Goal: Task Accomplishment & Management: Complete application form

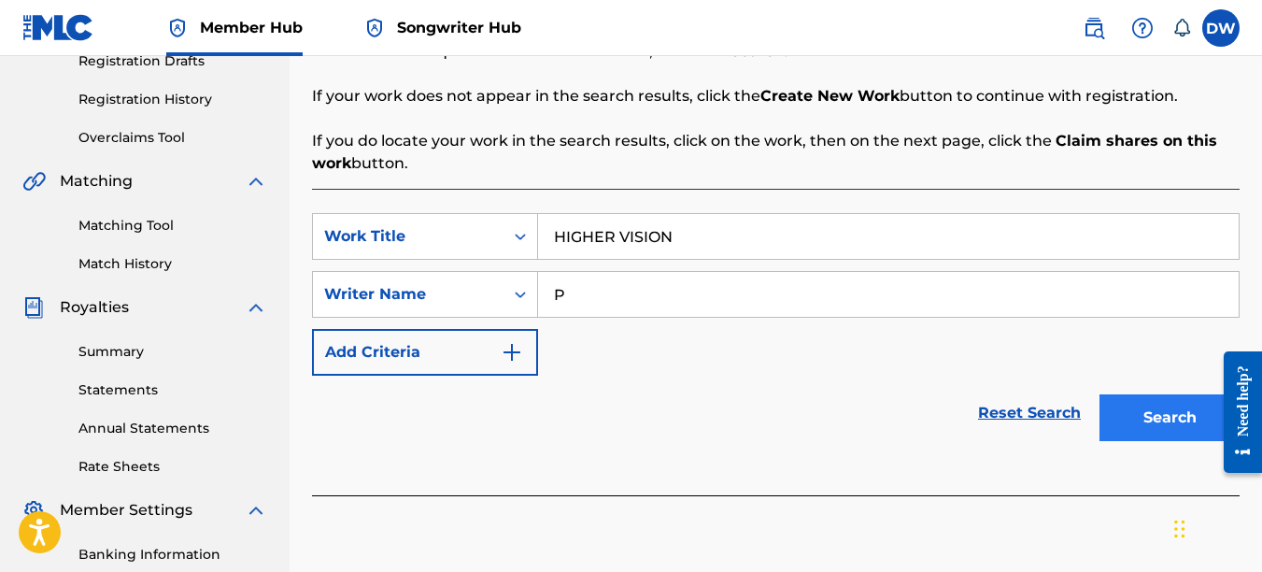
type input "P"
click at [1175, 403] on button "Search" at bounding box center [1170, 417] width 140 height 47
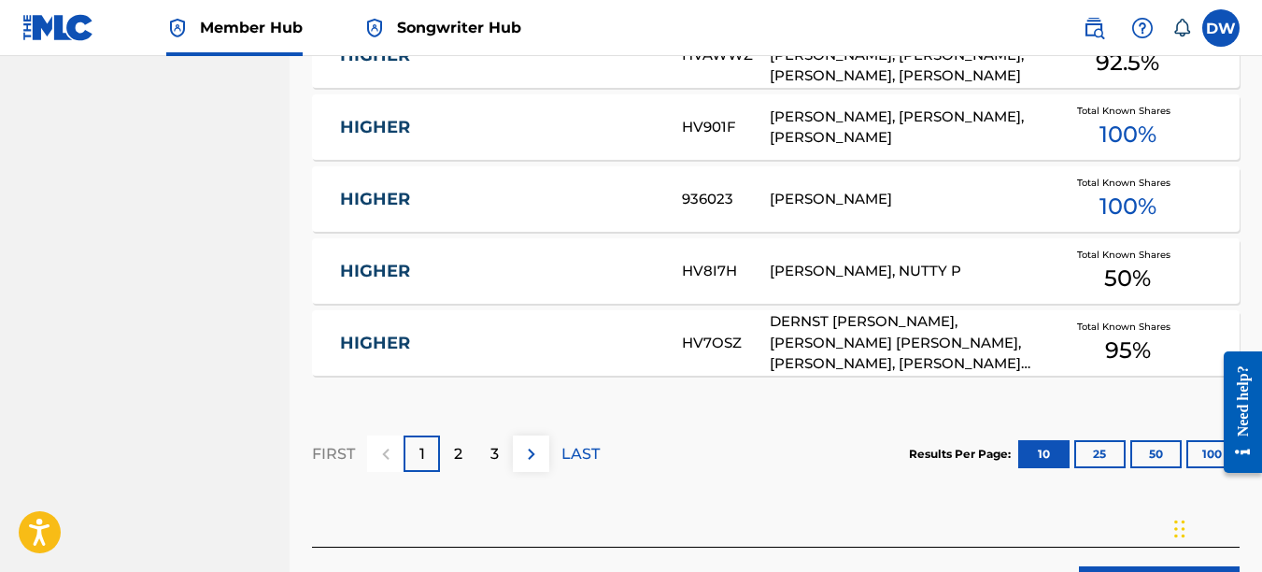
scroll to position [1363, 0]
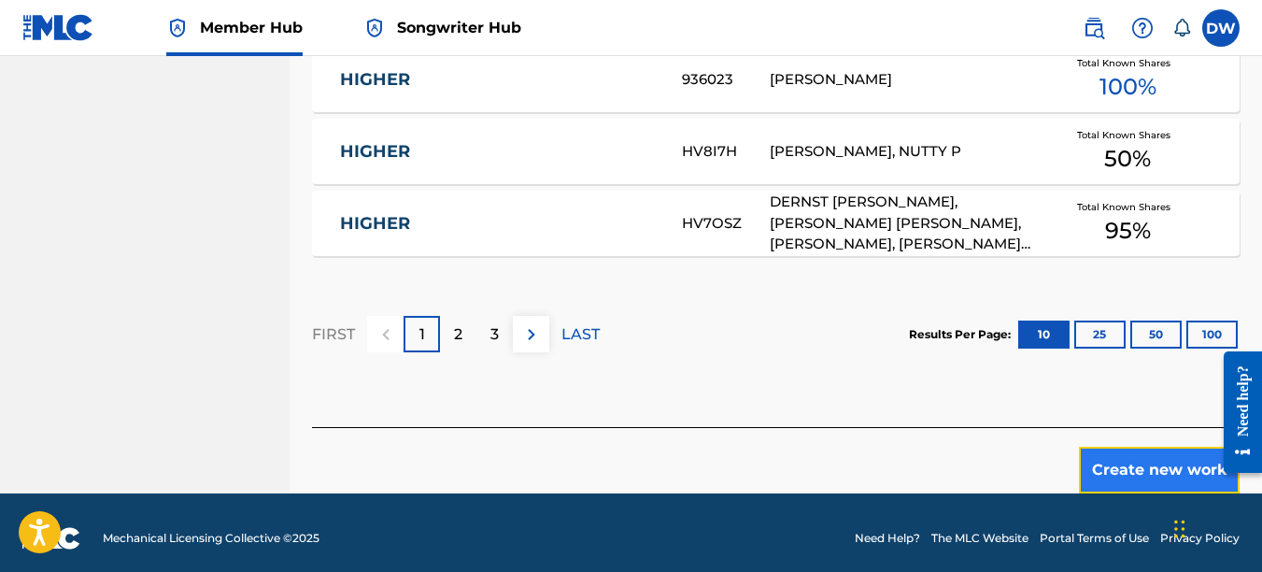
click at [1137, 462] on button "Create new work" at bounding box center [1159, 470] width 161 height 47
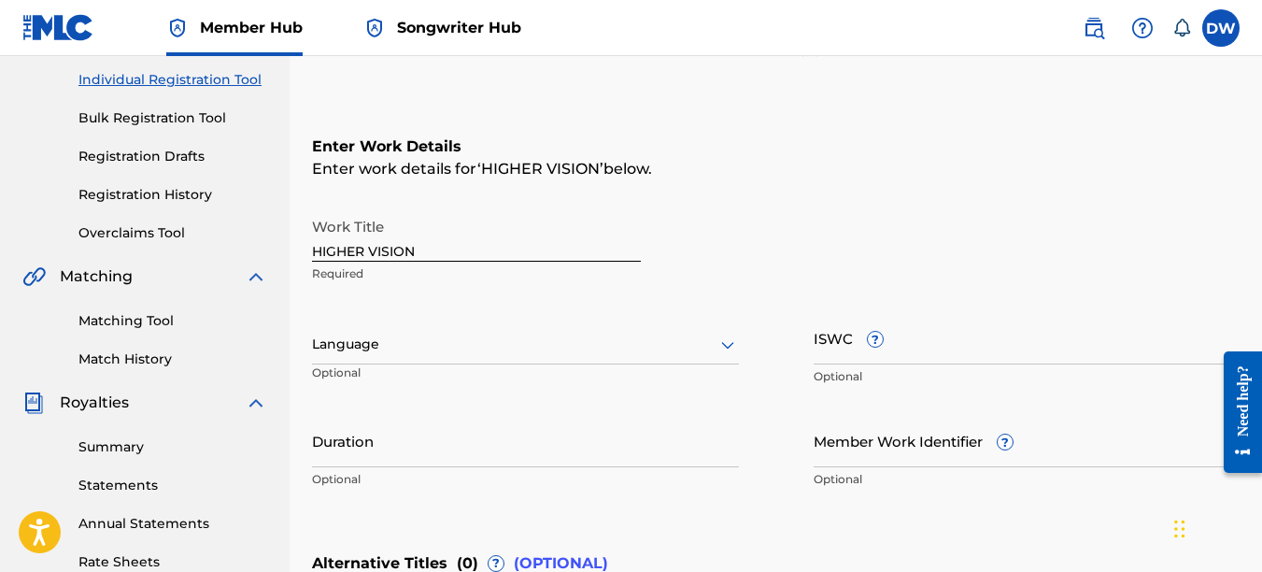
scroll to position [231, 0]
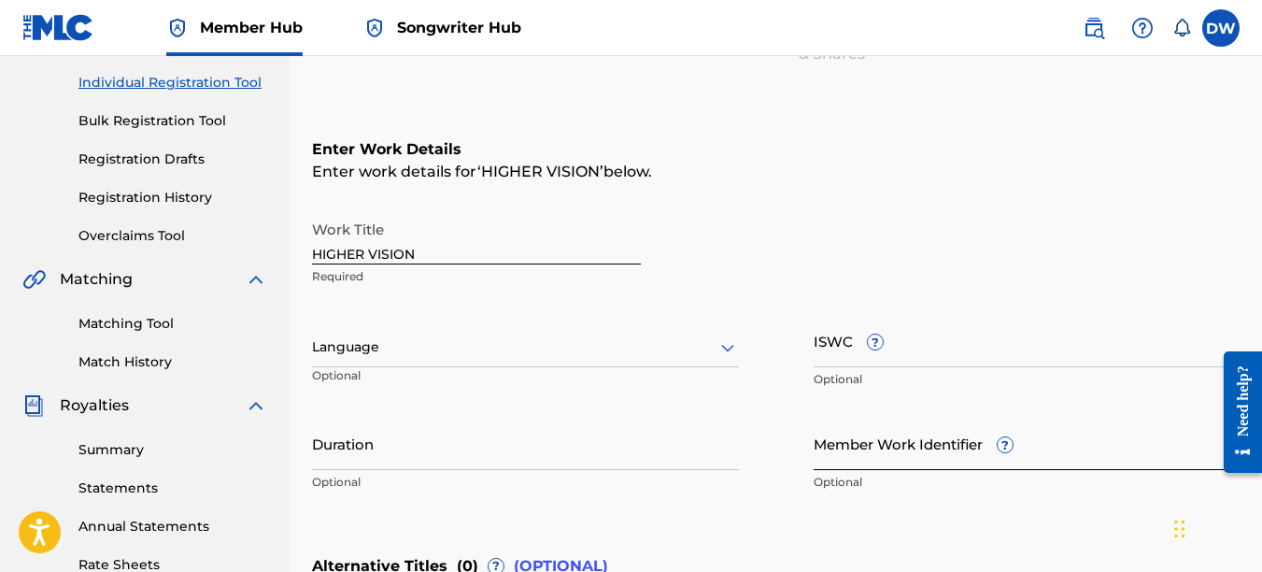
click at [870, 457] on input "Member Work Identifier ?" at bounding box center [1027, 443] width 427 height 53
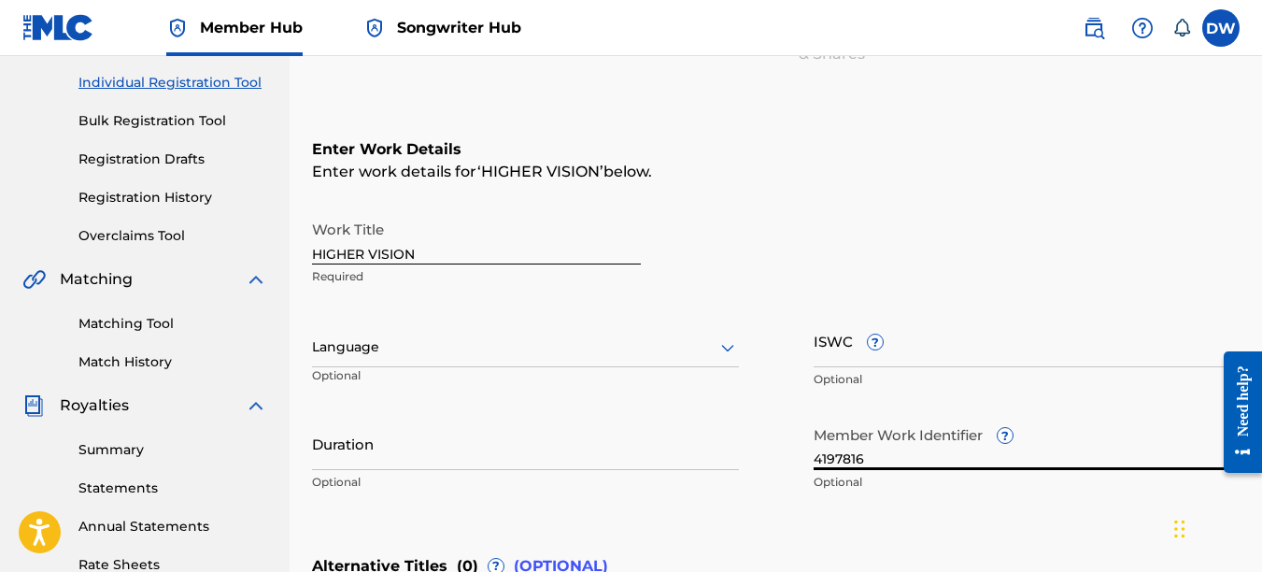
type input "4197816"
click at [725, 345] on icon at bounding box center [728, 347] width 22 height 22
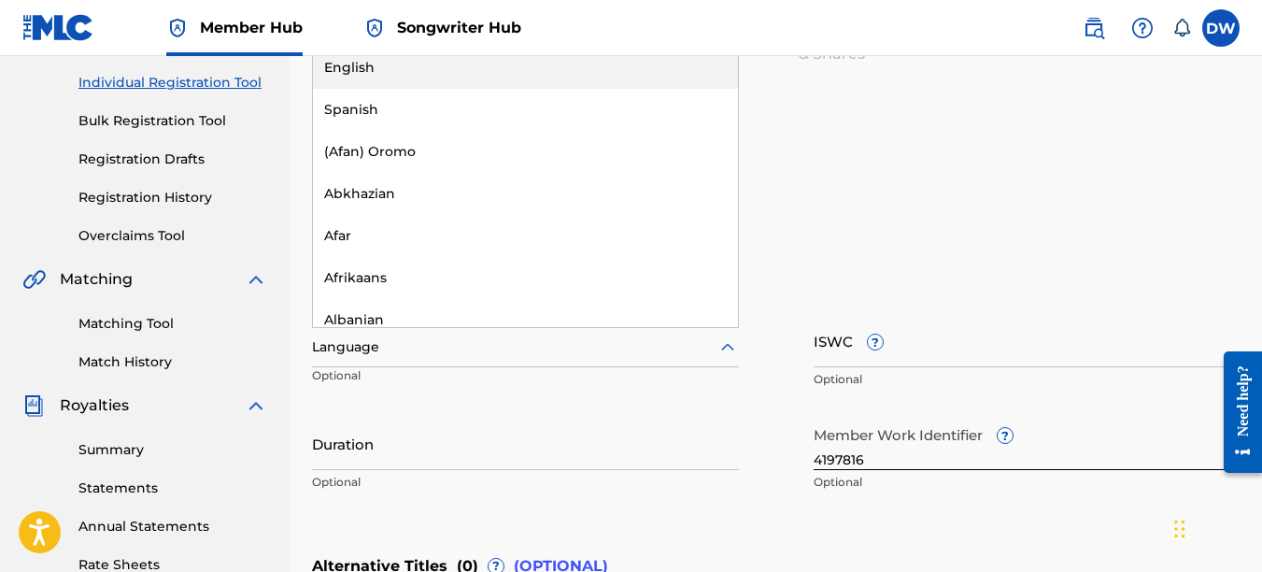
click at [571, 70] on div "English" at bounding box center [525, 68] width 425 height 42
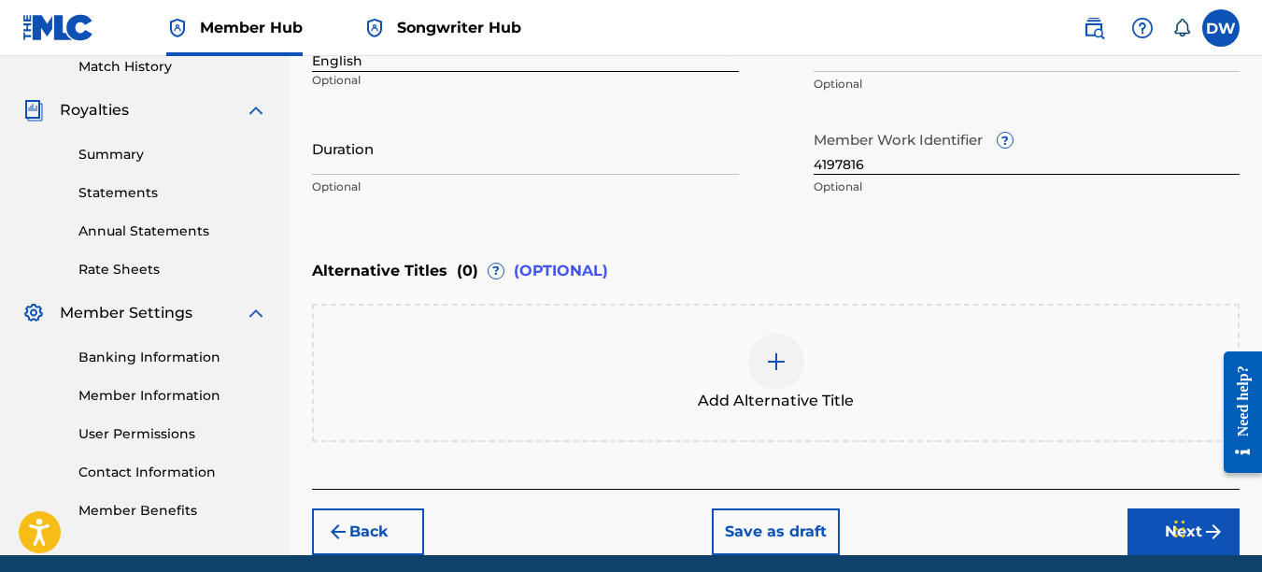
scroll to position [597, 0]
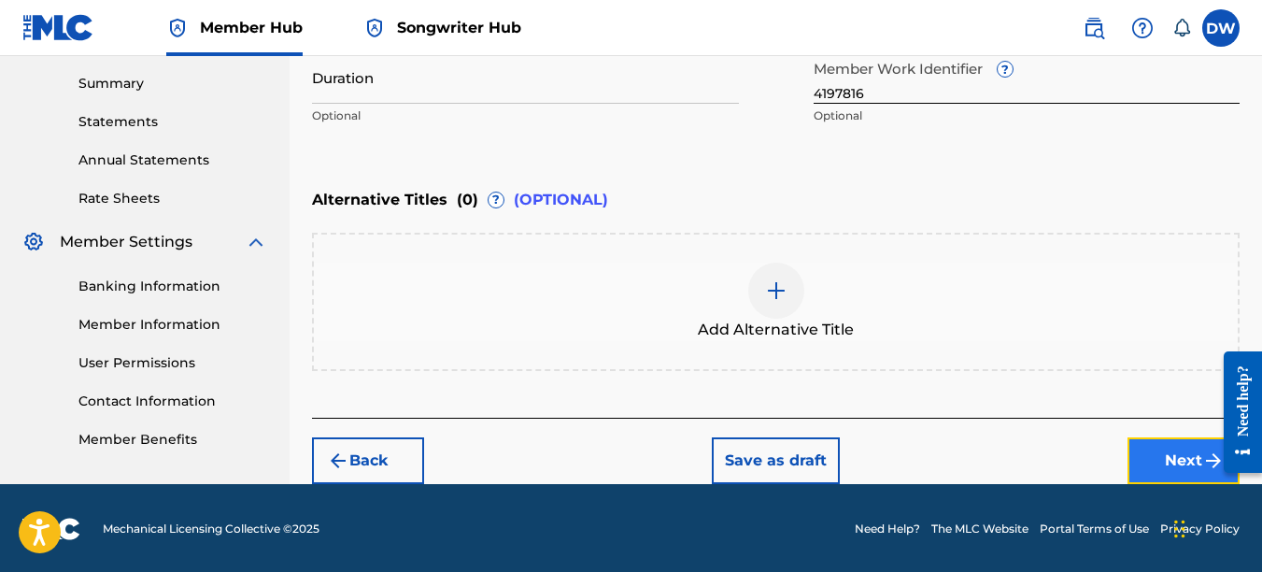
click at [1188, 450] on button "Next" at bounding box center [1184, 460] width 112 height 47
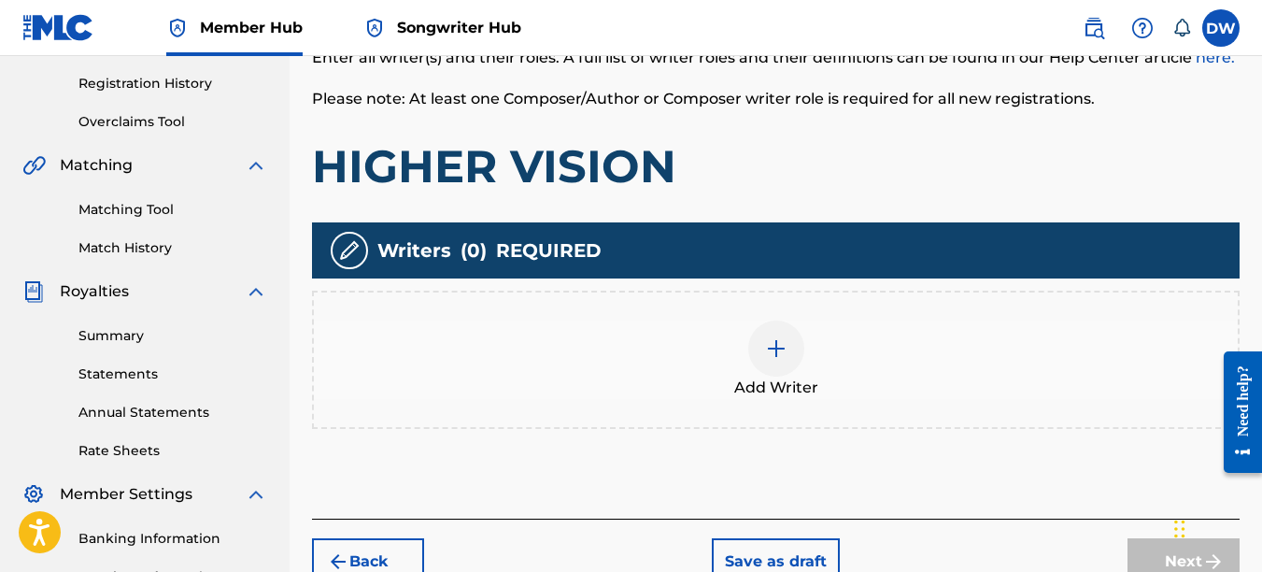
scroll to position [349, 0]
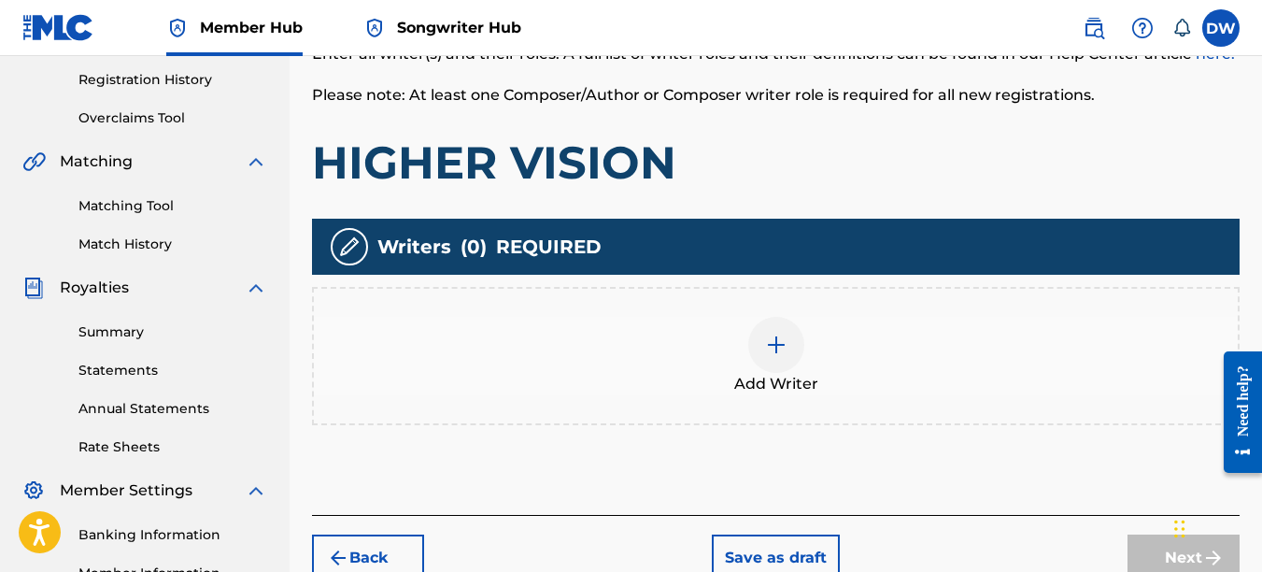
click at [763, 339] on div at bounding box center [776, 345] width 56 height 56
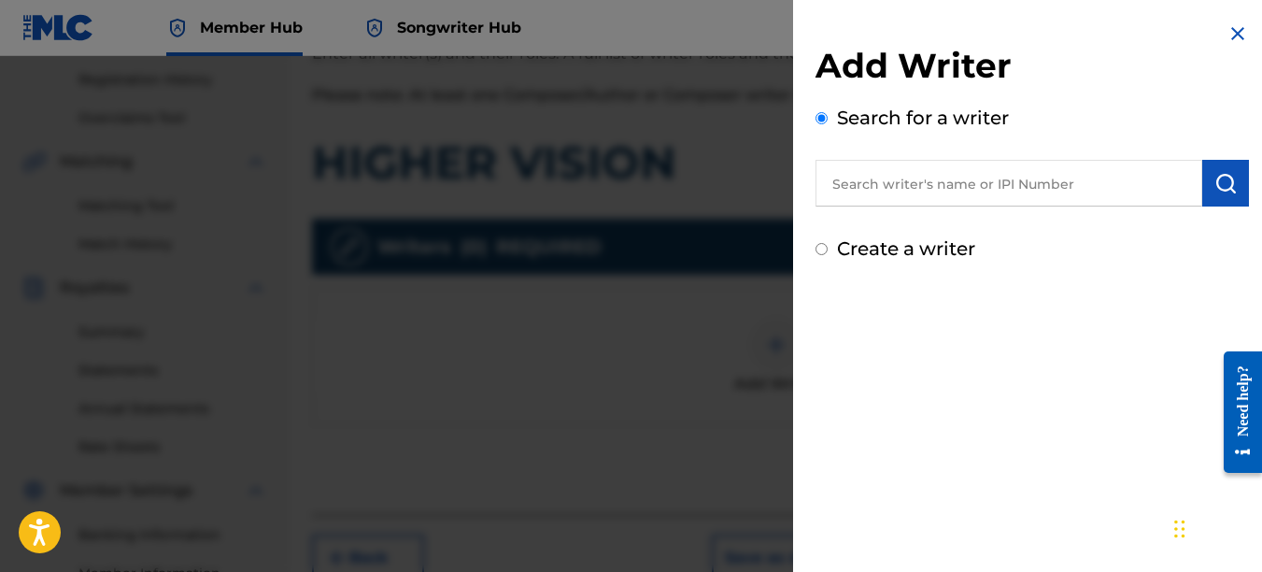
click at [920, 176] on input "text" at bounding box center [1009, 183] width 387 height 47
type input "00742767418"
click at [1239, 179] on button "submit" at bounding box center [1225, 183] width 47 height 47
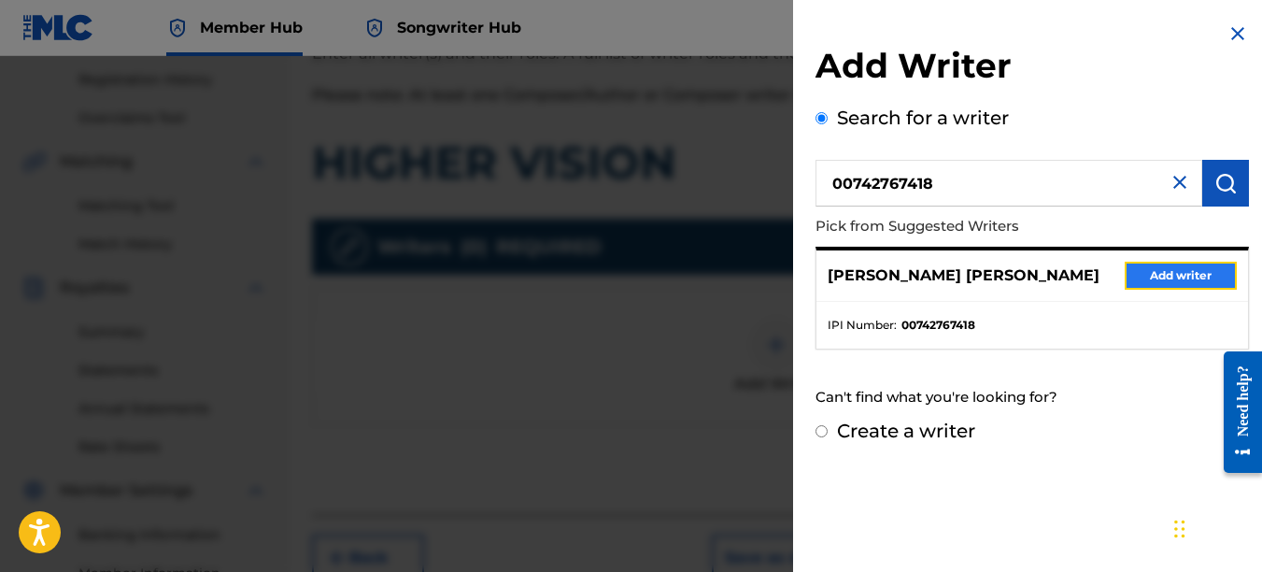
click at [1185, 266] on button "Add writer" at bounding box center [1181, 276] width 112 height 28
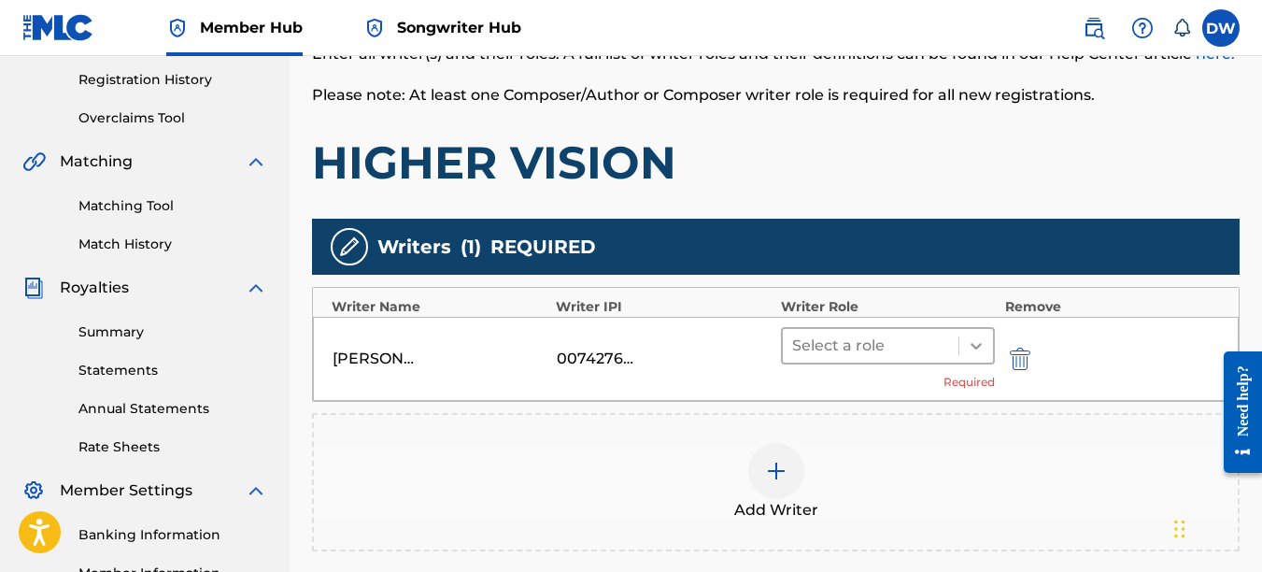
click at [973, 349] on icon at bounding box center [976, 345] width 19 height 19
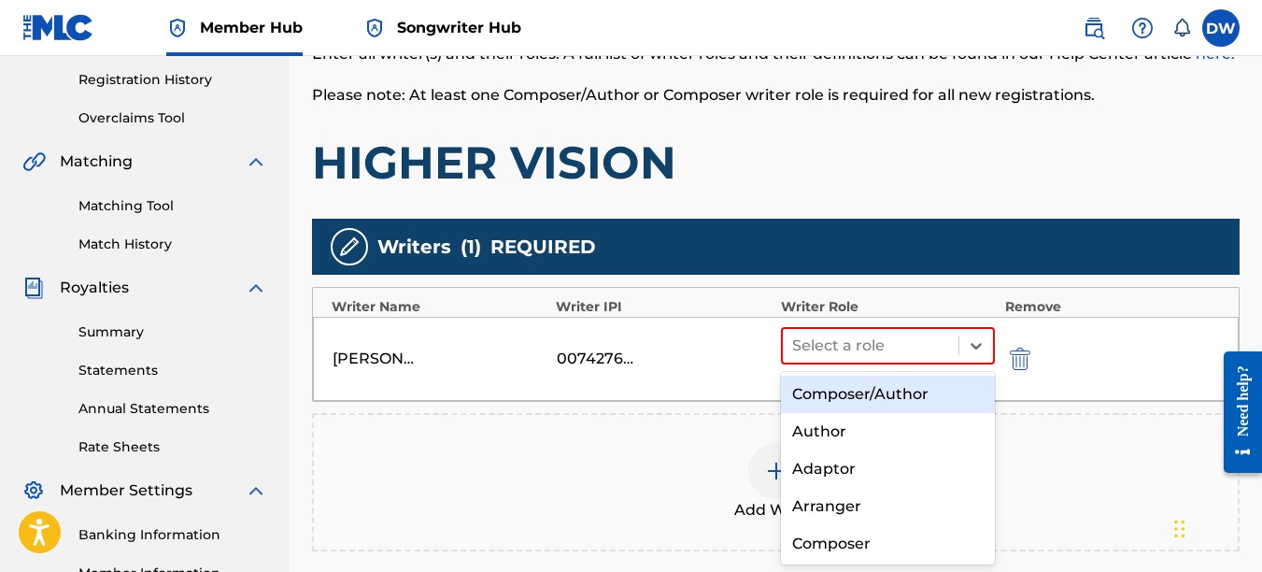
click at [906, 404] on div "Composer/Author" at bounding box center [888, 394] width 215 height 37
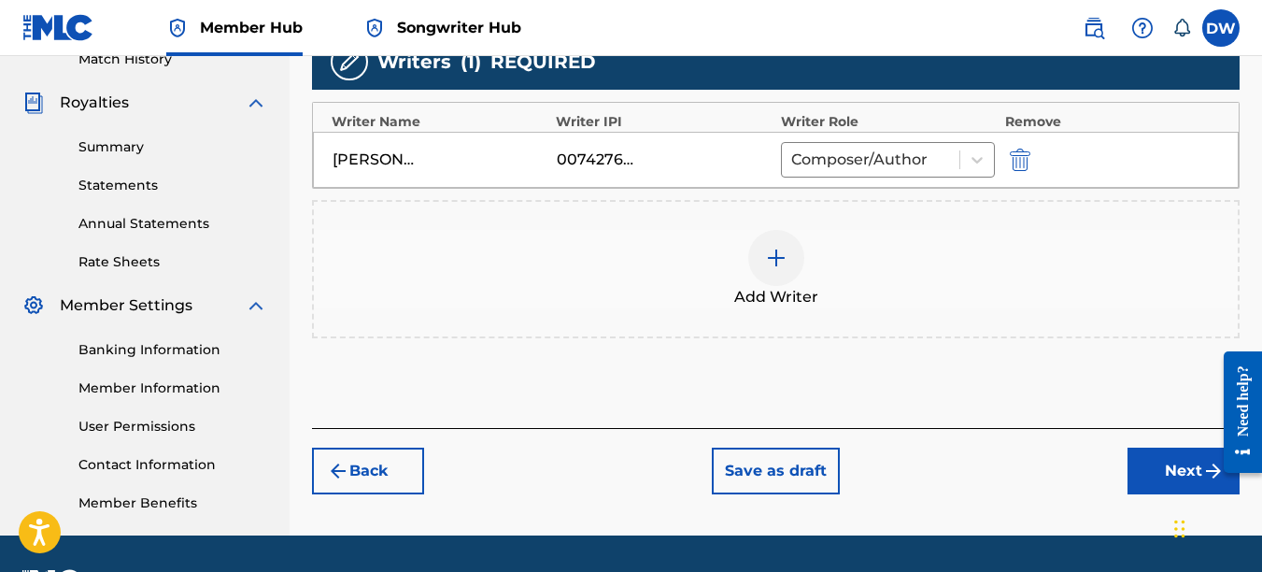
scroll to position [537, 0]
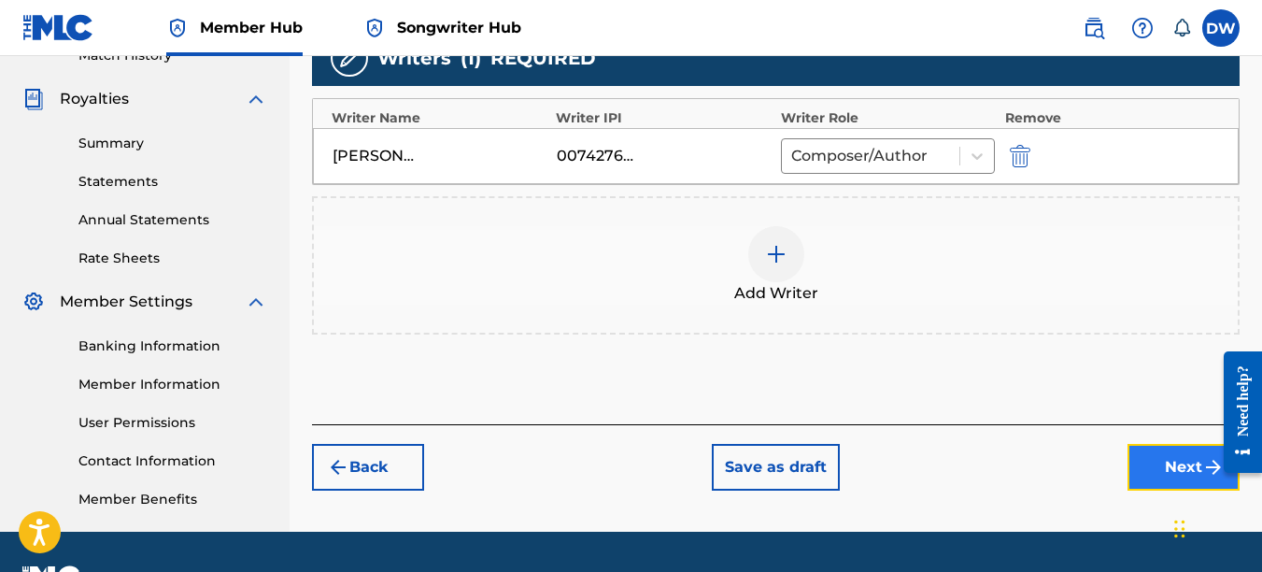
click at [1170, 470] on button "Next" at bounding box center [1184, 467] width 112 height 47
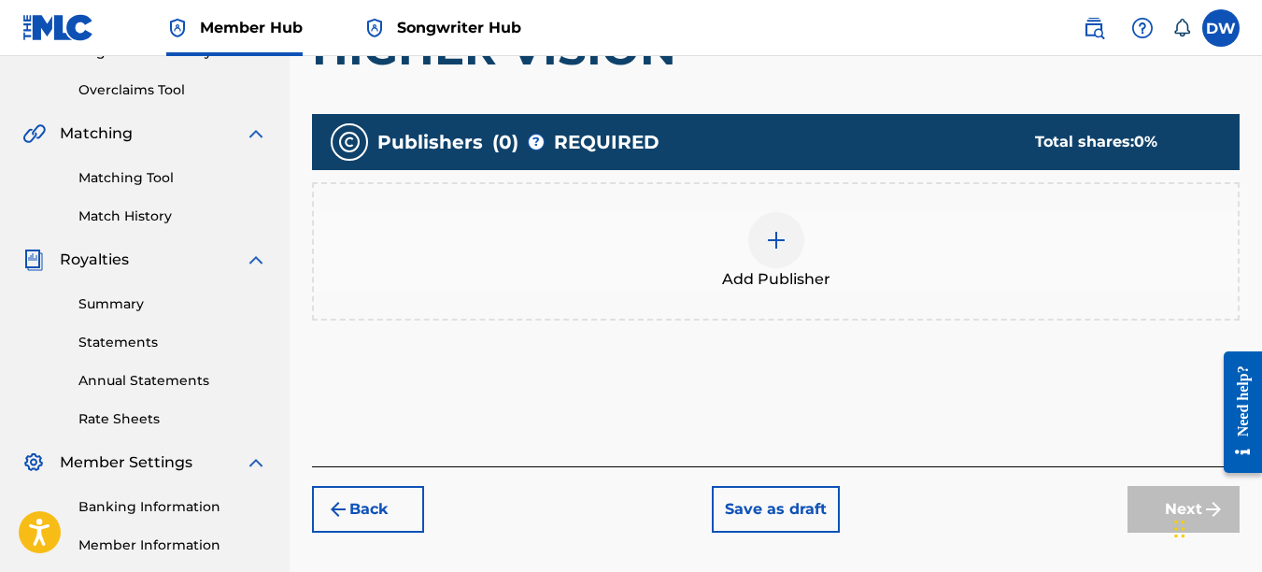
scroll to position [441, 0]
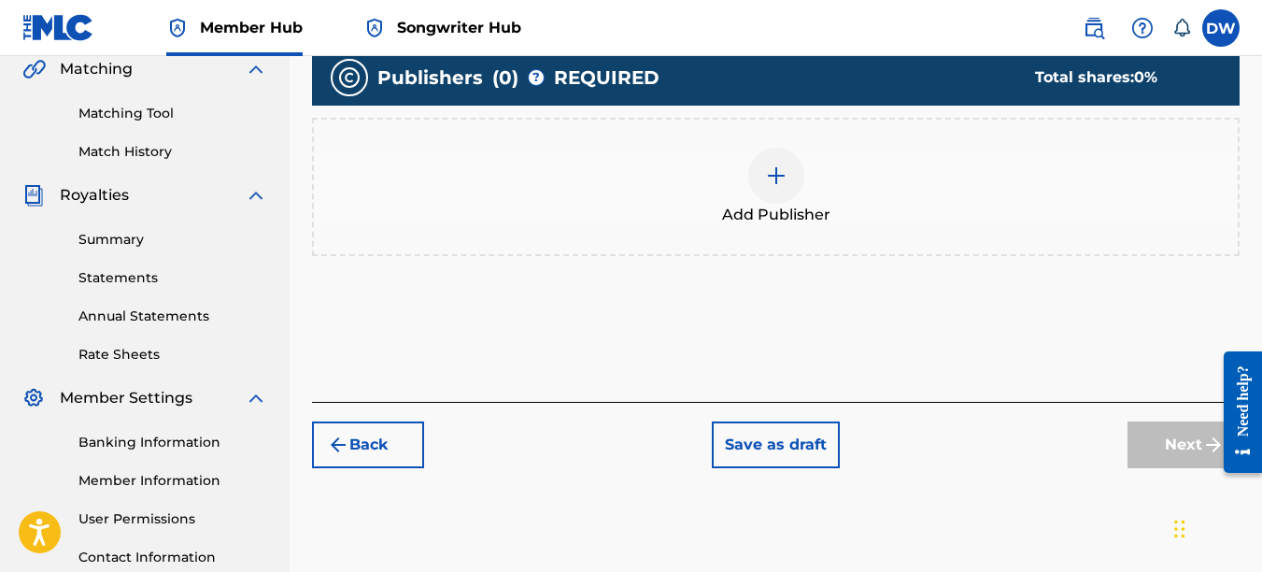
click at [777, 184] on img at bounding box center [776, 175] width 22 height 22
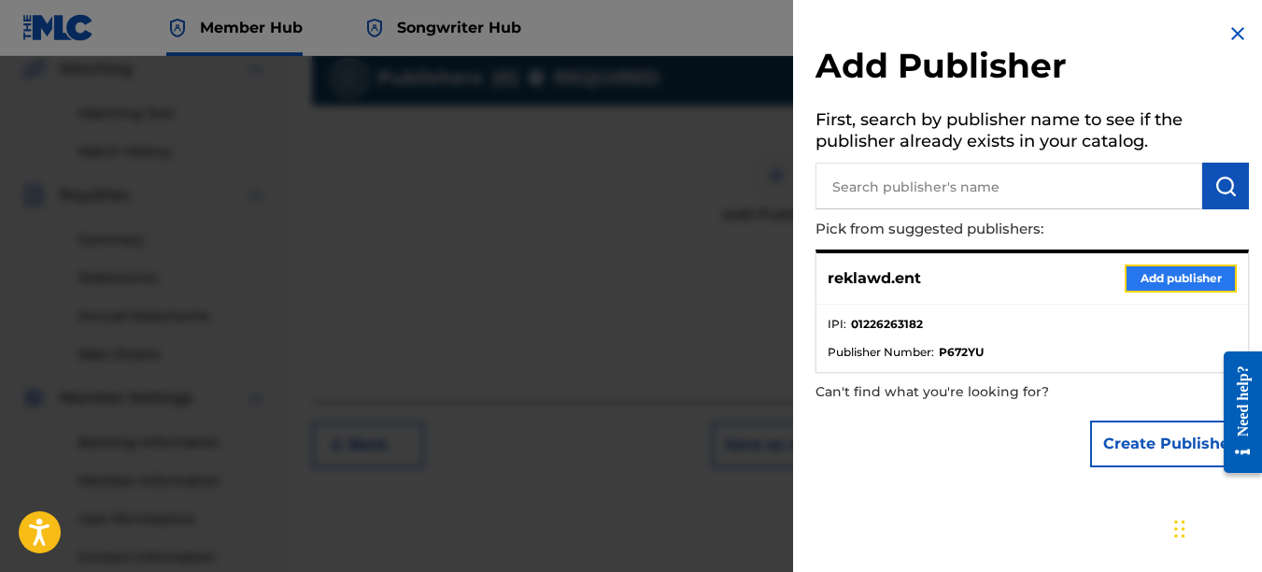
click at [1174, 277] on button "Add publisher" at bounding box center [1181, 278] width 112 height 28
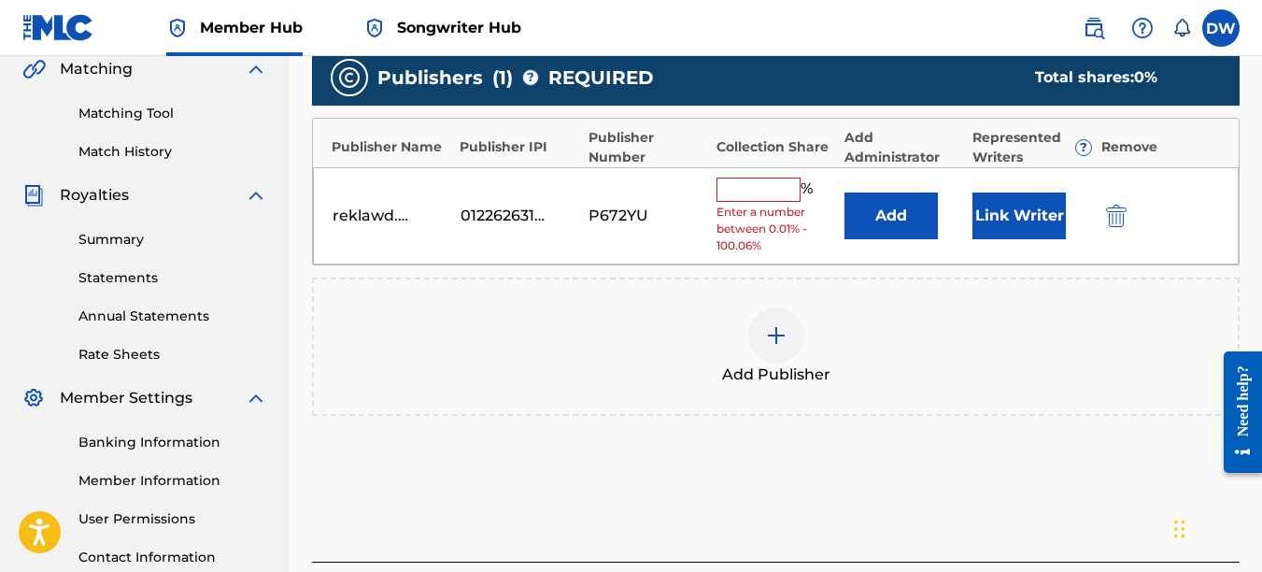
click at [773, 192] on input "text" at bounding box center [759, 190] width 84 height 24
type input "100"
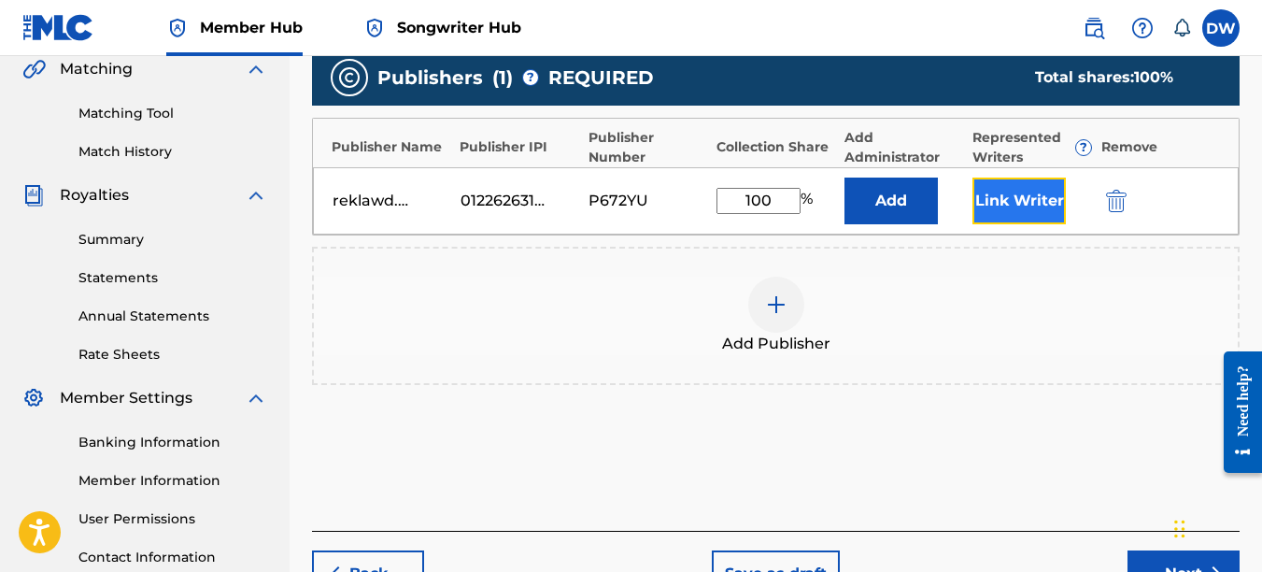
click at [1007, 192] on button "Link Writer" at bounding box center [1019, 201] width 93 height 47
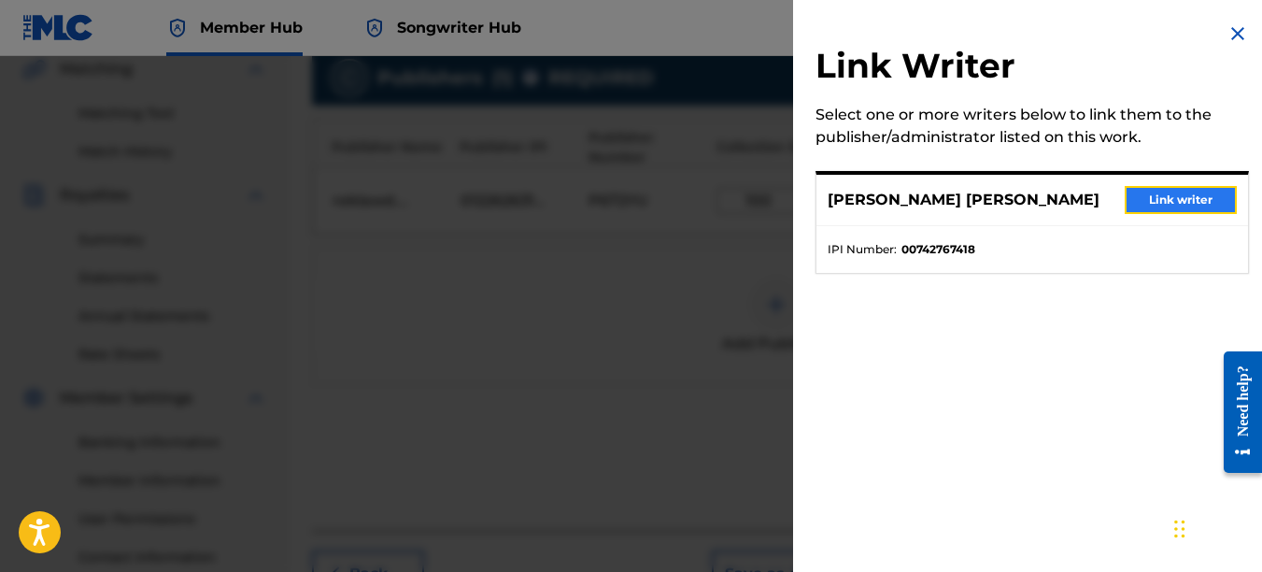
click at [1152, 208] on button "Link writer" at bounding box center [1181, 200] width 112 height 28
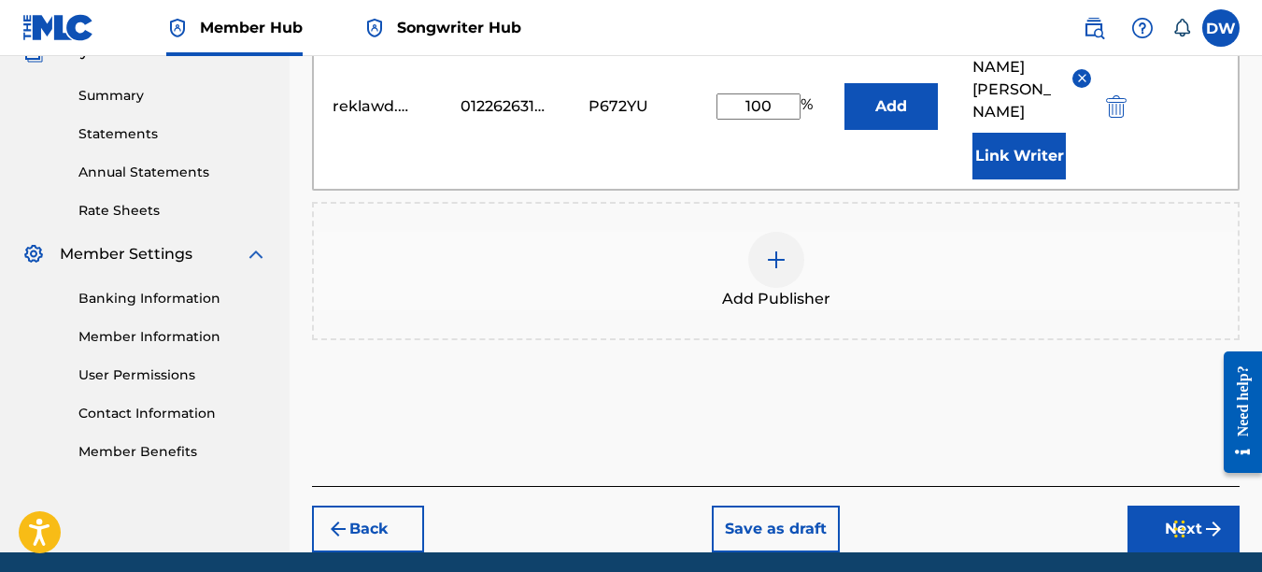
scroll to position [633, 0]
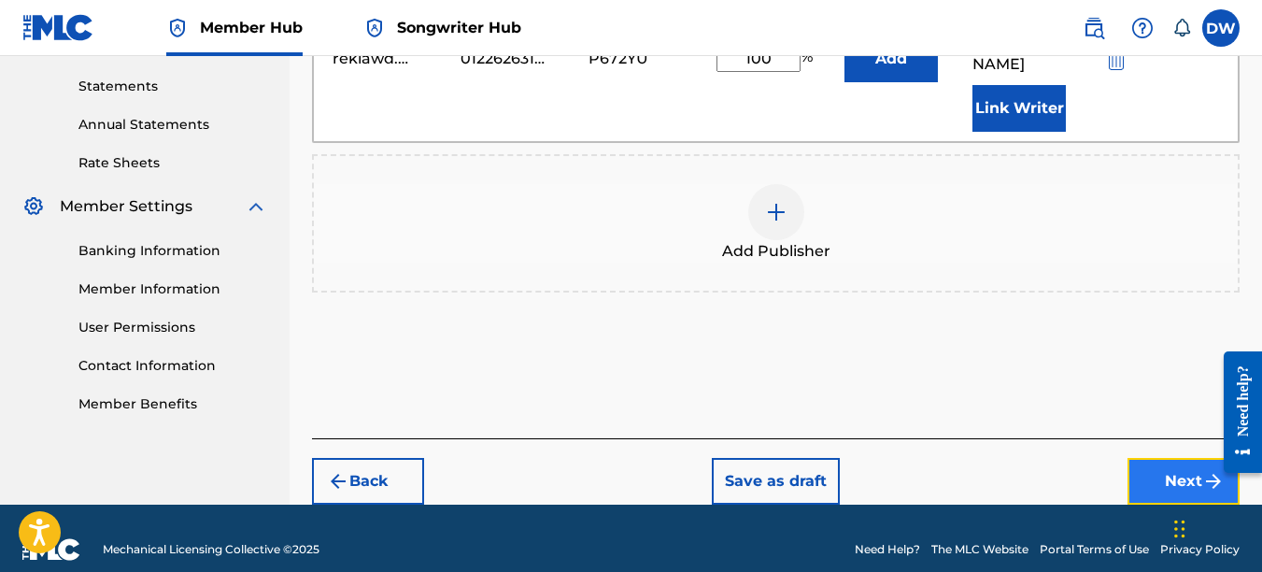
click at [1179, 458] on button "Next" at bounding box center [1184, 481] width 112 height 47
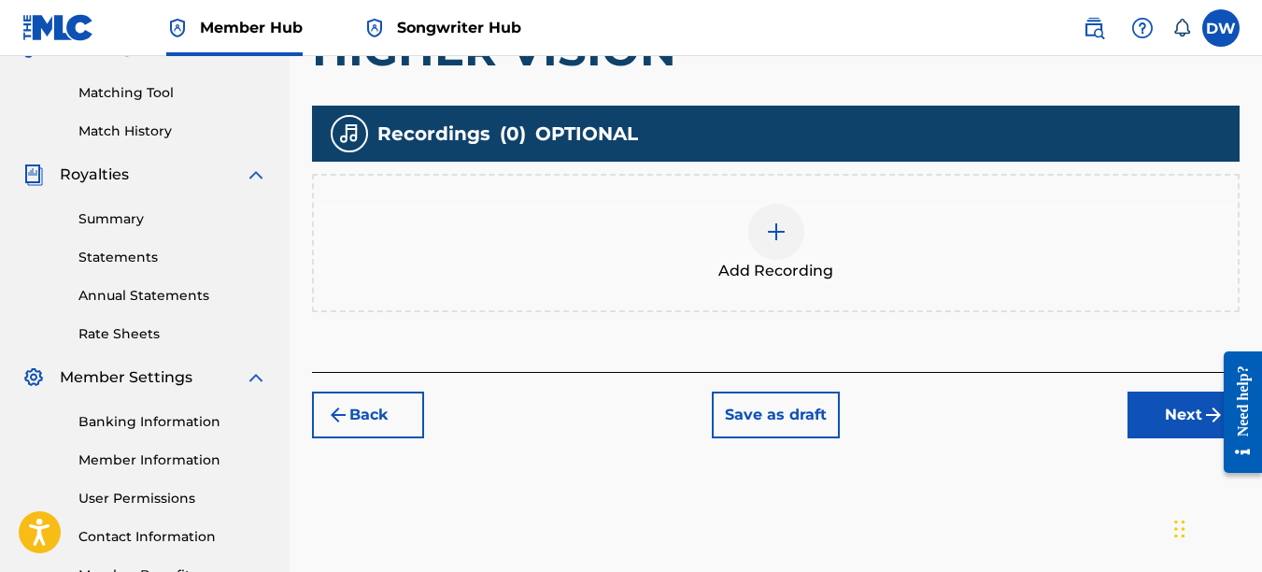
scroll to position [476, 0]
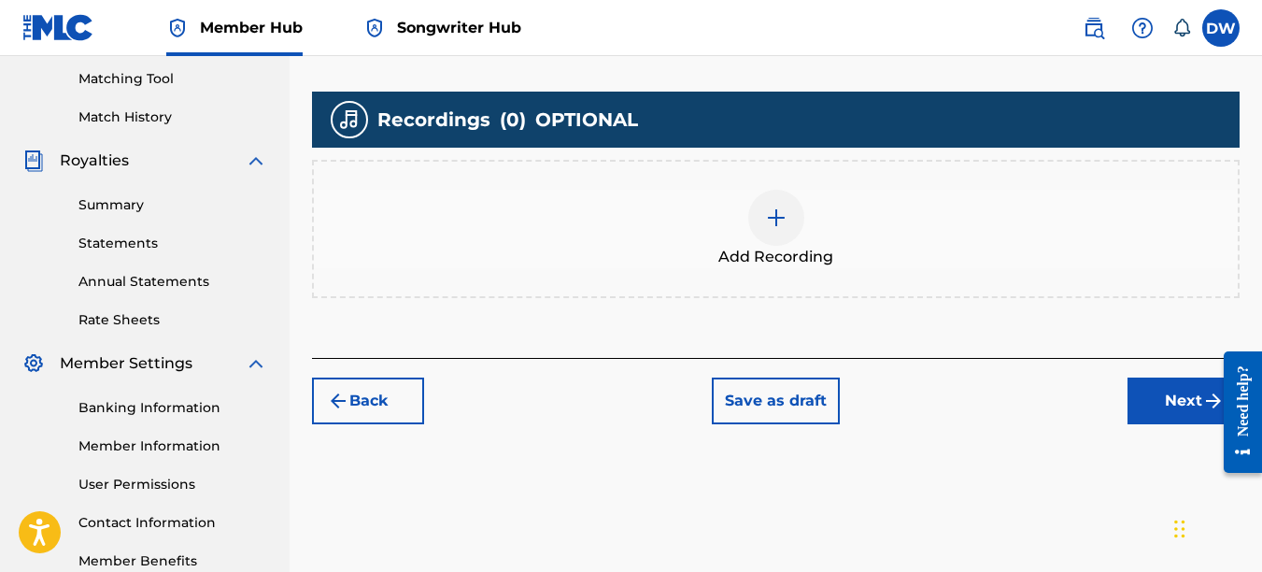
click at [775, 219] on img at bounding box center [776, 217] width 22 height 22
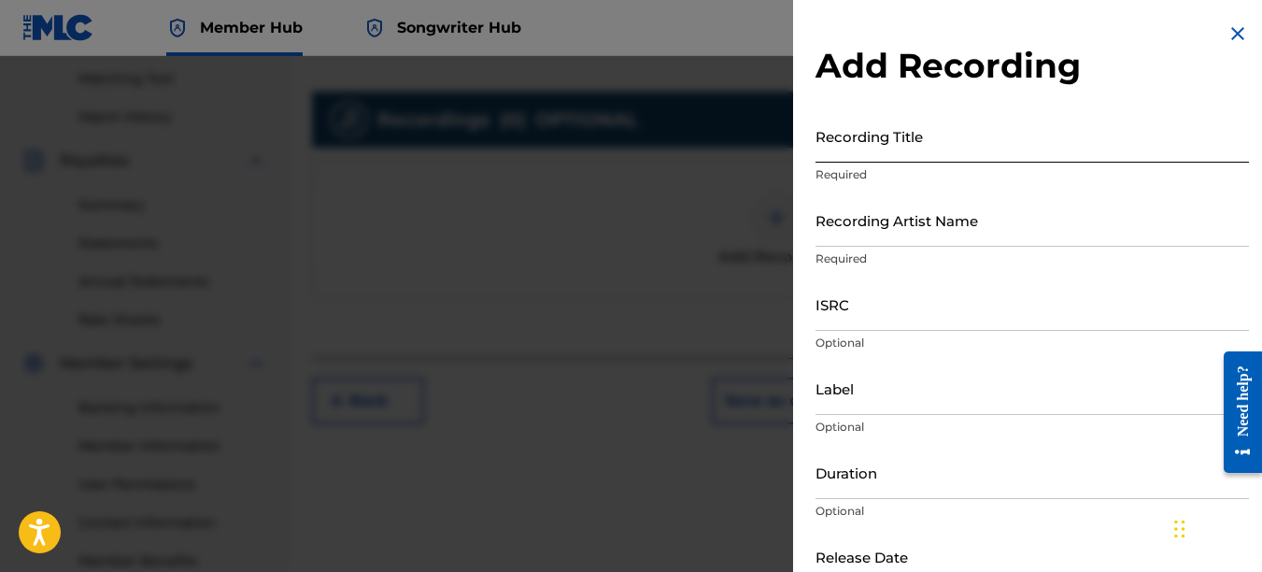
click at [856, 150] on input "Recording Title" at bounding box center [1033, 135] width 434 height 53
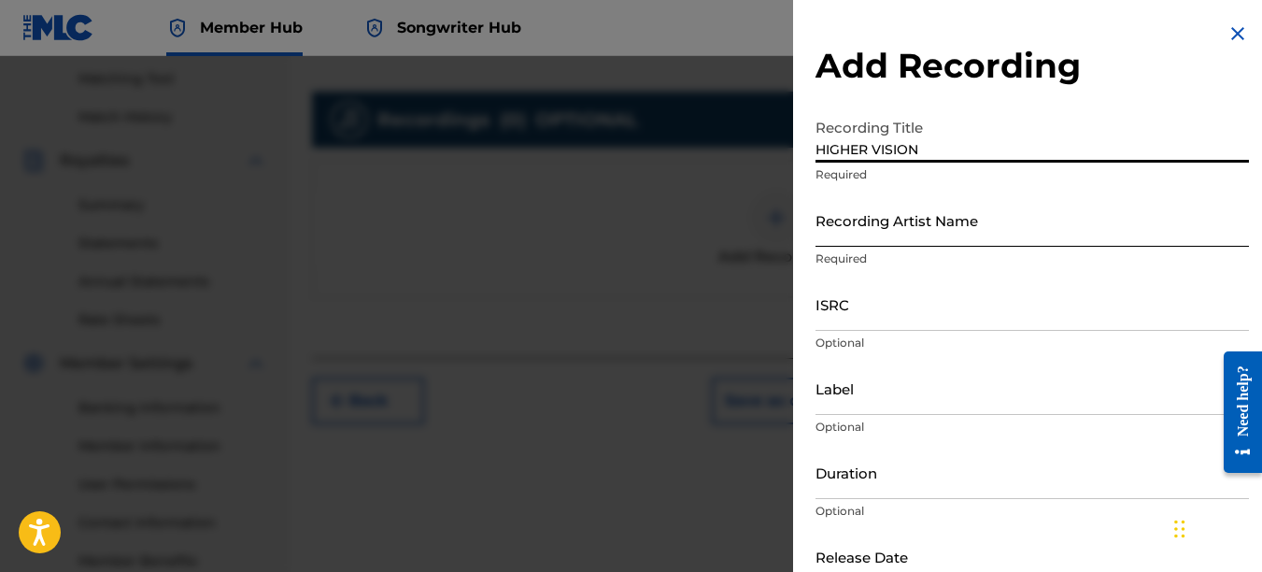
type input "HIGHER VISION"
click at [856, 235] on input "Recording Artist Name" at bounding box center [1033, 219] width 434 height 53
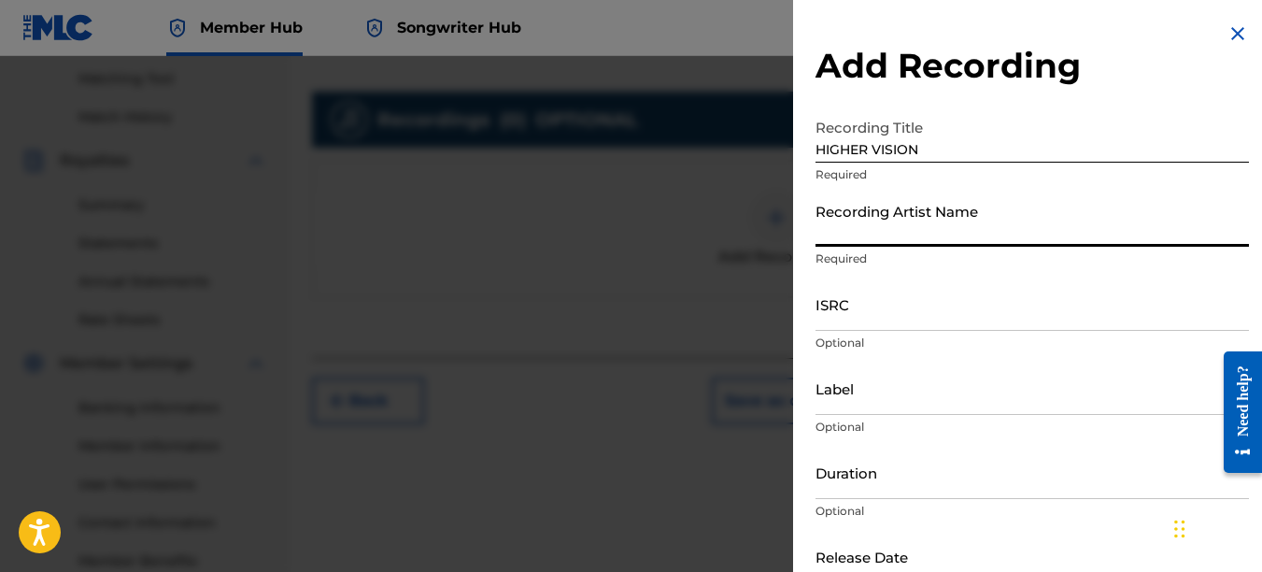
type input "PAIN"
type input "REKLAWD.ENT"
type input "[DATE]"
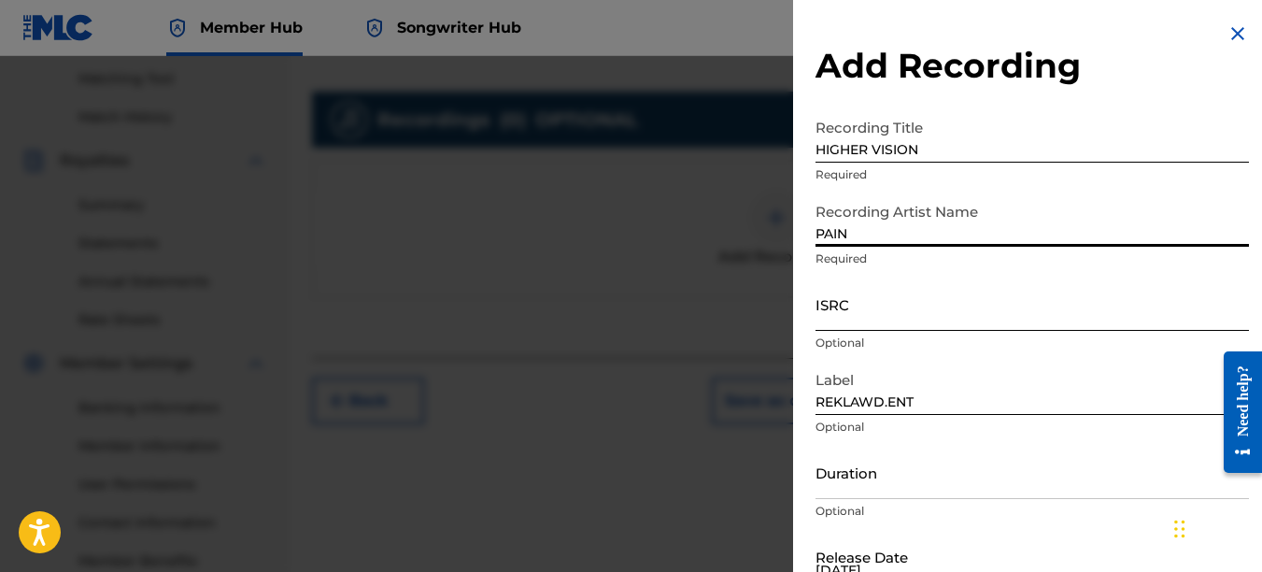
click at [850, 306] on input "ISRC" at bounding box center [1033, 303] width 434 height 53
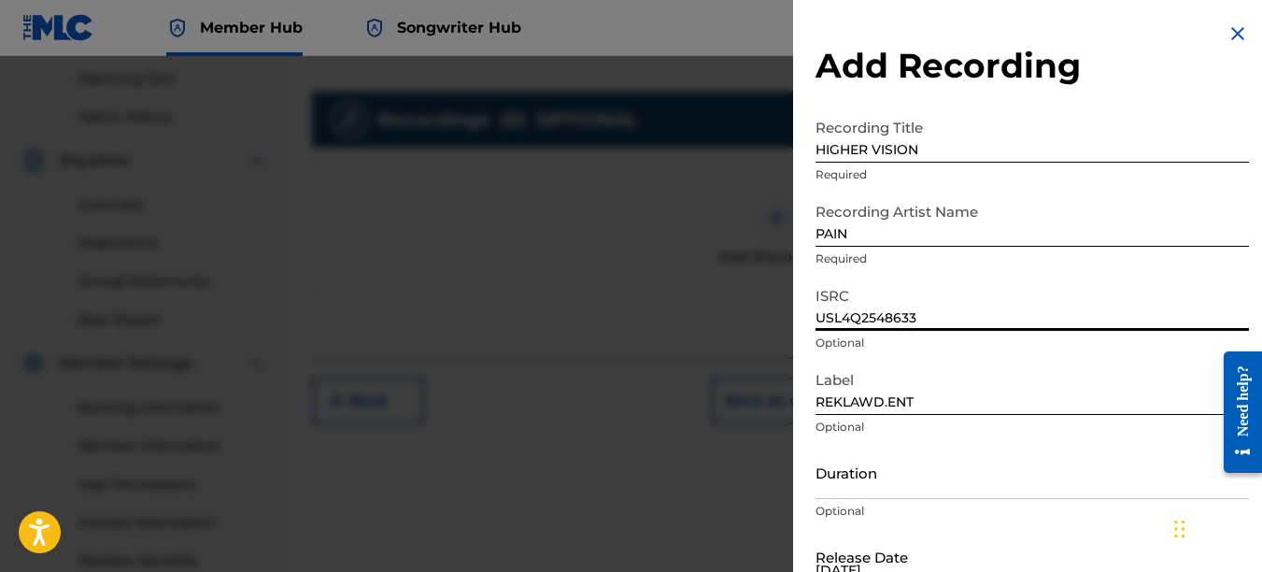
type input "USL4Q2548633"
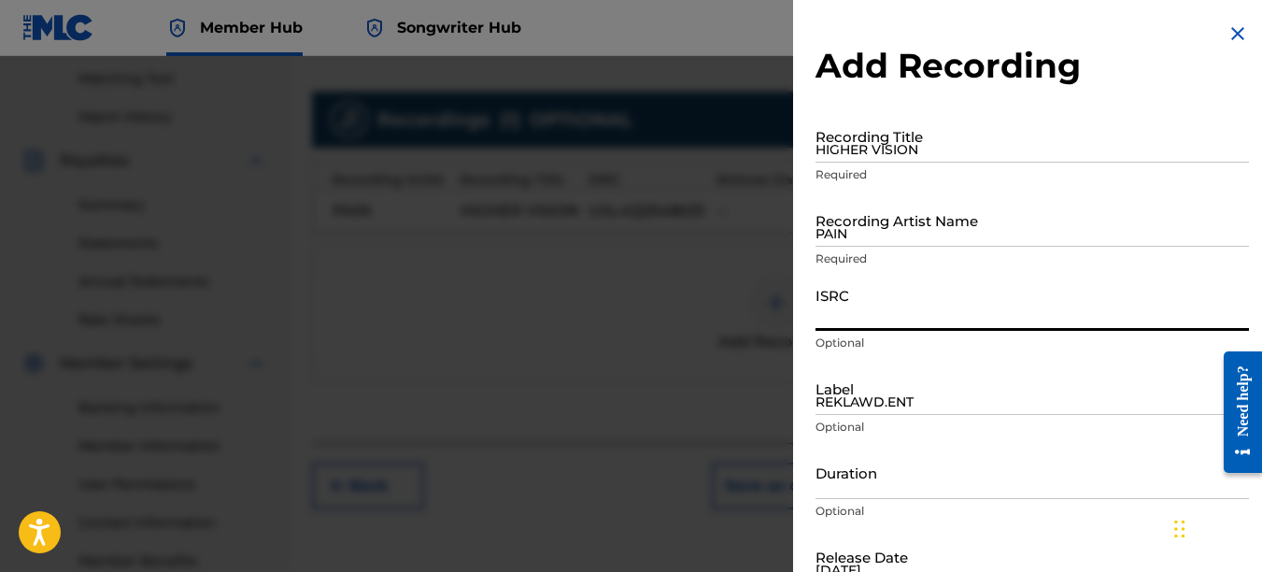
click at [1232, 29] on img at bounding box center [1238, 33] width 22 height 22
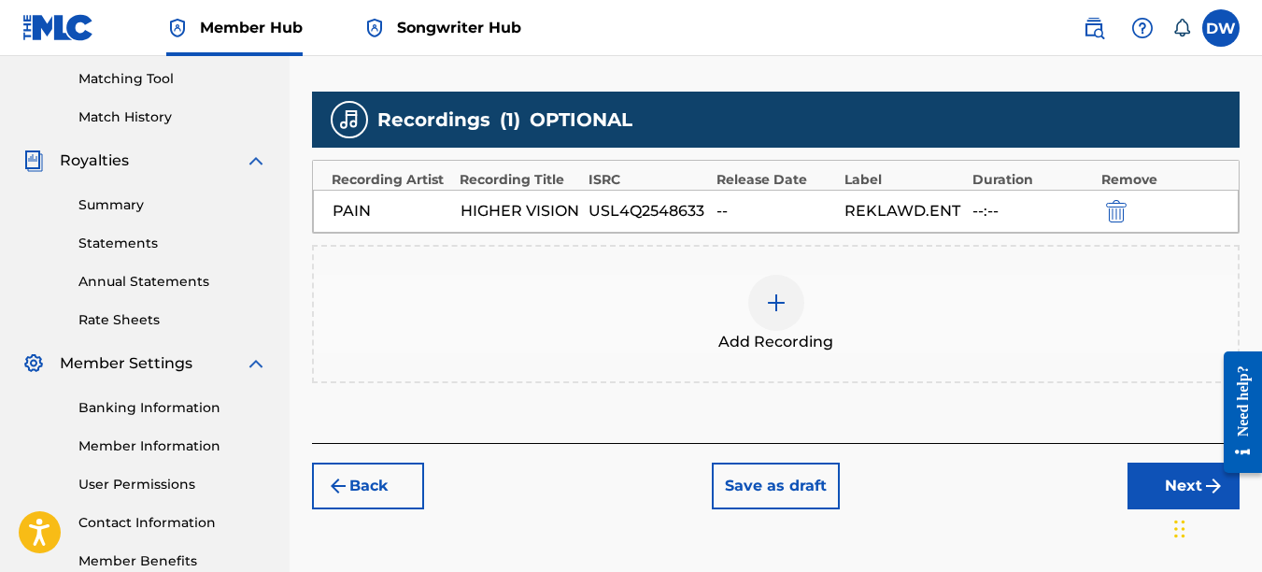
scroll to position [587, 0]
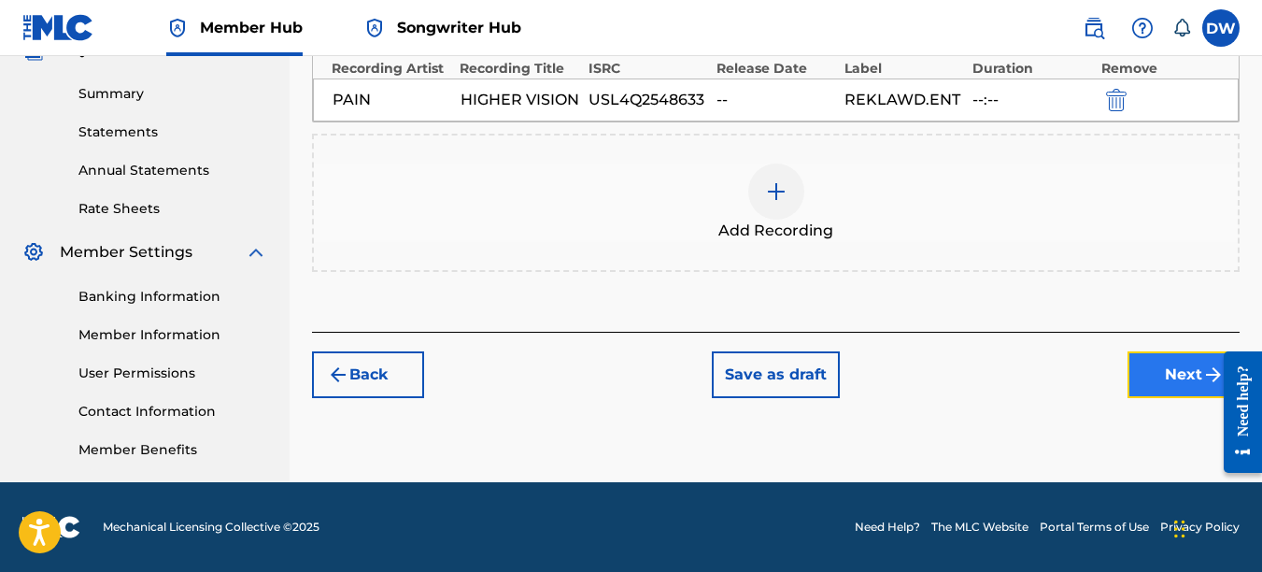
click at [1170, 389] on button "Next" at bounding box center [1184, 374] width 112 height 47
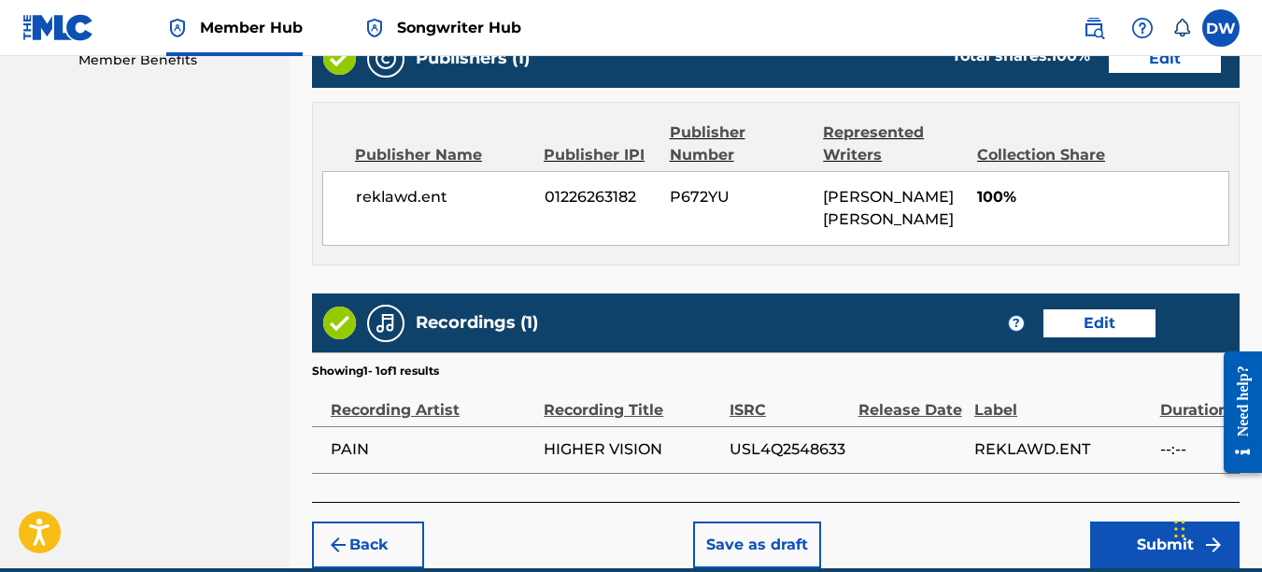
scroll to position [1053, 0]
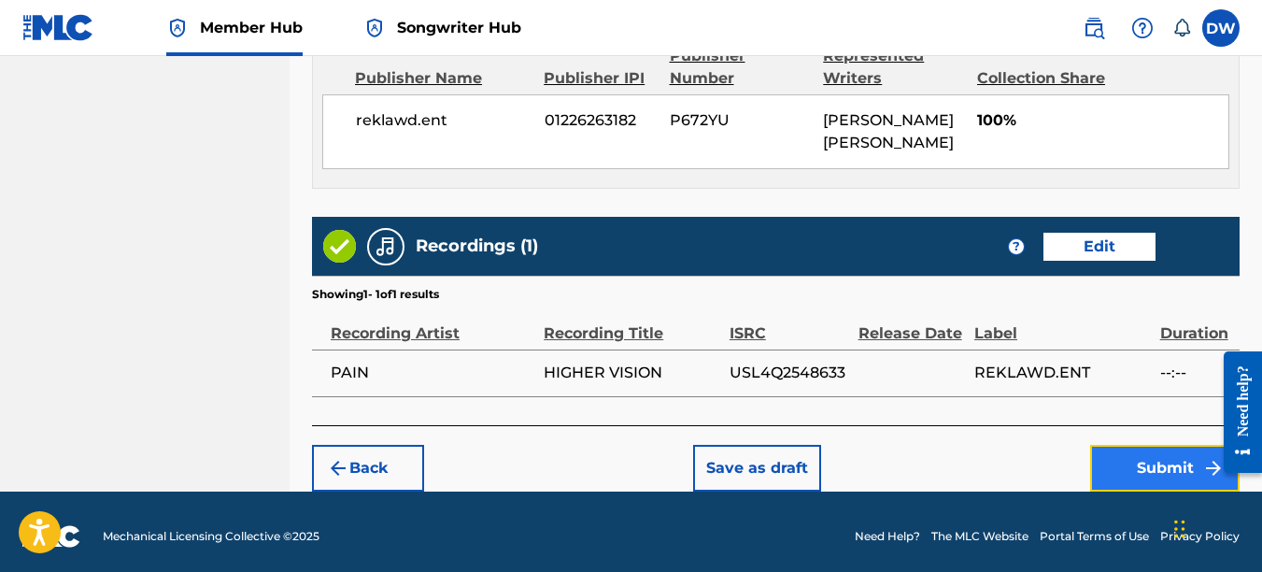
click at [1144, 458] on button "Submit" at bounding box center [1164, 468] width 149 height 47
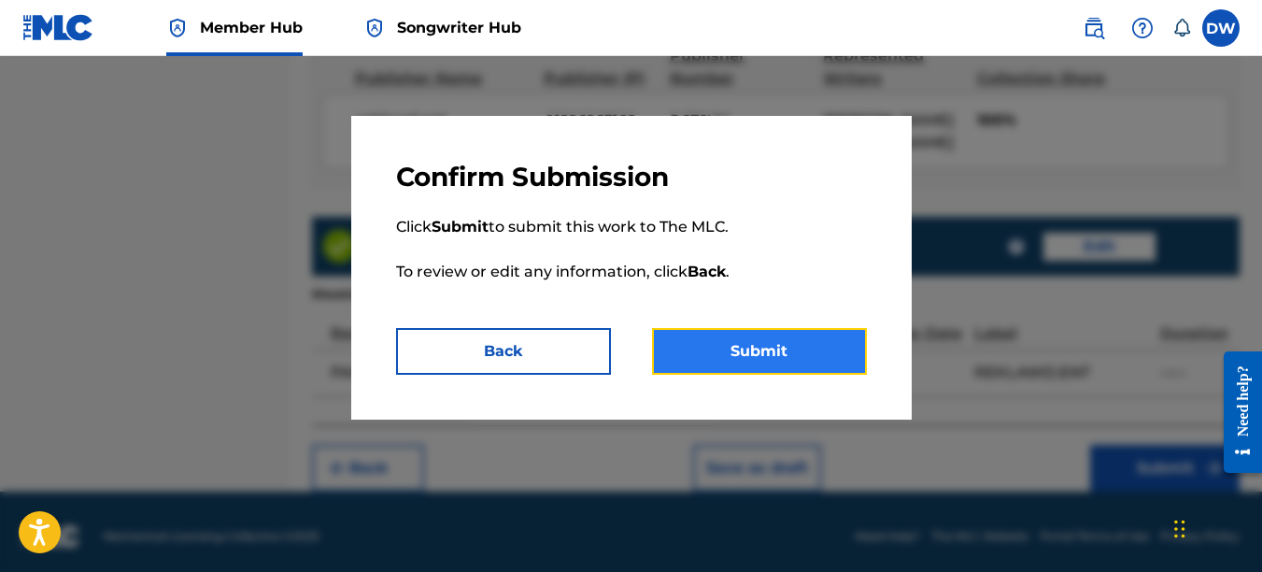
click at [810, 337] on button "Submit" at bounding box center [759, 351] width 215 height 47
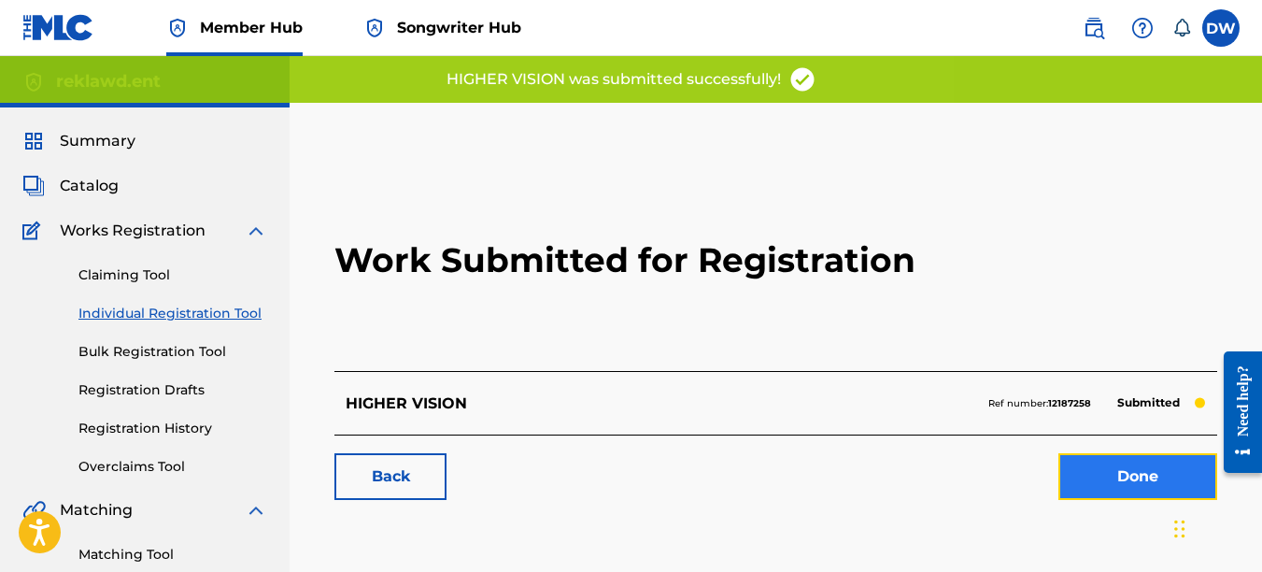
click at [1101, 465] on link "Done" at bounding box center [1138, 476] width 159 height 47
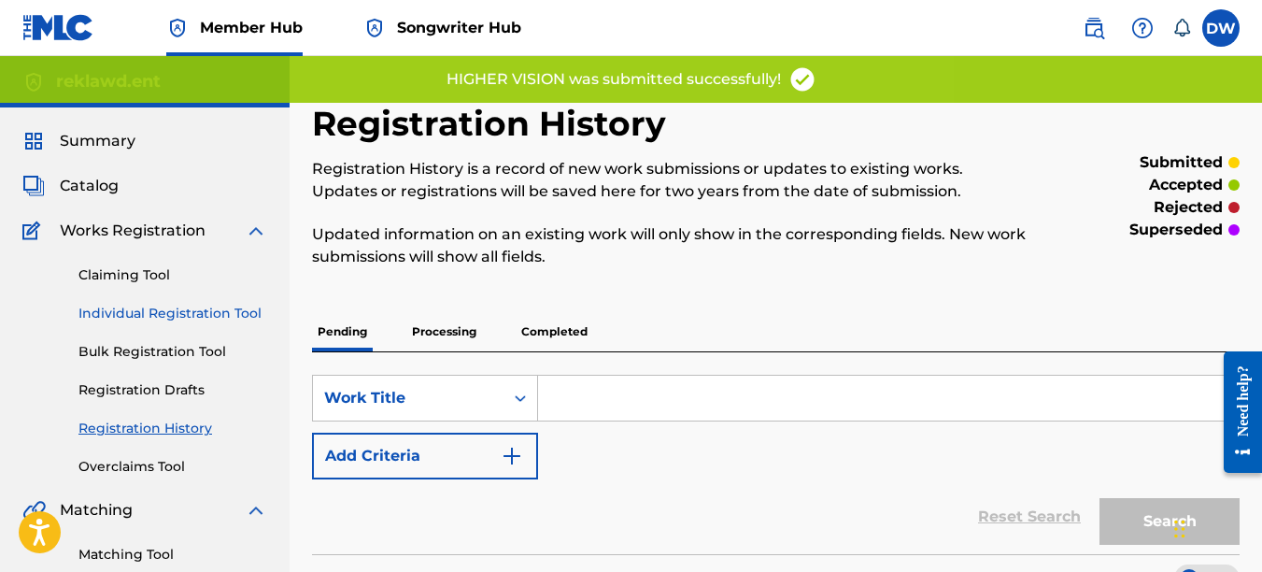
click at [236, 313] on link "Individual Registration Tool" at bounding box center [172, 314] width 189 height 20
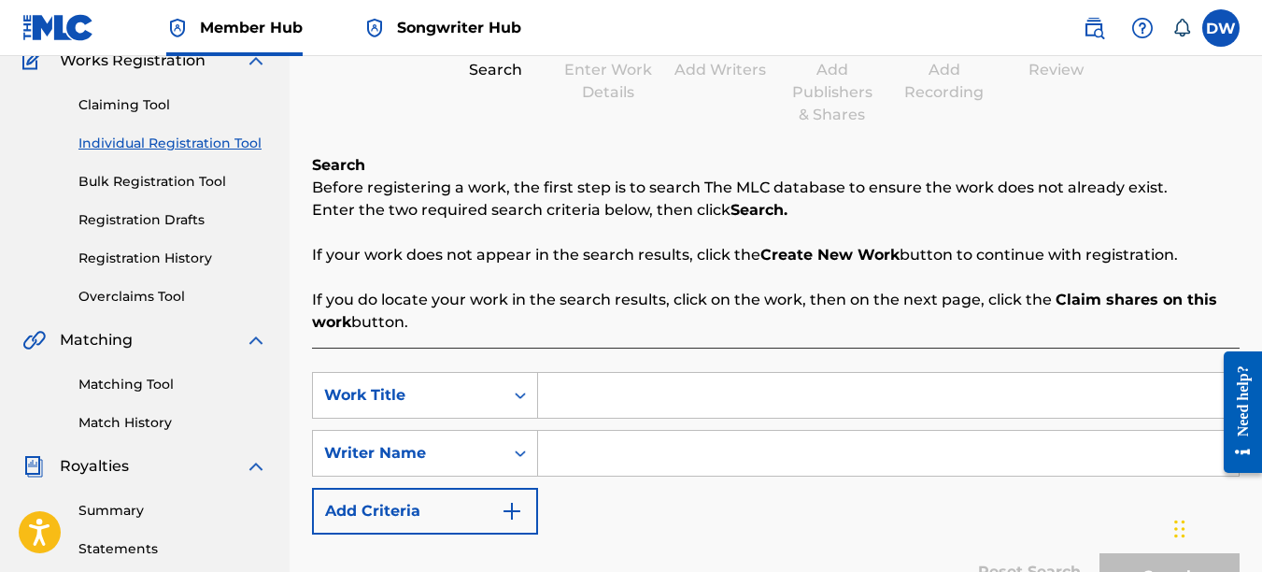
scroll to position [295, 0]
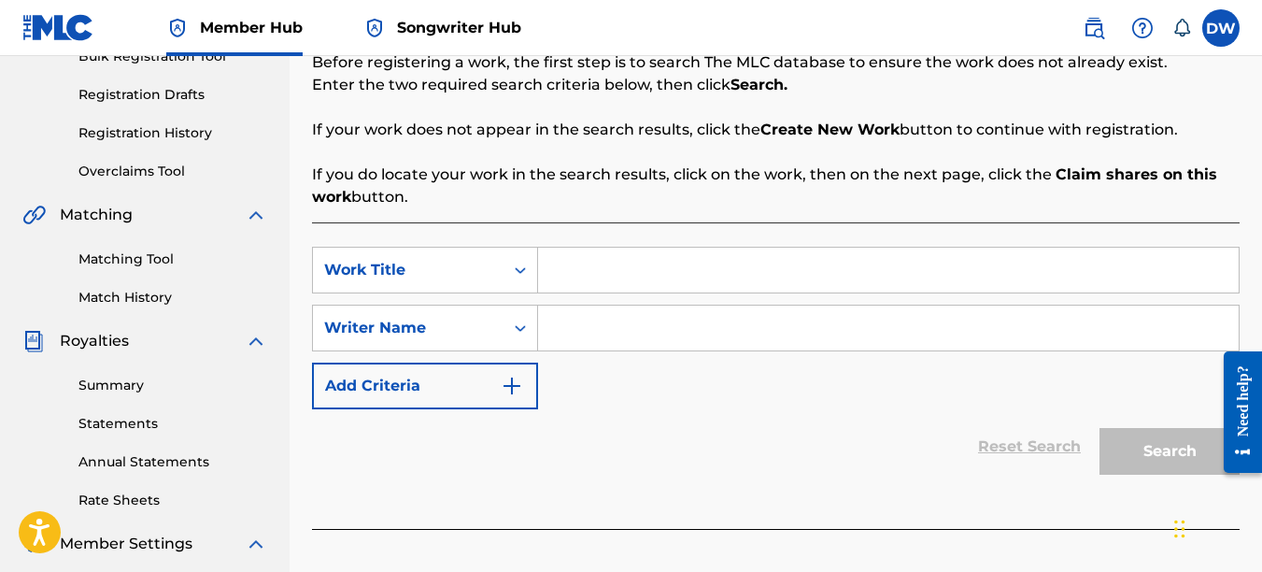
click at [604, 275] on input "Search Form" at bounding box center [888, 270] width 701 height 45
type input "REALLY REALLY"
click at [572, 343] on input "Search Form" at bounding box center [888, 328] width 701 height 45
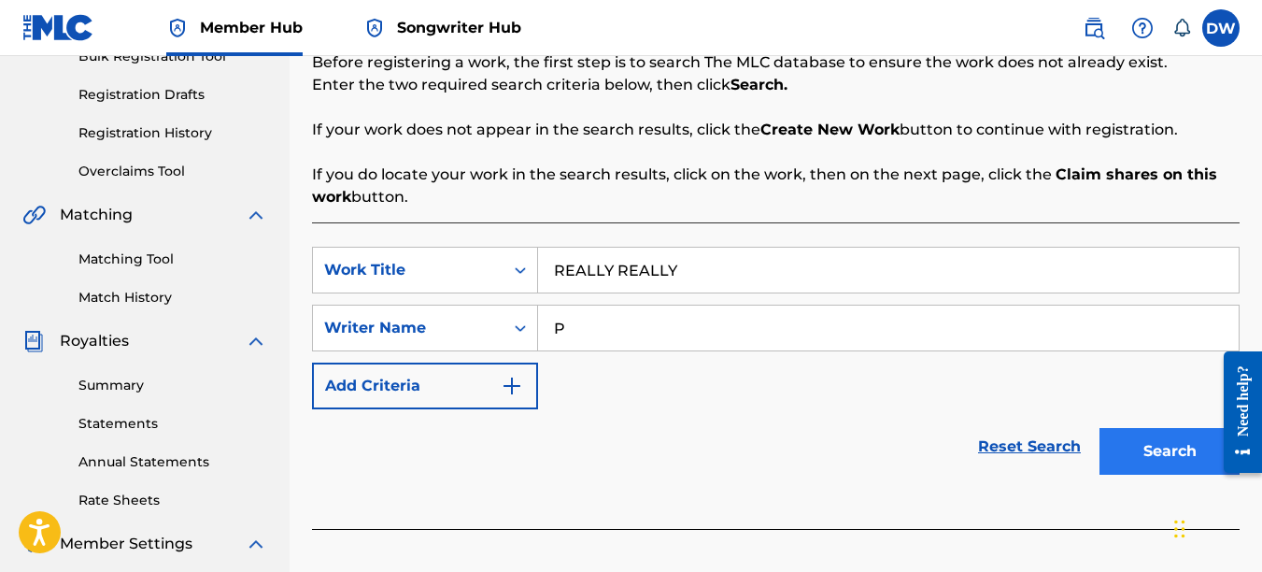
type input "P"
click at [1158, 445] on button "Search" at bounding box center [1170, 451] width 140 height 47
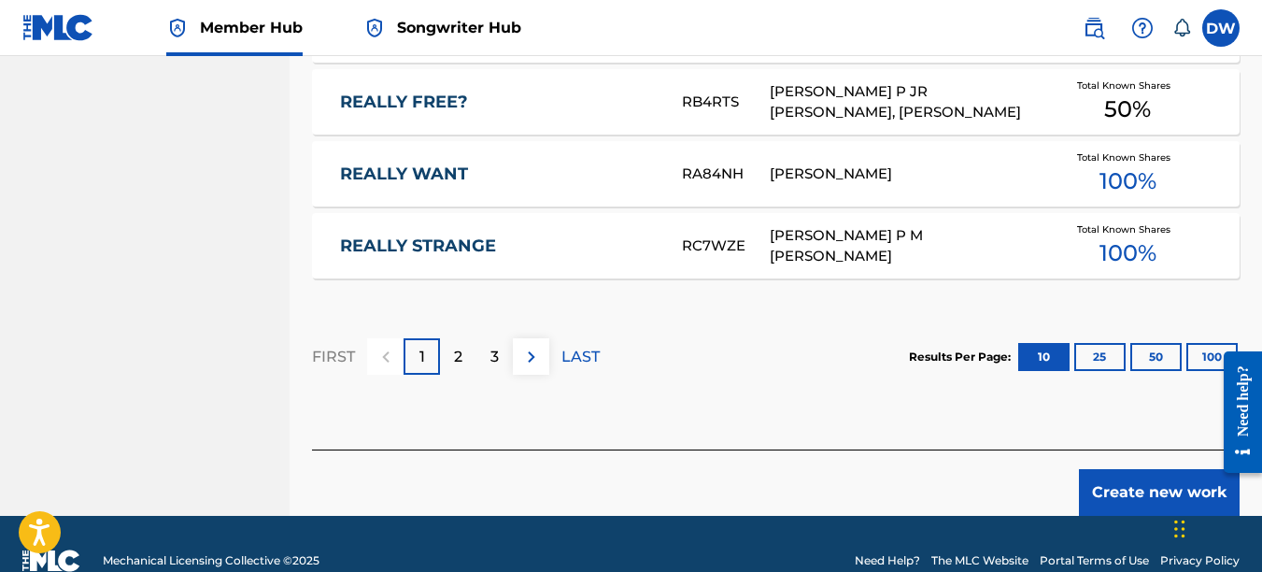
scroll to position [1344, 0]
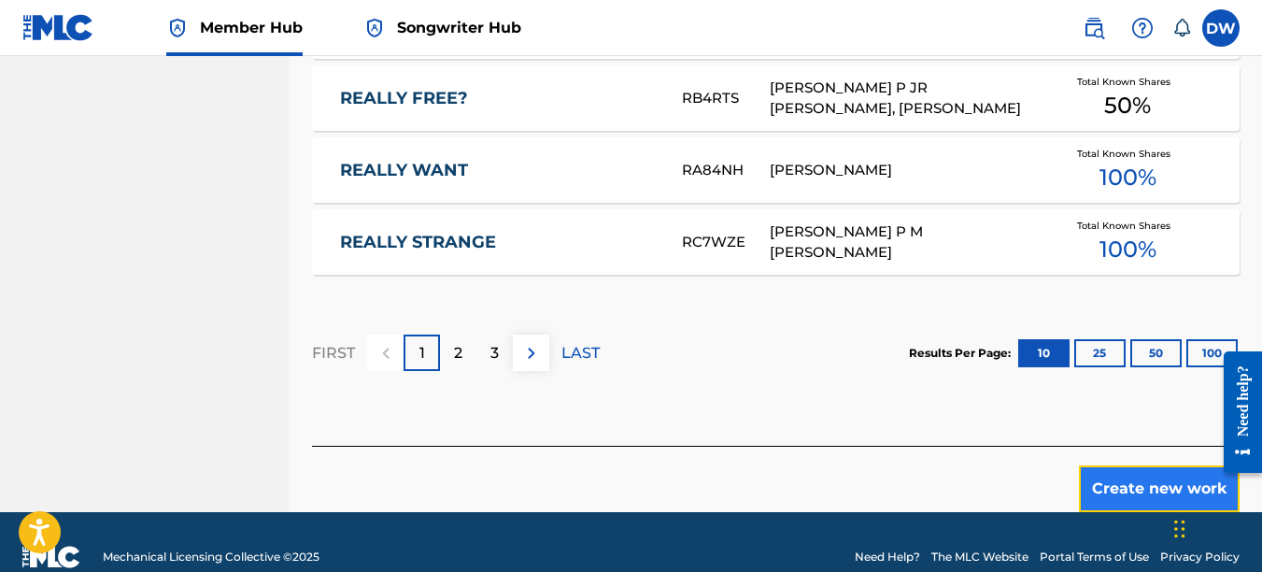
click at [1100, 487] on button "Create new work" at bounding box center [1159, 488] width 161 height 47
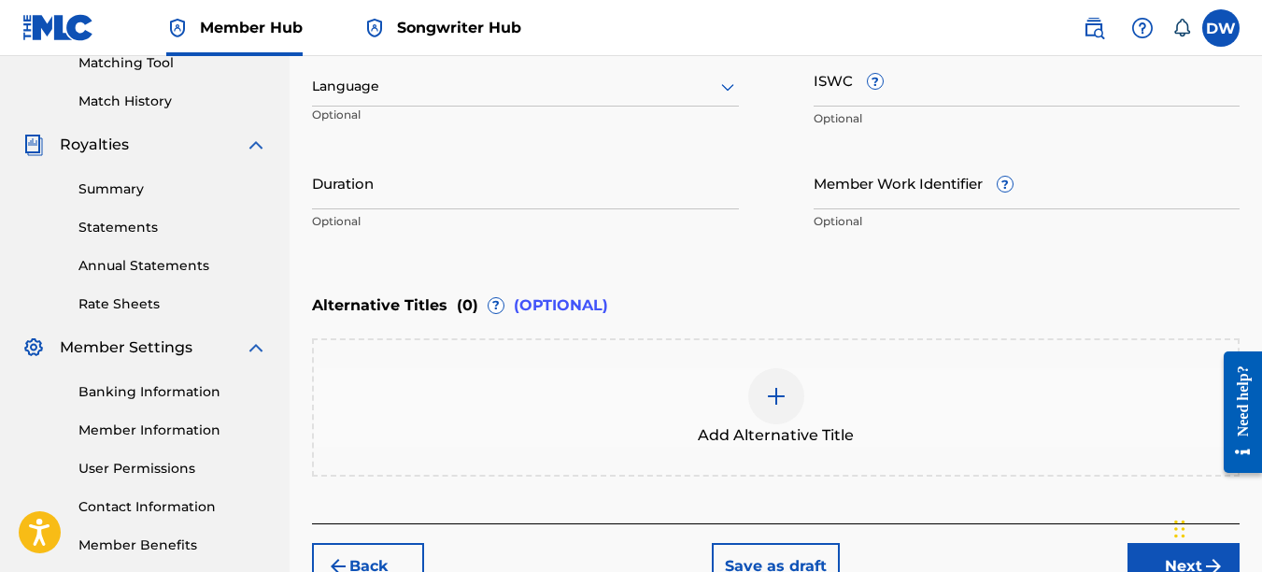
scroll to position [444, 0]
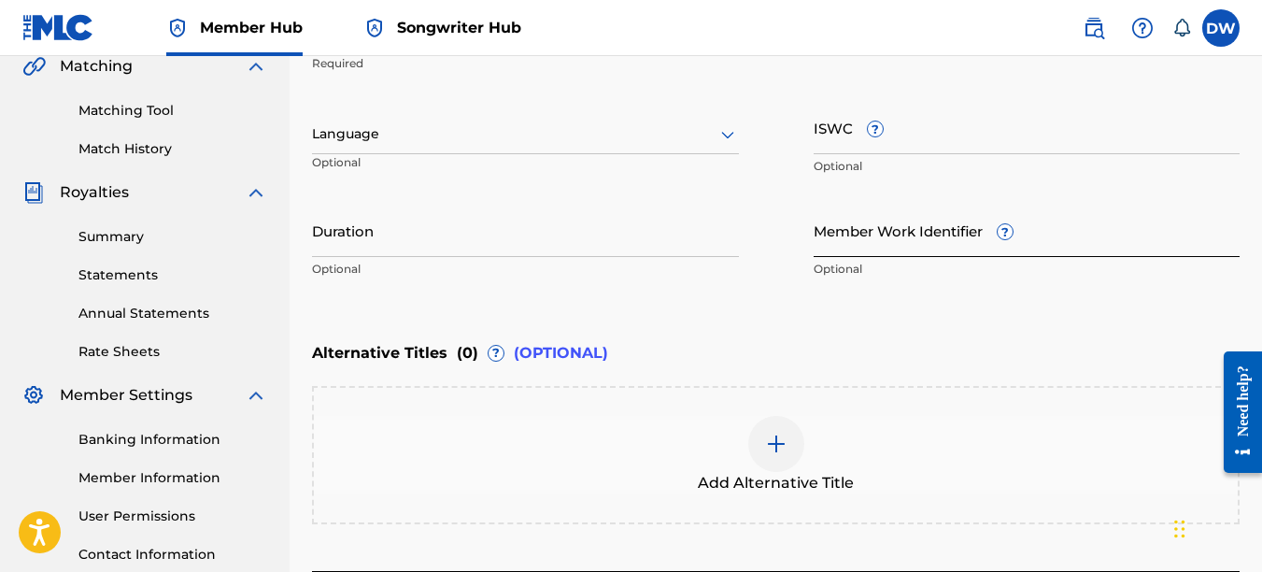
click at [860, 245] on input "Member Work Identifier ?" at bounding box center [1027, 230] width 427 height 53
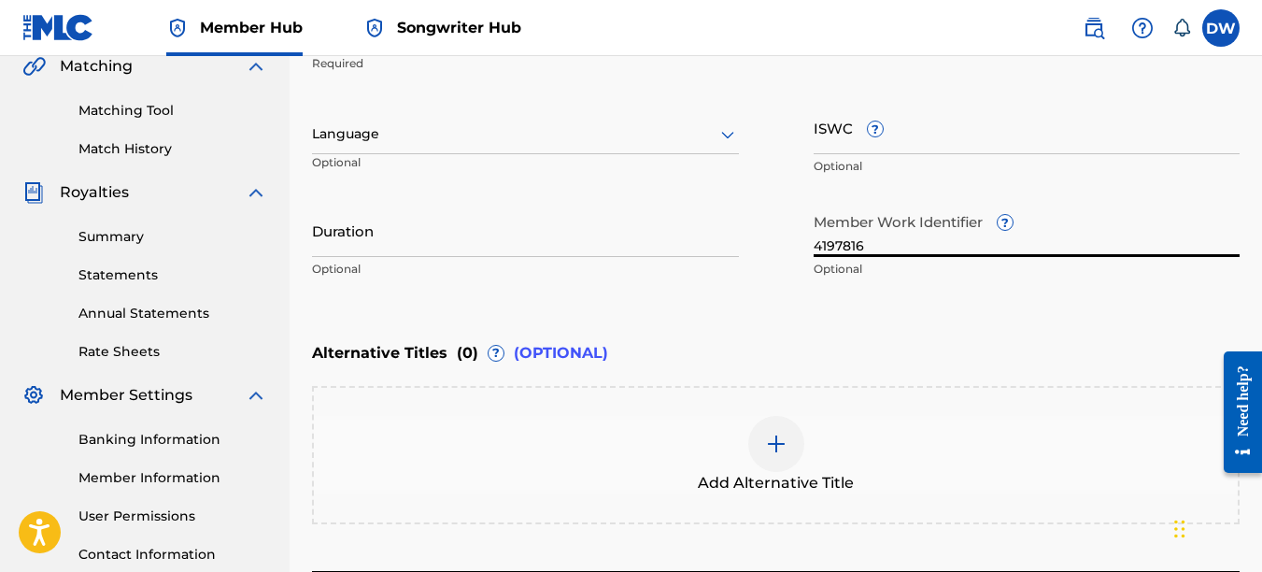
type input "4197816"
click at [731, 139] on icon at bounding box center [728, 134] width 22 height 22
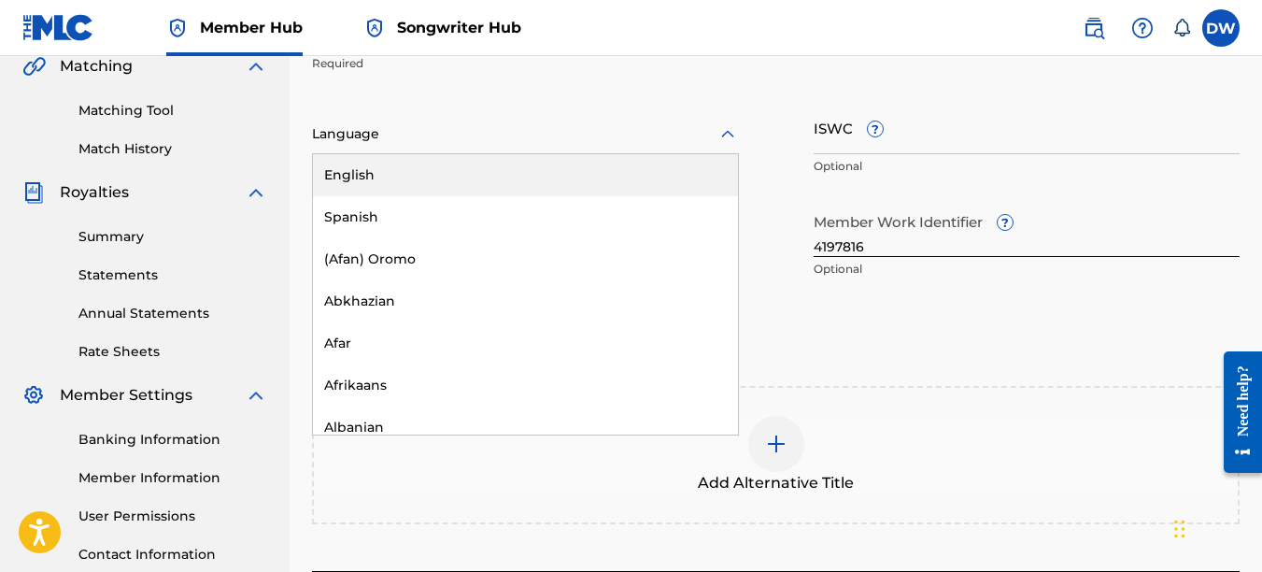
click at [709, 172] on div "English" at bounding box center [525, 175] width 425 height 42
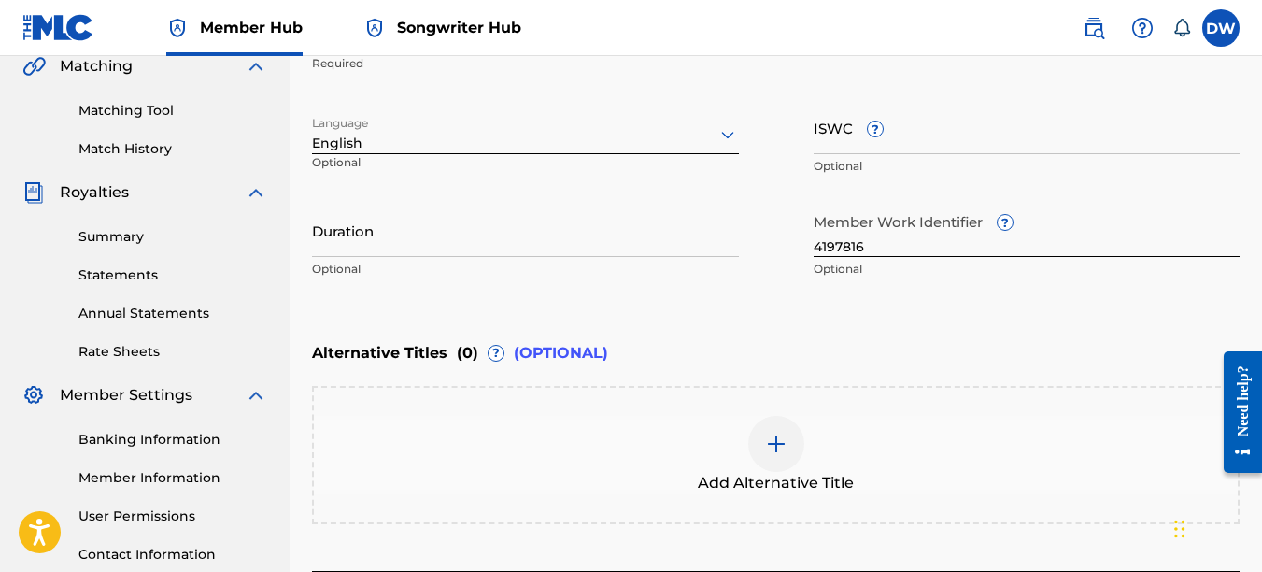
scroll to position [599, 0]
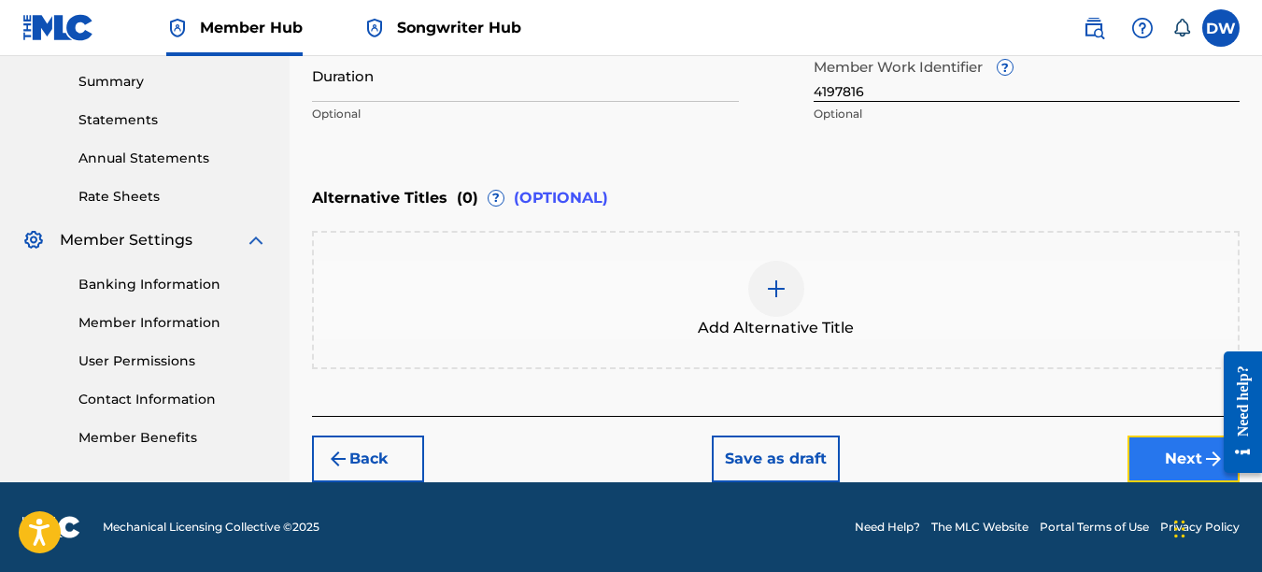
click at [1182, 463] on button "Next" at bounding box center [1184, 458] width 112 height 47
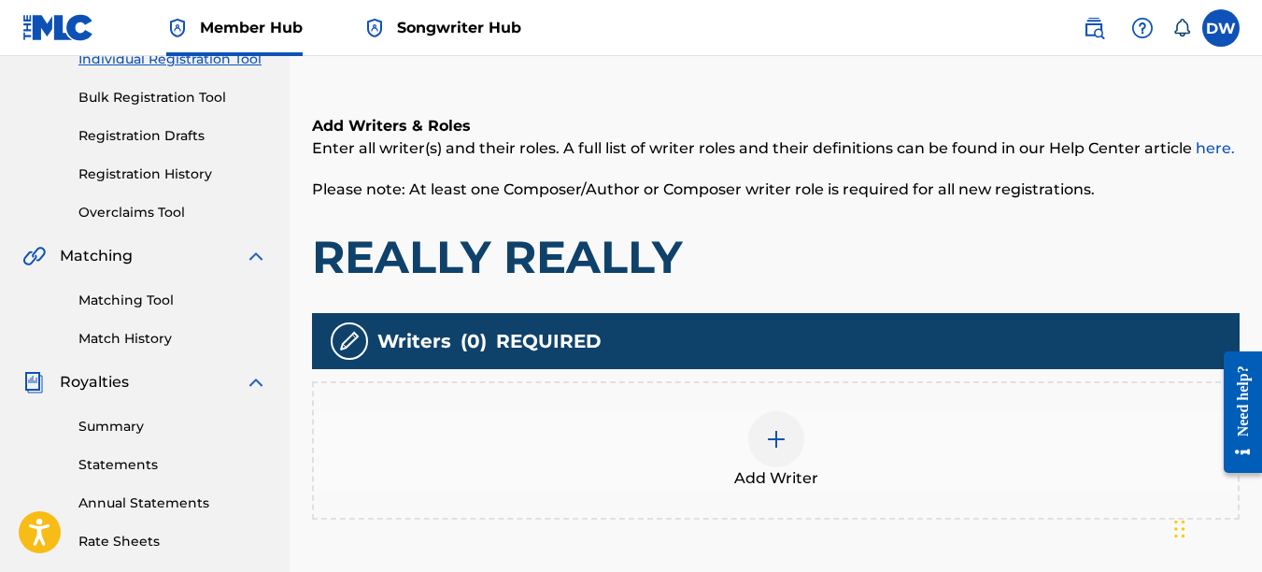
scroll to position [432, 0]
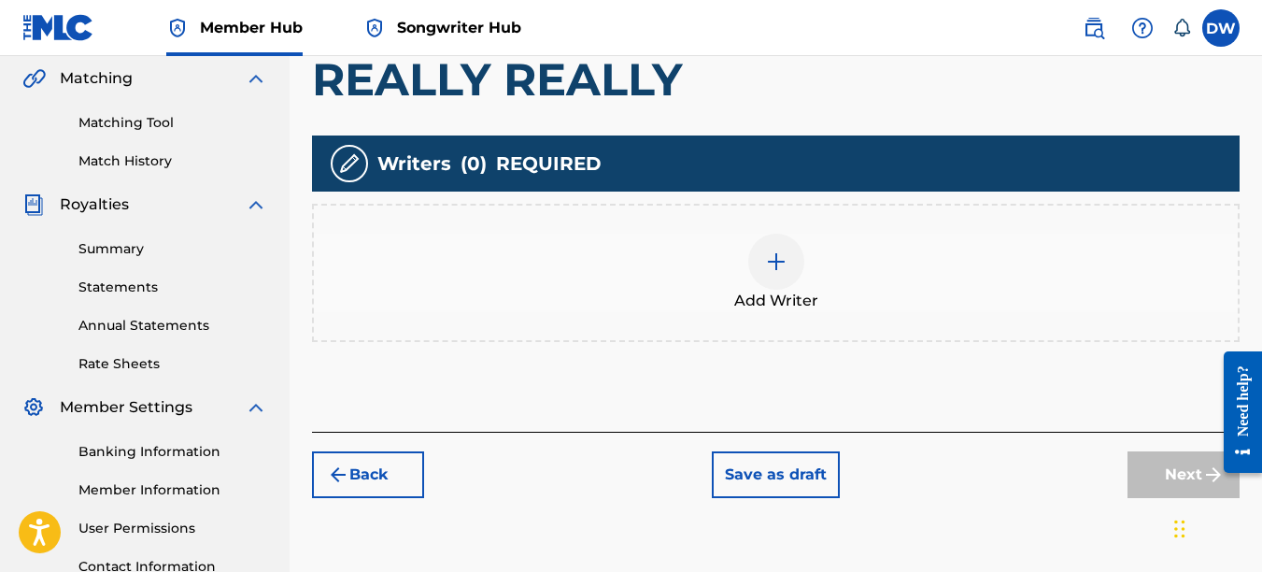
click at [771, 264] on img at bounding box center [776, 261] width 22 height 22
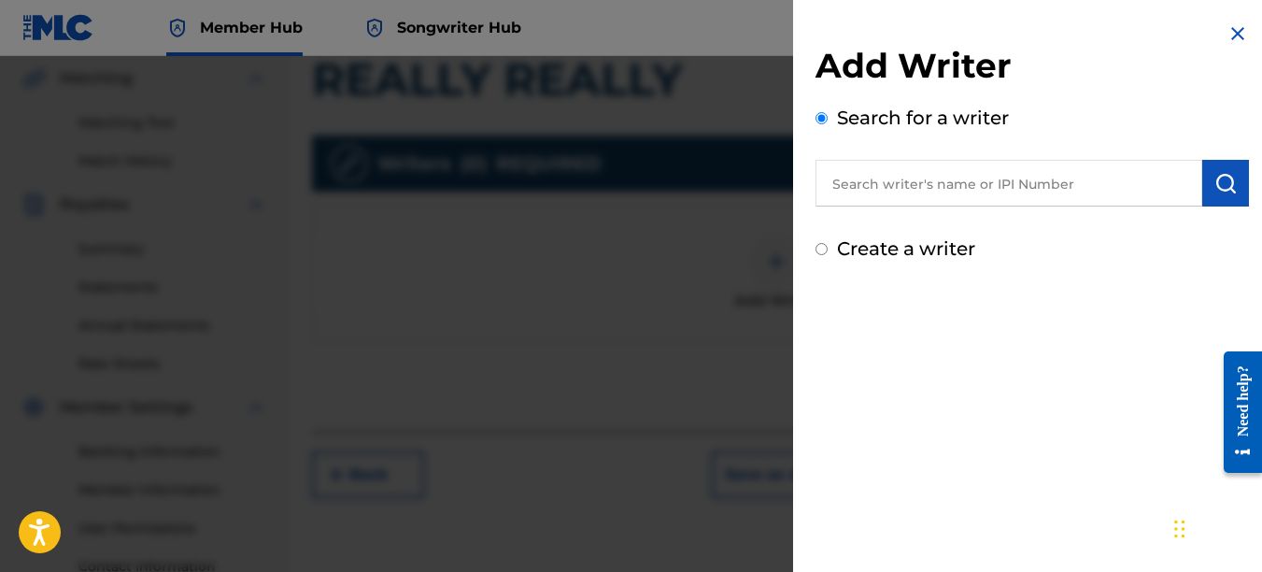
click at [970, 179] on input "text" at bounding box center [1009, 183] width 387 height 47
type input "00742767418"
click at [1227, 180] on img "submit" at bounding box center [1226, 183] width 22 height 22
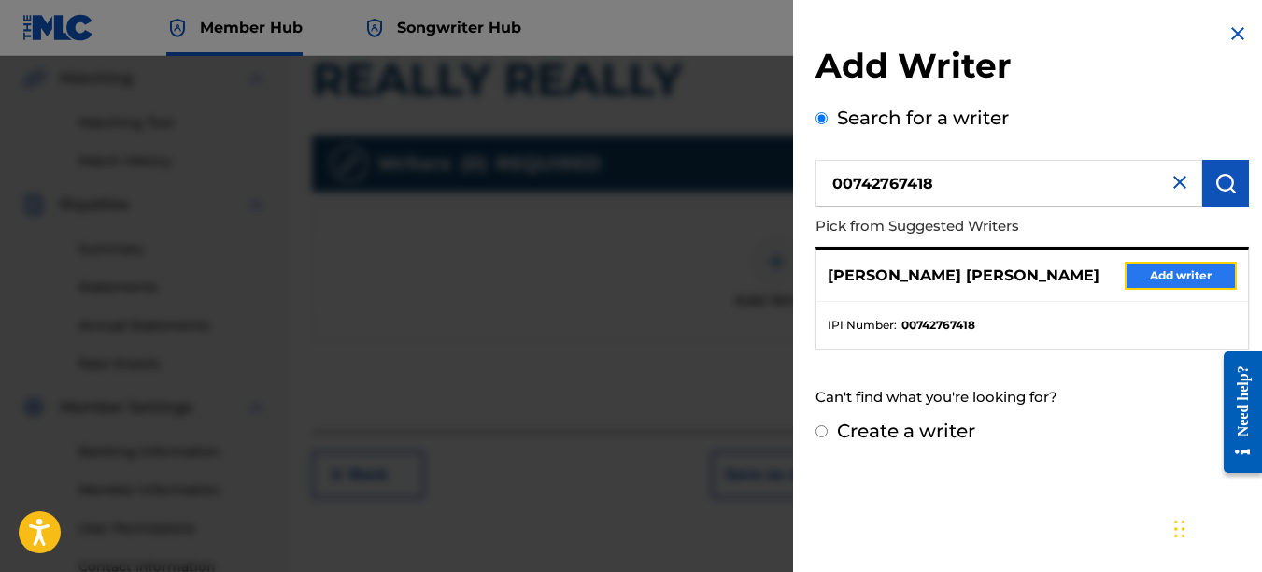
click at [1147, 280] on button "Add writer" at bounding box center [1181, 276] width 112 height 28
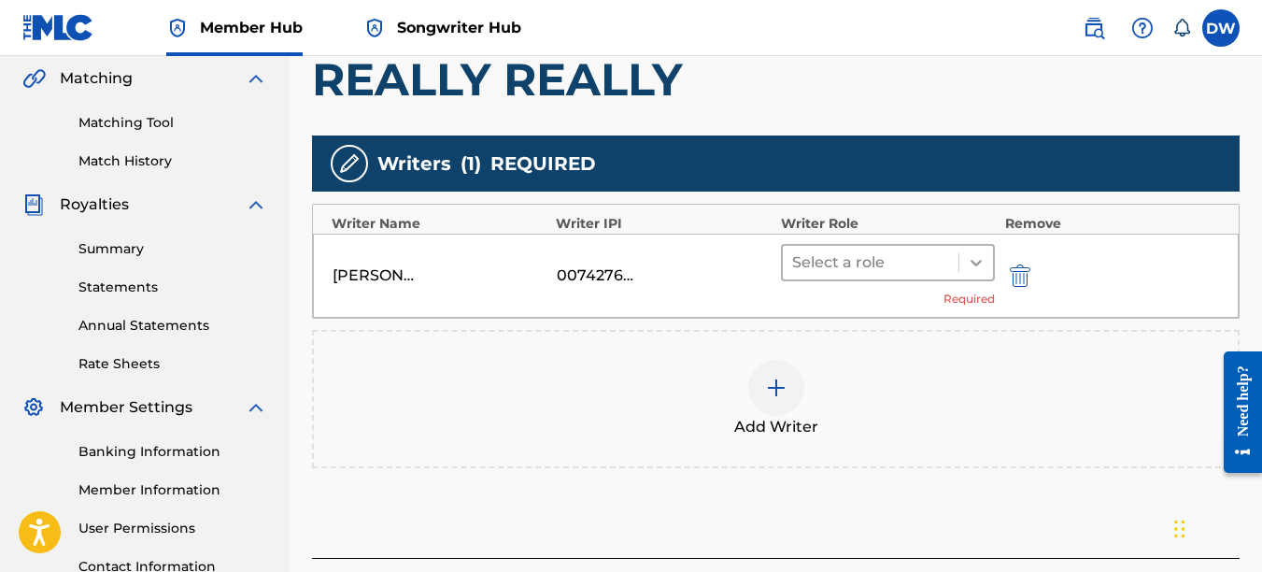
click at [969, 266] on icon at bounding box center [976, 262] width 19 height 19
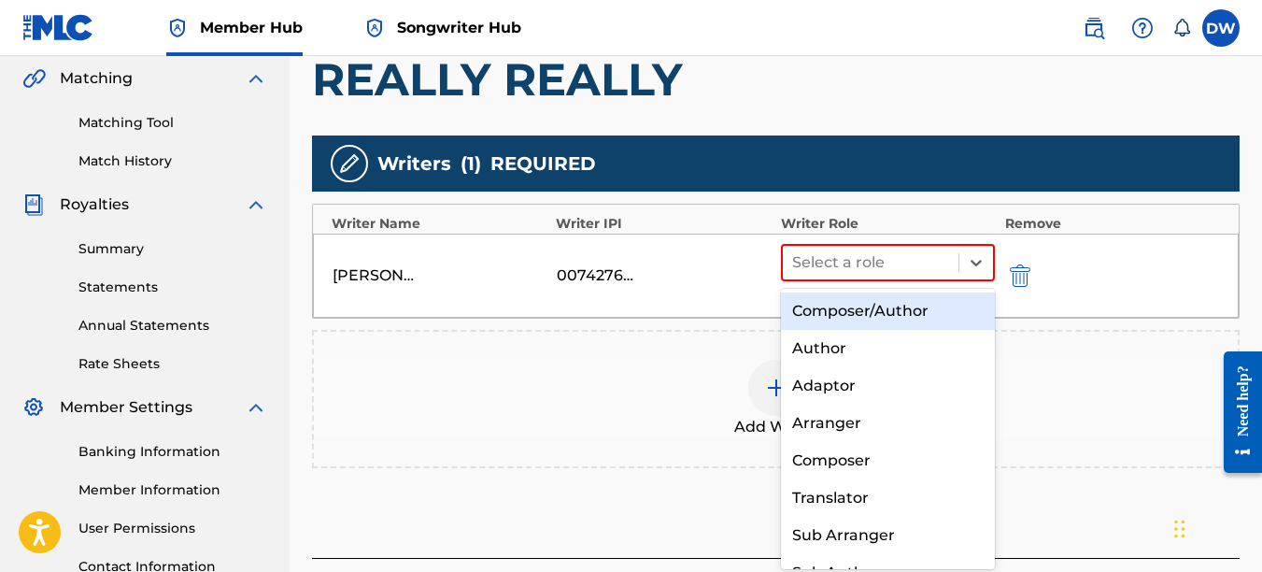
click at [936, 307] on div "Composer/Author" at bounding box center [888, 310] width 215 height 37
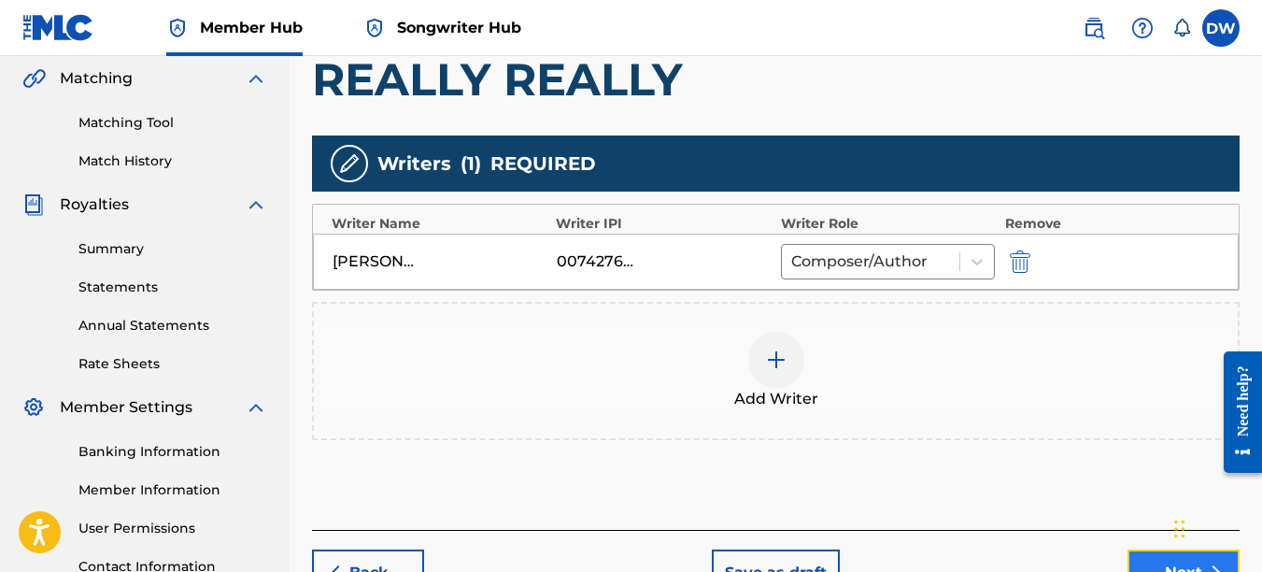
click at [1163, 562] on button "Next" at bounding box center [1184, 572] width 112 height 47
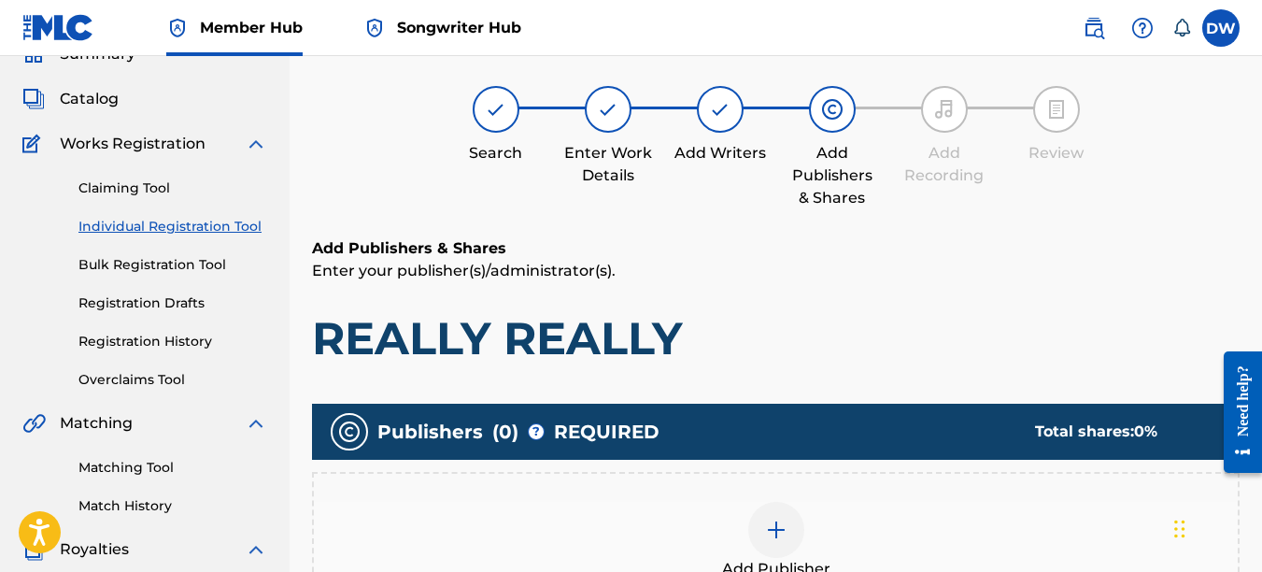
scroll to position [84, 0]
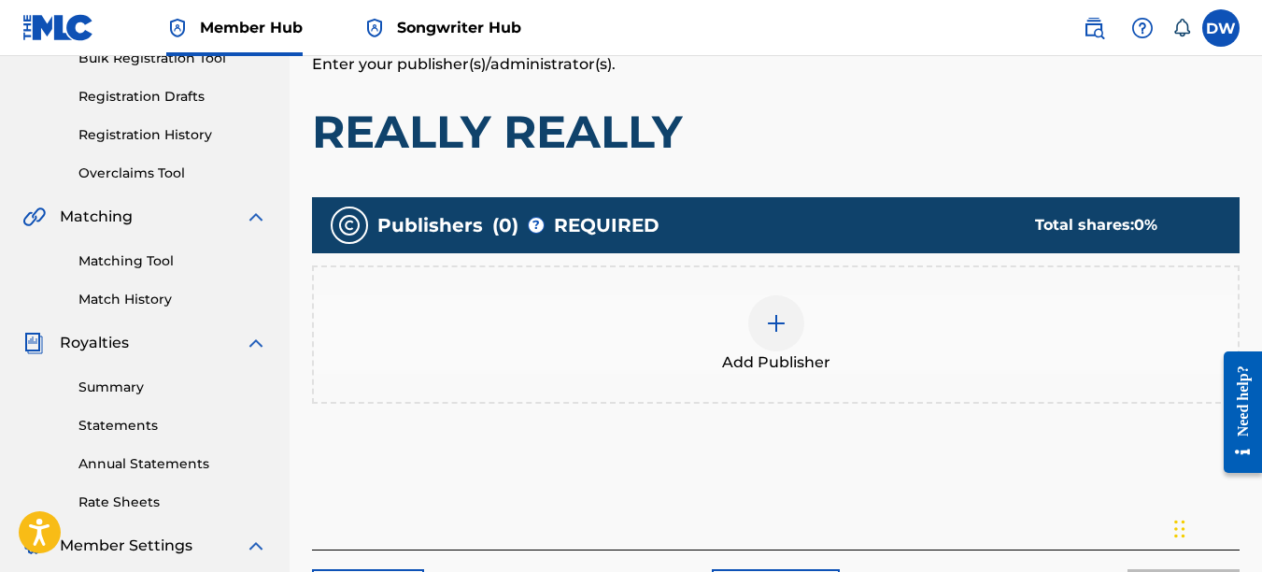
drag, startPoint x: 1268, startPoint y: 276, endPoint x: 31, endPoint y: 99, distance: 1249.6
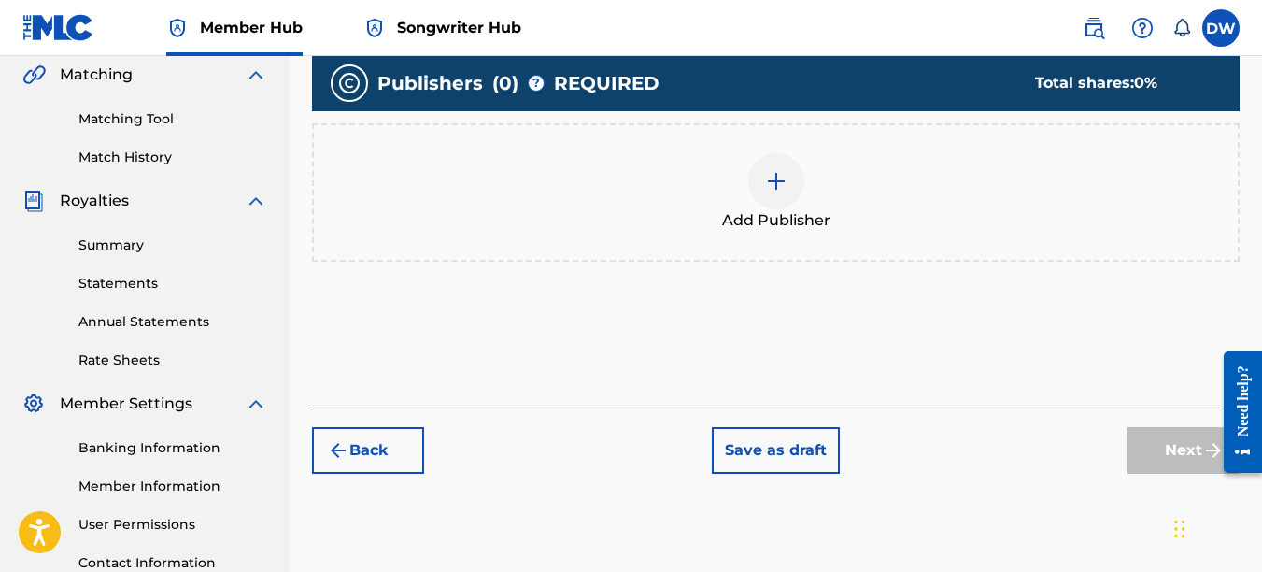
click at [776, 196] on div at bounding box center [776, 181] width 56 height 56
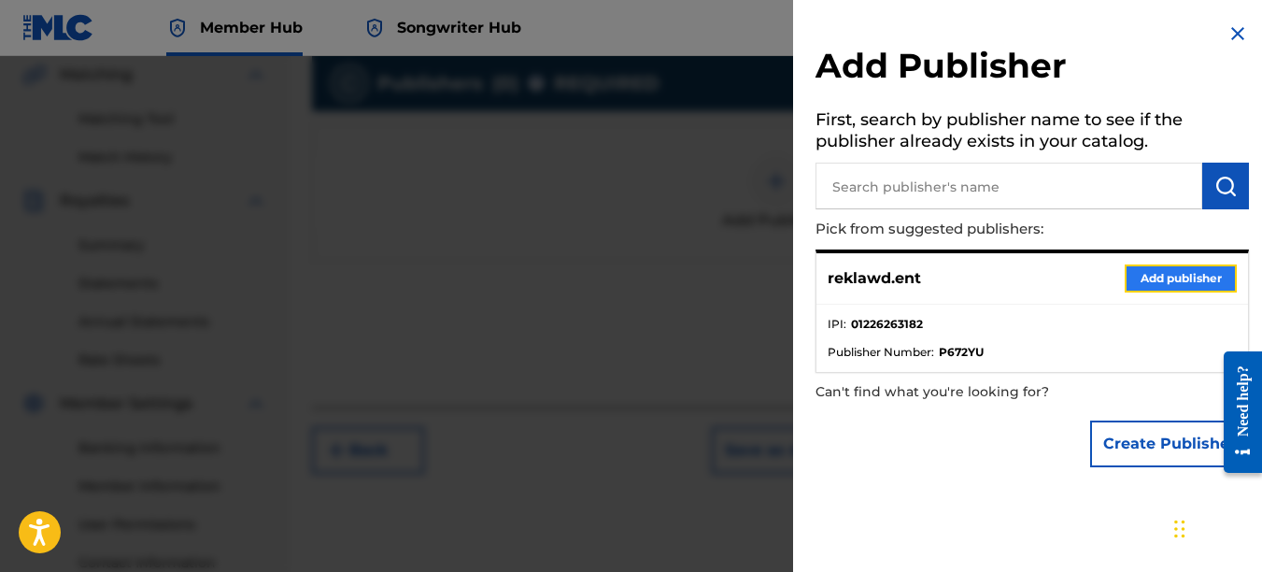
click at [1152, 282] on button "Add publisher" at bounding box center [1181, 278] width 112 height 28
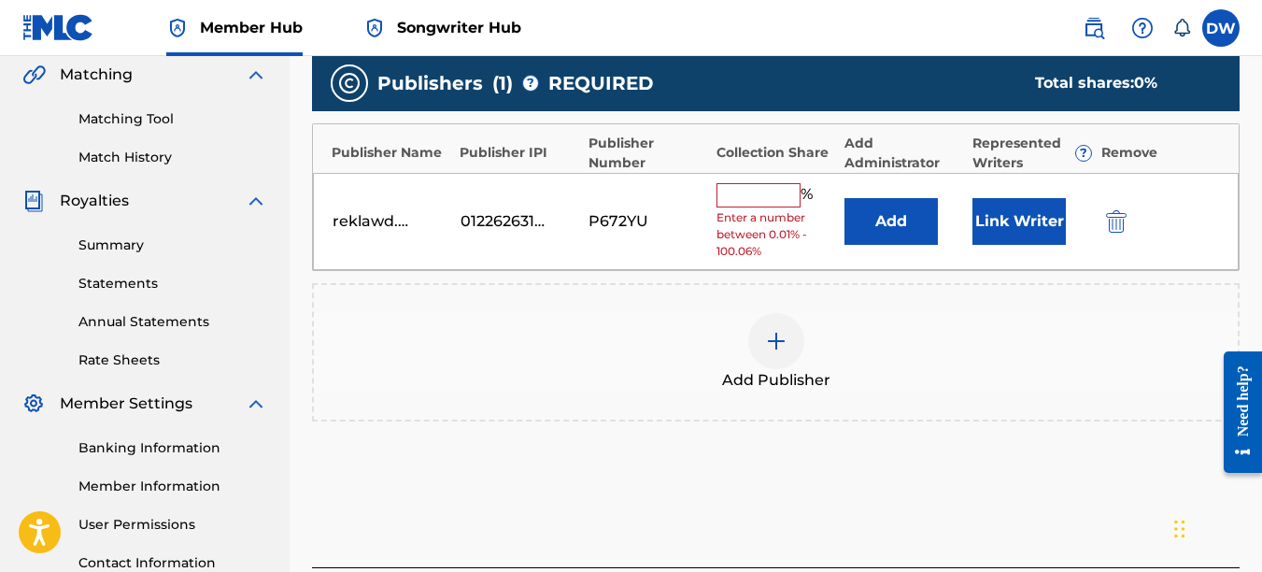
click at [781, 183] on input "text" at bounding box center [759, 195] width 84 height 24
type input "100"
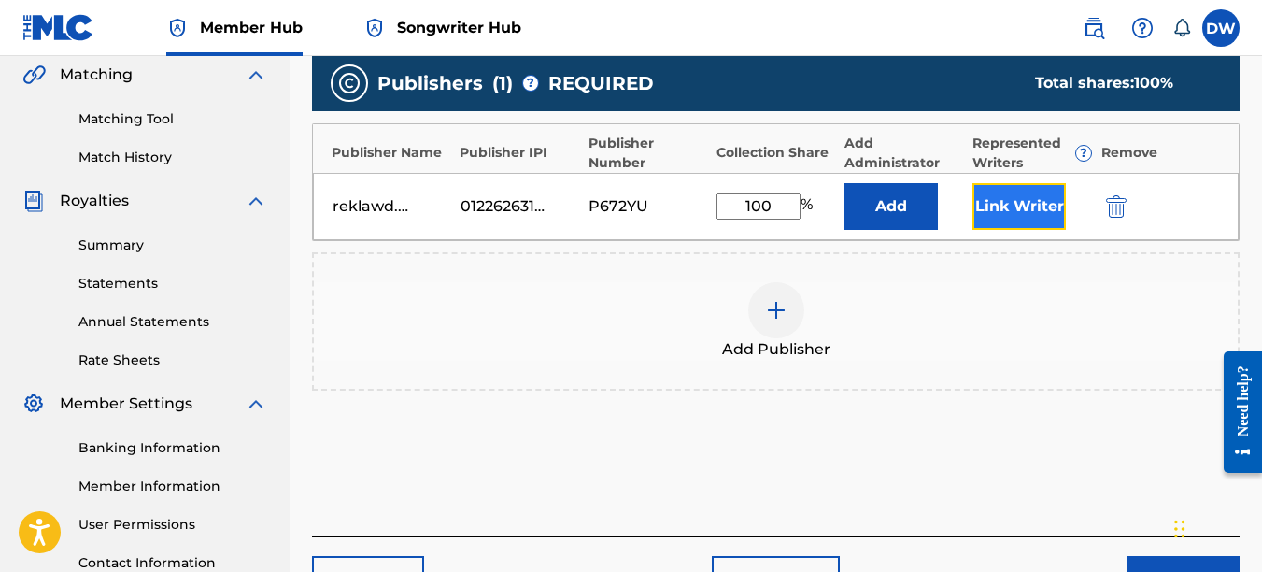
click at [1013, 221] on button "Link Writer" at bounding box center [1019, 206] width 93 height 47
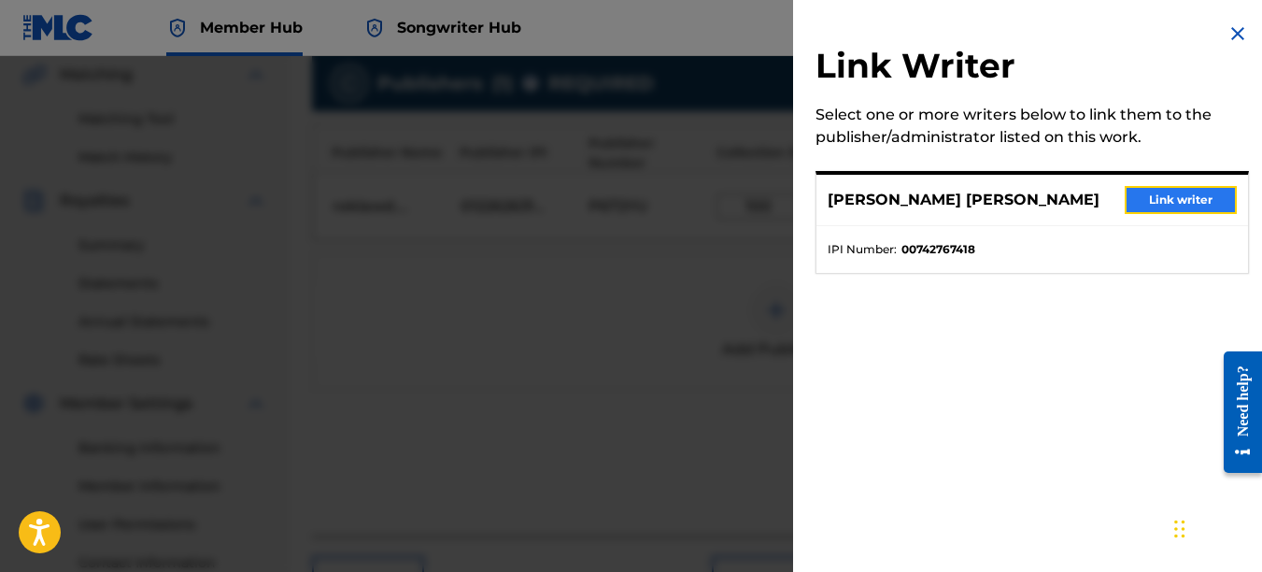
click at [1173, 196] on button "Link writer" at bounding box center [1181, 200] width 112 height 28
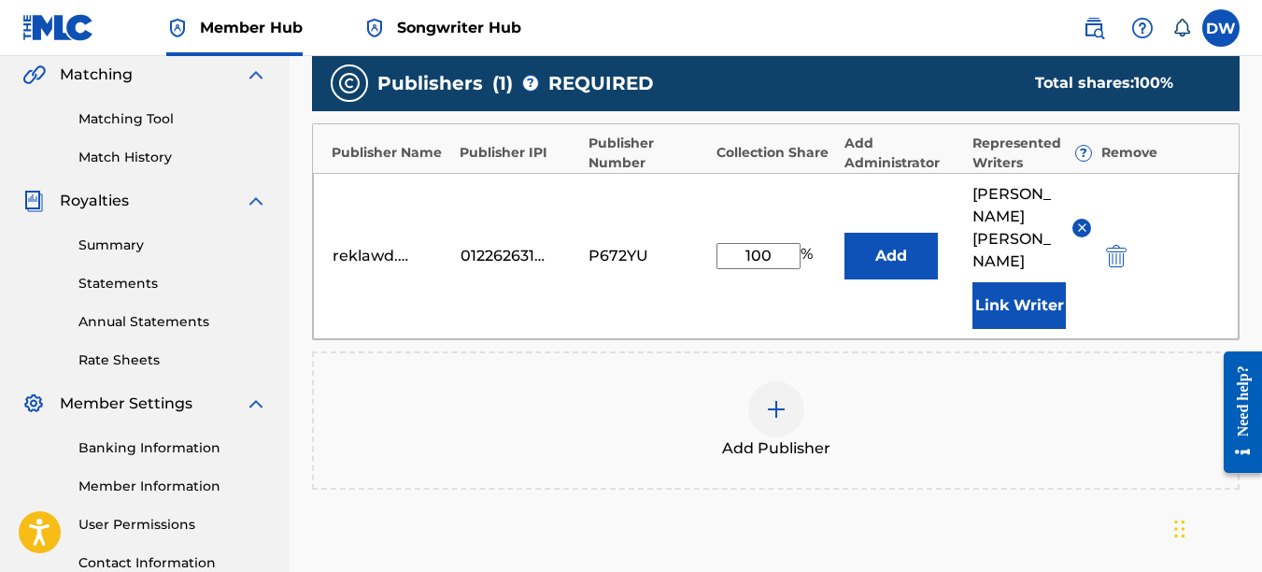
scroll to position [633, 0]
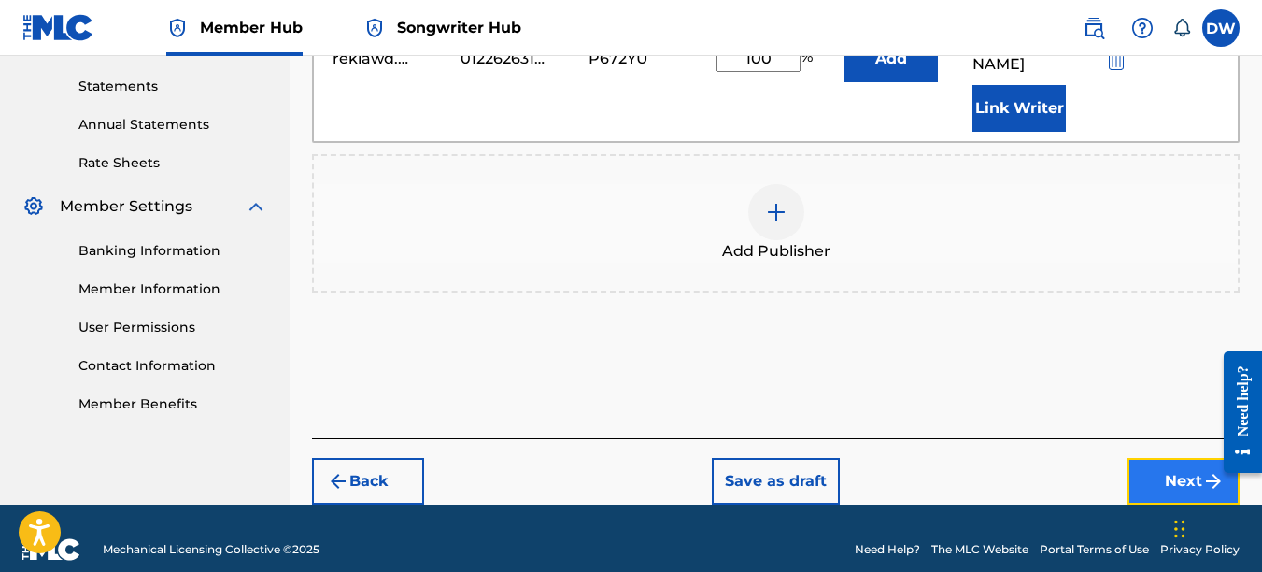
click at [1175, 458] on button "Next" at bounding box center [1184, 481] width 112 height 47
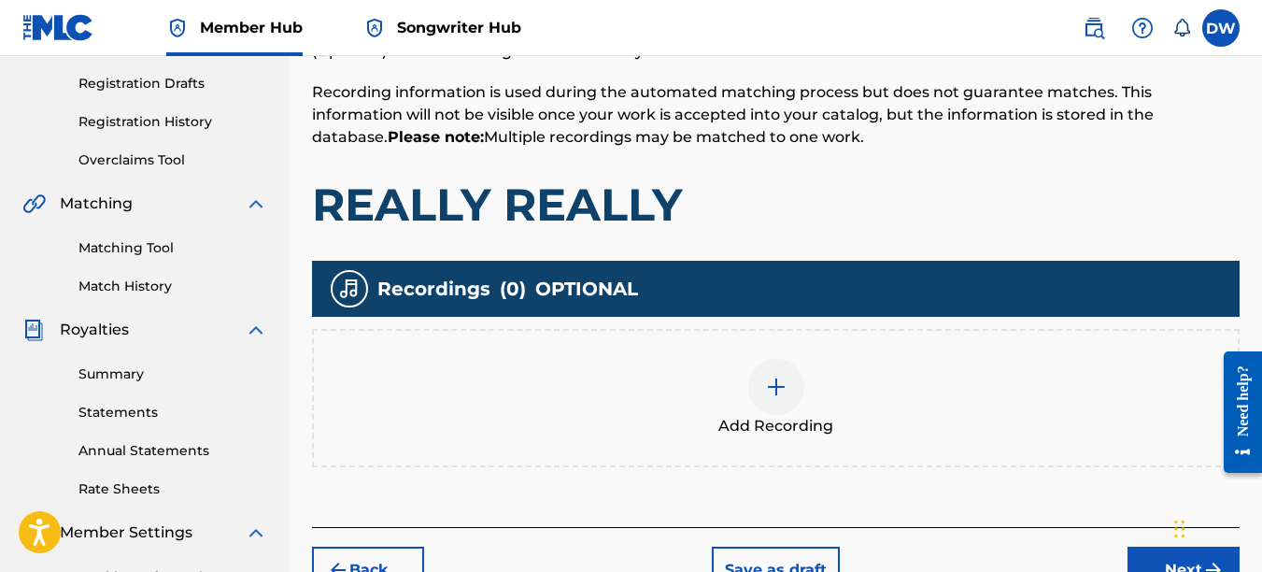
scroll to position [378, 0]
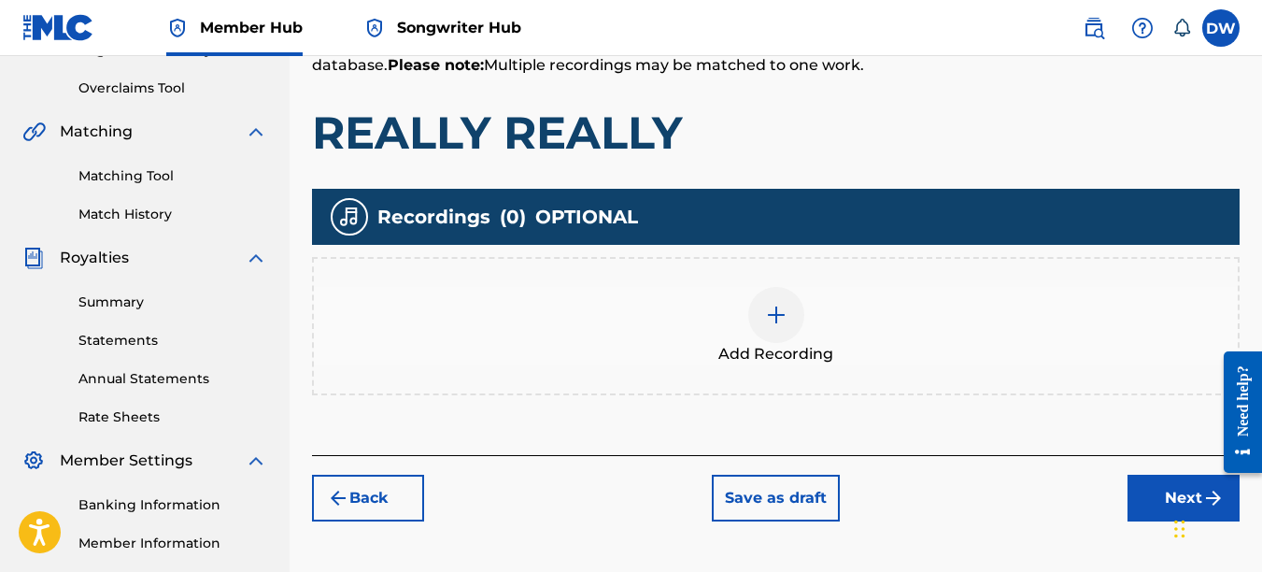
click at [779, 313] on img at bounding box center [776, 315] width 22 height 22
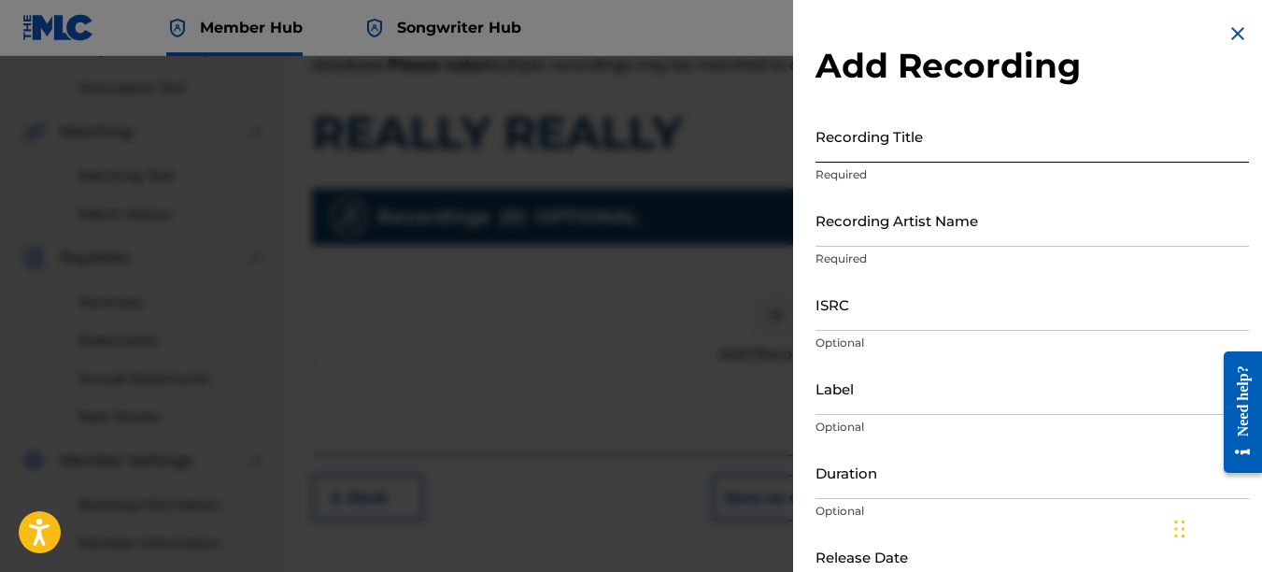
click at [840, 157] on input "Recording Title" at bounding box center [1033, 135] width 434 height 53
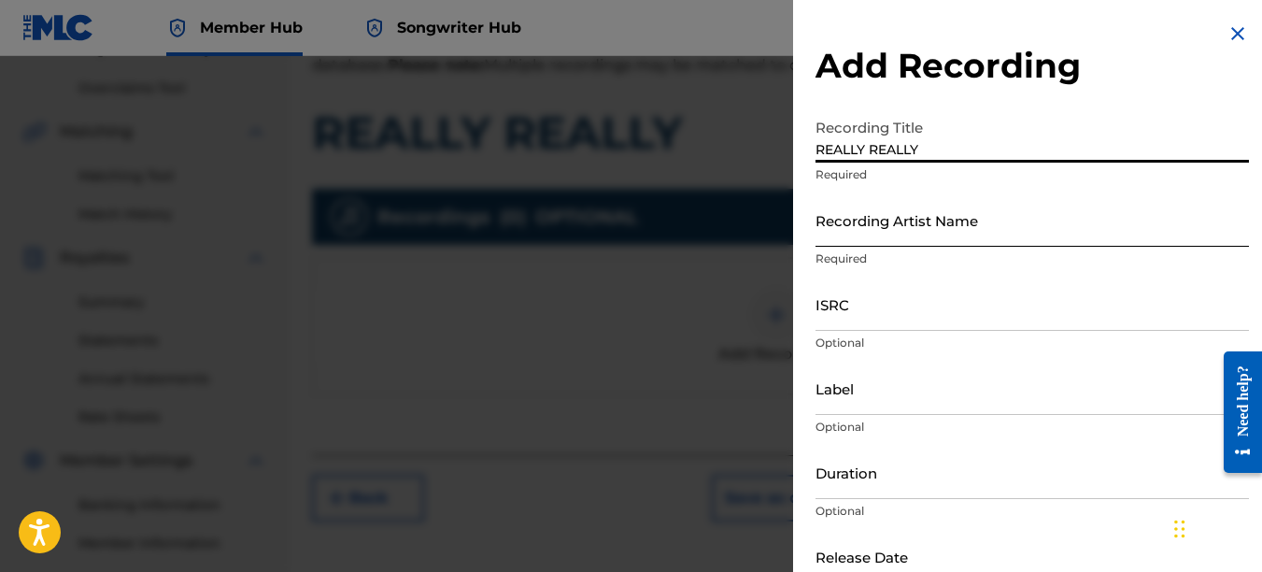
type input "REALLY REALLY"
click at [834, 238] on input "Recording Artist Name" at bounding box center [1033, 219] width 434 height 53
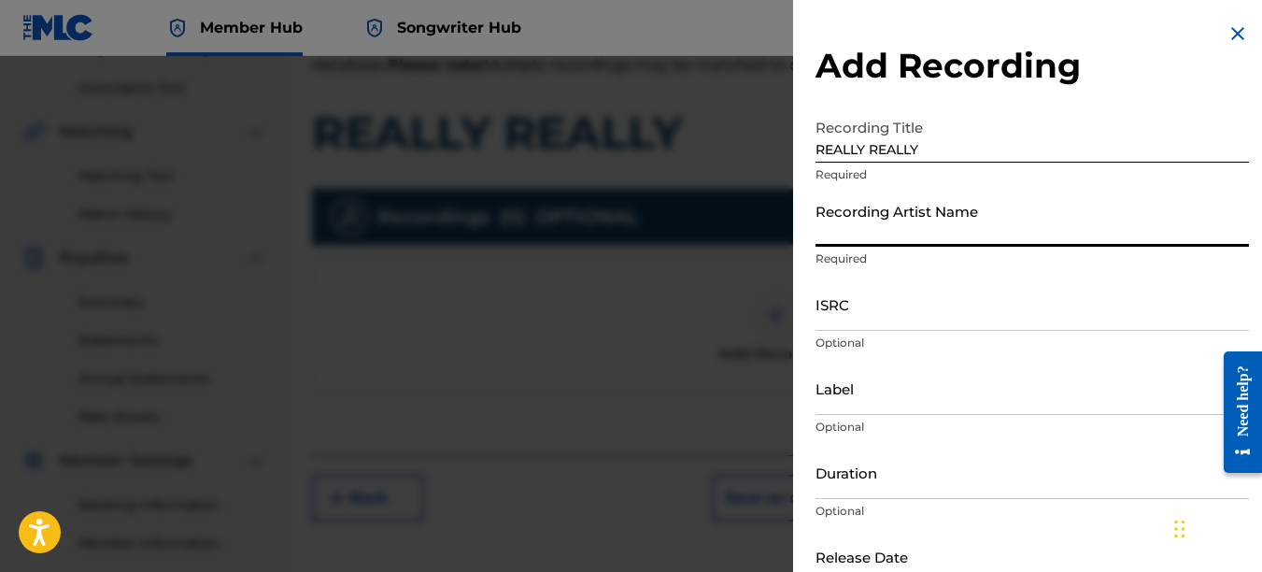
type input "PAIN"
type input "REKLAWD.ENT"
type input "[DATE]"
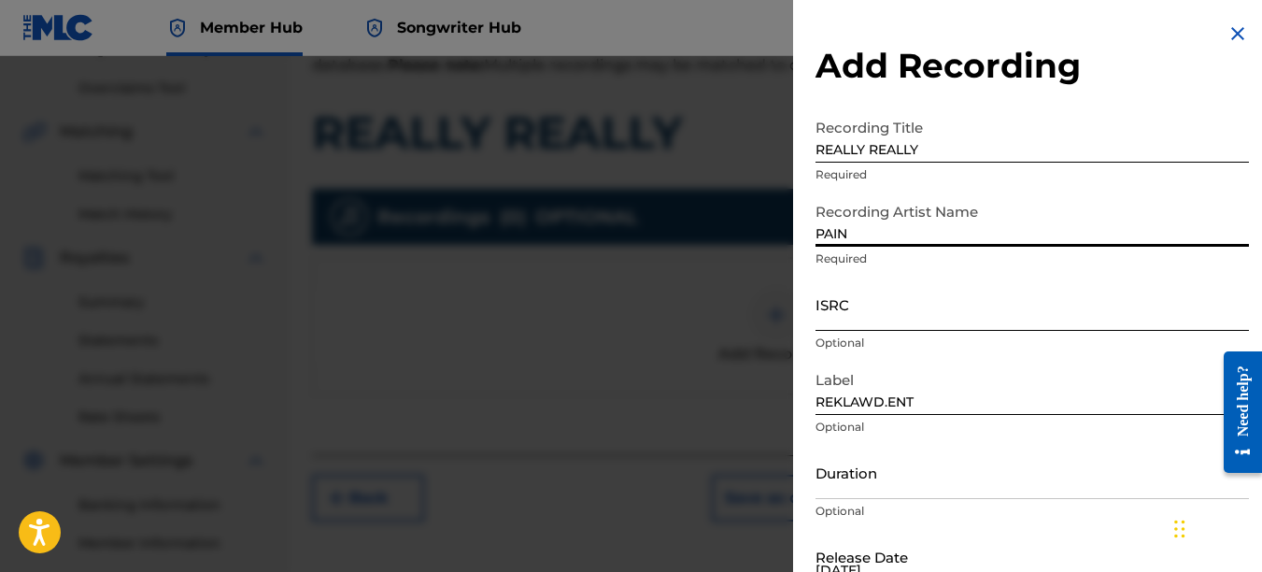
click at [867, 307] on input "ISRC" at bounding box center [1033, 303] width 434 height 53
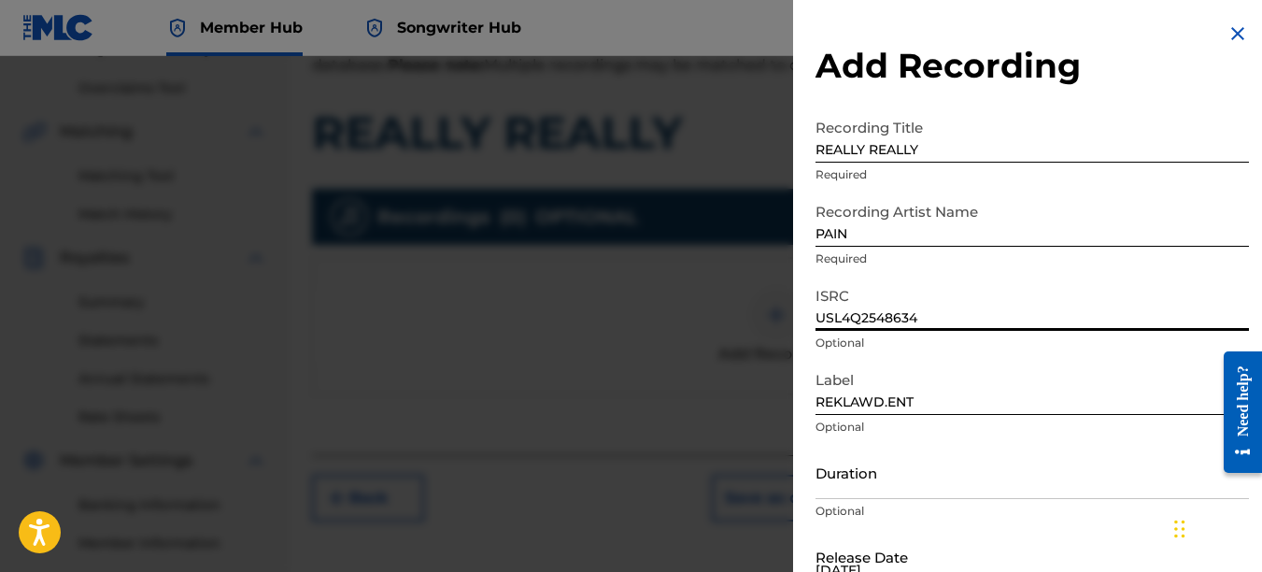
type input "USL4Q2548634"
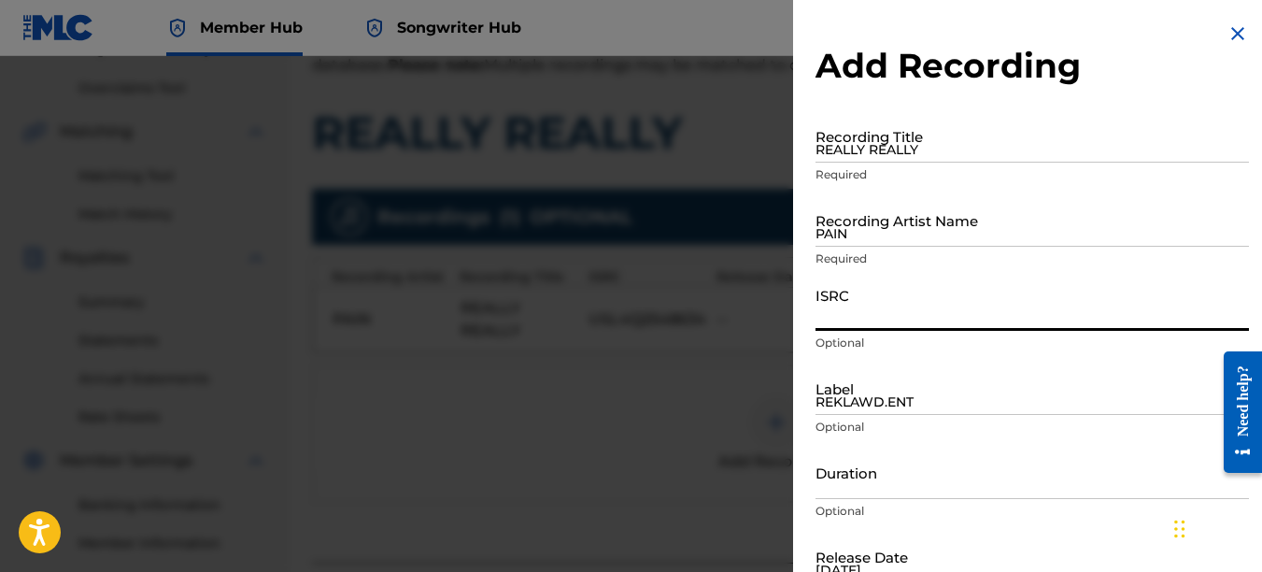
click at [1234, 30] on img at bounding box center [1238, 33] width 22 height 22
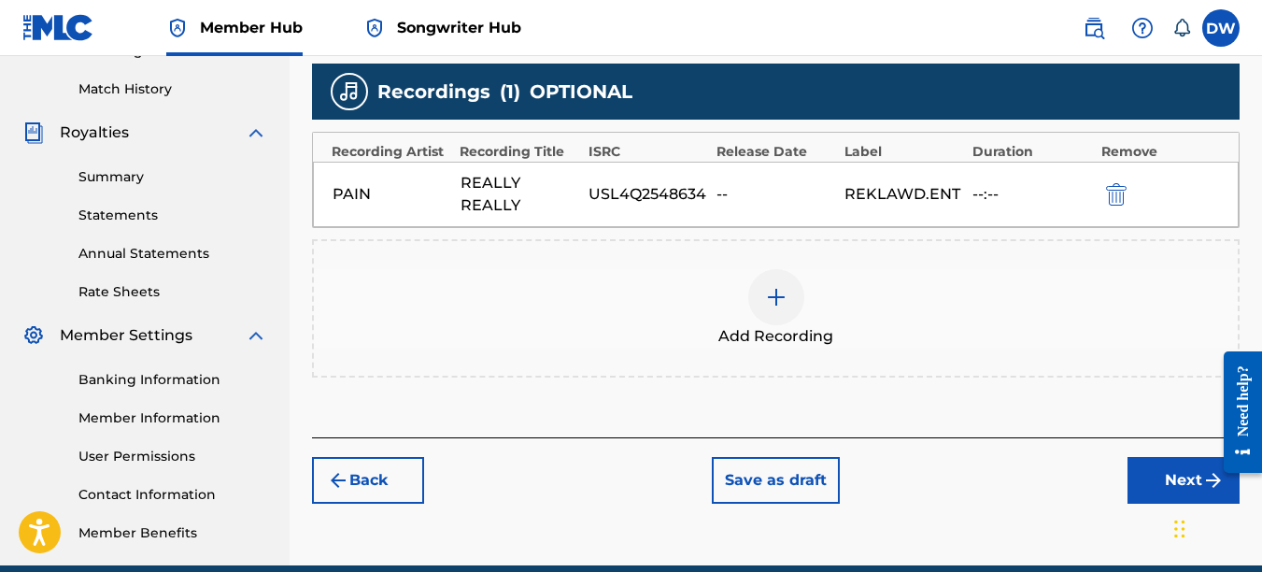
scroll to position [551, 0]
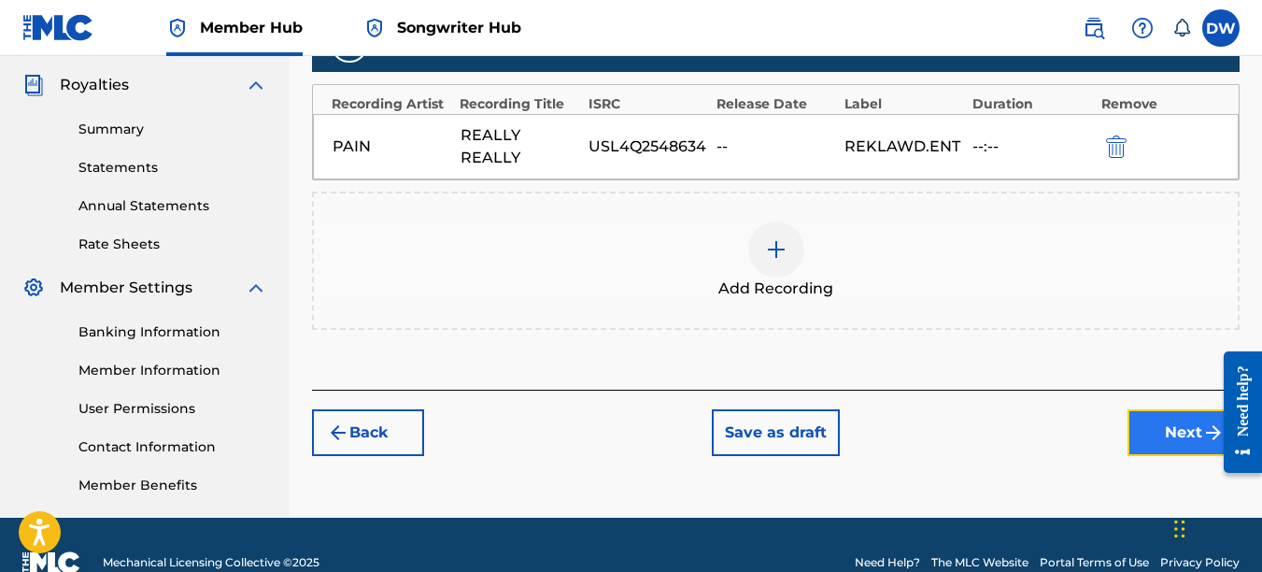
click at [1185, 417] on button "Next" at bounding box center [1184, 432] width 112 height 47
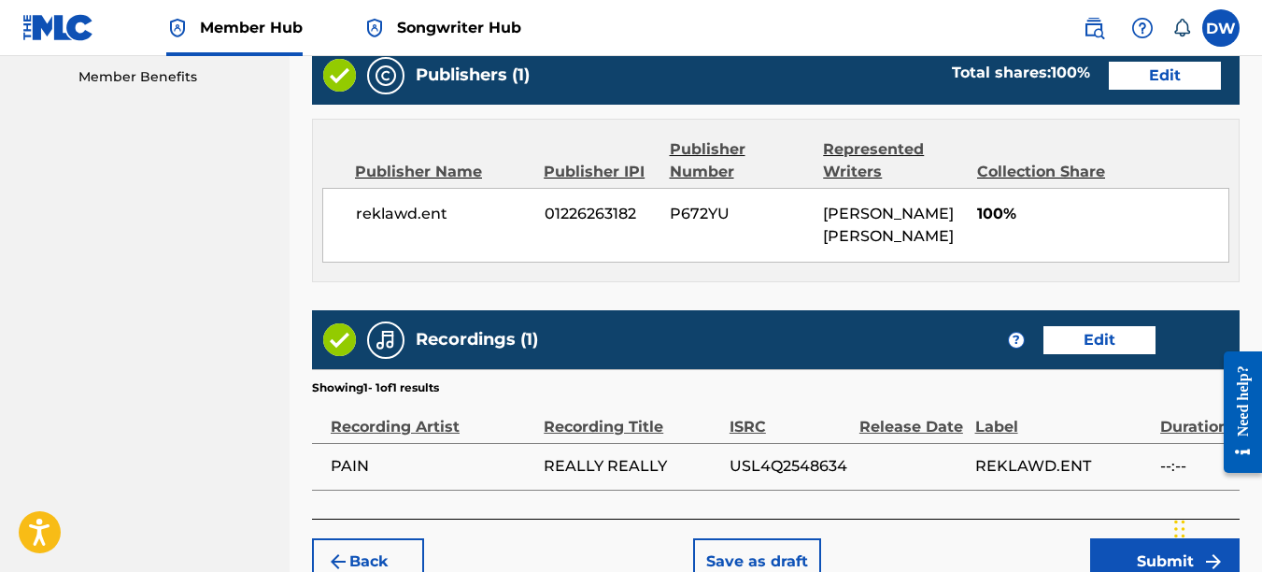
scroll to position [963, 0]
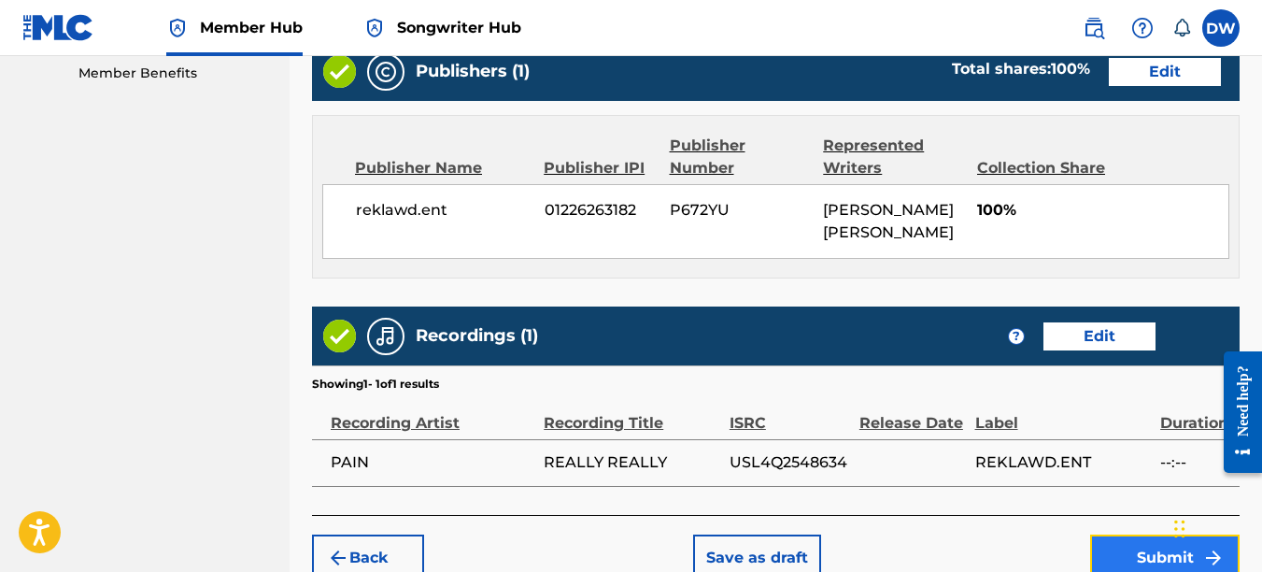
click at [1136, 534] on button "Submit" at bounding box center [1164, 557] width 149 height 47
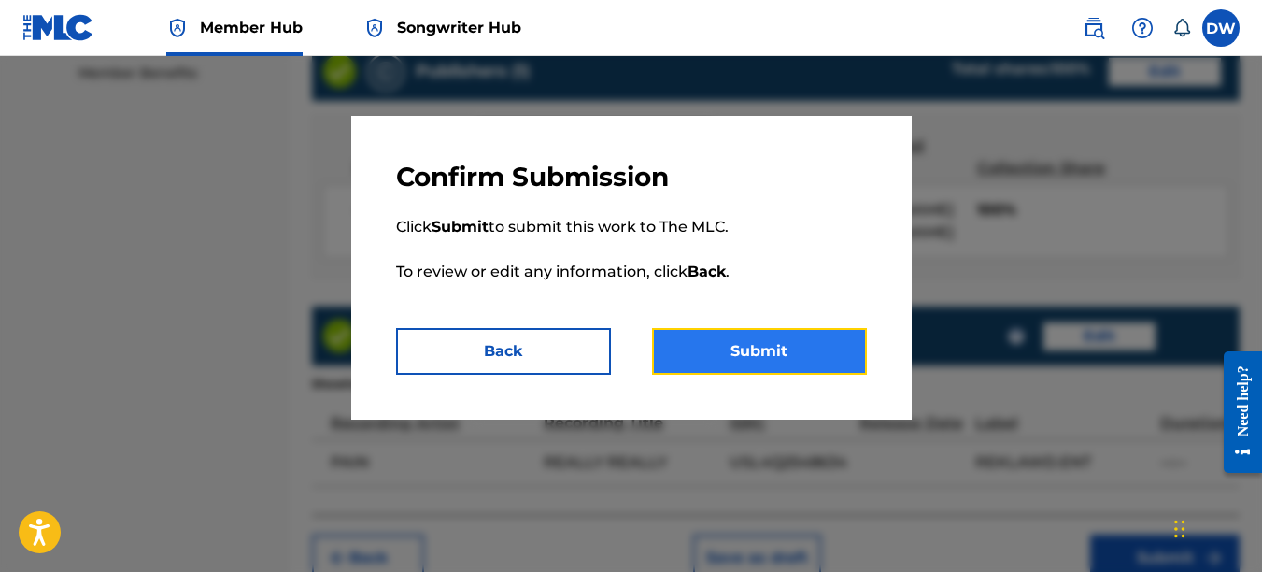
click at [830, 349] on button "Submit" at bounding box center [759, 351] width 215 height 47
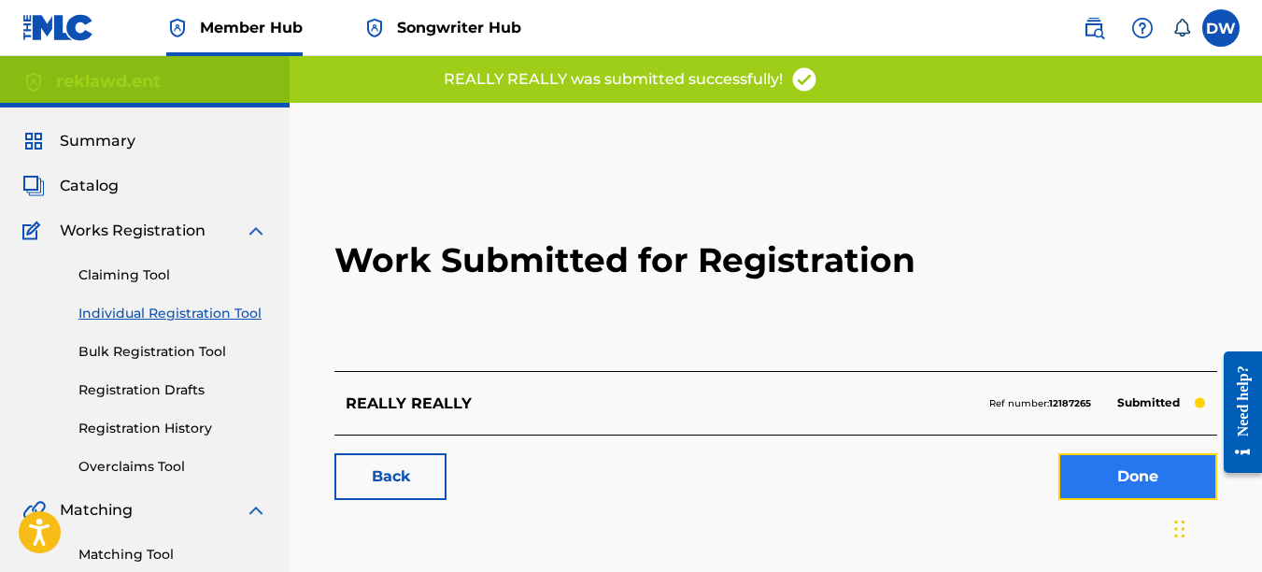
click at [1121, 478] on link "Done" at bounding box center [1138, 476] width 159 height 47
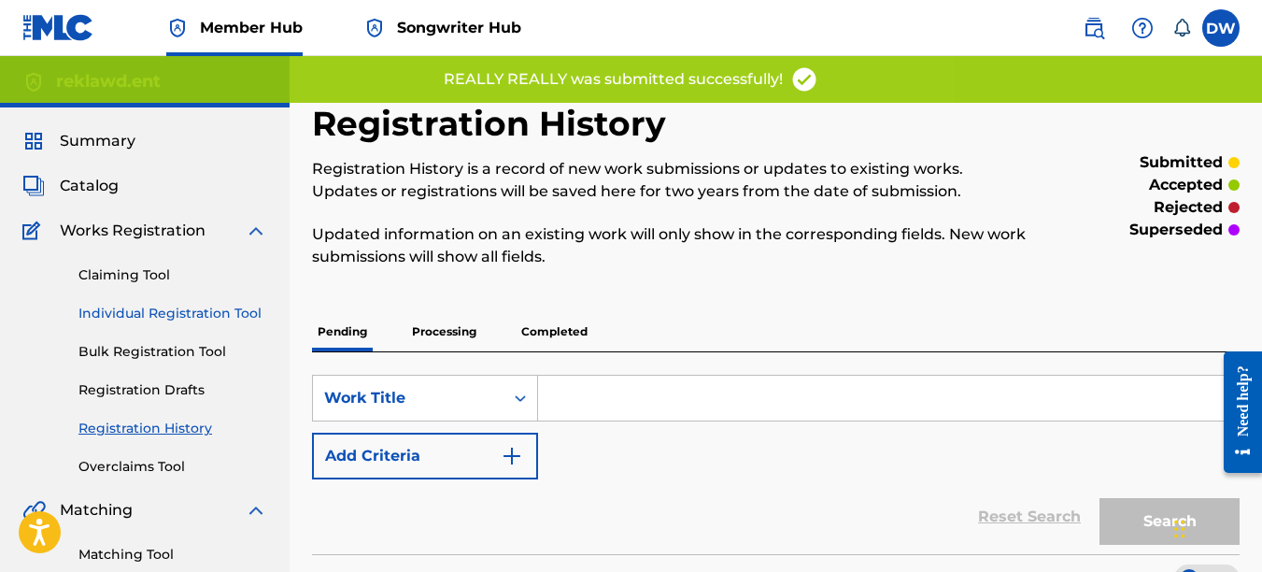
click at [232, 309] on link "Individual Registration Tool" at bounding box center [172, 314] width 189 height 20
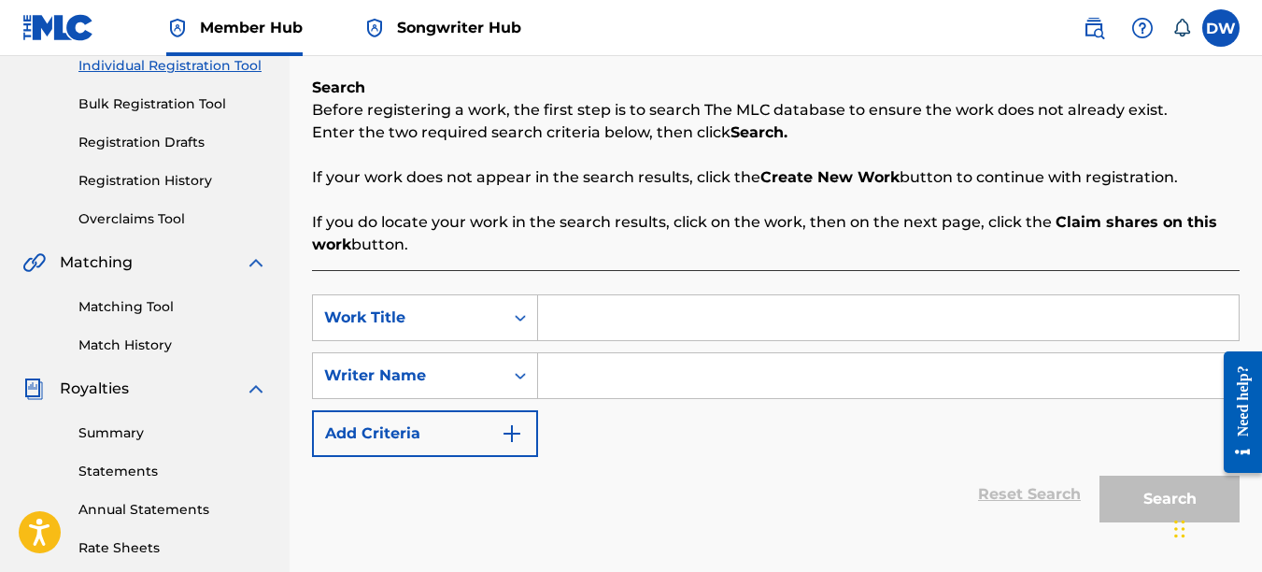
scroll to position [276, 0]
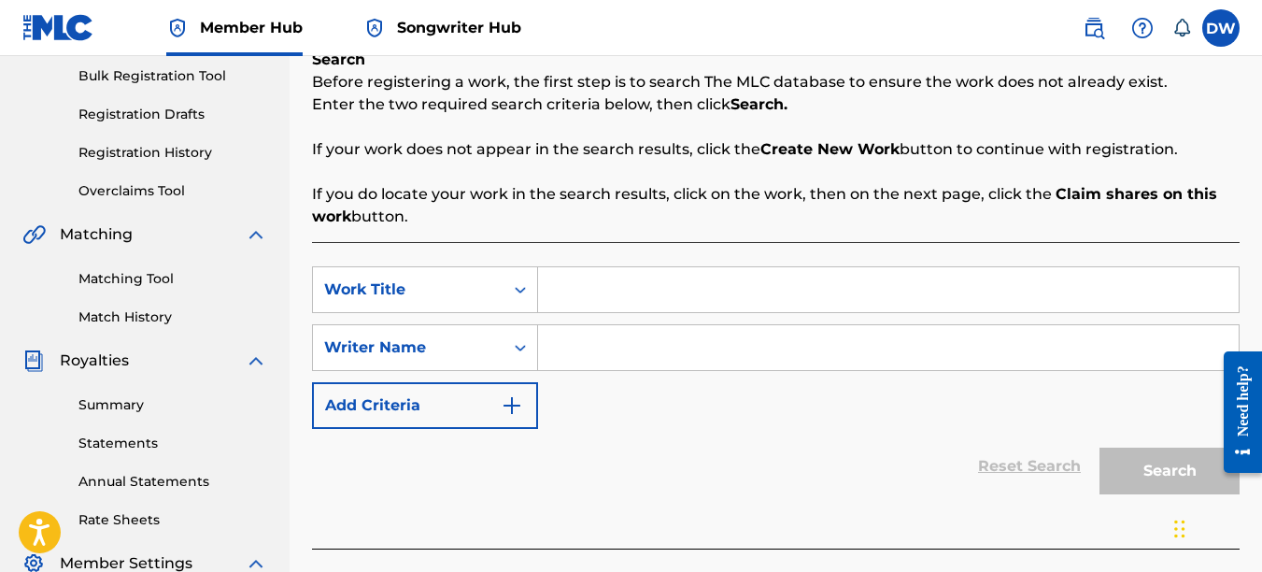
click at [604, 292] on input "Search Form" at bounding box center [888, 289] width 701 height 45
type input "COUNTING MY BLESSINGS"
click at [605, 344] on input "Search Form" at bounding box center [888, 347] width 701 height 45
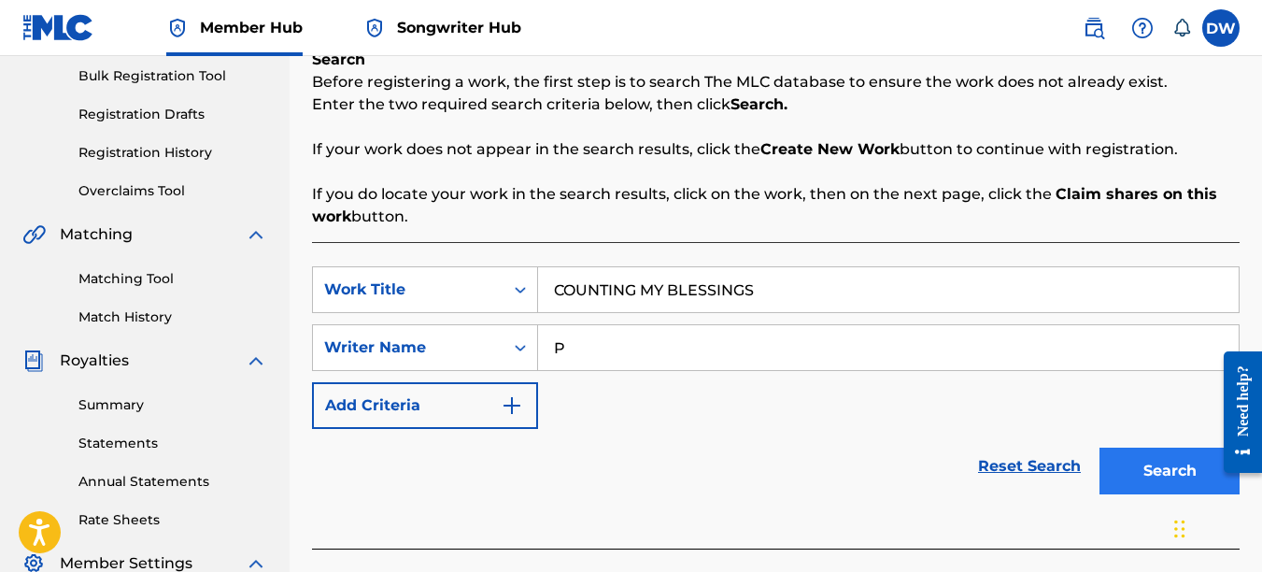
type input "P"
click at [1124, 474] on button "Search" at bounding box center [1170, 471] width 140 height 47
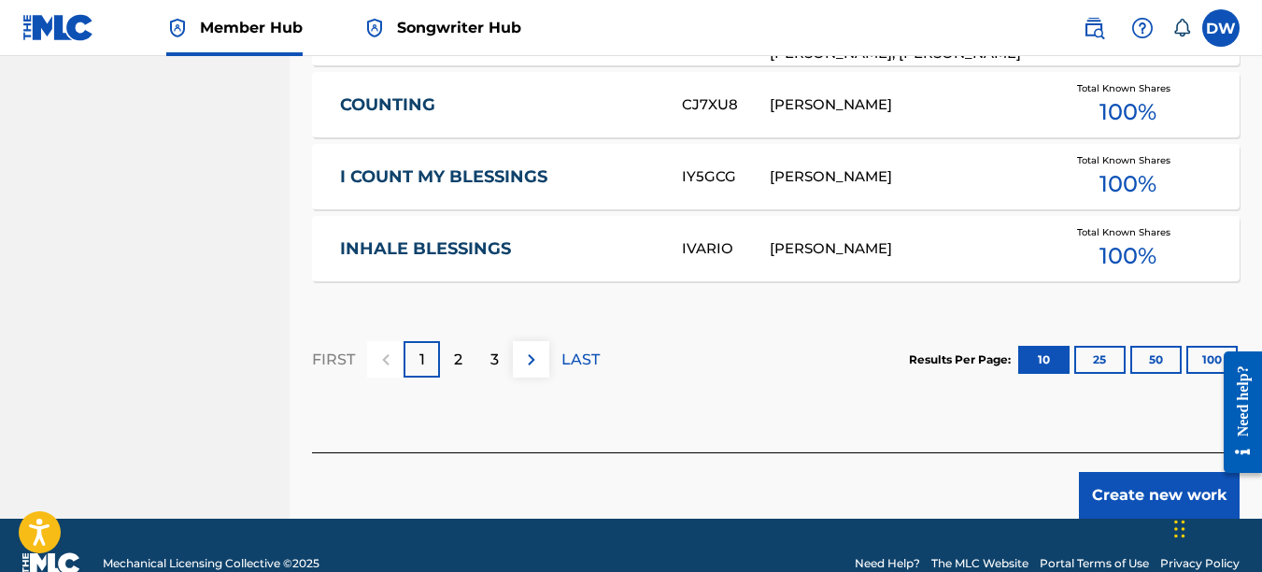
scroll to position [1347, 0]
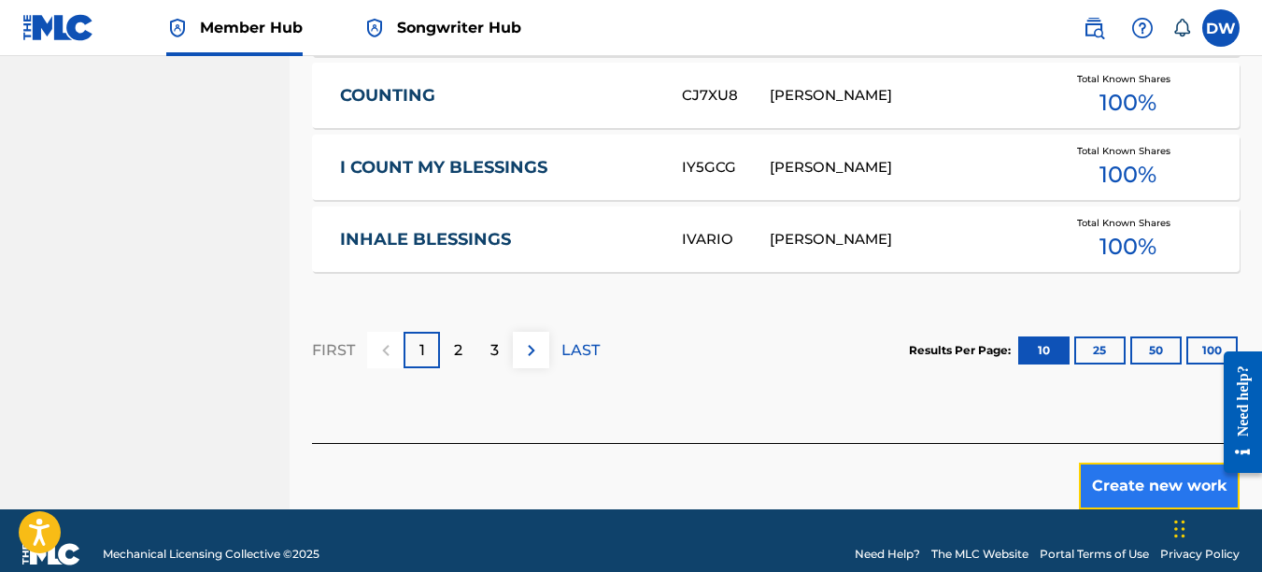
click at [1131, 464] on button "Create new work" at bounding box center [1159, 485] width 161 height 47
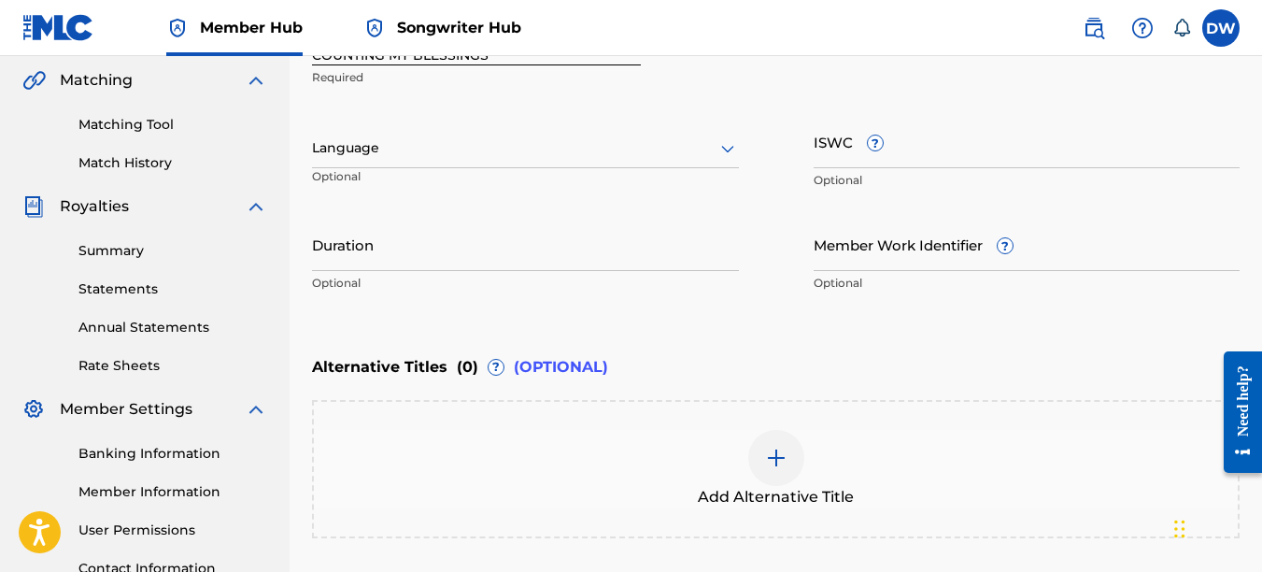
scroll to position [415, 0]
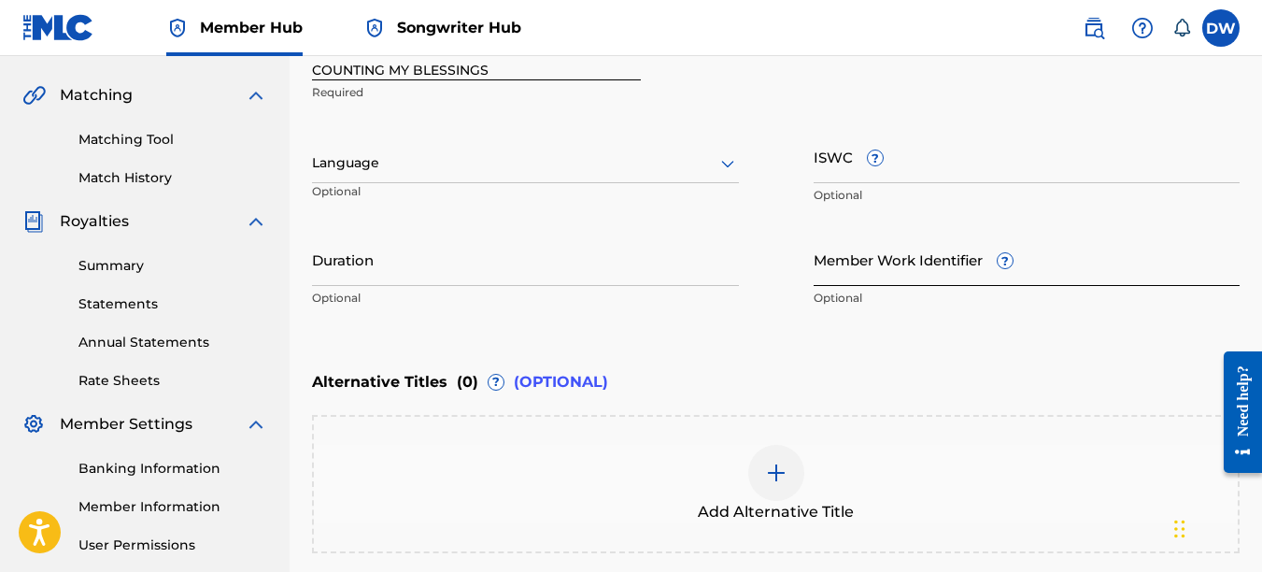
click at [832, 265] on input "Member Work Identifier ?" at bounding box center [1027, 259] width 427 height 53
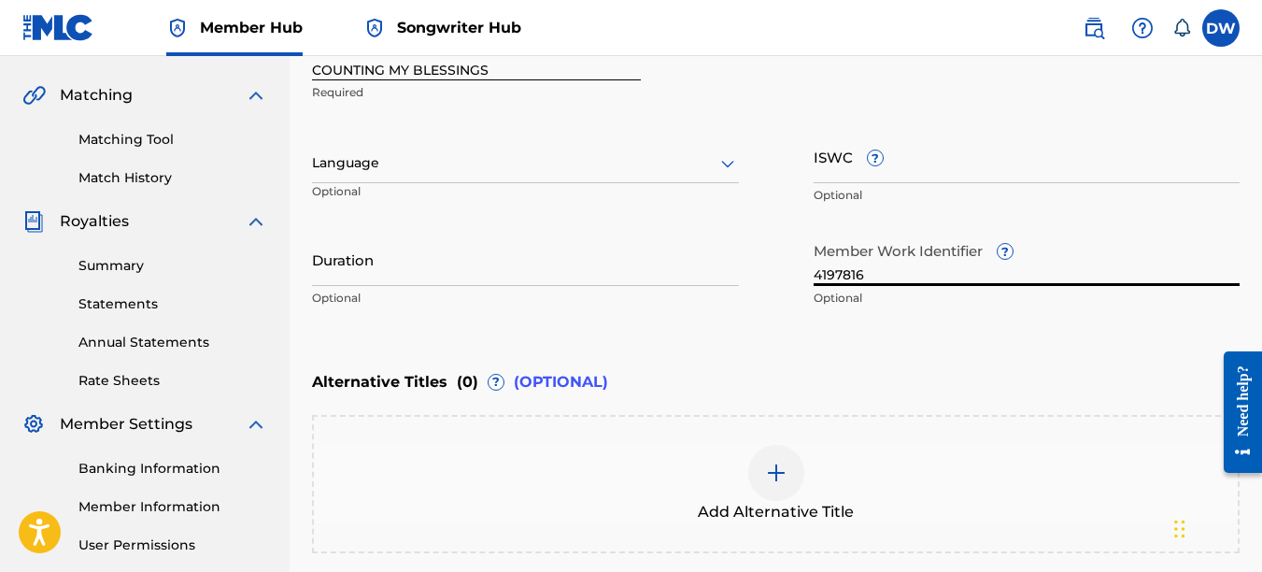
type input "4197816"
click at [728, 169] on icon at bounding box center [728, 163] width 22 height 22
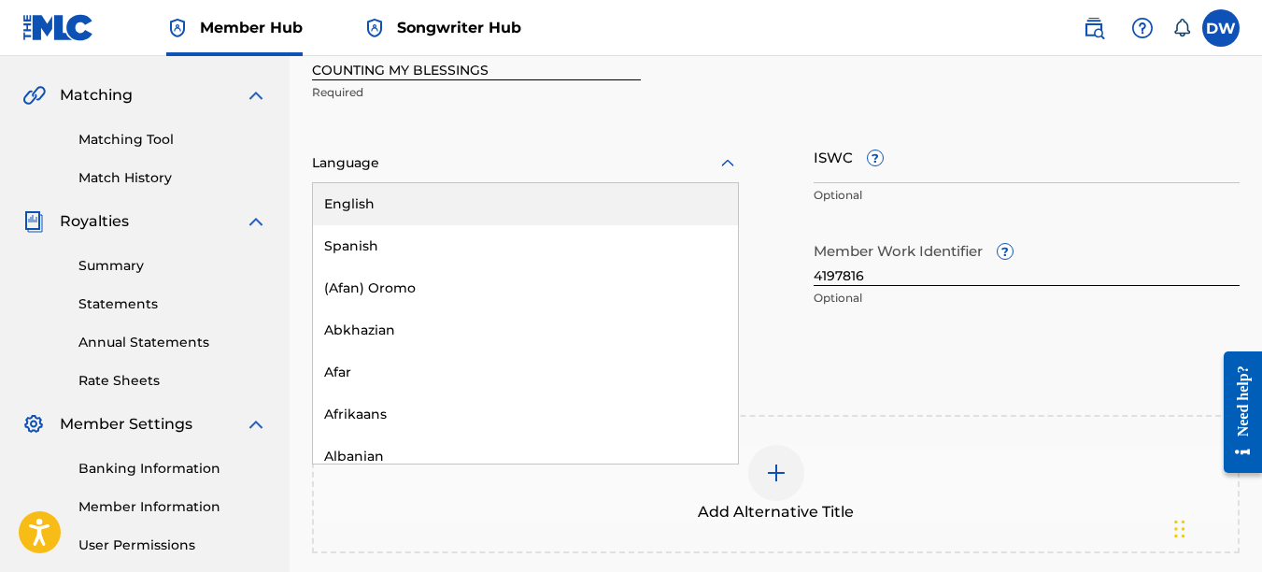
click at [697, 194] on div "English" at bounding box center [525, 204] width 425 height 42
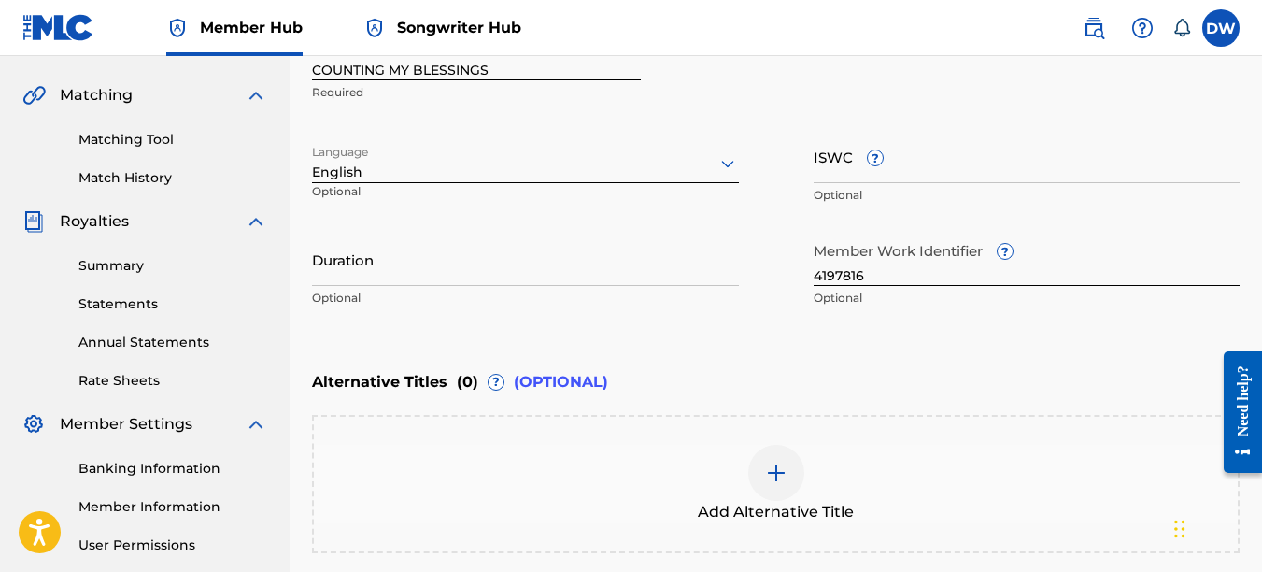
scroll to position [599, 0]
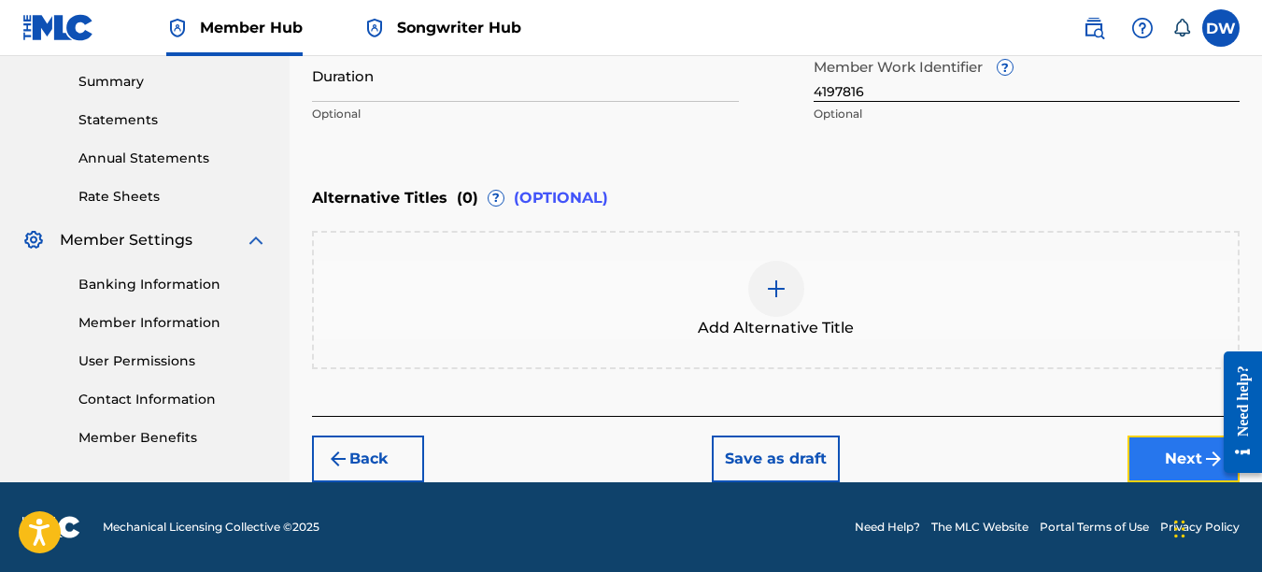
click at [1168, 452] on button "Next" at bounding box center [1184, 458] width 112 height 47
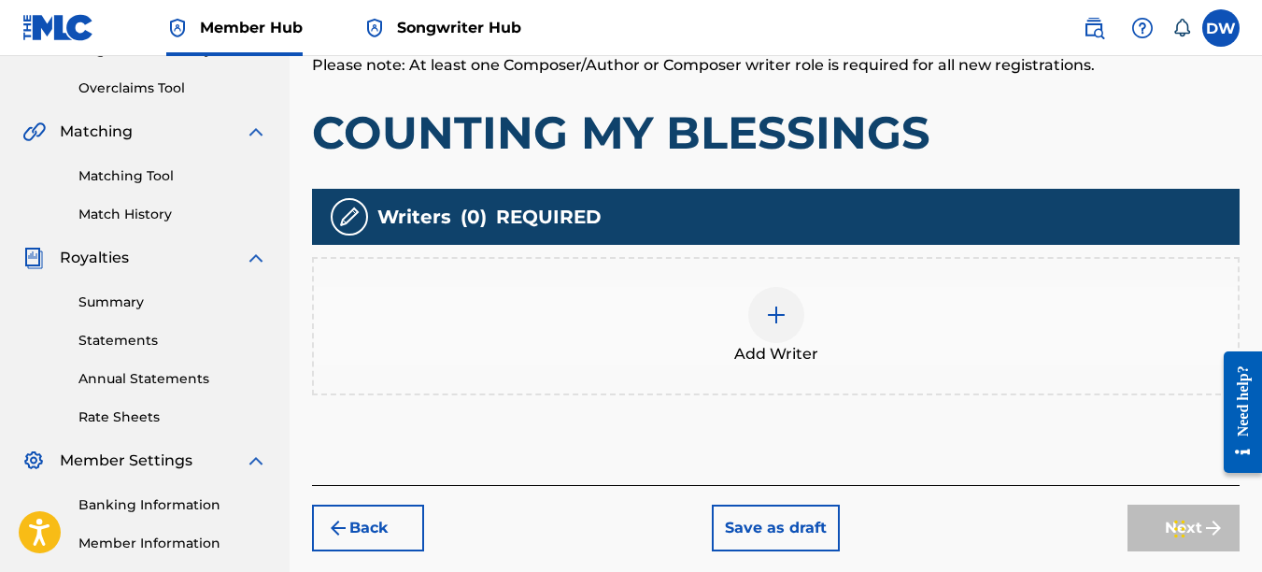
scroll to position [461, 0]
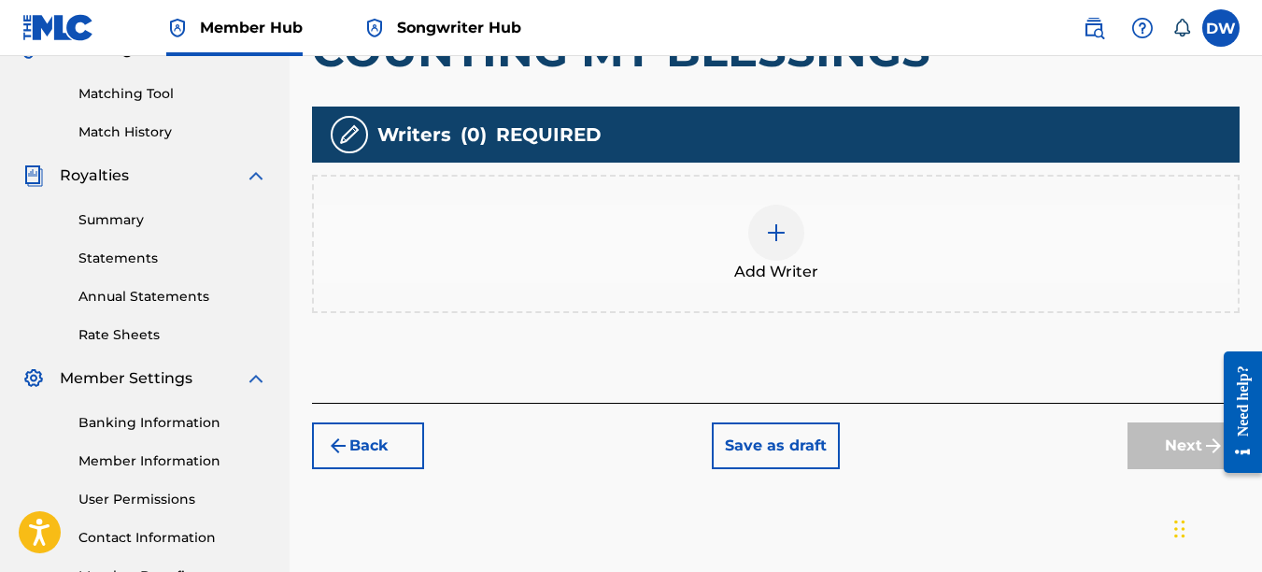
drag, startPoint x: 1266, startPoint y: 251, endPoint x: 38, endPoint y: 100, distance: 1237.0
click at [785, 227] on img at bounding box center [776, 232] width 22 height 22
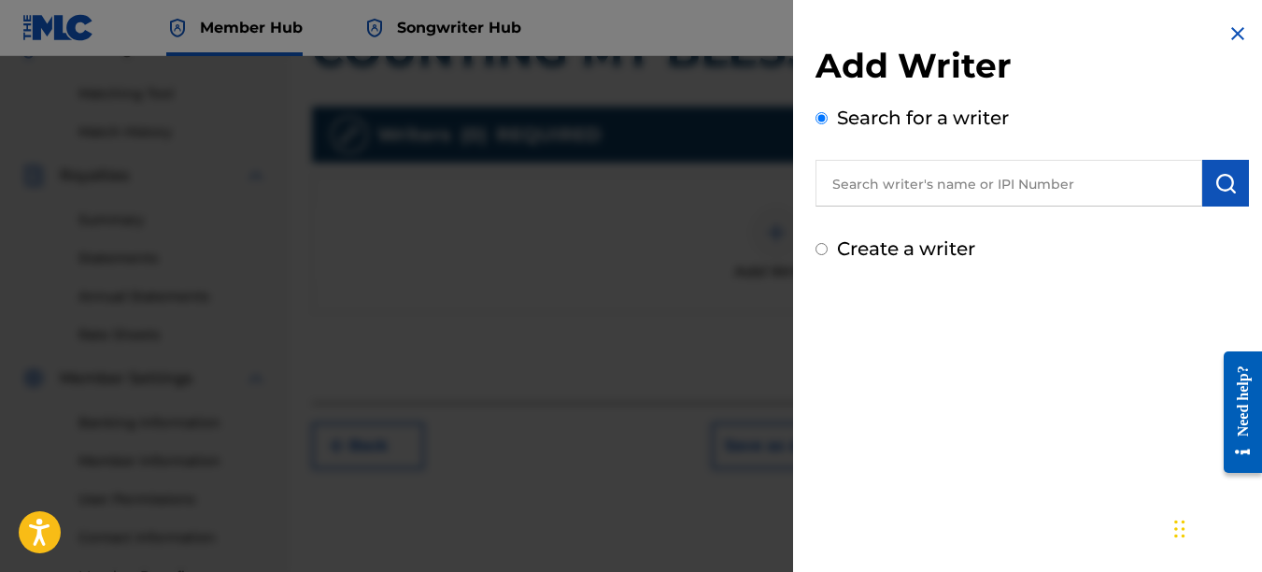
click at [891, 192] on input "text" at bounding box center [1009, 183] width 387 height 47
type input "00742767418"
click at [1230, 185] on img "submit" at bounding box center [1226, 183] width 22 height 22
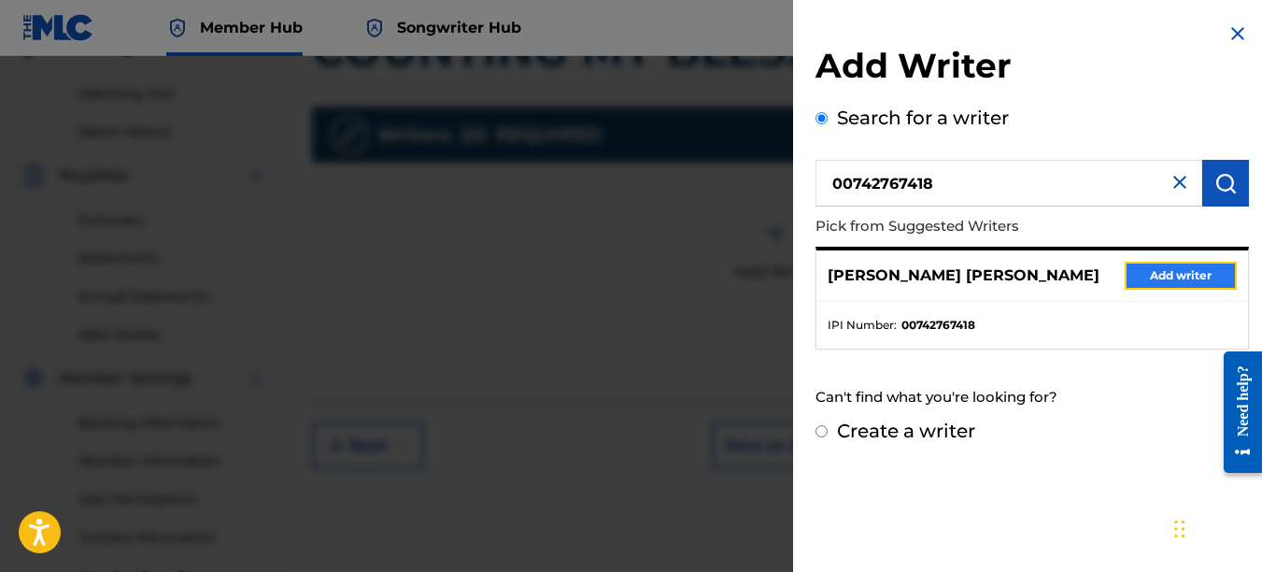
click at [1198, 278] on button "Add writer" at bounding box center [1181, 276] width 112 height 28
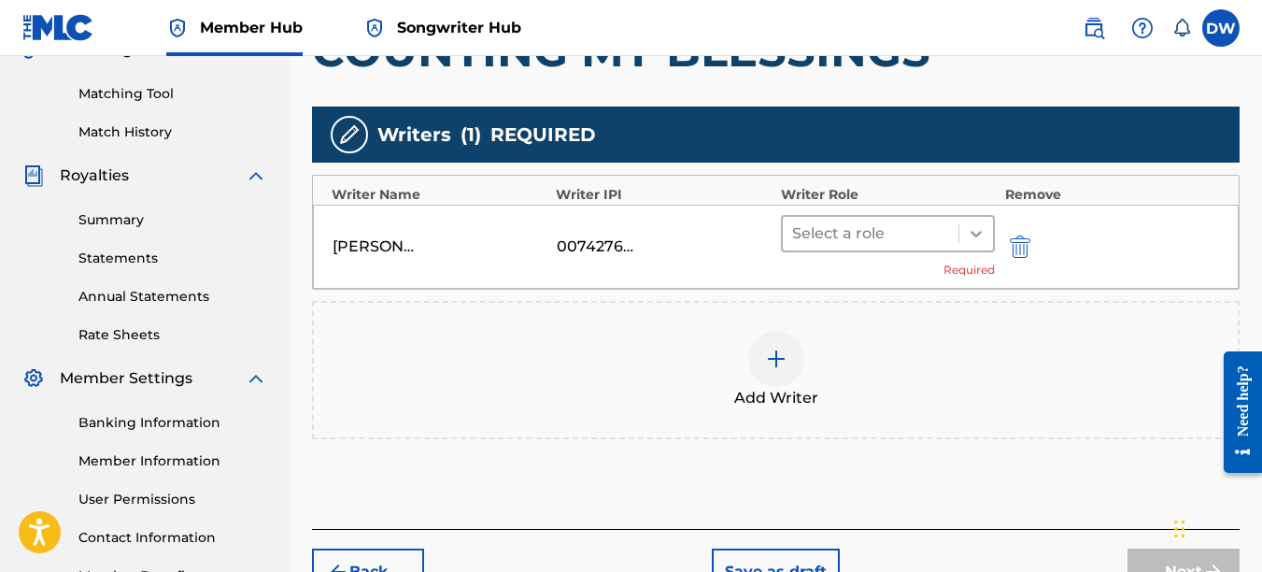
click at [969, 236] on icon at bounding box center [976, 233] width 19 height 19
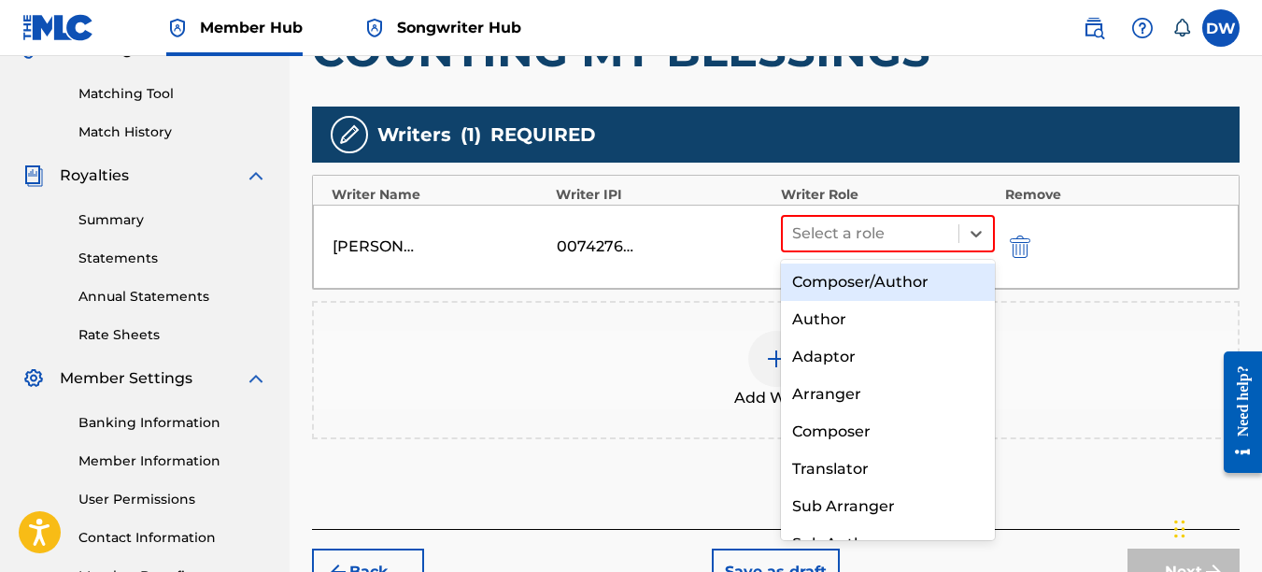
click at [903, 294] on div "Composer/Author" at bounding box center [888, 281] width 215 height 37
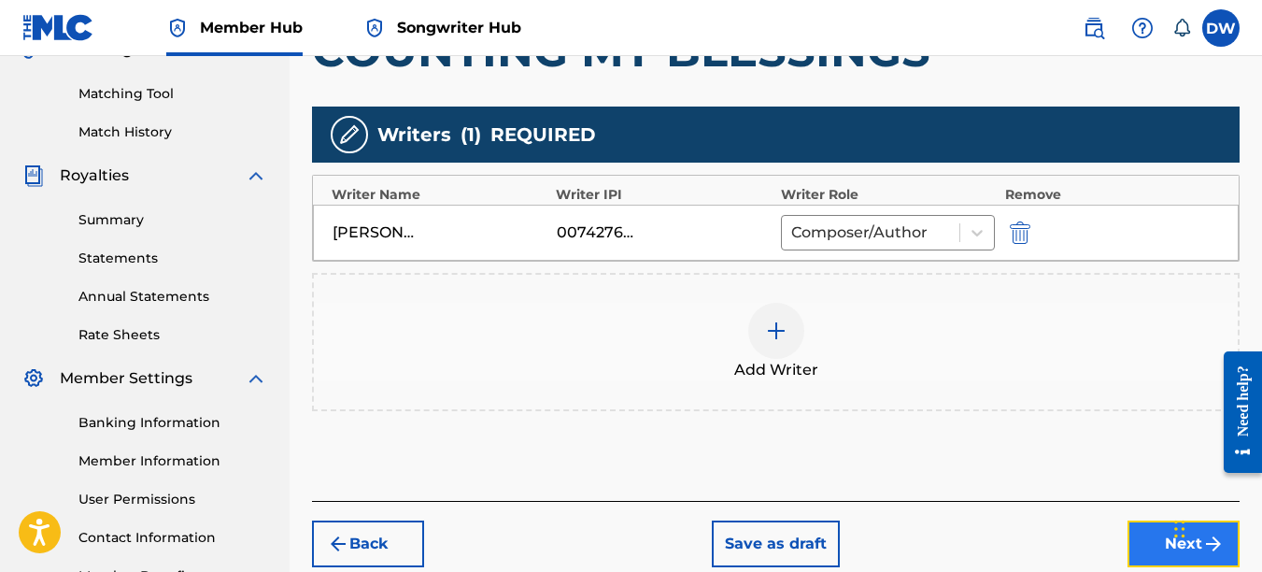
click at [1150, 545] on button "Next" at bounding box center [1184, 543] width 112 height 47
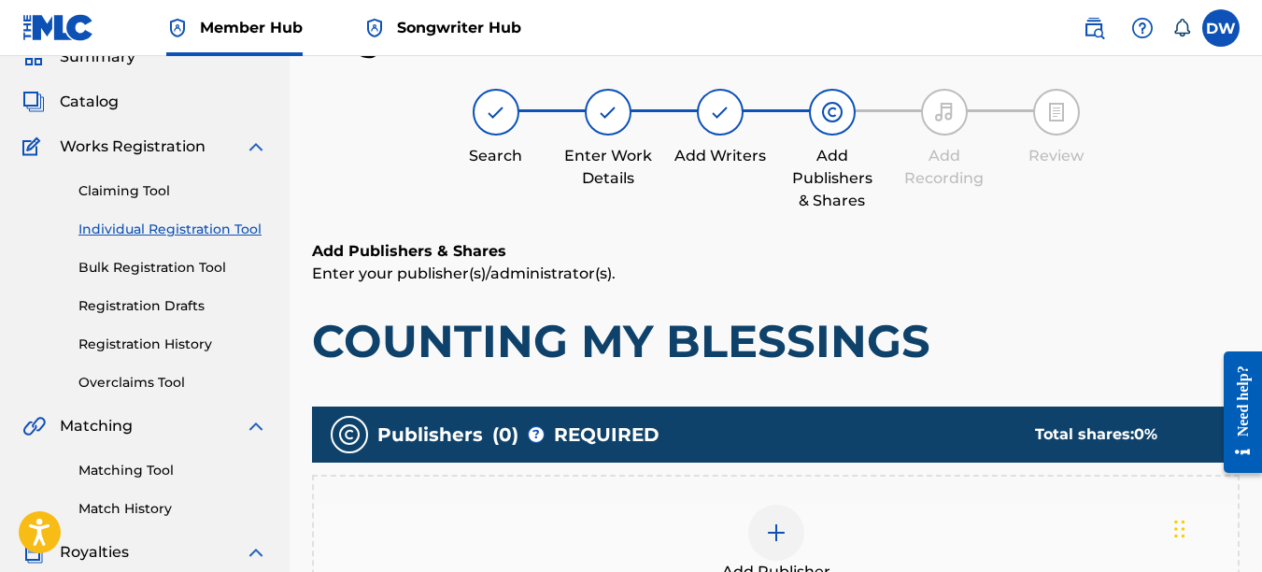
scroll to position [462, 0]
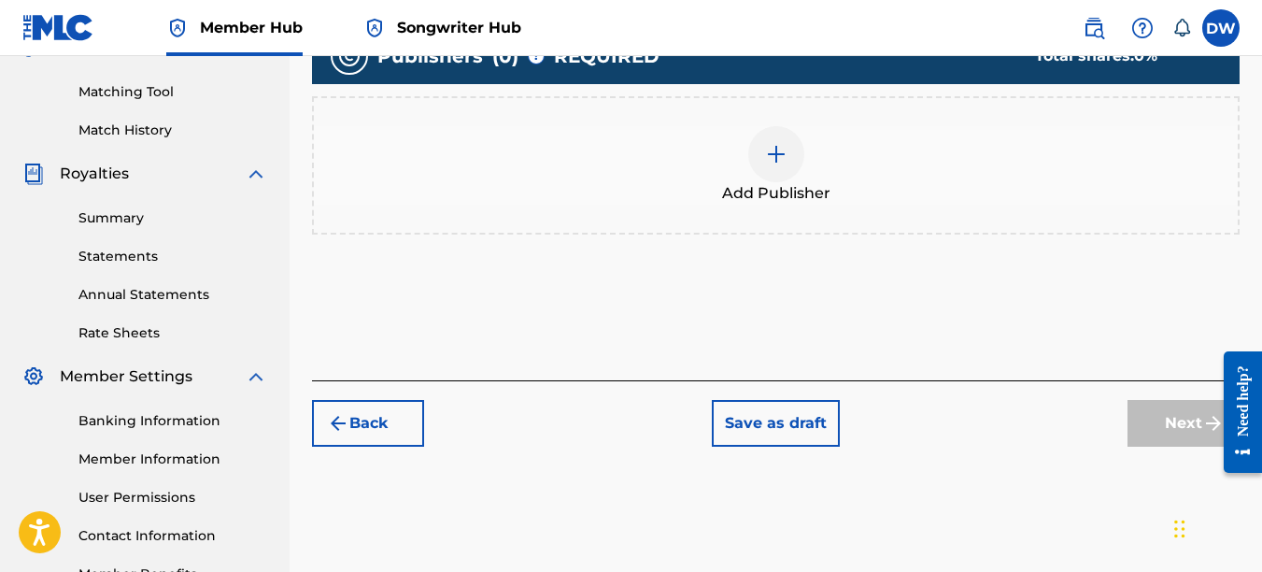
click at [782, 169] on div at bounding box center [776, 154] width 56 height 56
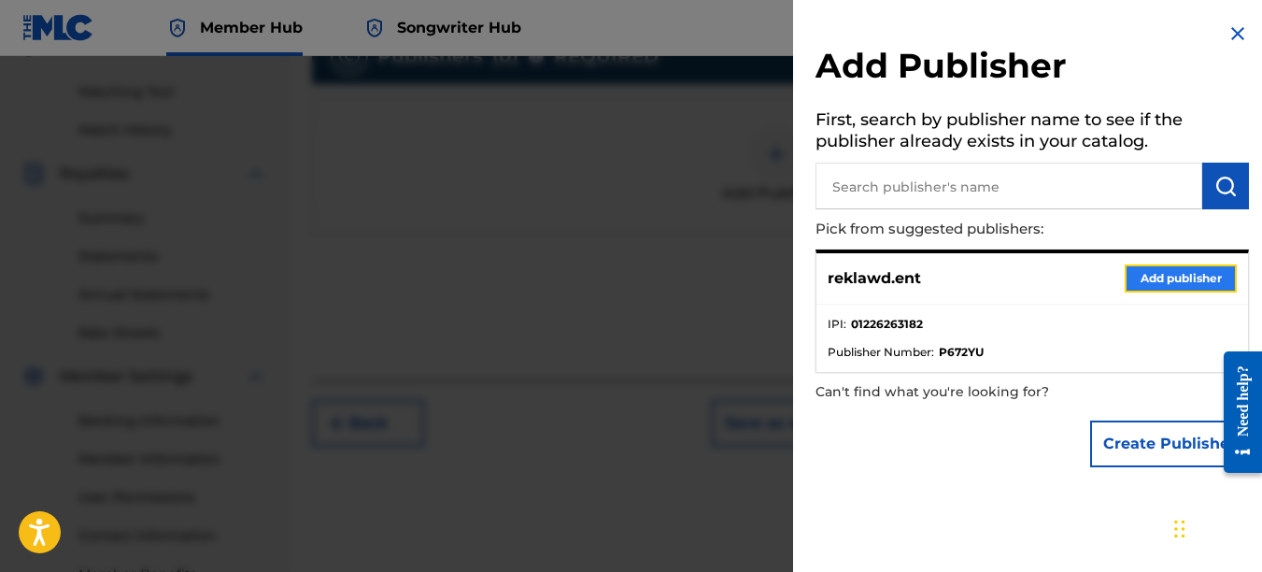
click at [1165, 279] on button "Add publisher" at bounding box center [1181, 278] width 112 height 28
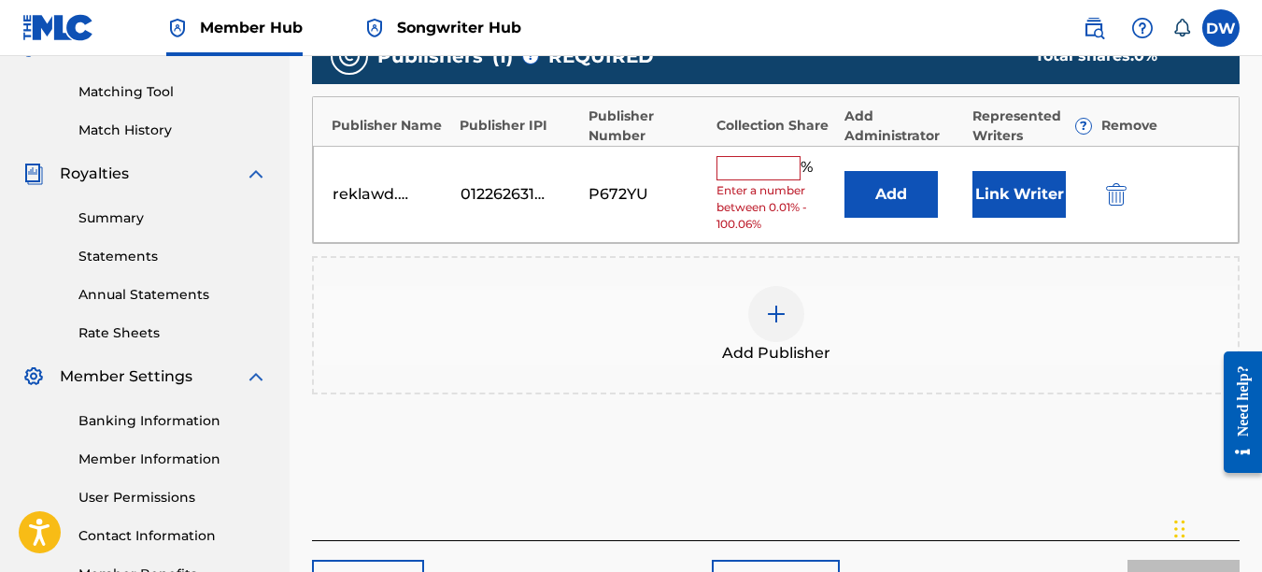
click at [736, 169] on input "text" at bounding box center [759, 168] width 84 height 24
type input "100"
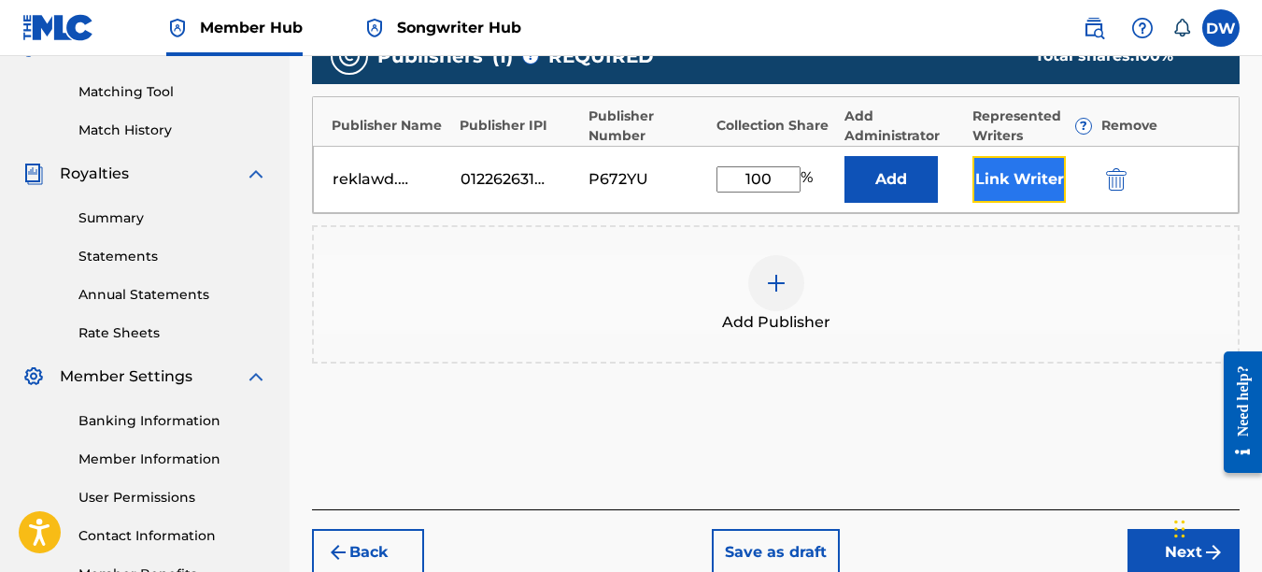
click at [1009, 182] on button "Link Writer" at bounding box center [1019, 179] width 93 height 47
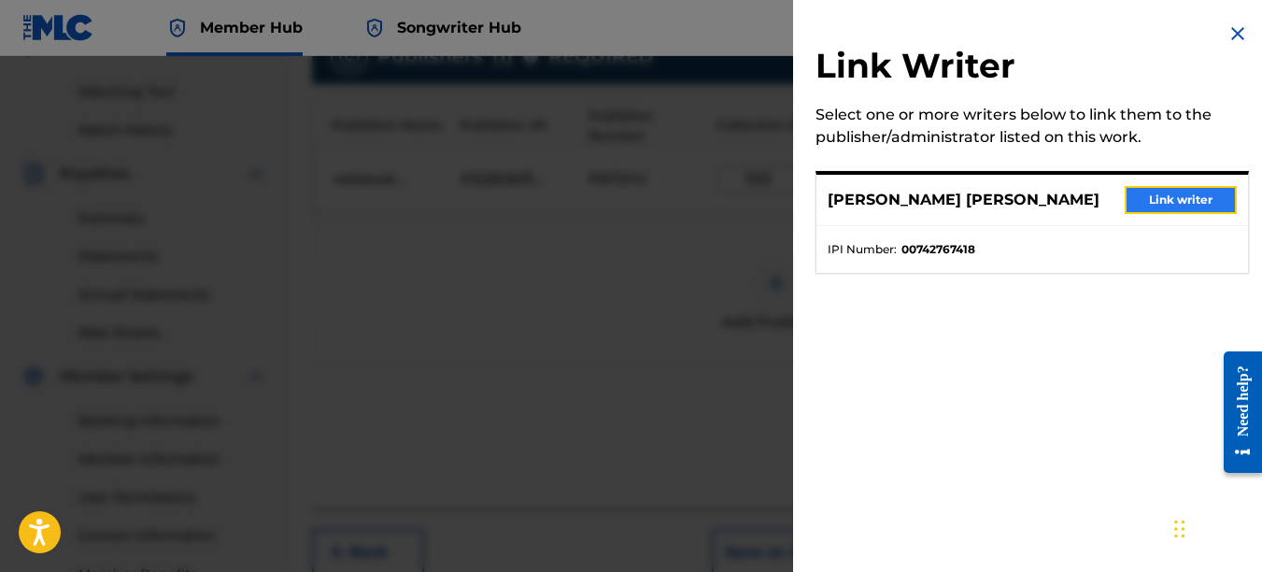
click at [1156, 202] on button "Link writer" at bounding box center [1181, 200] width 112 height 28
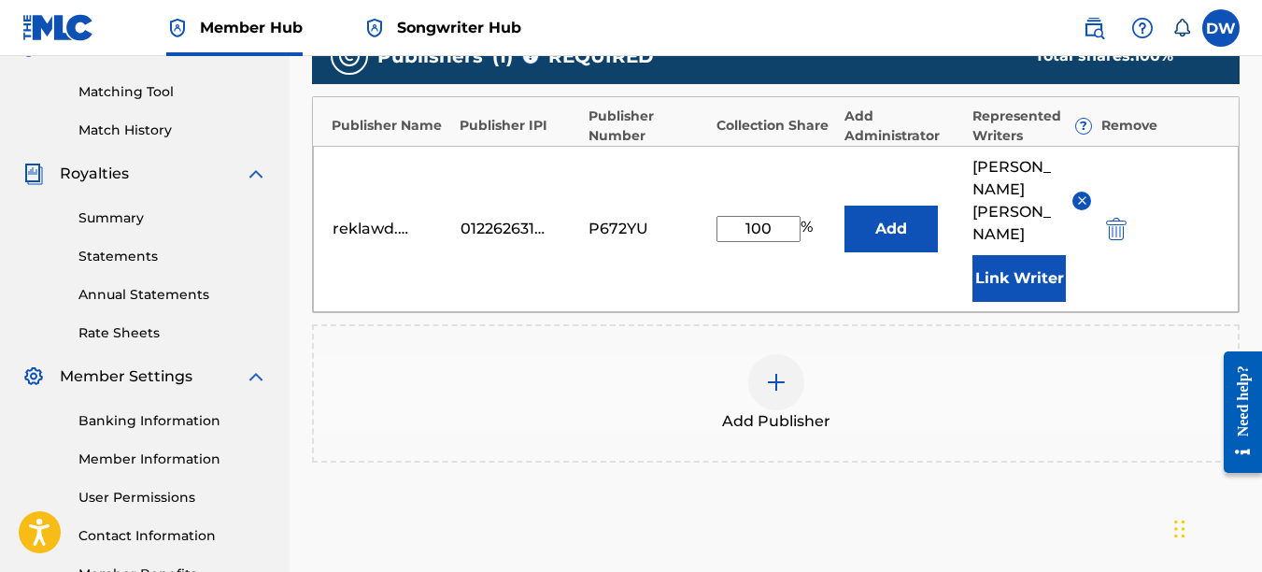
scroll to position [633, 0]
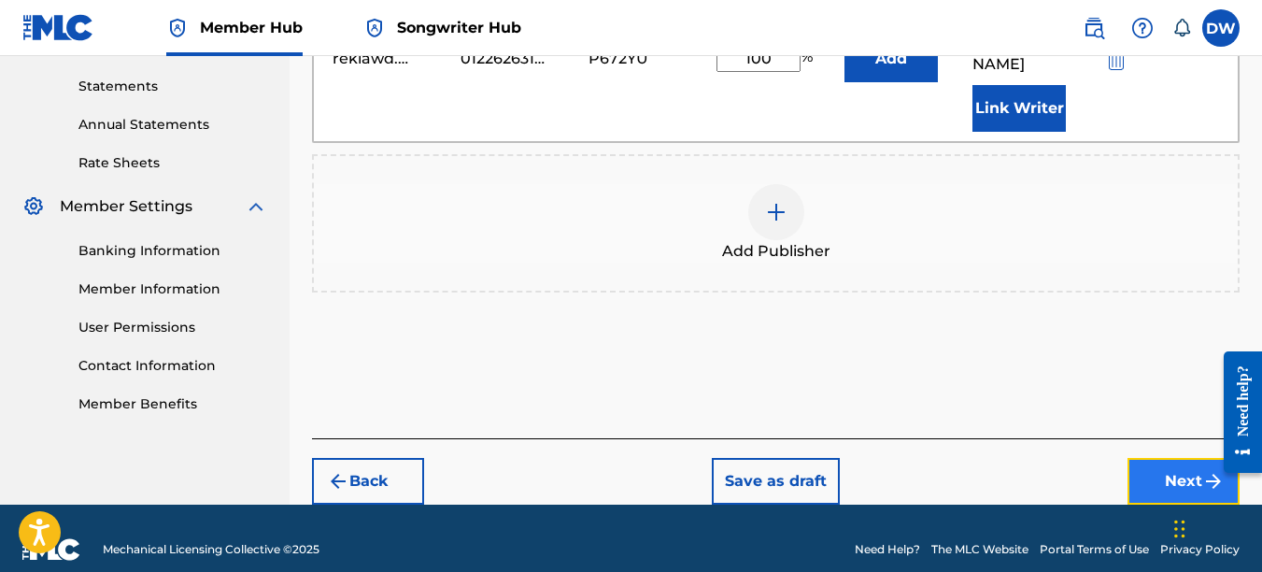
click at [1187, 462] on button "Next" at bounding box center [1184, 481] width 112 height 47
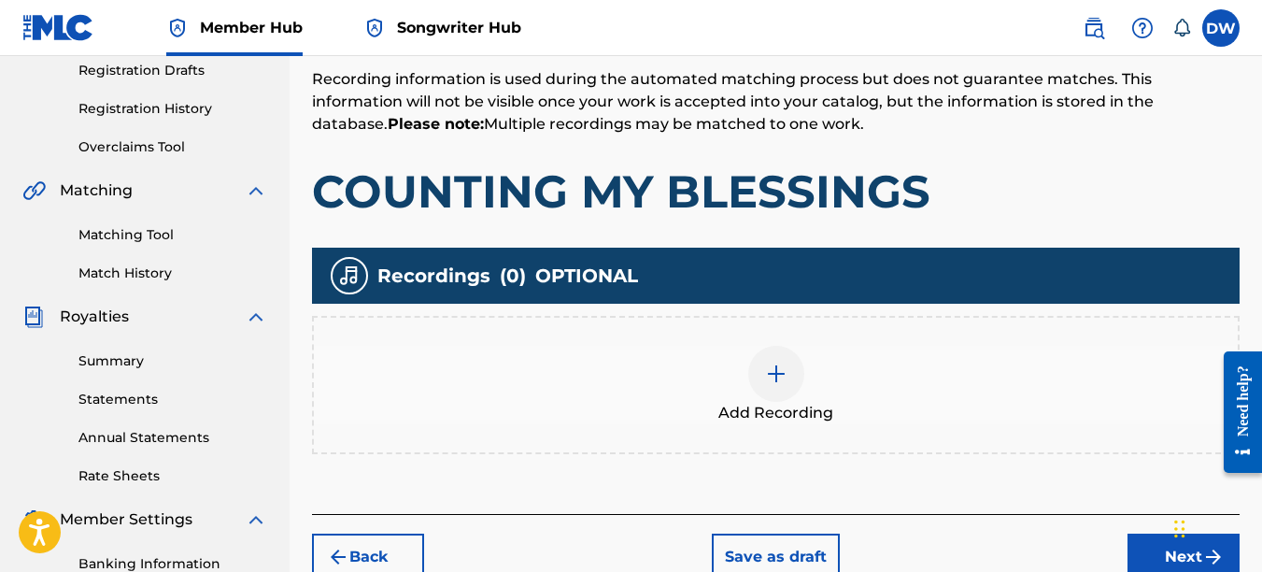
scroll to position [84, 0]
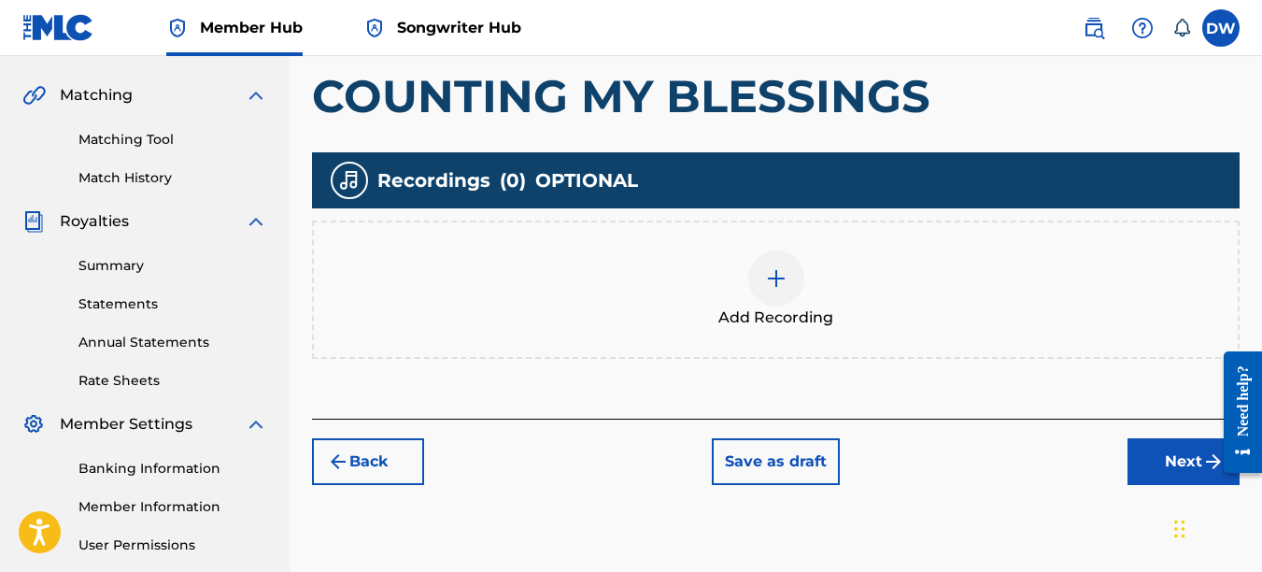
drag, startPoint x: 1267, startPoint y: 282, endPoint x: 36, endPoint y: 104, distance: 1243.4
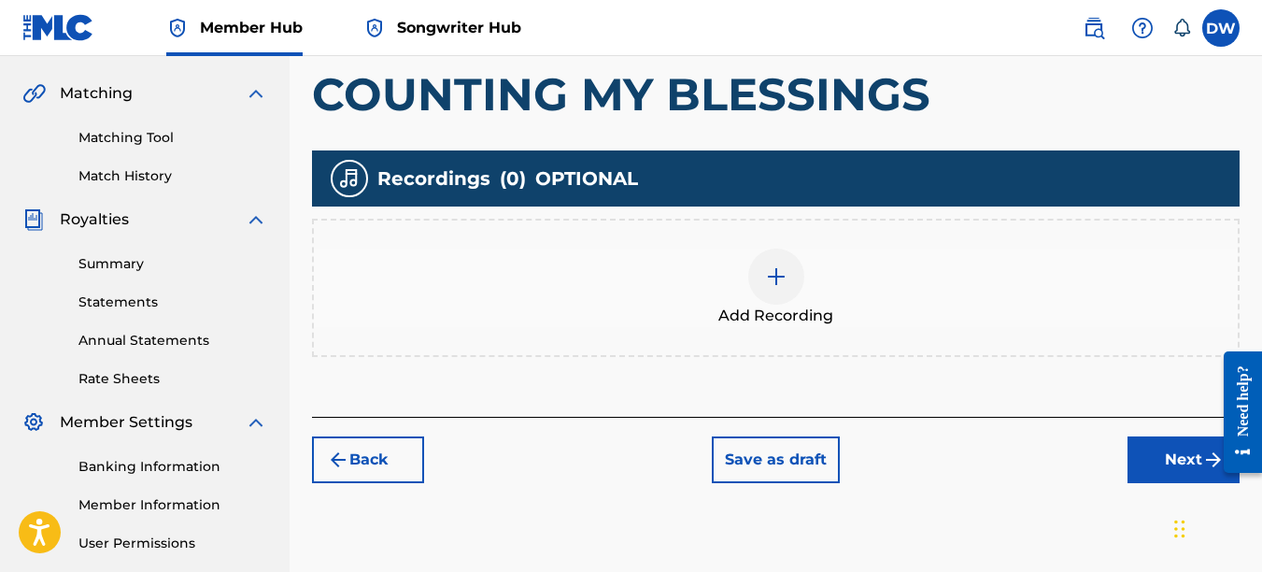
click at [766, 265] on img at bounding box center [776, 276] width 22 height 22
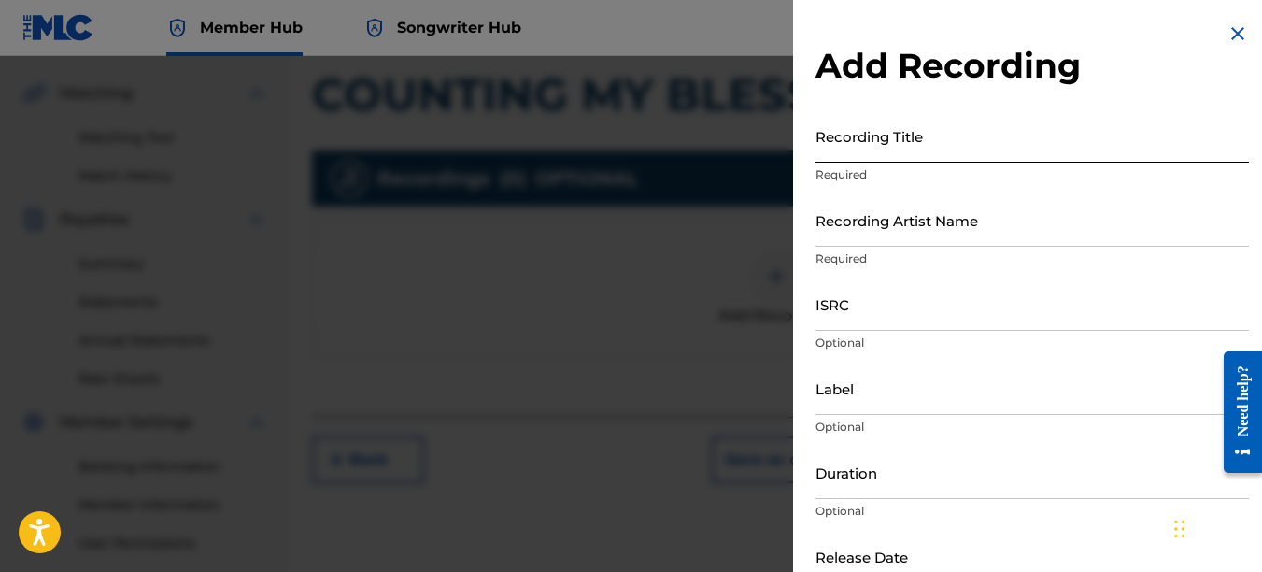
click at [839, 154] on input "Recording Title" at bounding box center [1033, 135] width 434 height 53
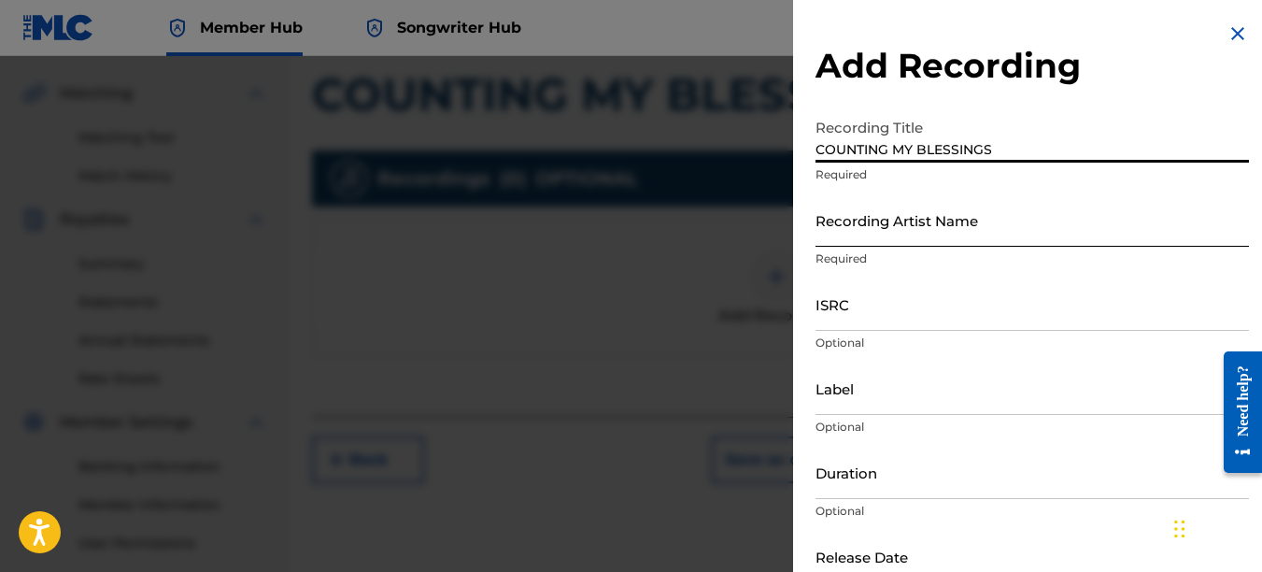
type input "COUNTING MY BLESSINGS"
click at [852, 214] on input "Recording Artist Name" at bounding box center [1033, 219] width 434 height 53
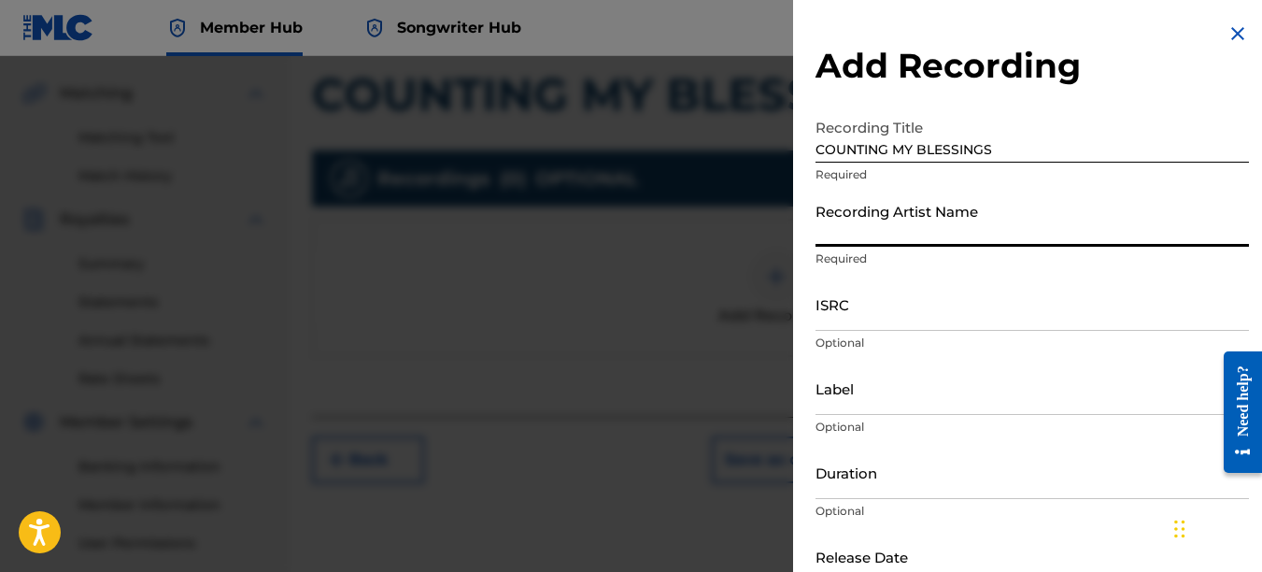
type input "PAIN"
type input "REKLAWD.ENT"
type input "[DATE]"
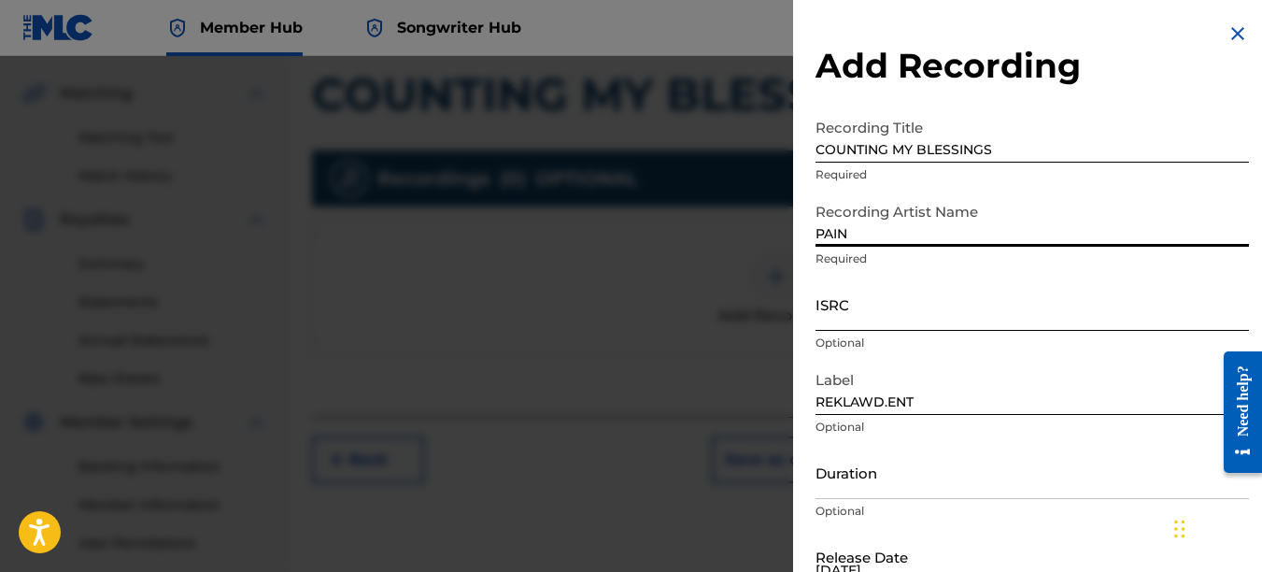
click at [873, 298] on input "ISRC" at bounding box center [1033, 303] width 434 height 53
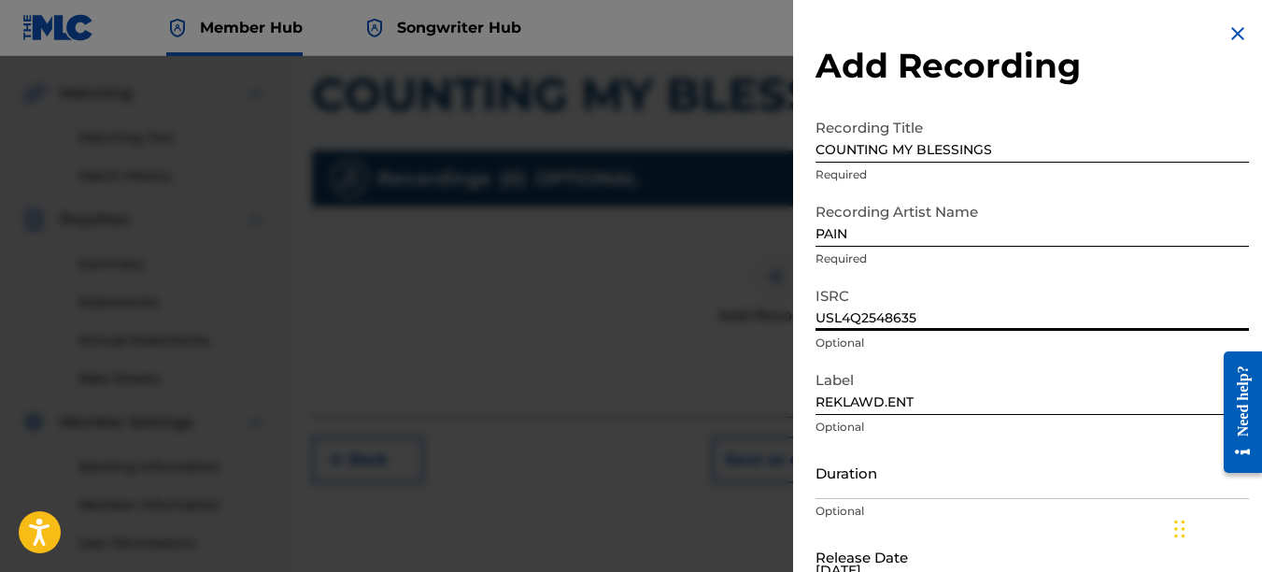
type input "USL4Q2548635"
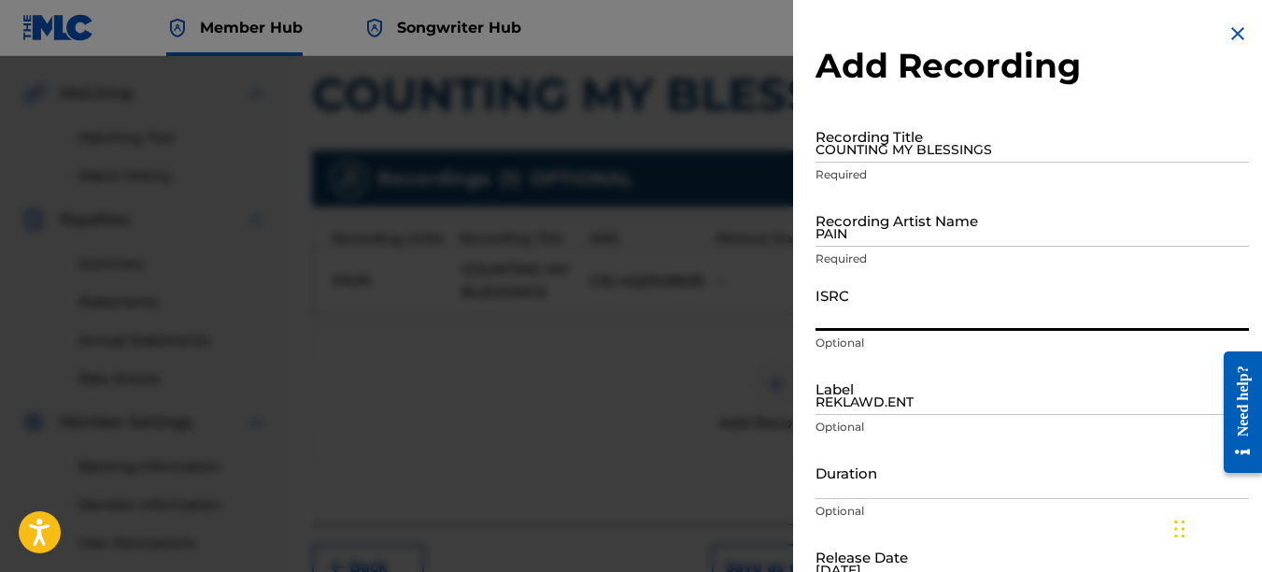
click at [1234, 29] on img at bounding box center [1238, 33] width 22 height 22
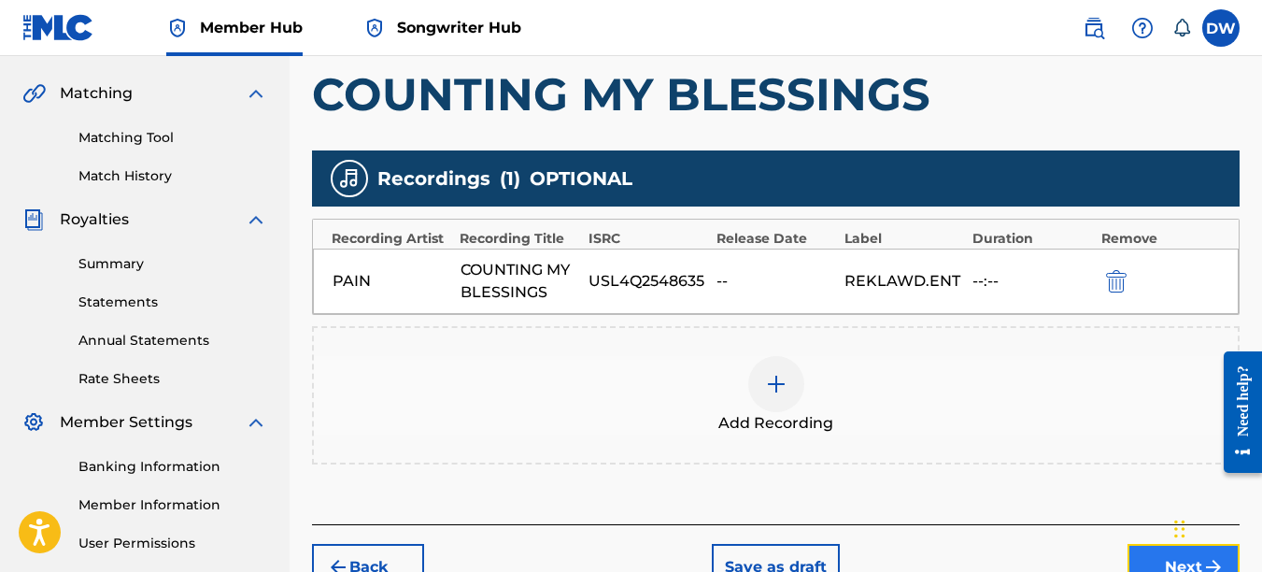
click at [1146, 554] on button "Next" at bounding box center [1184, 567] width 112 height 47
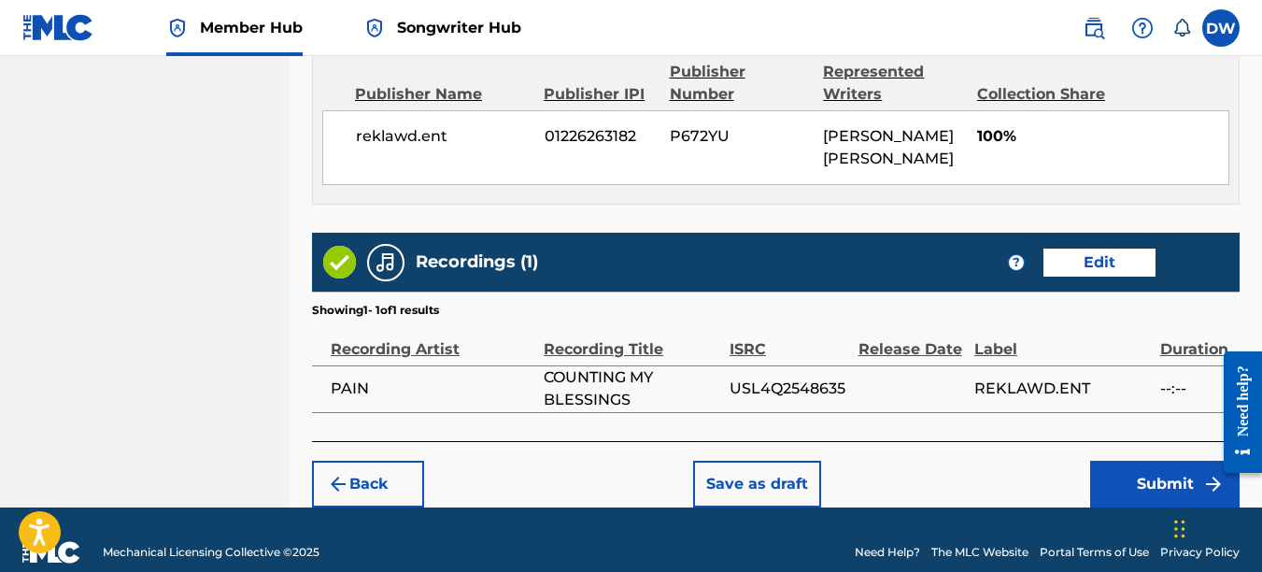
scroll to position [1053, 0]
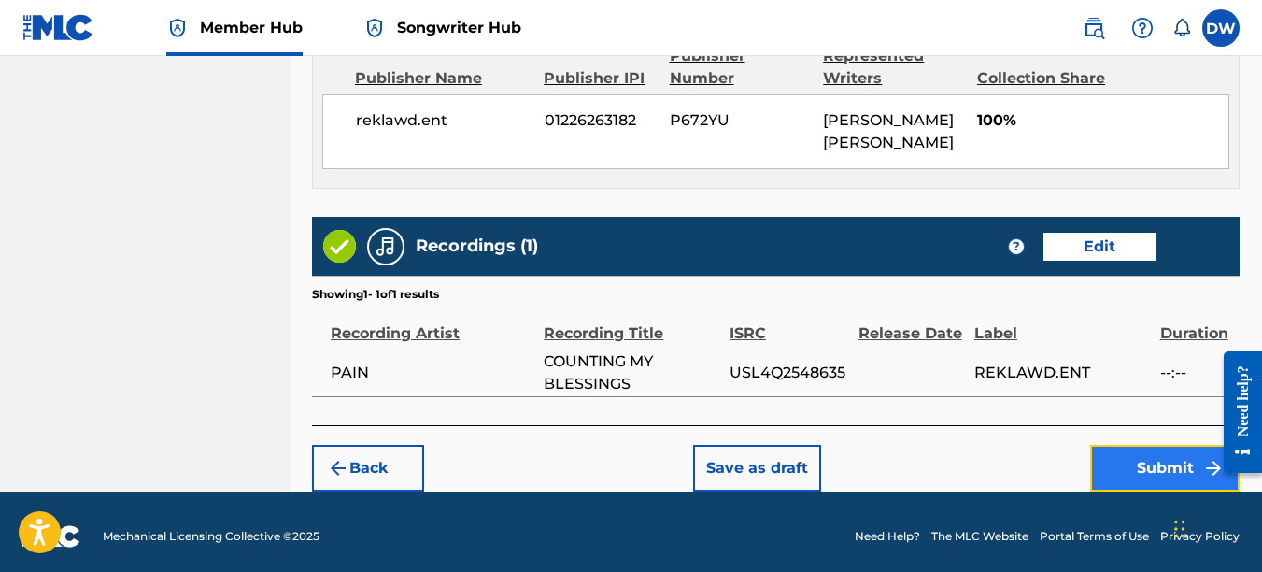
click at [1143, 452] on button "Submit" at bounding box center [1164, 468] width 149 height 47
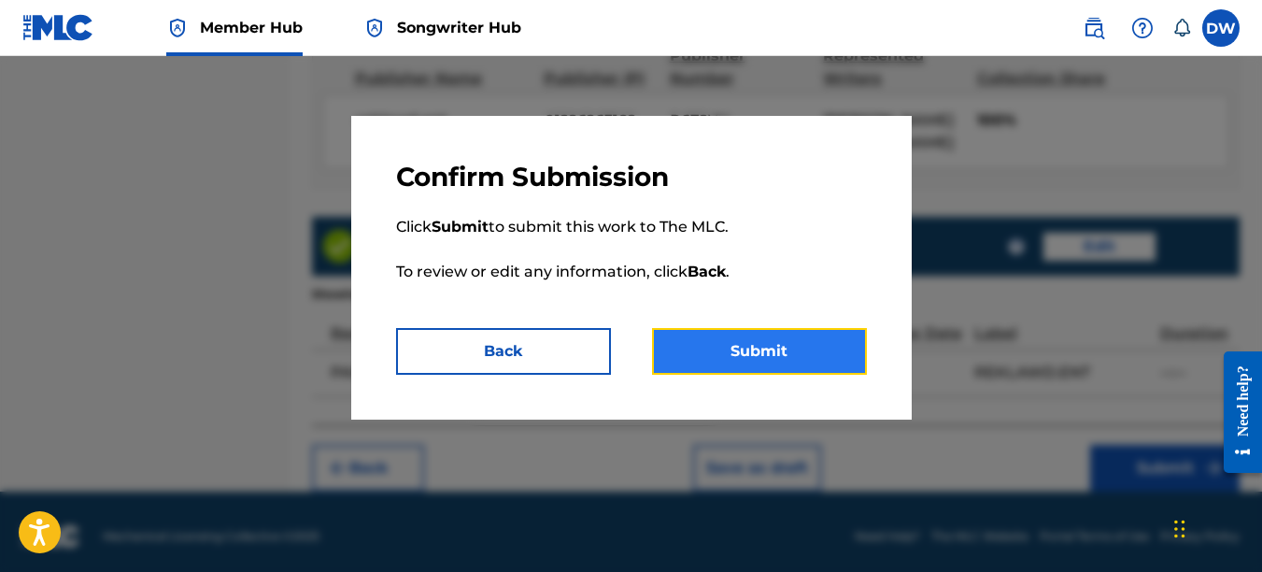
click at [831, 348] on button "Submit" at bounding box center [759, 351] width 215 height 47
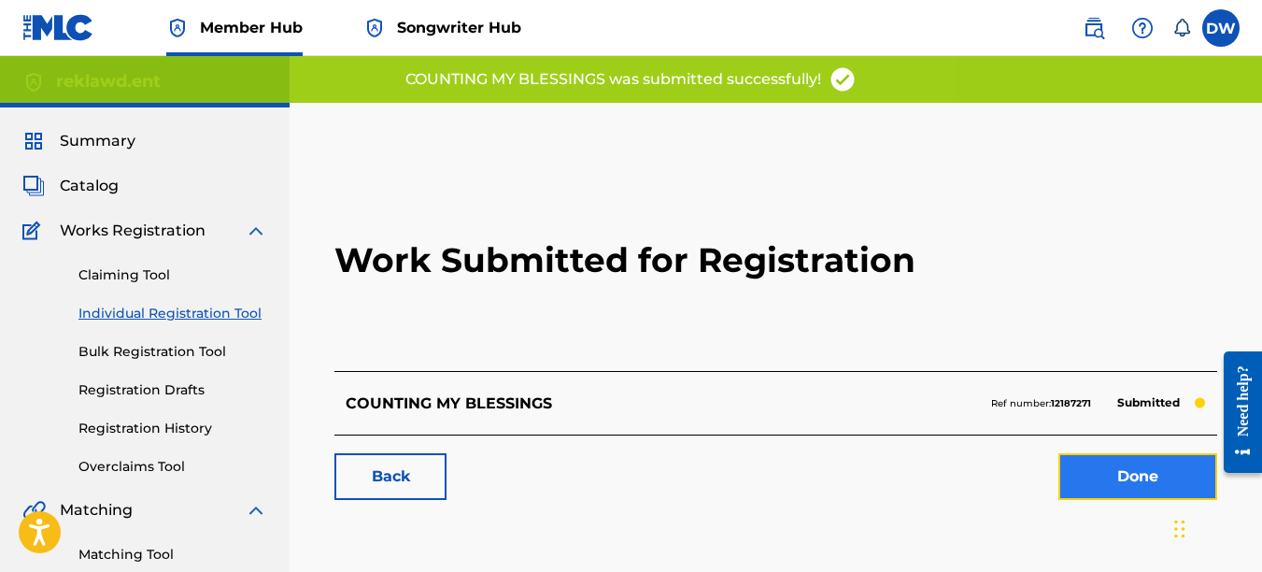
click at [1092, 491] on link "Done" at bounding box center [1138, 476] width 159 height 47
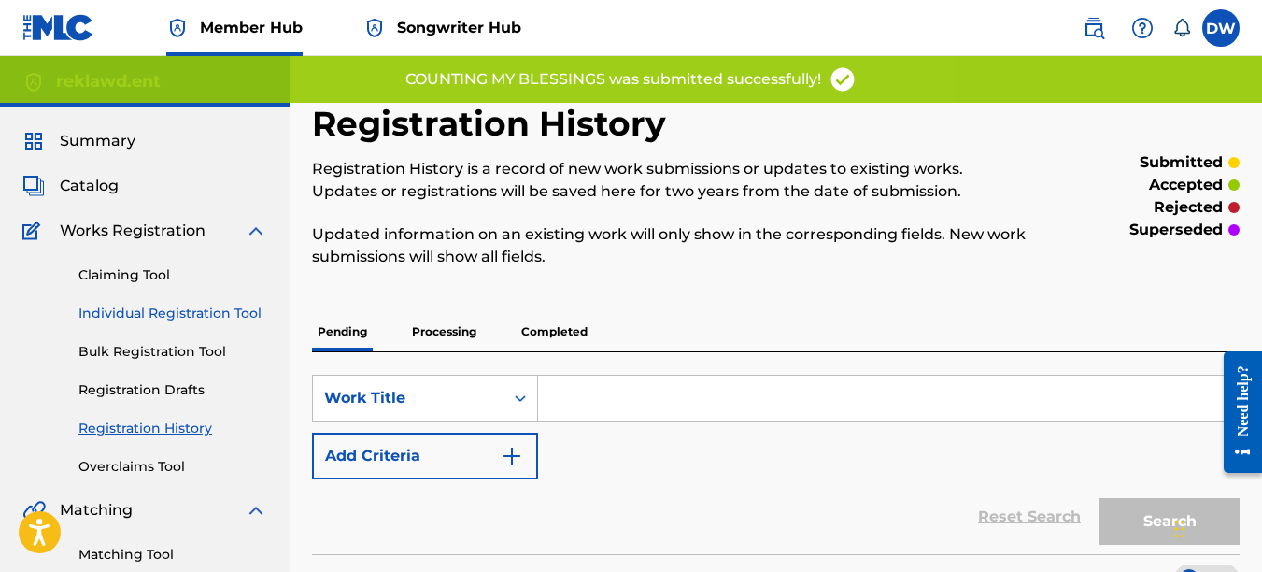
click at [225, 315] on link "Individual Registration Tool" at bounding box center [172, 314] width 189 height 20
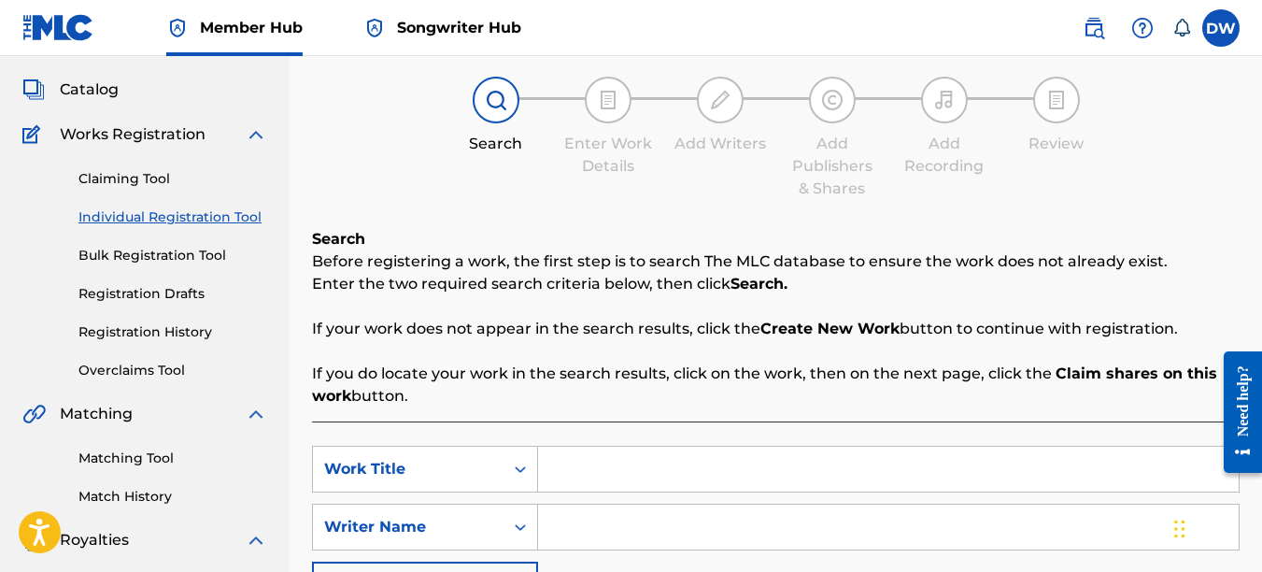
scroll to position [185, 0]
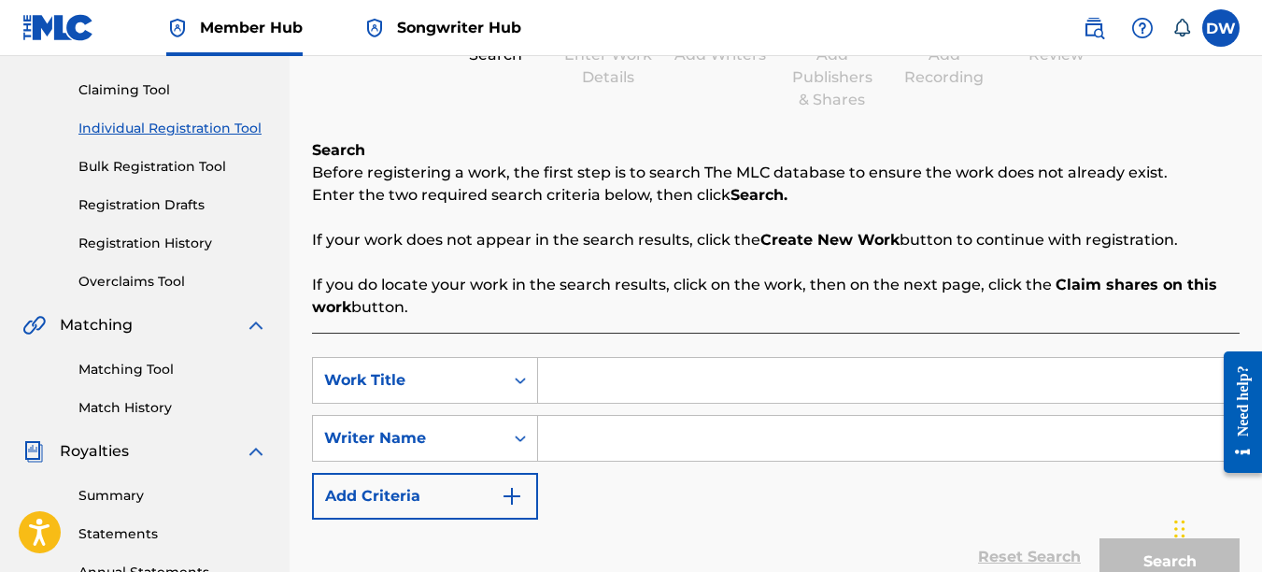
click at [647, 379] on input "Search Form" at bounding box center [888, 380] width 701 height 45
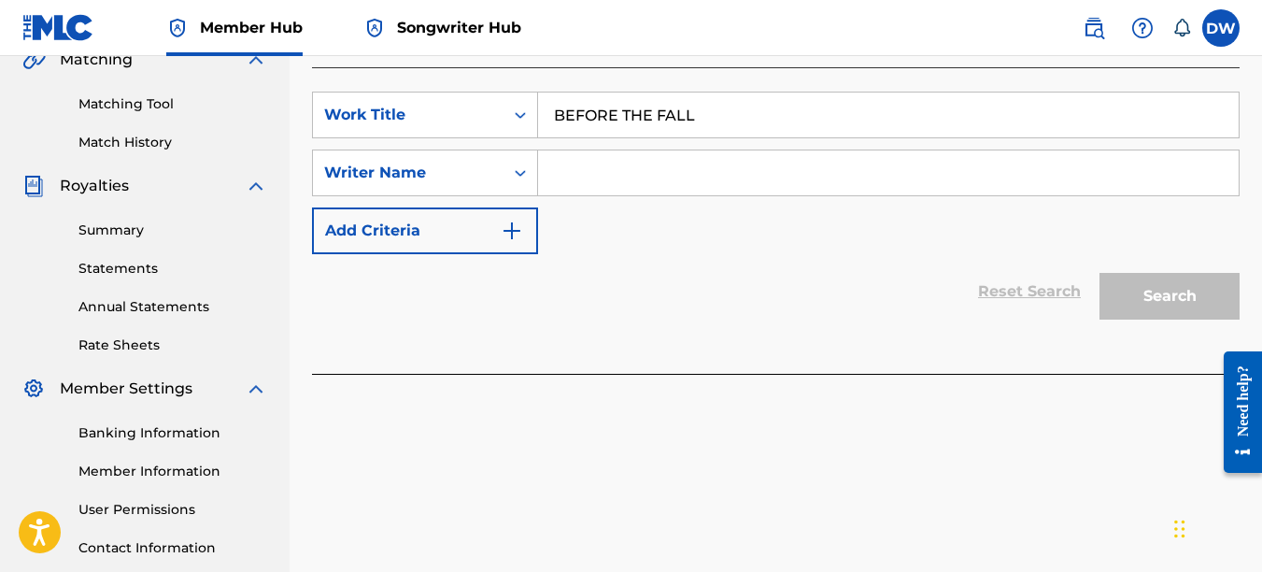
type input "BEFORE THE FALL"
click at [775, 186] on input "Search Form" at bounding box center [888, 172] width 701 height 45
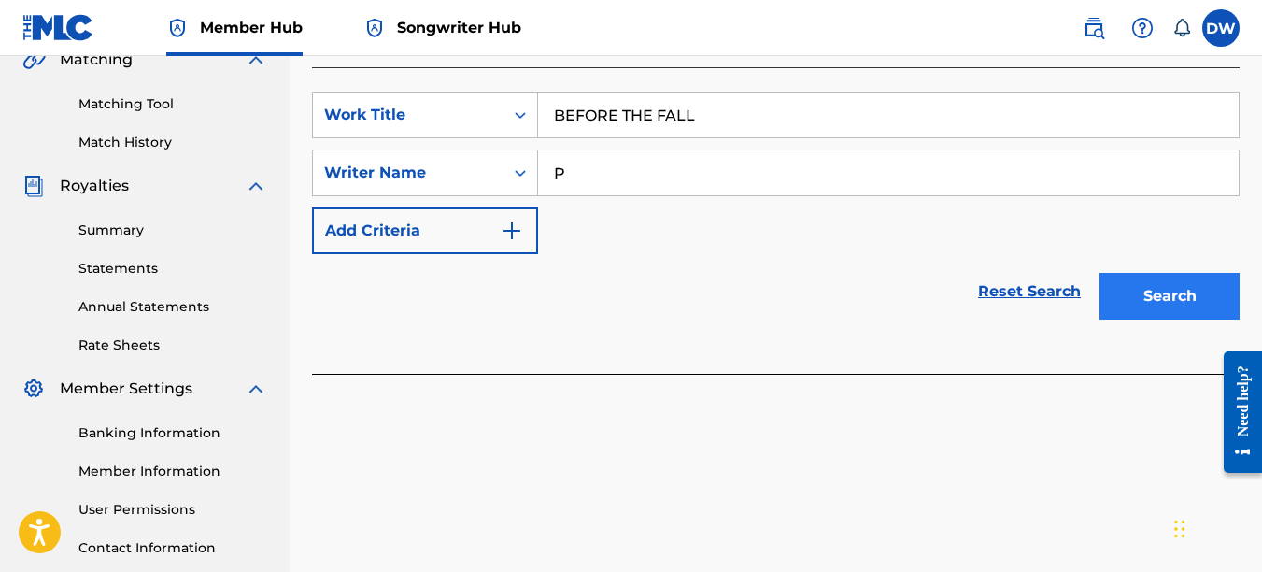
type input "P"
click at [1149, 311] on button "Search" at bounding box center [1170, 296] width 140 height 47
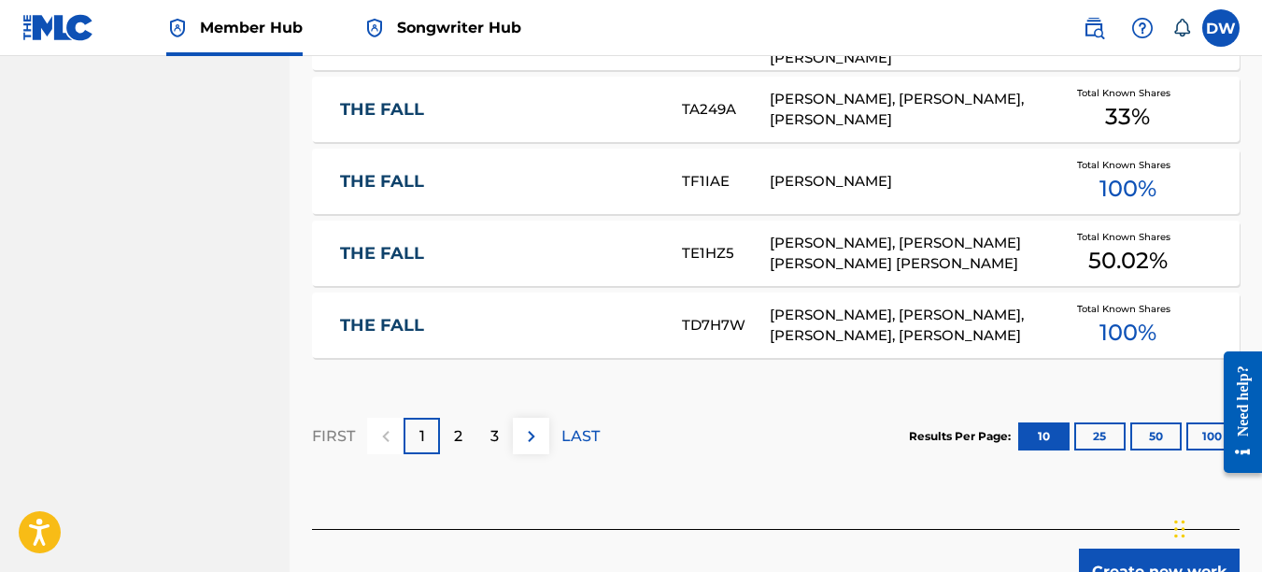
scroll to position [1331, 0]
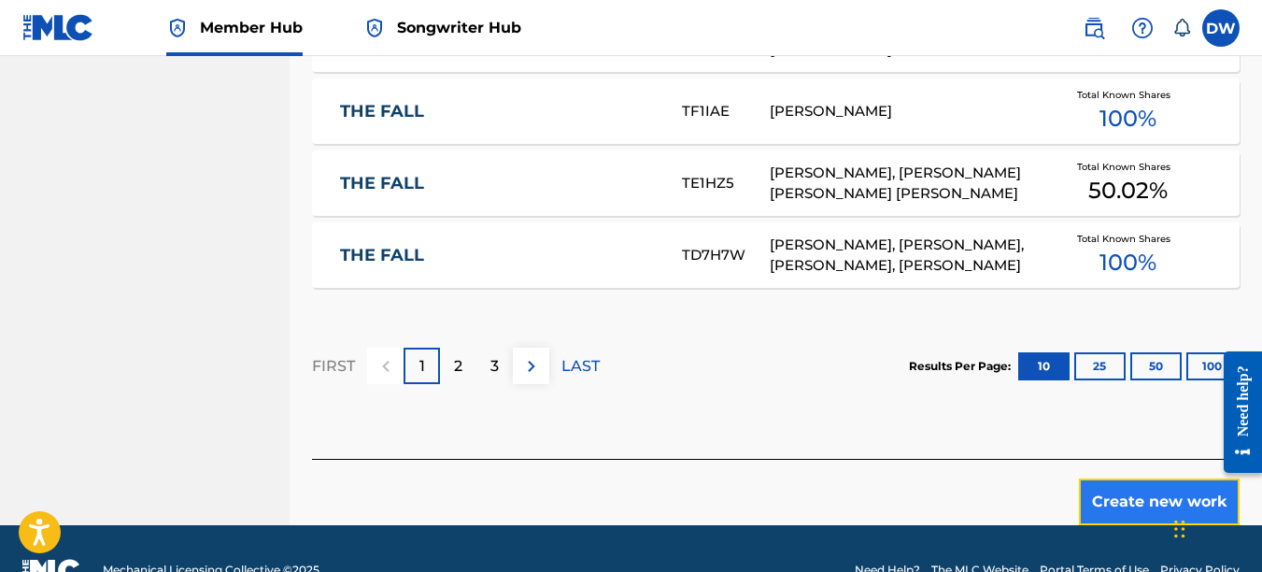
click at [1132, 498] on button "Create new work" at bounding box center [1159, 501] width 161 height 47
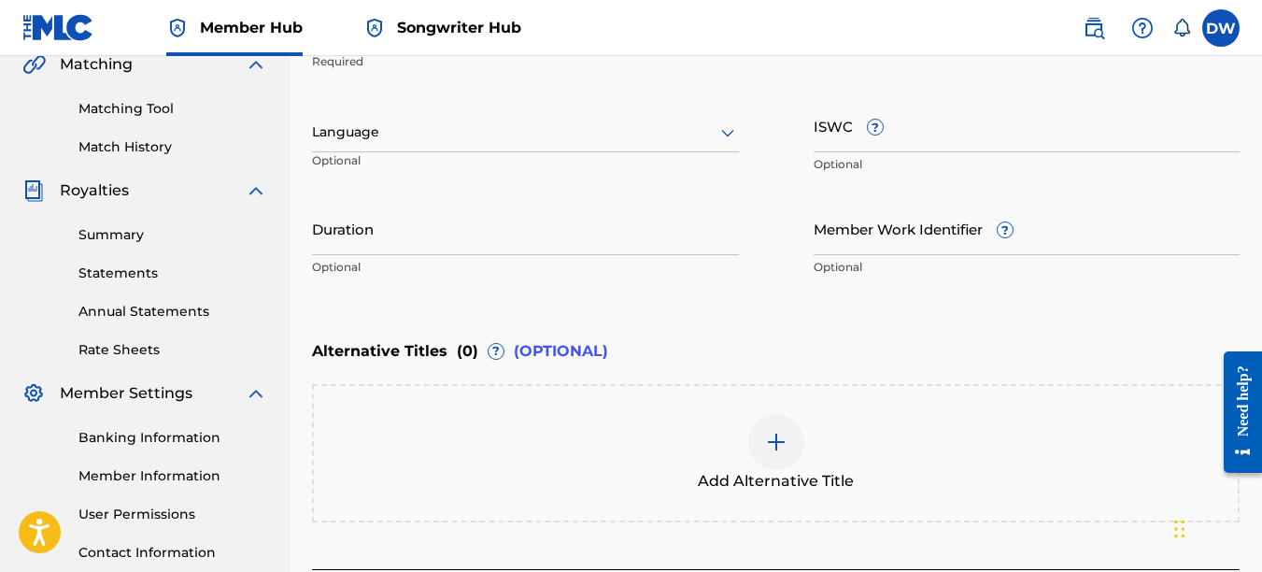
scroll to position [421, 0]
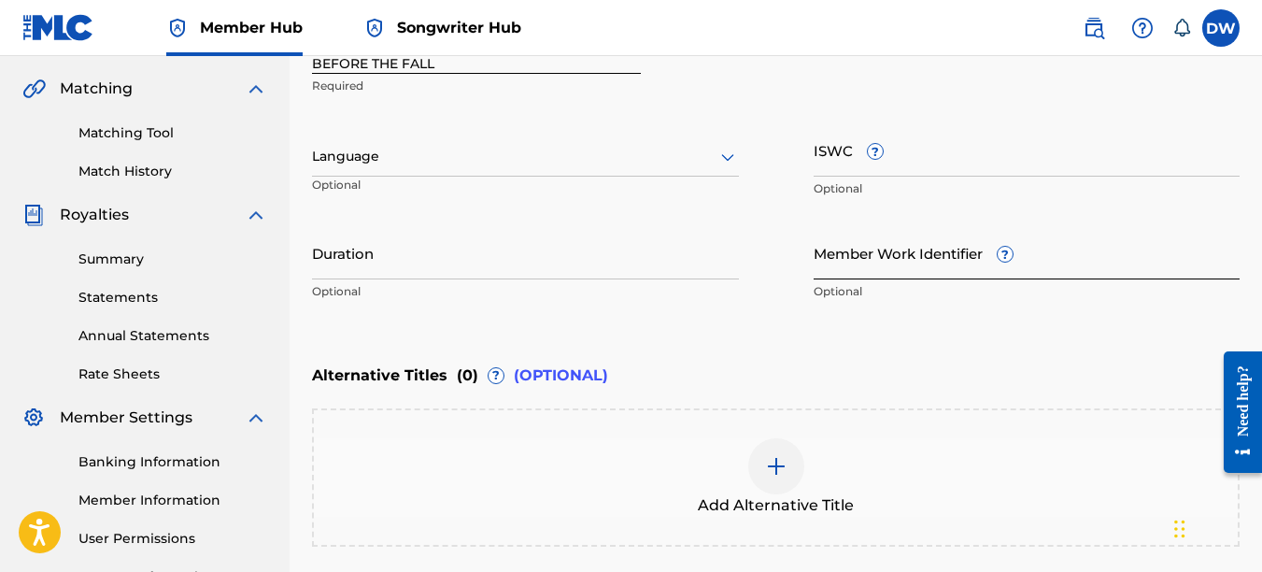
click at [850, 263] on input "Member Work Identifier ?" at bounding box center [1027, 252] width 427 height 53
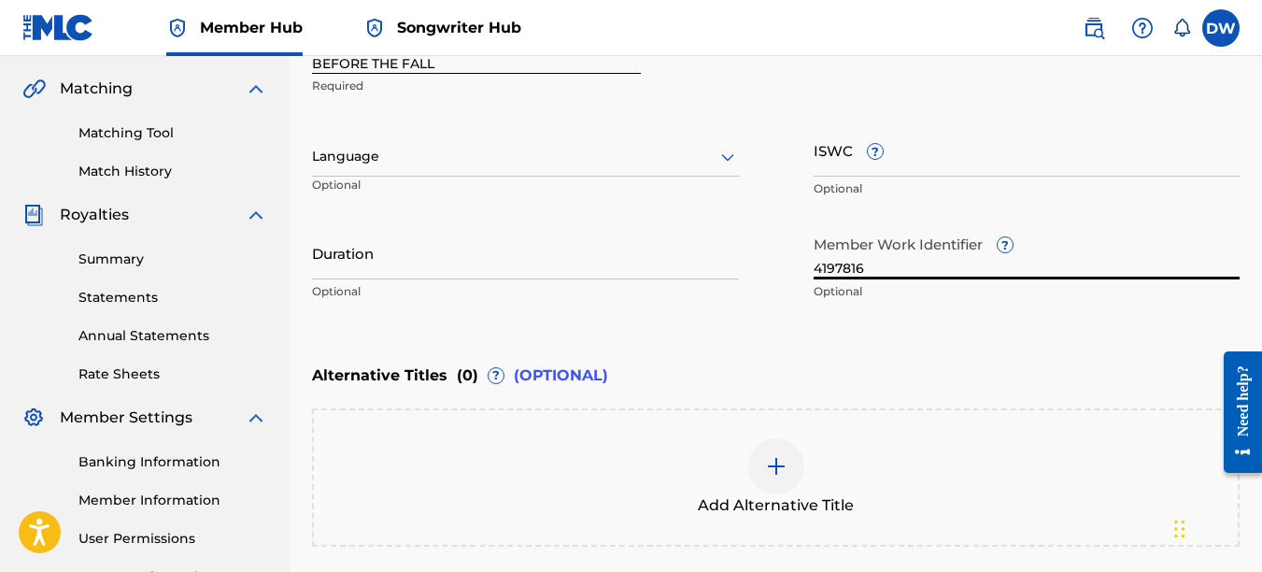
type input "4197816"
click at [722, 165] on icon at bounding box center [728, 157] width 22 height 22
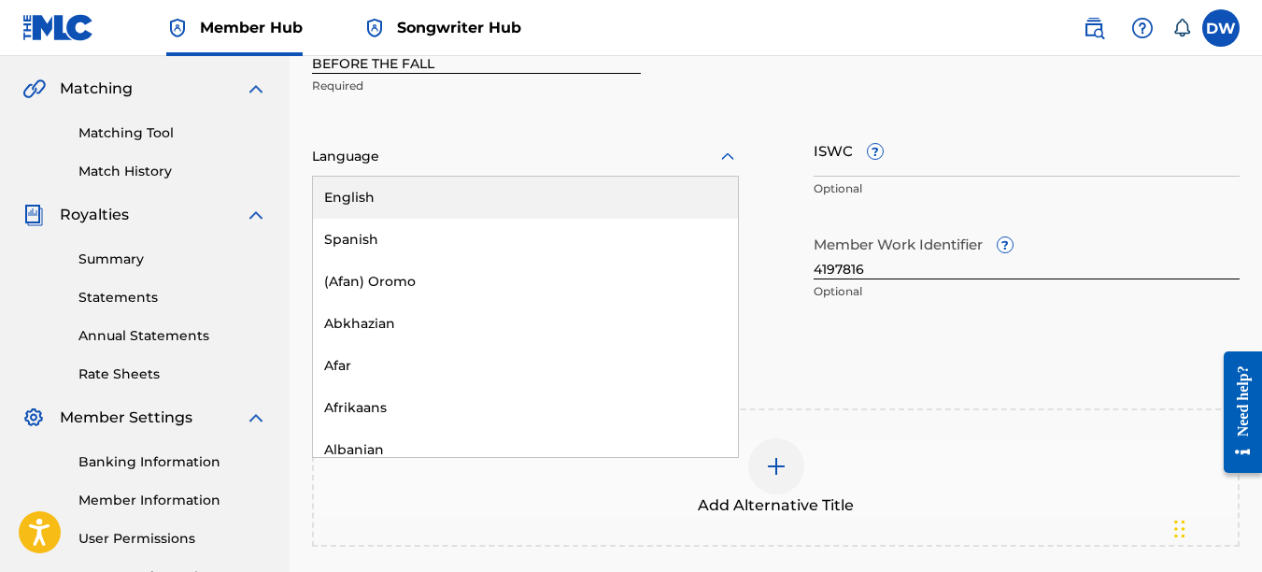
click at [659, 197] on div "English" at bounding box center [525, 198] width 425 height 42
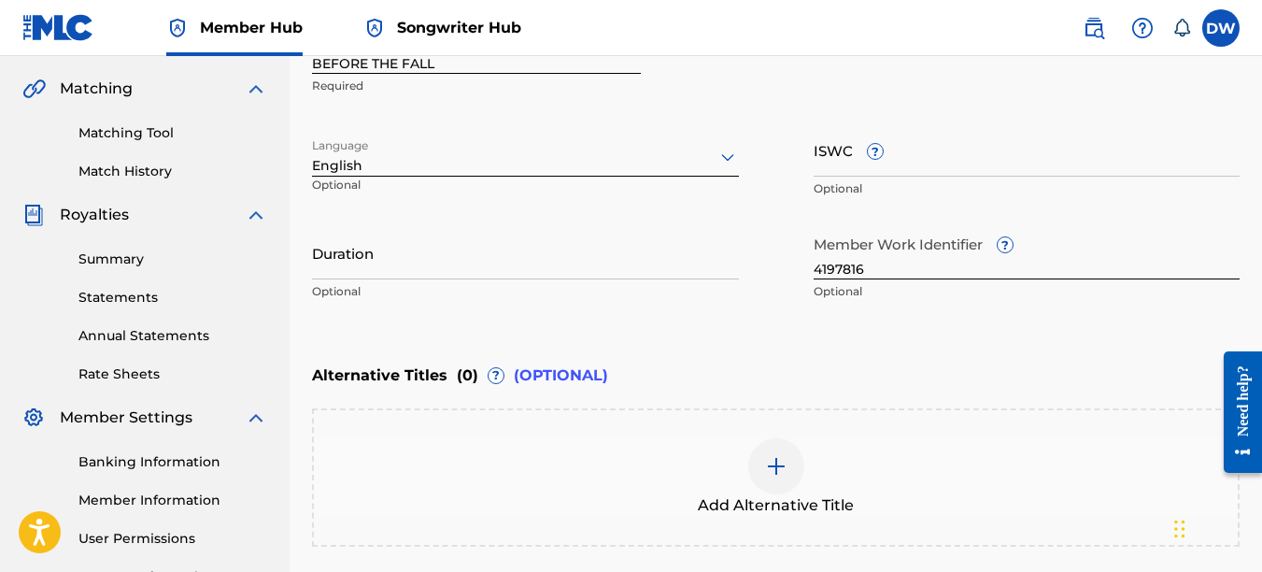
scroll to position [599, 0]
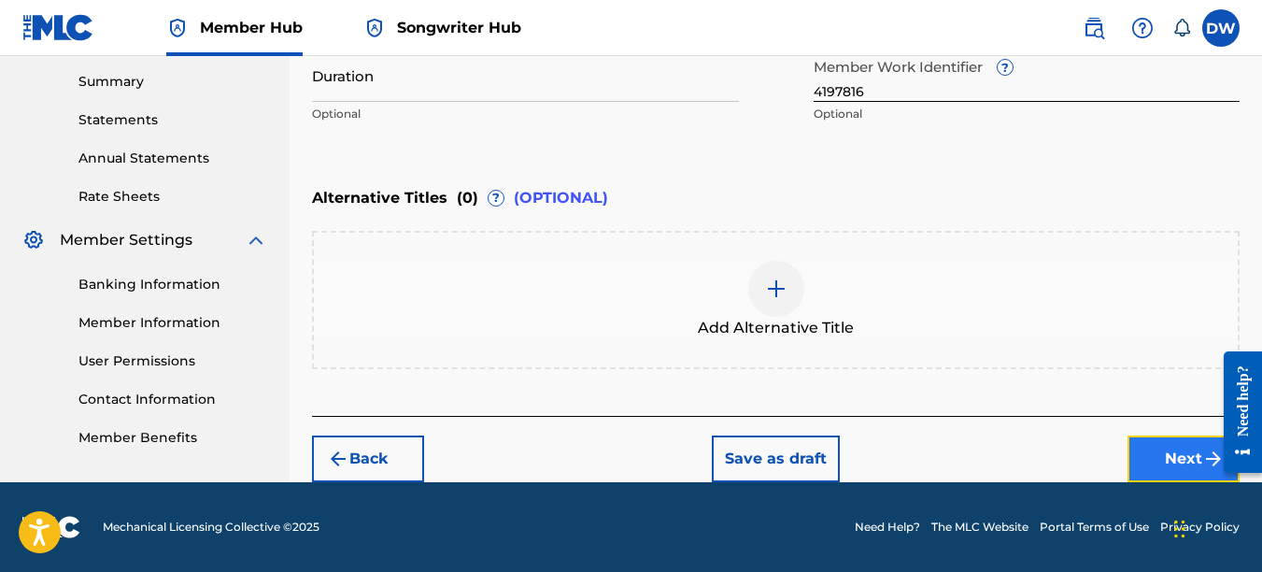
click at [1169, 448] on button "Next" at bounding box center [1184, 458] width 112 height 47
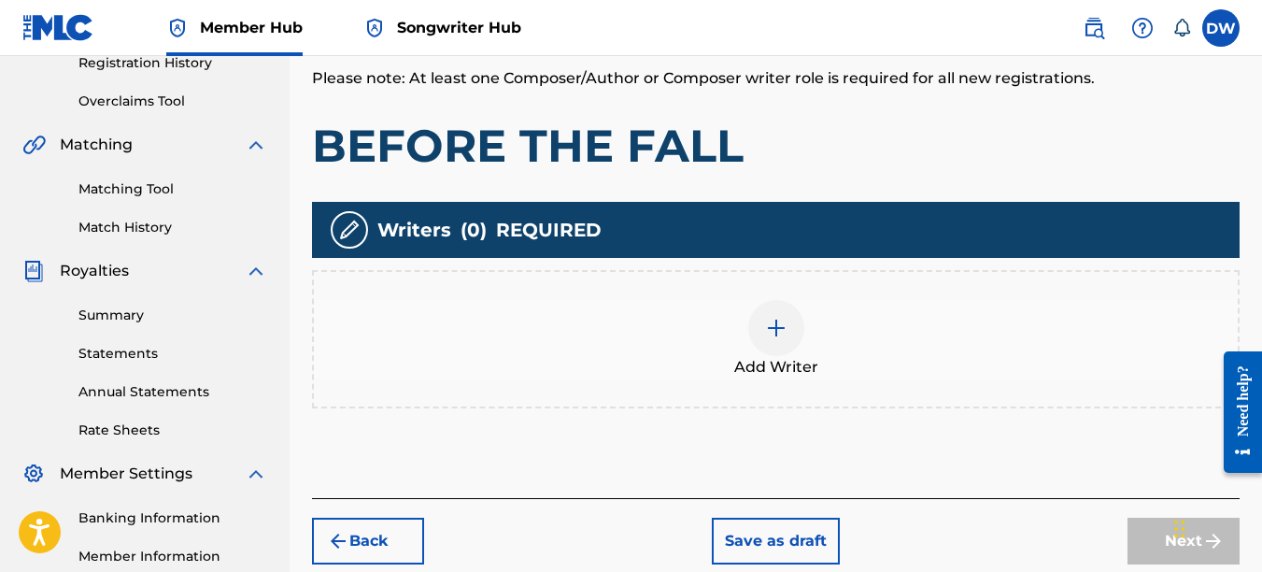
scroll to position [382, 0]
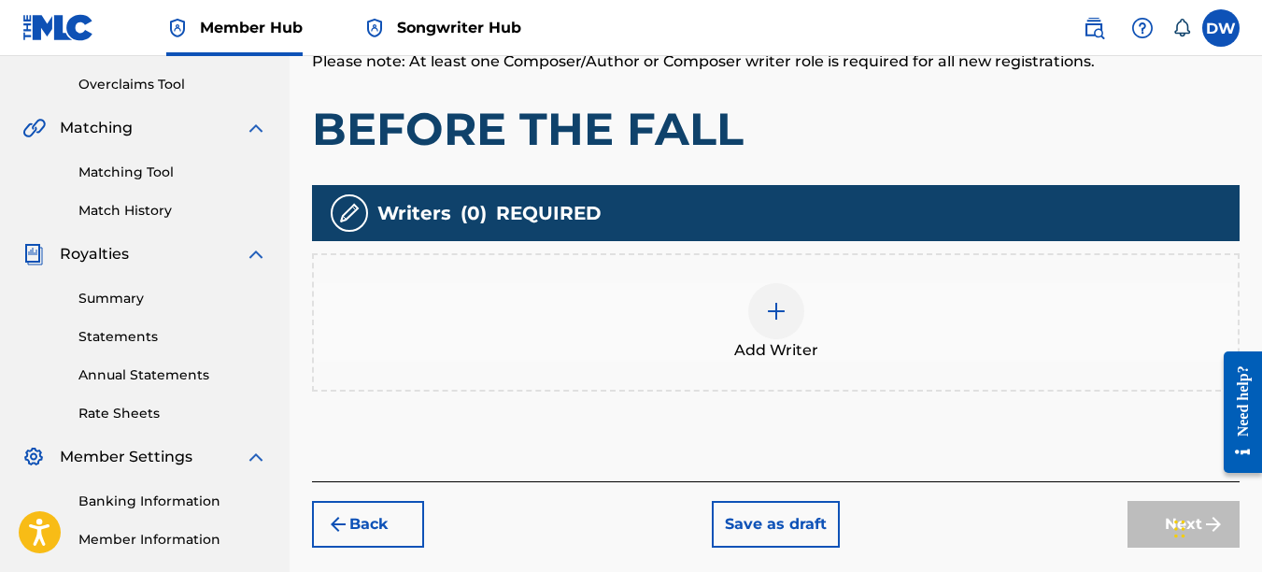
click at [785, 307] on img at bounding box center [776, 311] width 22 height 22
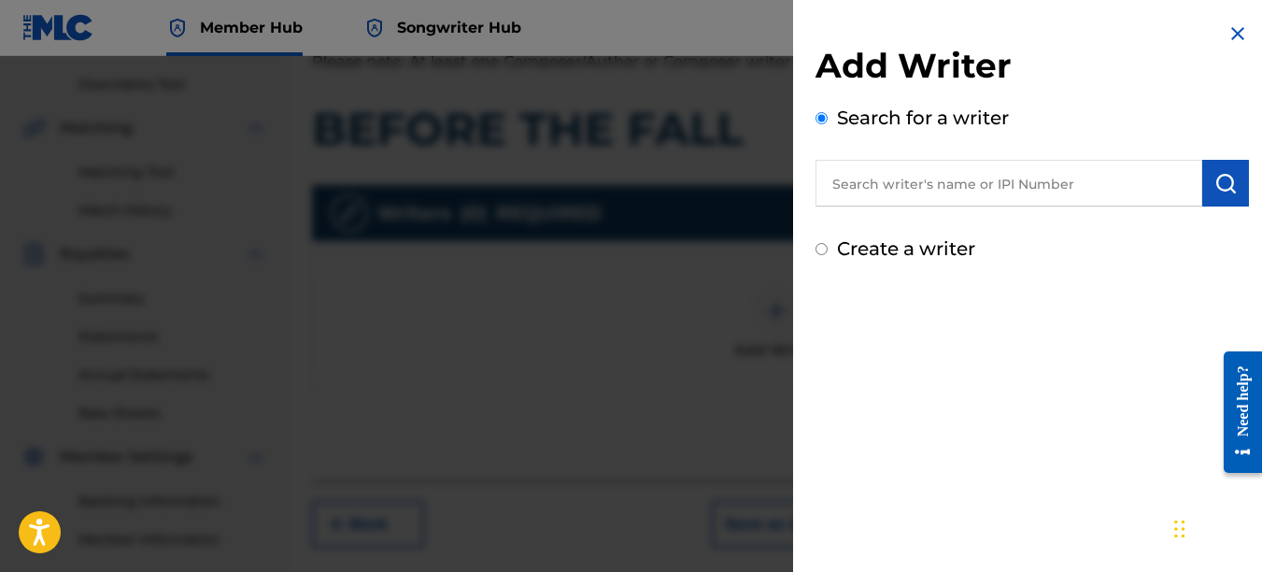
click at [969, 206] on div "Add Writer Search for a writer Create a writer" at bounding box center [1033, 154] width 434 height 218
click at [949, 198] on input "text" at bounding box center [1009, 183] width 387 height 47
click at [1221, 174] on img "submit" at bounding box center [1226, 183] width 22 height 22
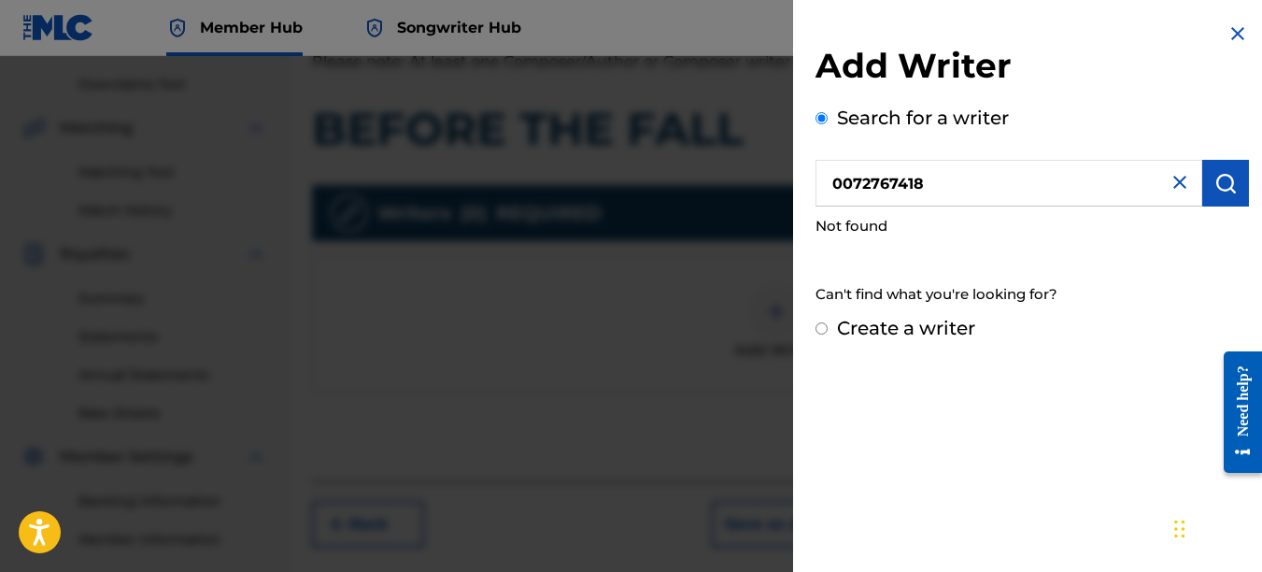
click at [867, 183] on input "0072767418" at bounding box center [1009, 183] width 387 height 47
type input "00724767418"
click at [1230, 191] on img "submit" at bounding box center [1226, 183] width 22 height 22
click at [1174, 181] on img at bounding box center [1180, 182] width 22 height 22
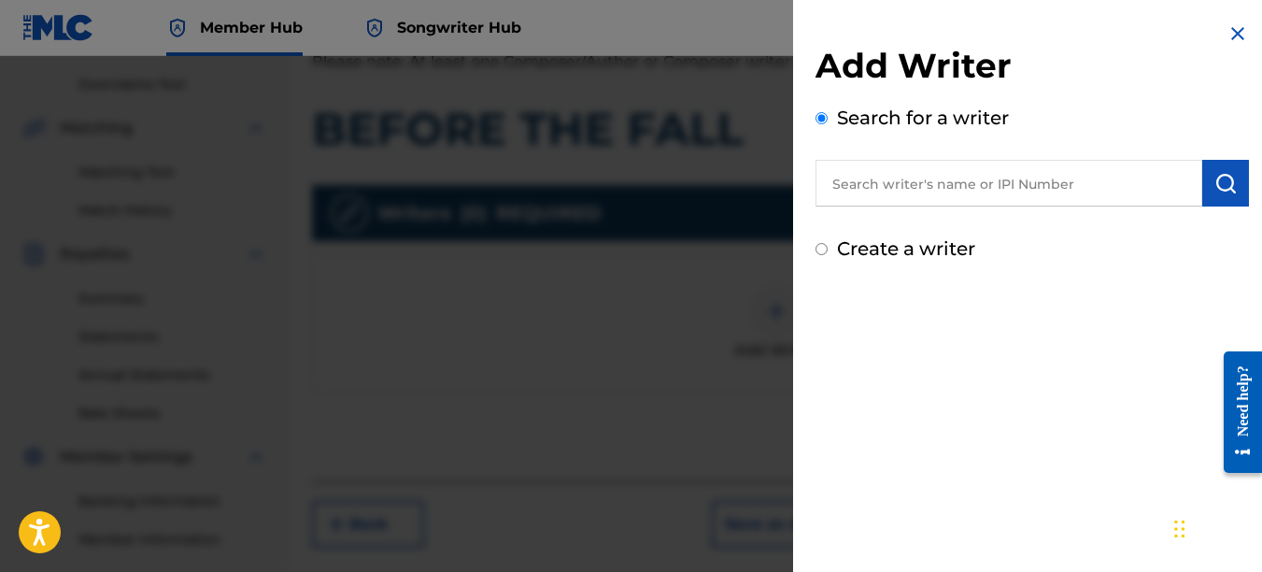
click at [990, 195] on input "text" at bounding box center [1009, 183] width 387 height 47
type input "00742767418"
click at [1221, 181] on img "submit" at bounding box center [1226, 183] width 22 height 22
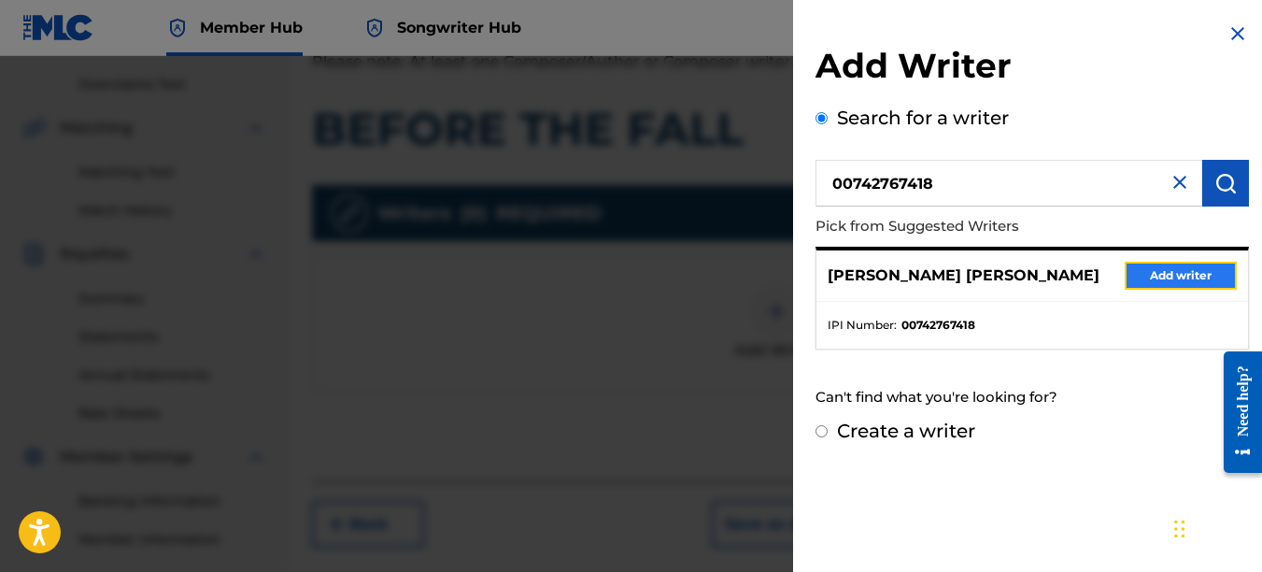
click at [1211, 266] on button "Add writer" at bounding box center [1181, 276] width 112 height 28
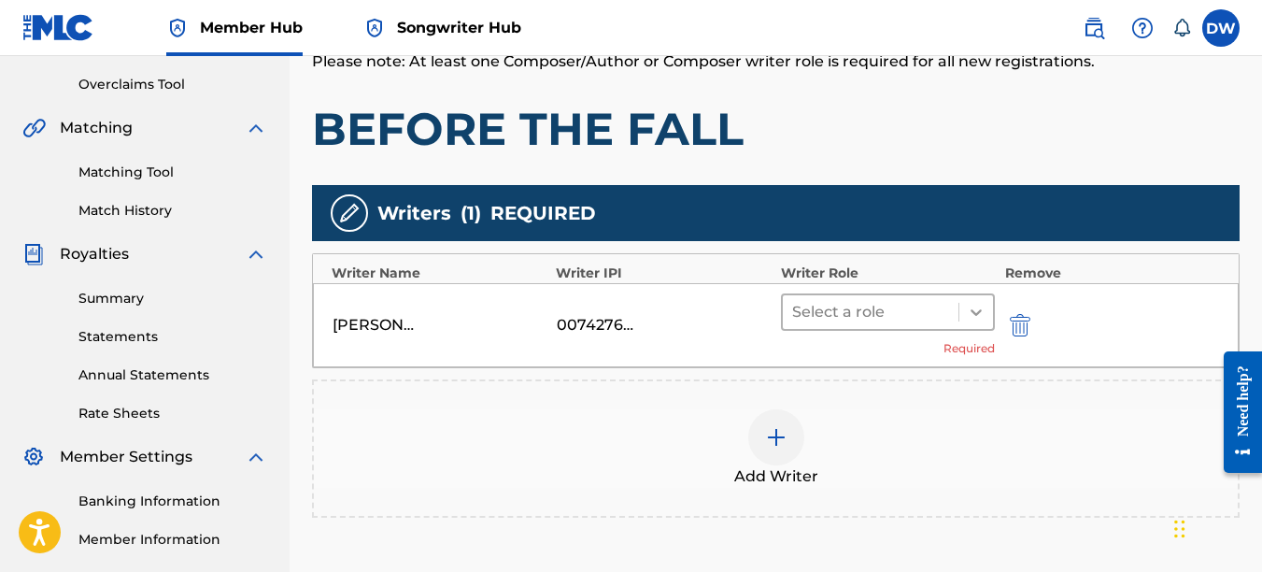
click at [982, 318] on icon at bounding box center [976, 312] width 19 height 19
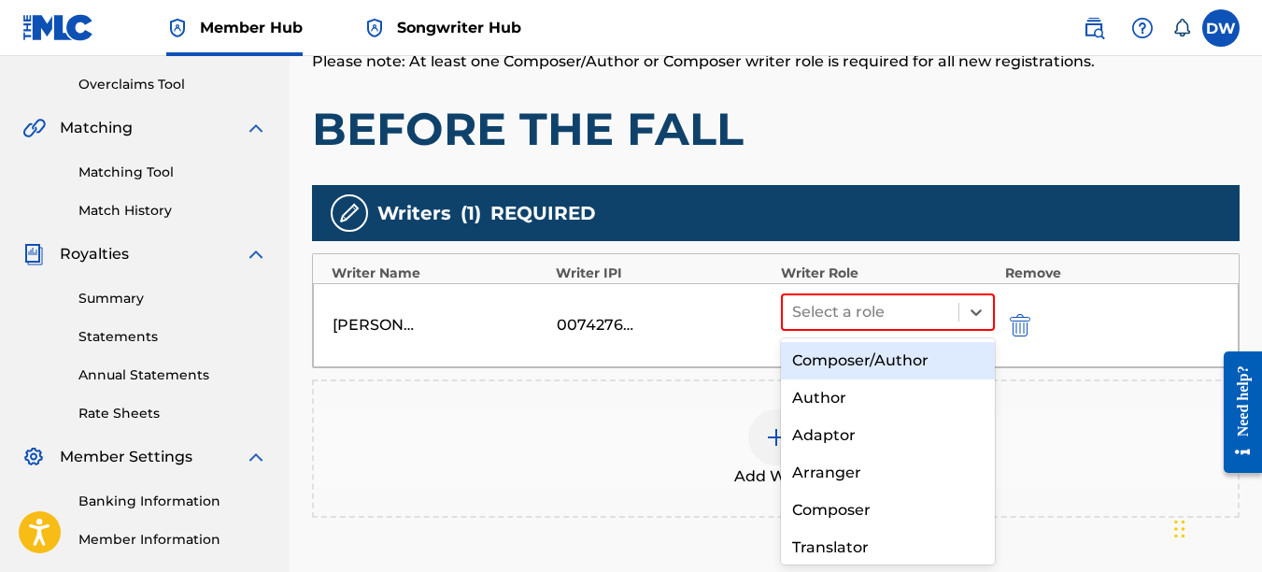
click at [909, 361] on div "Composer/Author" at bounding box center [888, 360] width 215 height 37
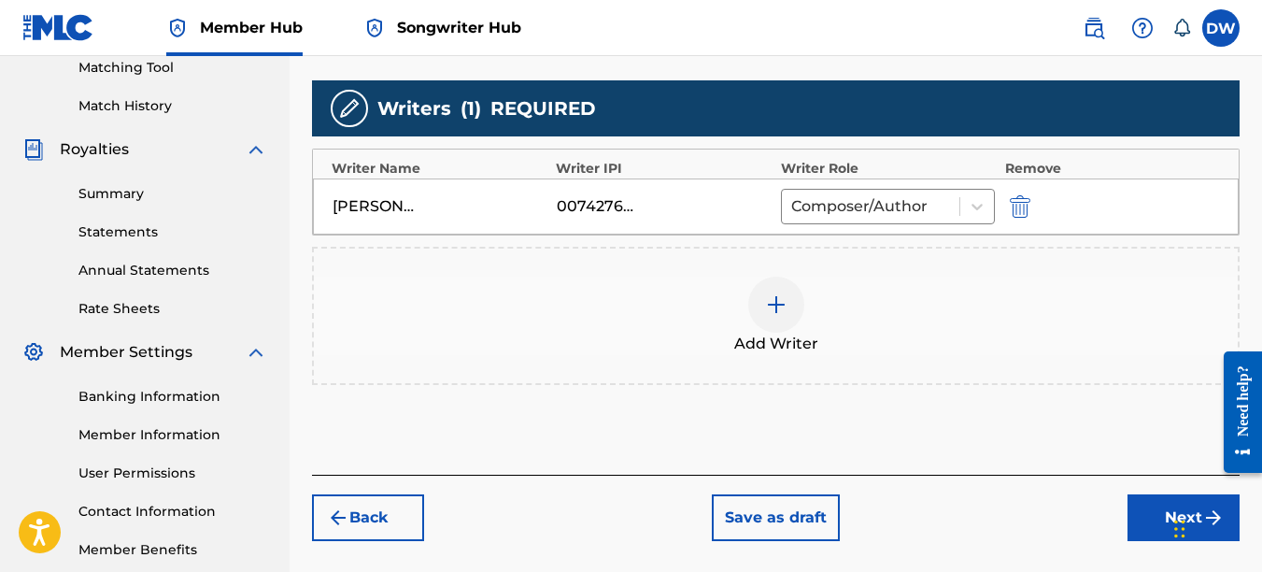
scroll to position [489, 0]
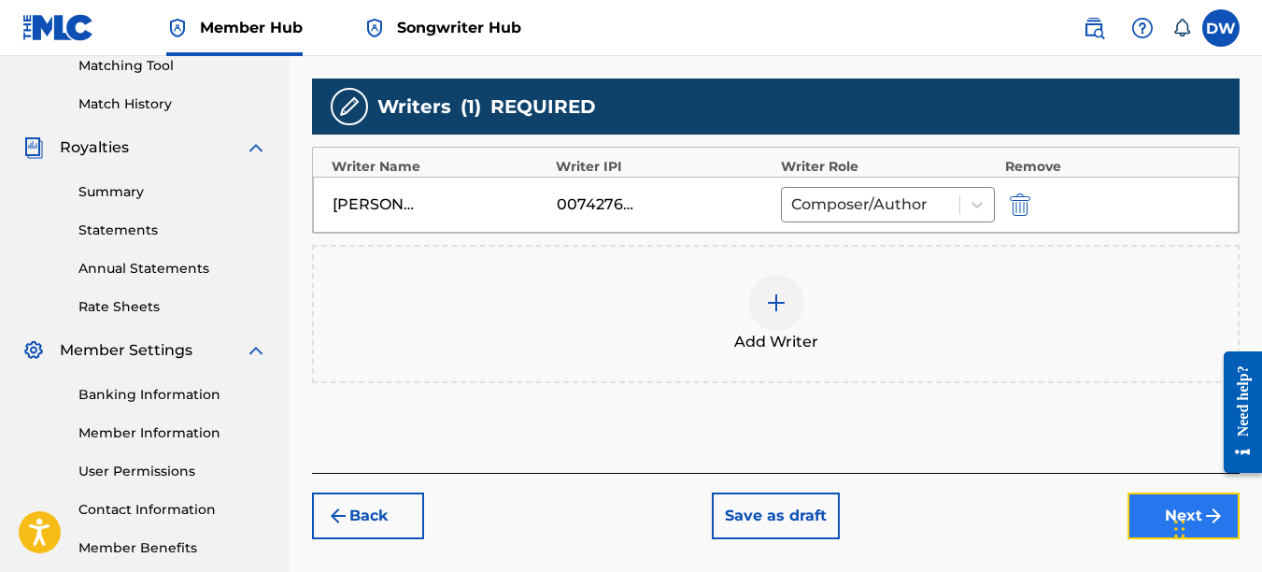
click at [1144, 506] on button "Next" at bounding box center [1184, 515] width 112 height 47
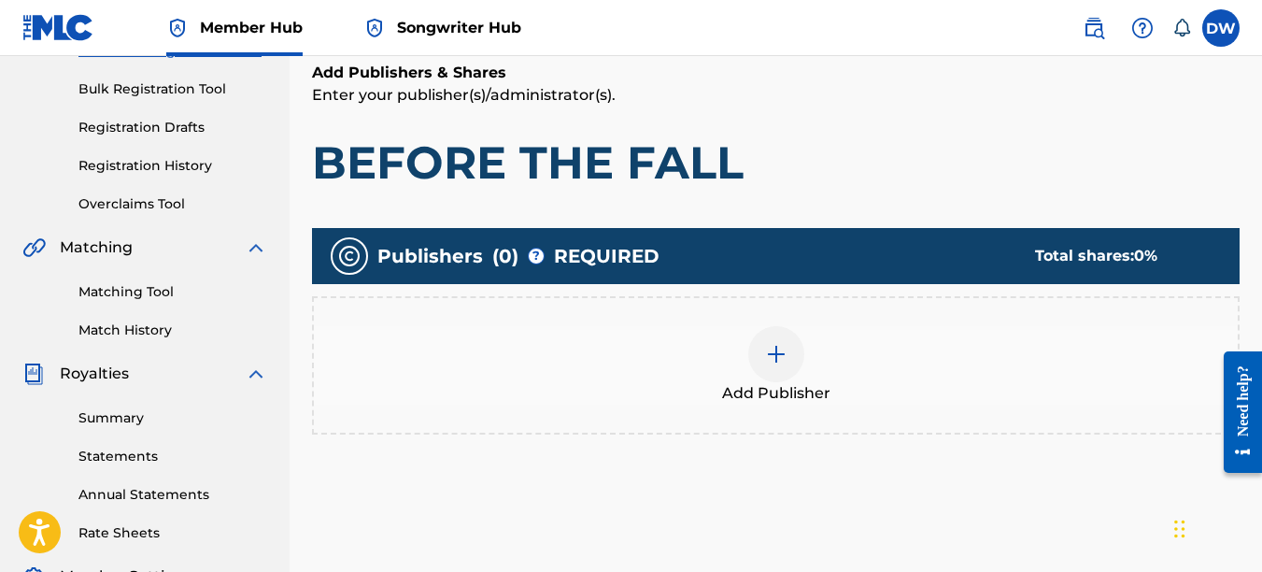
scroll to position [84, 0]
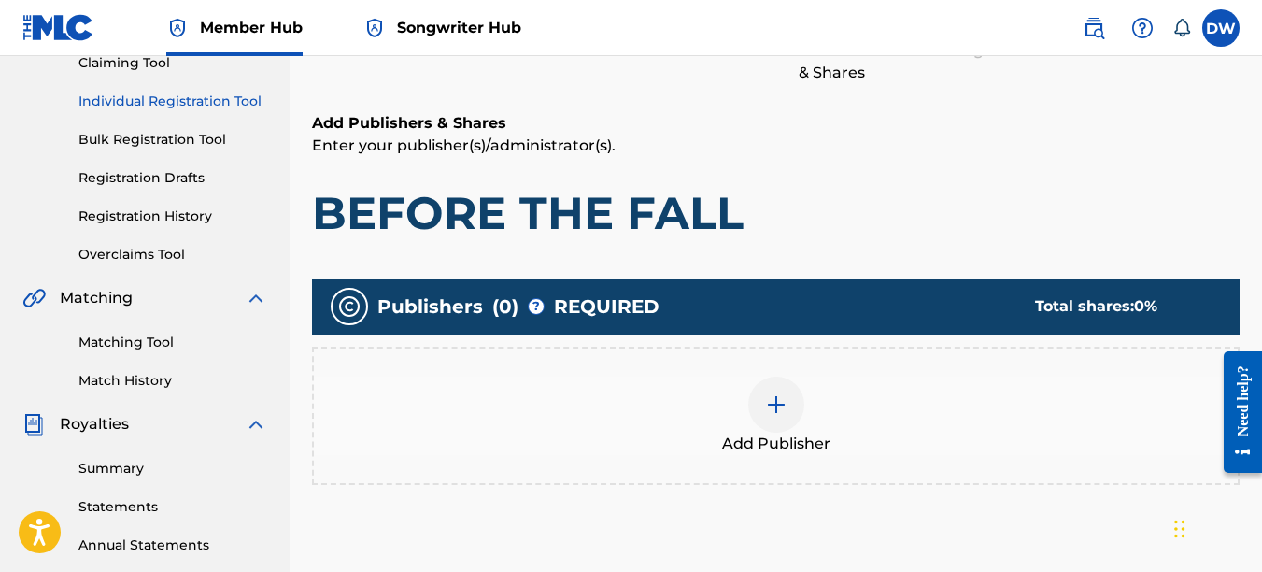
drag, startPoint x: 1267, startPoint y: 293, endPoint x: 40, endPoint y: 70, distance: 1246.9
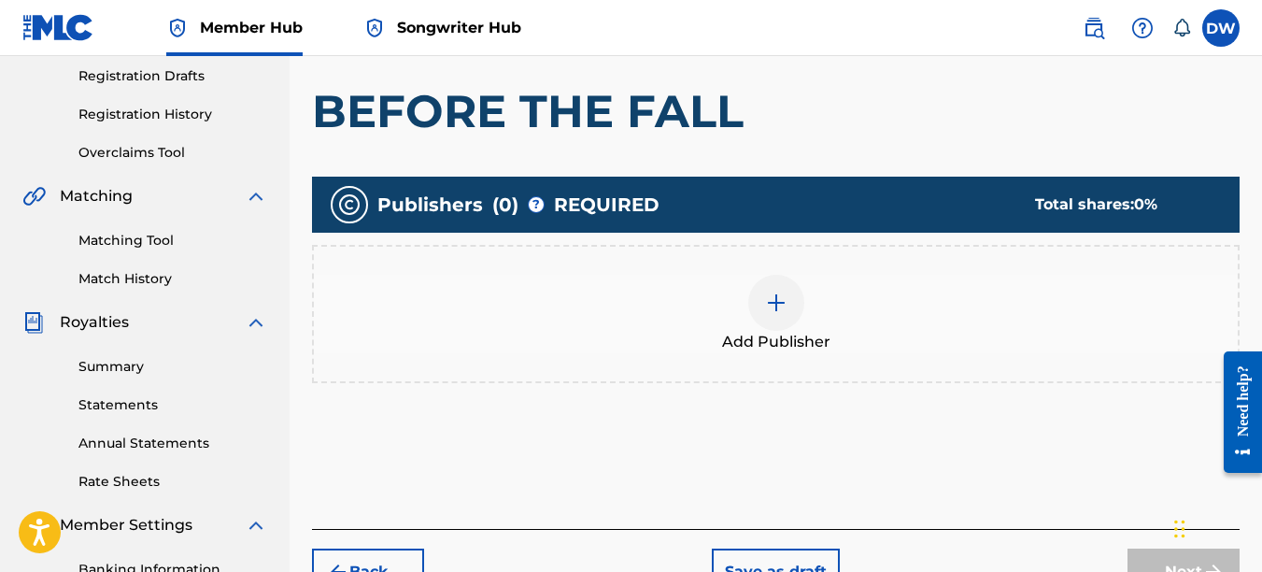
click at [777, 311] on img at bounding box center [776, 303] width 22 height 22
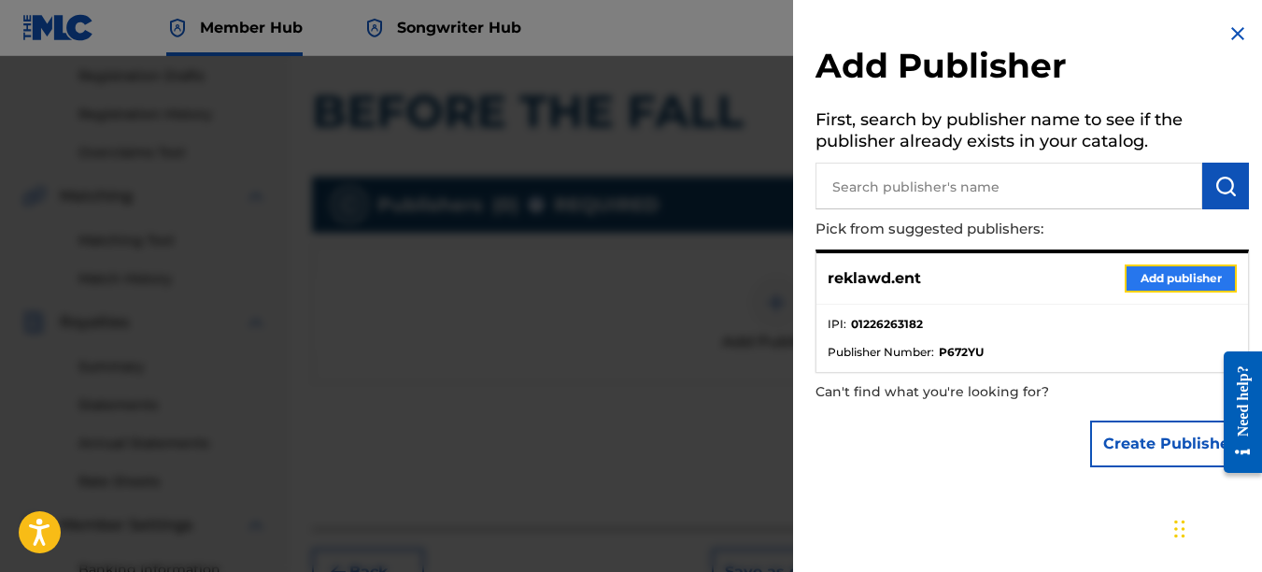
click at [1176, 272] on button "Add publisher" at bounding box center [1181, 278] width 112 height 28
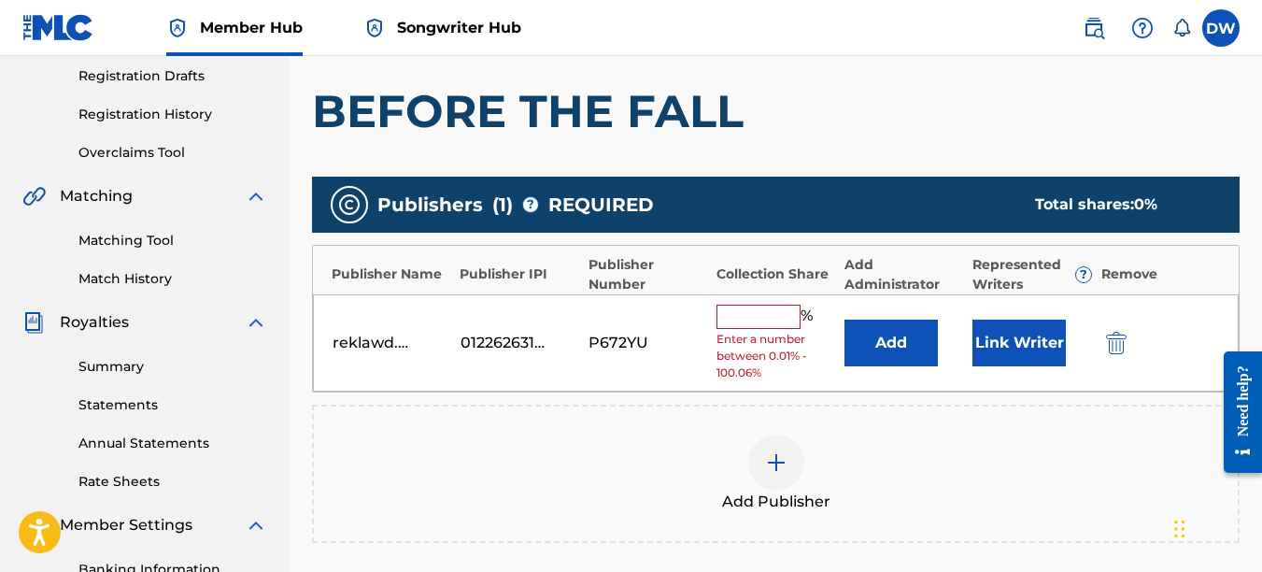
click at [733, 317] on input "text" at bounding box center [759, 317] width 84 height 24
type input "100"
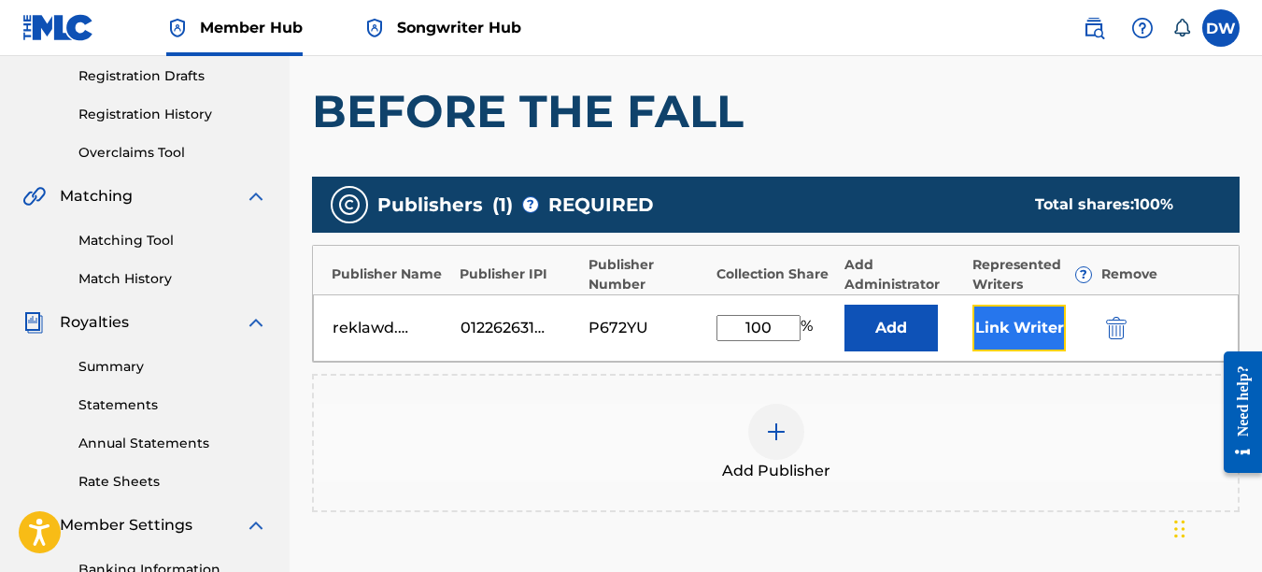
click at [1001, 332] on button "Link Writer" at bounding box center [1019, 328] width 93 height 47
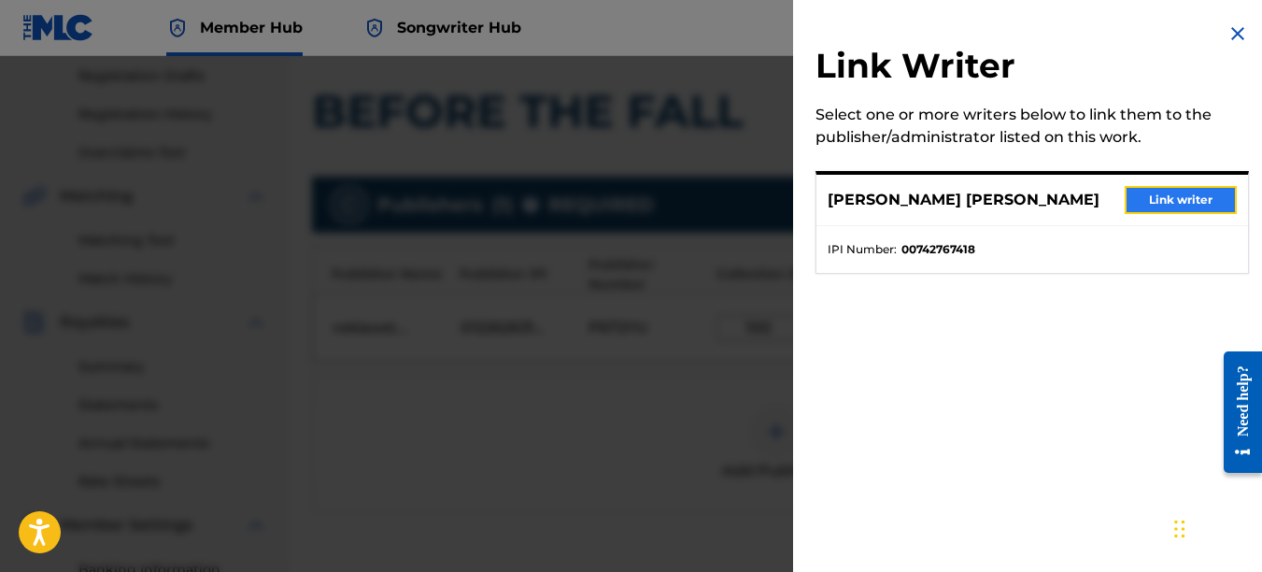
click at [1151, 204] on button "Link writer" at bounding box center [1181, 200] width 112 height 28
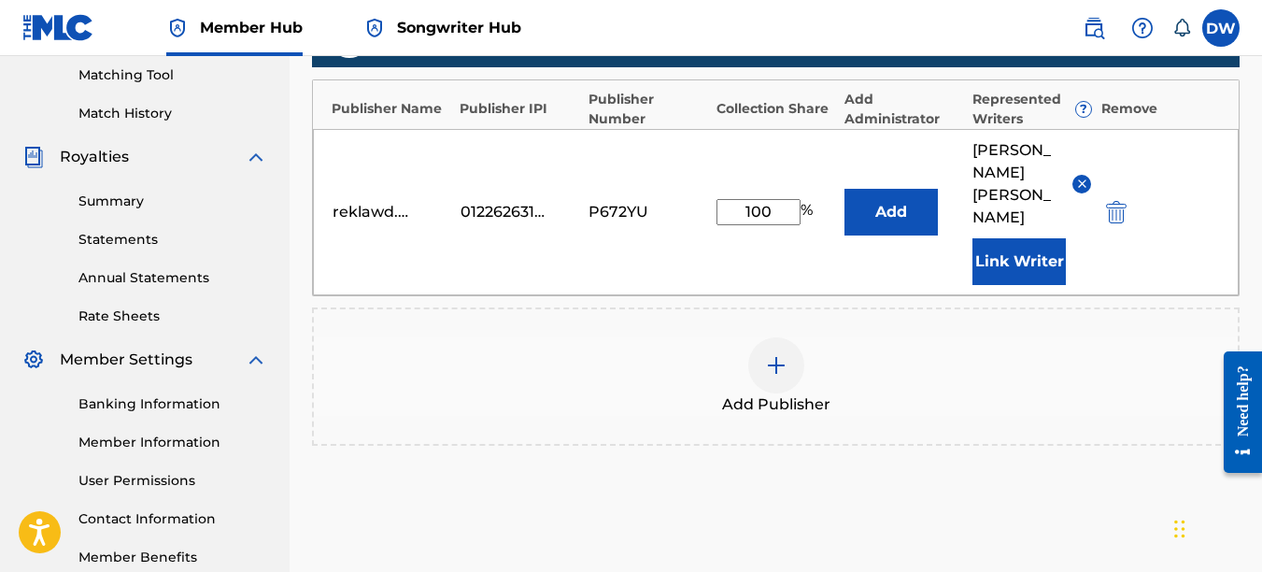
scroll to position [581, 0]
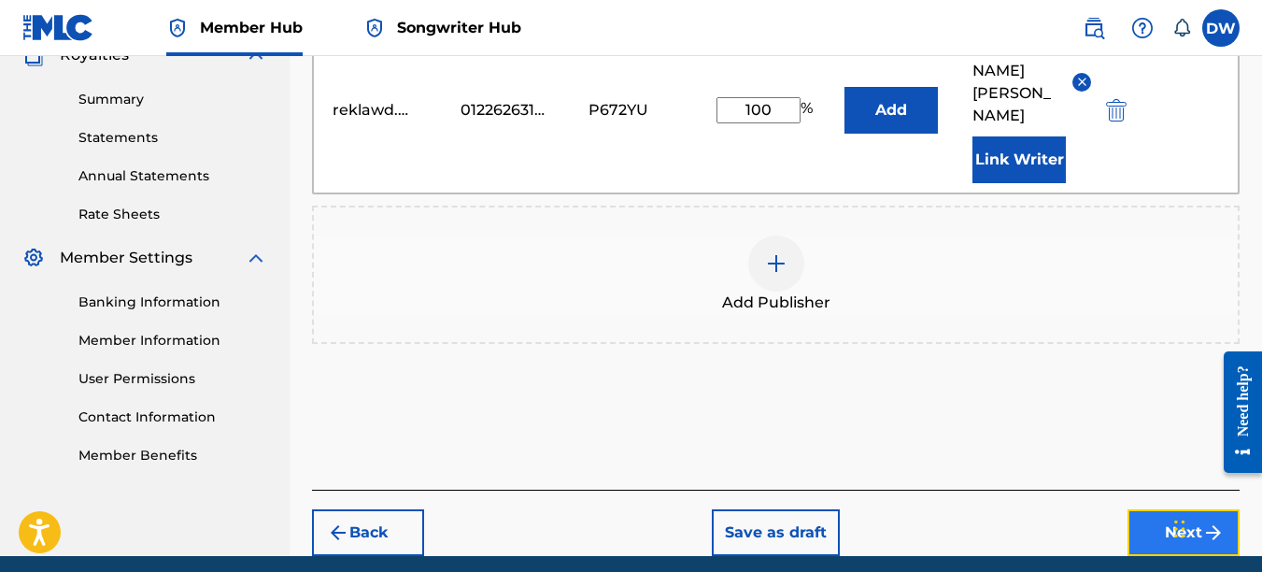
click at [1163, 509] on button "Next" at bounding box center [1184, 532] width 112 height 47
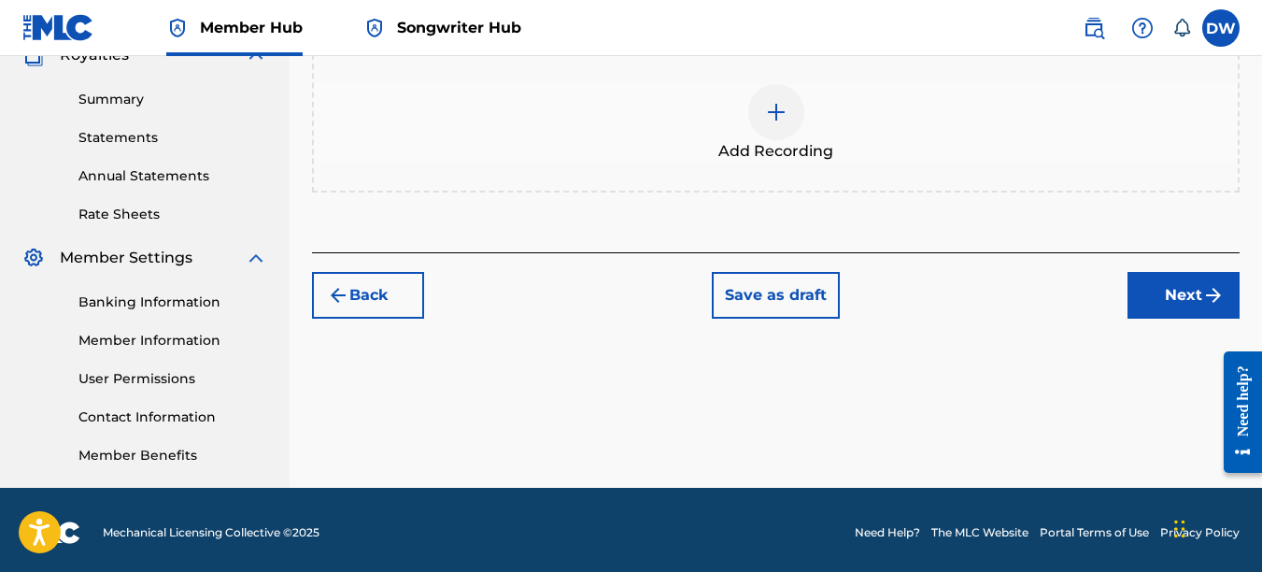
scroll to position [84, 0]
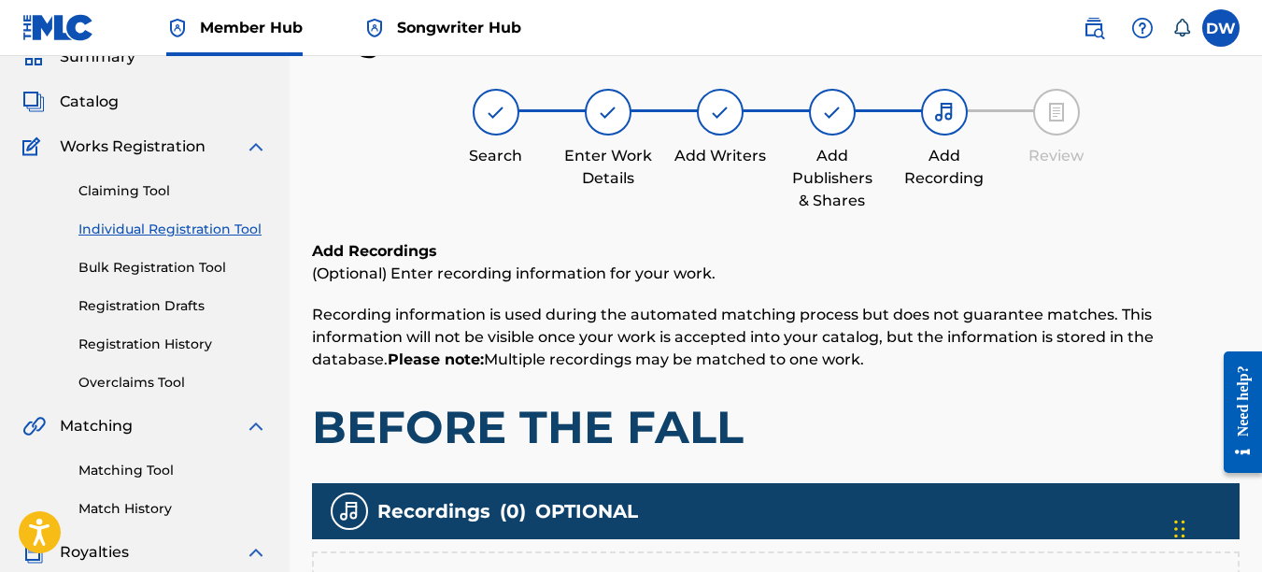
drag, startPoint x: 1266, startPoint y: 292, endPoint x: 44, endPoint y: 28, distance: 1250.4
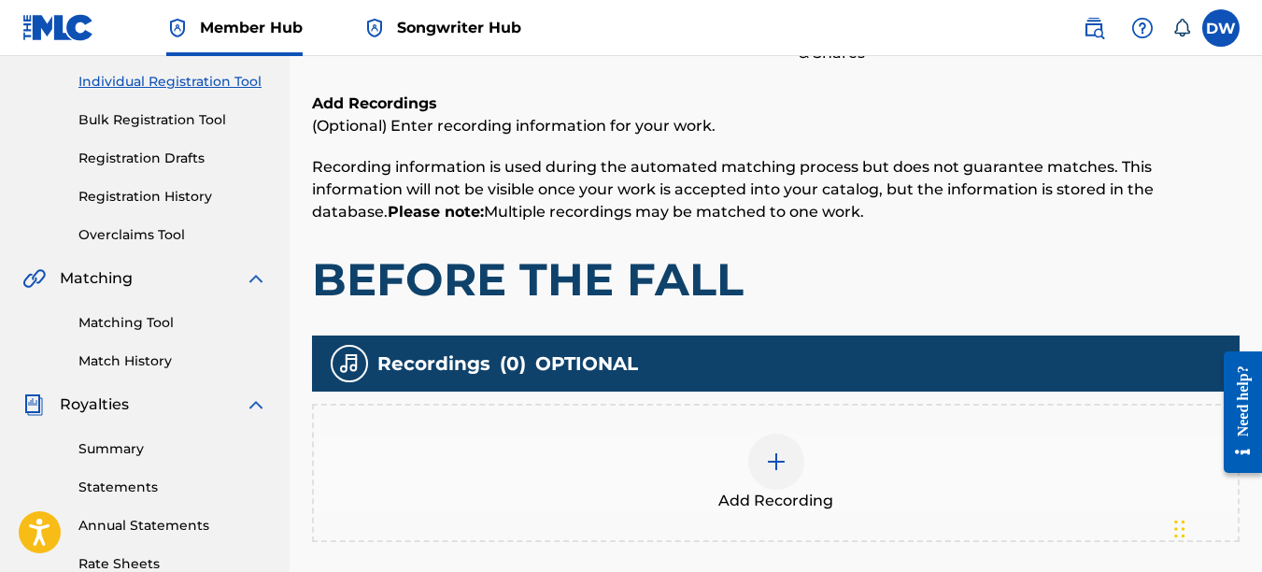
click at [781, 476] on div at bounding box center [776, 462] width 56 height 56
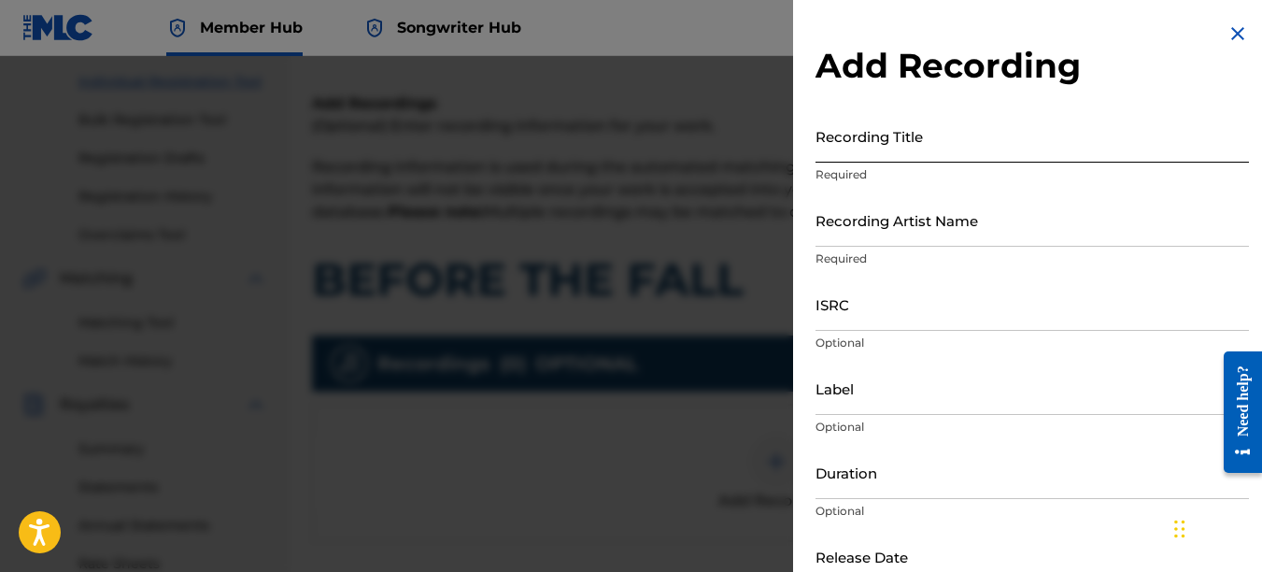
click at [837, 158] on input "Recording Title" at bounding box center [1033, 135] width 434 height 53
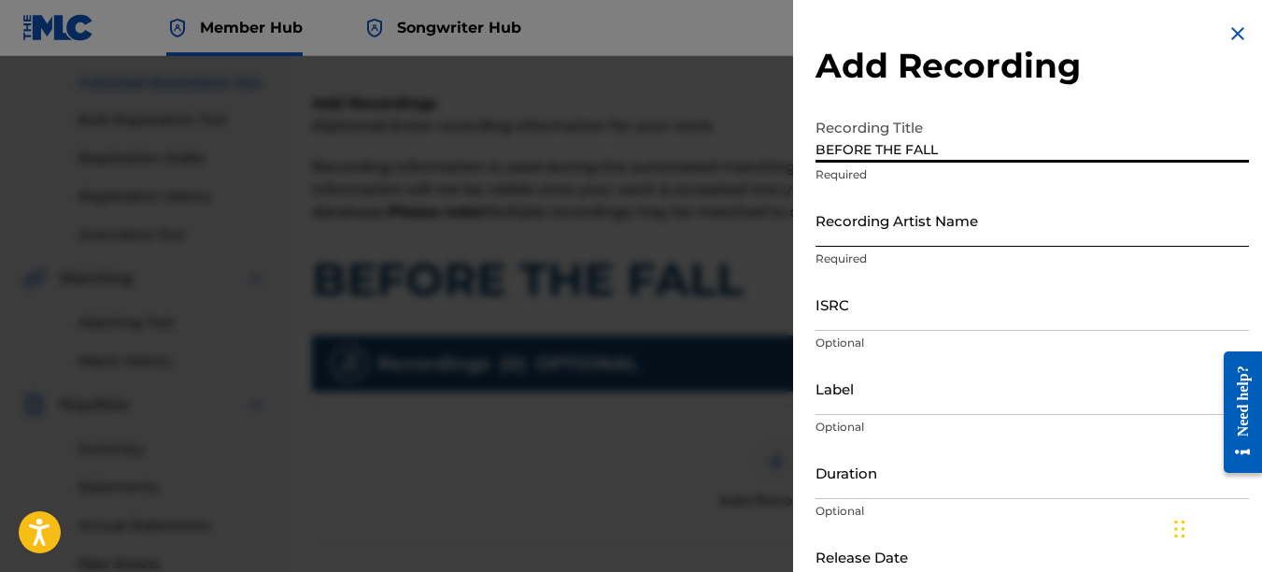
type input "BEFORE THE FALL"
click at [822, 229] on input "Recording Artist Name" at bounding box center [1033, 219] width 434 height 53
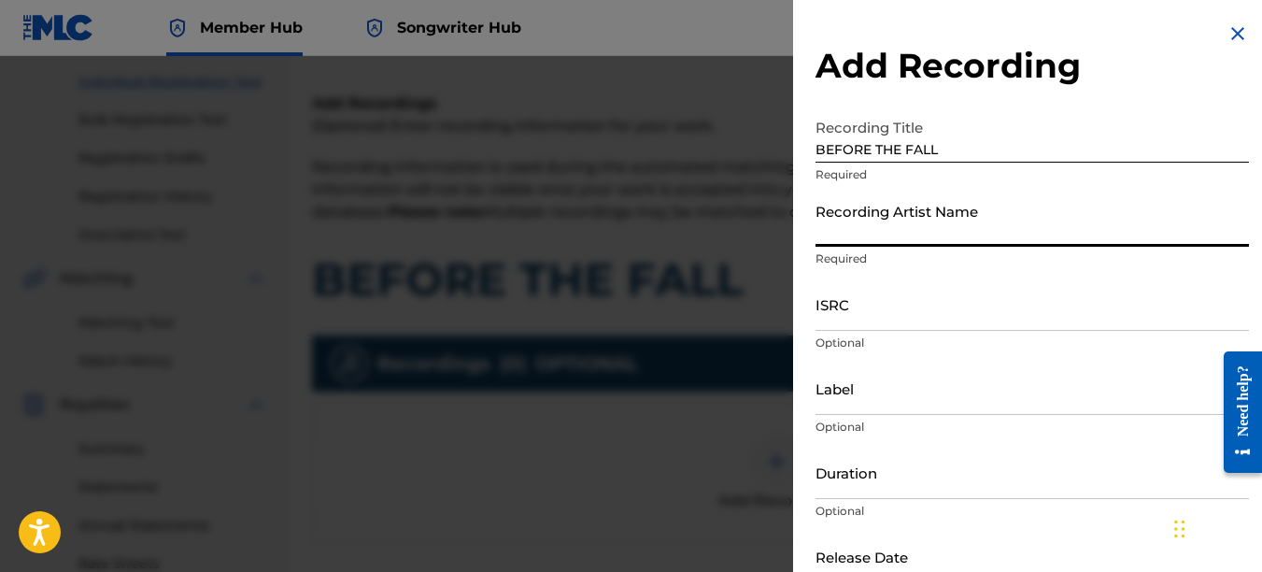
type input "PAIN"
type input "REKLAWD.ENT"
type input "[DATE]"
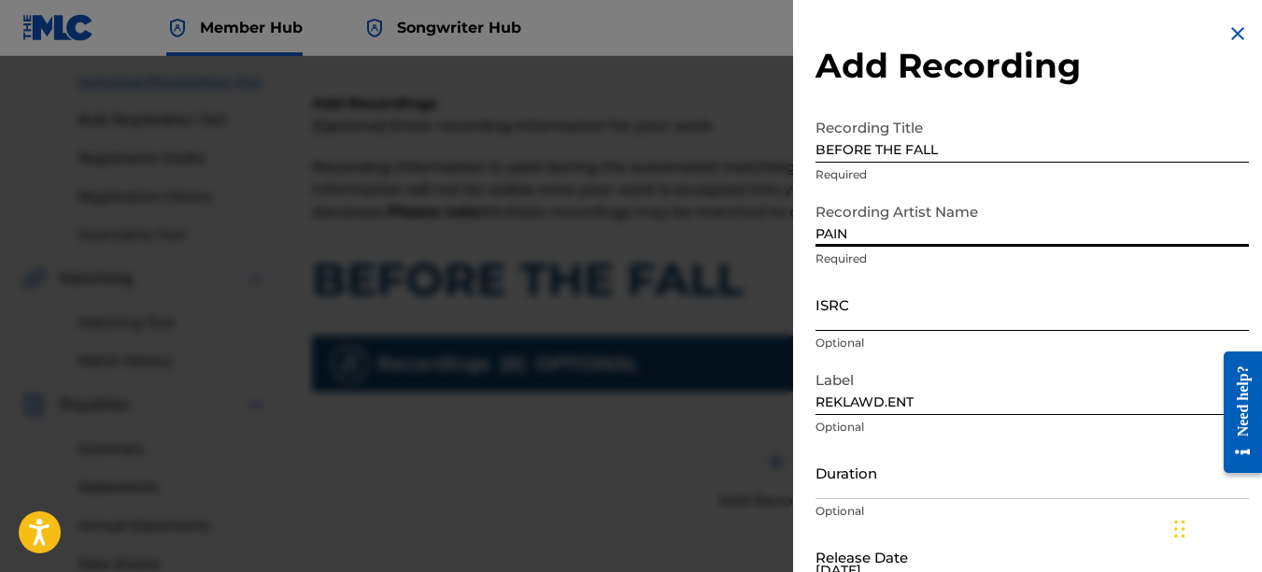
click at [850, 316] on input "ISRC" at bounding box center [1033, 303] width 434 height 53
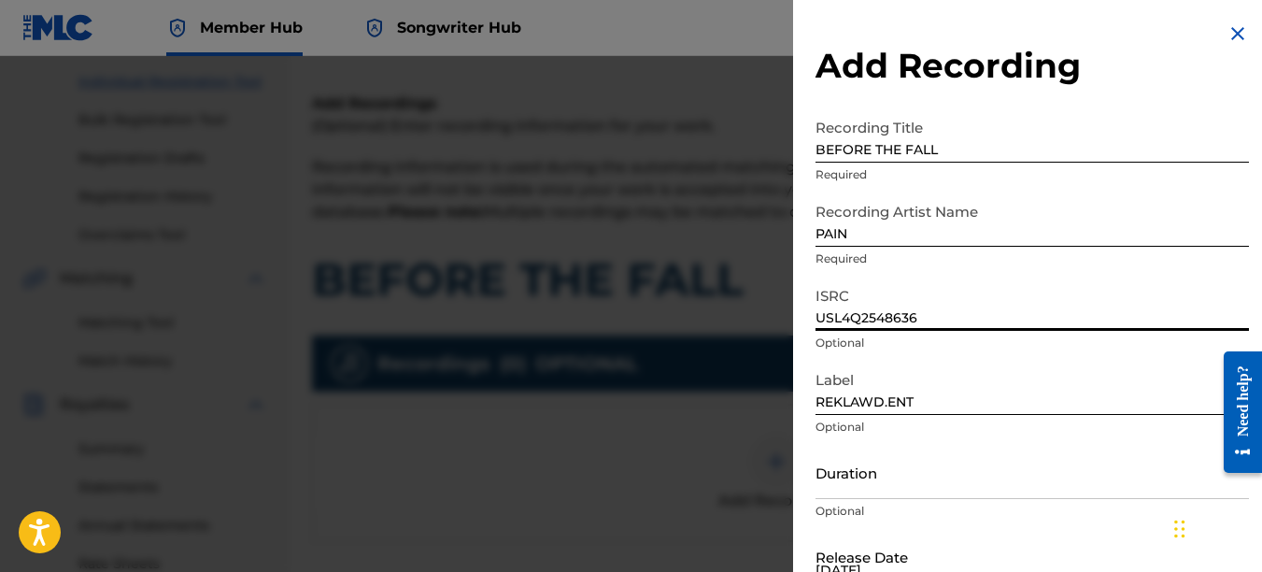
type input "USL4Q2548636"
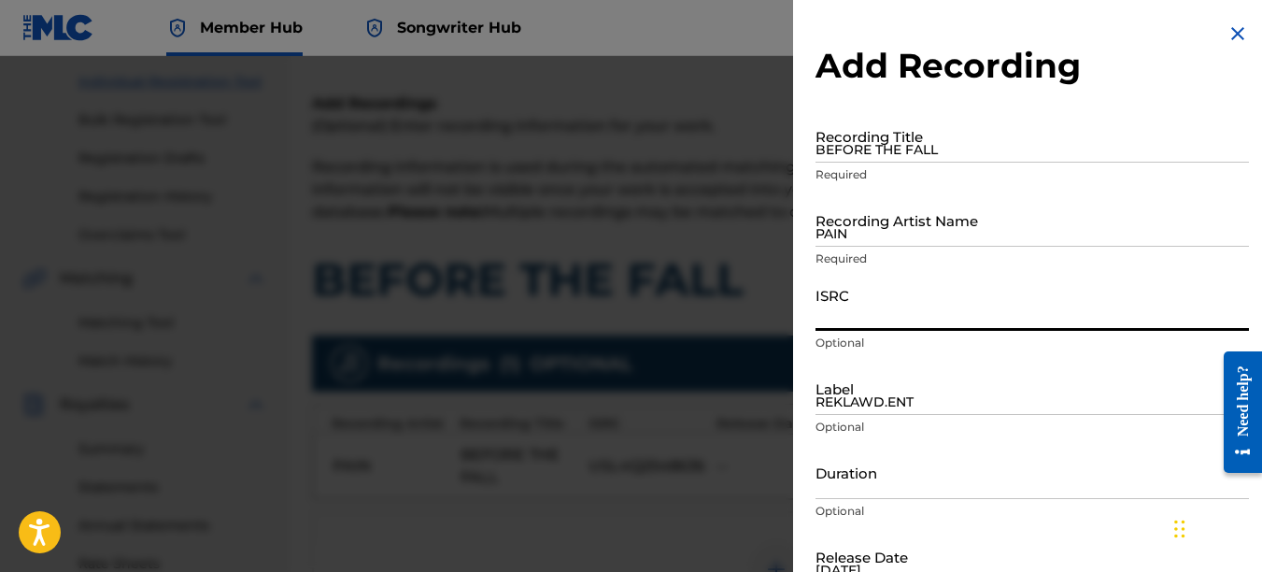
click at [1236, 36] on img at bounding box center [1238, 33] width 22 height 22
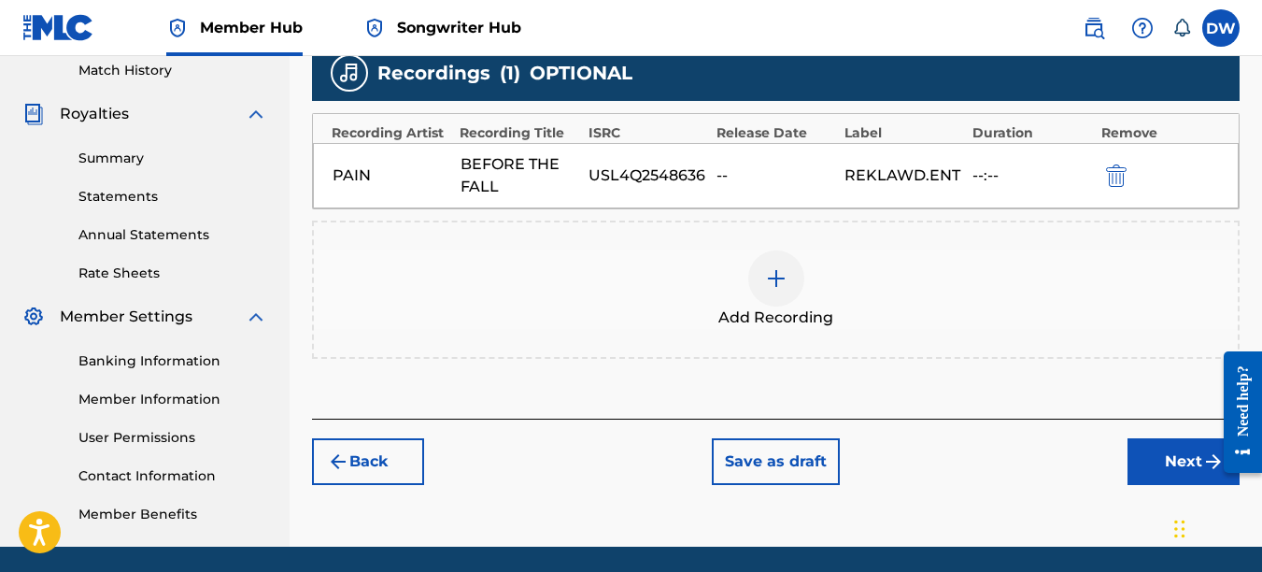
scroll to position [524, 0]
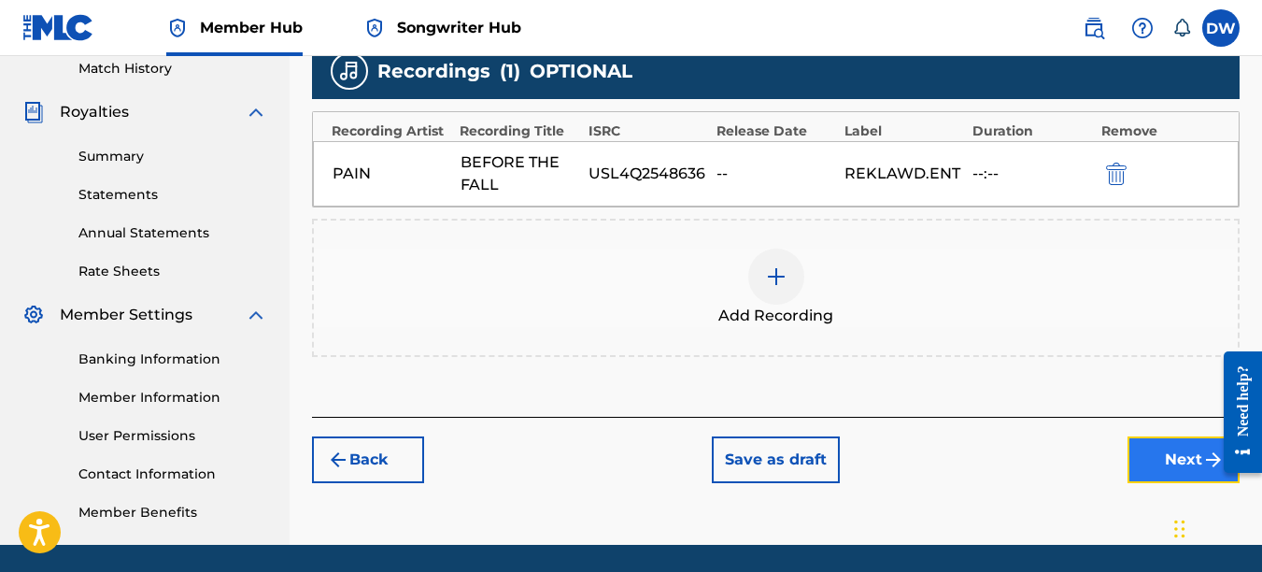
click at [1169, 443] on button "Next" at bounding box center [1184, 459] width 112 height 47
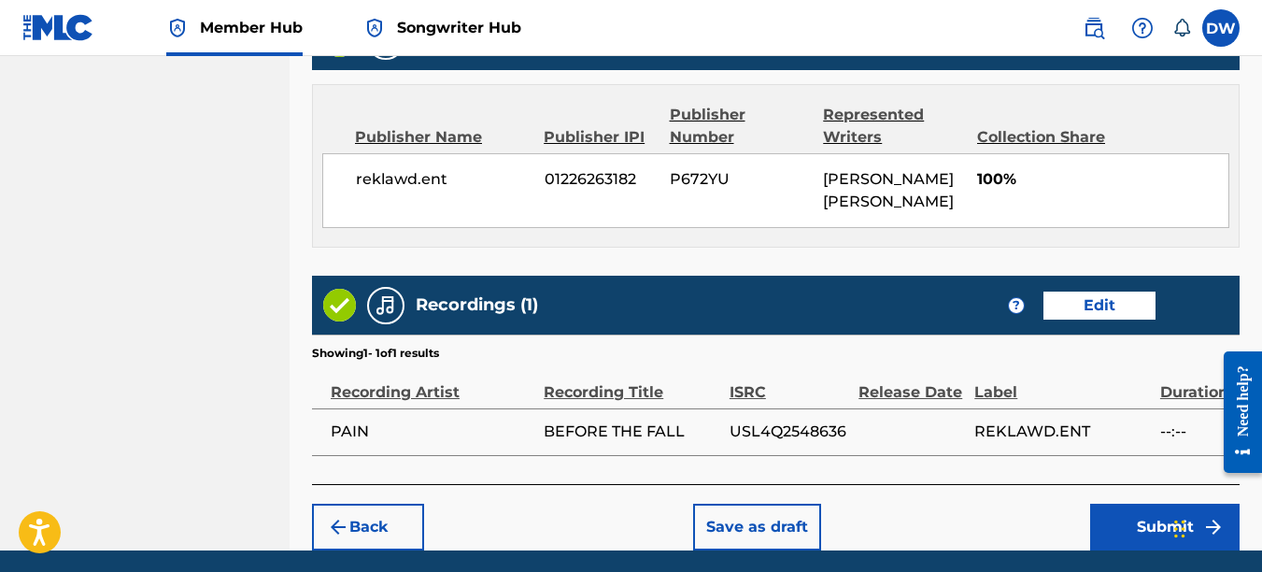
scroll to position [1003, 0]
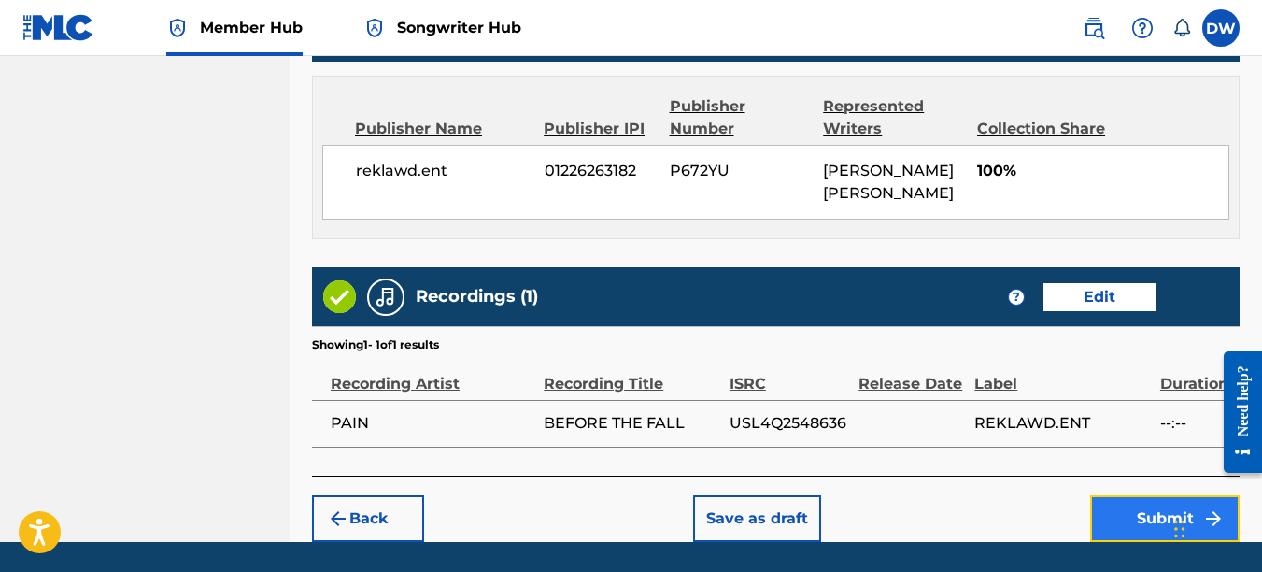
click at [1135, 511] on button "Submit" at bounding box center [1164, 518] width 149 height 47
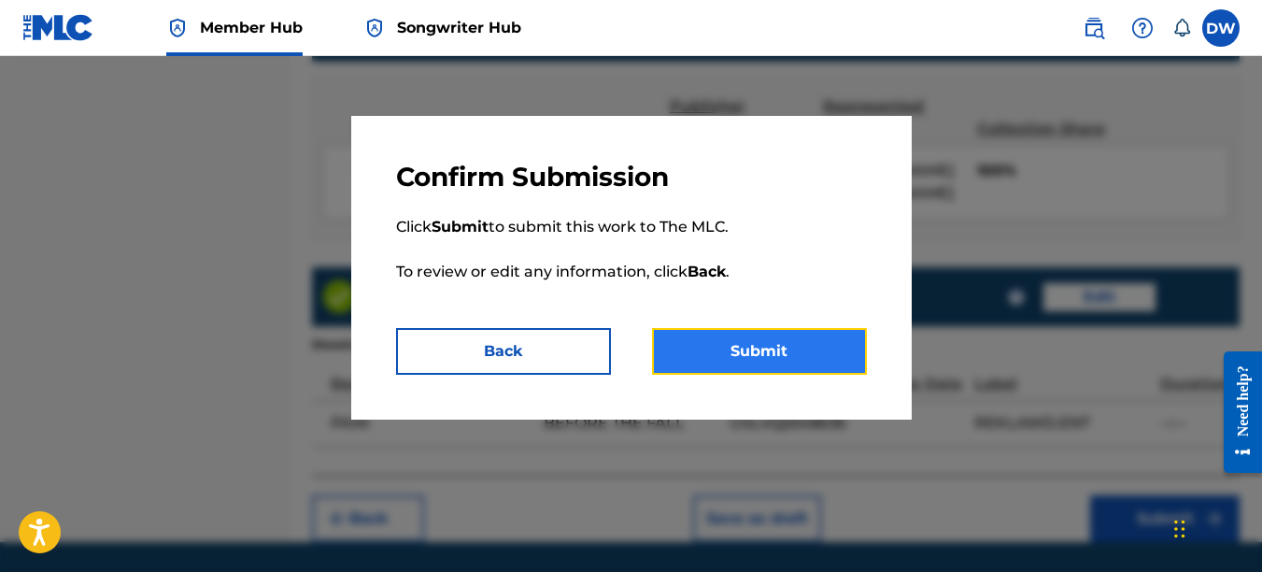
click at [776, 352] on button "Submit" at bounding box center [759, 351] width 215 height 47
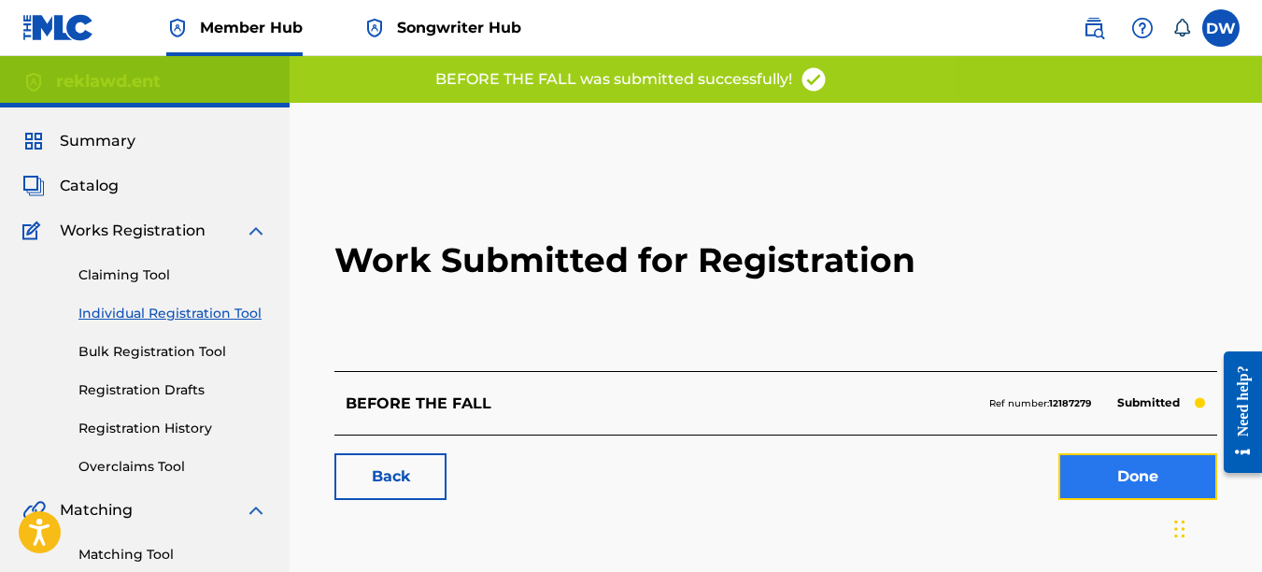
click at [1104, 485] on link "Done" at bounding box center [1138, 476] width 159 height 47
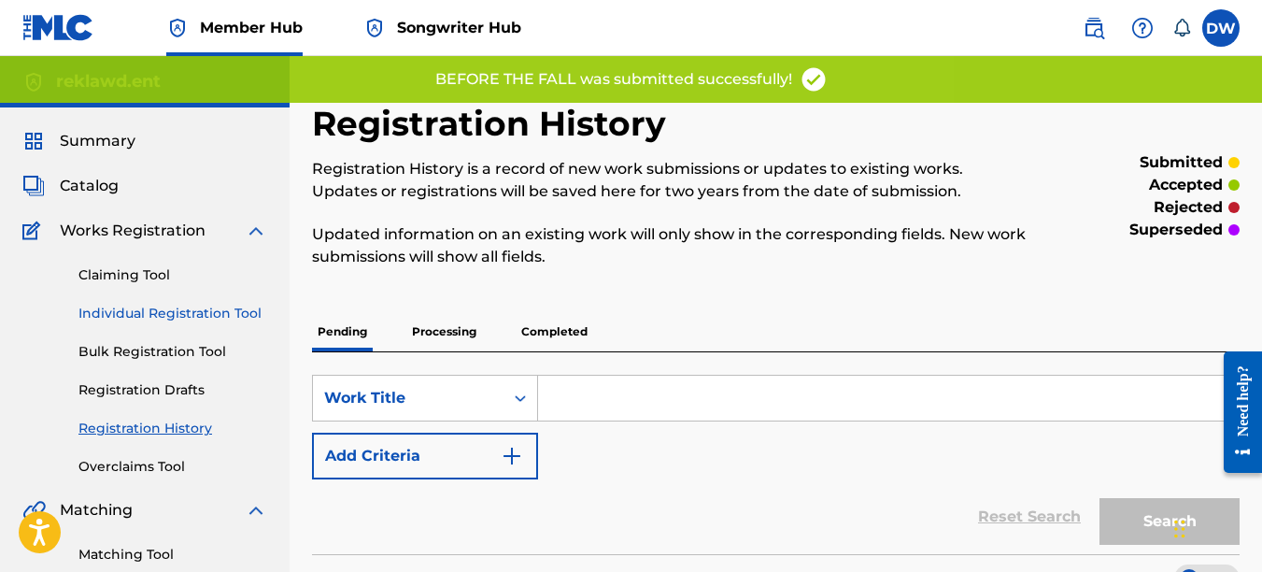
click at [243, 317] on link "Individual Registration Tool" at bounding box center [172, 314] width 189 height 20
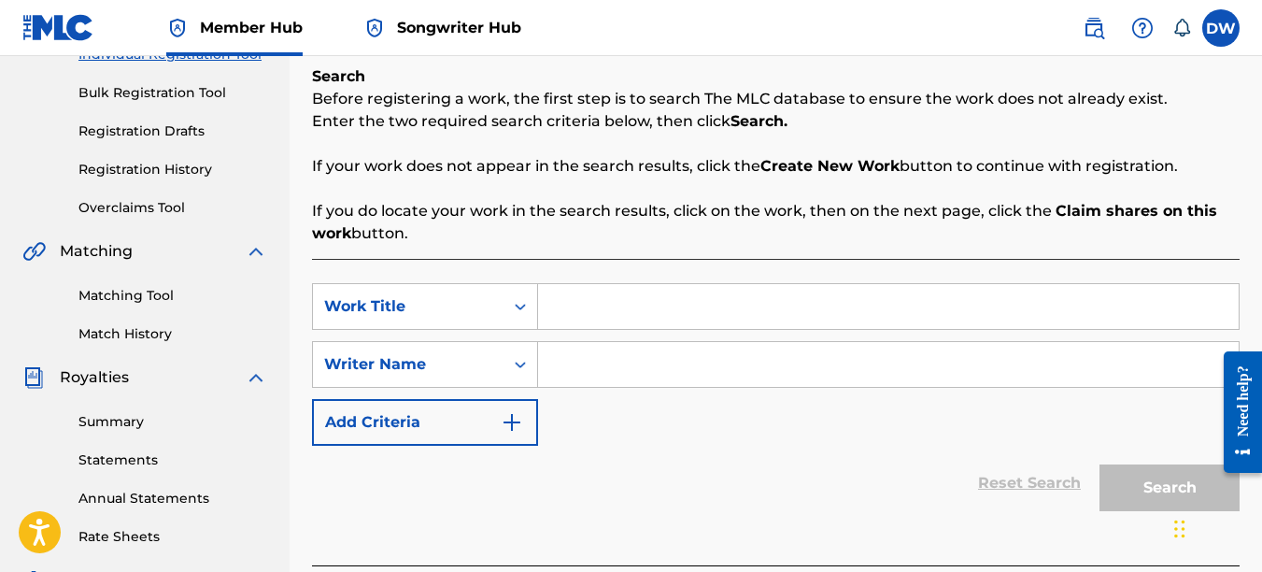
scroll to position [260, 0]
click at [567, 306] on input "Search Form" at bounding box center [888, 305] width 701 height 45
type input "LIL HOMIE"
click at [587, 366] on input "Search Form" at bounding box center [888, 363] width 701 height 45
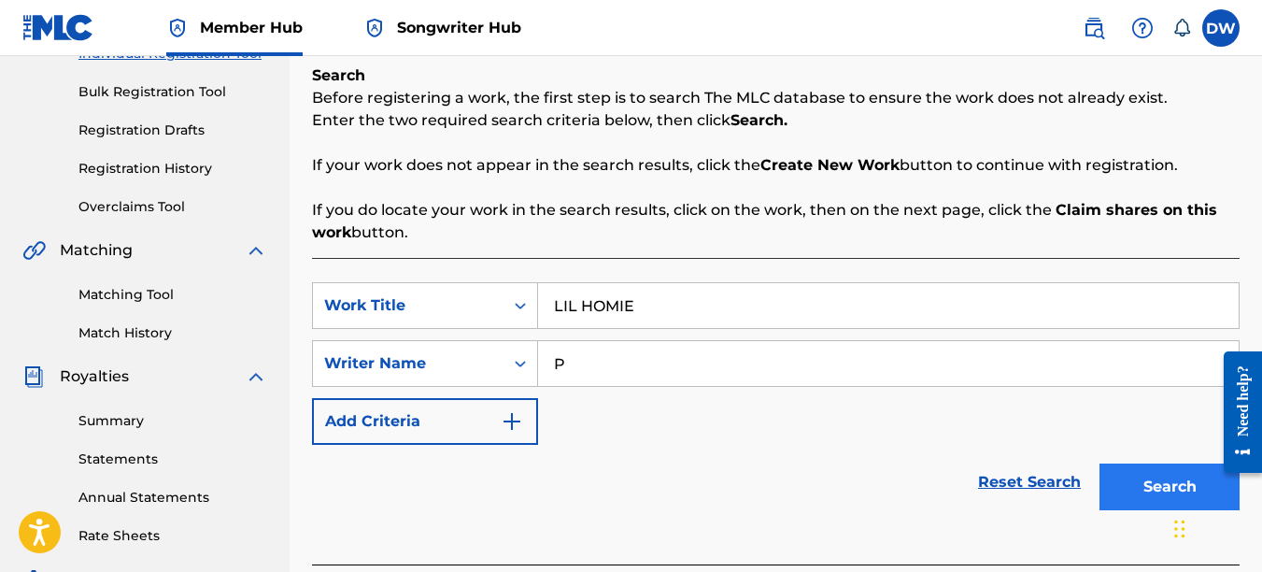
type input "P"
click at [1124, 472] on button "Search" at bounding box center [1170, 486] width 140 height 47
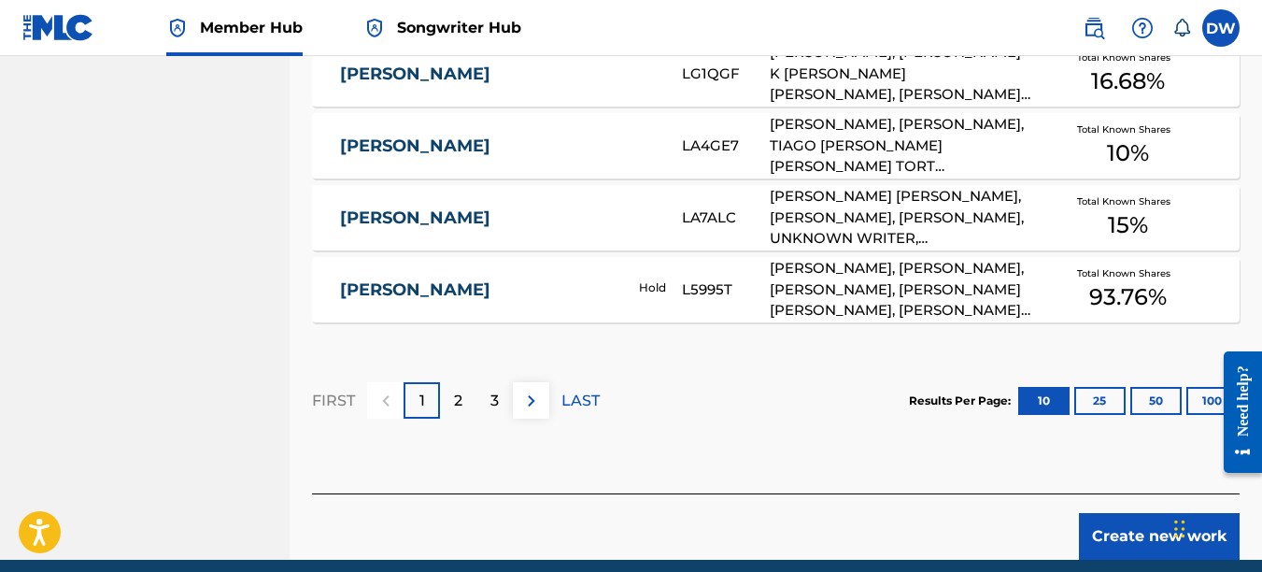
scroll to position [1312, 0]
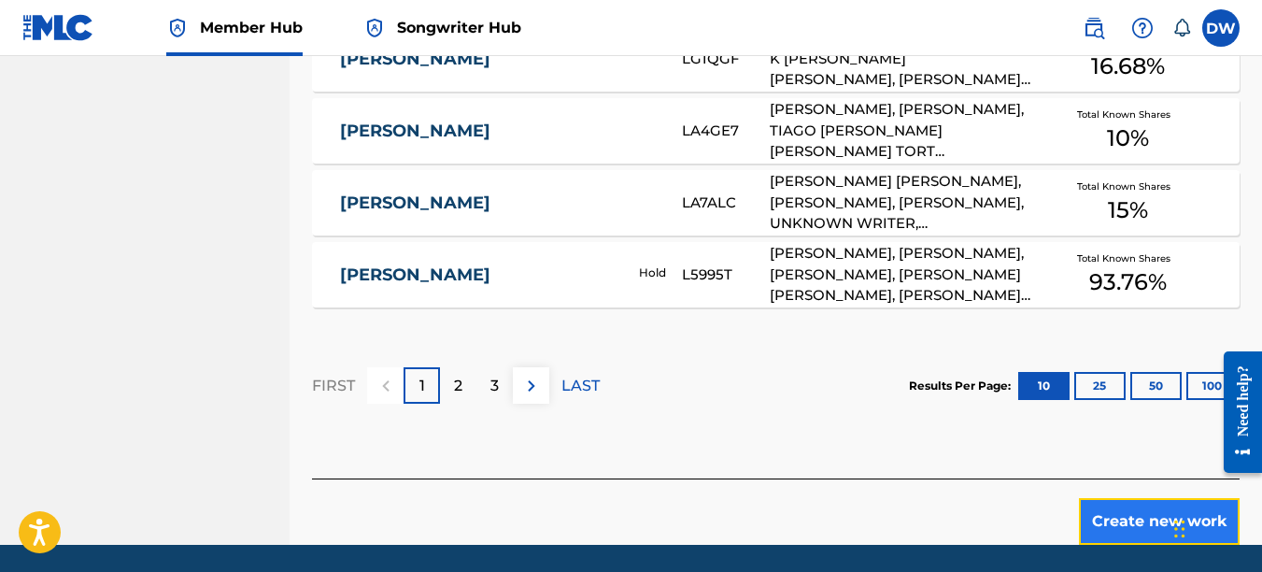
click at [1112, 521] on button "Create new work" at bounding box center [1159, 521] width 161 height 47
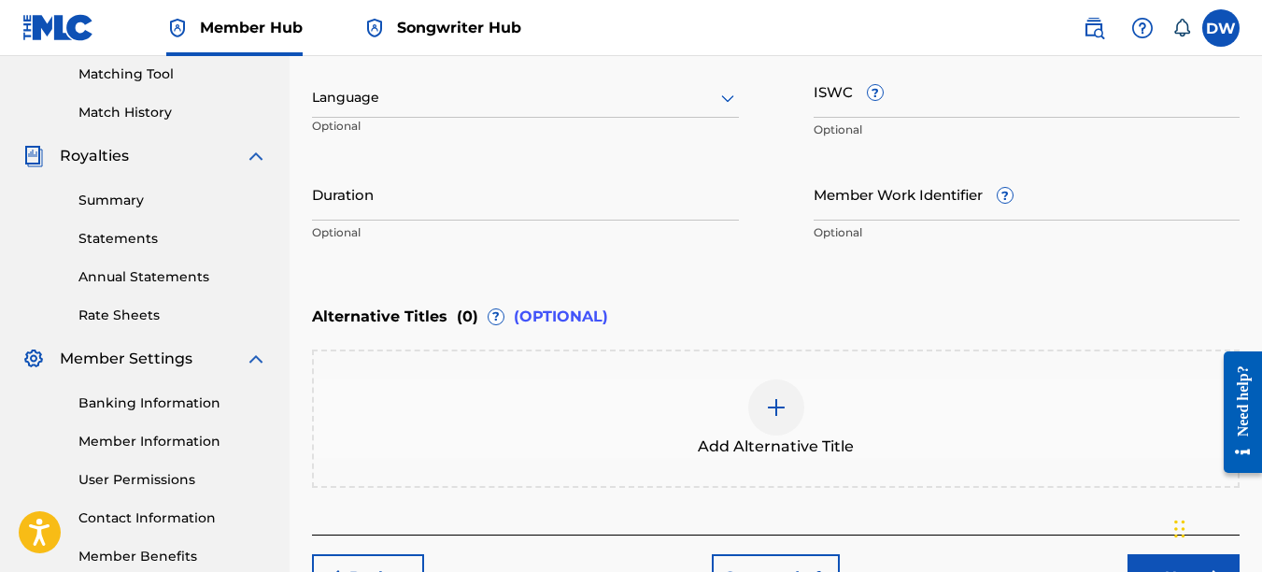
scroll to position [467, 0]
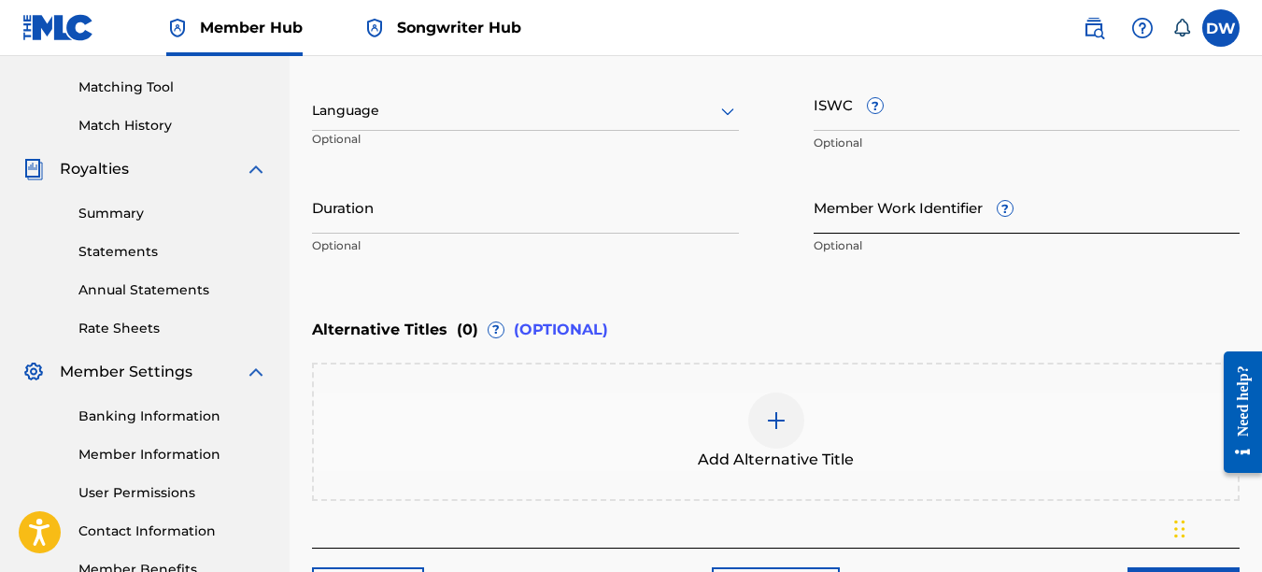
click at [835, 220] on input "Member Work Identifier ?" at bounding box center [1027, 206] width 427 height 53
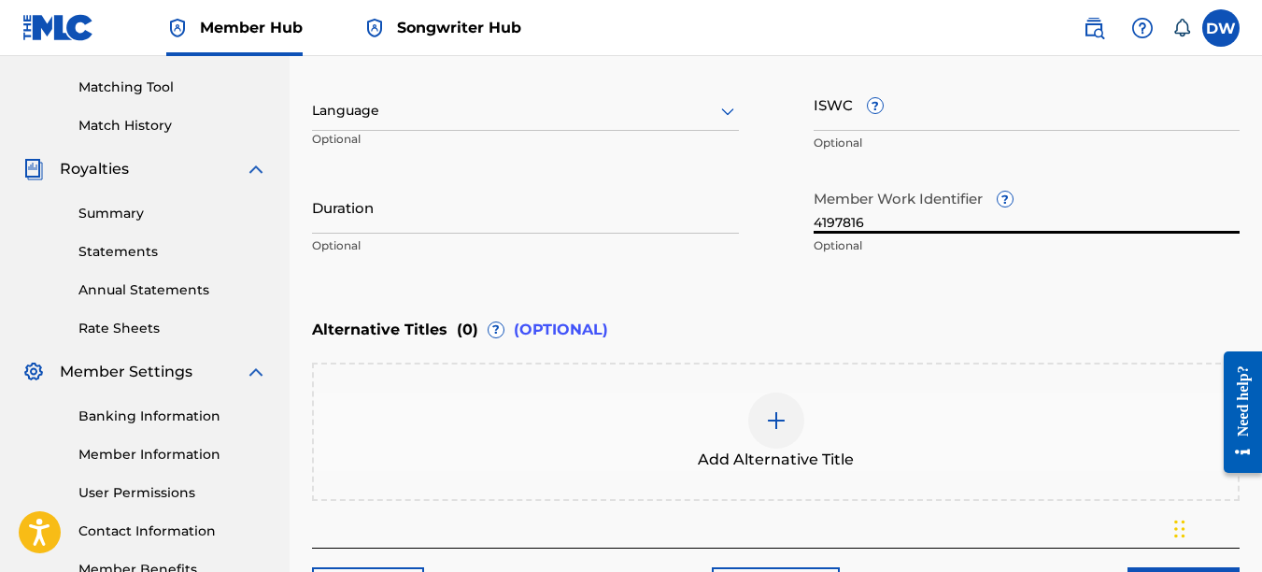
type input "4197816"
click at [729, 112] on icon at bounding box center [728, 111] width 22 height 22
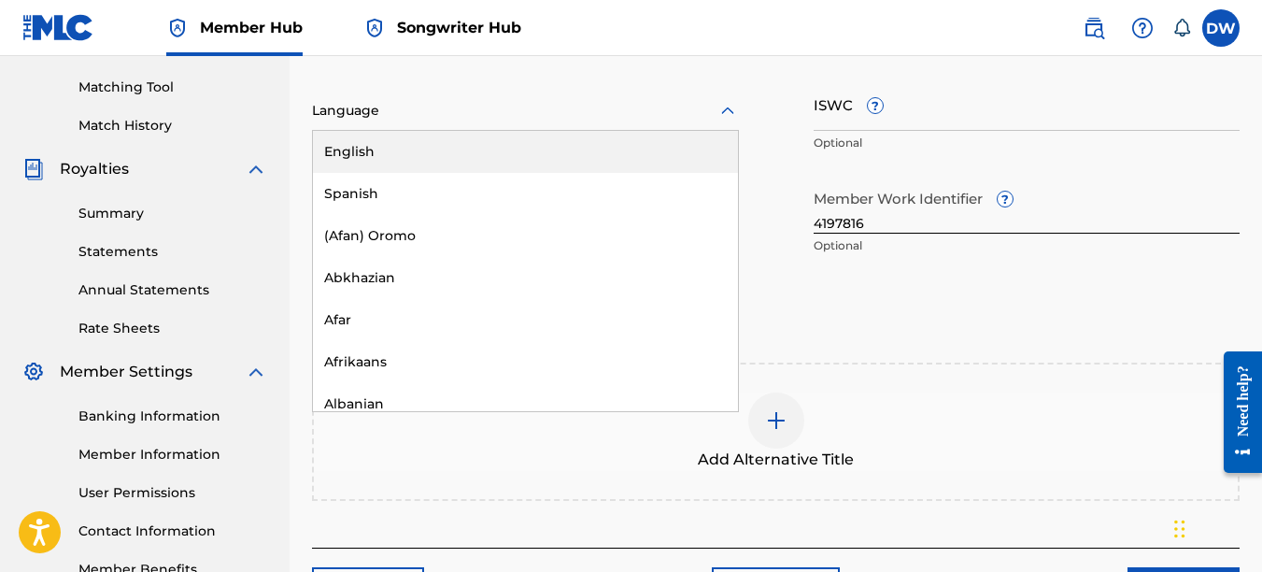
click at [700, 164] on div "English" at bounding box center [525, 152] width 425 height 42
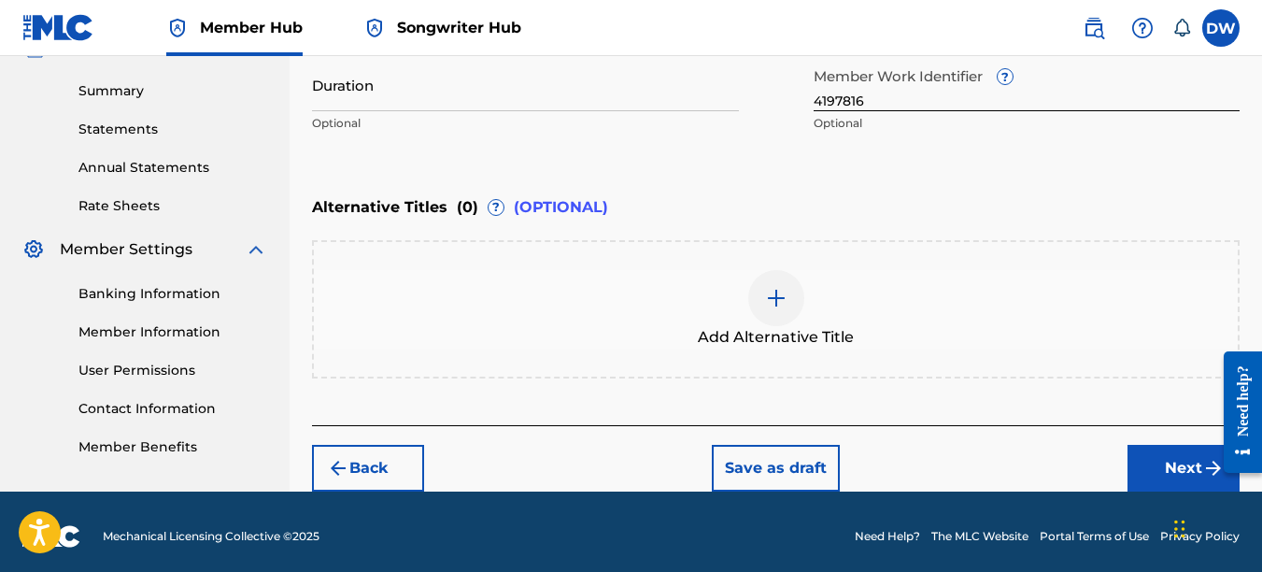
scroll to position [595, 0]
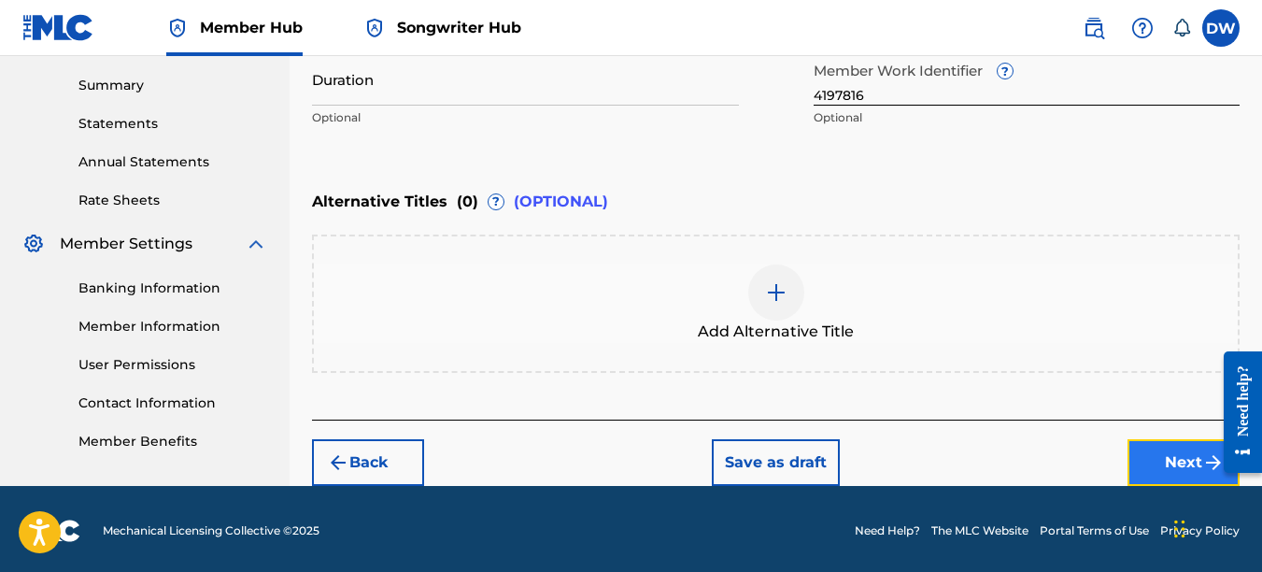
click at [1171, 451] on button "Next" at bounding box center [1184, 462] width 112 height 47
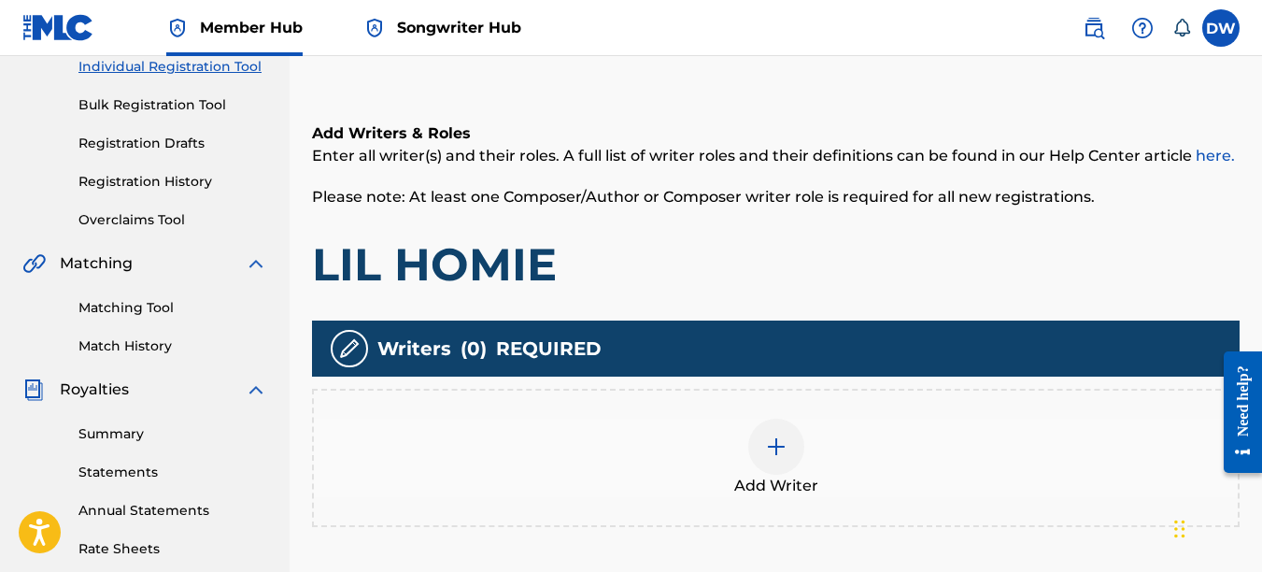
scroll to position [312, 0]
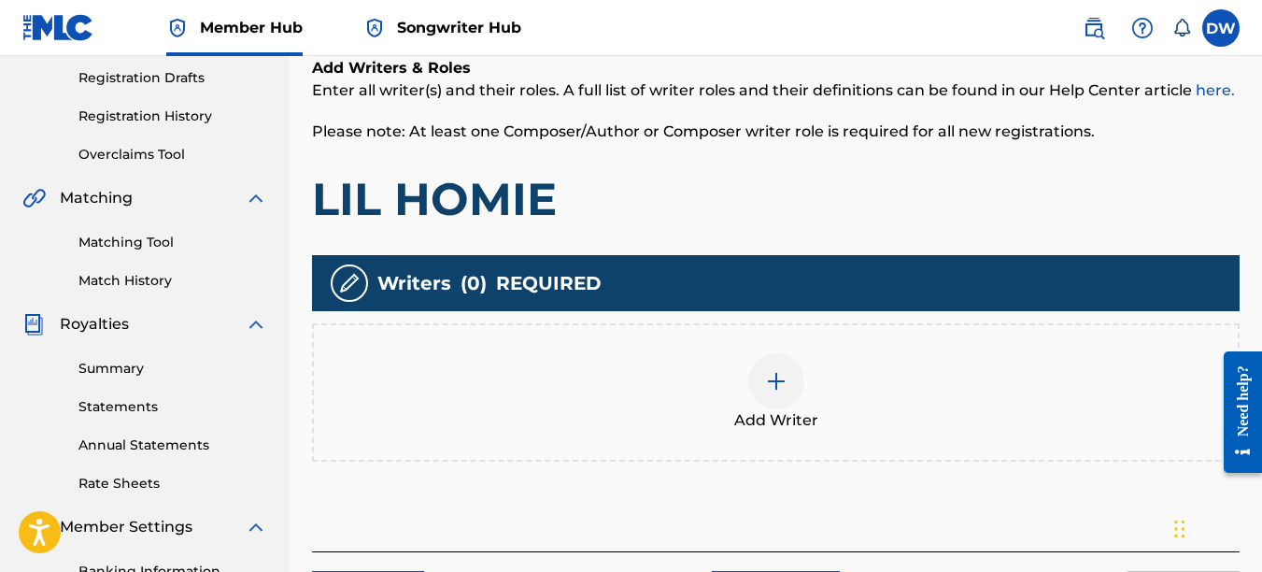
click at [782, 396] on div at bounding box center [776, 381] width 56 height 56
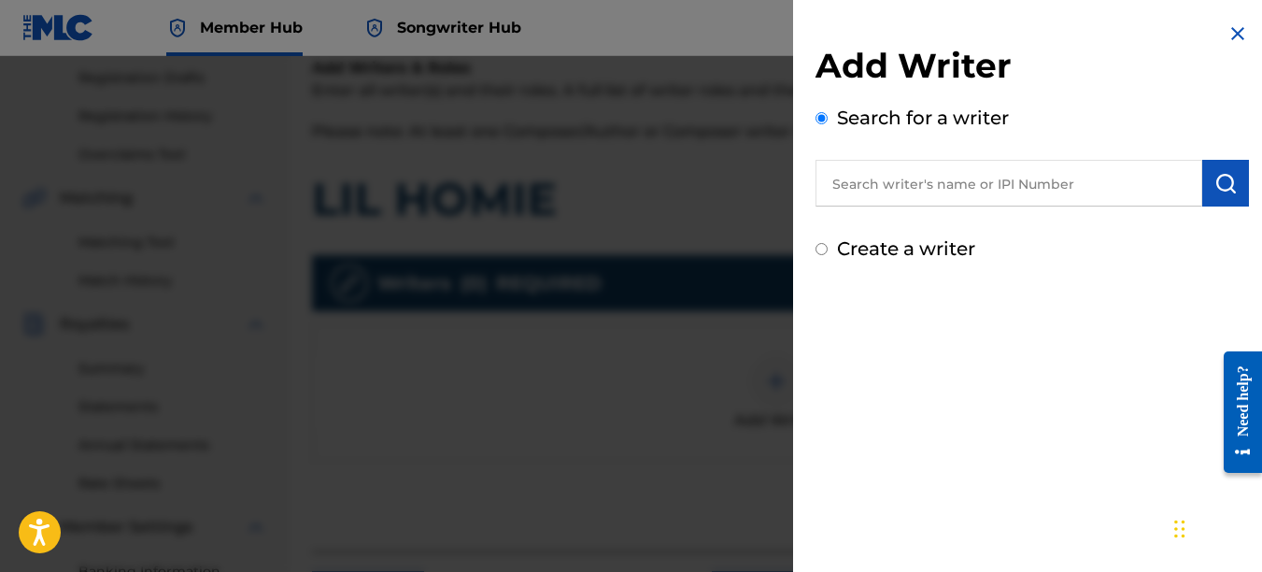
click at [980, 184] on input "text" at bounding box center [1009, 183] width 387 height 47
type input "00742767418"
click at [1215, 174] on img "submit" at bounding box center [1226, 183] width 22 height 22
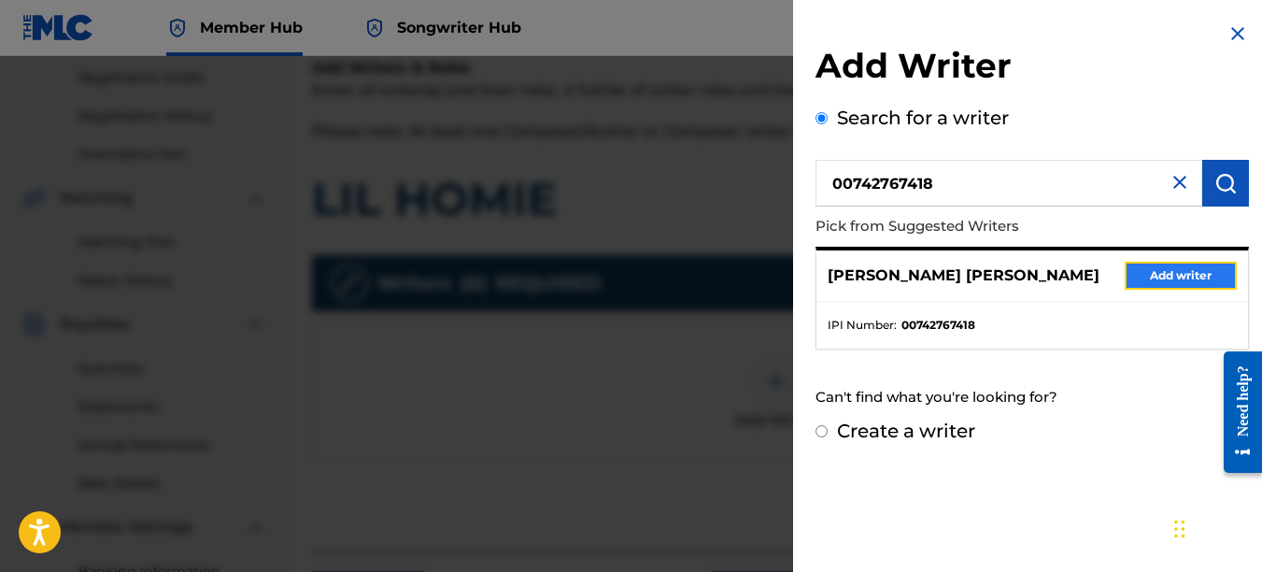
click at [1205, 274] on button "Add writer" at bounding box center [1181, 276] width 112 height 28
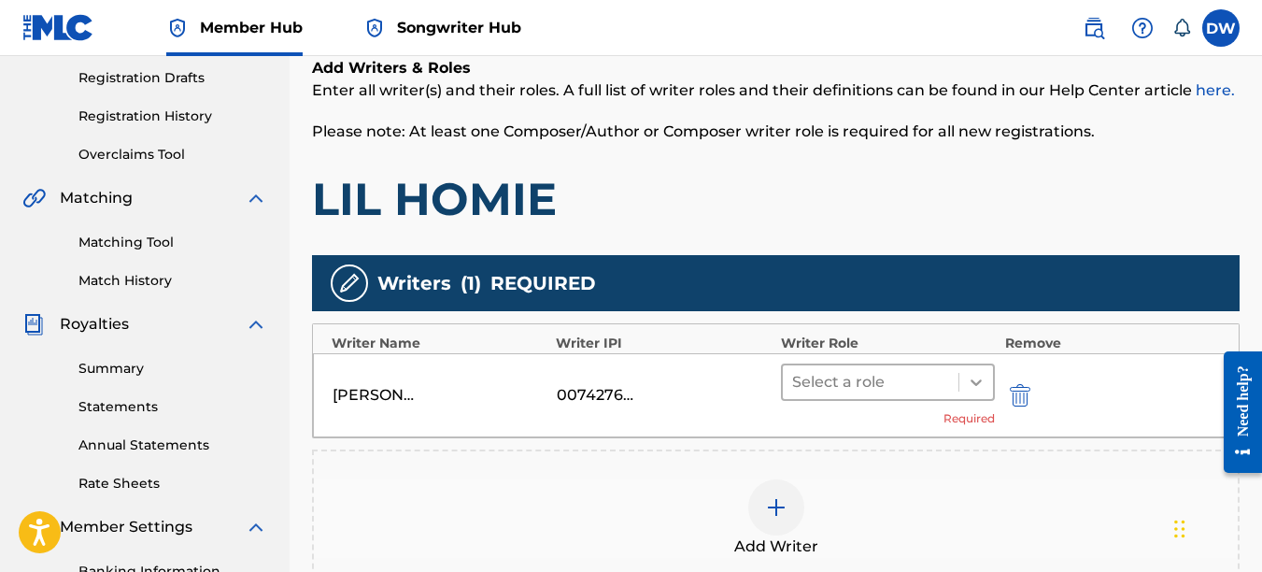
click at [975, 376] on icon at bounding box center [976, 382] width 19 height 19
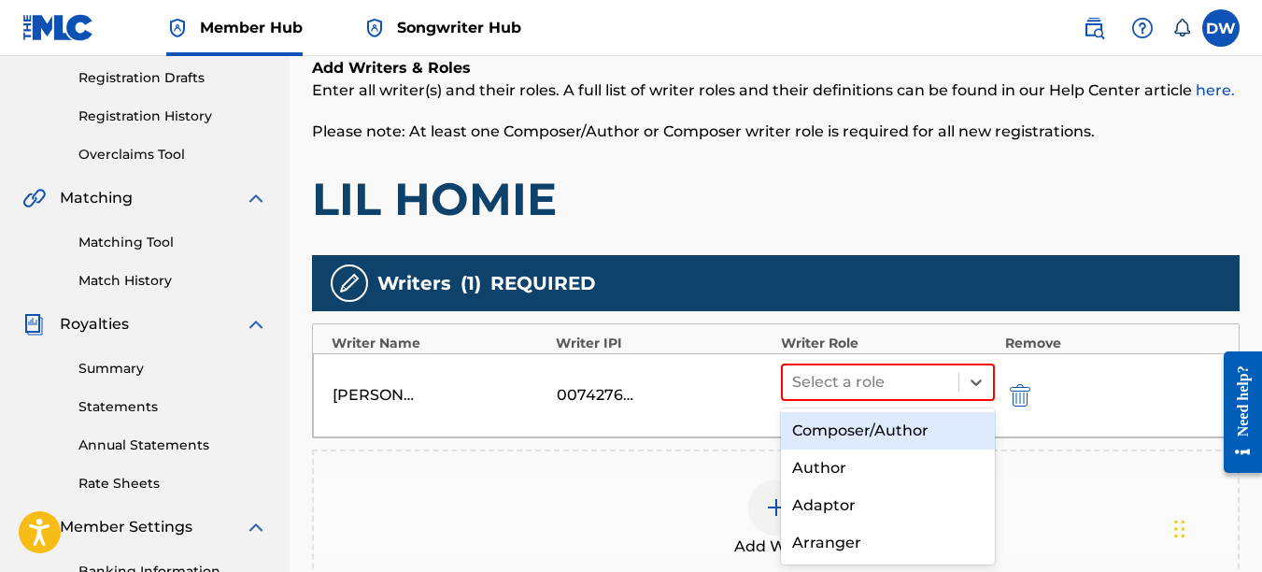
click at [908, 433] on div "Composer/Author" at bounding box center [888, 430] width 215 height 37
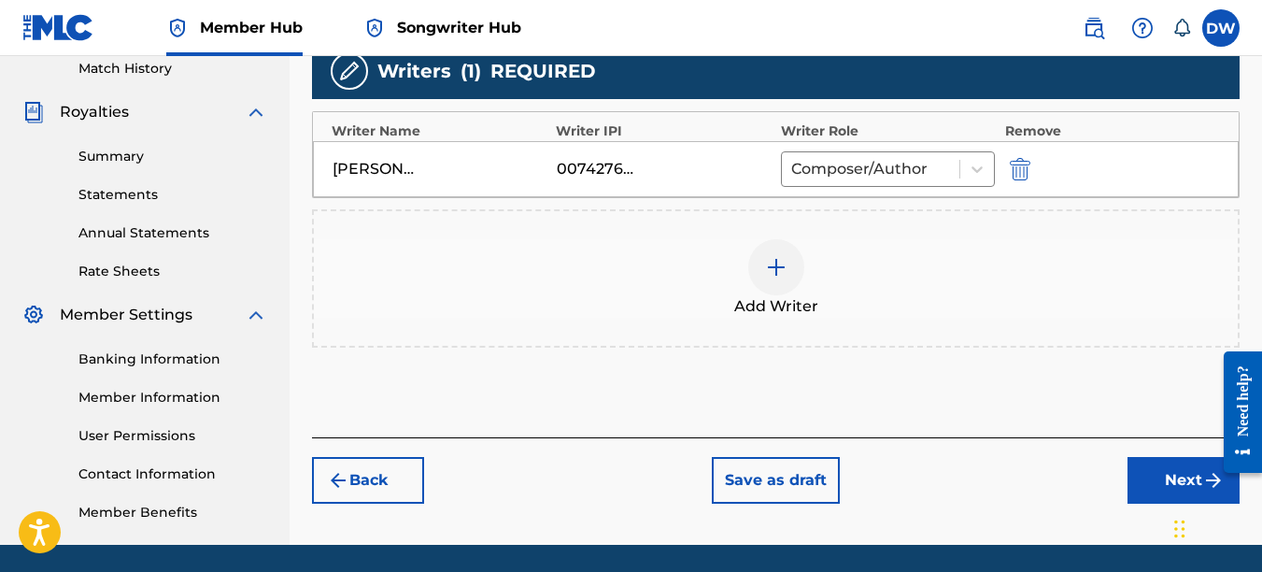
drag, startPoint x: 1263, startPoint y: 275, endPoint x: 23, endPoint y: 64, distance: 1257.7
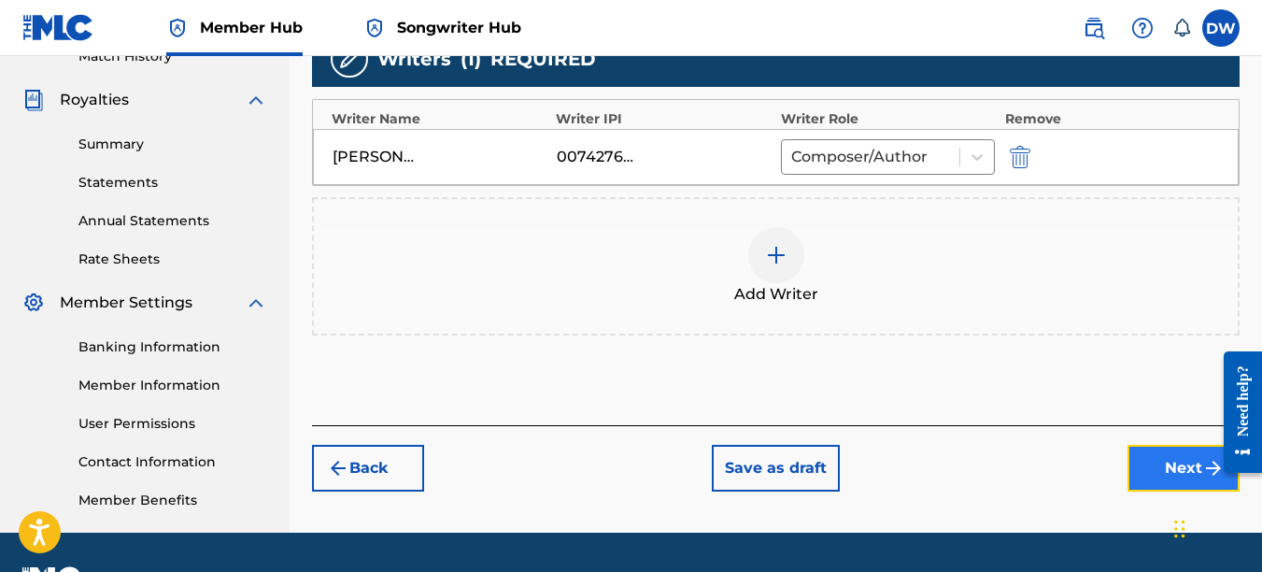
click at [1153, 471] on button "Next" at bounding box center [1184, 468] width 112 height 47
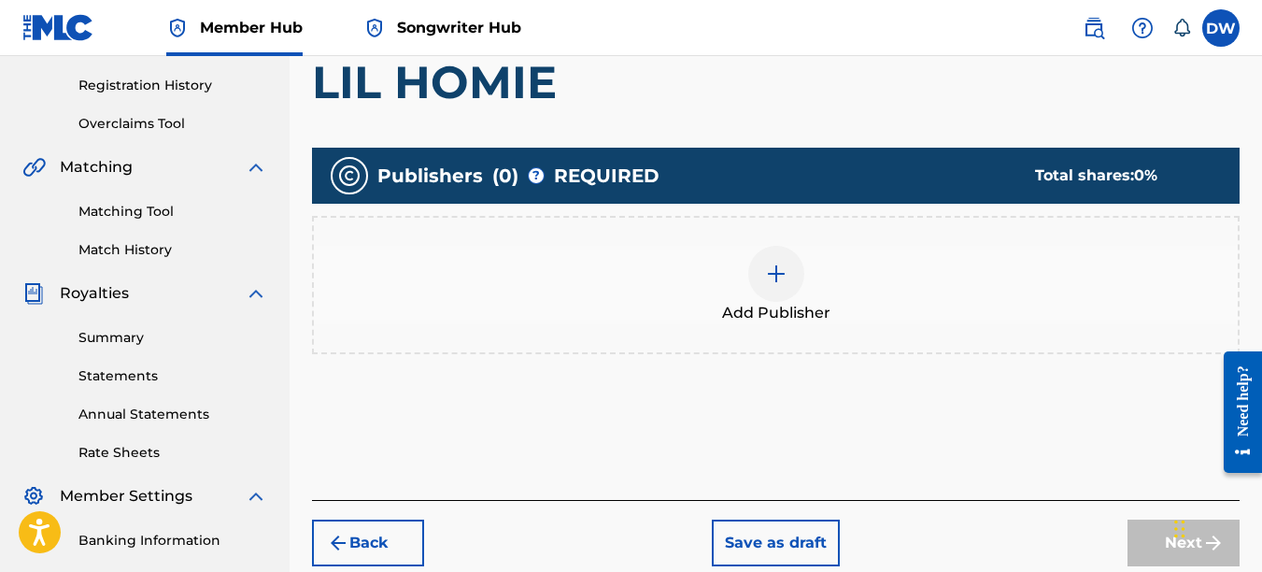
scroll to position [346, 0]
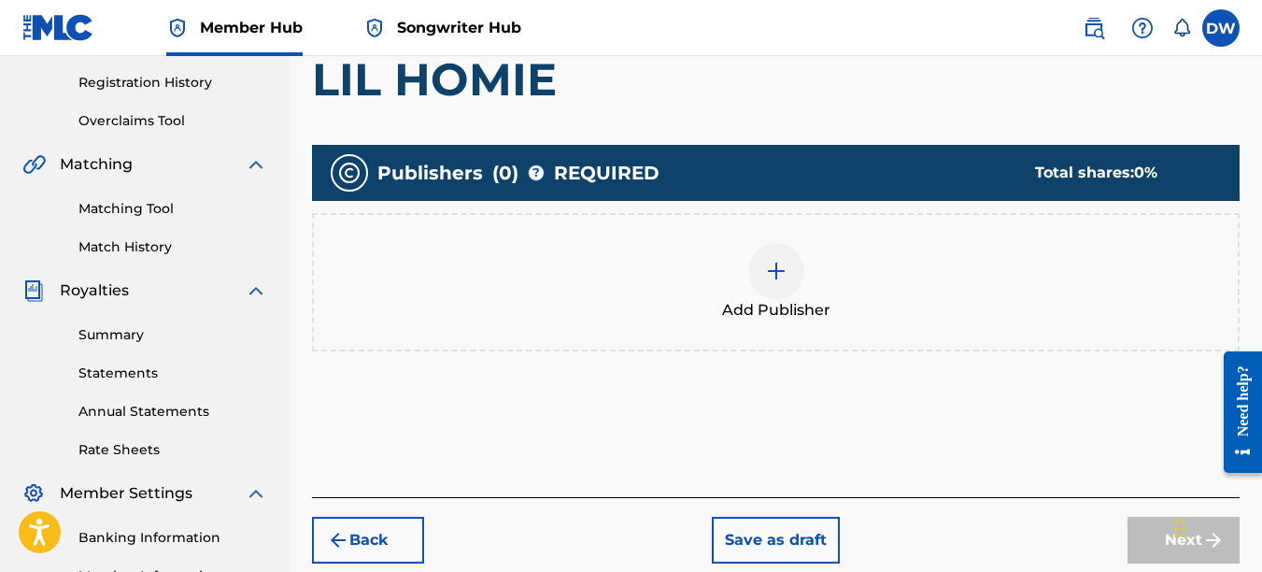
click at [775, 278] on img at bounding box center [776, 271] width 22 height 22
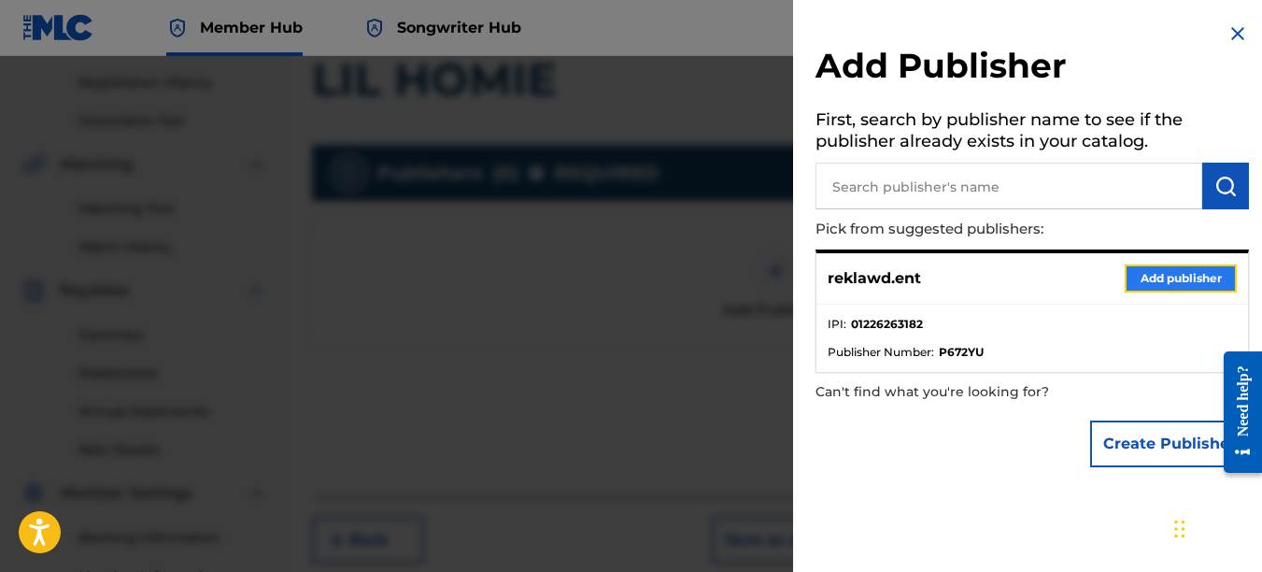
click at [1188, 268] on button "Add publisher" at bounding box center [1181, 278] width 112 height 28
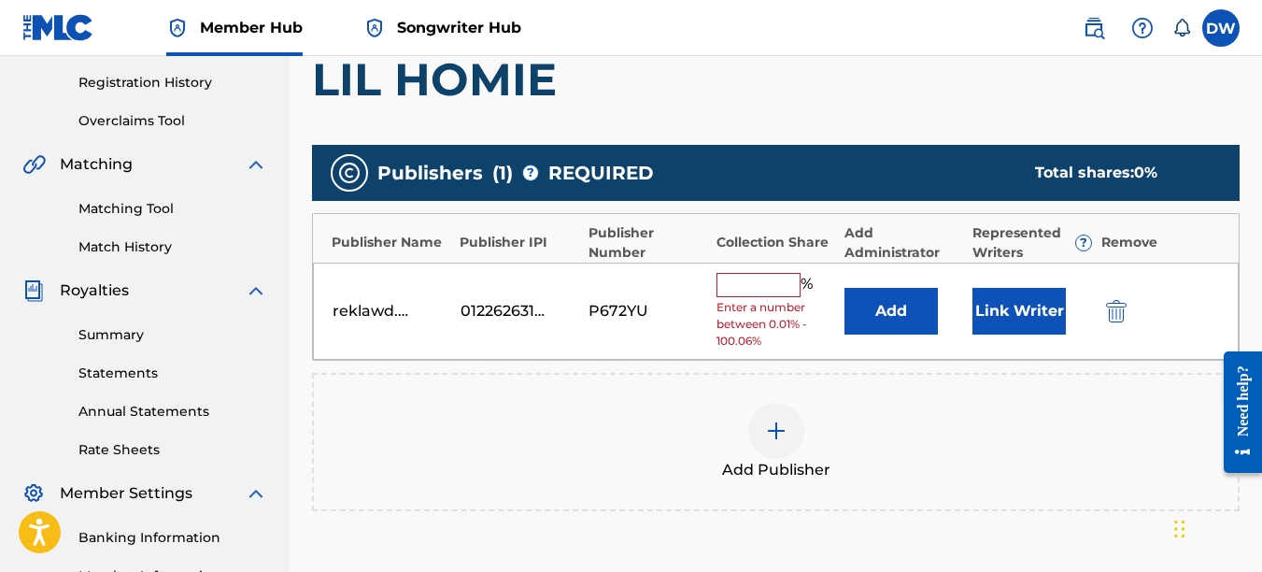
click at [747, 287] on input "text" at bounding box center [759, 285] width 84 height 24
type input "100"
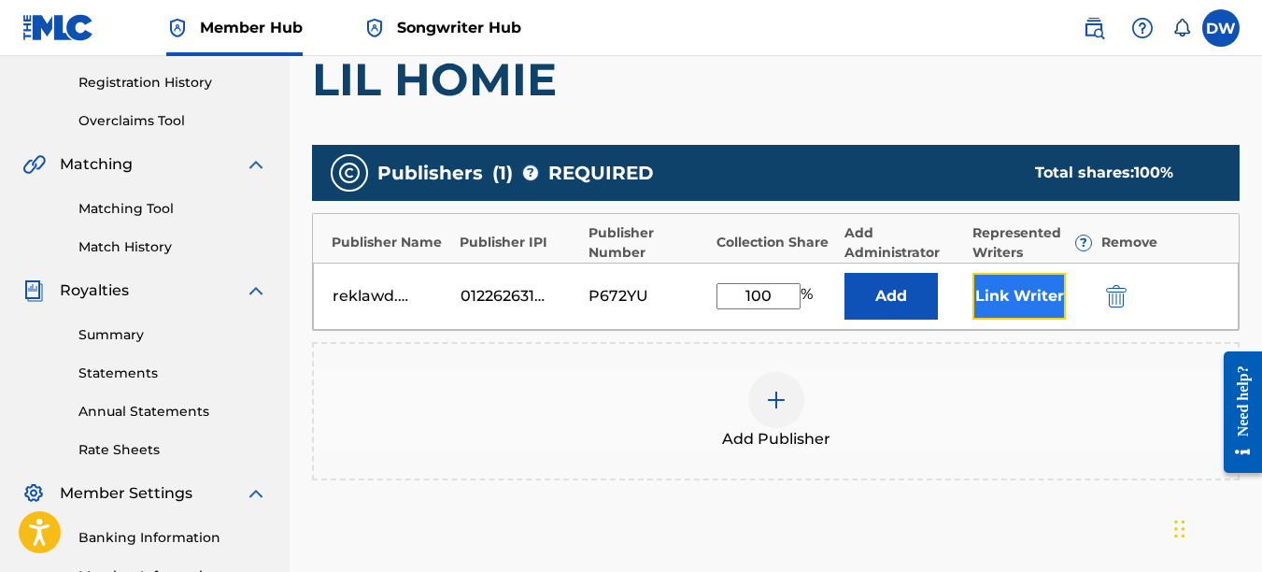
click at [1014, 281] on button "Link Writer" at bounding box center [1019, 296] width 93 height 47
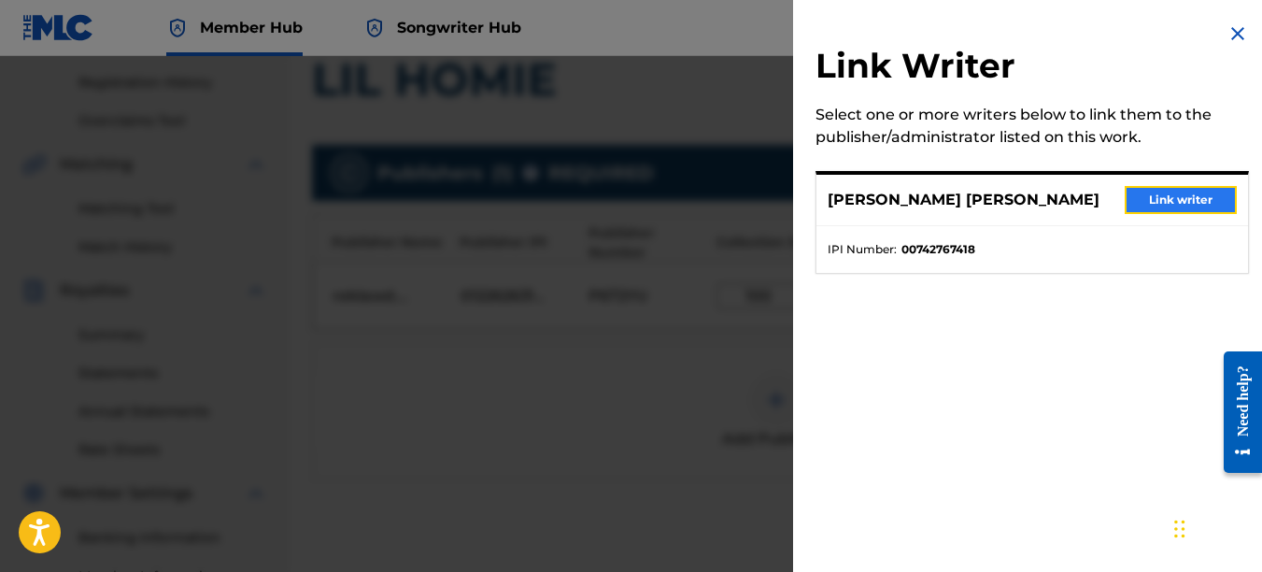
click at [1149, 188] on button "Link writer" at bounding box center [1181, 200] width 112 height 28
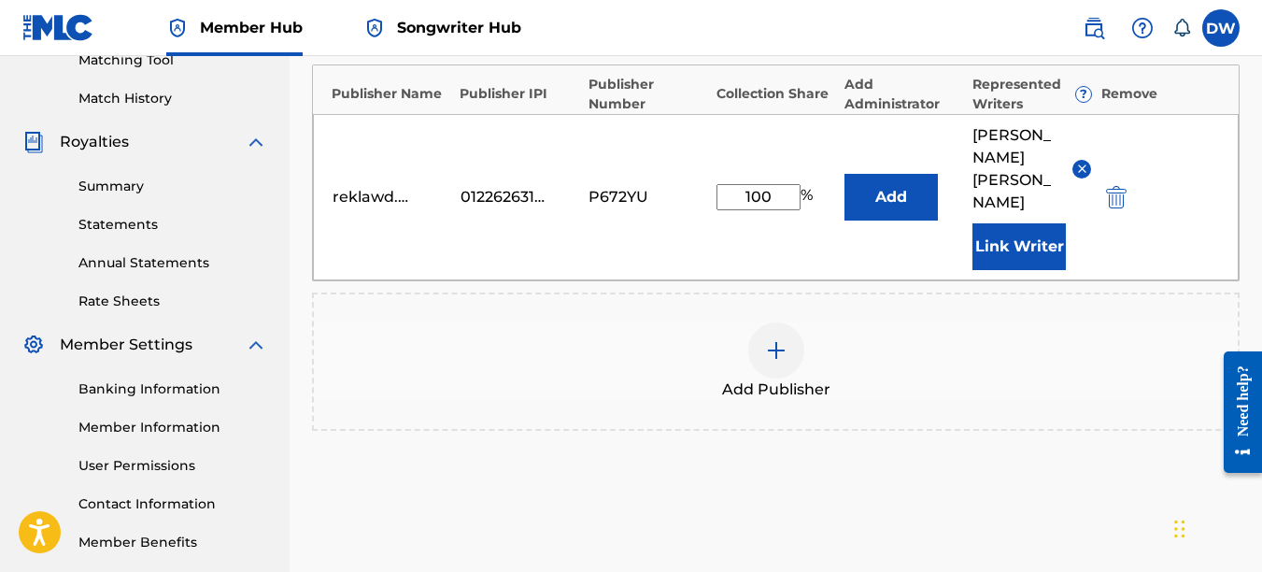
scroll to position [633, 0]
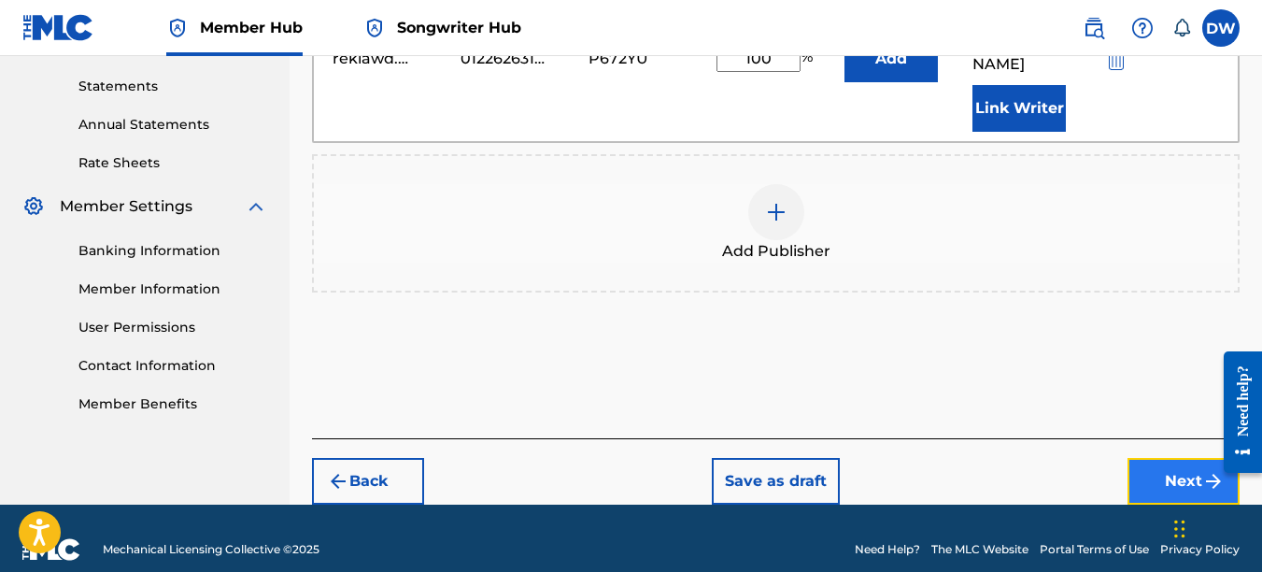
click at [1188, 458] on button "Next" at bounding box center [1184, 481] width 112 height 47
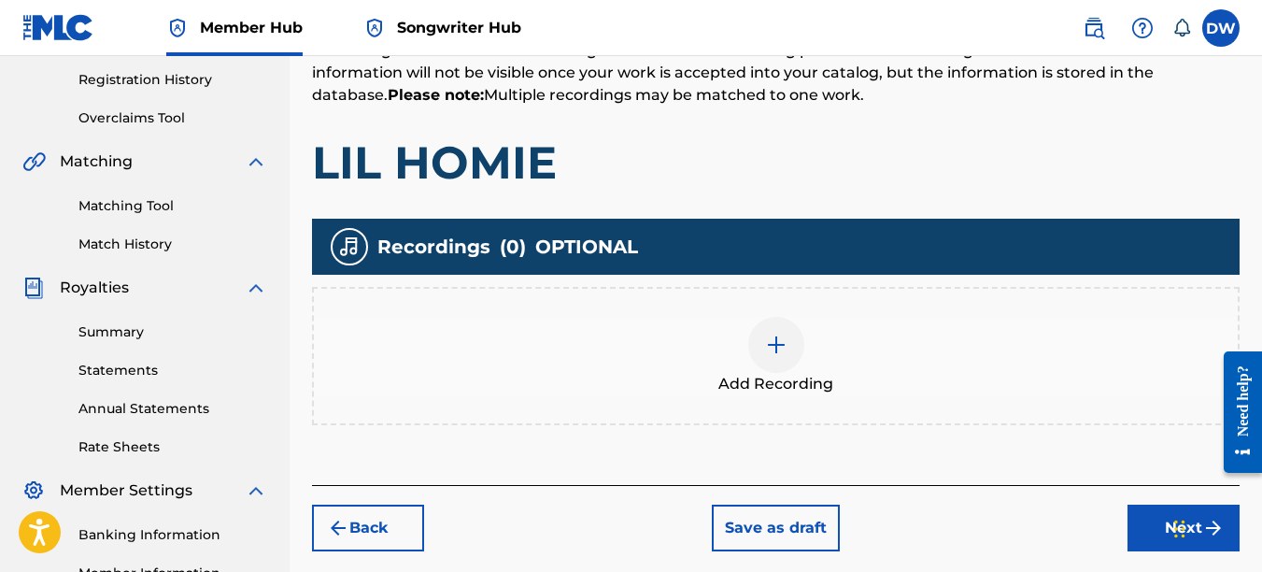
scroll to position [416, 0]
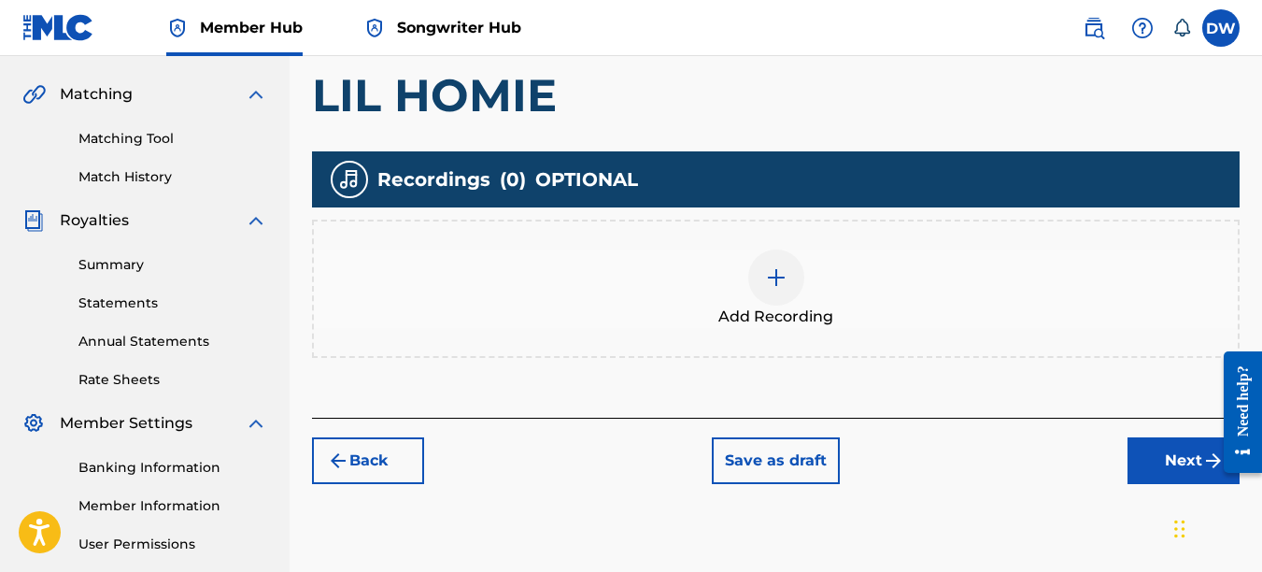
click at [776, 277] on img at bounding box center [776, 277] width 22 height 22
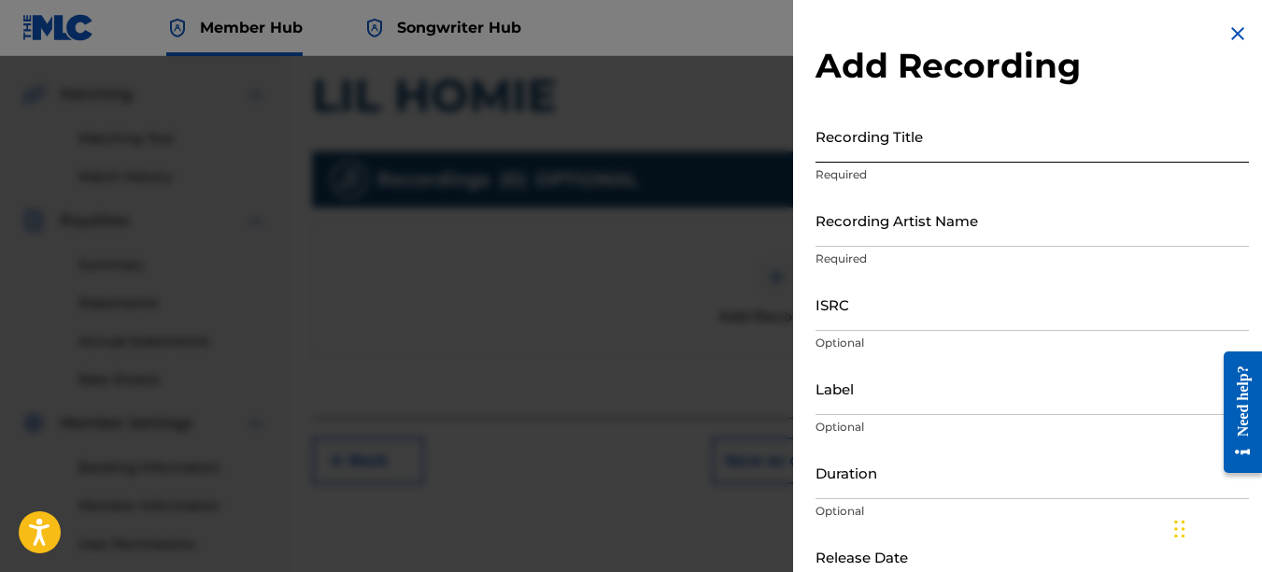
click at [849, 144] on input "Recording Title" at bounding box center [1033, 135] width 434 height 53
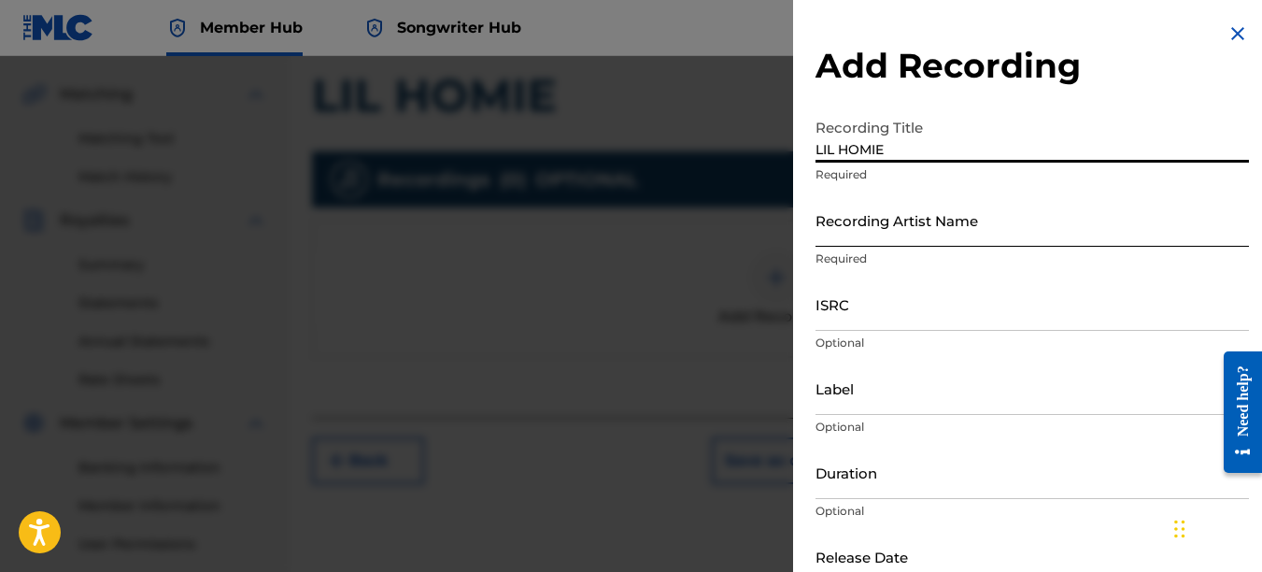
type input "LIL HOMIE"
click at [842, 228] on input "Recording Artist Name" at bounding box center [1033, 219] width 434 height 53
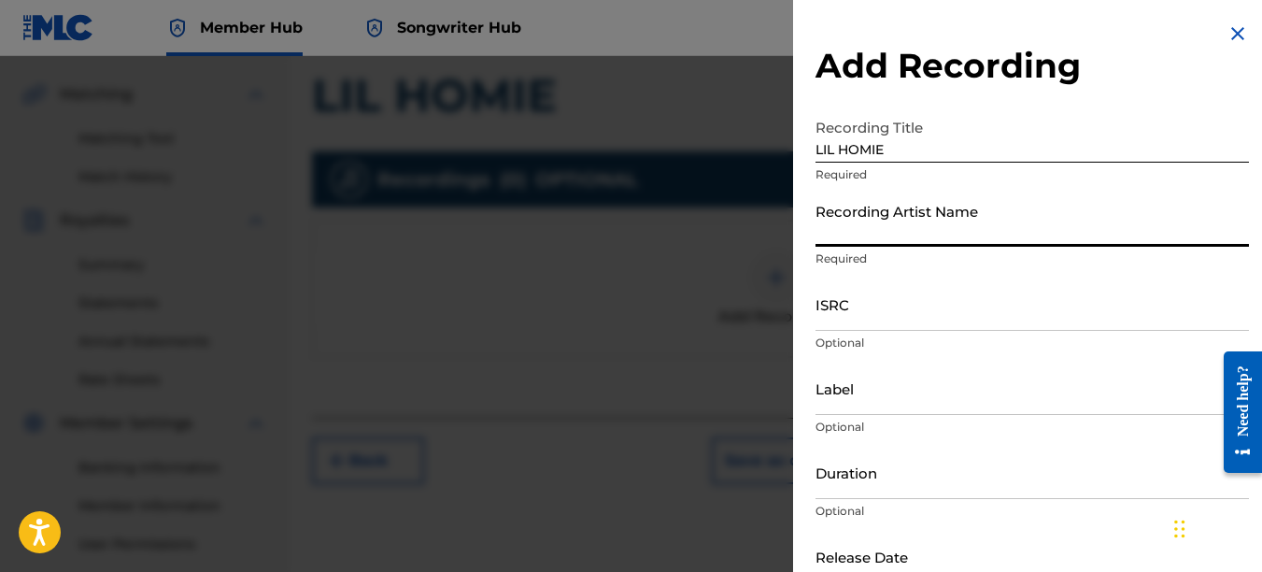
type input "PAIN"
type input "REKLAWD.ENT"
type input "[DATE]"
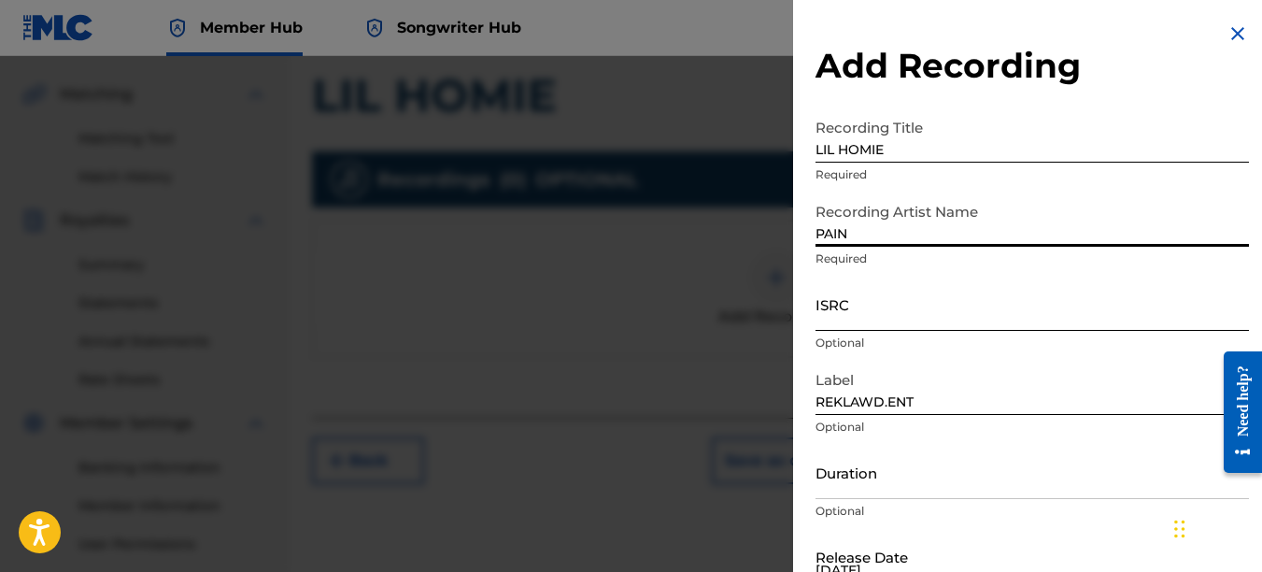
click at [852, 298] on input "ISRC" at bounding box center [1033, 303] width 434 height 53
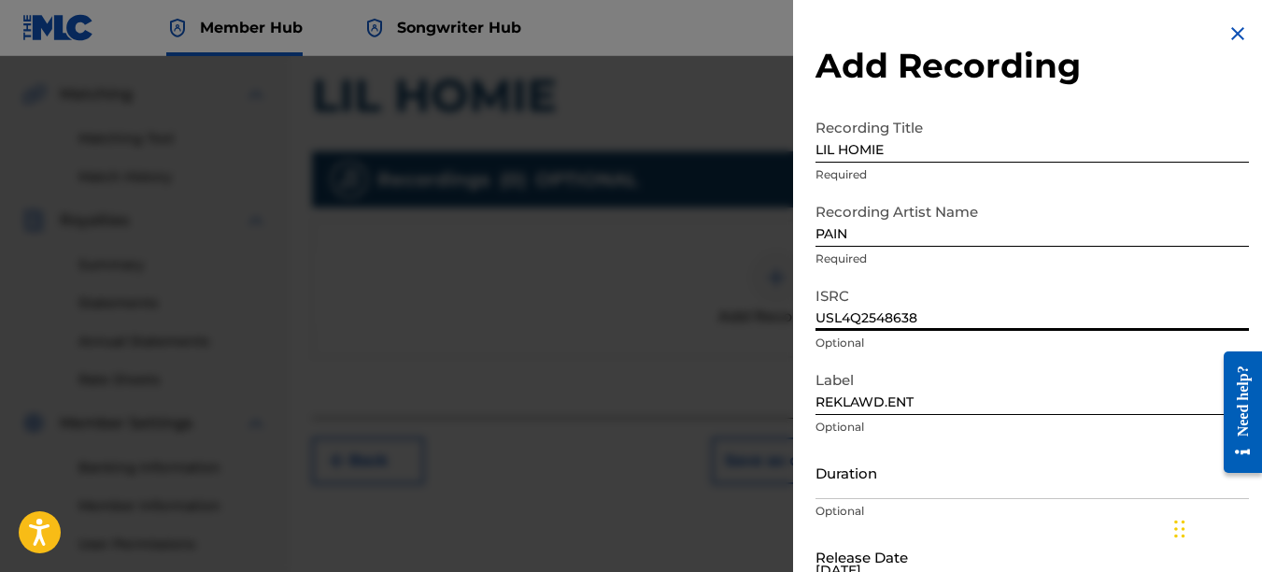
type input "USL4Q2548638"
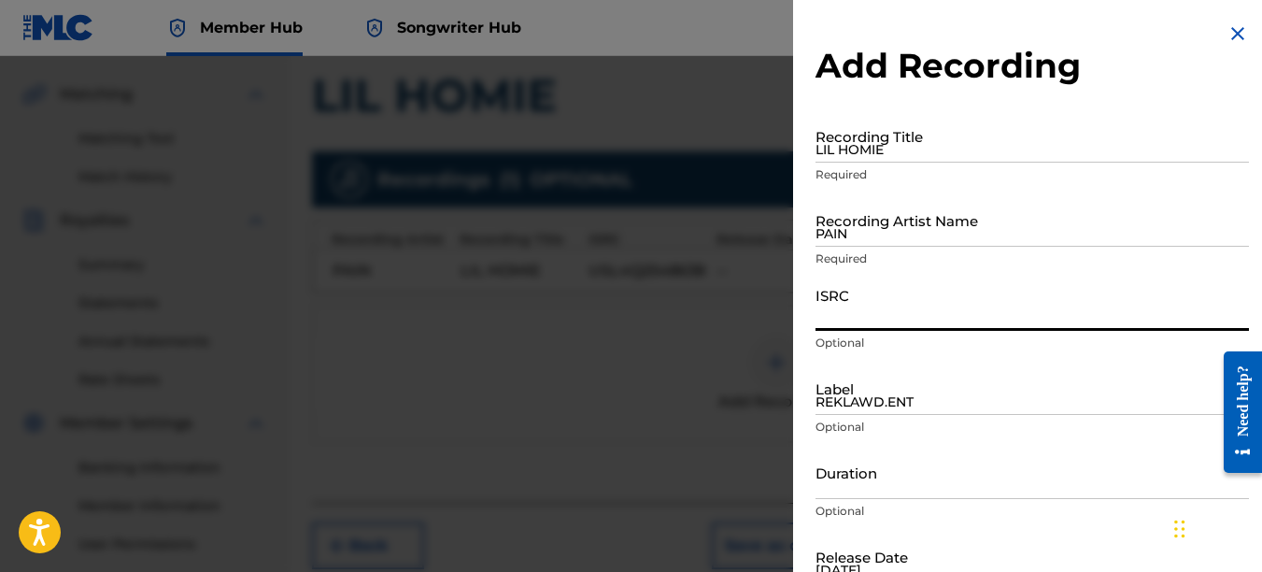
click at [1231, 34] on img at bounding box center [1238, 33] width 22 height 22
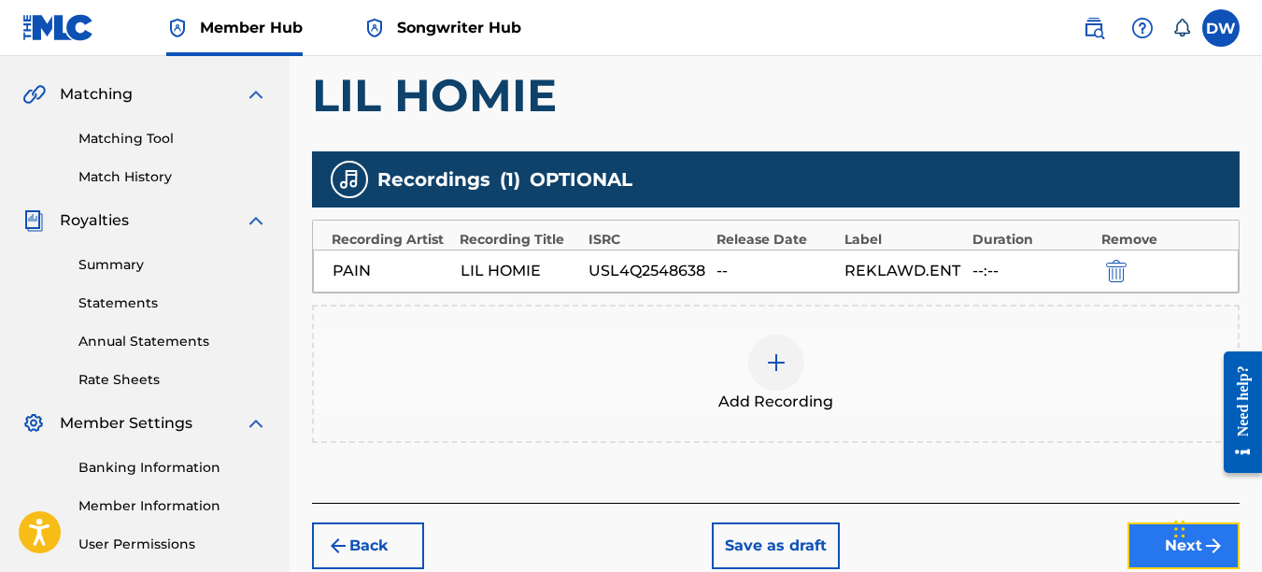
click at [1161, 534] on button "Next" at bounding box center [1184, 545] width 112 height 47
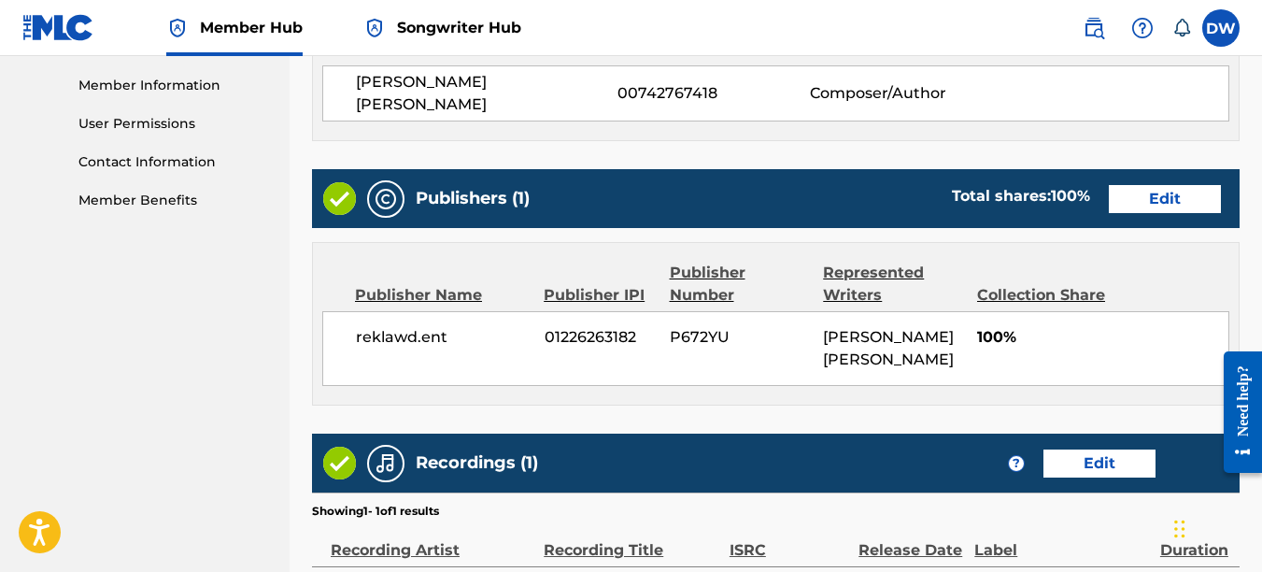
scroll to position [1053, 0]
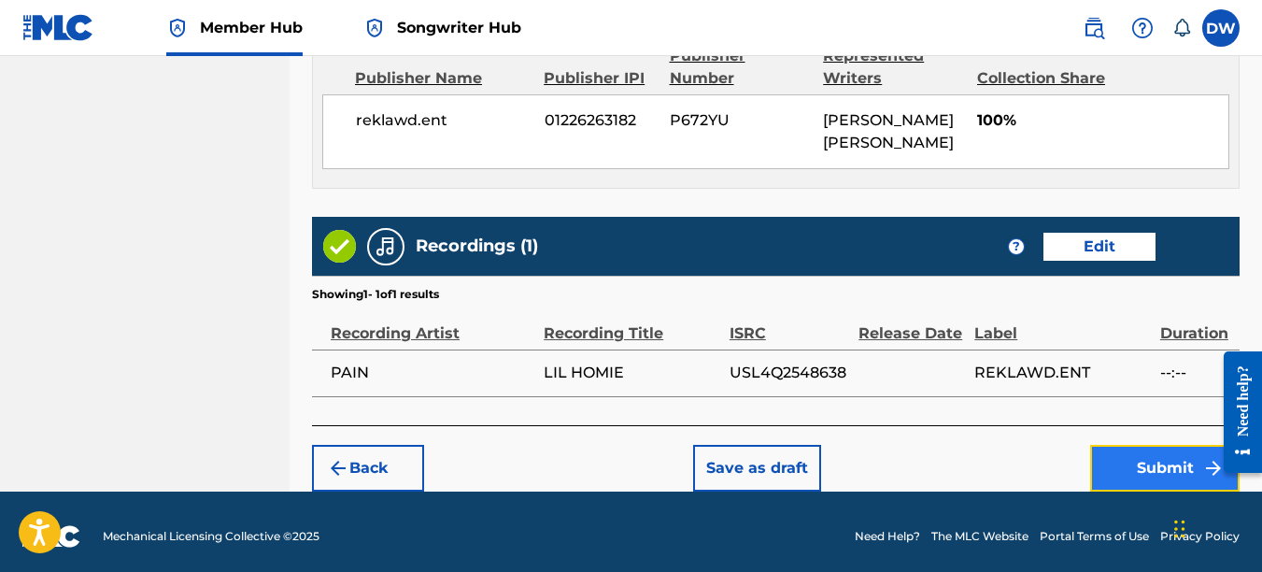
click at [1165, 459] on button "Submit" at bounding box center [1164, 468] width 149 height 47
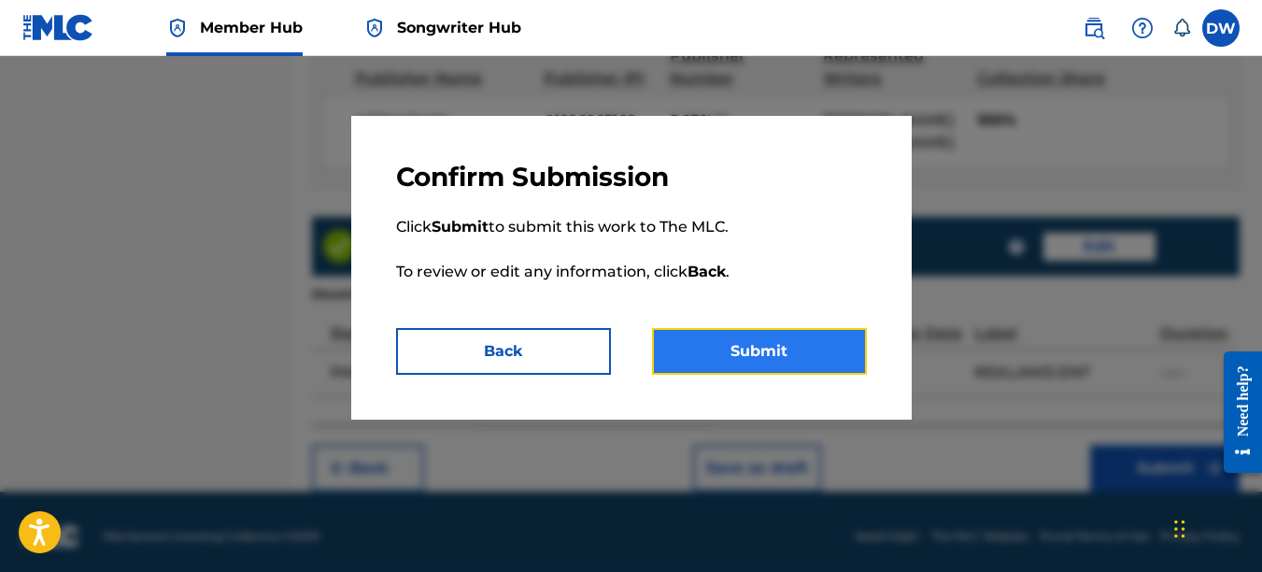
click at [832, 356] on button "Submit" at bounding box center [759, 351] width 215 height 47
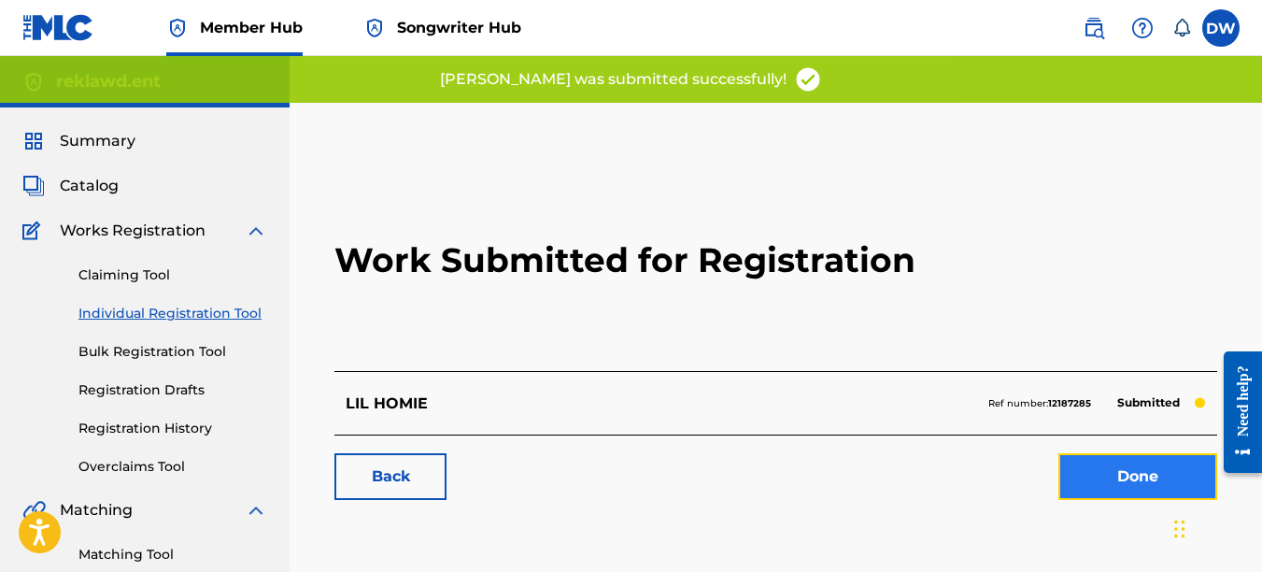
click at [1108, 471] on link "Done" at bounding box center [1138, 476] width 159 height 47
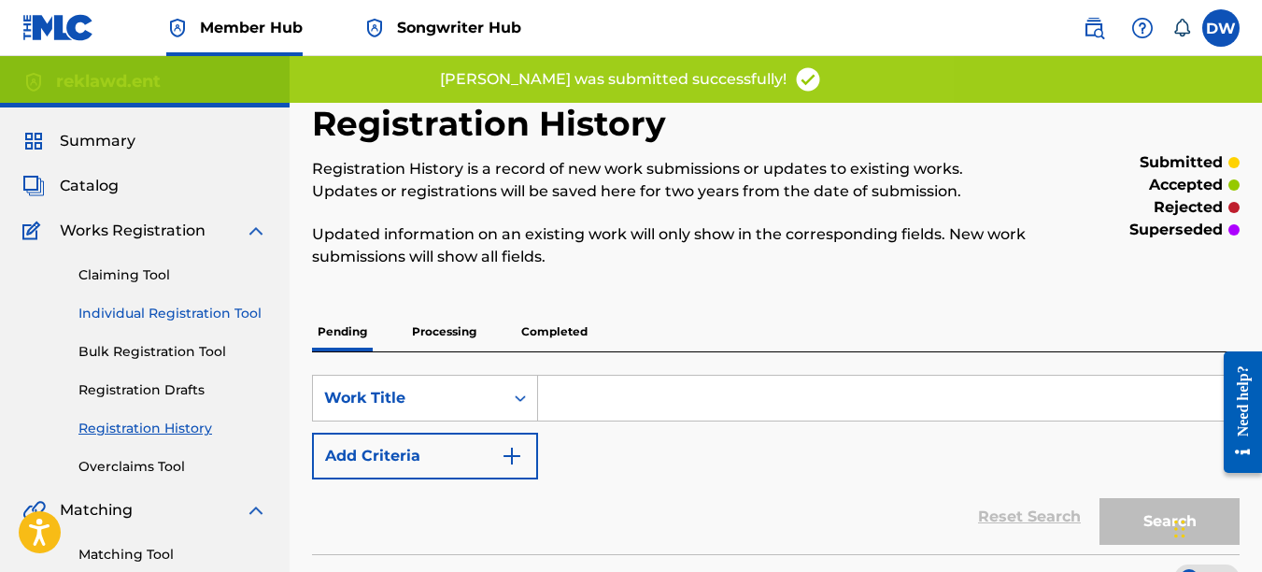
click at [244, 315] on link "Individual Registration Tool" at bounding box center [172, 314] width 189 height 20
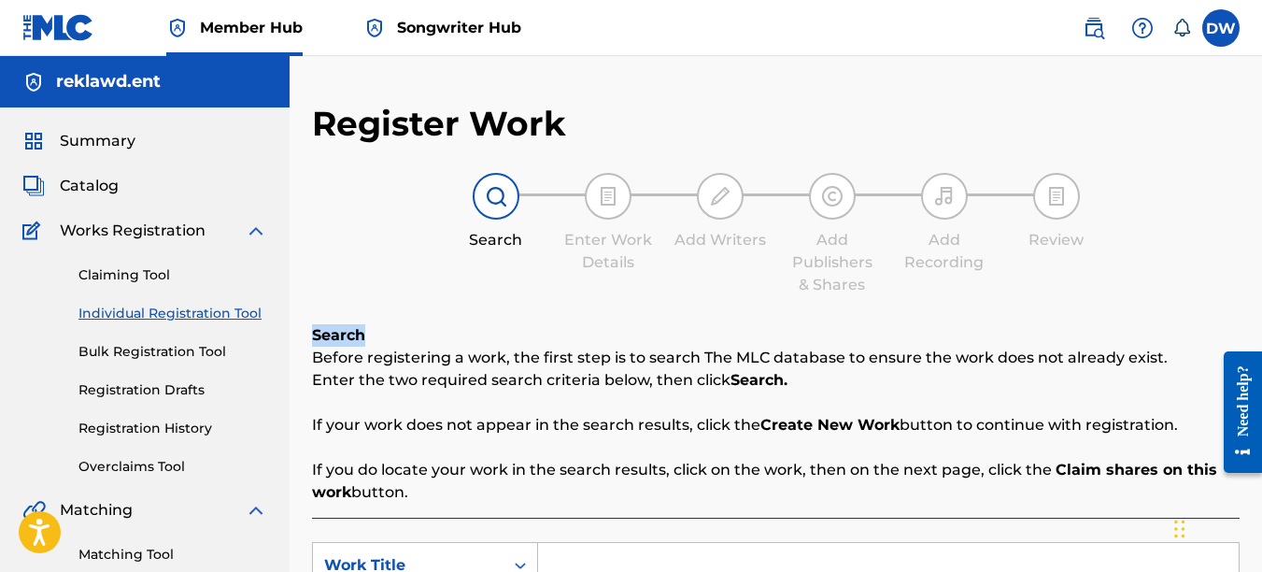
drag, startPoint x: 1261, startPoint y: 251, endPoint x: 1271, endPoint y: 335, distance: 84.6
click at [1261, 335] on html "Accessibility Screen-Reader Guide, Feedback, and Issue Reporting | New window 0…" at bounding box center [631, 286] width 1262 height 572
drag, startPoint x: 1268, startPoint y: 335, endPoint x: 1173, endPoint y: 131, distance: 225.7
click at [1173, 131] on div "Register Work Search Enter Work Details Add Writers Add Publishers & Shares Add…" at bounding box center [776, 473] width 928 height 741
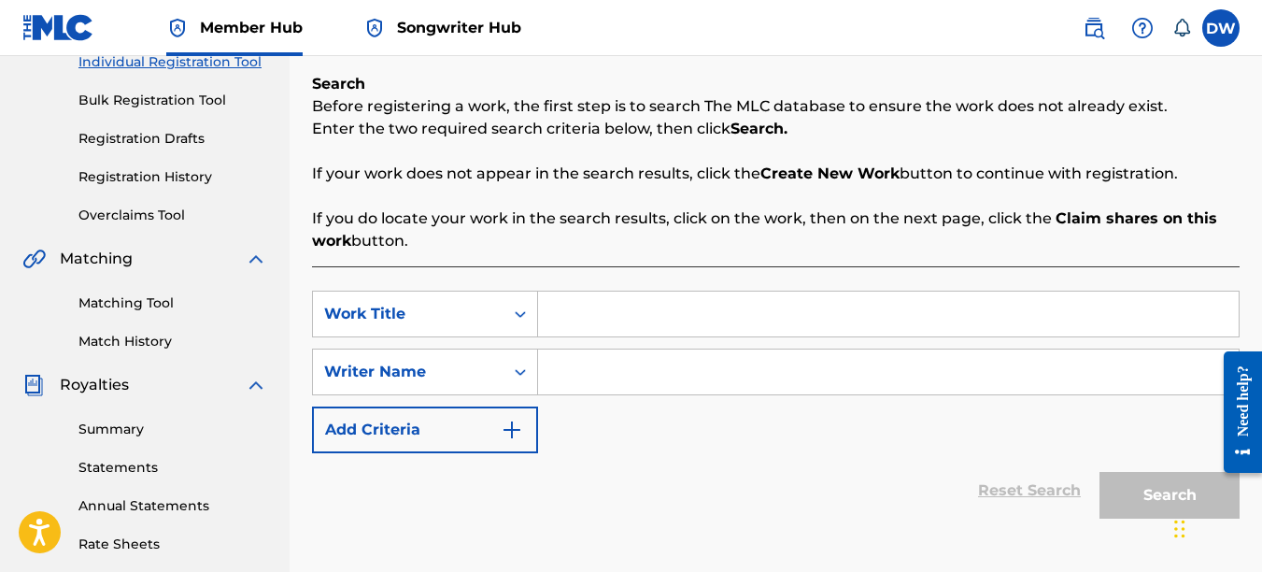
click at [655, 313] on input "Search Form" at bounding box center [888, 314] width 701 height 45
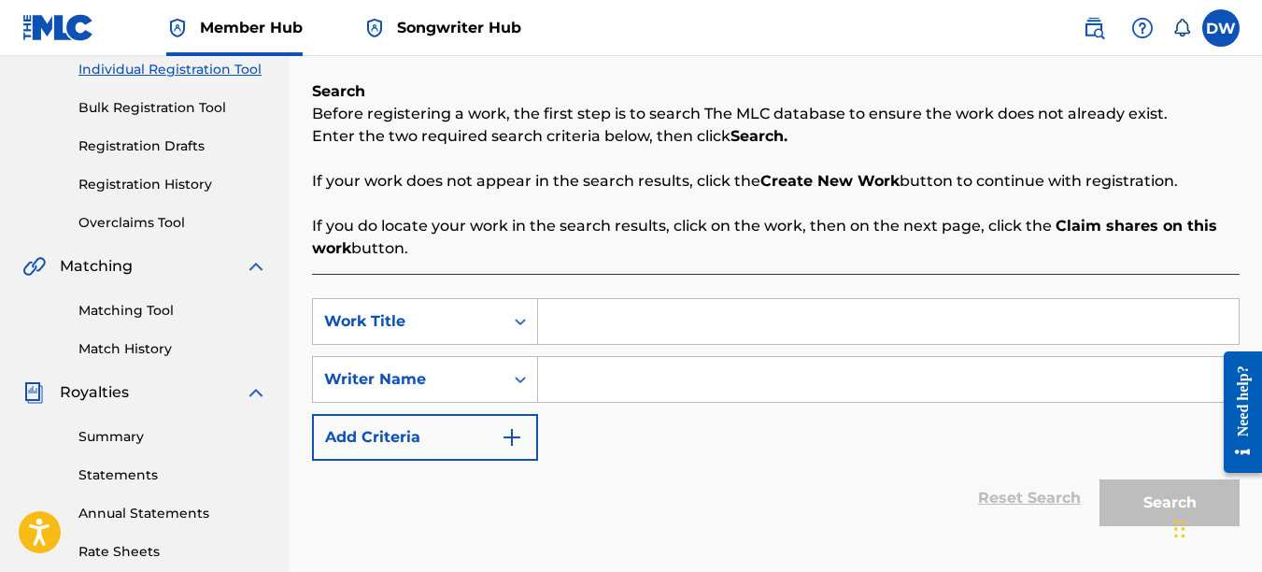
scroll to position [236, 0]
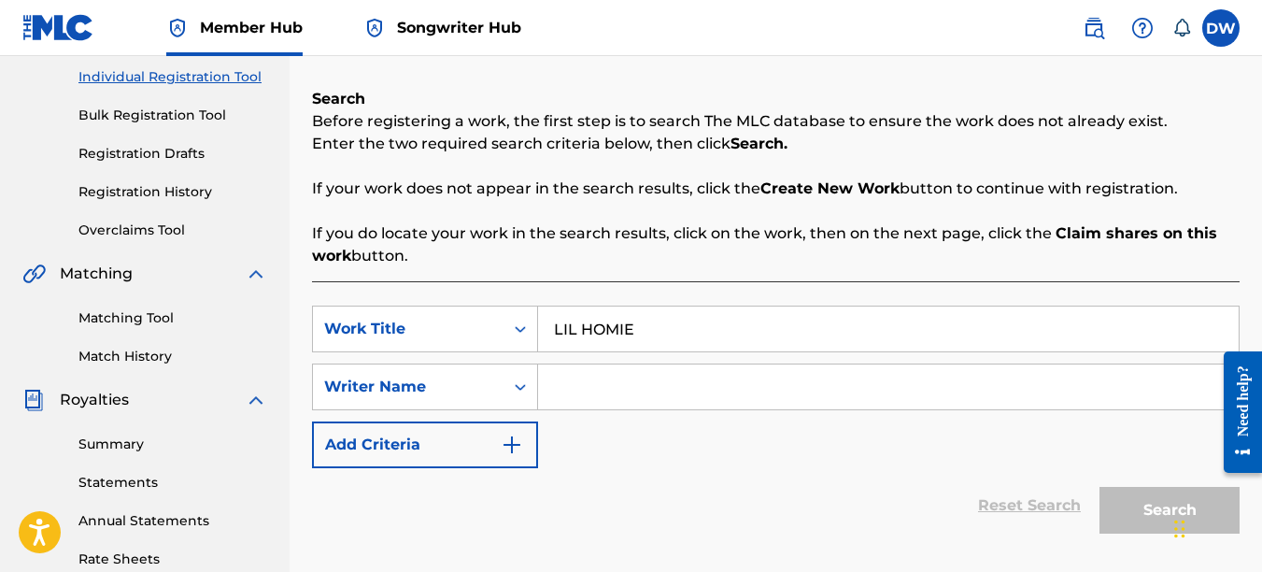
type input "LIL HOMIE"
click at [589, 385] on input "Search Form" at bounding box center [888, 386] width 701 height 45
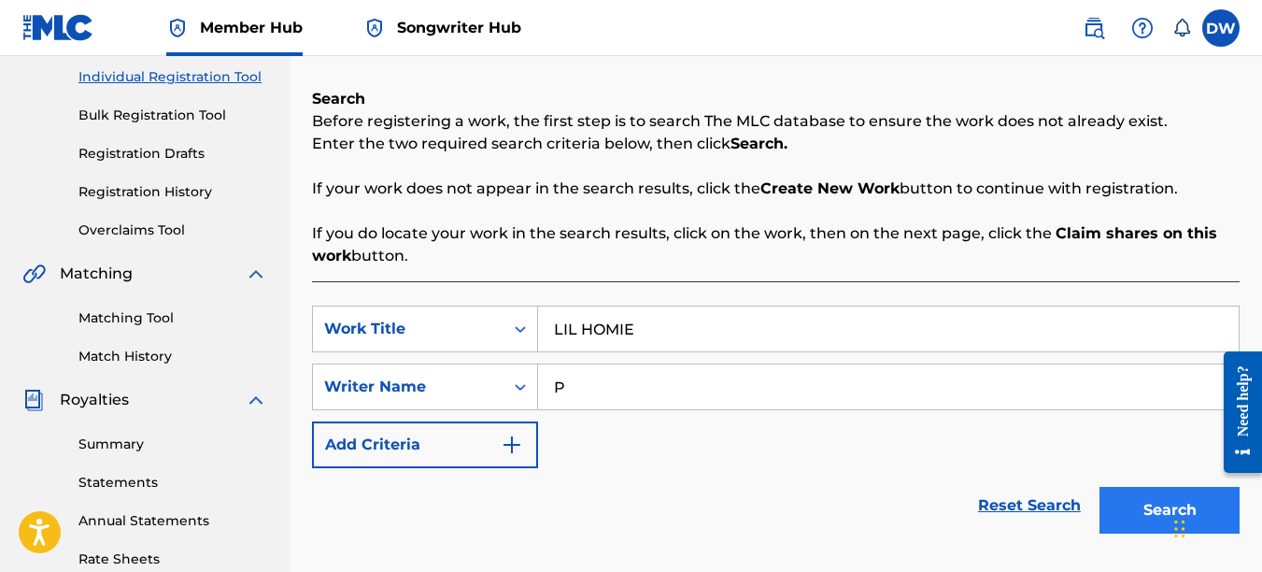
type input "P"
click at [1161, 488] on button "Search" at bounding box center [1170, 510] width 140 height 47
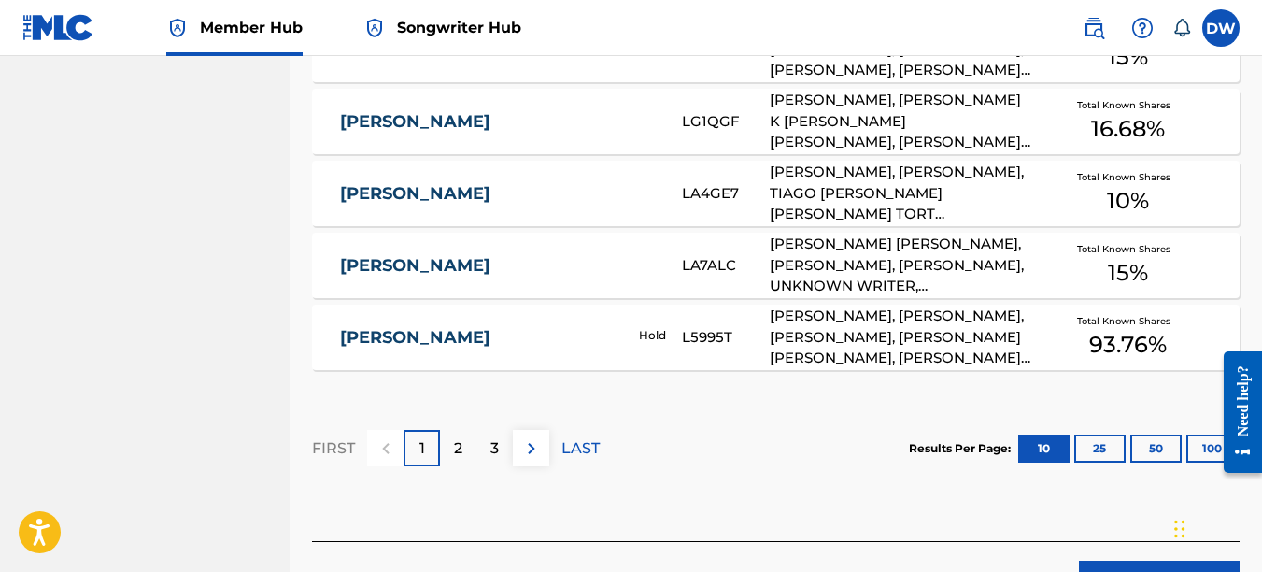
scroll to position [1306, 0]
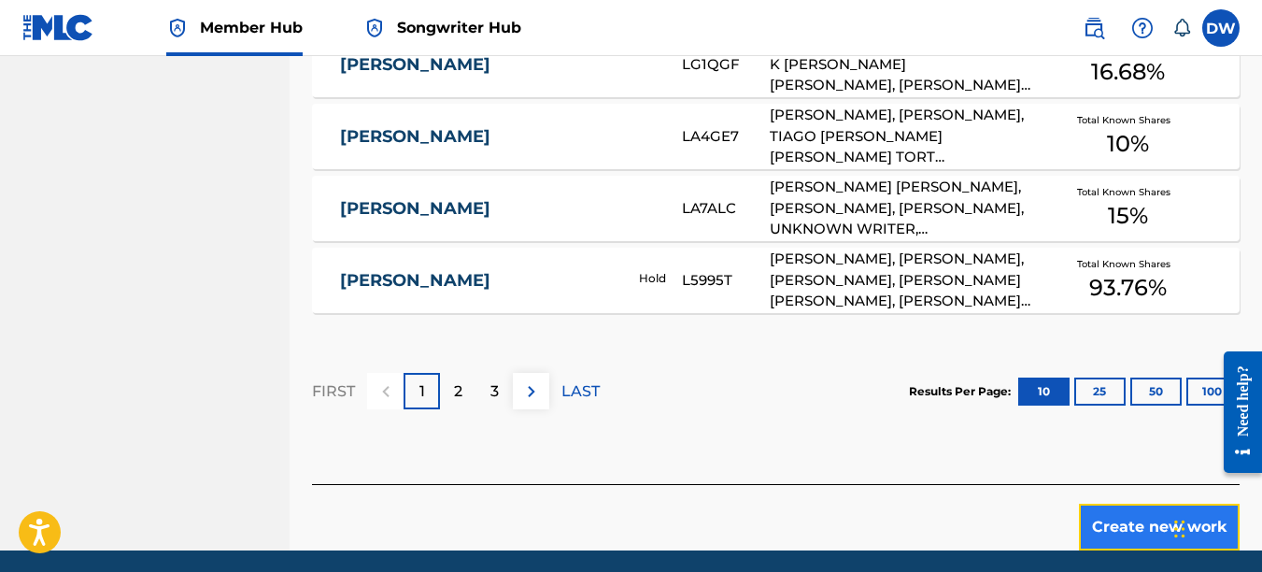
click at [1111, 512] on button "Create new work" at bounding box center [1159, 527] width 161 height 47
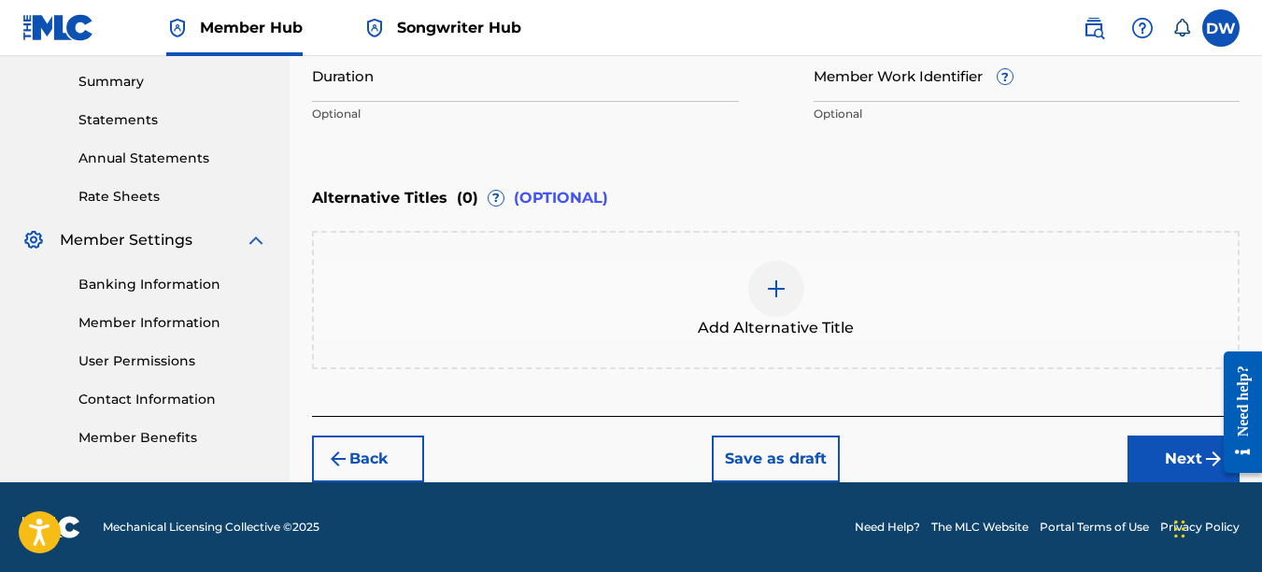
scroll to position [536, 0]
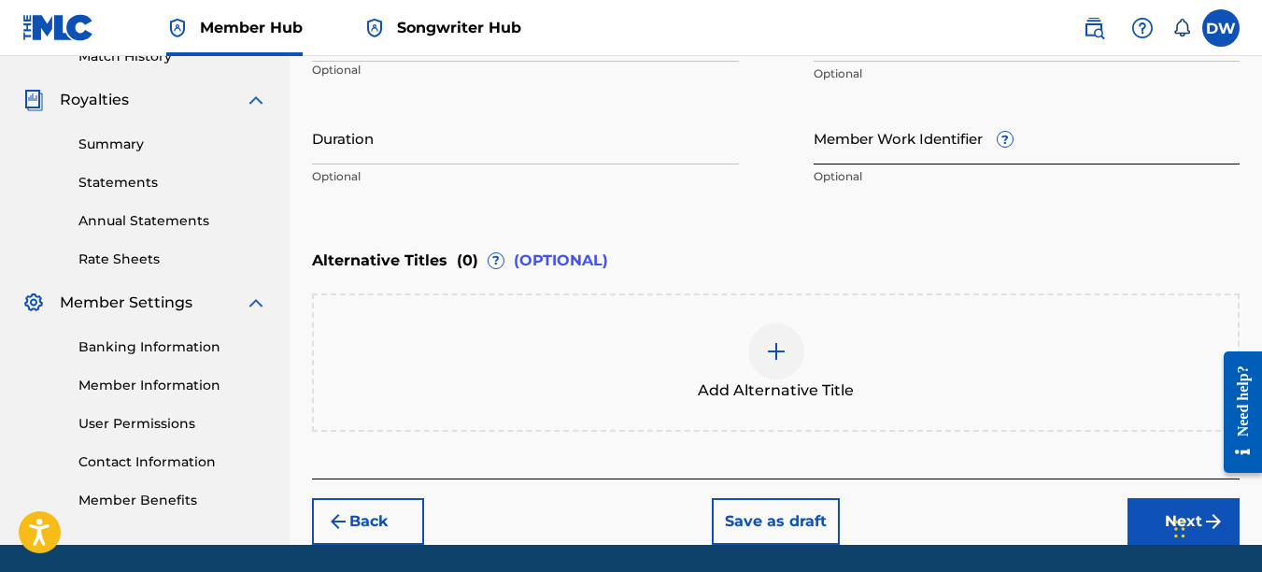
click at [861, 147] on input "Member Work Identifier ?" at bounding box center [1027, 137] width 427 height 53
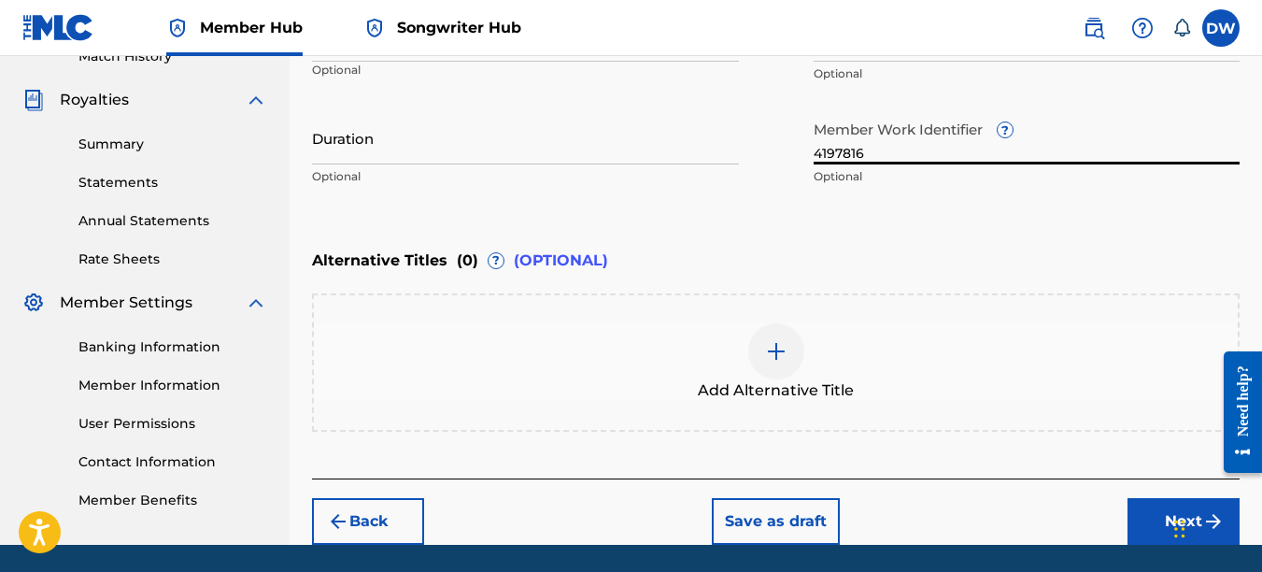
scroll to position [502, 0]
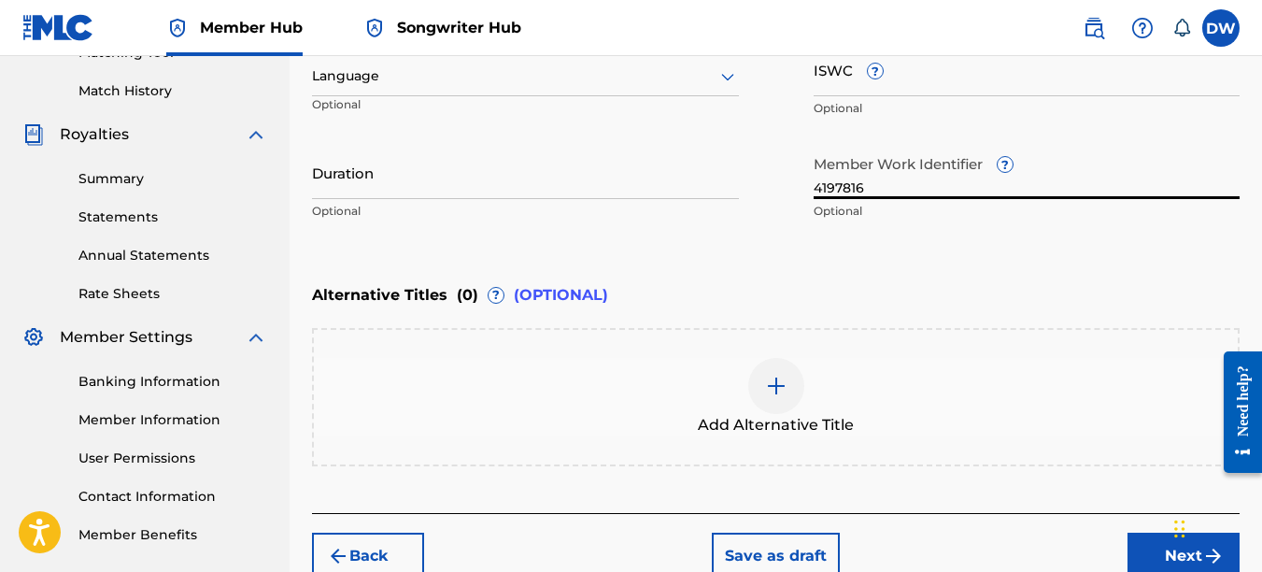
type input "4197816"
click at [731, 79] on icon at bounding box center [728, 76] width 22 height 22
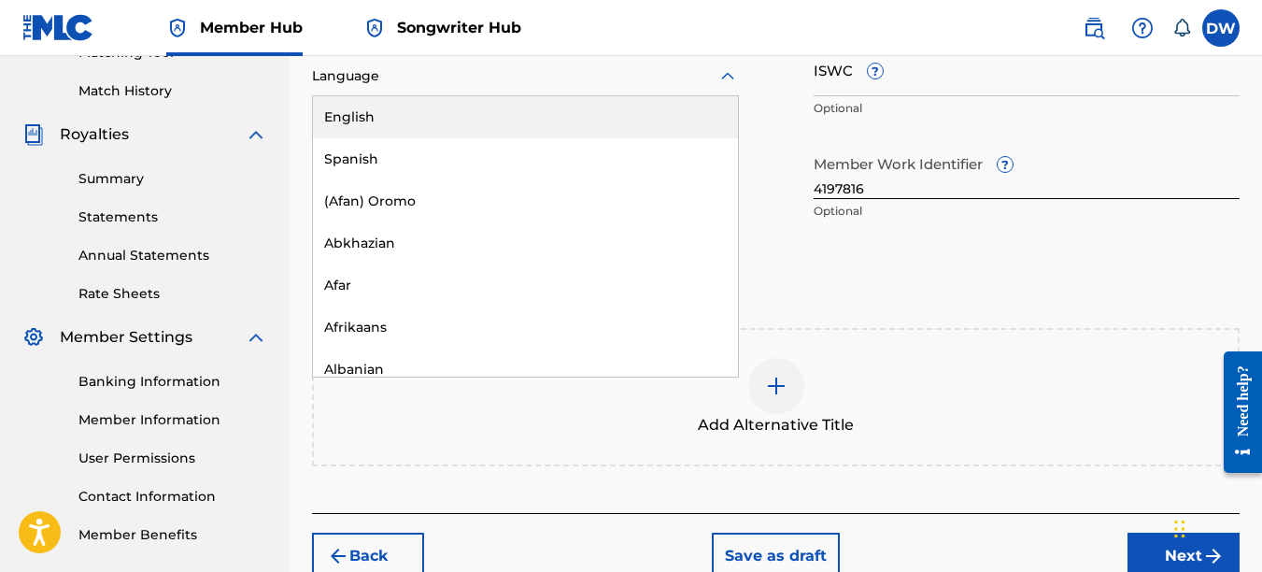
click at [694, 123] on div "English" at bounding box center [525, 117] width 425 height 42
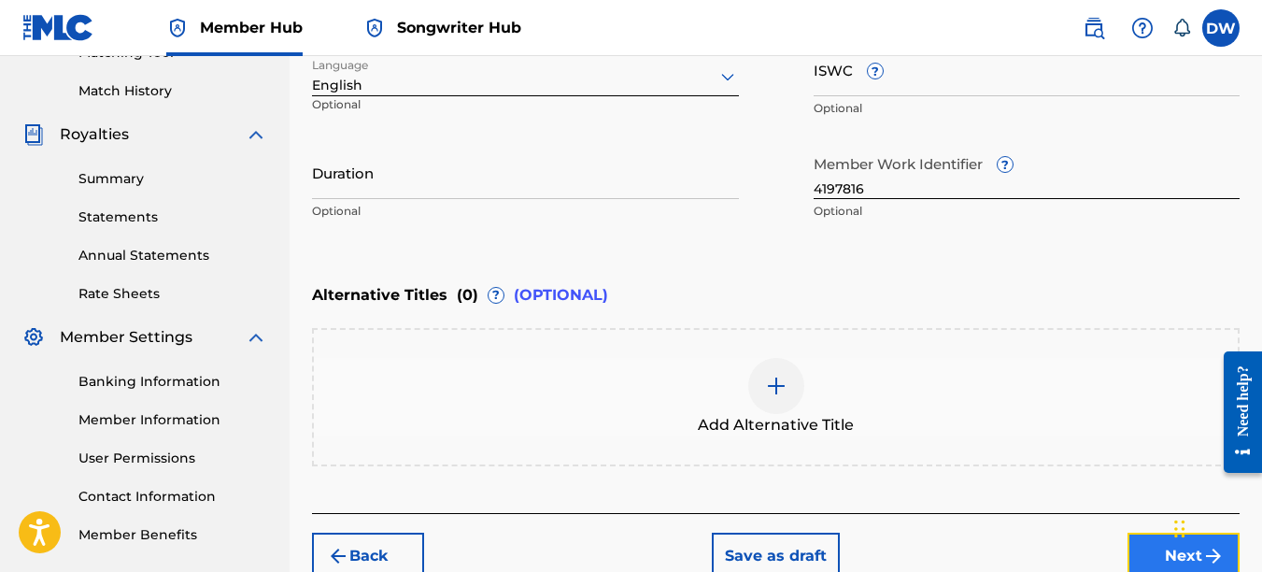
click at [1155, 560] on button "Next" at bounding box center [1184, 556] width 112 height 47
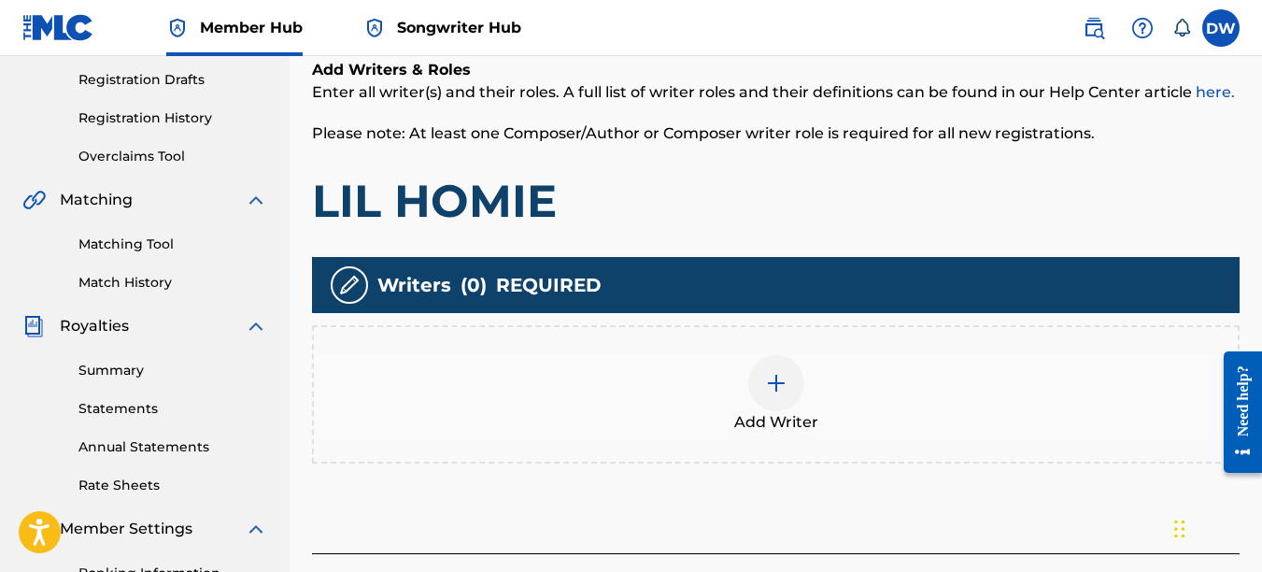
scroll to position [318, 0]
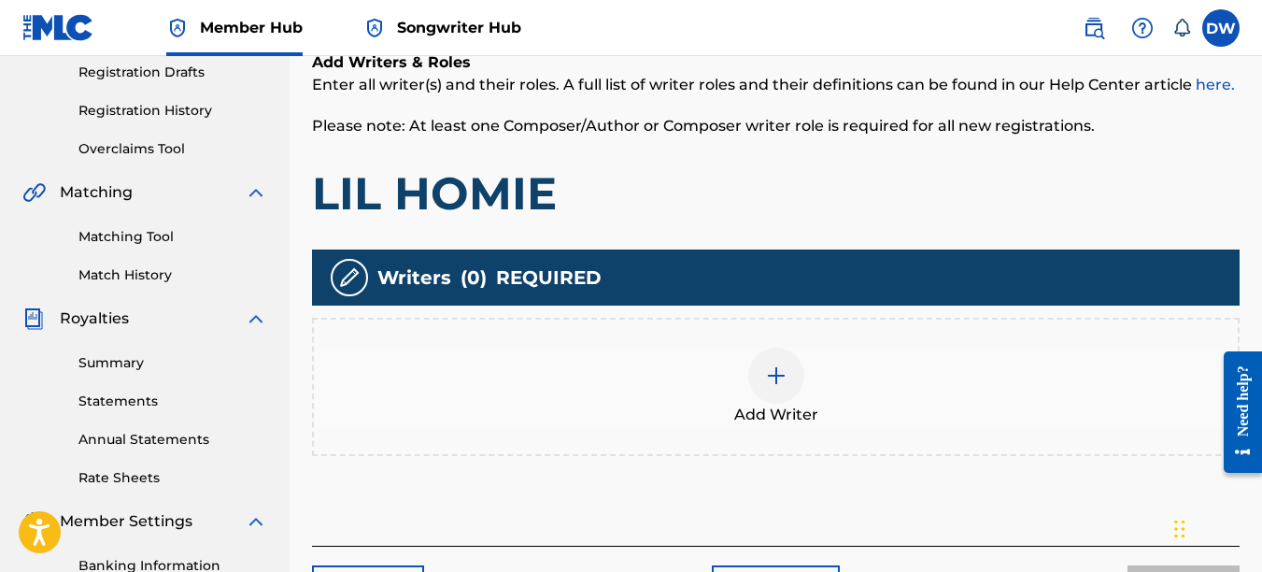
click at [777, 374] on img at bounding box center [776, 375] width 22 height 22
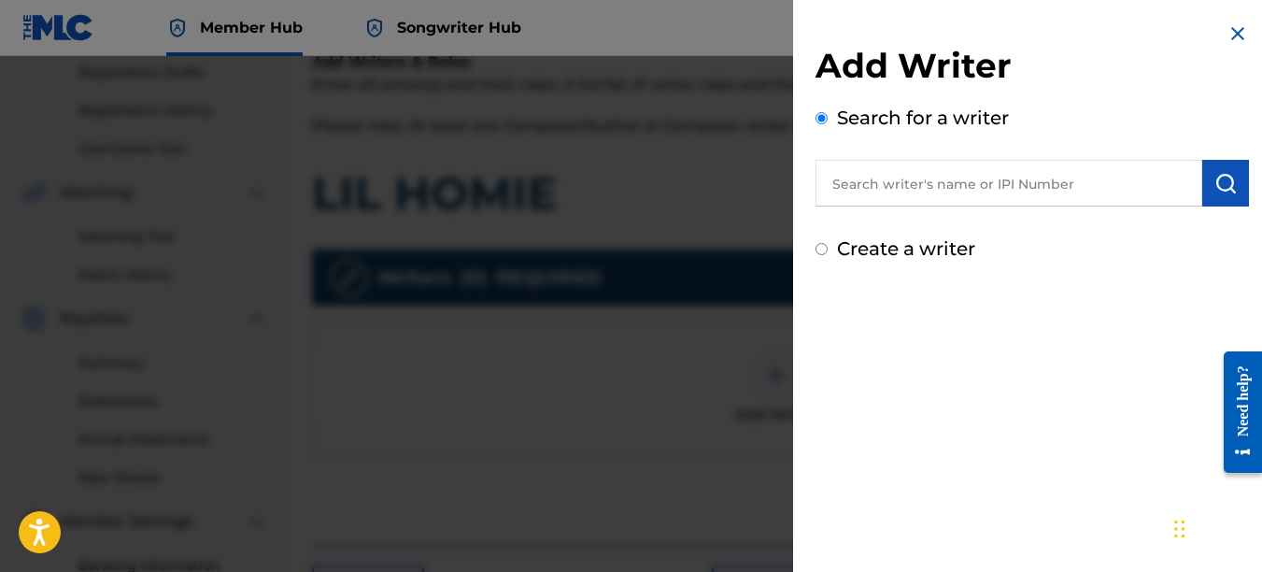
click at [1042, 182] on input "text" at bounding box center [1009, 183] width 387 height 47
type input "00742767418"
click at [1204, 184] on button "submit" at bounding box center [1225, 183] width 47 height 47
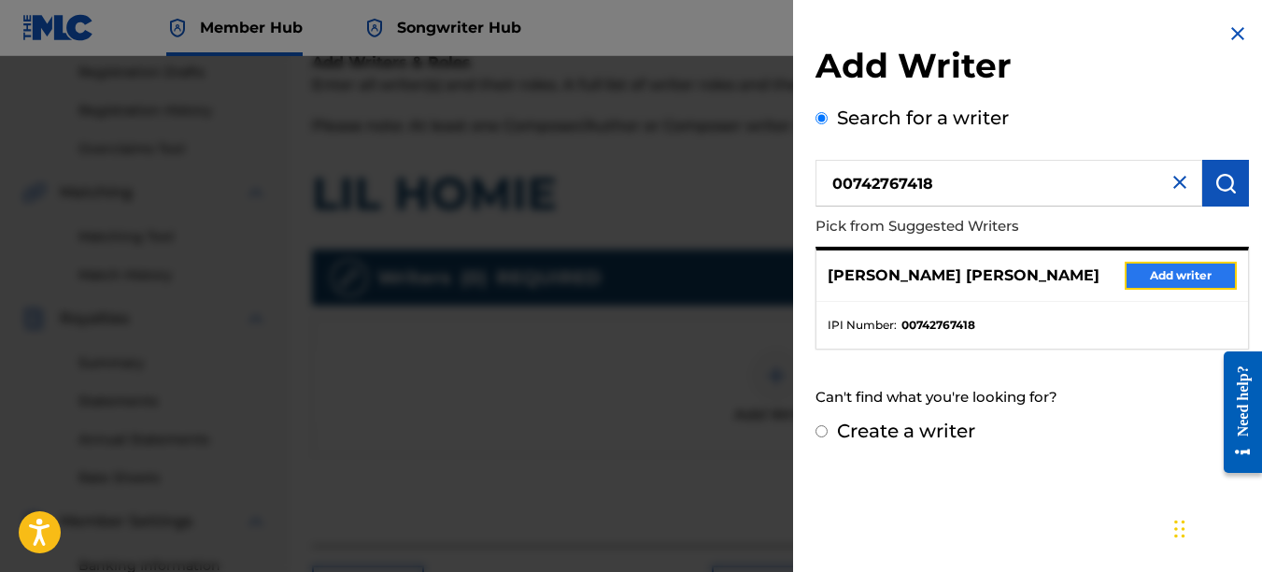
click at [1176, 271] on button "Add writer" at bounding box center [1181, 276] width 112 height 28
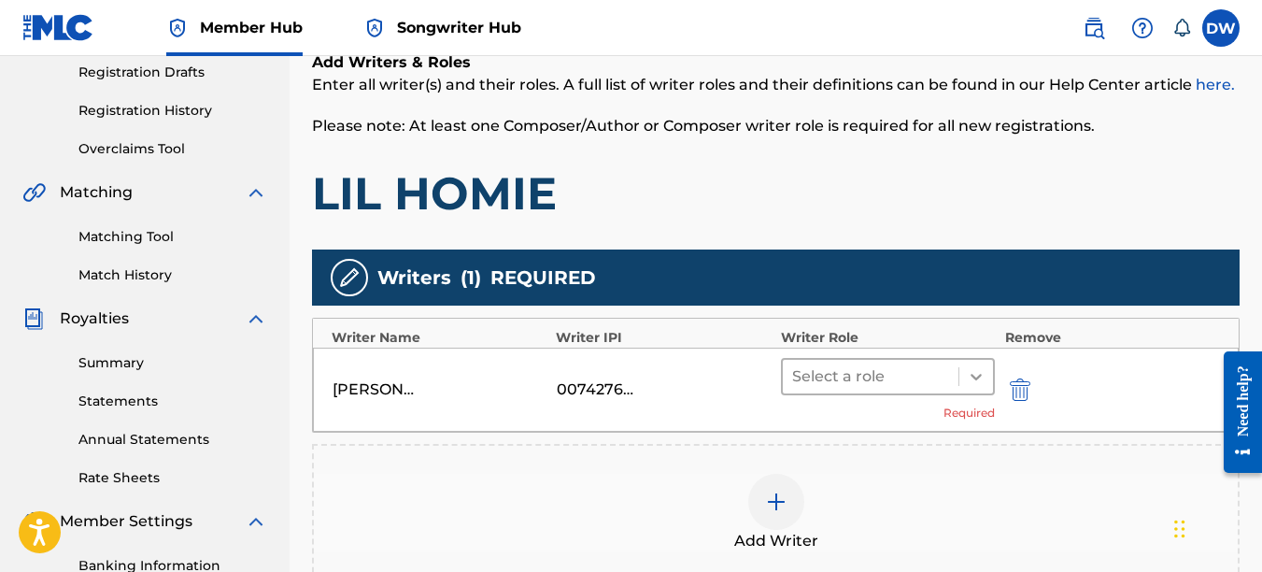
click at [978, 377] on icon at bounding box center [976, 377] width 11 height 7
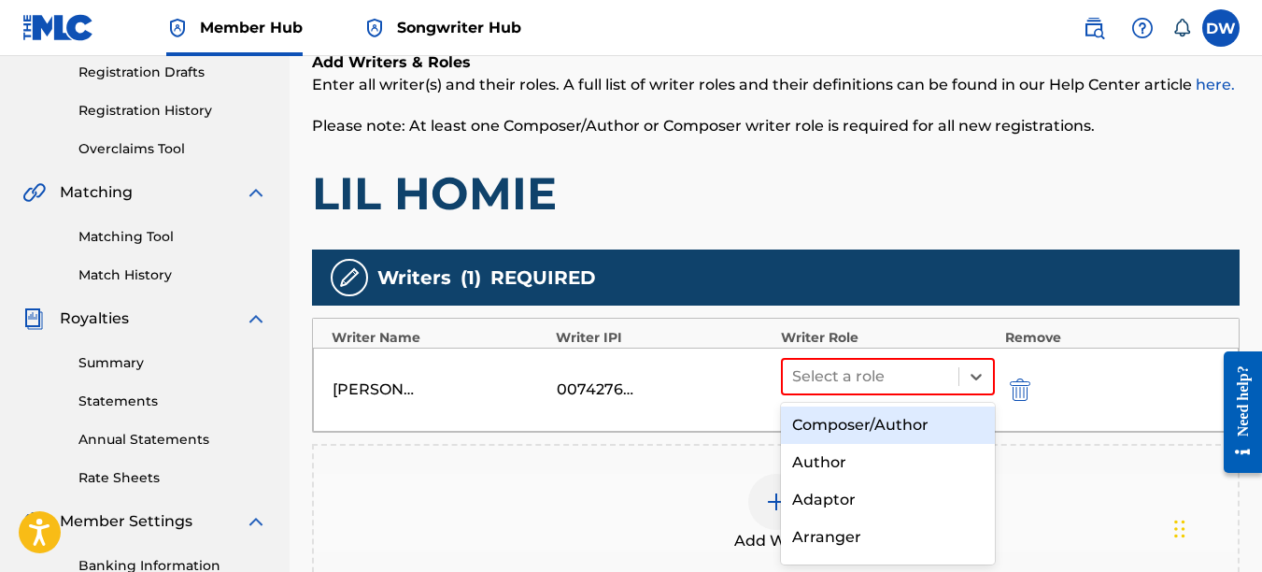
click at [911, 418] on div "Composer/Author" at bounding box center [888, 424] width 215 height 37
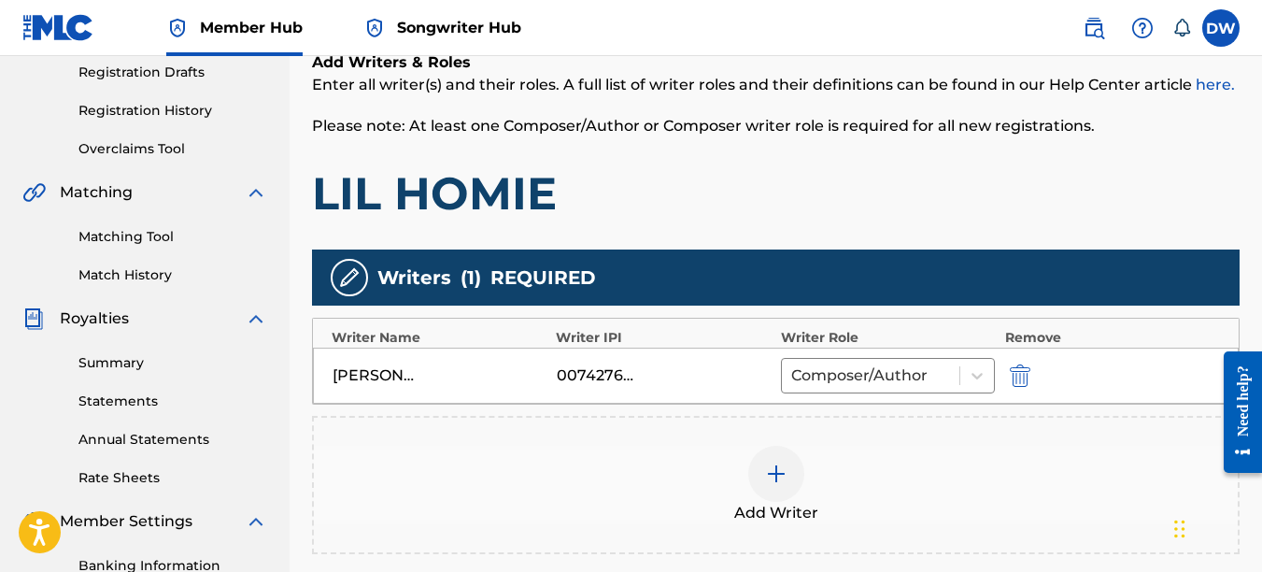
scroll to position [570, 0]
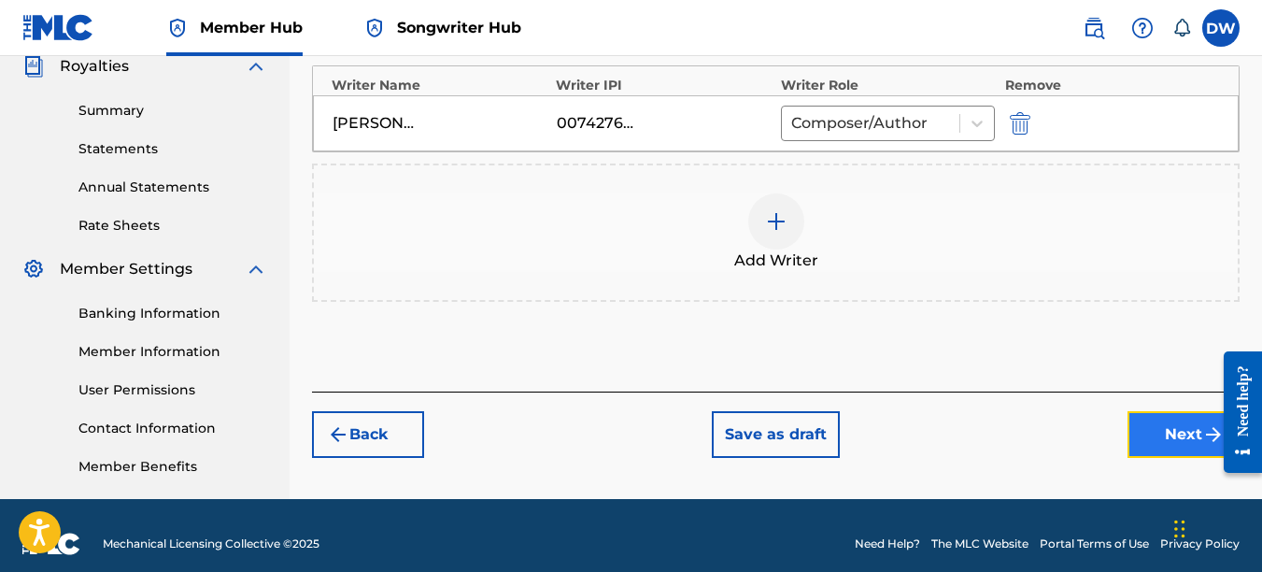
click at [1176, 430] on button "Next" at bounding box center [1184, 434] width 112 height 47
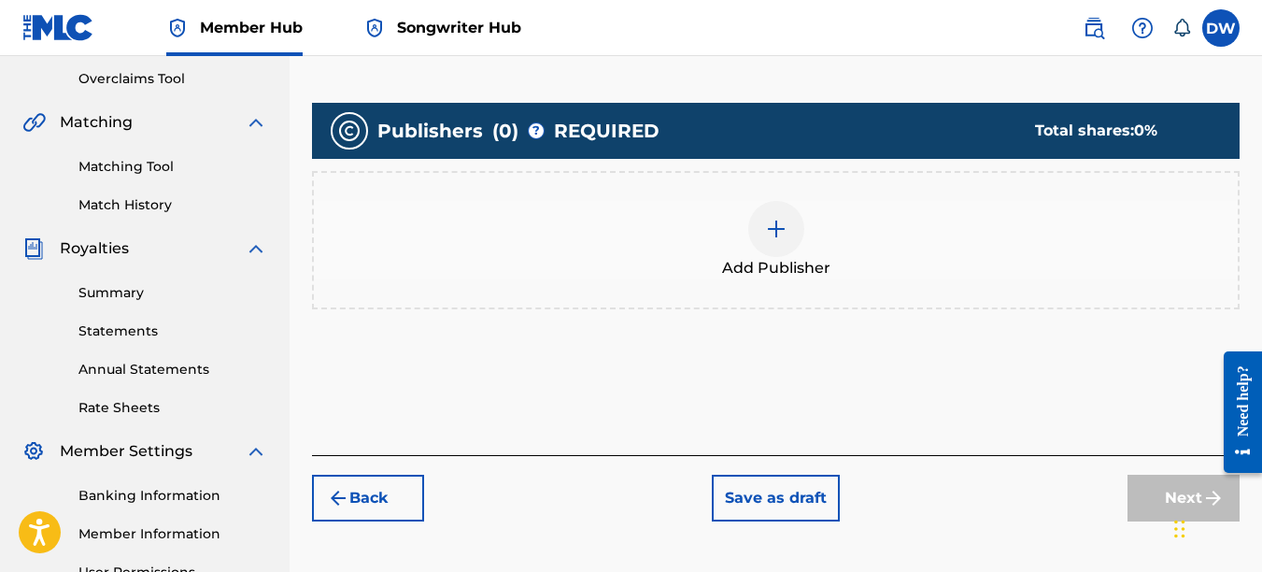
scroll to position [422, 0]
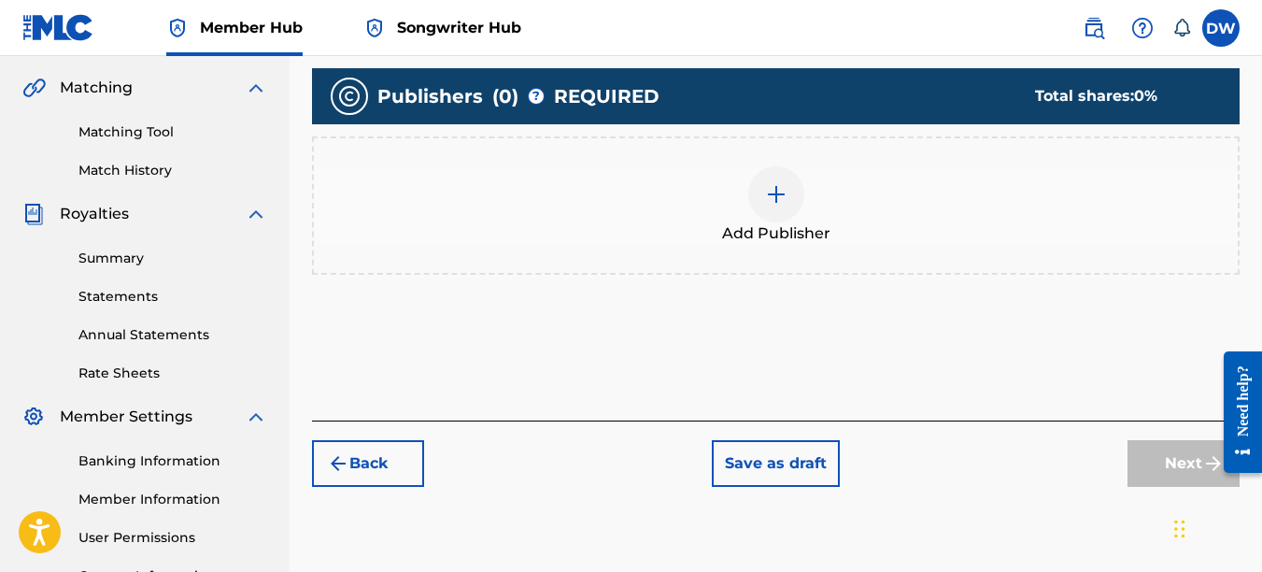
click at [788, 202] on div at bounding box center [776, 194] width 56 height 56
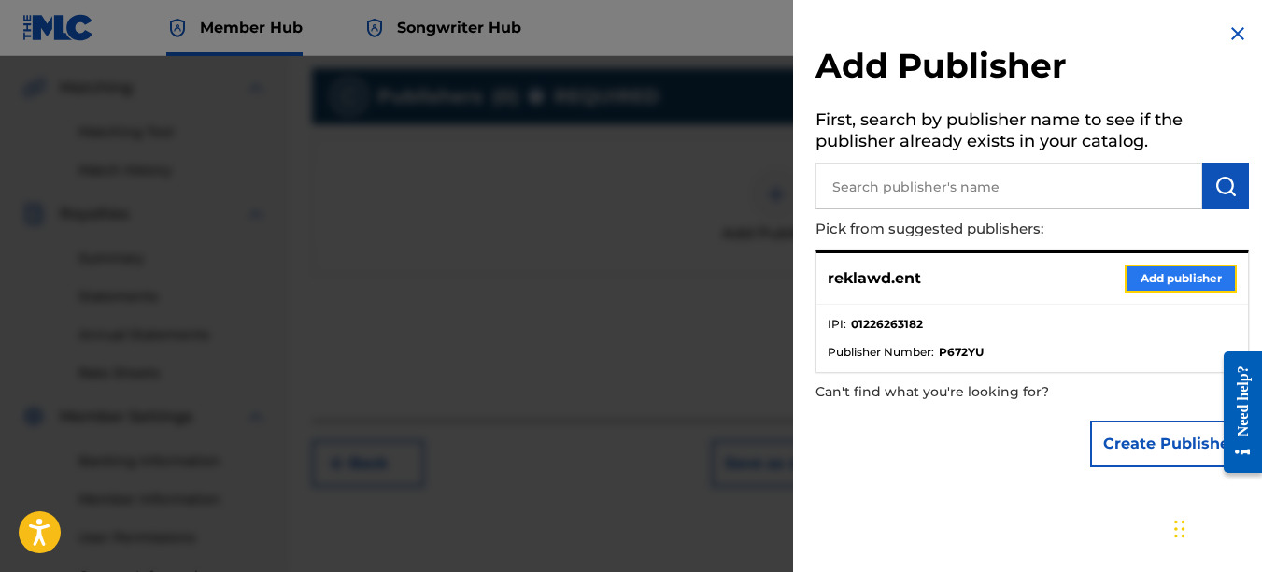
click at [1173, 278] on button "Add publisher" at bounding box center [1181, 278] width 112 height 28
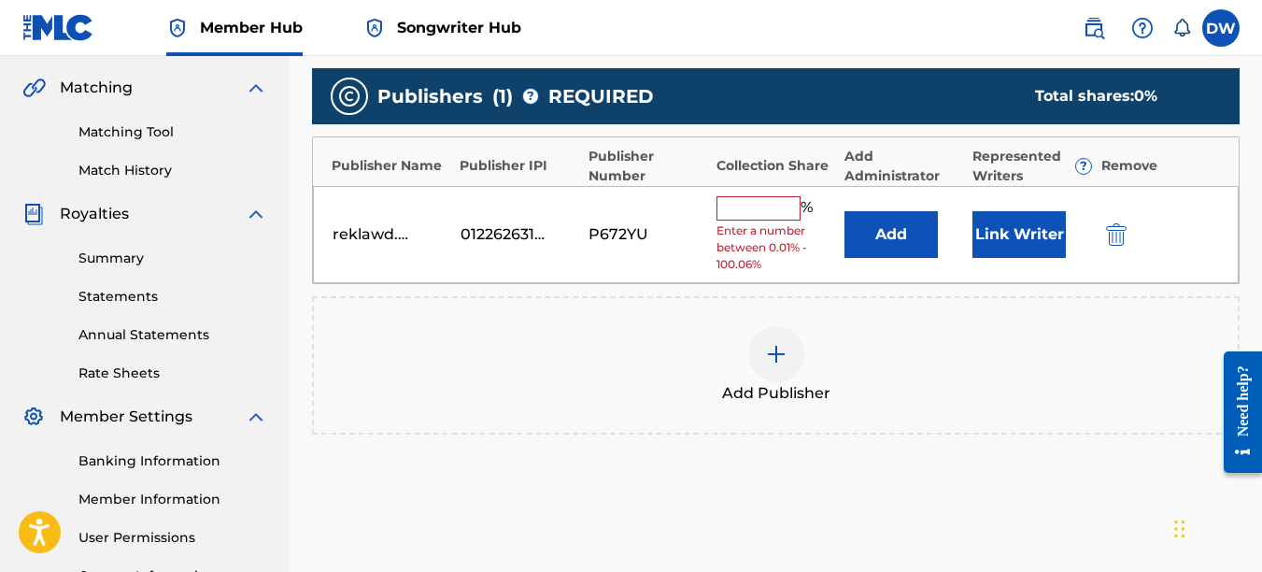
click at [764, 209] on input "text" at bounding box center [759, 208] width 84 height 24
type input "100"
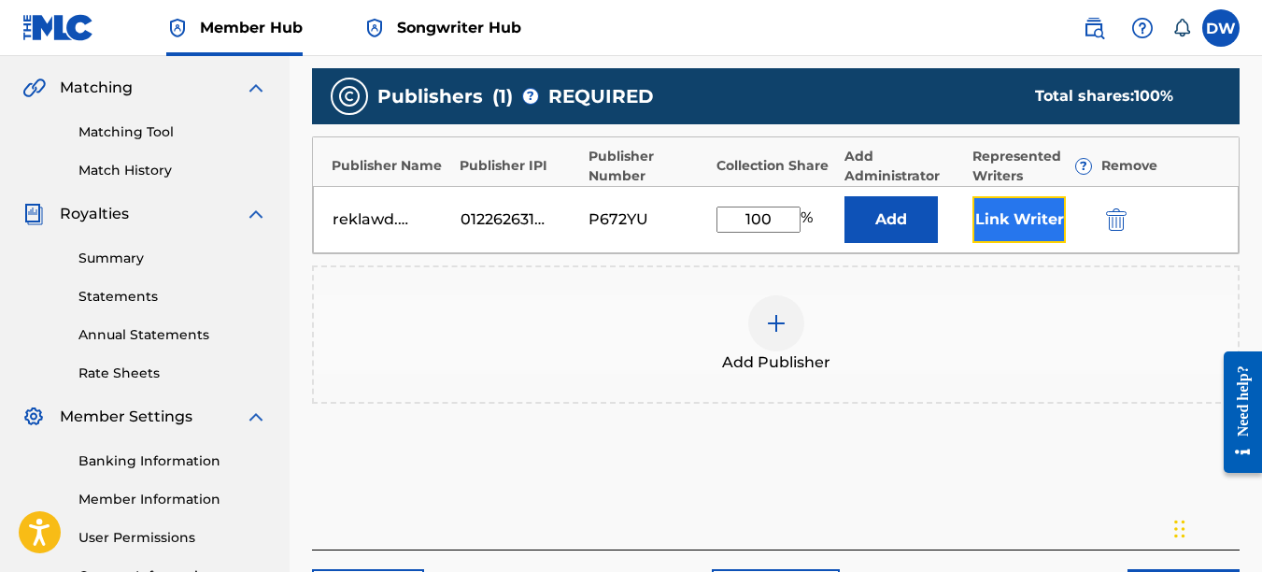
click at [1001, 211] on button "Link Writer" at bounding box center [1019, 219] width 93 height 47
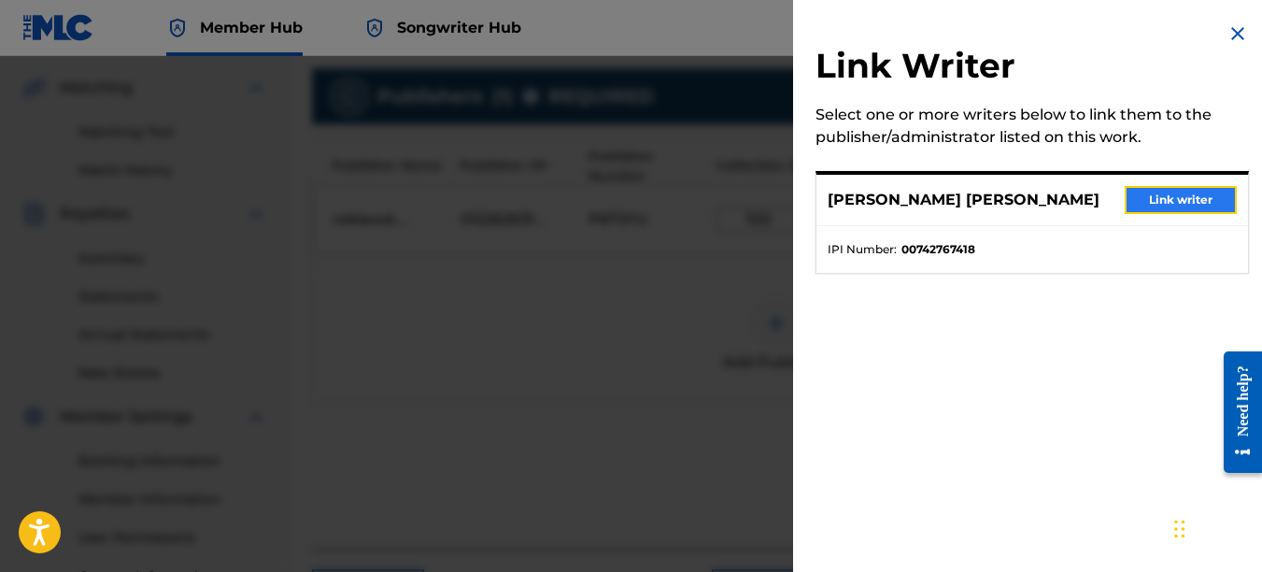
click at [1163, 194] on button "Link writer" at bounding box center [1181, 200] width 112 height 28
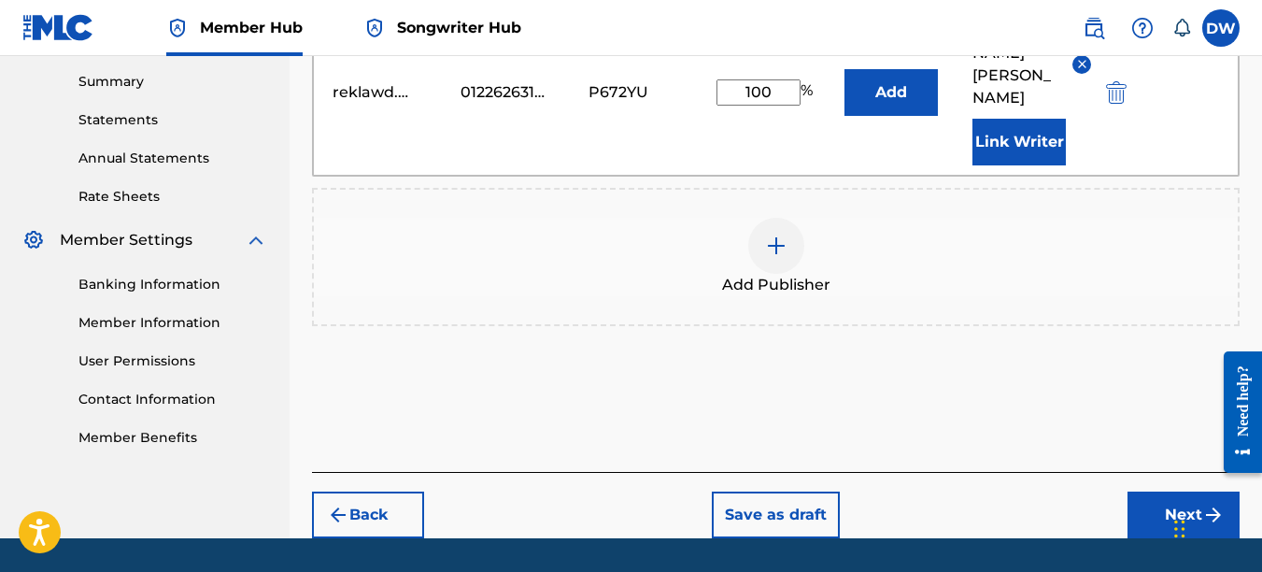
scroll to position [633, 0]
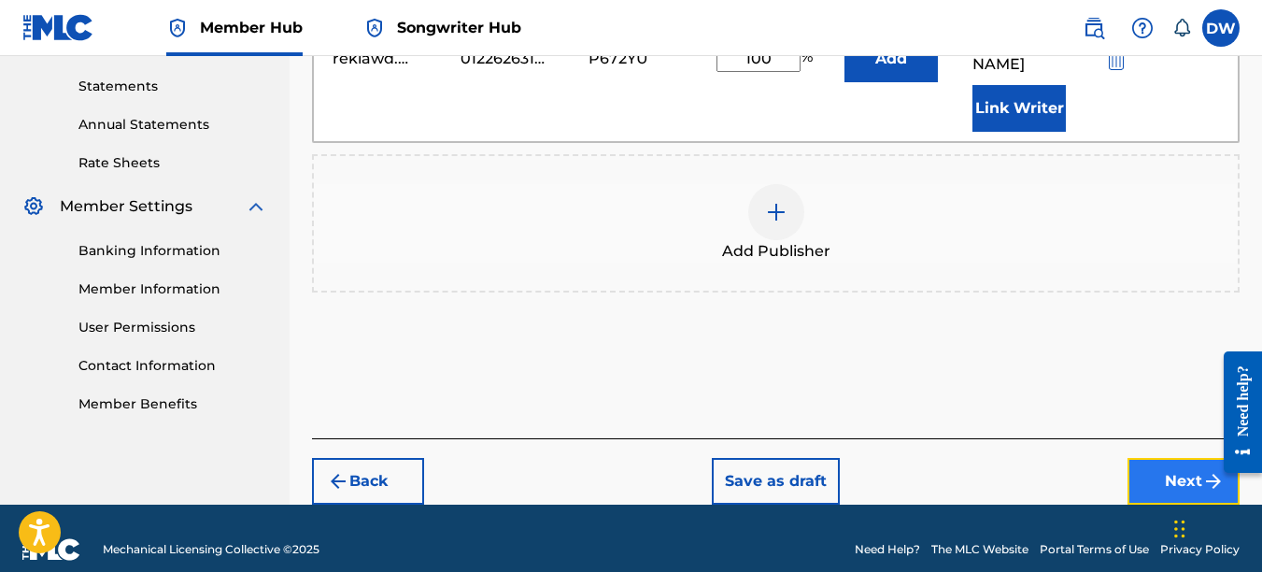
click at [1155, 458] on button "Next" at bounding box center [1184, 481] width 112 height 47
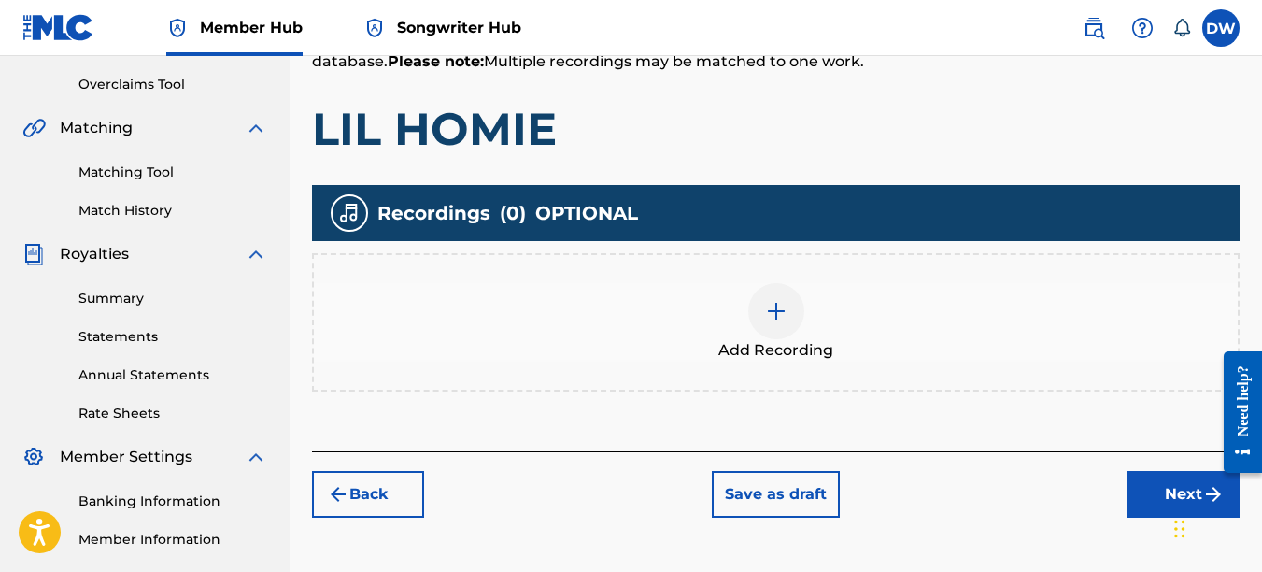
scroll to position [420, 0]
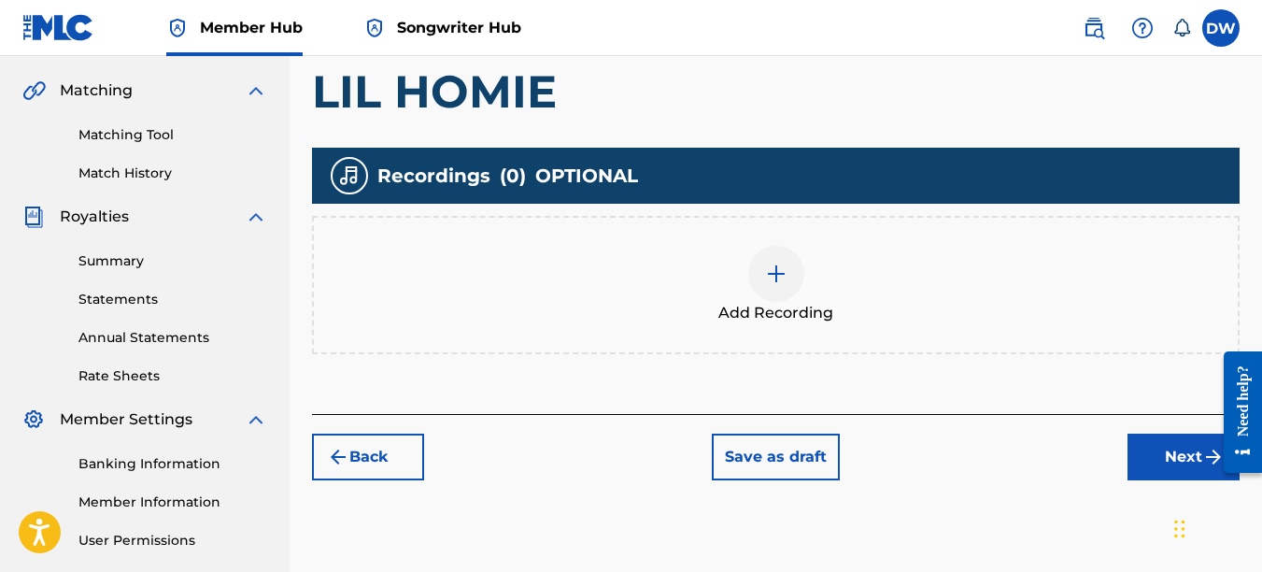
click at [777, 269] on img at bounding box center [776, 274] width 22 height 22
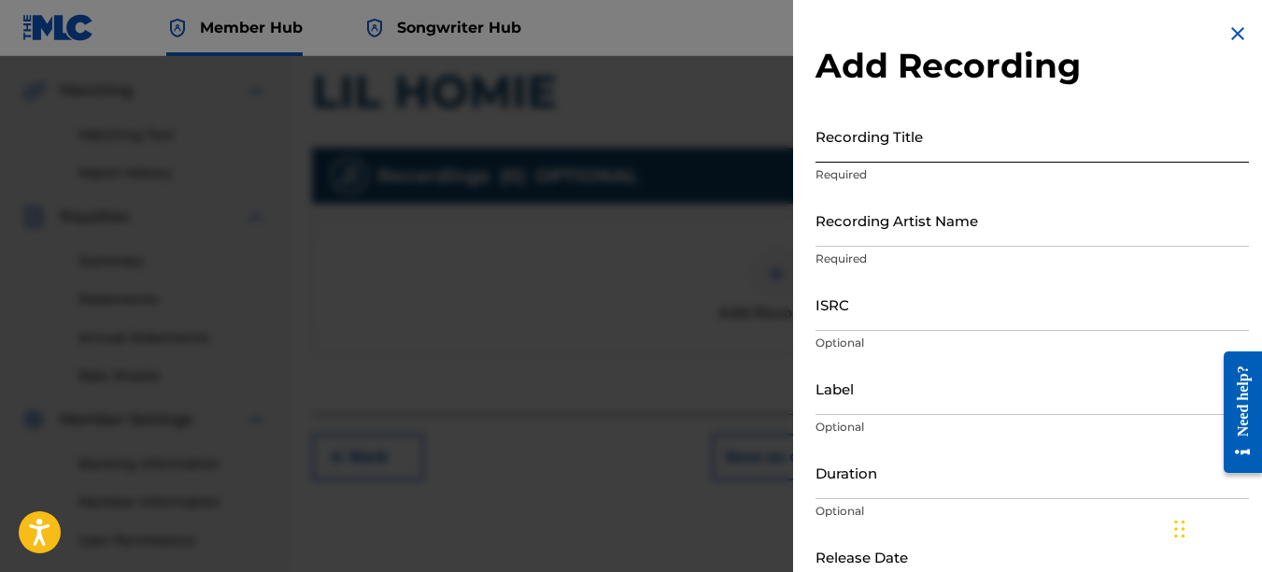
click at [856, 140] on input "Recording Title" at bounding box center [1033, 135] width 434 height 53
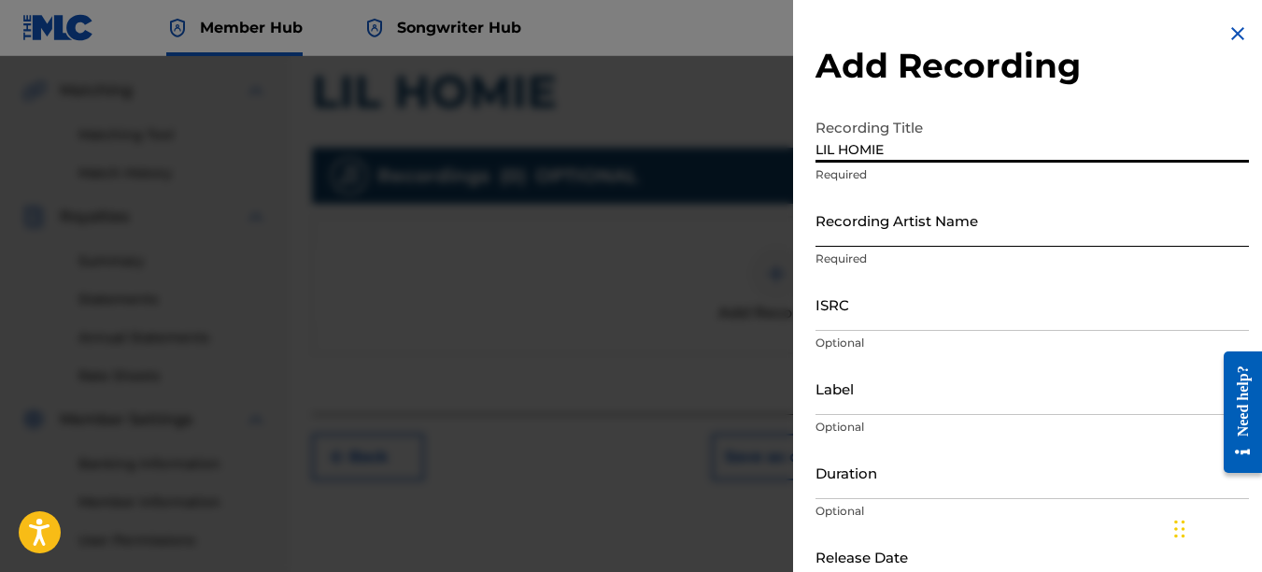
type input "LIL HOMIE"
click at [857, 227] on input "Recording Artist Name" at bounding box center [1033, 219] width 434 height 53
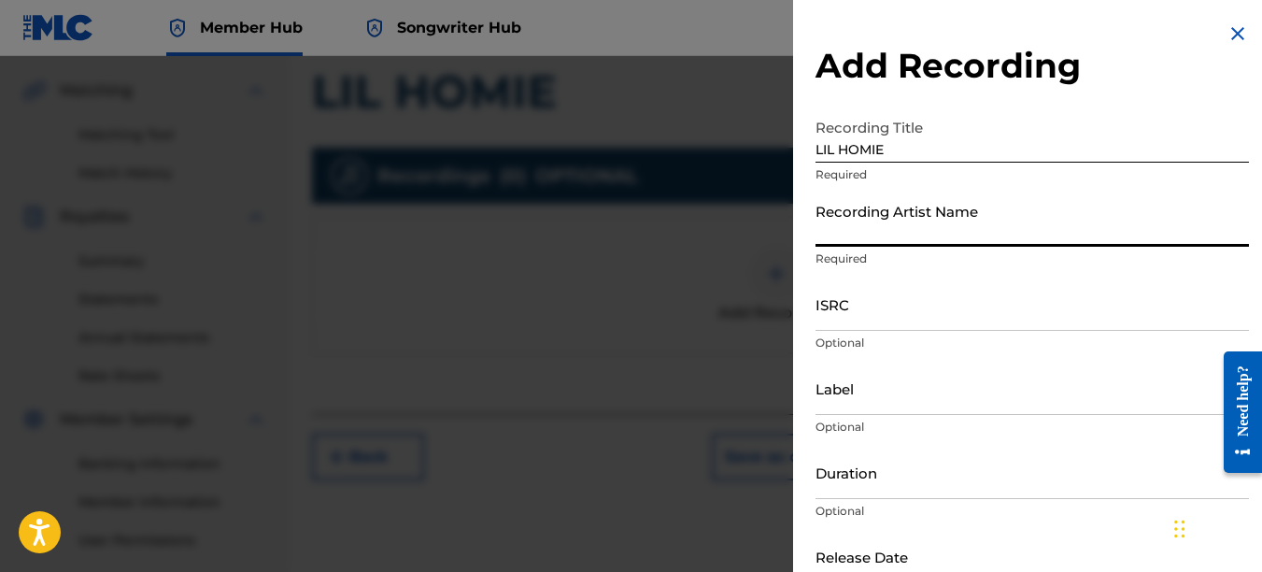
type input "PAIN"
type input "REKLAWD.ENT"
type input "[DATE]"
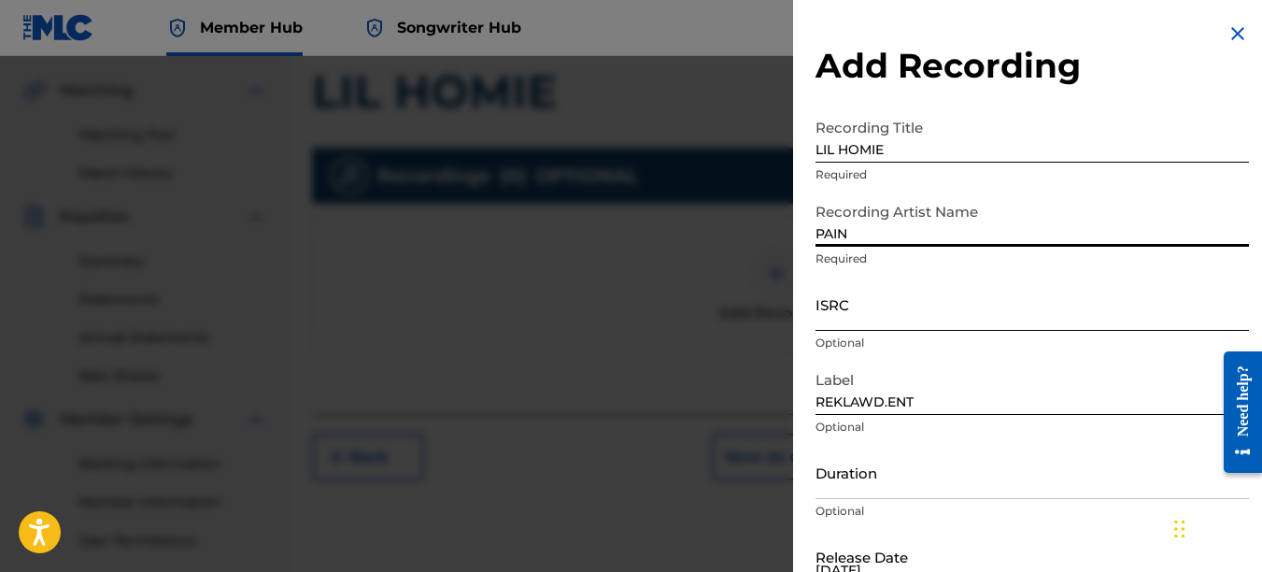
click at [857, 311] on input "ISRC" at bounding box center [1033, 303] width 434 height 53
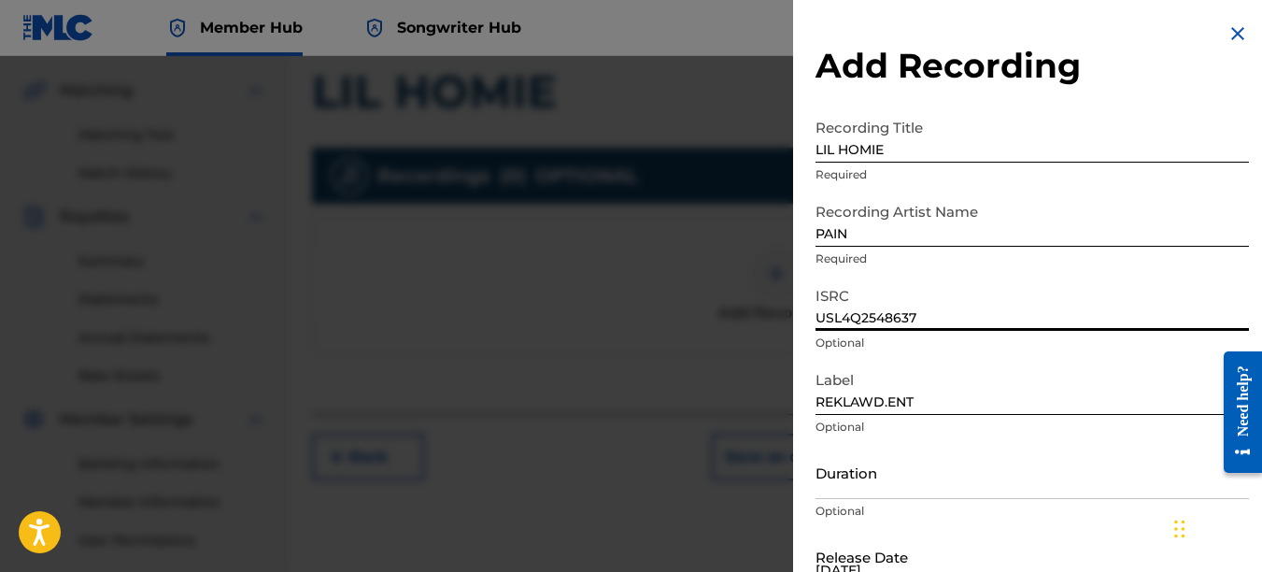
type input "USL4Q2548637"
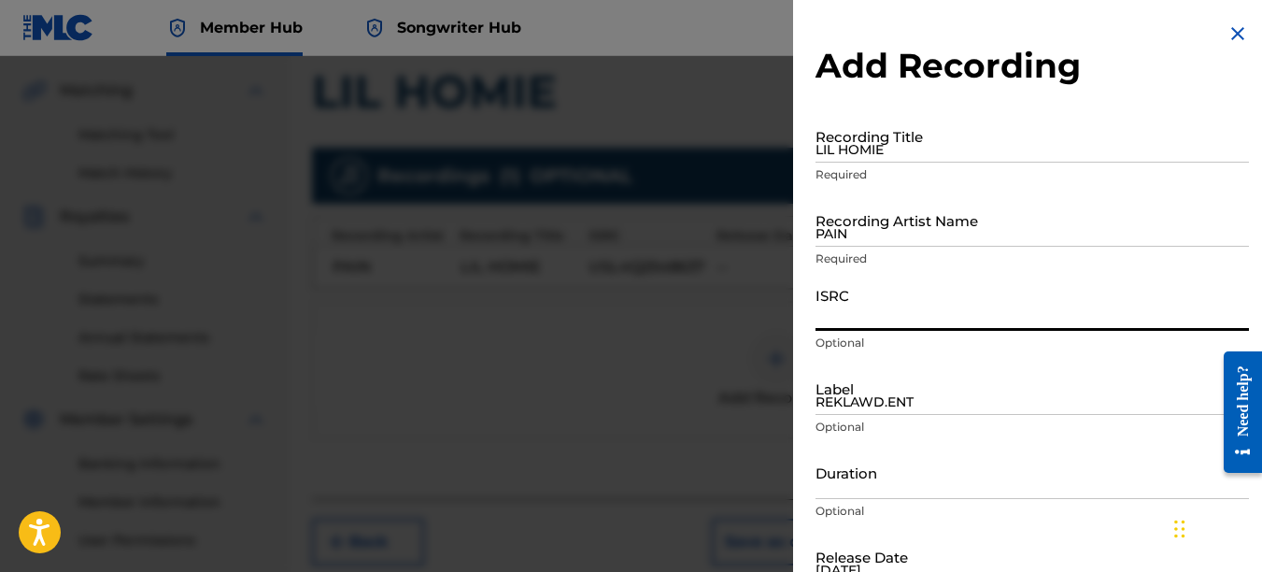
click at [1229, 31] on img at bounding box center [1238, 33] width 22 height 22
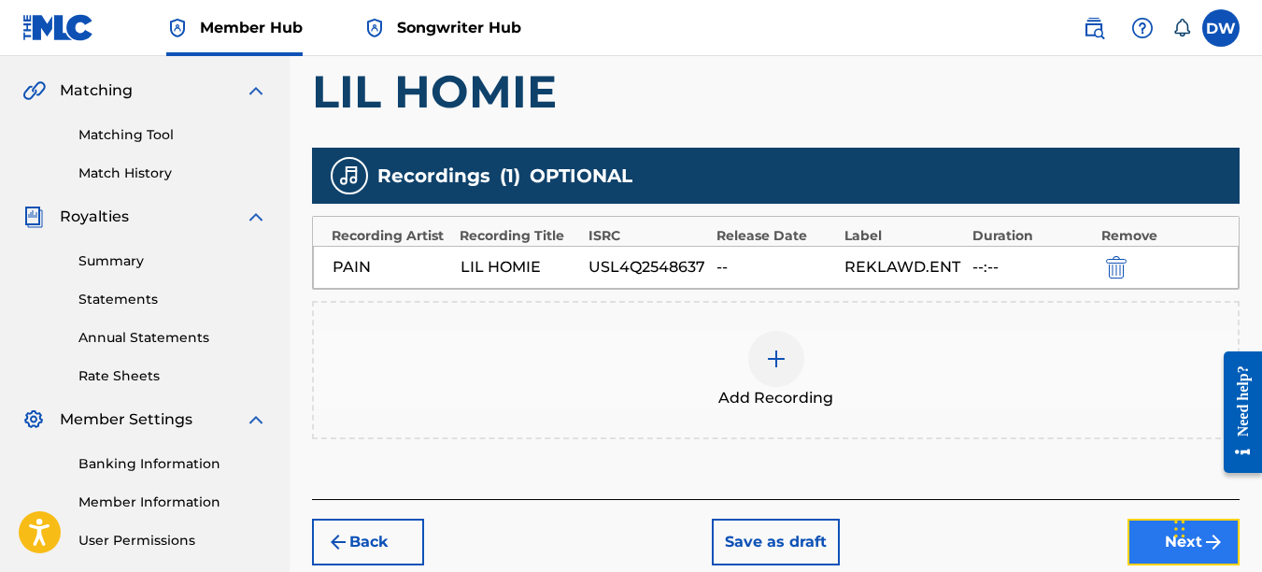
click at [1156, 538] on button "Next" at bounding box center [1184, 542] width 112 height 47
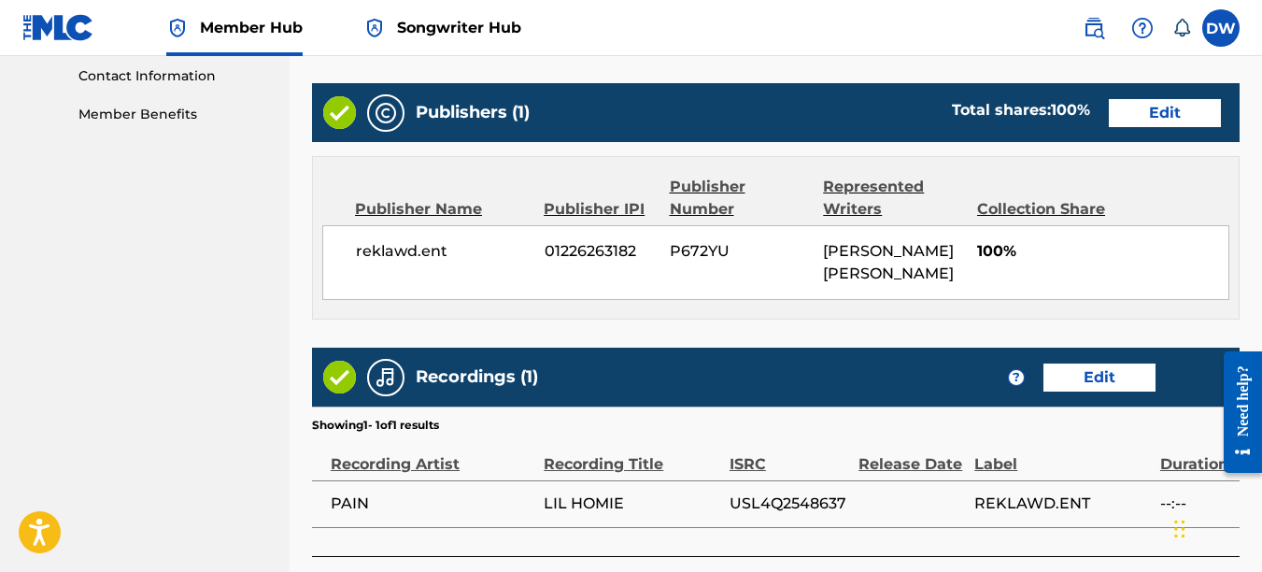
scroll to position [1018, 0]
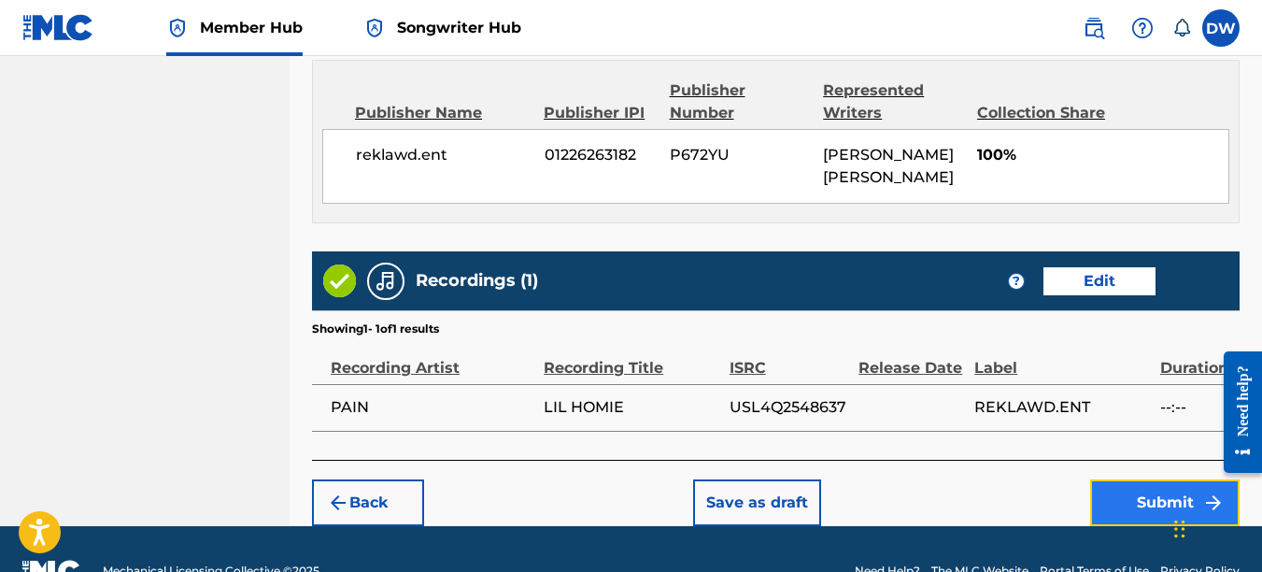
click at [1146, 487] on button "Submit" at bounding box center [1164, 502] width 149 height 47
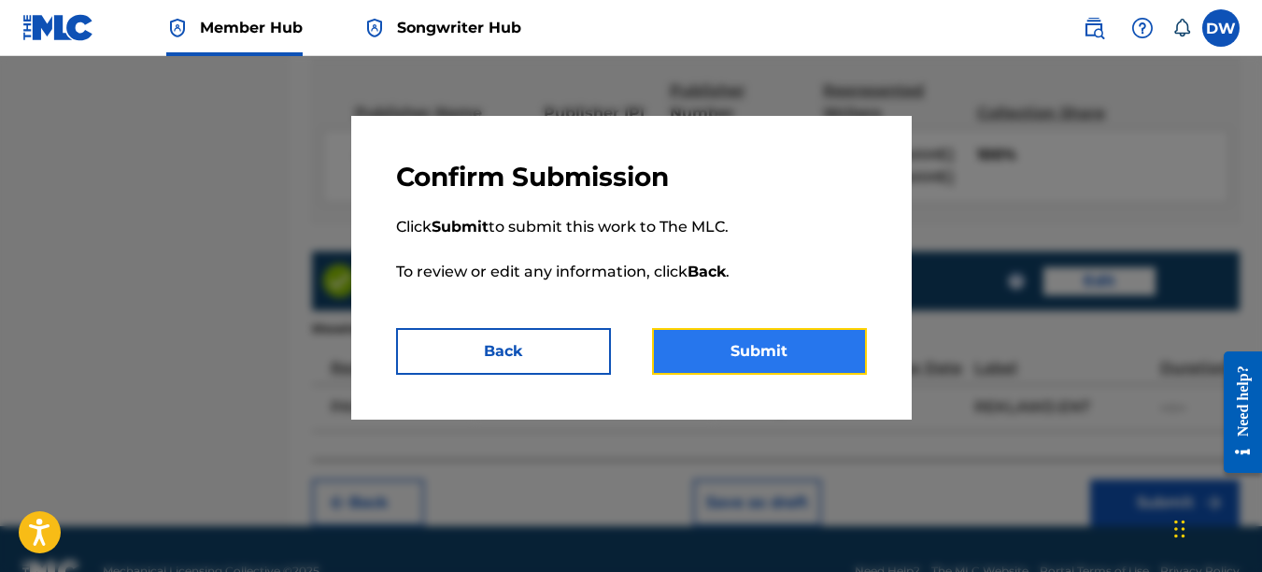
click at [774, 339] on button "Submit" at bounding box center [759, 351] width 215 height 47
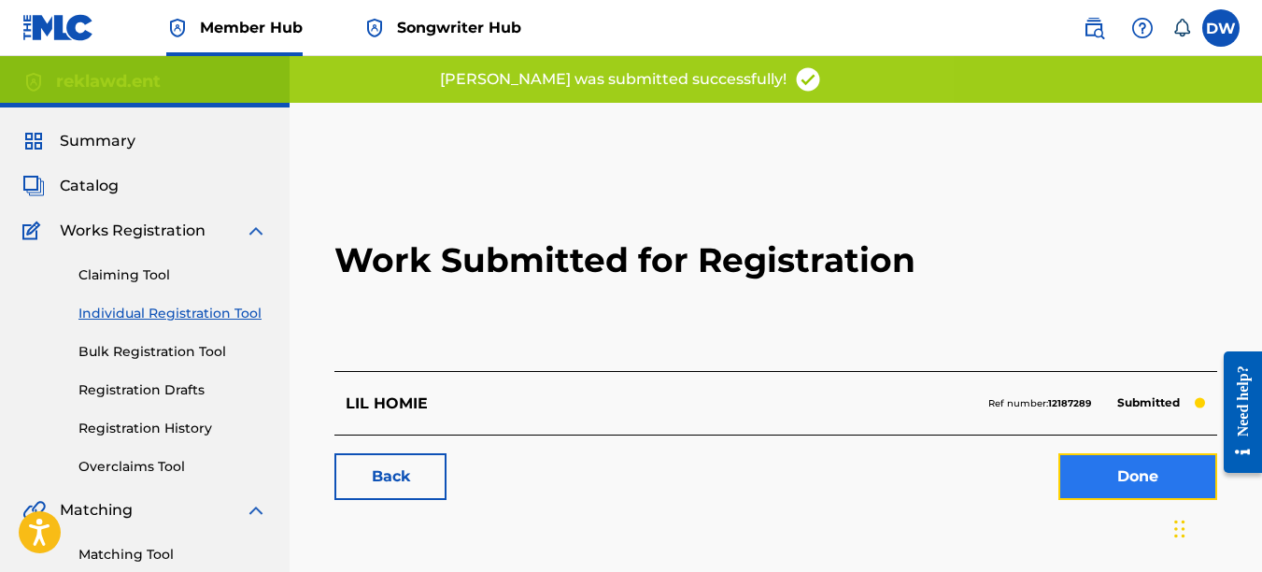
click at [1119, 472] on link "Done" at bounding box center [1138, 476] width 159 height 47
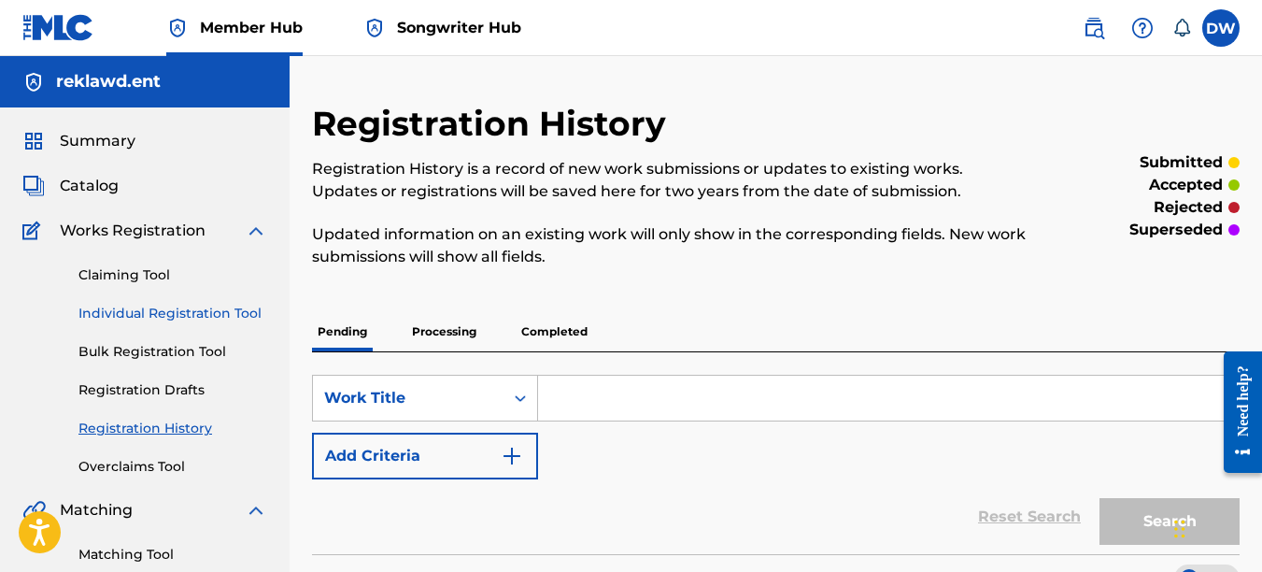
click at [250, 311] on link "Individual Registration Tool" at bounding box center [172, 314] width 189 height 20
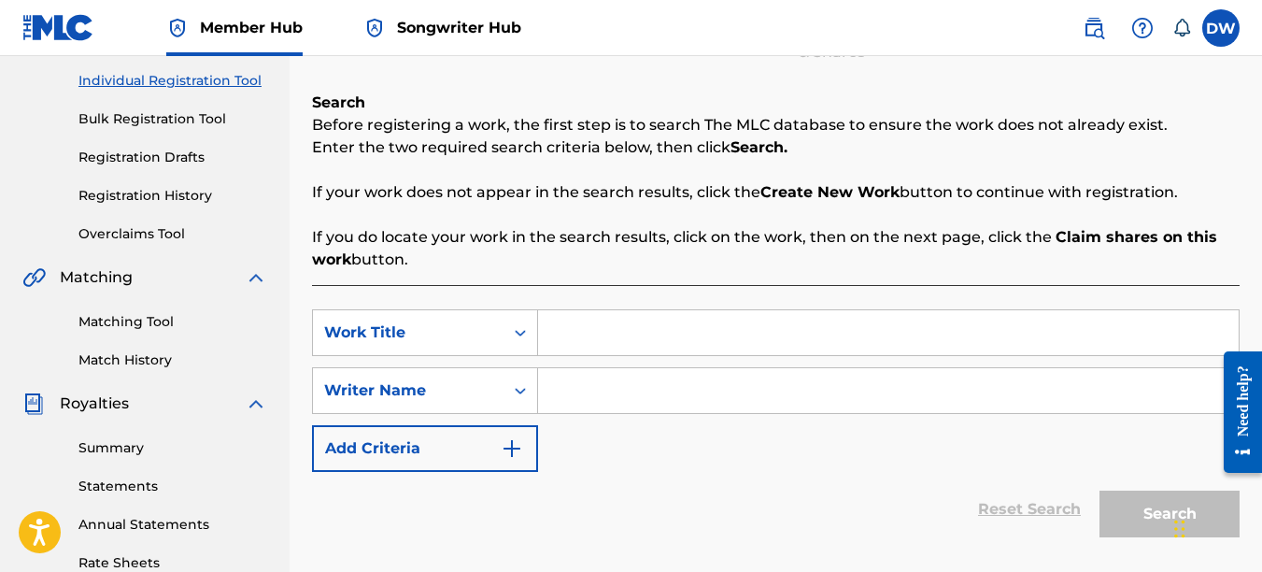
scroll to position [240, 0]
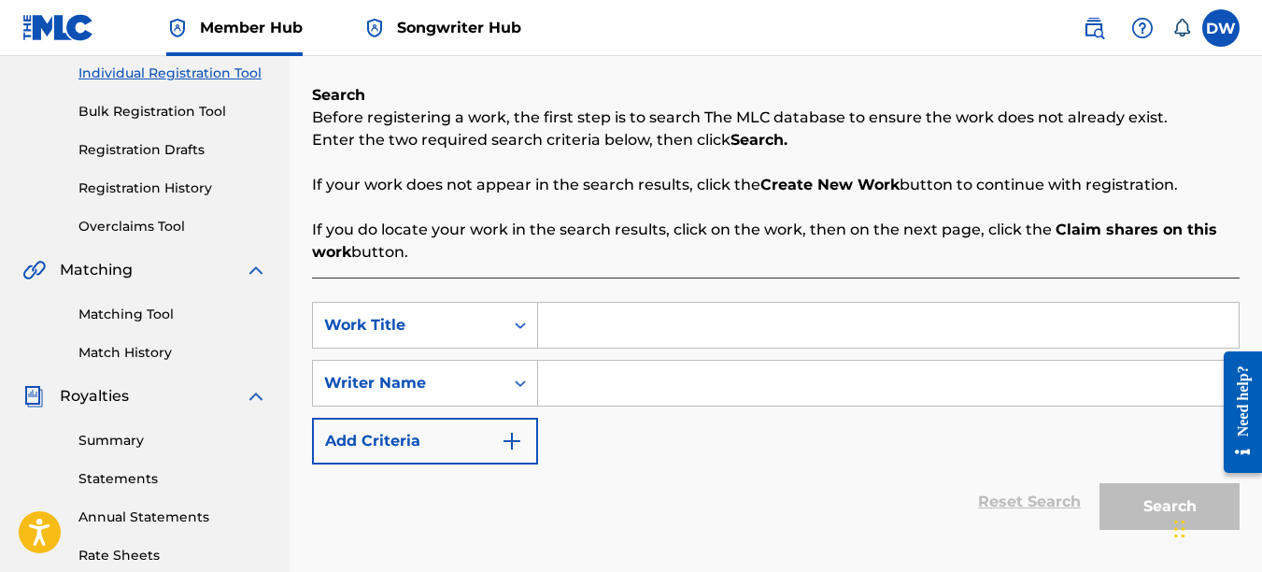
click at [643, 320] on input "Search Form" at bounding box center [888, 325] width 701 height 45
type input "FLEA FLICKER"
click at [618, 380] on input "Search Form" at bounding box center [888, 383] width 701 height 45
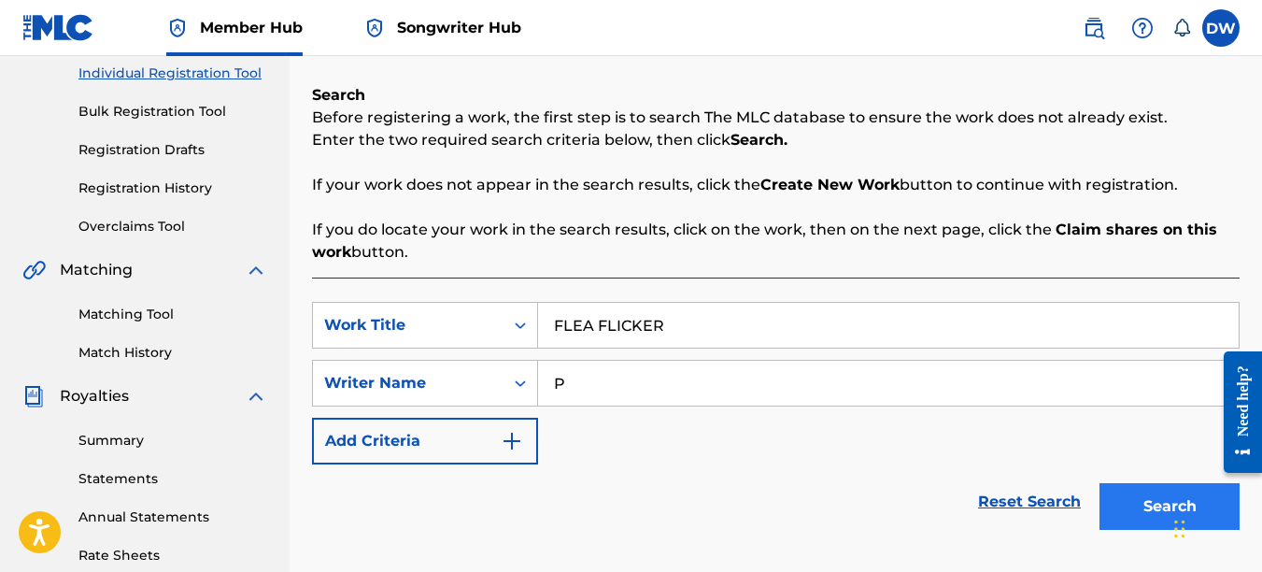
type input "P"
click at [1139, 492] on button "Search" at bounding box center [1170, 506] width 140 height 47
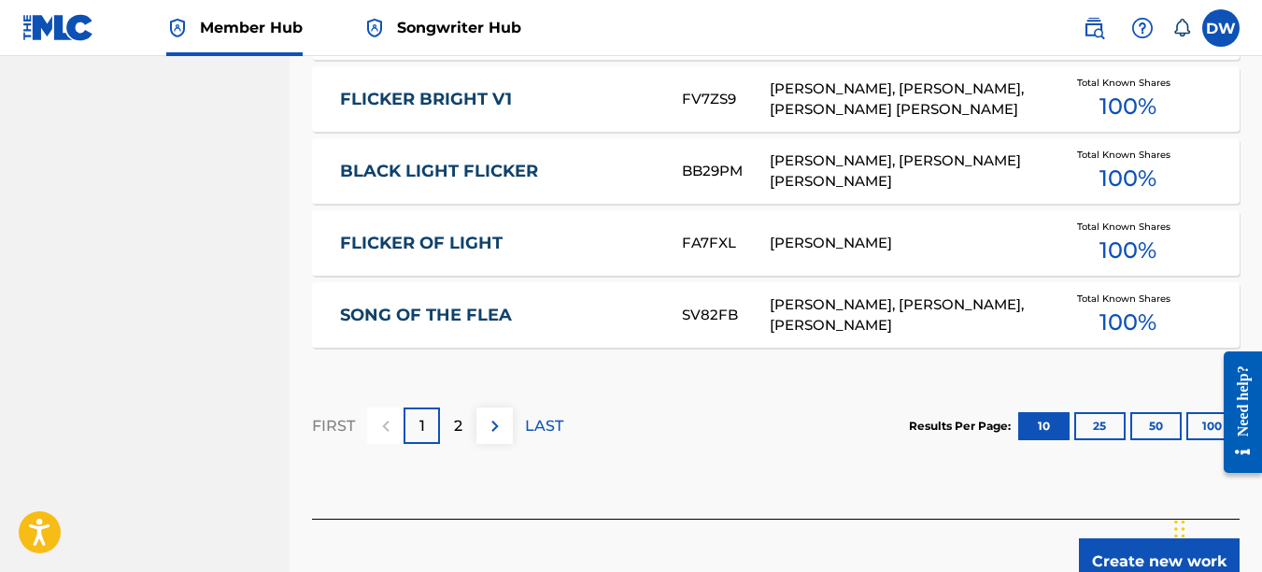
scroll to position [1316, 0]
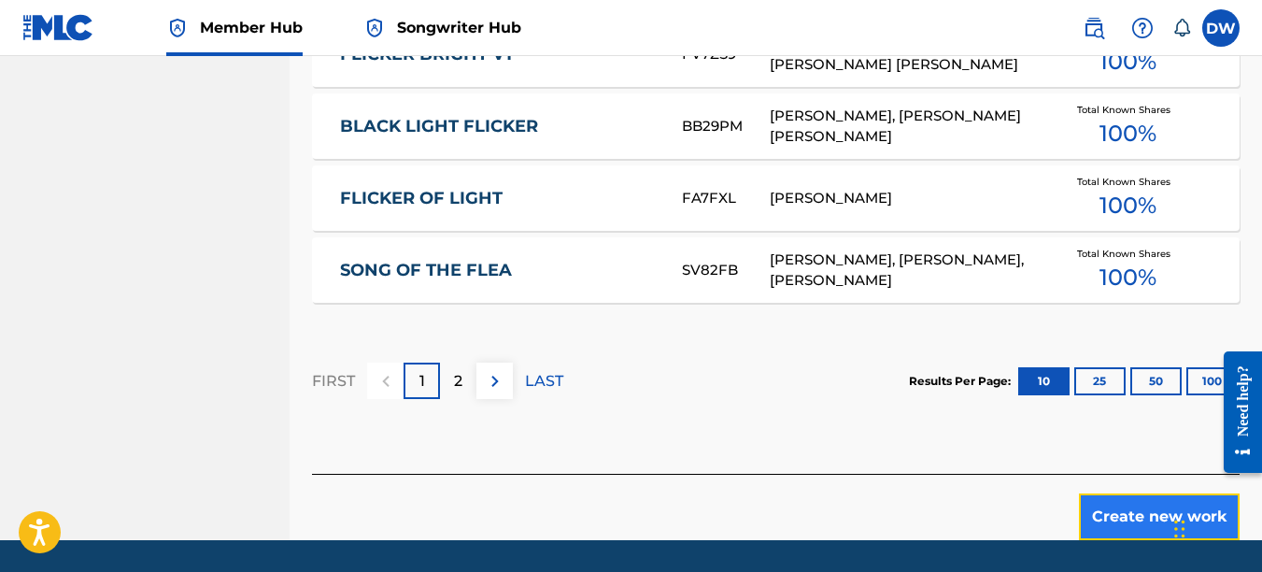
click at [1117, 507] on button "Create new work" at bounding box center [1159, 516] width 161 height 47
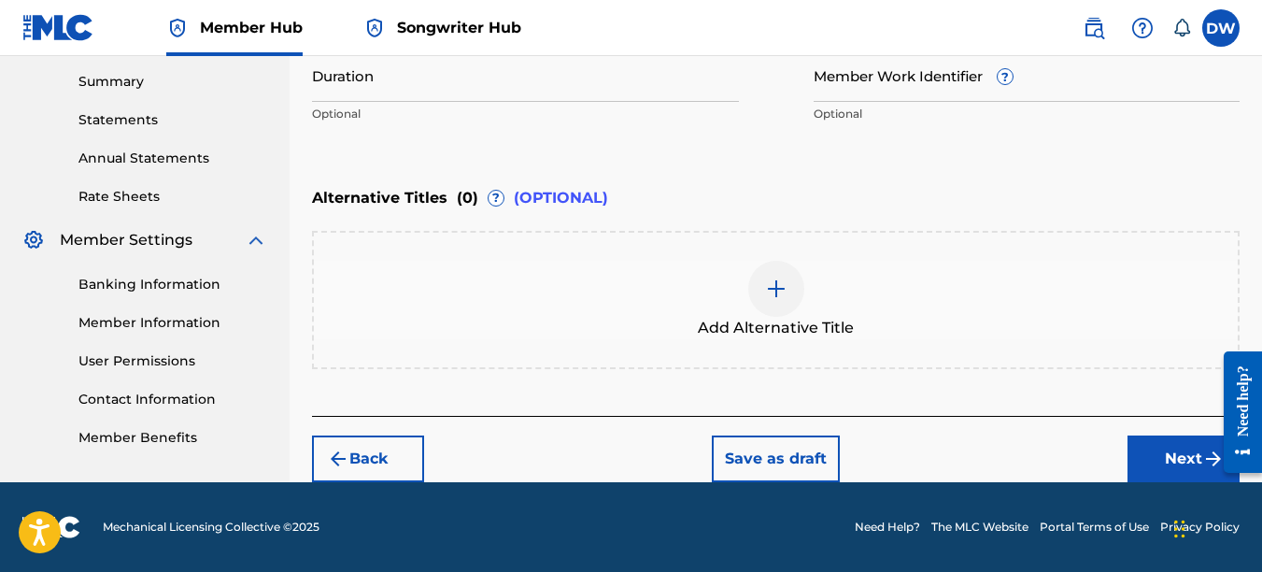
scroll to position [446, 0]
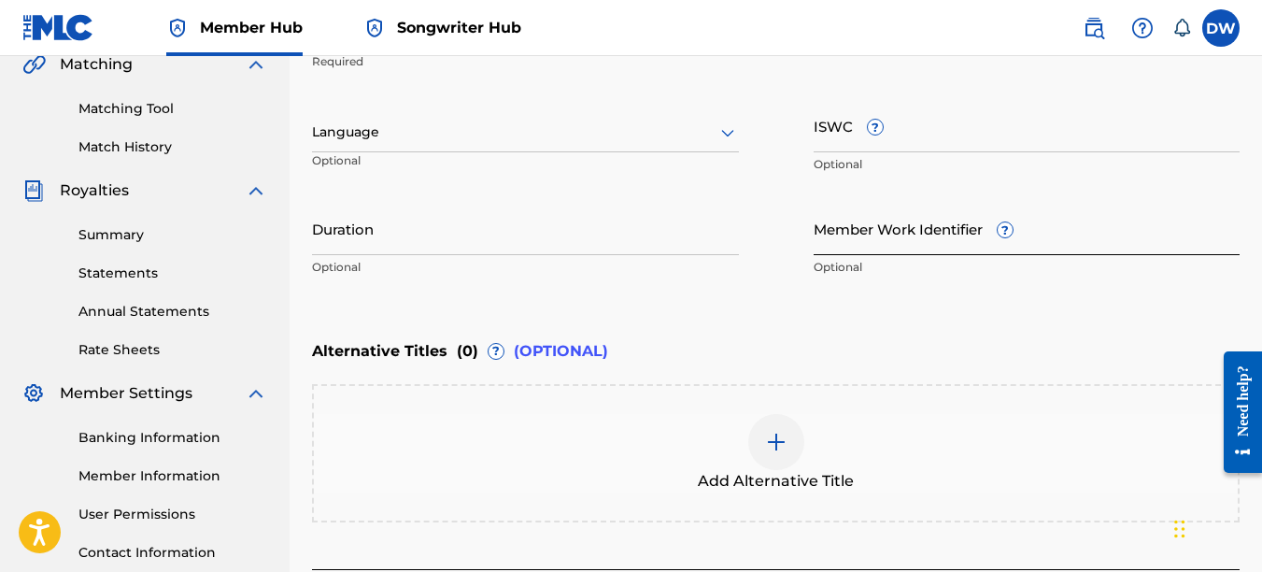
click at [894, 248] on input "Member Work Identifier ?" at bounding box center [1027, 228] width 427 height 53
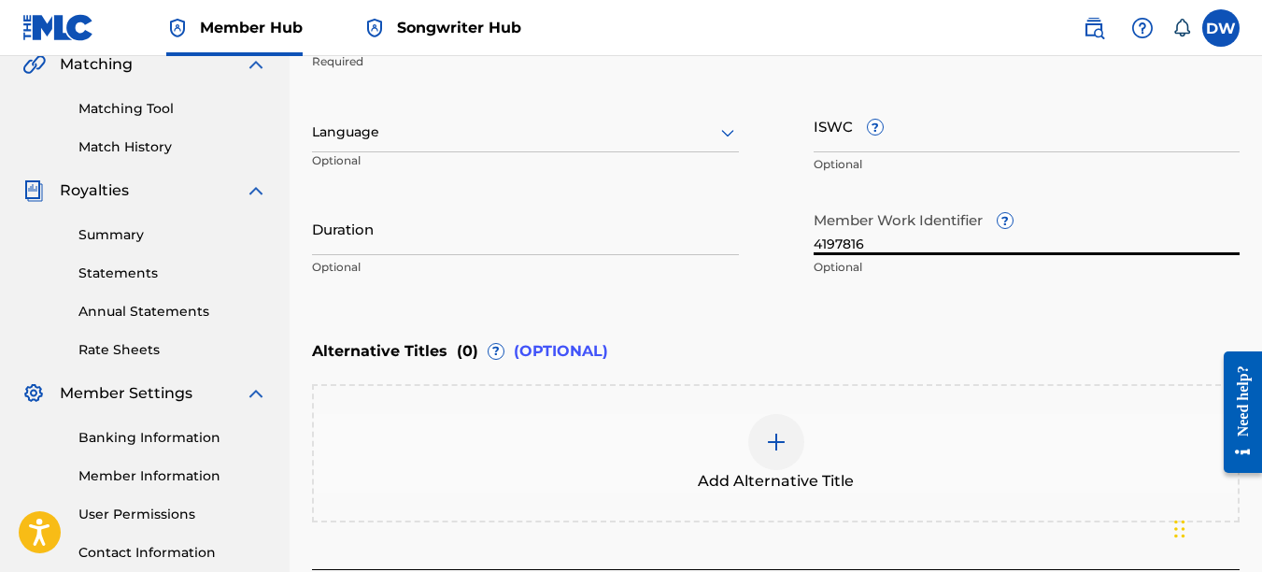
type input "4197816"
click at [729, 136] on icon at bounding box center [728, 132] width 22 height 22
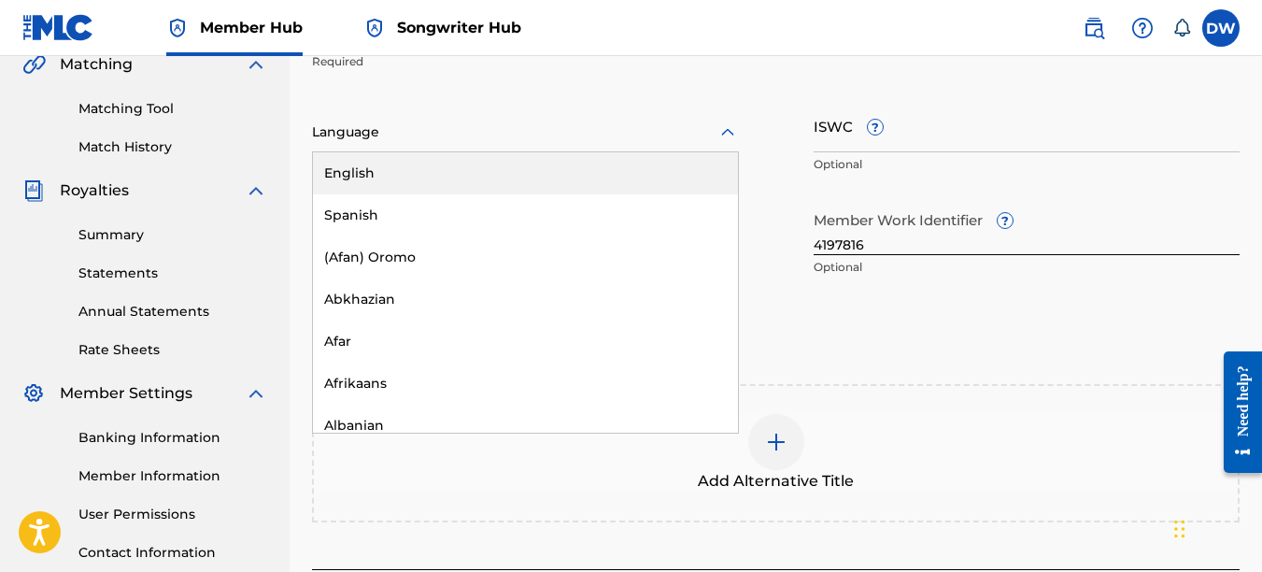
click at [690, 173] on div "English" at bounding box center [525, 173] width 425 height 42
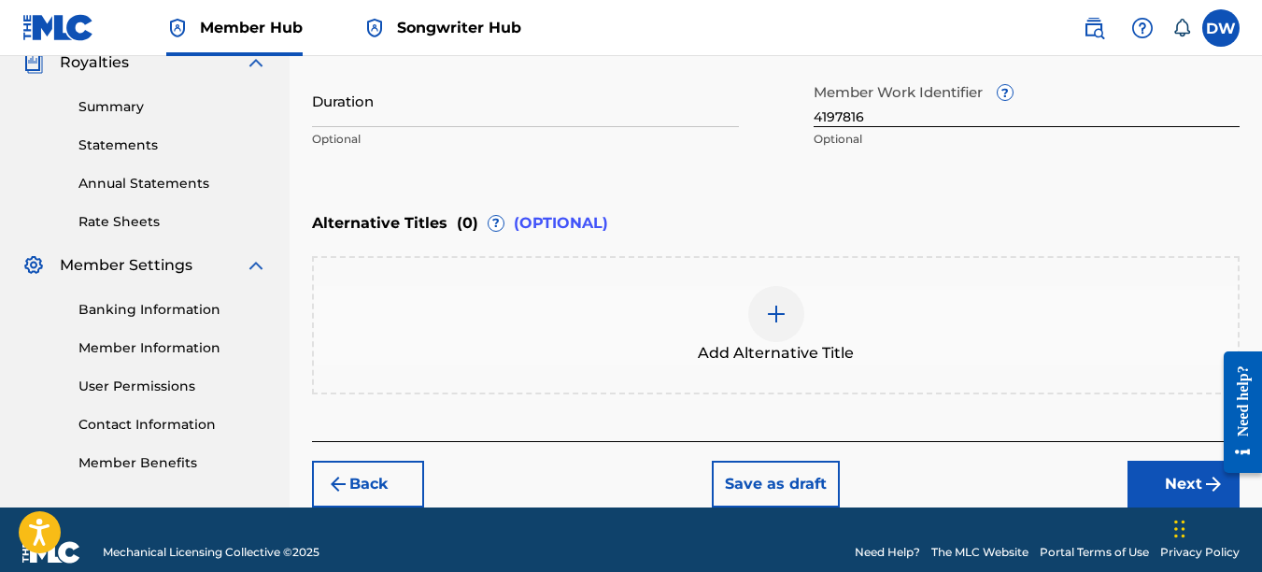
scroll to position [599, 0]
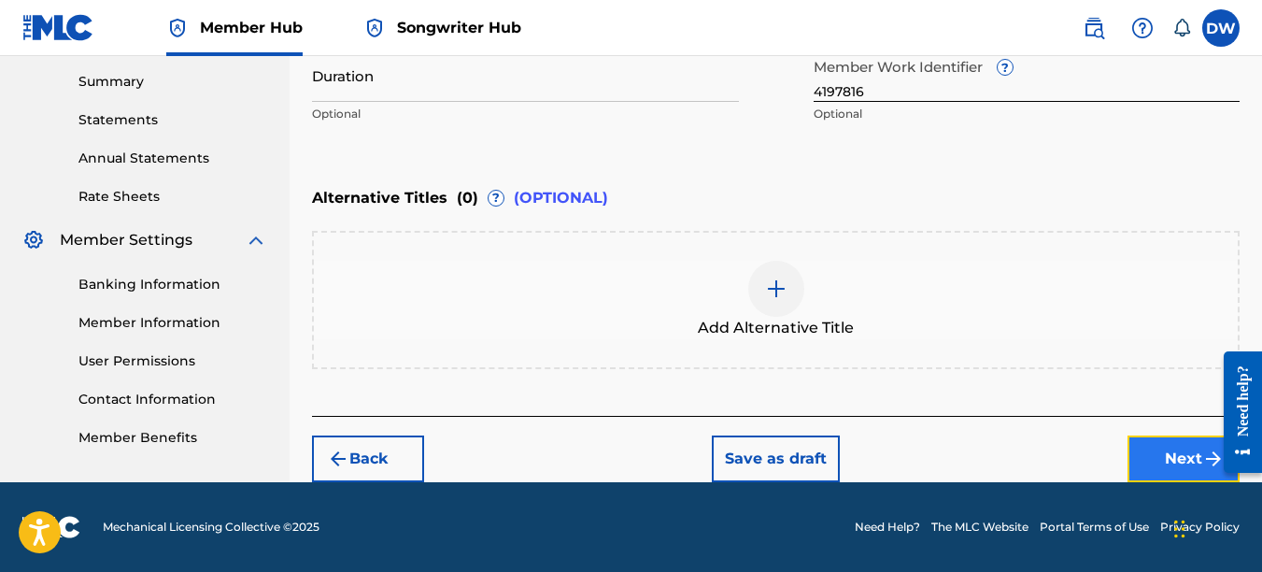
click at [1168, 463] on button "Next" at bounding box center [1184, 458] width 112 height 47
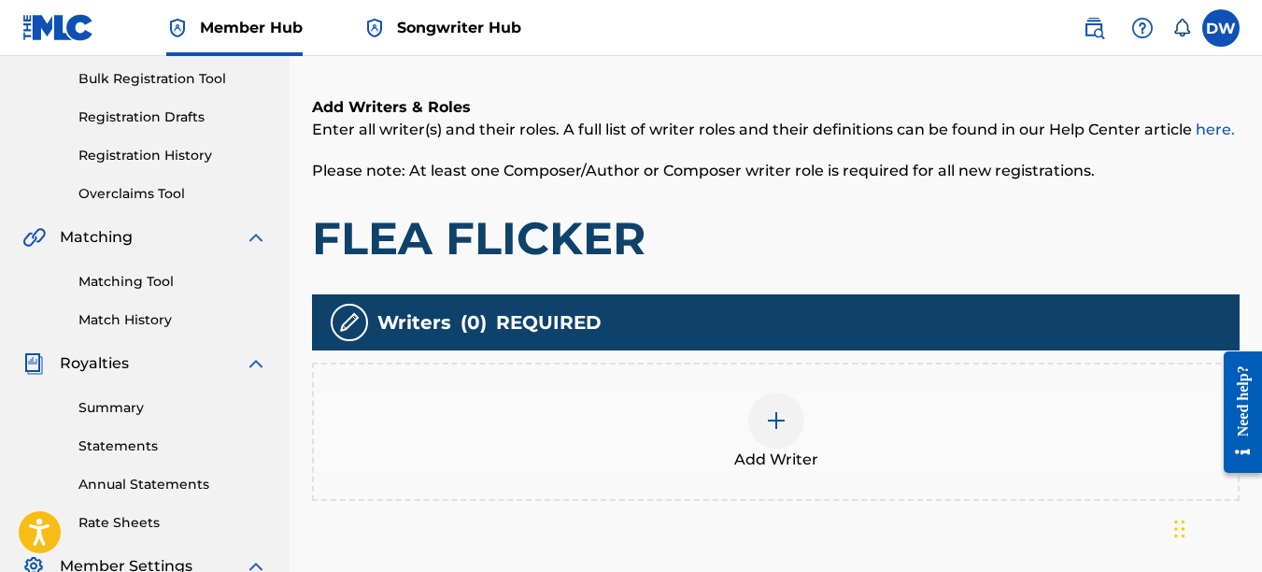
scroll to position [310, 0]
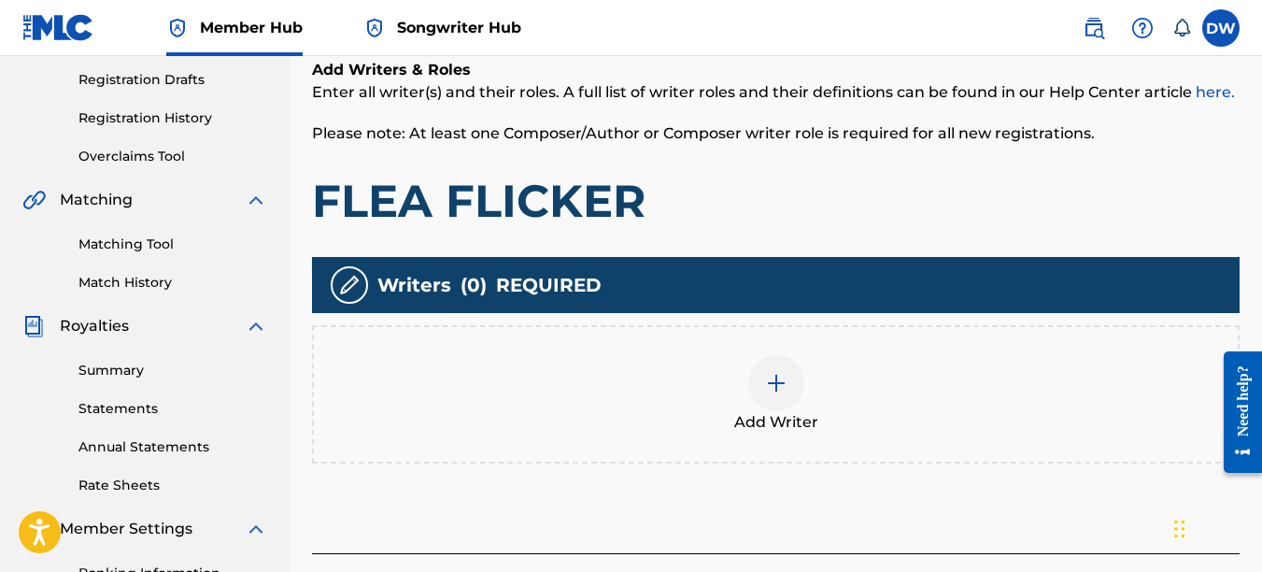
click at [774, 391] on img at bounding box center [776, 383] width 22 height 22
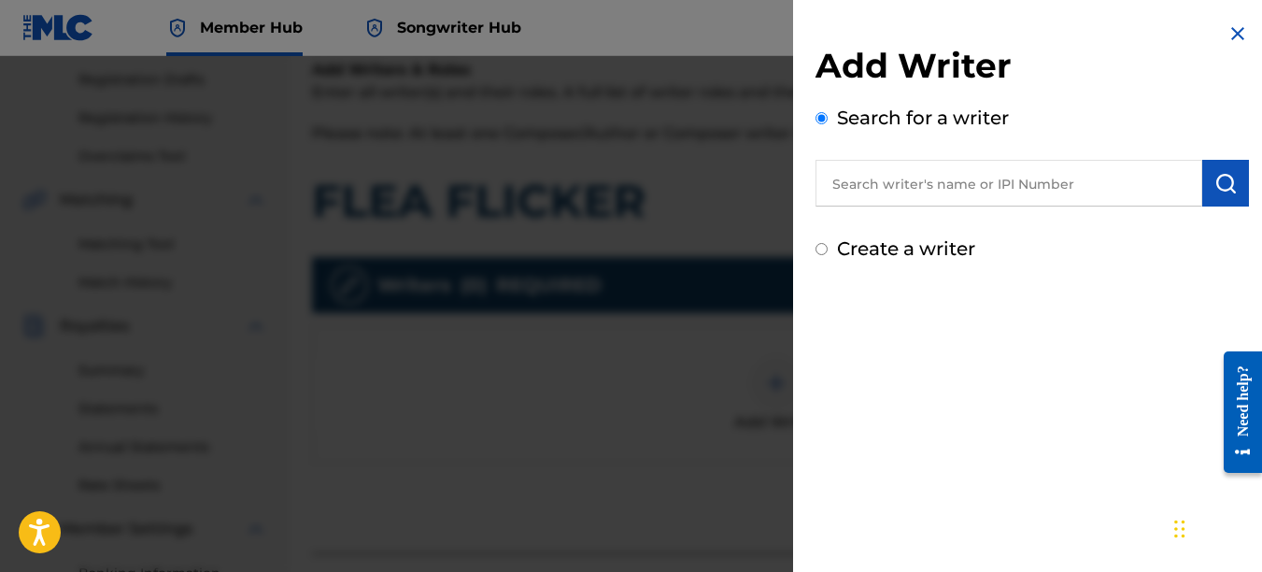
click at [902, 191] on input "text" at bounding box center [1009, 183] width 387 height 47
type input "00742767418"
click at [1215, 178] on img "submit" at bounding box center [1226, 183] width 22 height 22
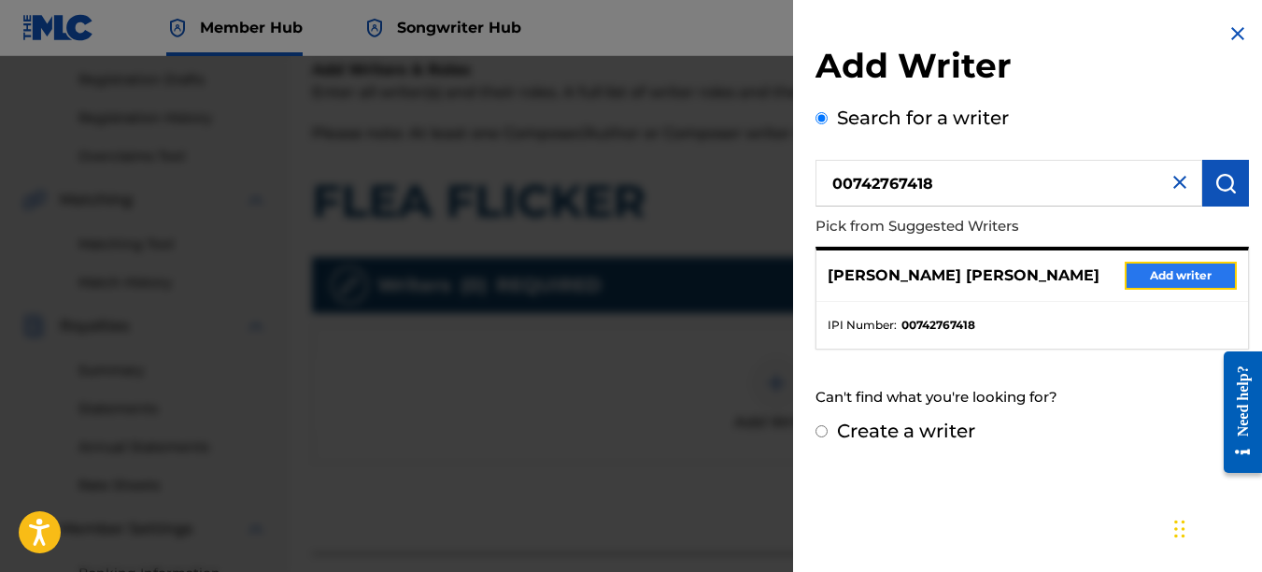
click at [1197, 272] on button "Add writer" at bounding box center [1181, 276] width 112 height 28
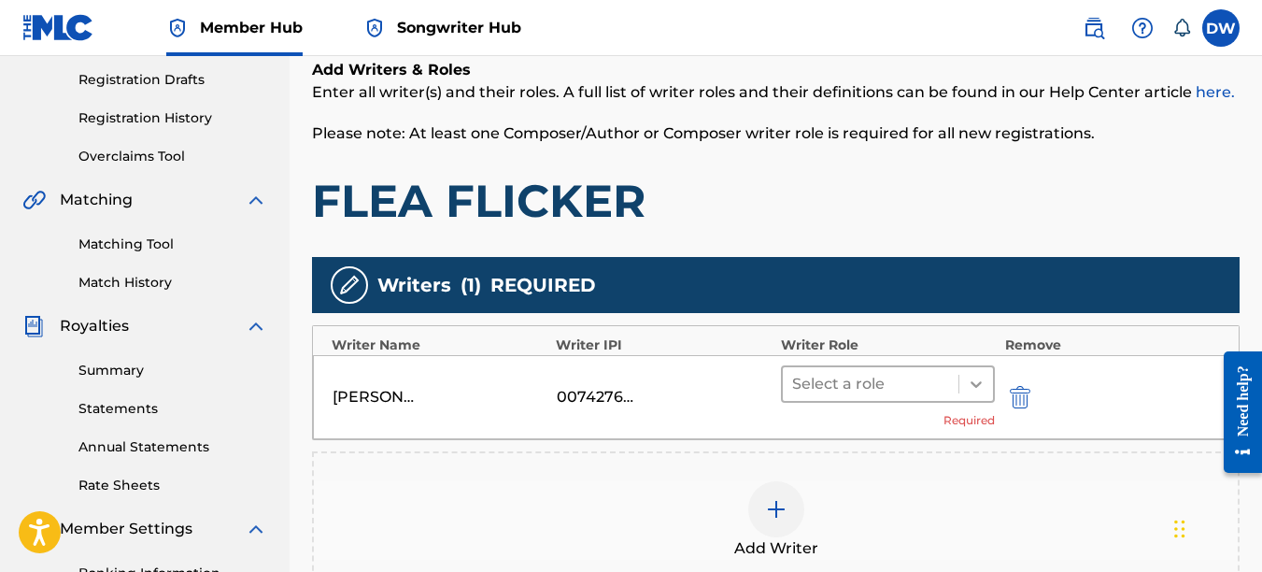
click at [975, 380] on icon at bounding box center [976, 384] width 19 height 19
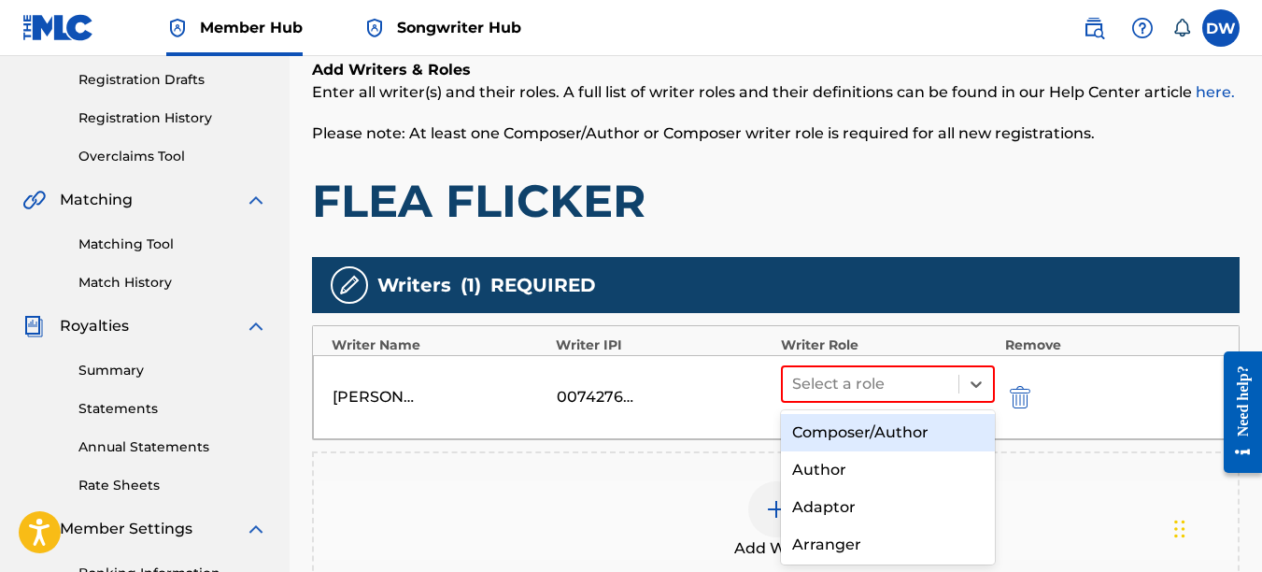
click at [887, 429] on div "Composer/Author" at bounding box center [888, 432] width 215 height 37
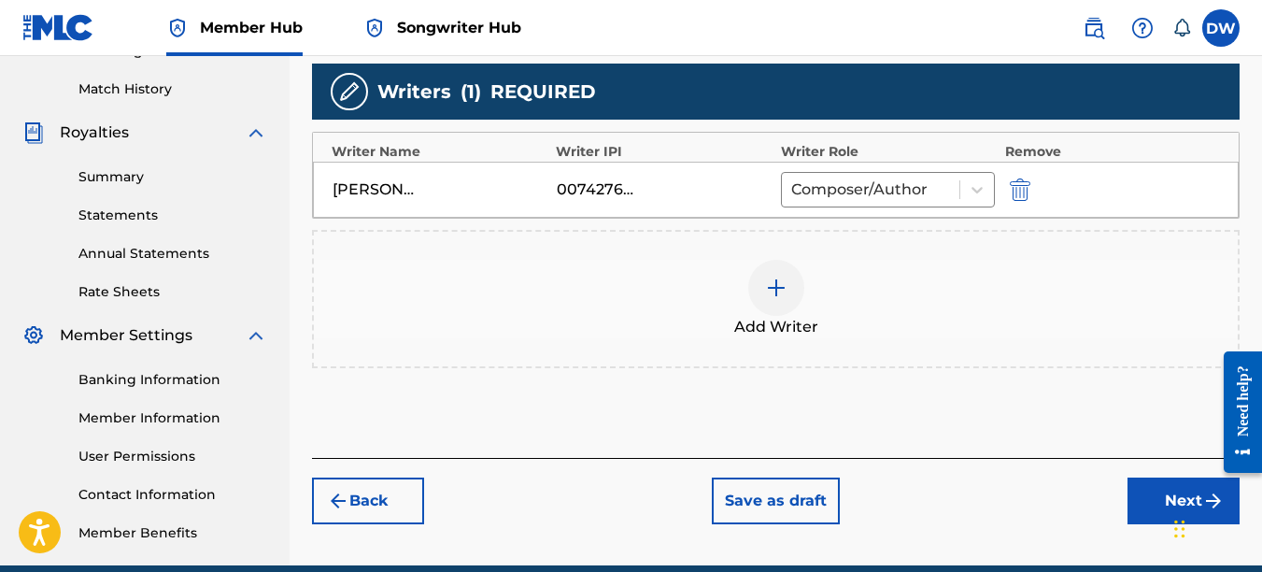
scroll to position [523, 0]
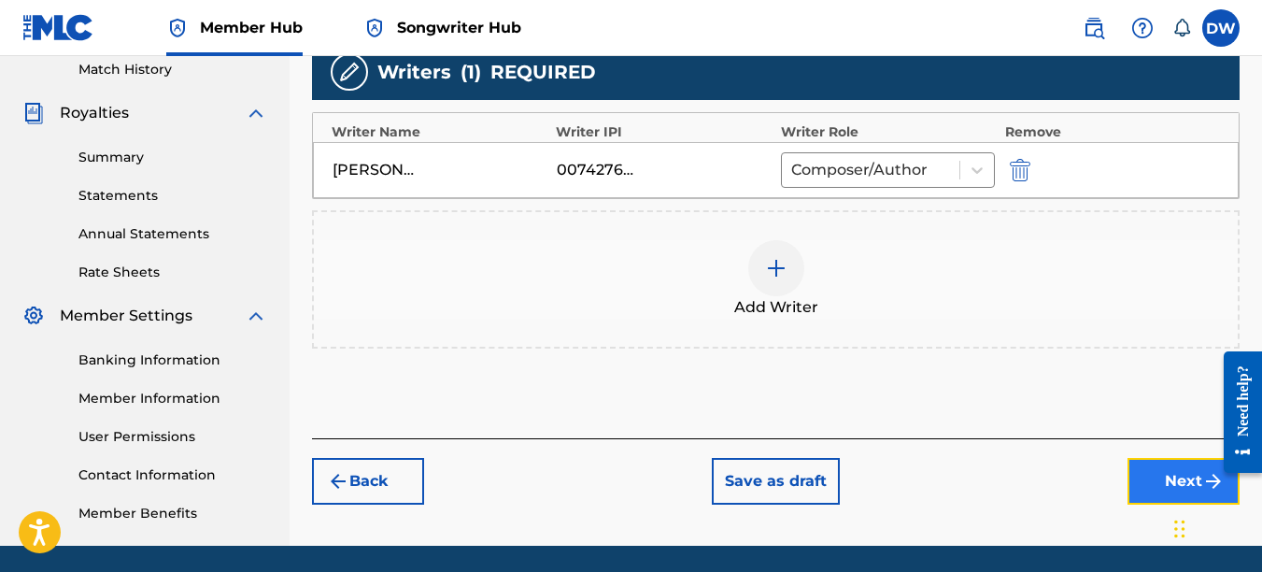
click at [1150, 488] on button "Next" at bounding box center [1184, 481] width 112 height 47
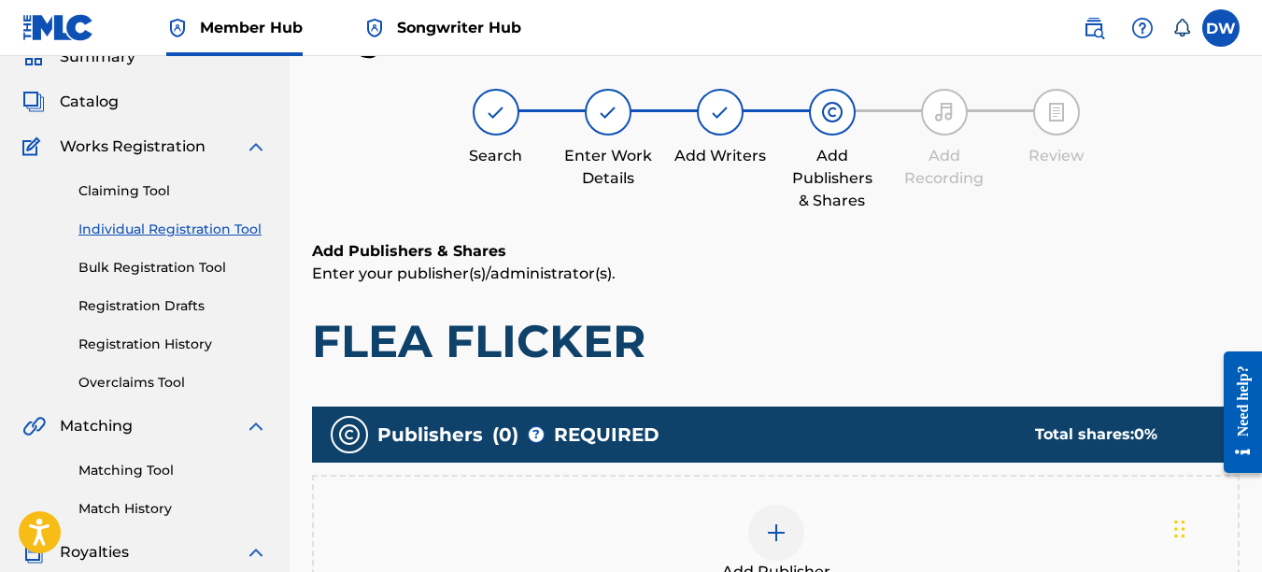
scroll to position [269, 0]
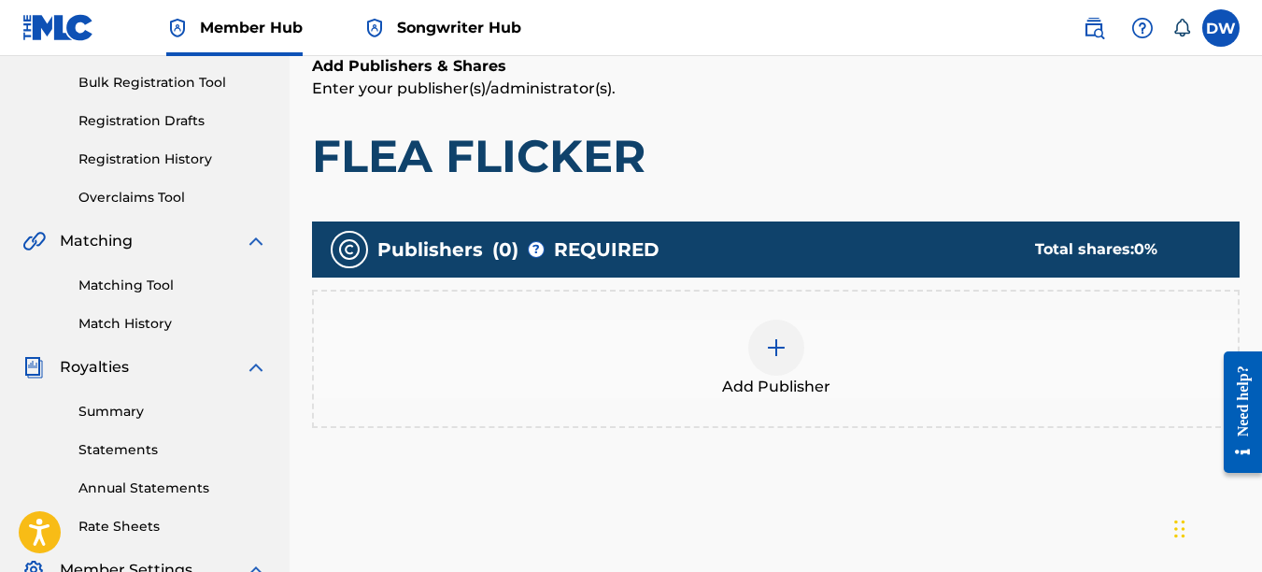
drag, startPoint x: 1265, startPoint y: 259, endPoint x: 47, endPoint y: 13, distance: 1242.9
click at [776, 358] on img at bounding box center [776, 347] width 22 height 22
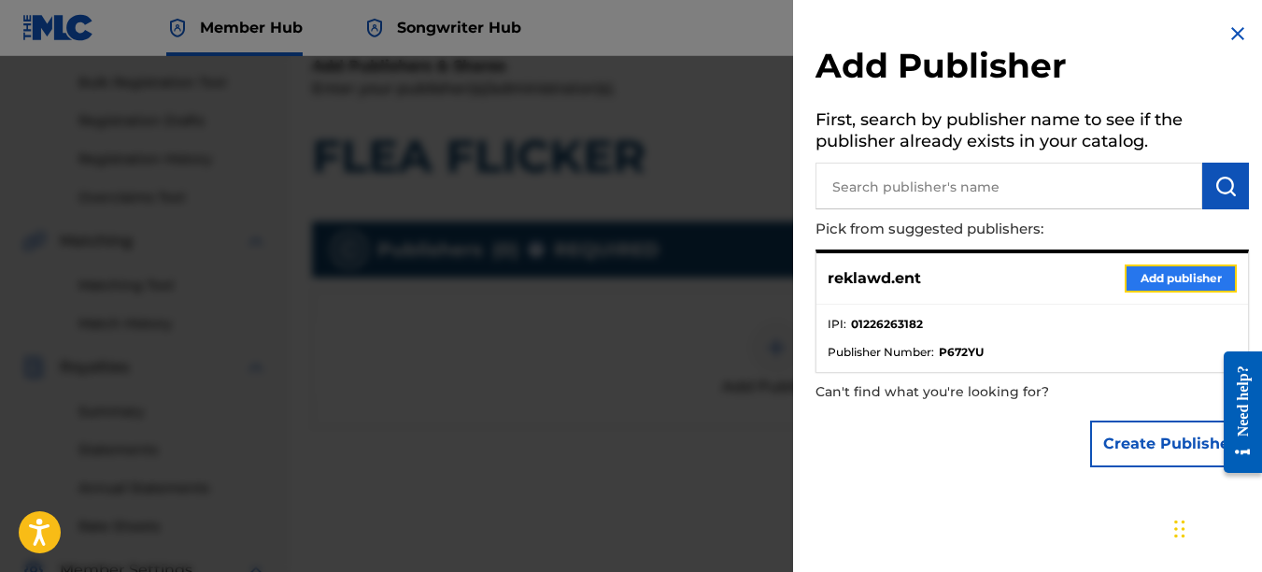
click at [1170, 276] on button "Add publisher" at bounding box center [1181, 278] width 112 height 28
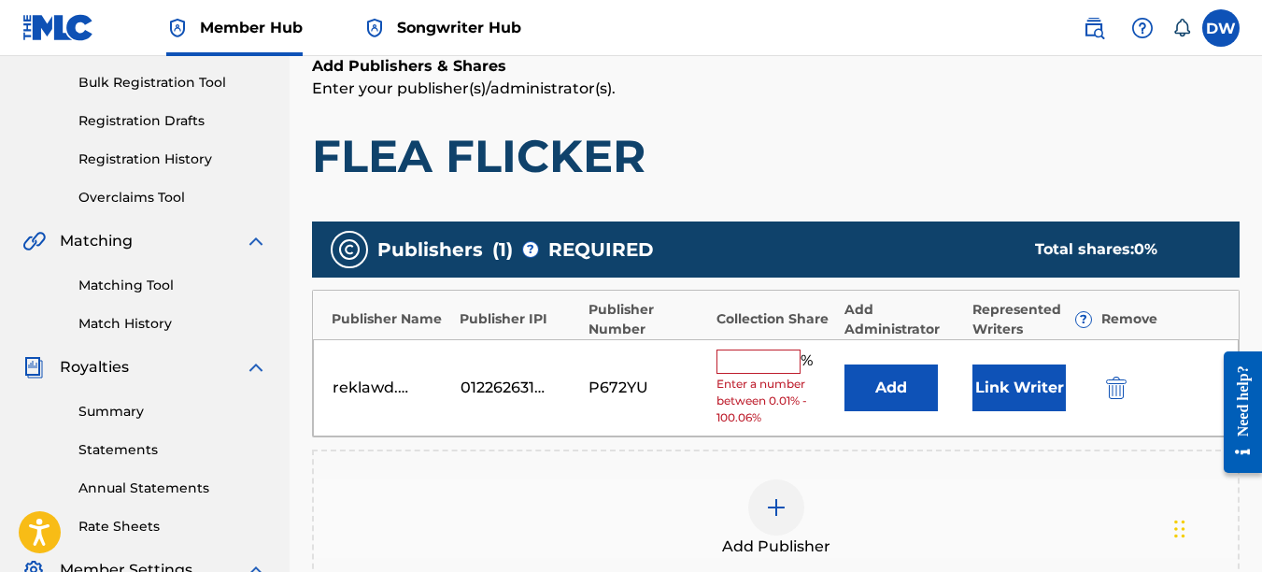
click at [736, 371] on input "text" at bounding box center [759, 361] width 84 height 24
type input "100"
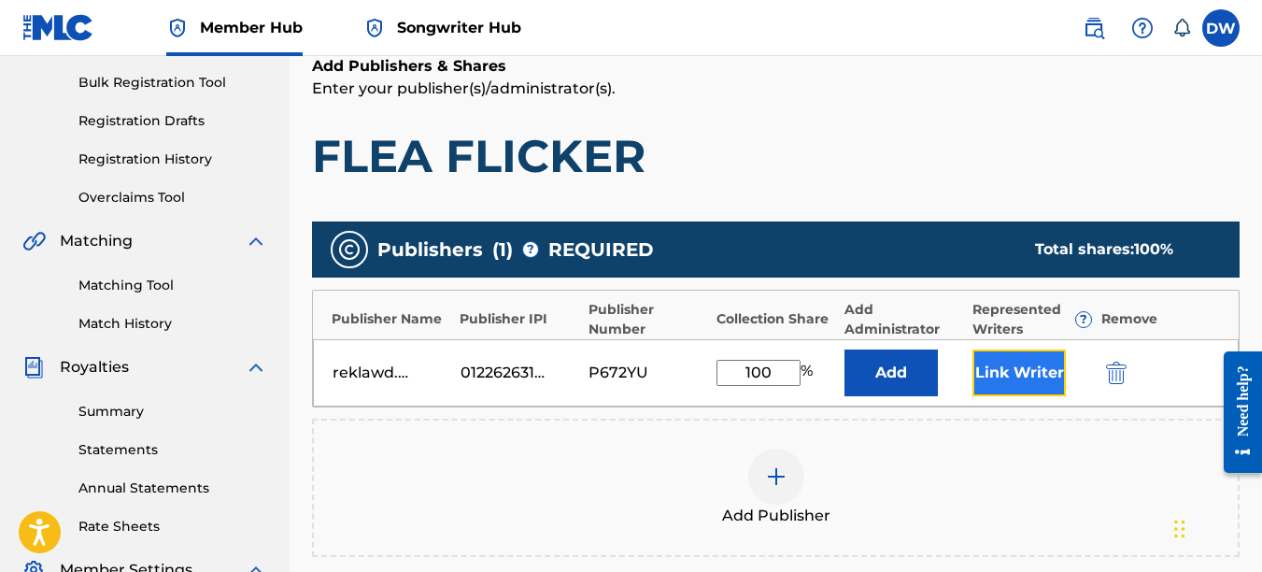
click at [1014, 377] on button "Link Writer" at bounding box center [1019, 372] width 93 height 47
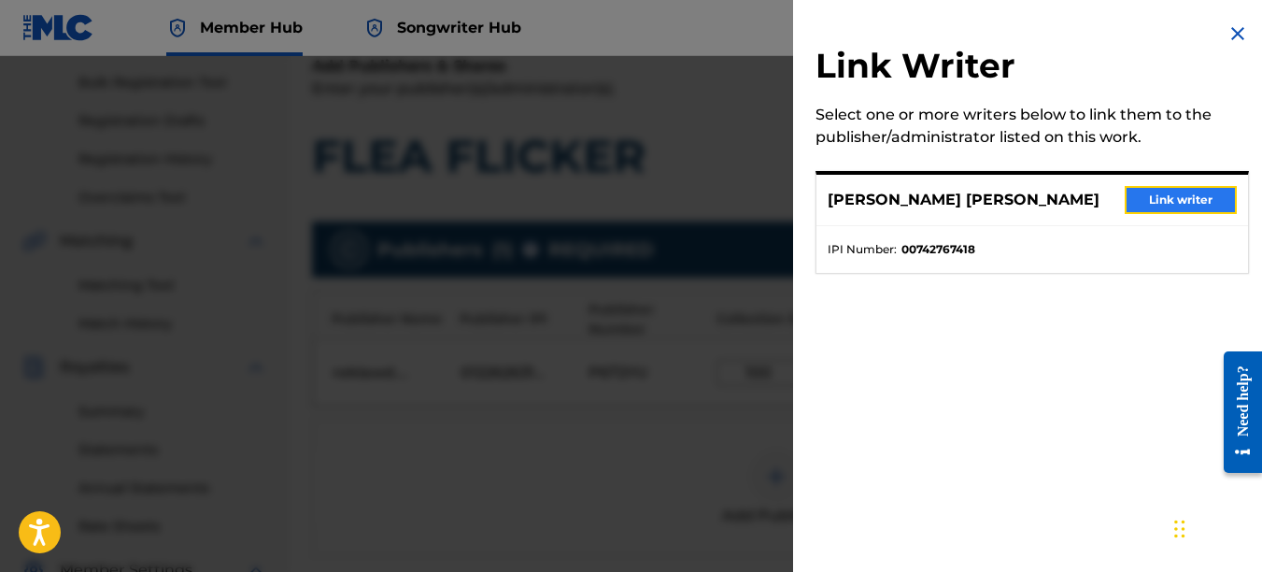
click at [1169, 200] on button "Link writer" at bounding box center [1181, 200] width 112 height 28
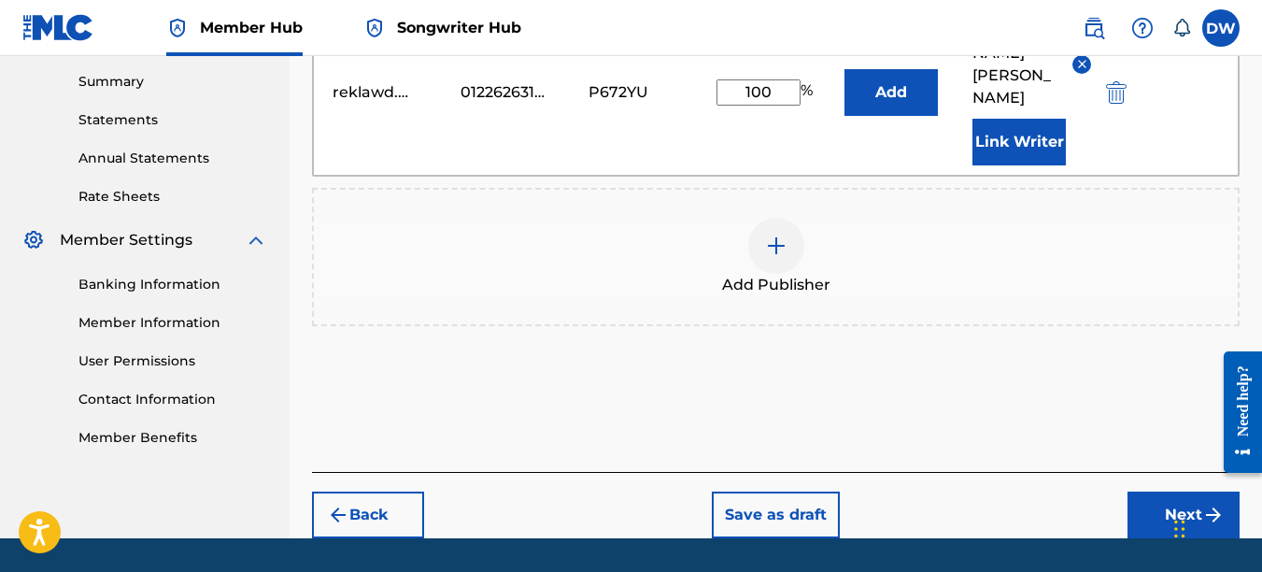
scroll to position [633, 0]
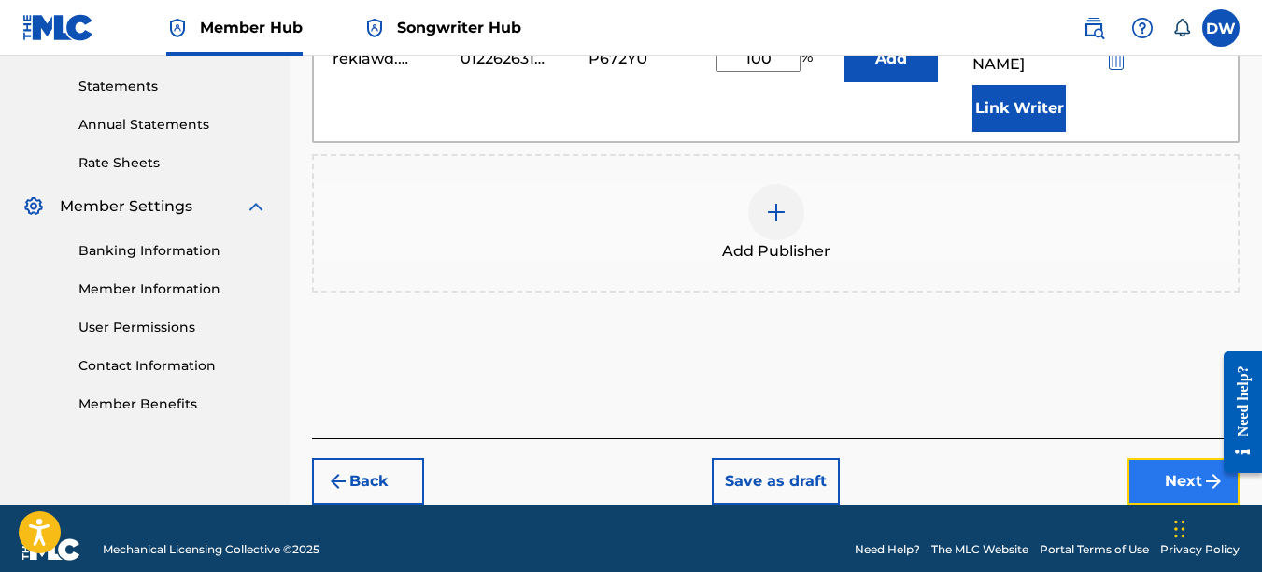
click at [1169, 458] on button "Next" at bounding box center [1184, 481] width 112 height 47
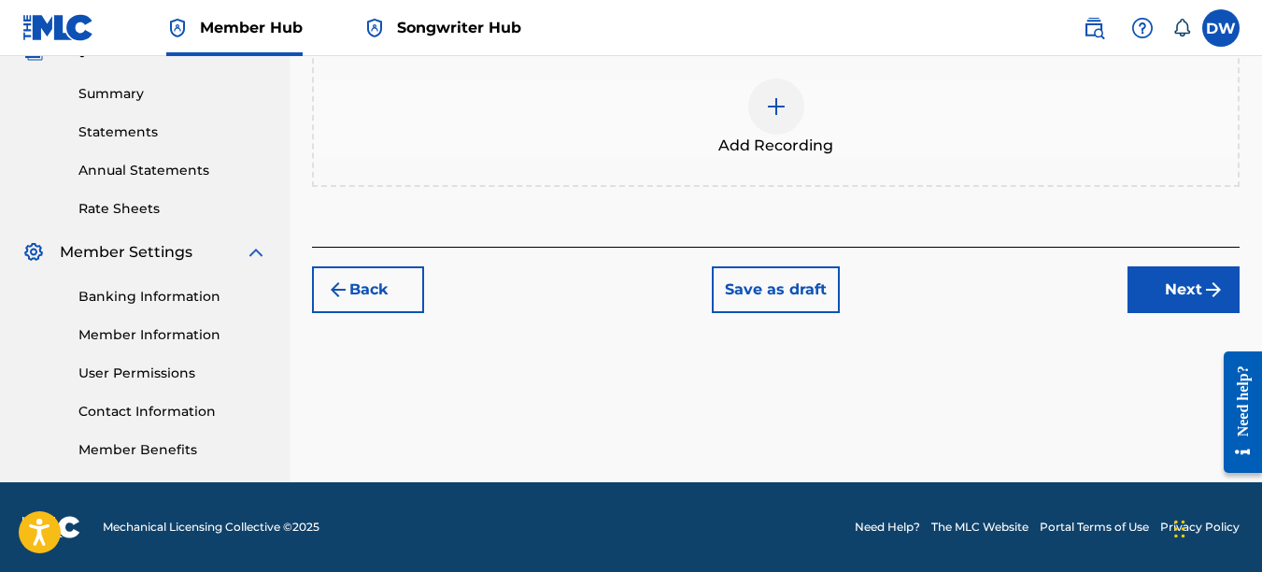
scroll to position [84, 0]
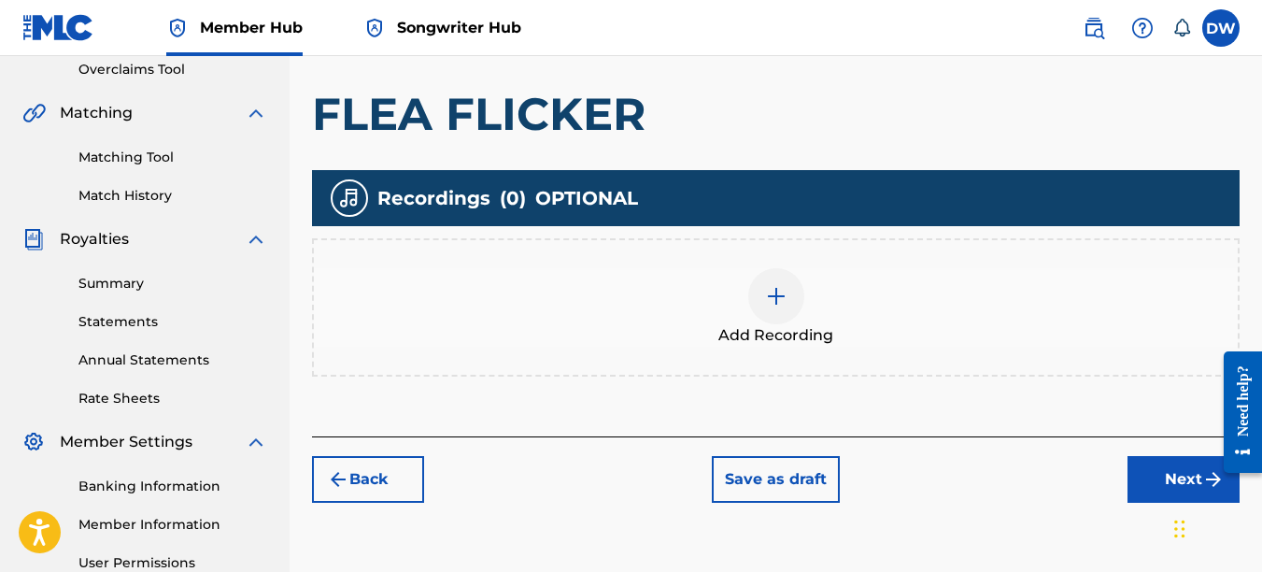
drag, startPoint x: 1265, startPoint y: 241, endPoint x: 43, endPoint y: 64, distance: 1234.8
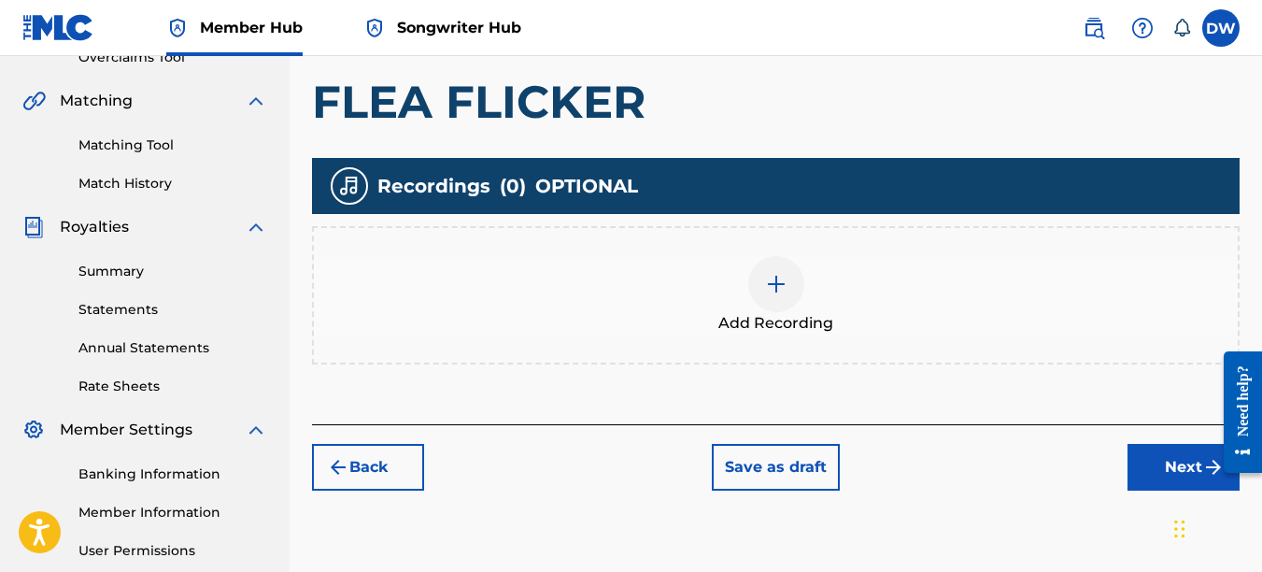
click at [788, 292] on div at bounding box center [776, 284] width 56 height 56
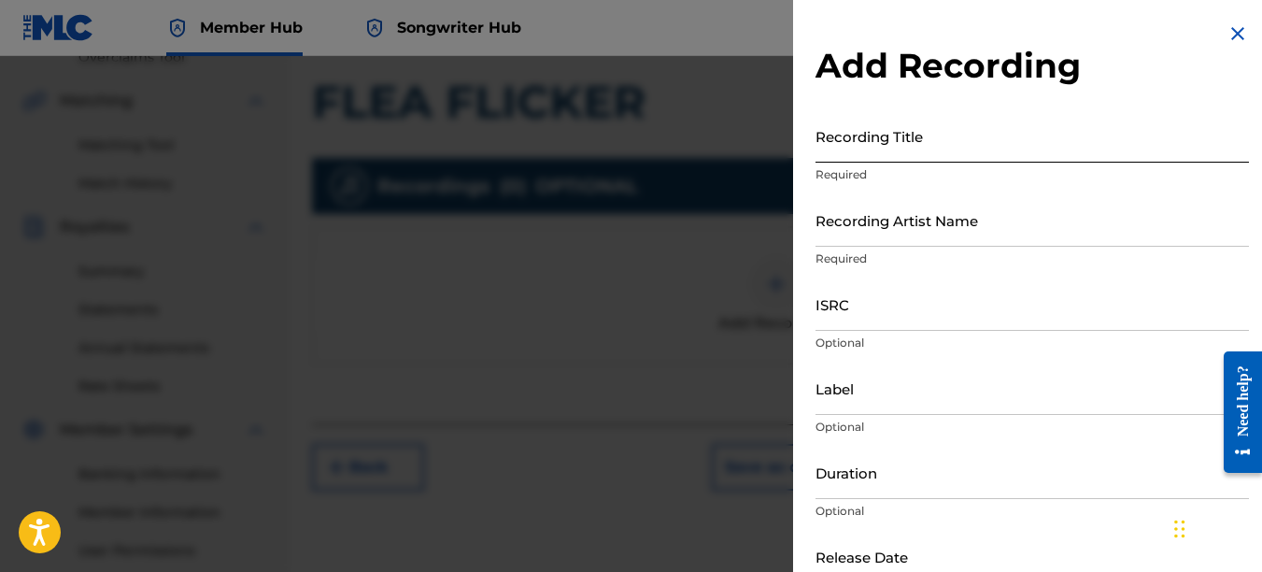
click at [843, 146] on input "Recording Title" at bounding box center [1033, 135] width 434 height 53
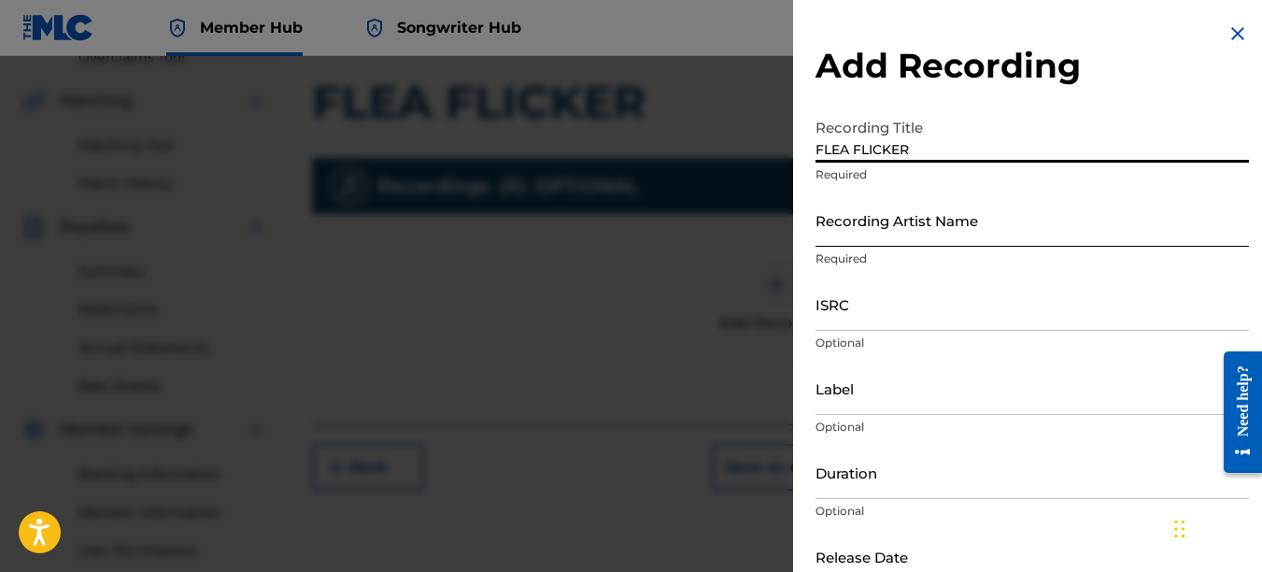
type input "FLEA FLICKER"
click at [855, 232] on input "Recording Artist Name" at bounding box center [1033, 219] width 434 height 53
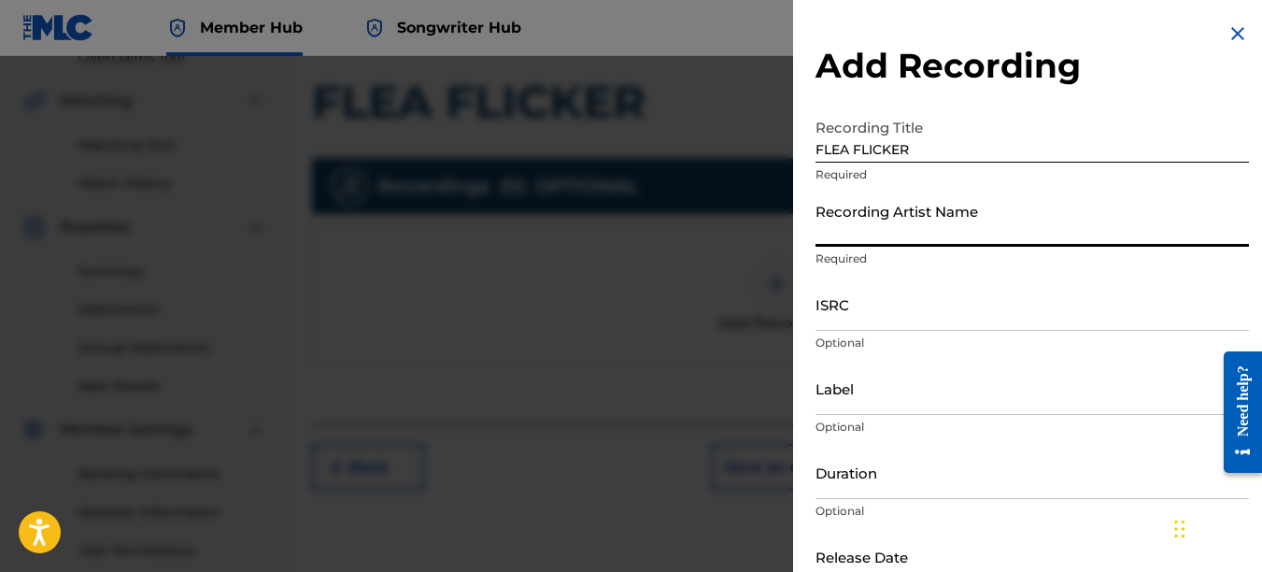
type input "PAIN"
type input "REKLAWD.ENT"
type input "[DATE]"
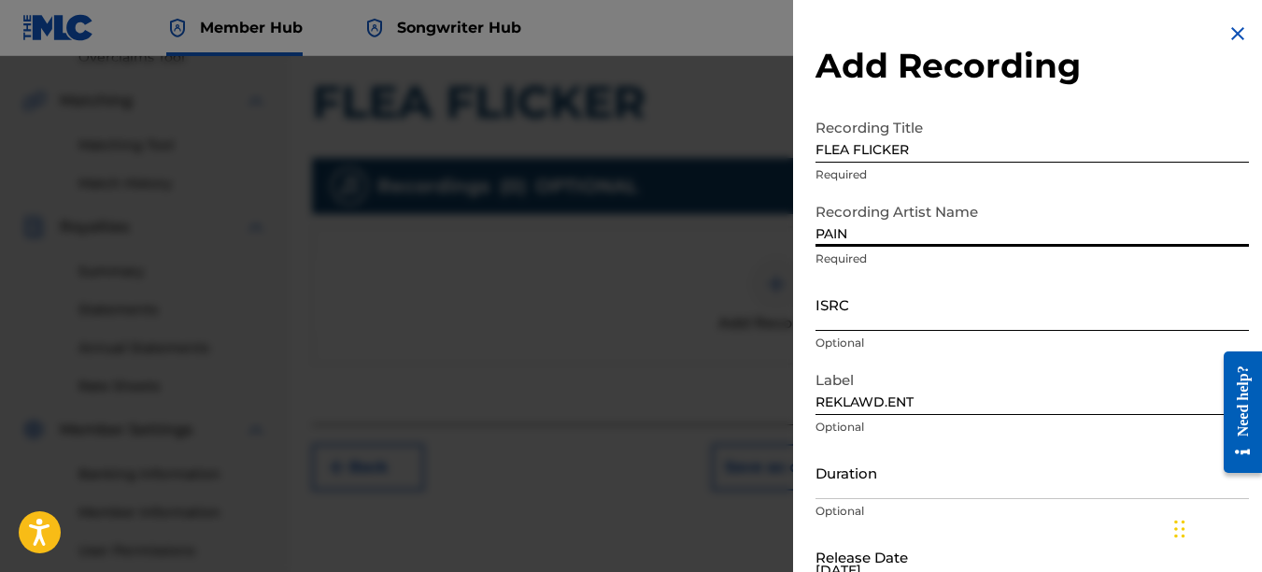
click at [836, 316] on input "ISRC" at bounding box center [1033, 303] width 434 height 53
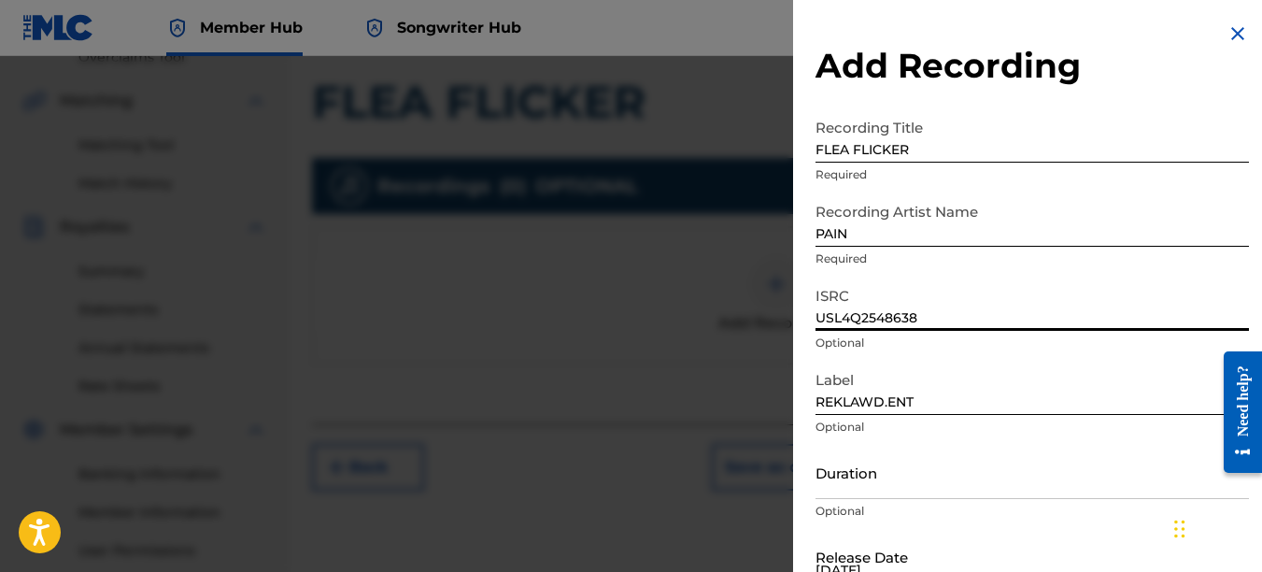
type input "USL4Q2548638"
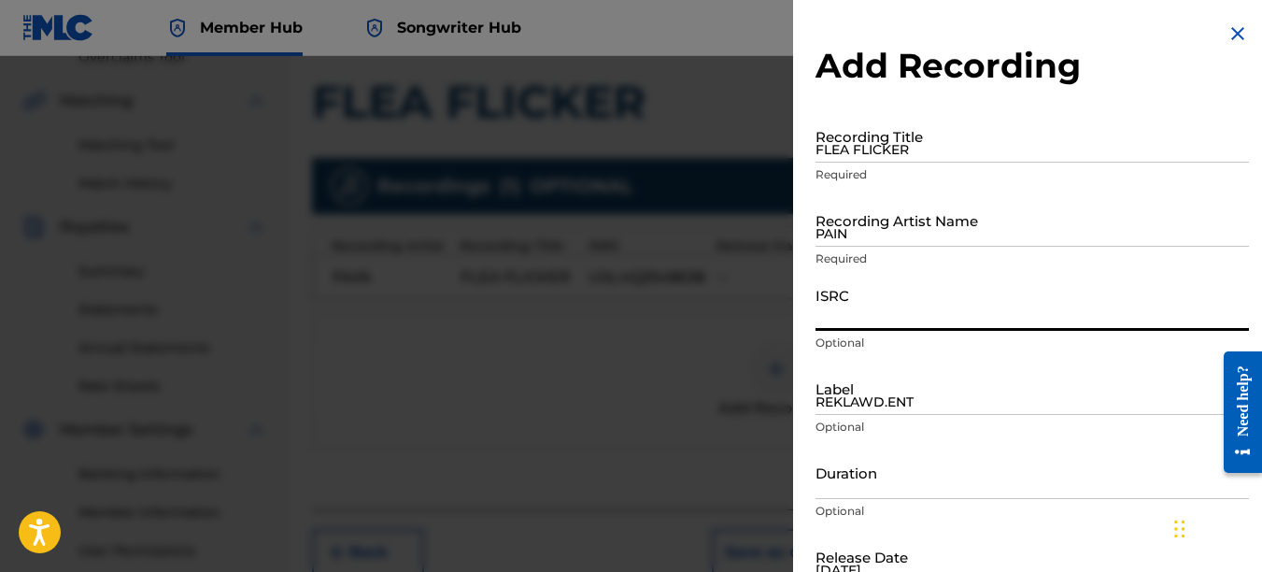
click at [1235, 28] on img at bounding box center [1238, 33] width 22 height 22
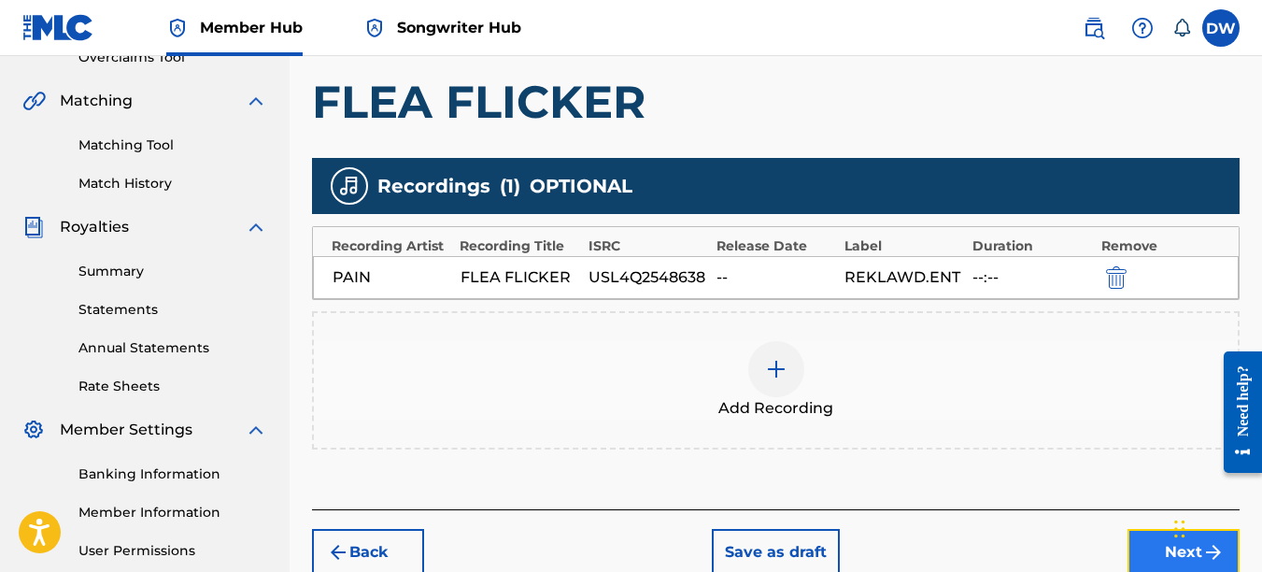
click at [1148, 536] on button "Next" at bounding box center [1184, 552] width 112 height 47
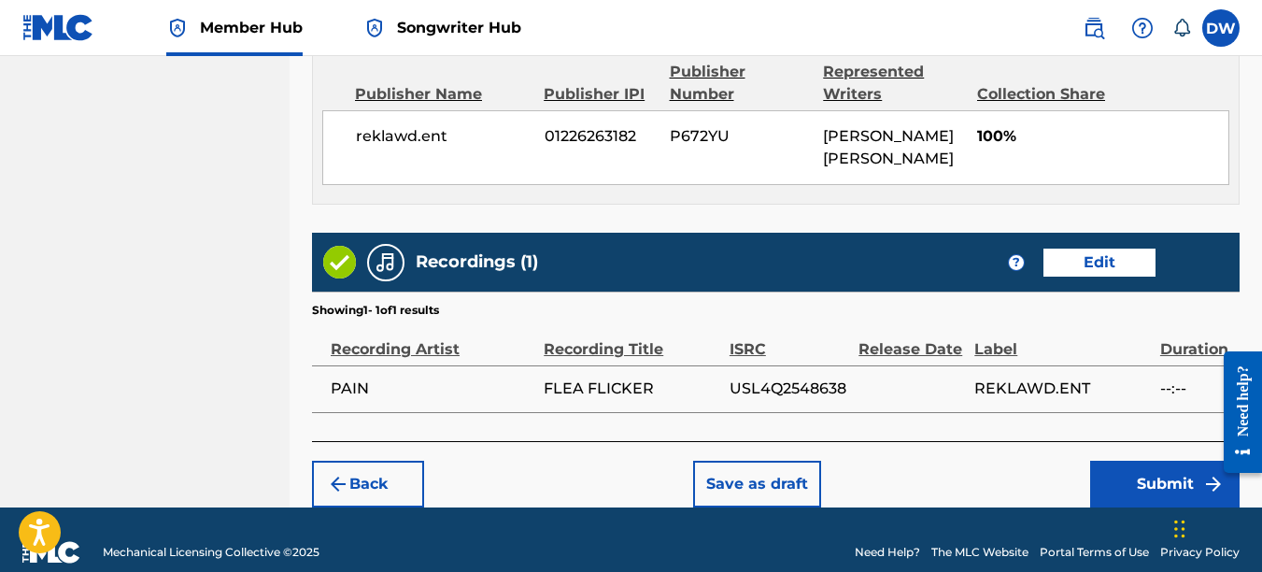
scroll to position [1040, 0]
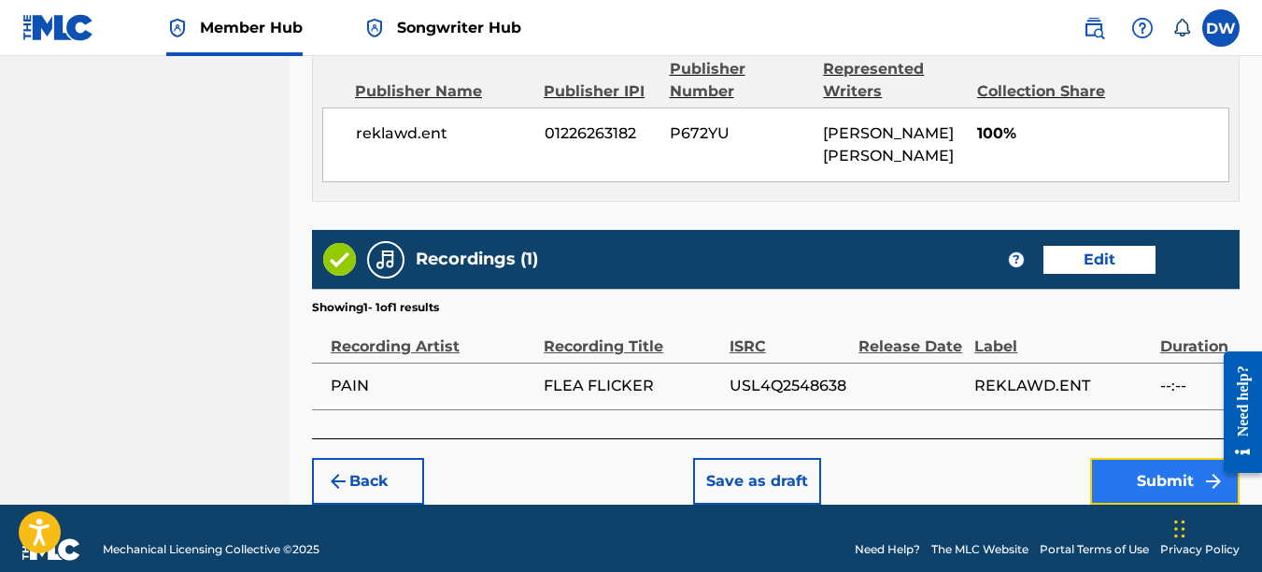
click at [1160, 475] on button "Submit" at bounding box center [1164, 481] width 149 height 47
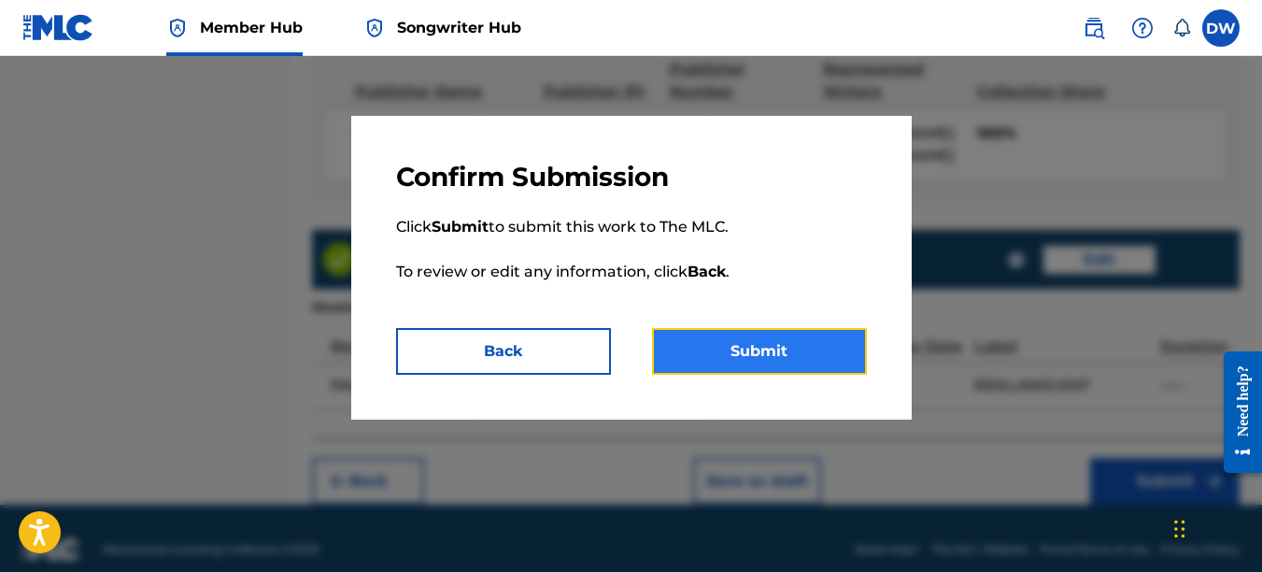
click at [792, 348] on button "Submit" at bounding box center [759, 351] width 215 height 47
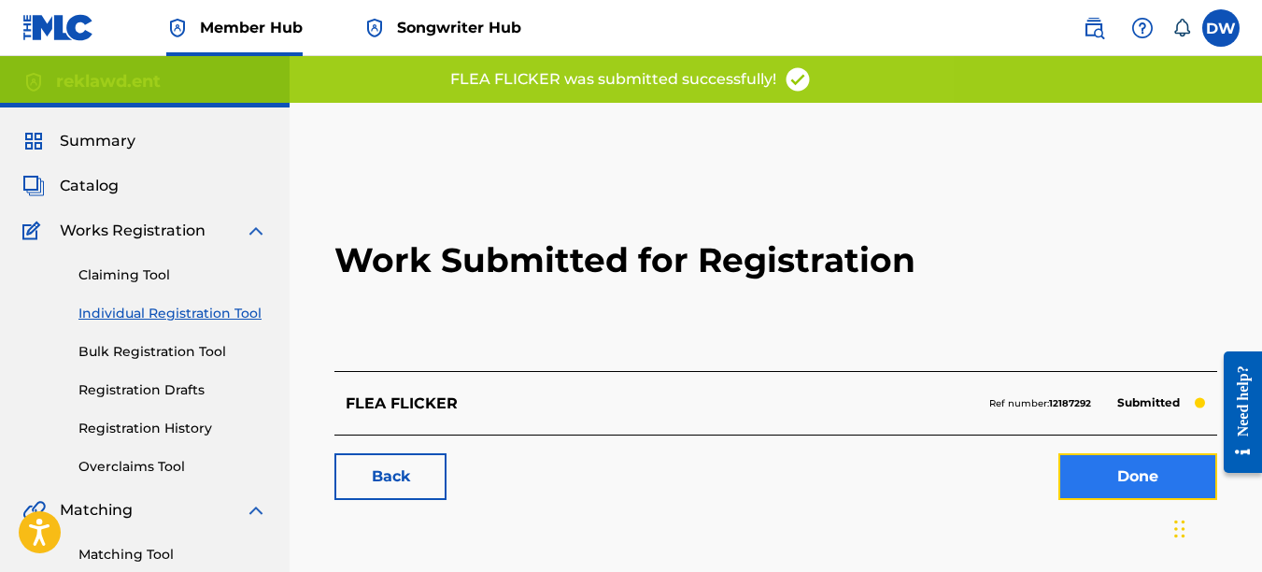
click at [1095, 477] on link "Done" at bounding box center [1138, 476] width 159 height 47
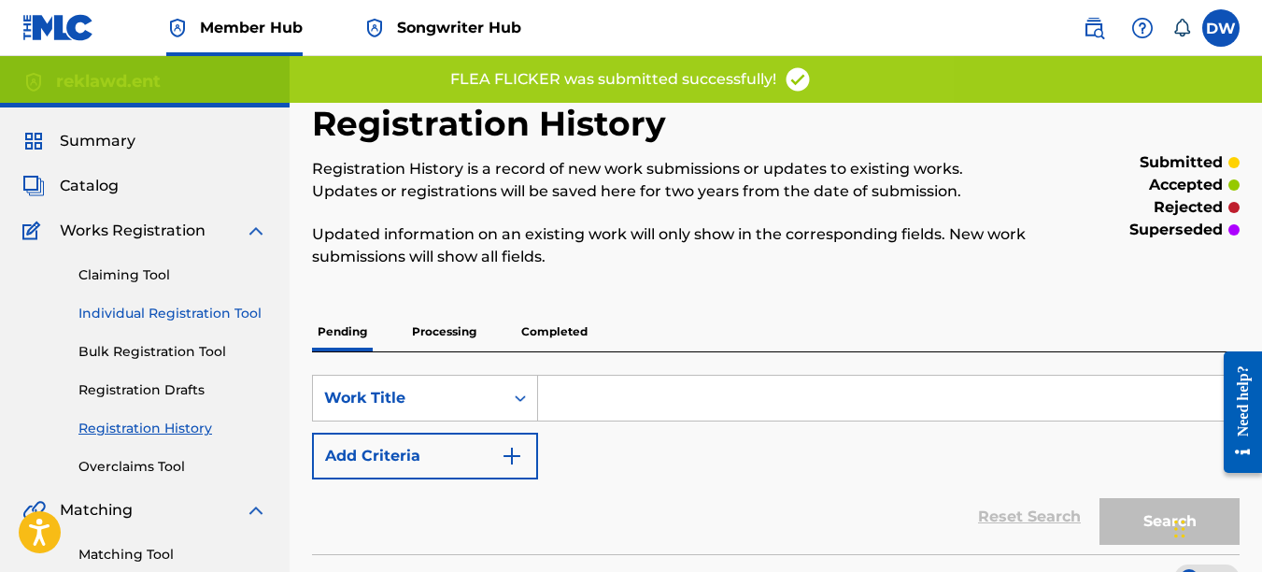
click at [249, 306] on link "Individual Registration Tool" at bounding box center [172, 314] width 189 height 20
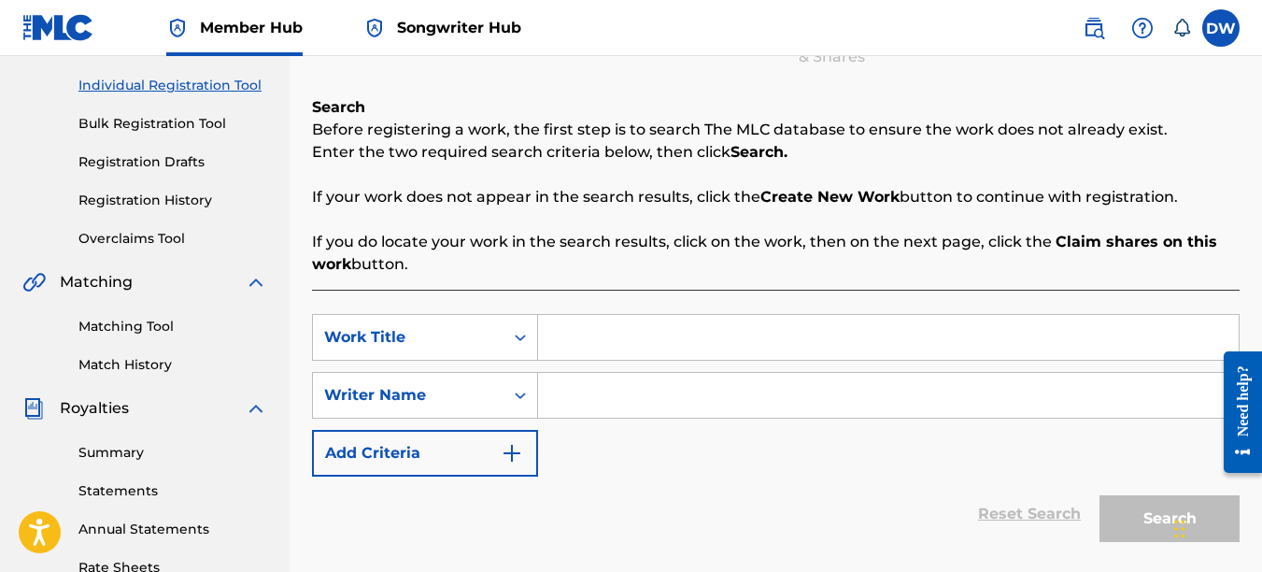
scroll to position [238, 0]
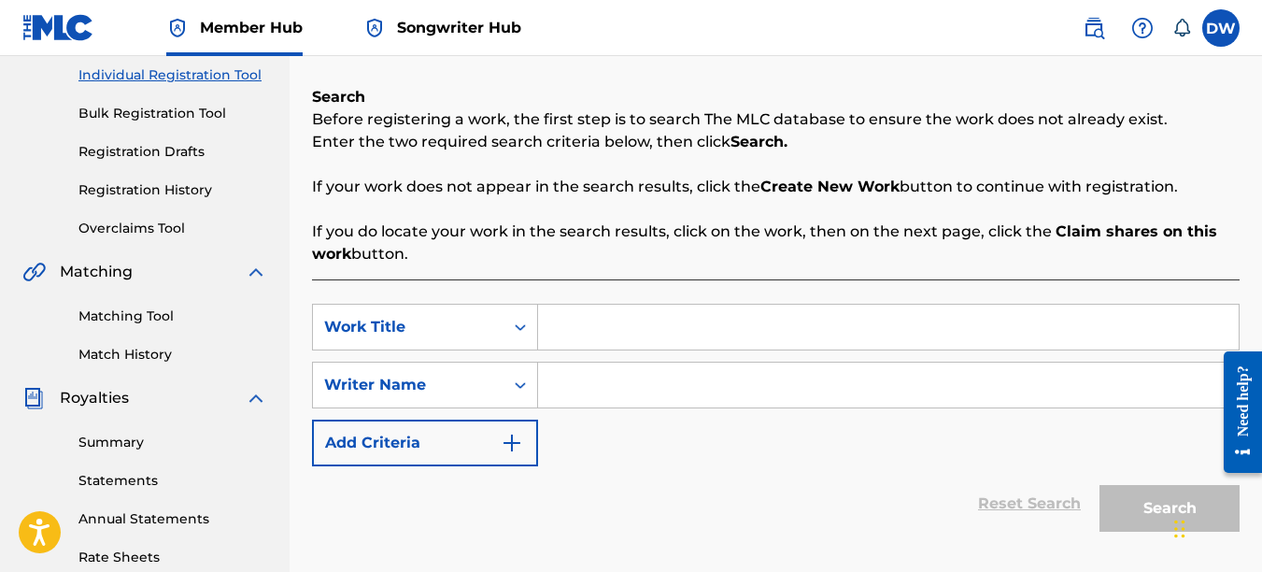
click at [598, 323] on input "Search Form" at bounding box center [888, 327] width 701 height 45
type input "SWAG"
click at [604, 391] on input "Search Form" at bounding box center [888, 385] width 701 height 45
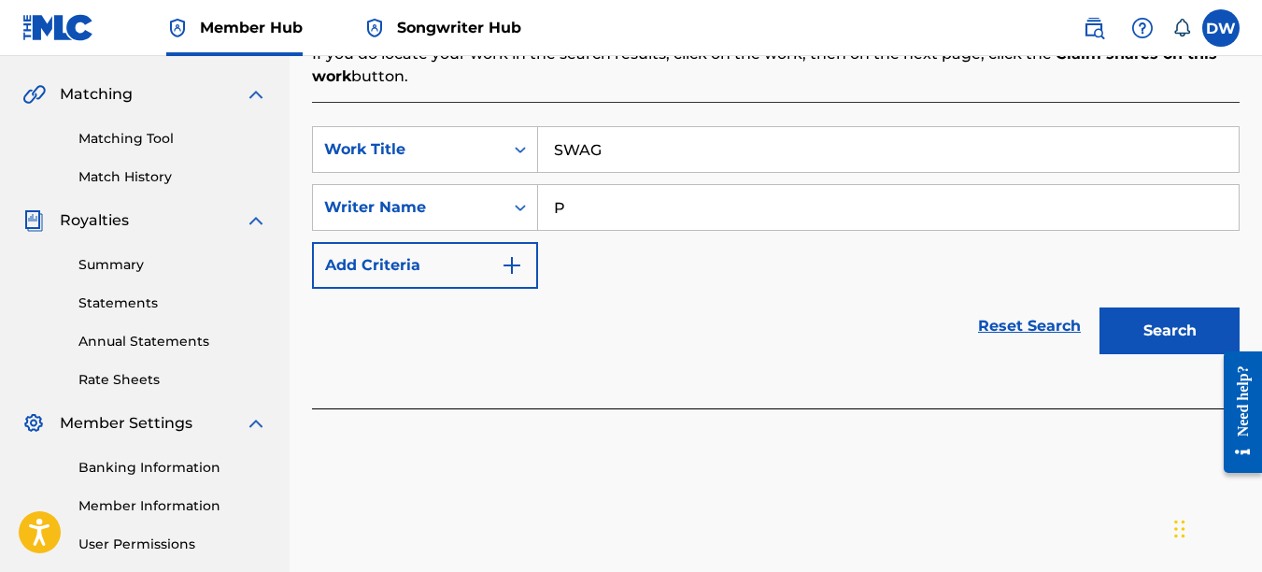
scroll to position [435, 0]
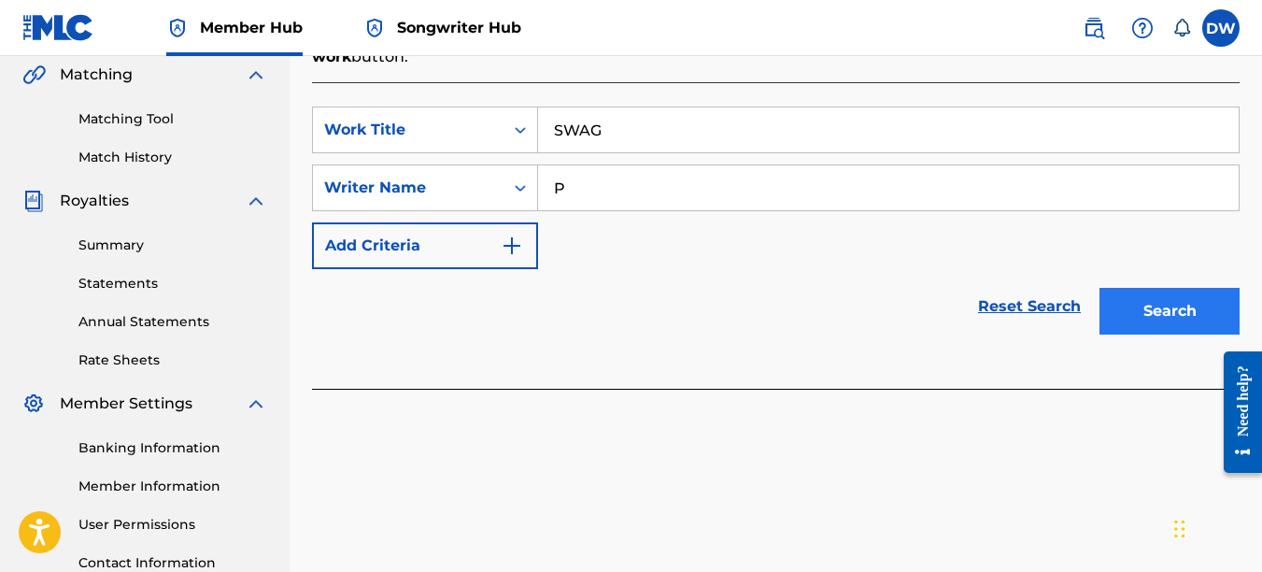
type input "P"
click at [1166, 307] on button "Search" at bounding box center [1170, 311] width 140 height 47
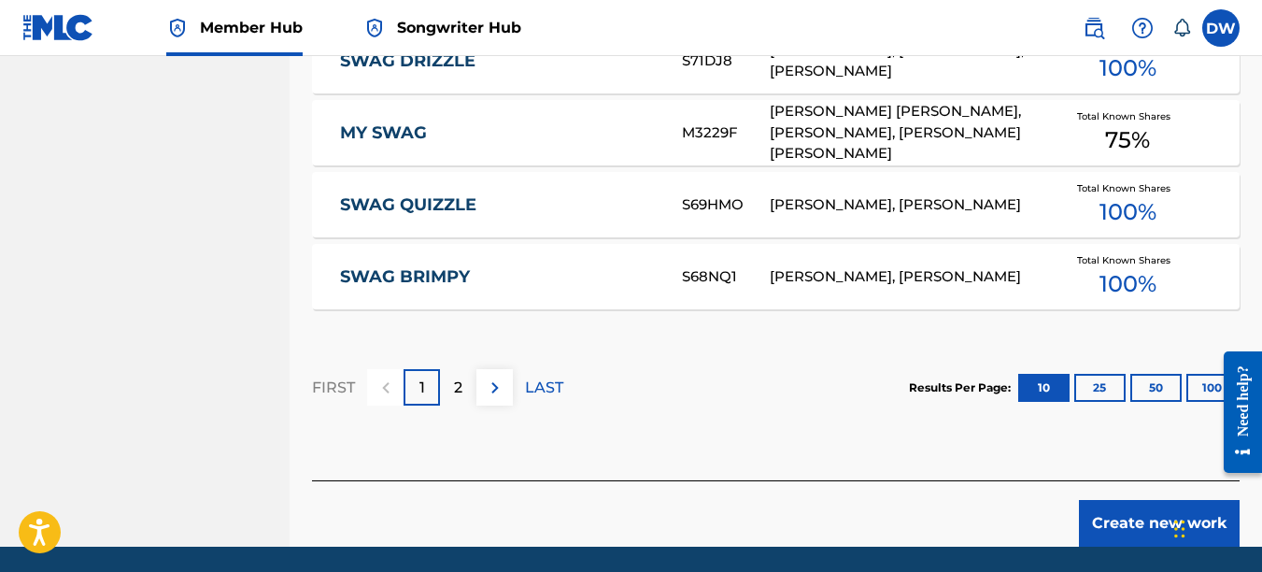
scroll to position [1316, 0]
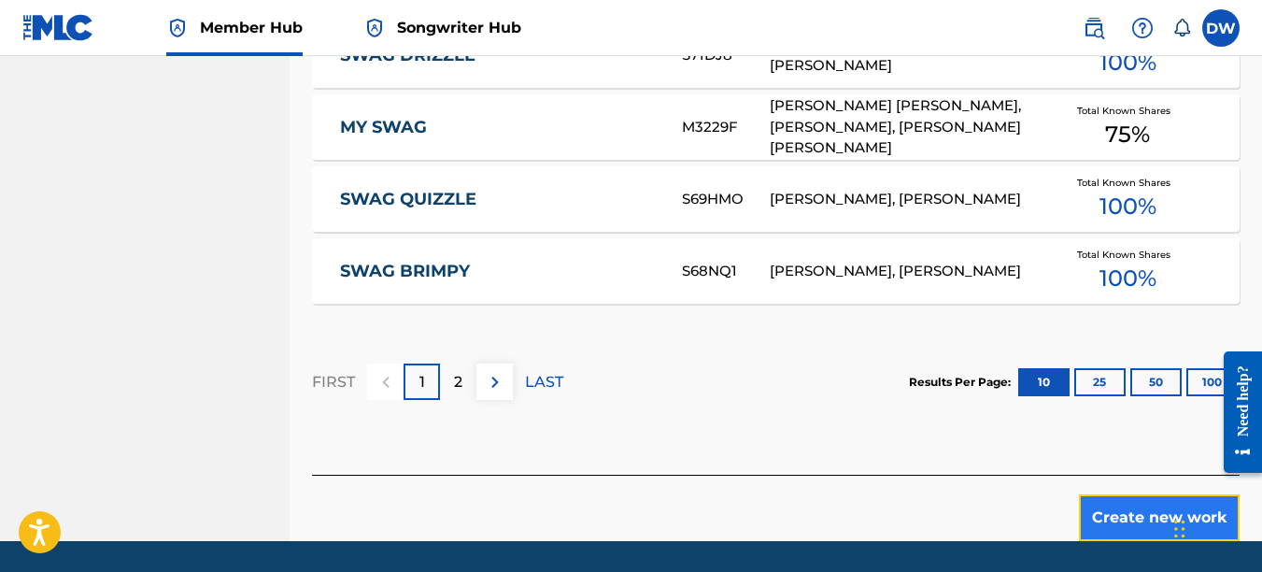
click at [1116, 502] on button "Create new work" at bounding box center [1159, 517] width 161 height 47
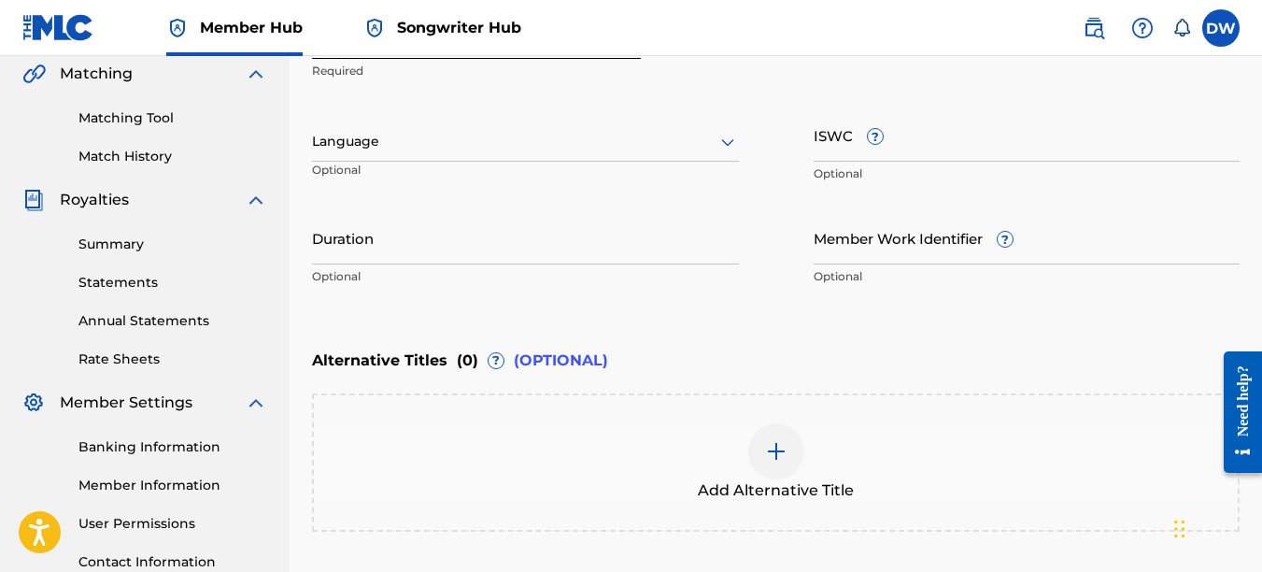
scroll to position [427, 0]
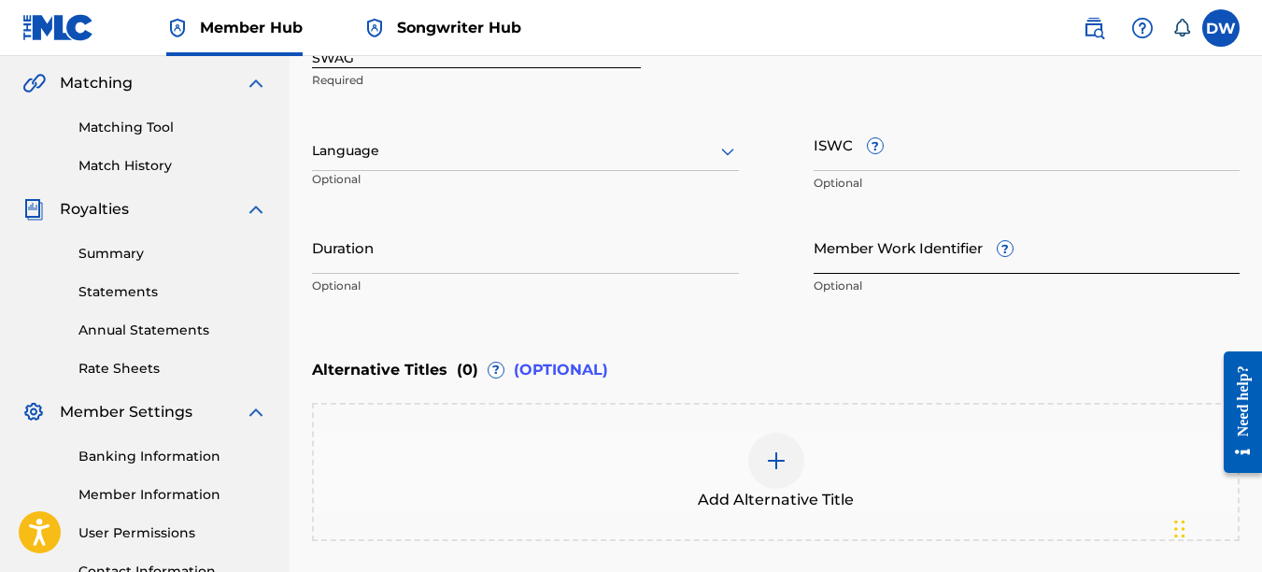
click at [832, 256] on input "Member Work Identifier ?" at bounding box center [1027, 247] width 427 height 53
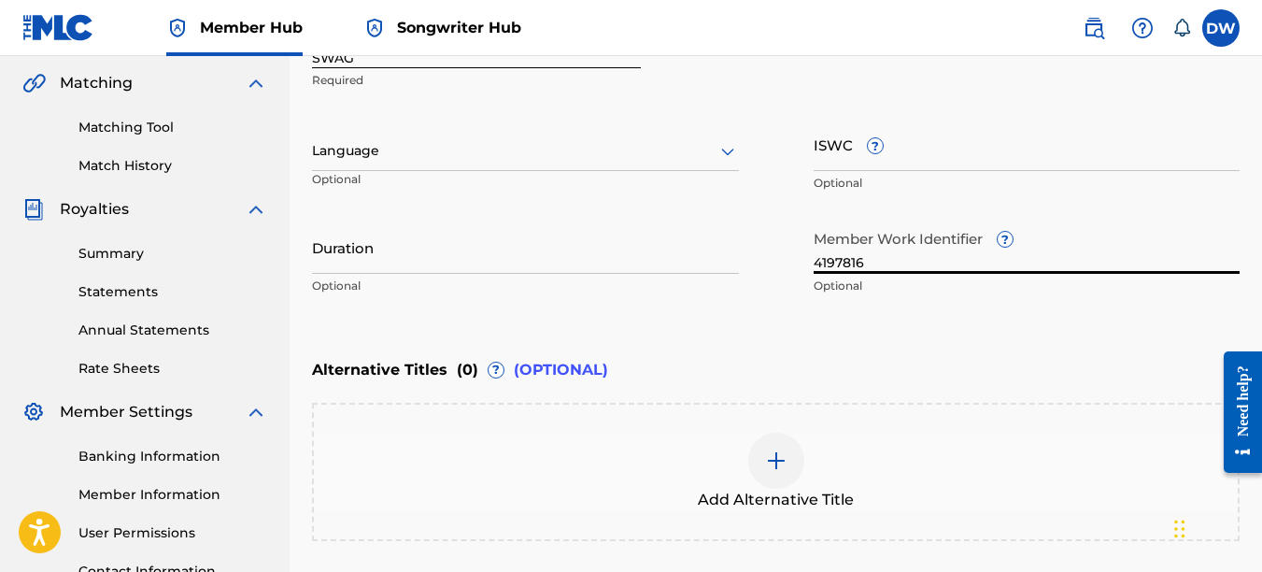
type input "4197816"
click at [724, 155] on icon at bounding box center [728, 151] width 22 height 22
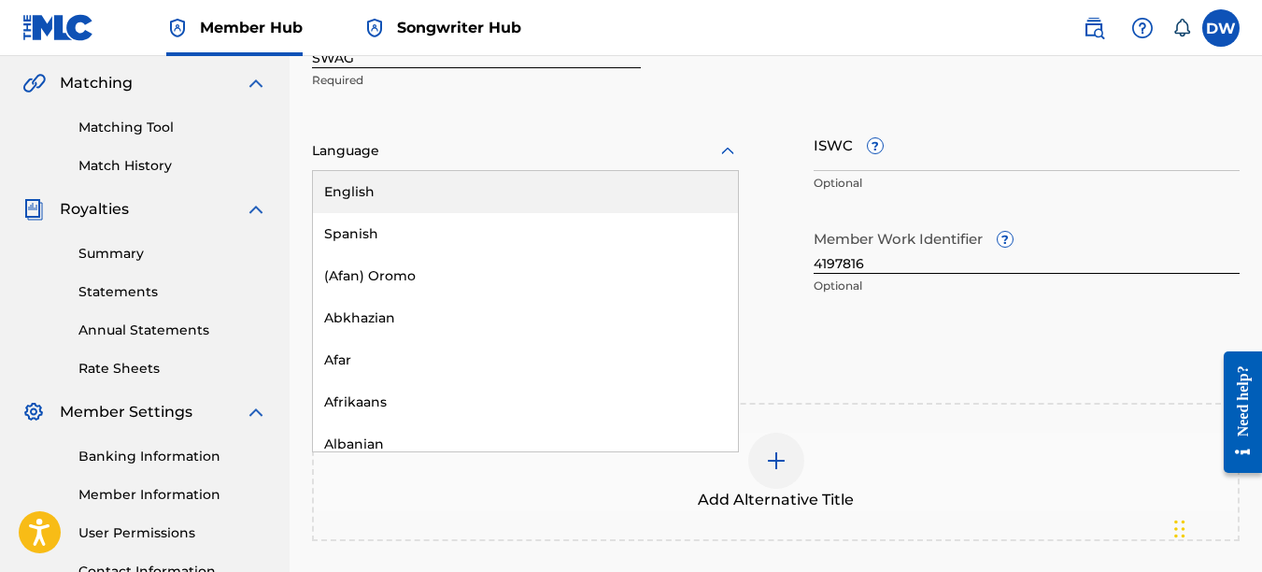
click at [664, 204] on div "English" at bounding box center [525, 192] width 425 height 42
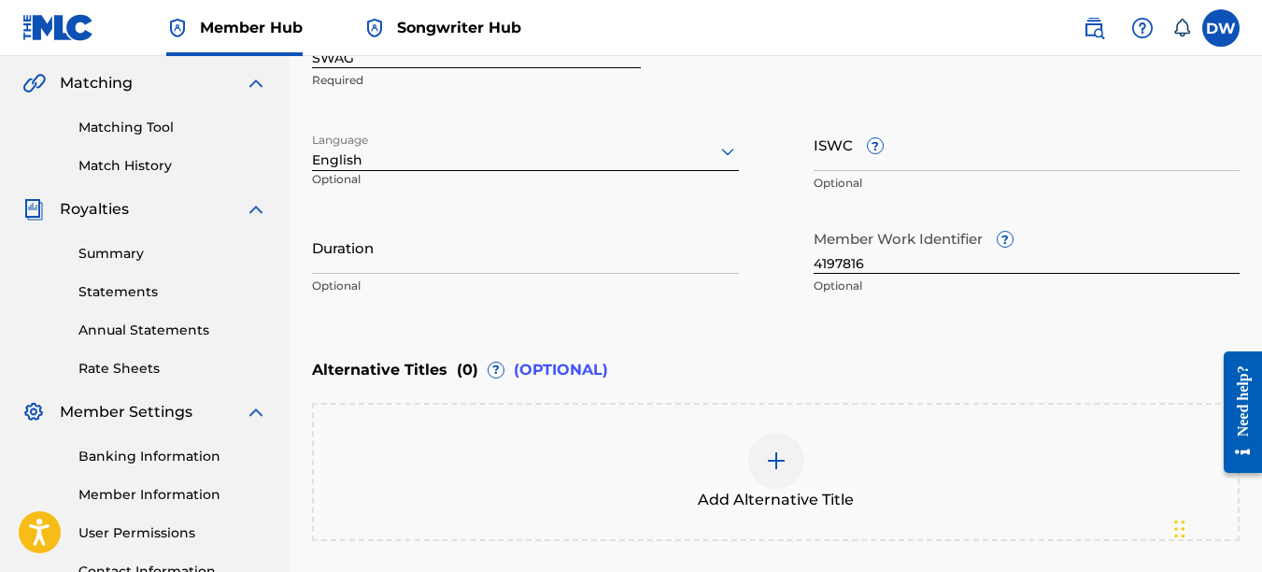
scroll to position [599, 0]
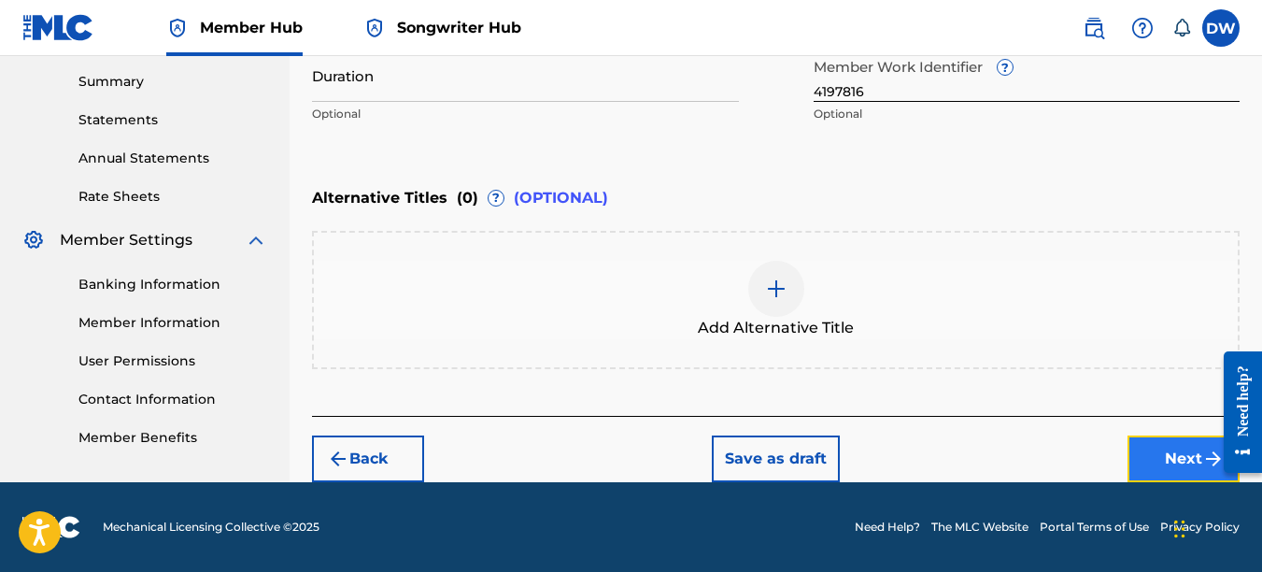
click at [1173, 447] on button "Next" at bounding box center [1184, 458] width 112 height 47
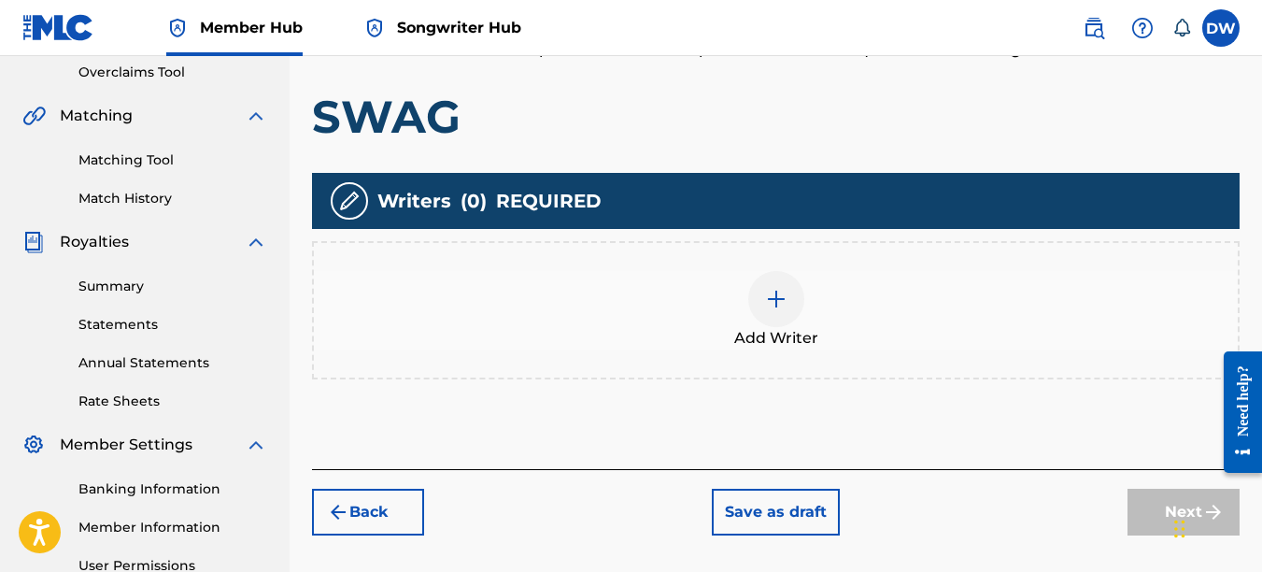
scroll to position [395, 0]
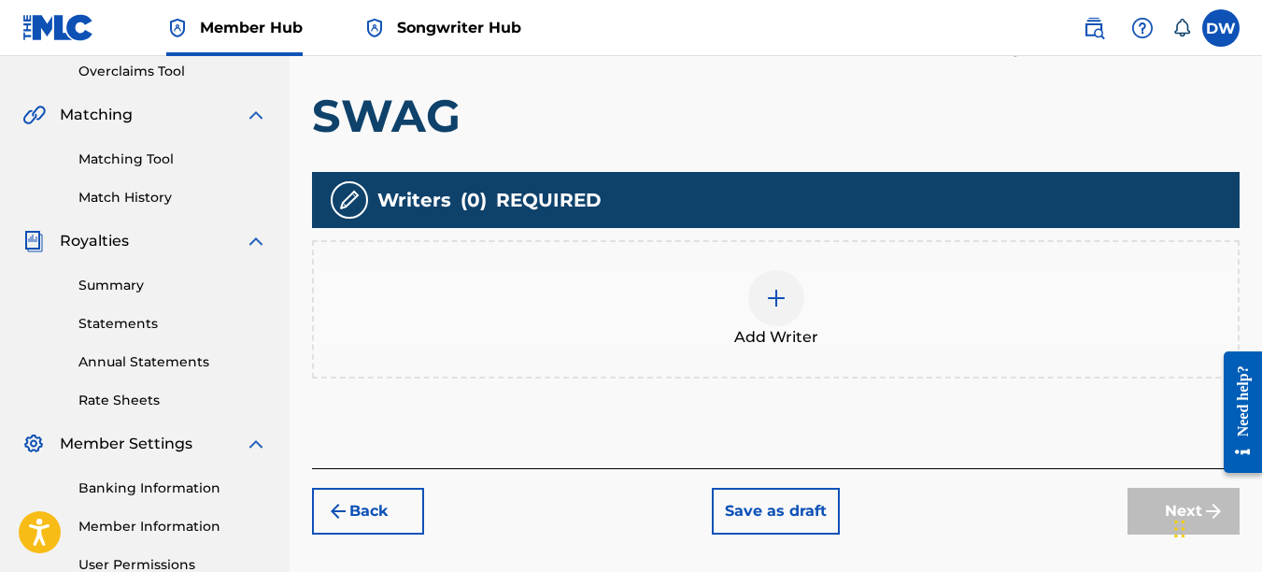
click at [789, 297] on div at bounding box center [776, 298] width 56 height 56
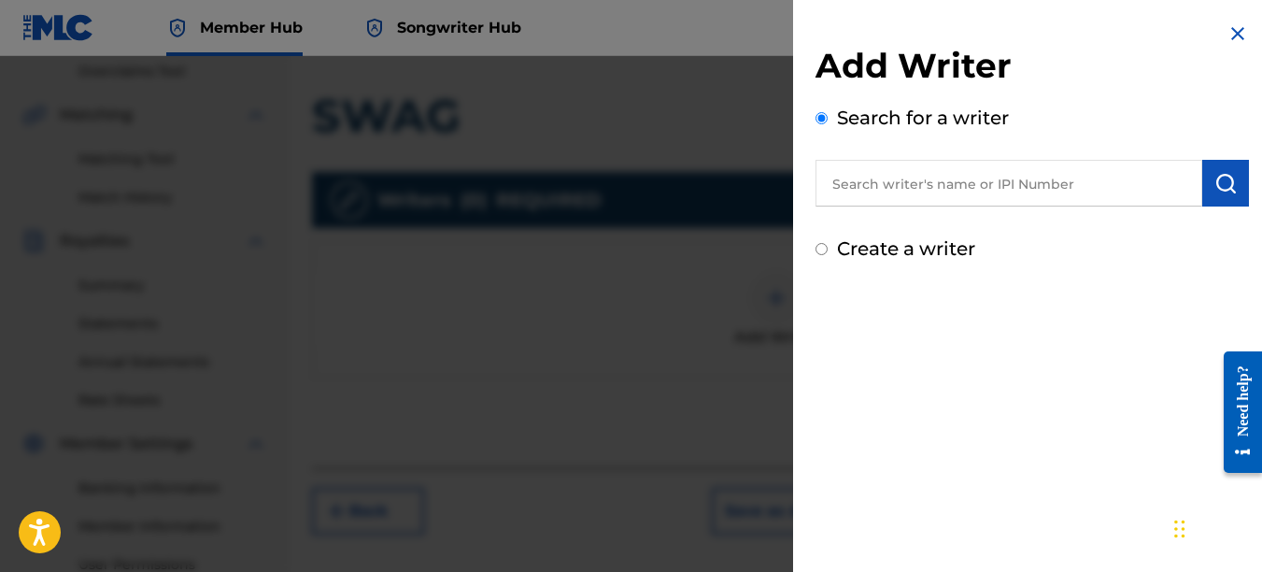
click at [934, 185] on input "text" at bounding box center [1009, 183] width 387 height 47
type input "00742767418"
click at [1215, 191] on img "submit" at bounding box center [1226, 183] width 22 height 22
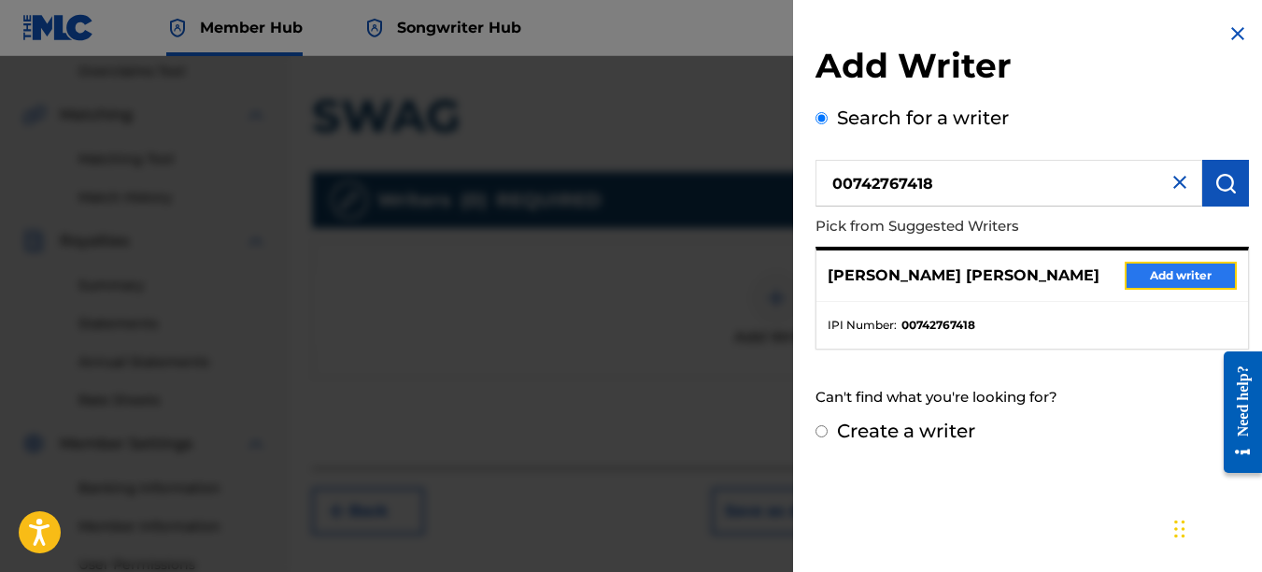
click at [1191, 277] on button "Add writer" at bounding box center [1181, 276] width 112 height 28
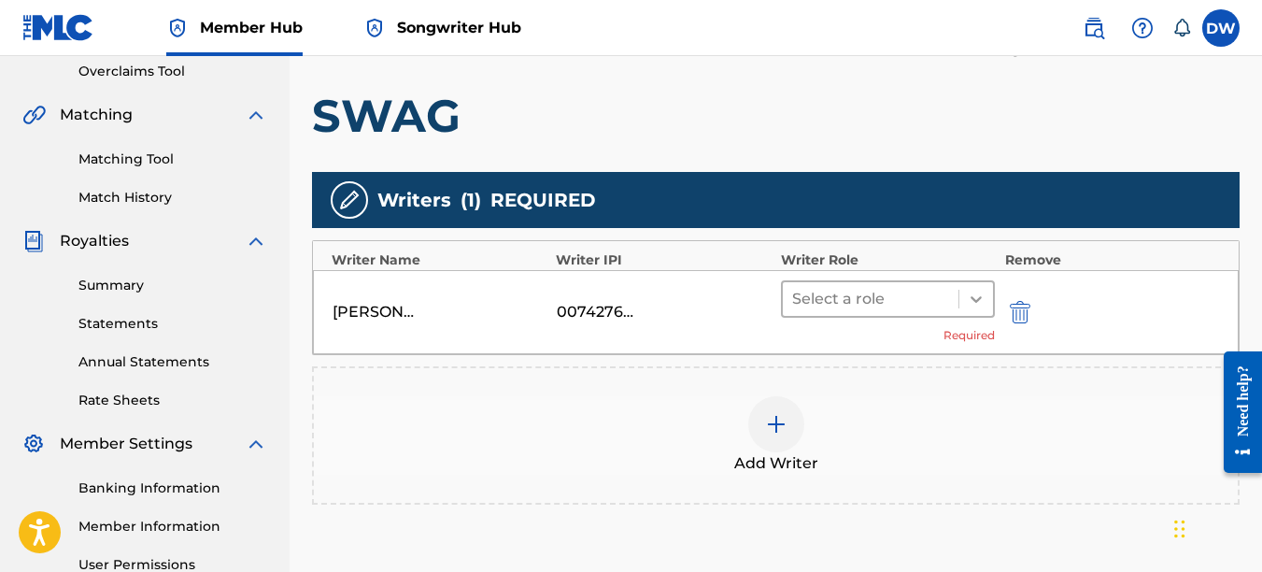
click at [974, 297] on icon at bounding box center [976, 299] width 11 height 7
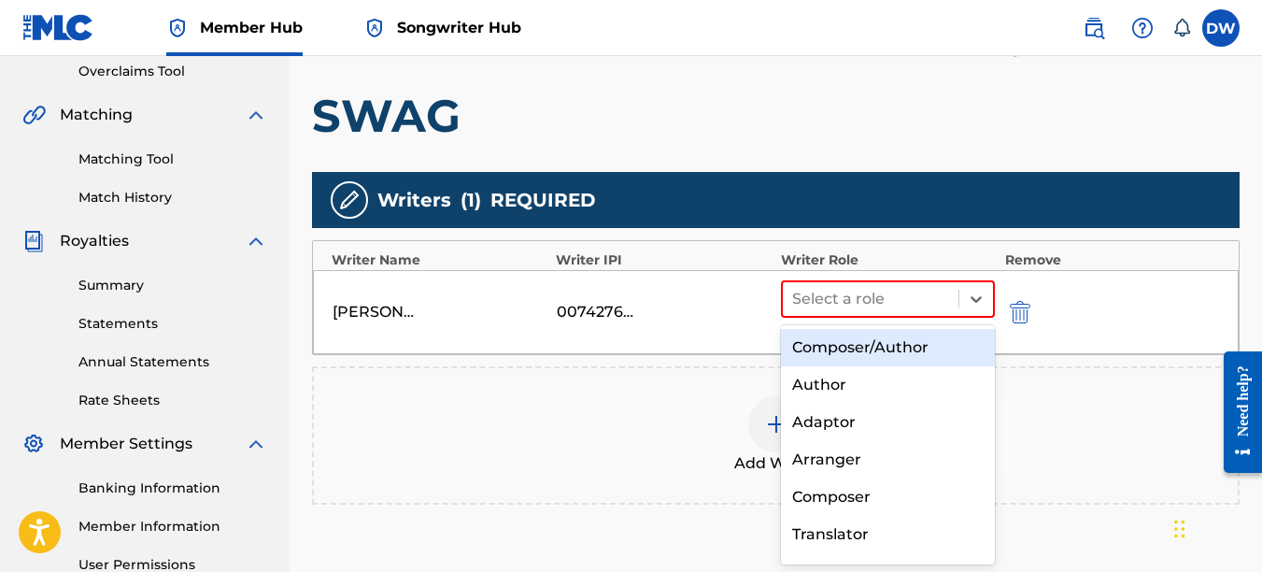
click at [912, 356] on div "Composer/Author" at bounding box center [888, 347] width 215 height 37
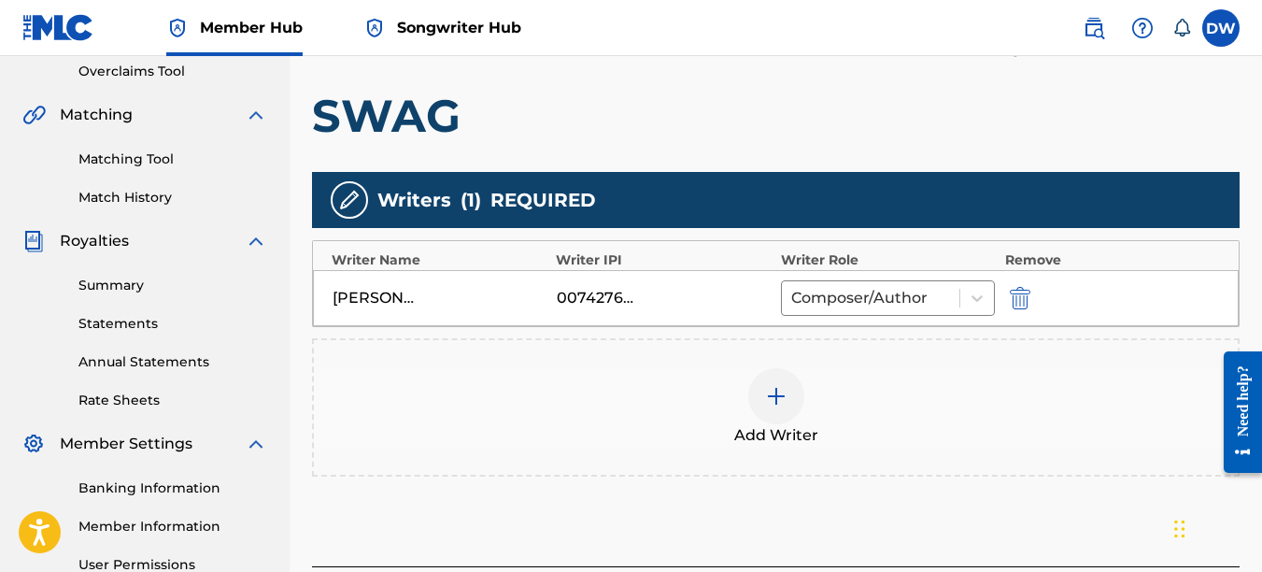
scroll to position [541, 0]
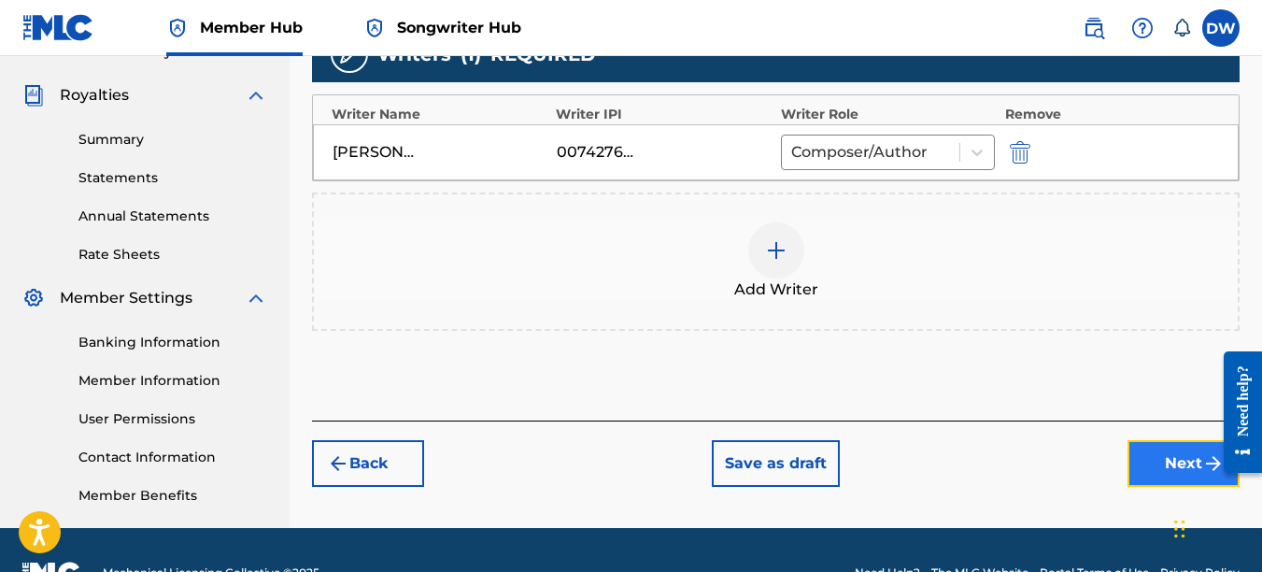
click at [1164, 473] on button "Next" at bounding box center [1184, 463] width 112 height 47
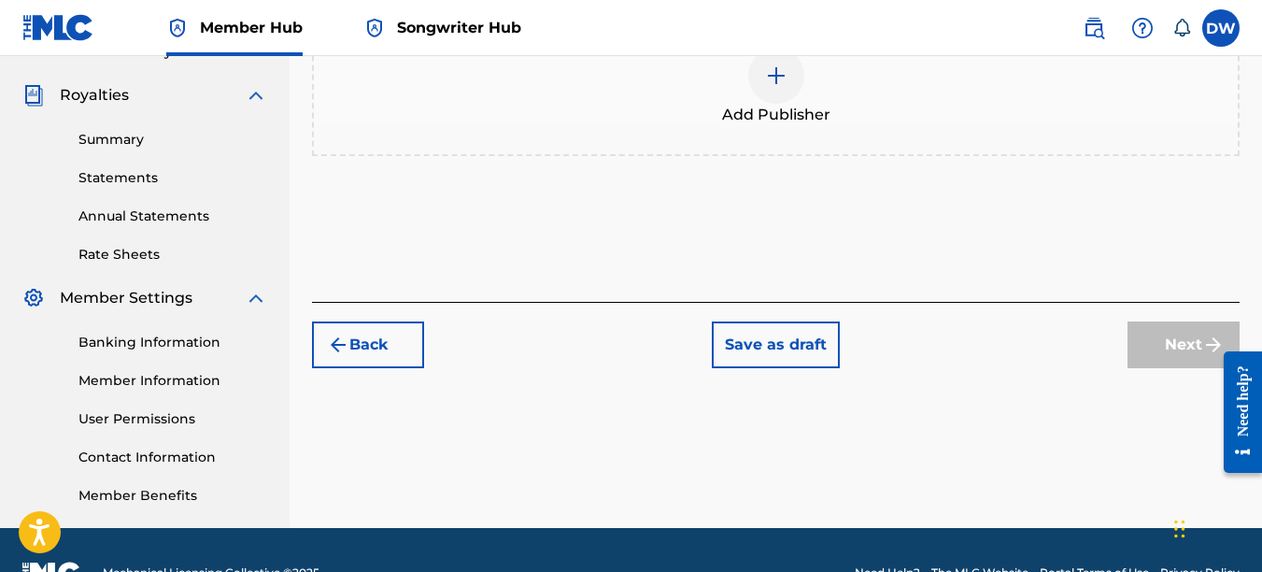
scroll to position [84, 0]
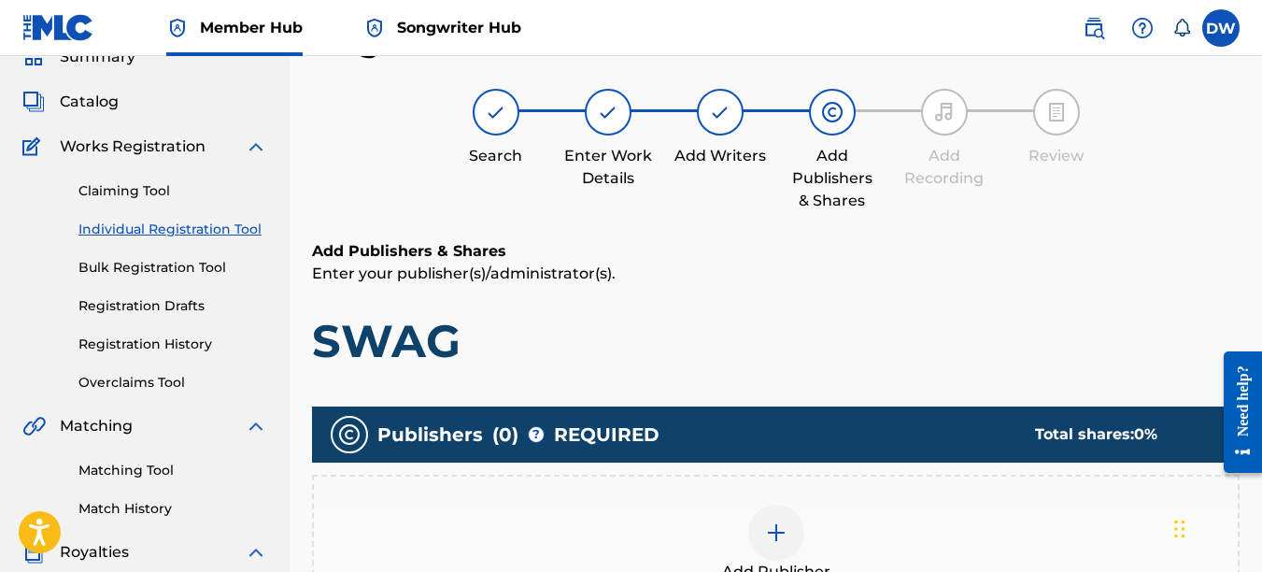
click at [773, 534] on img at bounding box center [776, 532] width 22 height 22
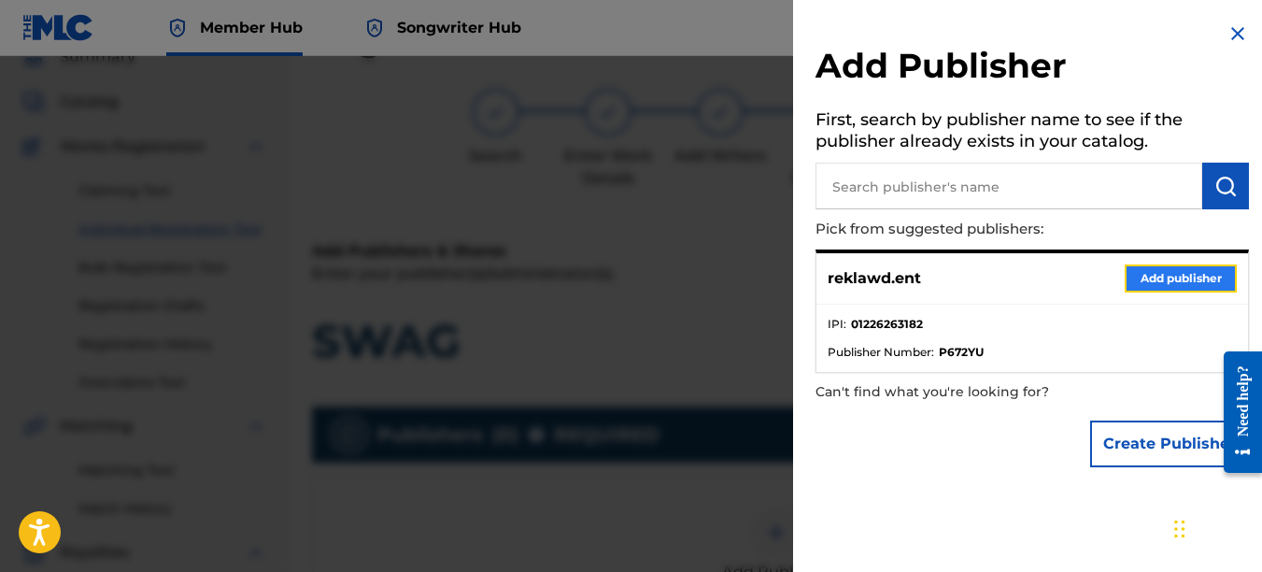
click at [1160, 277] on button "Add publisher" at bounding box center [1181, 278] width 112 height 28
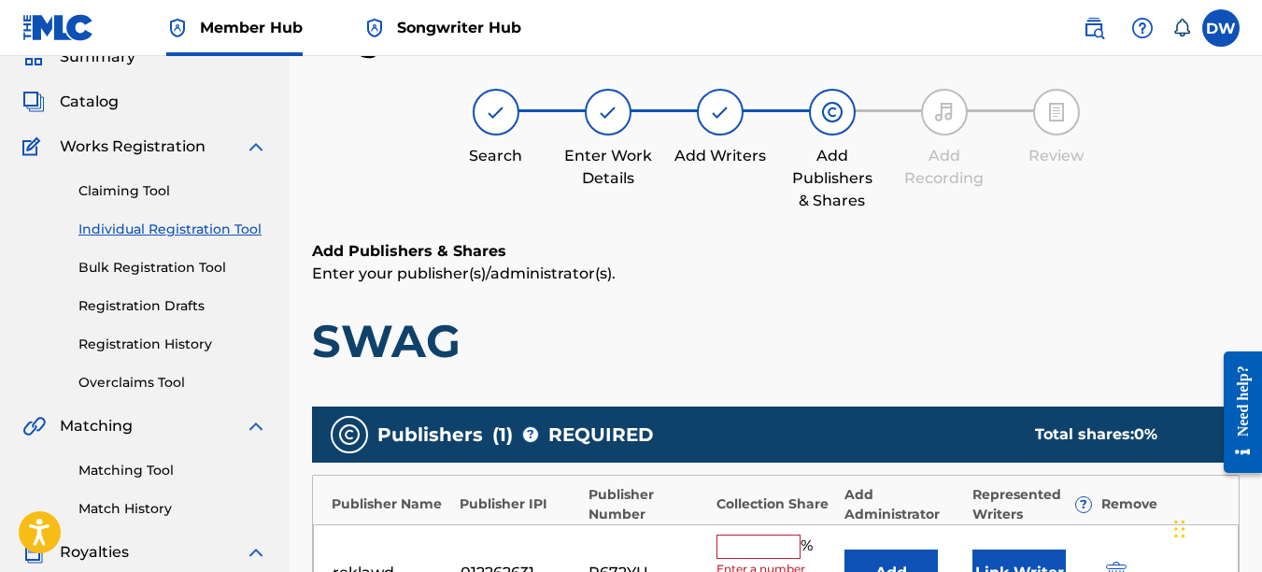
click at [778, 548] on input "text" at bounding box center [759, 546] width 84 height 24
type input "100"
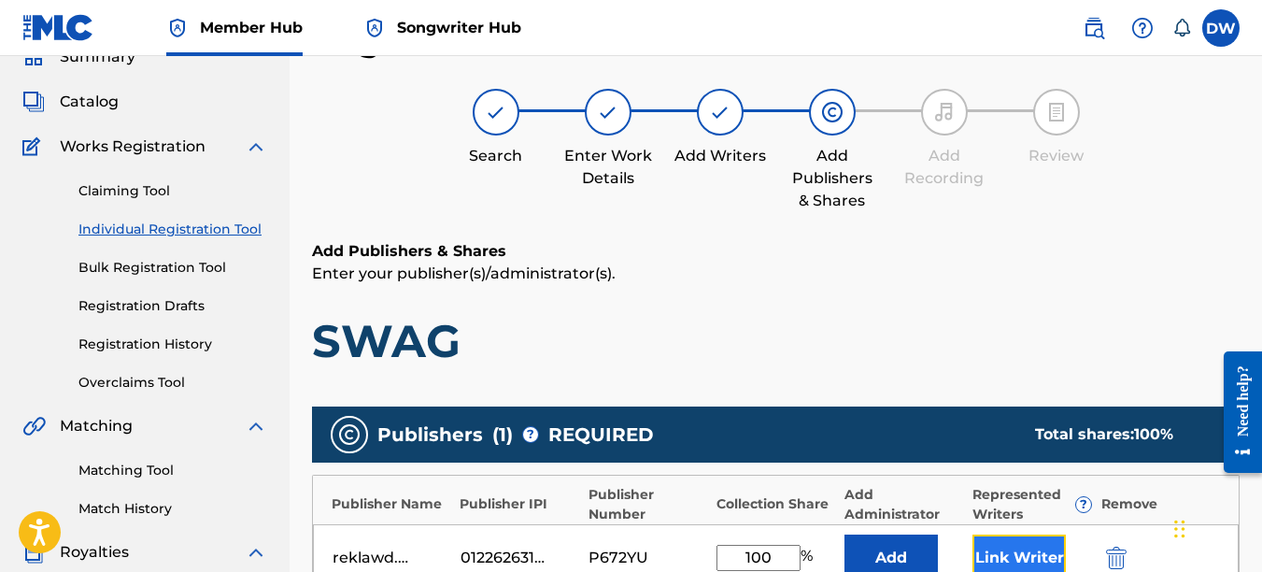
click at [1003, 547] on button "Link Writer" at bounding box center [1019, 557] width 93 height 47
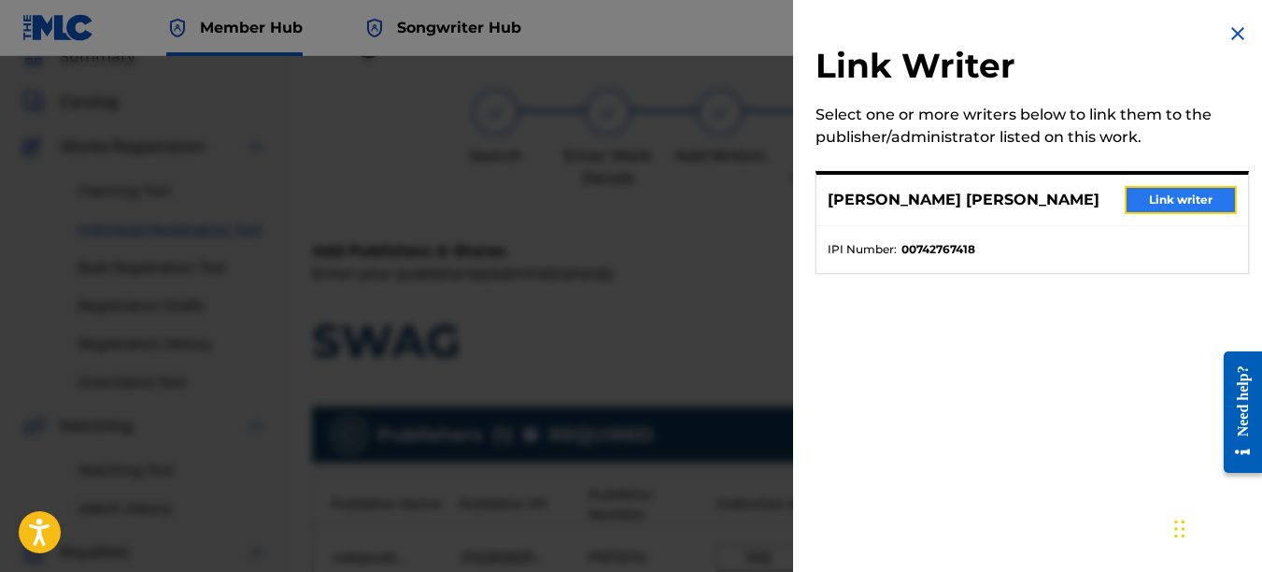
click at [1172, 201] on button "Link writer" at bounding box center [1181, 200] width 112 height 28
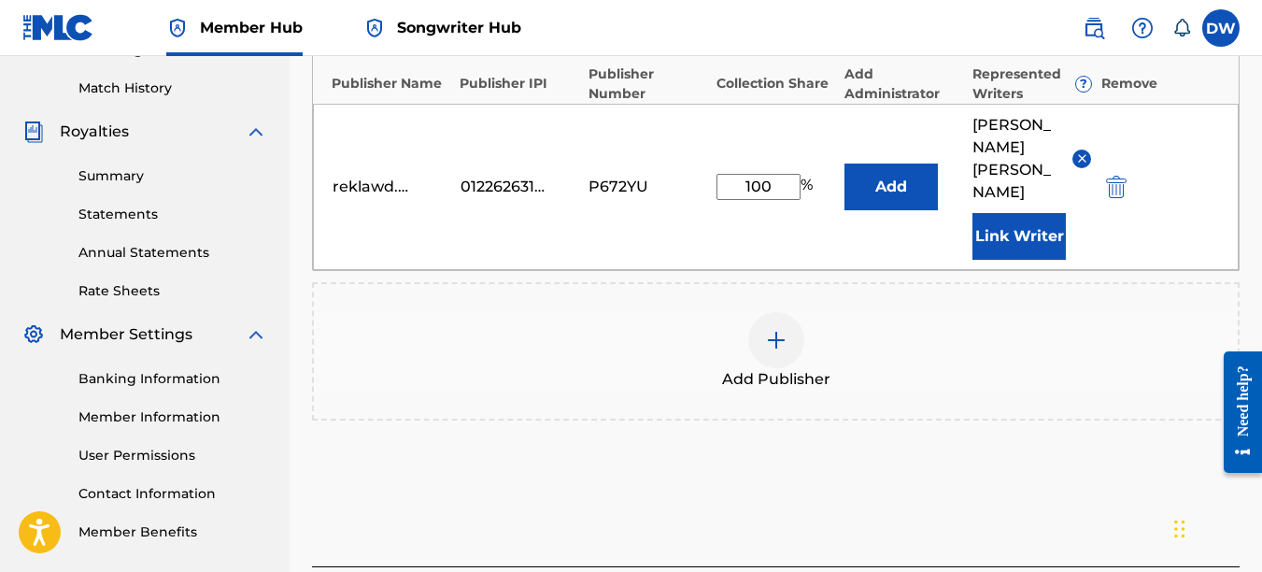
scroll to position [627, 0]
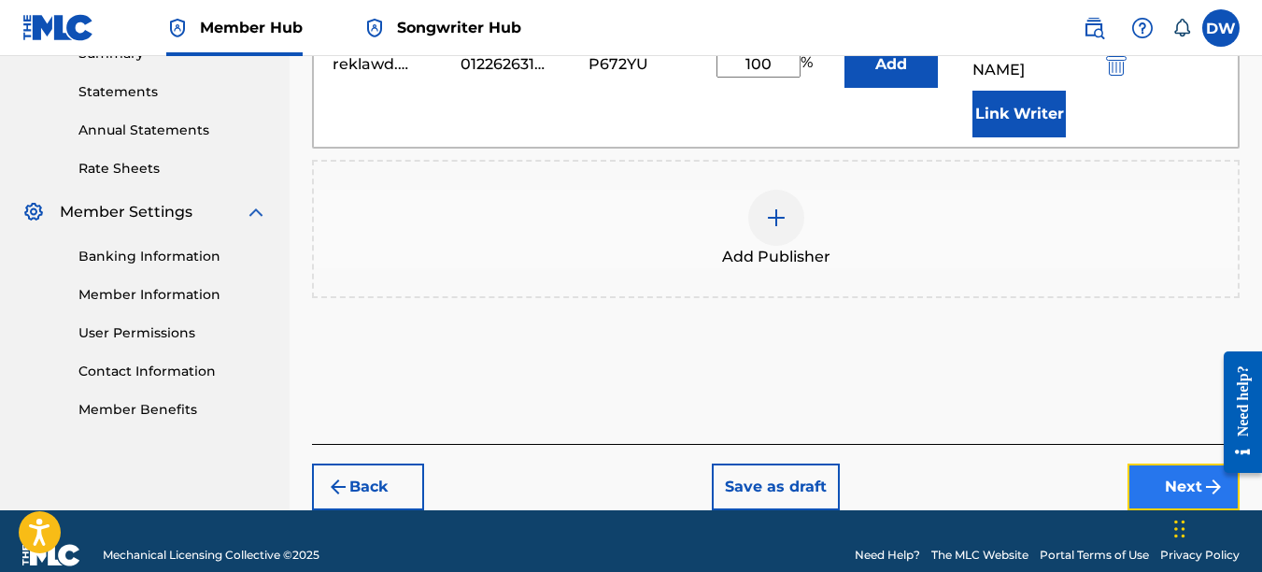
click at [1175, 463] on button "Next" at bounding box center [1184, 486] width 112 height 47
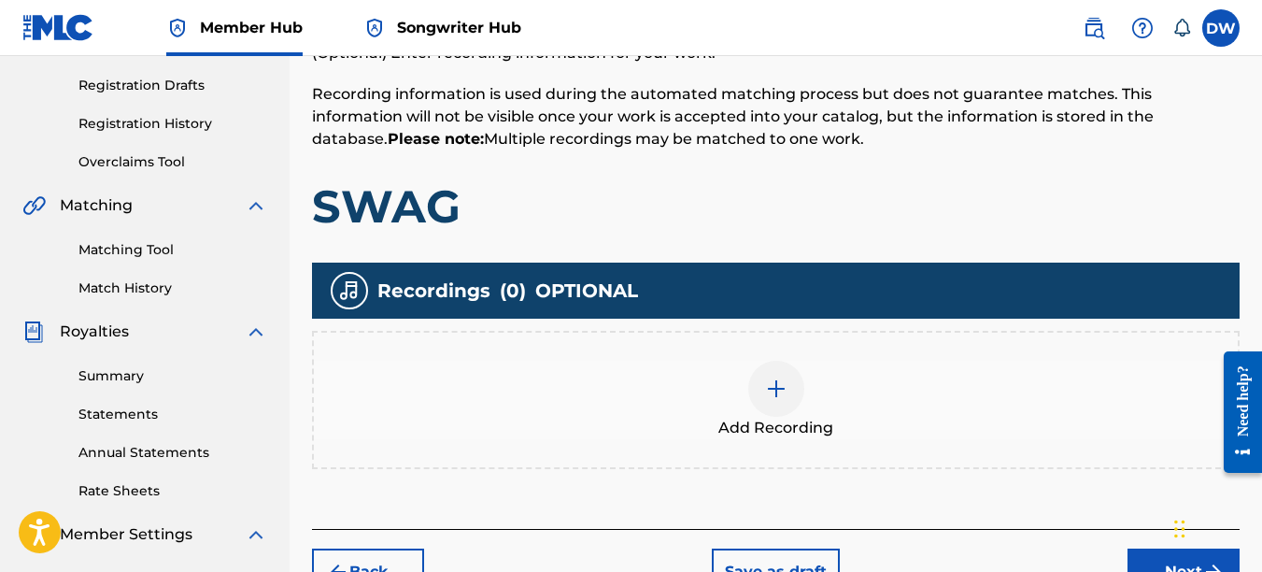
scroll to position [383, 0]
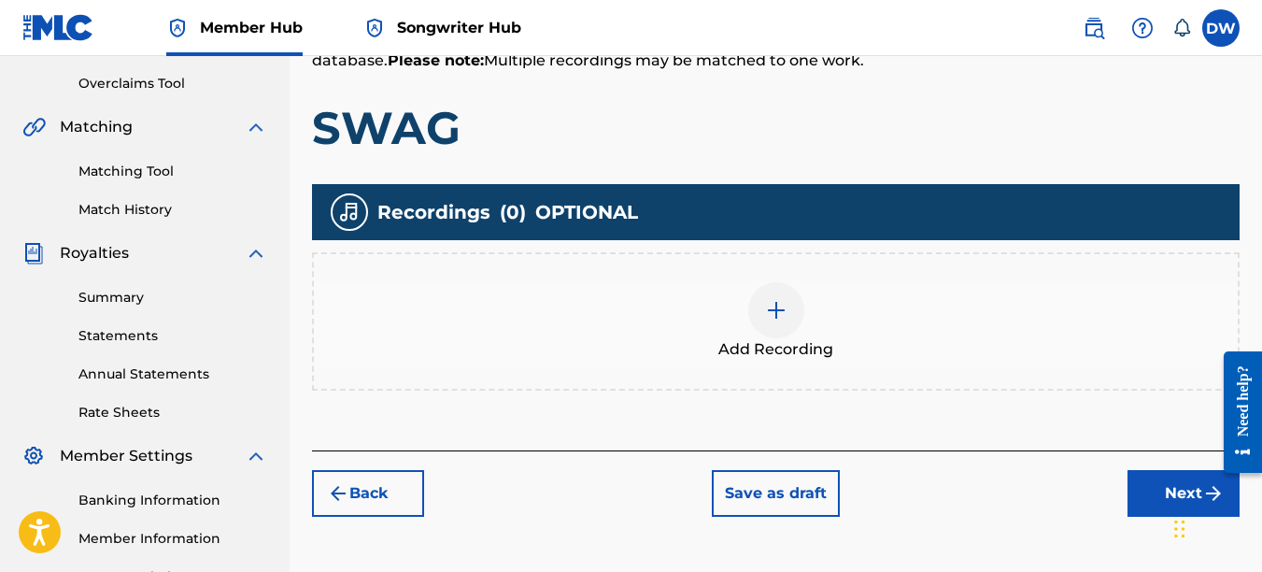
click at [786, 310] on img at bounding box center [776, 310] width 22 height 22
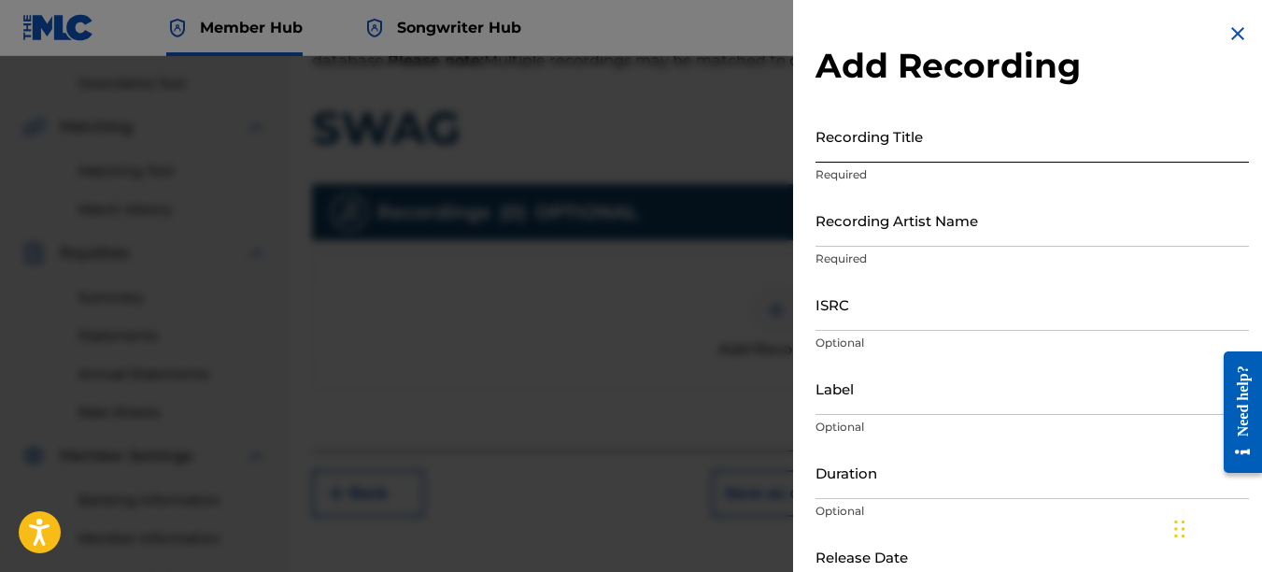
click at [847, 157] on input "Recording Title" at bounding box center [1033, 135] width 434 height 53
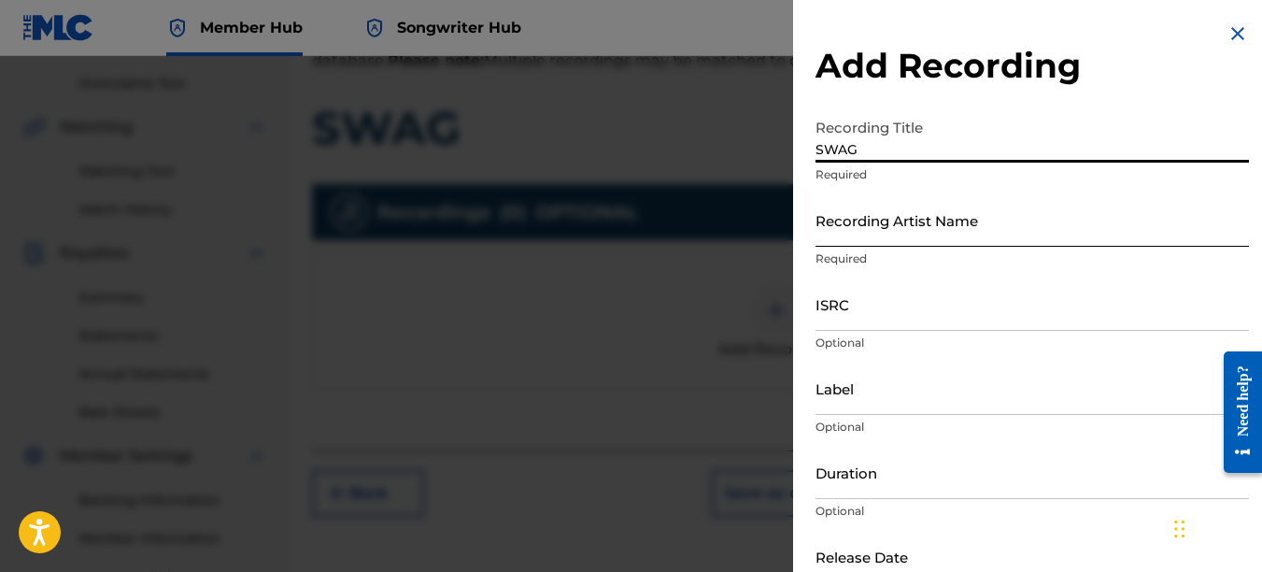
type input "SWAG"
click at [847, 218] on input "Recording Artist Name" at bounding box center [1033, 219] width 434 height 53
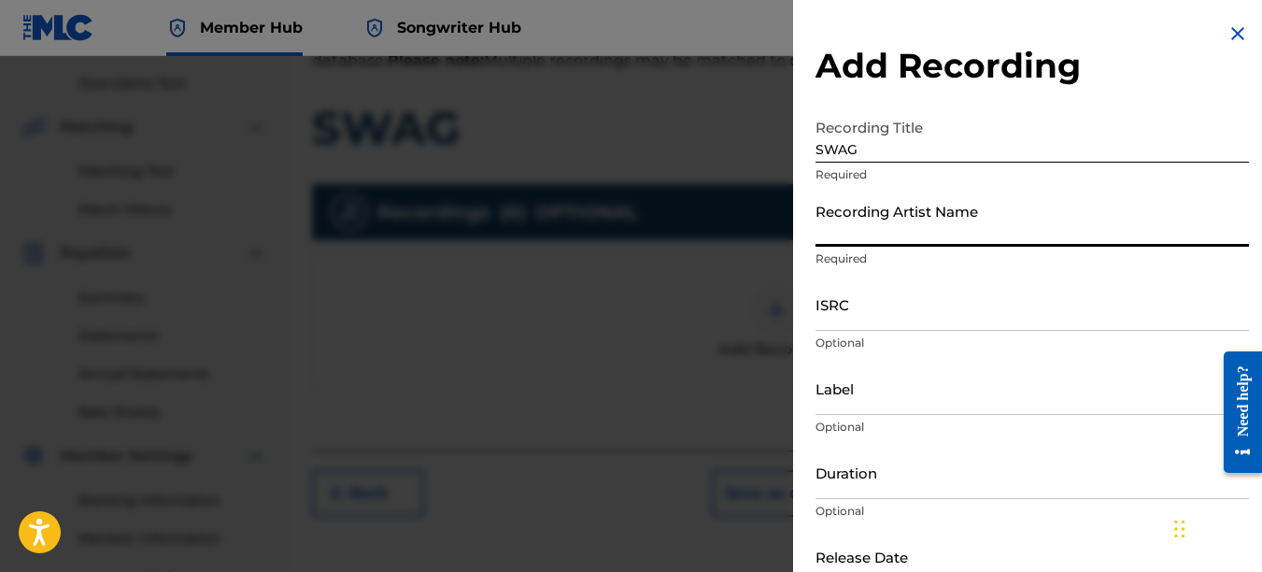
type input "PAIN"
type input "REKLAWD.ENT"
type input "[DATE]"
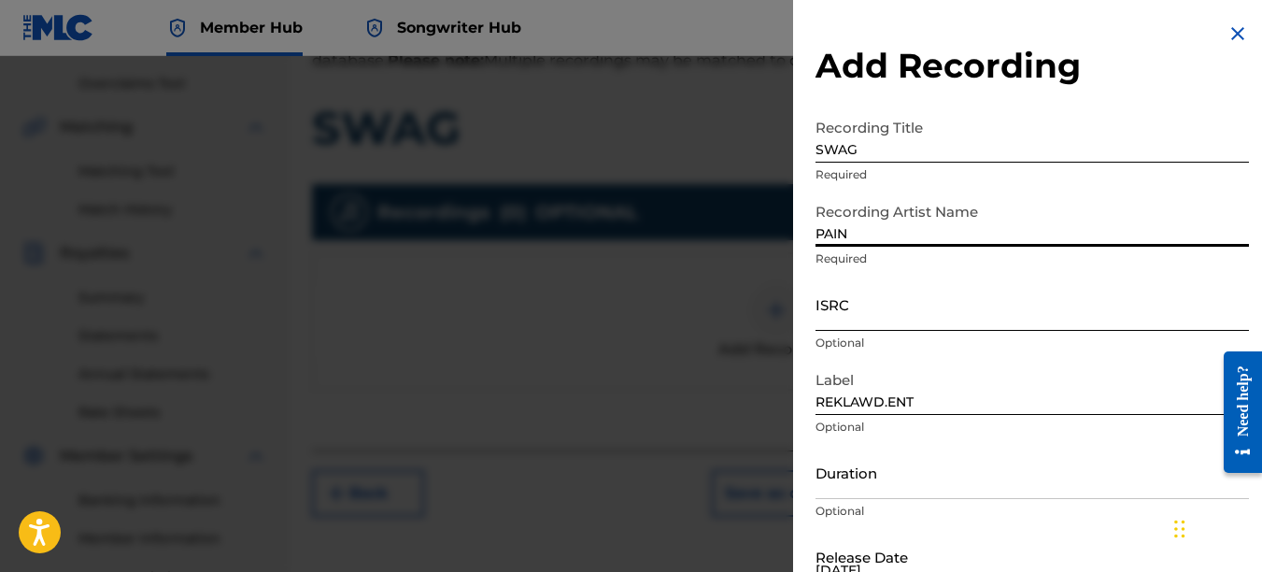
click at [855, 313] on input "ISRC" at bounding box center [1033, 303] width 434 height 53
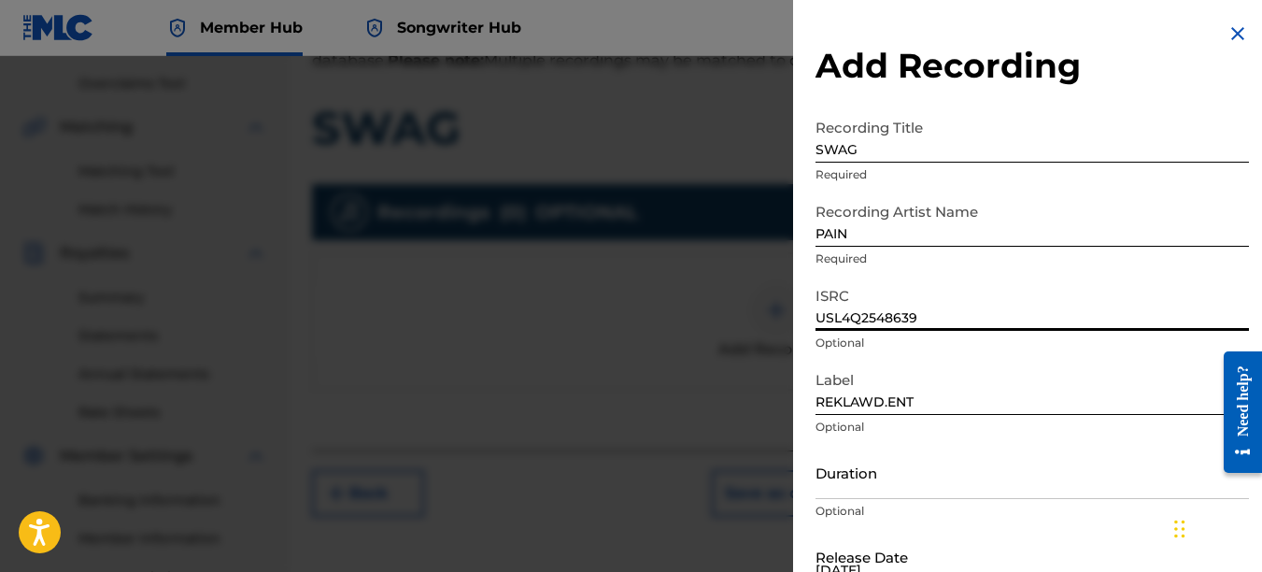
type input "USL4Q2548639"
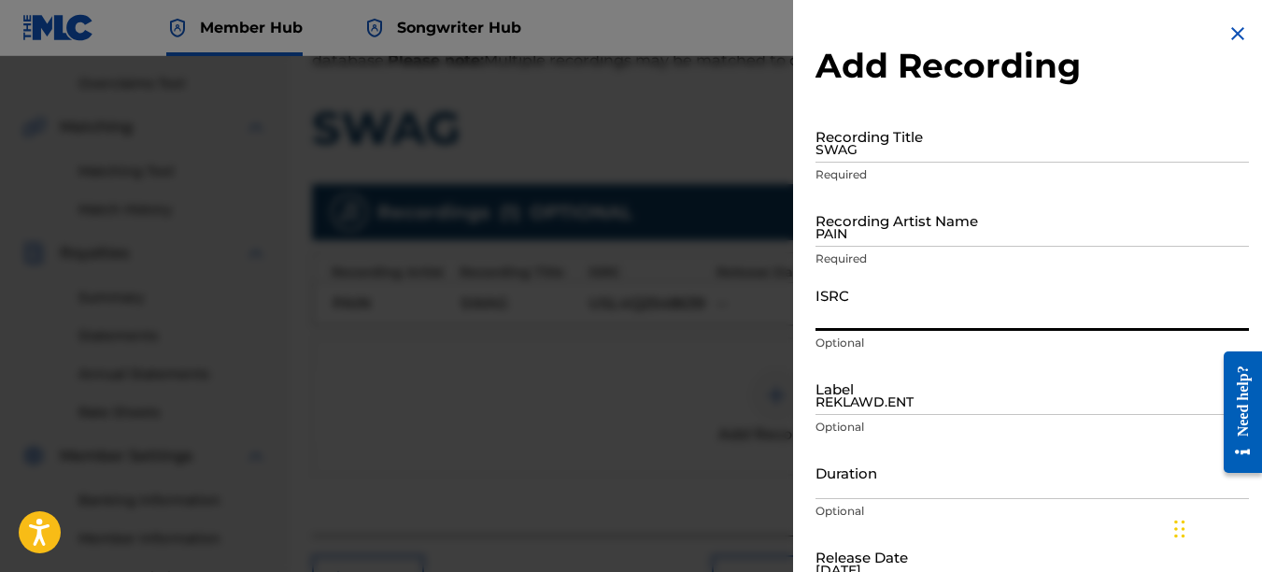
click at [1228, 35] on img at bounding box center [1238, 33] width 22 height 22
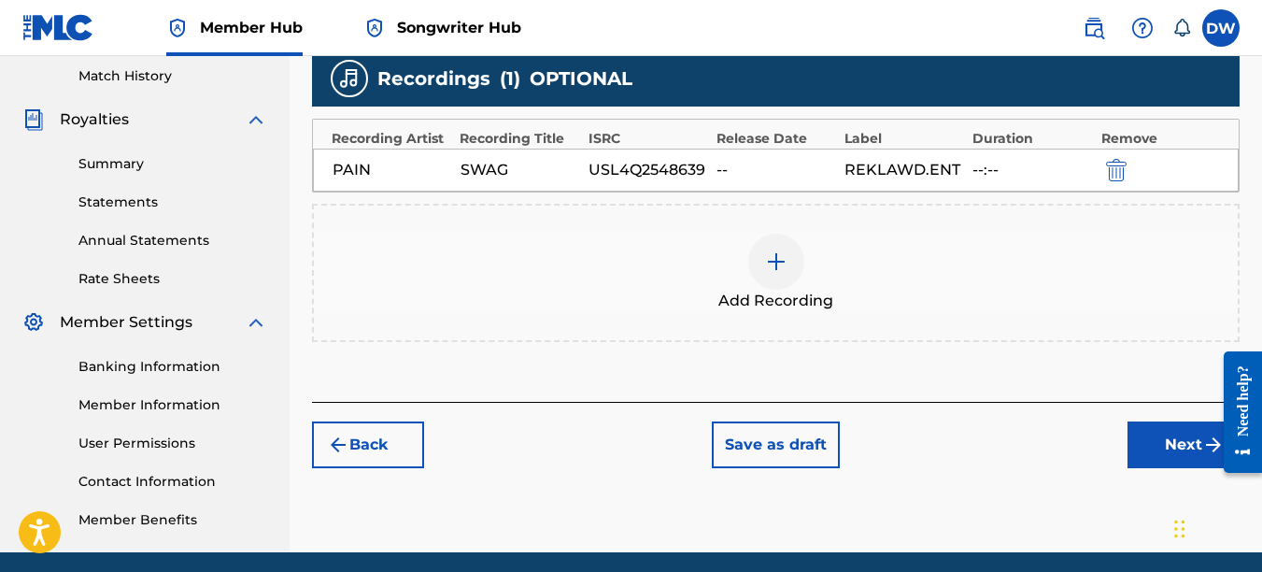
scroll to position [556, 0]
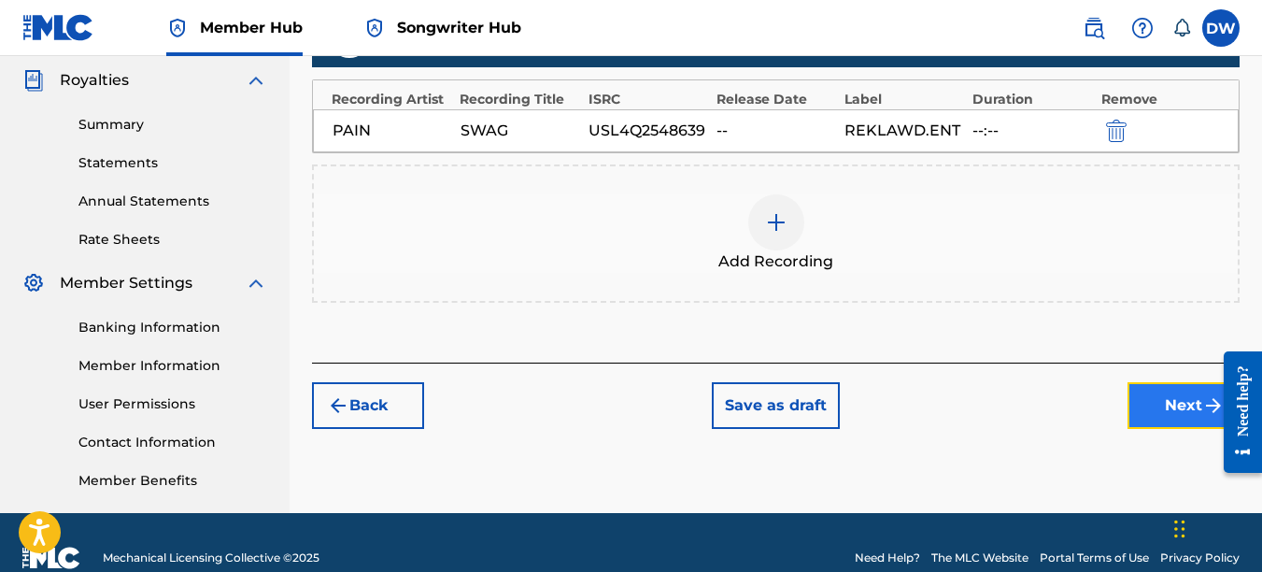
click at [1179, 404] on button "Next" at bounding box center [1184, 405] width 112 height 47
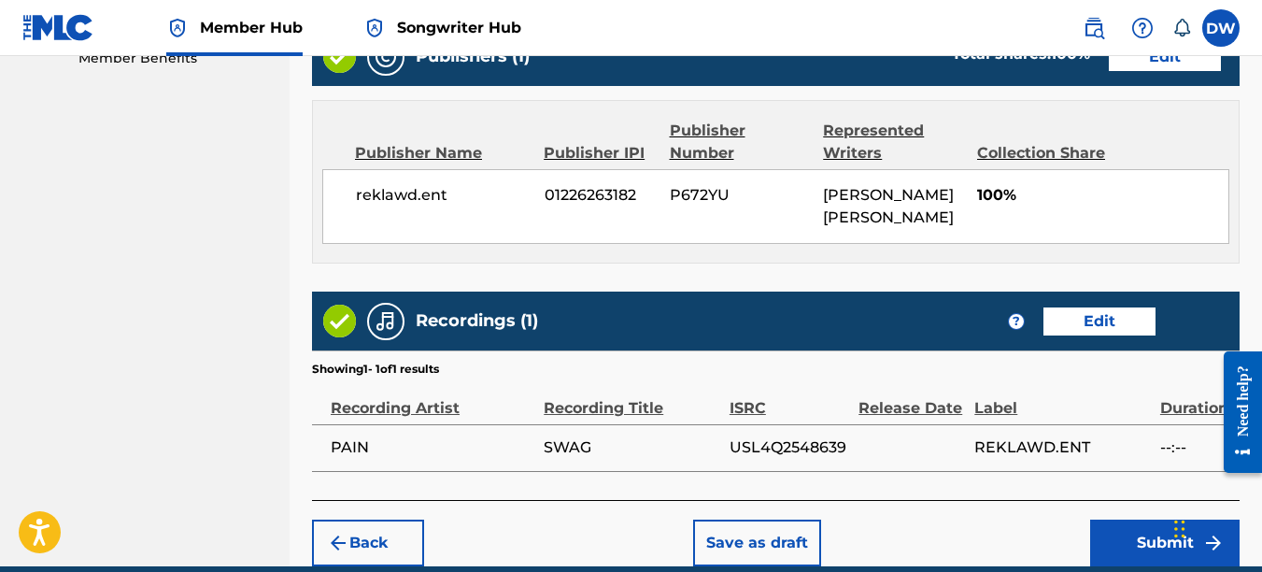
scroll to position [1050, 0]
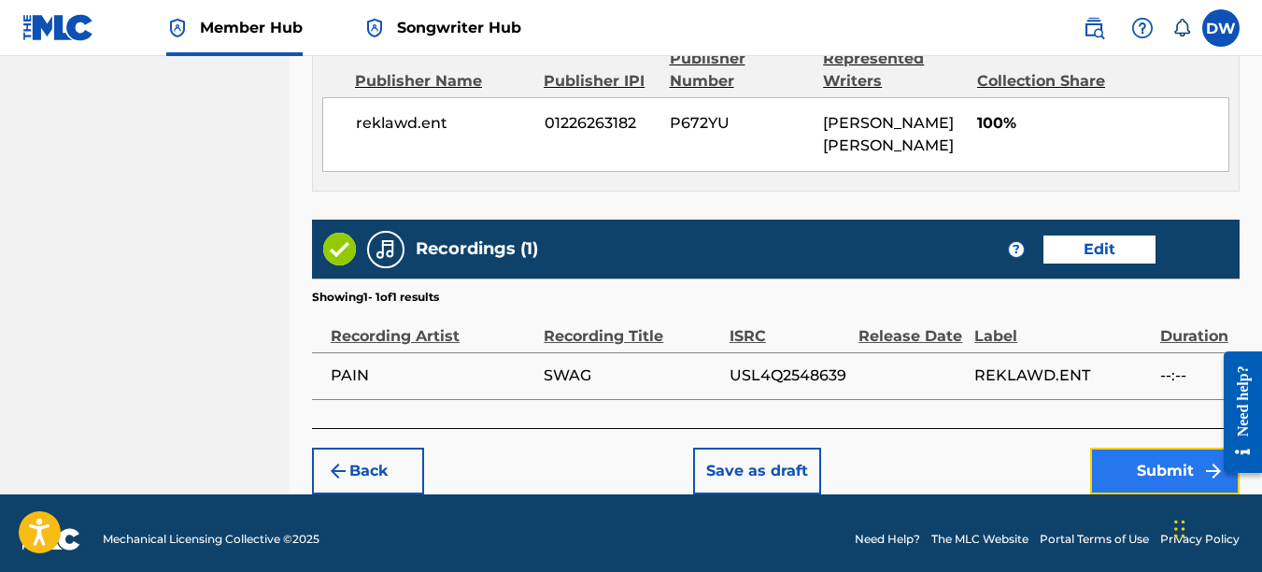
click at [1152, 463] on button "Submit" at bounding box center [1164, 471] width 149 height 47
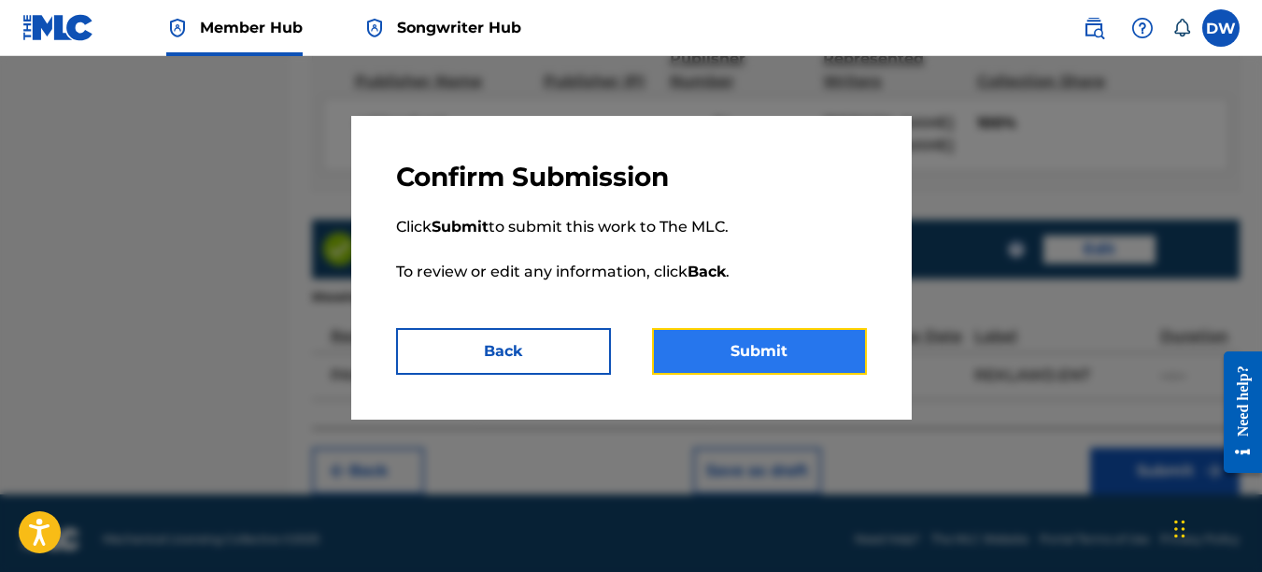
click at [804, 338] on button "Submit" at bounding box center [759, 351] width 215 height 47
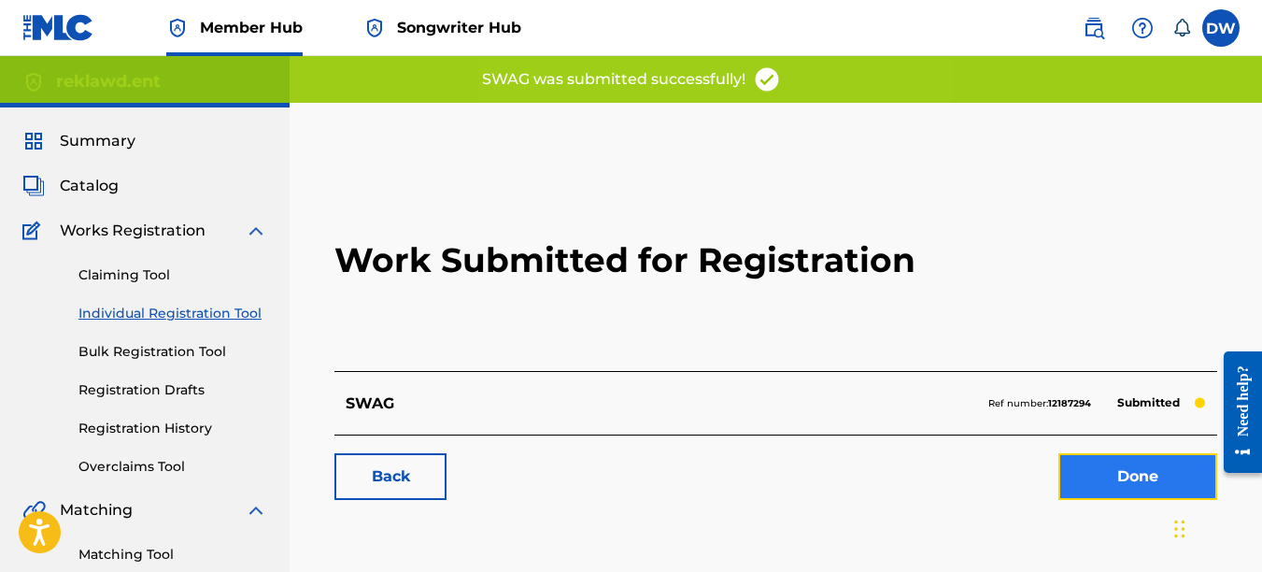
click at [1095, 454] on link "Done" at bounding box center [1138, 476] width 159 height 47
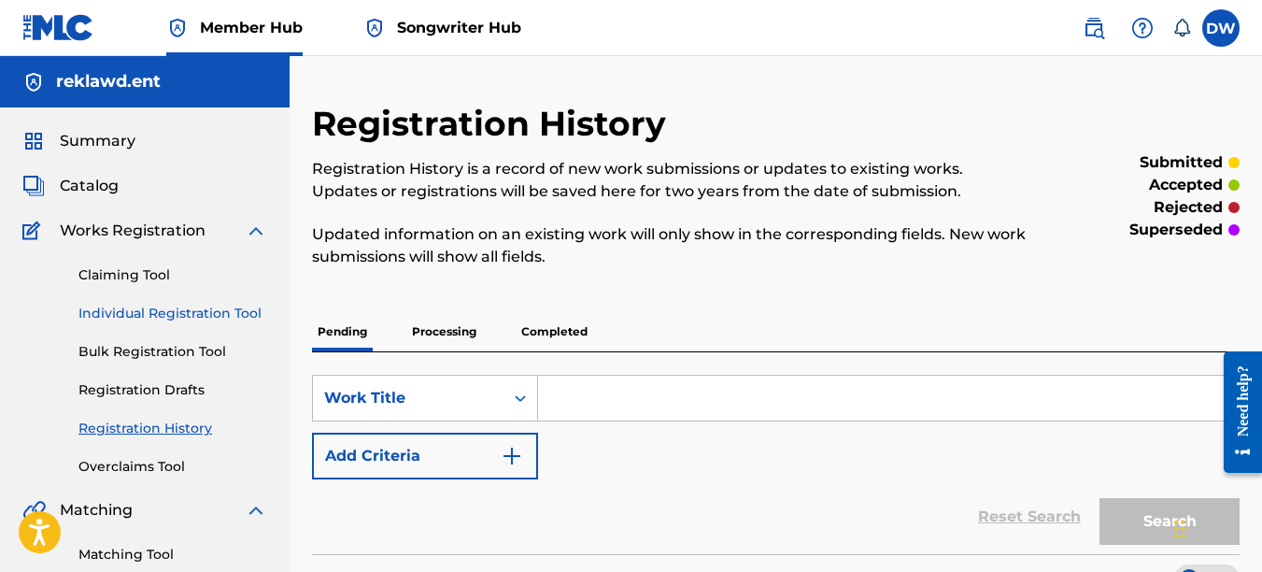
click at [231, 306] on link "Individual Registration Tool" at bounding box center [172, 314] width 189 height 20
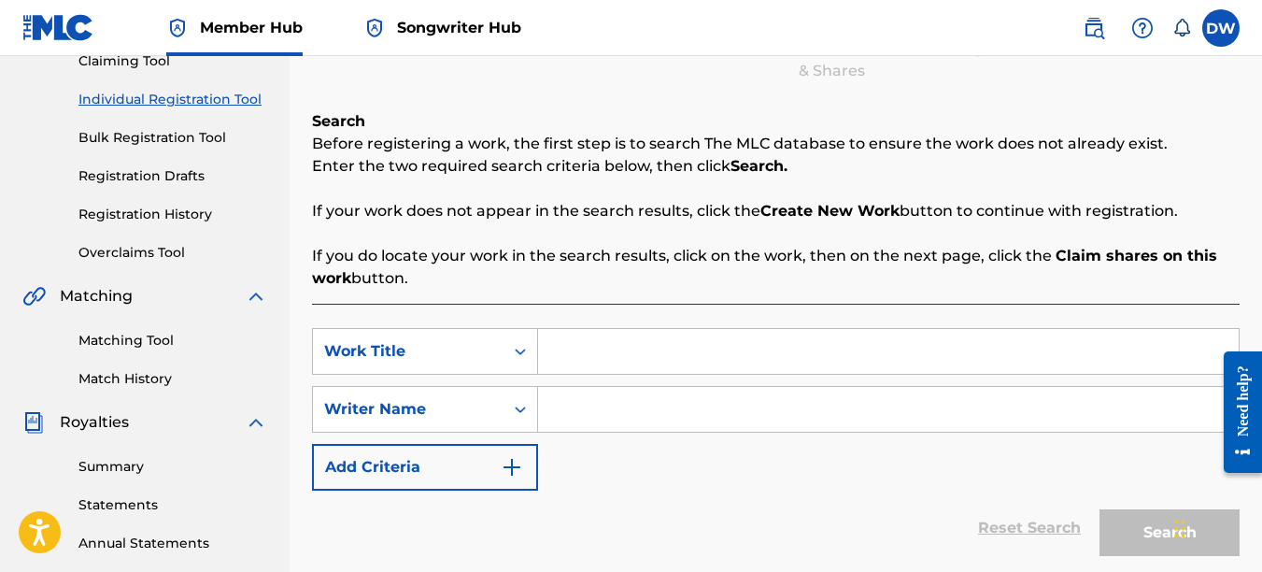
scroll to position [249, 0]
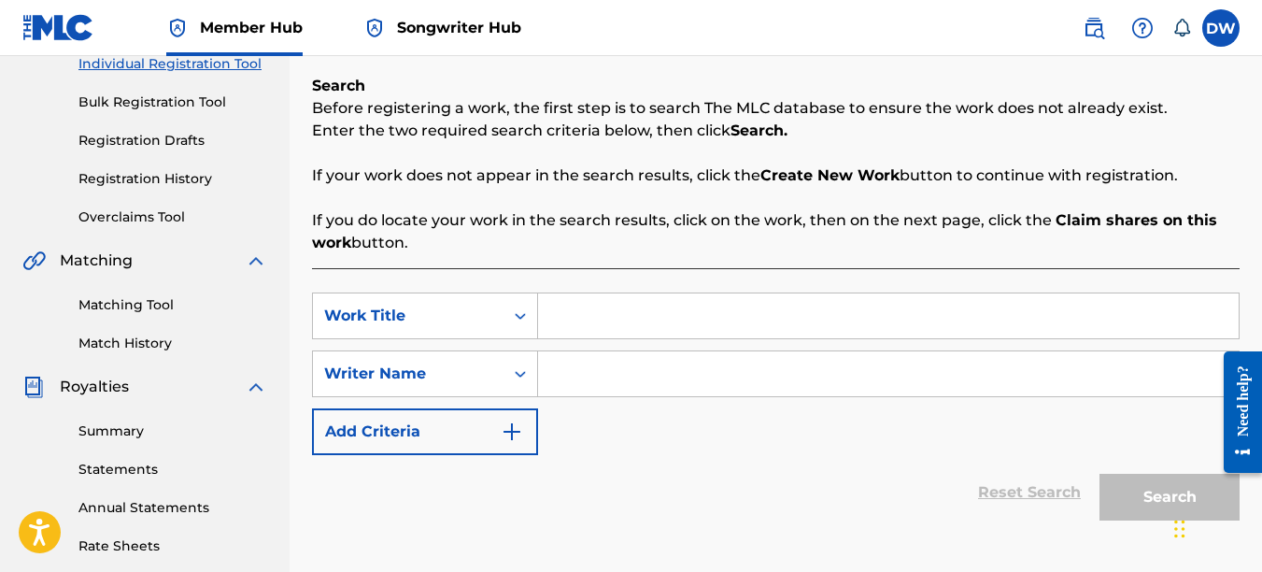
click at [613, 320] on input "Search Form" at bounding box center [888, 315] width 701 height 45
type input "BACKSEAT"
click at [619, 370] on input "Search Form" at bounding box center [888, 373] width 701 height 45
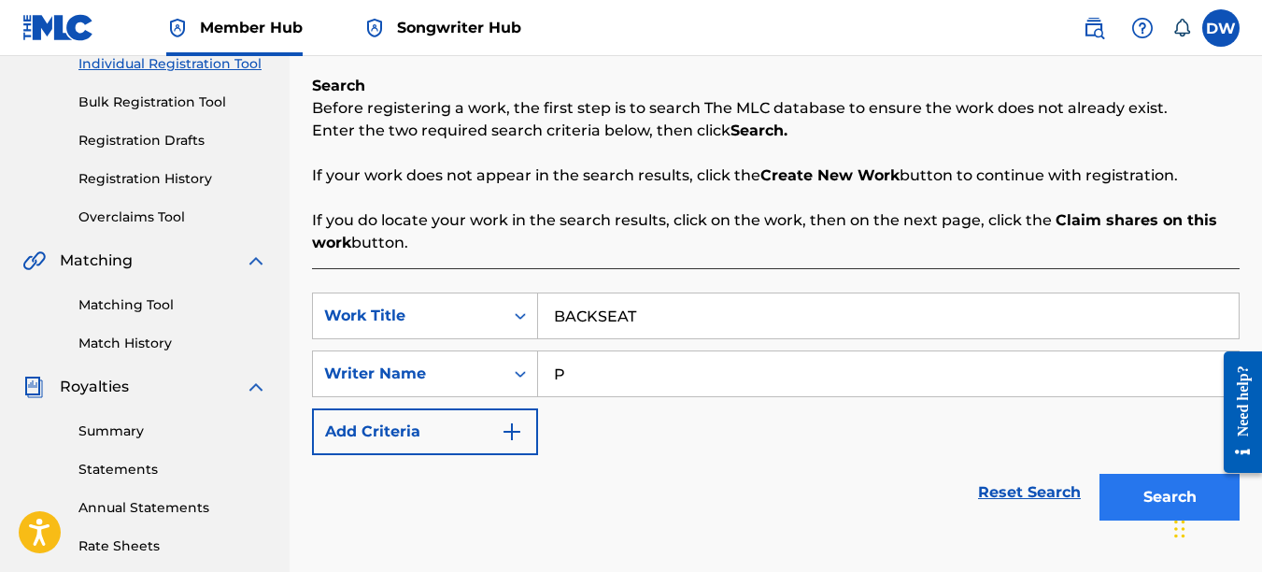
type input "P"
click at [1130, 487] on button "Search" at bounding box center [1170, 497] width 140 height 47
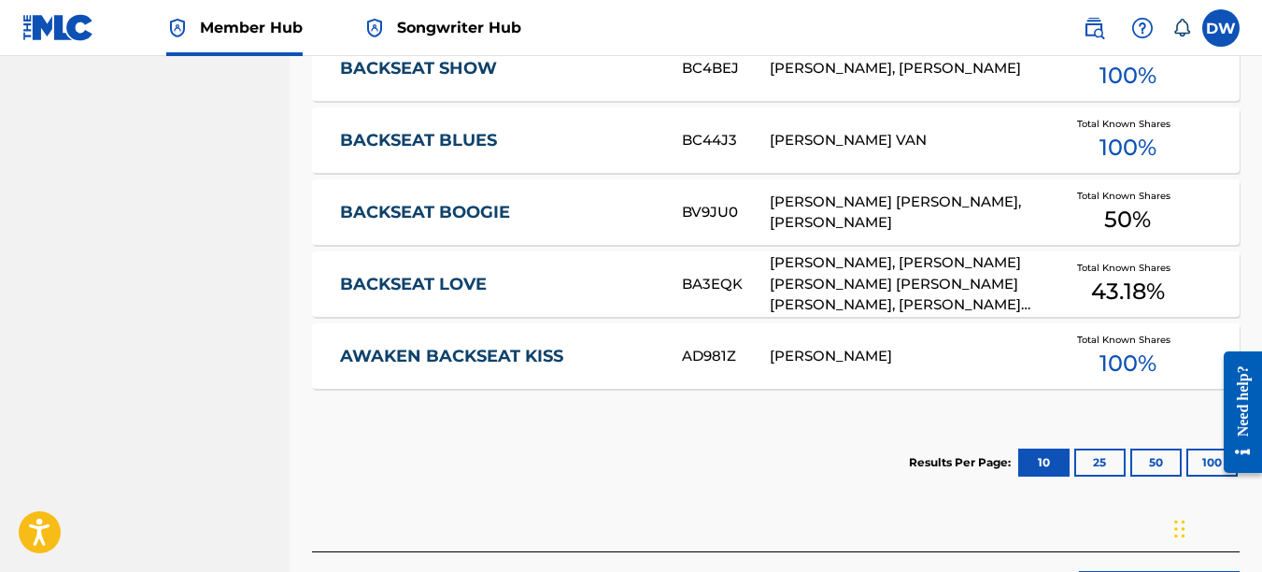
scroll to position [1174, 0]
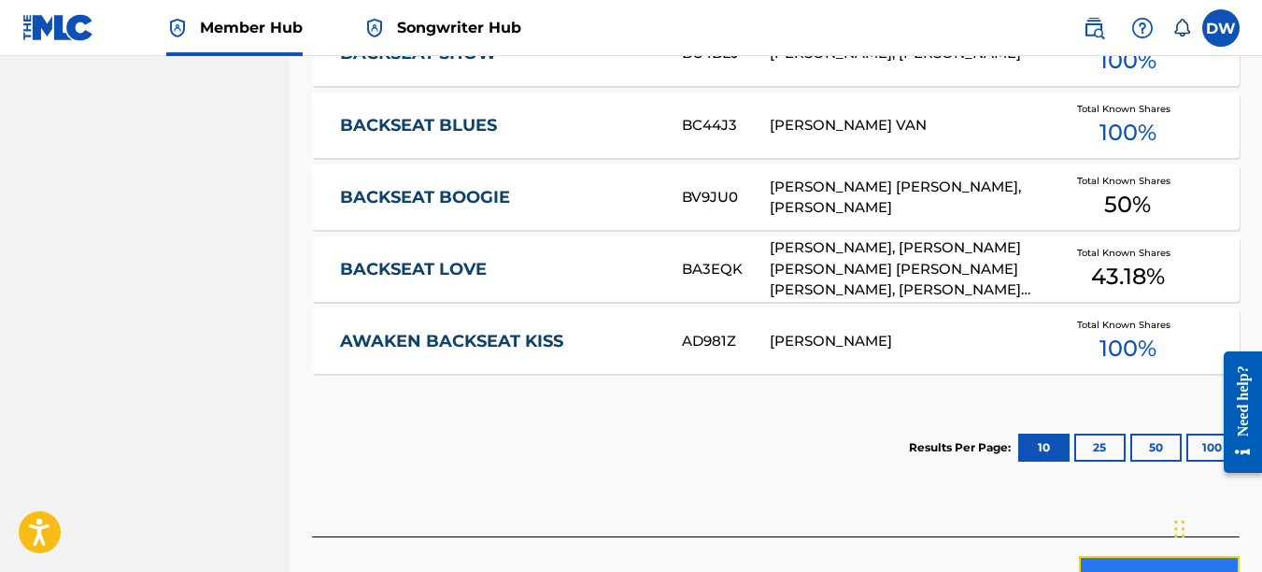
click at [1119, 556] on button "Create new work" at bounding box center [1159, 579] width 161 height 47
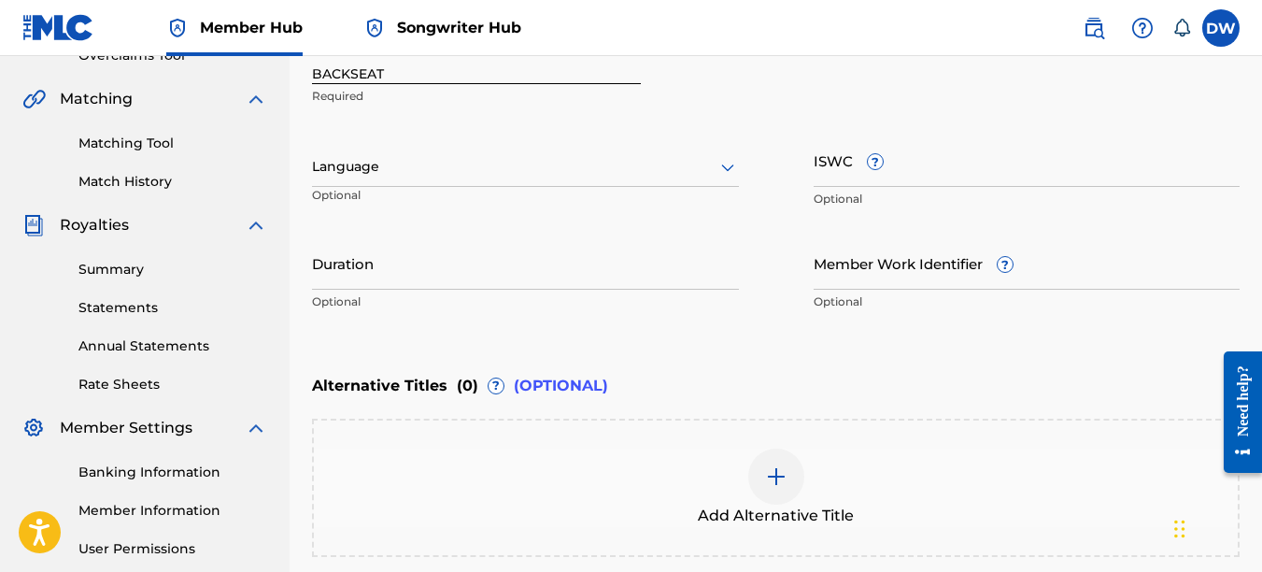
scroll to position [356, 0]
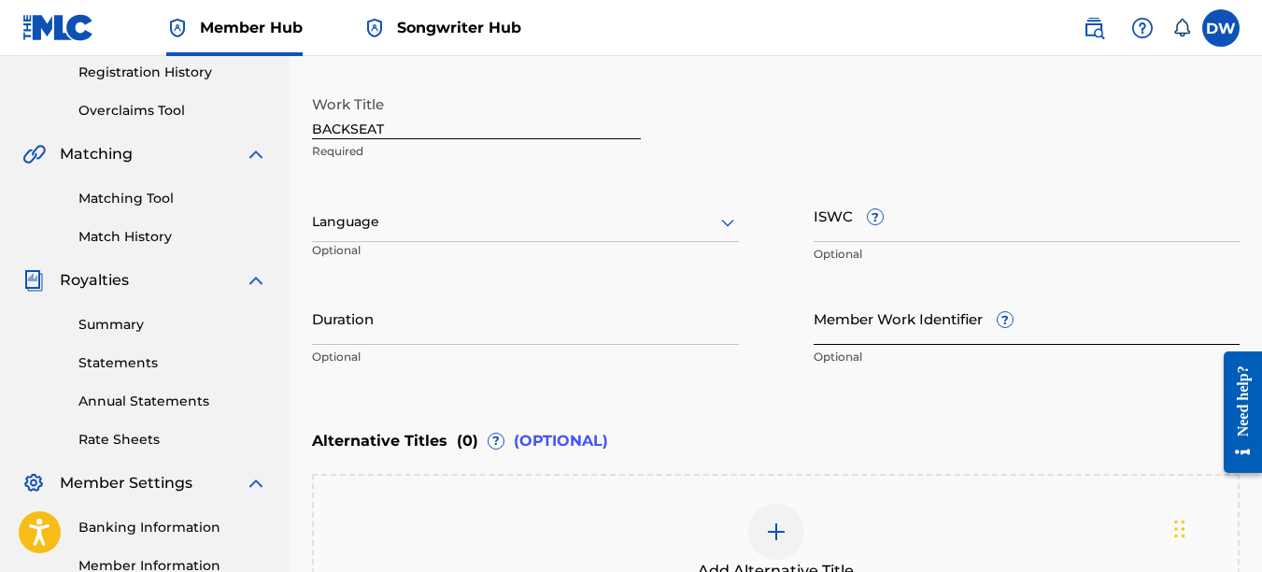
click at [844, 334] on input "Member Work Identifier ?" at bounding box center [1027, 318] width 427 height 53
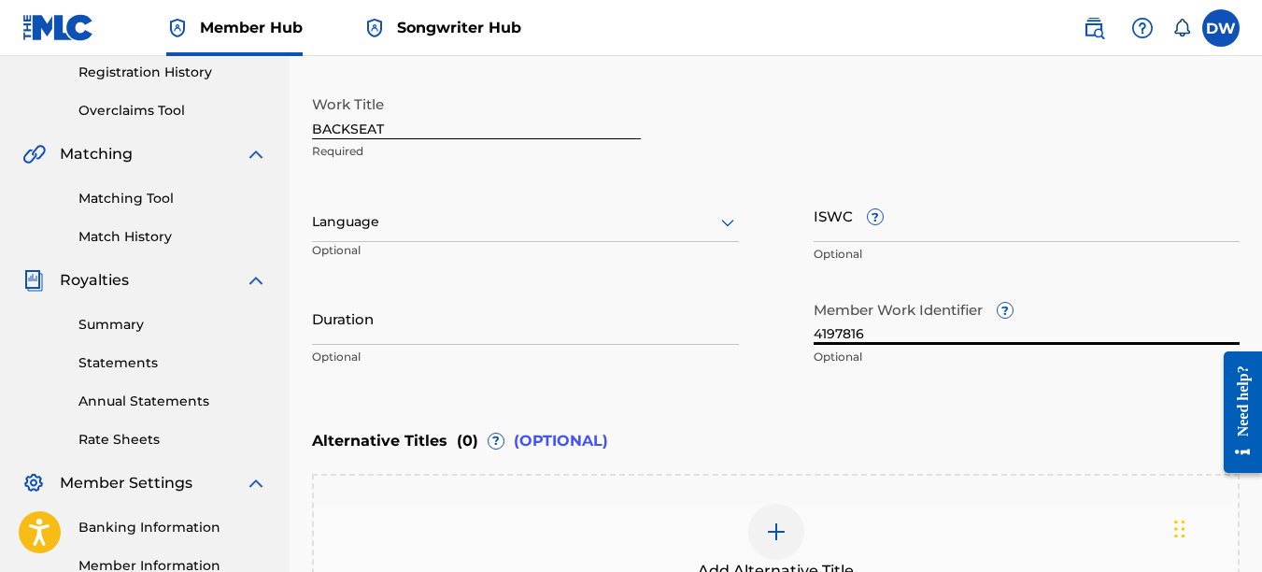
type input "4197816"
click at [733, 221] on icon at bounding box center [728, 222] width 22 height 22
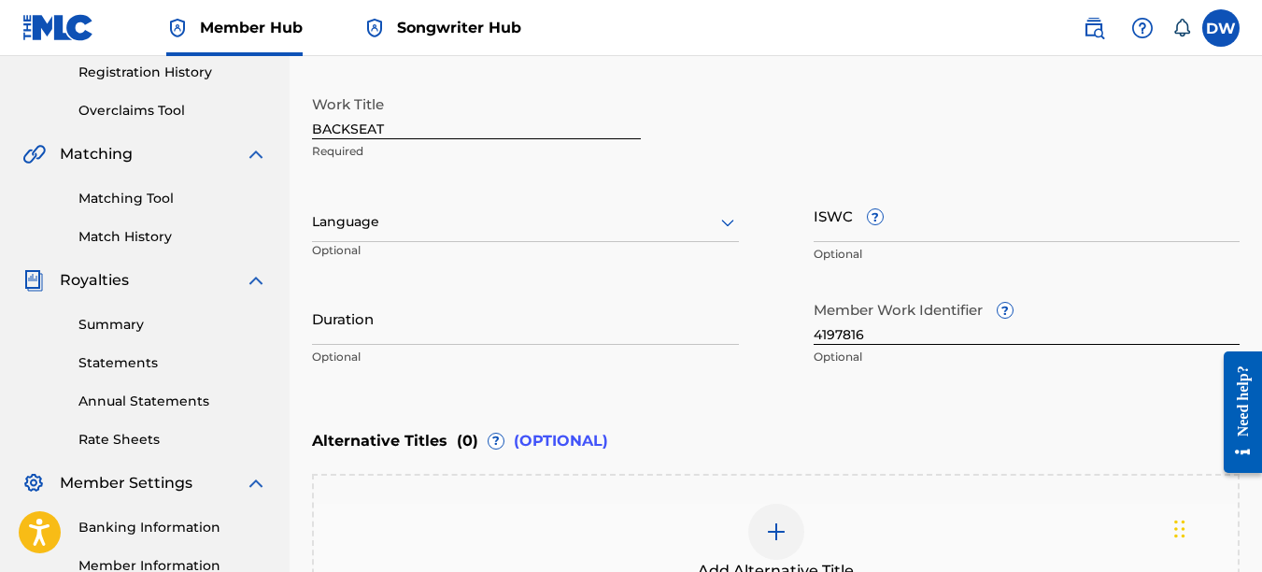
click at [728, 226] on icon at bounding box center [728, 222] width 22 height 22
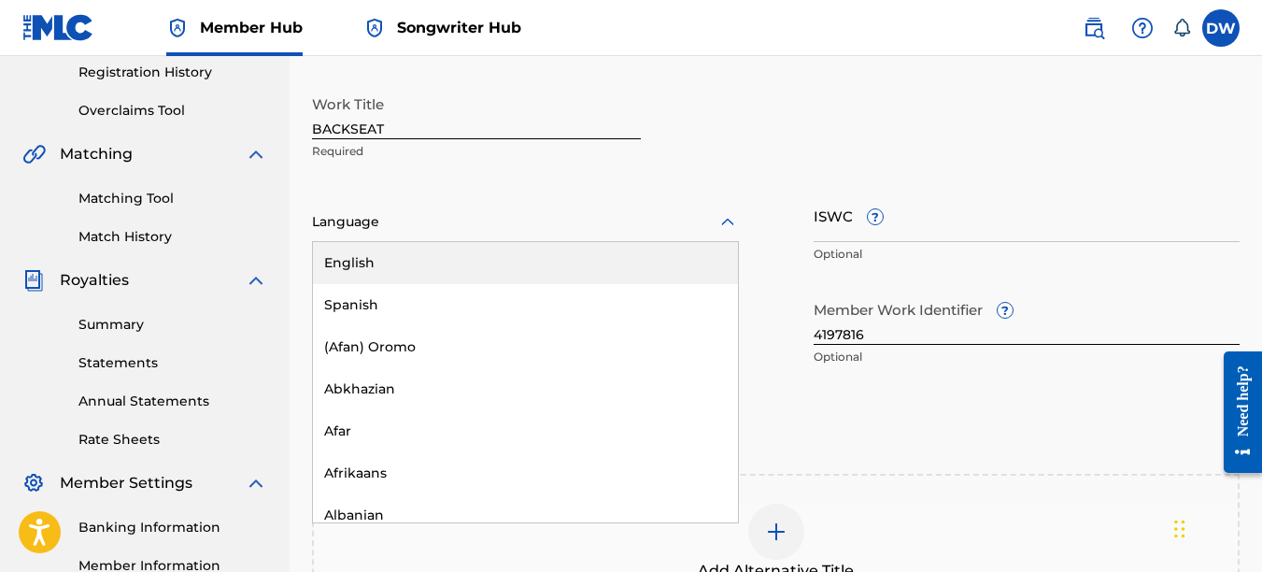
click at [700, 246] on div "English" at bounding box center [525, 263] width 425 height 42
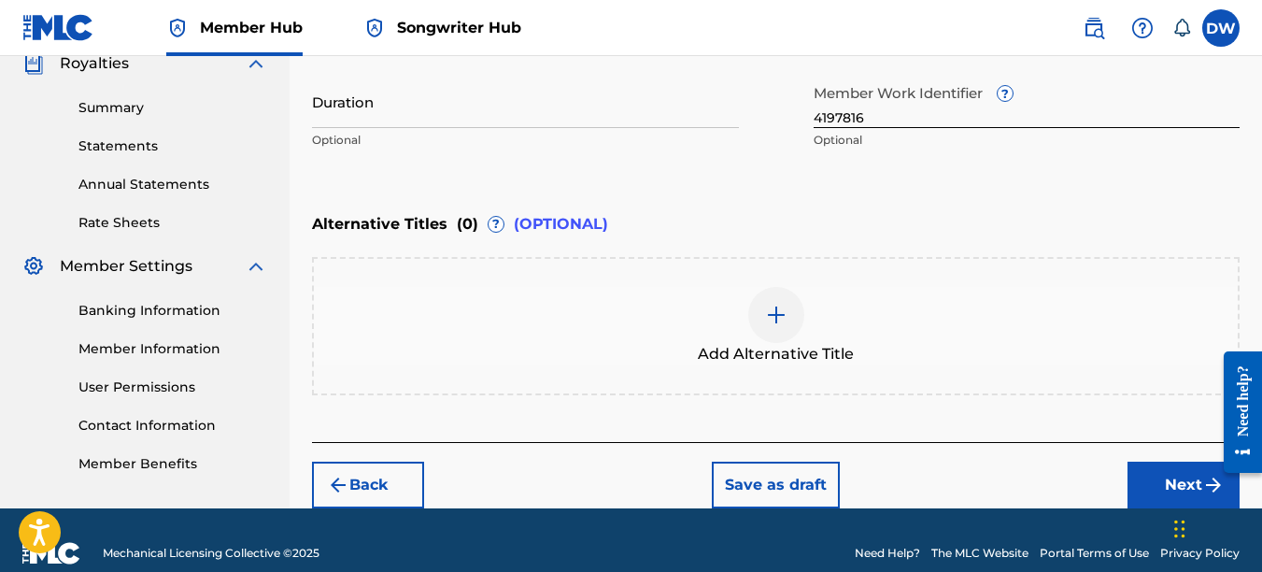
scroll to position [599, 0]
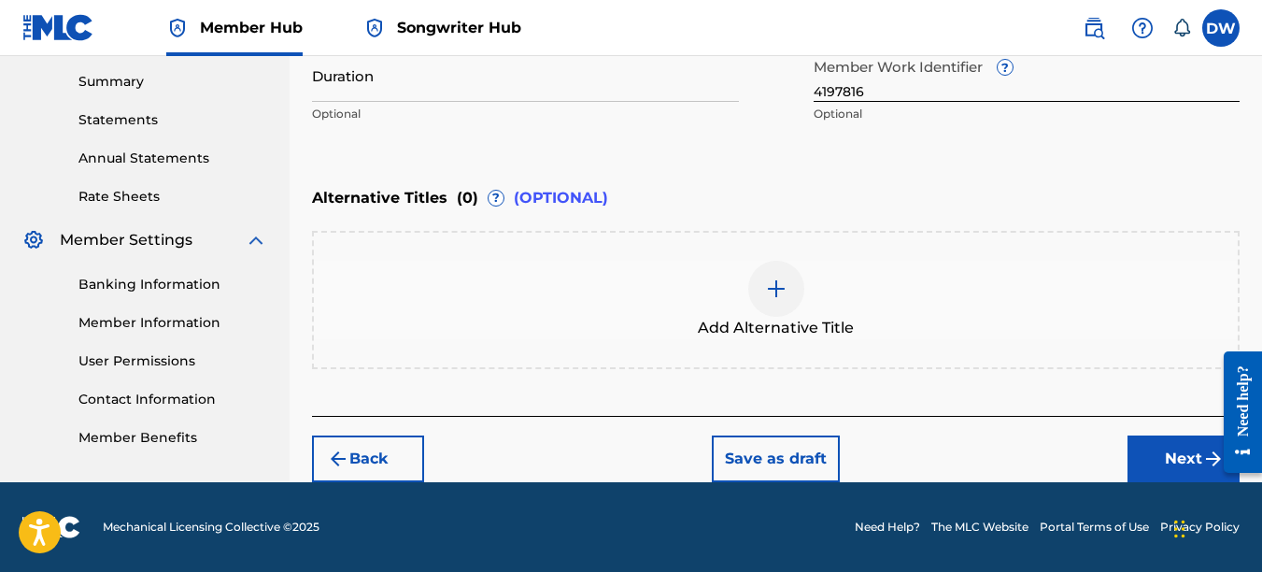
drag, startPoint x: 1265, startPoint y: 249, endPoint x: 47, endPoint y: 46, distance: 1235.3
click at [1172, 449] on button "Next" at bounding box center [1184, 458] width 112 height 47
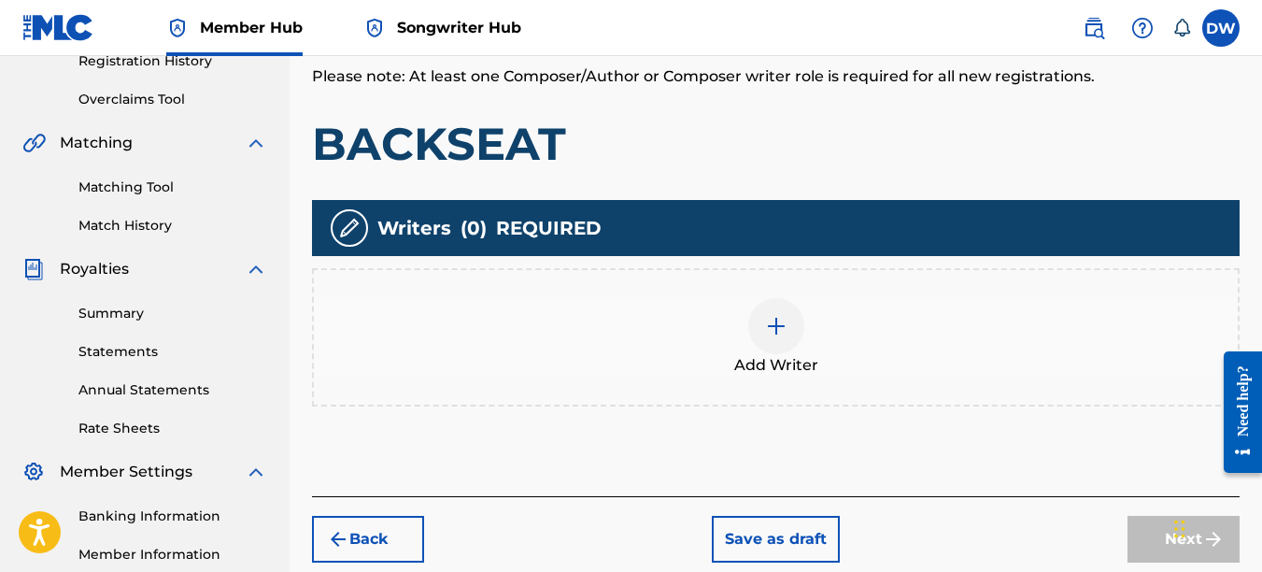
scroll to position [369, 0]
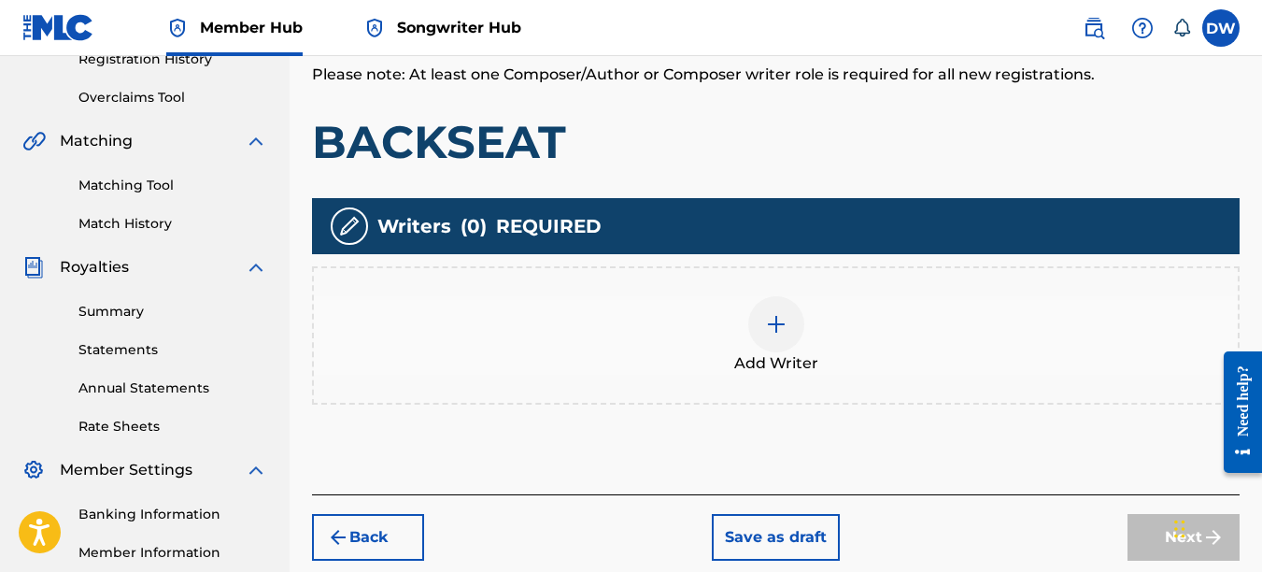
click at [777, 331] on img at bounding box center [776, 324] width 22 height 22
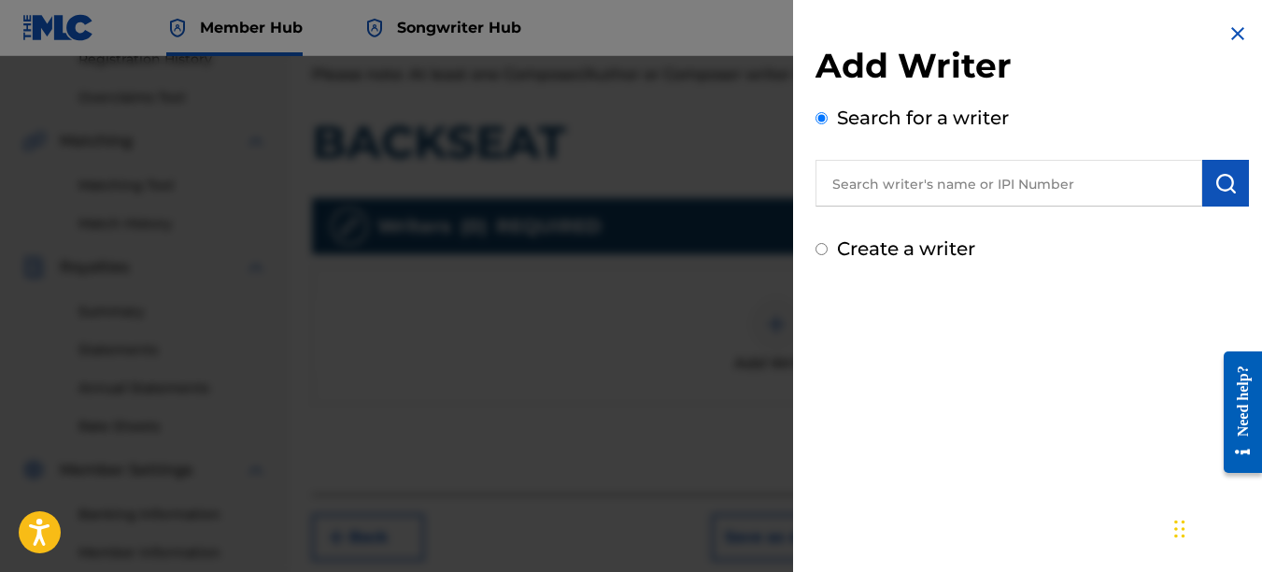
click at [972, 181] on input "text" at bounding box center [1009, 183] width 387 height 47
type input "00742767418"
click at [1218, 184] on img "submit" at bounding box center [1226, 183] width 22 height 22
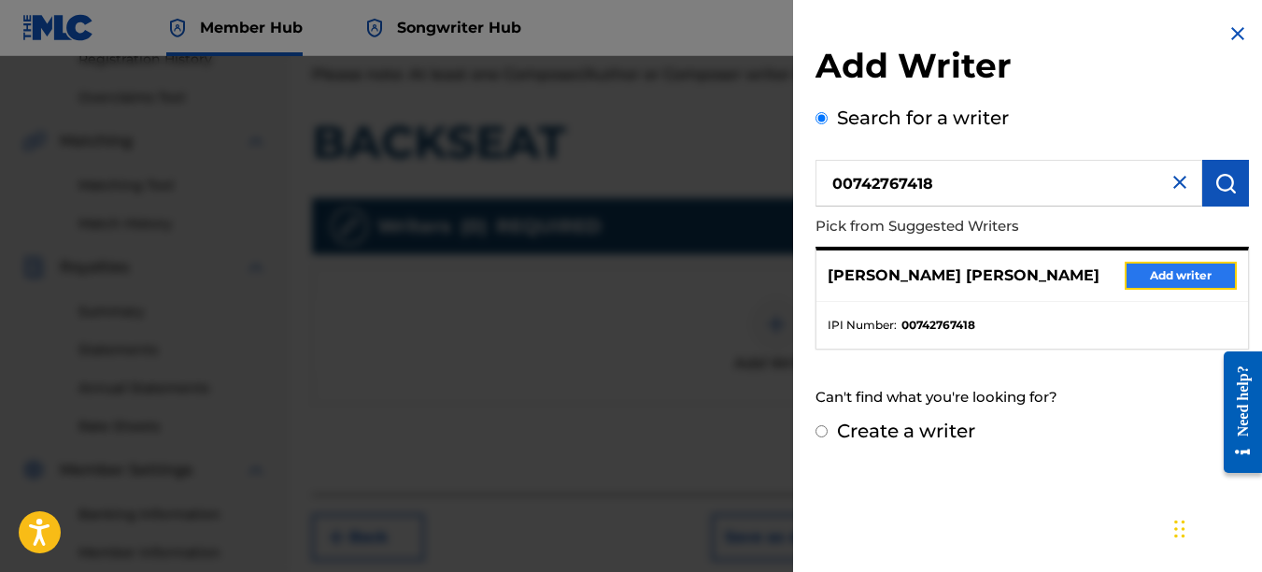
click at [1187, 271] on button "Add writer" at bounding box center [1181, 276] width 112 height 28
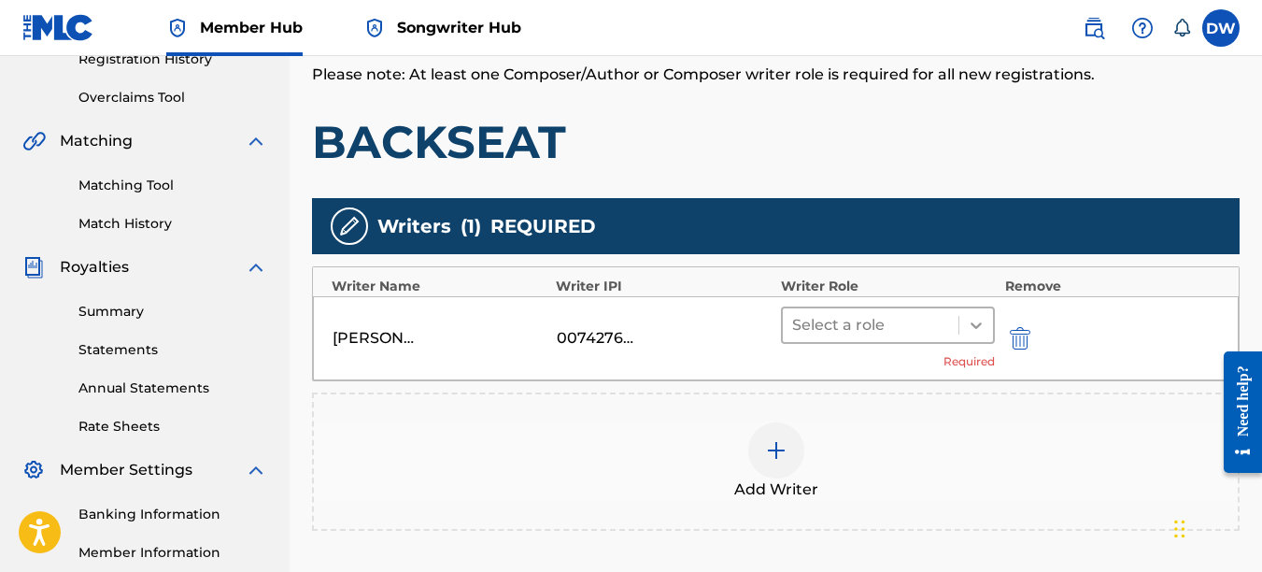
click at [967, 319] on icon at bounding box center [976, 325] width 19 height 19
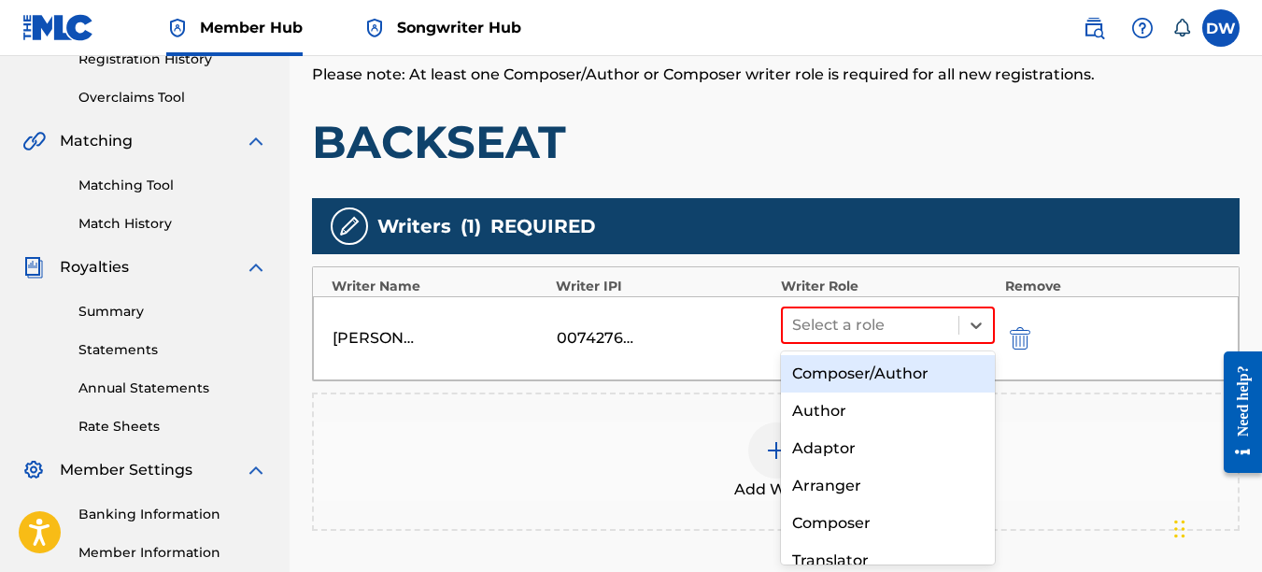
click at [916, 370] on div "Composer/Author" at bounding box center [888, 373] width 215 height 37
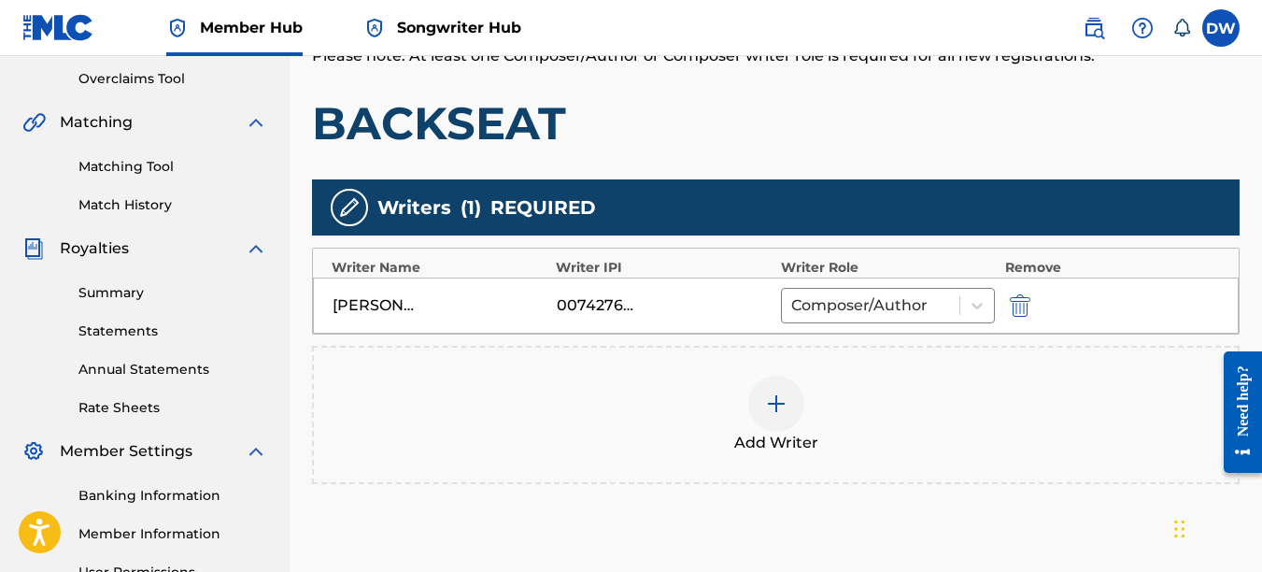
scroll to position [587, 0]
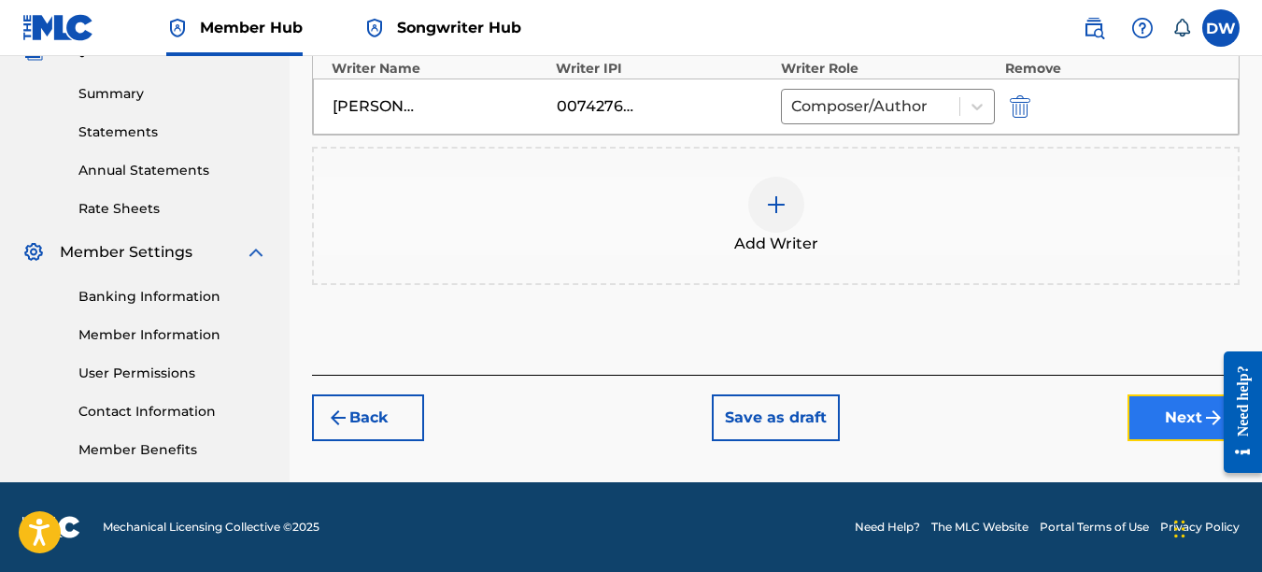
click at [1173, 425] on button "Next" at bounding box center [1184, 417] width 112 height 47
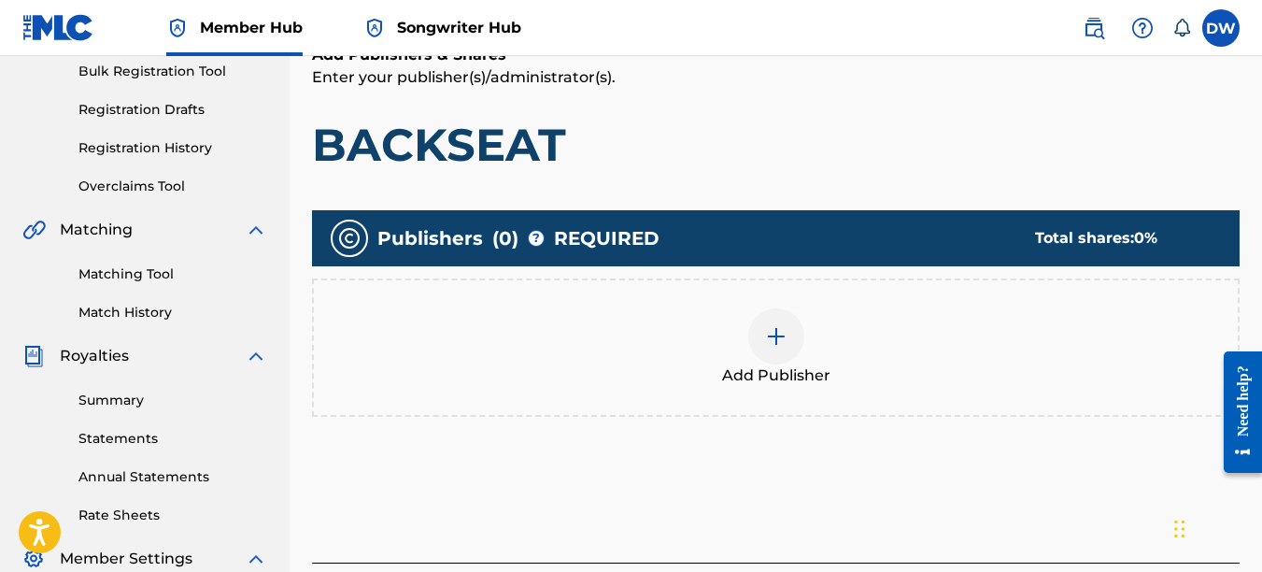
scroll to position [295, 0]
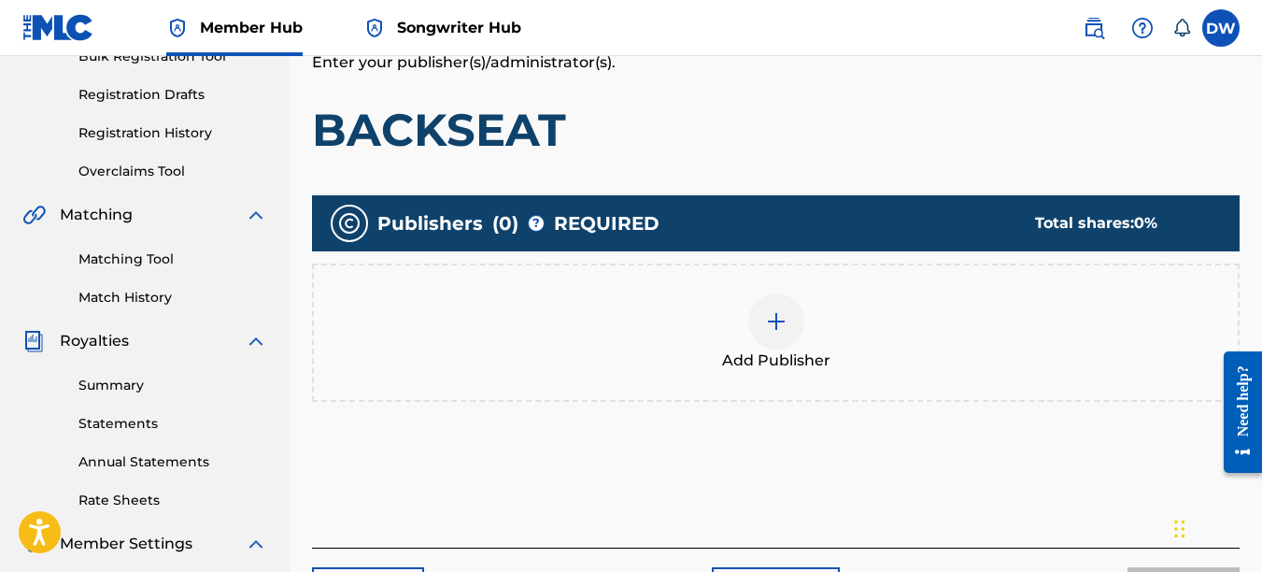
click at [780, 334] on div at bounding box center [776, 321] width 56 height 56
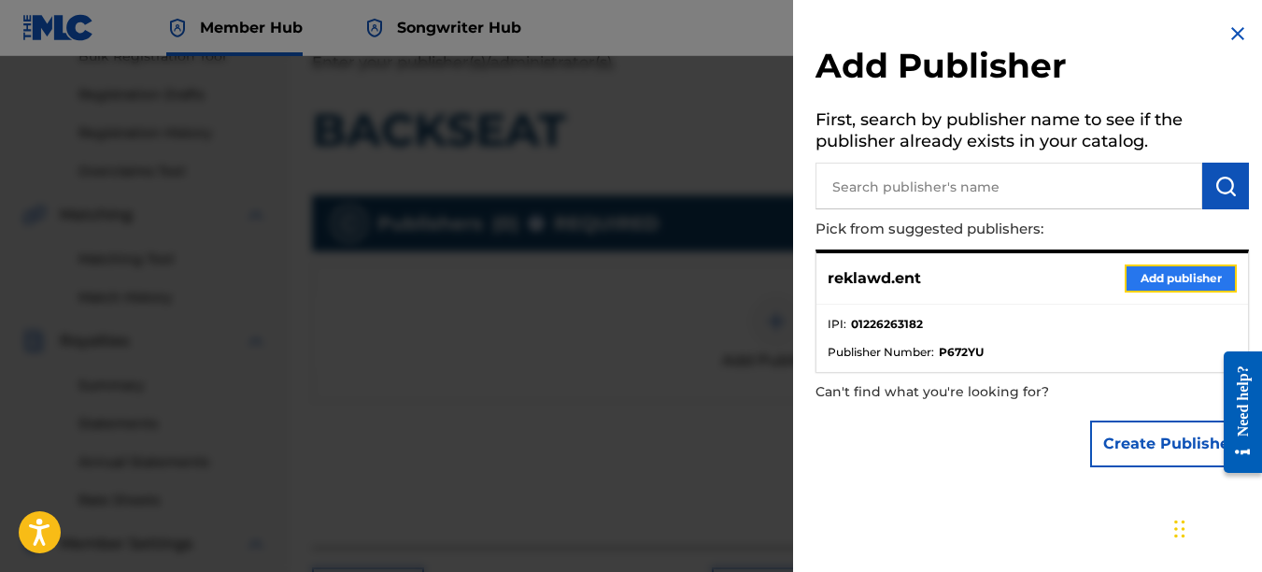
click at [1170, 270] on button "Add publisher" at bounding box center [1181, 278] width 112 height 28
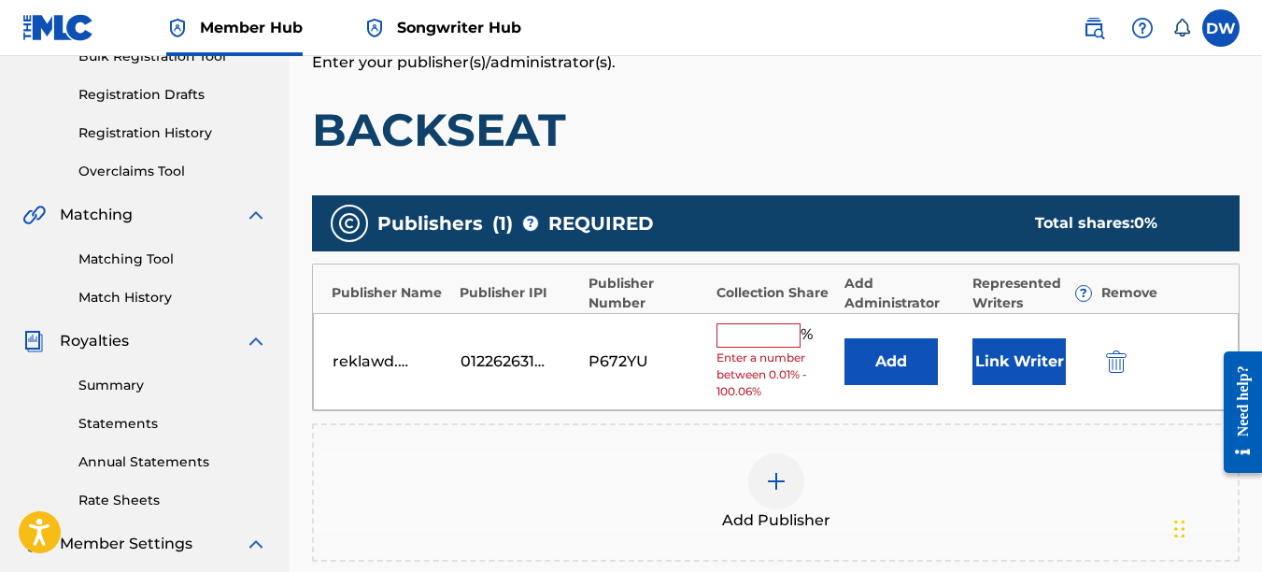
click at [740, 342] on input "text" at bounding box center [759, 335] width 84 height 24
type input "100"
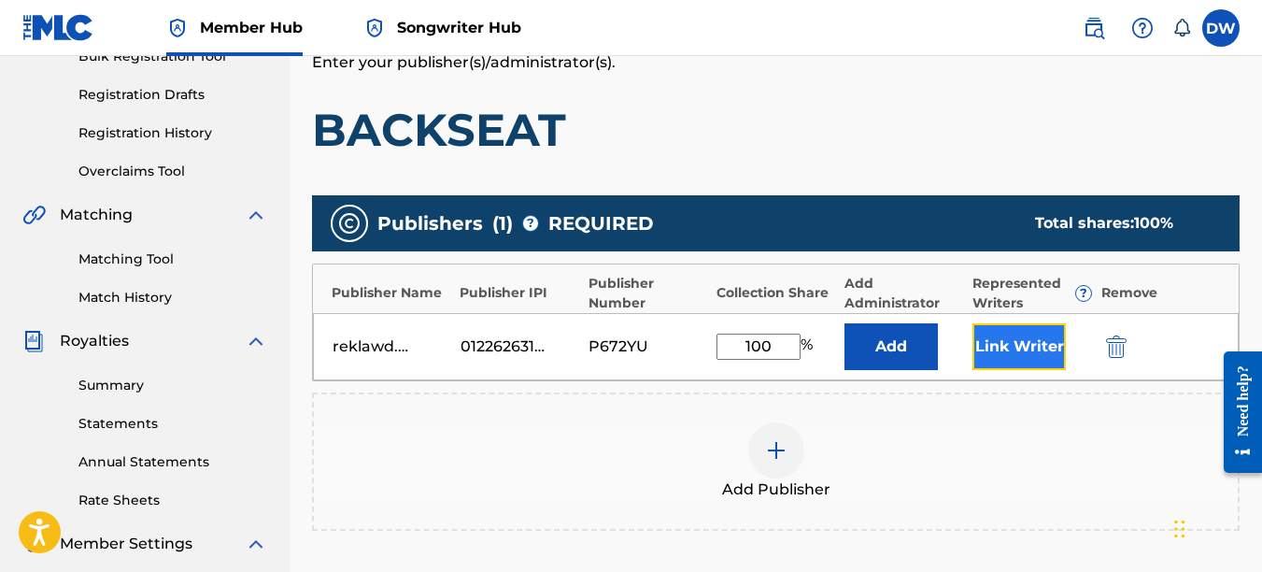
click at [1046, 332] on button "Link Writer" at bounding box center [1019, 346] width 93 height 47
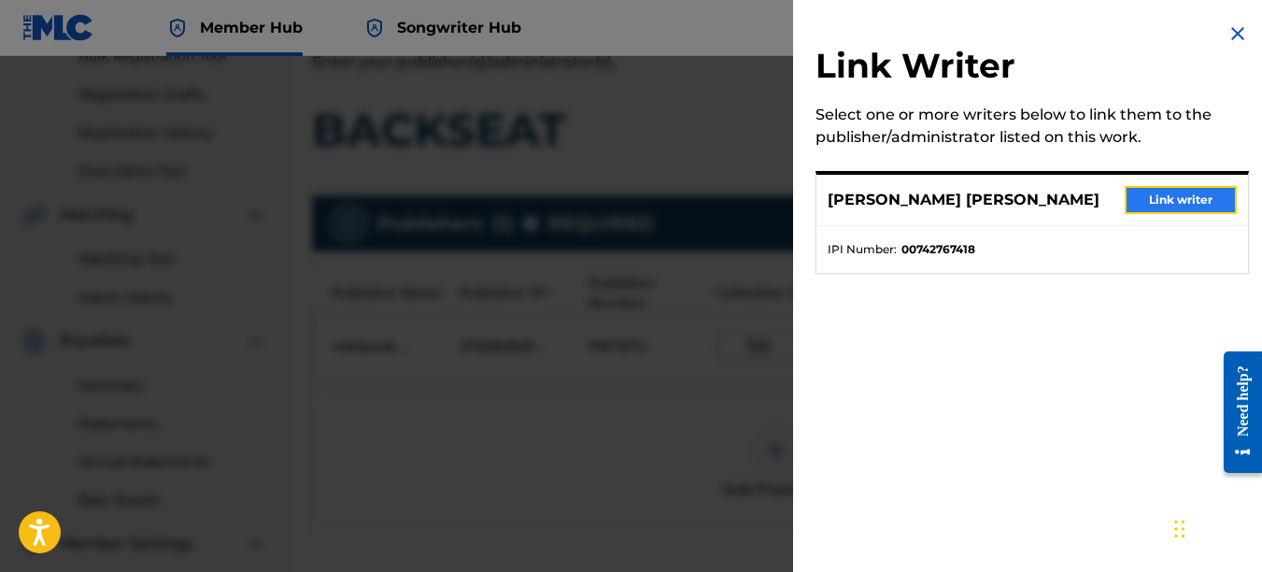
click at [1167, 203] on button "Link writer" at bounding box center [1181, 200] width 112 height 28
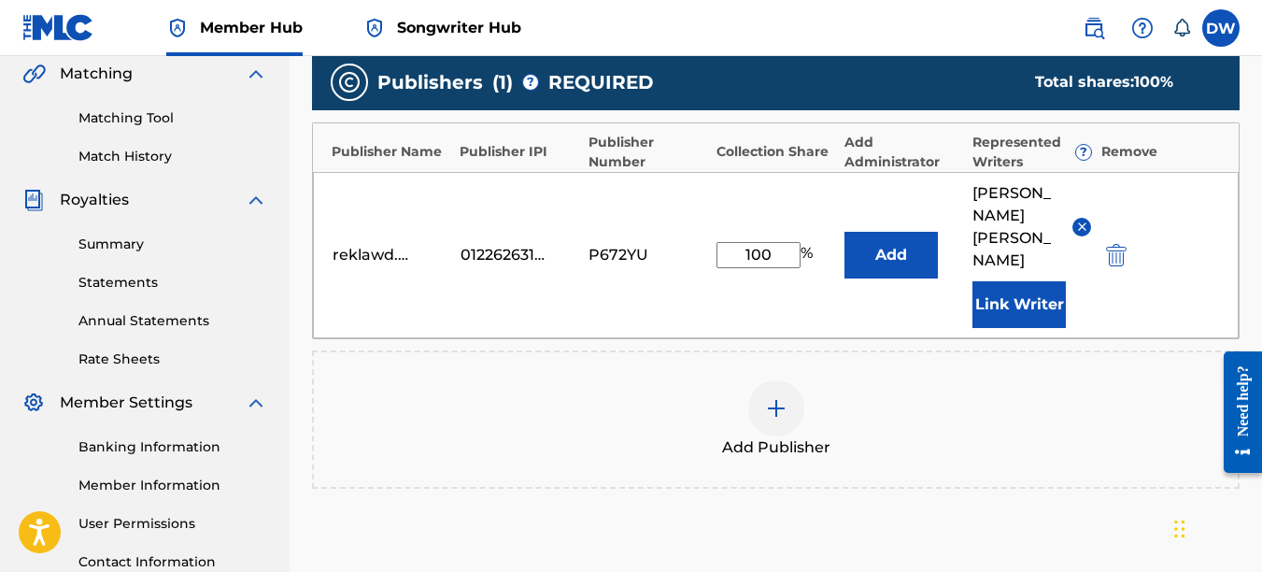
scroll to position [563, 0]
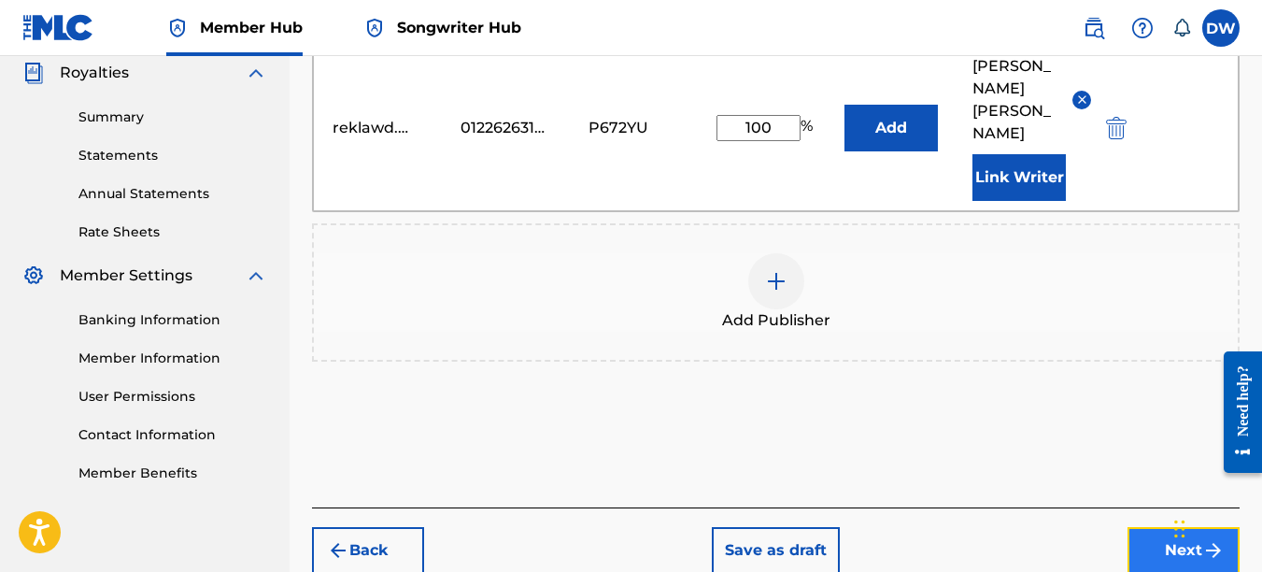
click at [1145, 527] on button "Next" at bounding box center [1184, 550] width 112 height 47
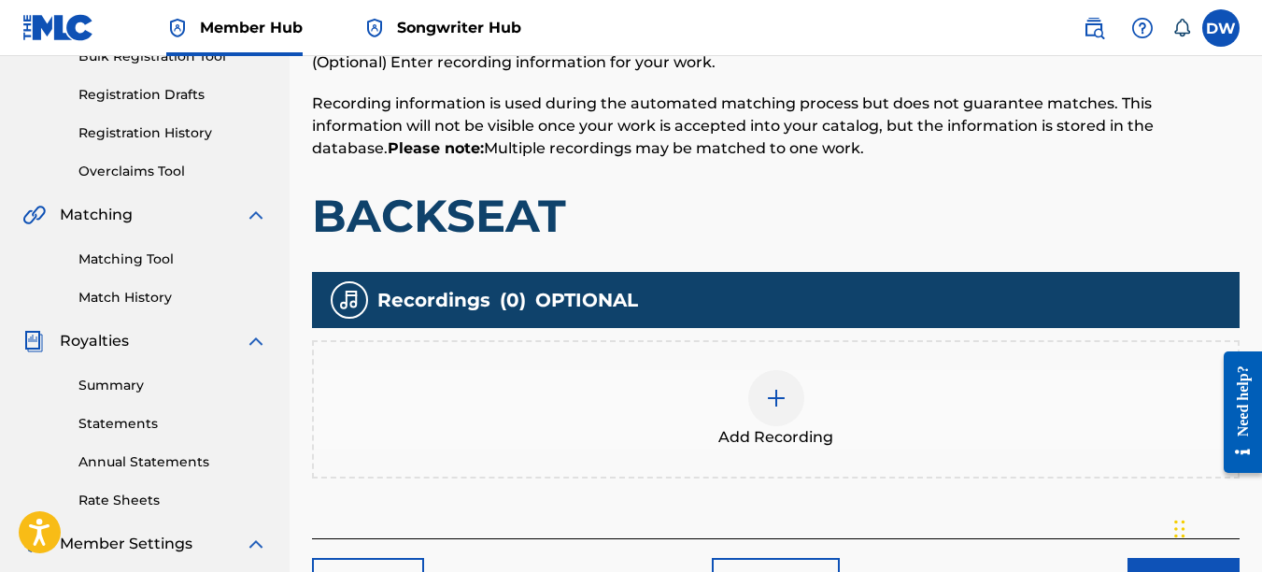
scroll to position [312, 0]
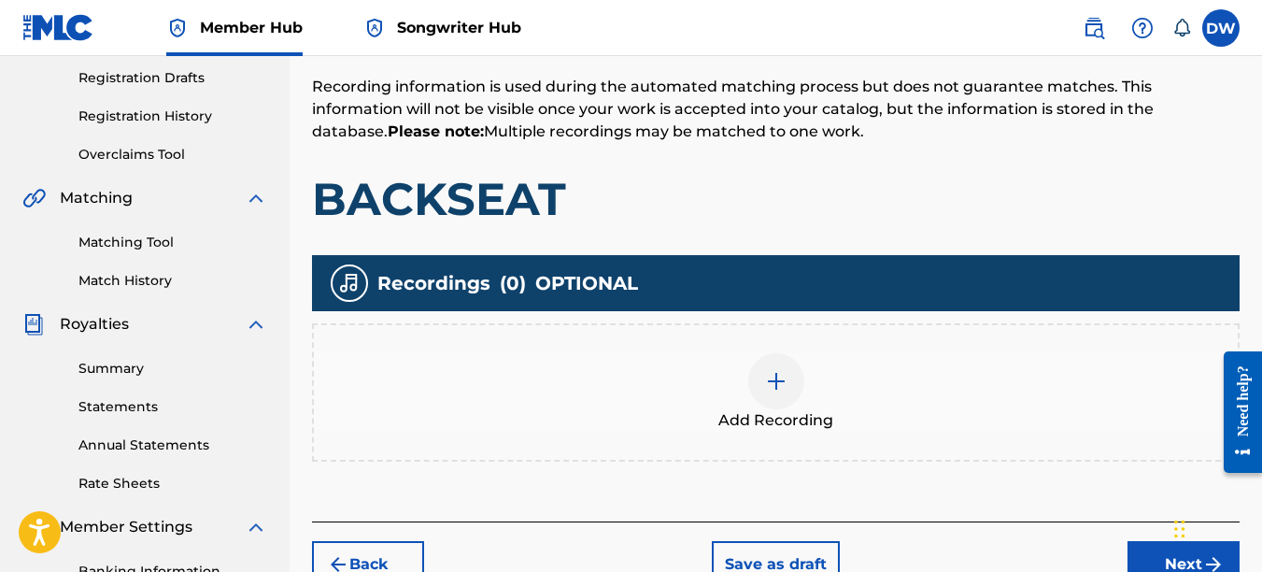
click at [784, 380] on img at bounding box center [776, 381] width 22 height 22
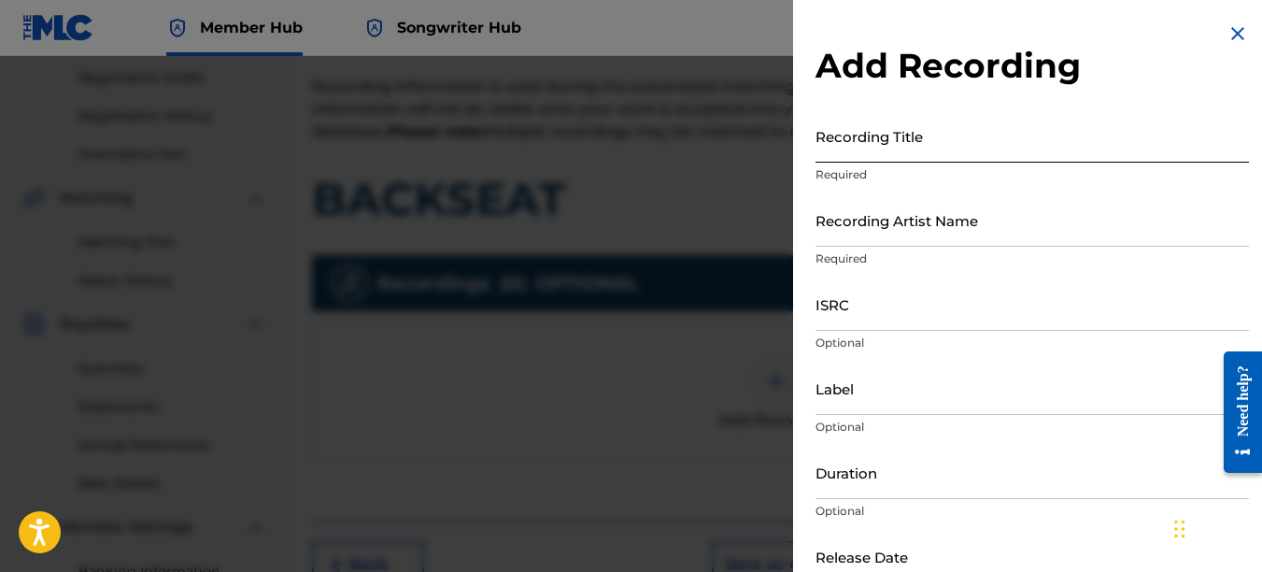
click at [860, 149] on input "Recording Title" at bounding box center [1033, 135] width 434 height 53
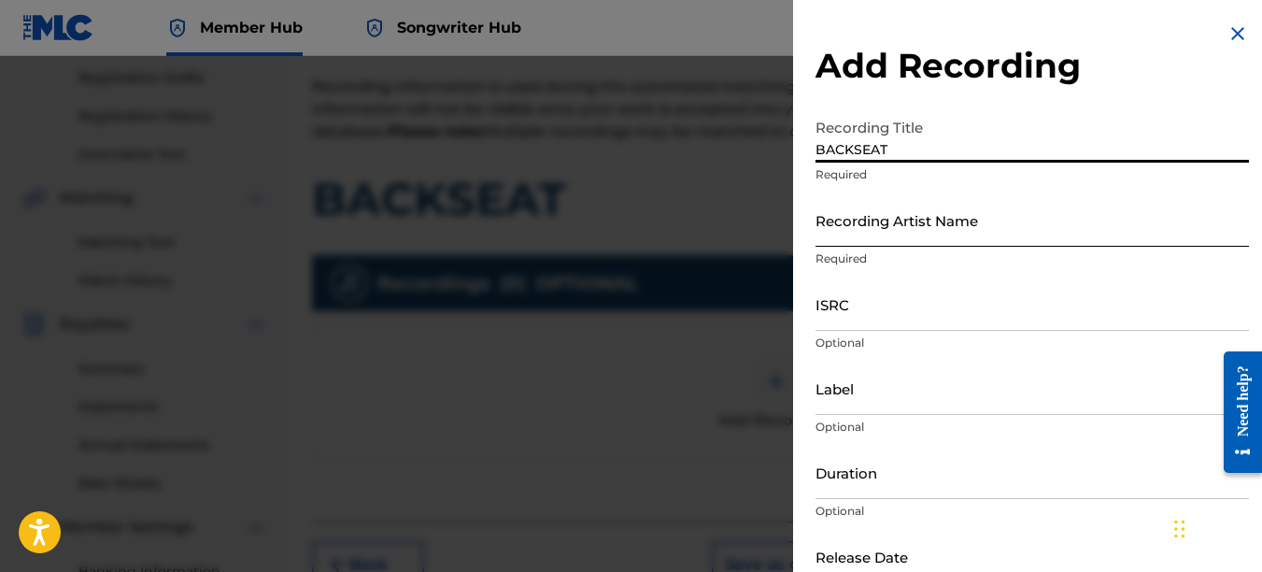
type input "BACKSEAT"
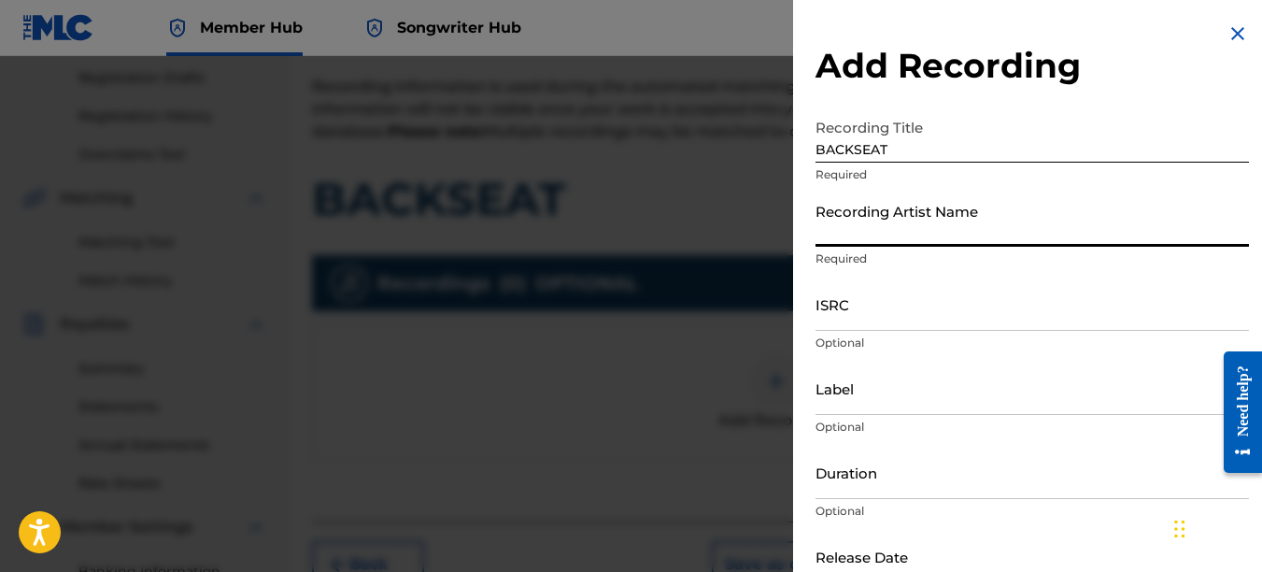
click at [845, 231] on input "Recording Artist Name" at bounding box center [1033, 219] width 434 height 53
type input "PAIN"
type input "REKLAWD.ENT"
type input "[DATE]"
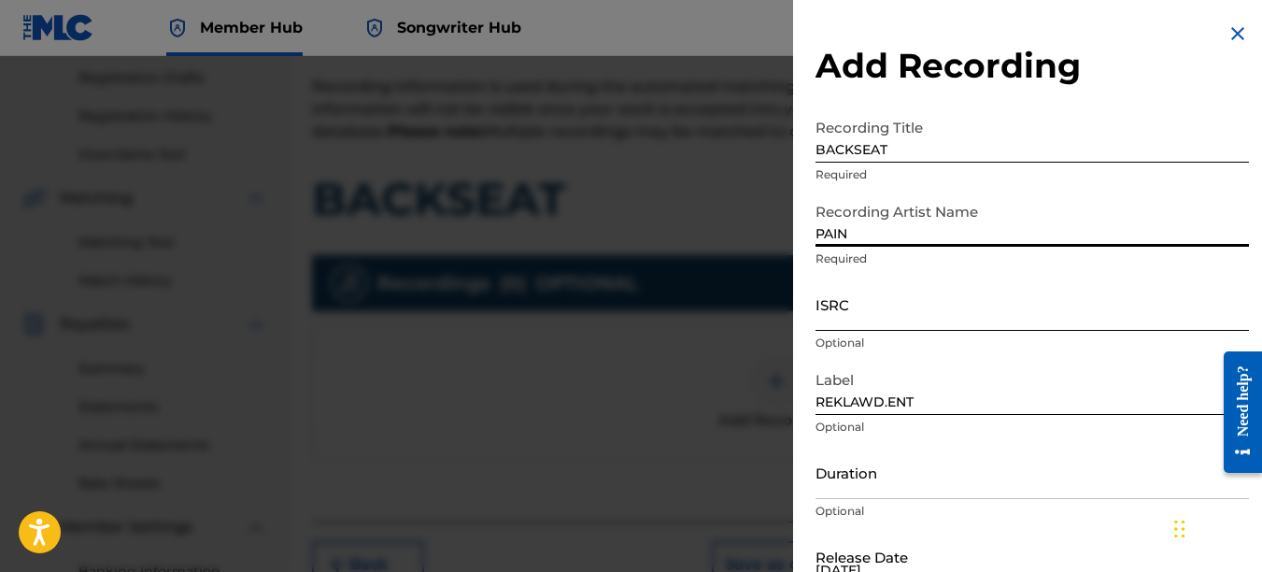
click at [853, 313] on input "ISRC" at bounding box center [1033, 303] width 434 height 53
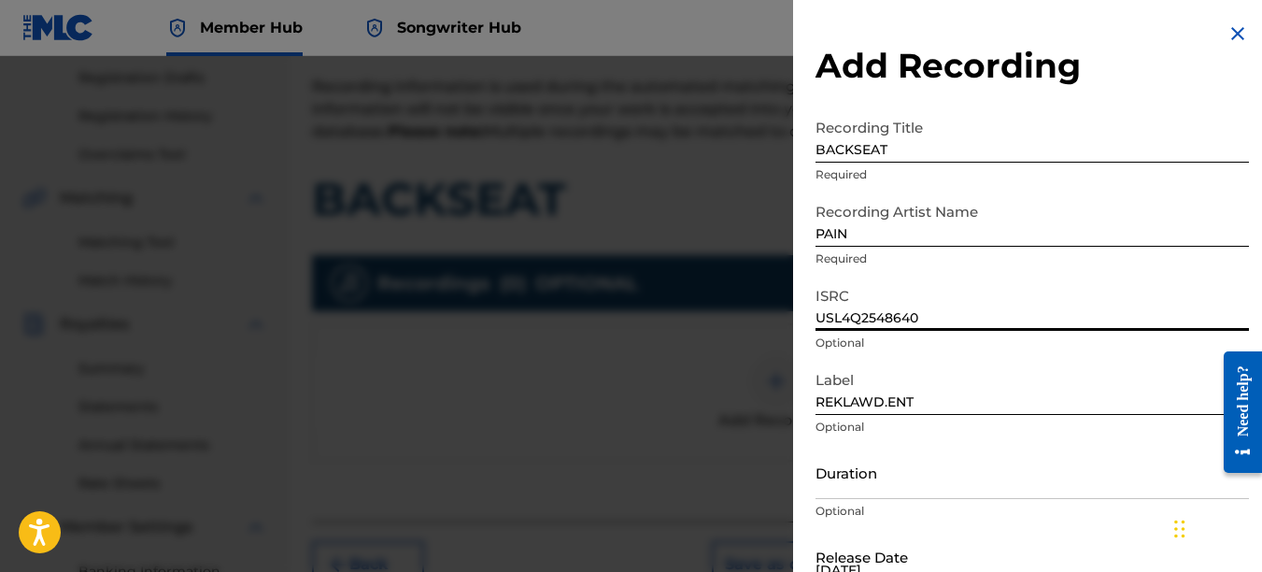
type input "USL4Q2548640"
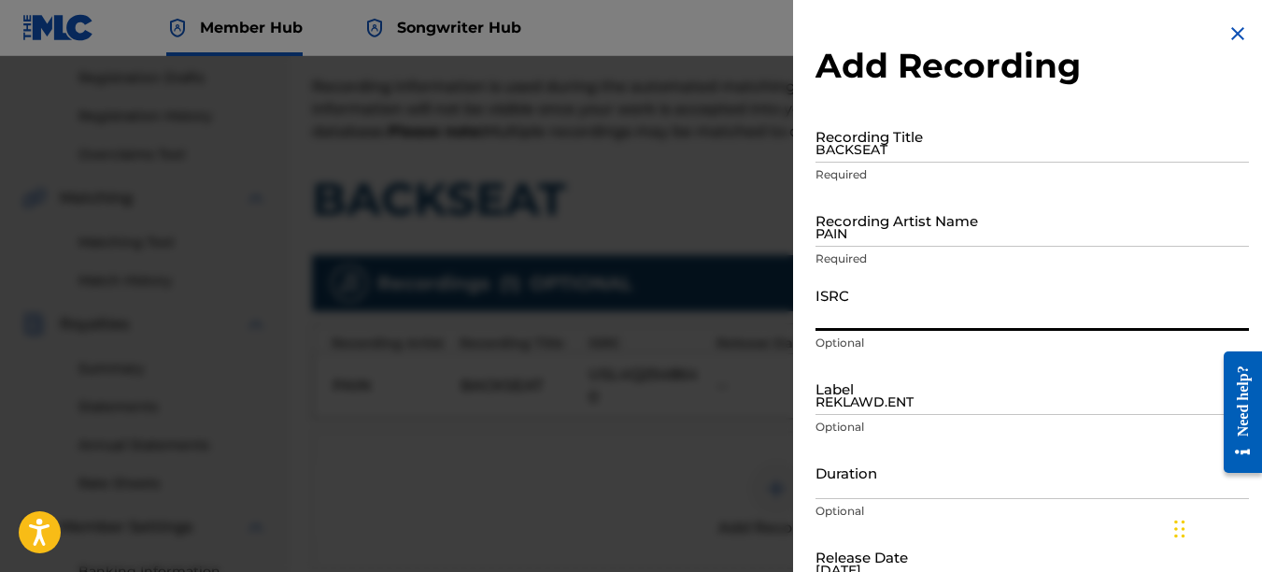
click at [1236, 31] on img at bounding box center [1238, 33] width 22 height 22
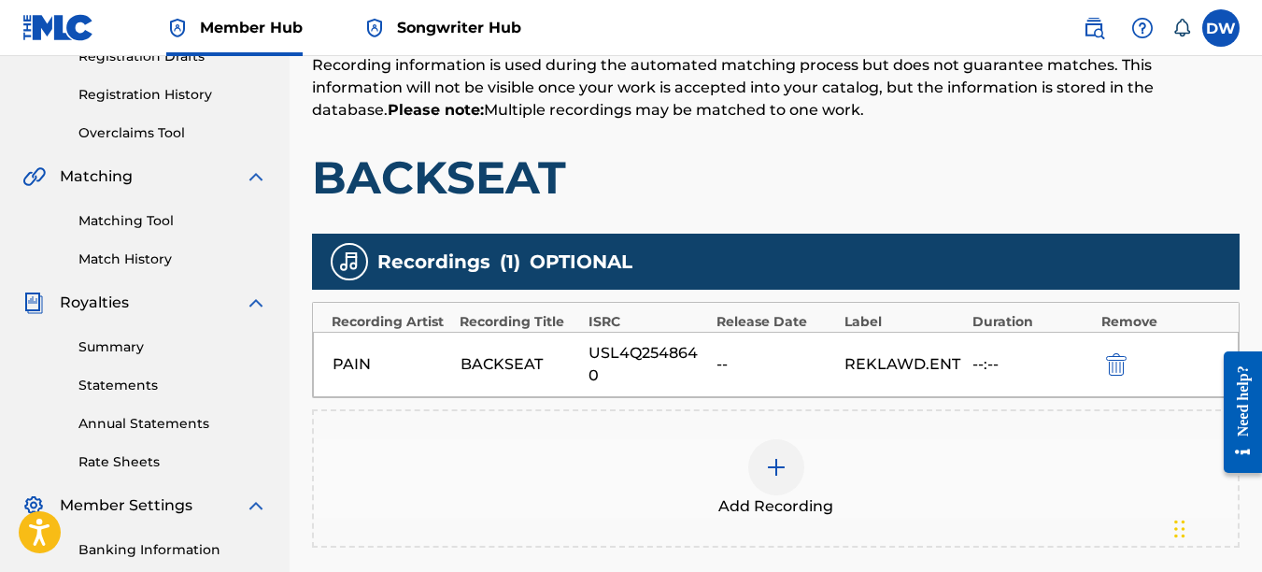
scroll to position [474, 0]
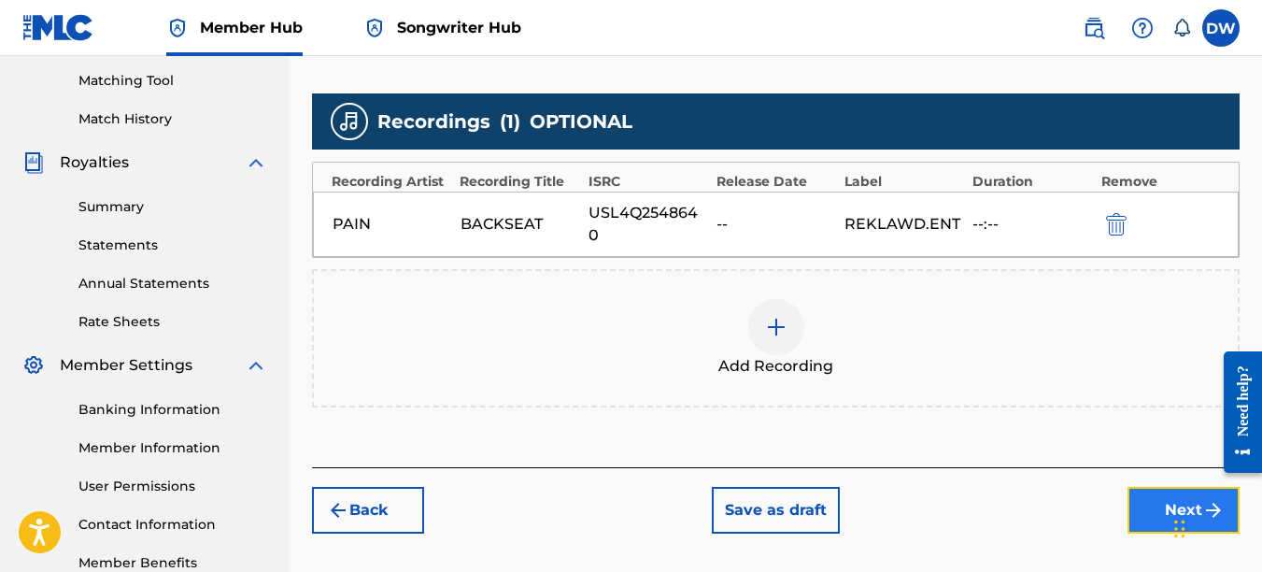
click at [1175, 487] on button "Next" at bounding box center [1184, 510] width 112 height 47
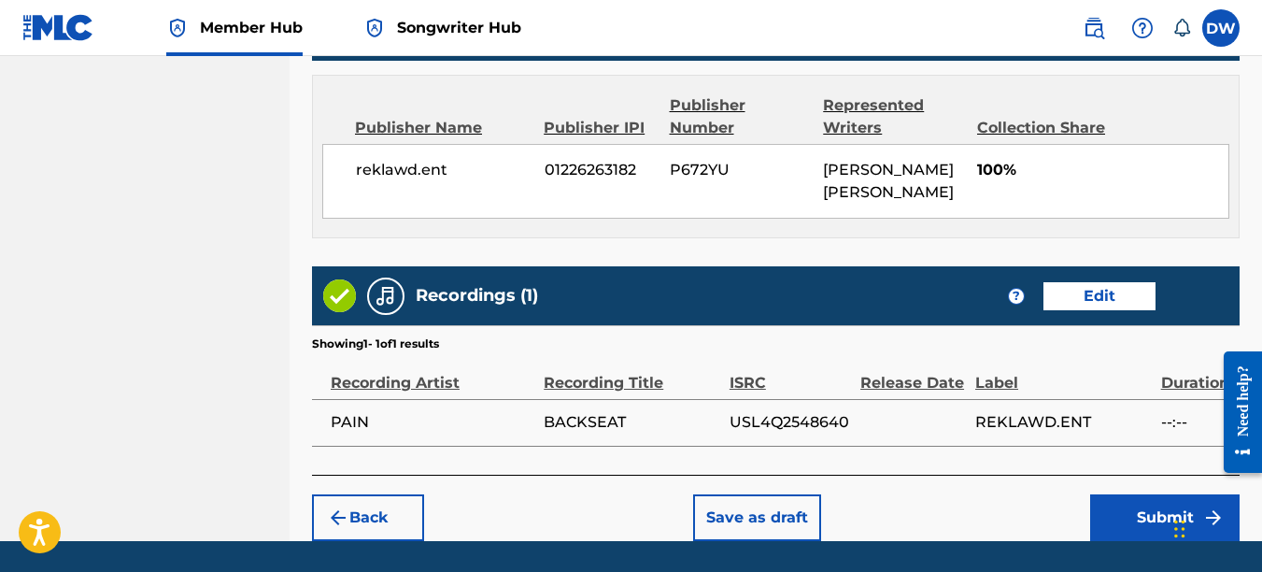
scroll to position [1048, 0]
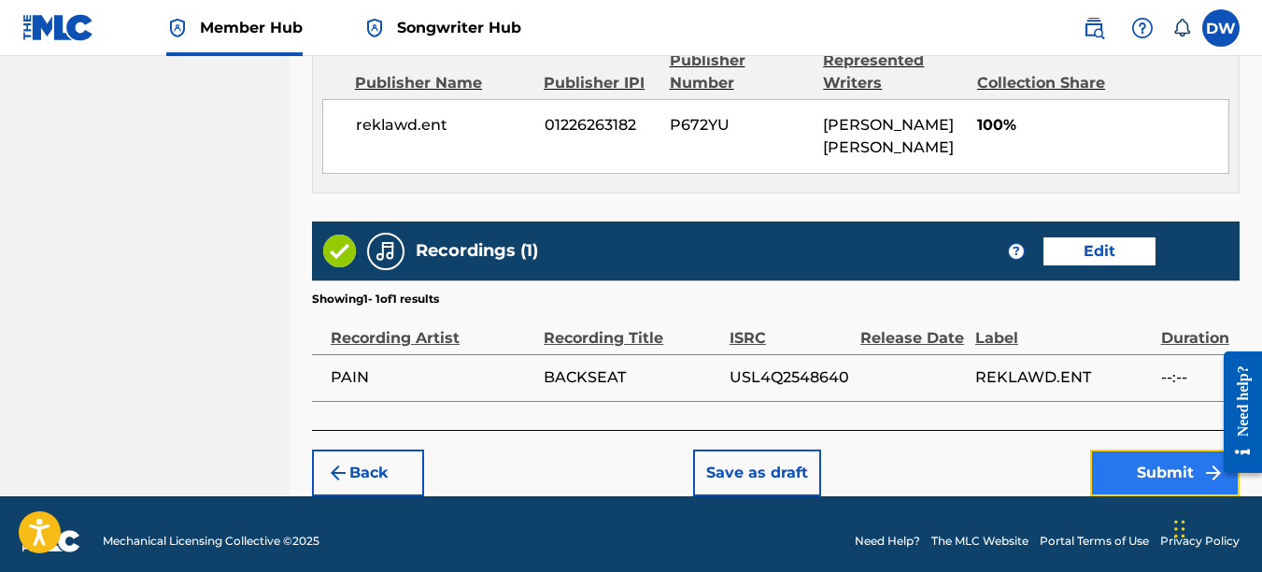
click at [1158, 465] on button "Submit" at bounding box center [1164, 472] width 149 height 47
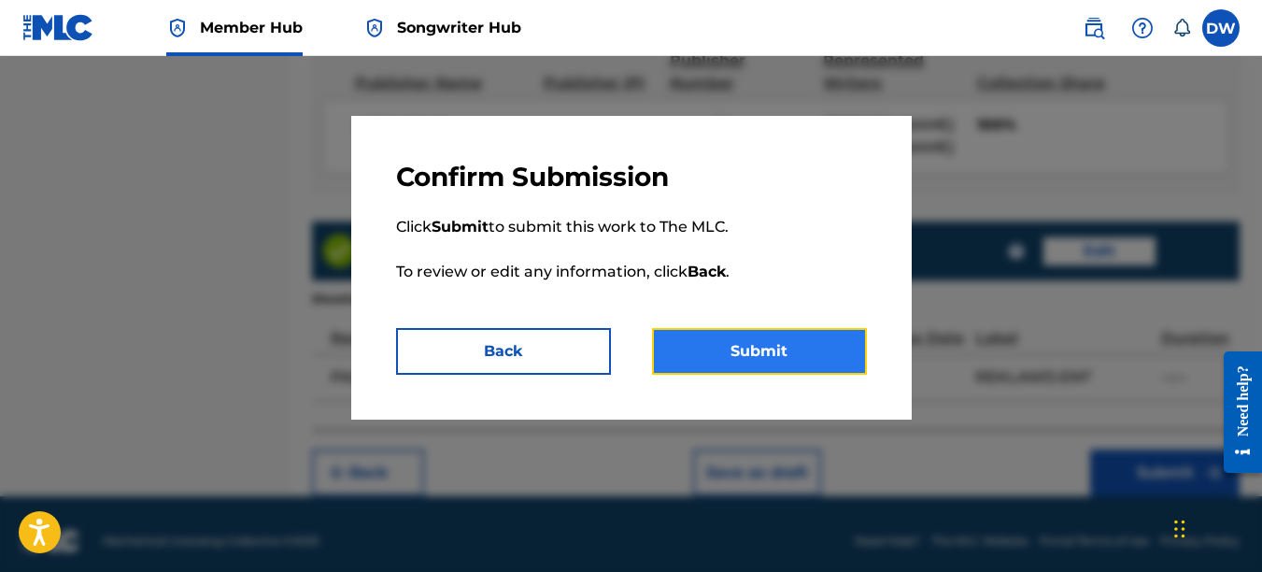
click at [815, 342] on button "Submit" at bounding box center [759, 351] width 215 height 47
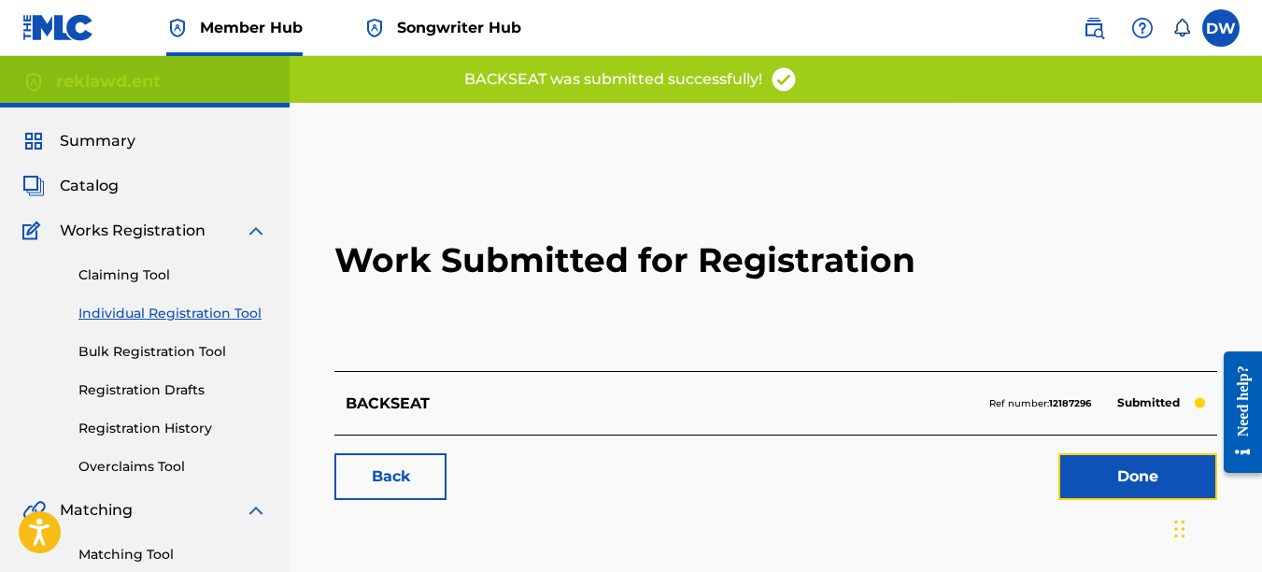
drag, startPoint x: 1108, startPoint y: 468, endPoint x: 277, endPoint y: 316, distance: 844.5
click at [1108, 468] on link "Done" at bounding box center [1138, 476] width 159 height 47
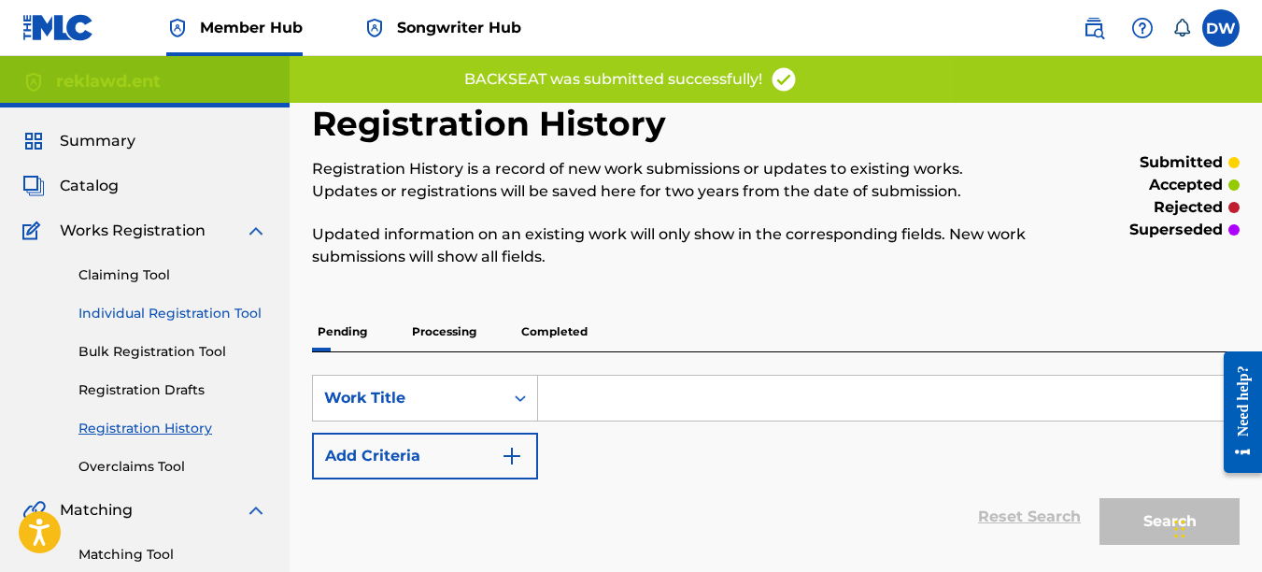
click at [237, 316] on link "Individual Registration Tool" at bounding box center [172, 314] width 189 height 20
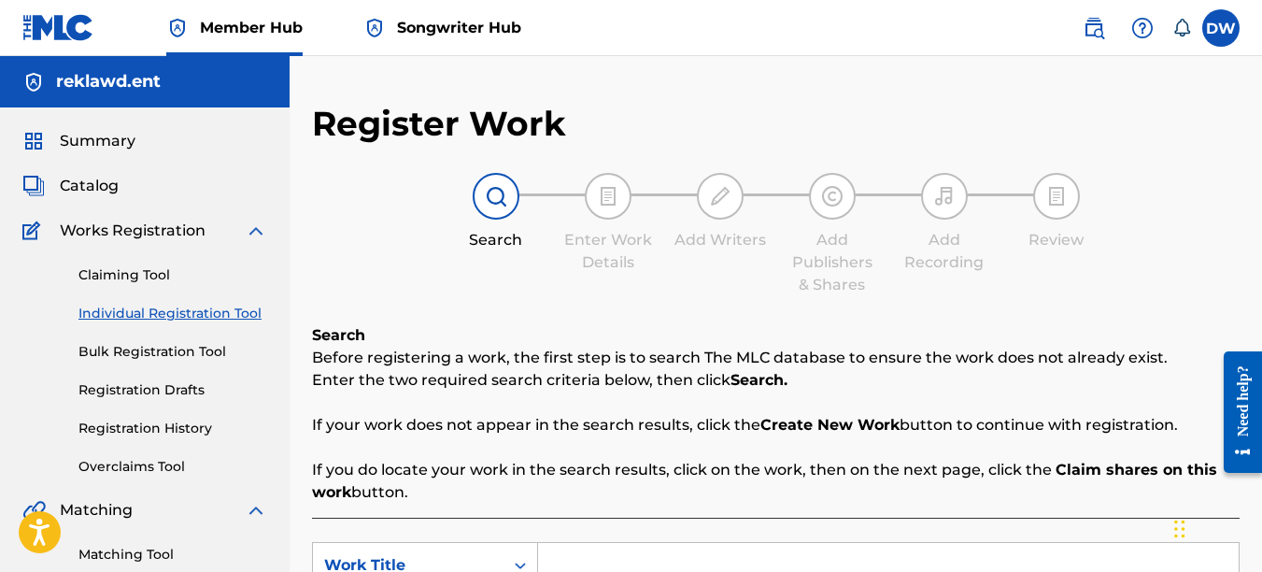
scroll to position [188, 0]
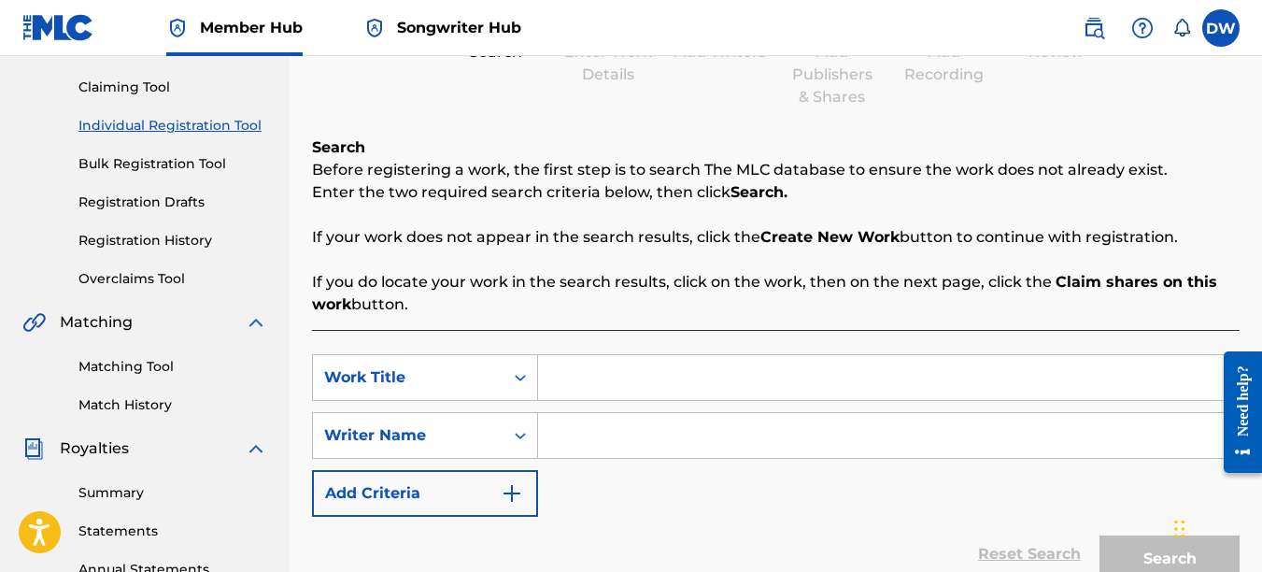
click at [617, 359] on input "Search Form" at bounding box center [888, 377] width 701 height 45
type input "COME HERE"
click at [619, 440] on input "Search Form" at bounding box center [888, 435] width 701 height 45
type input "["
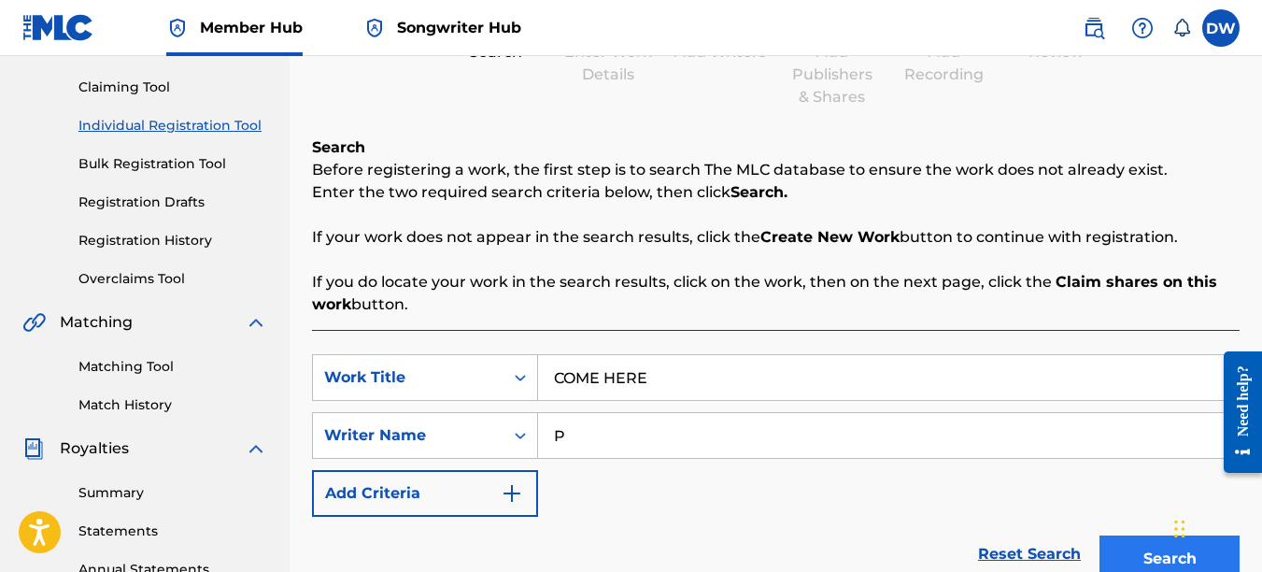
type input "P"
click at [1120, 549] on button "Search" at bounding box center [1170, 558] width 140 height 47
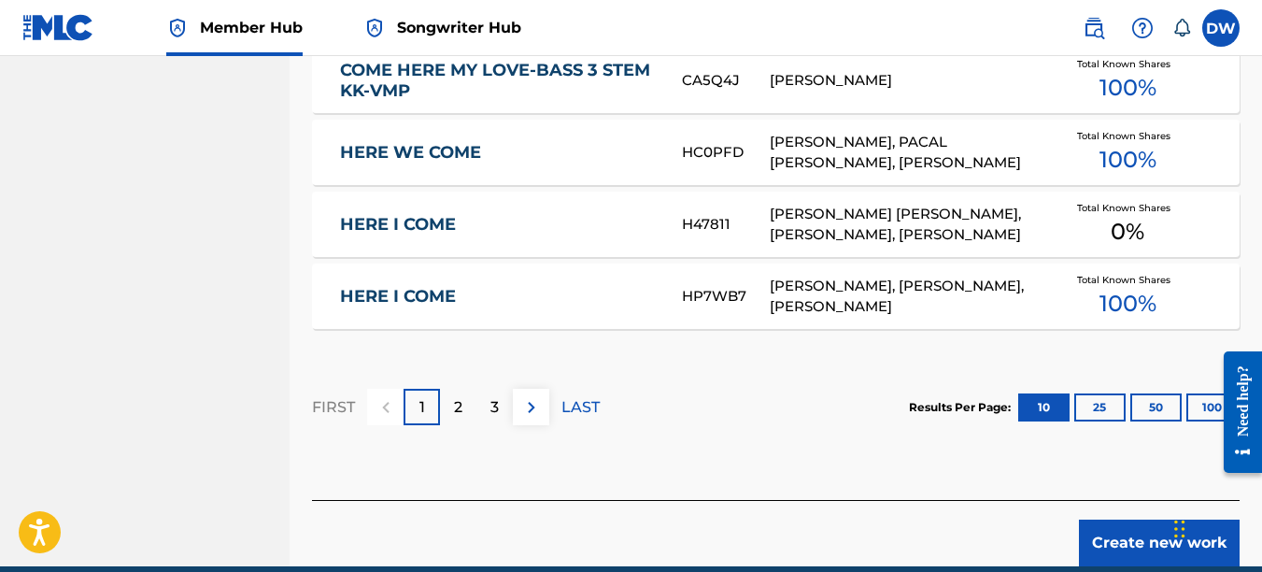
scroll to position [1294, 0]
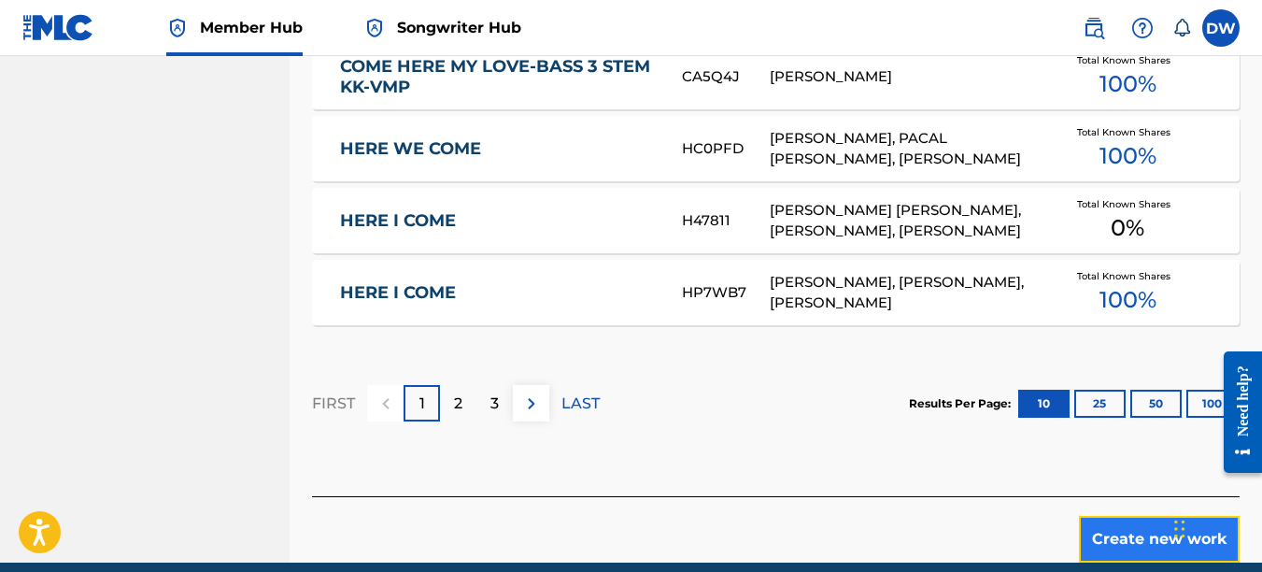
click at [1116, 532] on button "Create new work" at bounding box center [1159, 539] width 161 height 47
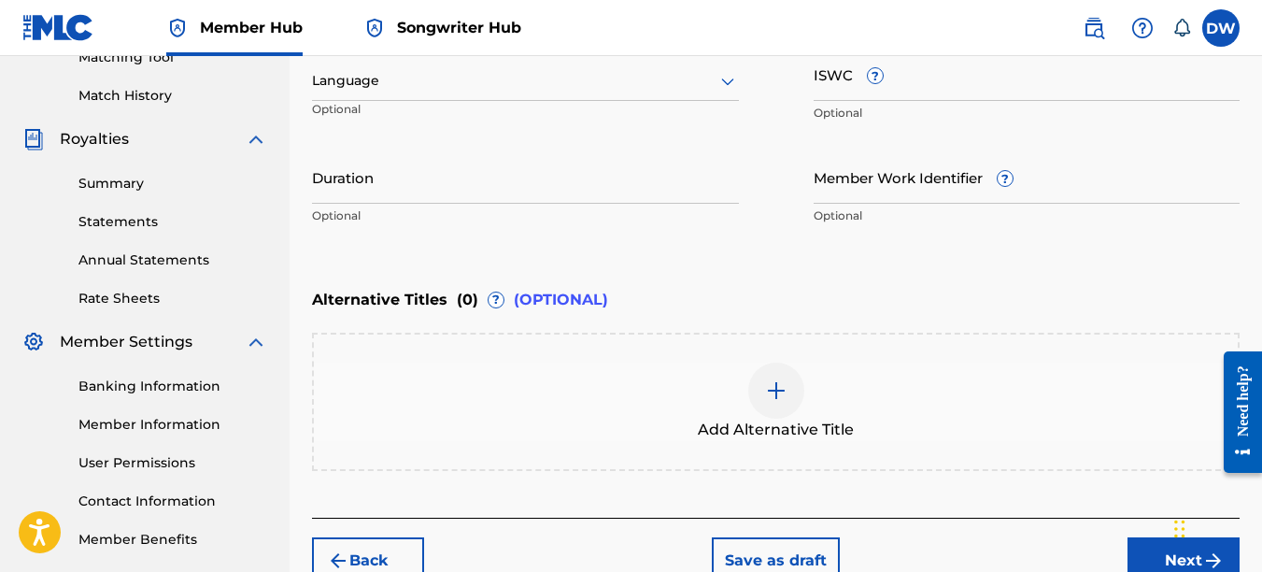
scroll to position [480, 0]
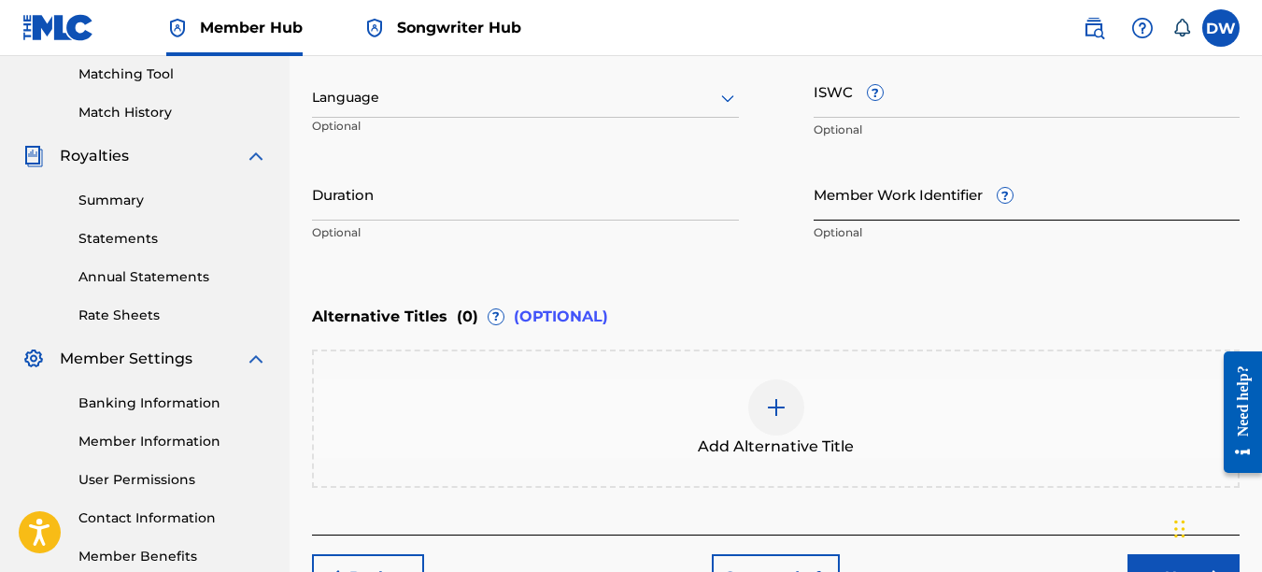
click at [843, 206] on input "Member Work Identifier ?" at bounding box center [1027, 193] width 427 height 53
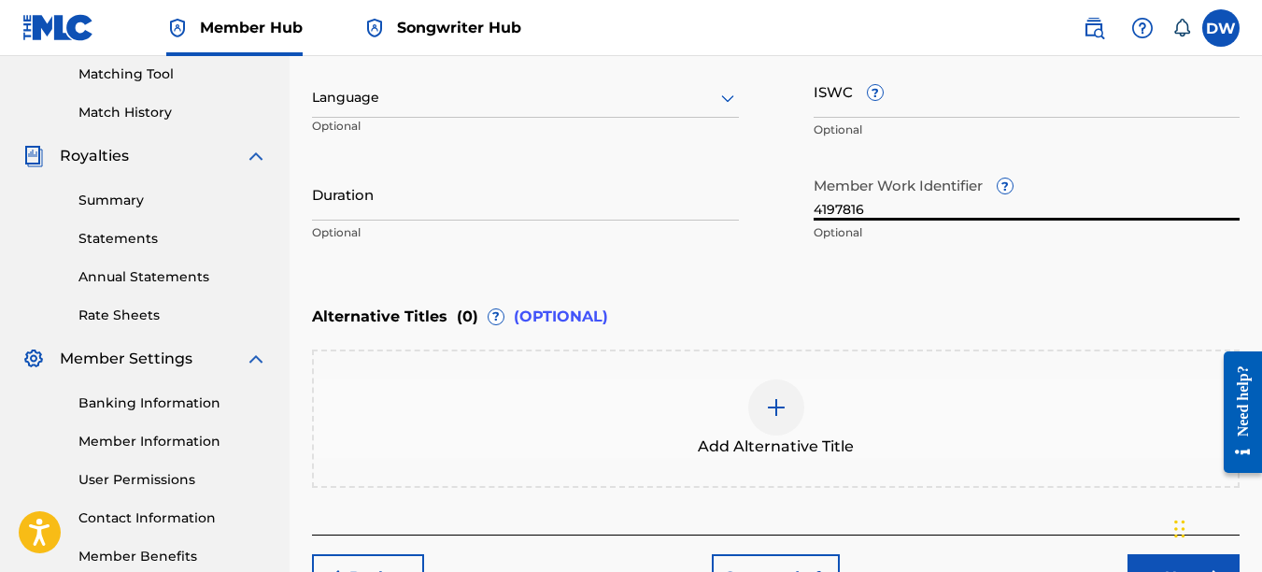
type input "4197816"
click at [732, 104] on icon at bounding box center [728, 98] width 22 height 22
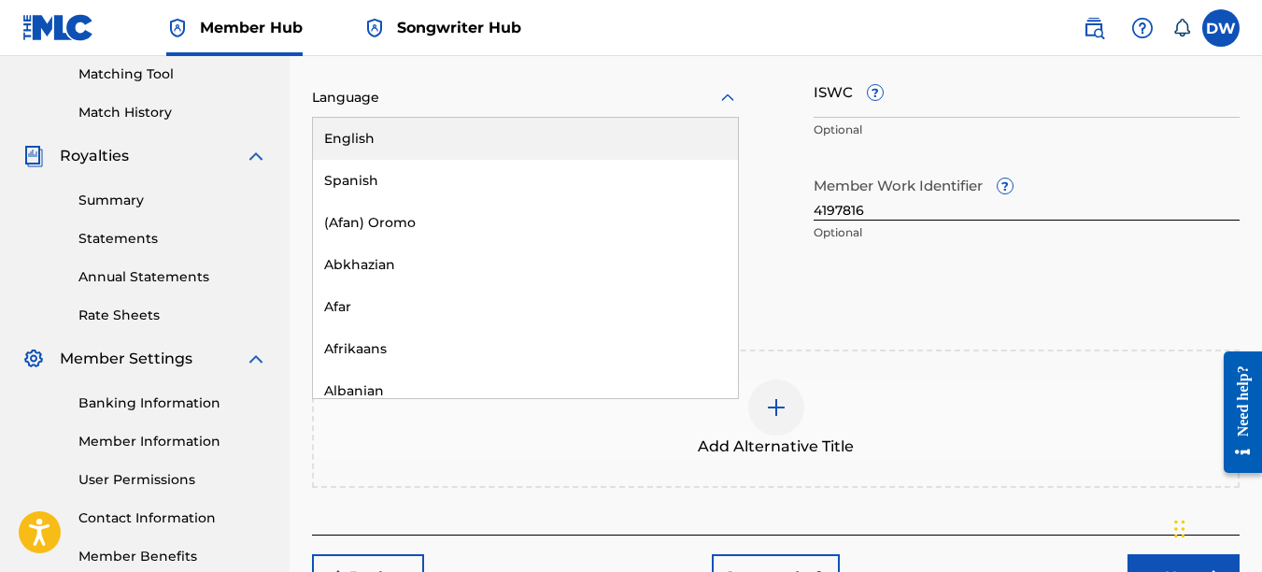
click at [701, 141] on div "English" at bounding box center [525, 139] width 425 height 42
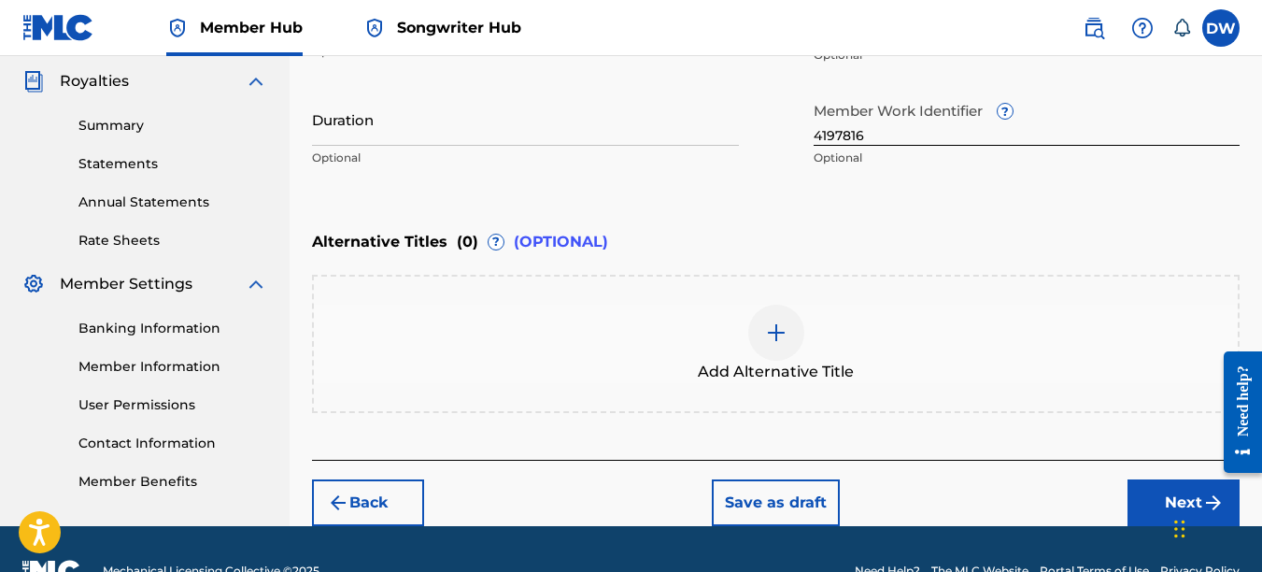
scroll to position [559, 0]
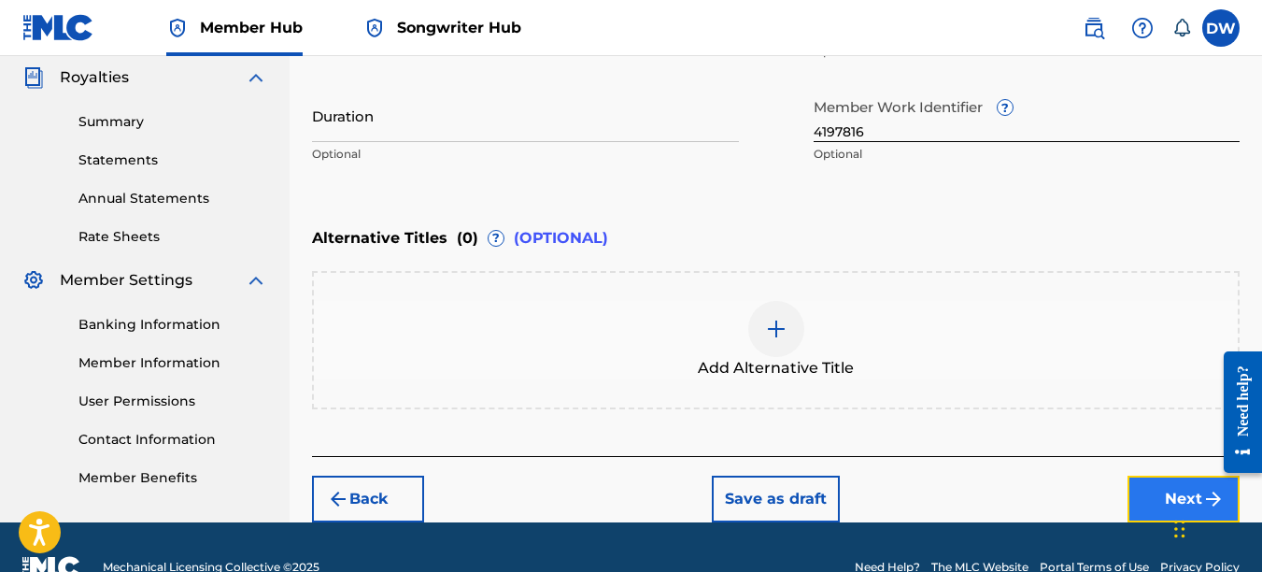
click at [1150, 479] on button "Next" at bounding box center [1184, 499] width 112 height 47
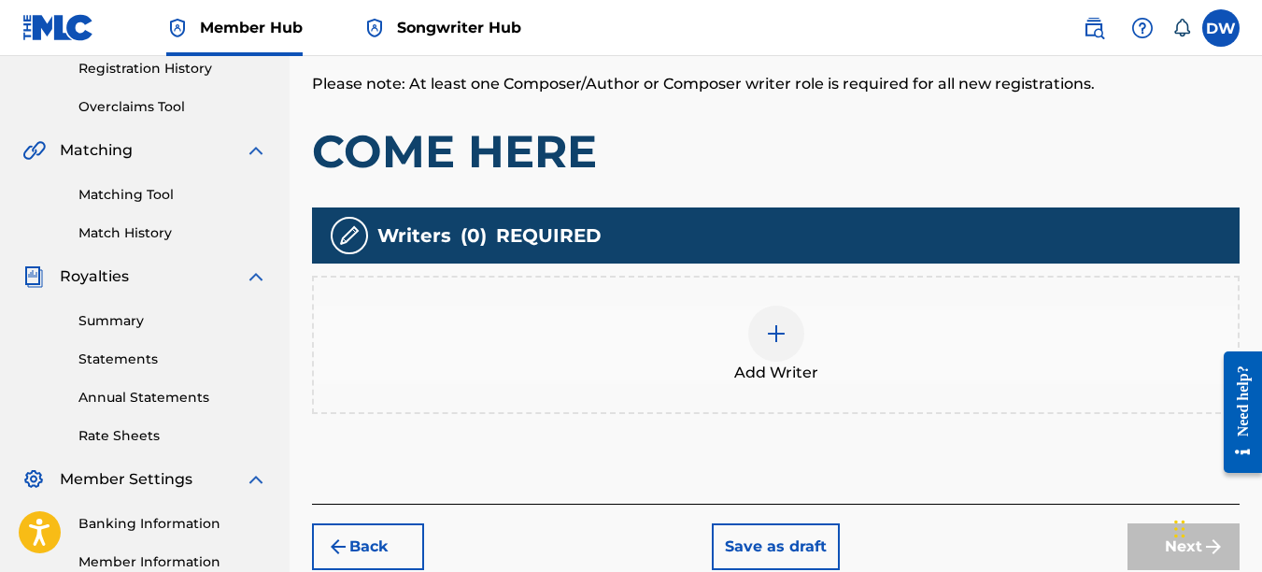
scroll to position [373, 0]
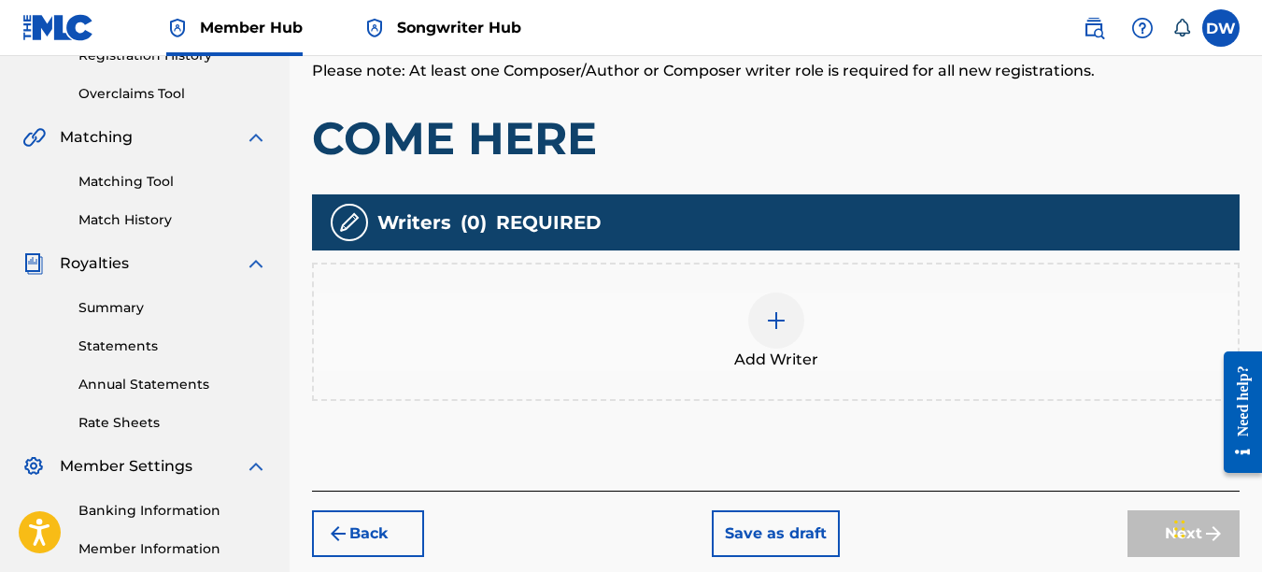
click at [763, 334] on div at bounding box center [776, 320] width 56 height 56
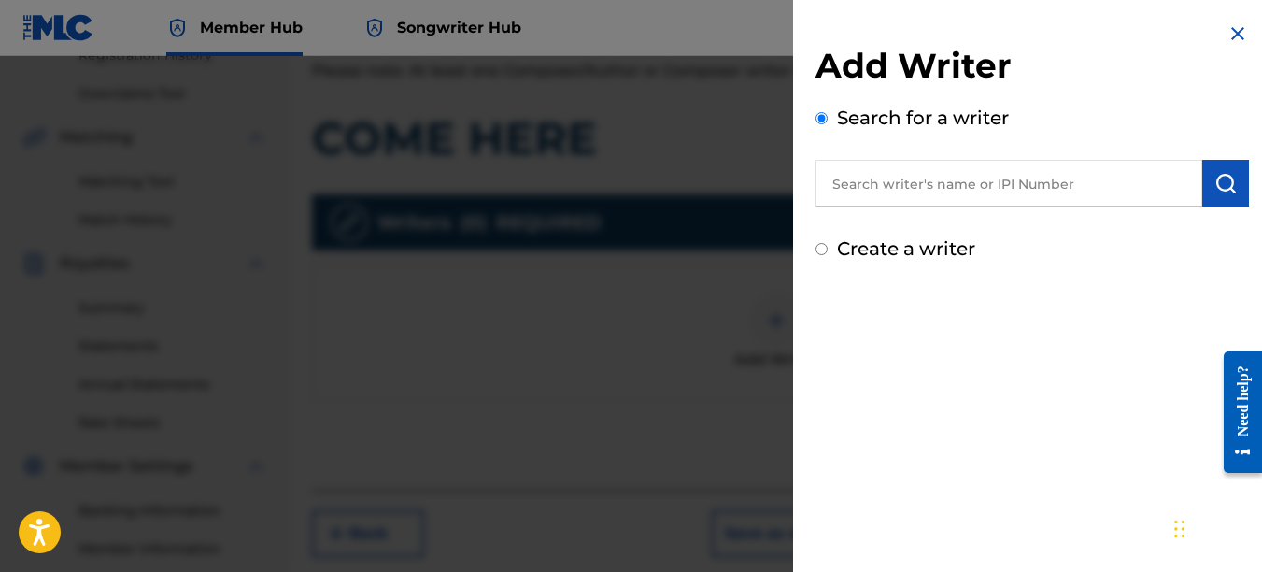
click at [937, 199] on input "text" at bounding box center [1009, 183] width 387 height 47
type input "00742767418"
click at [1219, 190] on img "submit" at bounding box center [1226, 183] width 22 height 22
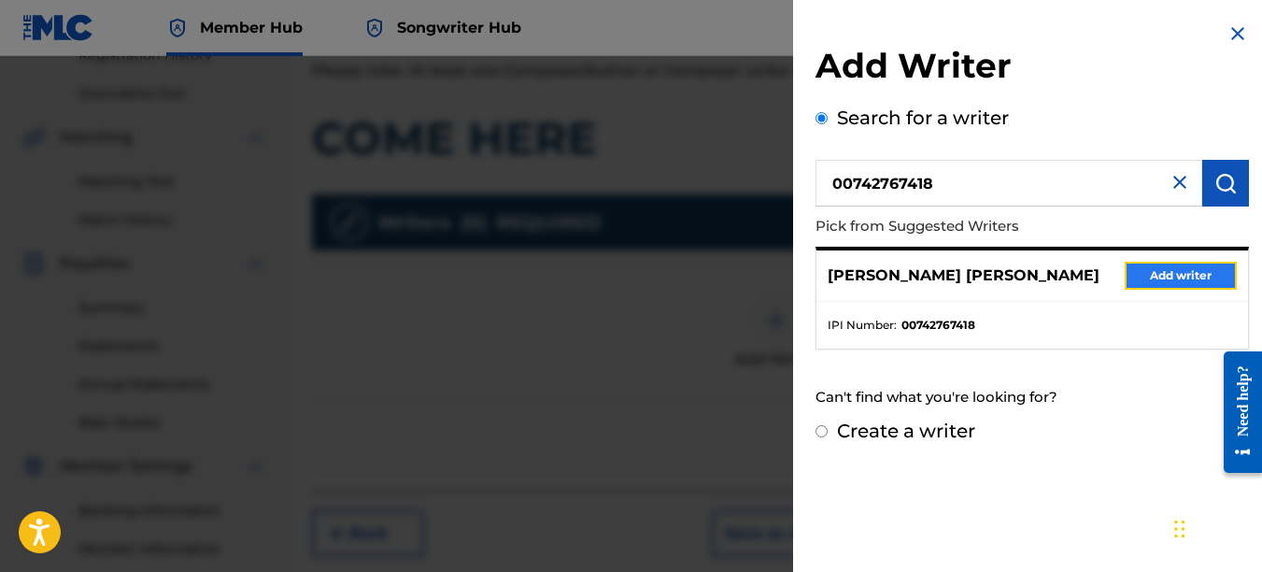
click at [1167, 265] on button "Add writer" at bounding box center [1181, 276] width 112 height 28
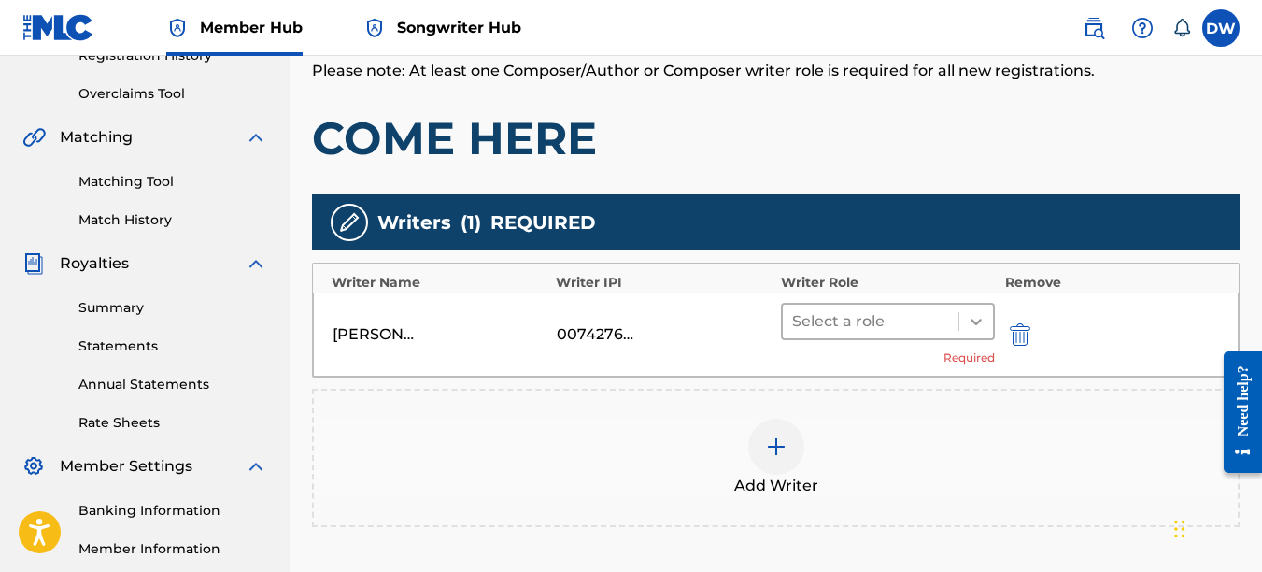
click at [981, 321] on icon at bounding box center [976, 321] width 19 height 19
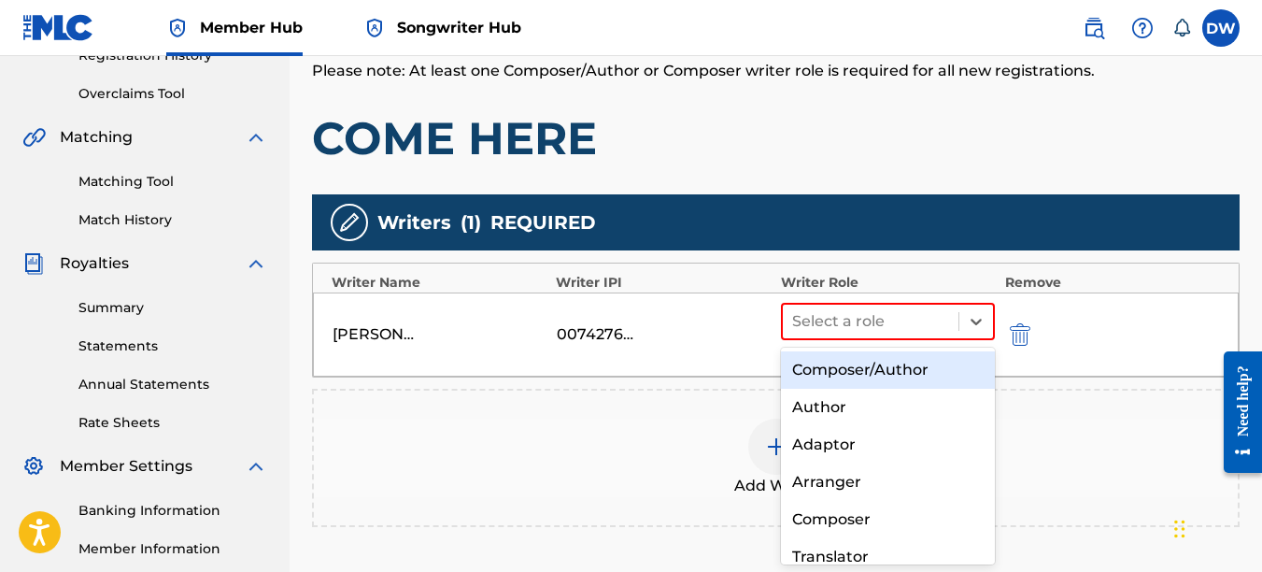
click at [942, 366] on div "Composer/Author" at bounding box center [888, 369] width 215 height 37
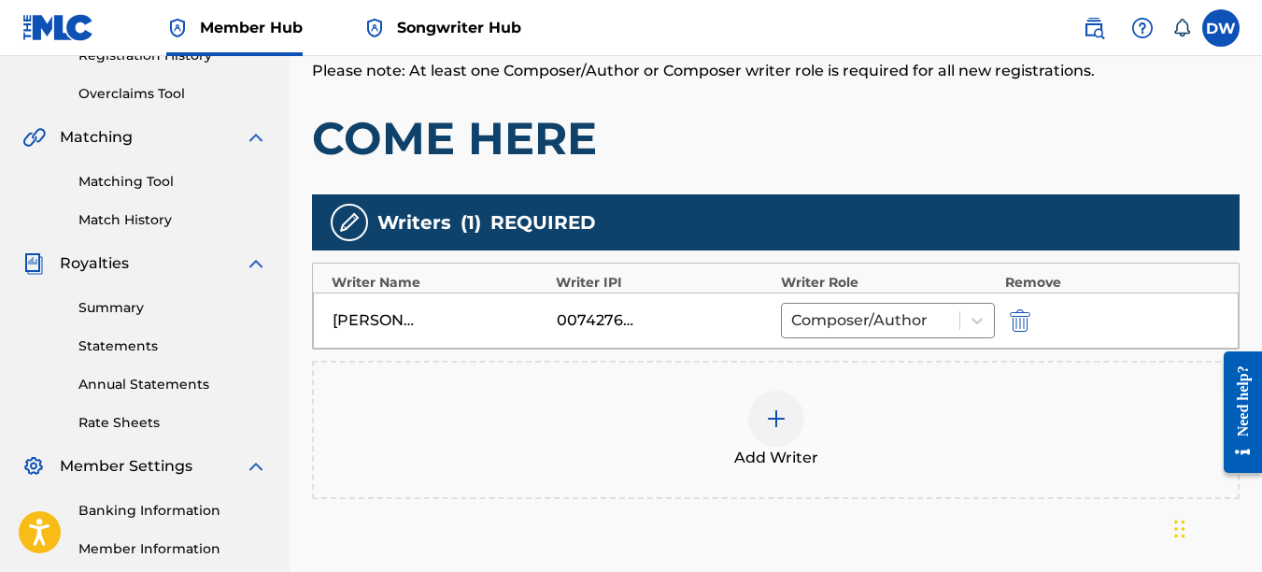
scroll to position [556, 0]
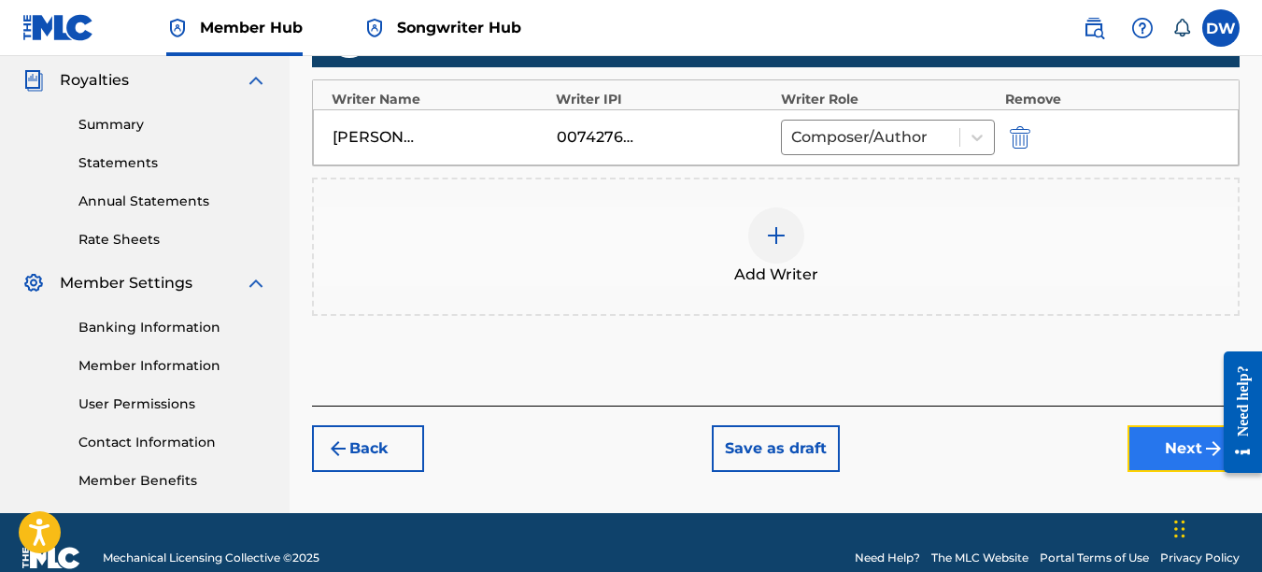
click at [1152, 435] on button "Next" at bounding box center [1184, 448] width 112 height 47
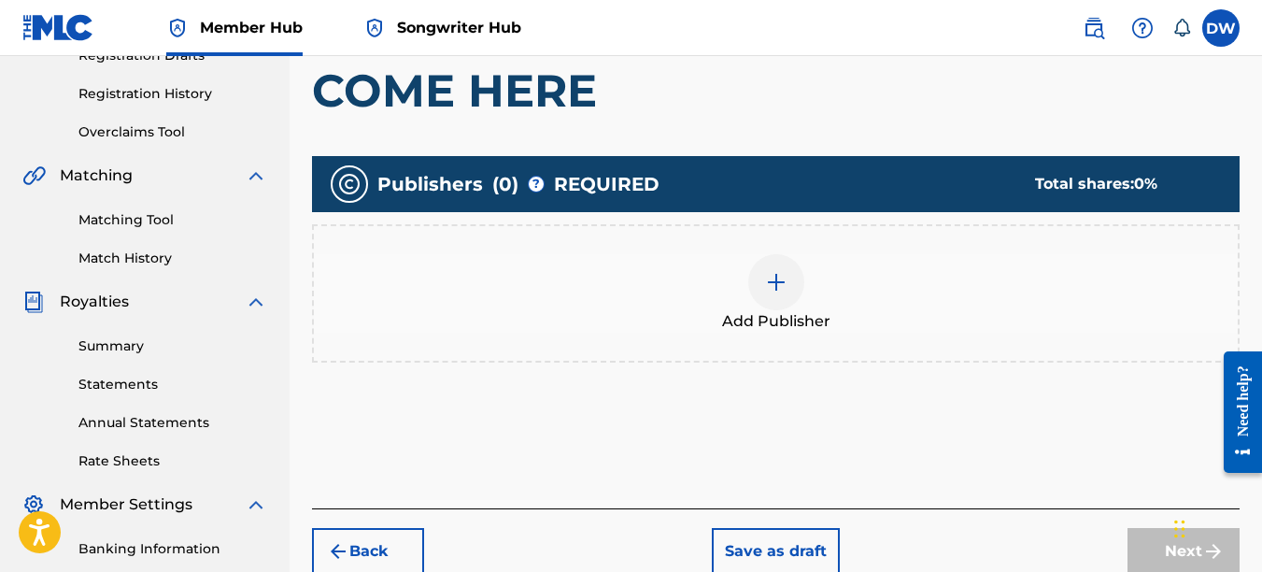
scroll to position [377, 0]
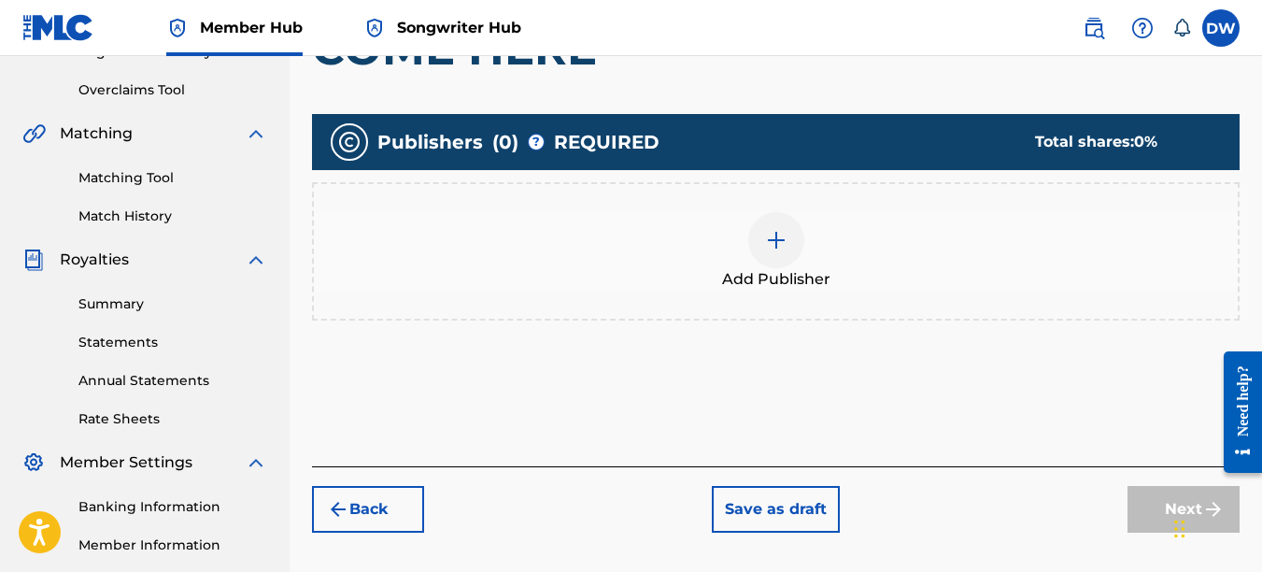
drag, startPoint x: 1265, startPoint y: 254, endPoint x: 30, endPoint y: 62, distance: 1250.1
click at [785, 243] on img at bounding box center [776, 240] width 22 height 22
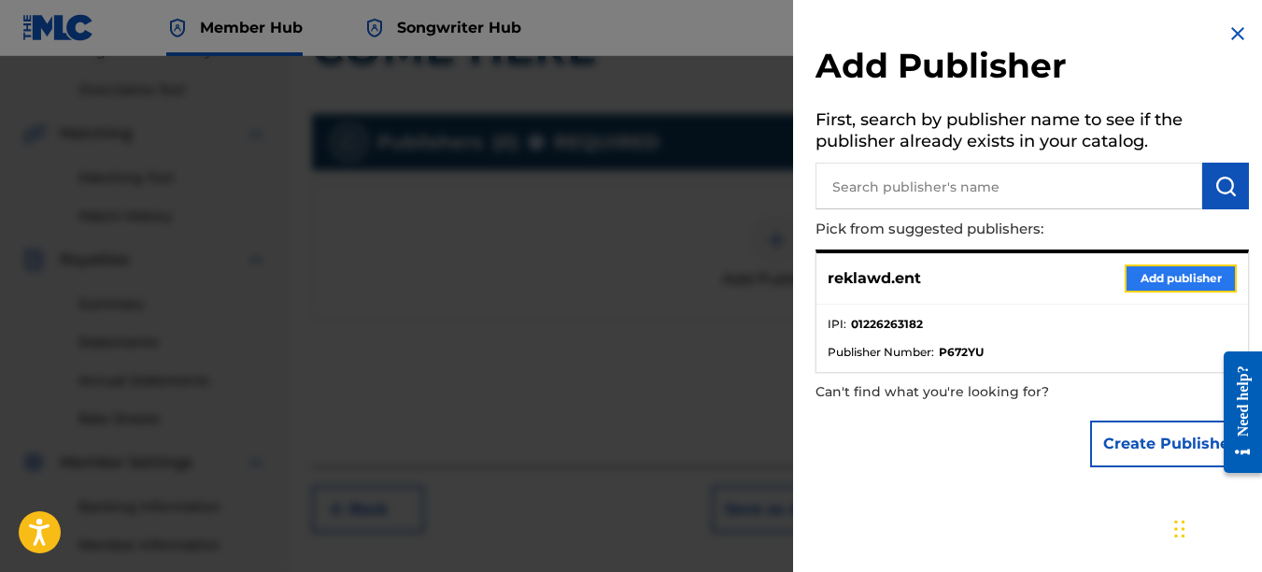
click at [1164, 286] on button "Add publisher" at bounding box center [1181, 278] width 112 height 28
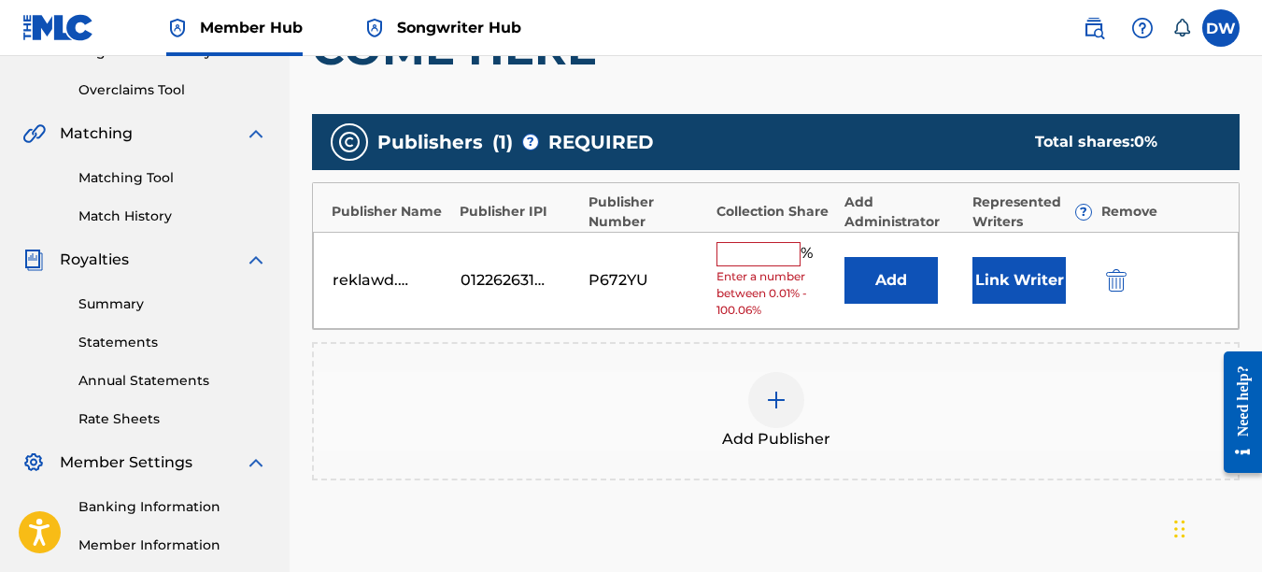
click at [761, 258] on input "text" at bounding box center [759, 254] width 84 height 24
type input "100"
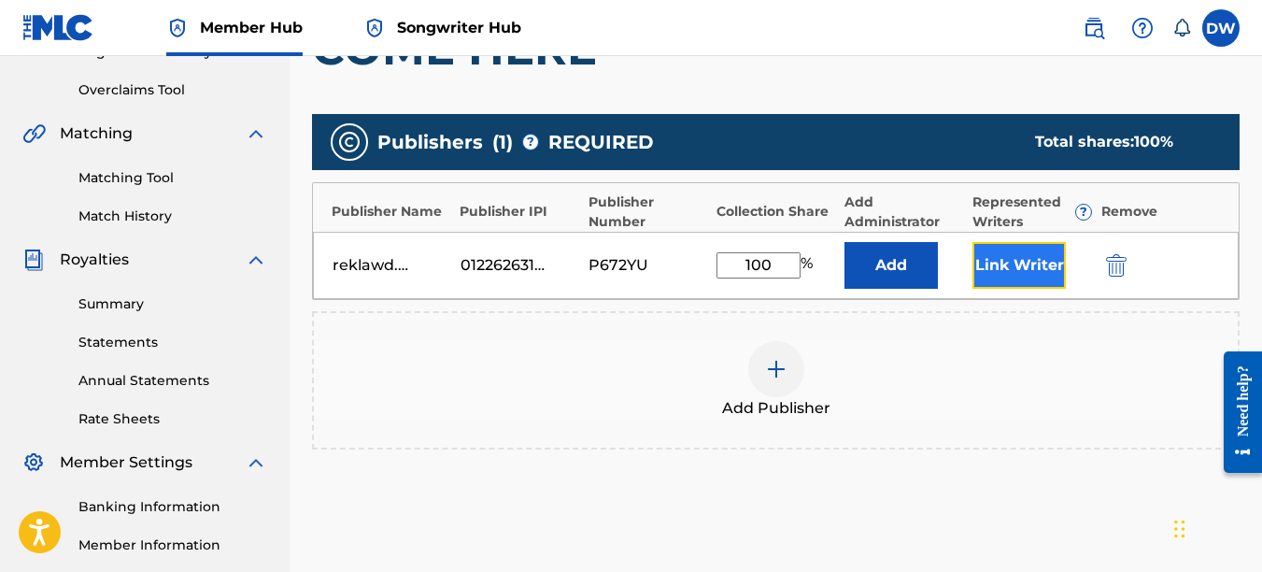
click at [1028, 256] on button "Link Writer" at bounding box center [1019, 265] width 93 height 47
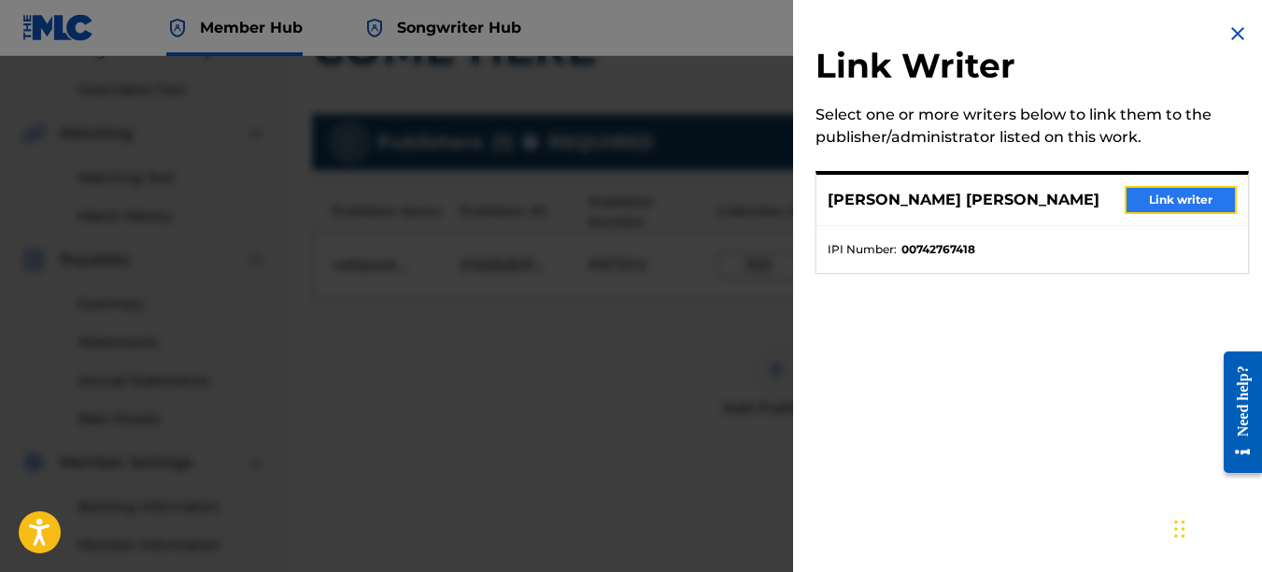
click at [1148, 195] on button "Link writer" at bounding box center [1181, 200] width 112 height 28
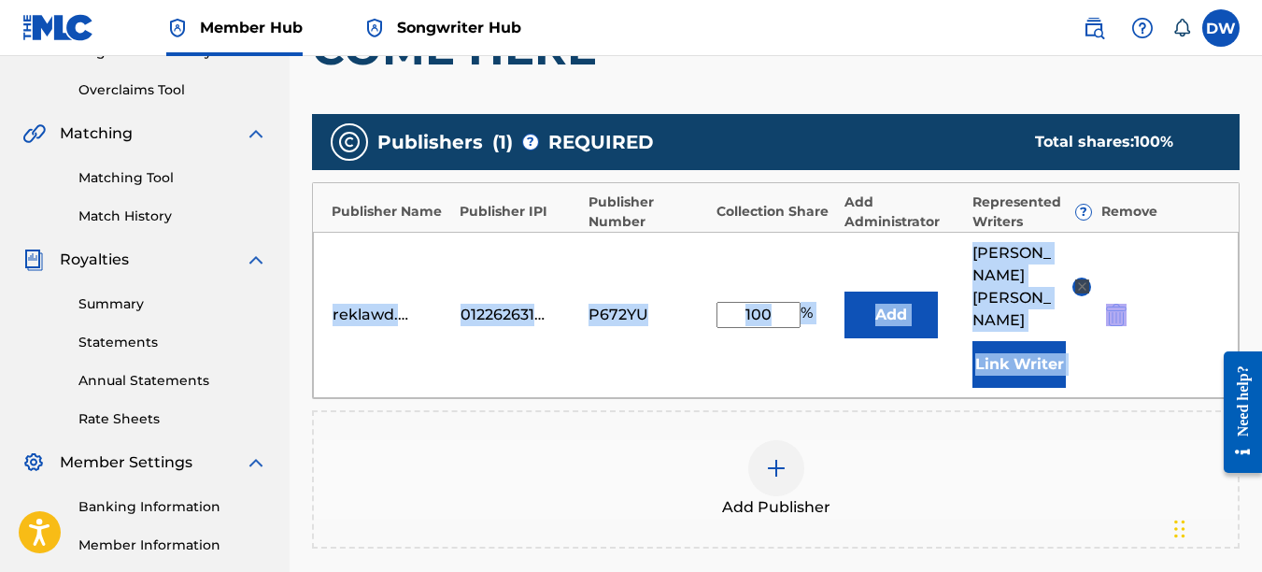
drag, startPoint x: 1261, startPoint y: 193, endPoint x: 1265, endPoint y: 271, distance: 77.6
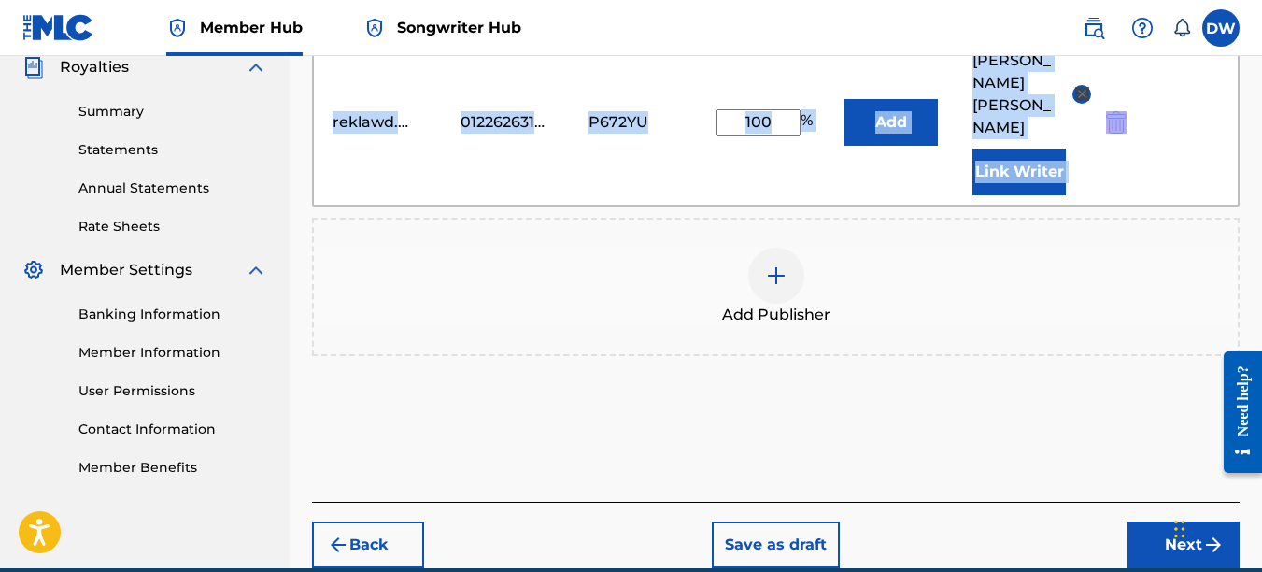
scroll to position [572, 0]
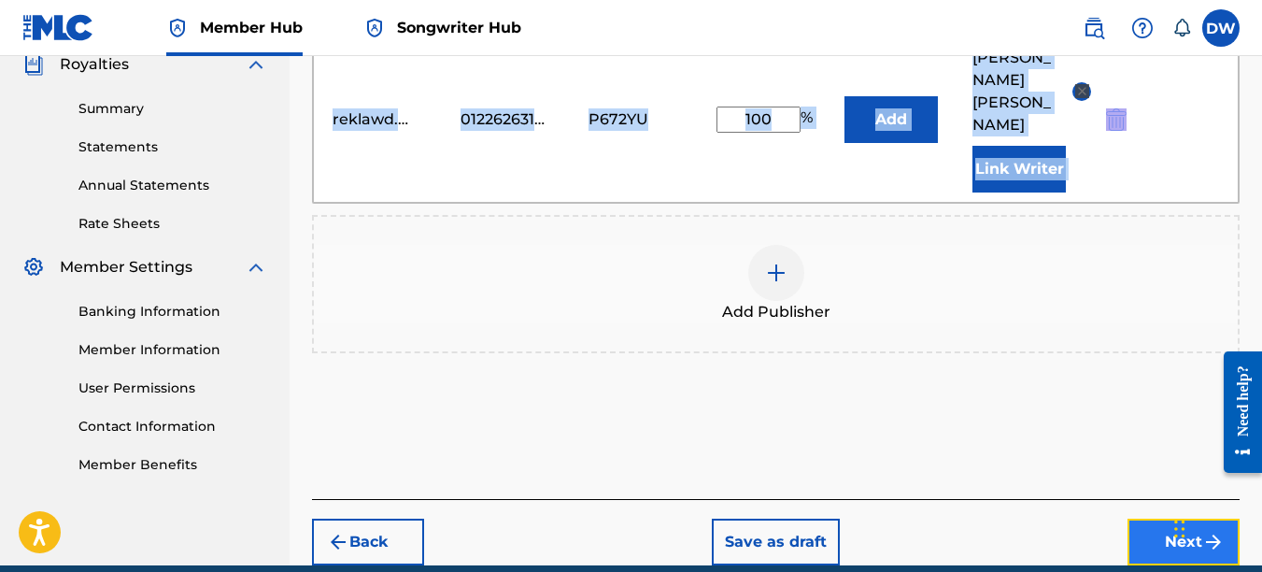
click at [1163, 519] on button "Next" at bounding box center [1184, 542] width 112 height 47
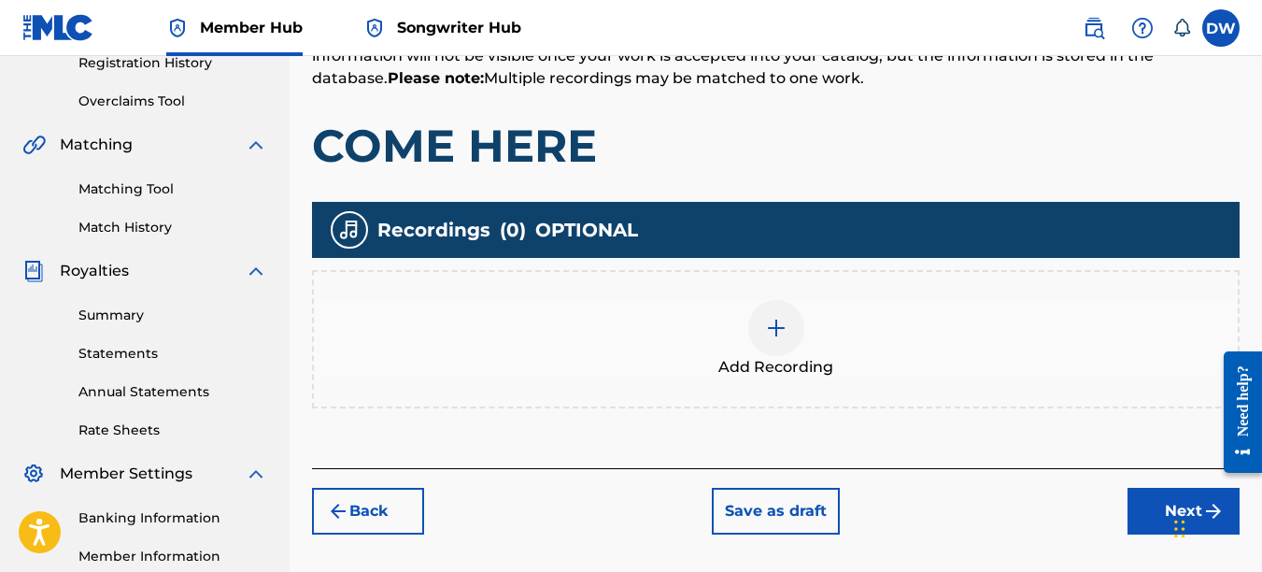
scroll to position [373, 0]
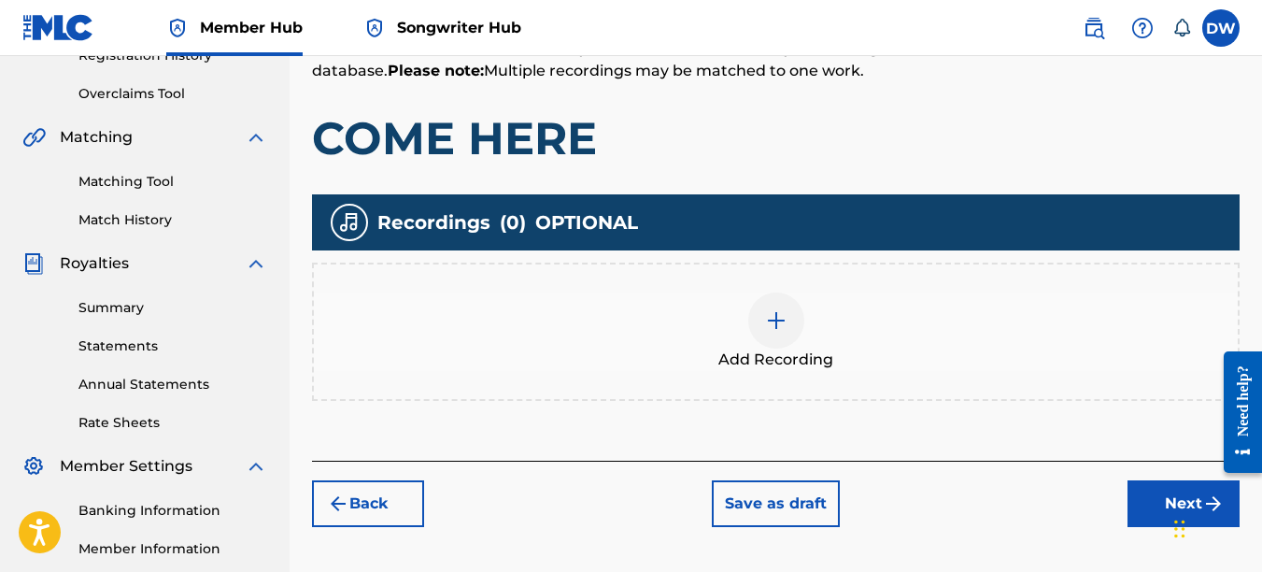
click at [777, 323] on img at bounding box center [776, 320] width 22 height 22
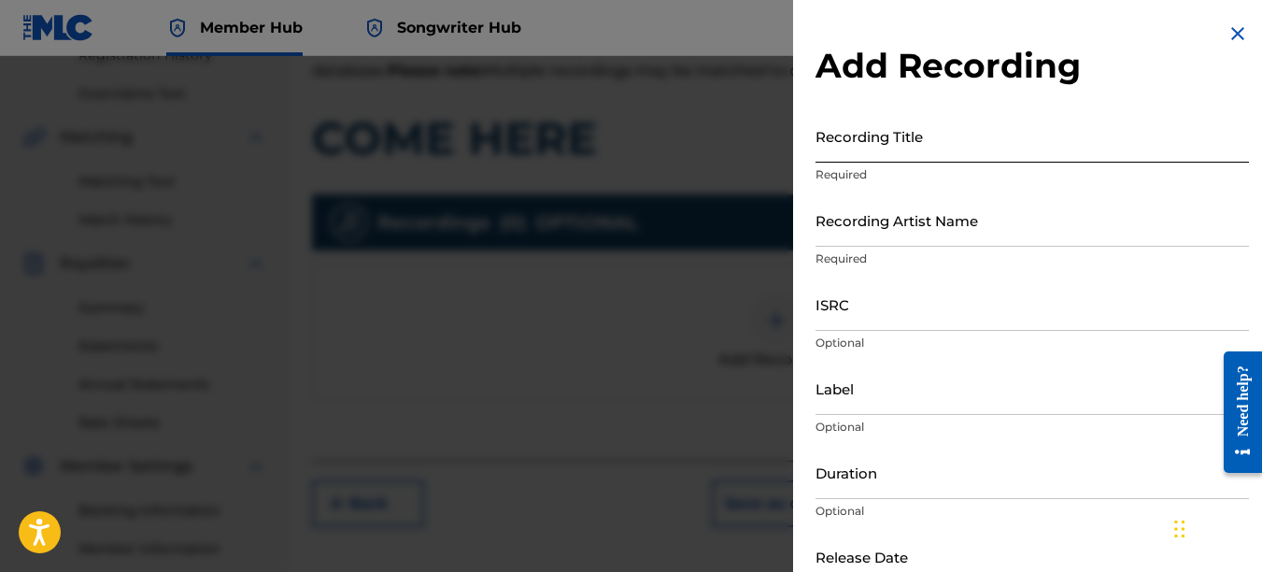
click at [831, 152] on input "Recording Title" at bounding box center [1033, 135] width 434 height 53
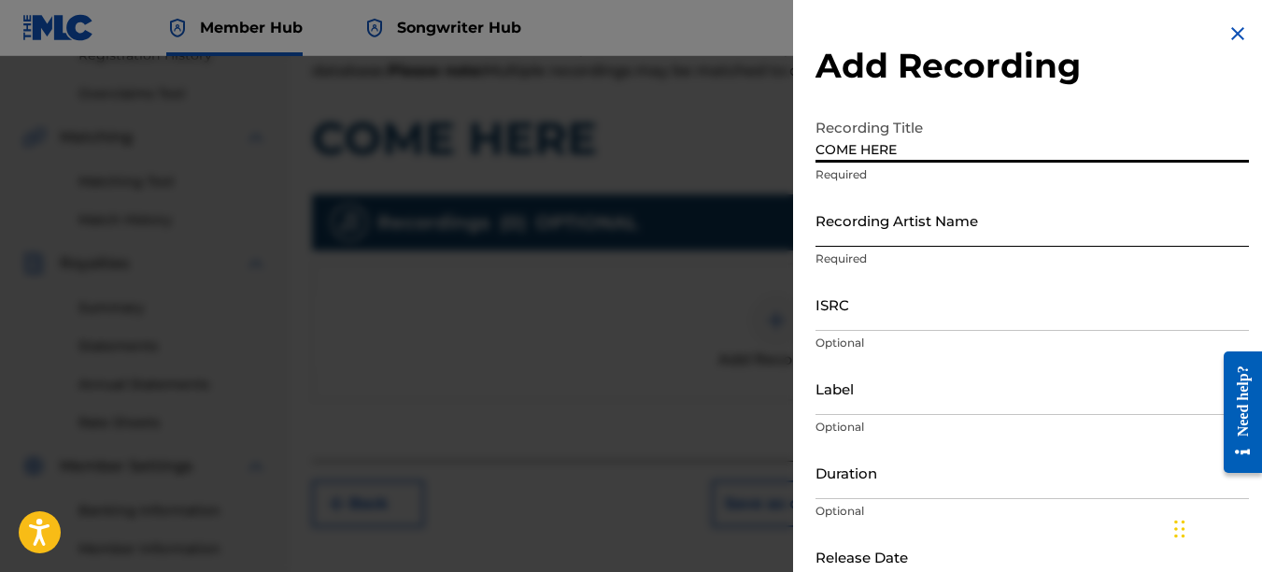
type input "COME HERE"
click at [834, 230] on input "Recording Artist Name" at bounding box center [1033, 219] width 434 height 53
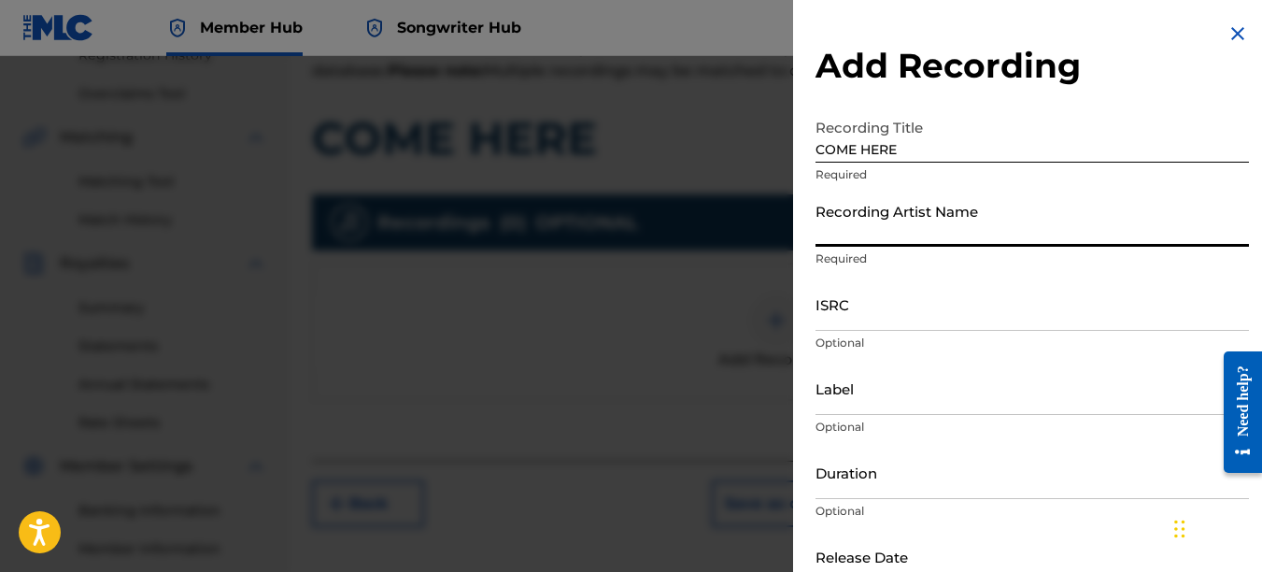
type input "PAIN"
type input "REKLAWD.ENT"
type input "[DATE]"
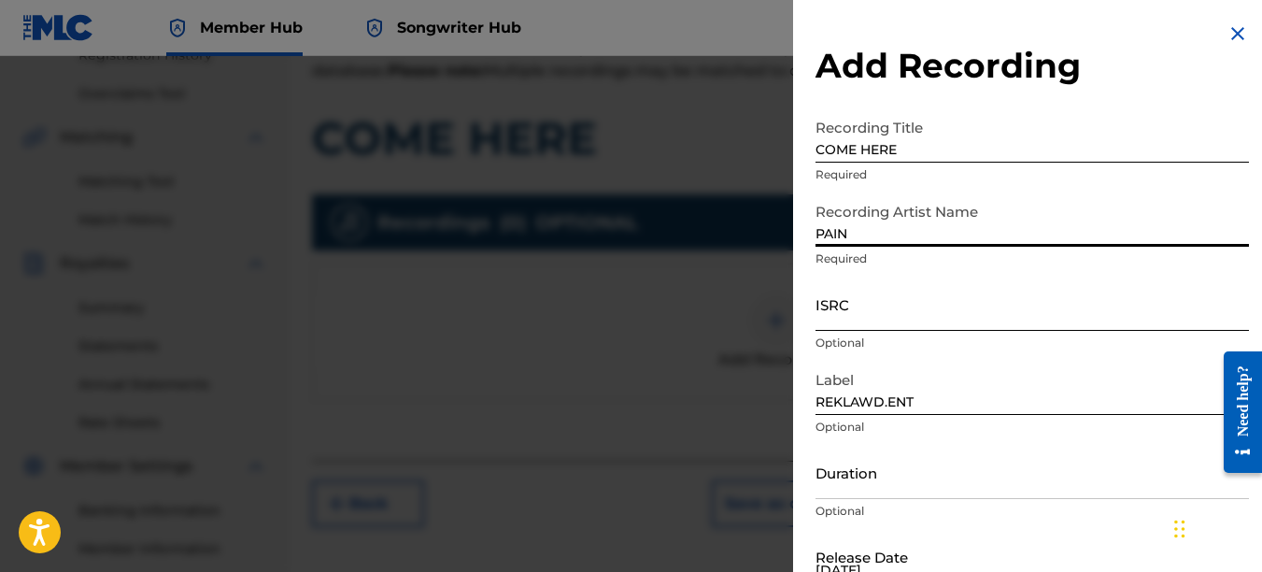
click at [848, 312] on input "ISRC" at bounding box center [1033, 303] width 434 height 53
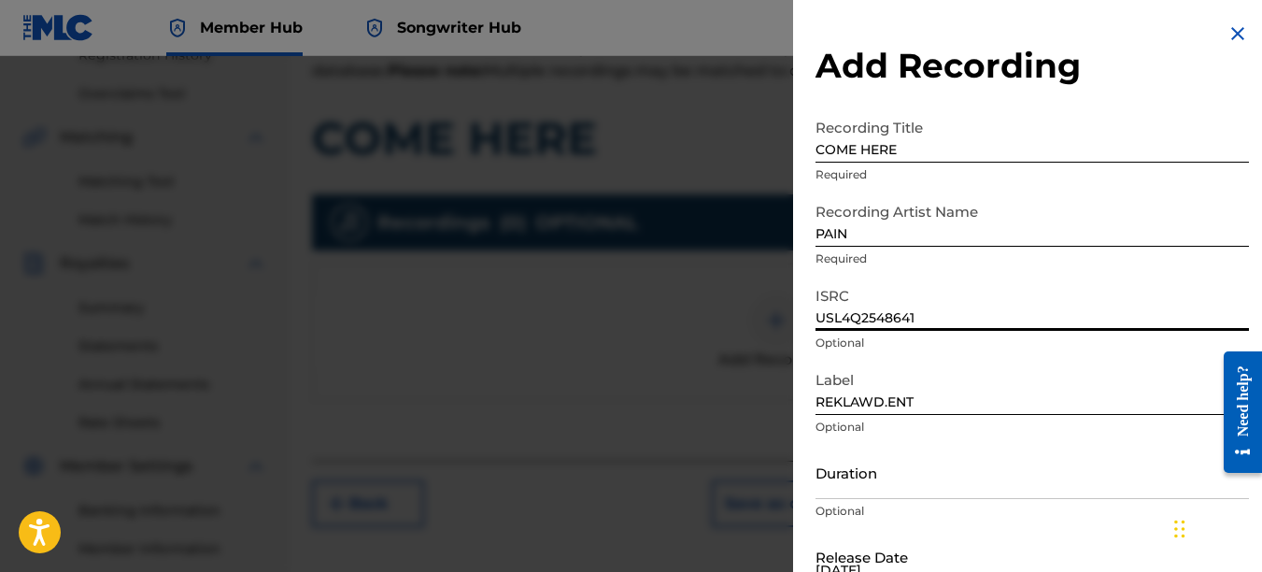
type input "USL4Q2548641"
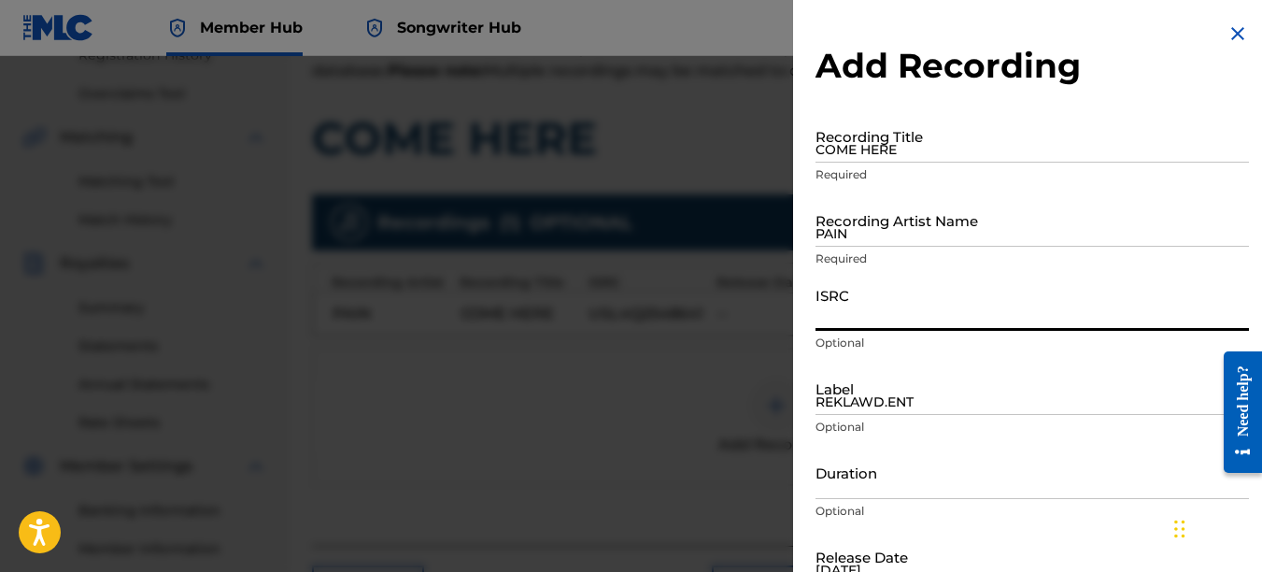
click at [1234, 29] on img at bounding box center [1238, 33] width 22 height 22
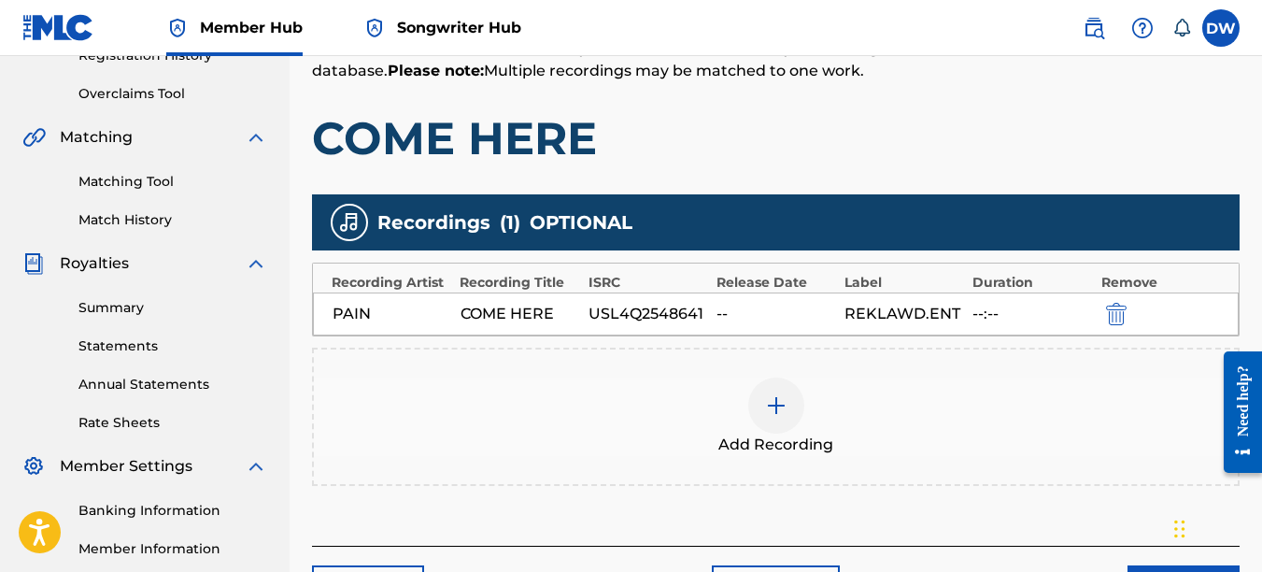
scroll to position [587, 0]
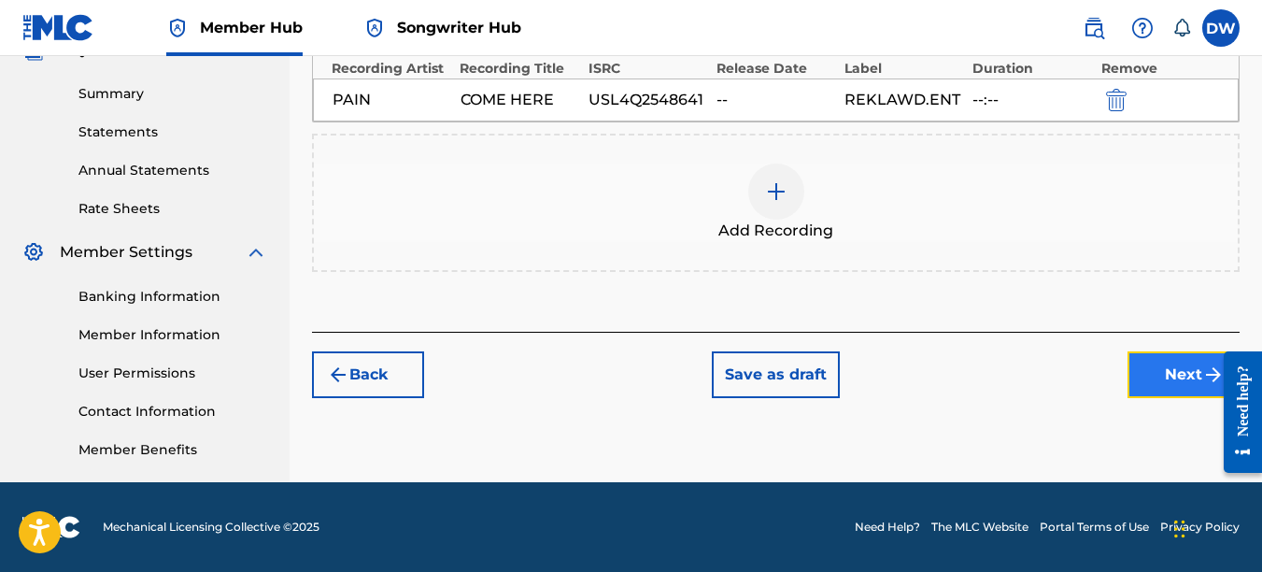
click at [1197, 378] on button "Next" at bounding box center [1184, 374] width 112 height 47
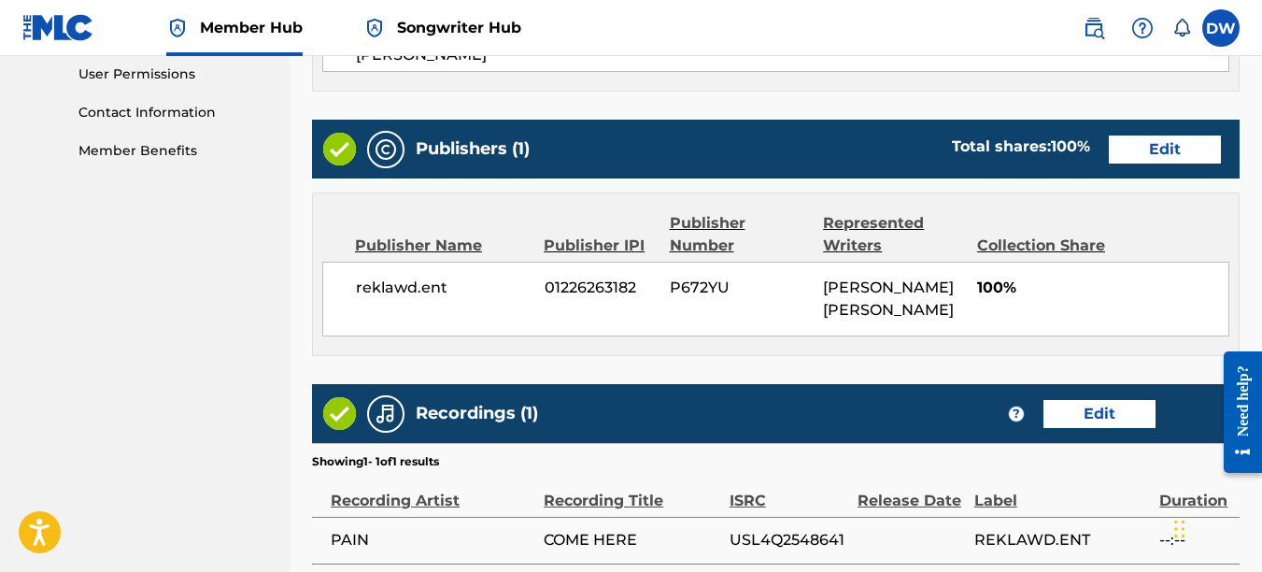
scroll to position [1053, 0]
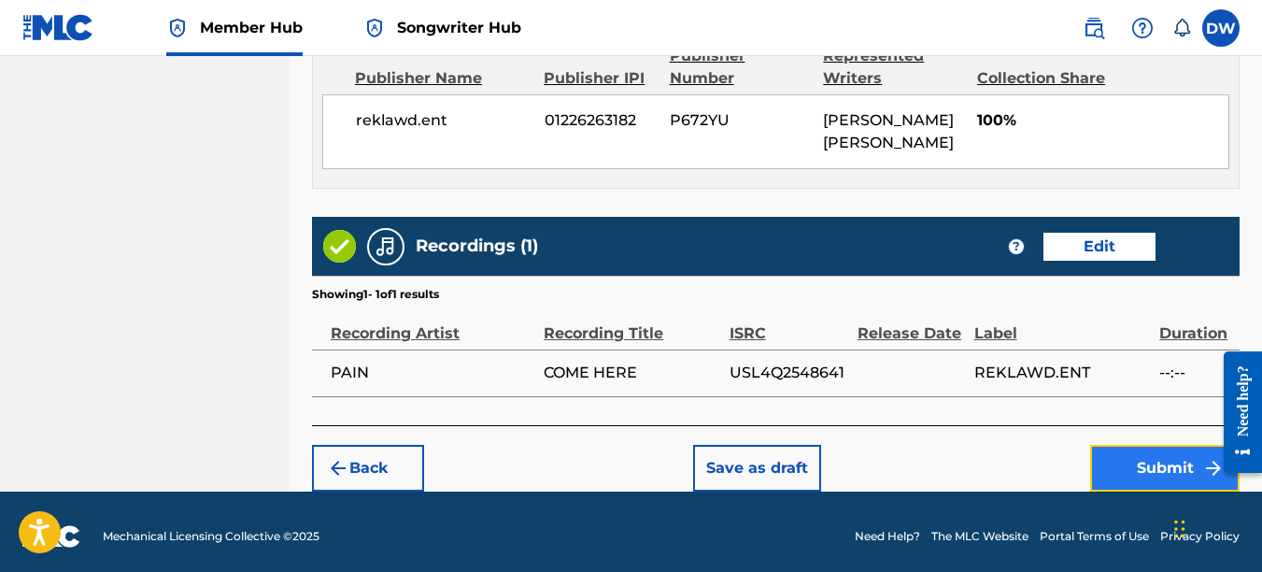
click at [1180, 445] on button "Submit" at bounding box center [1164, 468] width 149 height 47
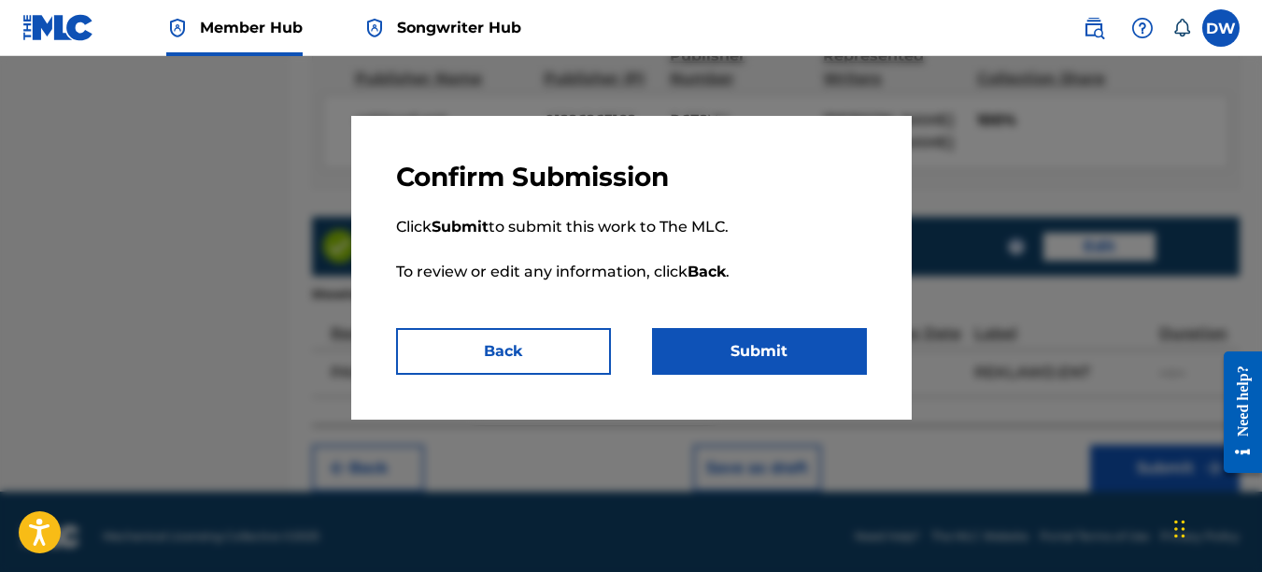
click at [877, 350] on div "Confirm Submission Click Submit to submit this work to The MLC. To review or ed…" at bounding box center [631, 268] width 561 height 304
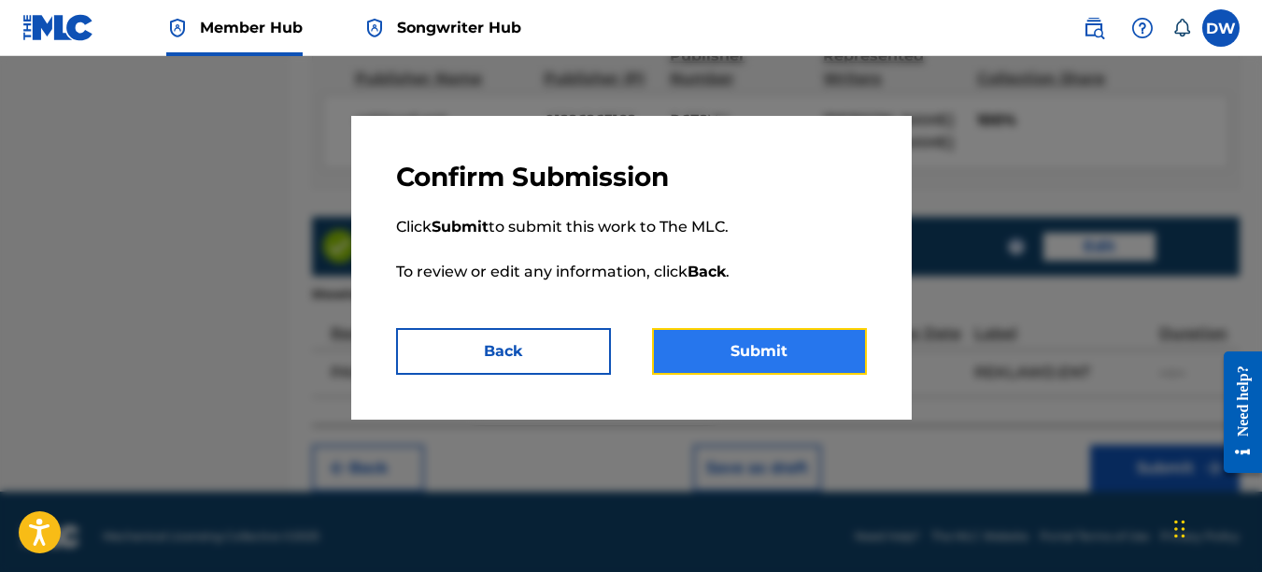
click at [825, 347] on button "Submit" at bounding box center [759, 351] width 215 height 47
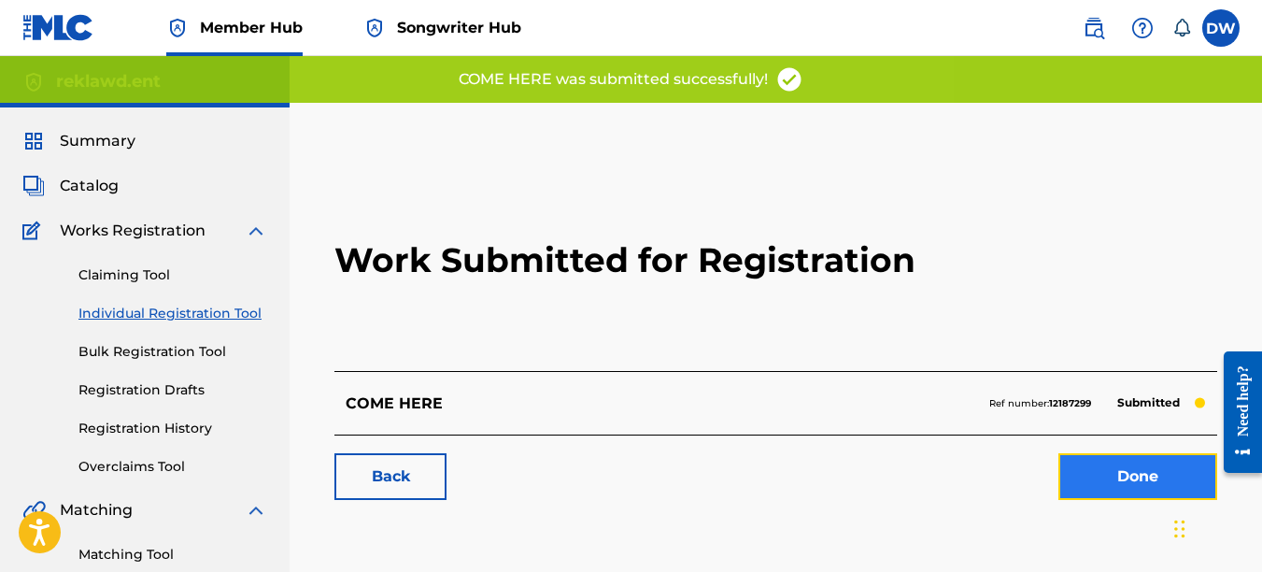
click at [1127, 464] on link "Done" at bounding box center [1138, 476] width 159 height 47
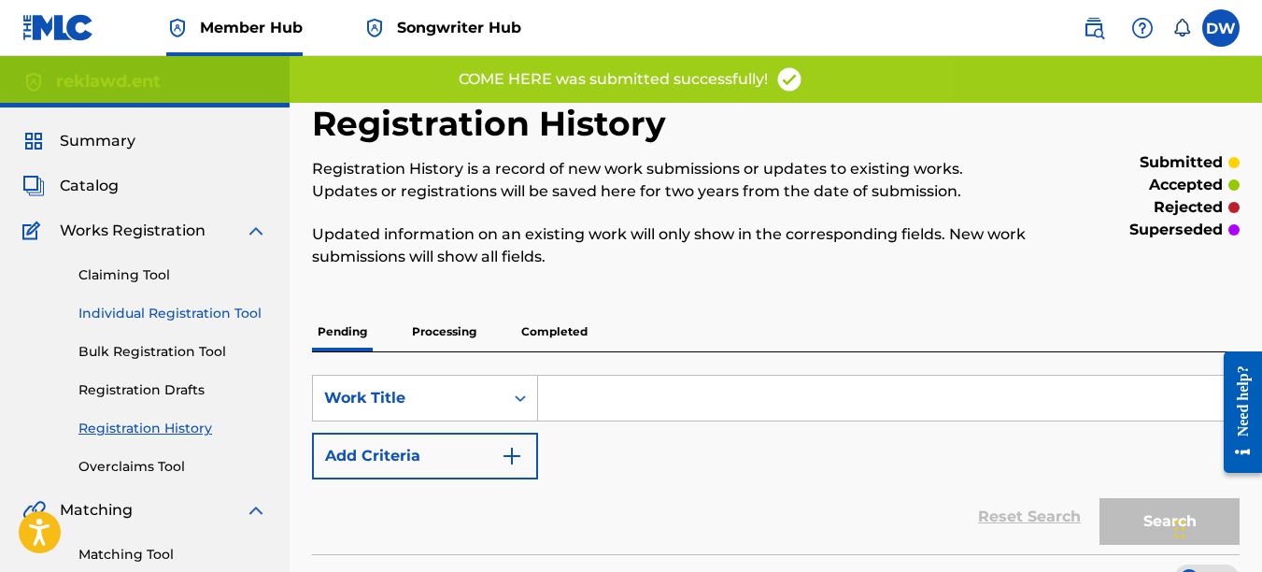
click at [243, 306] on link "Individual Registration Tool" at bounding box center [172, 314] width 189 height 20
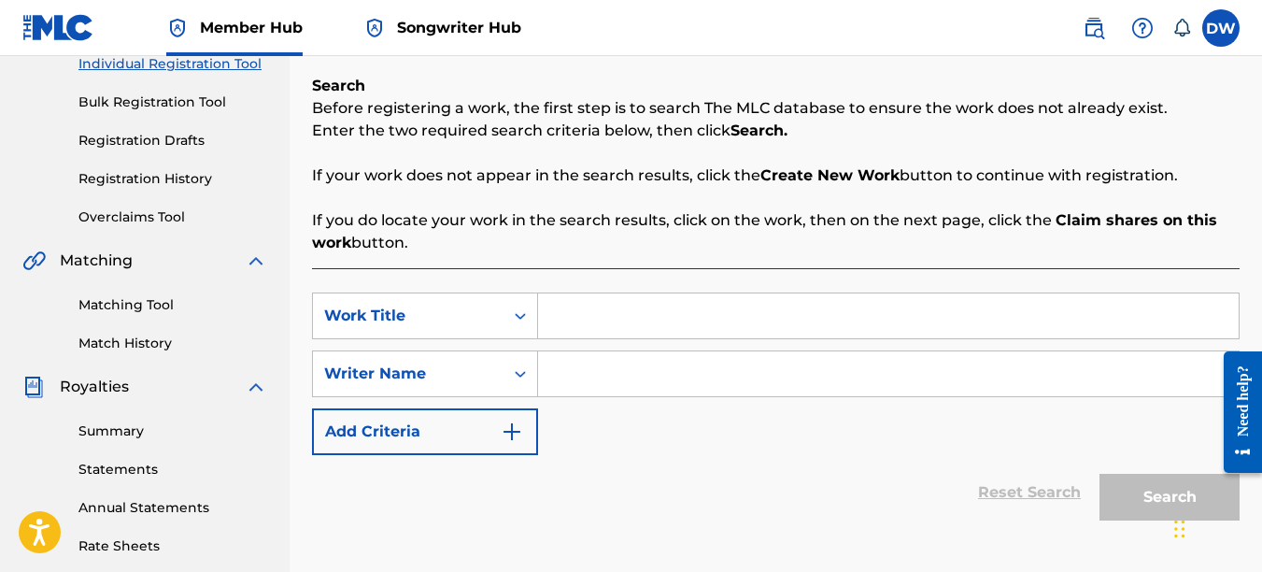
scroll to position [284, 0]
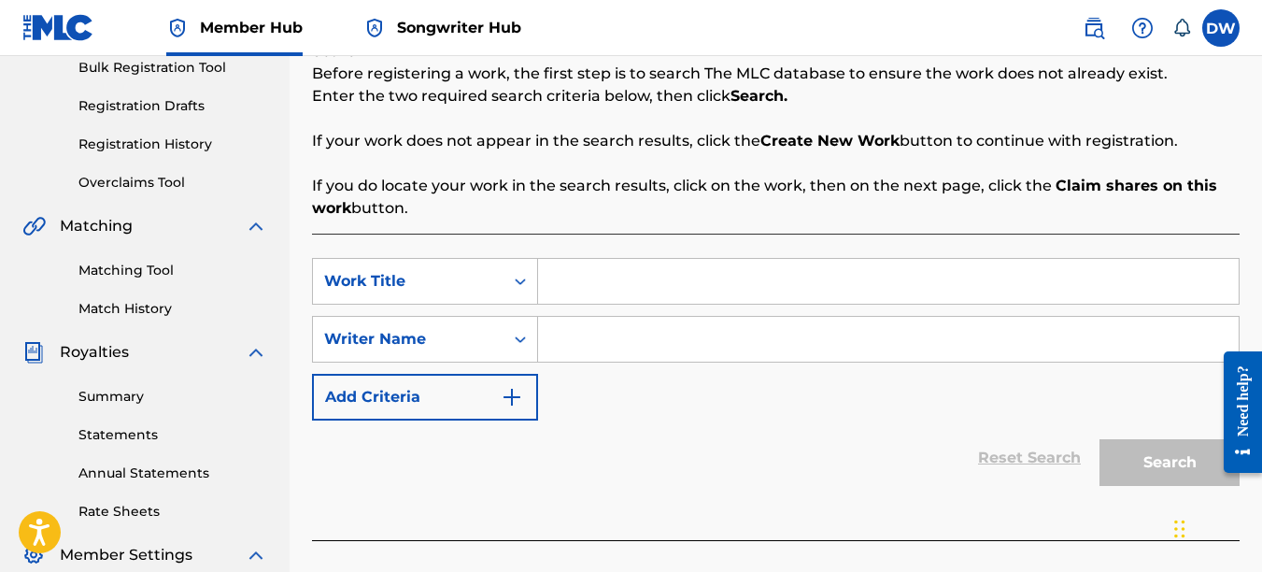
click at [665, 288] on input "Search Form" at bounding box center [888, 281] width 701 height 45
type input "[DEMOGRAPHIC_DATA] KNOWS"
click at [638, 352] on input "Search Form" at bounding box center [888, 339] width 701 height 45
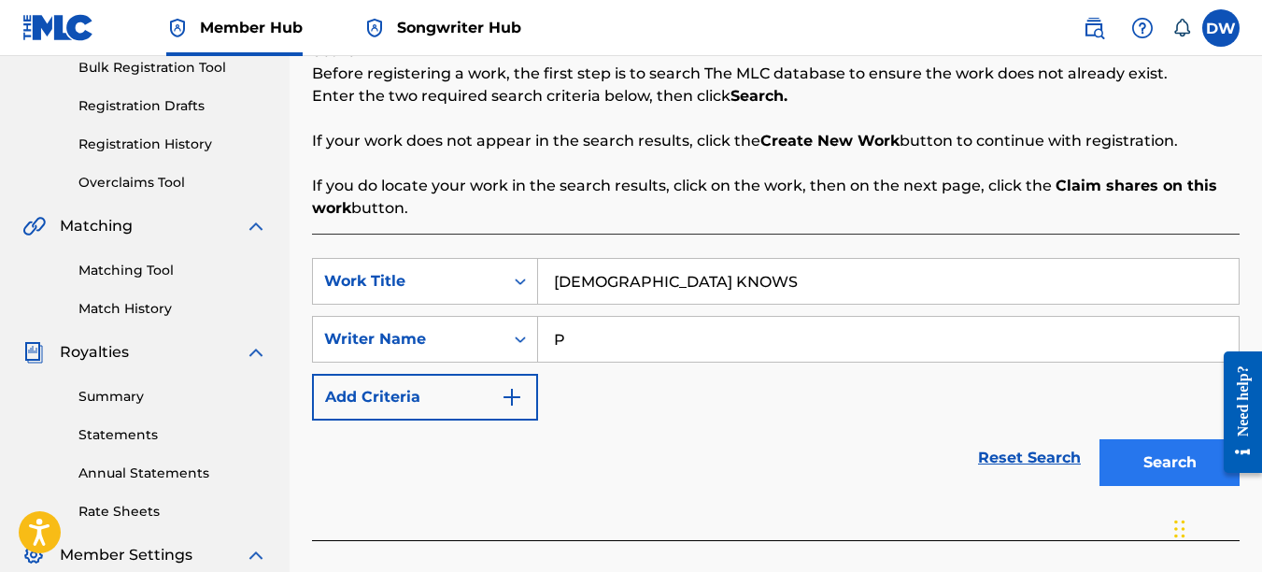
type input "P"
click at [1135, 454] on button "Search" at bounding box center [1170, 462] width 140 height 47
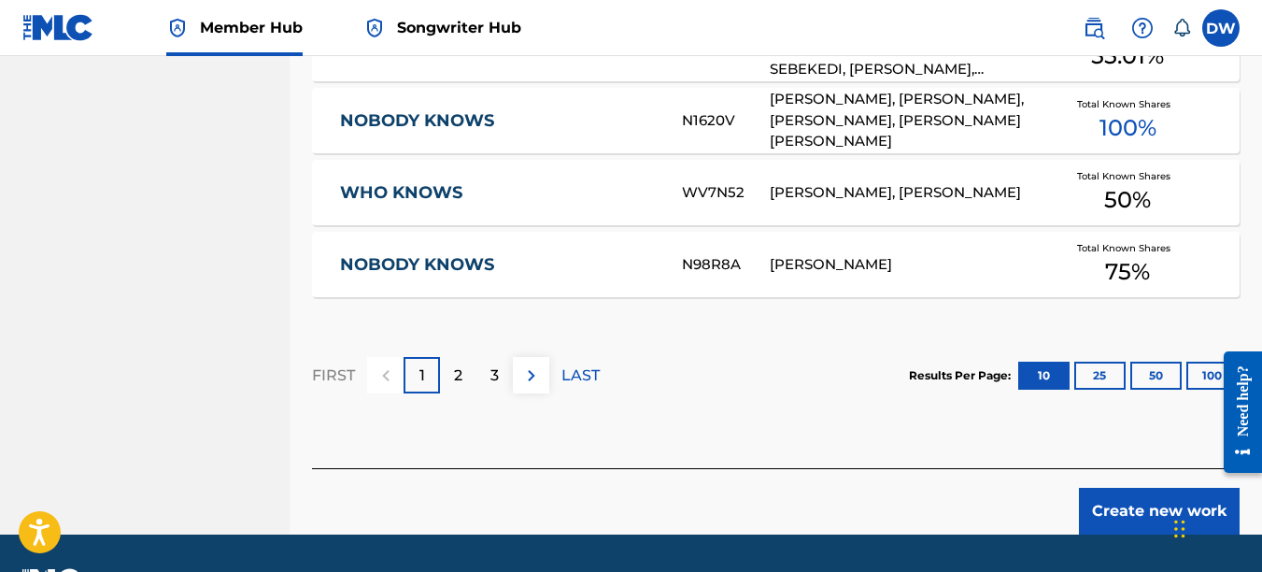
scroll to position [1350, 0]
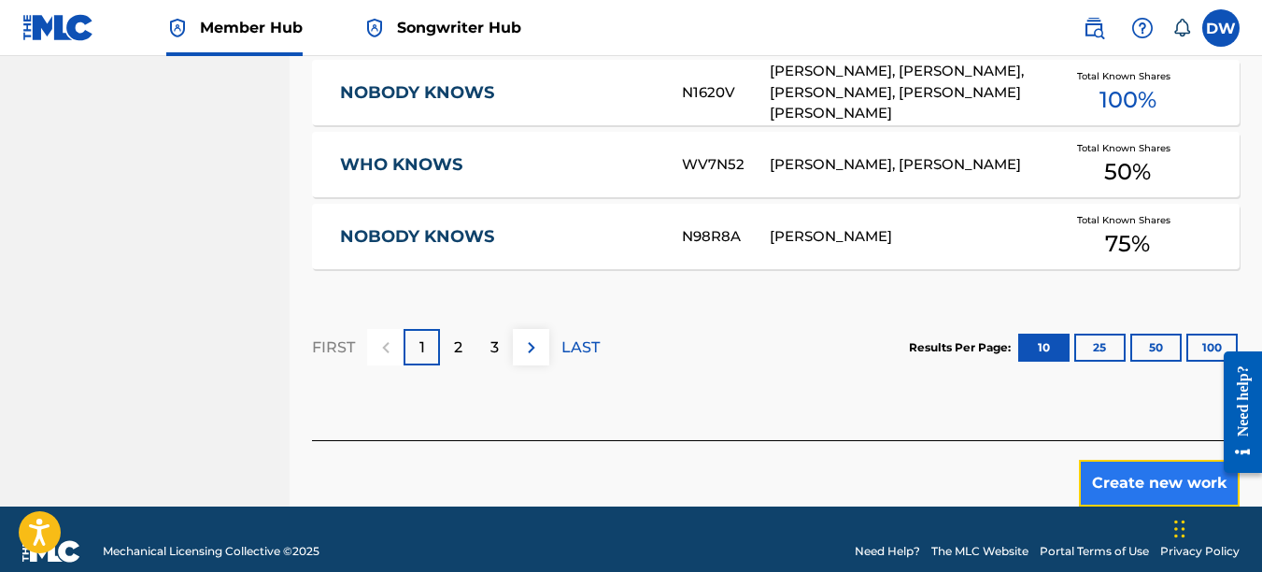
click at [1117, 476] on button "Create new work" at bounding box center [1159, 483] width 161 height 47
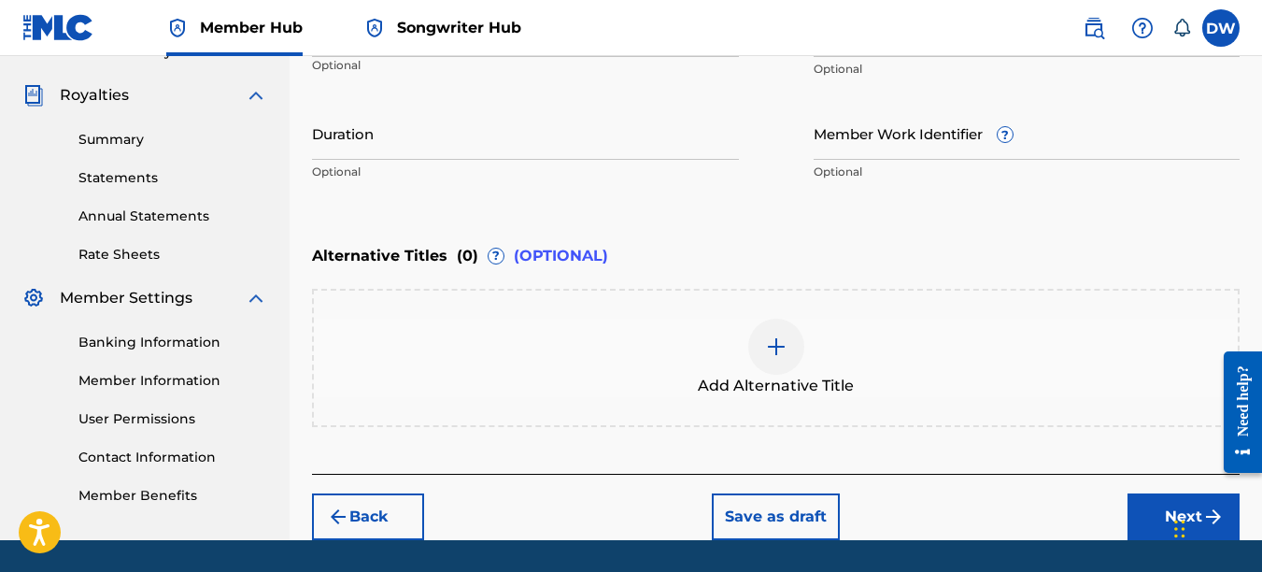
scroll to position [474, 0]
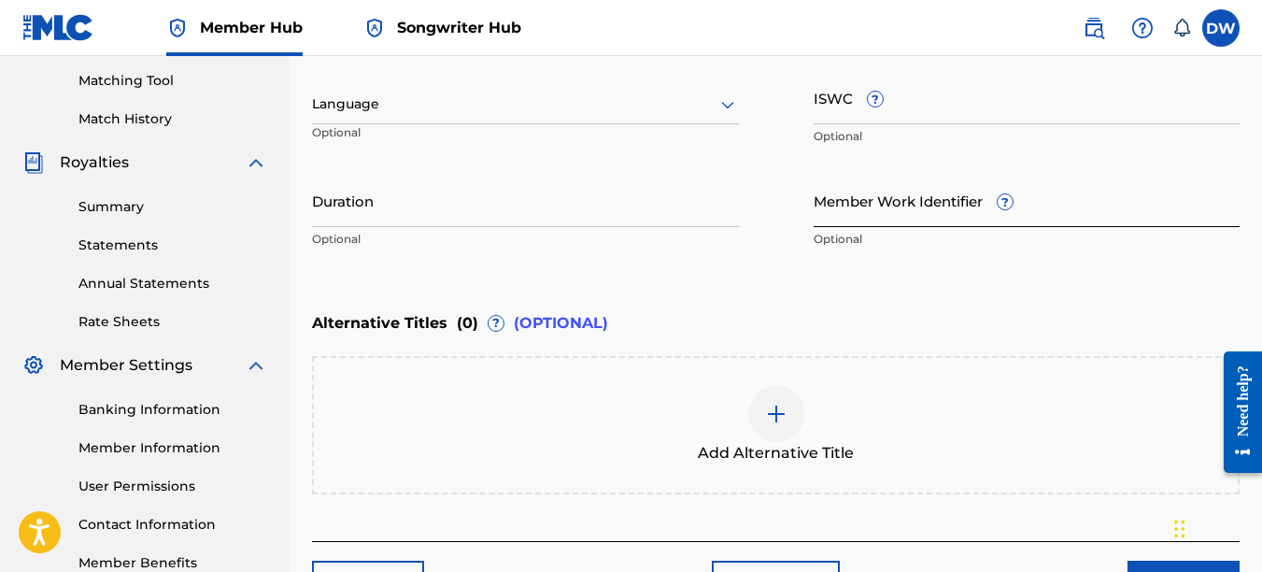
click at [837, 214] on input "Member Work Identifier ?" at bounding box center [1027, 200] width 427 height 53
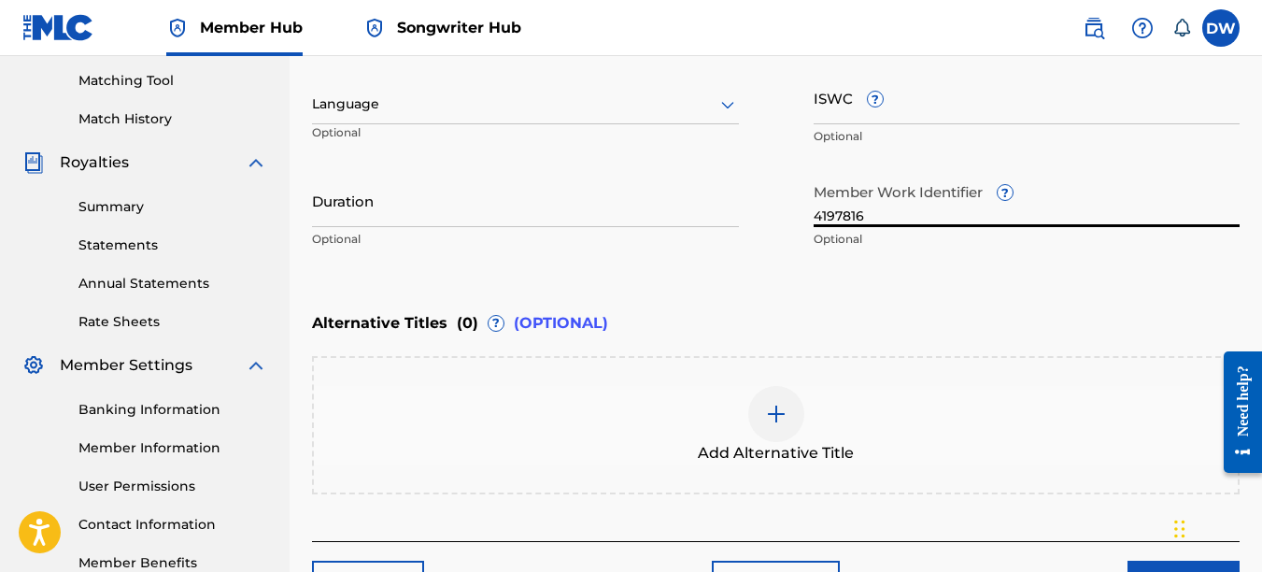
type input "4197816"
click at [725, 107] on icon at bounding box center [727, 105] width 13 height 7
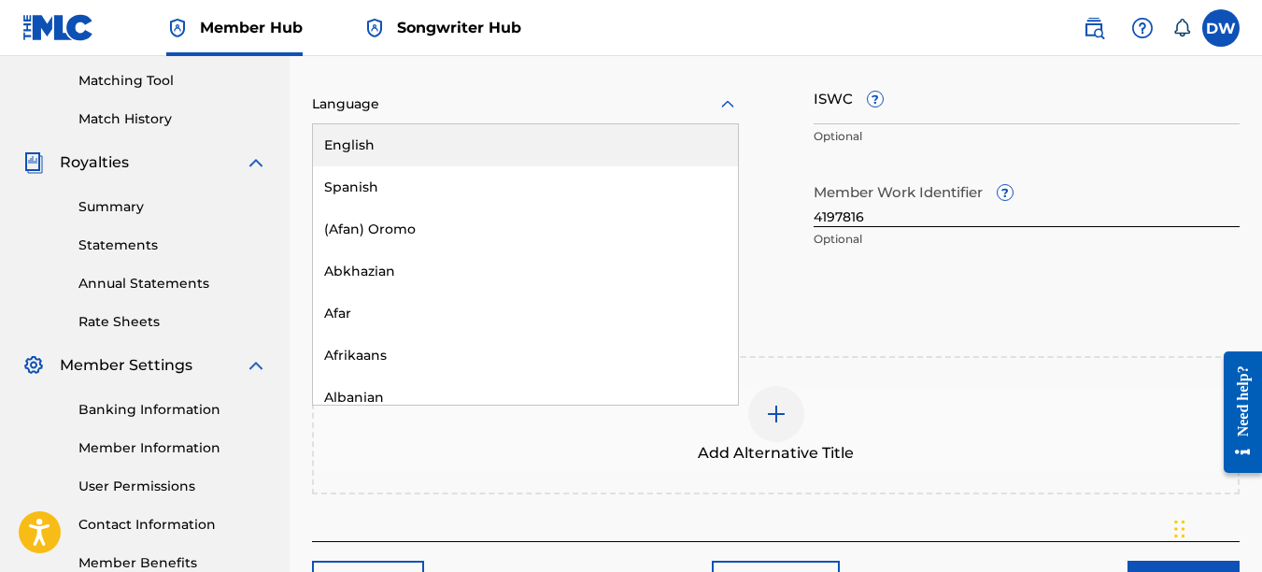
click at [704, 153] on div "English" at bounding box center [525, 145] width 425 height 42
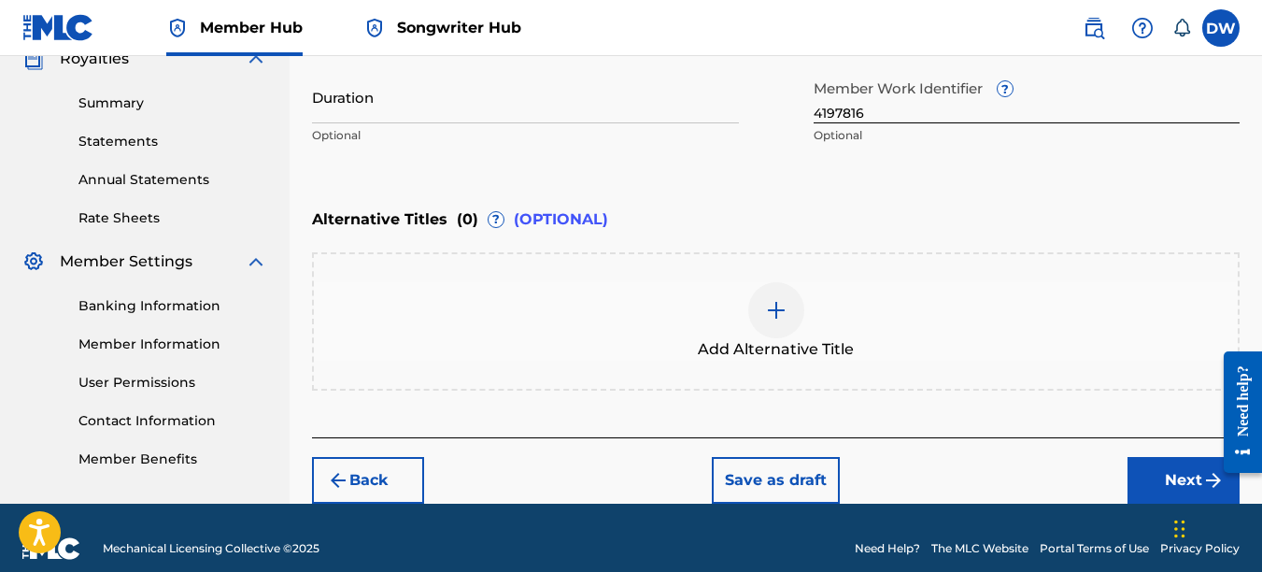
scroll to position [599, 0]
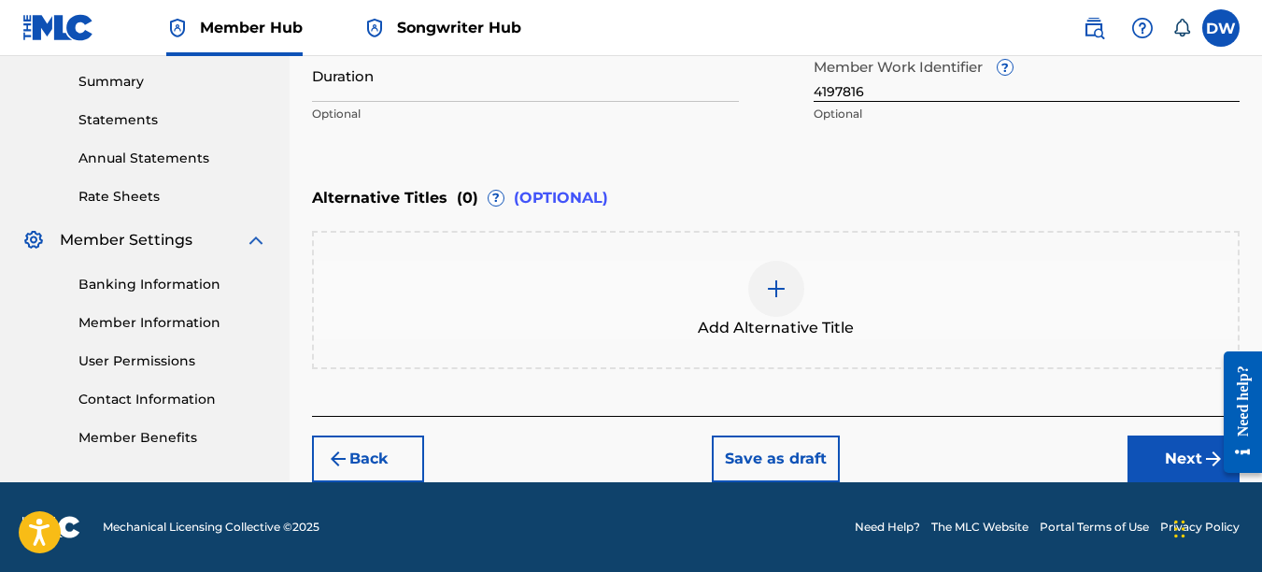
drag, startPoint x: 1265, startPoint y: 270, endPoint x: 42, endPoint y: 10, distance: 1250.3
click at [1178, 450] on button "Next" at bounding box center [1184, 458] width 112 height 47
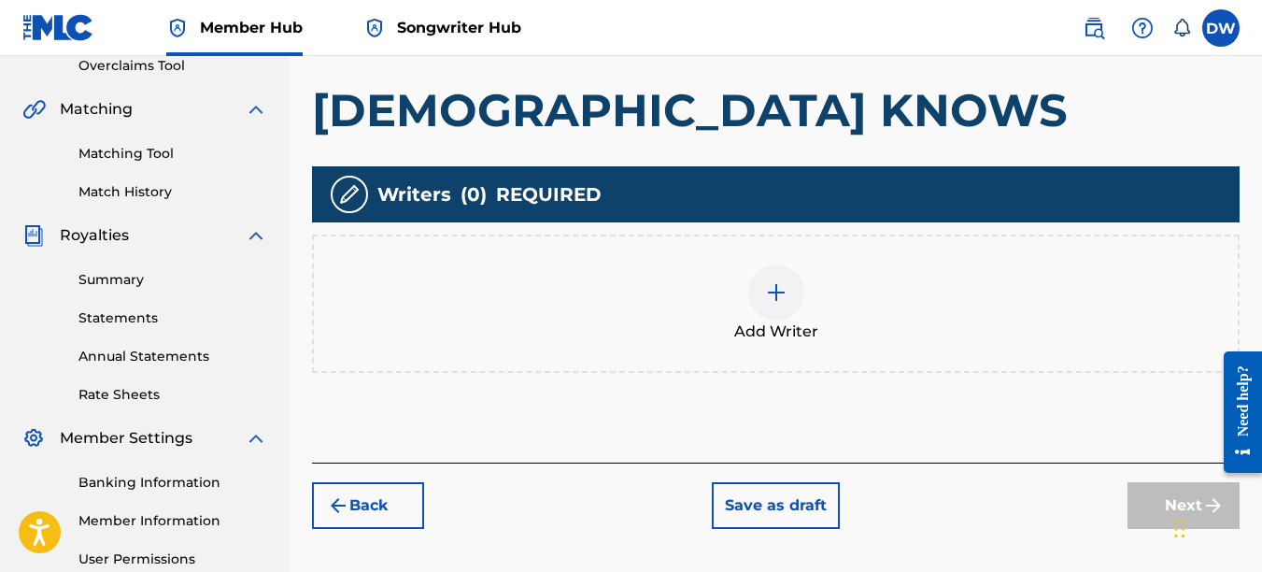
scroll to position [417, 0]
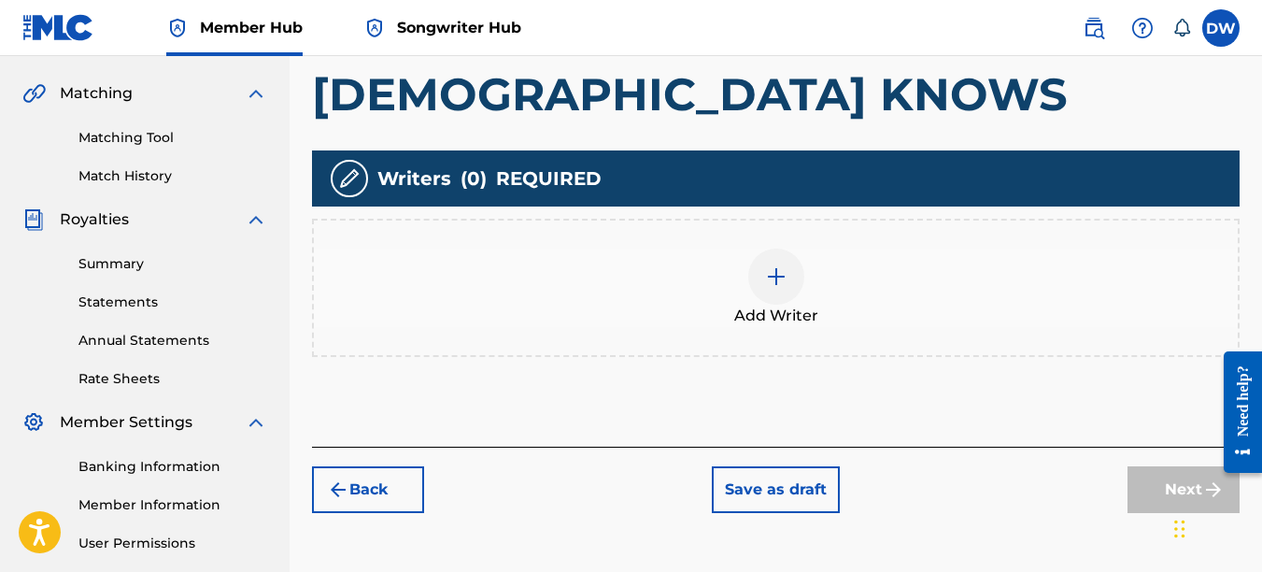
click at [772, 277] on img at bounding box center [776, 276] width 22 height 22
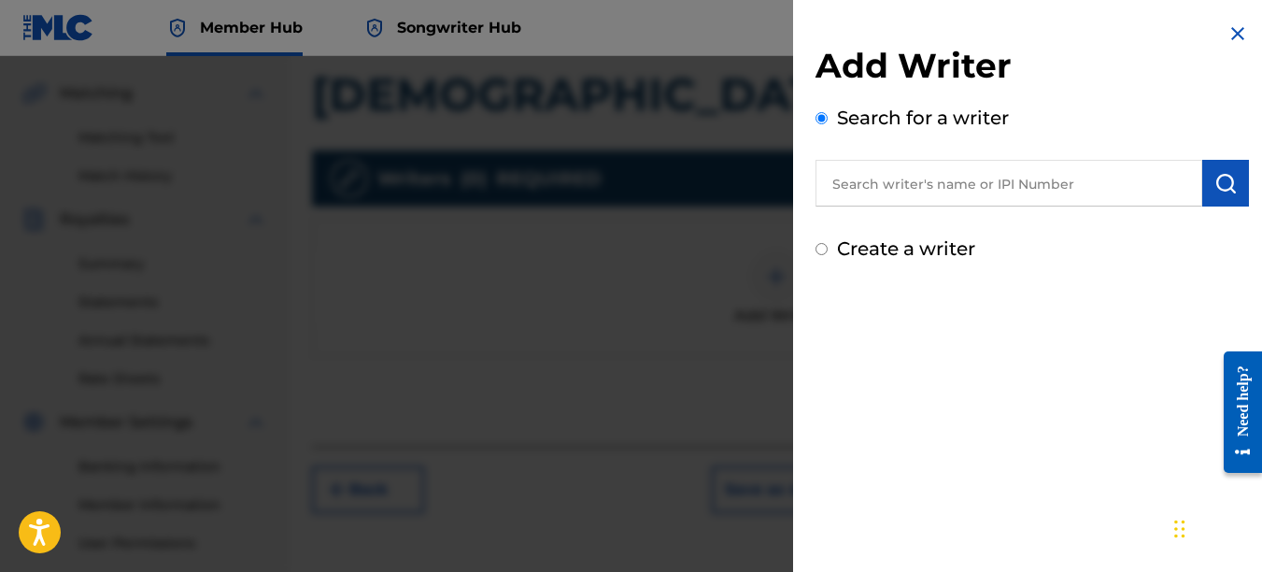
click at [911, 175] on input "text" at bounding box center [1009, 183] width 387 height 47
type input "00742767418"
click at [1219, 191] on img "submit" at bounding box center [1226, 183] width 22 height 22
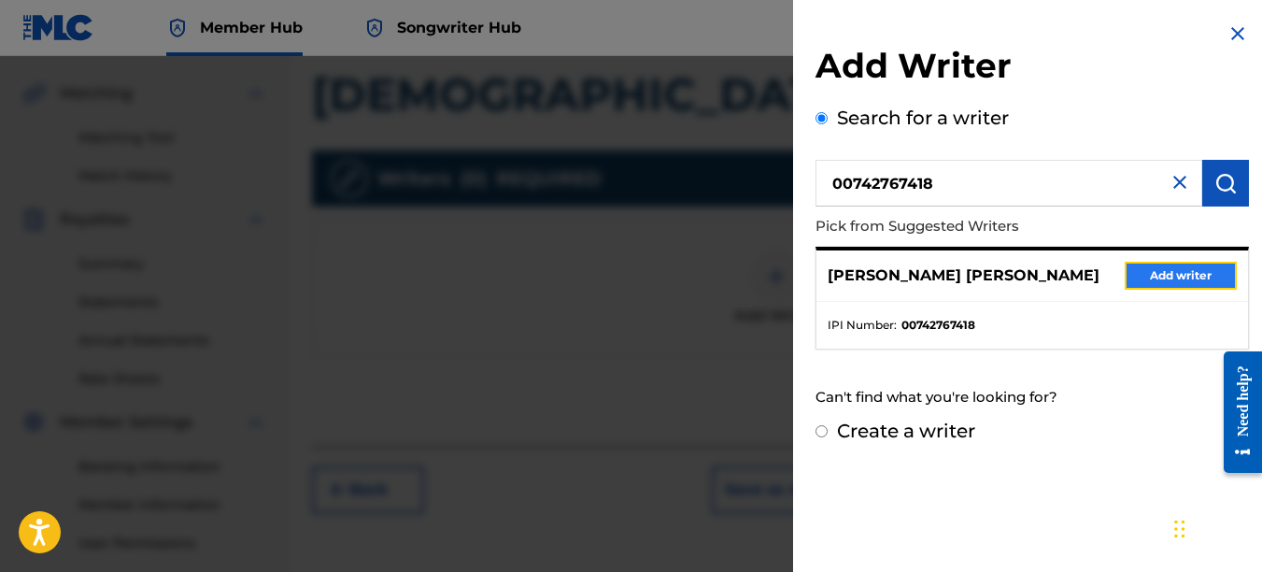
click at [1192, 278] on button "Add writer" at bounding box center [1181, 276] width 112 height 28
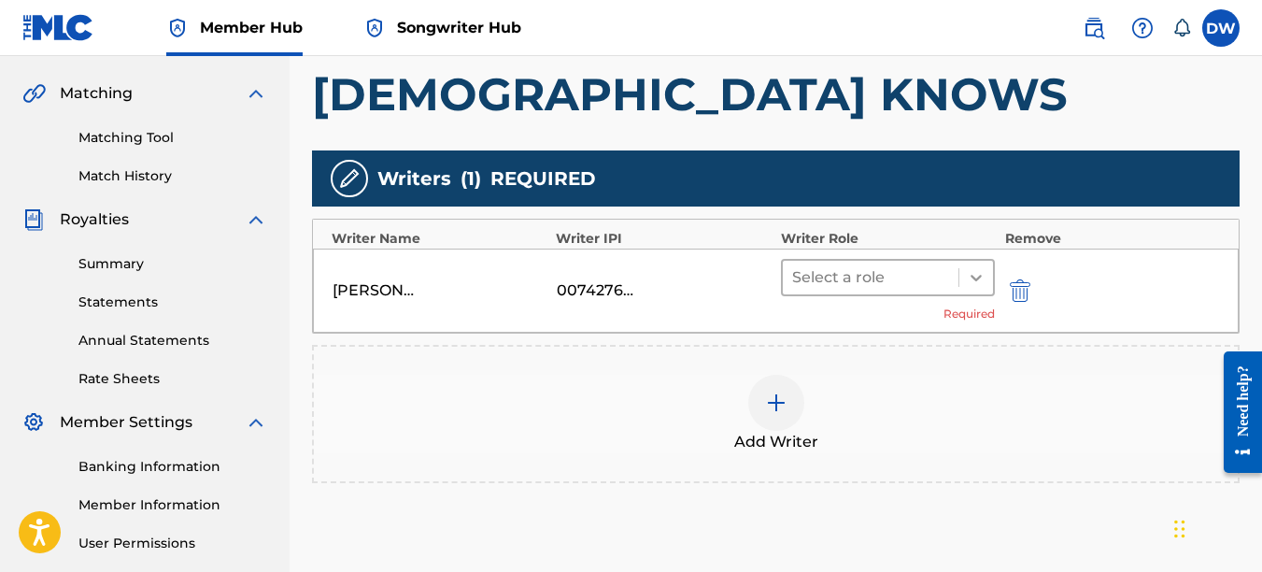
click at [982, 279] on icon at bounding box center [976, 277] width 19 height 19
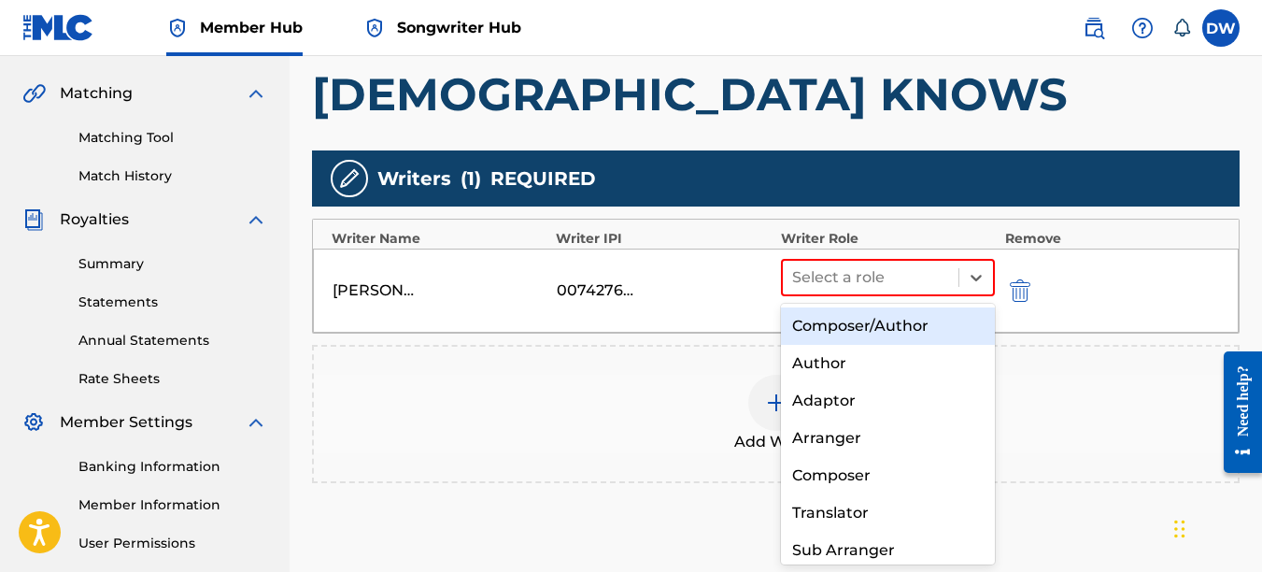
click at [901, 340] on div "Composer/Author" at bounding box center [888, 325] width 215 height 37
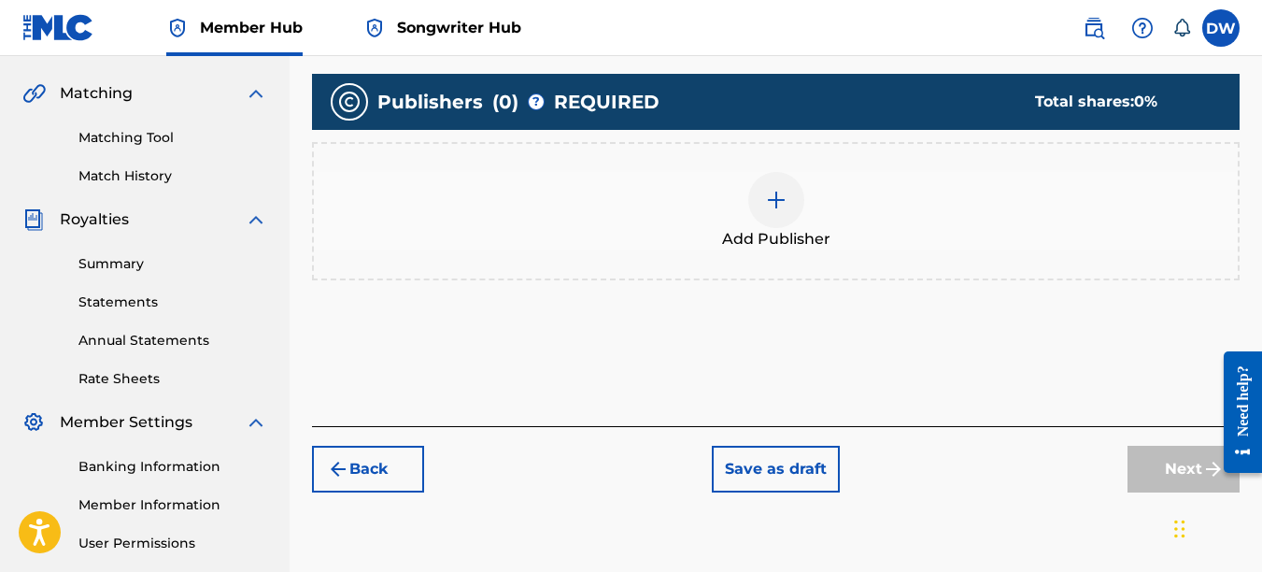
scroll to position [84, 0]
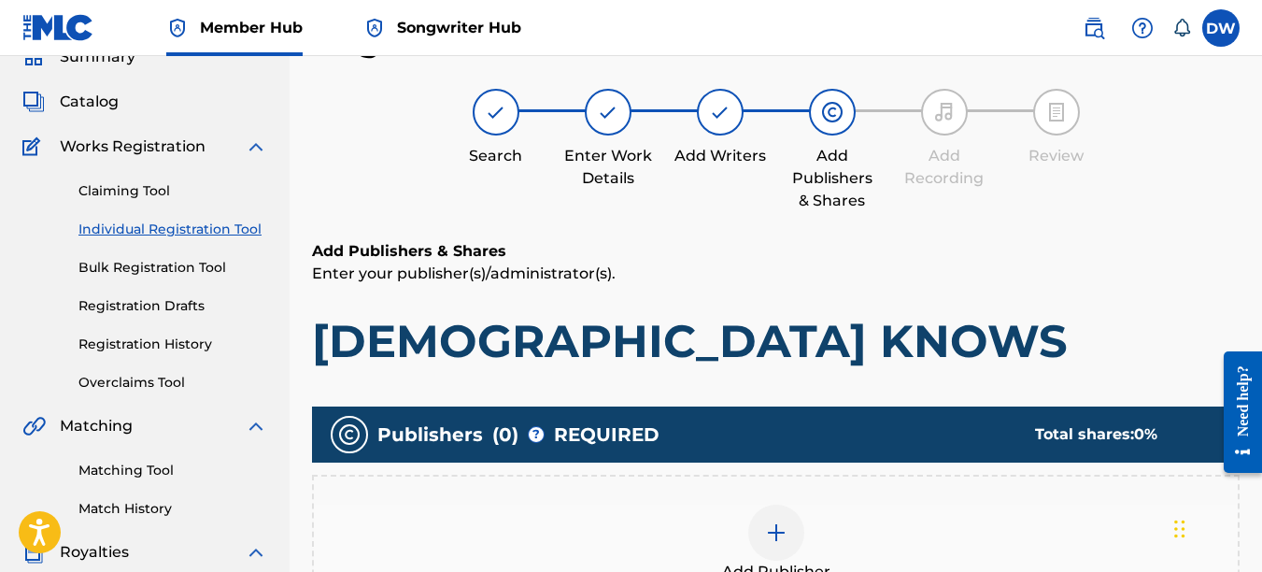
click at [782, 536] on img at bounding box center [776, 532] width 22 height 22
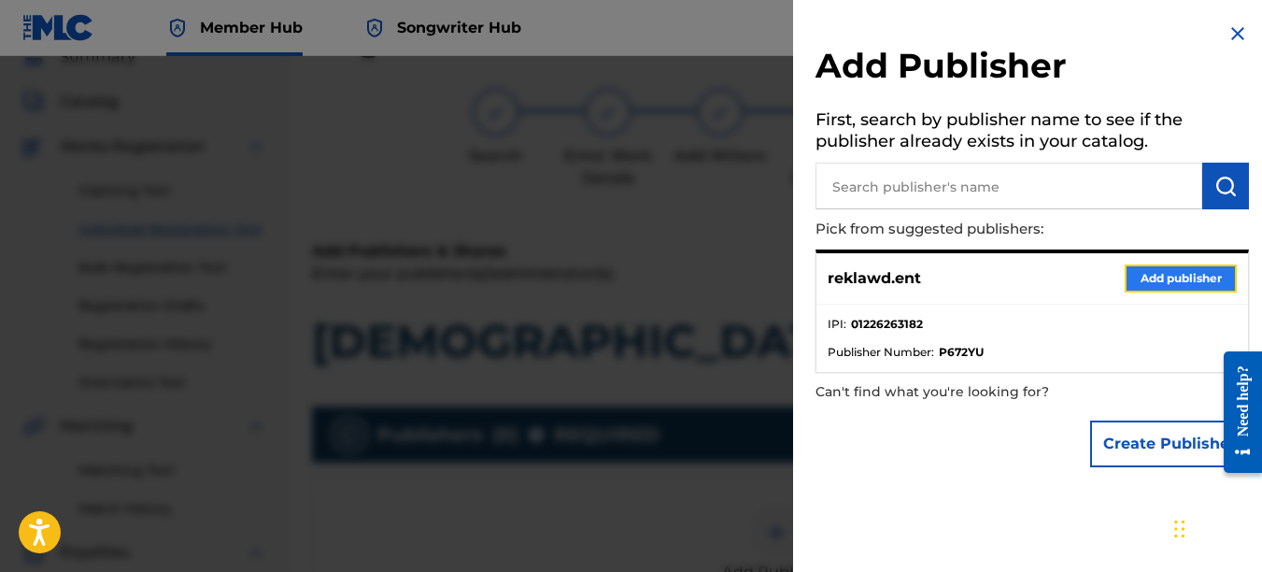
click at [1152, 267] on button "Add publisher" at bounding box center [1181, 278] width 112 height 28
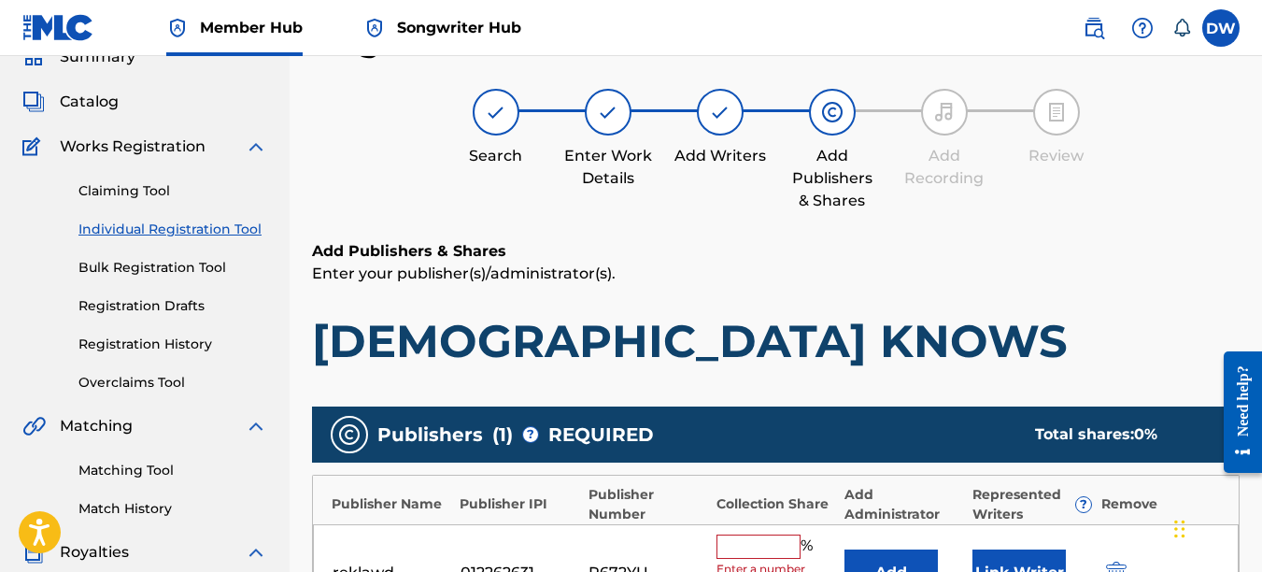
click at [754, 547] on input "text" at bounding box center [759, 546] width 84 height 24
type input "100"
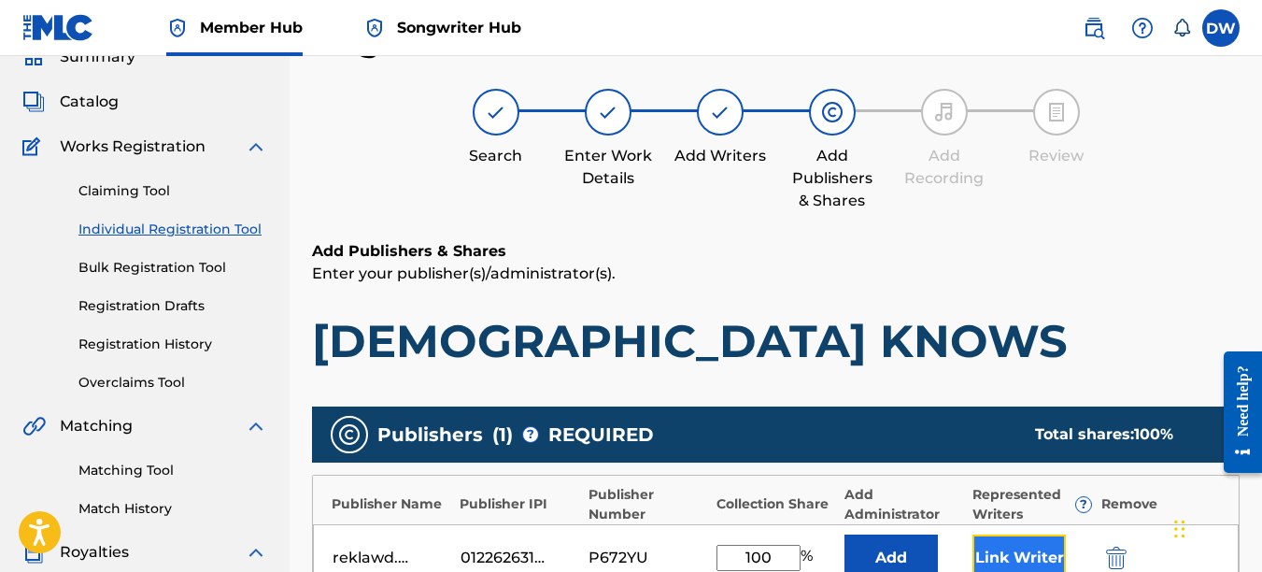
click at [1003, 545] on button "Link Writer" at bounding box center [1019, 557] width 93 height 47
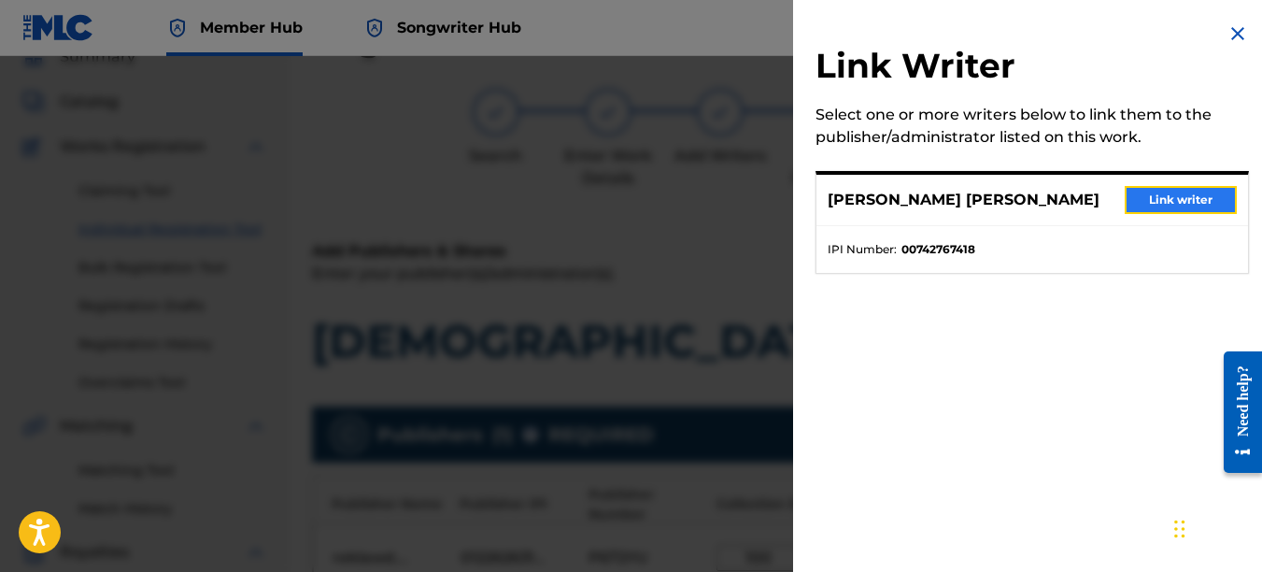
click at [1173, 200] on button "Link writer" at bounding box center [1181, 200] width 112 height 28
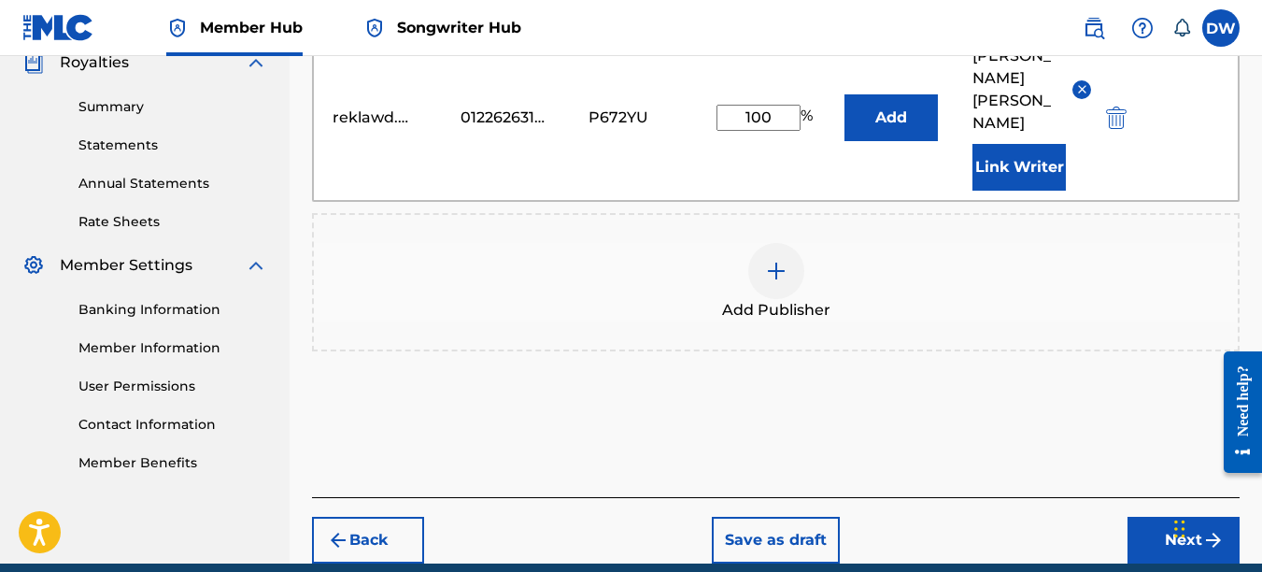
scroll to position [583, 0]
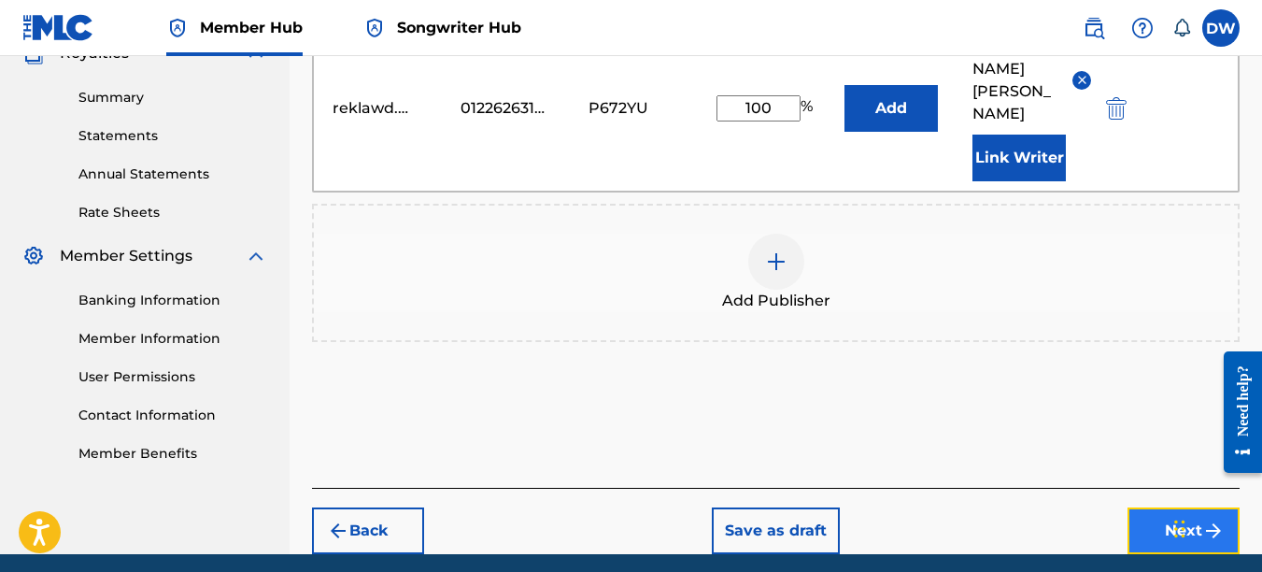
drag, startPoint x: 1153, startPoint y: 504, endPoint x: 22, endPoint y: 5, distance: 1235.7
click at [1153, 507] on button "Next" at bounding box center [1184, 530] width 112 height 47
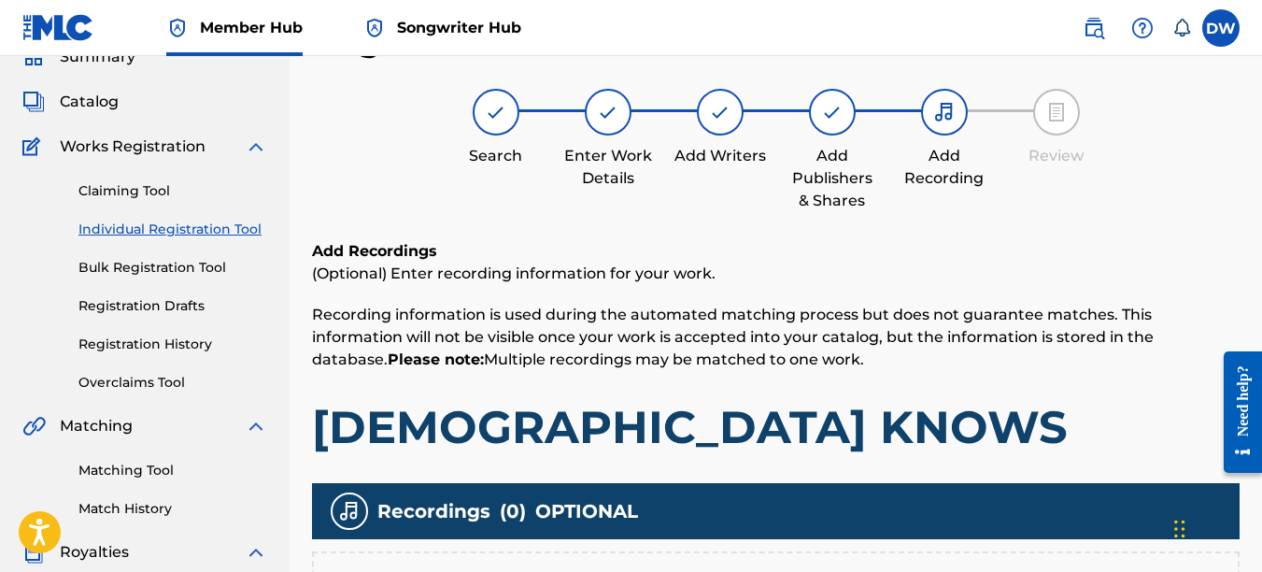
scroll to position [367, 0]
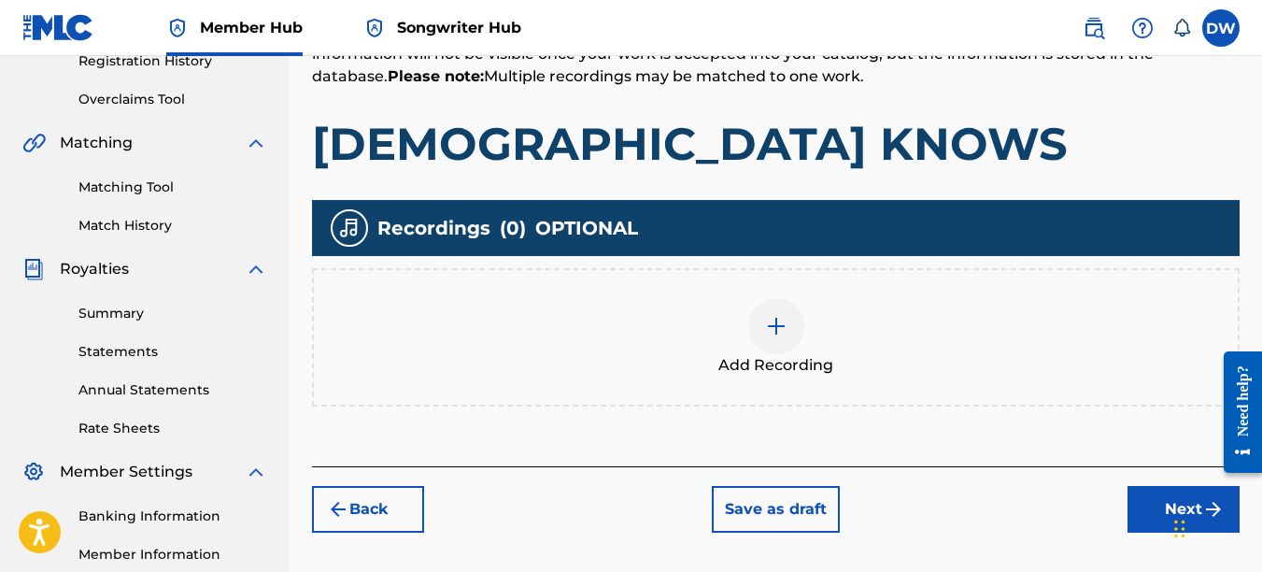
click at [779, 319] on img at bounding box center [776, 326] width 22 height 22
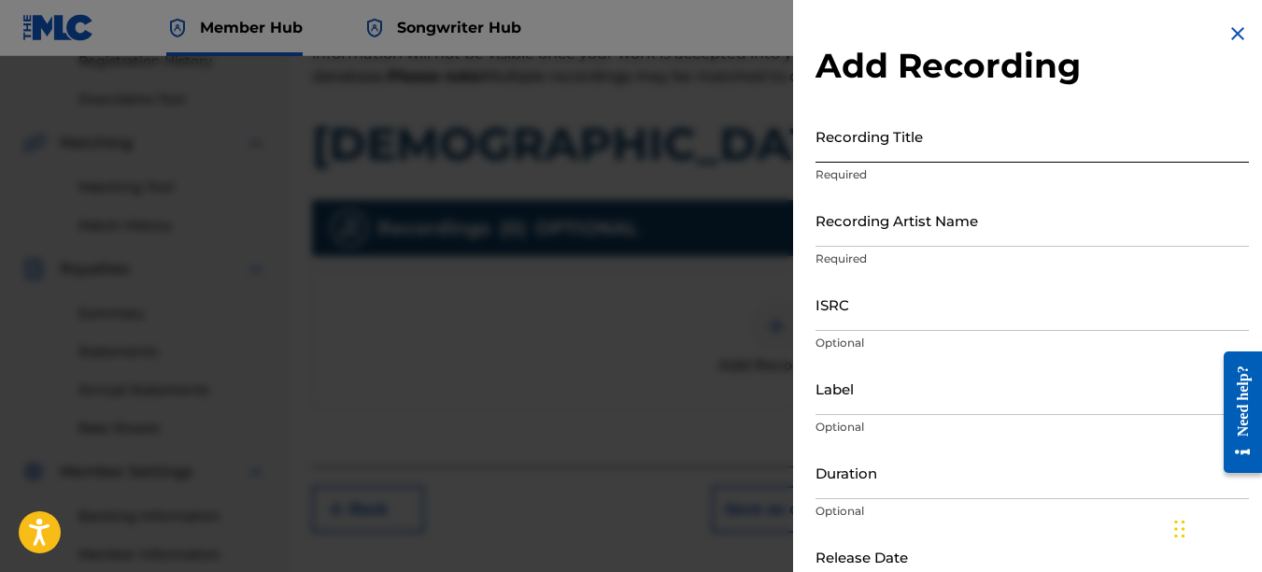
click at [847, 132] on input "Recording Title" at bounding box center [1033, 135] width 434 height 53
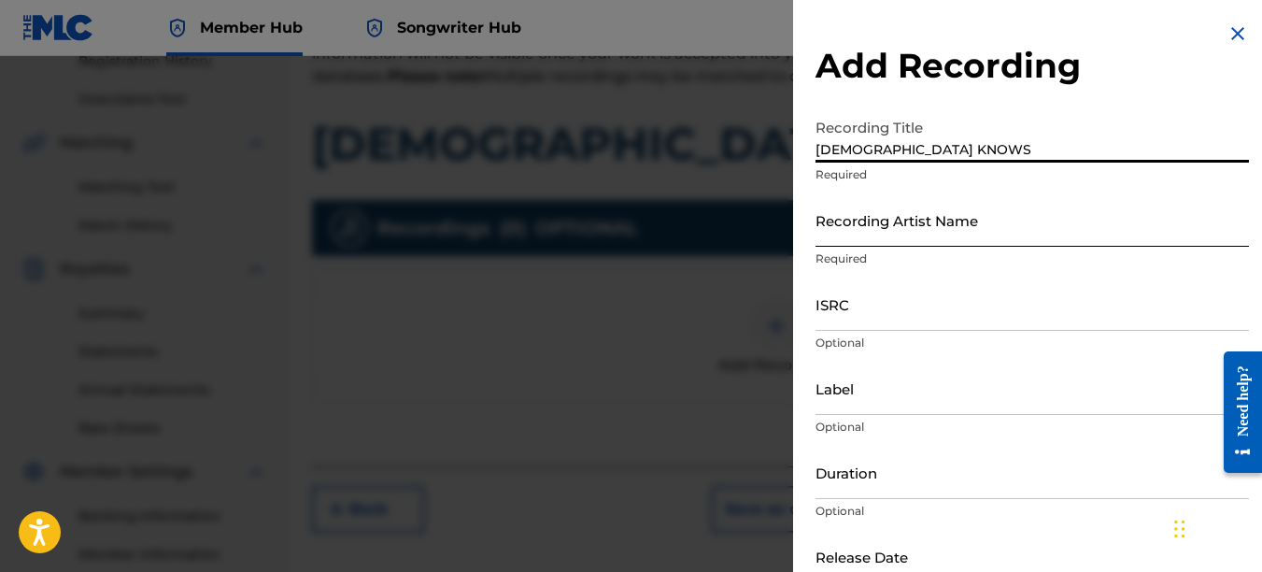
type input "[DEMOGRAPHIC_DATA] KNOWS"
click at [826, 221] on input "Recording Artist Name" at bounding box center [1033, 219] width 434 height 53
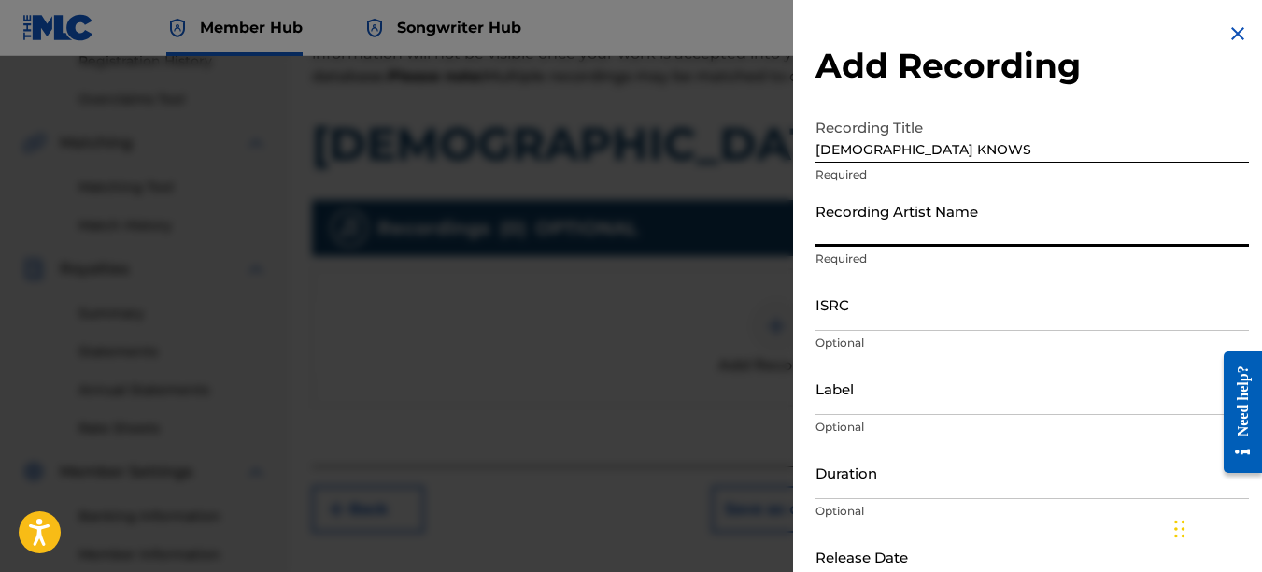
type input "PAIN"
type input "REKLAWD.ENT"
type input "[DATE]"
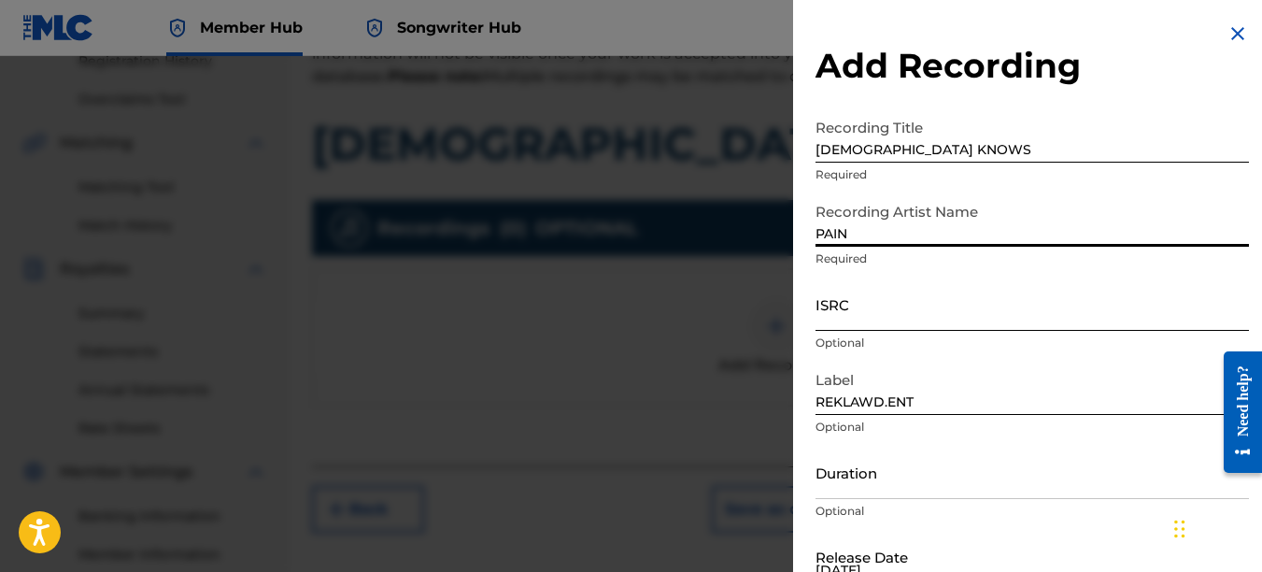
click at [847, 309] on input "ISRC" at bounding box center [1033, 303] width 434 height 53
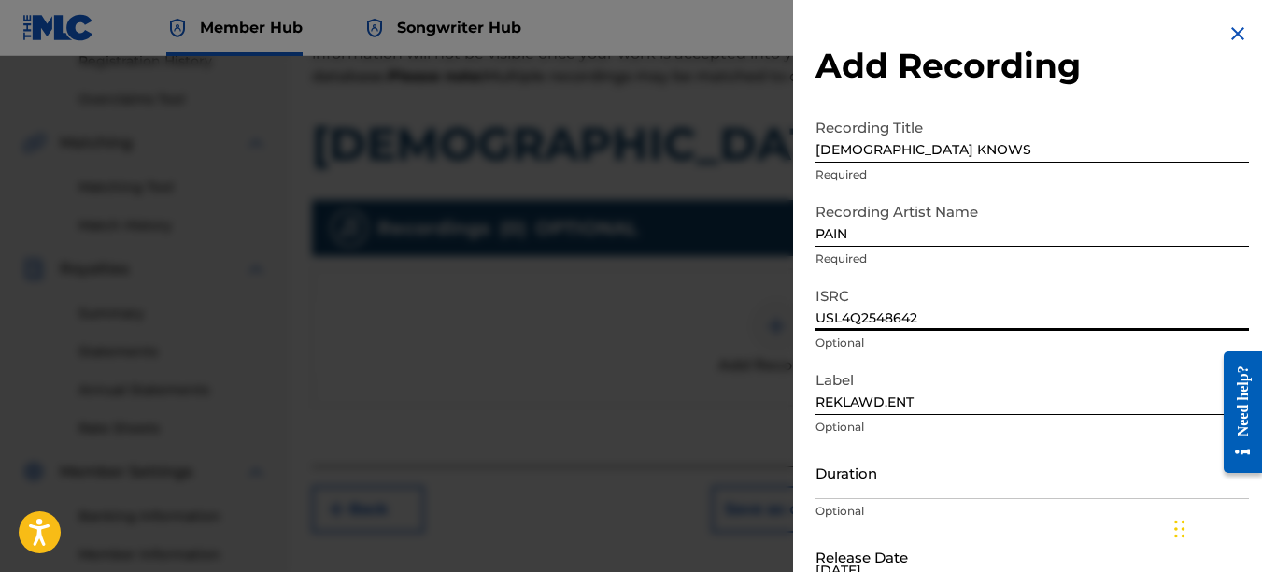
type input "USL4Q2548642"
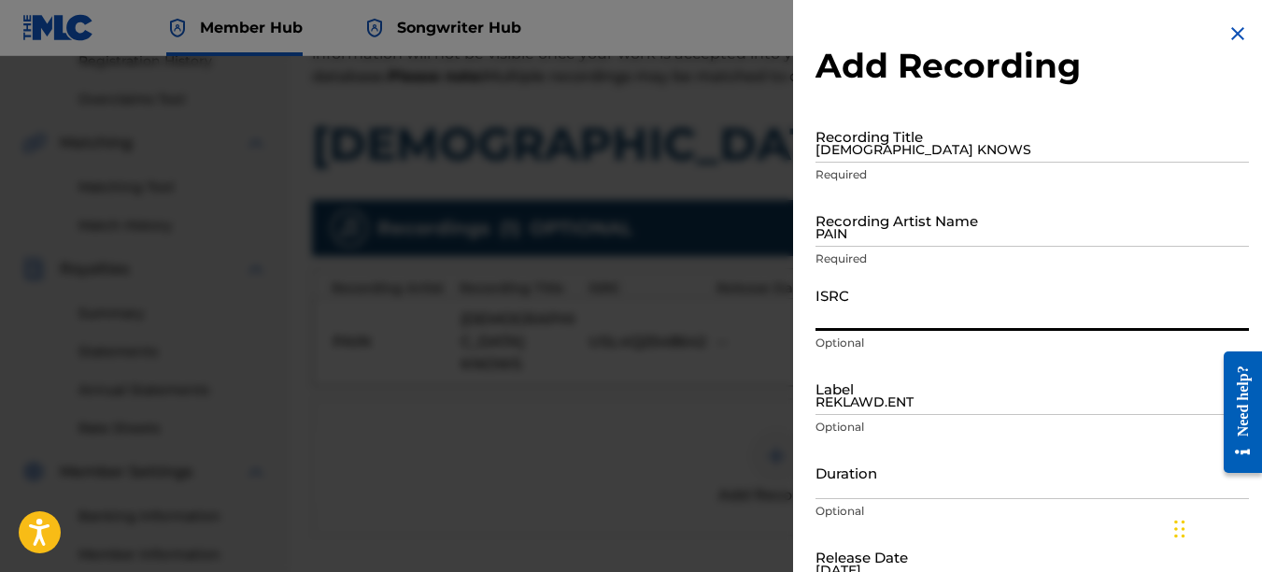
click at [1235, 34] on img at bounding box center [1238, 33] width 22 height 22
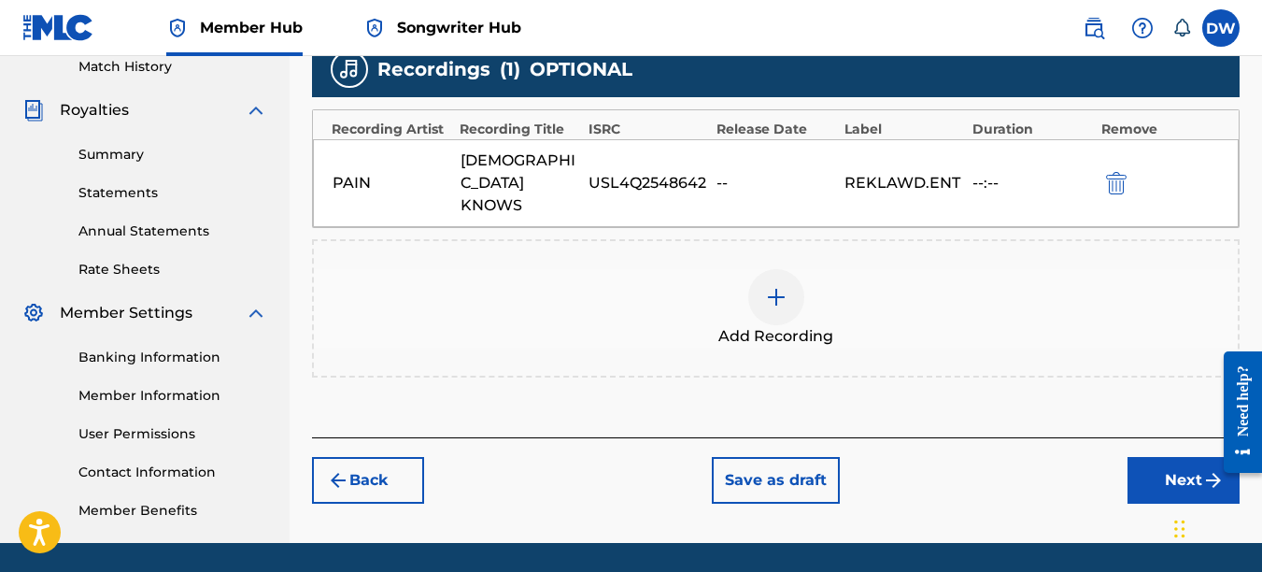
scroll to position [587, 0]
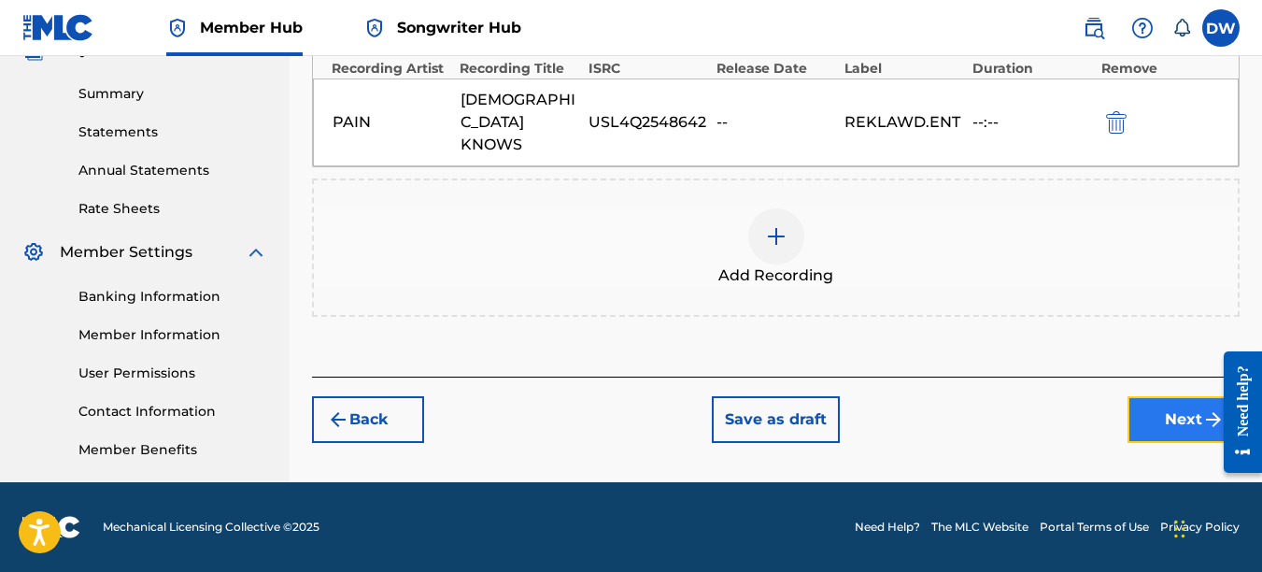
click at [1175, 396] on button "Next" at bounding box center [1184, 419] width 112 height 47
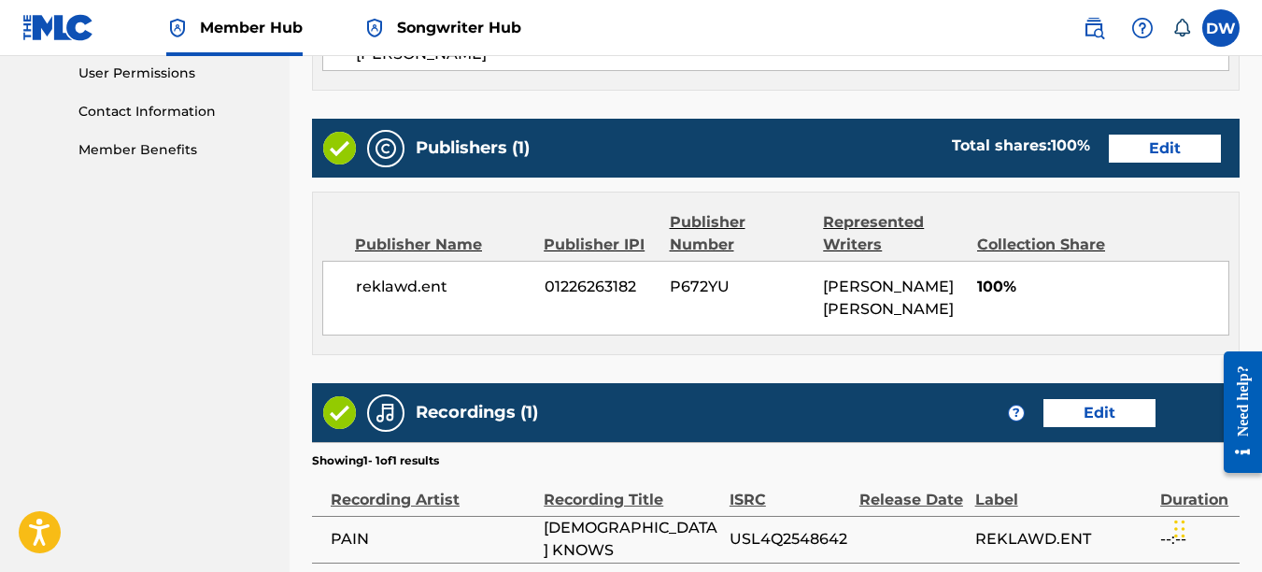
scroll to position [1031, 0]
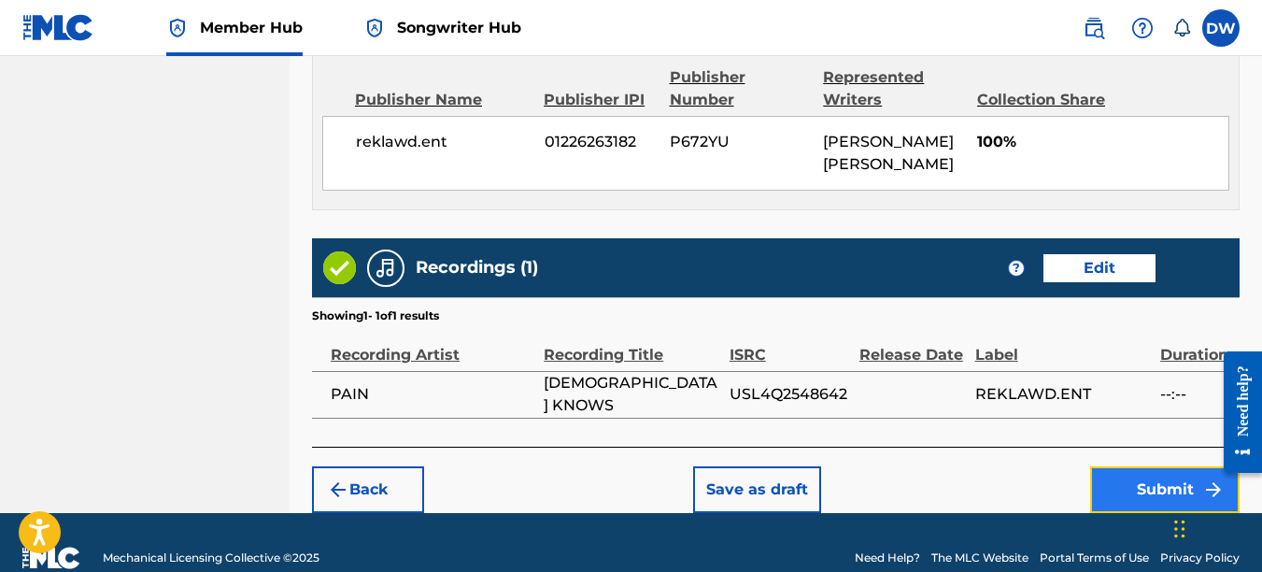
click at [1187, 479] on button "Submit" at bounding box center [1164, 489] width 149 height 47
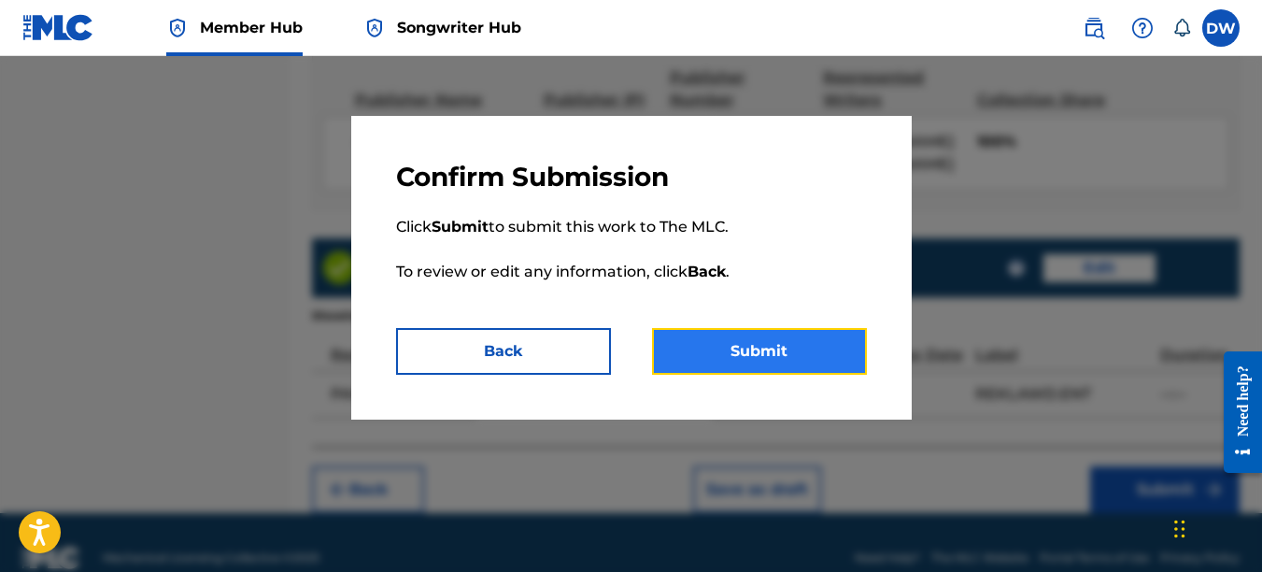
click at [833, 354] on button "Submit" at bounding box center [759, 351] width 215 height 47
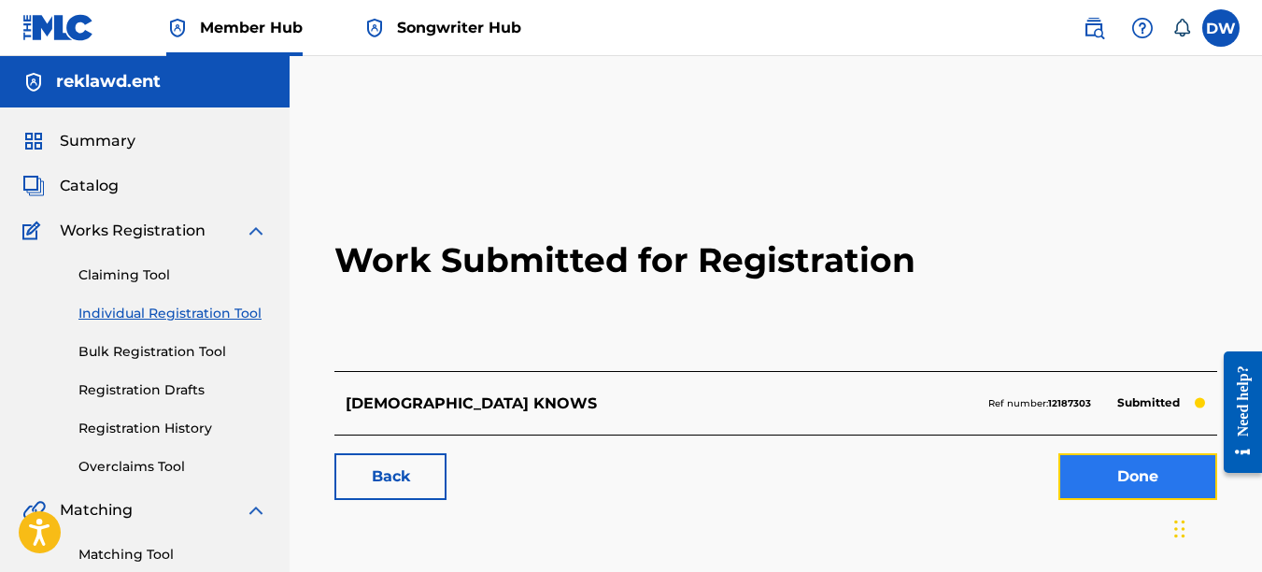
click at [1108, 478] on link "Done" at bounding box center [1138, 476] width 159 height 47
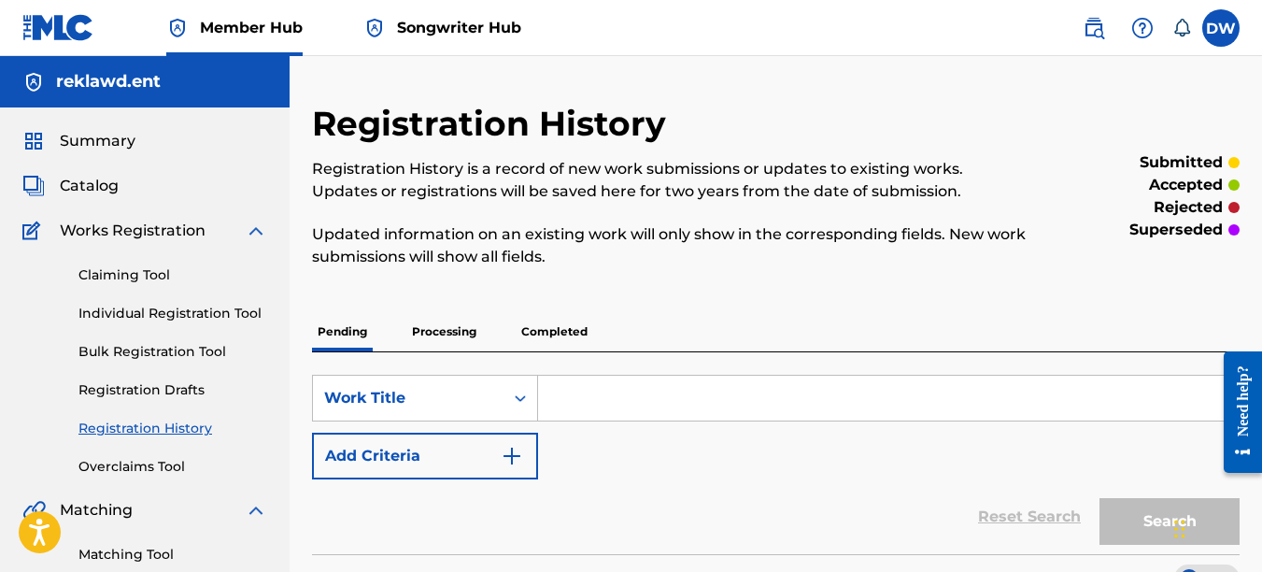
click at [196, 303] on div "Claiming Tool Individual Registration Tool Bulk Registration Tool Registration …" at bounding box center [144, 359] width 245 height 235
click at [208, 310] on link "Individual Registration Tool" at bounding box center [172, 314] width 189 height 20
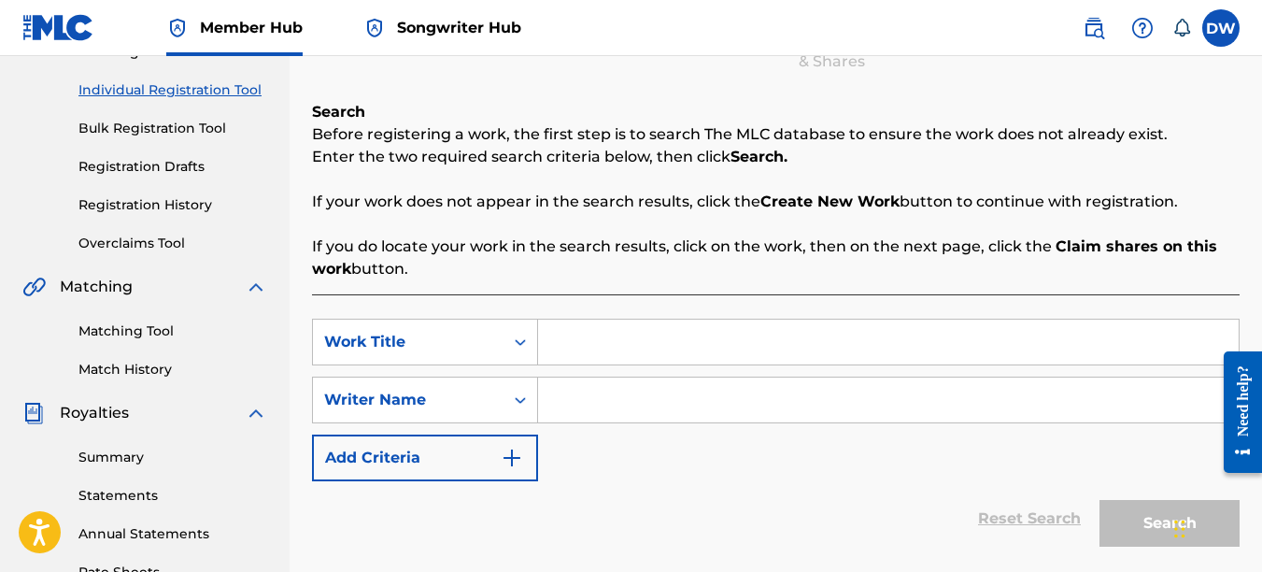
scroll to position [307, 0]
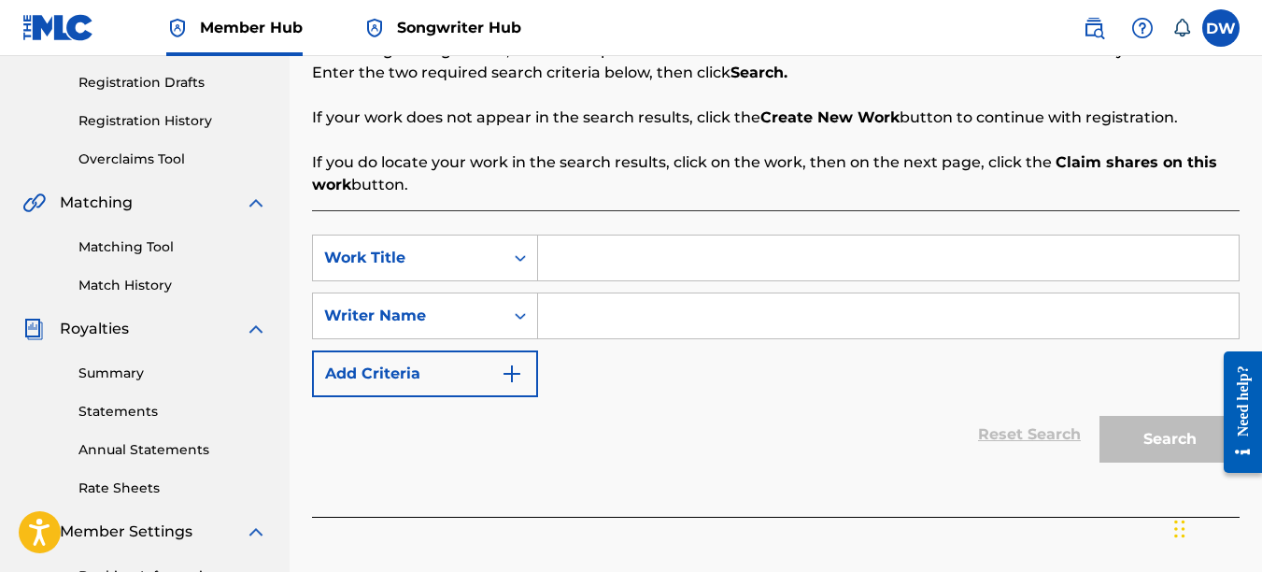
click at [600, 244] on input "Search Form" at bounding box center [888, 257] width 701 height 45
type input "F.A.F"
click at [597, 307] on input "Search Form" at bounding box center [888, 315] width 701 height 45
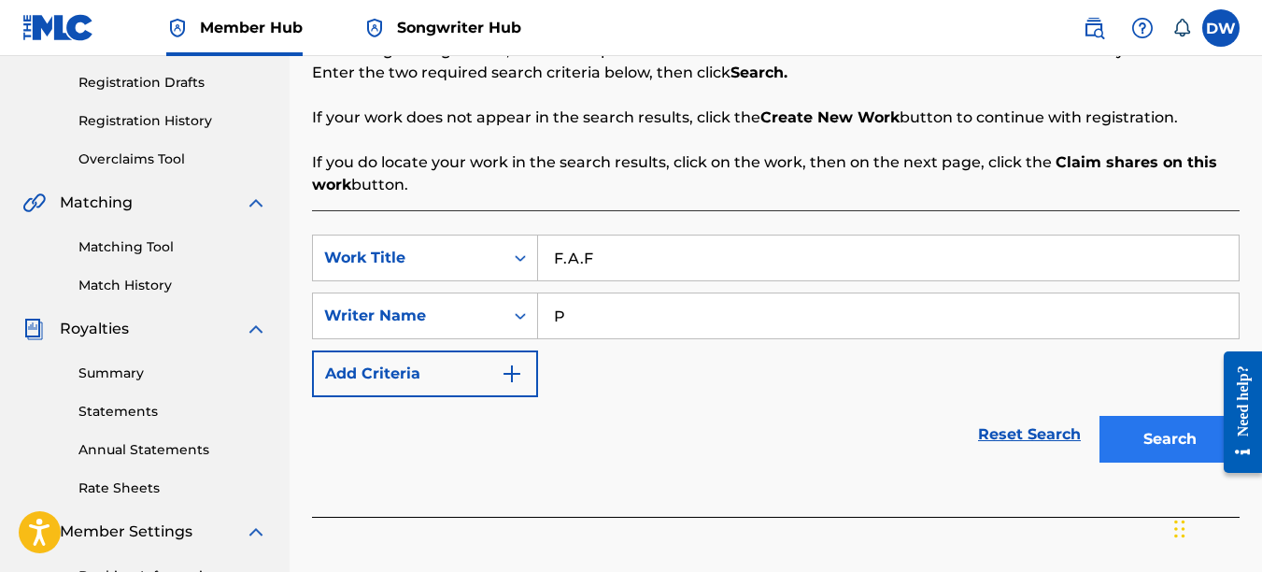
type input "P"
click at [1128, 431] on button "Search" at bounding box center [1170, 439] width 140 height 47
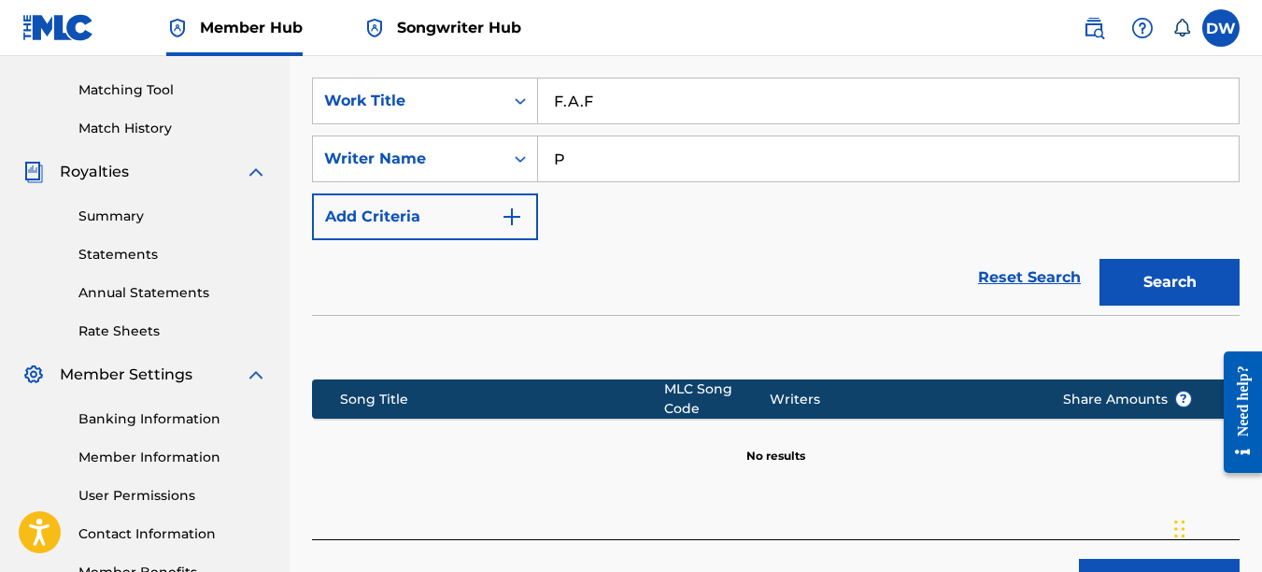
scroll to position [572, 0]
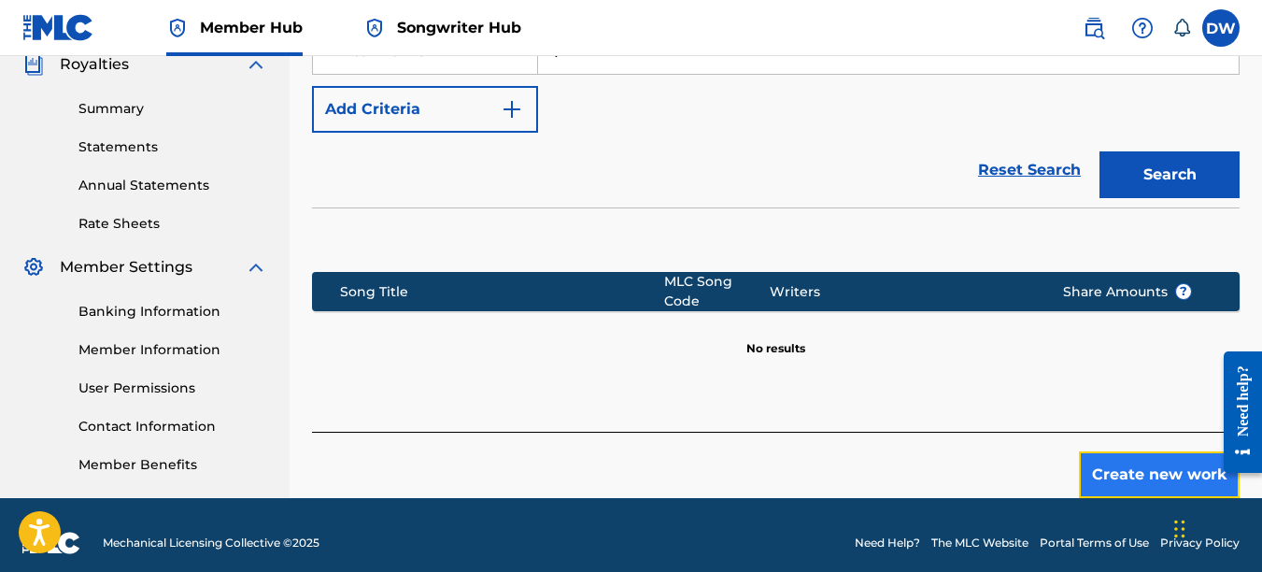
click at [1145, 453] on button "Create new work" at bounding box center [1159, 474] width 161 height 47
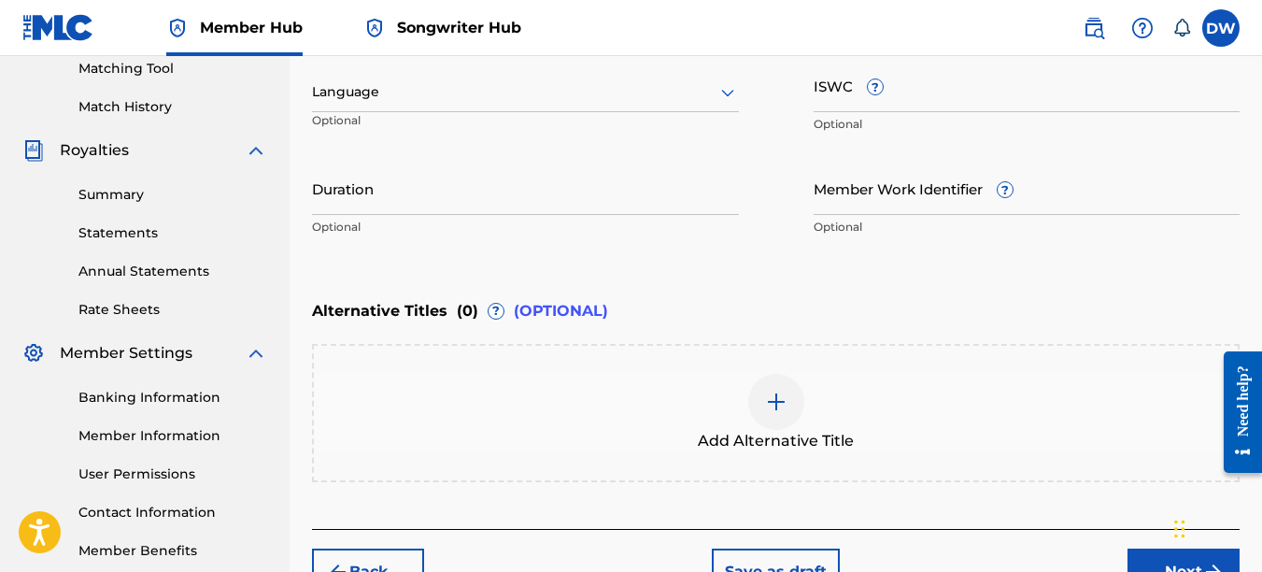
scroll to position [376, 0]
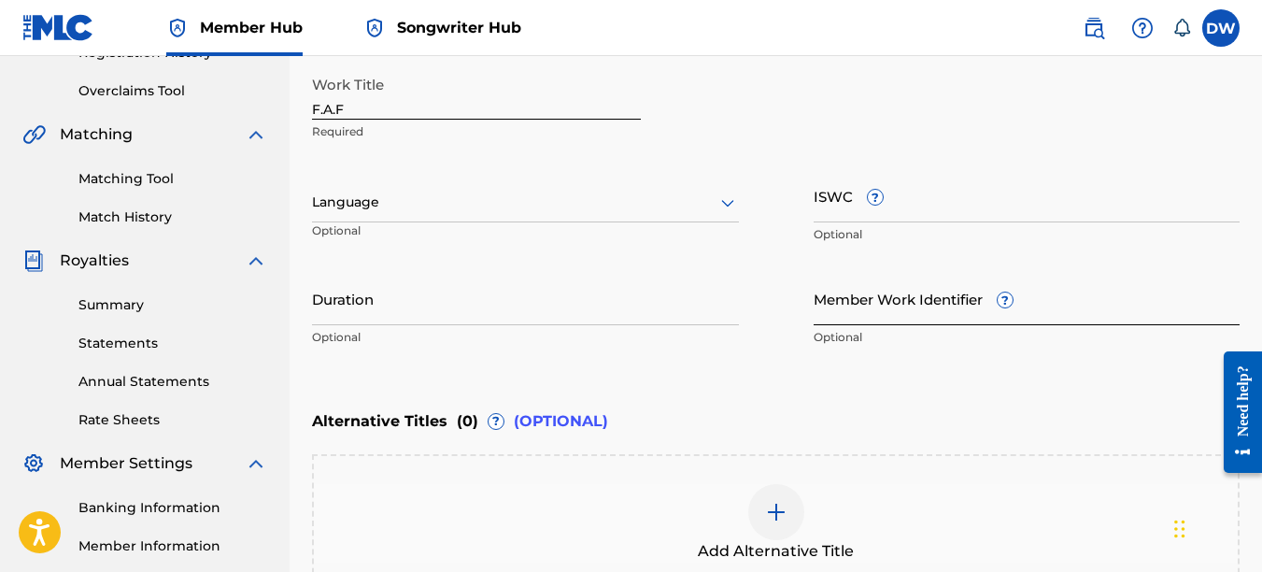
click at [852, 308] on input "Member Work Identifier ?" at bounding box center [1027, 298] width 427 height 53
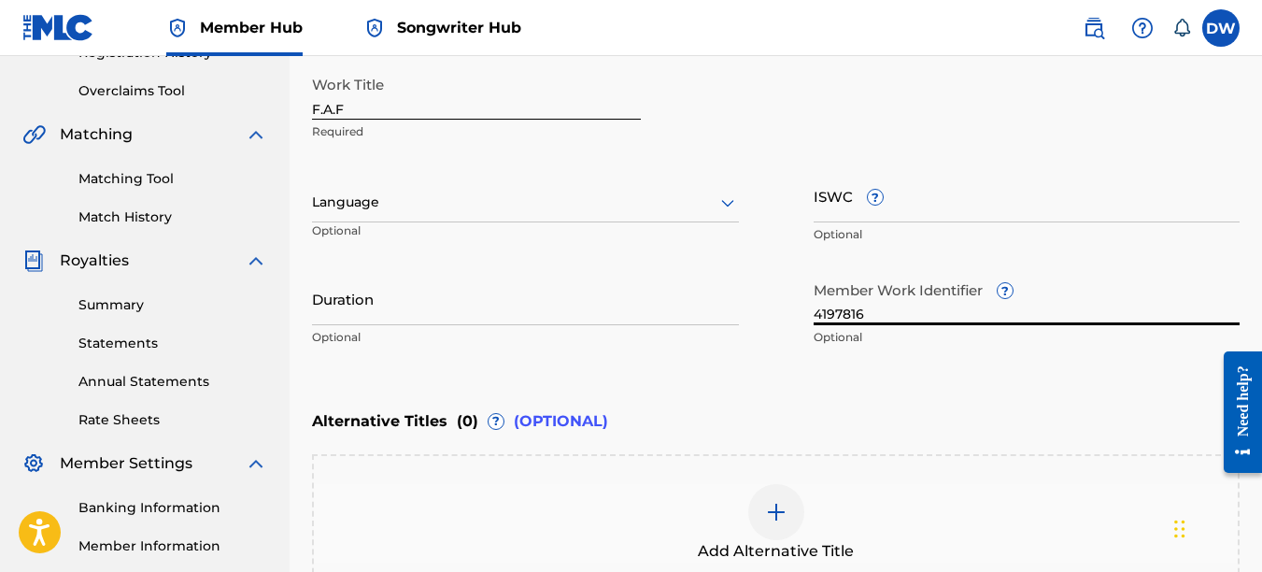
type input "4197816"
click at [731, 203] on icon at bounding box center [727, 203] width 13 height 7
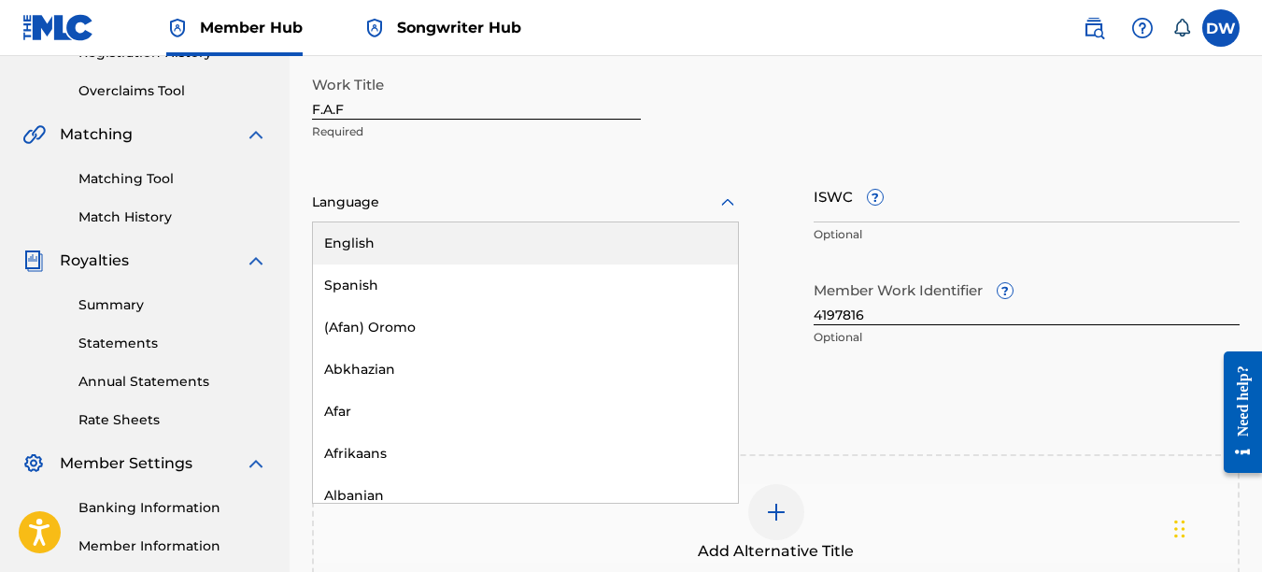
click at [690, 235] on div "English" at bounding box center [525, 243] width 425 height 42
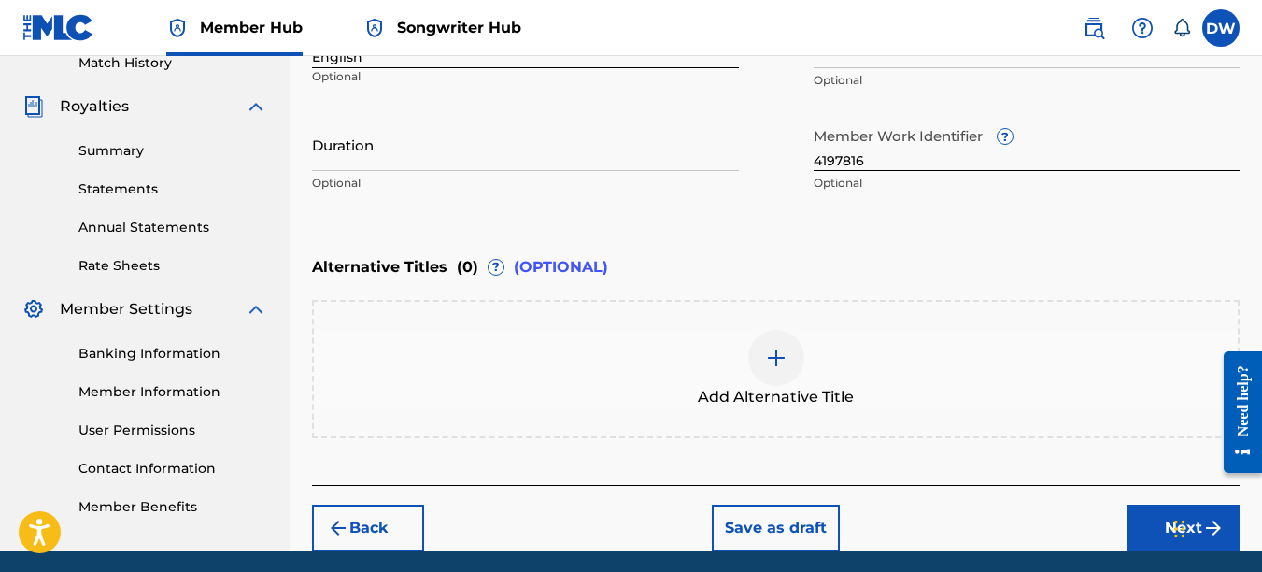
scroll to position [599, 0]
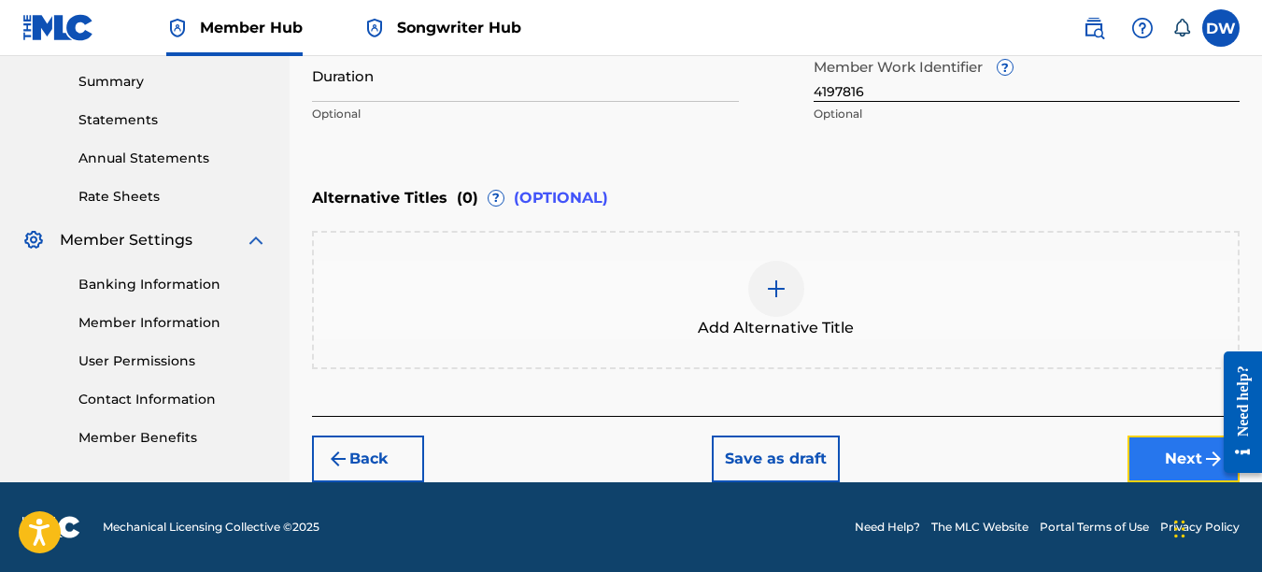
click at [1186, 448] on button "Next" at bounding box center [1184, 458] width 112 height 47
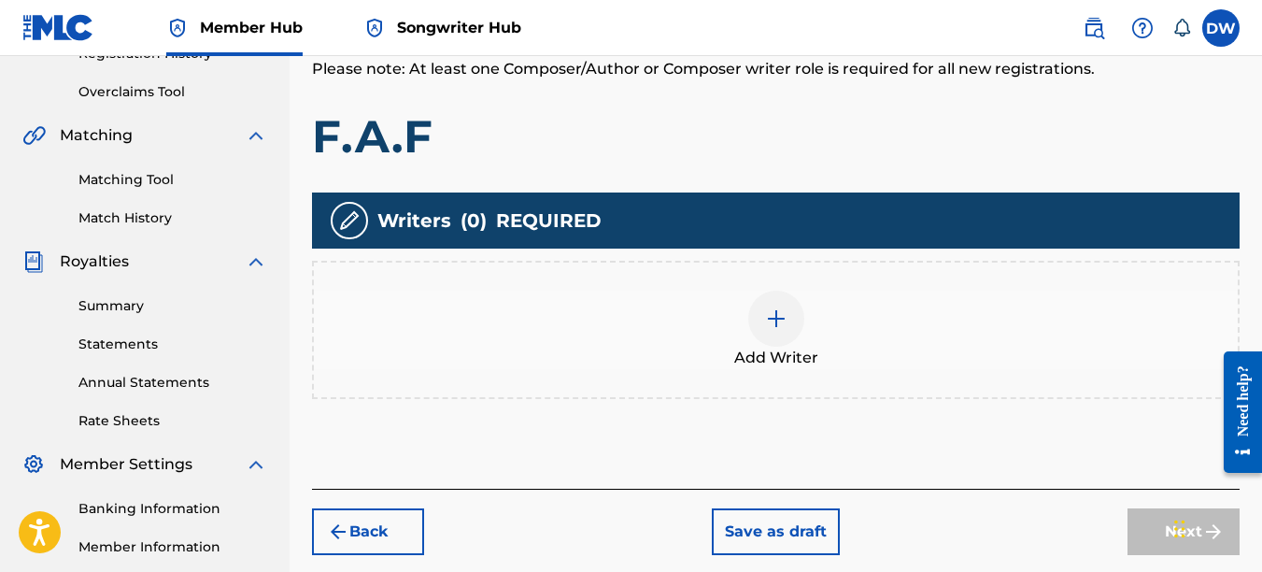
scroll to position [380, 0]
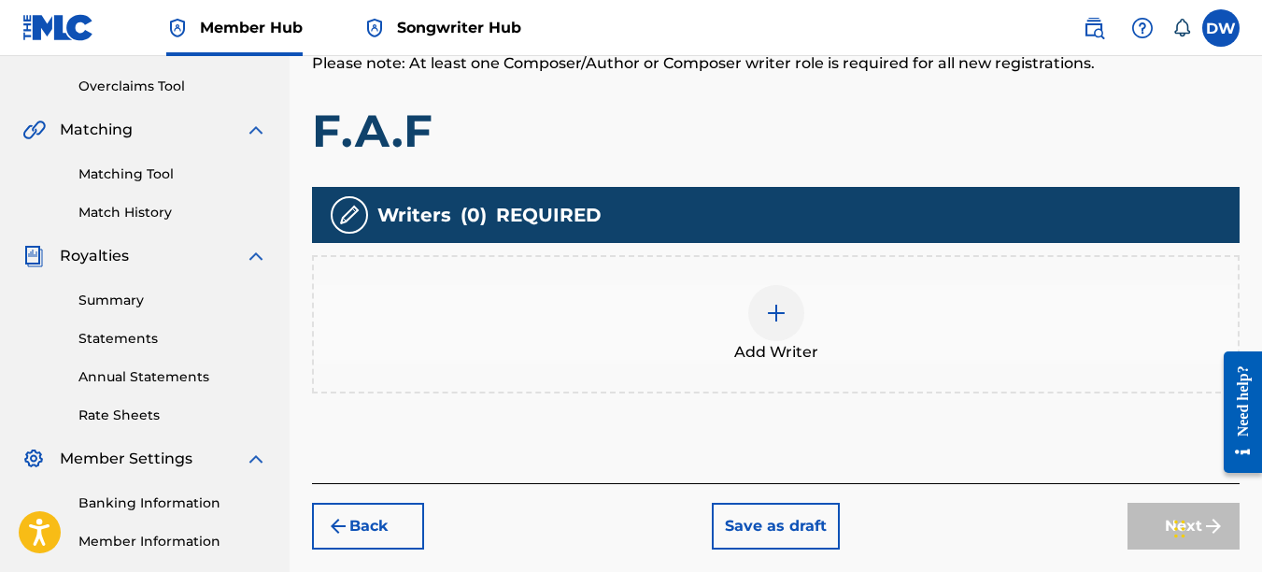
click at [786, 313] on img at bounding box center [776, 313] width 22 height 22
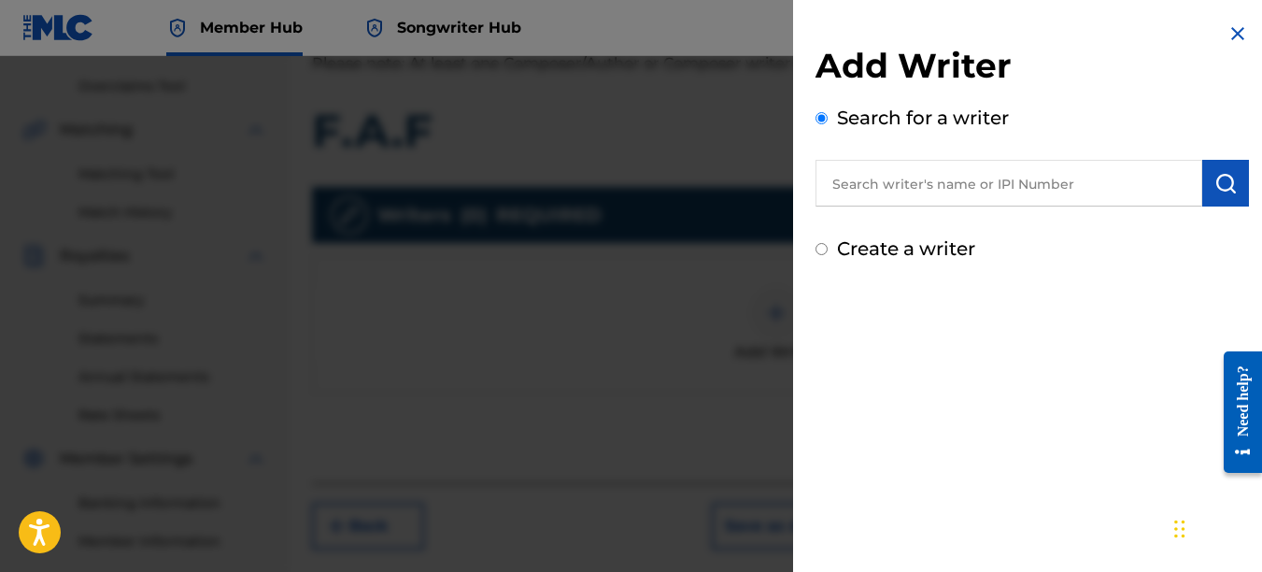
click at [996, 183] on input "text" at bounding box center [1009, 183] width 387 height 47
type input "00742767418"
click at [1221, 184] on img "submit" at bounding box center [1226, 183] width 22 height 22
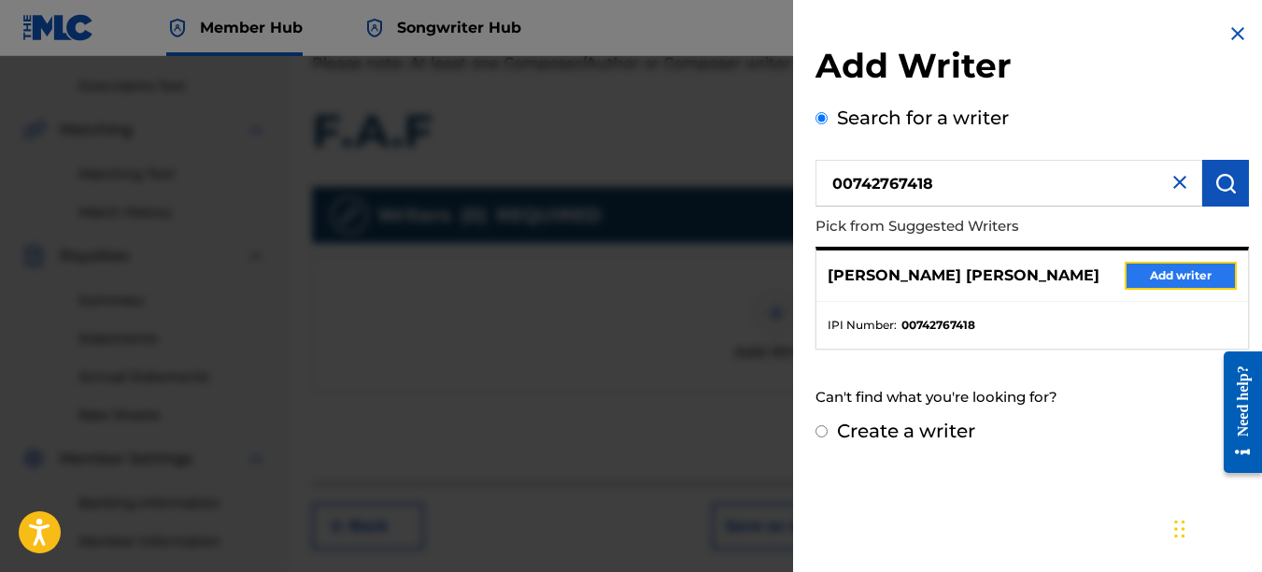
click at [1193, 272] on button "Add writer" at bounding box center [1181, 276] width 112 height 28
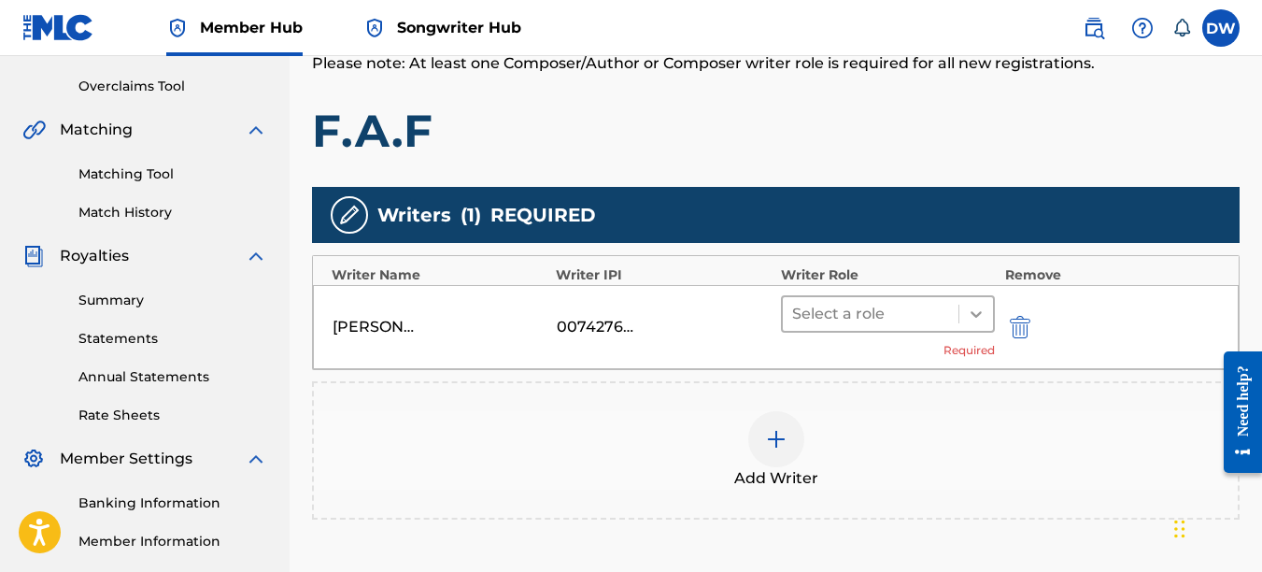
click at [984, 308] on icon at bounding box center [976, 314] width 19 height 19
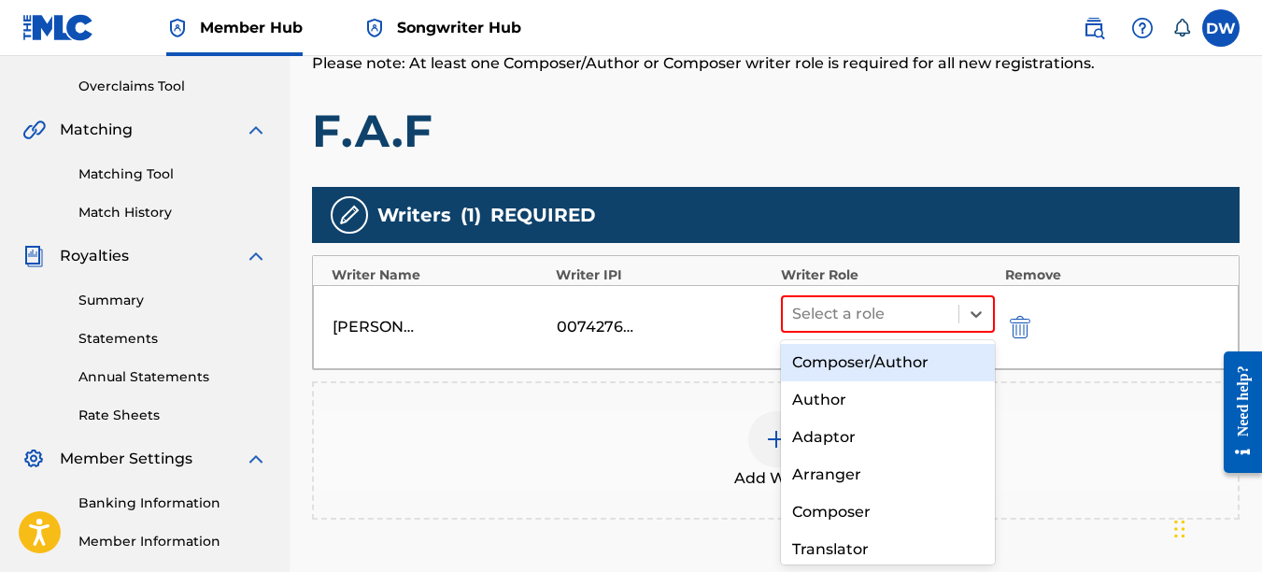
click at [915, 359] on div "Composer/Author" at bounding box center [888, 362] width 215 height 37
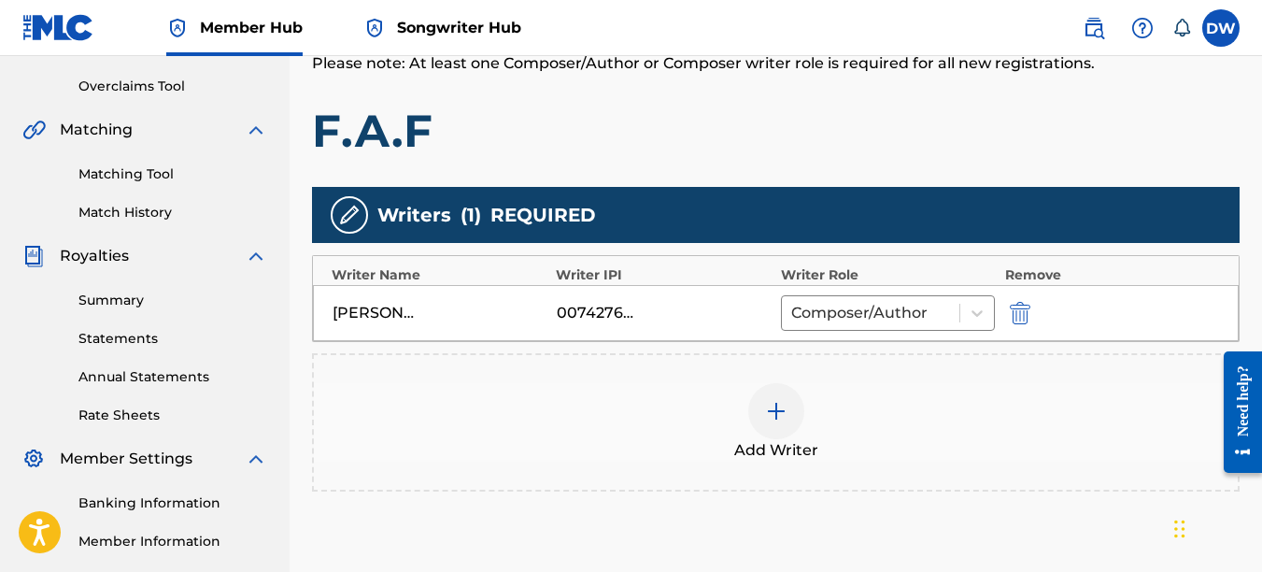
scroll to position [509, 0]
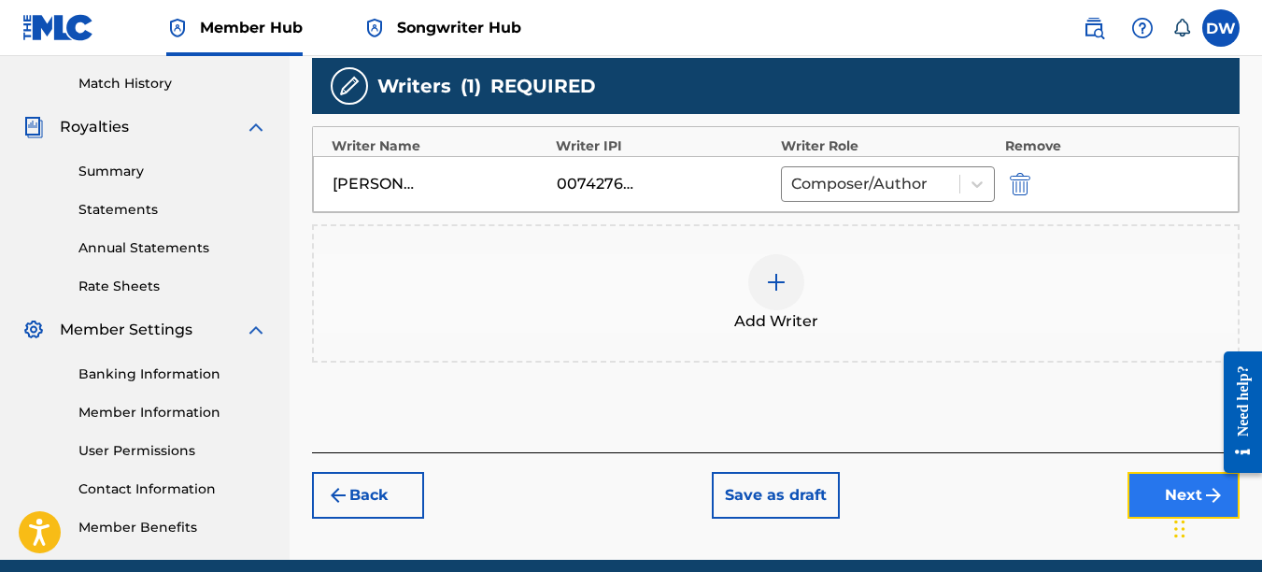
click at [1145, 477] on button "Next" at bounding box center [1184, 495] width 112 height 47
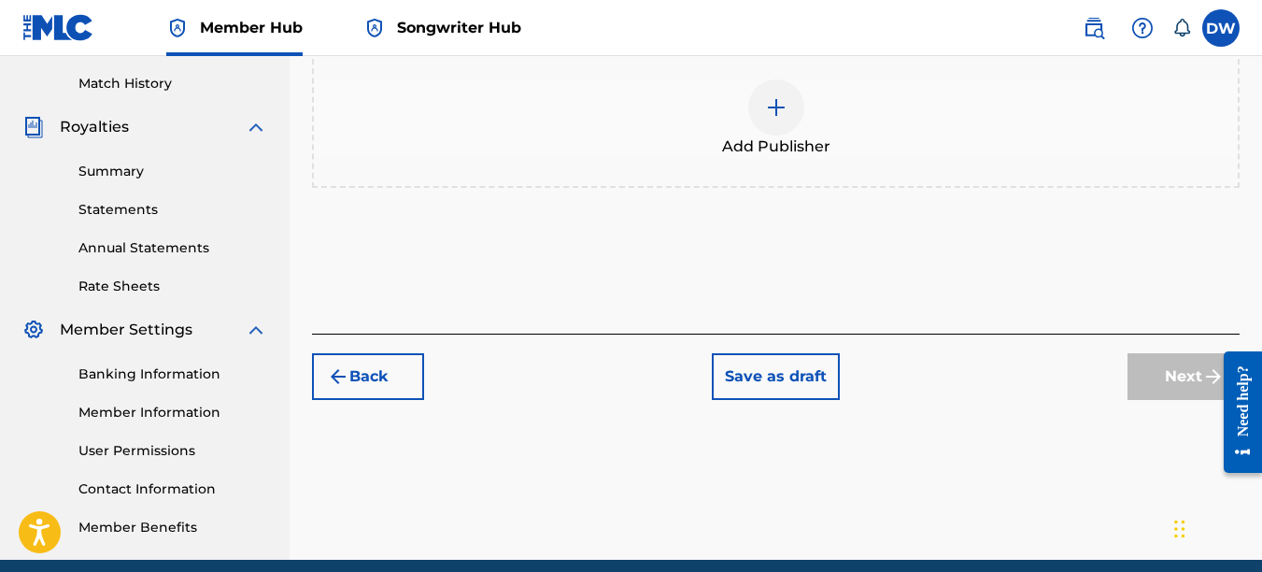
scroll to position [84, 0]
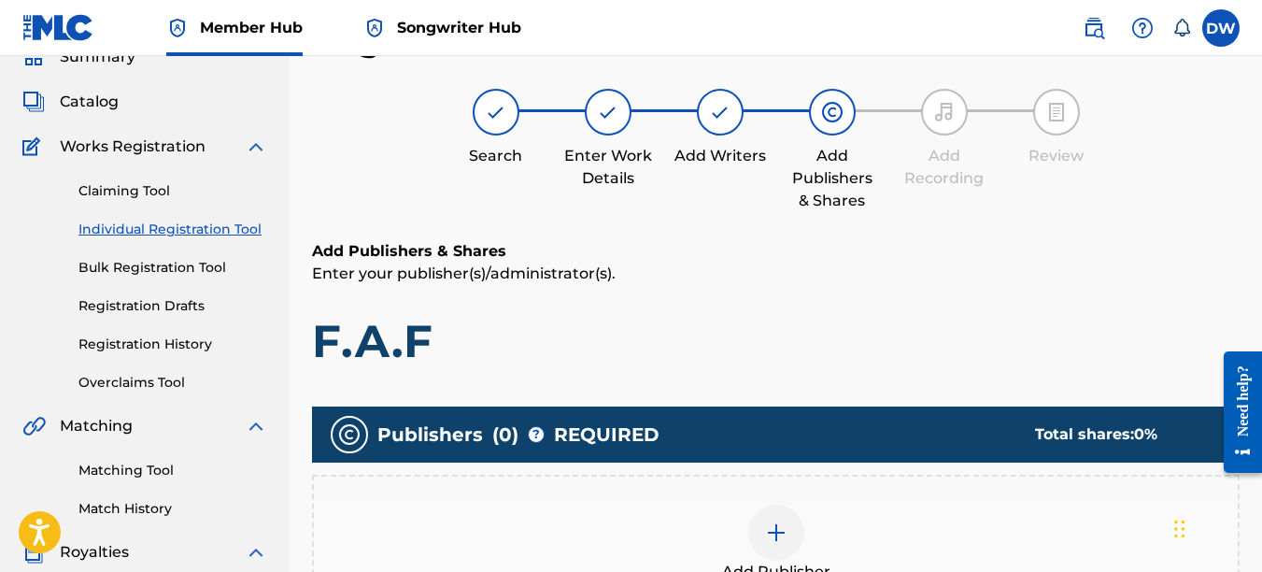
click at [783, 529] on img at bounding box center [776, 532] width 22 height 22
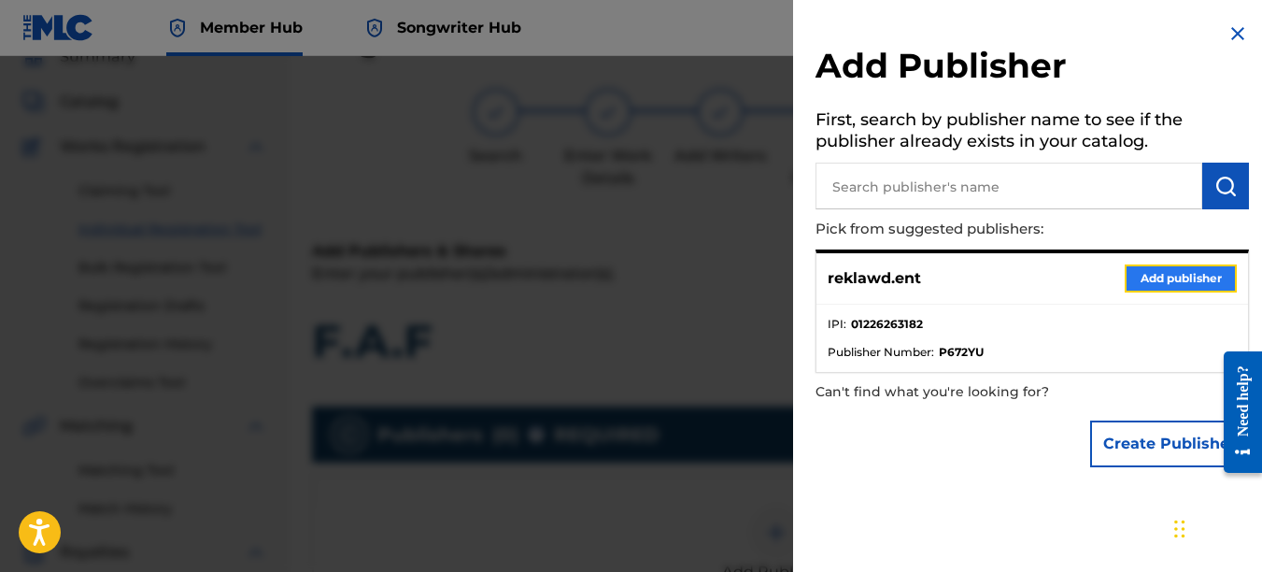
click at [1156, 268] on button "Add publisher" at bounding box center [1181, 278] width 112 height 28
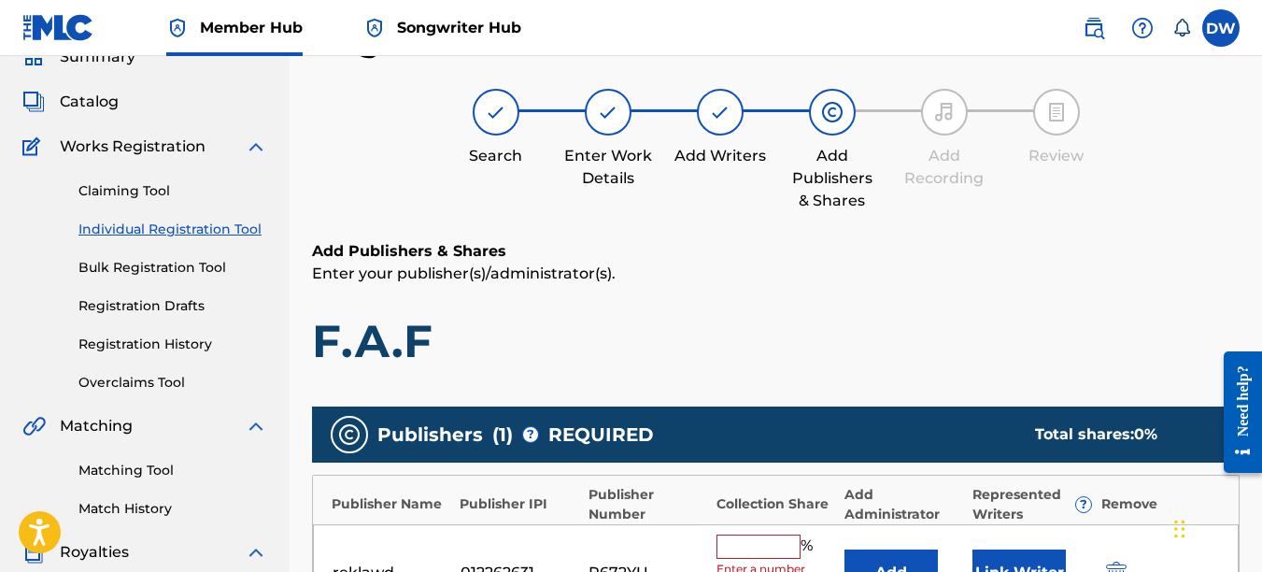
click at [750, 551] on input "text" at bounding box center [759, 546] width 84 height 24
type input "100"
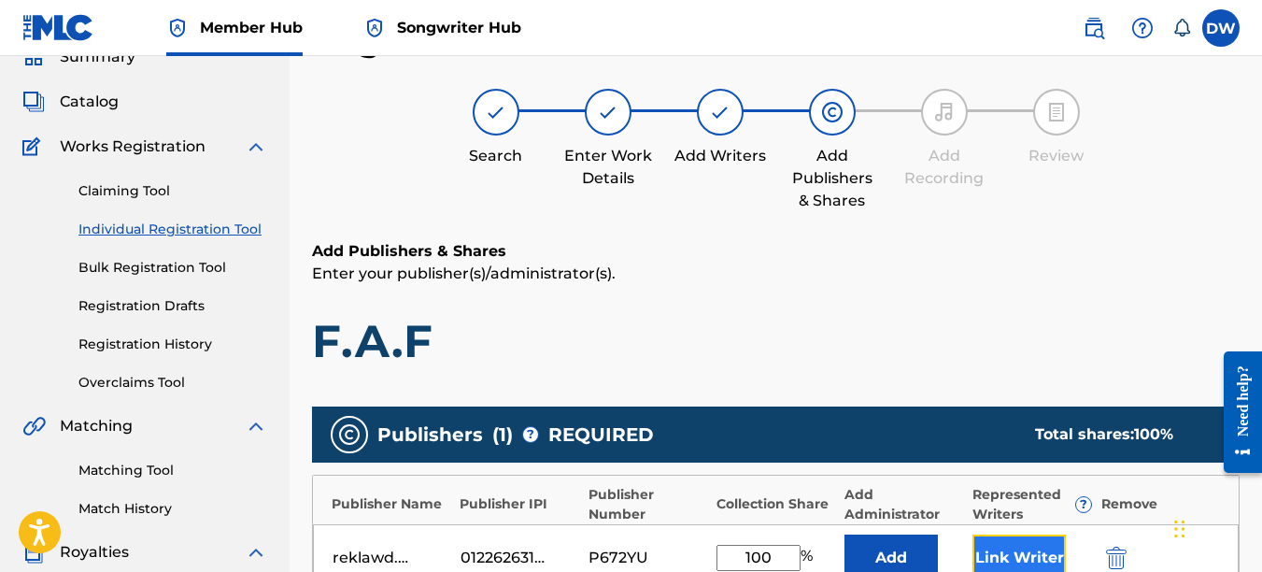
click at [1043, 555] on button "Link Writer" at bounding box center [1019, 557] width 93 height 47
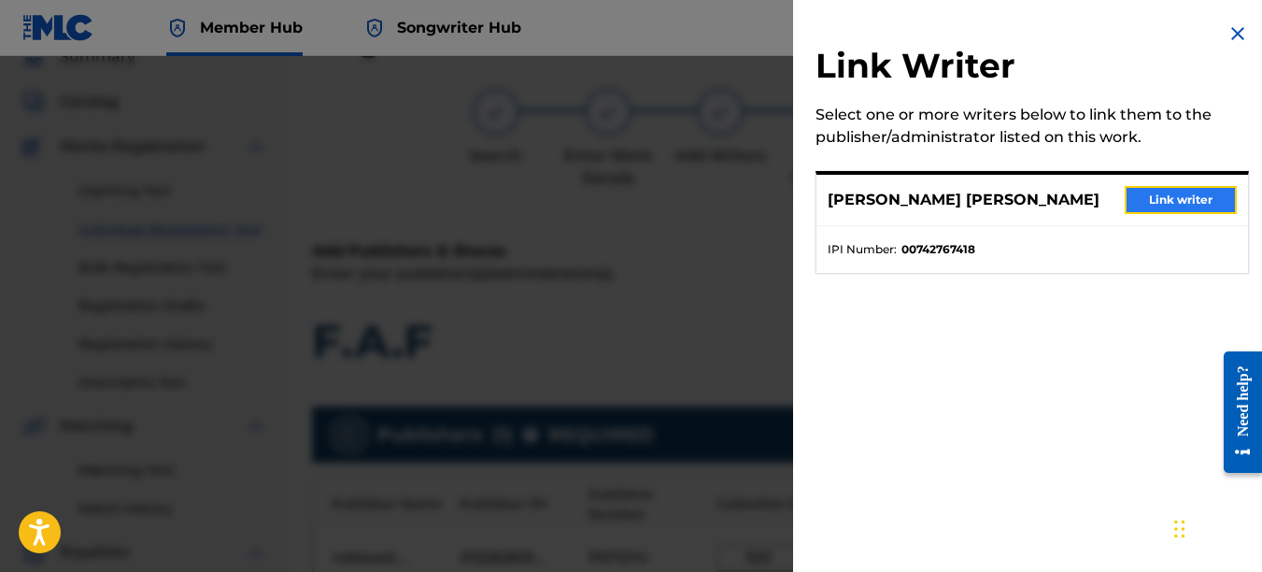
click at [1192, 199] on button "Link writer" at bounding box center [1181, 200] width 112 height 28
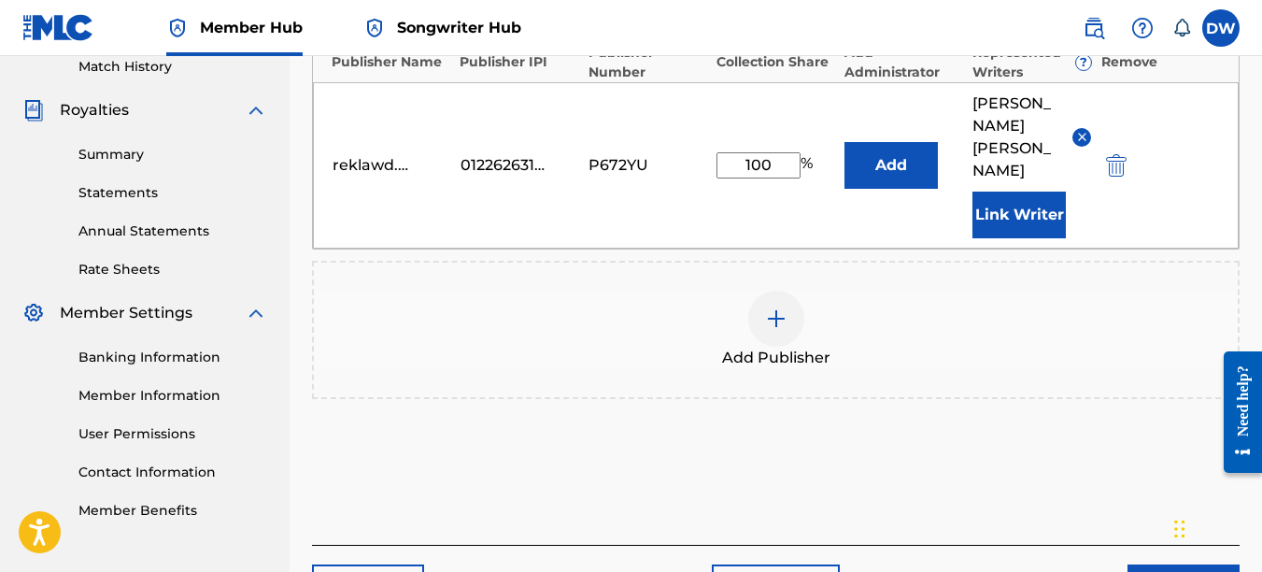
scroll to position [538, 0]
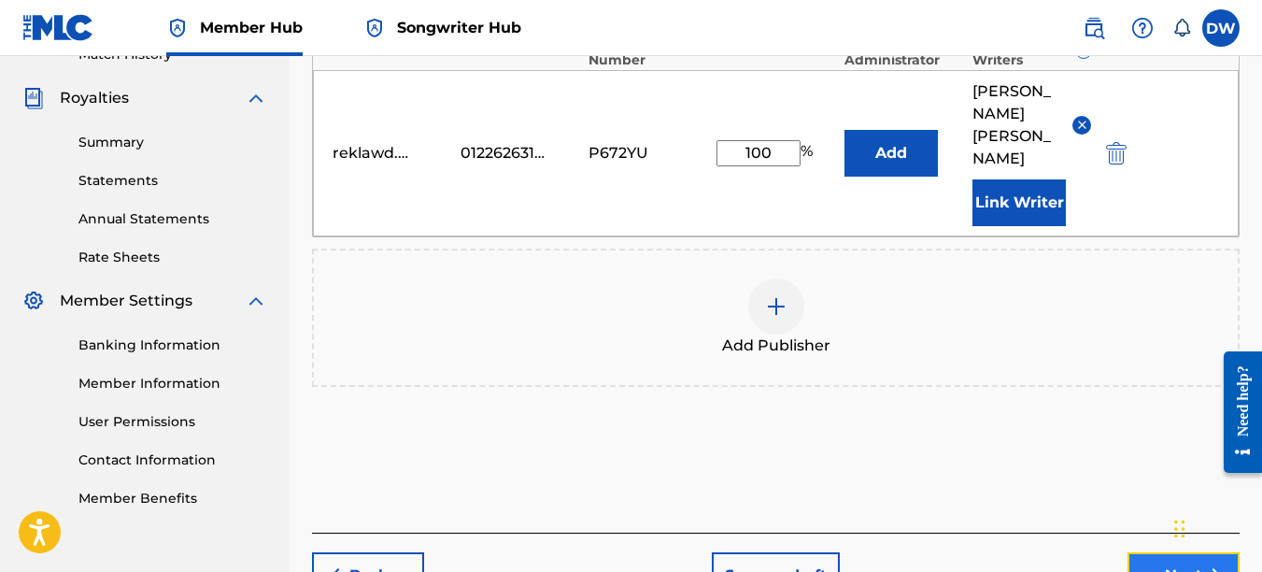
click at [1148, 552] on button "Next" at bounding box center [1184, 575] width 112 height 47
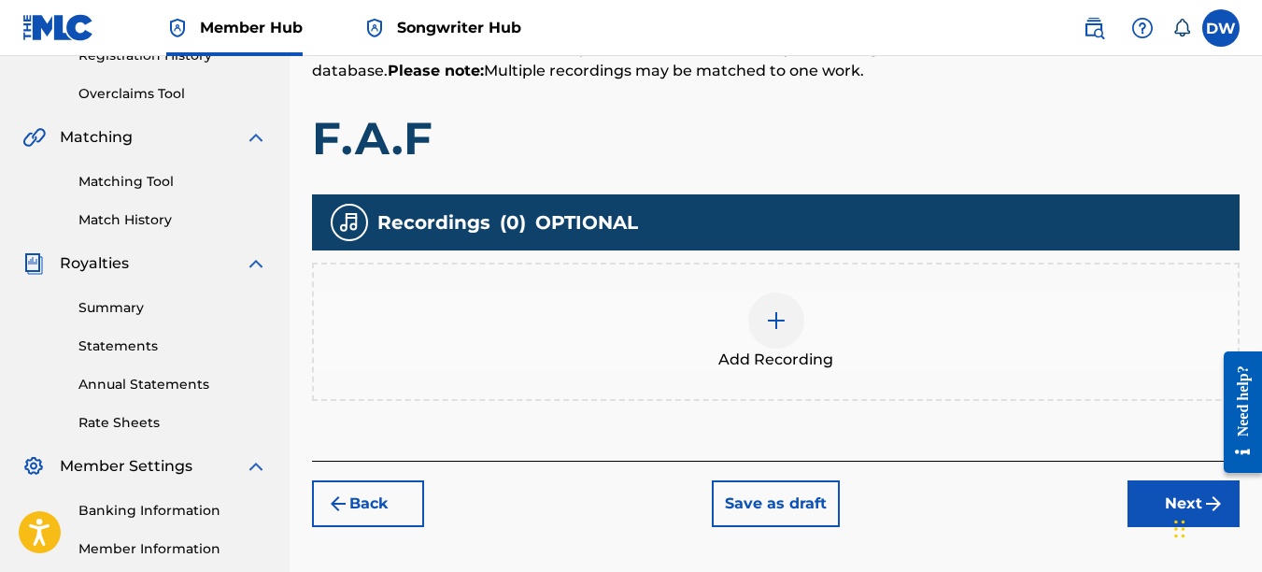
scroll to position [419, 0]
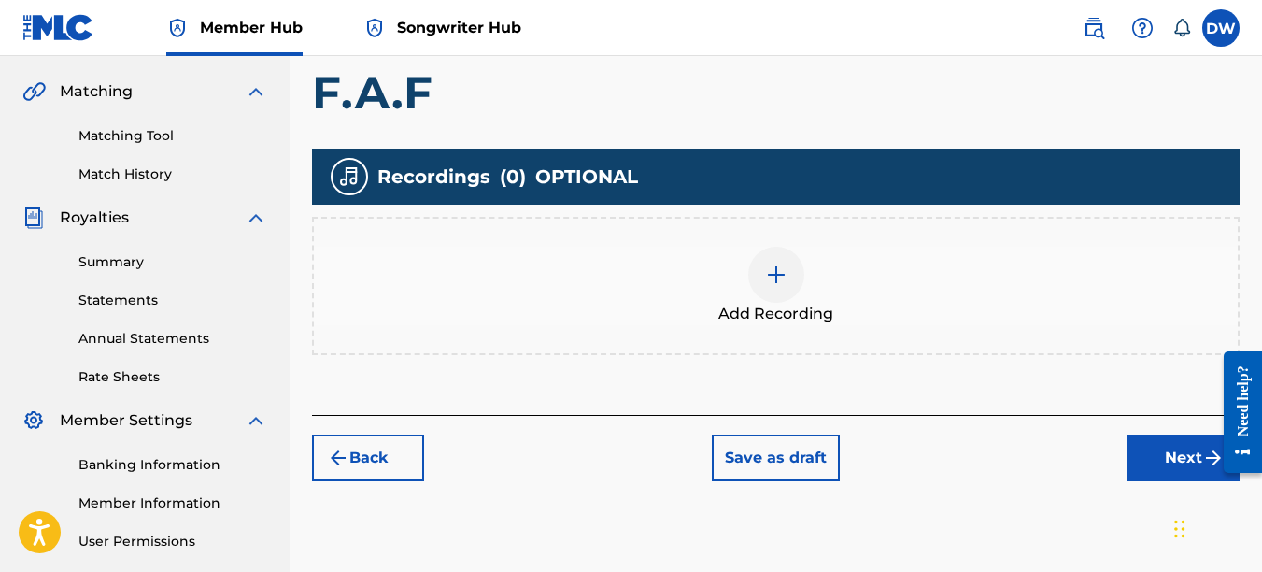
click at [782, 291] on div at bounding box center [776, 275] width 56 height 56
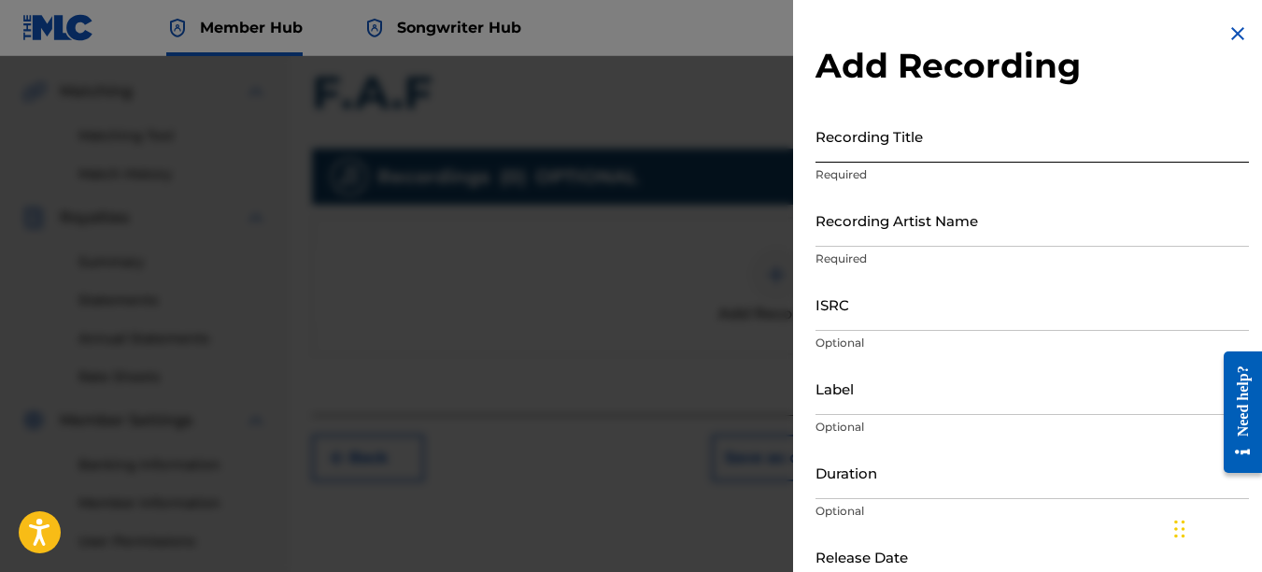
click at [852, 151] on input "Recording Title" at bounding box center [1033, 135] width 434 height 53
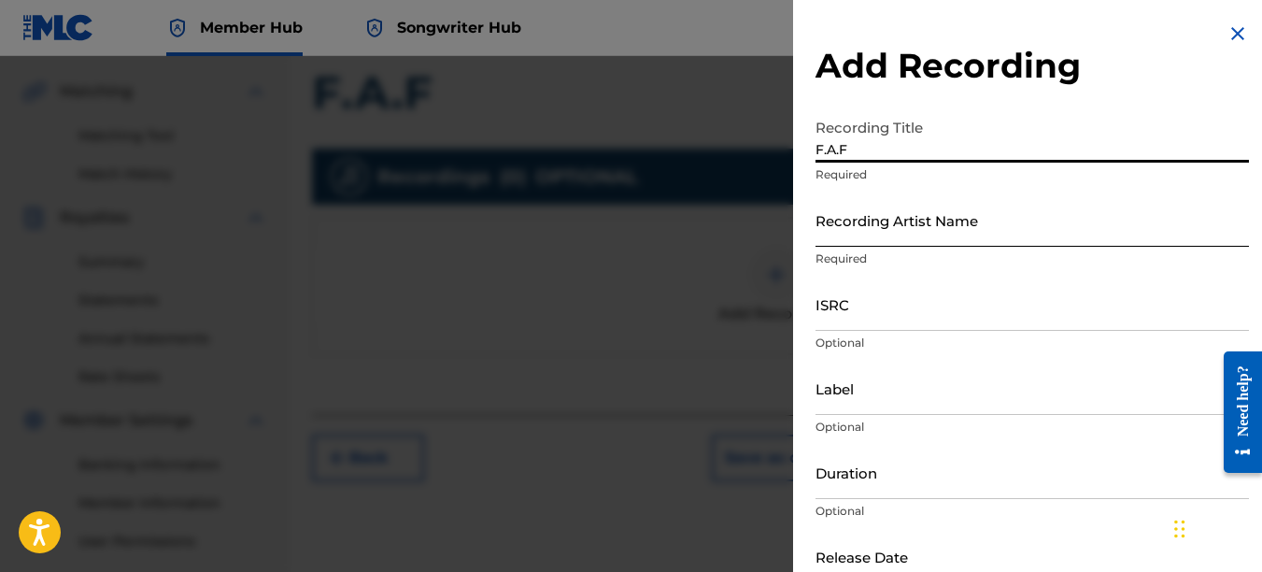
type input "F.A.F"
click at [851, 229] on input "Recording Artist Name" at bounding box center [1033, 219] width 434 height 53
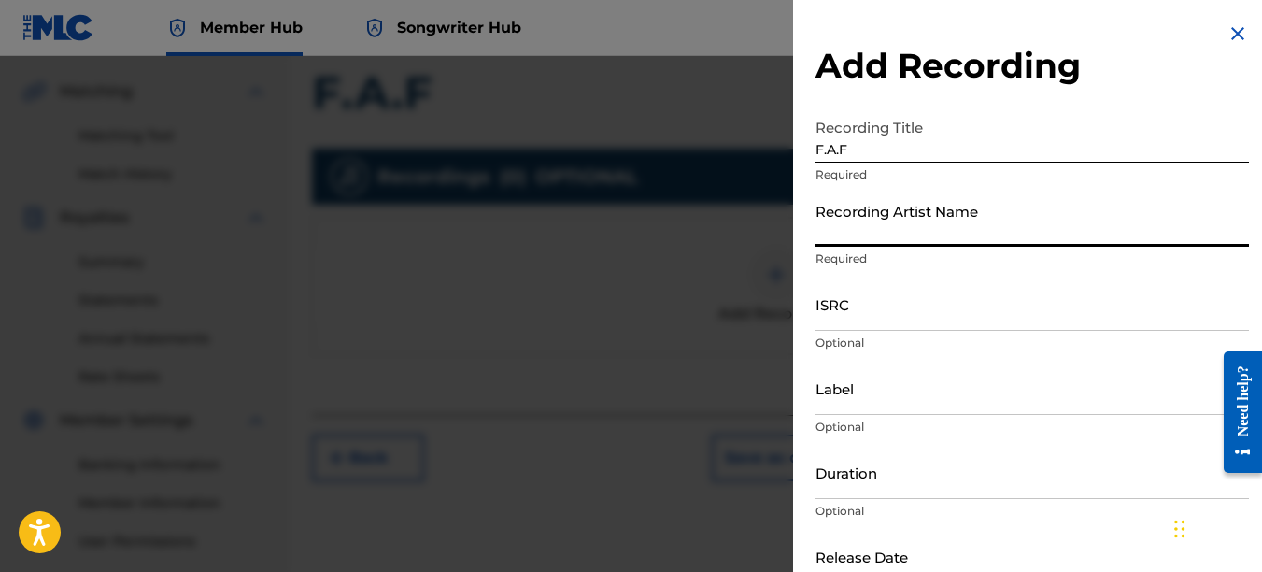
type input "PAIN"
type input "REKLAWD.ENT"
type input "[DATE]"
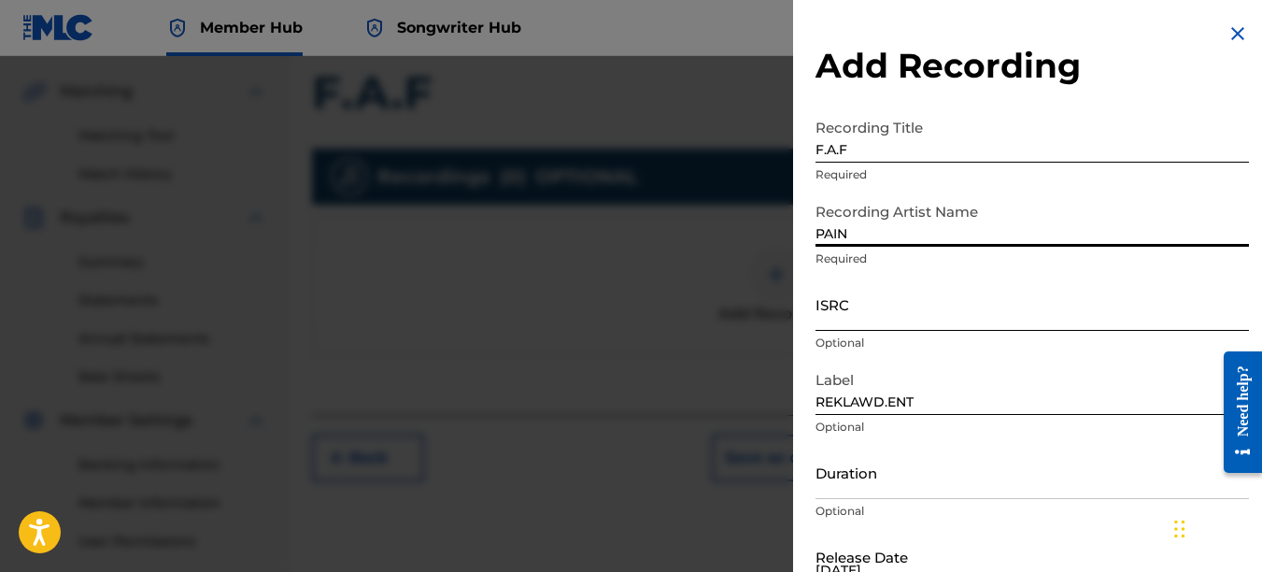
click at [833, 312] on input "ISRC" at bounding box center [1033, 303] width 434 height 53
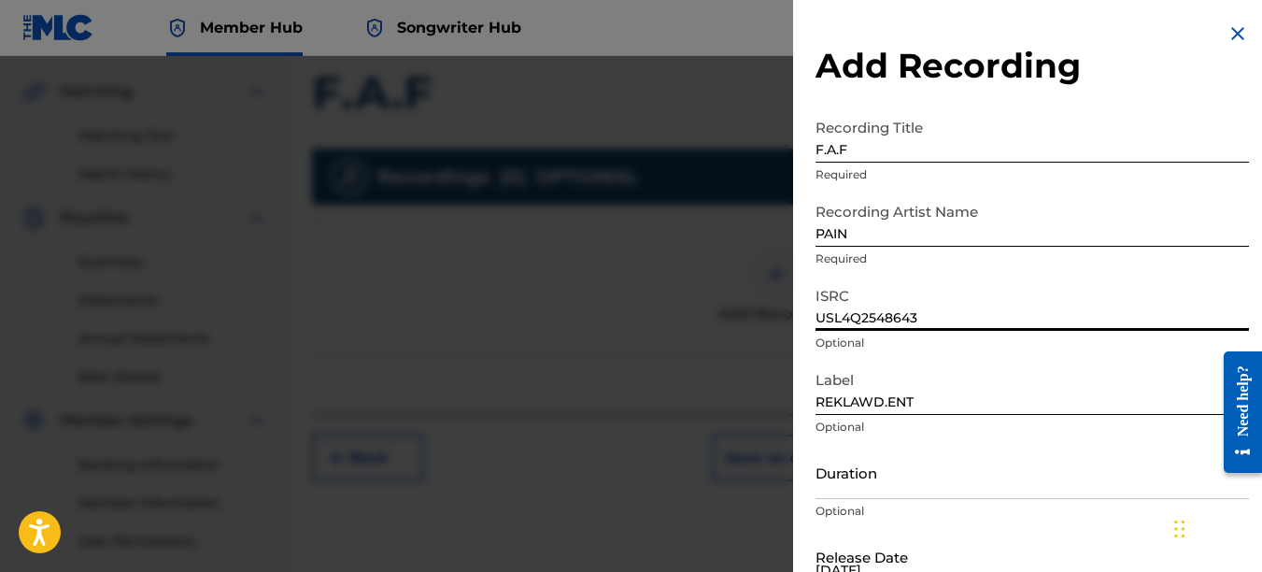
type input "USL4Q2548643"
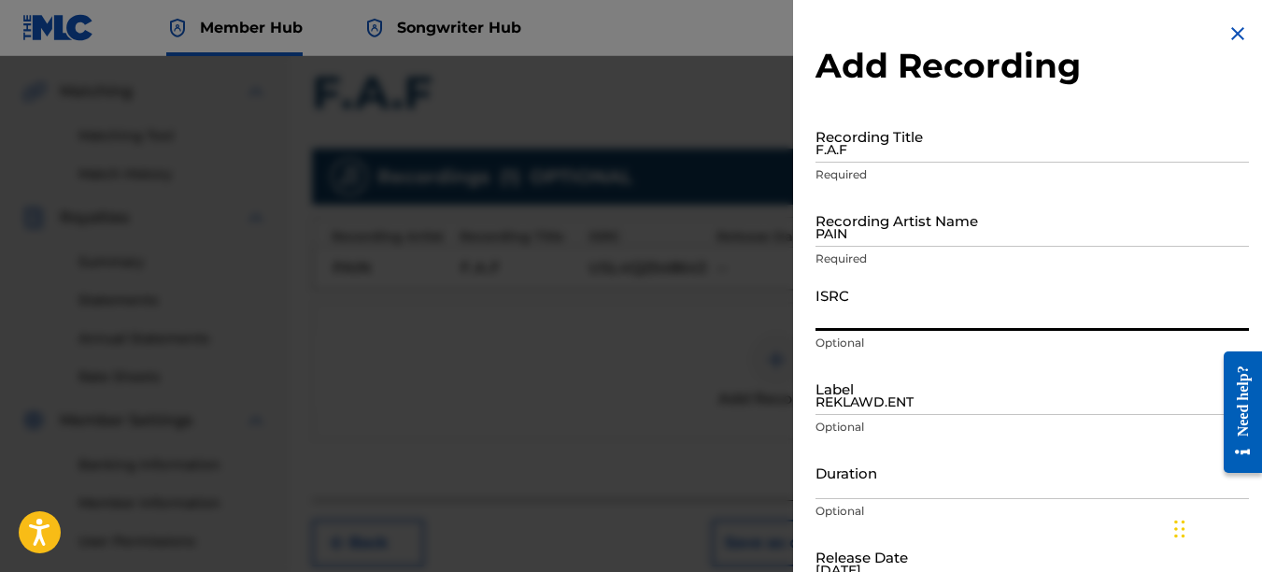
click at [1227, 33] on img at bounding box center [1238, 33] width 22 height 22
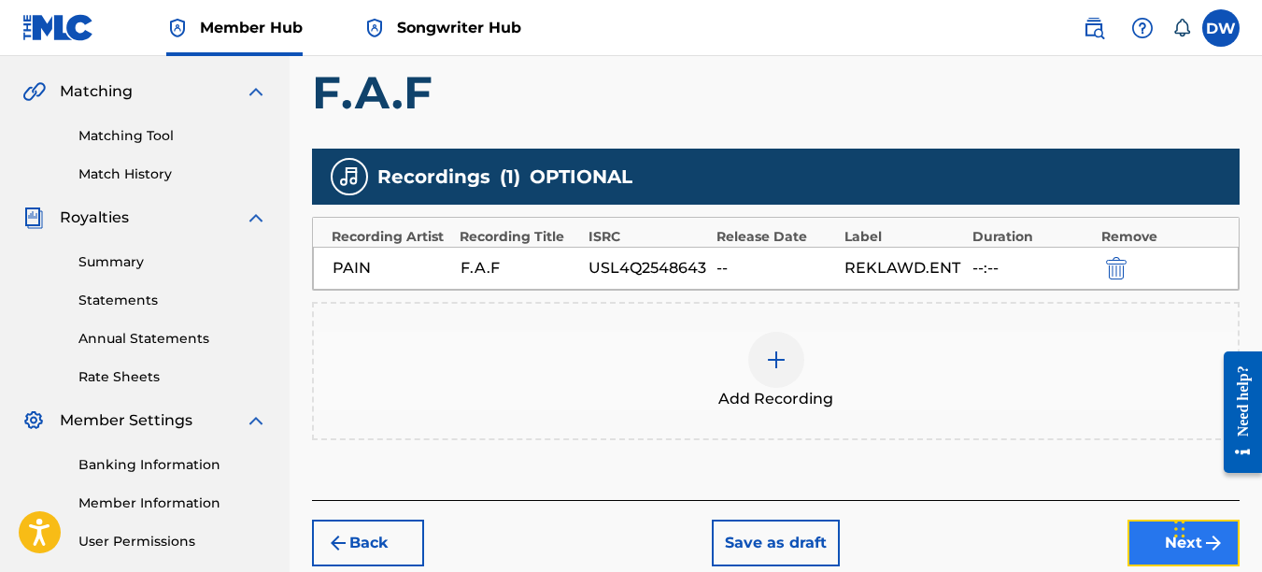
click at [1145, 538] on button "Next" at bounding box center [1184, 542] width 112 height 47
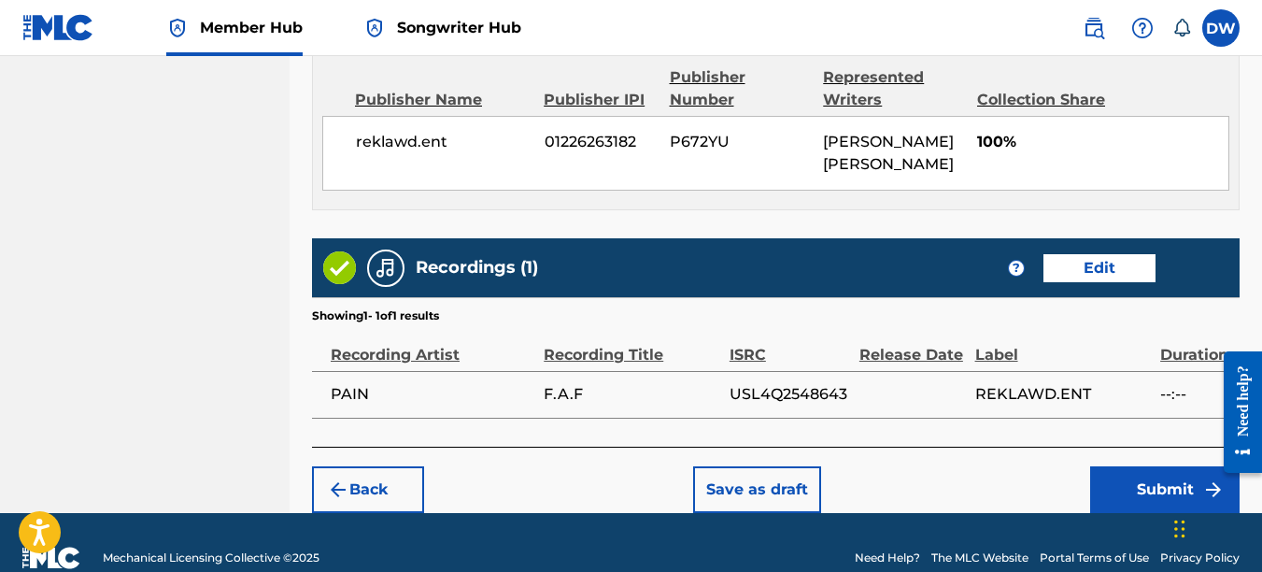
scroll to position [1037, 0]
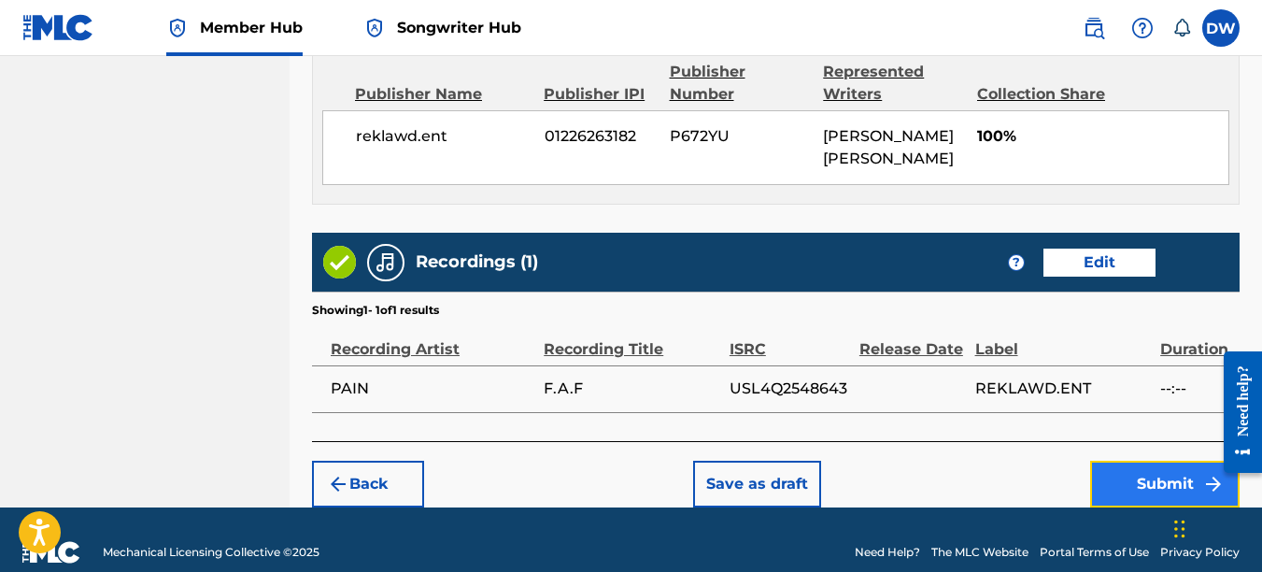
click at [1164, 462] on button "Submit" at bounding box center [1164, 484] width 149 height 47
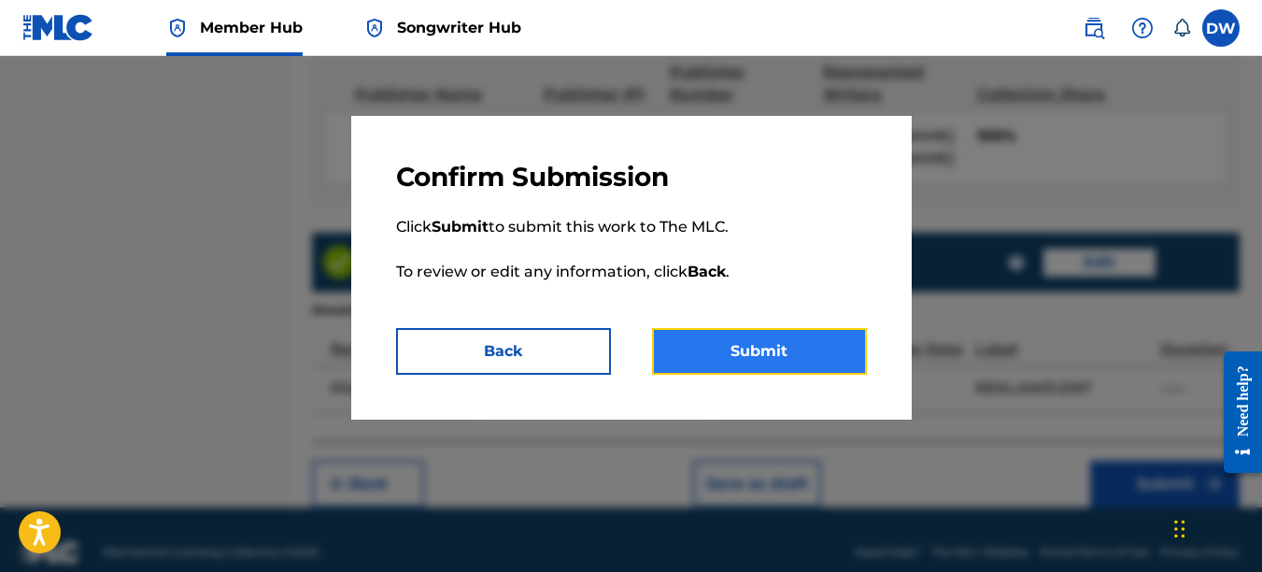
click at [820, 350] on button "Submit" at bounding box center [759, 351] width 215 height 47
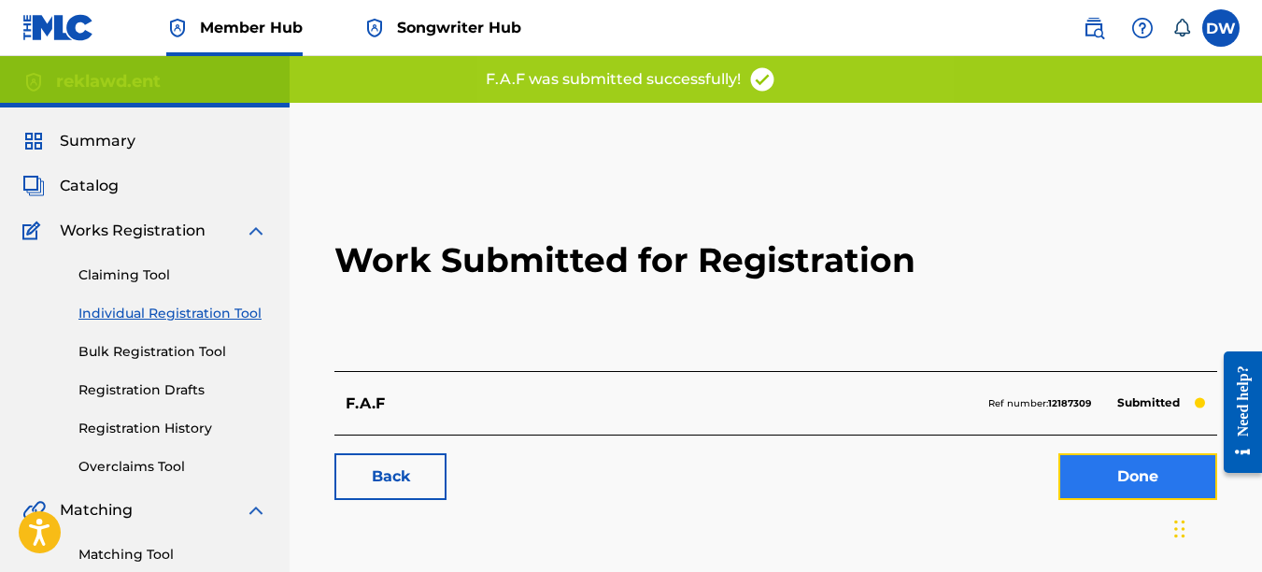
click at [1139, 474] on link "Done" at bounding box center [1138, 476] width 159 height 47
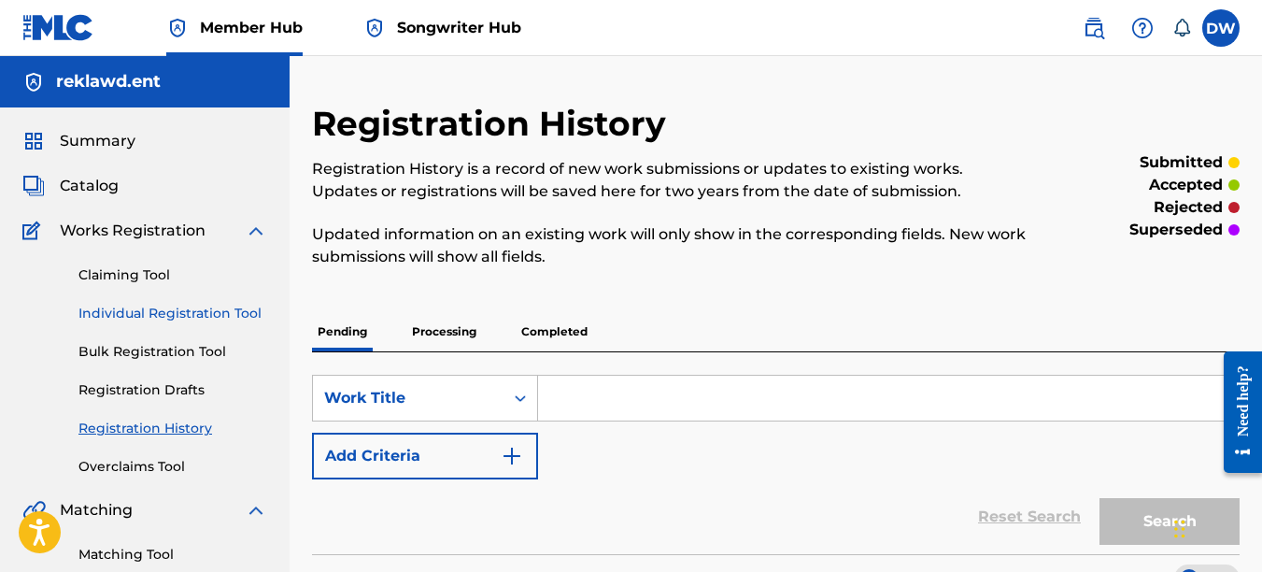
click at [236, 308] on link "Individual Registration Tool" at bounding box center [172, 314] width 189 height 20
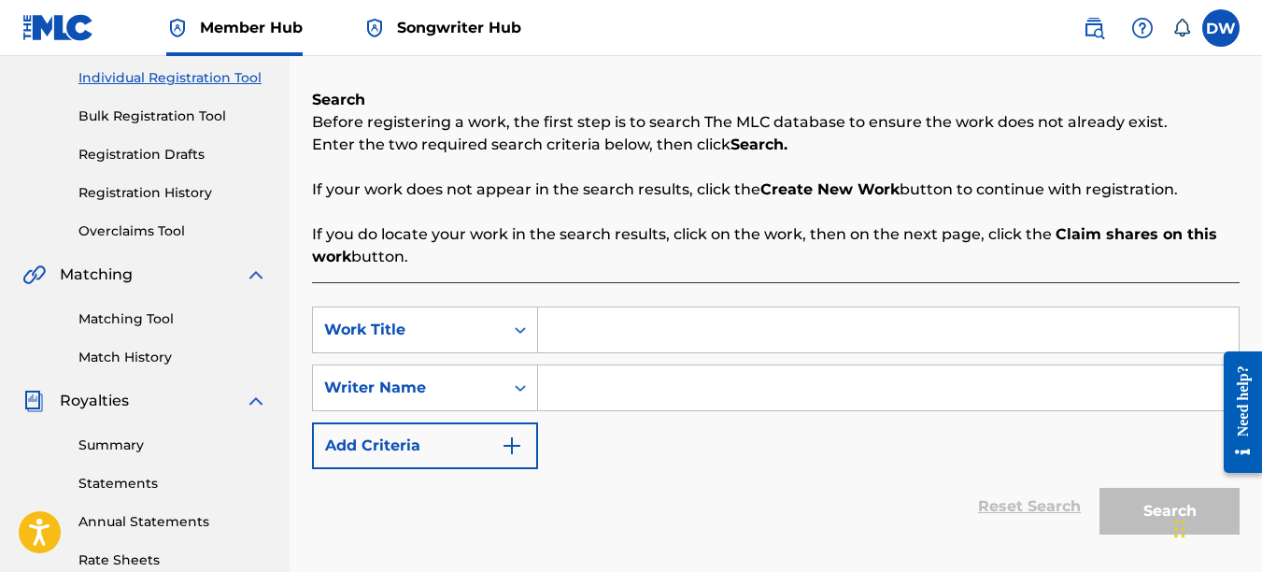
scroll to position [283, 0]
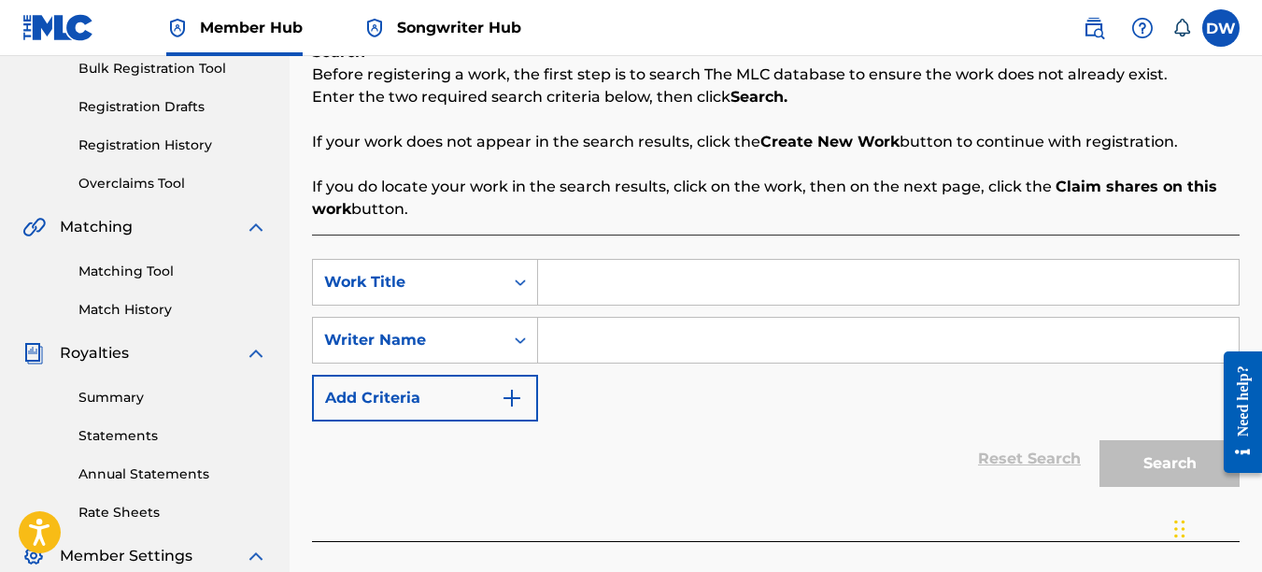
click at [661, 287] on input "Search Form" at bounding box center [888, 282] width 701 height 45
type input "THAT'S GANGSTA"
click at [658, 332] on input "Search Form" at bounding box center [888, 340] width 701 height 45
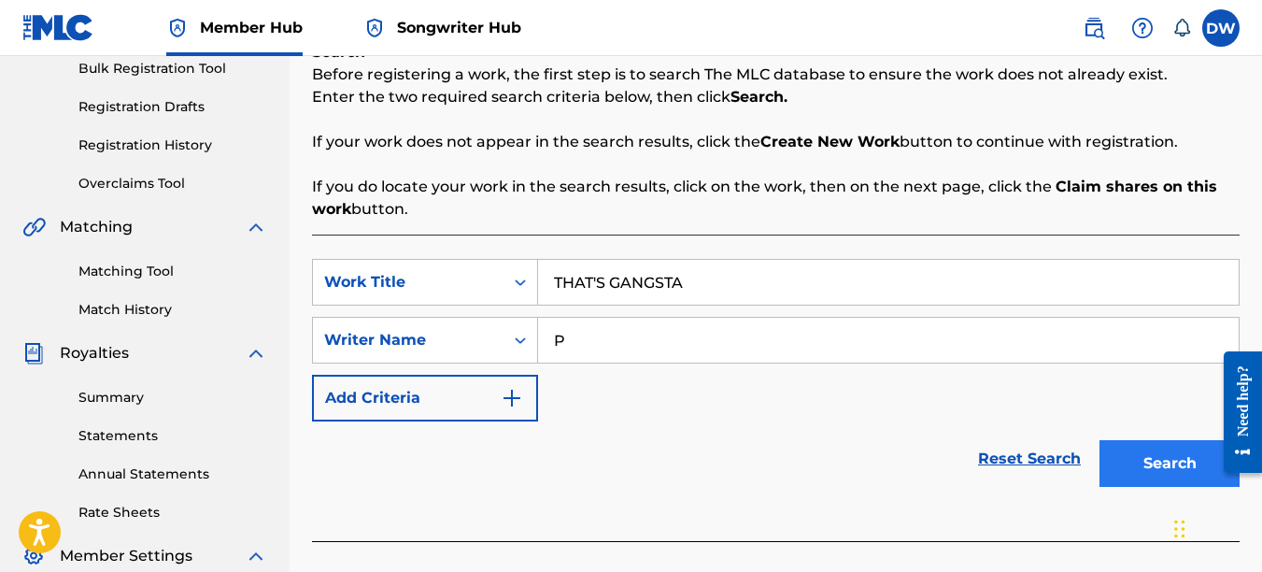
type input "P"
click at [1170, 448] on button "Search" at bounding box center [1170, 463] width 140 height 47
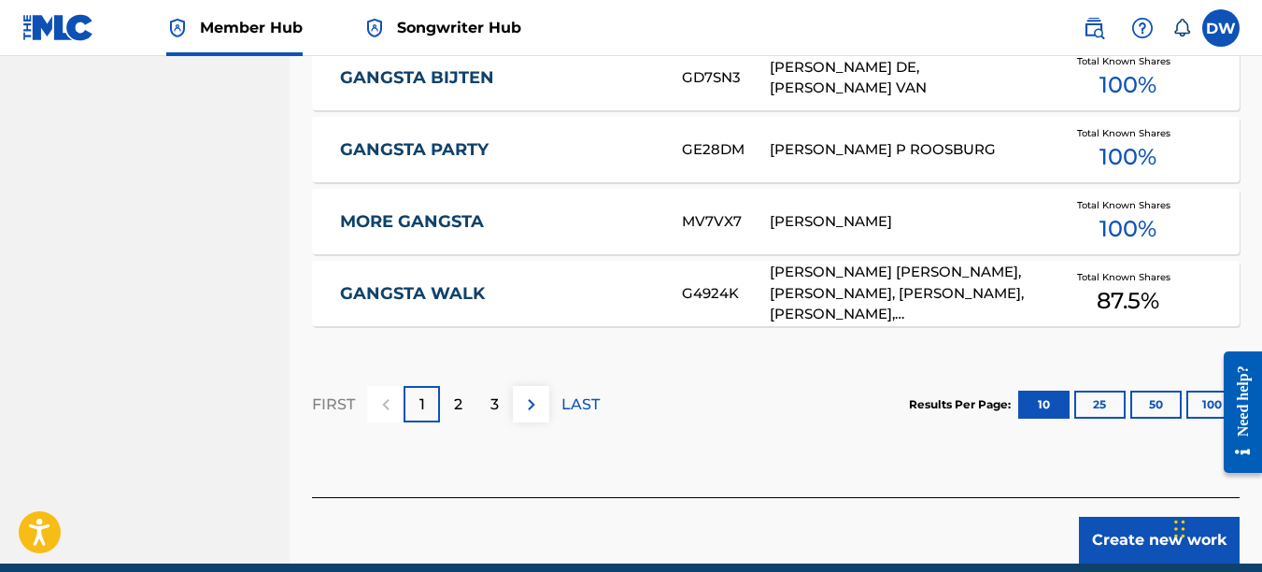
scroll to position [1310, 0]
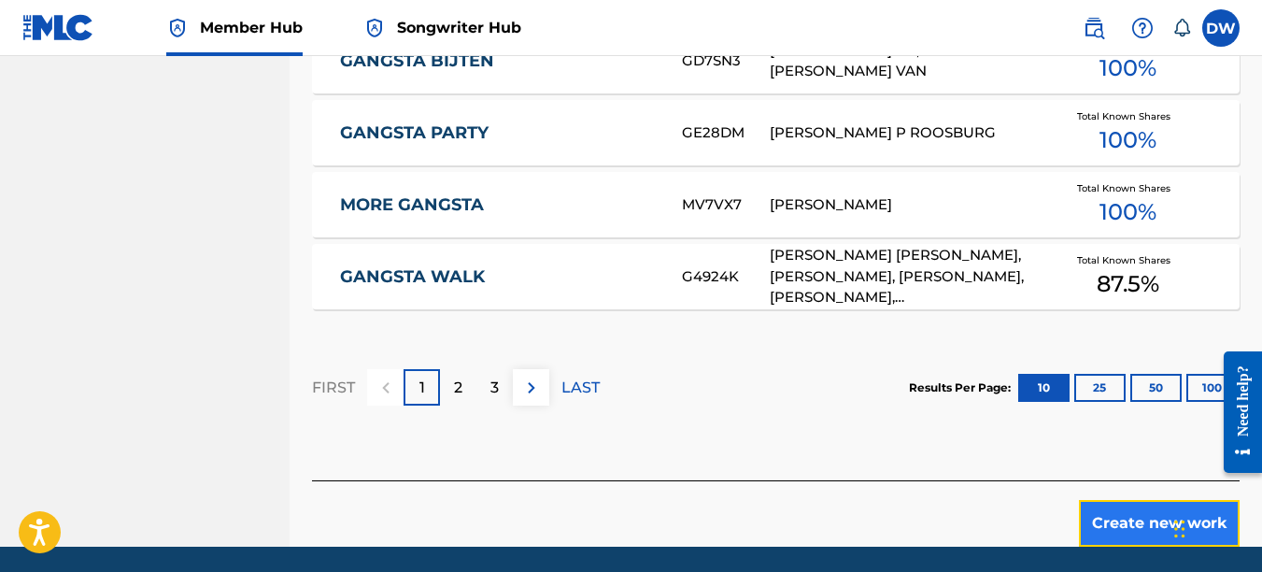
click at [1105, 513] on button "Create new work" at bounding box center [1159, 523] width 161 height 47
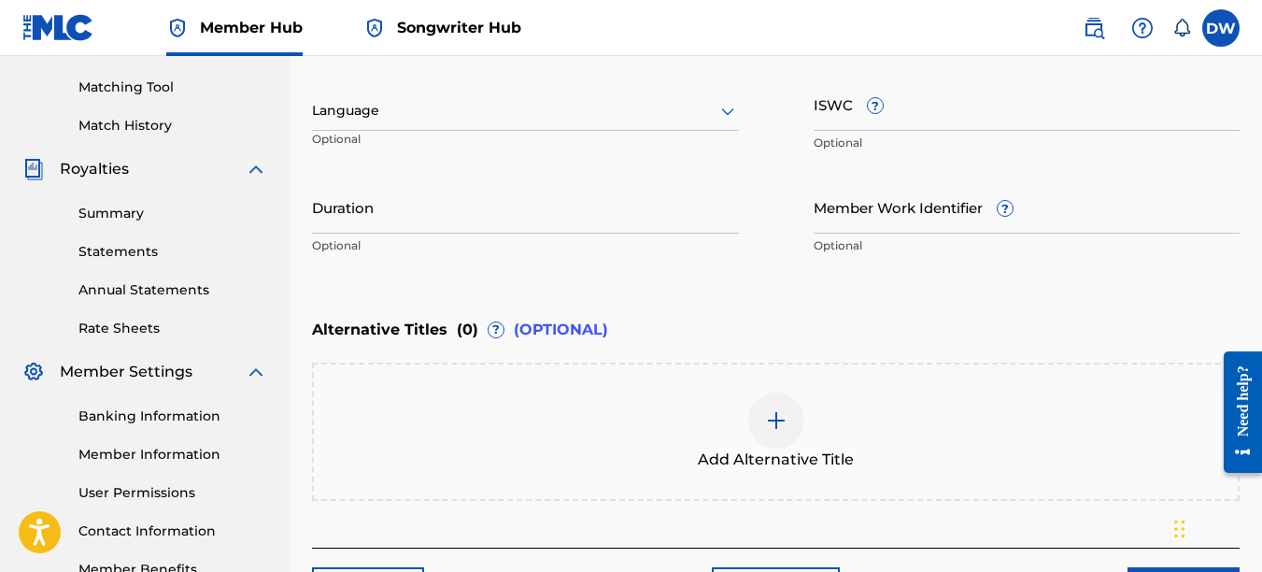
scroll to position [433, 0]
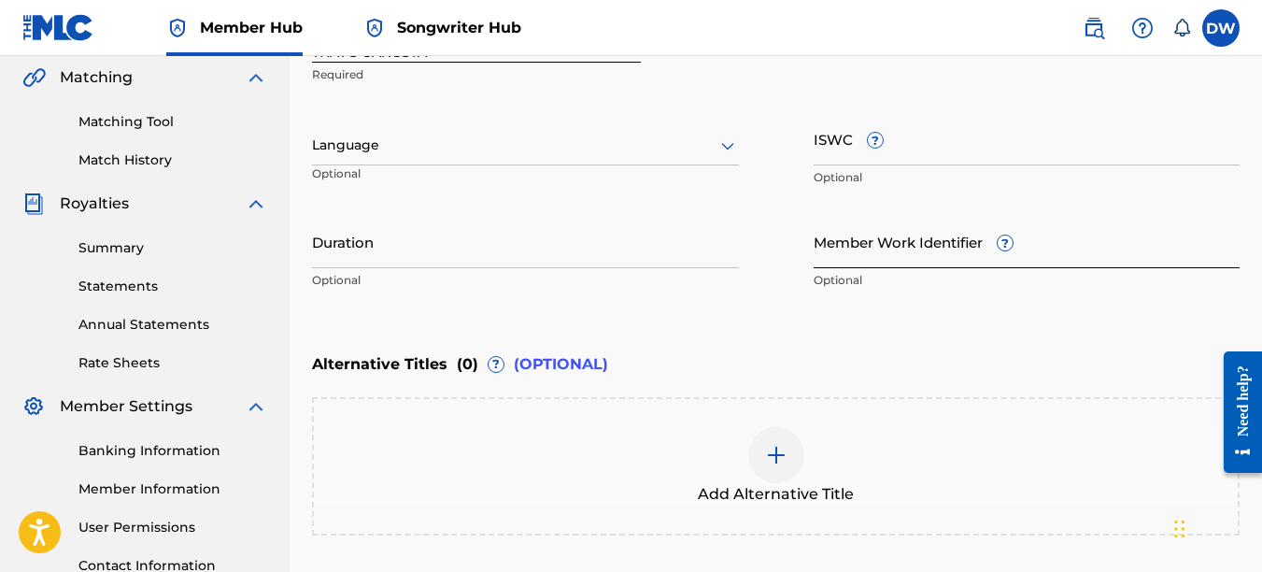
click at [852, 254] on input "Member Work Identifier ?" at bounding box center [1027, 241] width 427 height 53
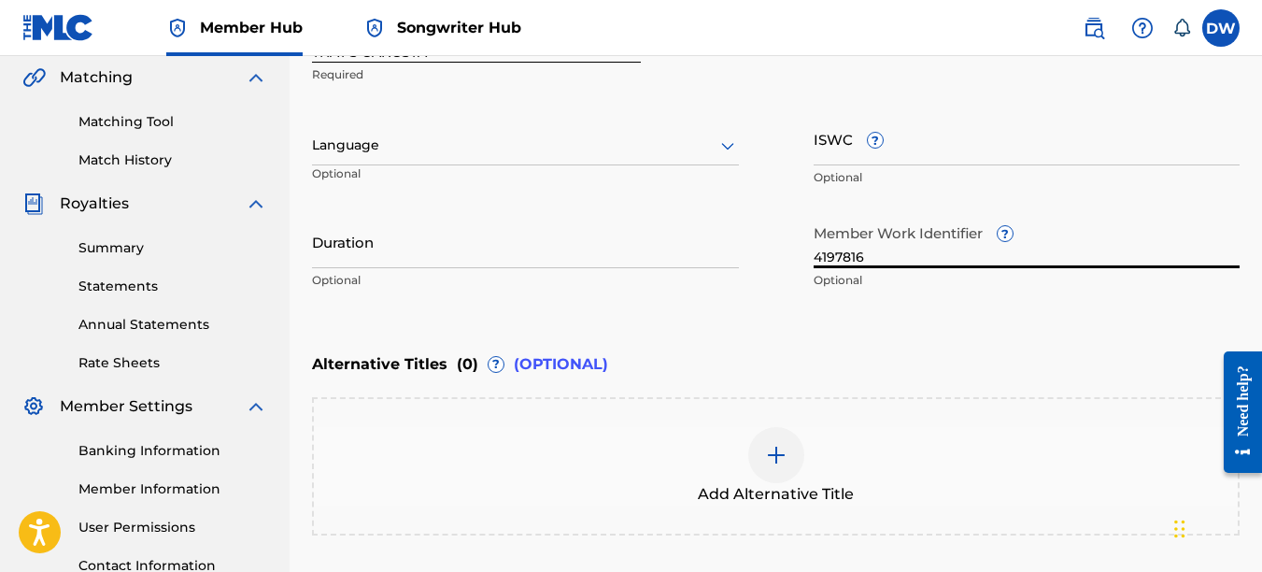
type input "4197816"
click at [726, 156] on icon at bounding box center [728, 146] width 22 height 22
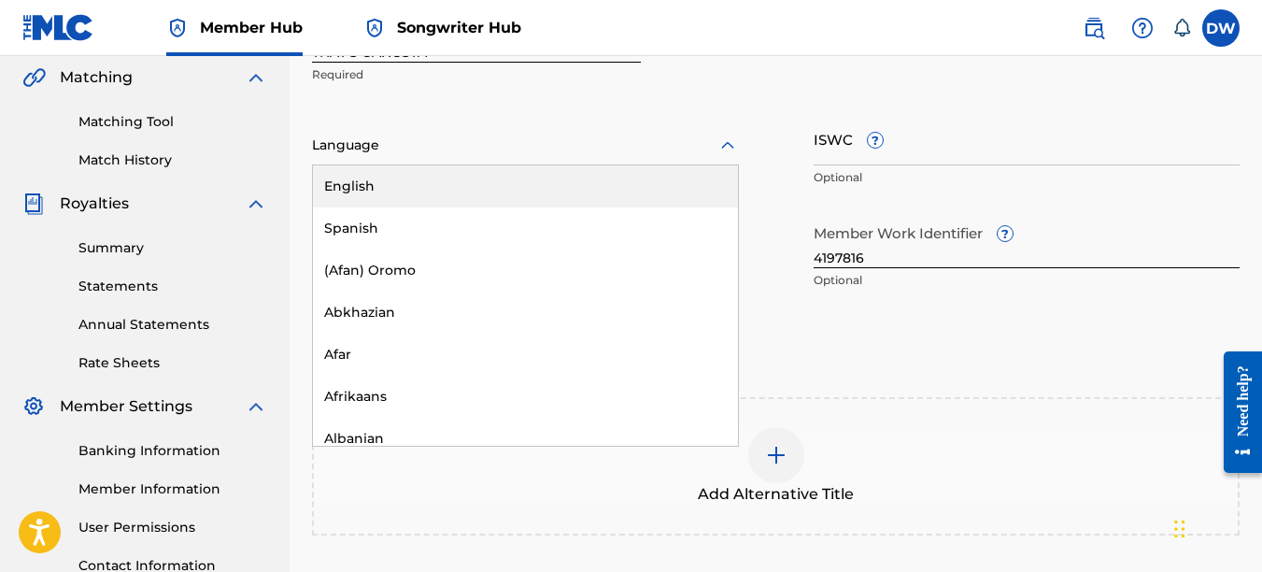
click at [711, 178] on div "English" at bounding box center [525, 186] width 425 height 42
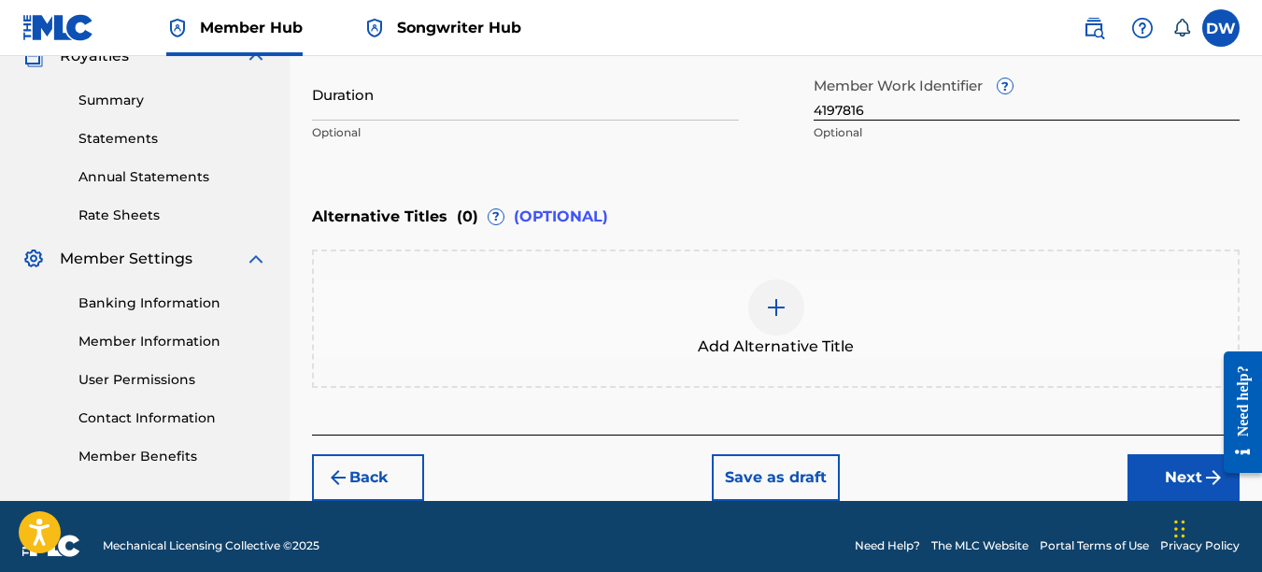
scroll to position [590, 0]
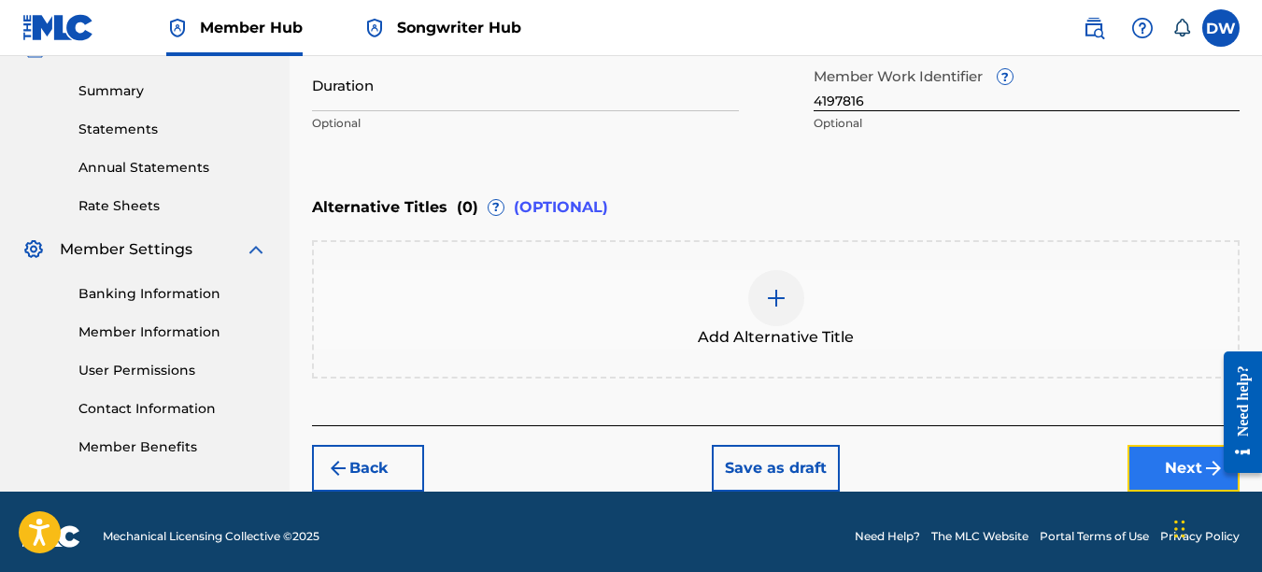
click at [1180, 460] on button "Next" at bounding box center [1184, 468] width 112 height 47
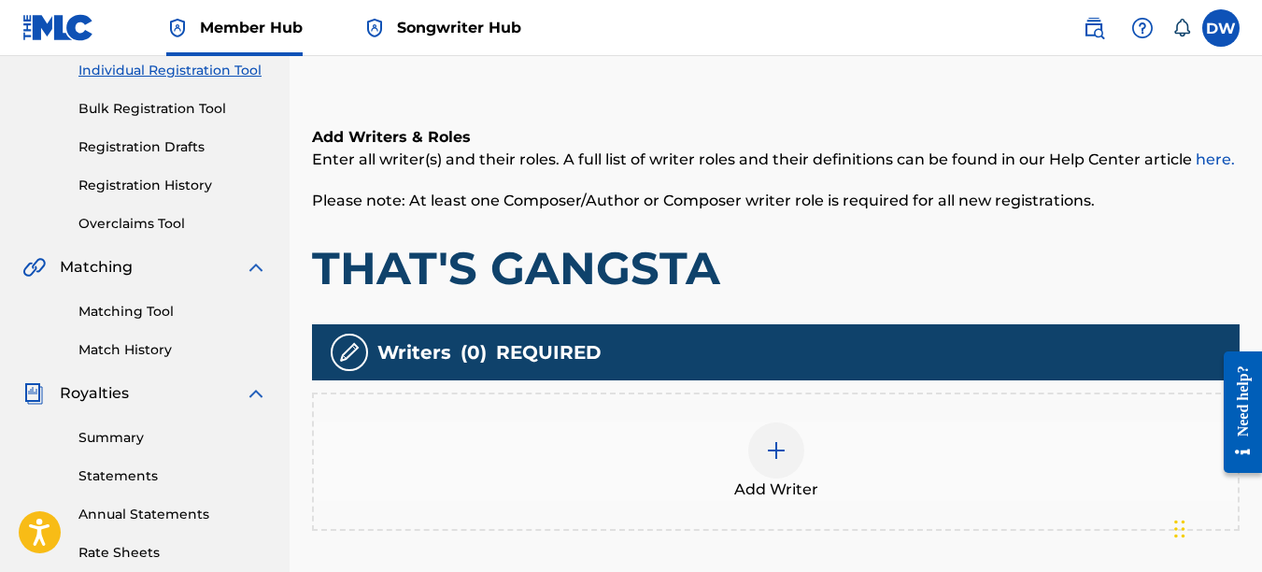
scroll to position [250, 0]
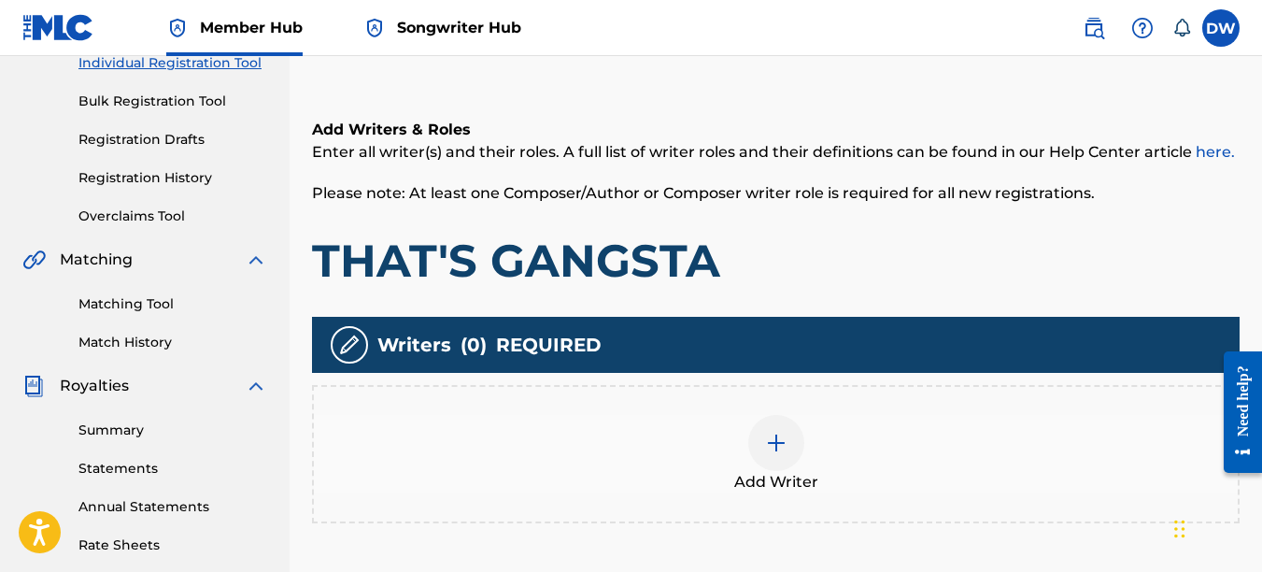
click at [776, 448] on img at bounding box center [776, 443] width 22 height 22
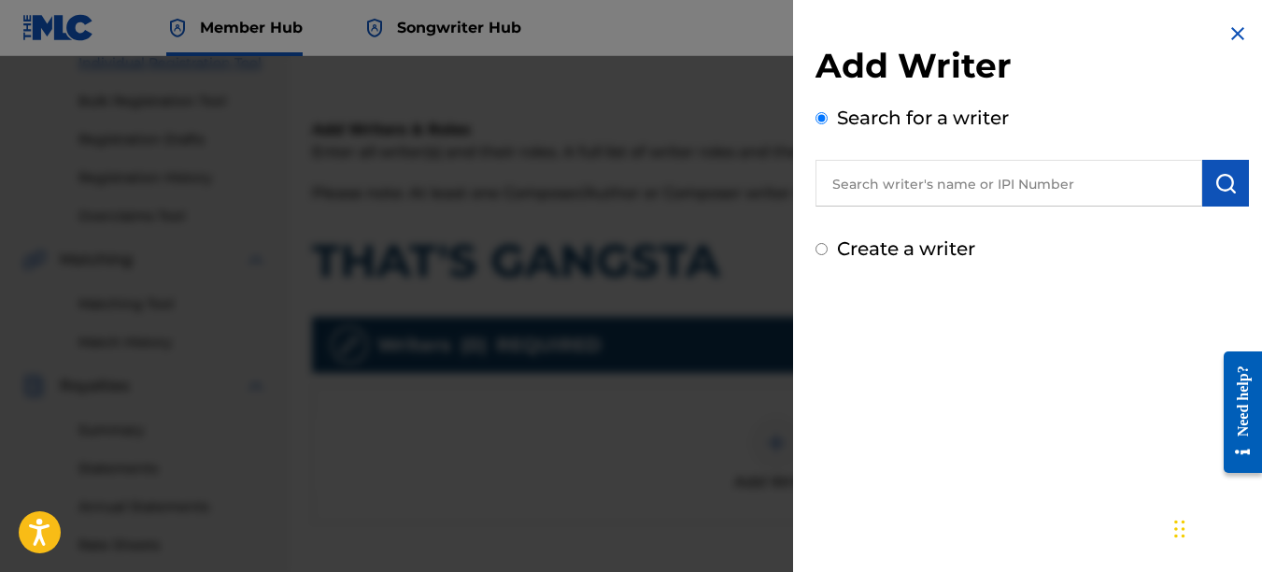
click at [947, 202] on input "text" at bounding box center [1009, 183] width 387 height 47
click at [1217, 188] on img "submit" at bounding box center [1226, 183] width 22 height 22
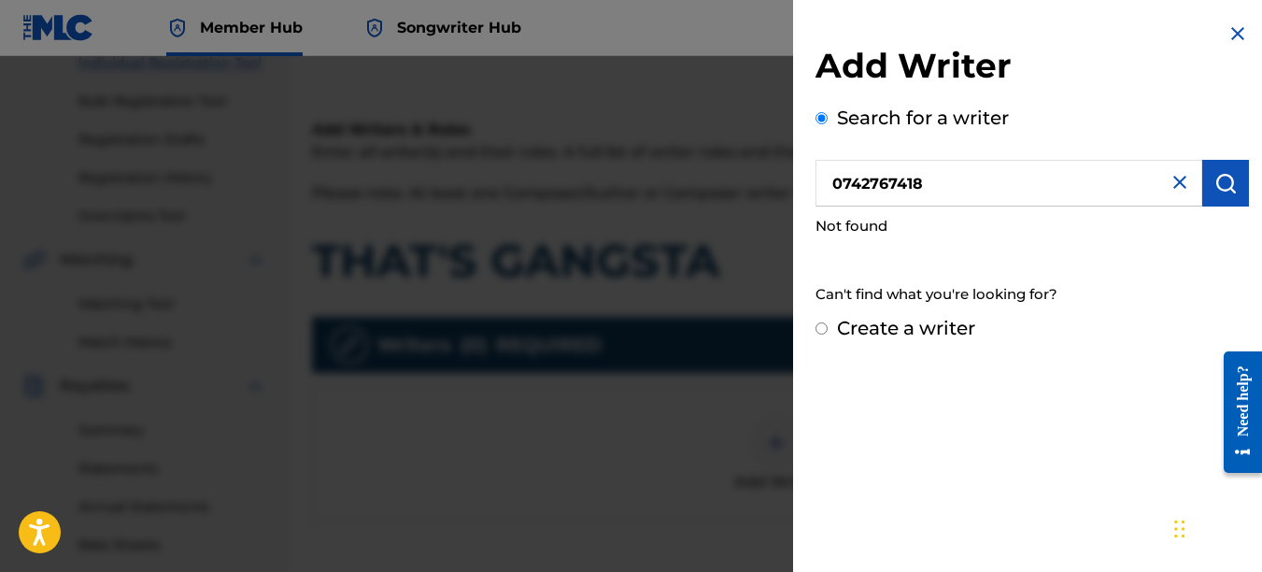
click at [831, 178] on input "0742767418" at bounding box center [1009, 183] width 387 height 47
type input "00742767418"
click at [1222, 170] on button "submit" at bounding box center [1225, 183] width 47 height 47
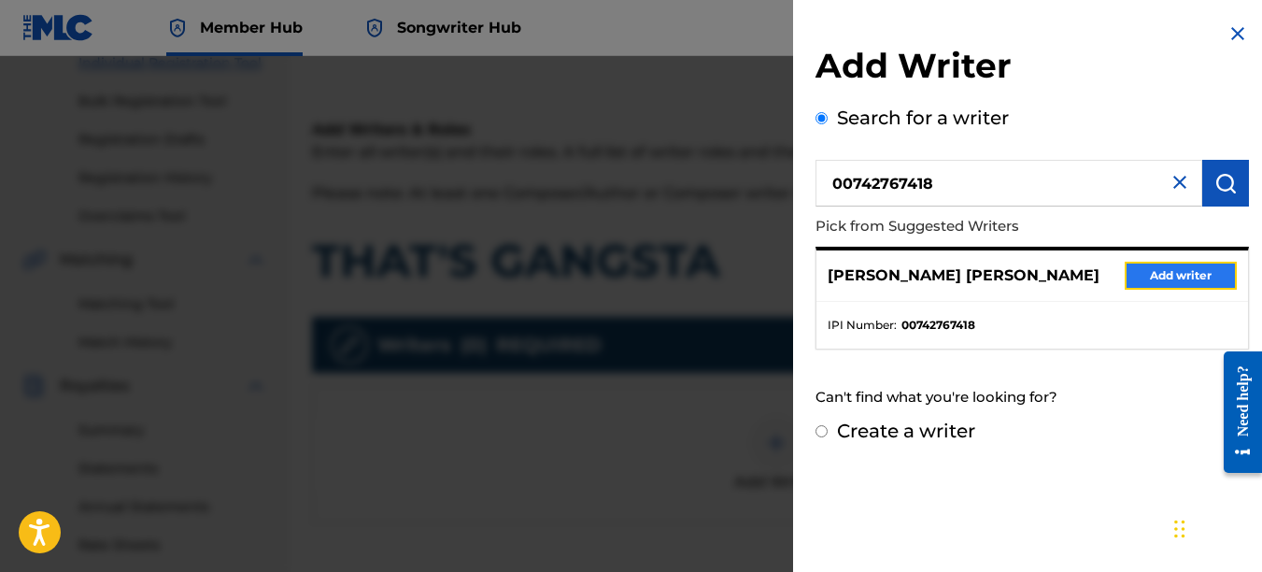
click at [1183, 280] on button "Add writer" at bounding box center [1181, 276] width 112 height 28
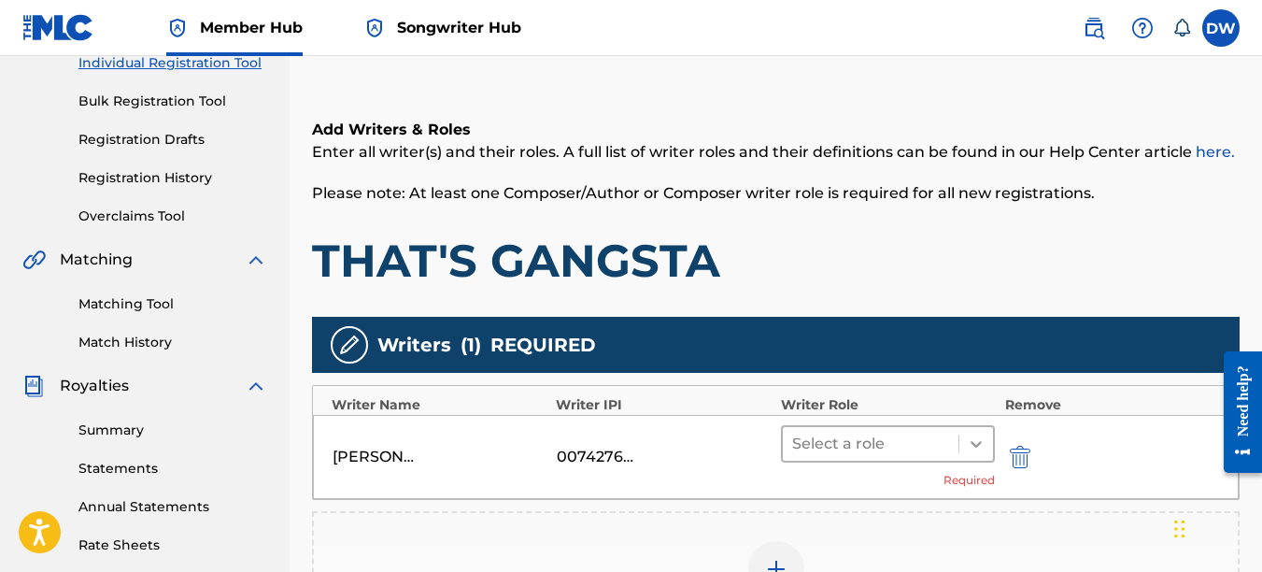
click at [973, 440] on icon at bounding box center [976, 443] width 19 height 19
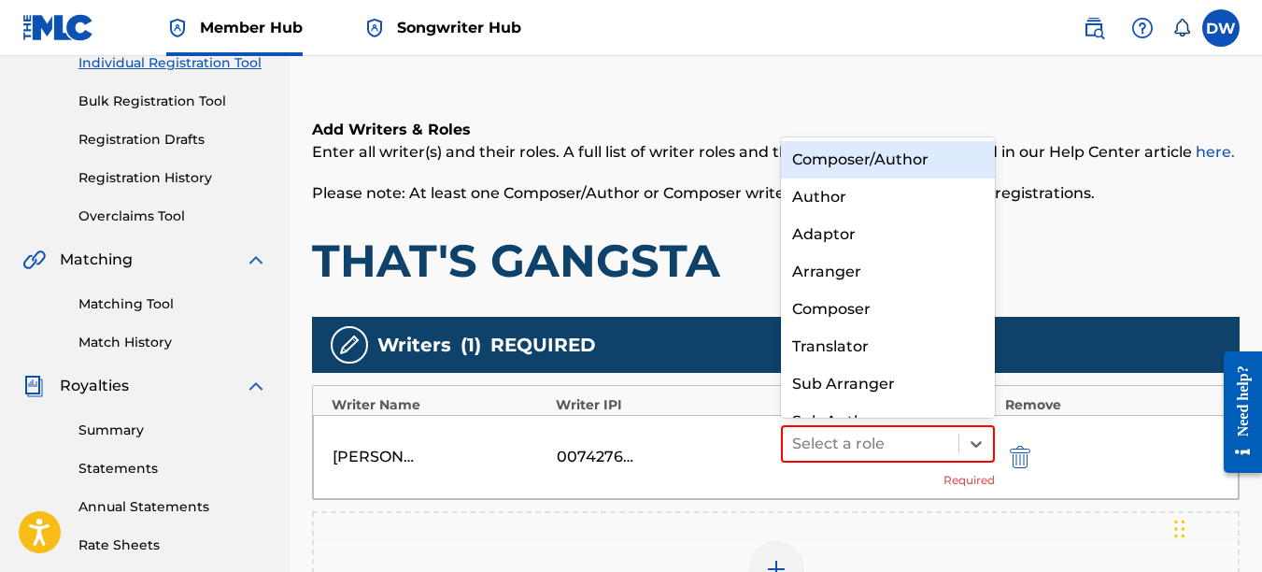
click at [863, 157] on div "Composer/Author" at bounding box center [888, 159] width 215 height 37
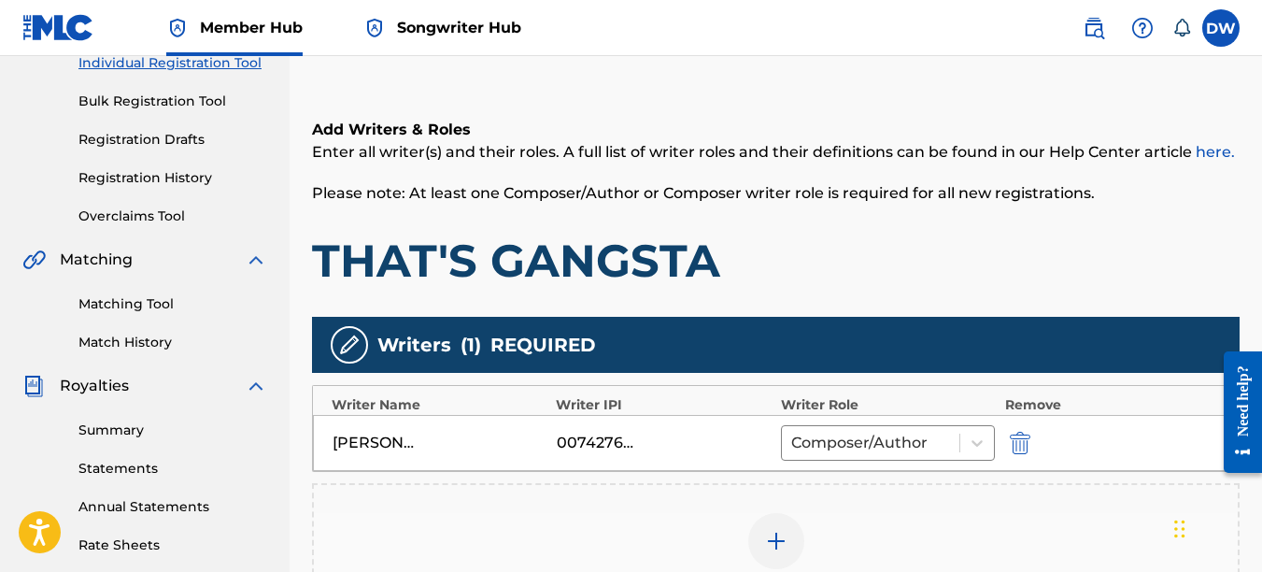
scroll to position [534, 0]
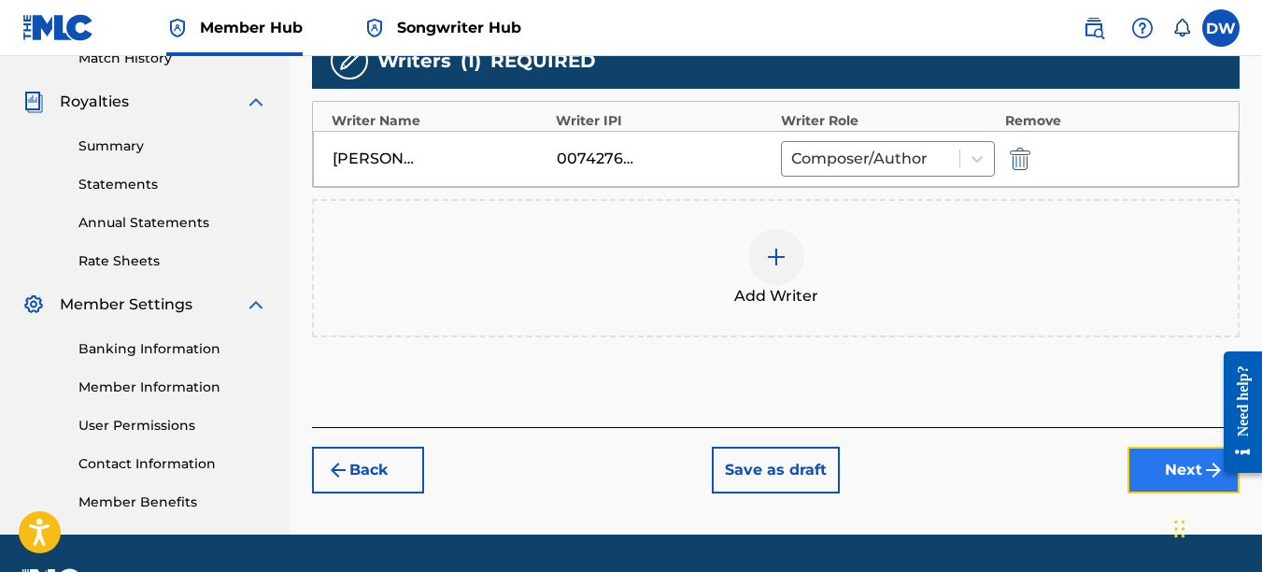
click at [1168, 454] on button "Next" at bounding box center [1184, 470] width 112 height 47
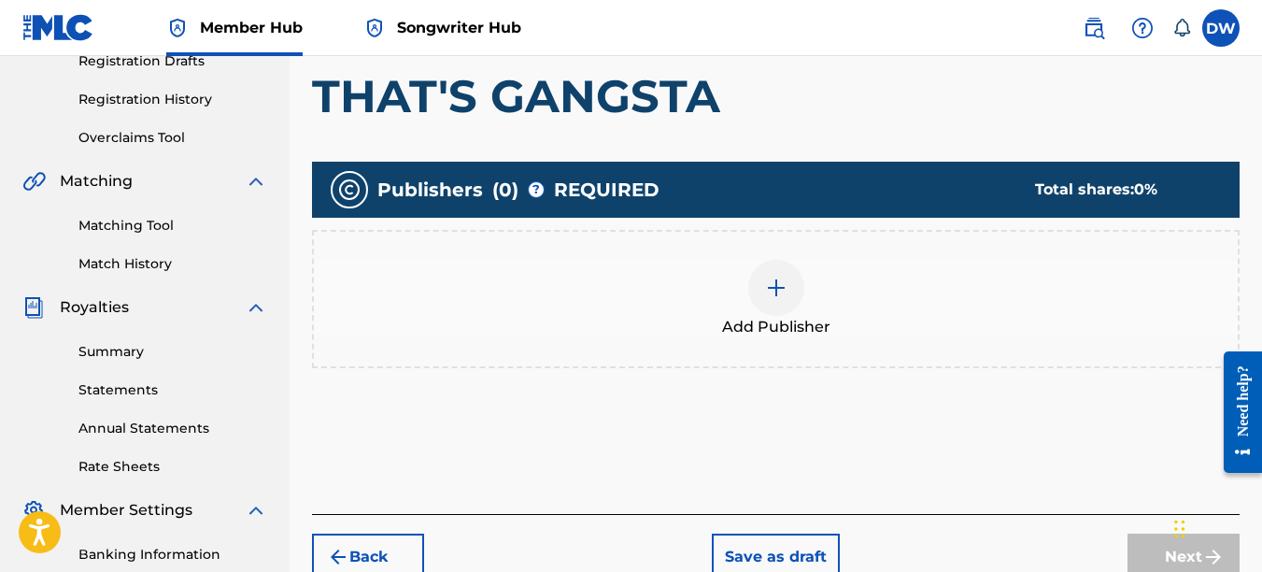
scroll to position [347, 0]
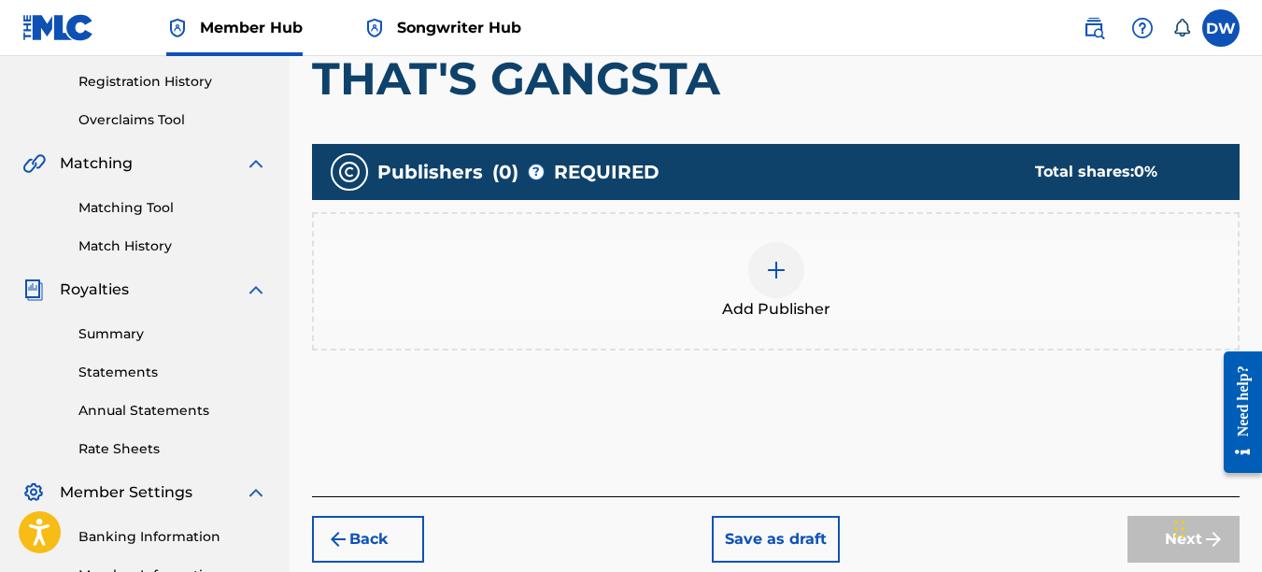
click at [769, 278] on img at bounding box center [776, 270] width 22 height 22
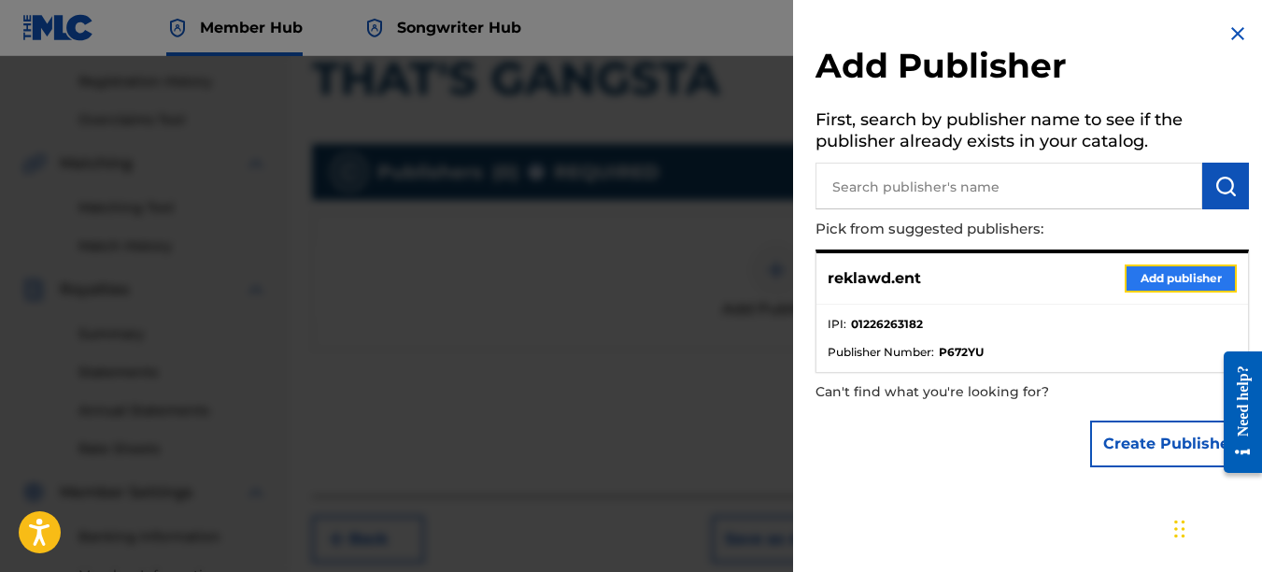
click at [1166, 281] on button "Add publisher" at bounding box center [1181, 278] width 112 height 28
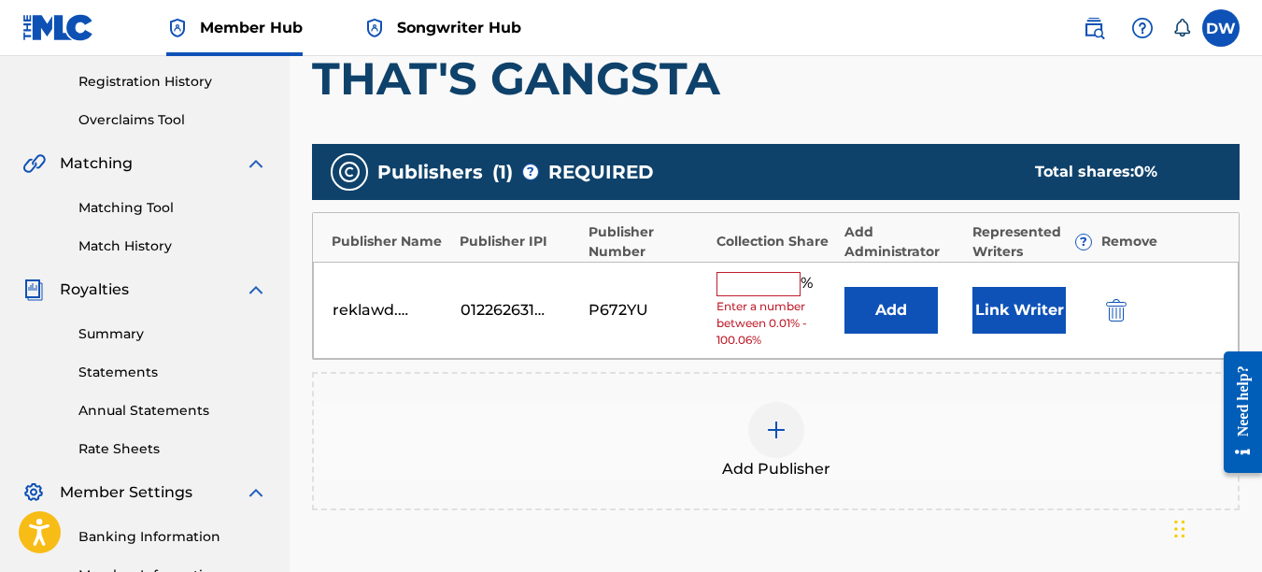
click at [773, 272] on input "text" at bounding box center [759, 284] width 84 height 24
type input "100"
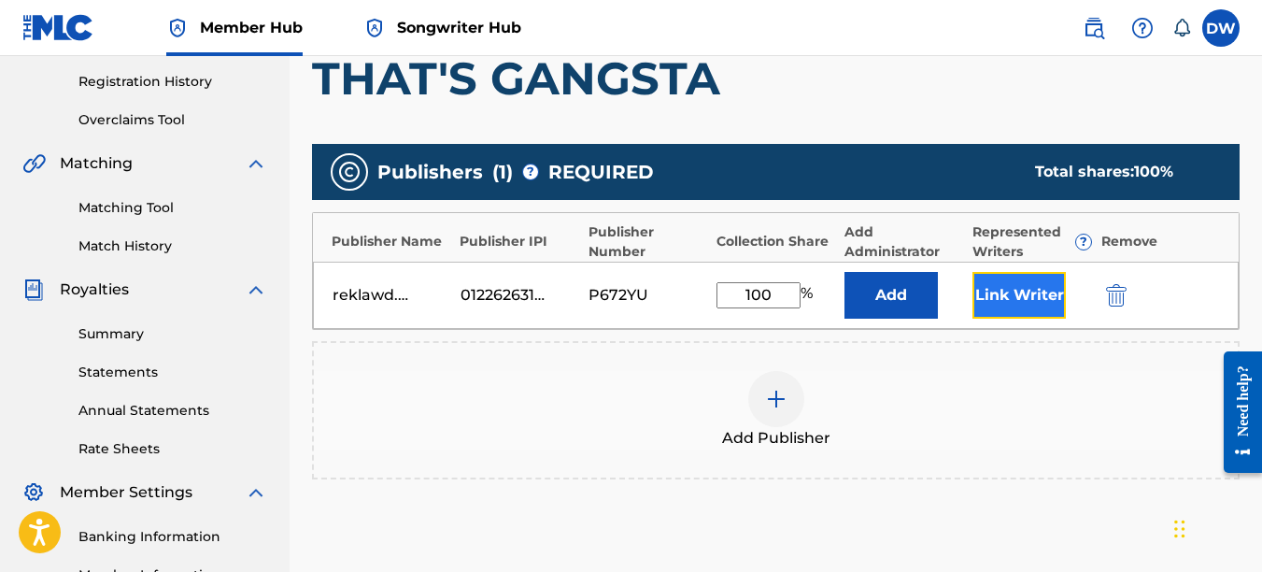
click at [1003, 300] on button "Link Writer" at bounding box center [1019, 295] width 93 height 47
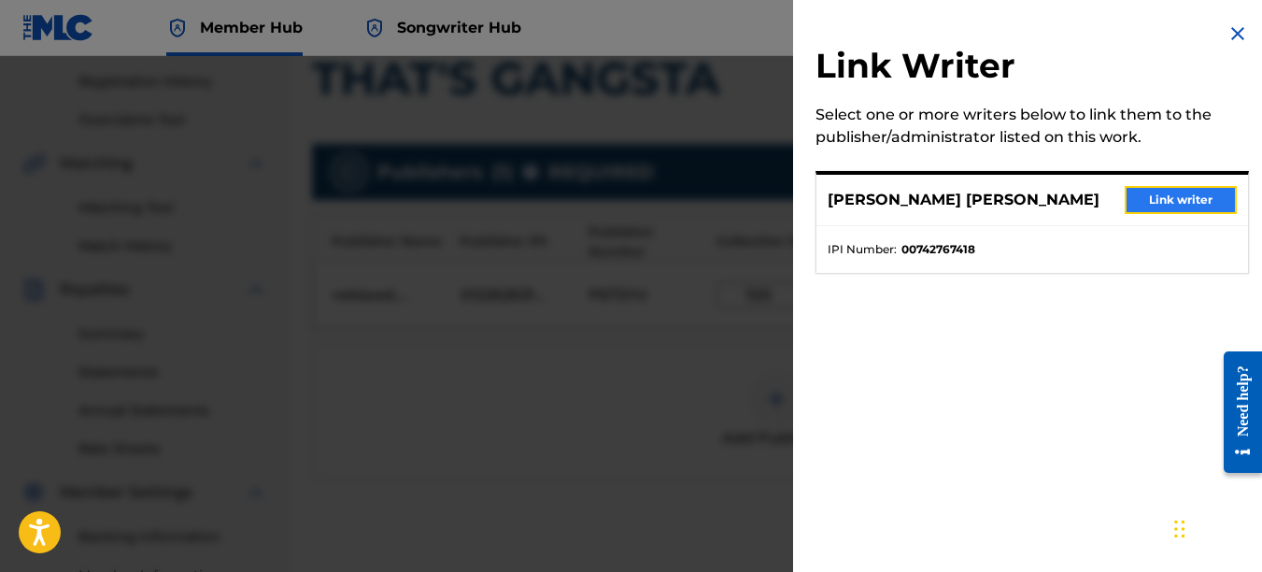
click at [1155, 196] on button "Link writer" at bounding box center [1181, 200] width 112 height 28
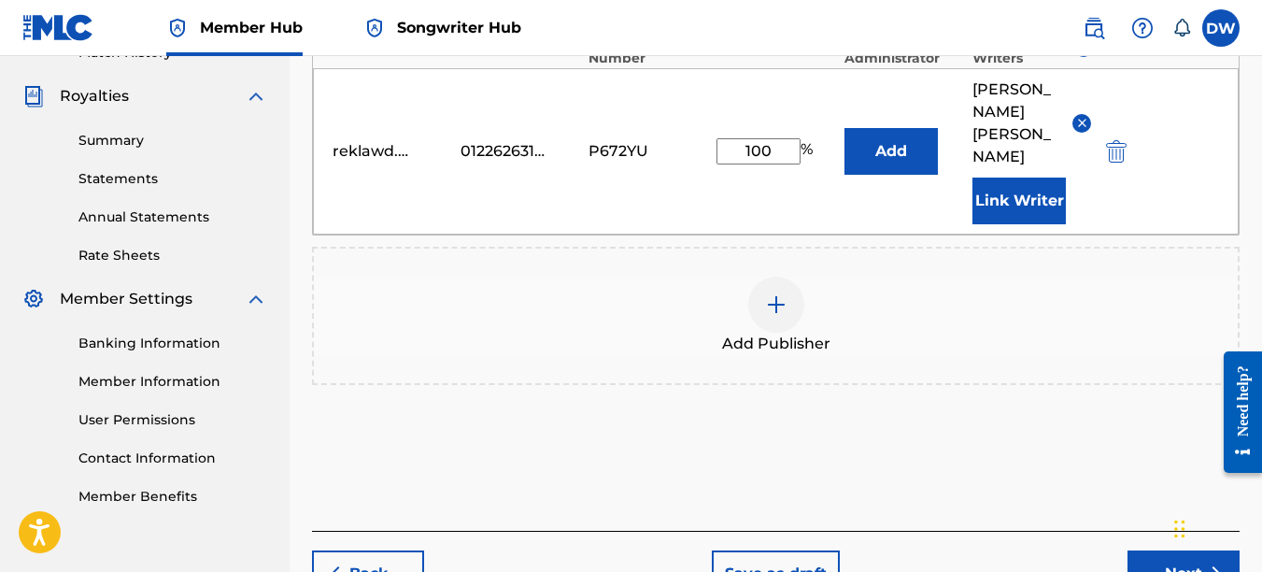
scroll to position [613, 0]
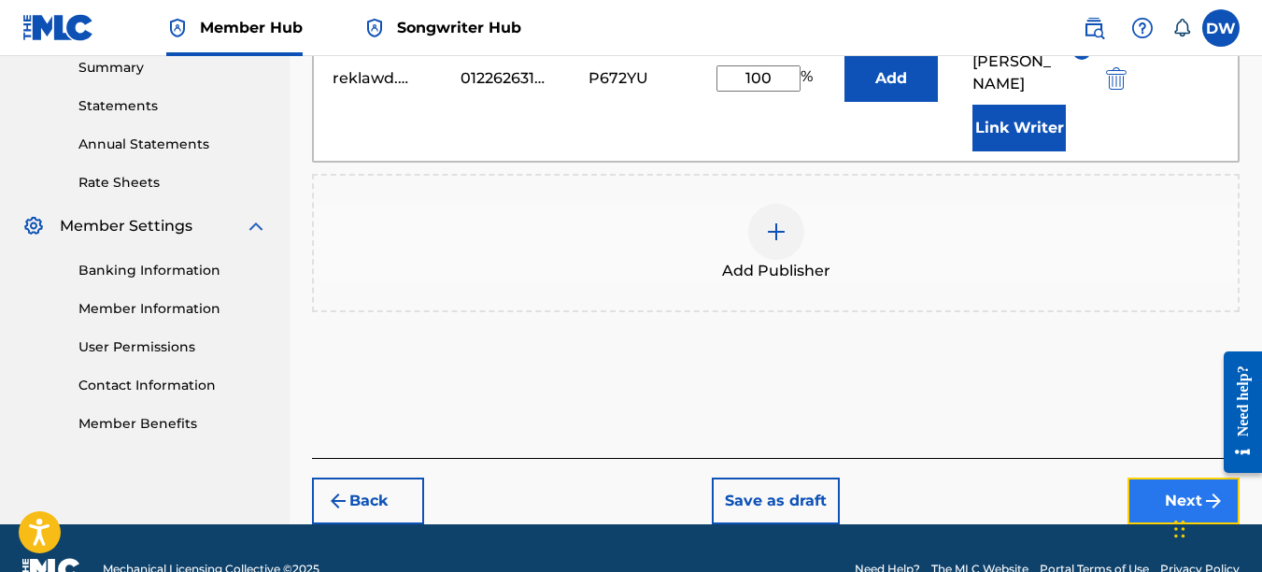
click at [1160, 477] on button "Next" at bounding box center [1184, 500] width 112 height 47
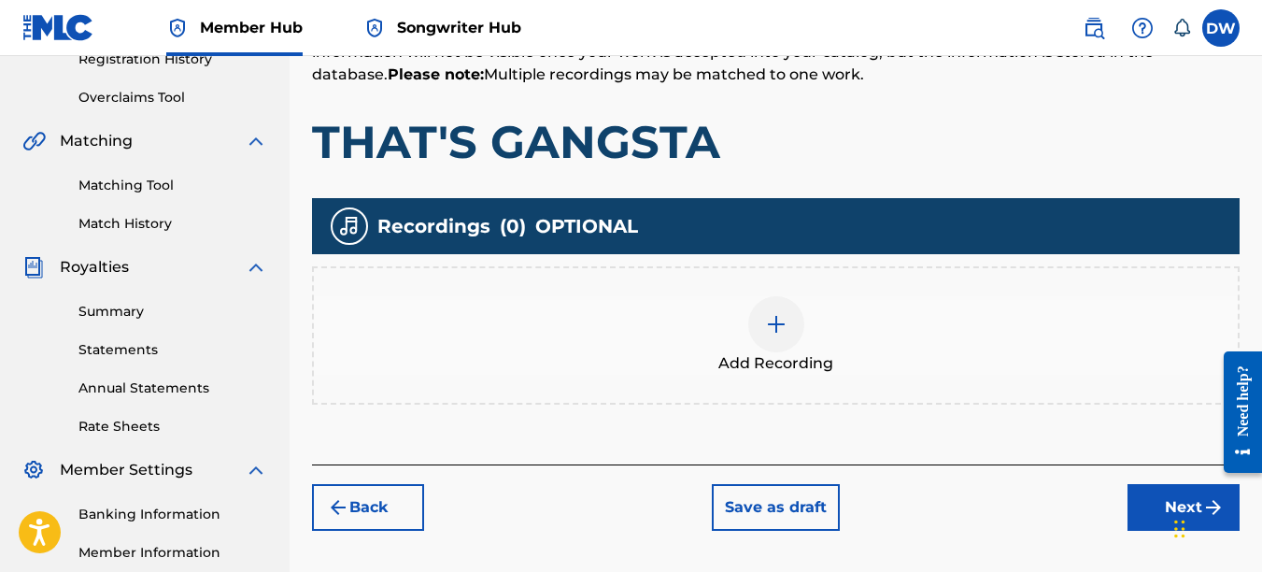
scroll to position [371, 0]
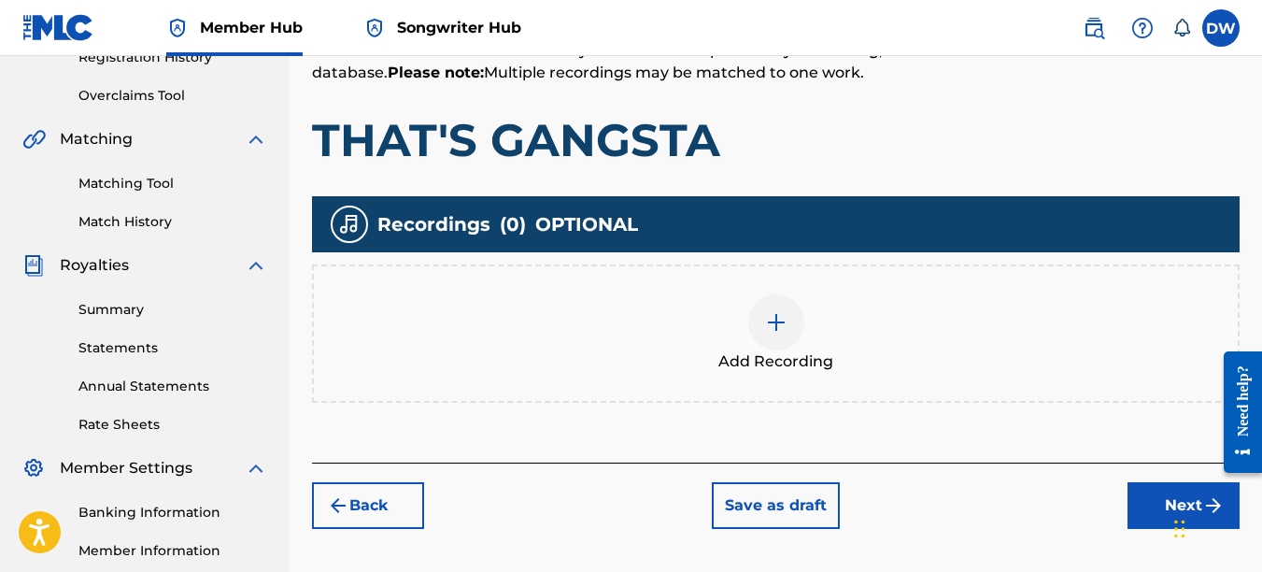
click at [773, 319] on img at bounding box center [776, 322] width 22 height 22
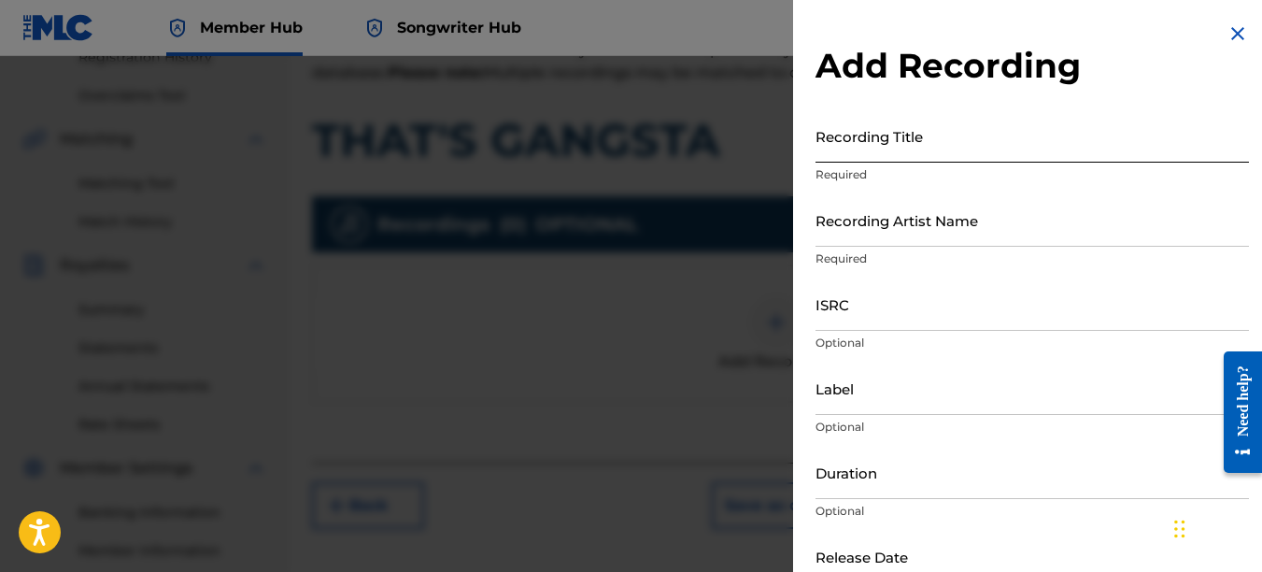
click at [821, 151] on input "Recording Title" at bounding box center [1033, 135] width 434 height 53
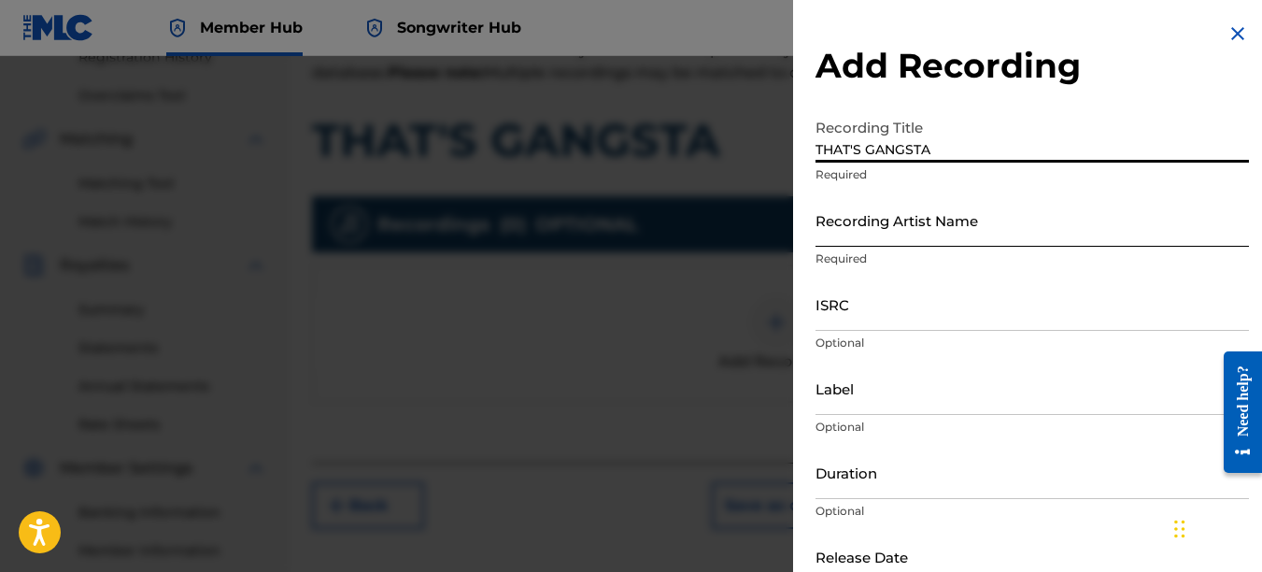
type input "THAT'S GANGSTA"
click at [823, 238] on input "Recording Artist Name" at bounding box center [1033, 219] width 434 height 53
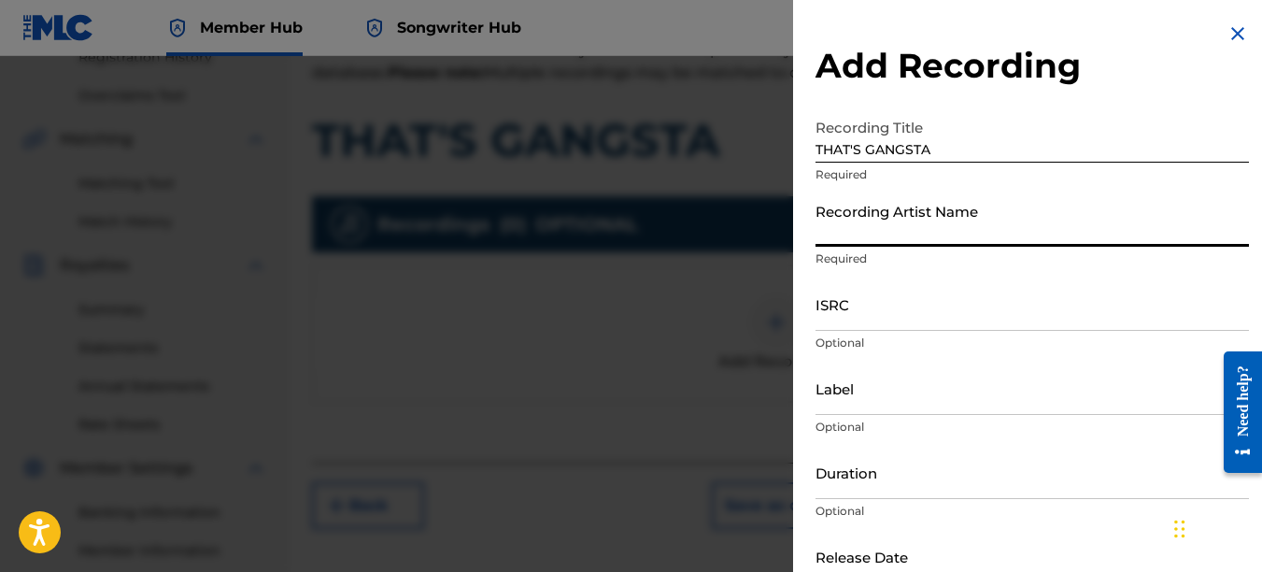
type input "PAIN"
type input "REKLAWD.ENT"
type input "[DATE]"
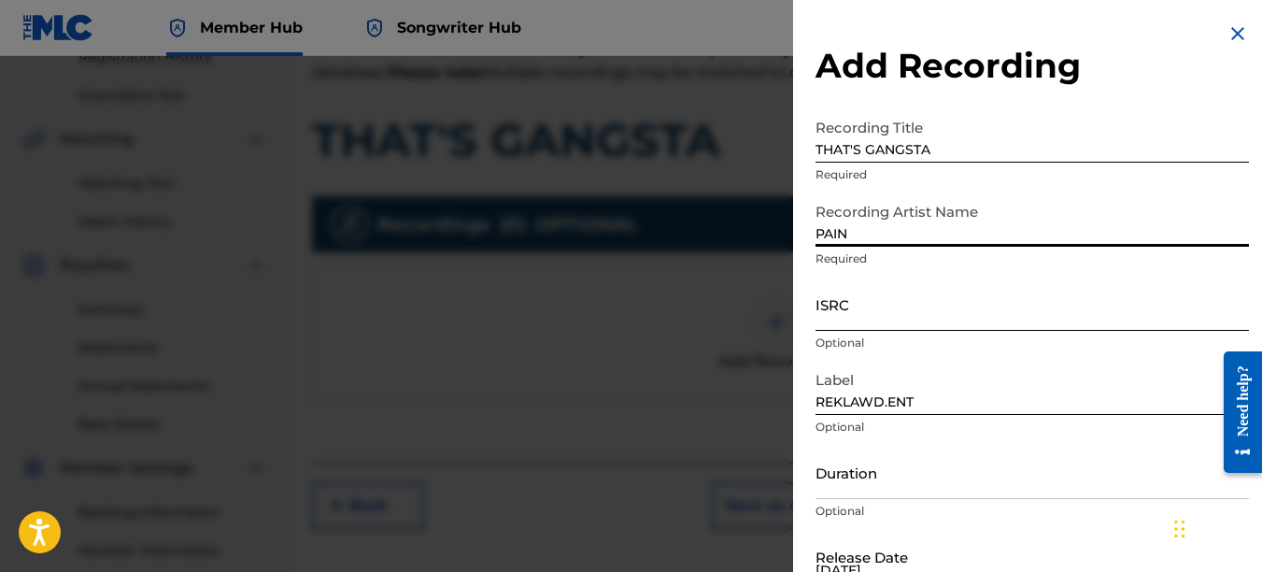
click at [861, 313] on input "ISRC" at bounding box center [1033, 303] width 434 height 53
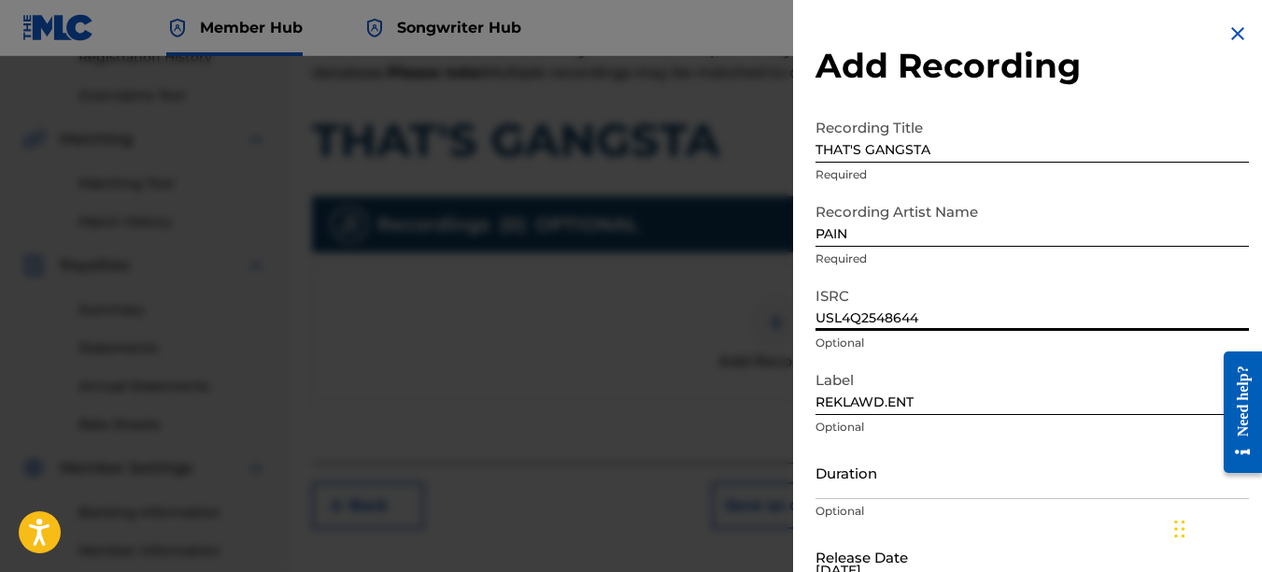
type input "USL4Q2548644"
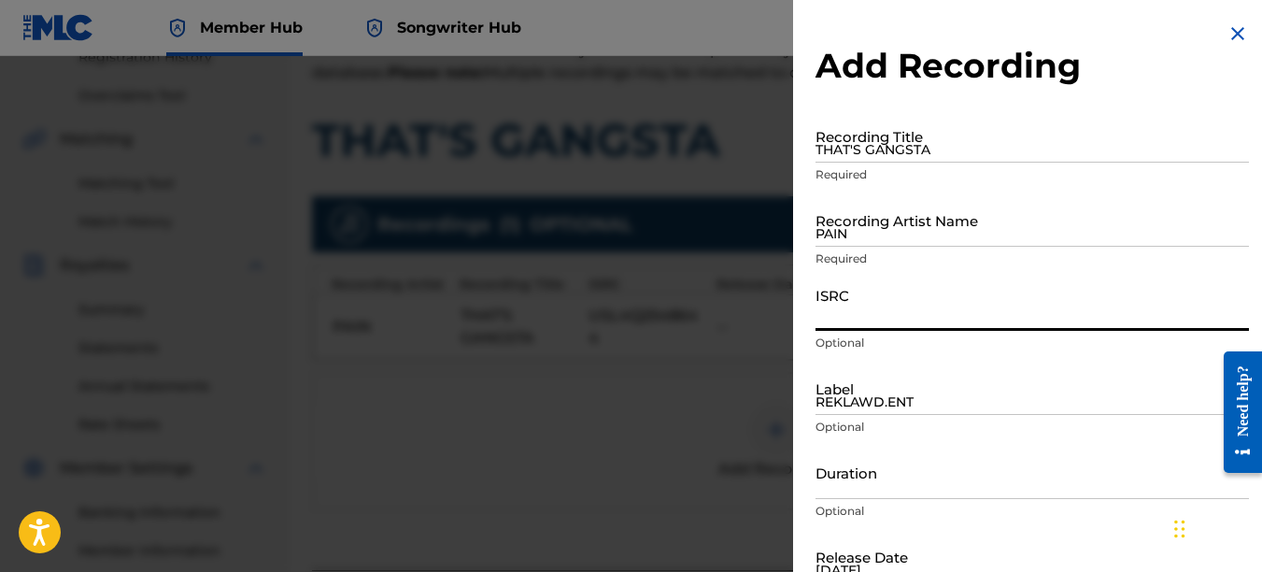
click at [1235, 28] on img at bounding box center [1238, 33] width 22 height 22
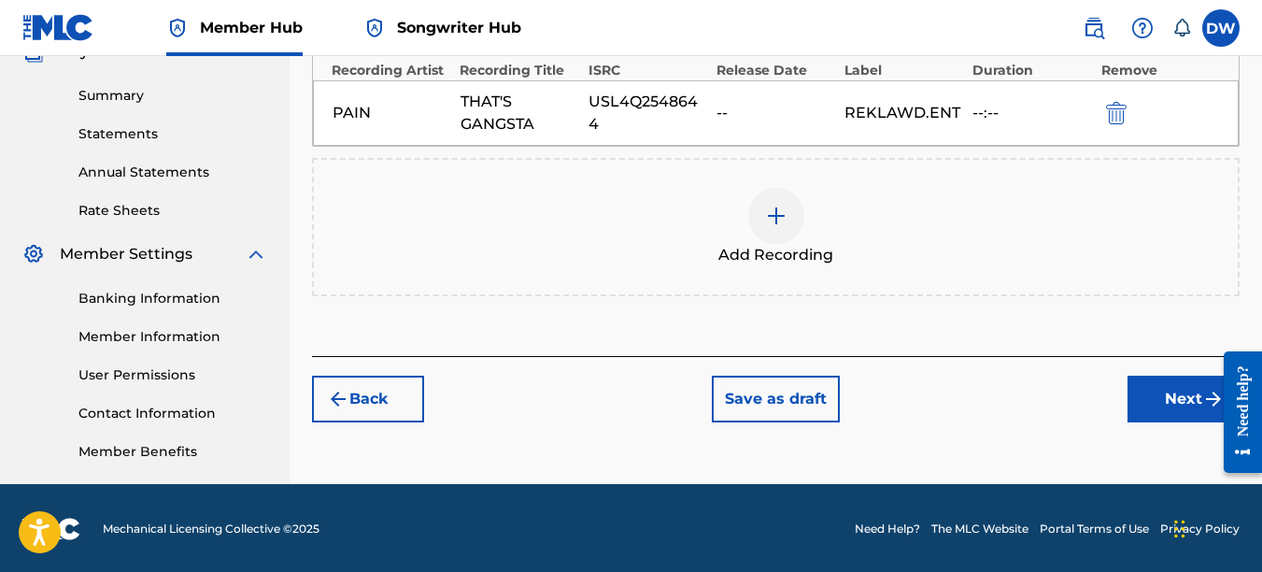
scroll to position [587, 0]
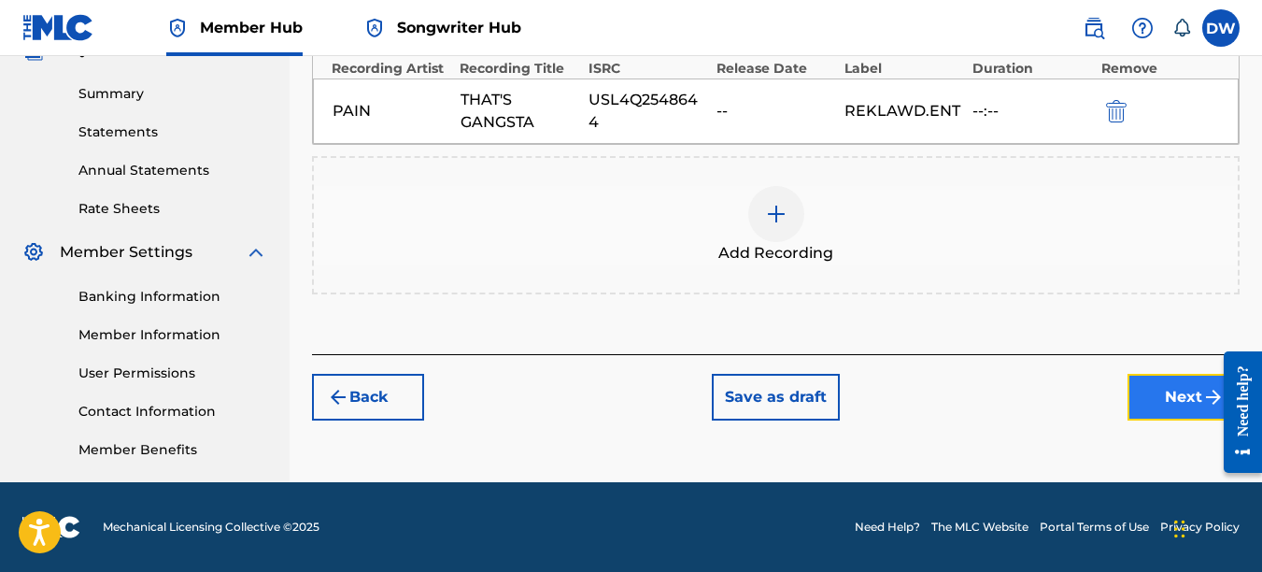
click at [1171, 400] on button "Next" at bounding box center [1184, 397] width 112 height 47
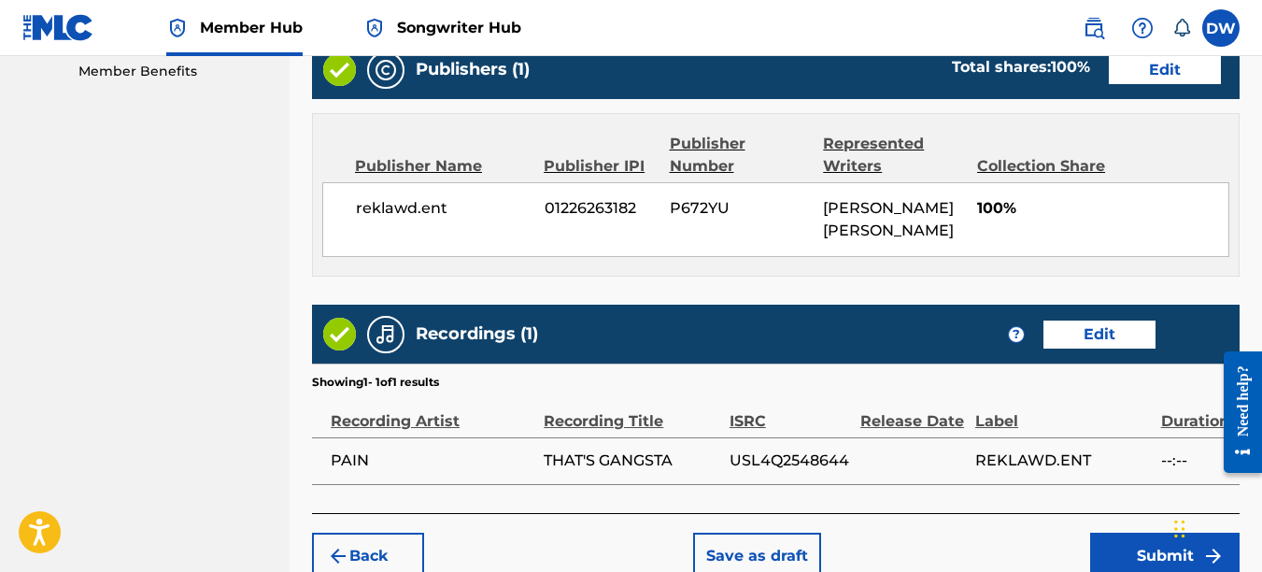
scroll to position [1053, 0]
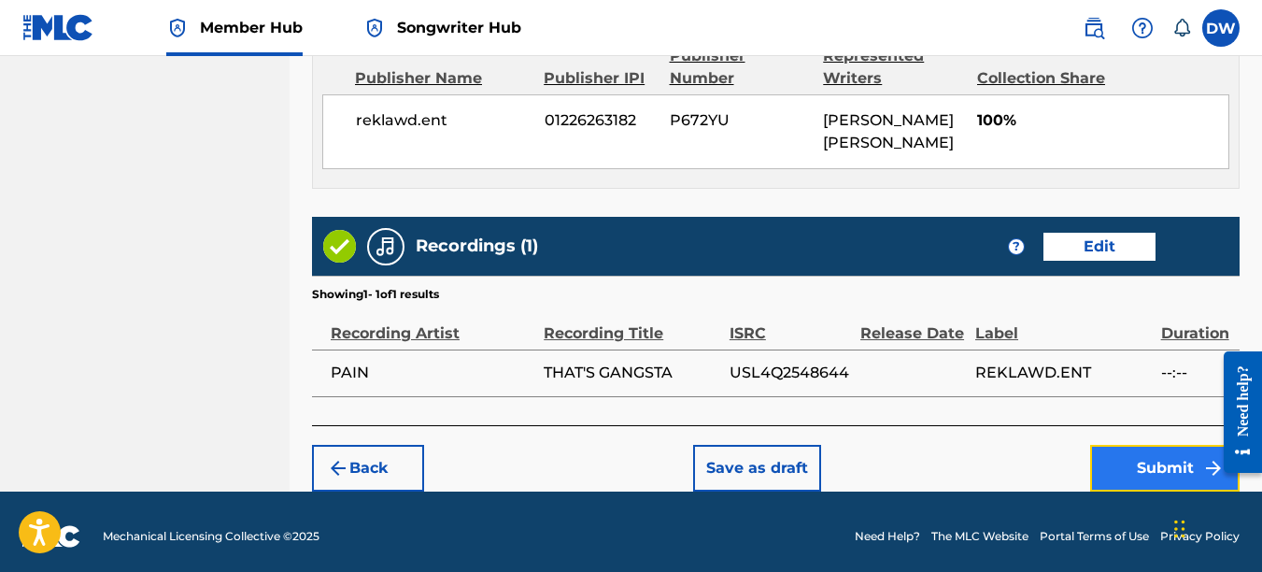
click at [1163, 450] on button "Submit" at bounding box center [1164, 468] width 149 height 47
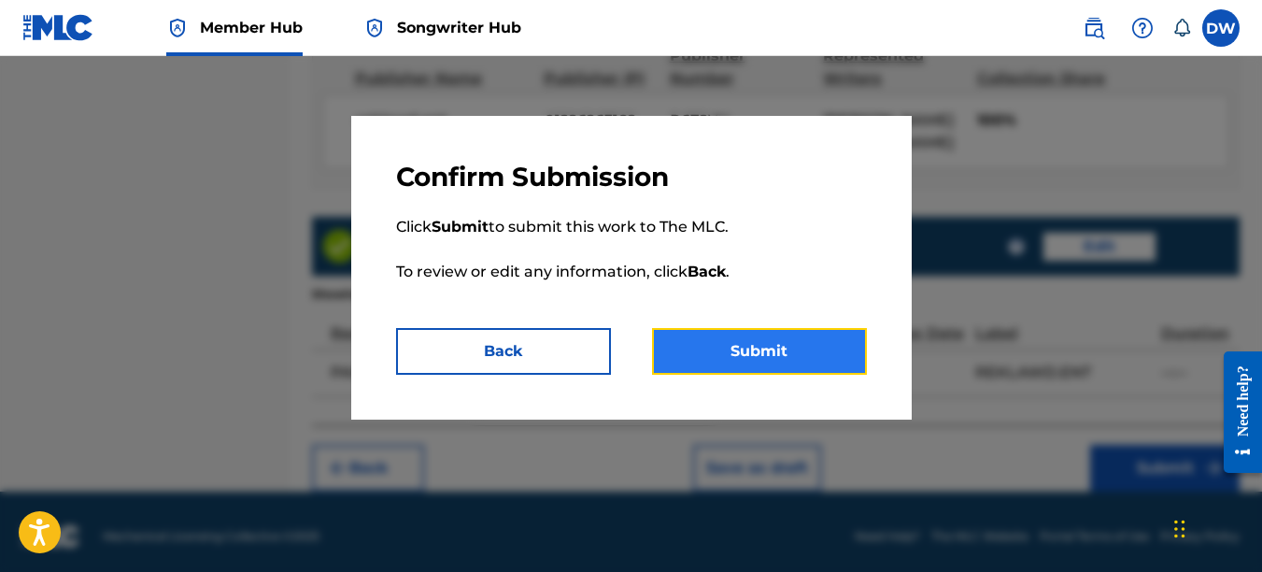
click at [794, 346] on button "Submit" at bounding box center [759, 351] width 215 height 47
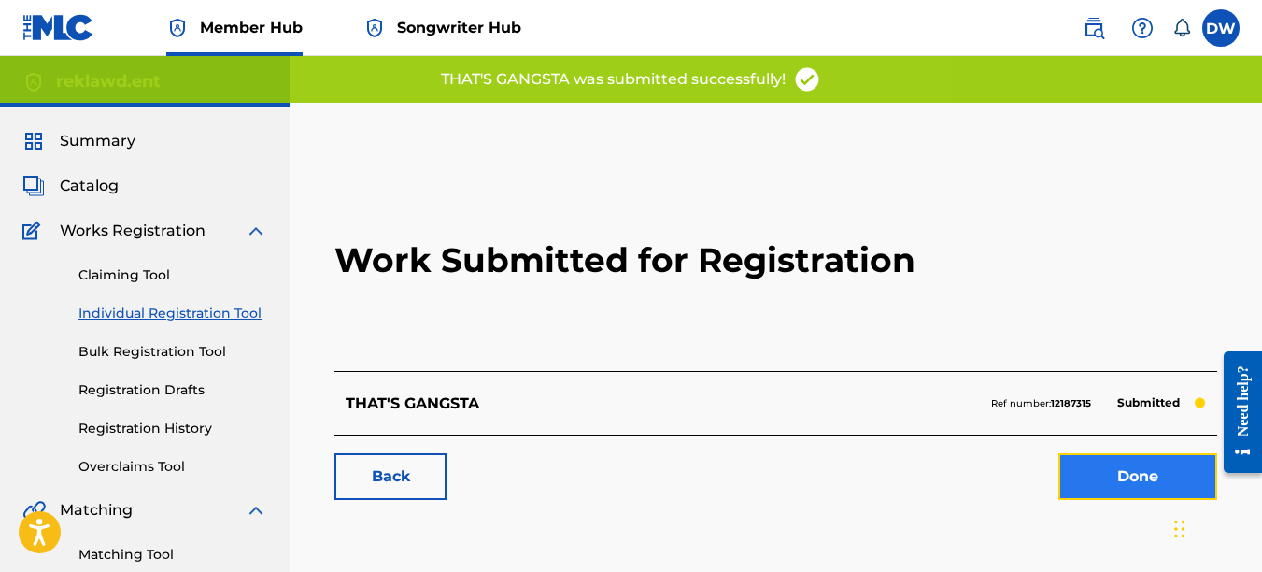
click at [1122, 467] on link "Done" at bounding box center [1138, 476] width 159 height 47
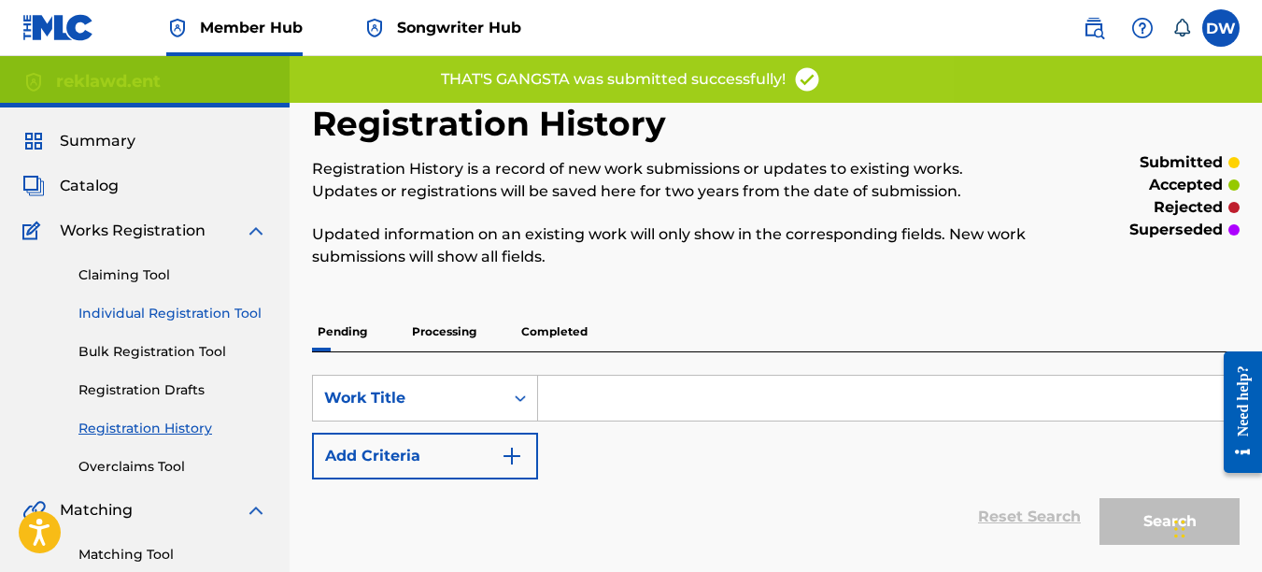
click at [223, 310] on link "Individual Registration Tool" at bounding box center [172, 314] width 189 height 20
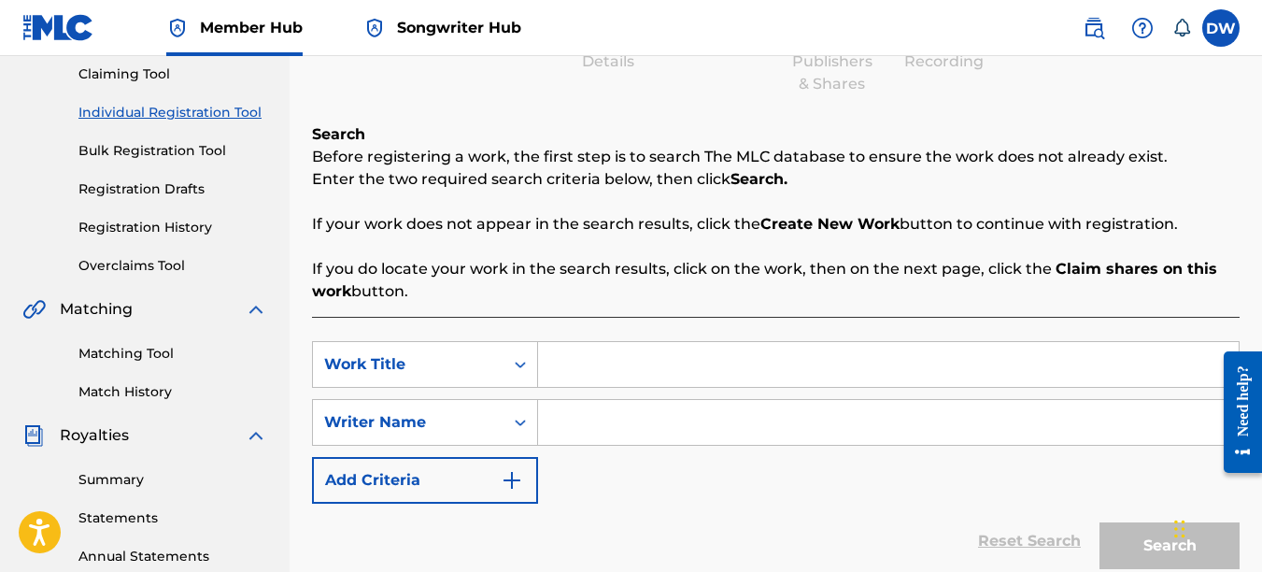
scroll to position [218, 0]
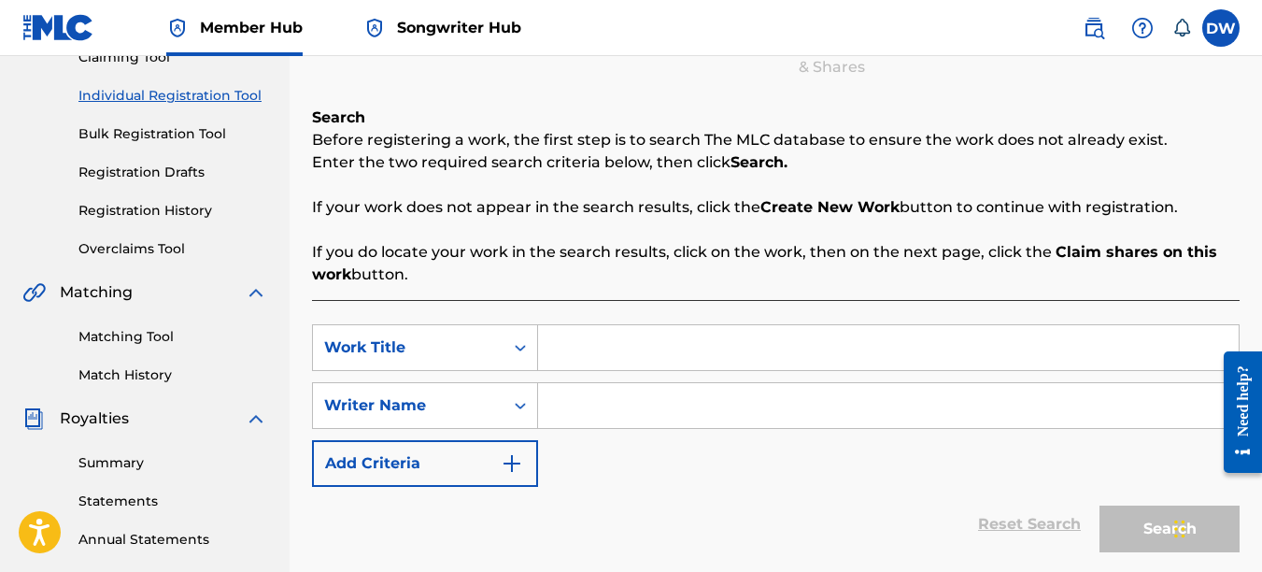
click at [612, 361] on input "Search Form" at bounding box center [888, 347] width 701 height 45
type input "CAUTIOUS"
click at [620, 405] on input "Search Form" at bounding box center [888, 405] width 701 height 45
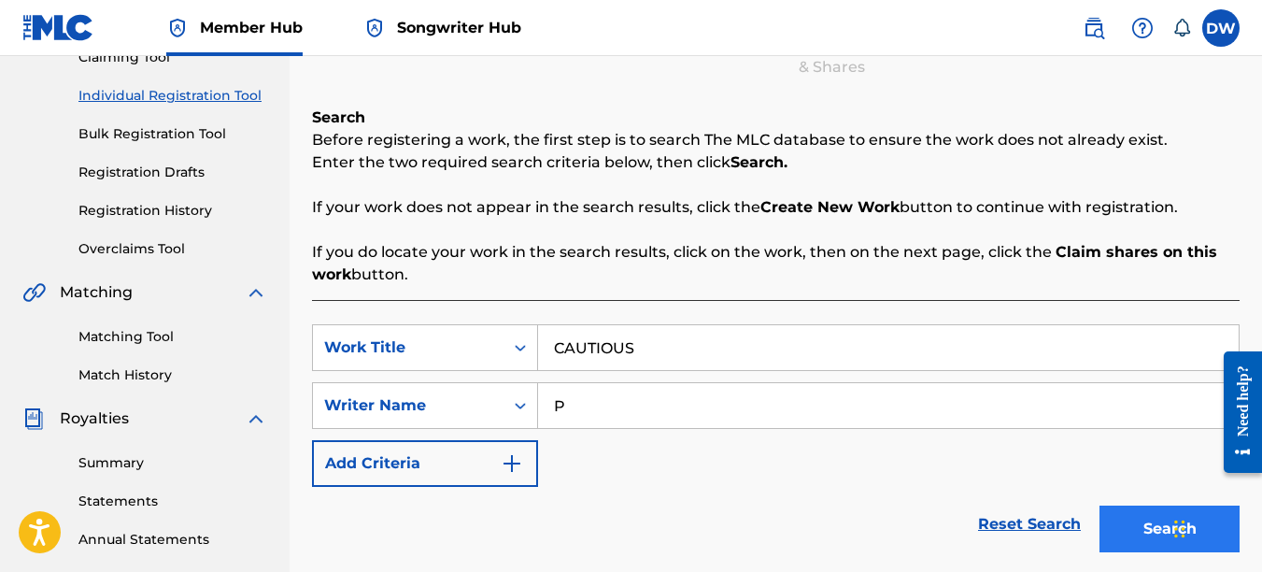
type input "P"
click at [1140, 511] on button "Search" at bounding box center [1170, 528] width 140 height 47
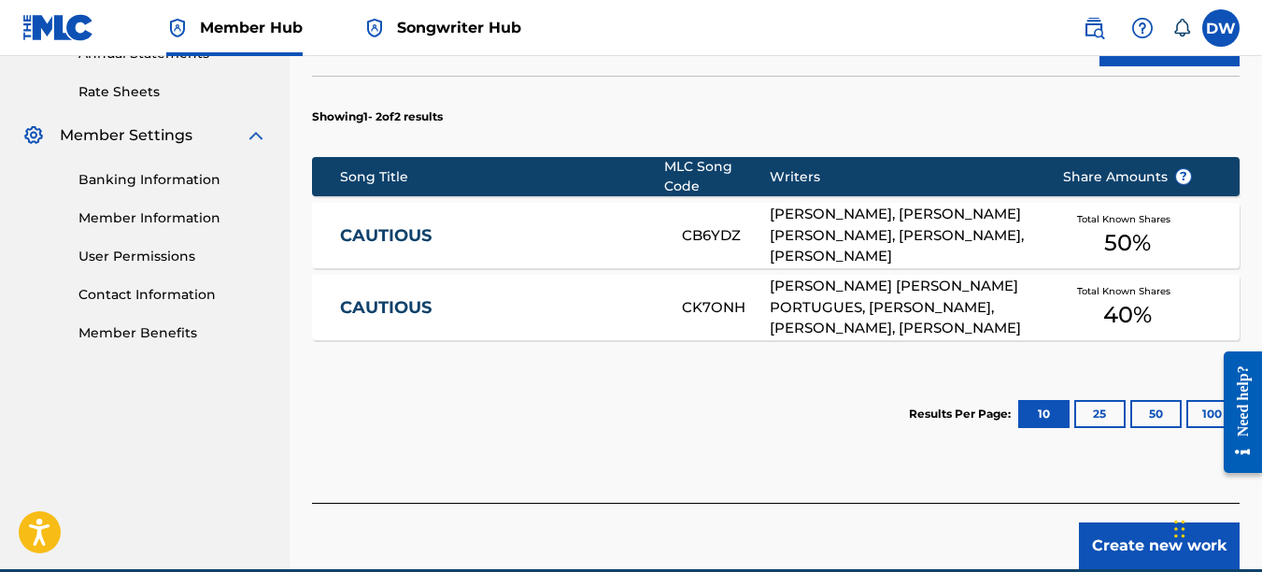
scroll to position [713, 0]
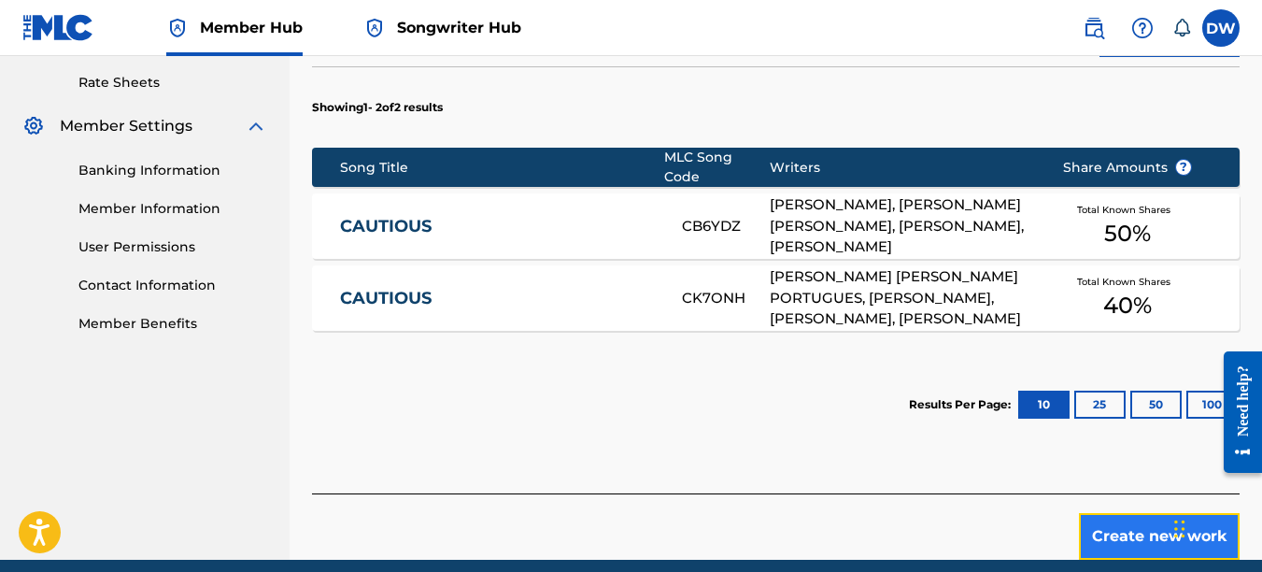
click at [1128, 524] on button "Create new work" at bounding box center [1159, 536] width 161 height 47
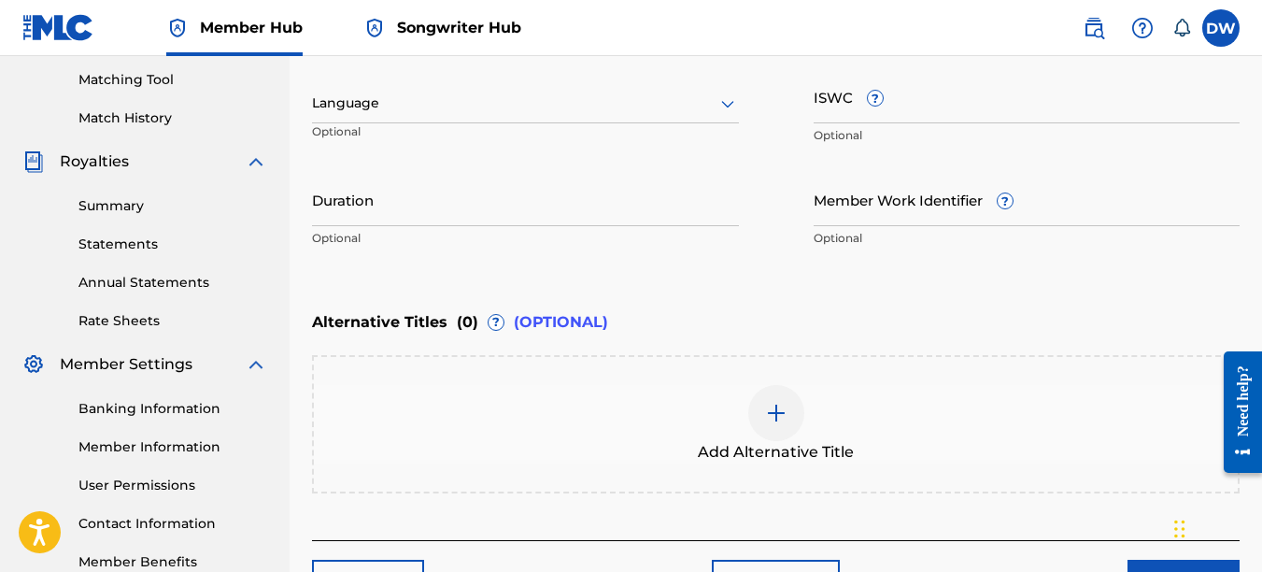
scroll to position [449, 0]
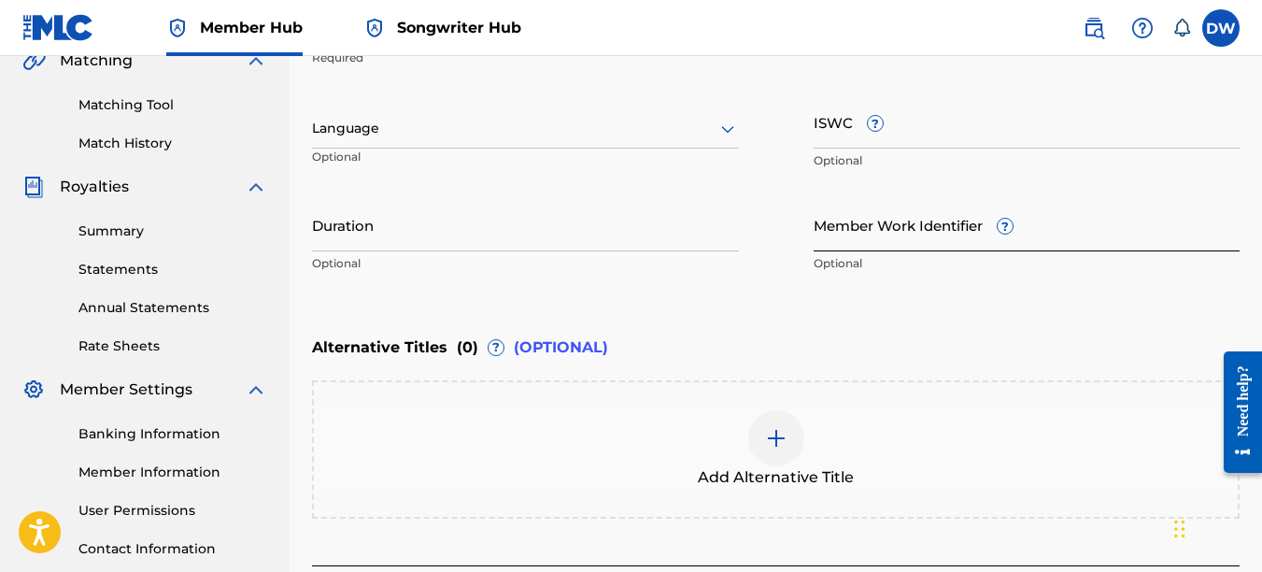
click at [876, 221] on input "Member Work Identifier ?" at bounding box center [1027, 224] width 427 height 53
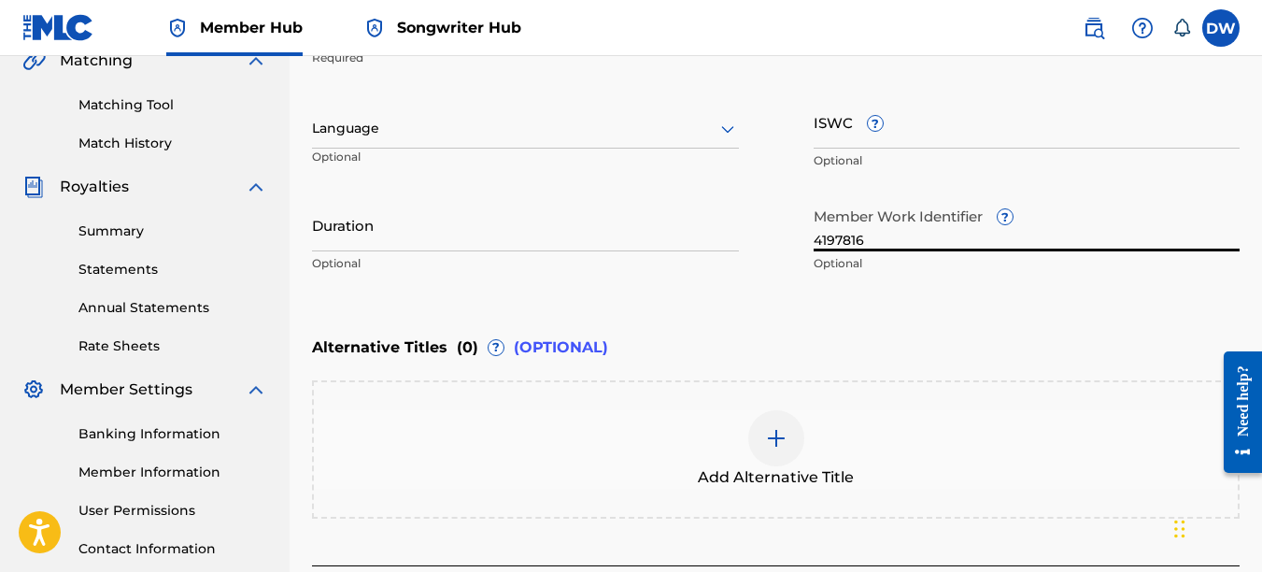
type input "4197816"
click at [730, 132] on icon at bounding box center [728, 129] width 22 height 22
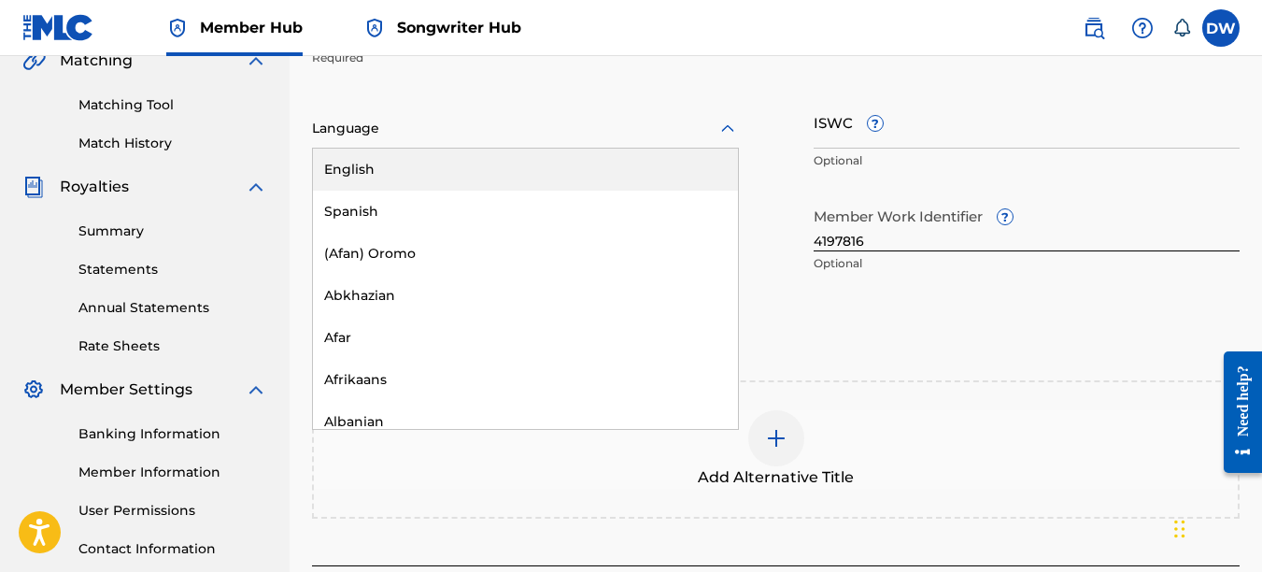
click at [711, 166] on div "English" at bounding box center [525, 170] width 425 height 42
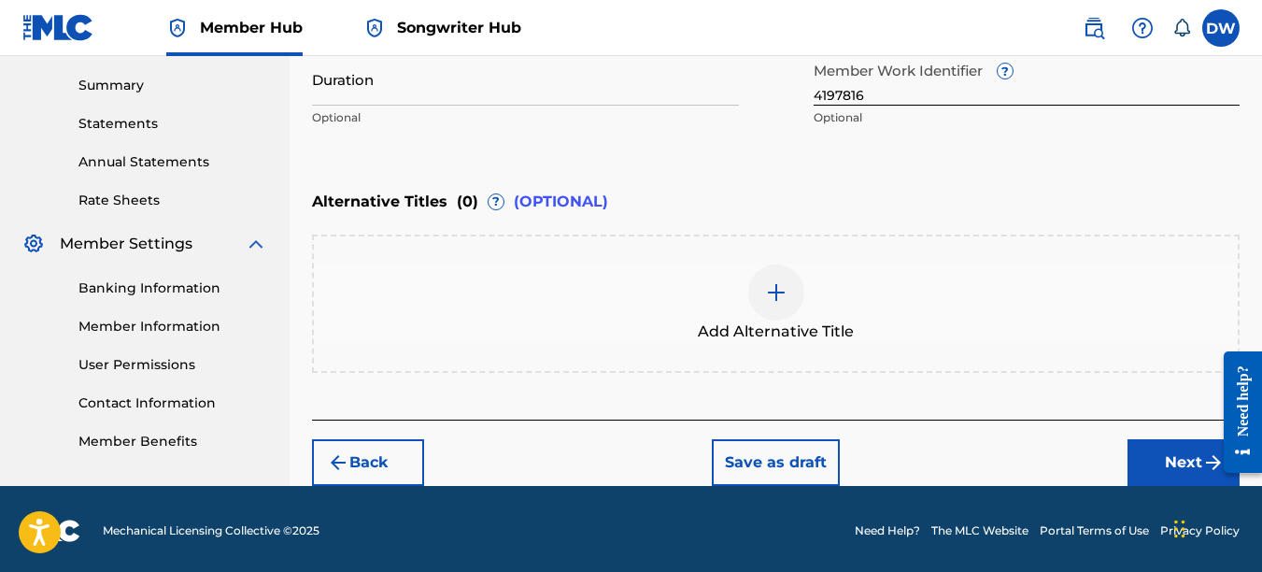
scroll to position [599, 0]
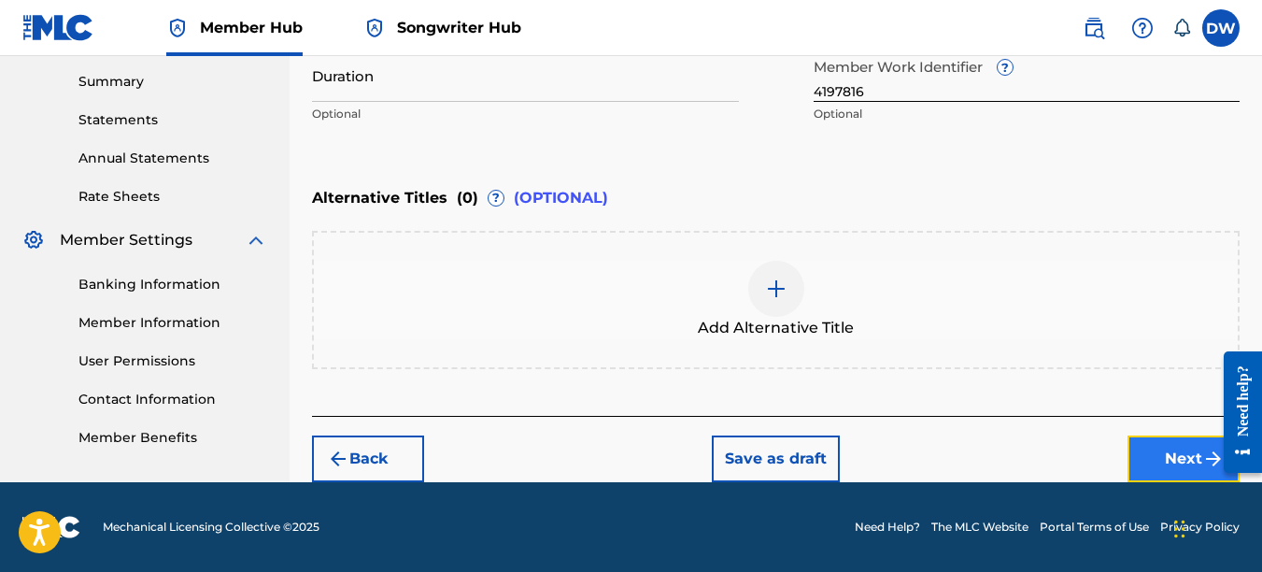
click at [1168, 451] on button "Next" at bounding box center [1184, 458] width 112 height 47
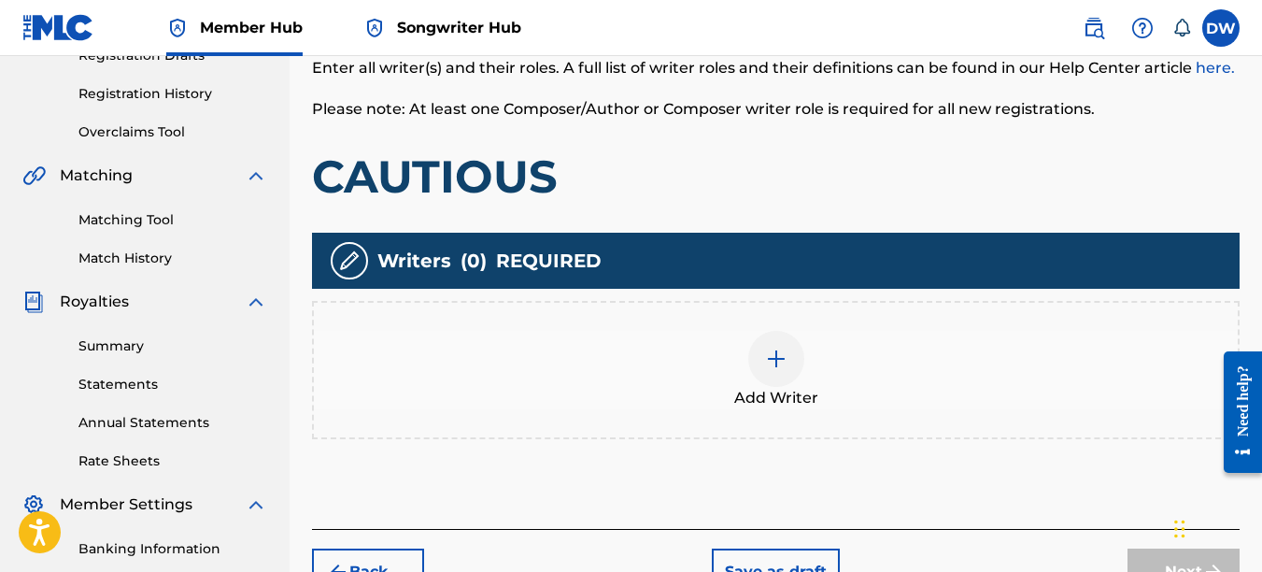
scroll to position [343, 0]
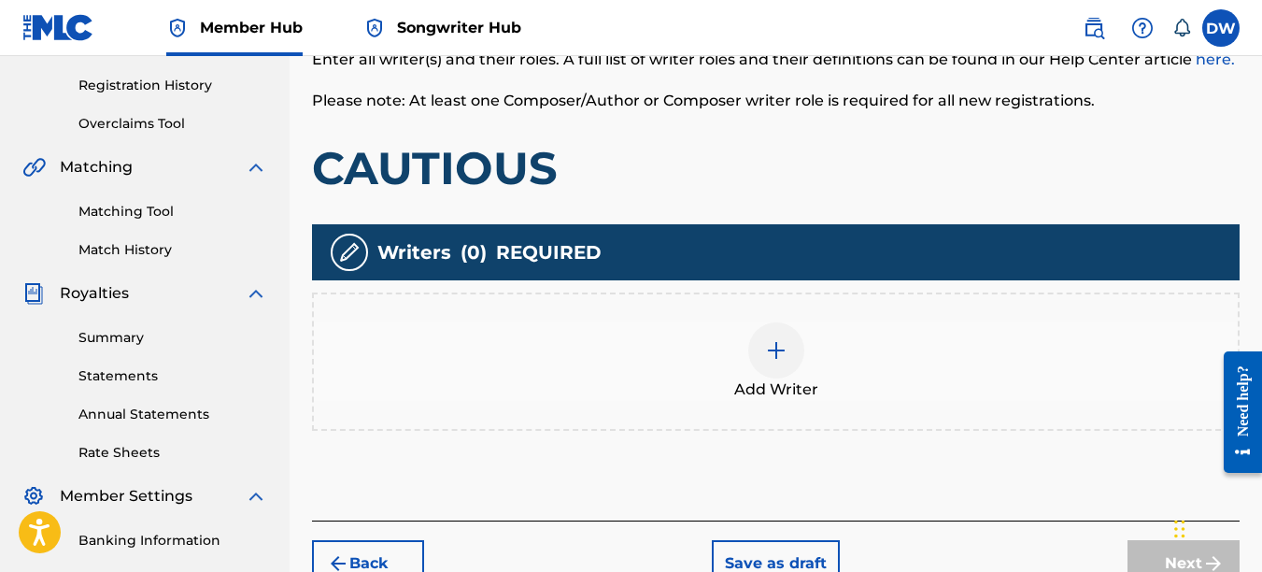
drag, startPoint x: 1266, startPoint y: 248, endPoint x: 5, endPoint y: 40, distance: 1278.3
click at [788, 344] on div at bounding box center [776, 350] width 56 height 56
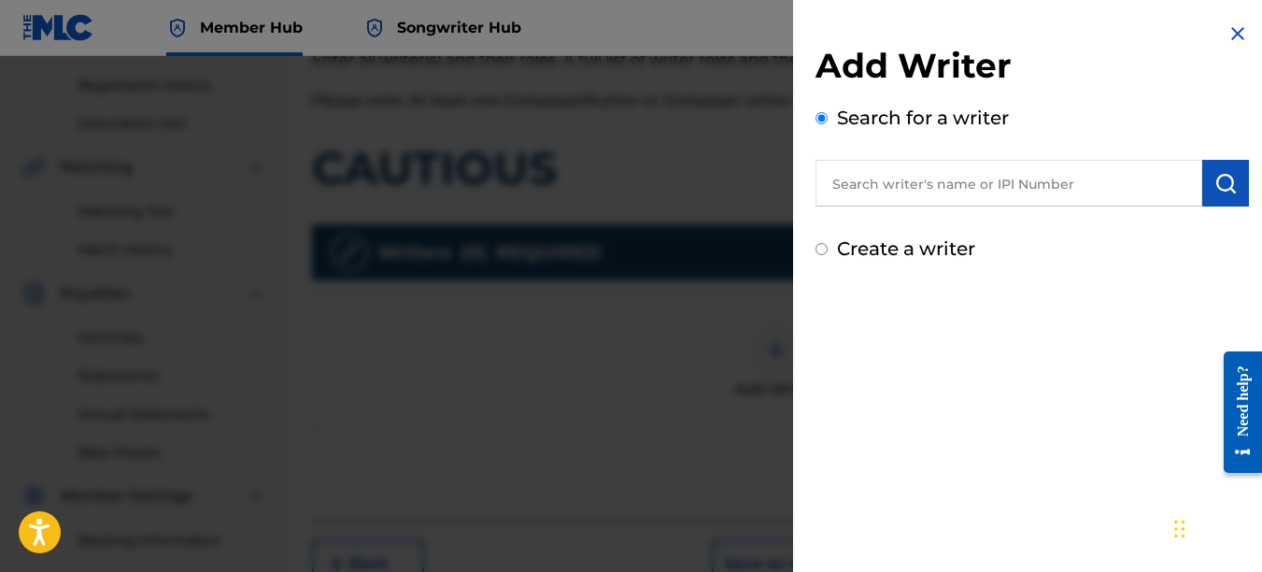
click at [974, 196] on input "text" at bounding box center [1009, 183] width 387 height 47
type input "00742767418"
click at [1215, 185] on img "submit" at bounding box center [1226, 183] width 22 height 22
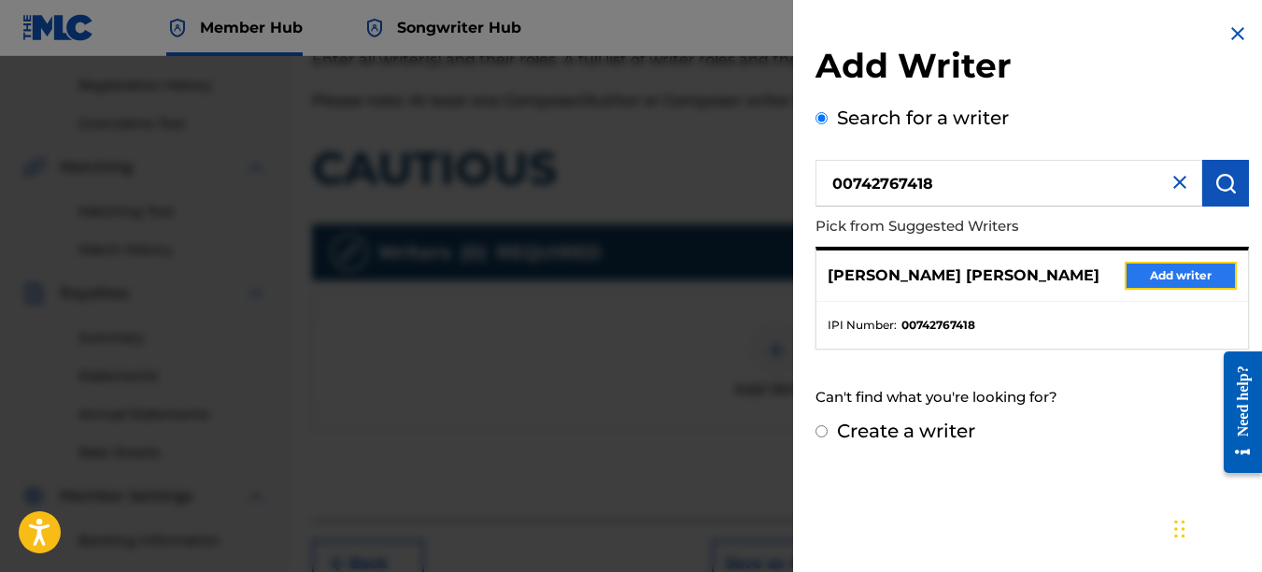
click at [1205, 266] on button "Add writer" at bounding box center [1181, 276] width 112 height 28
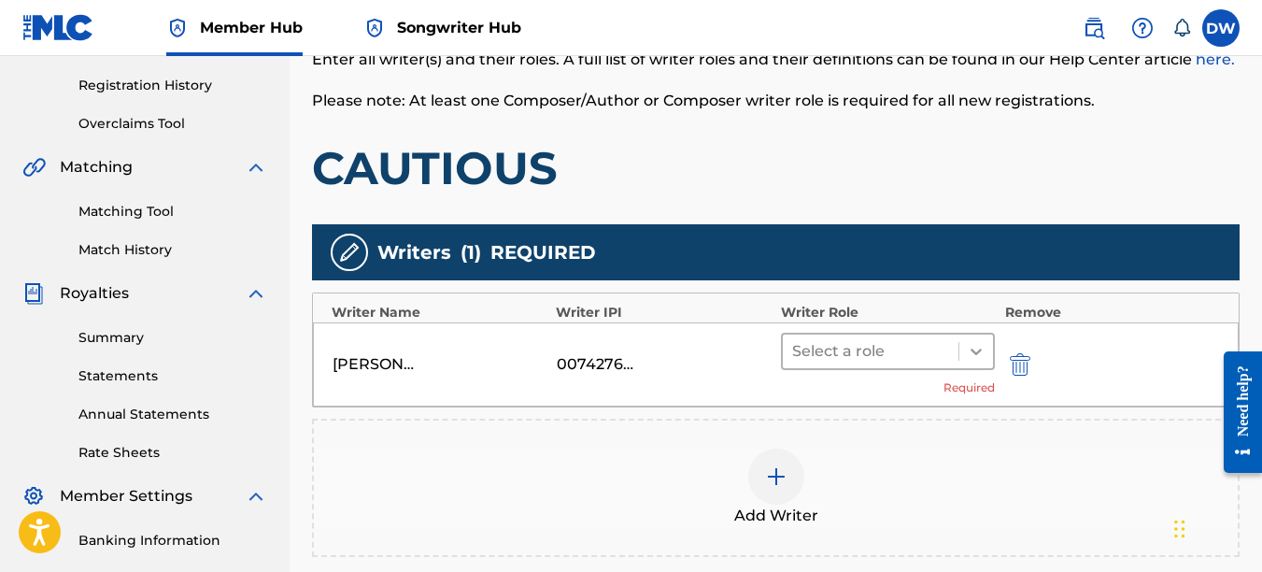
click at [981, 352] on icon at bounding box center [976, 351] width 19 height 19
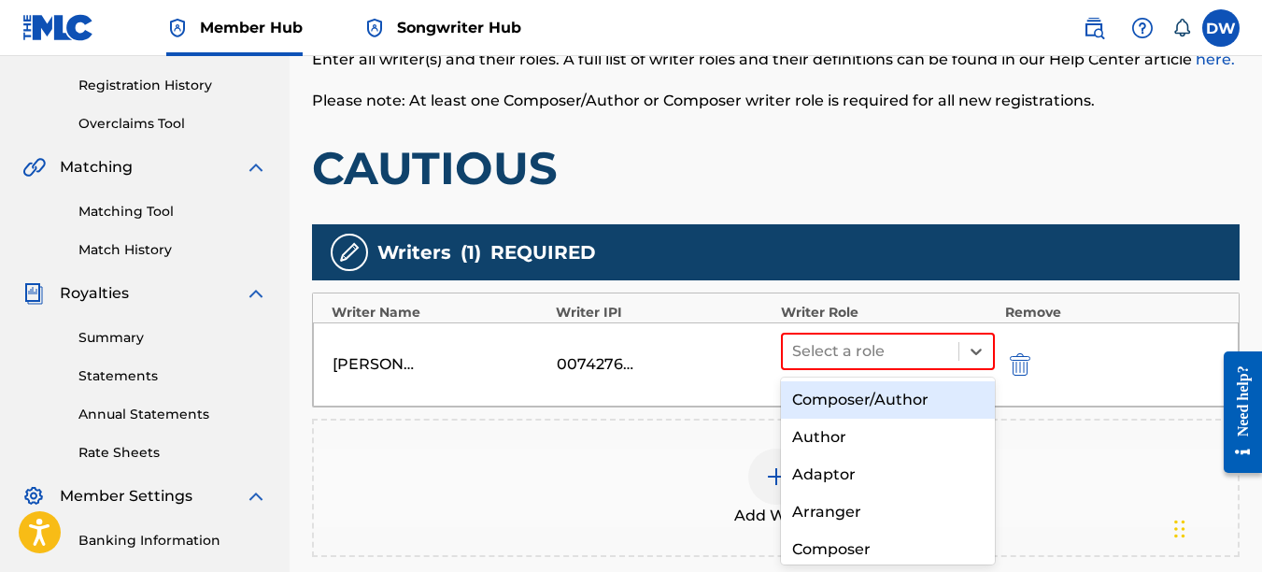
click at [918, 398] on div "Composer/Author" at bounding box center [888, 399] width 215 height 37
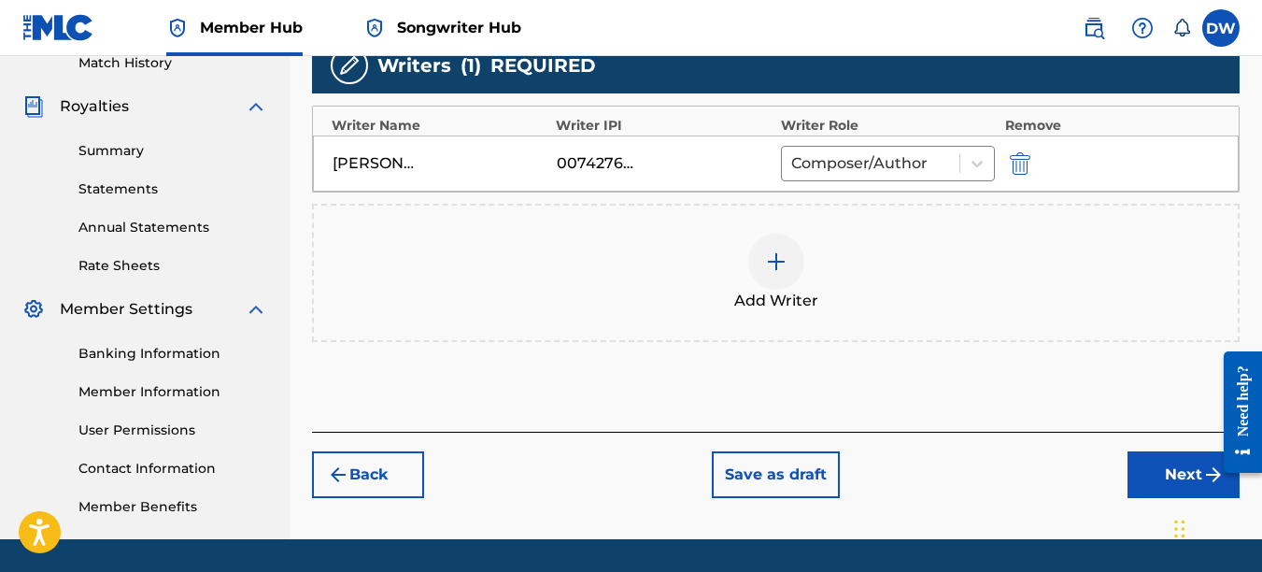
drag, startPoint x: 1266, startPoint y: 249, endPoint x: 50, endPoint y: 10, distance: 1239.8
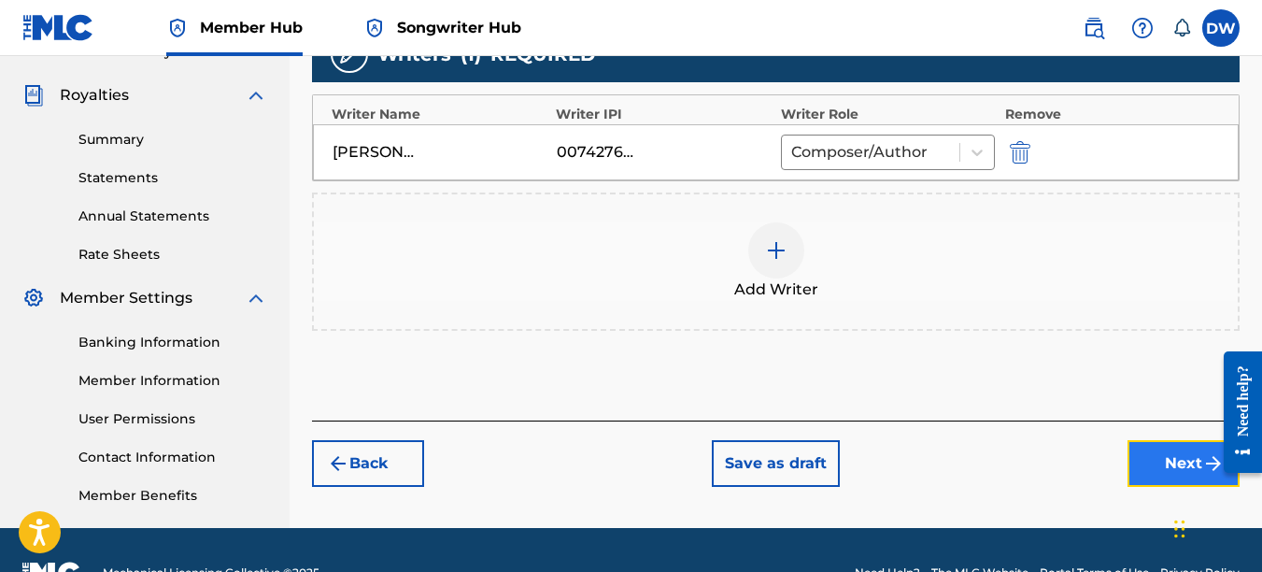
click at [1157, 464] on button "Next" at bounding box center [1184, 463] width 112 height 47
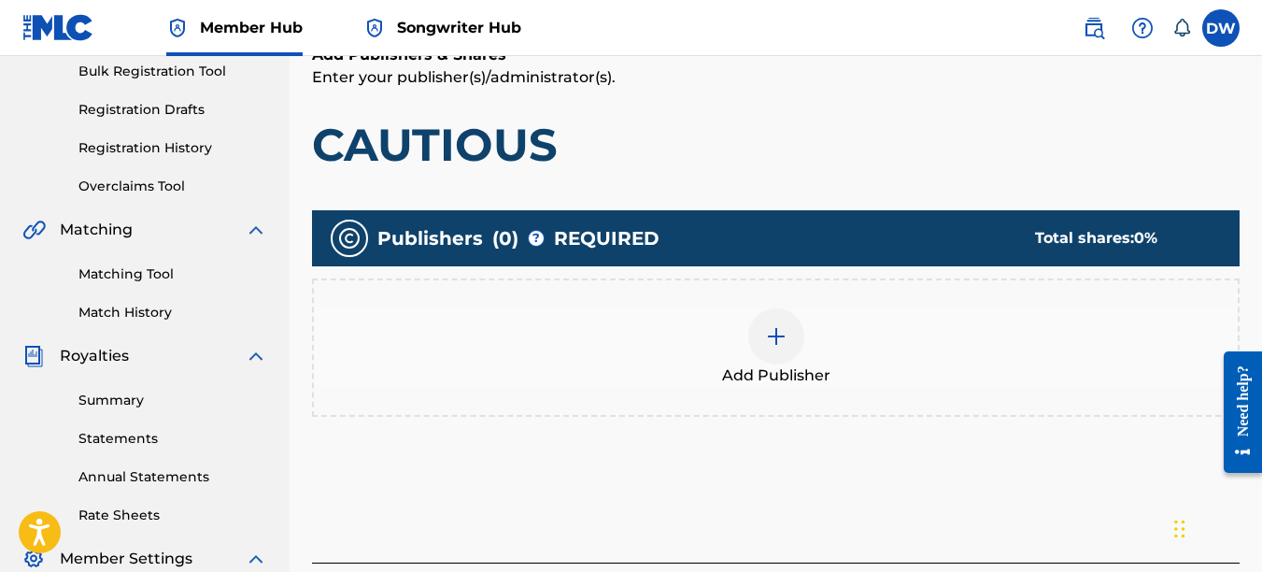
scroll to position [292, 0]
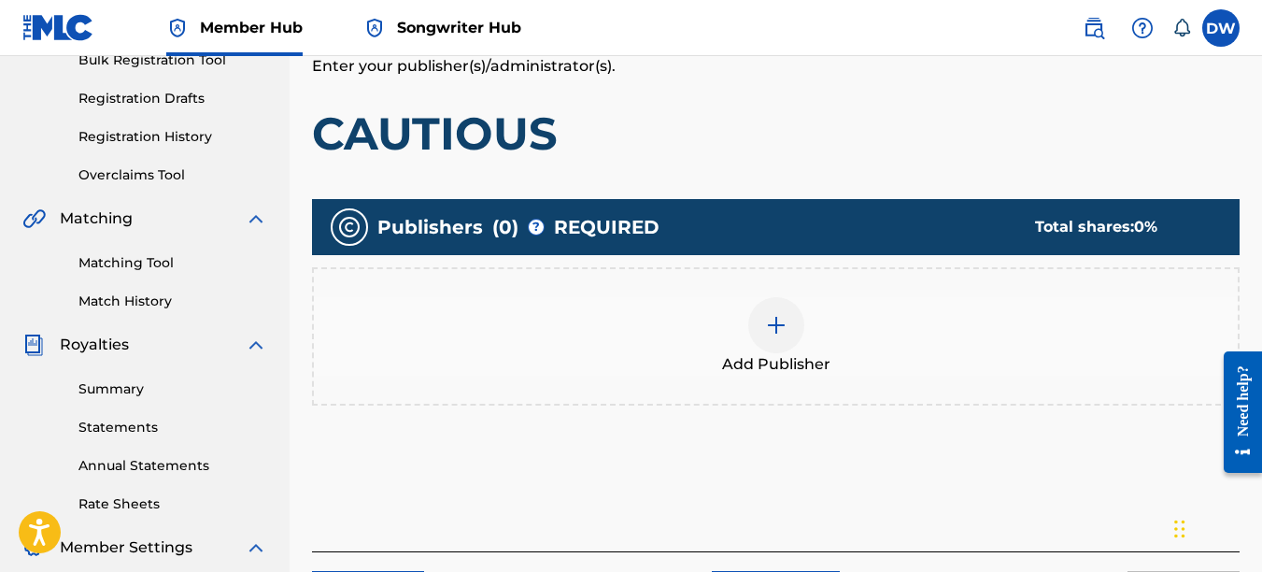
click at [783, 334] on img at bounding box center [776, 325] width 22 height 22
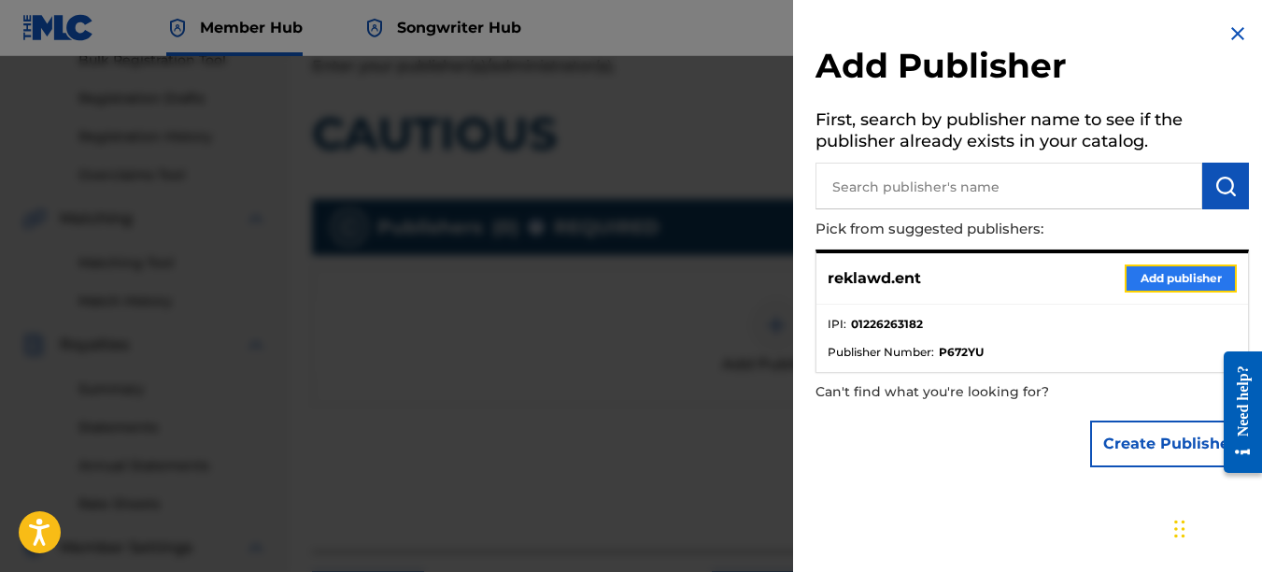
click at [1156, 271] on button "Add publisher" at bounding box center [1181, 278] width 112 height 28
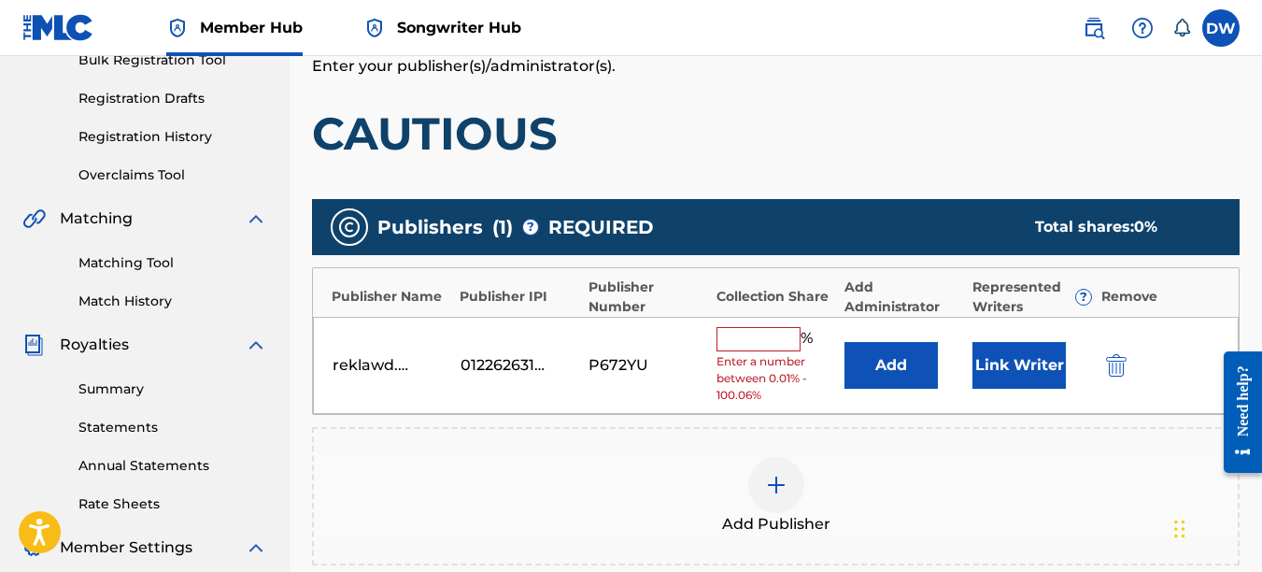
click at [752, 349] on input "text" at bounding box center [759, 339] width 84 height 24
type input "100"
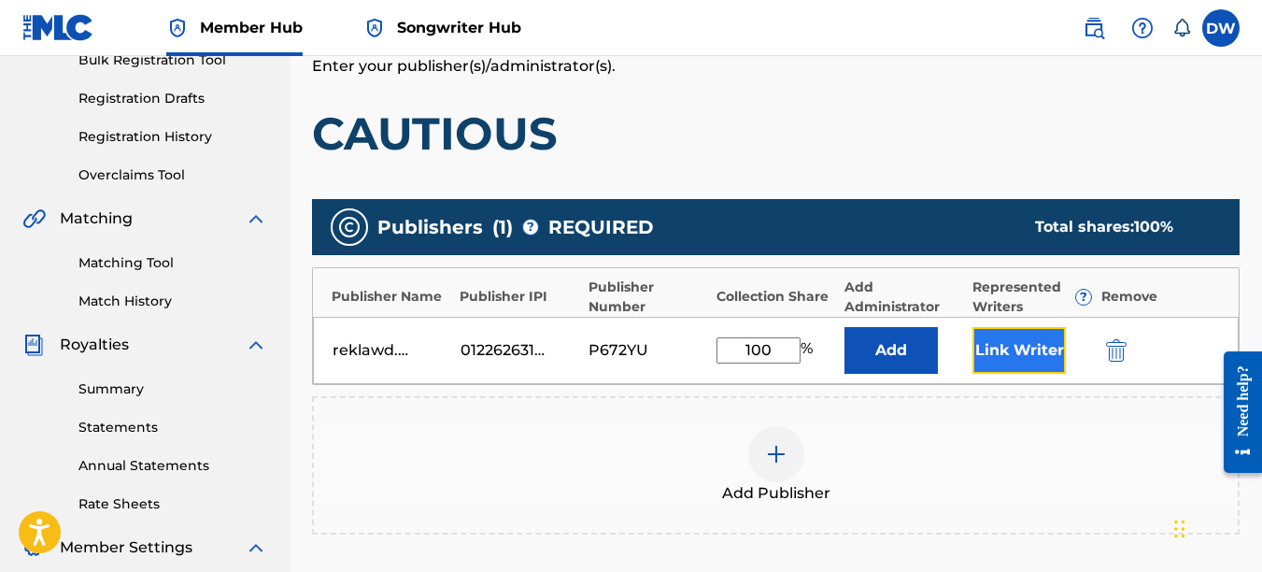
click at [1017, 340] on button "Link Writer" at bounding box center [1019, 350] width 93 height 47
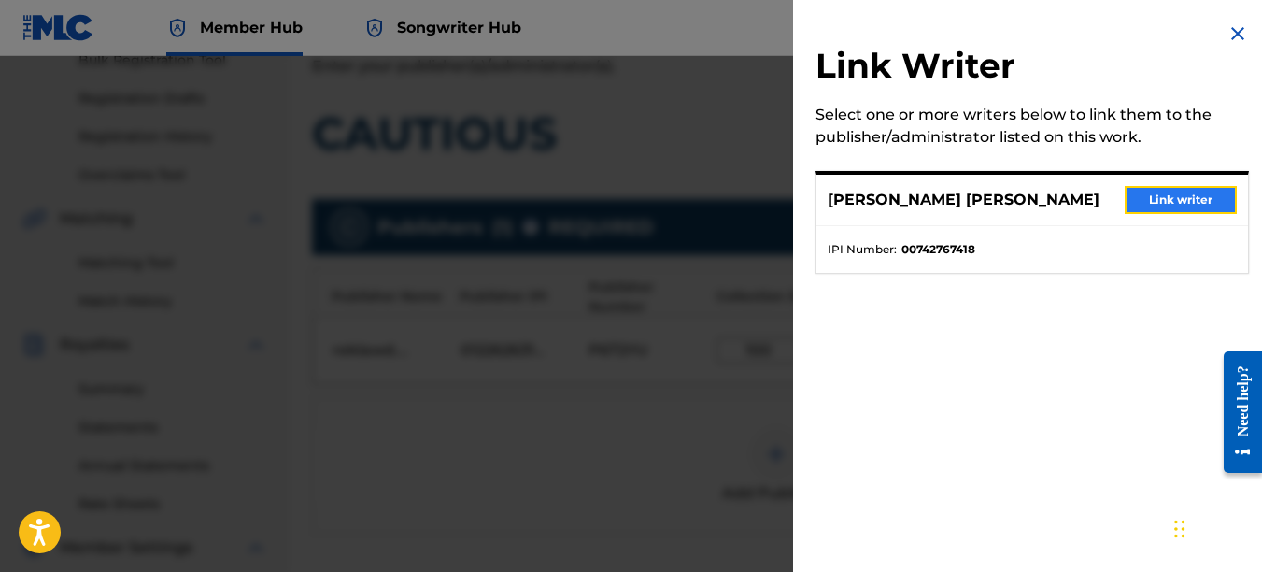
click at [1167, 200] on button "Link writer" at bounding box center [1181, 200] width 112 height 28
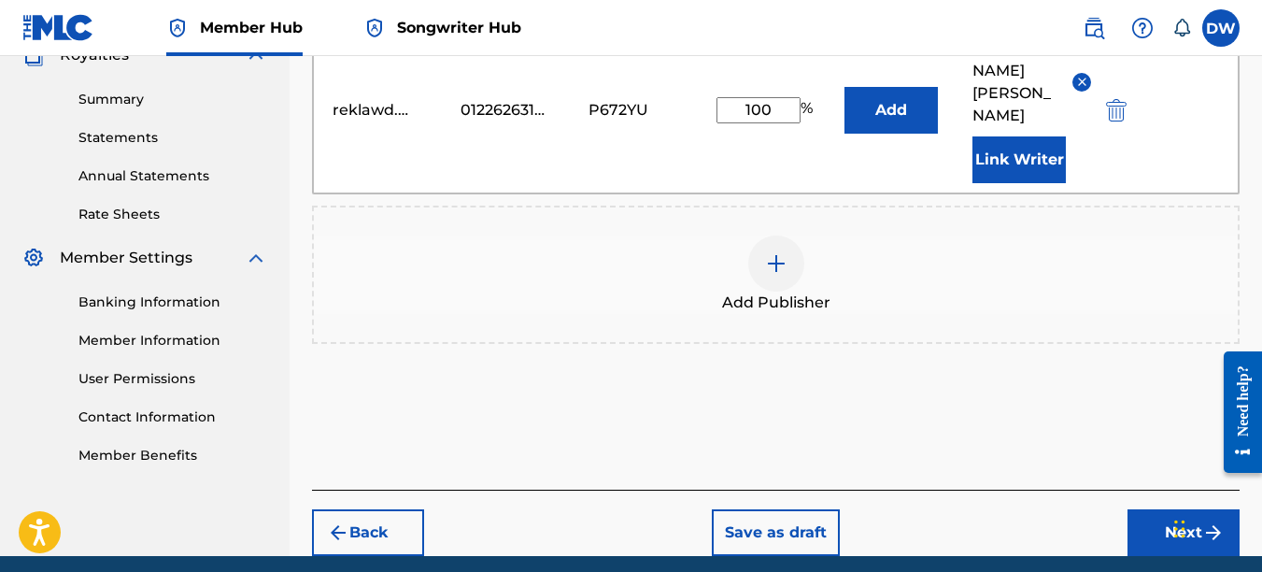
scroll to position [572, 0]
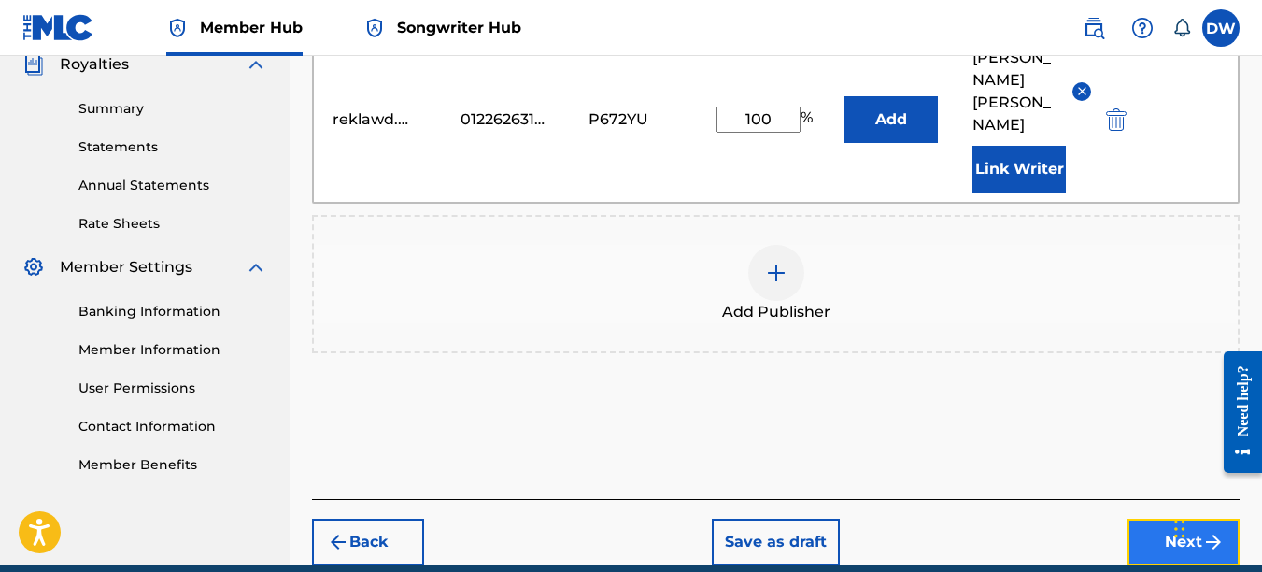
click at [1149, 519] on button "Next" at bounding box center [1184, 542] width 112 height 47
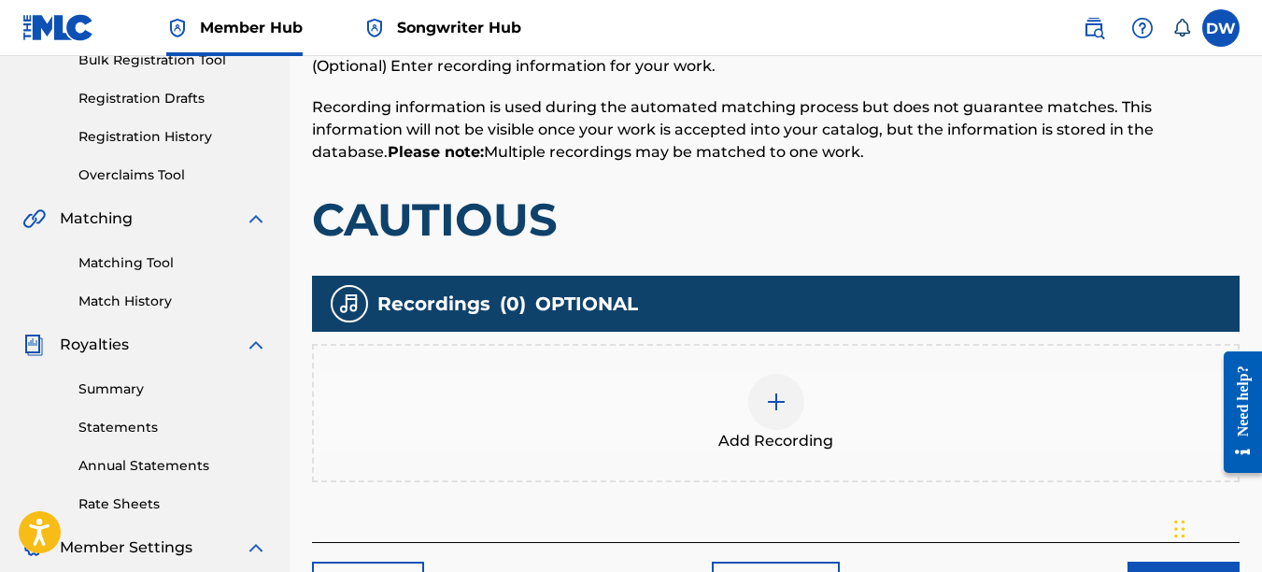
scroll to position [394, 0]
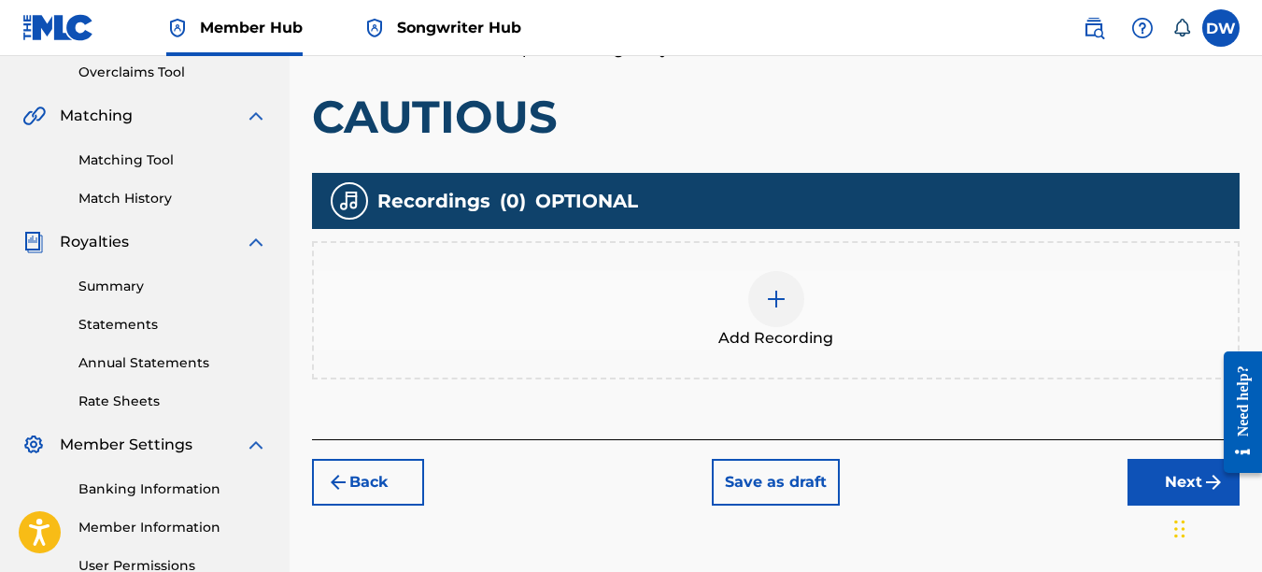
click at [781, 301] on img at bounding box center [776, 299] width 22 height 22
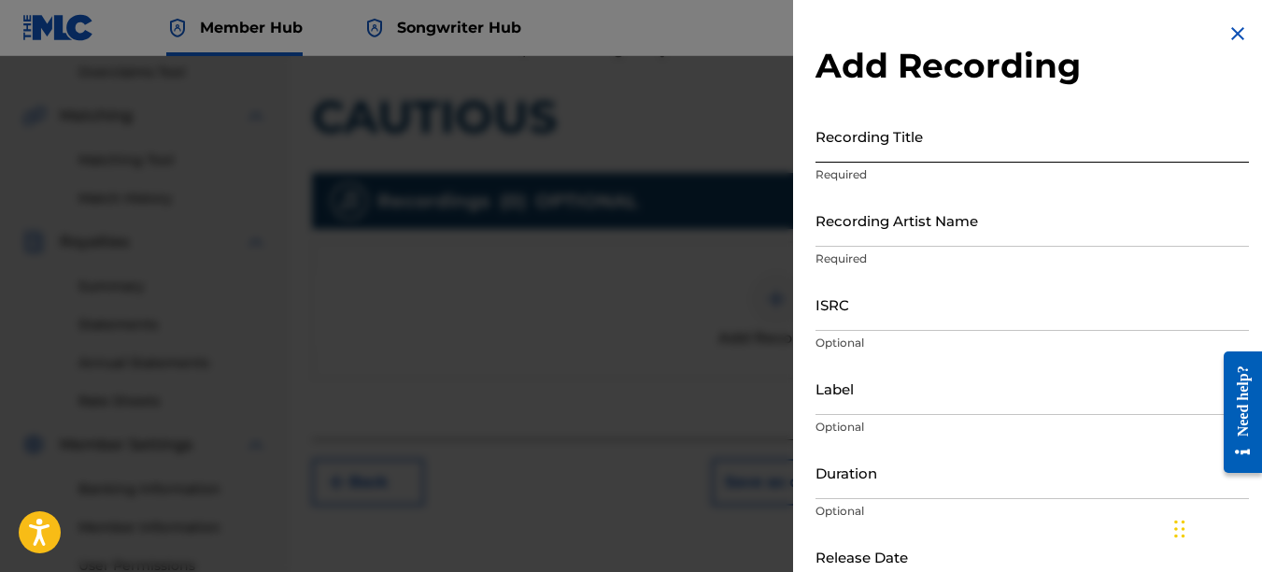
click at [849, 150] on input "Recording Title" at bounding box center [1033, 135] width 434 height 53
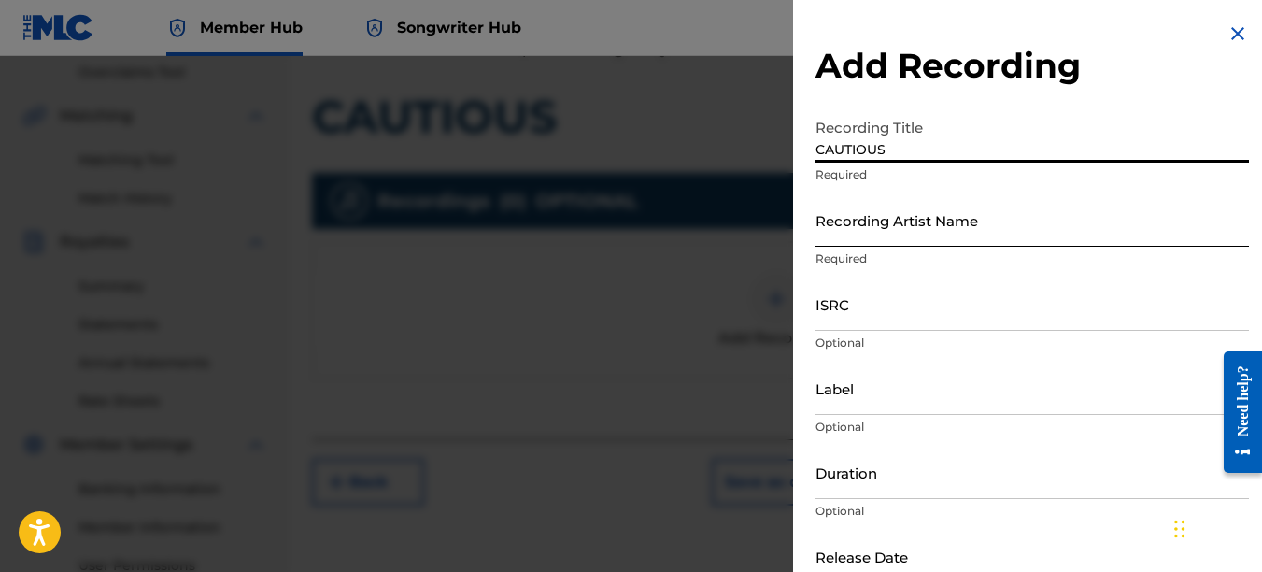
type input "CAUTIOUS"
click at [865, 230] on input "Recording Artist Name" at bounding box center [1033, 219] width 434 height 53
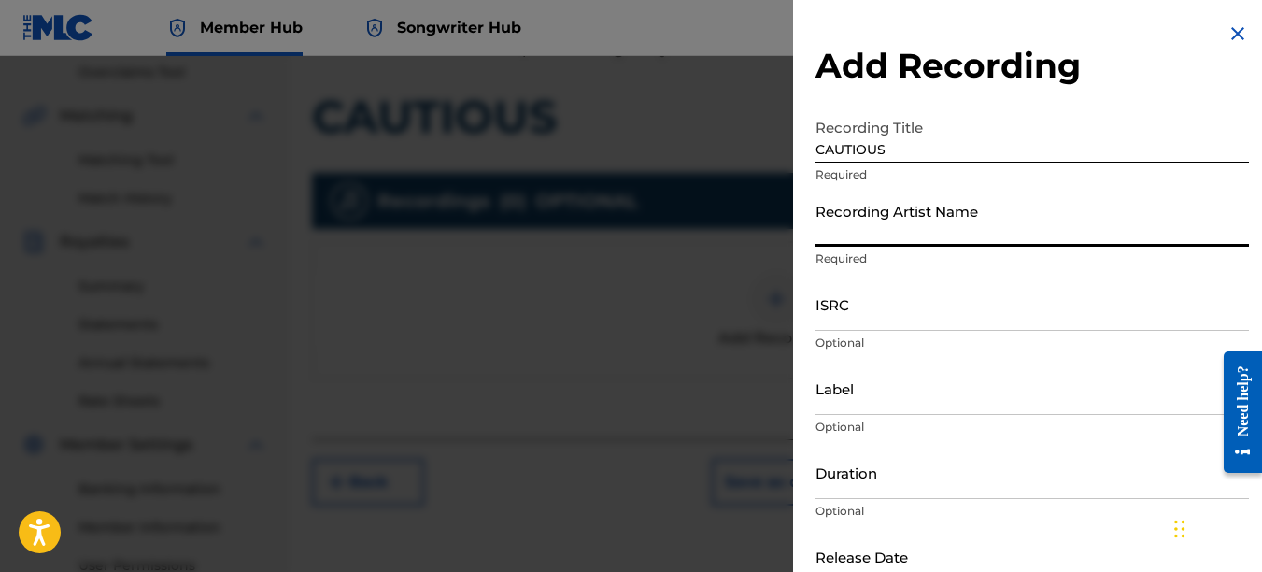
type input "PAIN"
type input "REKLAWD.ENT"
type input "[DATE]"
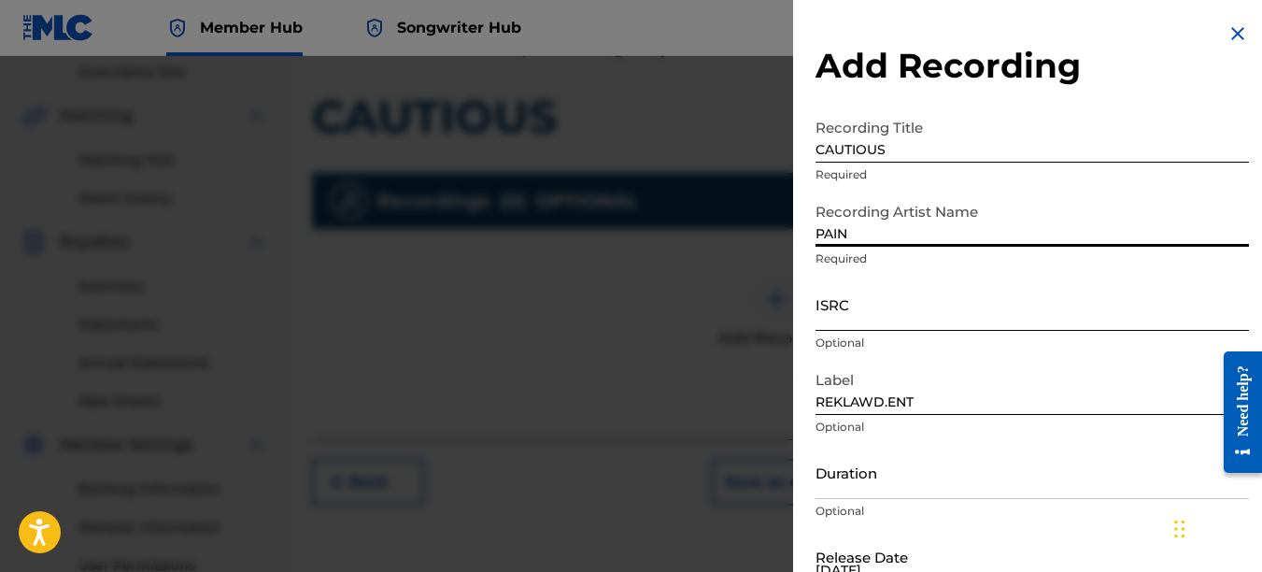
click at [847, 311] on input "ISRC" at bounding box center [1033, 303] width 434 height 53
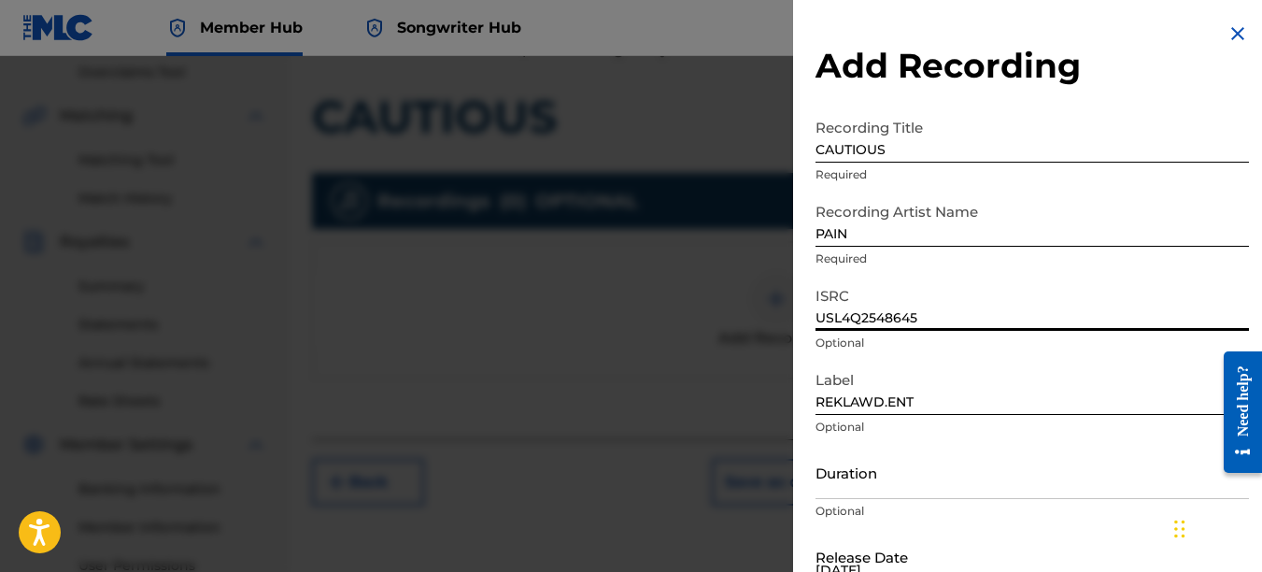
type input "USL4Q2548645"
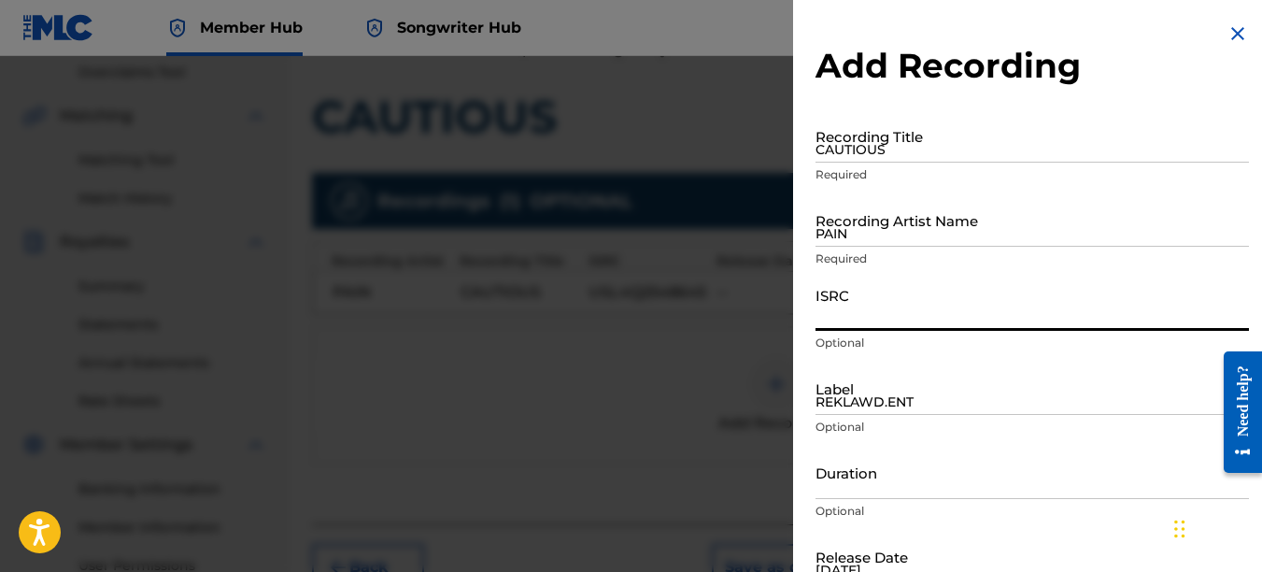
click at [1234, 30] on img at bounding box center [1238, 33] width 22 height 22
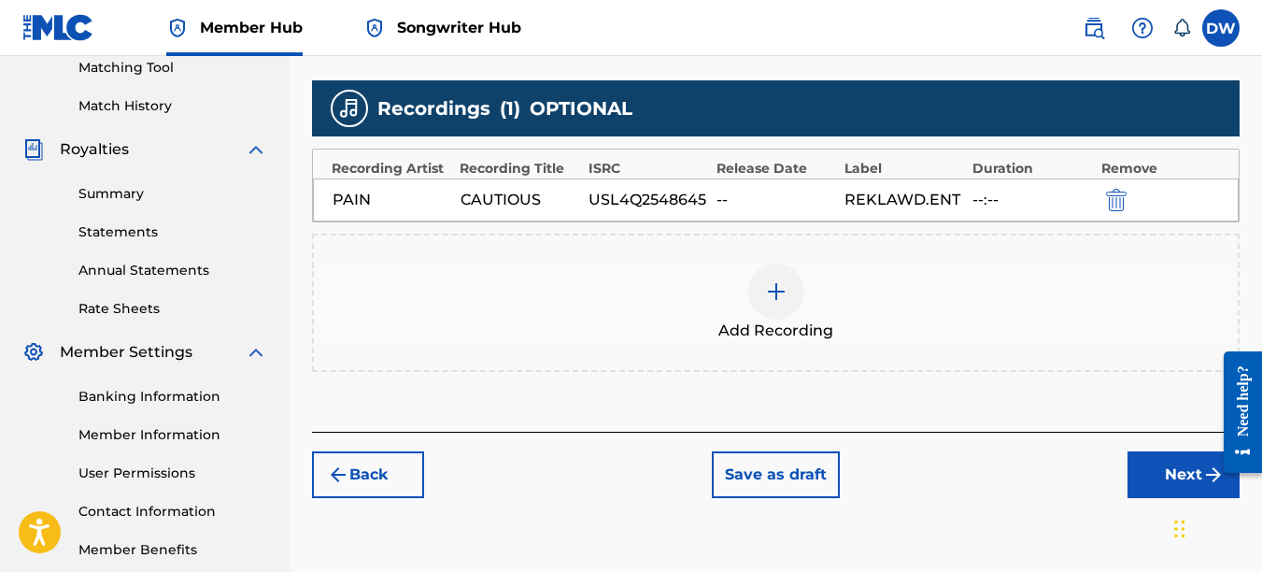
scroll to position [587, 0]
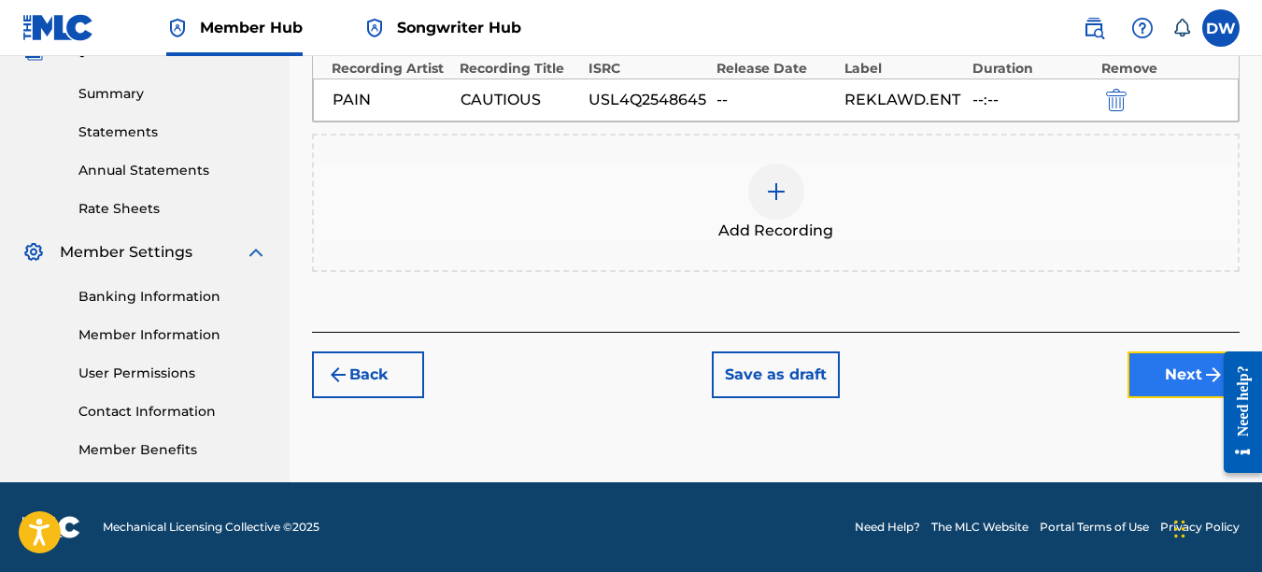
click at [1171, 364] on button "Next" at bounding box center [1184, 374] width 112 height 47
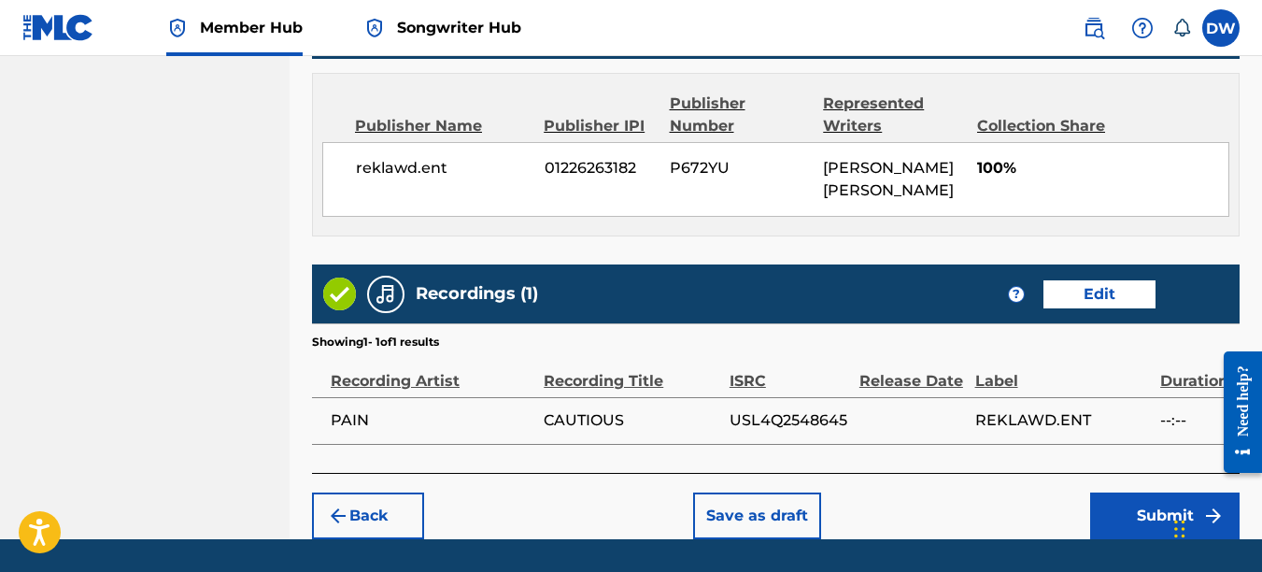
scroll to position [1053, 0]
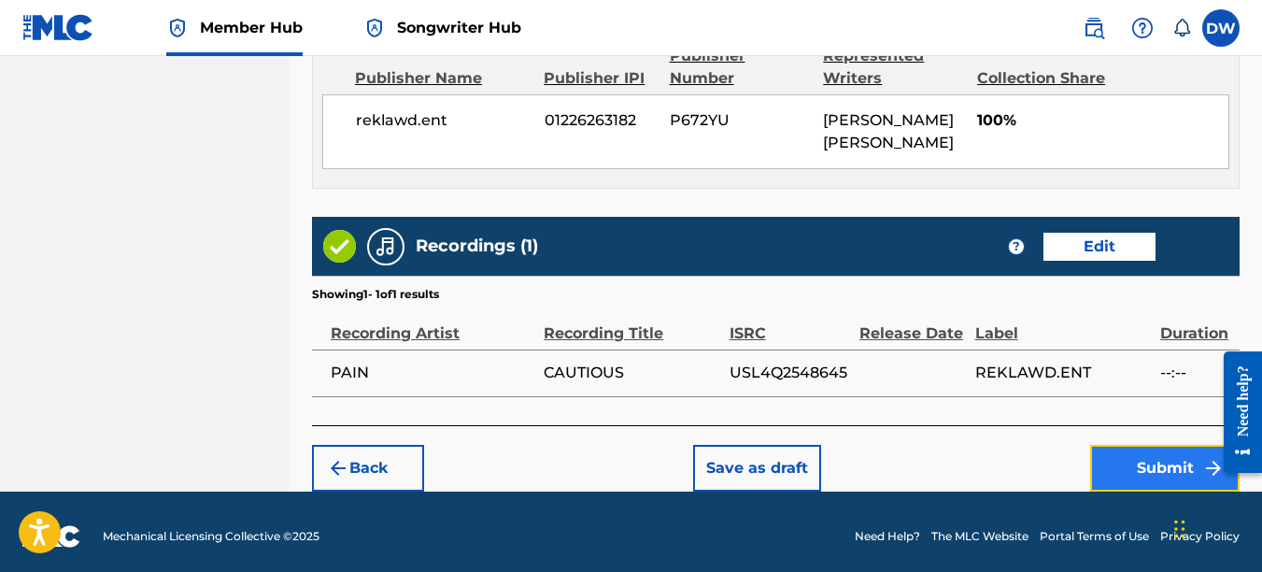
click at [1119, 455] on button "Submit" at bounding box center [1164, 468] width 149 height 47
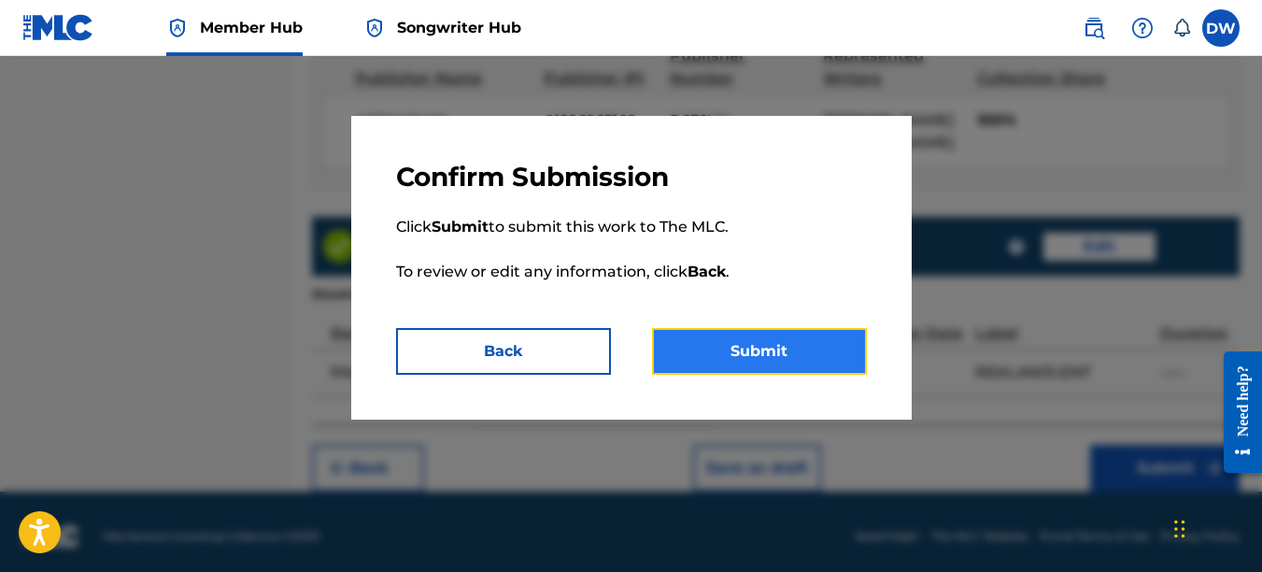
click at [807, 356] on button "Submit" at bounding box center [759, 351] width 215 height 47
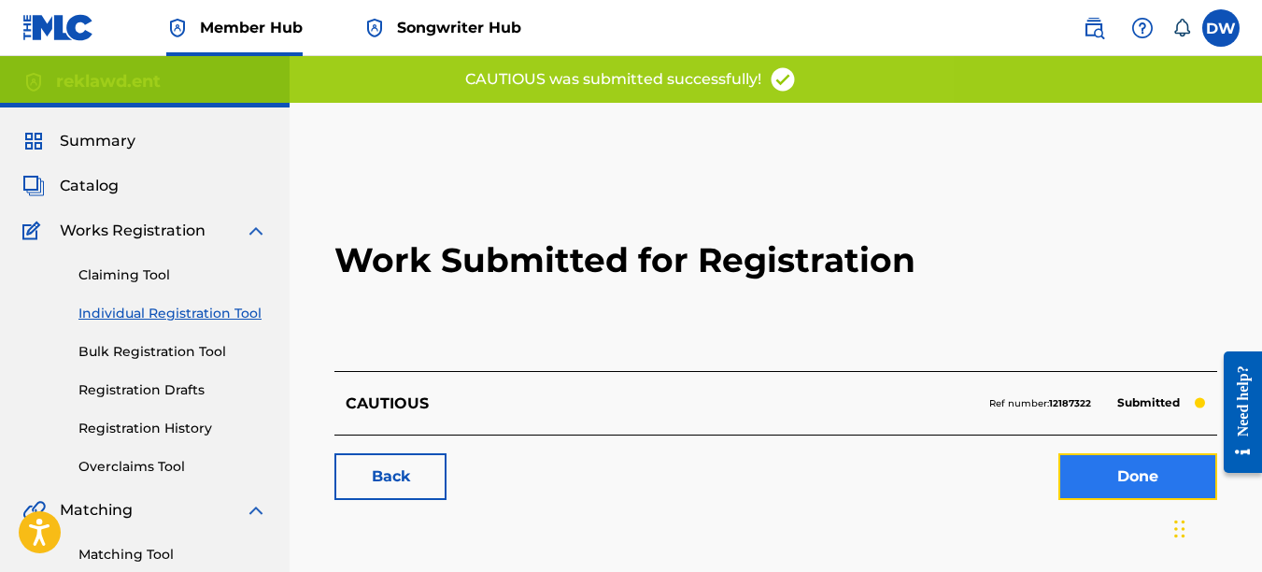
click at [1102, 462] on link "Done" at bounding box center [1138, 476] width 159 height 47
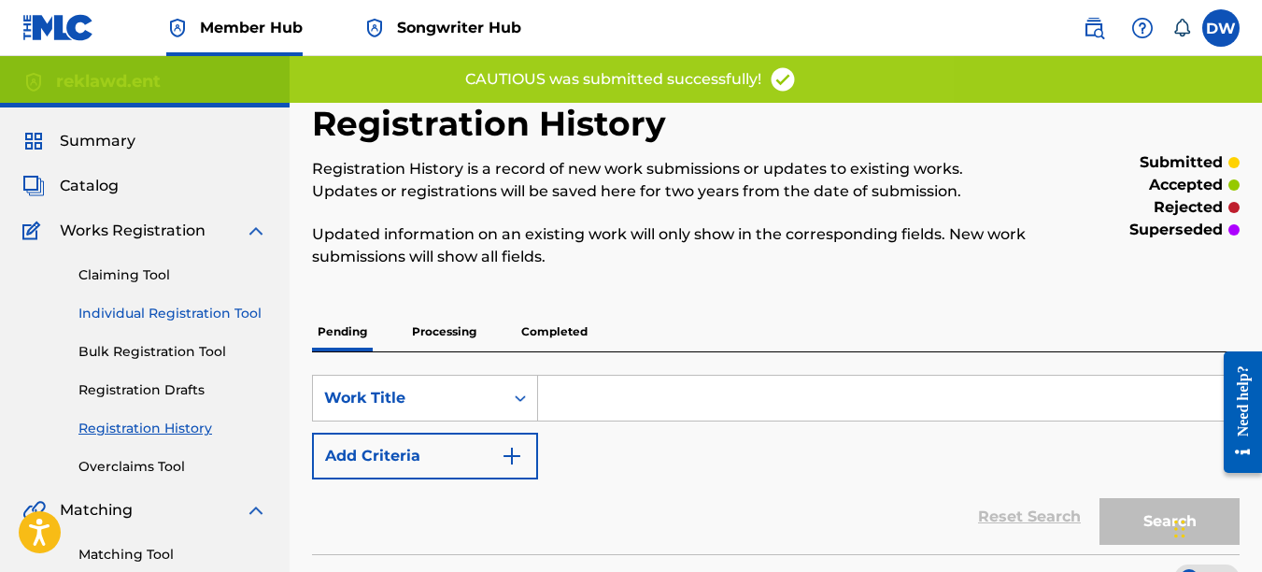
click at [241, 304] on link "Individual Registration Tool" at bounding box center [172, 314] width 189 height 20
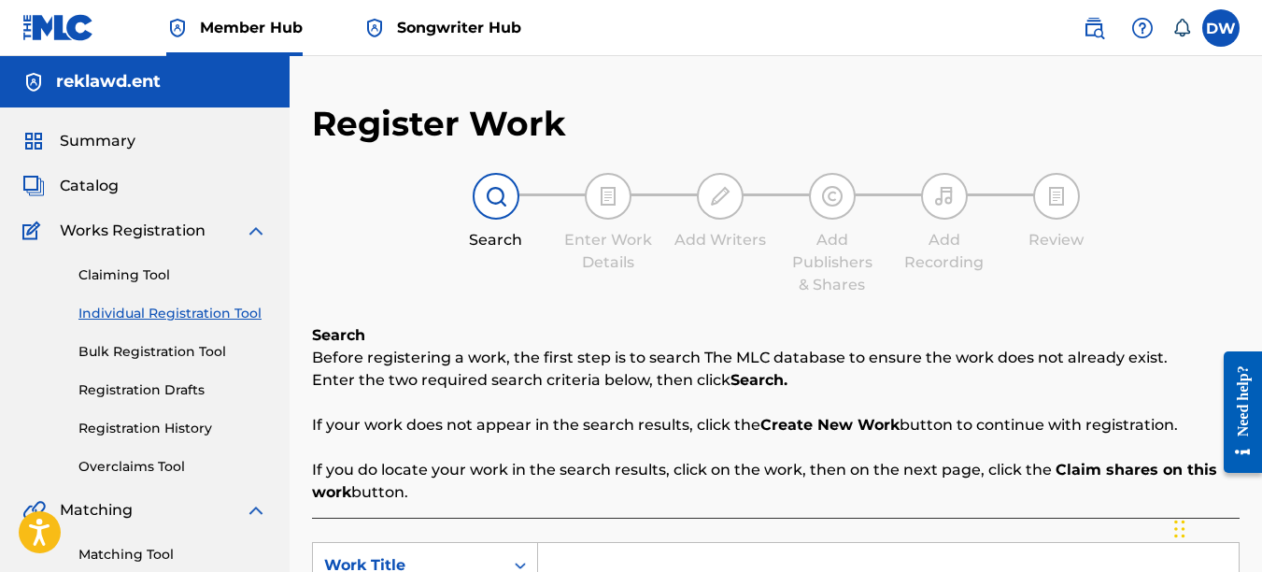
scroll to position [192, 0]
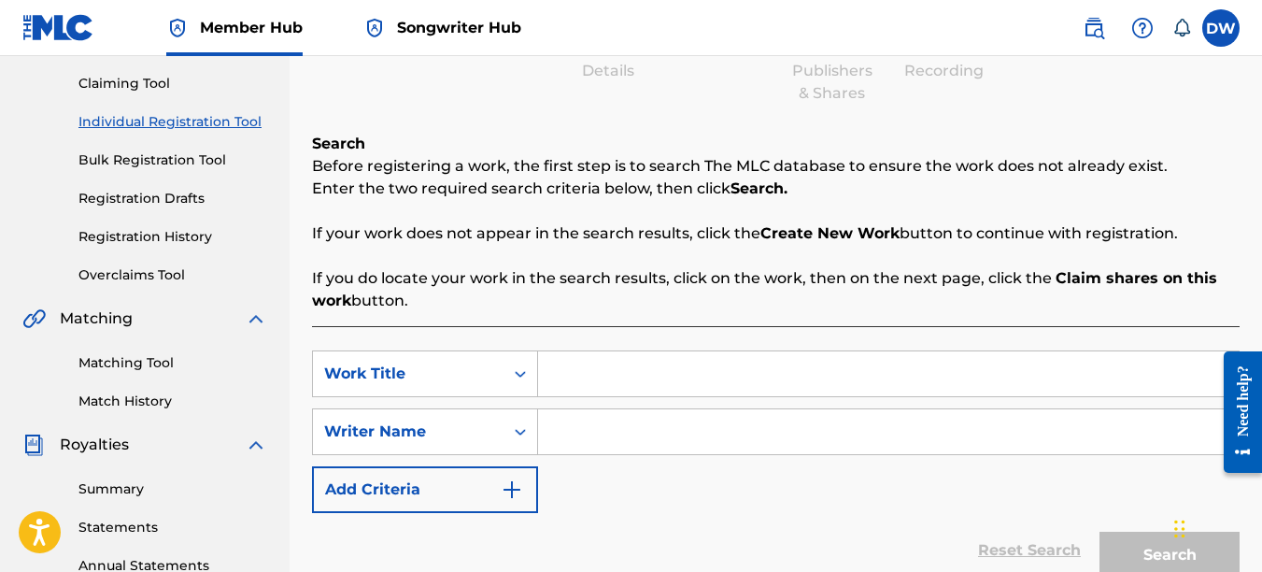
click at [614, 374] on input "Search Form" at bounding box center [888, 373] width 701 height 45
type input "OUTTRO"
click at [600, 438] on input "Search Form" at bounding box center [888, 431] width 701 height 45
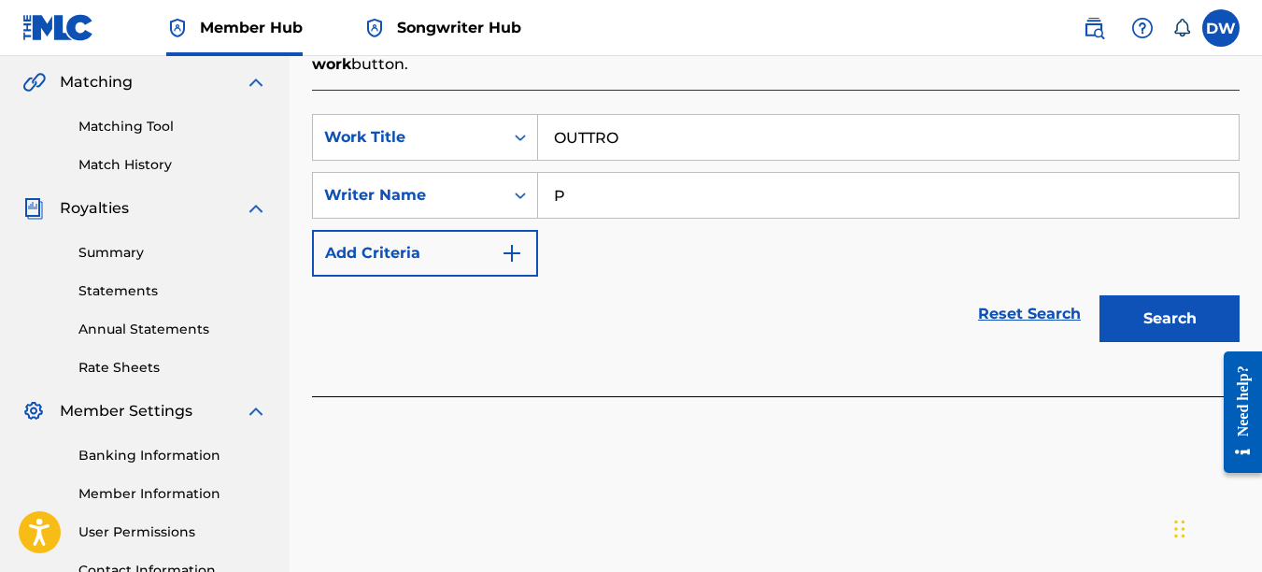
scroll to position [466, 0]
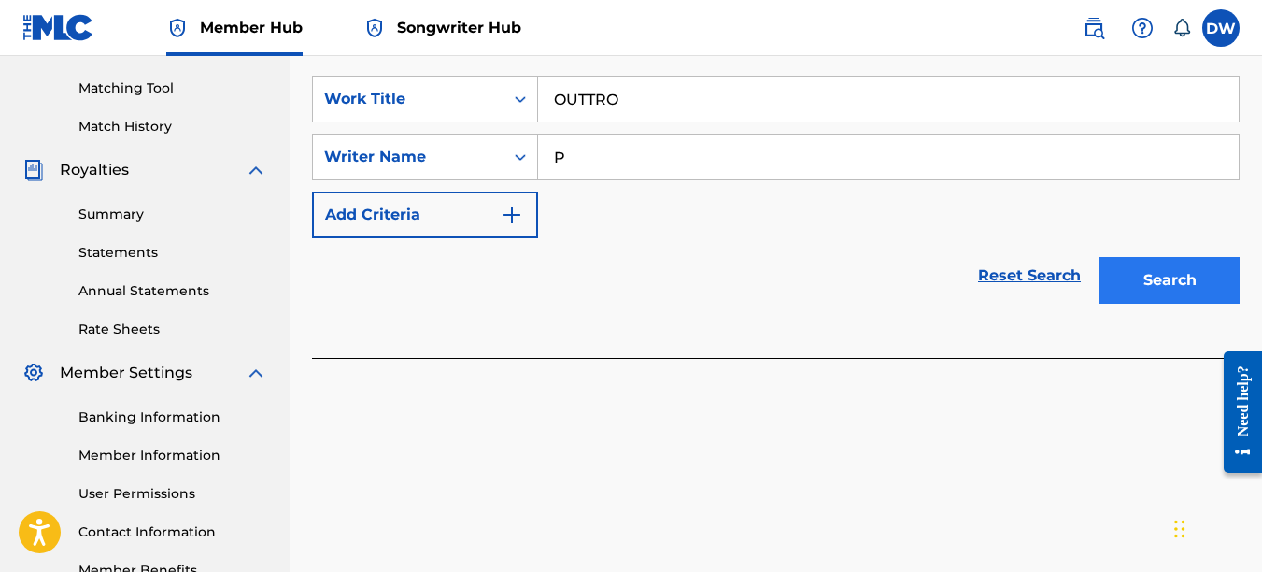
type input "P"
click at [1166, 277] on button "Search" at bounding box center [1170, 280] width 140 height 47
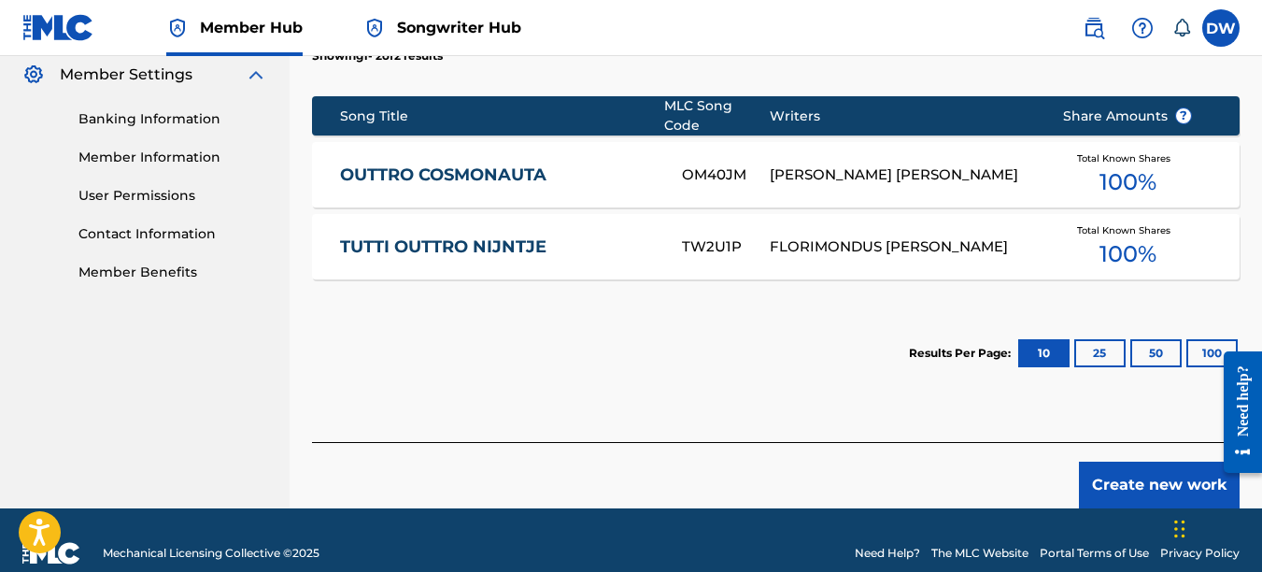
scroll to position [761, 0]
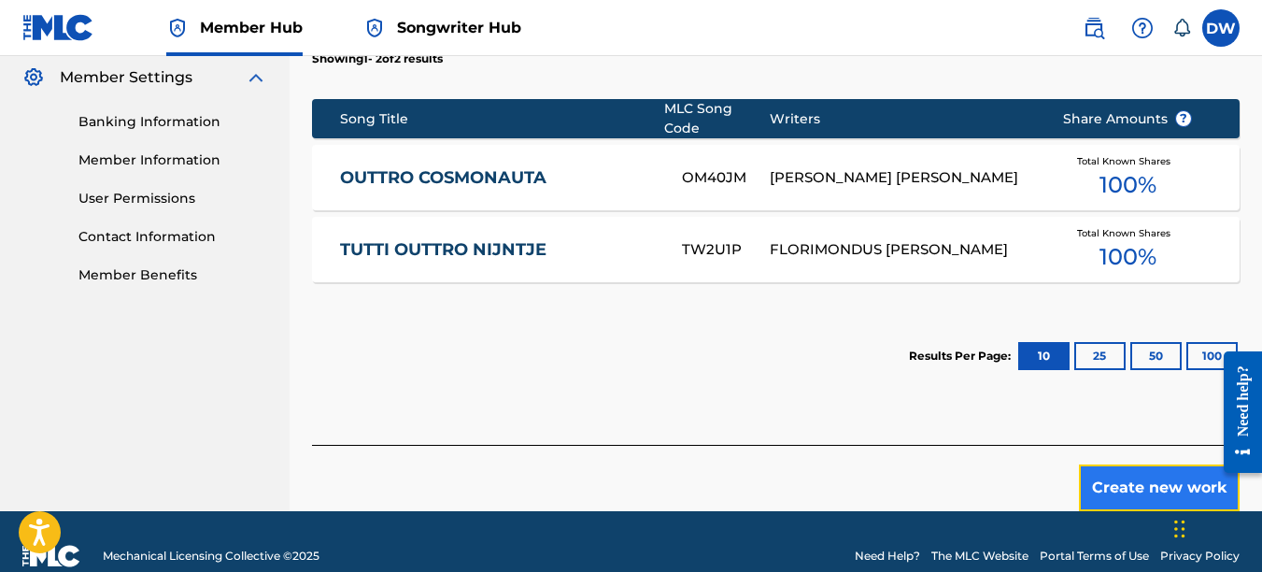
click at [1118, 464] on button "Create new work" at bounding box center [1159, 487] width 161 height 47
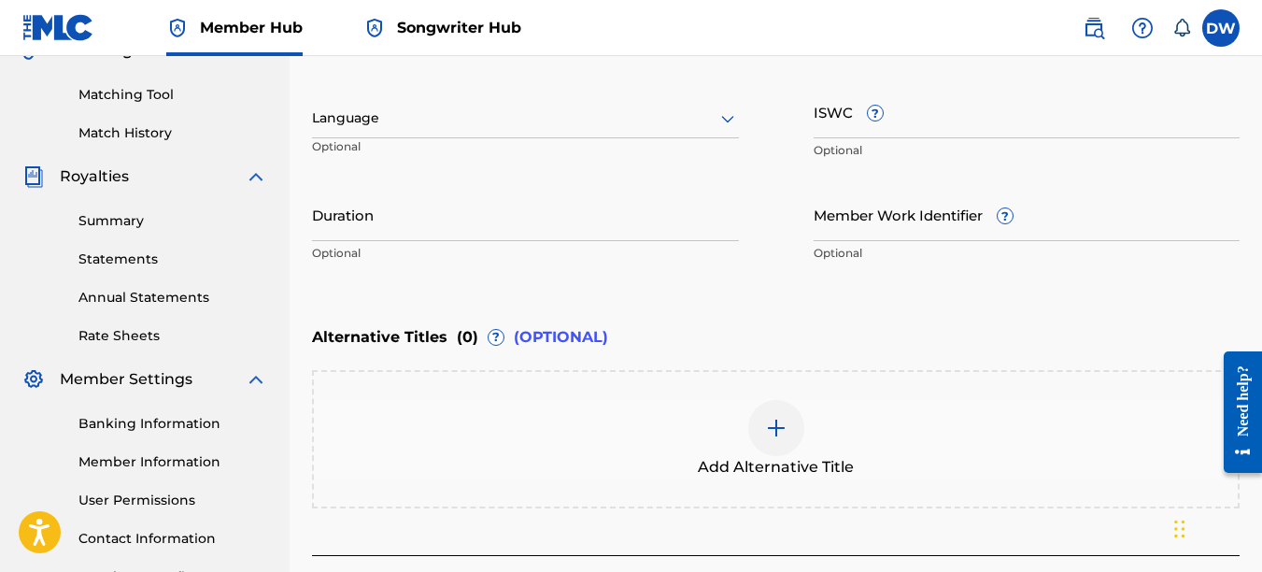
scroll to position [426, 0]
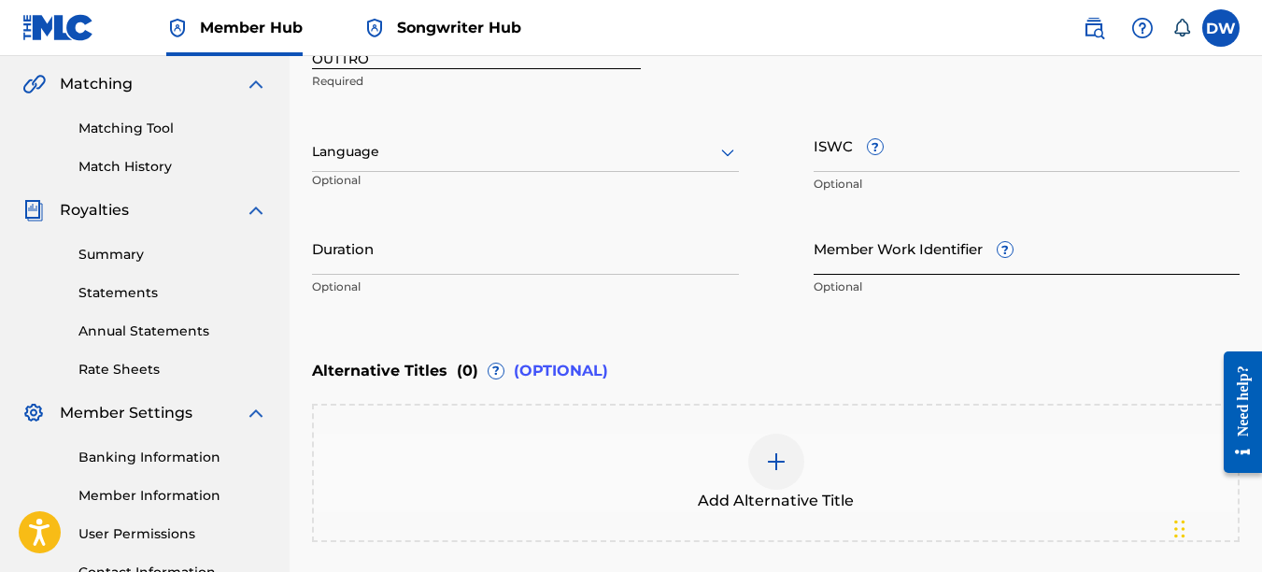
click at [854, 265] on input "Member Work Identifier ?" at bounding box center [1027, 247] width 427 height 53
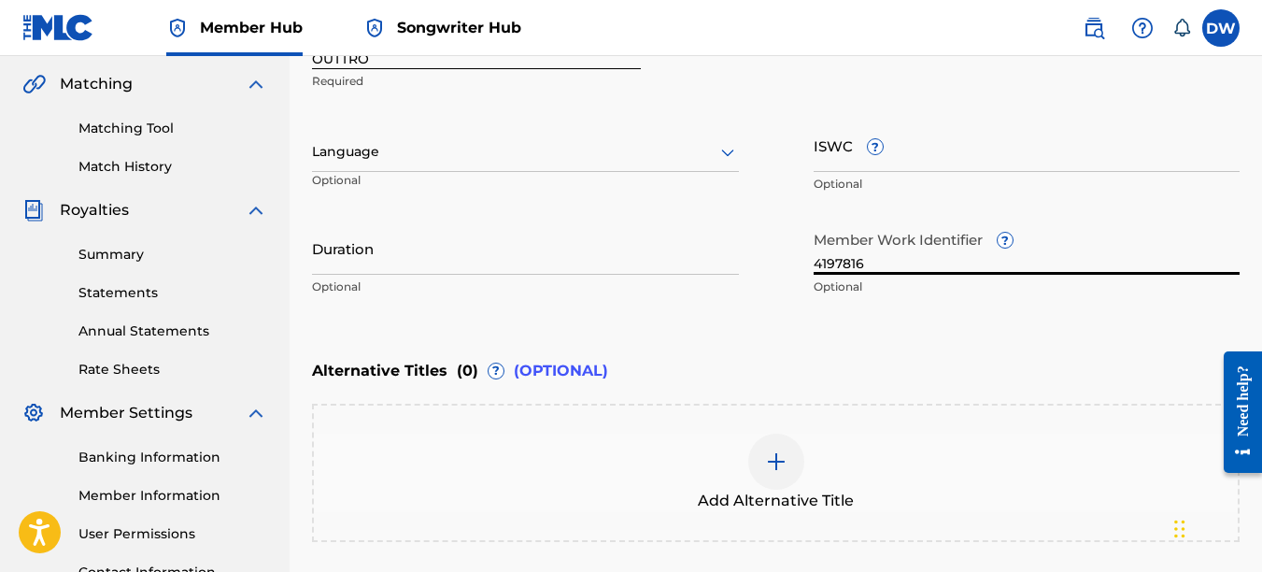
type input "4197816"
click at [727, 148] on icon at bounding box center [728, 152] width 22 height 22
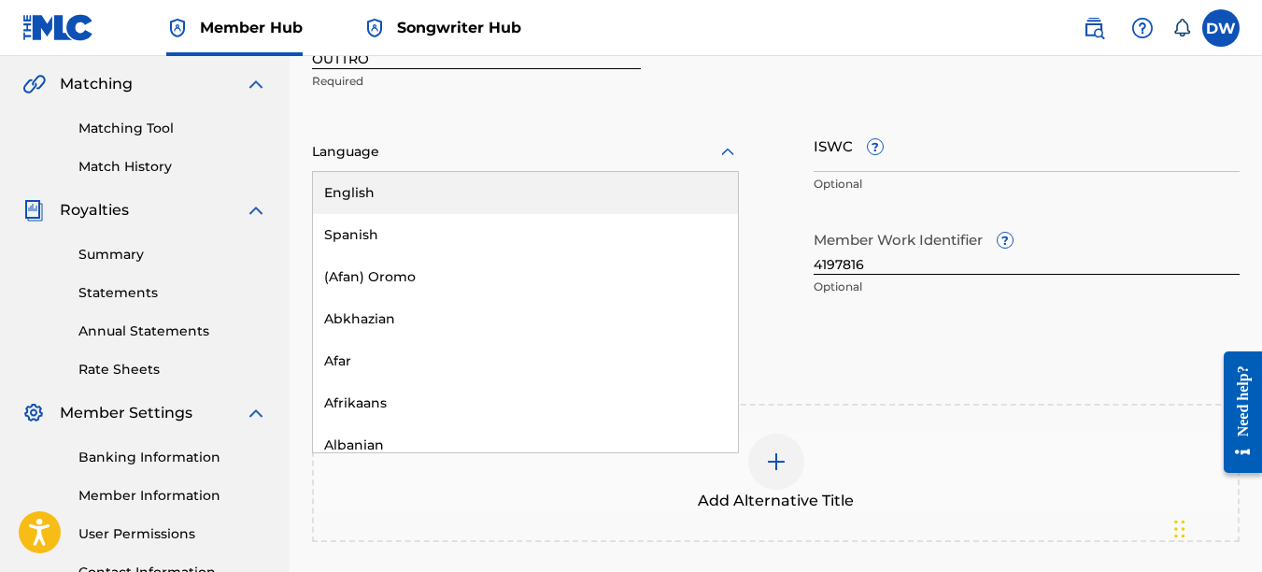
click at [713, 190] on div "English" at bounding box center [525, 193] width 425 height 42
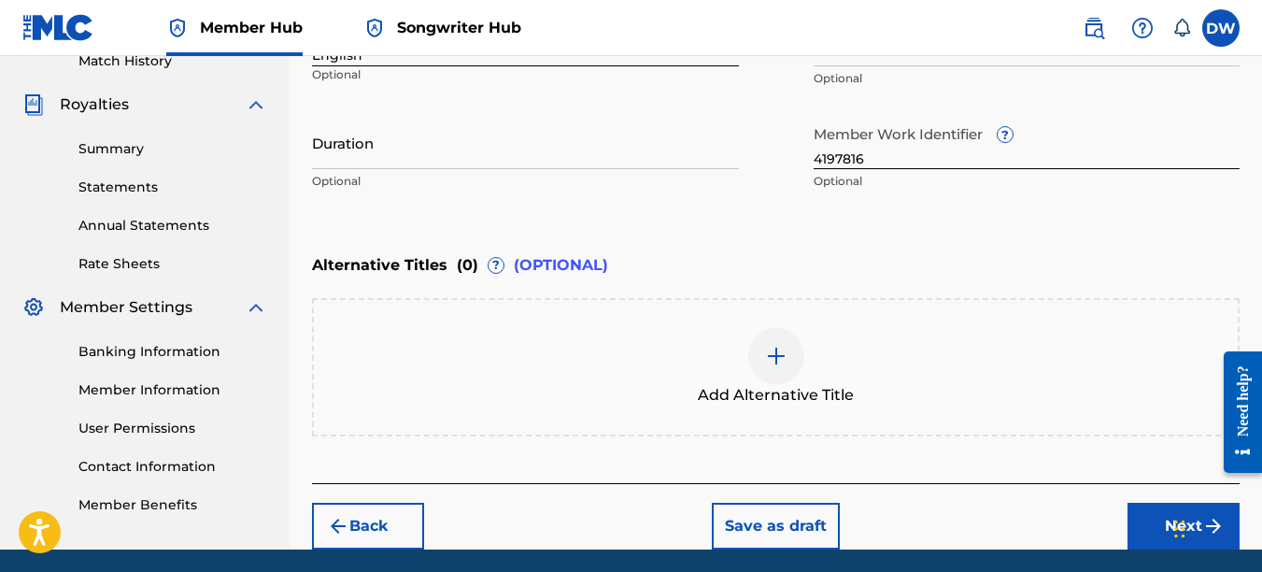
scroll to position [599, 0]
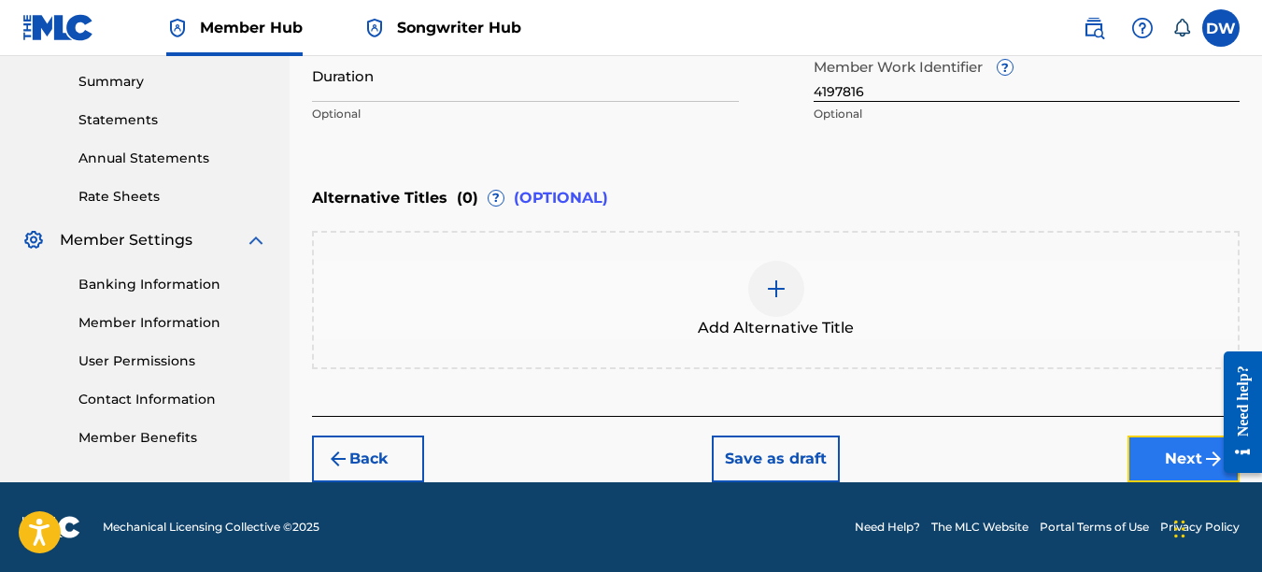
click at [1156, 462] on button "Next" at bounding box center [1184, 458] width 112 height 47
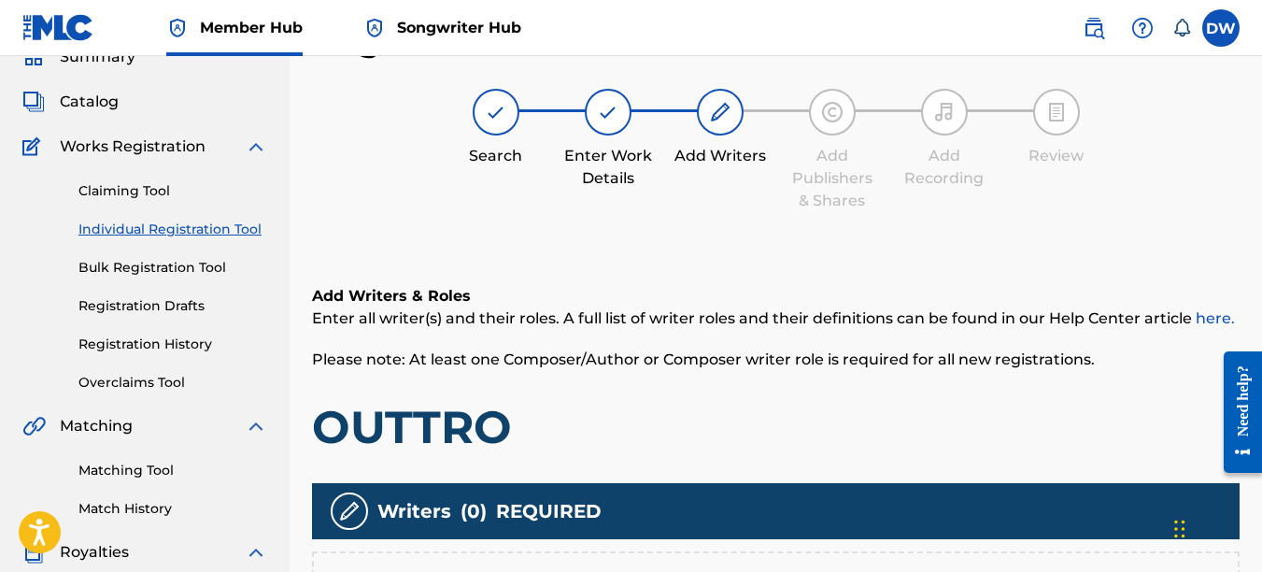
scroll to position [279, 0]
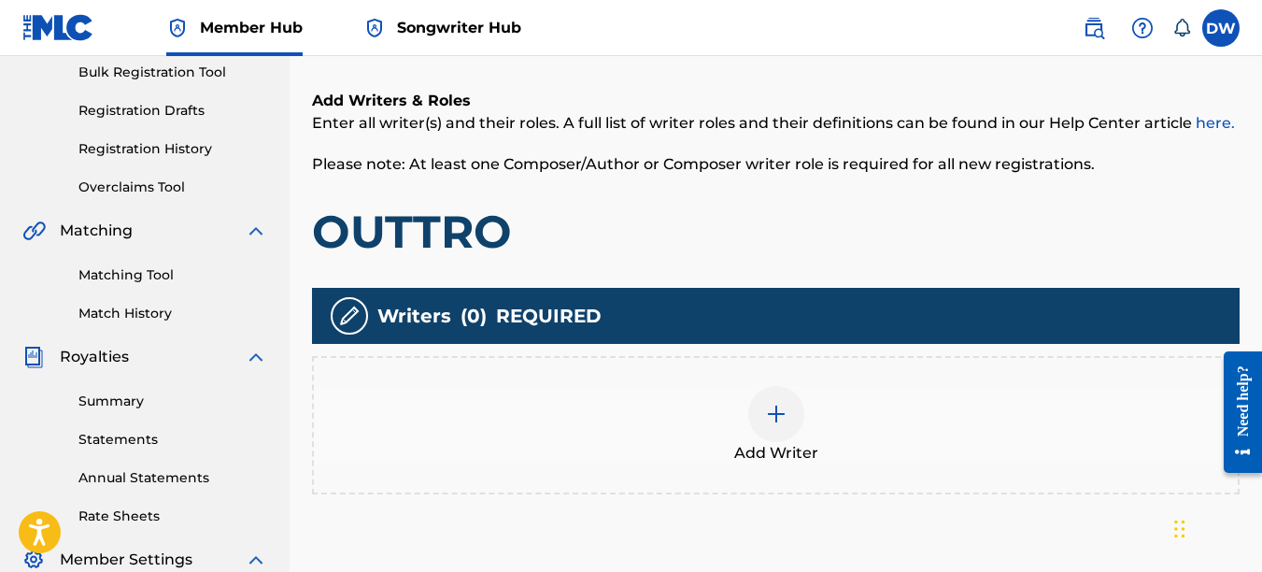
click at [769, 425] on div at bounding box center [776, 414] width 56 height 56
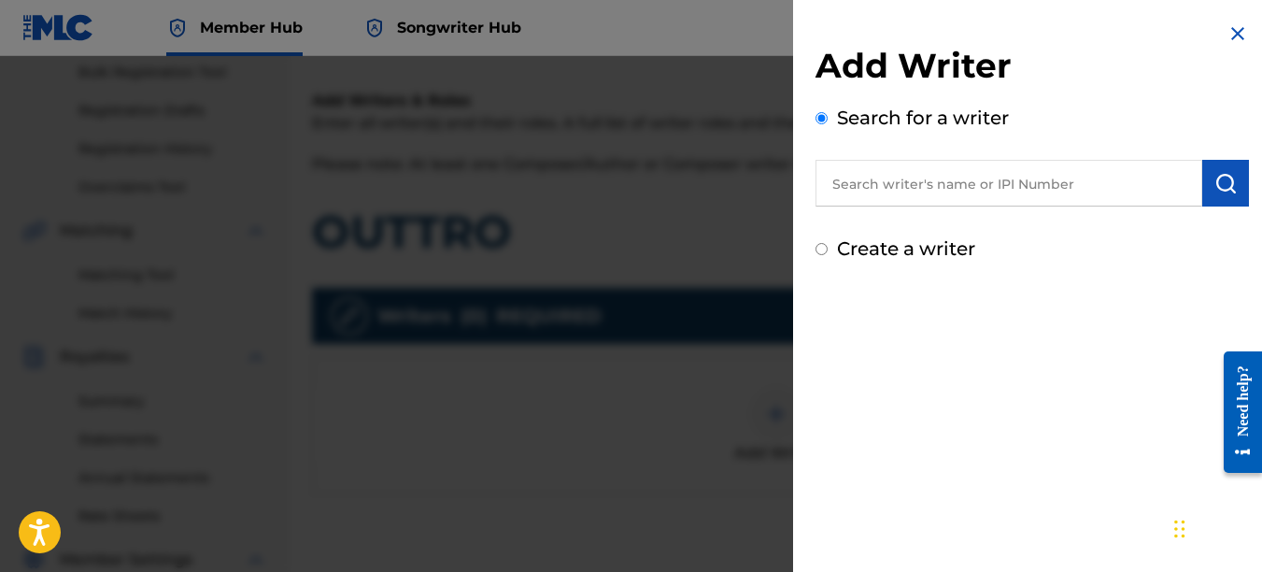
click at [915, 186] on input "text" at bounding box center [1009, 183] width 387 height 47
type input "00742767418"
click at [1215, 178] on img "submit" at bounding box center [1226, 183] width 22 height 22
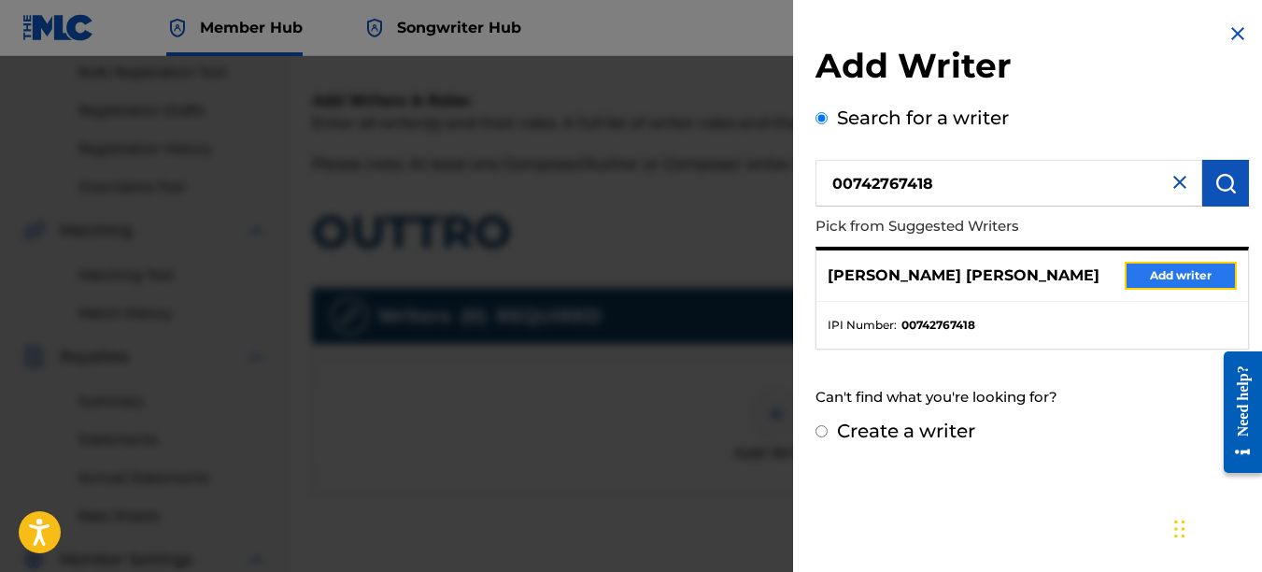
click at [1192, 278] on button "Add writer" at bounding box center [1181, 276] width 112 height 28
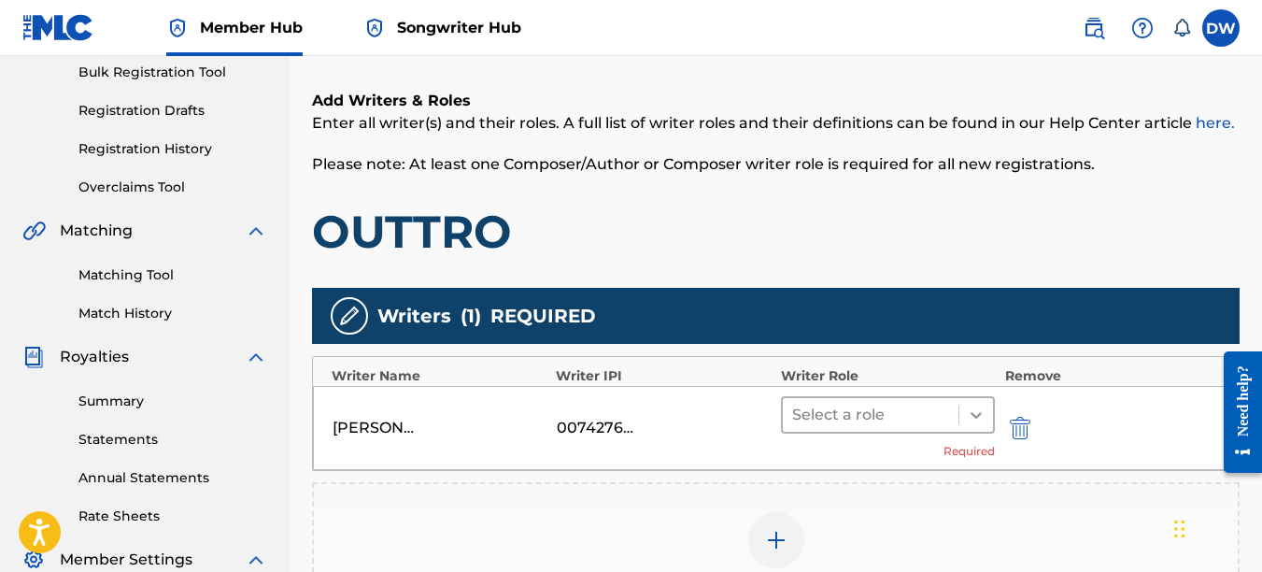
click at [981, 411] on icon at bounding box center [976, 414] width 19 height 19
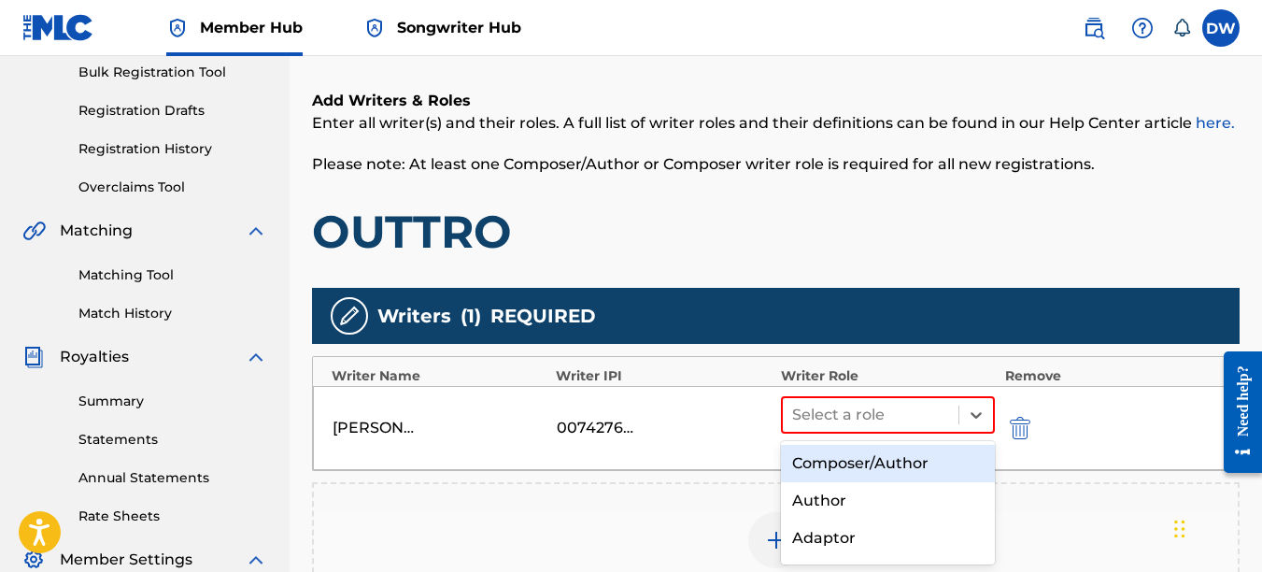
click at [911, 461] on div "Composer/Author" at bounding box center [888, 463] width 215 height 37
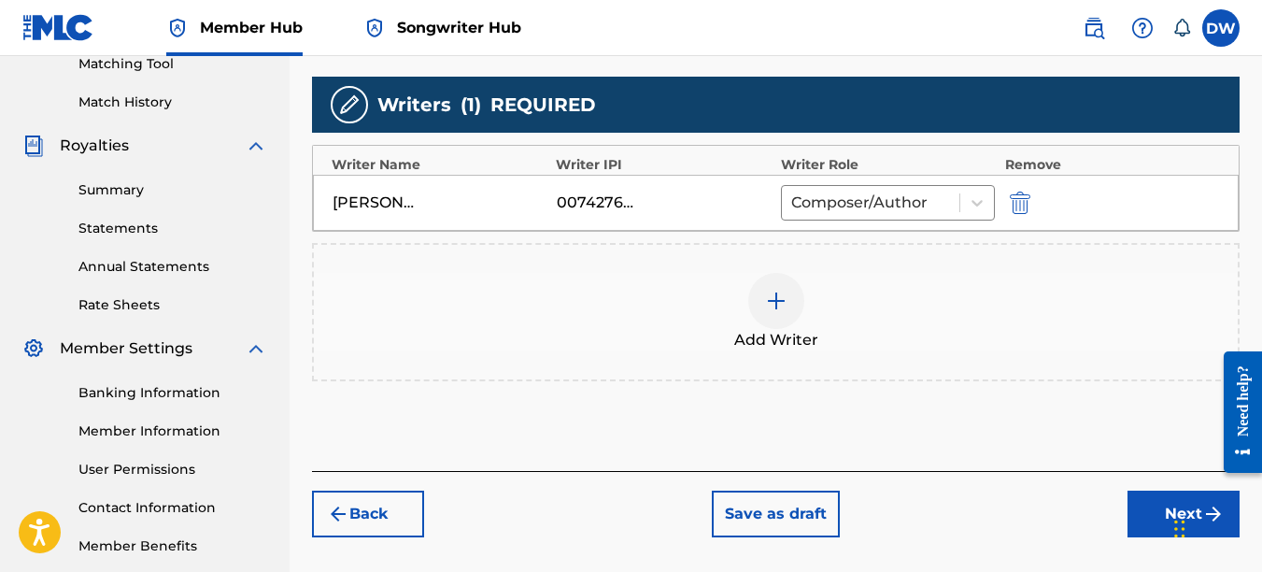
scroll to position [520, 0]
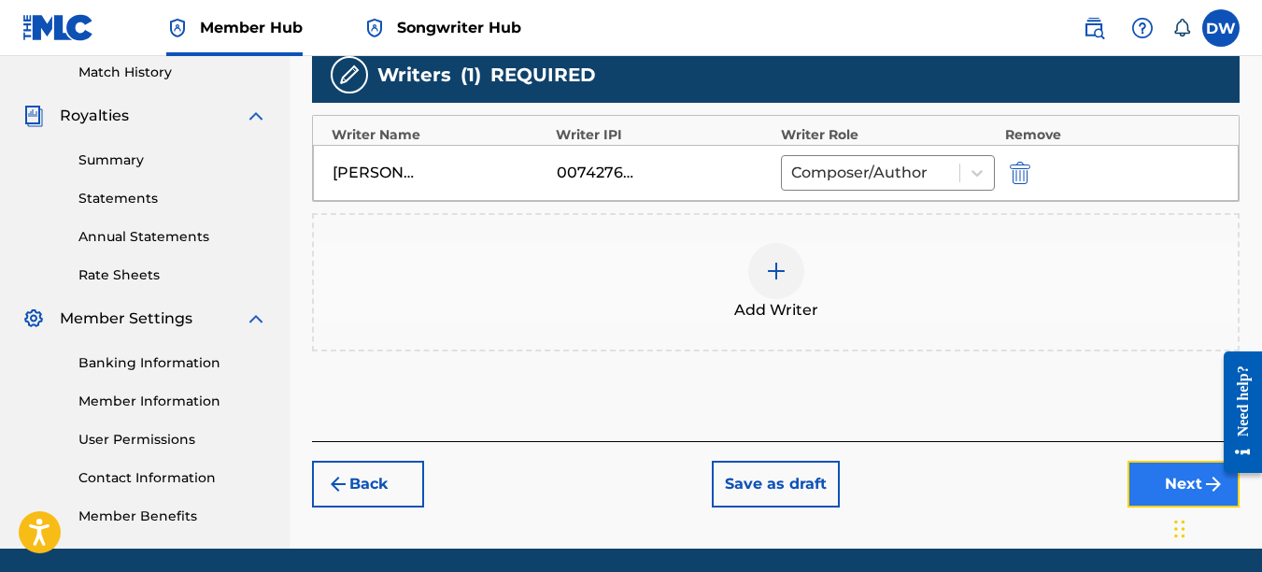
click at [1148, 473] on button "Next" at bounding box center [1184, 484] width 112 height 47
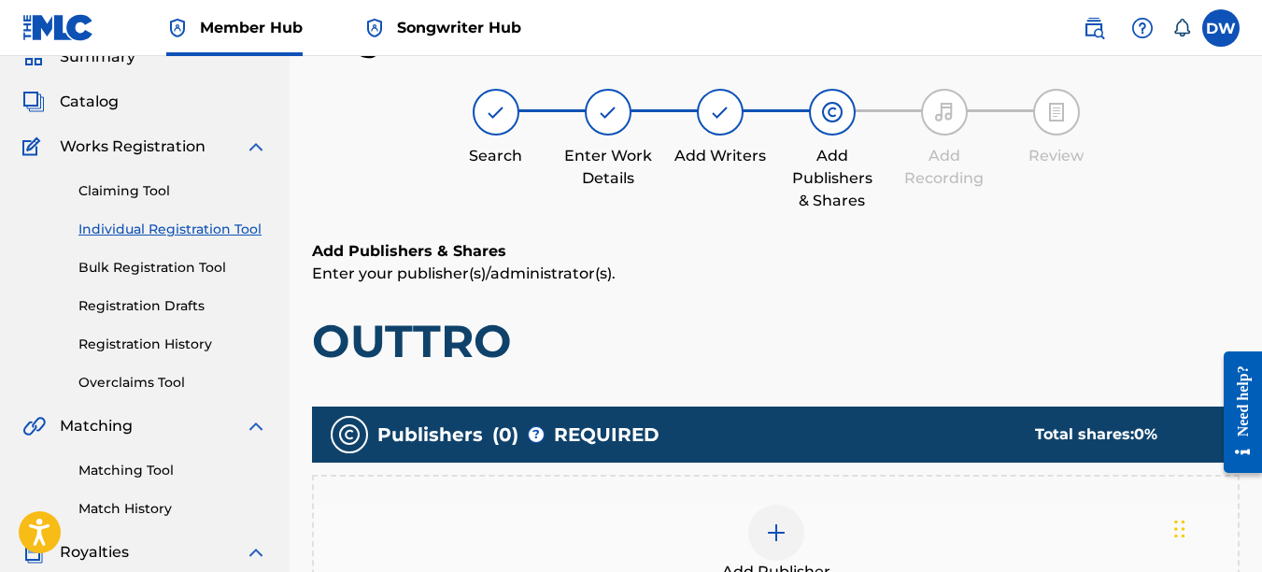
scroll to position [278, 0]
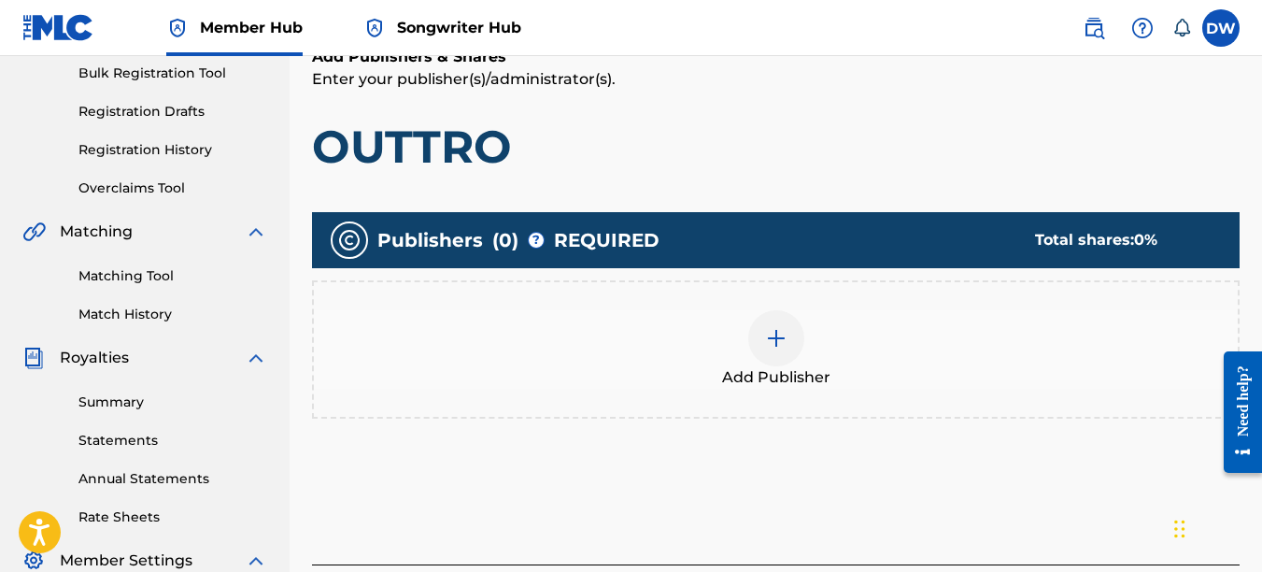
click at [775, 348] on img at bounding box center [776, 338] width 22 height 22
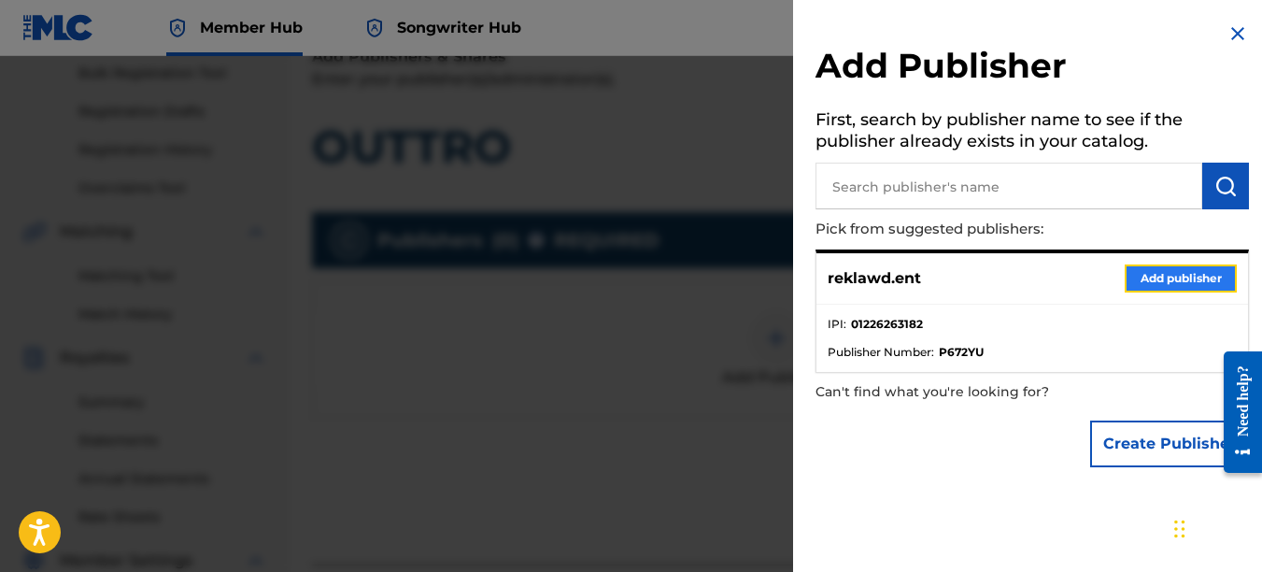
click at [1145, 277] on button "Add publisher" at bounding box center [1181, 278] width 112 height 28
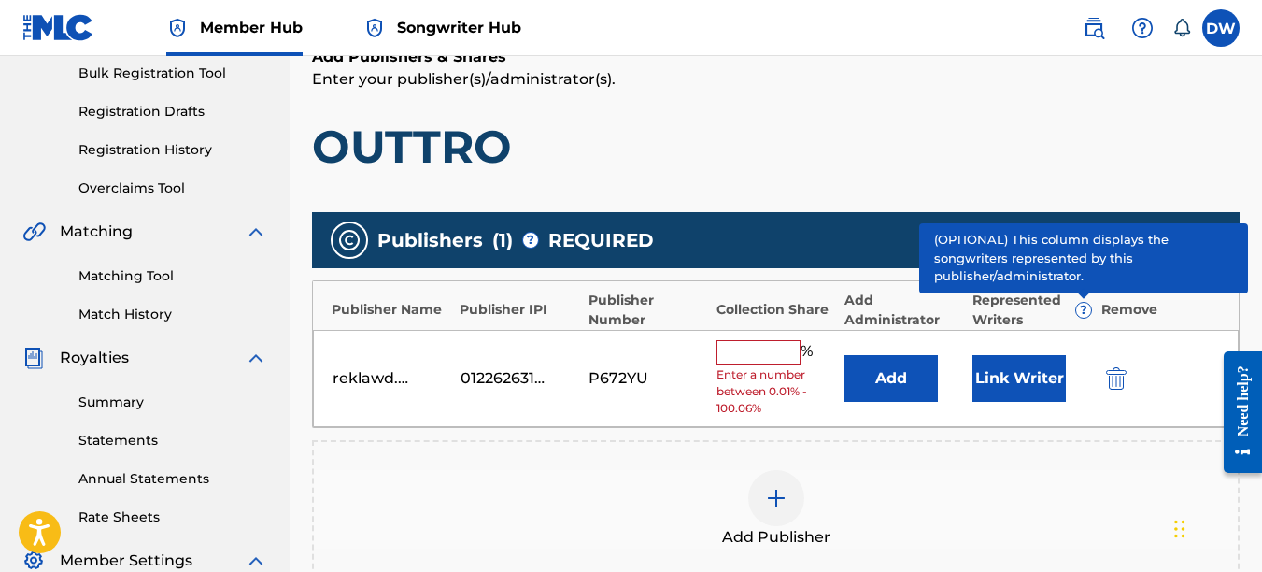
click at [770, 349] on input "text" at bounding box center [759, 352] width 84 height 24
type input "100"
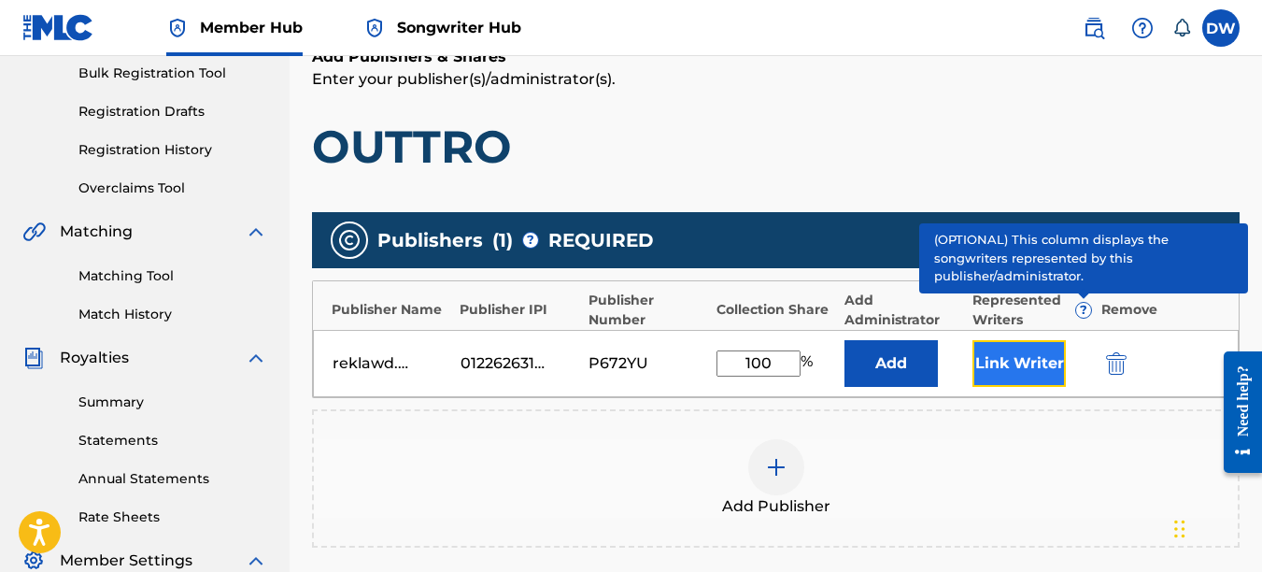
click at [1011, 360] on button "Link Writer" at bounding box center [1019, 363] width 93 height 47
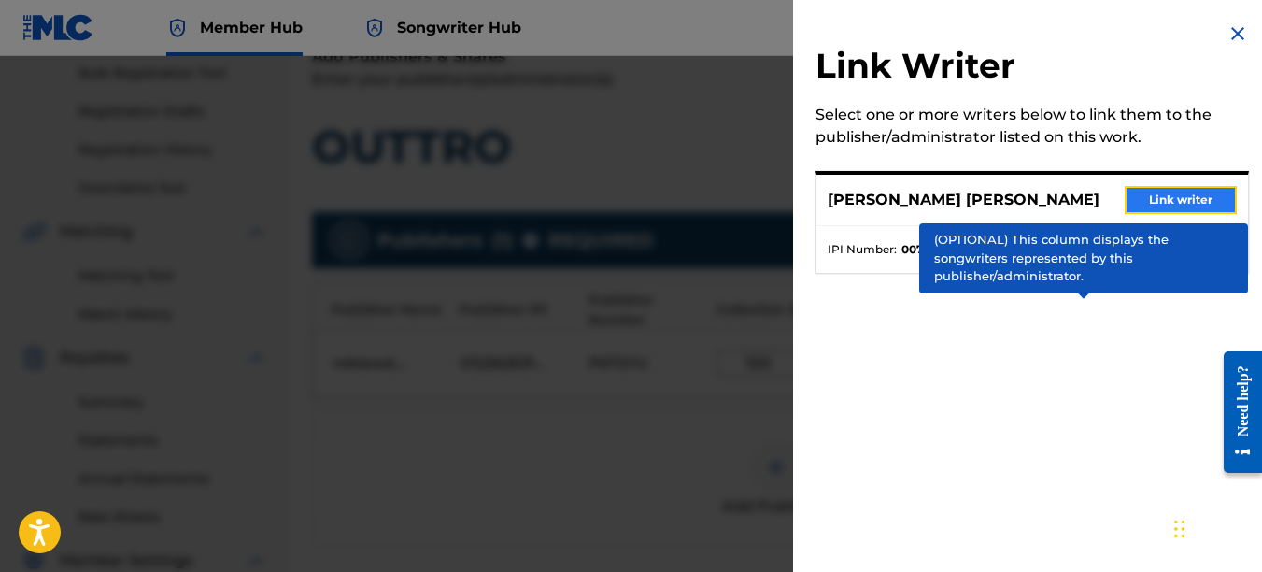
click at [1171, 201] on button "Link writer" at bounding box center [1181, 200] width 112 height 28
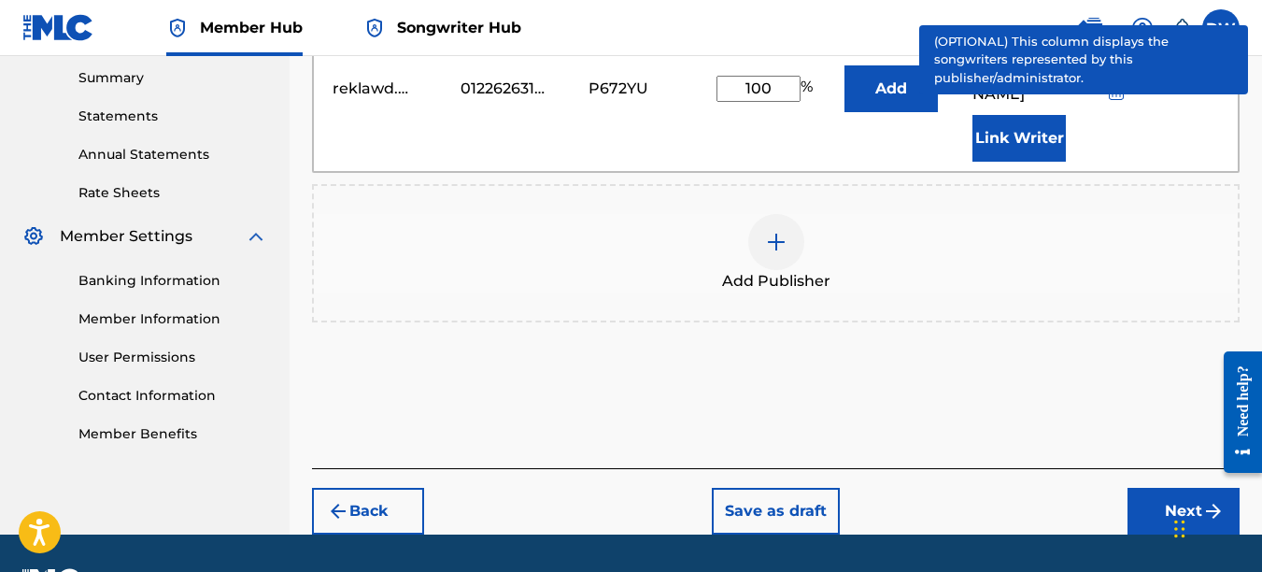
scroll to position [629, 0]
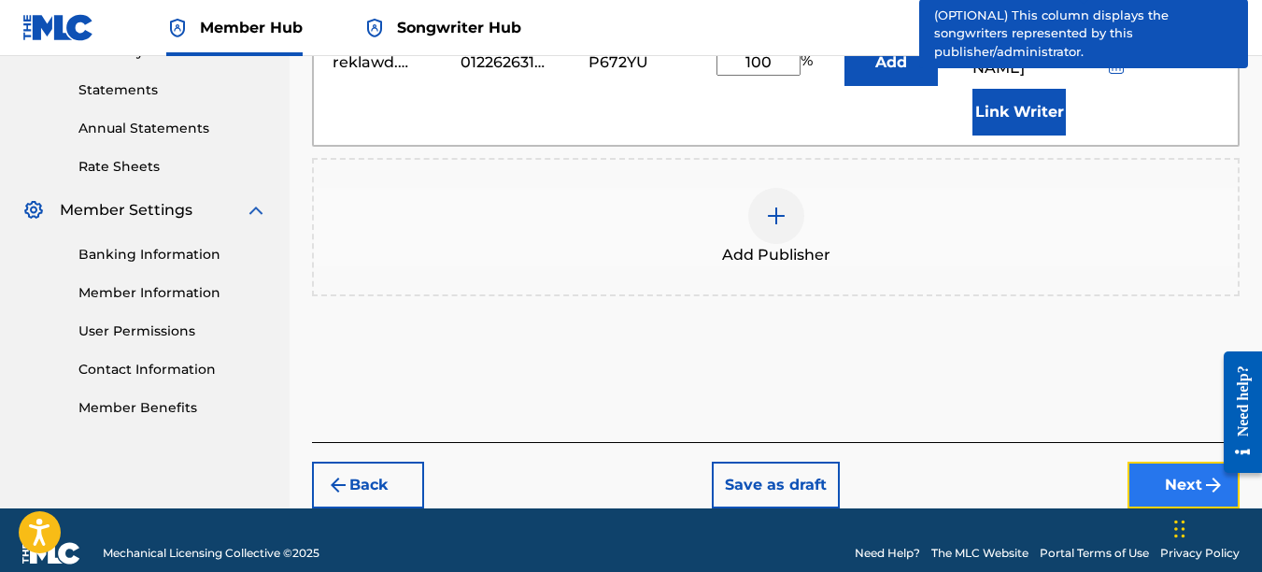
click at [1178, 462] on button "Next" at bounding box center [1184, 485] width 112 height 47
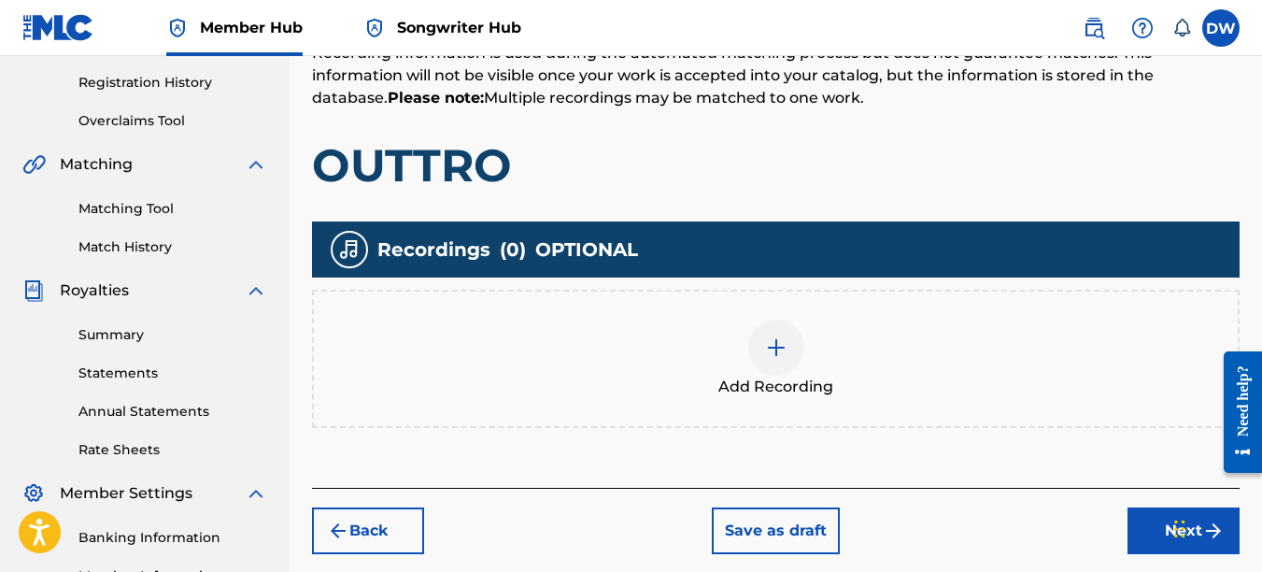
scroll to position [349, 0]
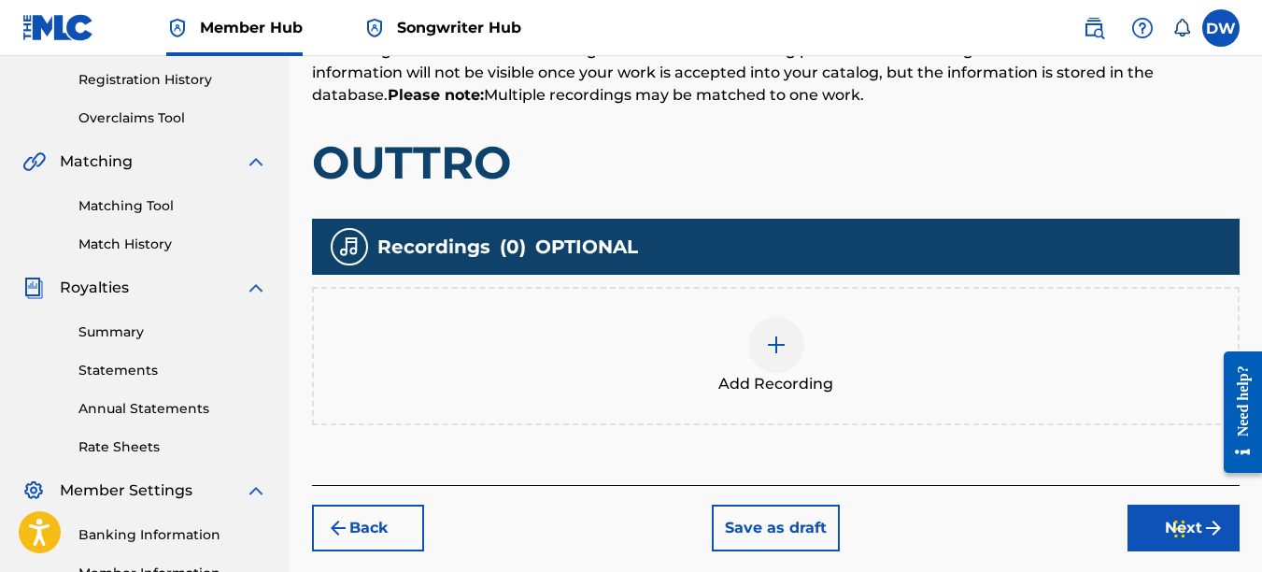
click at [781, 346] on img at bounding box center [776, 345] width 22 height 22
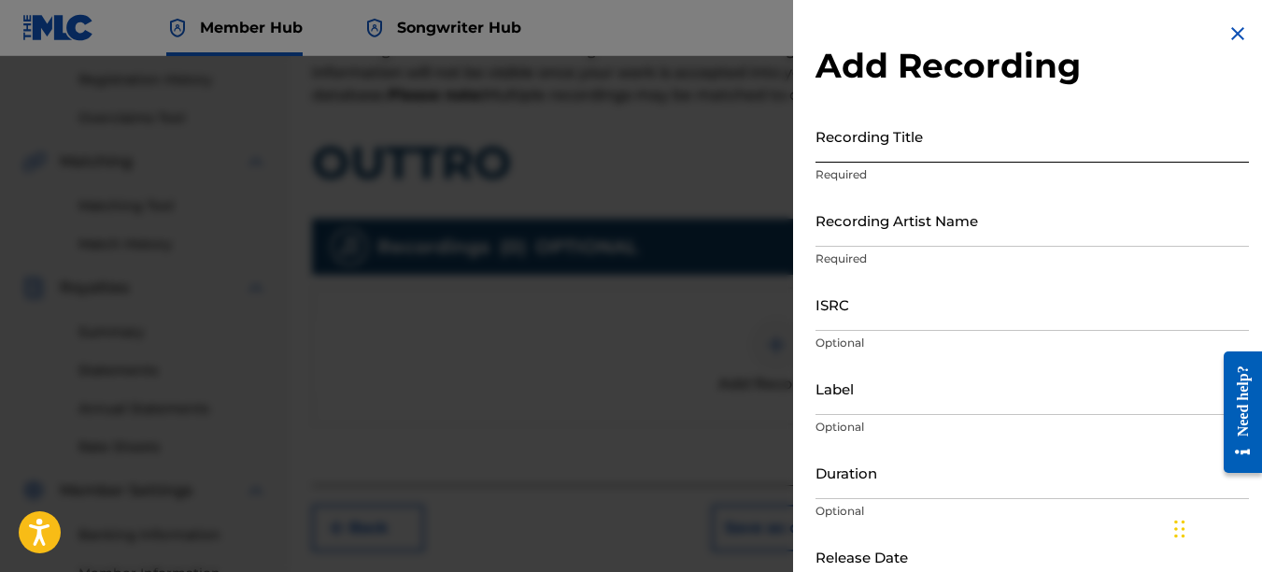
click at [844, 141] on input "Recording Title" at bounding box center [1033, 135] width 434 height 53
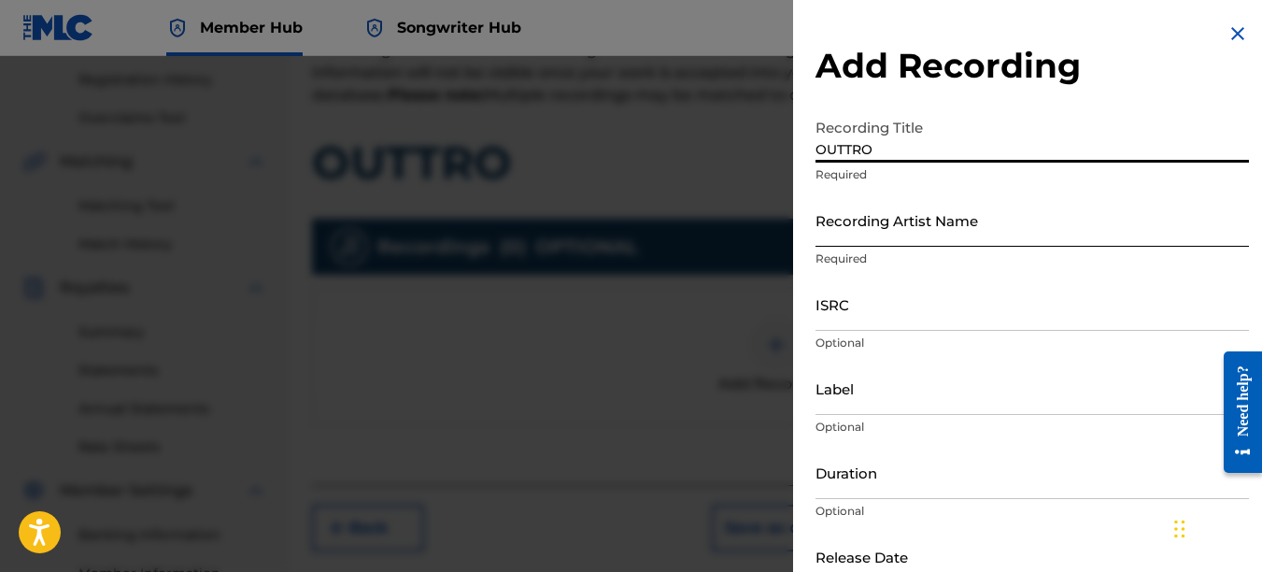
type input "OUTTRO"
click at [829, 236] on input "Recording Artist Name" at bounding box center [1033, 219] width 434 height 53
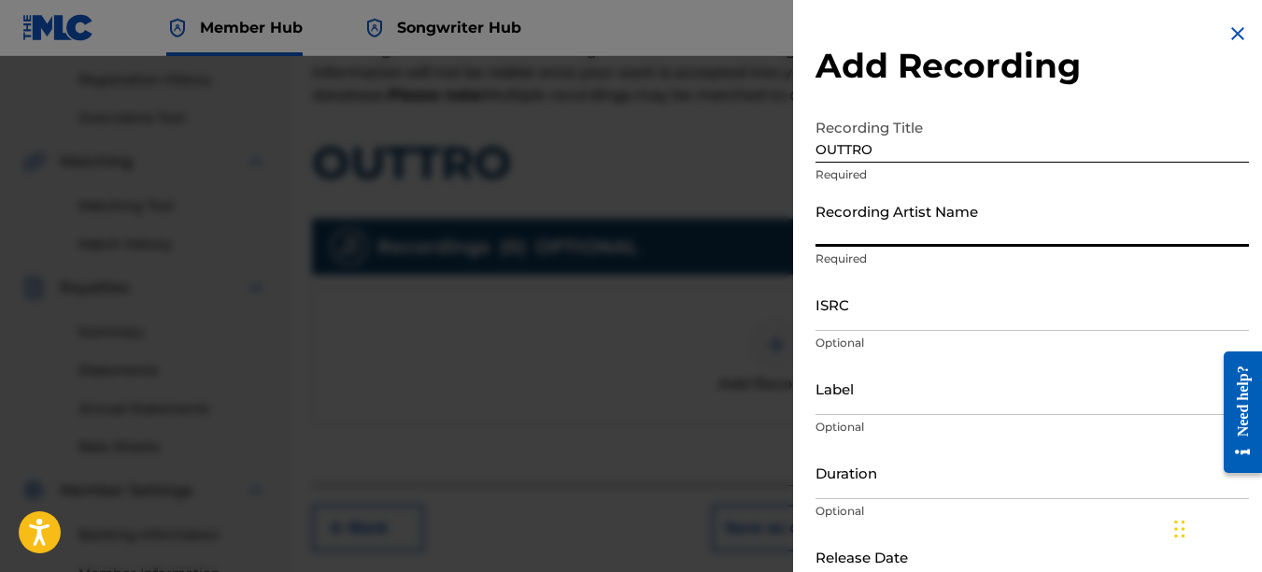
type input "PAIN"
type input "REKLAWD.ENT"
type input "[DATE]"
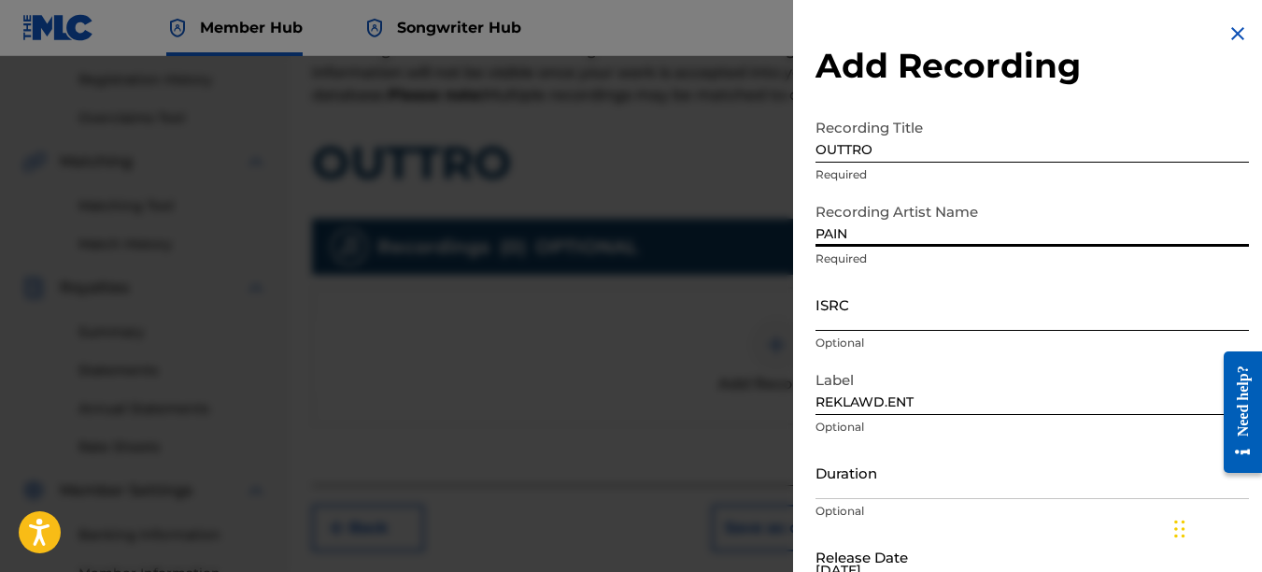
click at [847, 313] on input "ISRC" at bounding box center [1033, 303] width 434 height 53
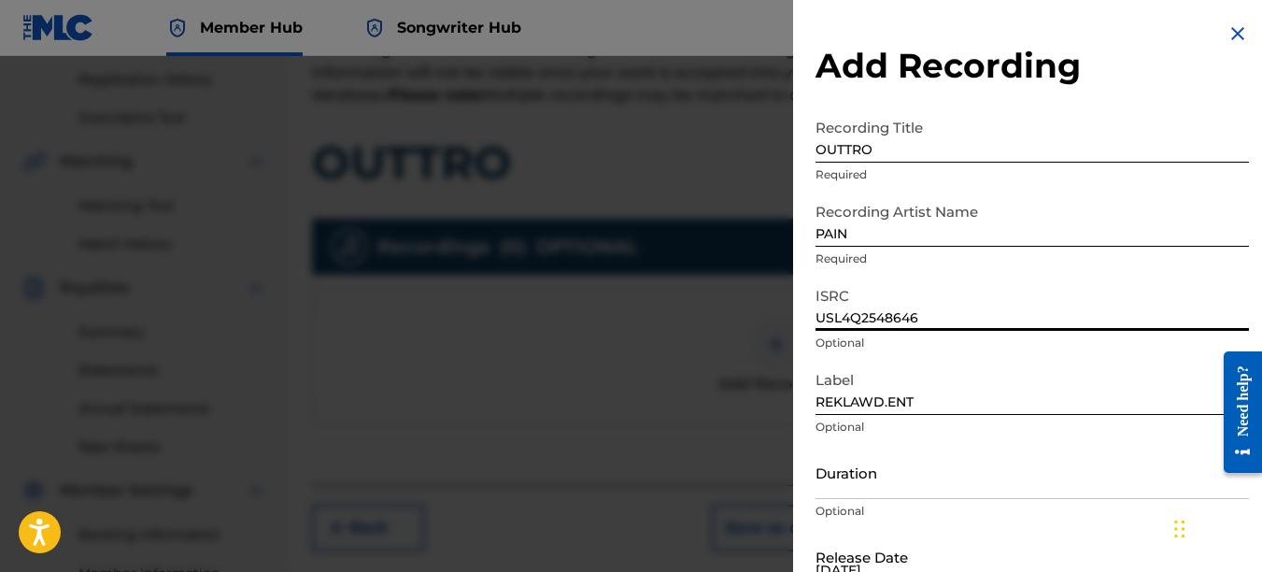
type input "USL4Q2548646"
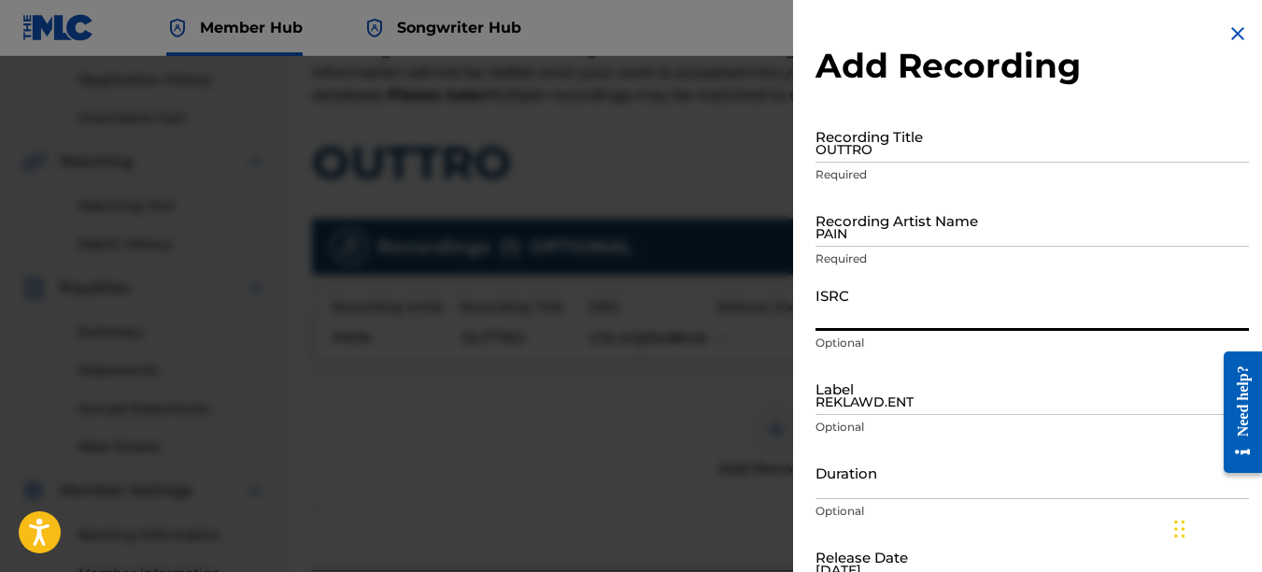
click at [1231, 36] on img at bounding box center [1238, 33] width 22 height 22
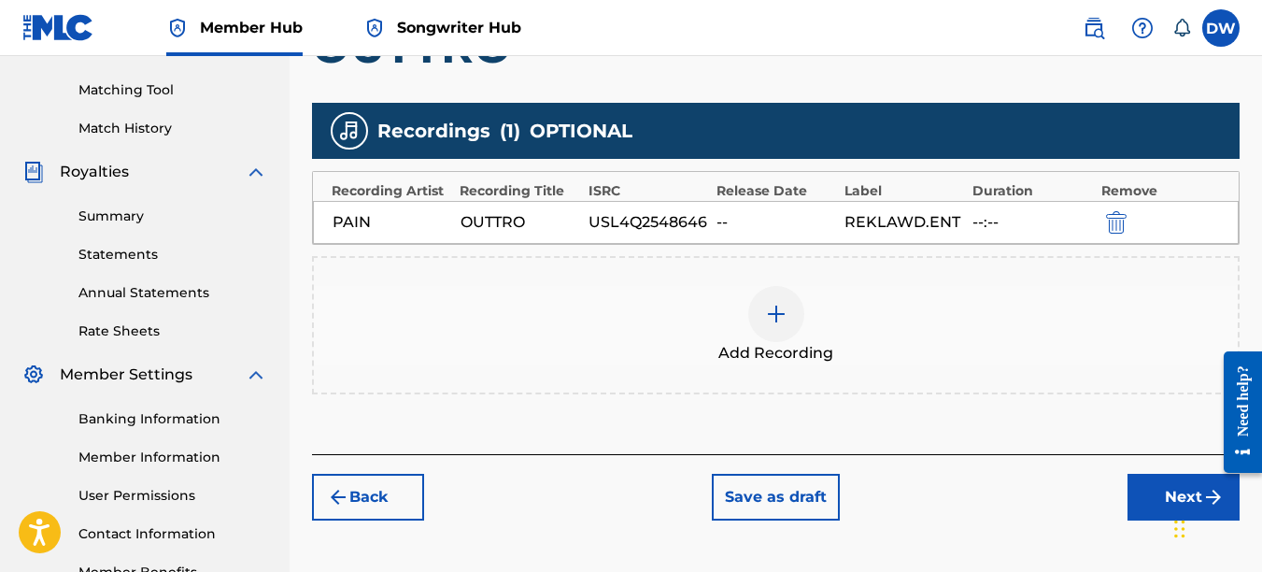
scroll to position [507, 0]
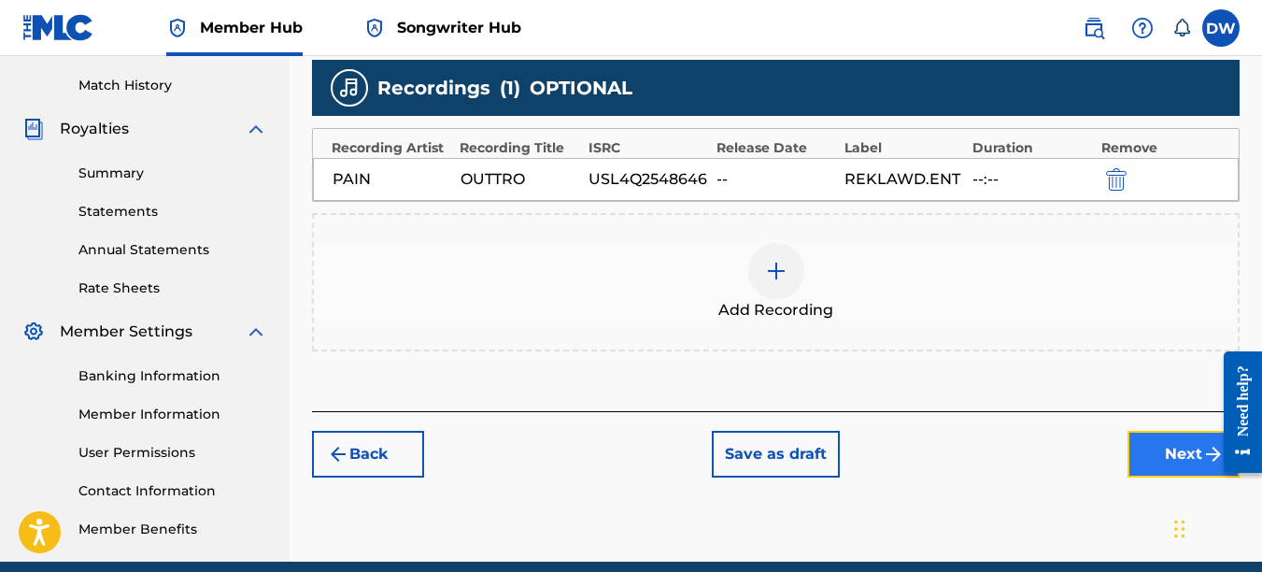
click at [1171, 449] on button "Next" at bounding box center [1184, 454] width 112 height 47
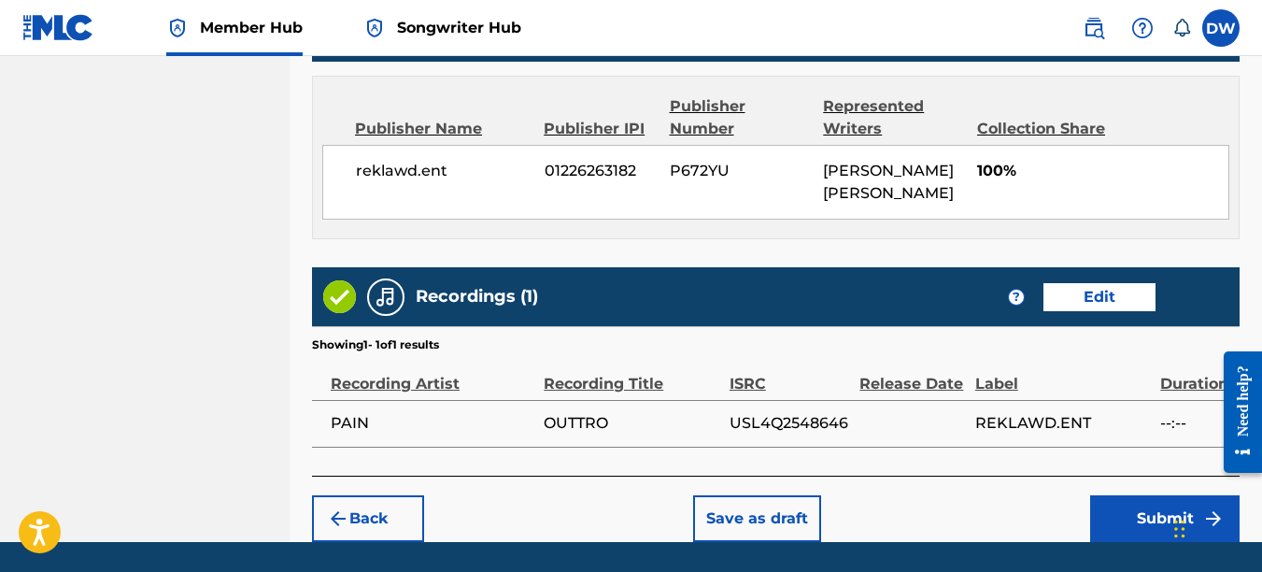
scroll to position [1053, 0]
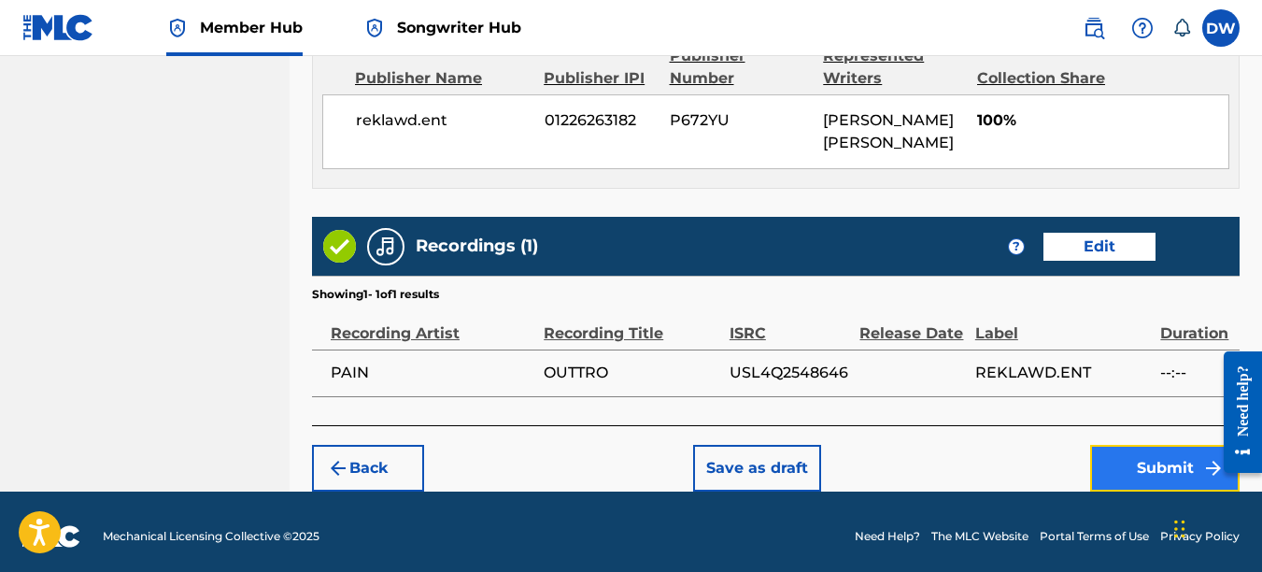
click at [1166, 463] on button "Submit" at bounding box center [1164, 468] width 149 height 47
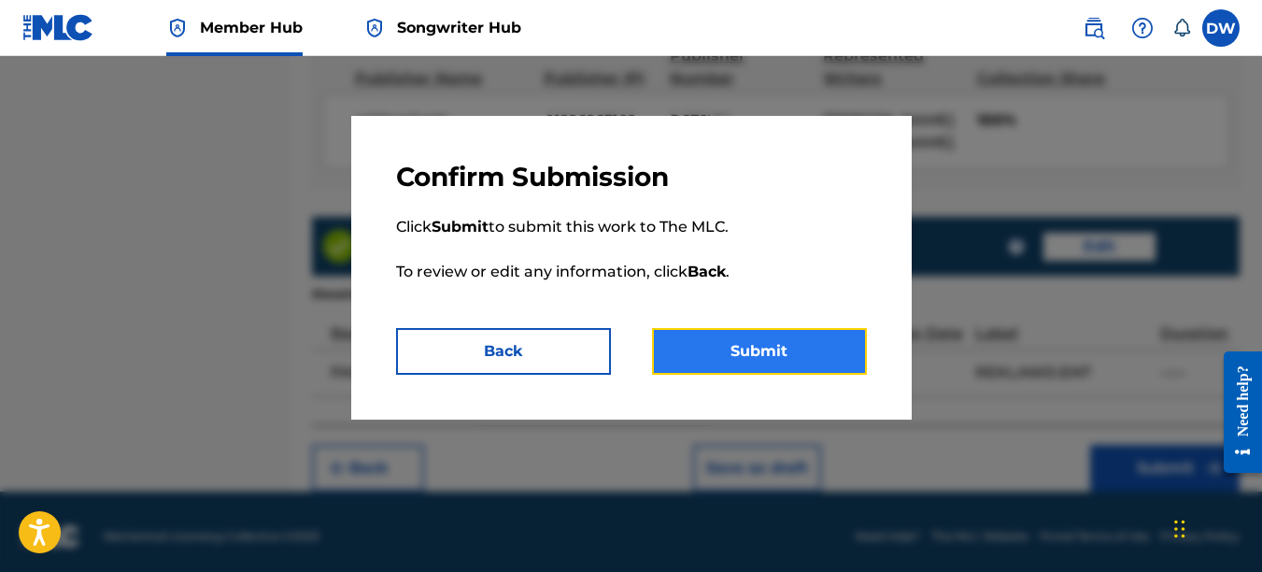
click at [822, 340] on button "Submit" at bounding box center [759, 351] width 215 height 47
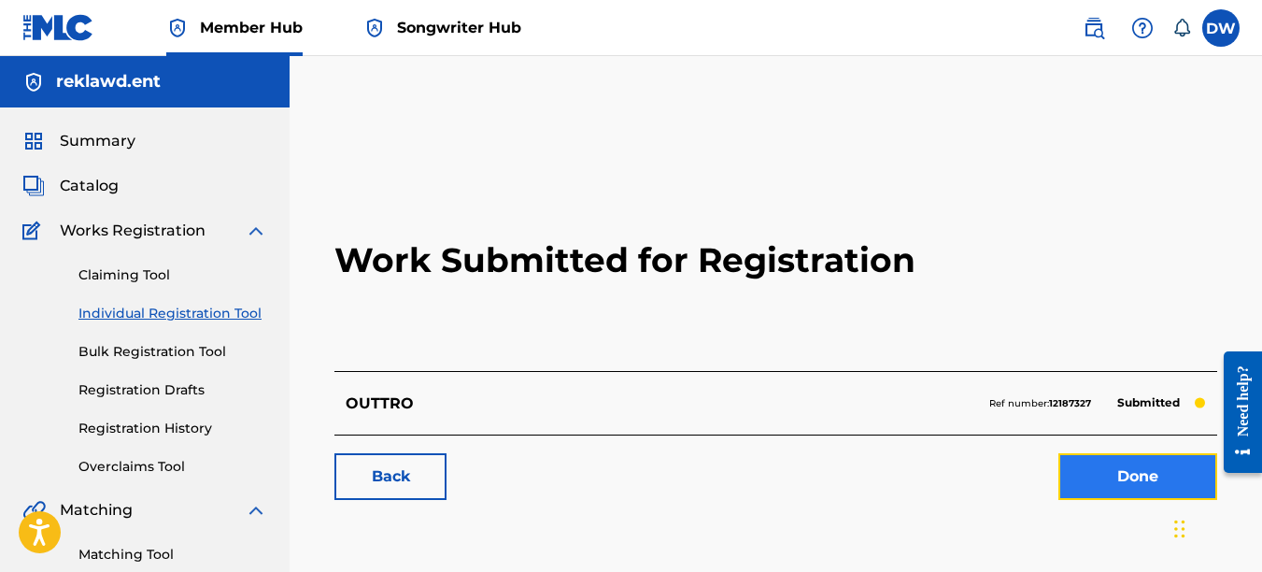
click at [1093, 471] on link "Done" at bounding box center [1138, 476] width 159 height 47
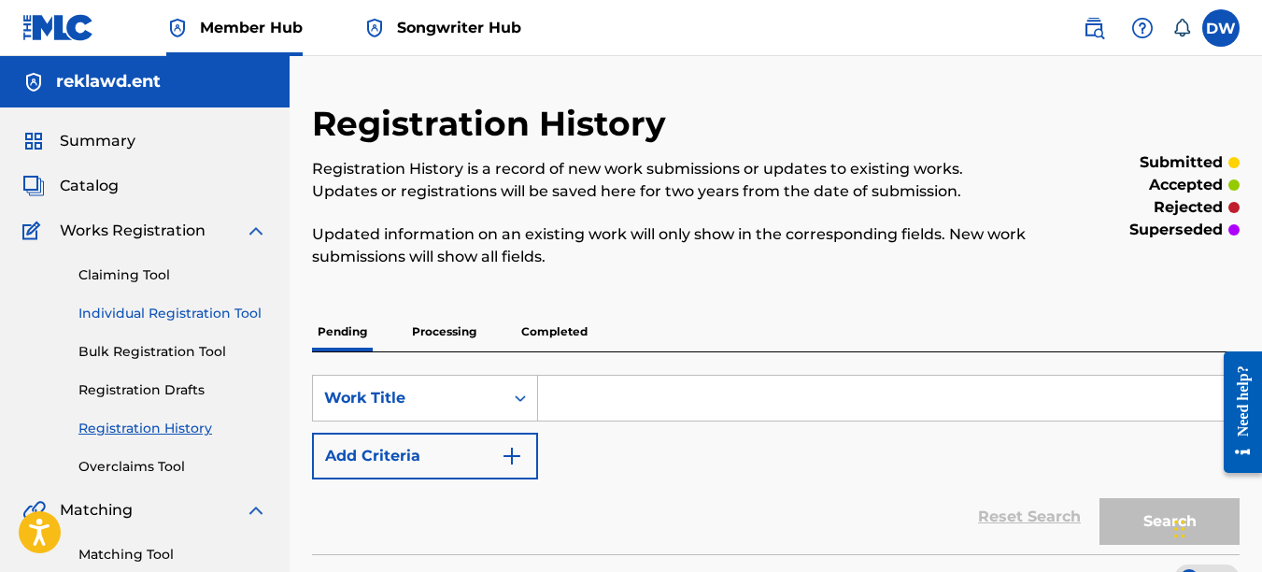
click at [222, 319] on link "Individual Registration Tool" at bounding box center [172, 314] width 189 height 20
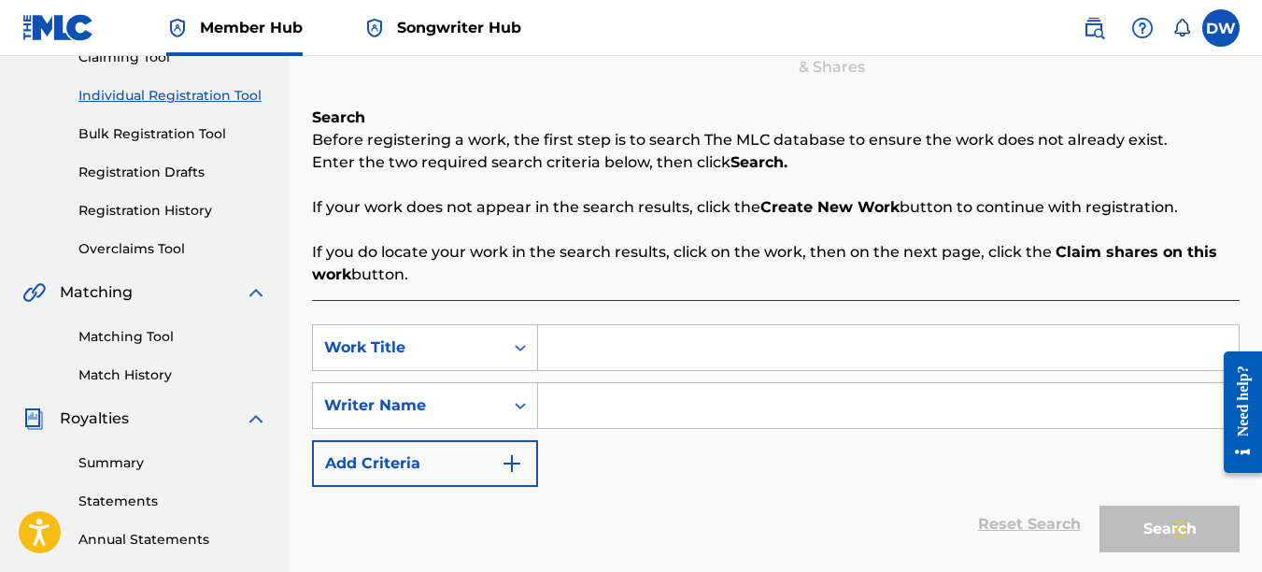
scroll to position [258, 0]
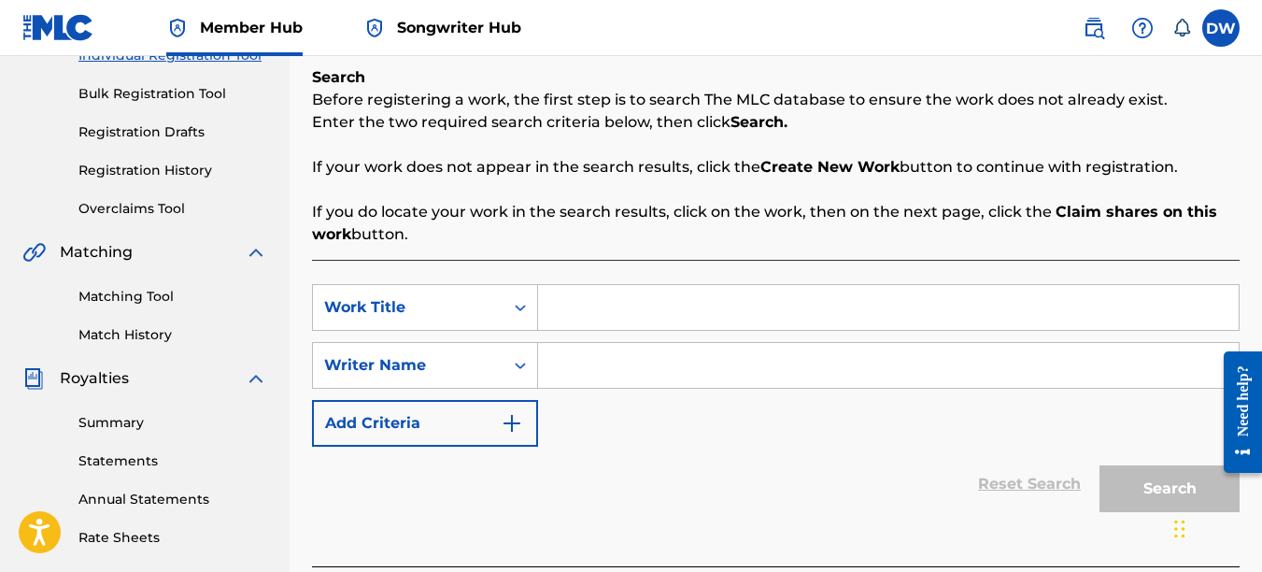
click at [594, 306] on input "Search Form" at bounding box center [888, 307] width 701 height 45
type input "NOTHING NEW UNDER THE SUN"
click at [570, 360] on input "Search Form" at bounding box center [888, 365] width 701 height 45
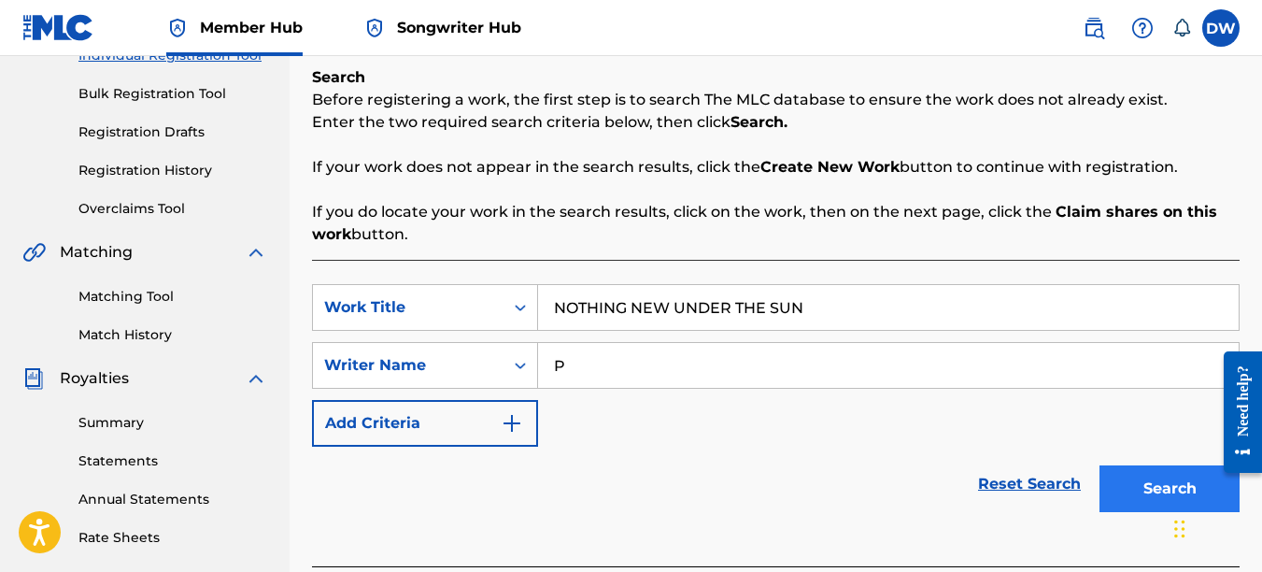
type input "P"
click at [1143, 479] on button "Search" at bounding box center [1170, 488] width 140 height 47
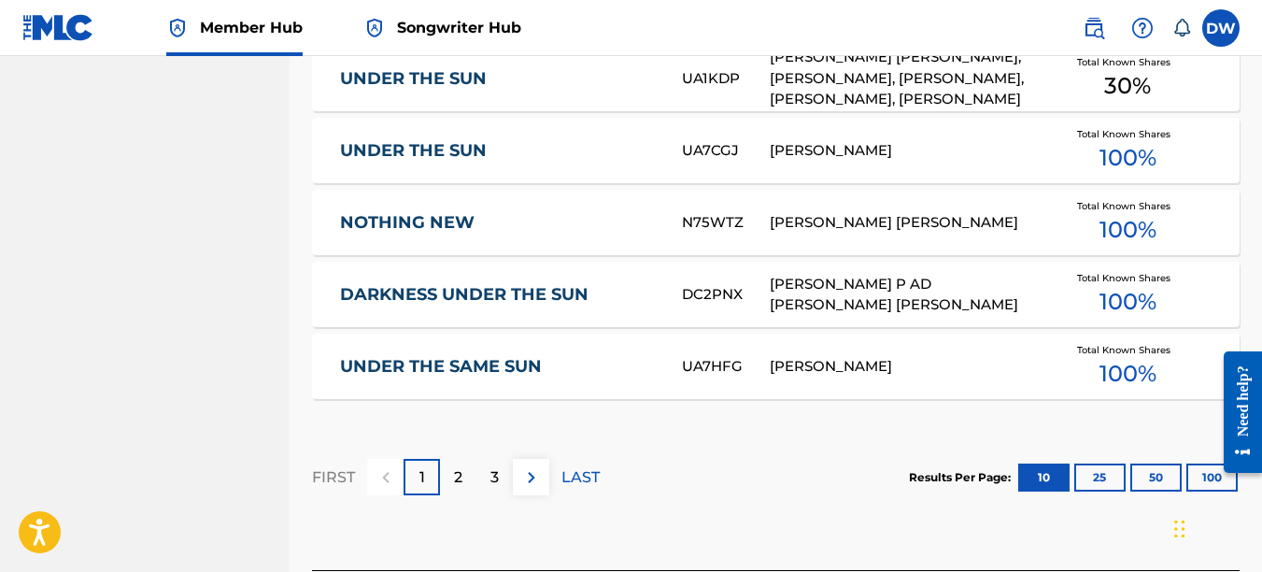
scroll to position [1363, 0]
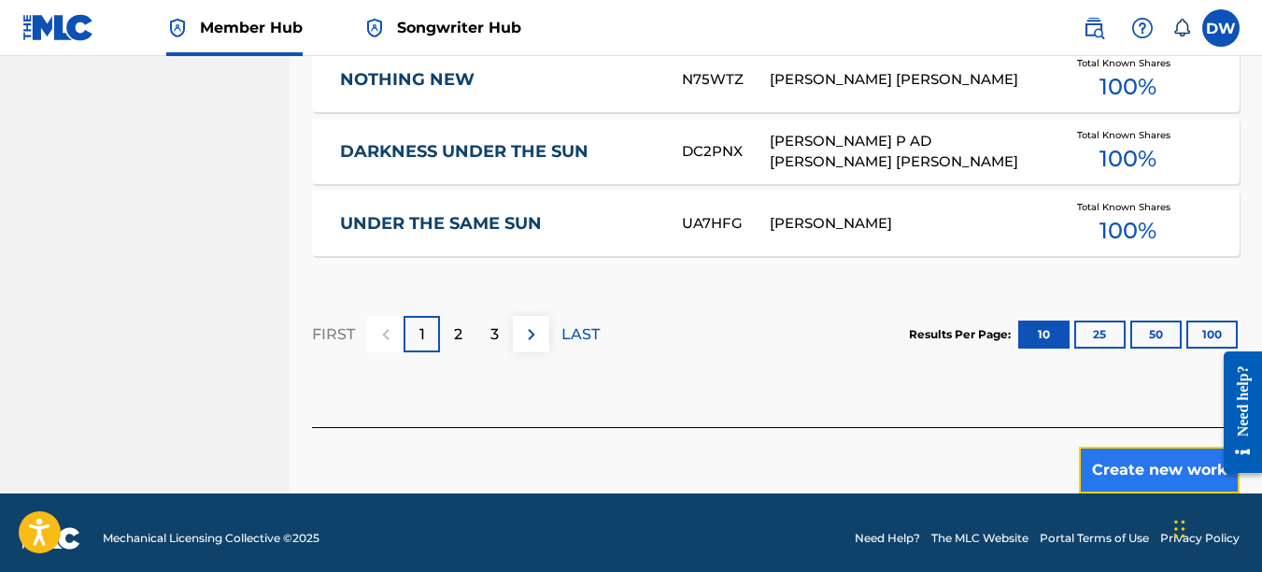
click at [1147, 447] on button "Create new work" at bounding box center [1159, 470] width 161 height 47
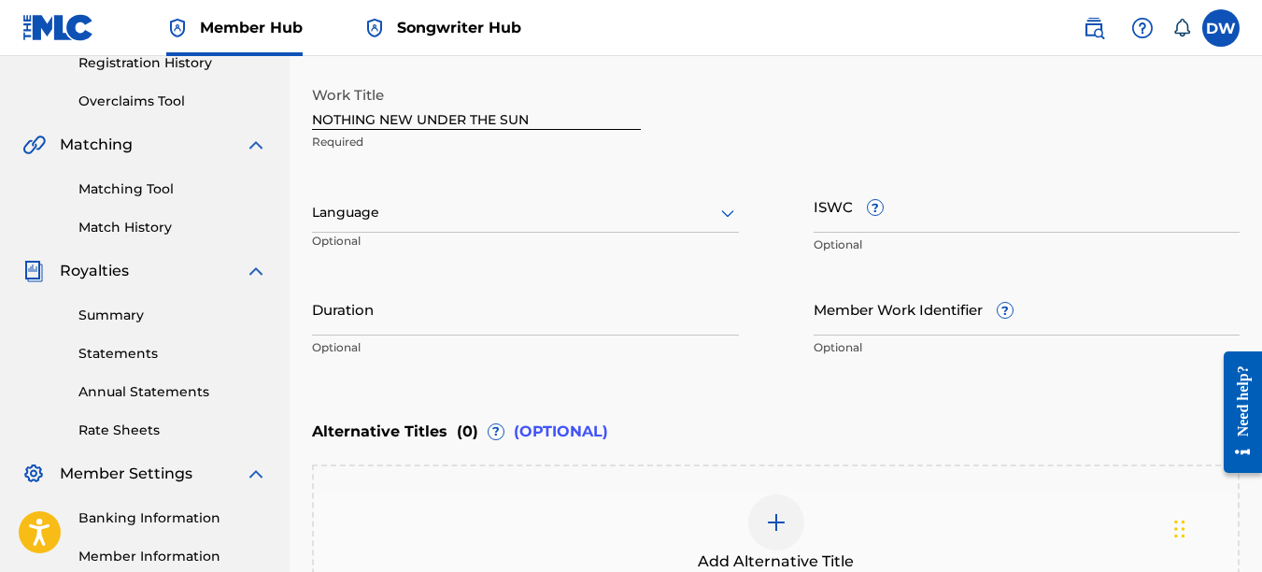
scroll to position [358, 0]
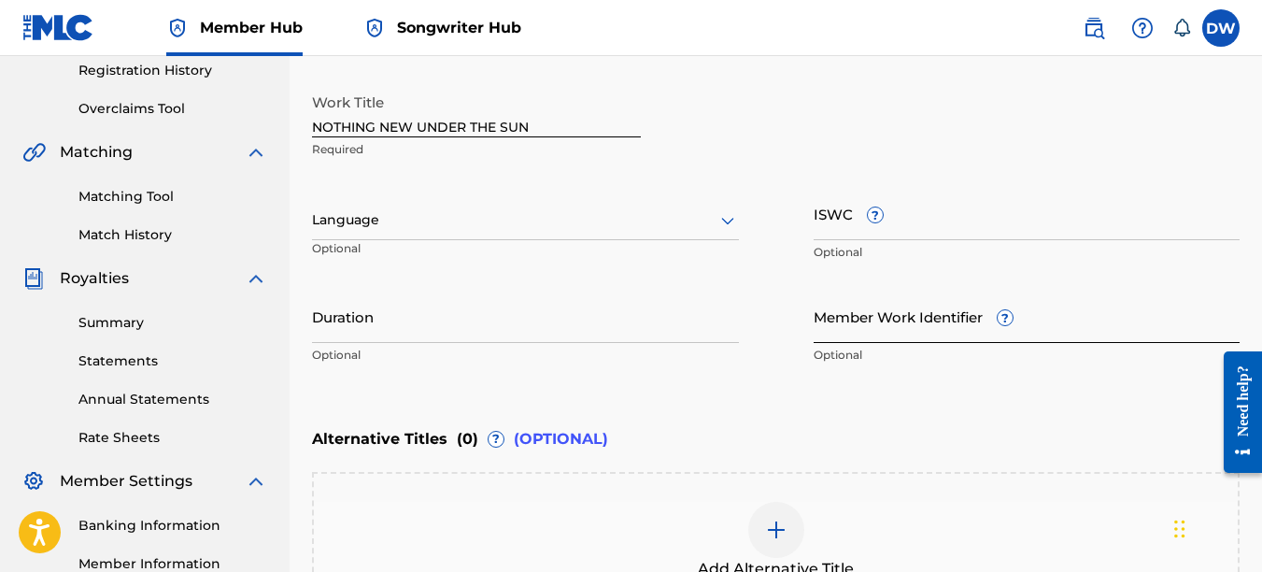
click at [876, 330] on input "Member Work Identifier ?" at bounding box center [1027, 316] width 427 height 53
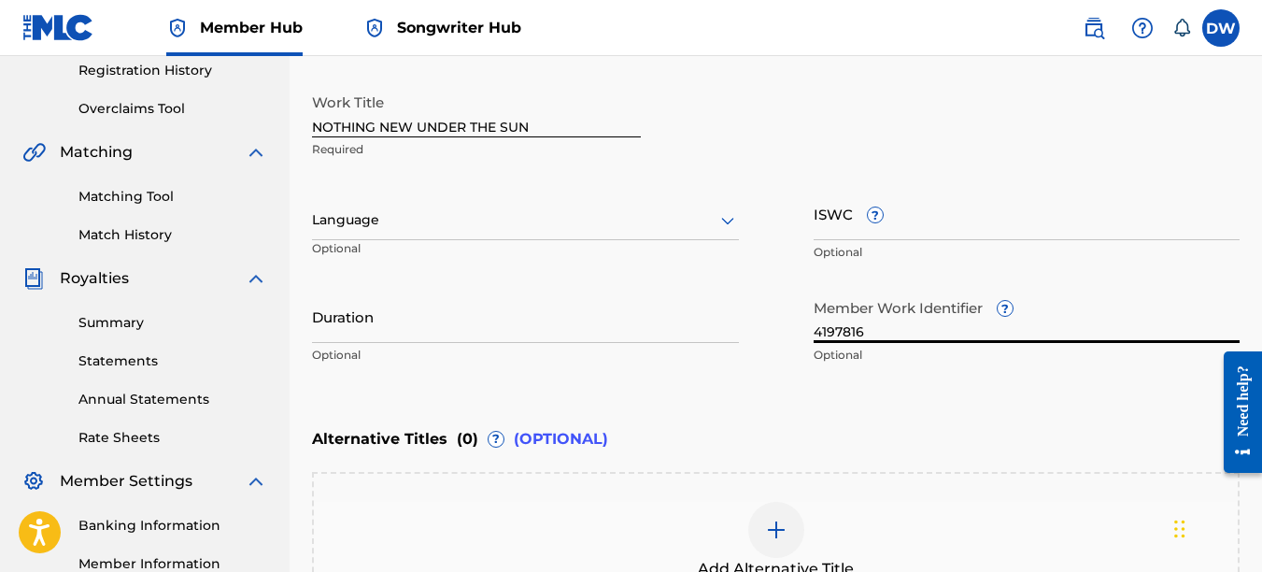
type input "4197816"
click at [730, 221] on icon at bounding box center [727, 221] width 13 height 7
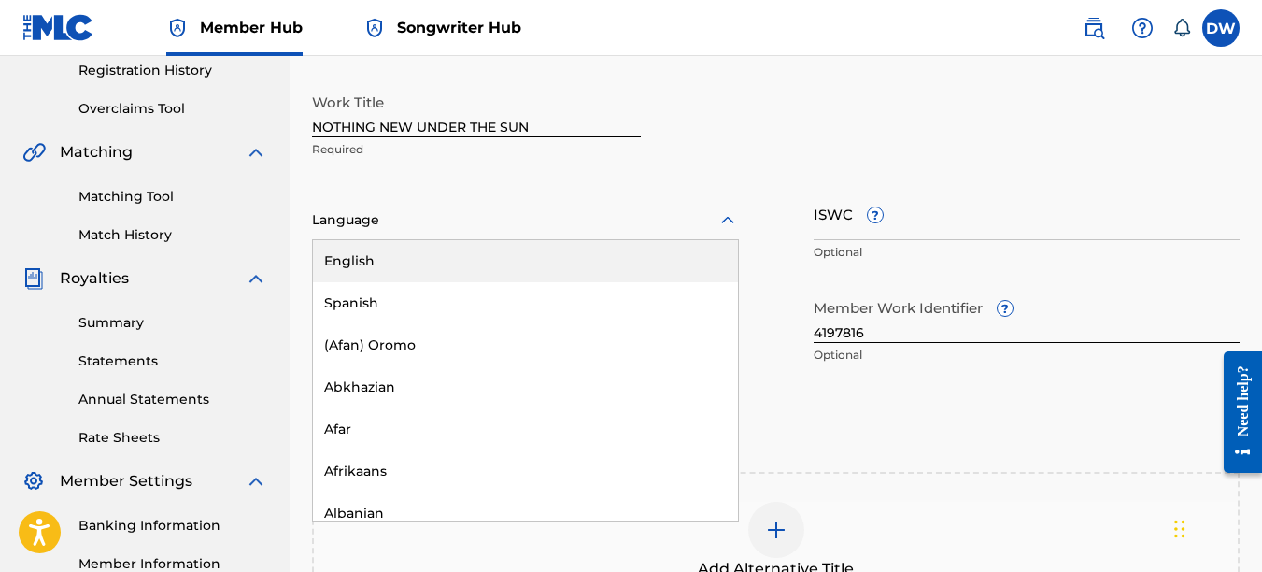
click at [700, 263] on div "English" at bounding box center [525, 261] width 425 height 42
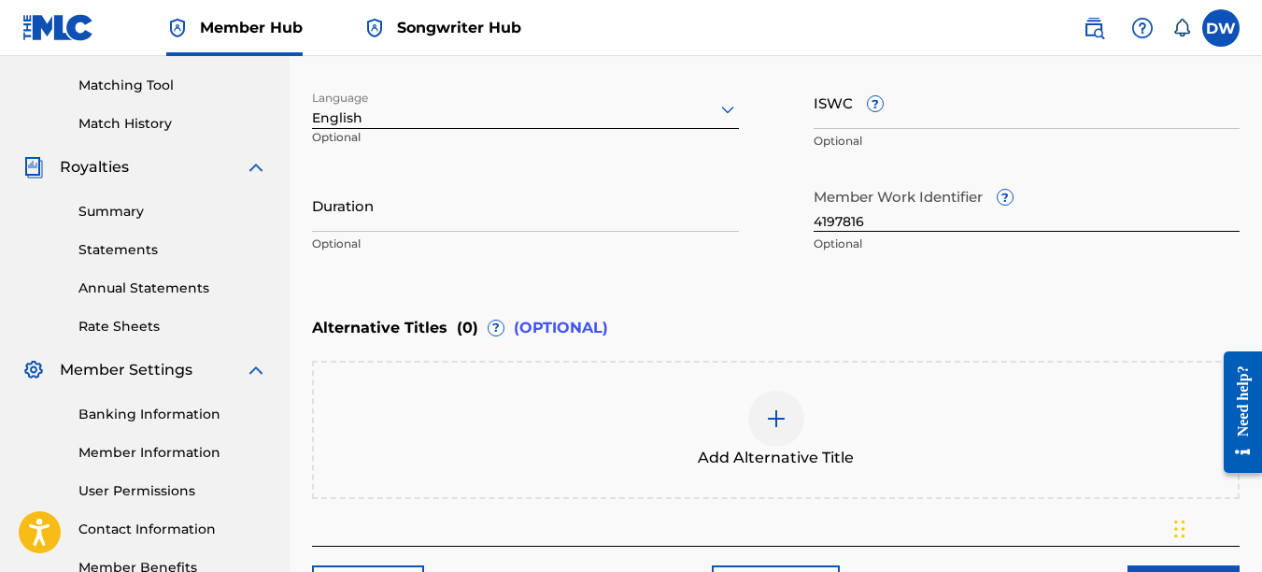
scroll to position [599, 0]
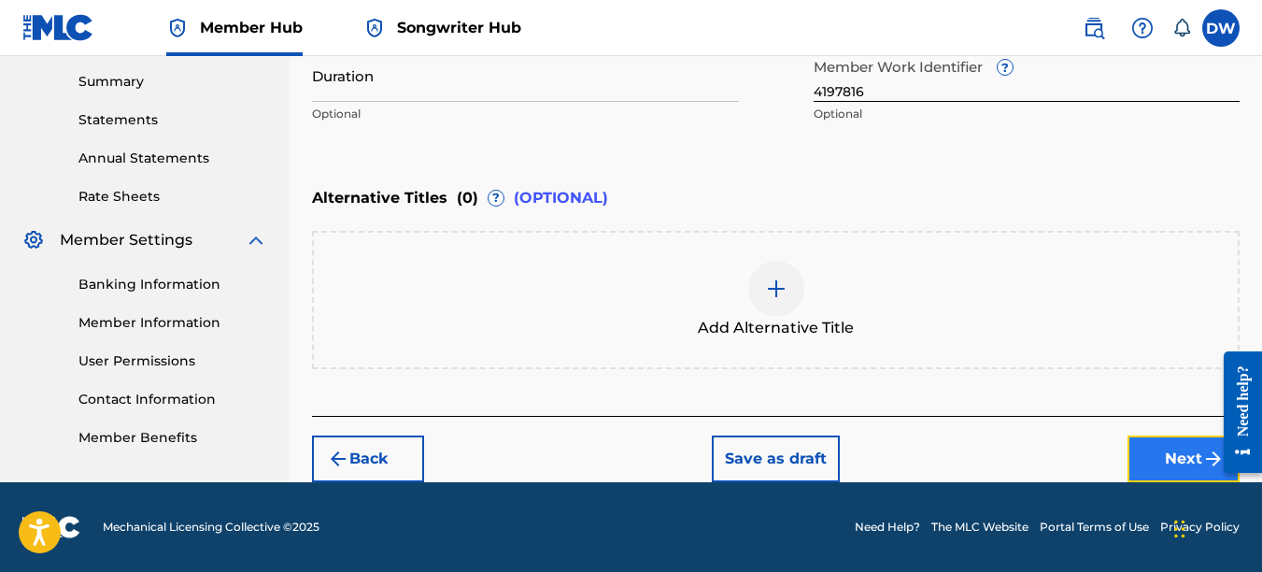
click at [1180, 443] on button "Next" at bounding box center [1184, 458] width 112 height 47
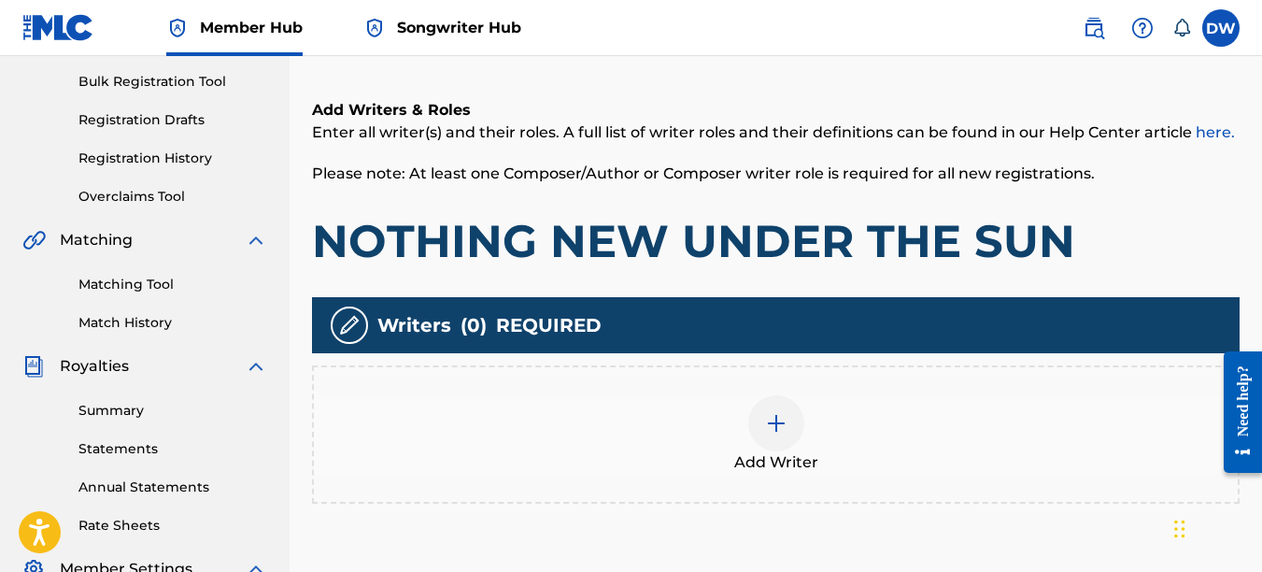
scroll to position [309, 0]
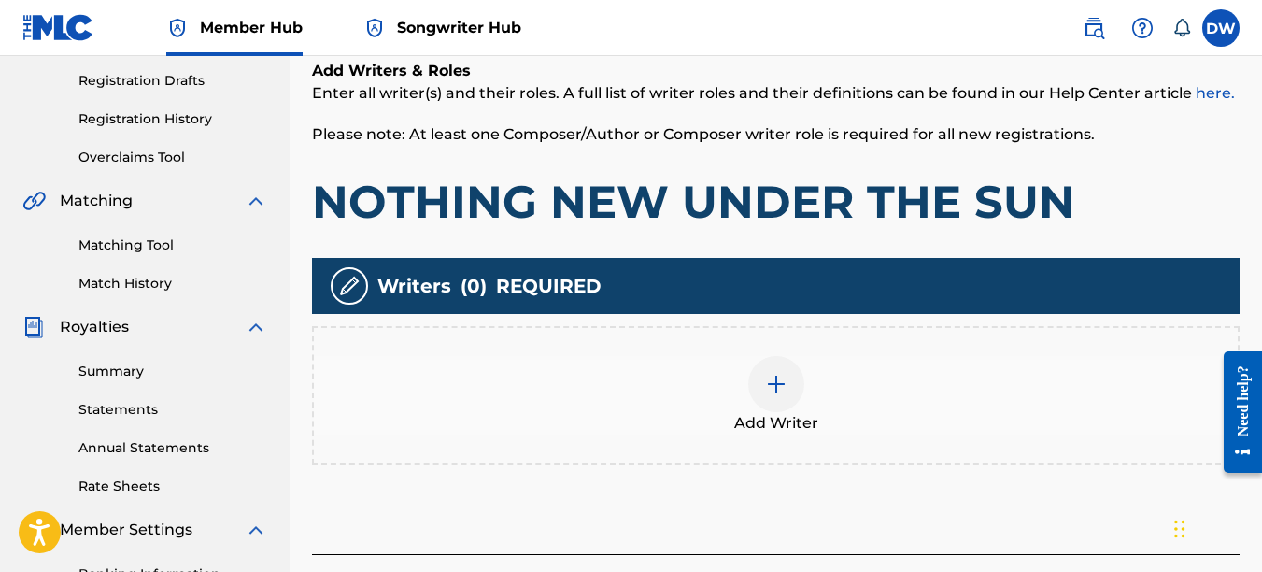
click at [776, 383] on img at bounding box center [776, 384] width 22 height 22
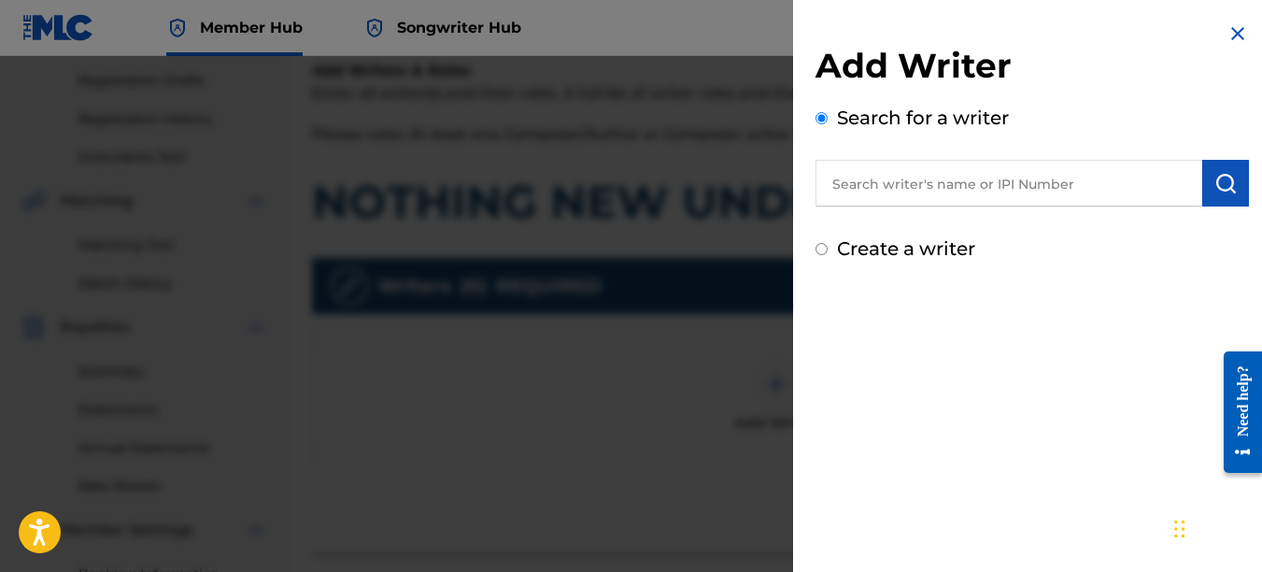
click at [946, 173] on input "text" at bounding box center [1009, 183] width 387 height 47
type input "00742767418"
click at [1219, 176] on img "submit" at bounding box center [1226, 183] width 22 height 22
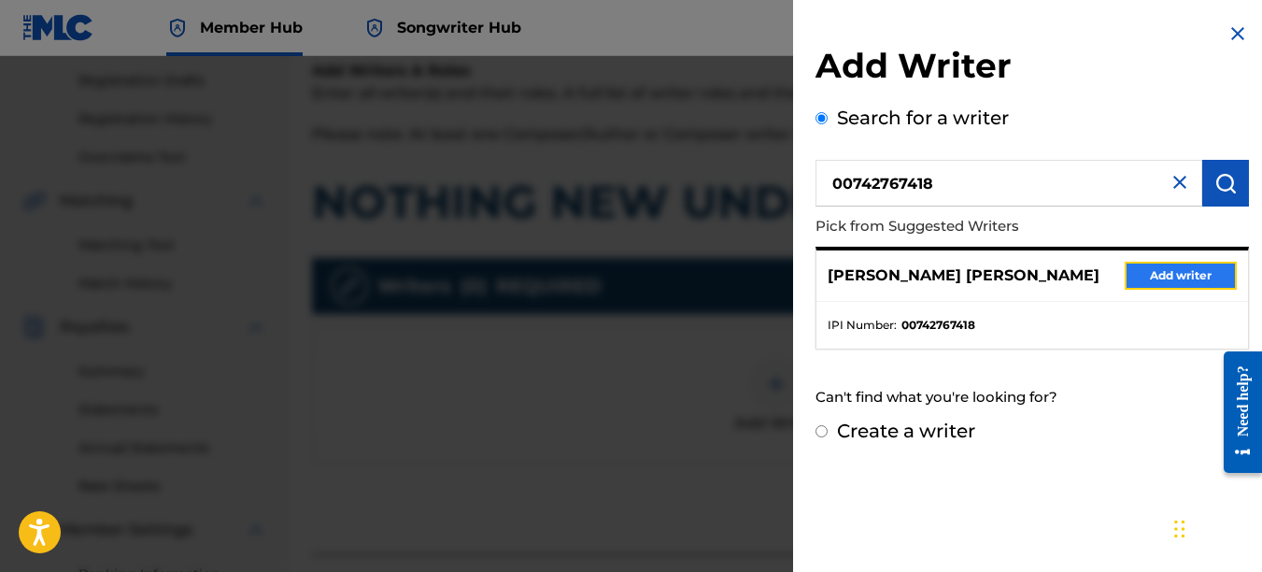
click at [1186, 276] on button "Add writer" at bounding box center [1181, 276] width 112 height 28
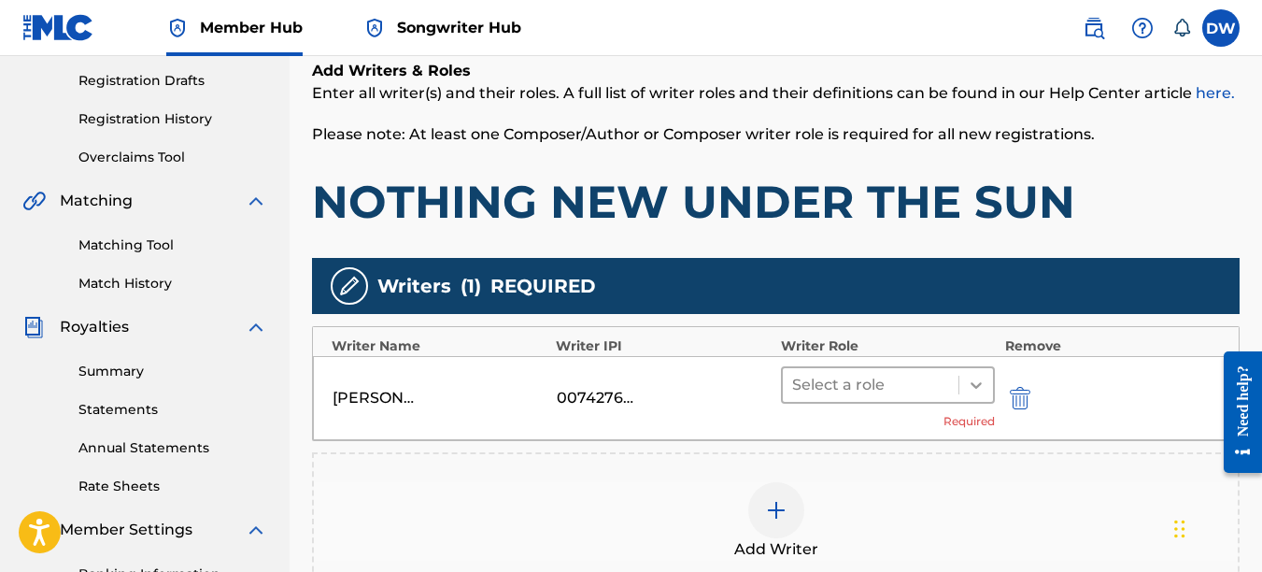
click at [984, 388] on icon at bounding box center [976, 385] width 19 height 19
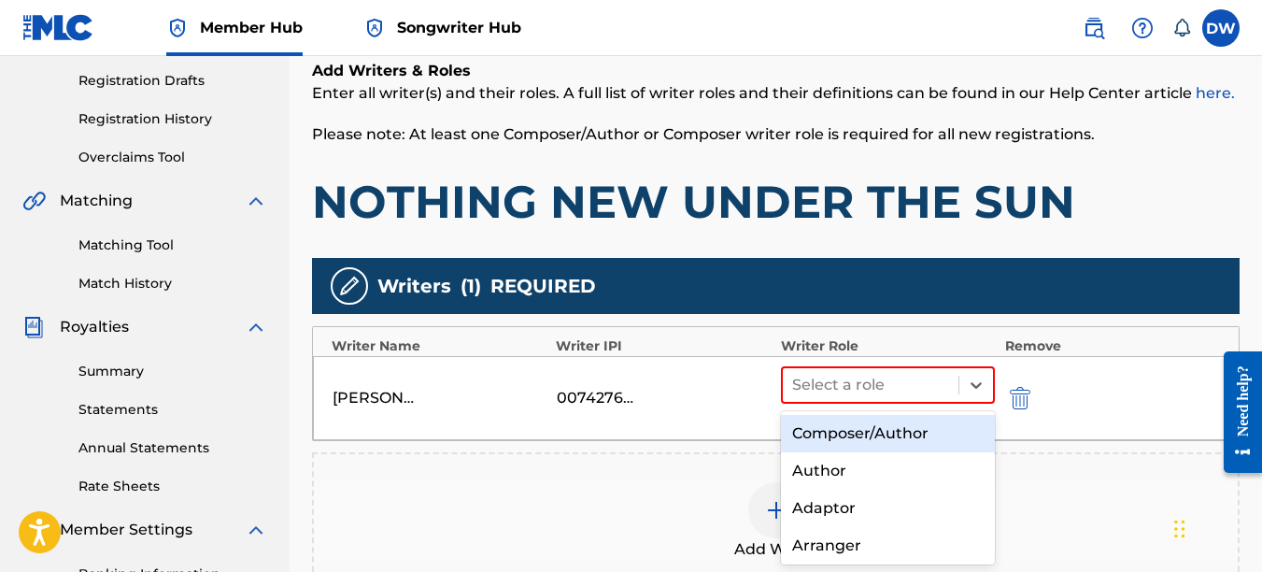
click at [889, 429] on div "Composer/Author" at bounding box center [888, 433] width 215 height 37
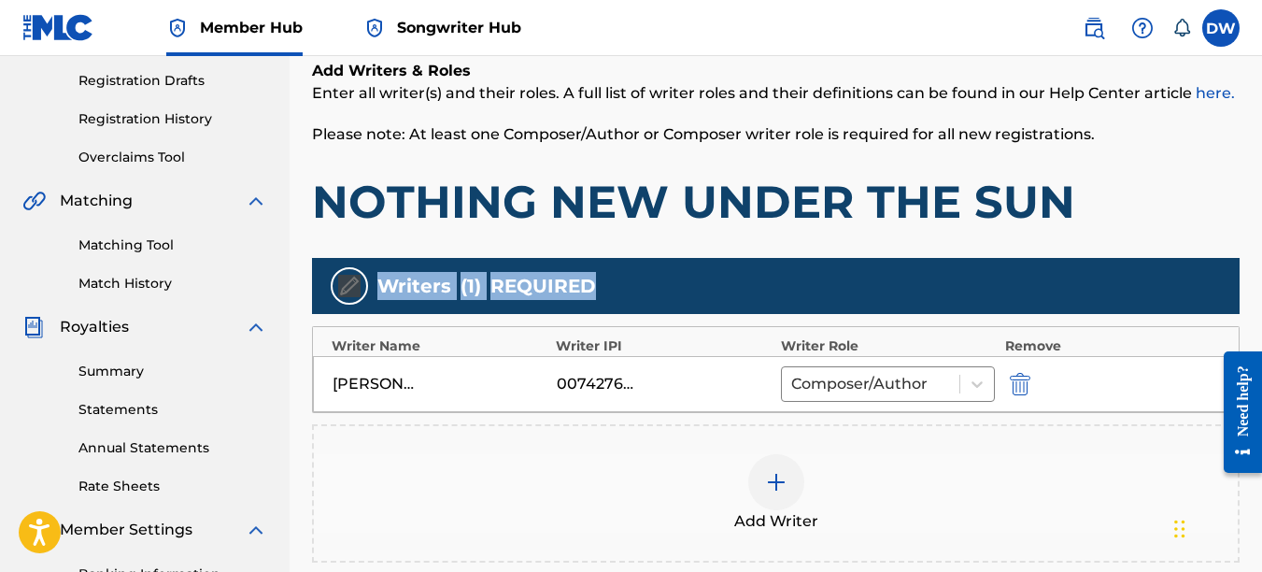
drag, startPoint x: 1261, startPoint y: 228, endPoint x: 1265, endPoint y: 249, distance: 21.8
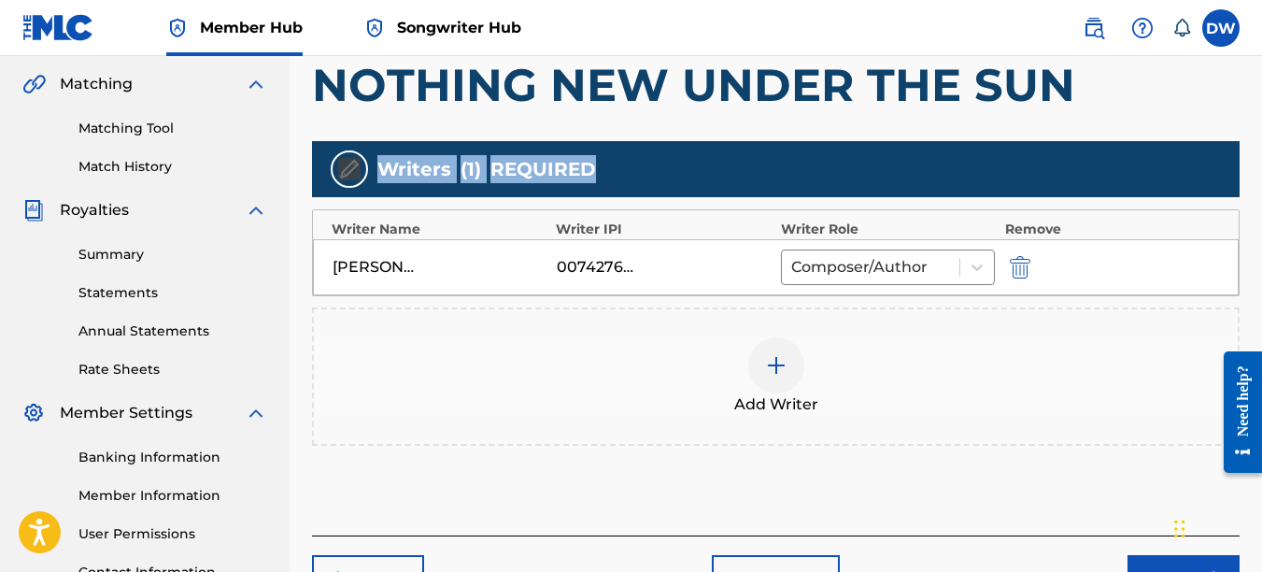
scroll to position [494, 0]
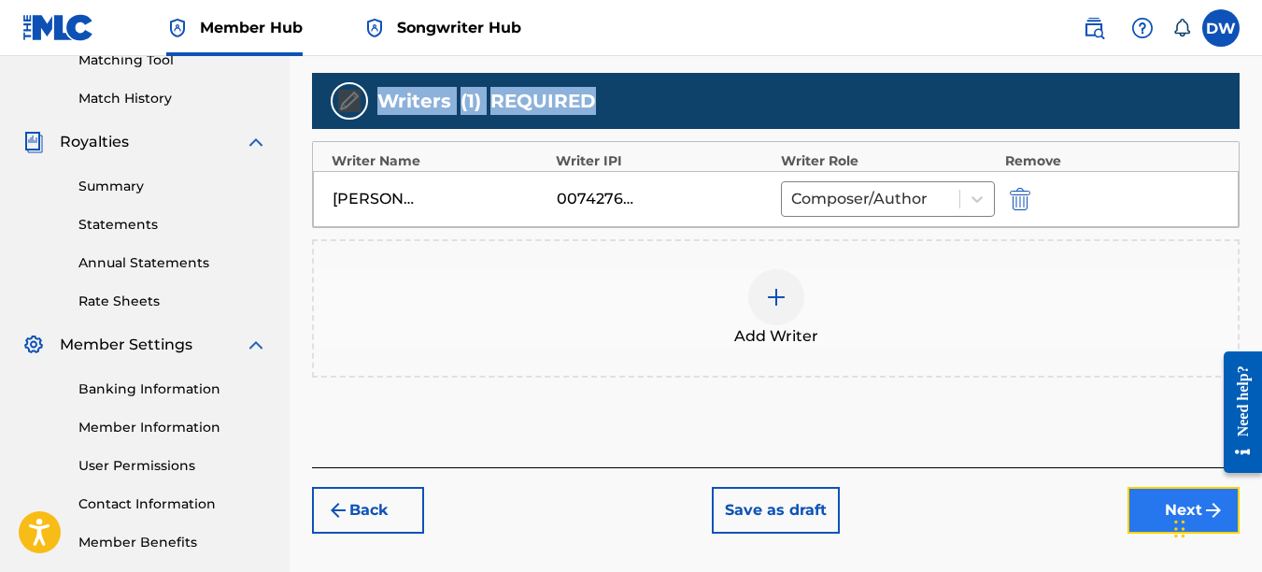
click at [1144, 491] on button "Next" at bounding box center [1184, 510] width 112 height 47
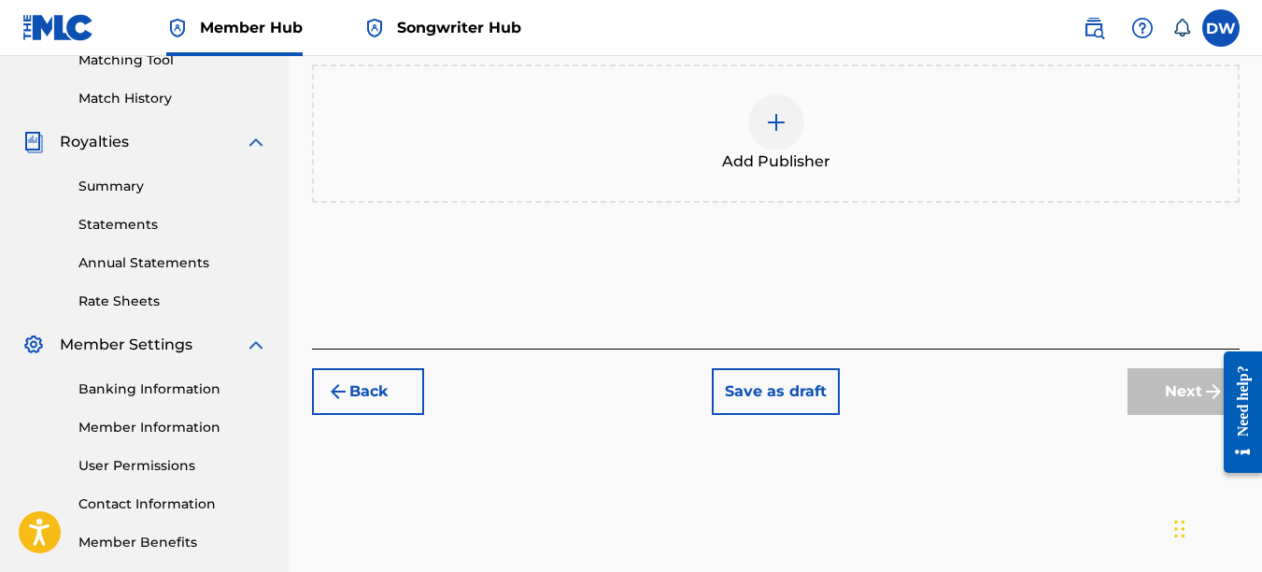
scroll to position [84, 0]
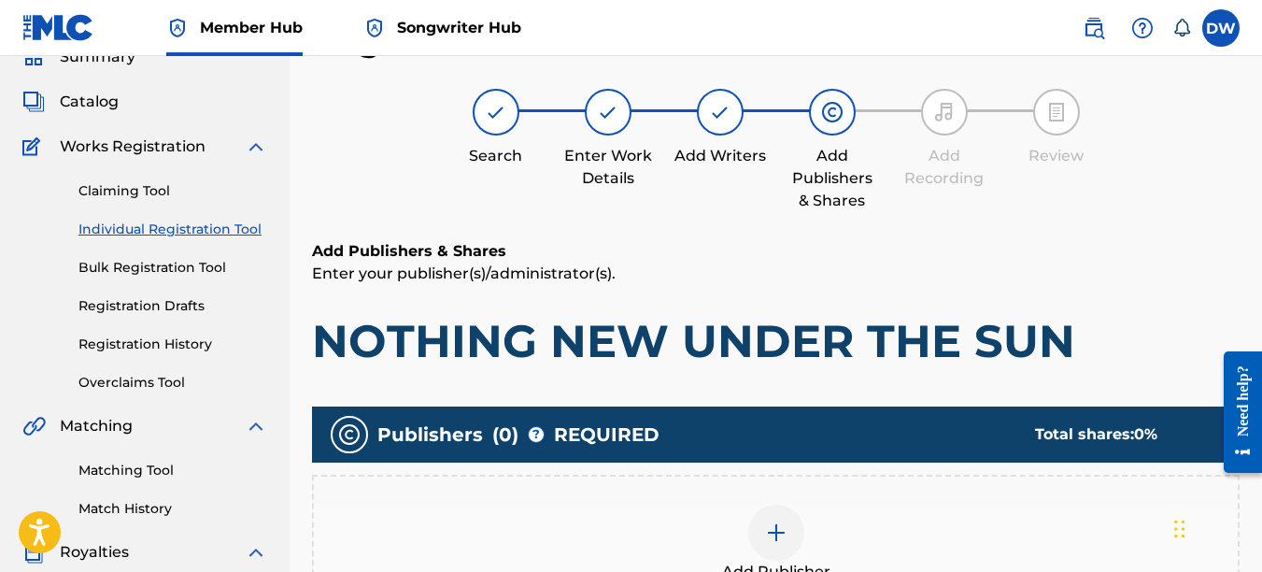
click at [766, 540] on img at bounding box center [776, 532] width 22 height 22
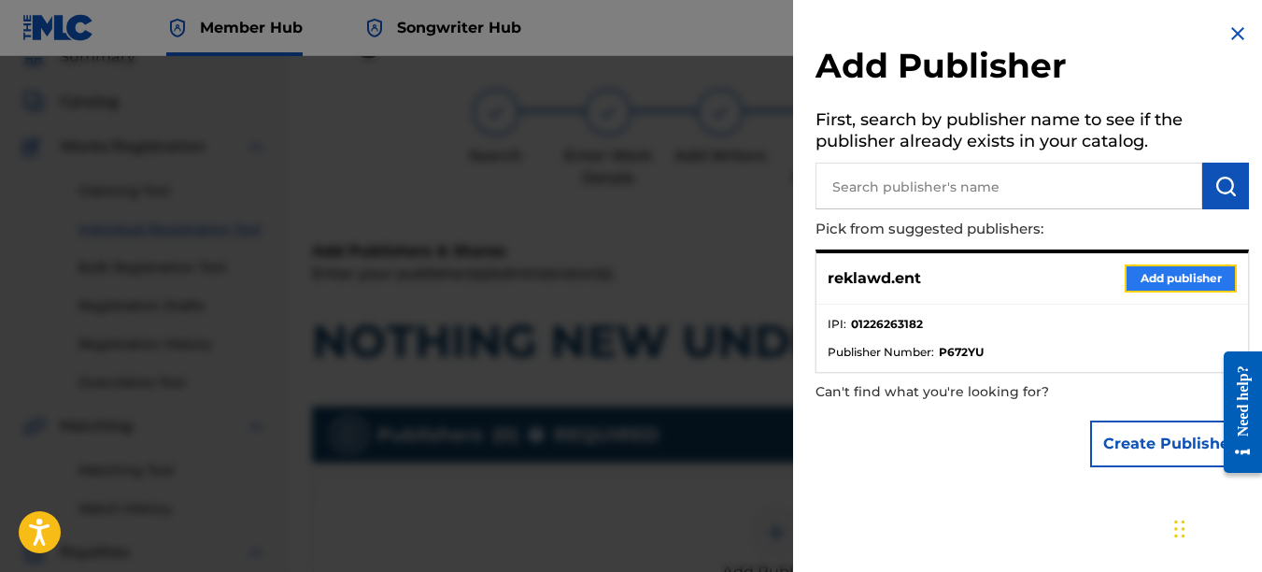
click at [1189, 272] on button "Add publisher" at bounding box center [1181, 278] width 112 height 28
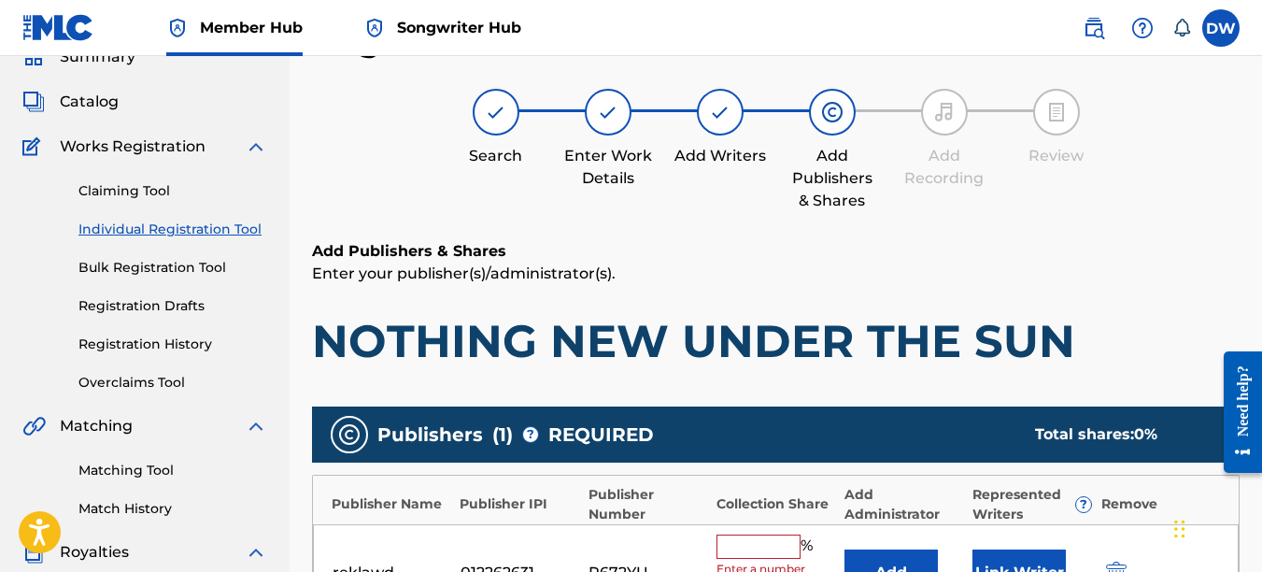
scroll to position [273, 0]
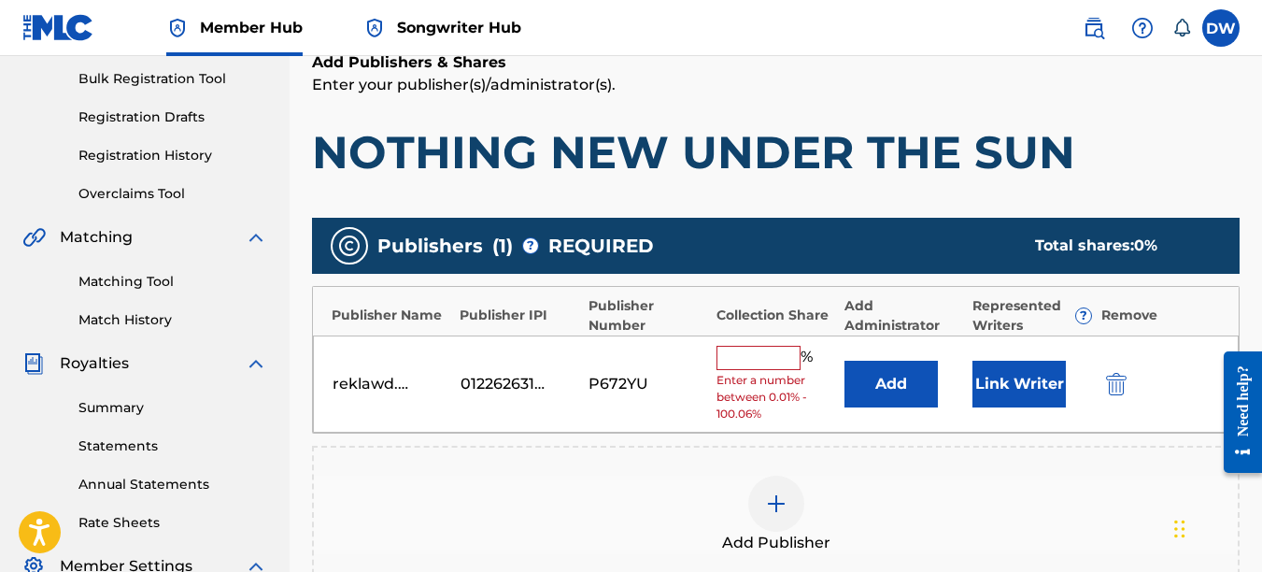
click at [734, 356] on input "text" at bounding box center [759, 358] width 84 height 24
type input "100"
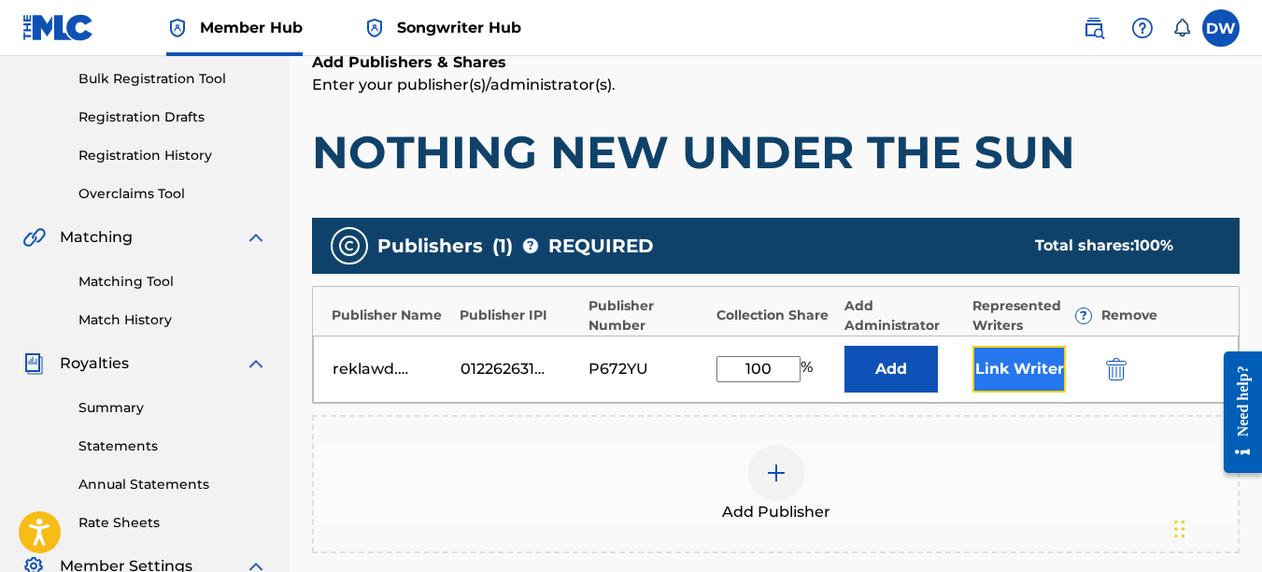
click at [1017, 359] on button "Link Writer" at bounding box center [1019, 369] width 93 height 47
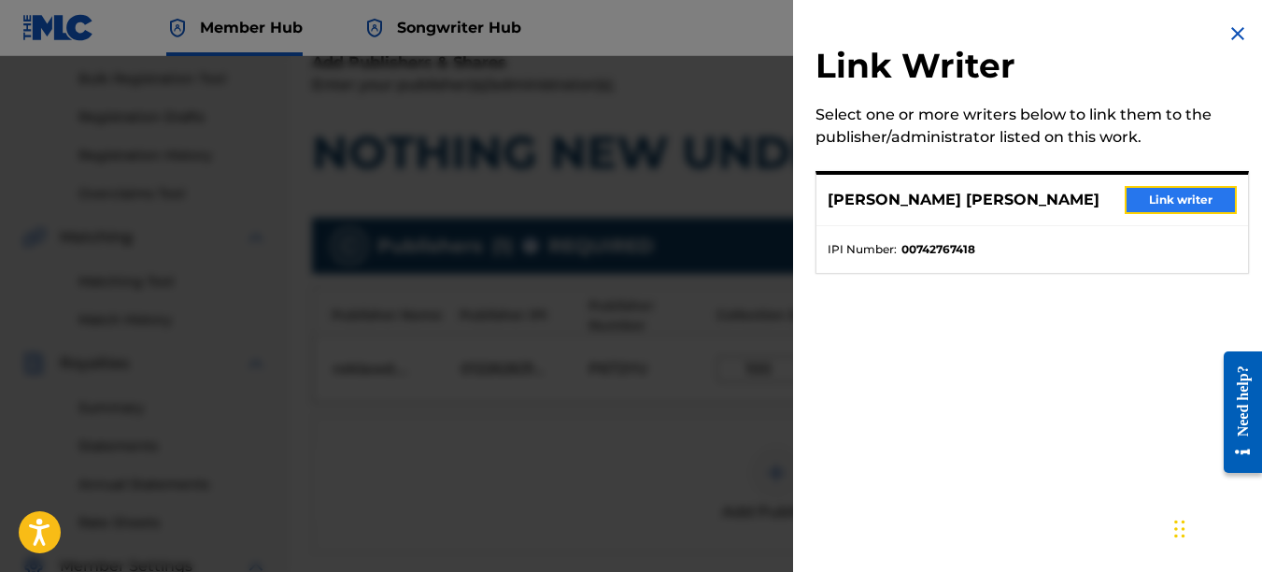
click at [1183, 198] on button "Link writer" at bounding box center [1181, 200] width 112 height 28
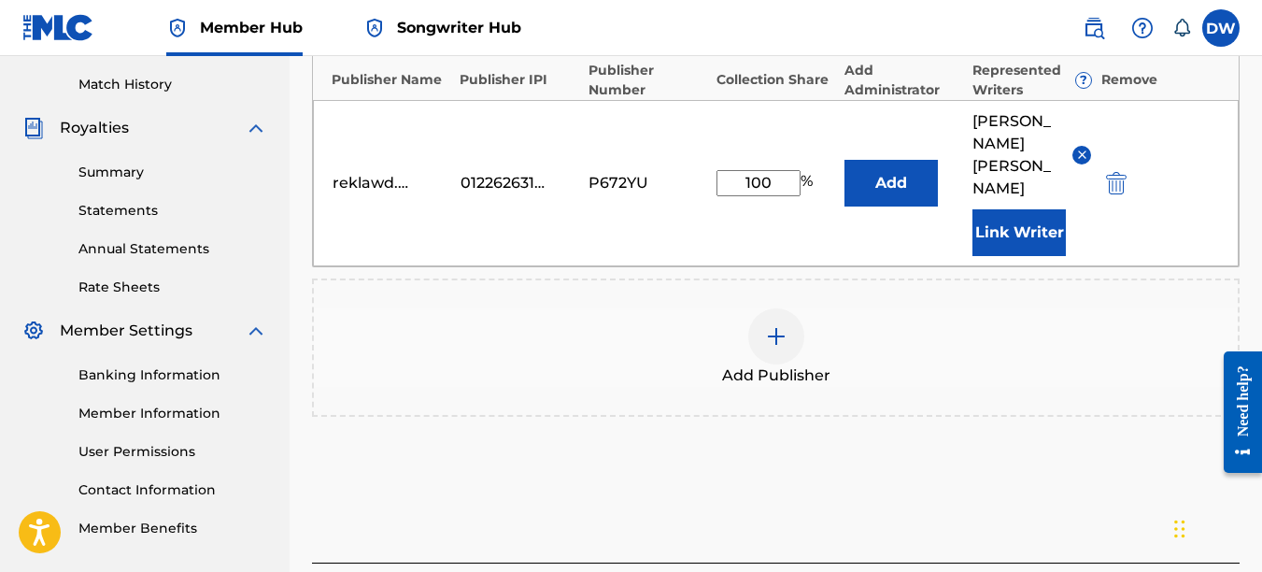
scroll to position [548, 0]
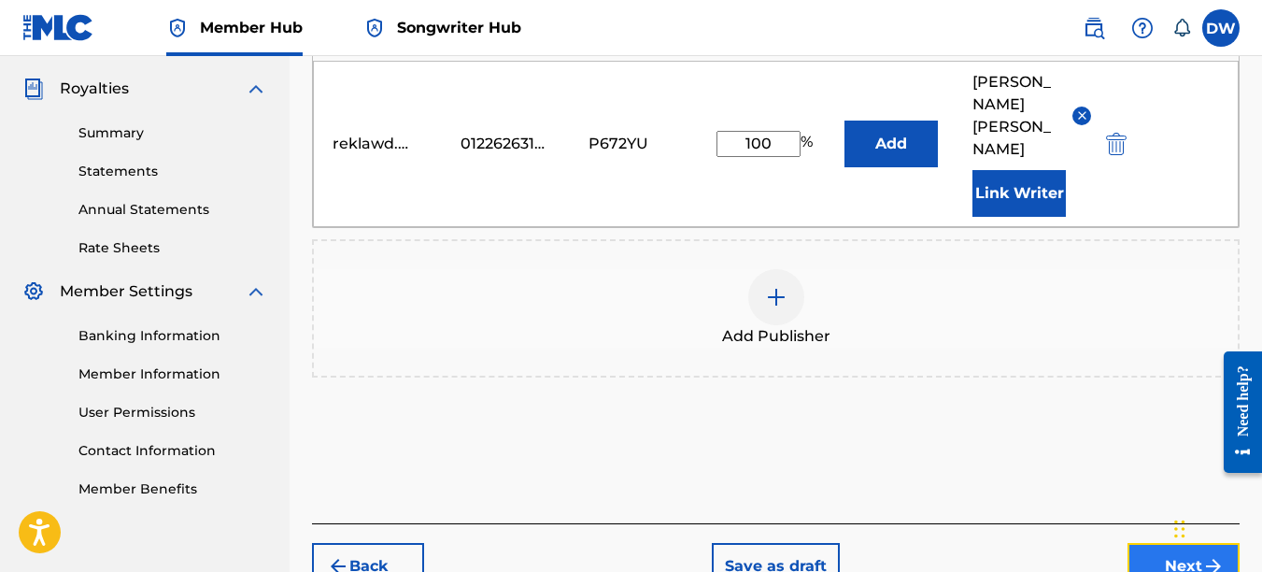
click at [1156, 543] on button "Next" at bounding box center [1184, 566] width 112 height 47
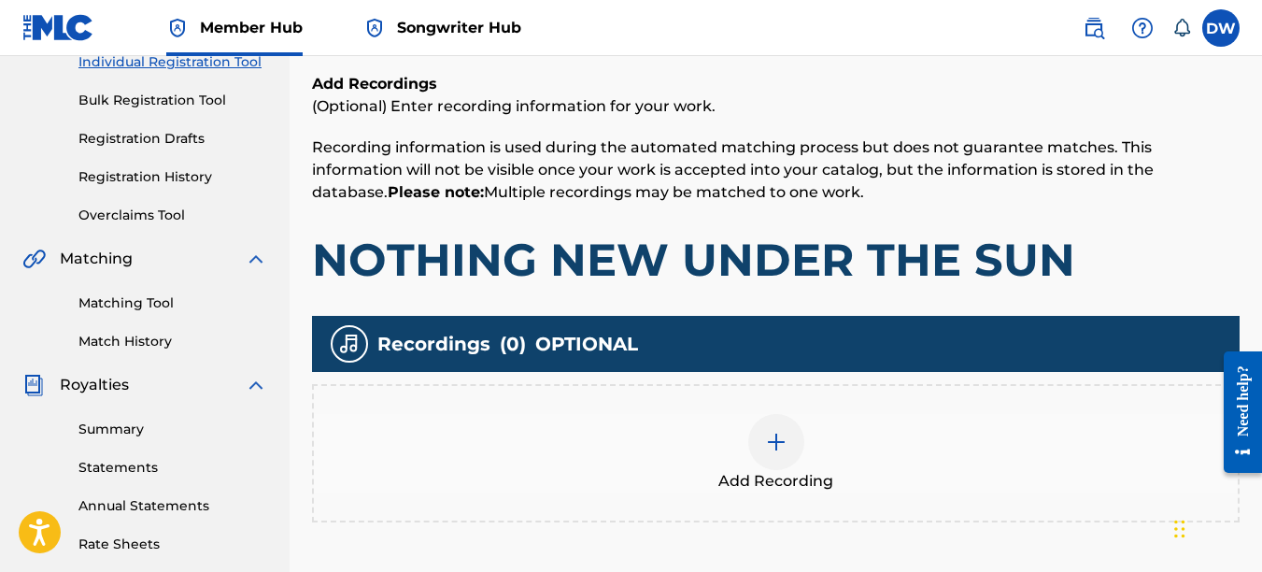
scroll to position [271, 0]
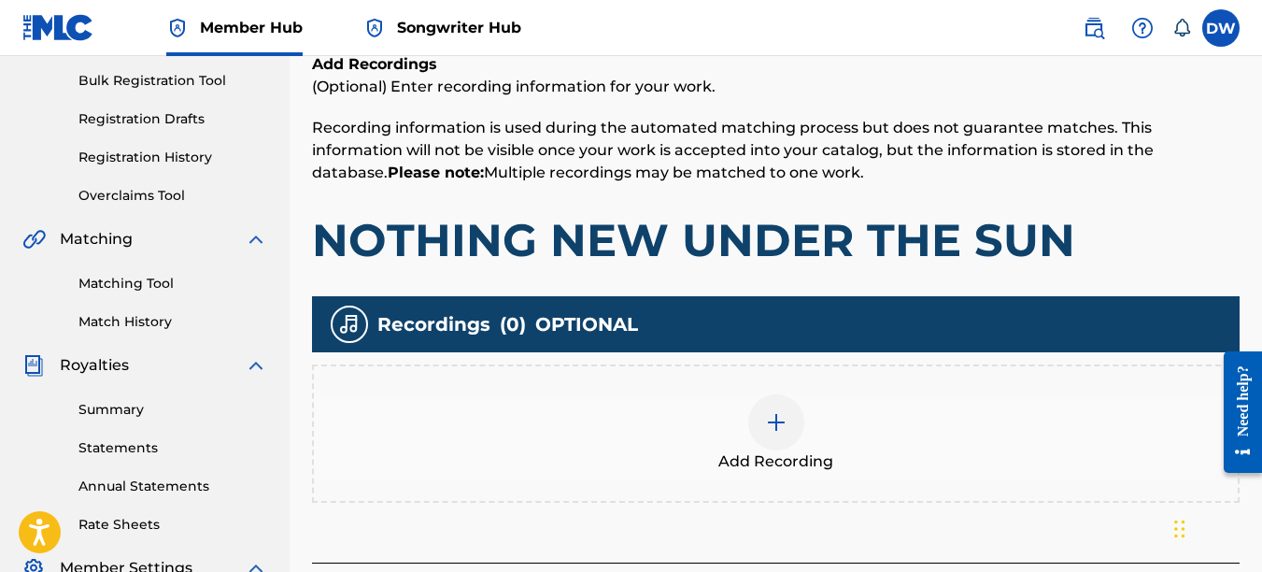
click at [763, 415] on div at bounding box center [776, 422] width 56 height 56
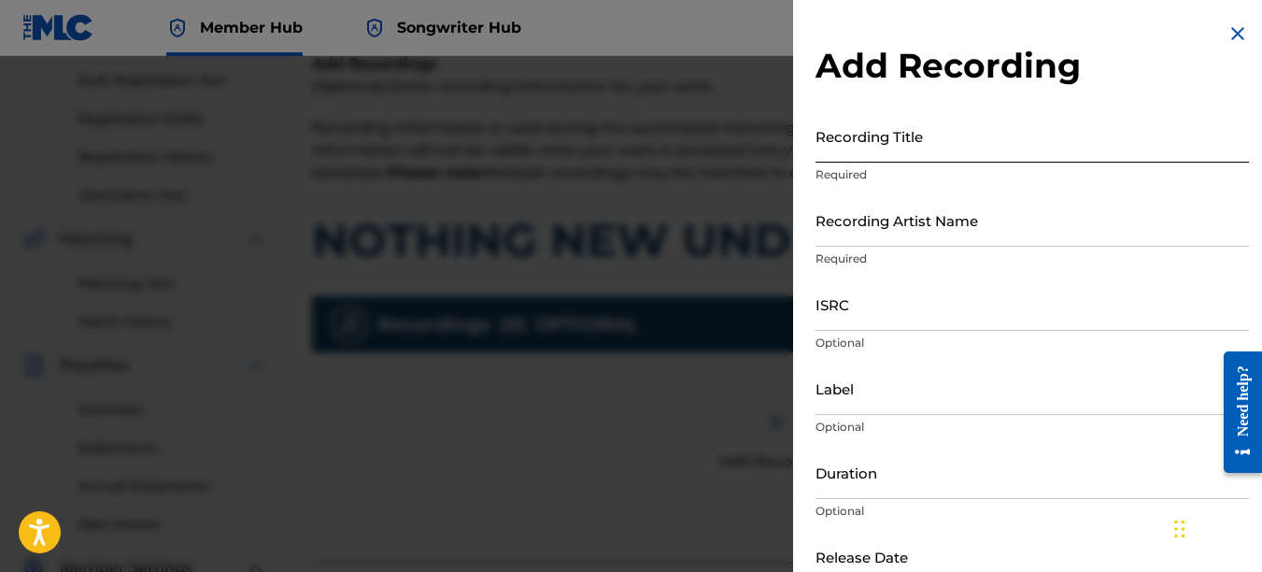
click at [826, 149] on input "Recording Title" at bounding box center [1033, 135] width 434 height 53
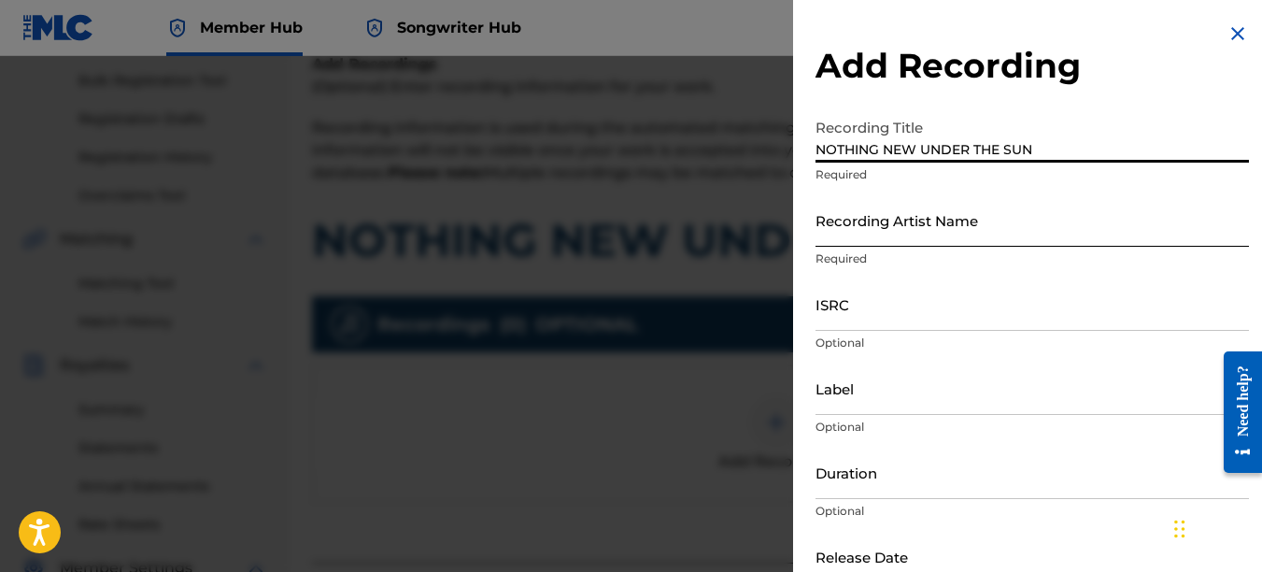
type input "NOTHING NEW UNDER THE SUN"
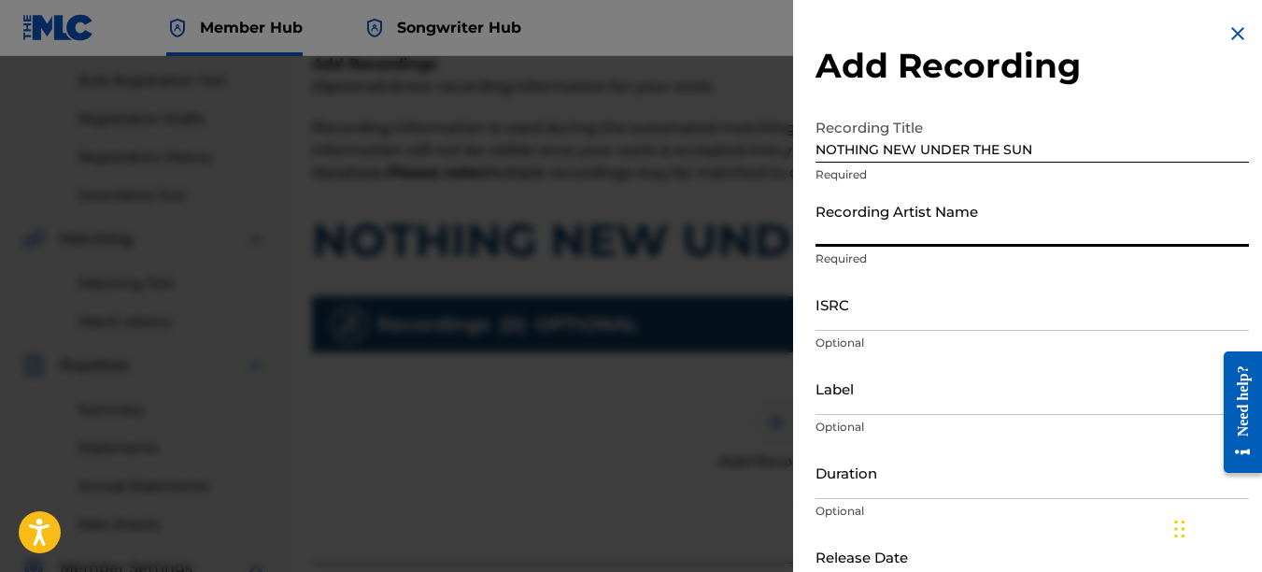
click at [840, 222] on input "Recording Artist Name" at bounding box center [1033, 219] width 434 height 53
type input "PAIN"
type input "REKLAWD.ENT"
type input "[DATE]"
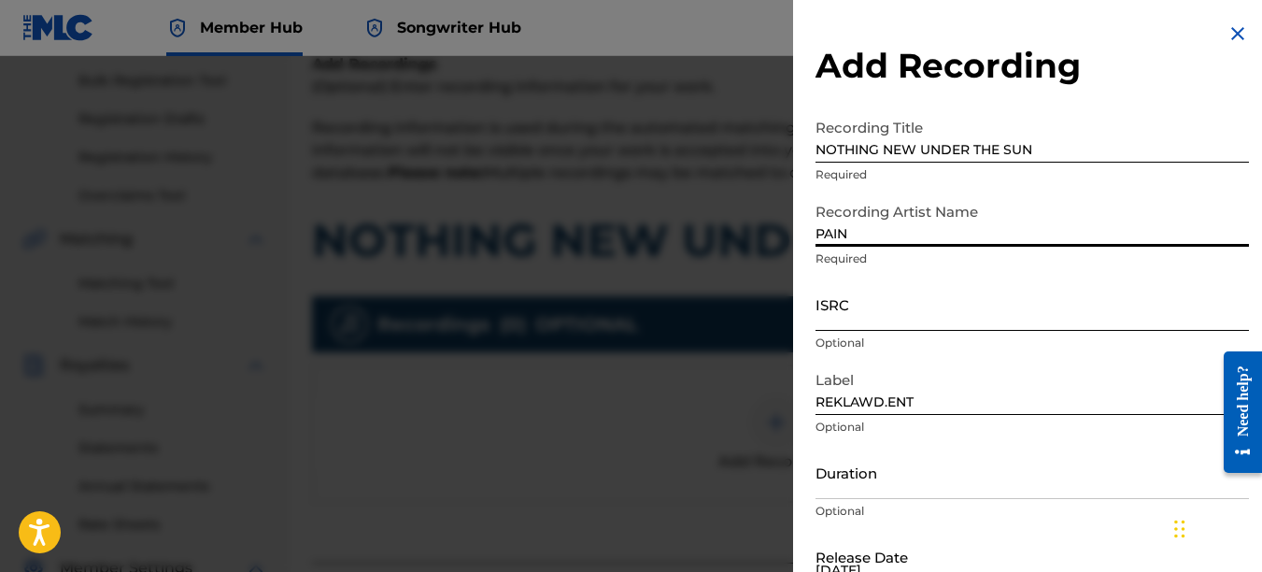
click at [860, 310] on input "ISRC" at bounding box center [1033, 303] width 434 height 53
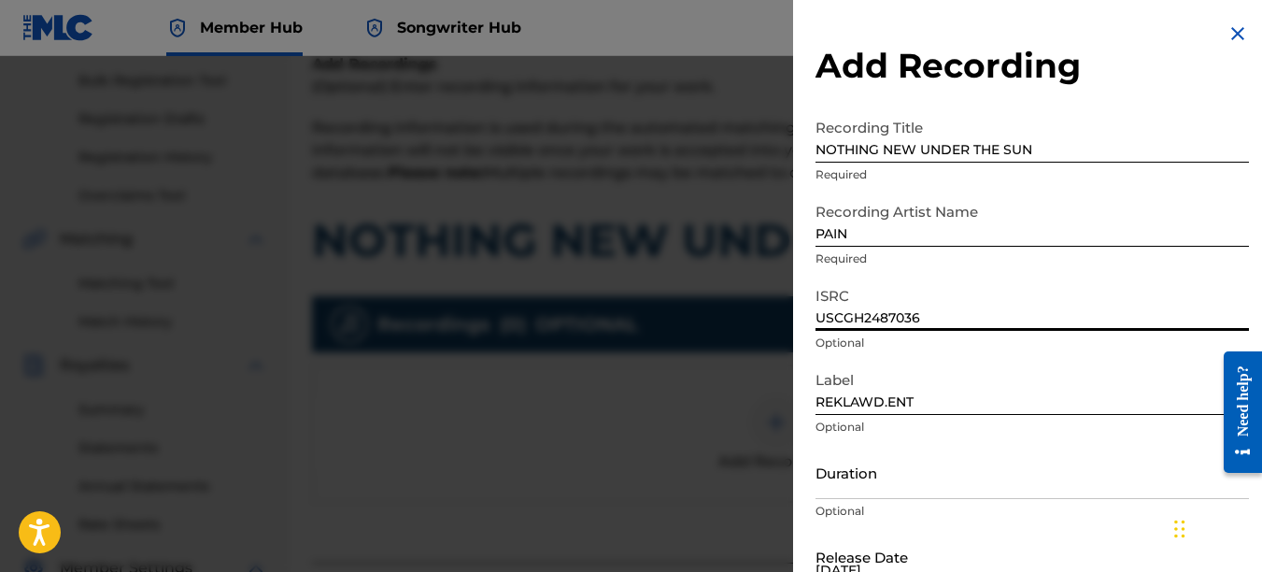
type input "USCGH2487036"
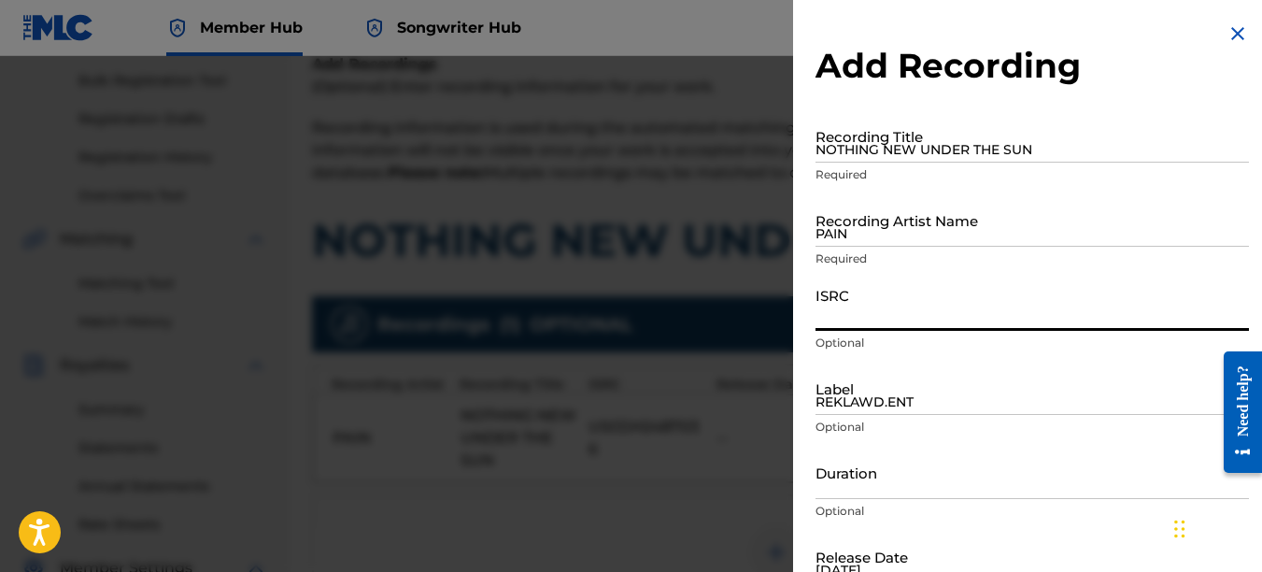
click at [1228, 26] on img at bounding box center [1238, 33] width 22 height 22
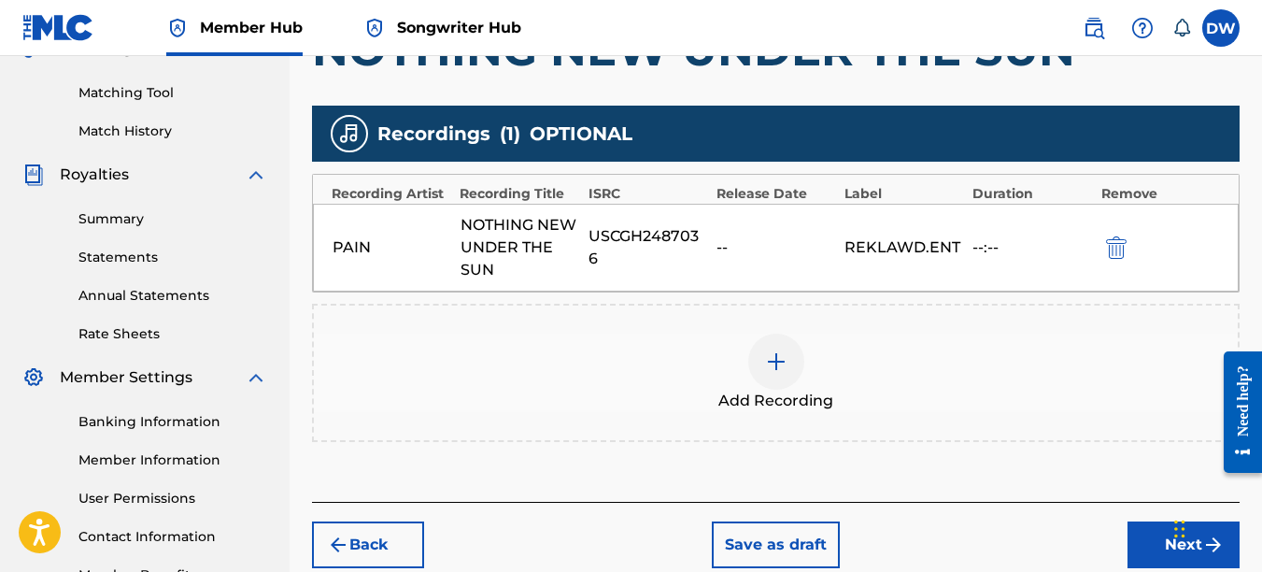
scroll to position [522, 0]
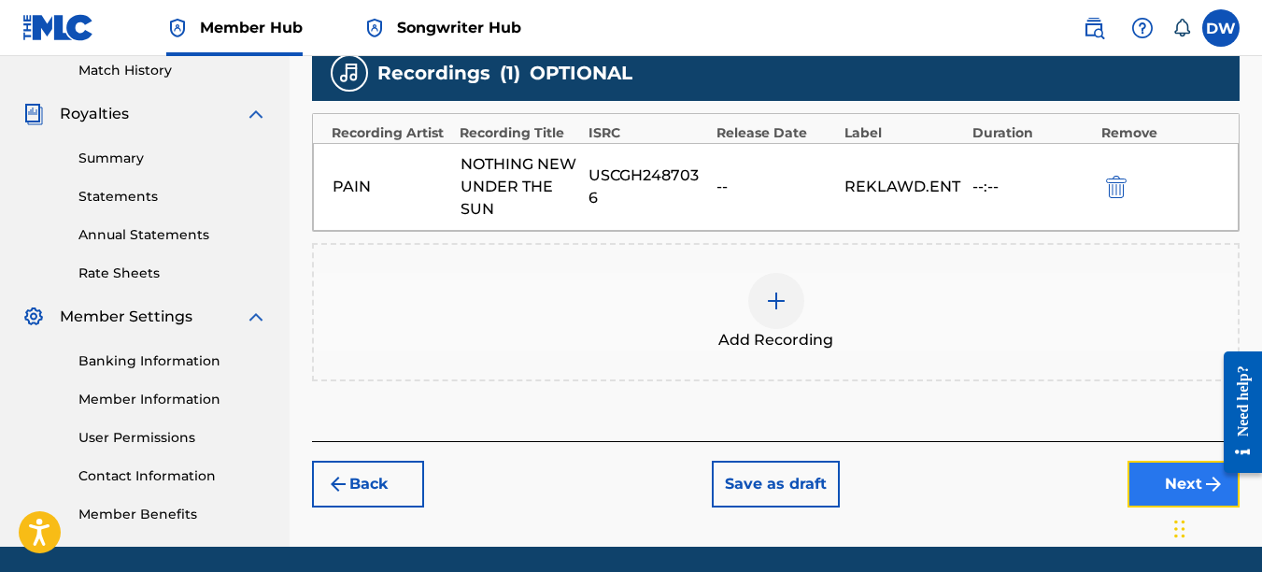
click at [1177, 469] on button "Next" at bounding box center [1184, 484] width 112 height 47
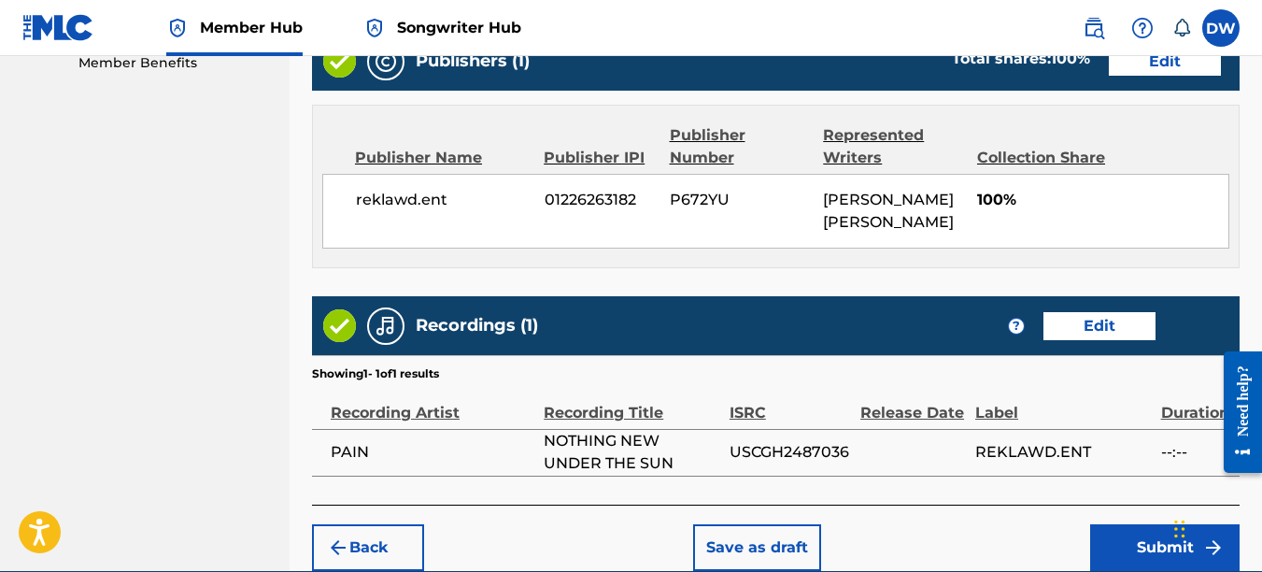
scroll to position [1053, 0]
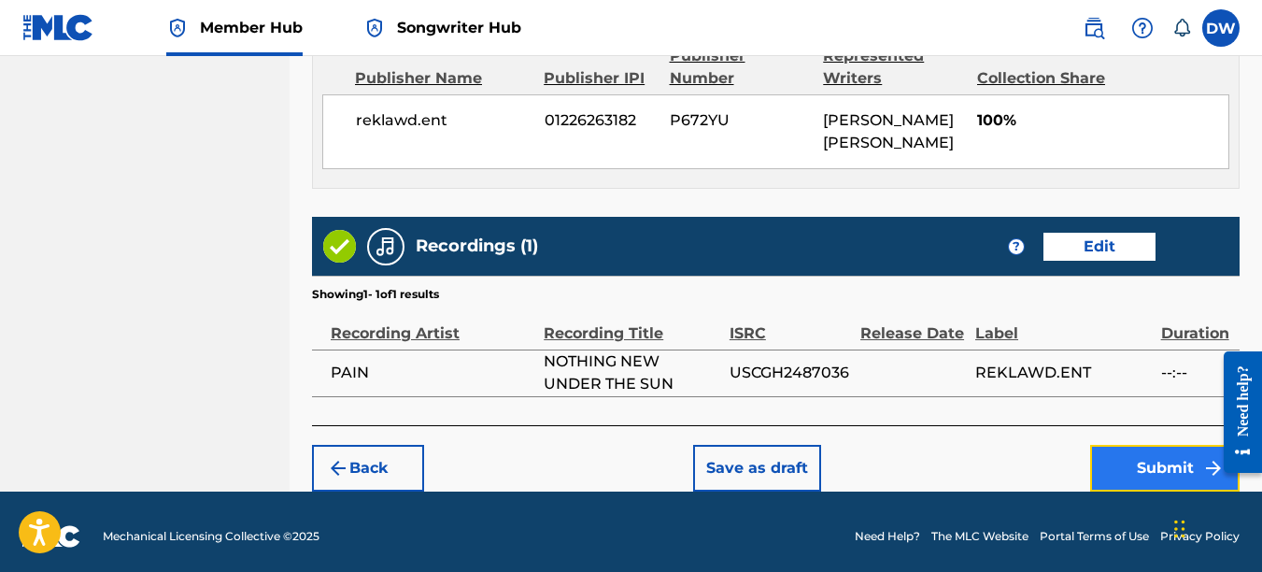
click at [1154, 461] on button "Submit" at bounding box center [1164, 468] width 149 height 47
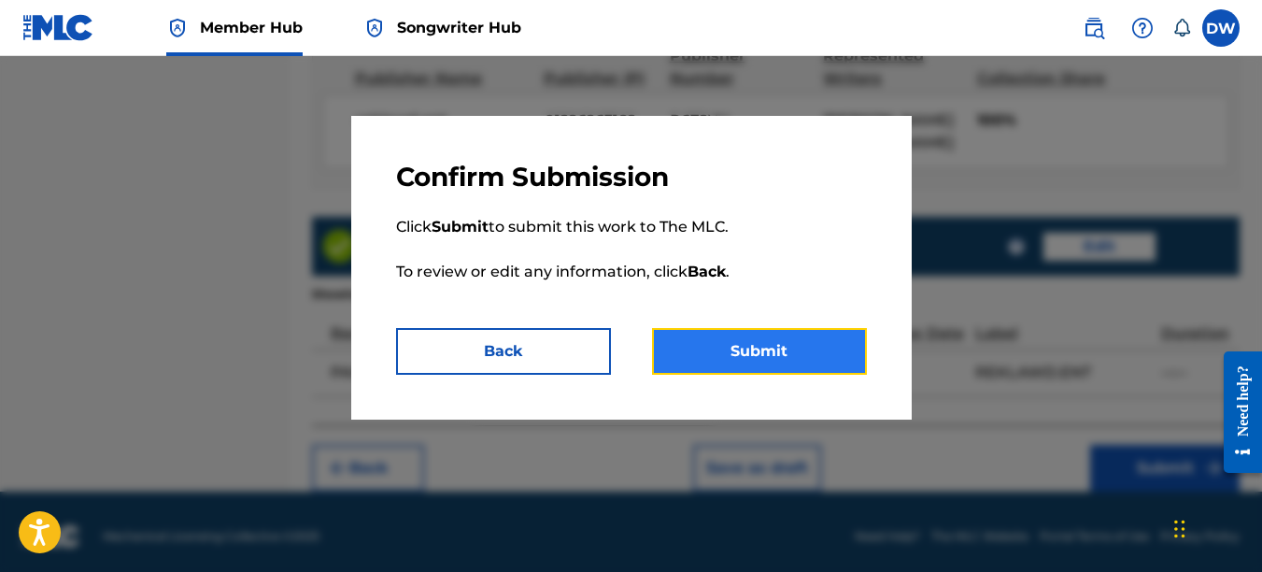
click at [847, 353] on button "Submit" at bounding box center [759, 351] width 215 height 47
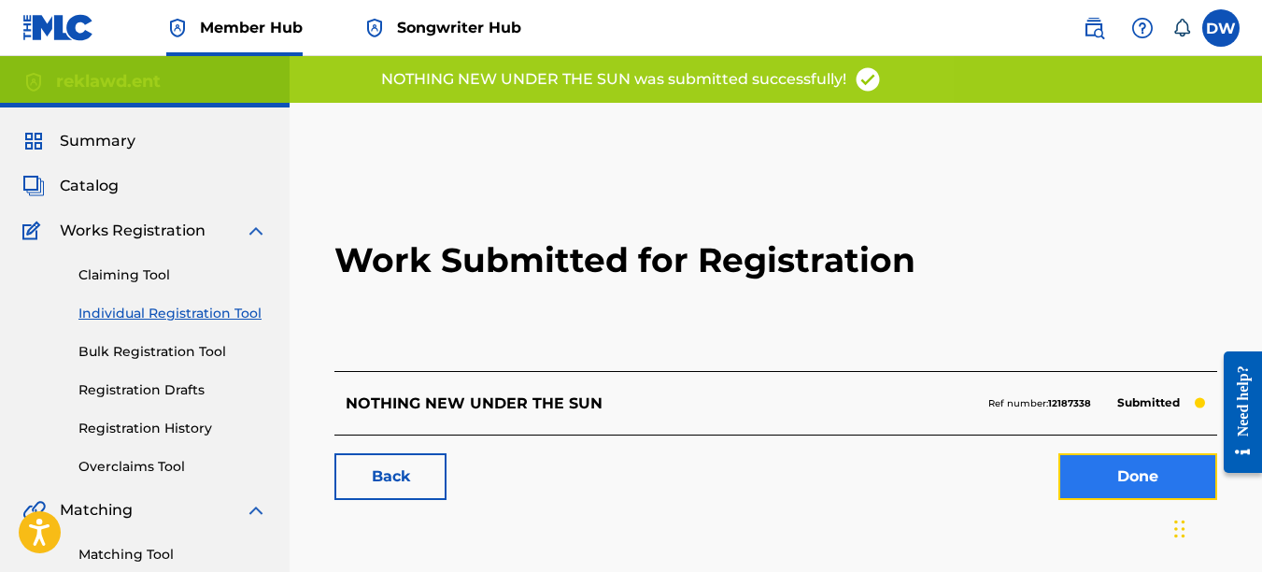
click at [1090, 466] on link "Done" at bounding box center [1138, 476] width 159 height 47
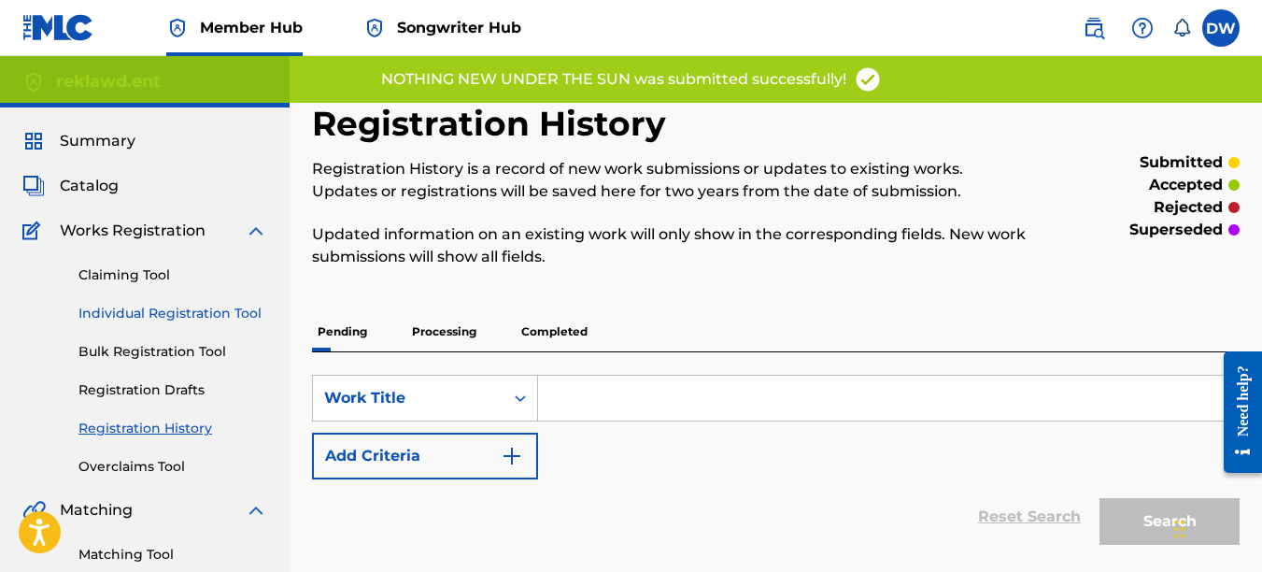
click at [222, 315] on link "Individual Registration Tool" at bounding box center [172, 314] width 189 height 20
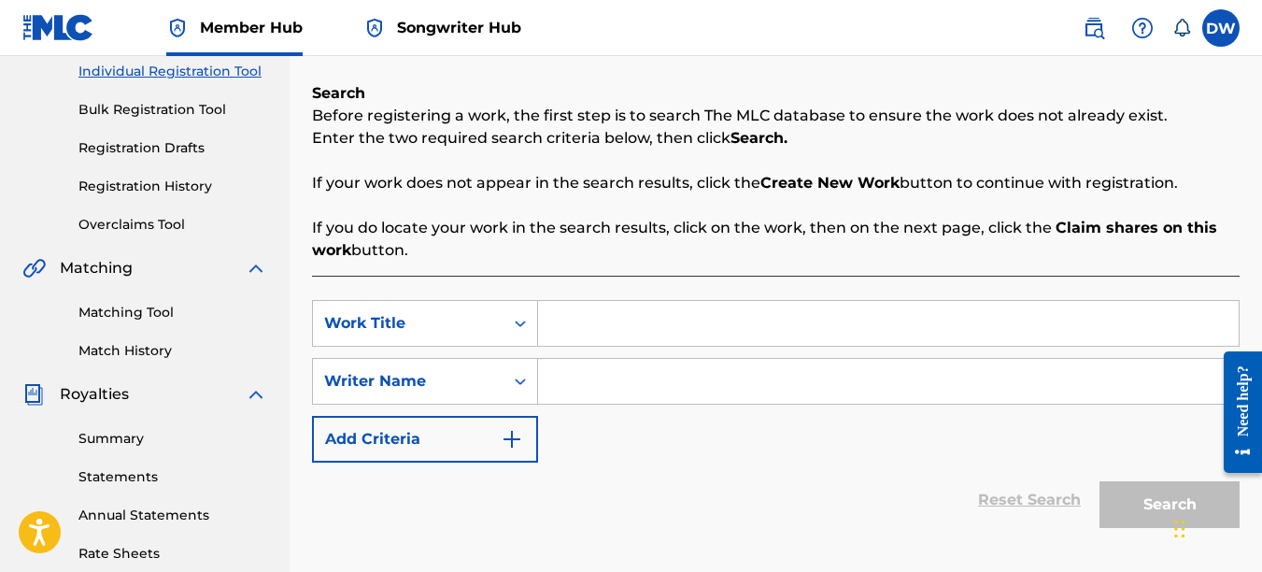
scroll to position [252, 0]
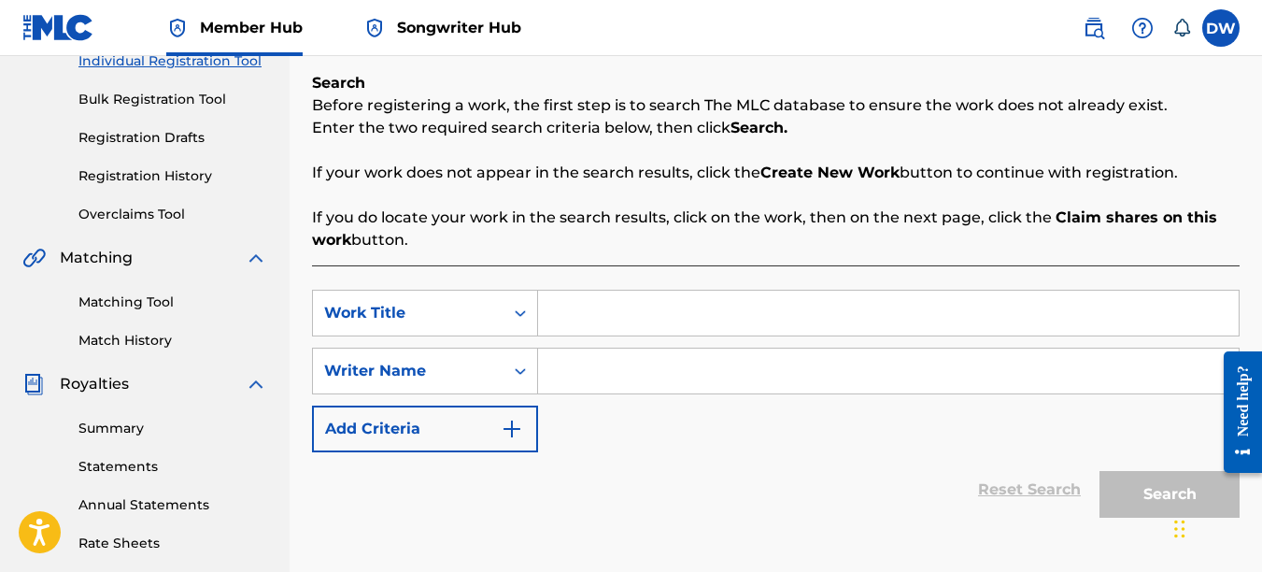
click at [667, 306] on input "Search Form" at bounding box center [888, 313] width 701 height 45
type input "PIT STOP"
click at [640, 392] on input "Search Form" at bounding box center [888, 371] width 701 height 45
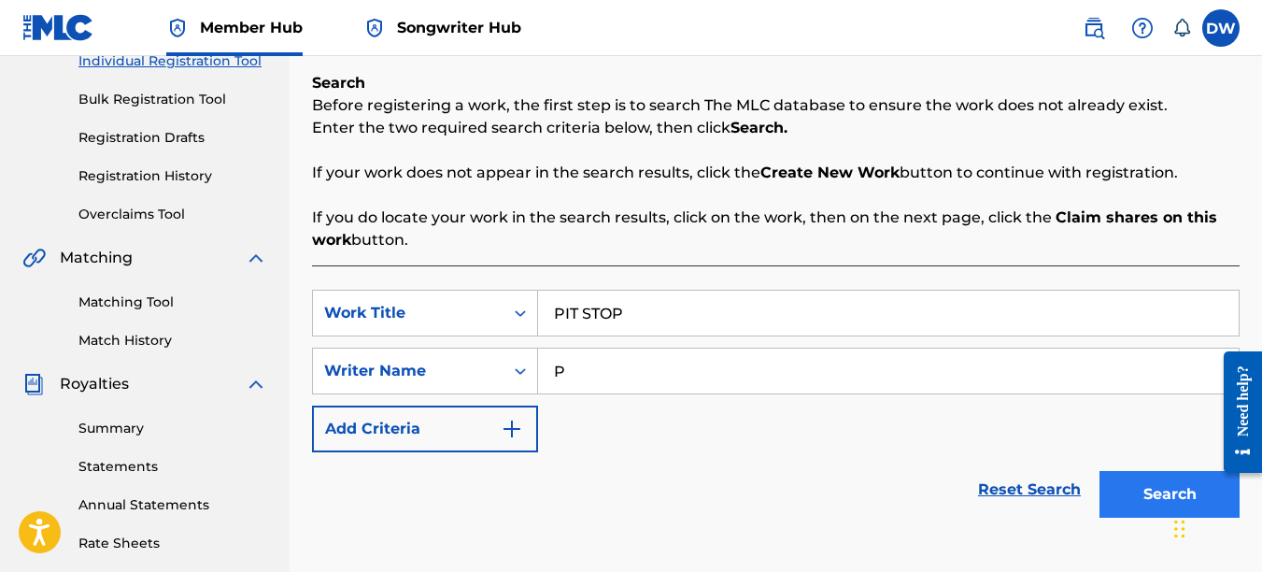
type input "P"
click at [1153, 478] on button "Search" at bounding box center [1170, 494] width 140 height 47
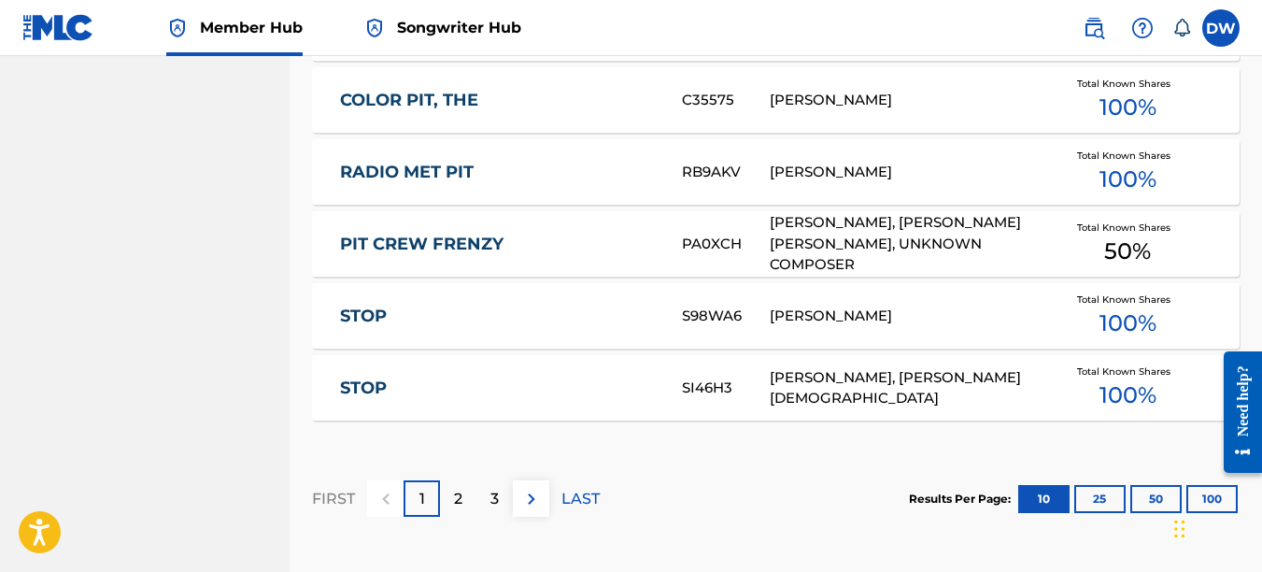
scroll to position [1278, 0]
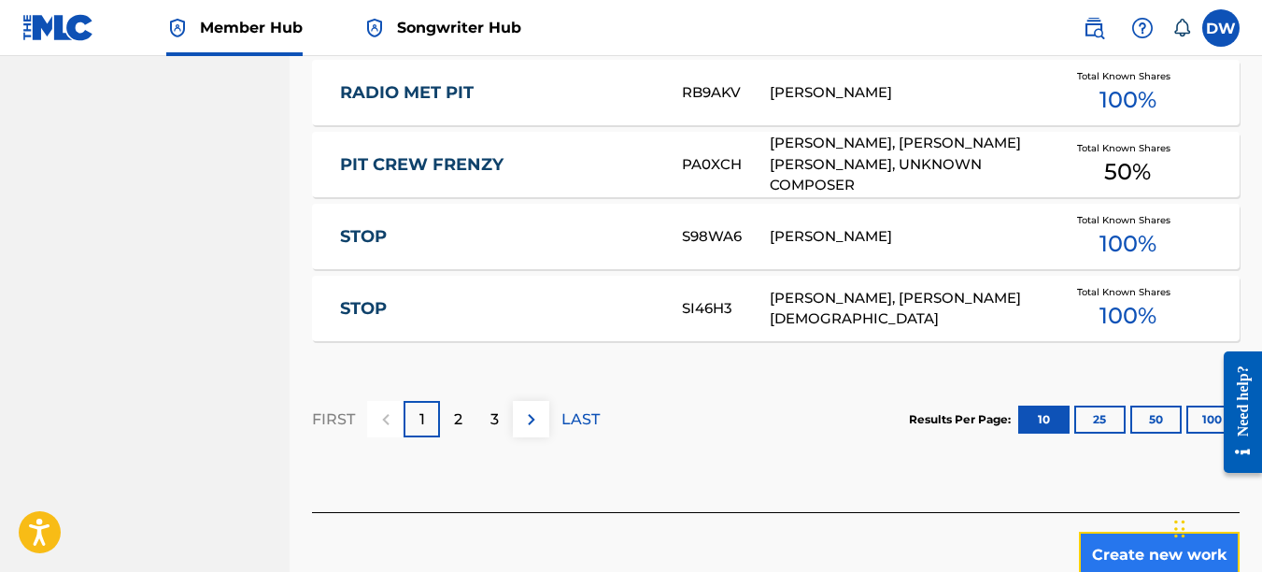
click at [1109, 545] on button "Create new work" at bounding box center [1159, 555] width 161 height 47
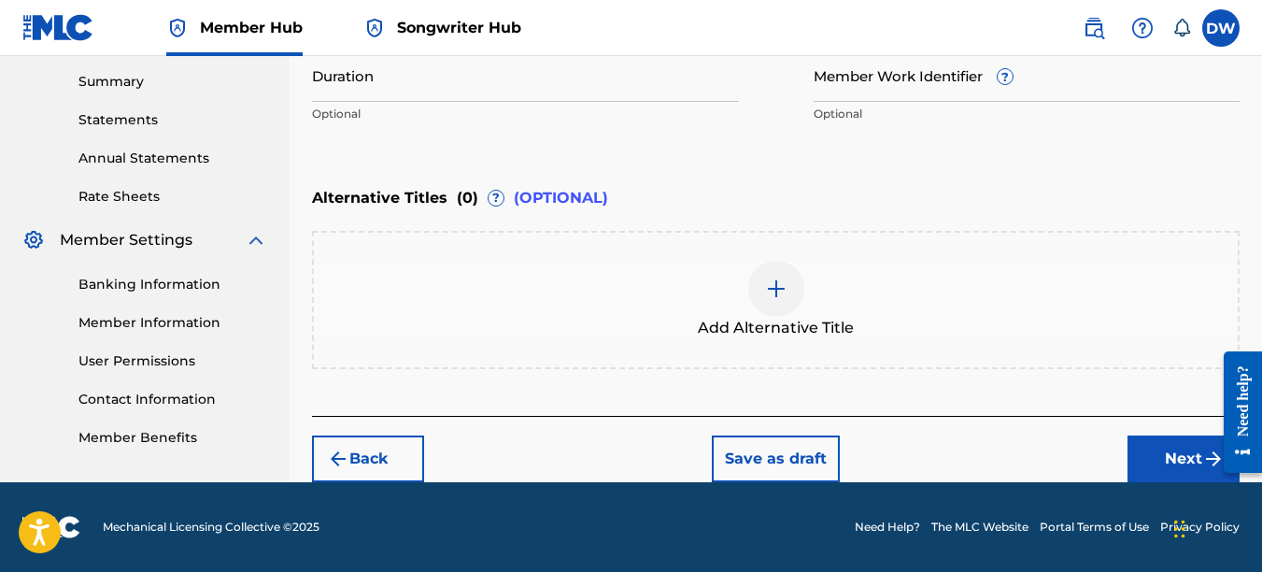
scroll to position [448, 0]
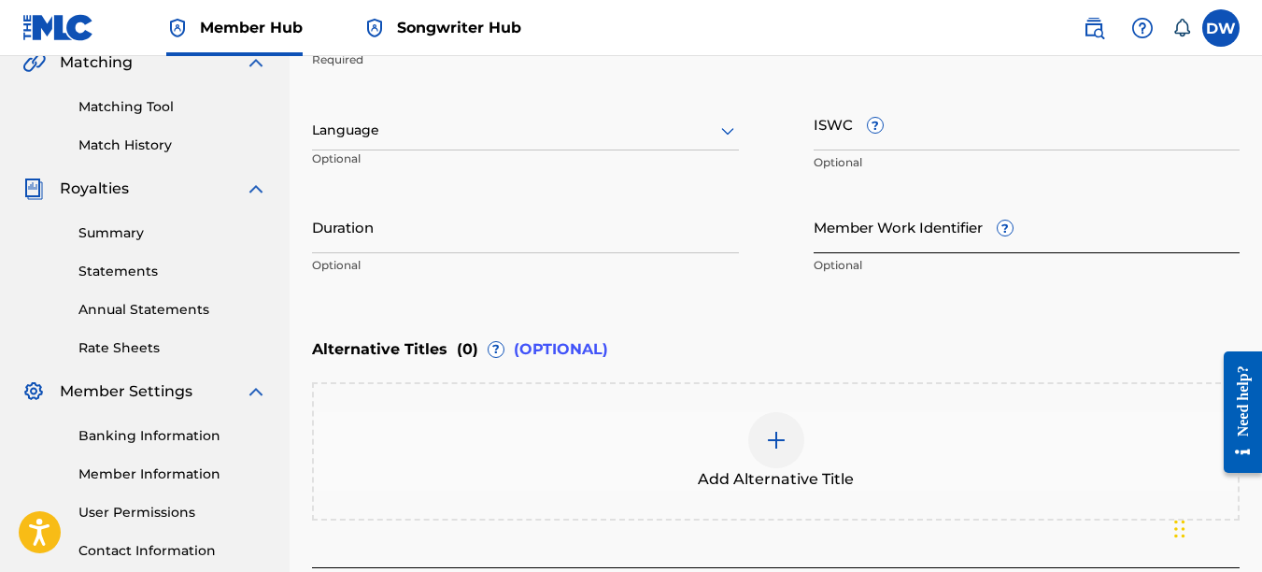
click at [868, 230] on input "Member Work Identifier ?" at bounding box center [1027, 226] width 427 height 53
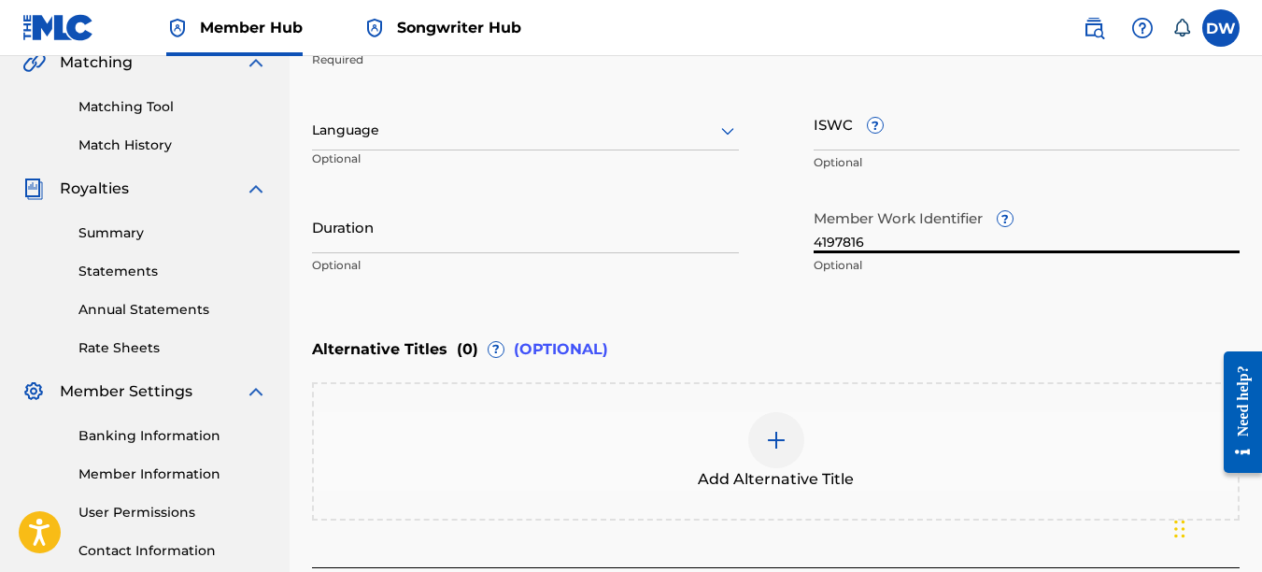
type input "4197816"
click at [730, 131] on icon at bounding box center [727, 131] width 13 height 7
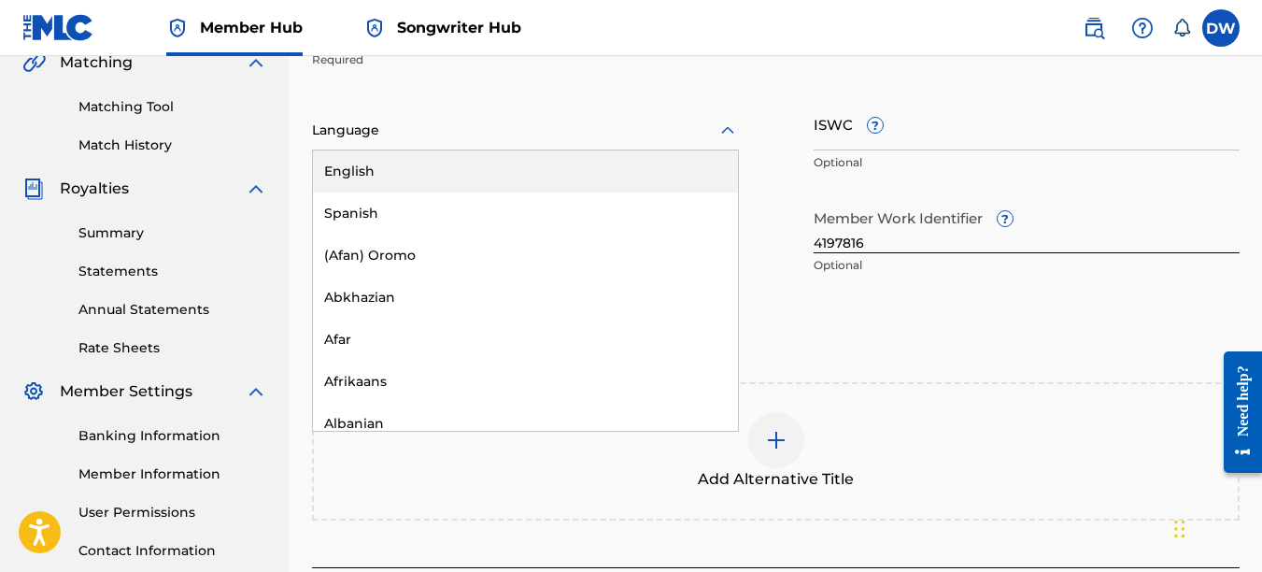
click at [712, 164] on div "English" at bounding box center [525, 171] width 425 height 42
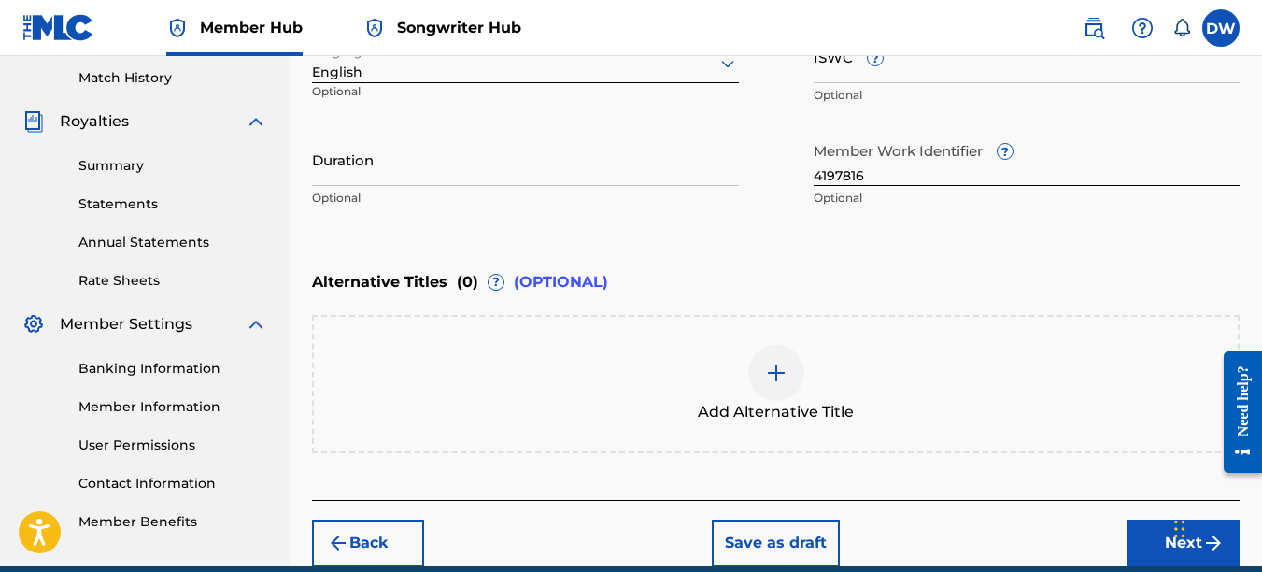
scroll to position [570, 0]
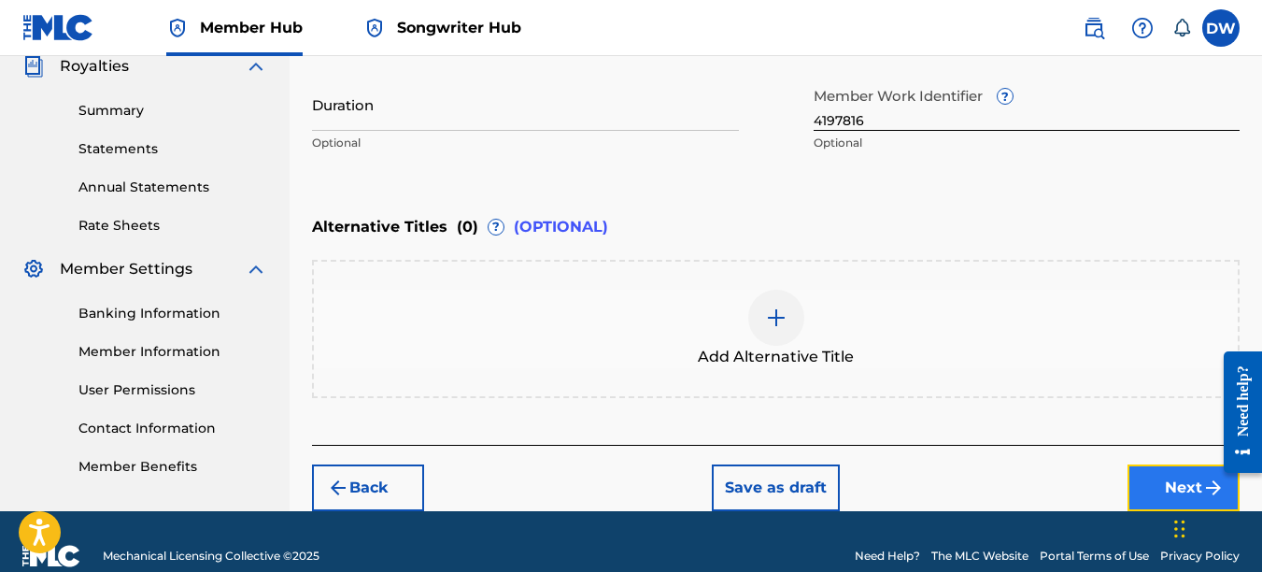
click at [1160, 477] on button "Next" at bounding box center [1184, 487] width 112 height 47
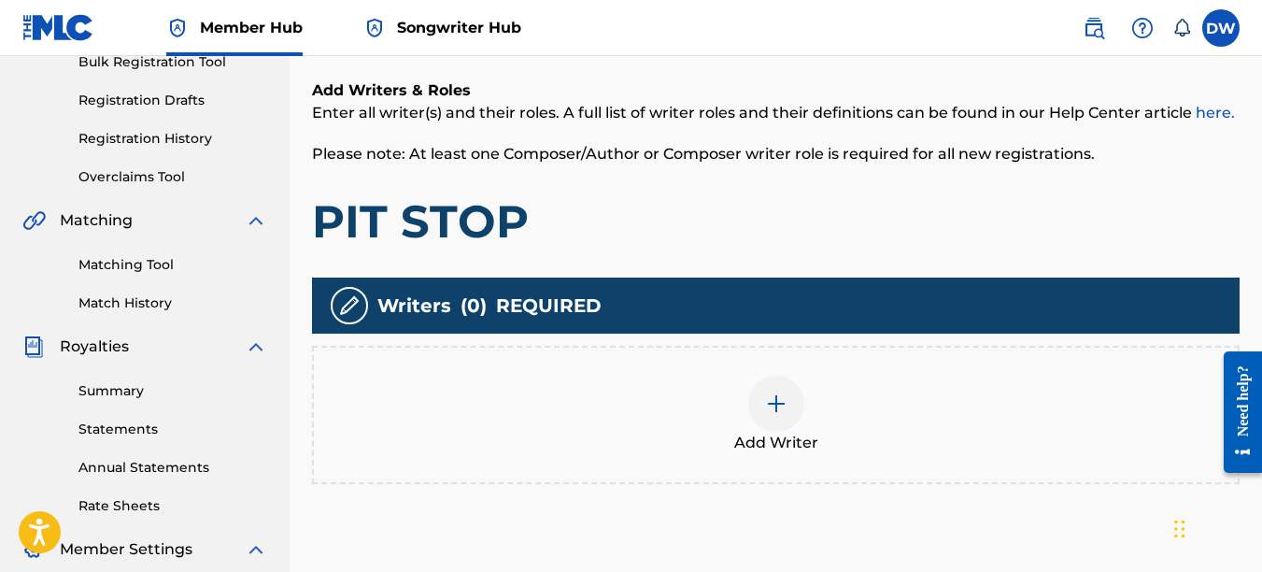
scroll to position [293, 0]
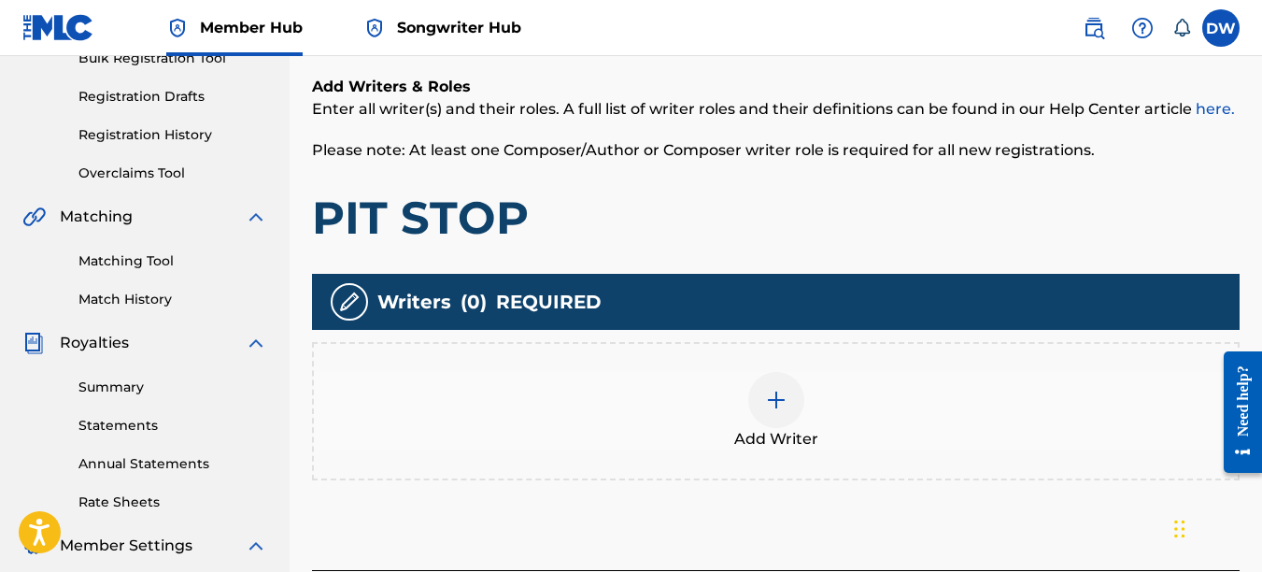
click at [779, 391] on img at bounding box center [776, 400] width 22 height 22
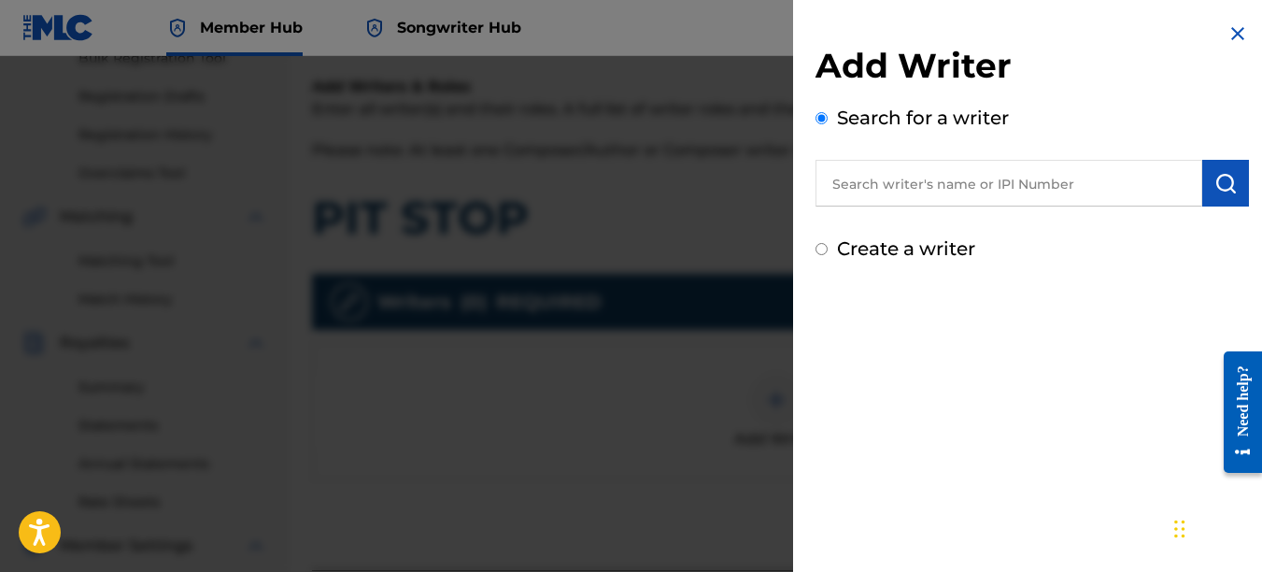
click at [903, 180] on input "text" at bounding box center [1009, 183] width 387 height 47
type input "00742767418"
click at [1232, 178] on button "submit" at bounding box center [1225, 183] width 47 height 47
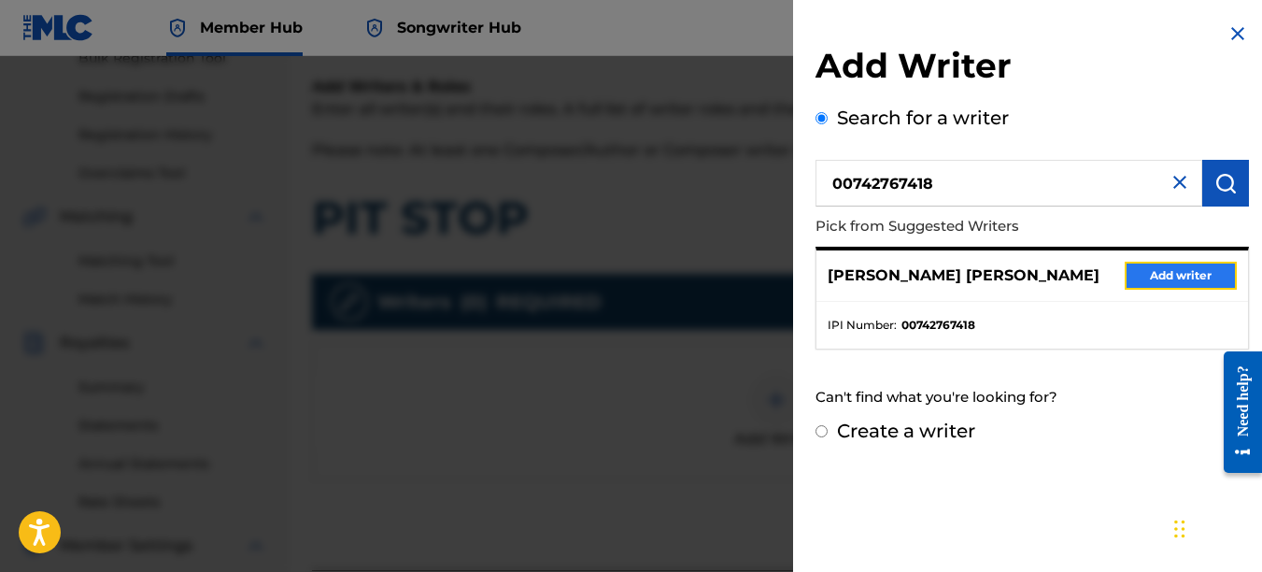
click at [1202, 266] on button "Add writer" at bounding box center [1181, 276] width 112 height 28
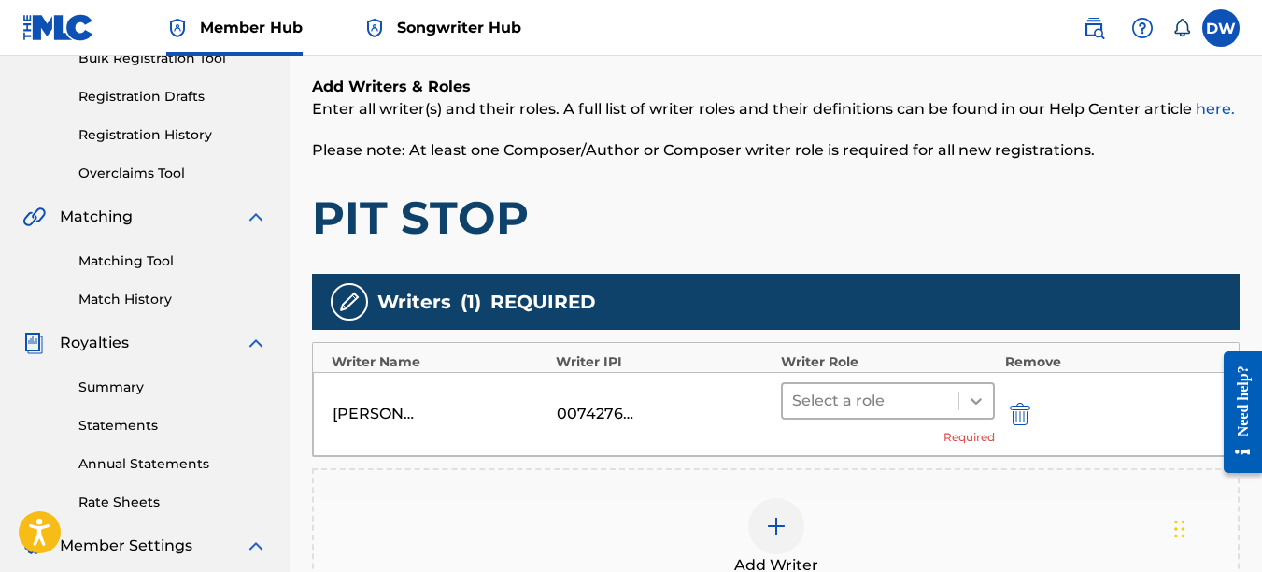
click at [981, 399] on icon at bounding box center [976, 401] width 11 height 7
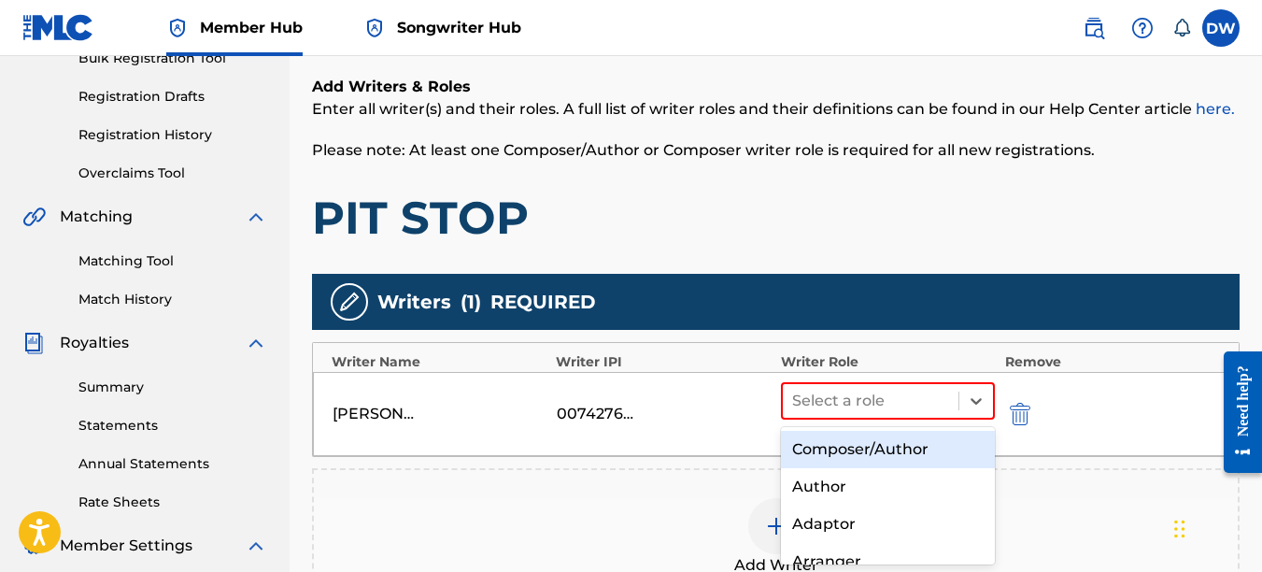
click at [897, 451] on div "Composer/Author" at bounding box center [888, 449] width 215 height 37
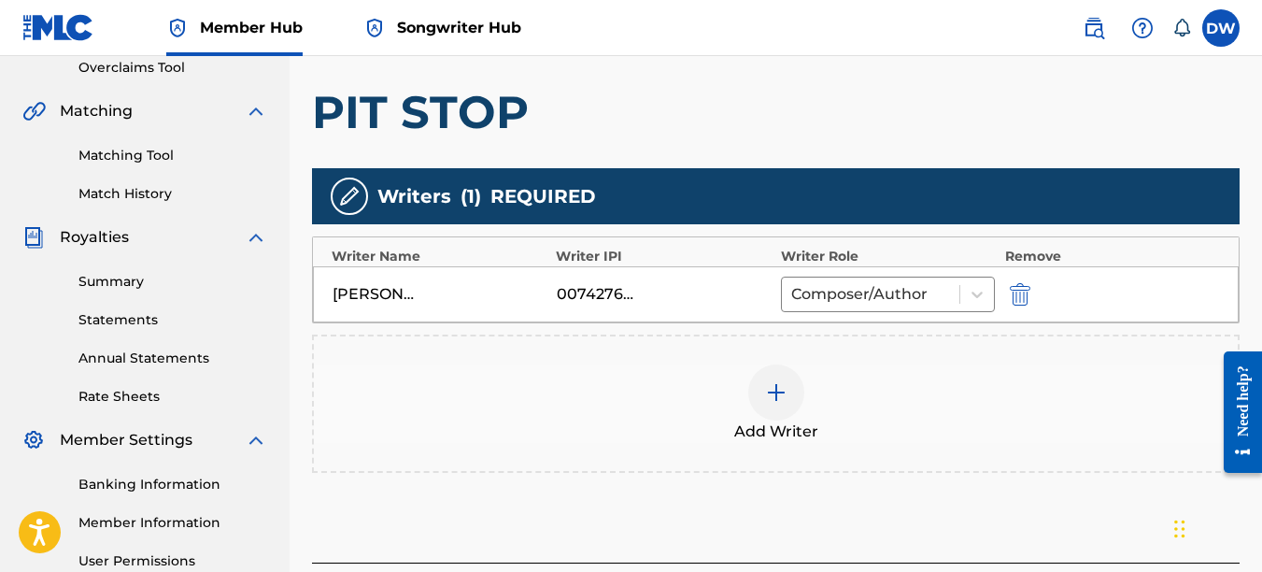
scroll to position [524, 0]
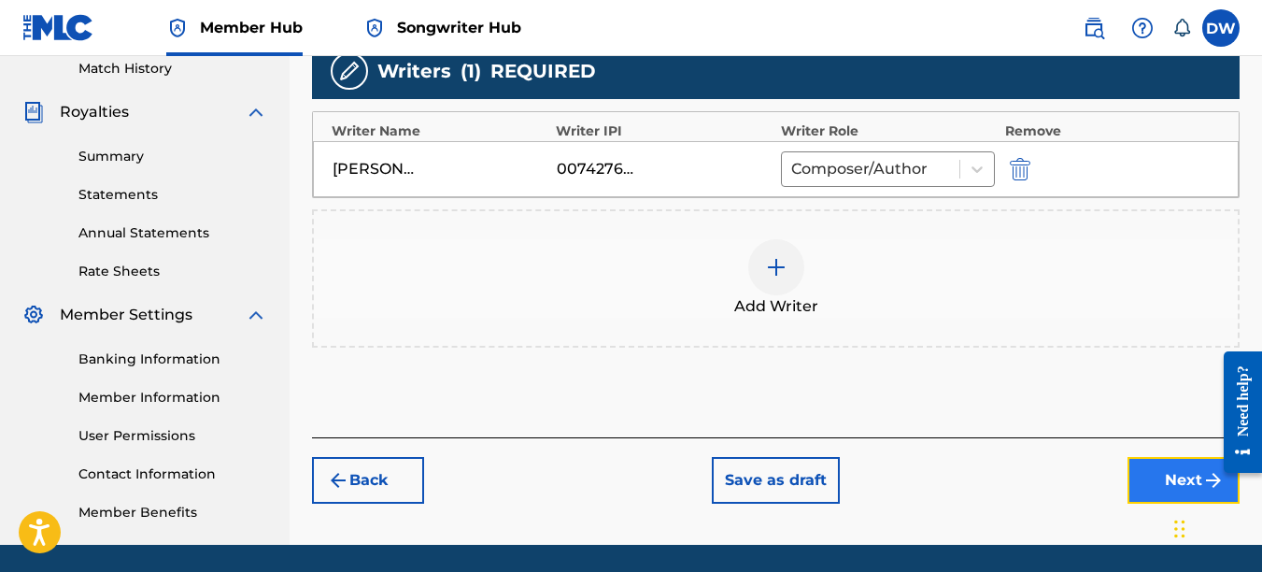
click at [1159, 487] on button "Next" at bounding box center [1184, 480] width 112 height 47
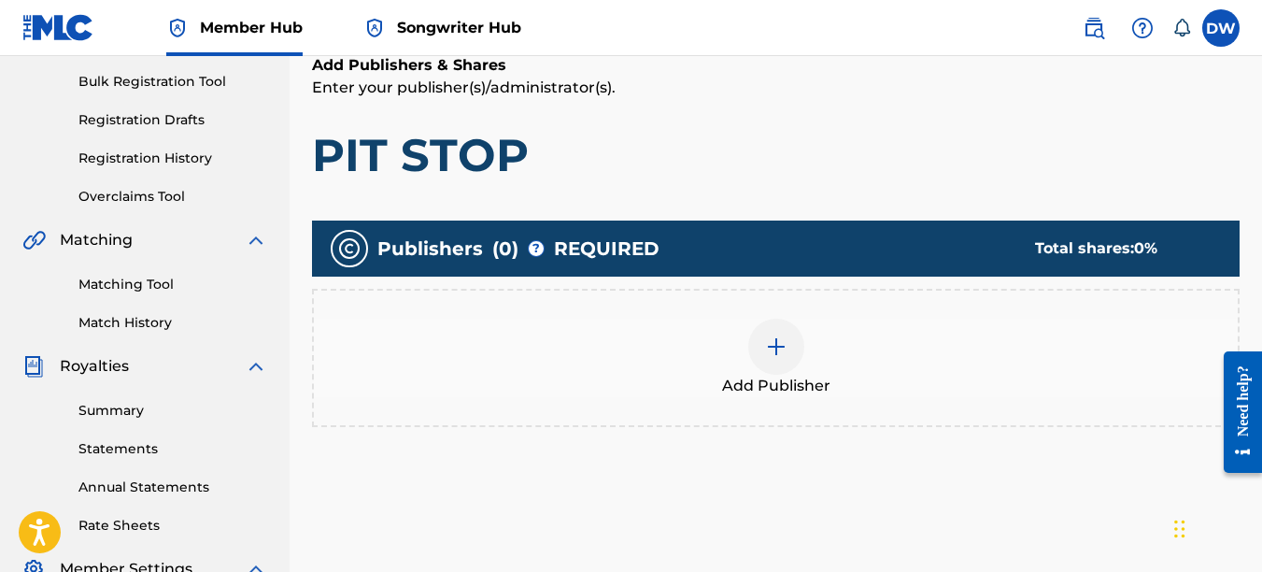
scroll to position [273, 0]
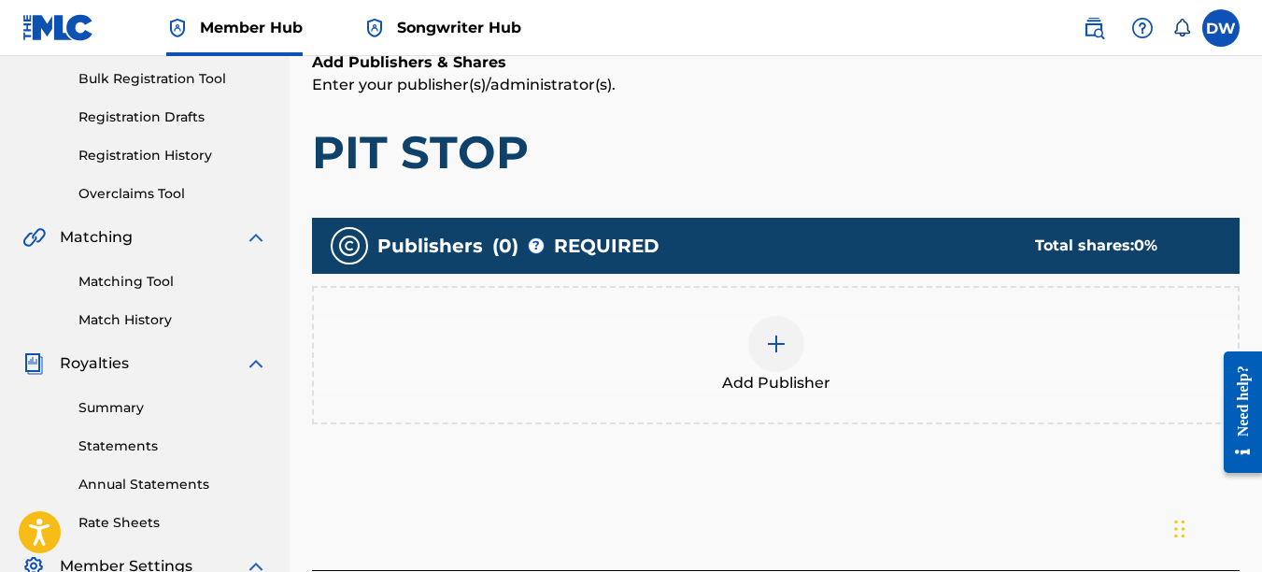
click at [780, 343] on img at bounding box center [776, 344] width 22 height 22
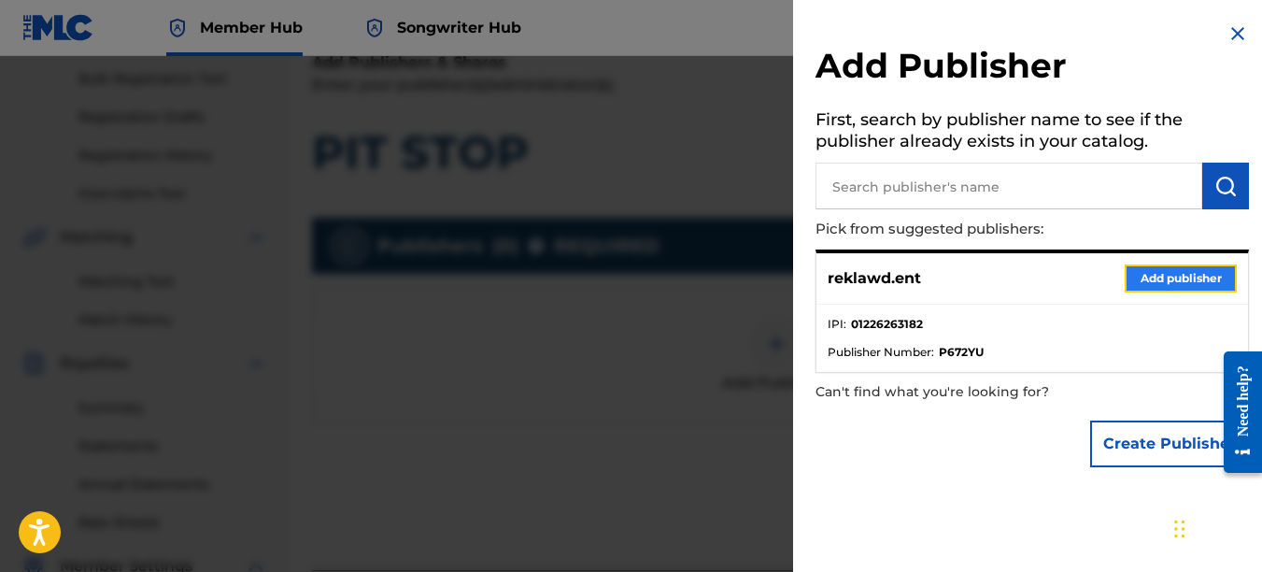
click at [1155, 277] on button "Add publisher" at bounding box center [1181, 278] width 112 height 28
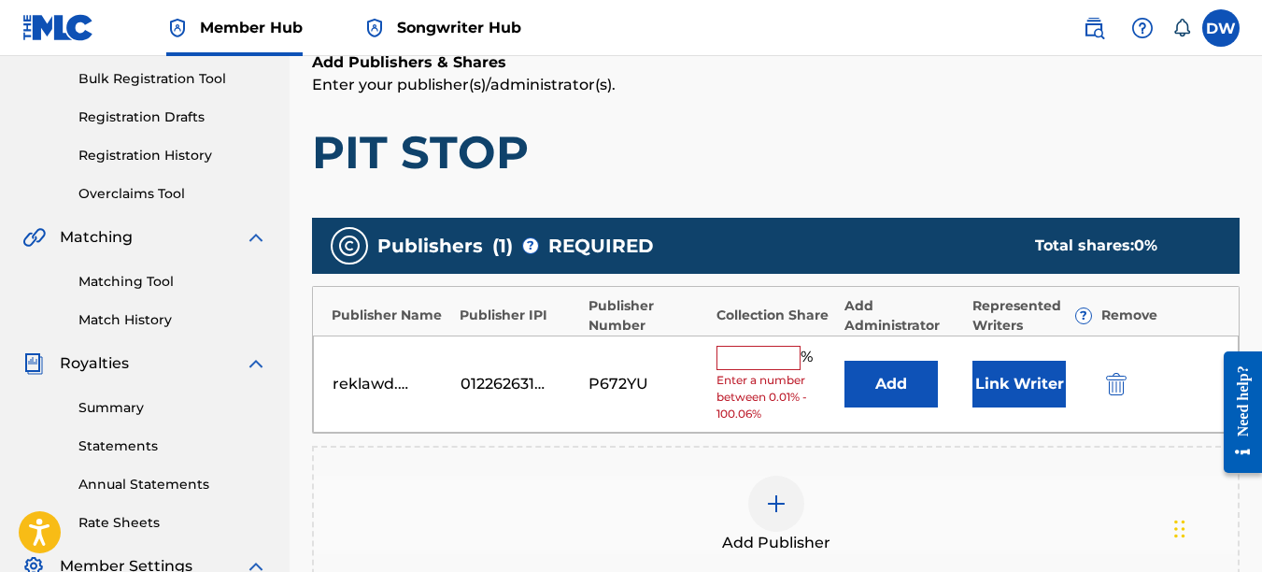
click at [786, 355] on input "text" at bounding box center [759, 358] width 84 height 24
type input "100"
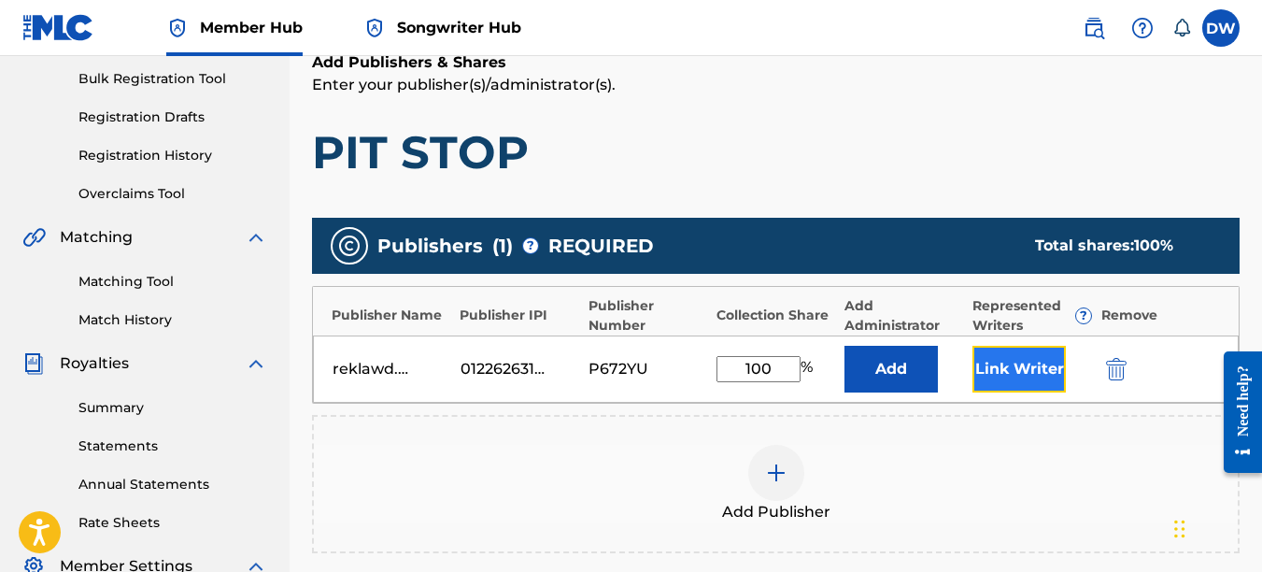
click at [1005, 363] on button "Link Writer" at bounding box center [1019, 369] width 93 height 47
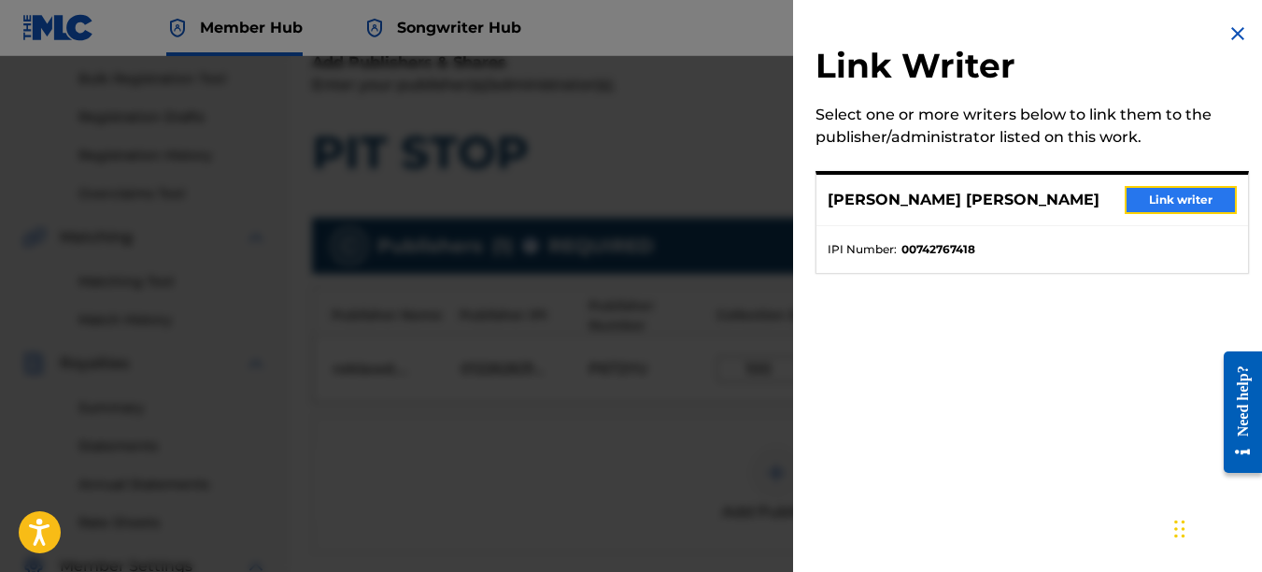
click at [1153, 201] on button "Link writer" at bounding box center [1181, 200] width 112 height 28
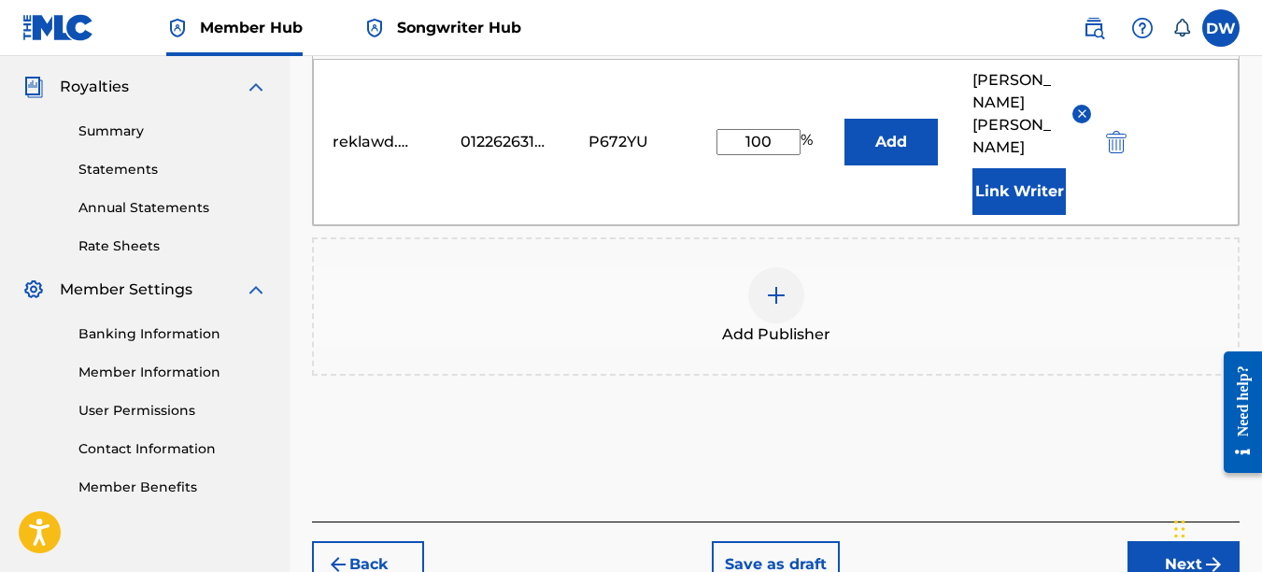
scroll to position [597, 0]
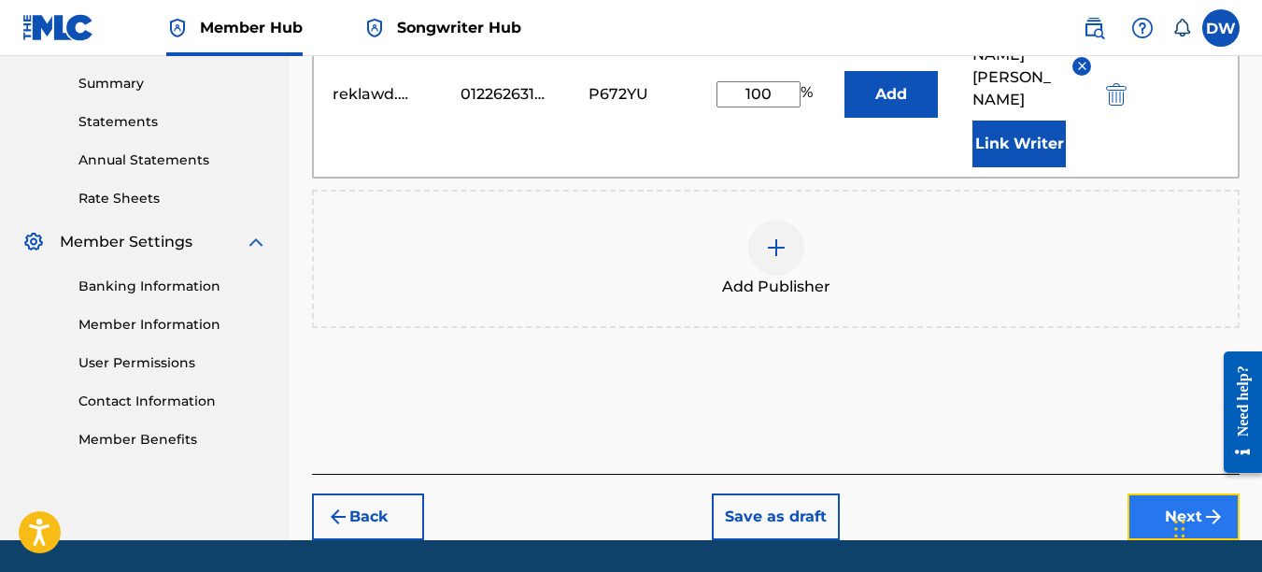
click at [1161, 493] on button "Next" at bounding box center [1184, 516] width 112 height 47
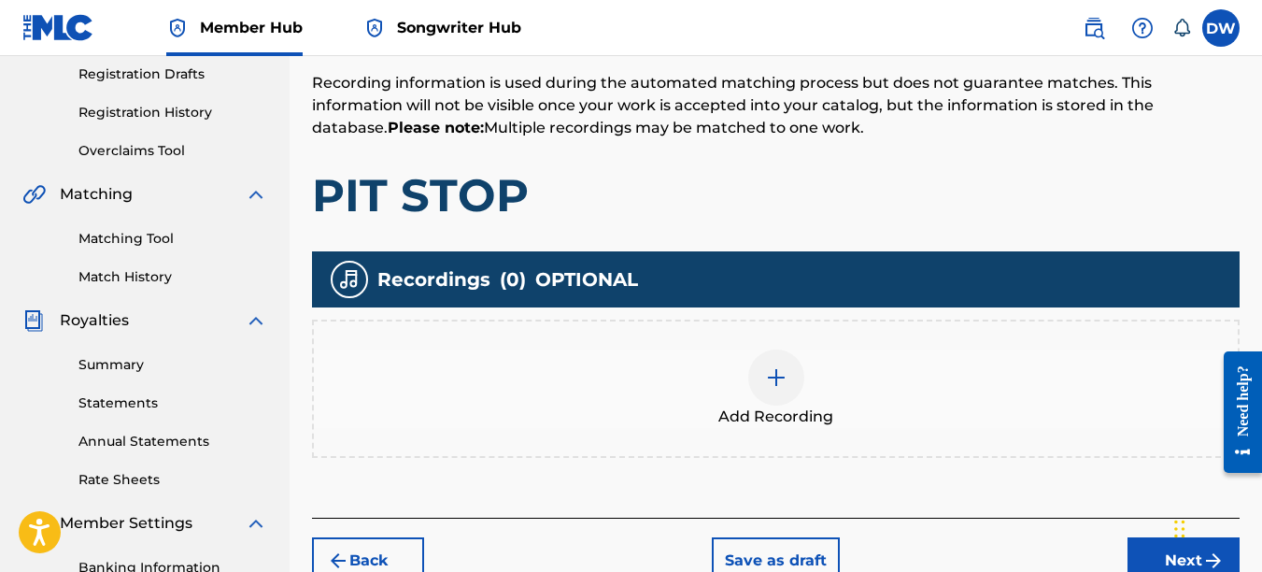
scroll to position [318, 0]
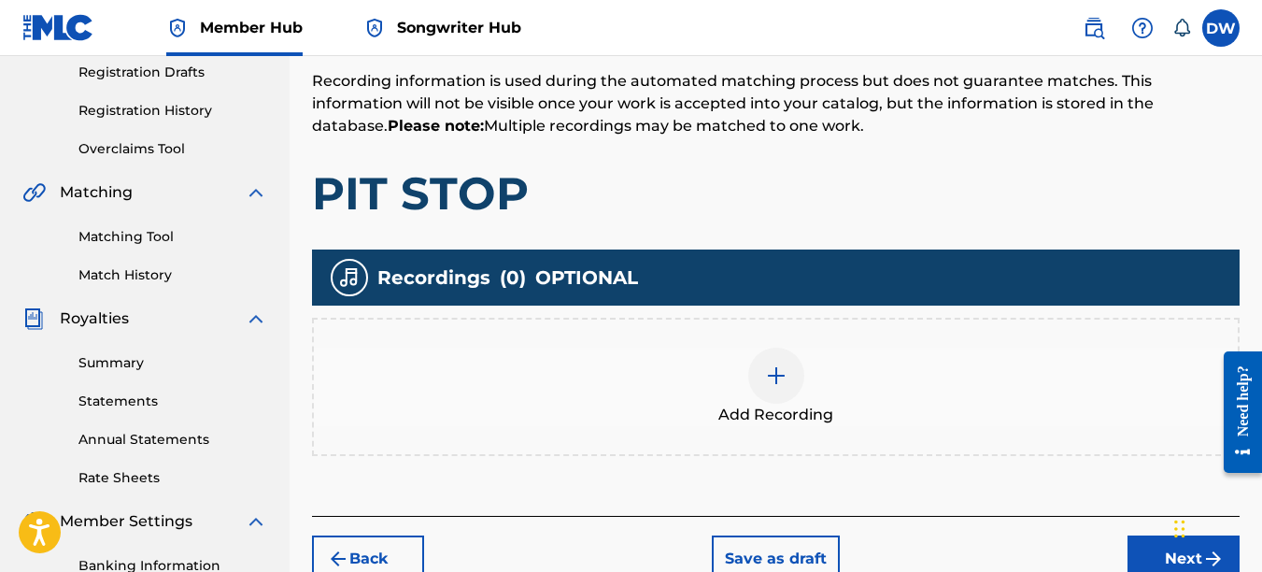
click at [780, 375] on img at bounding box center [776, 375] width 22 height 22
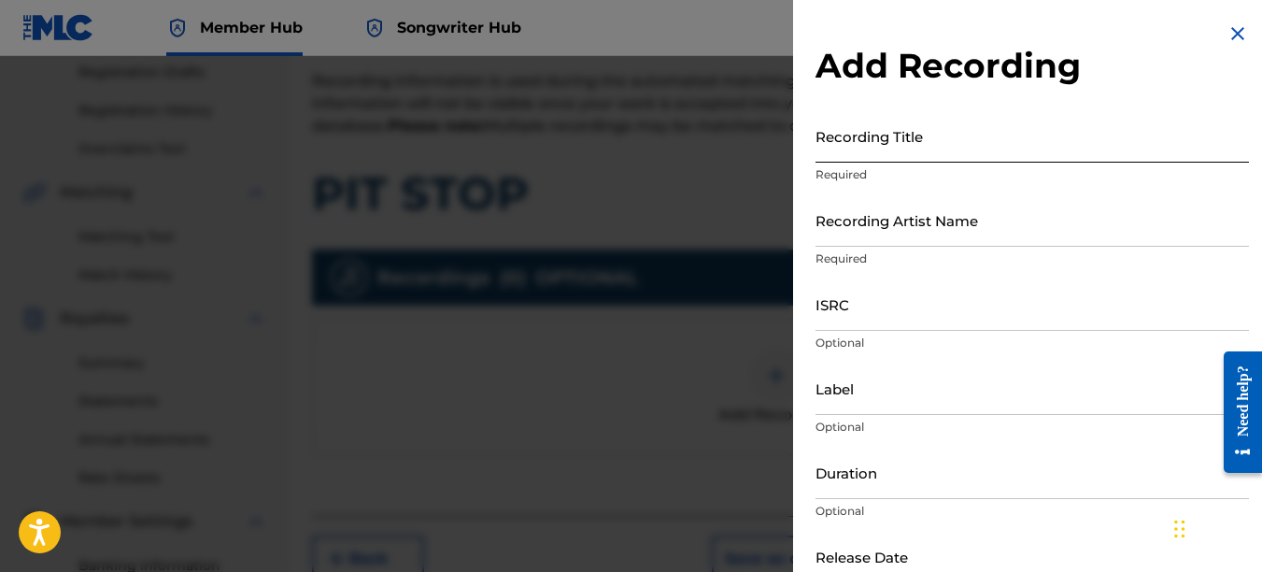
click at [852, 146] on input "Recording Title" at bounding box center [1033, 135] width 434 height 53
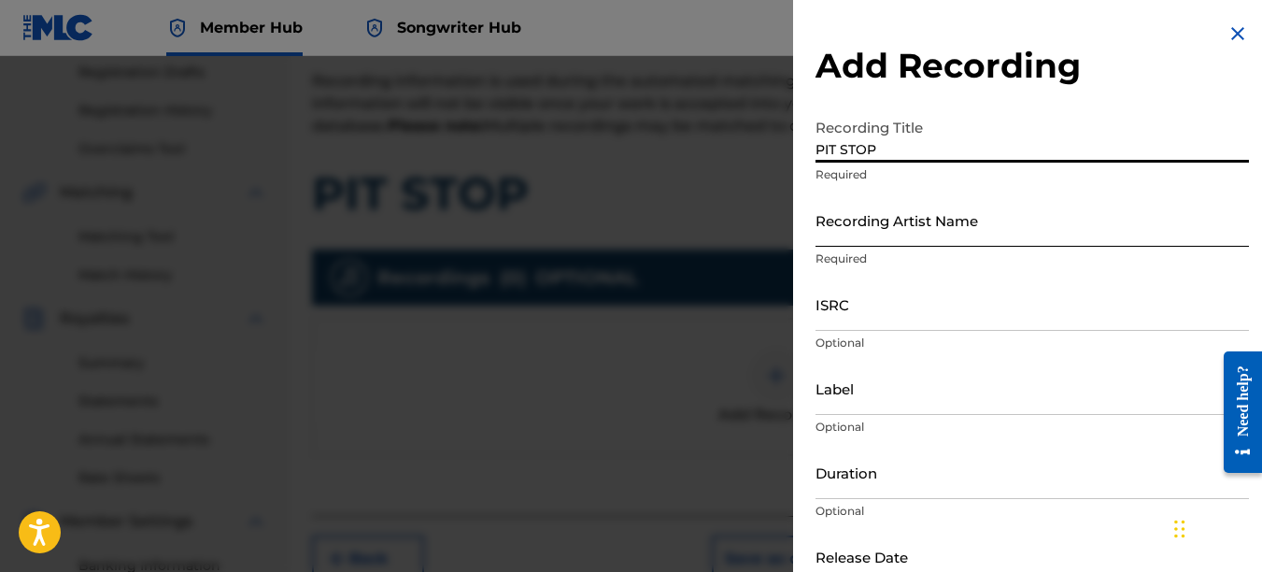
type input "PIT STOP"
click at [853, 230] on input "Recording Artist Name" at bounding box center [1033, 219] width 434 height 53
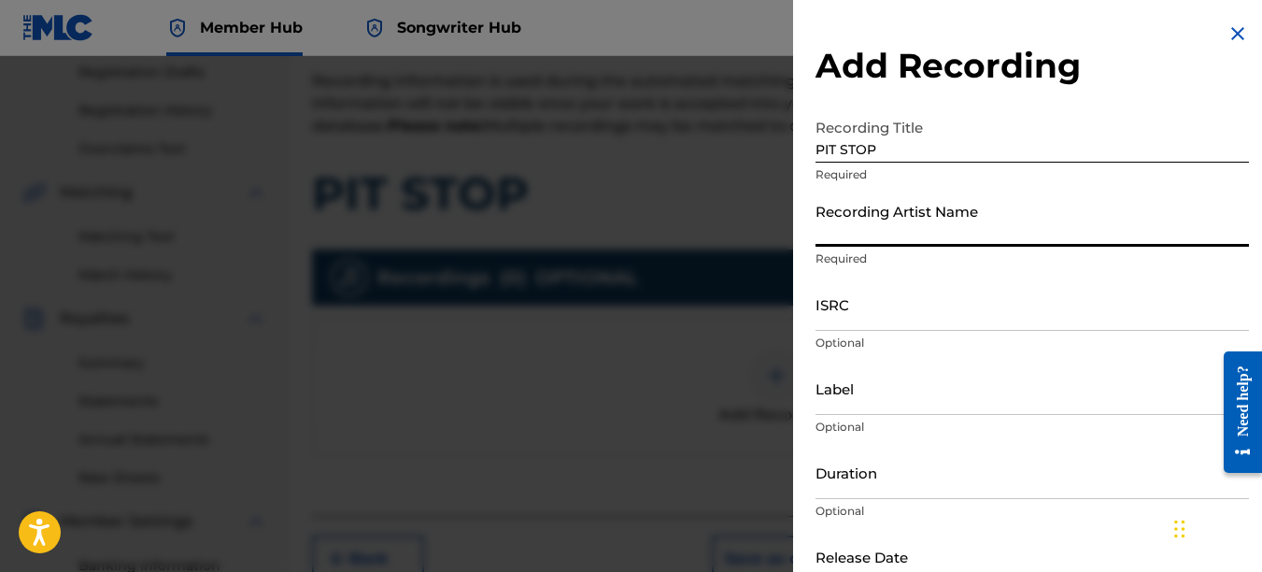
type input "PAIN"
type input "REKLAWD.ENT"
type input "[DATE]"
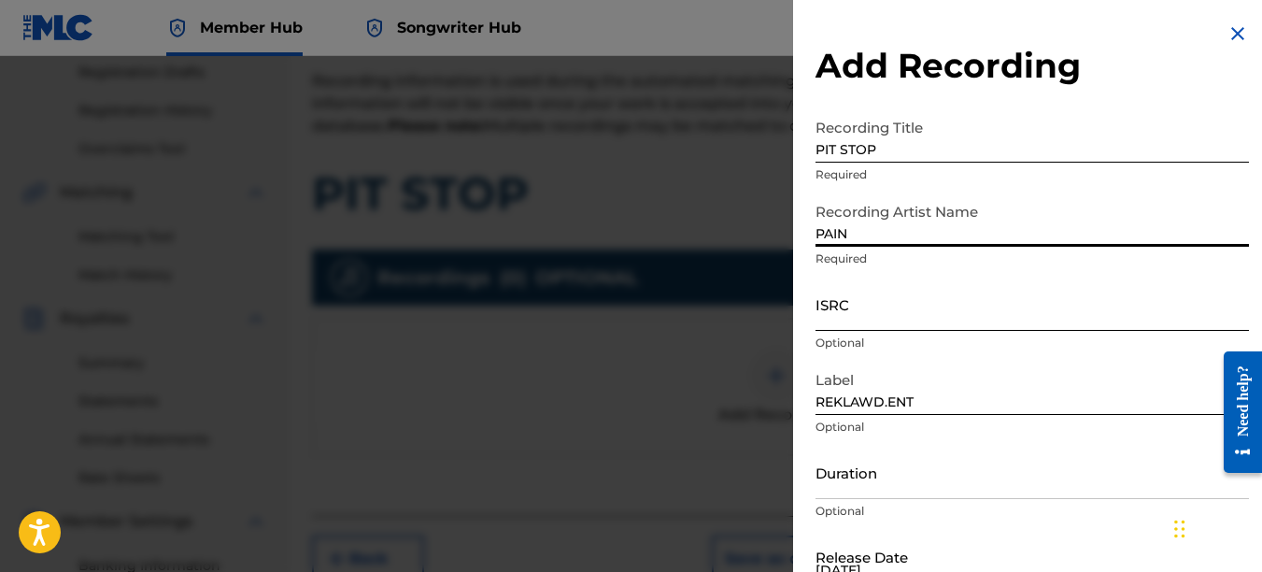
click at [862, 306] on input "ISRC" at bounding box center [1033, 303] width 434 height 53
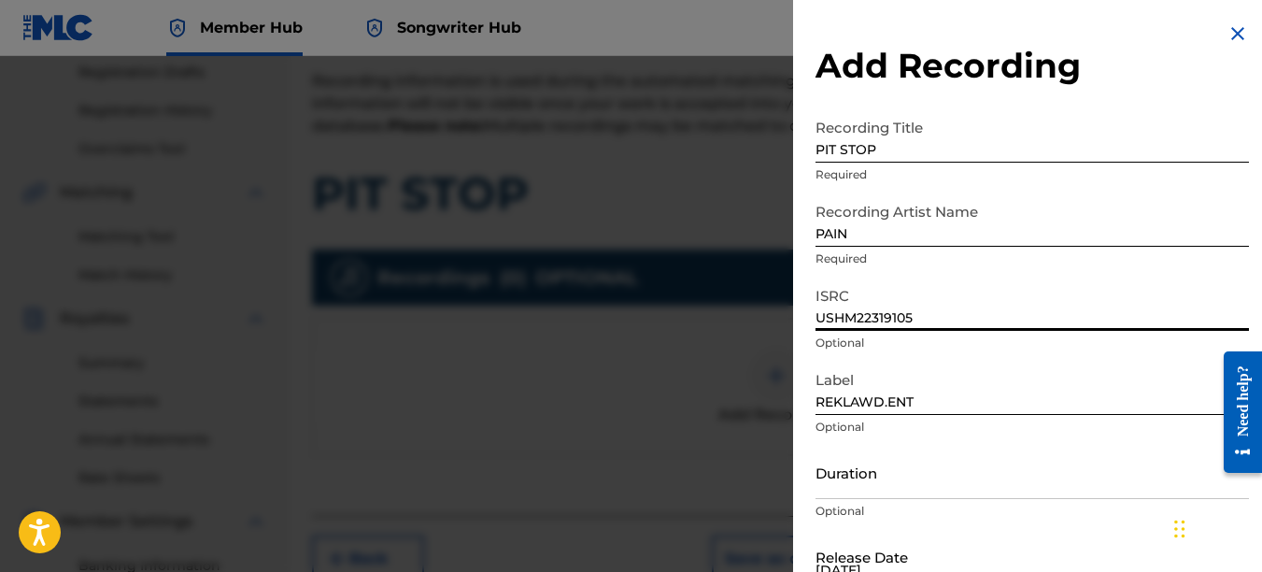
type input "USHM22319105"
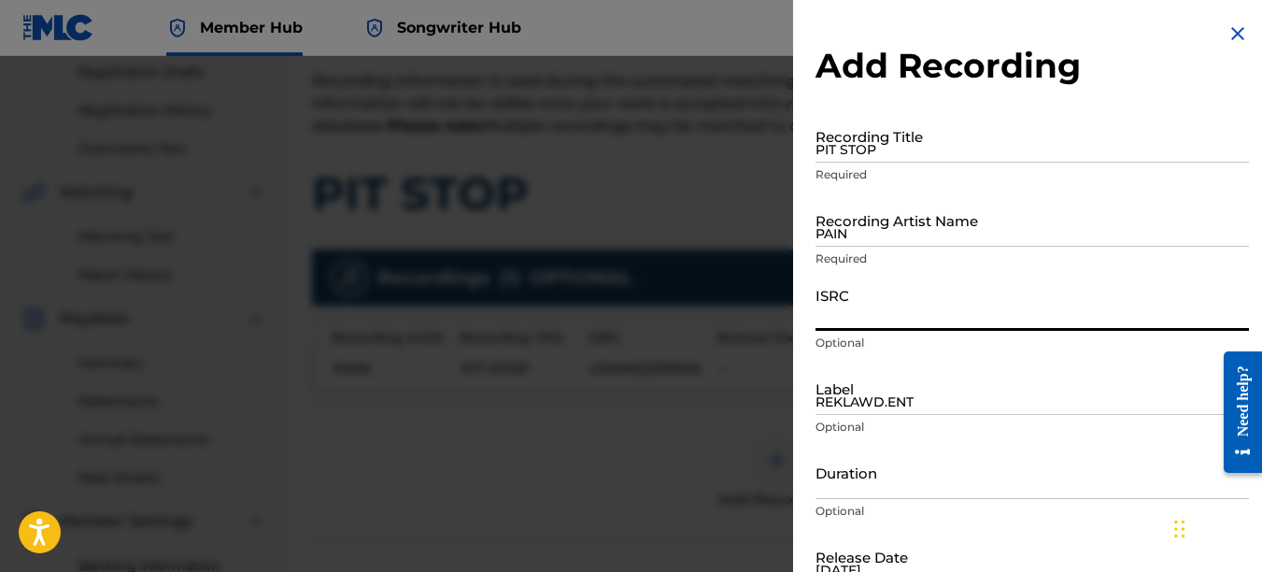
click at [1229, 34] on img at bounding box center [1238, 33] width 22 height 22
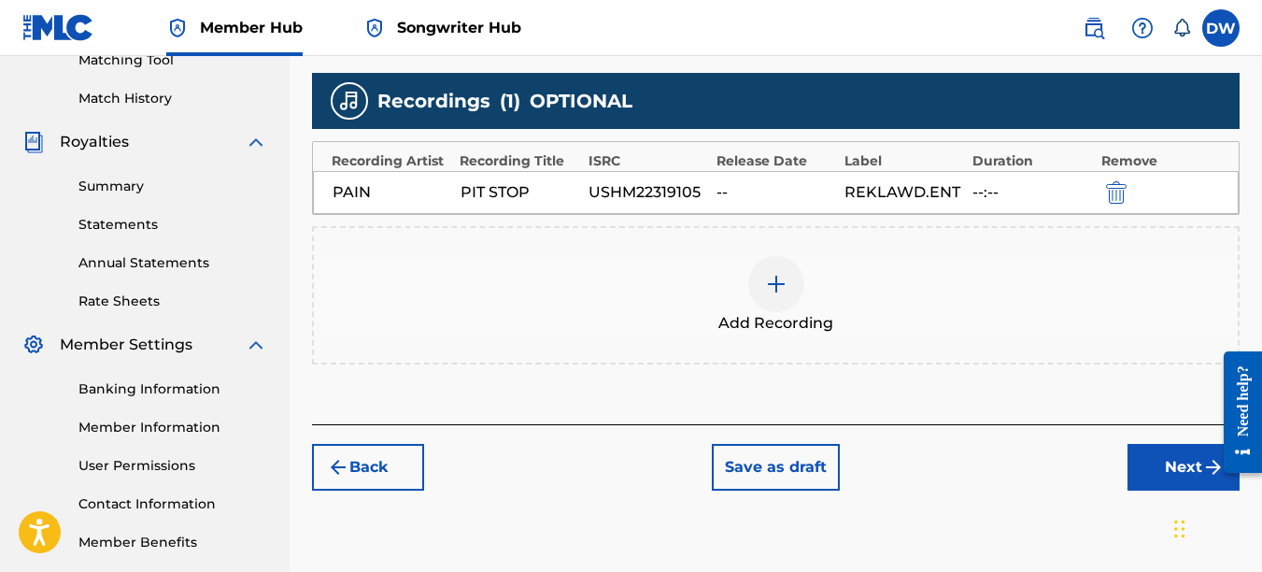
scroll to position [526, 0]
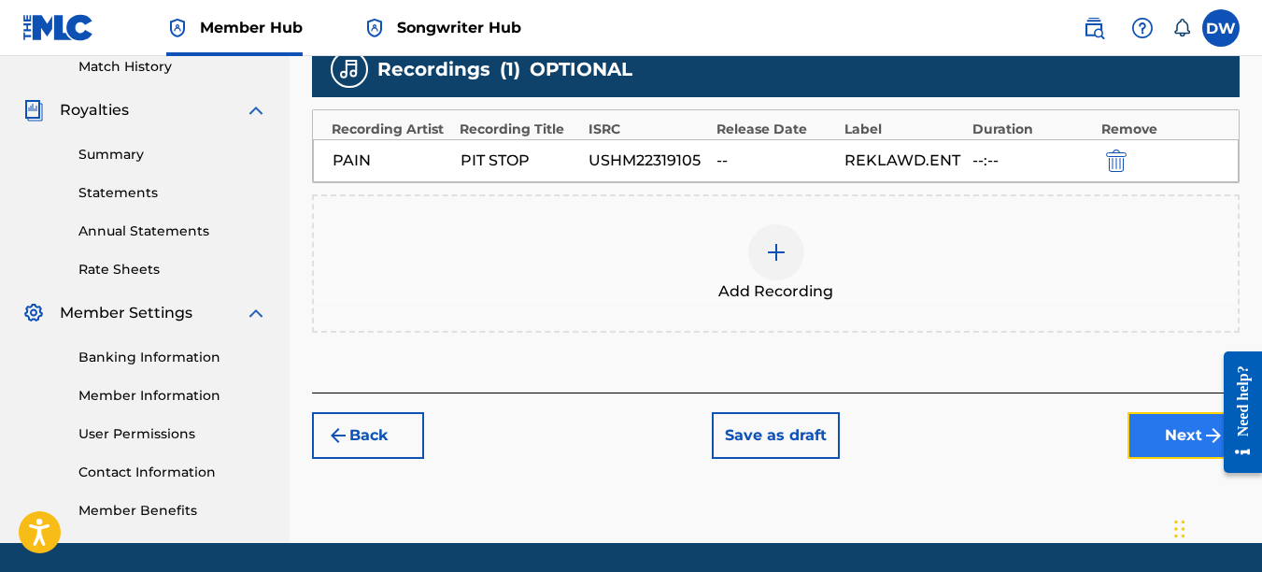
click at [1164, 424] on button "Next" at bounding box center [1184, 435] width 112 height 47
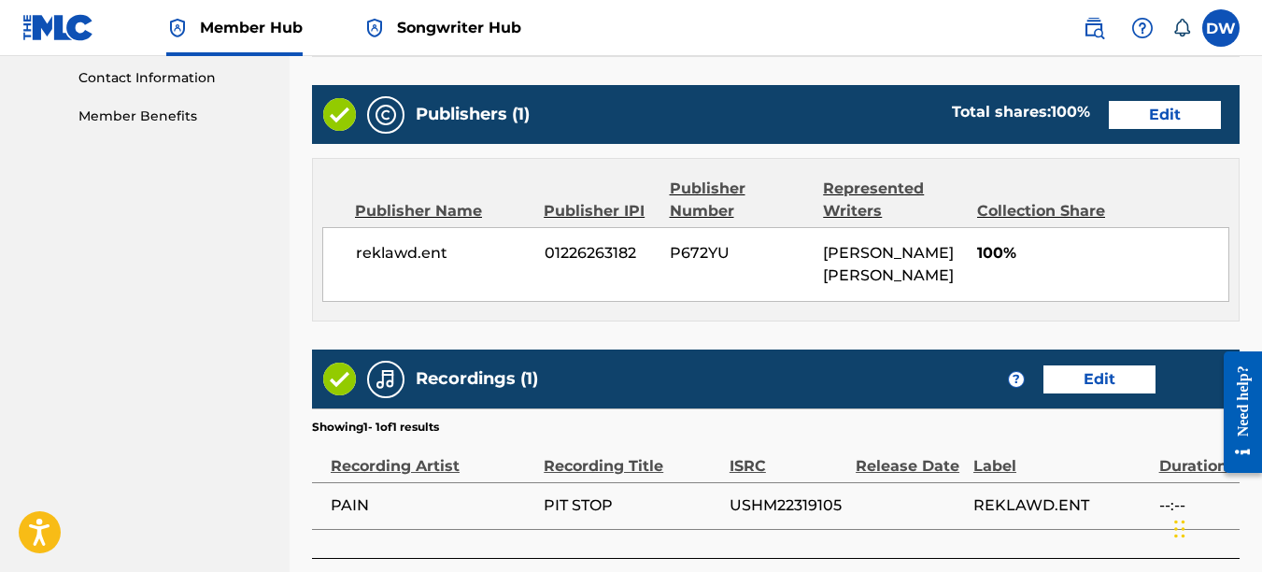
scroll to position [998, 0]
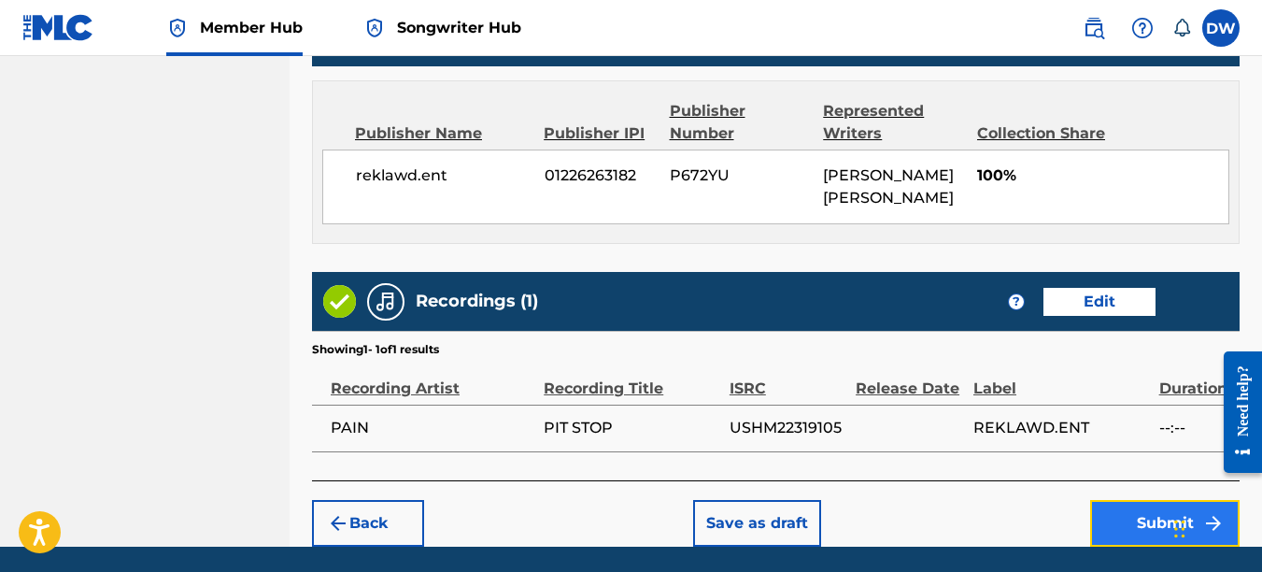
click at [1136, 500] on button "Submit" at bounding box center [1164, 523] width 149 height 47
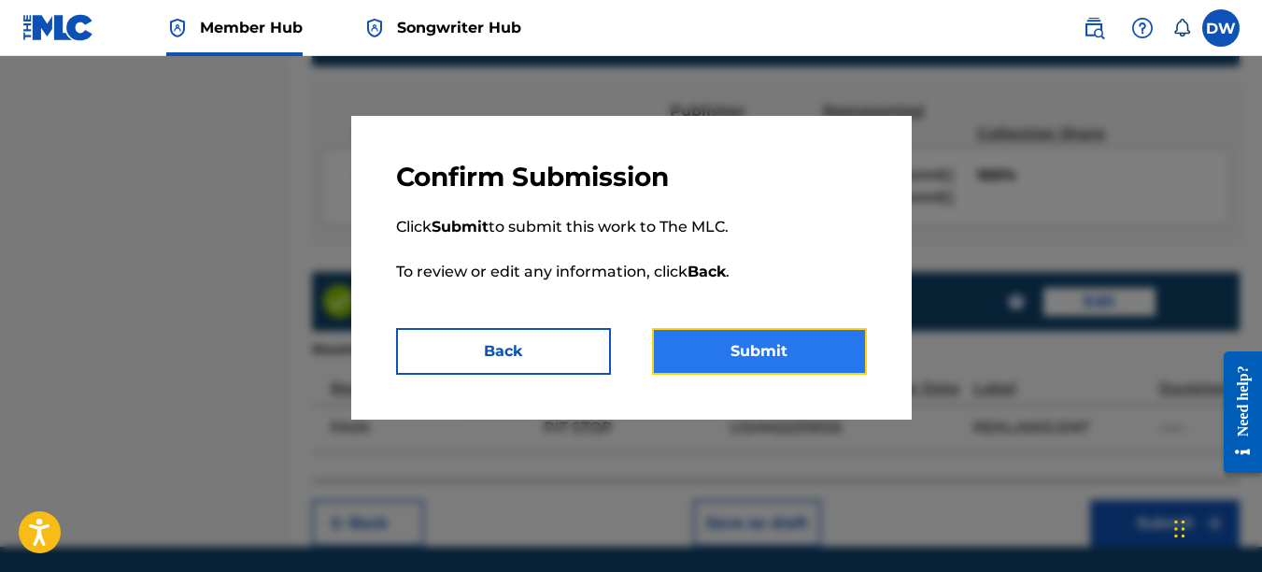
click at [829, 363] on button "Submit" at bounding box center [759, 351] width 215 height 47
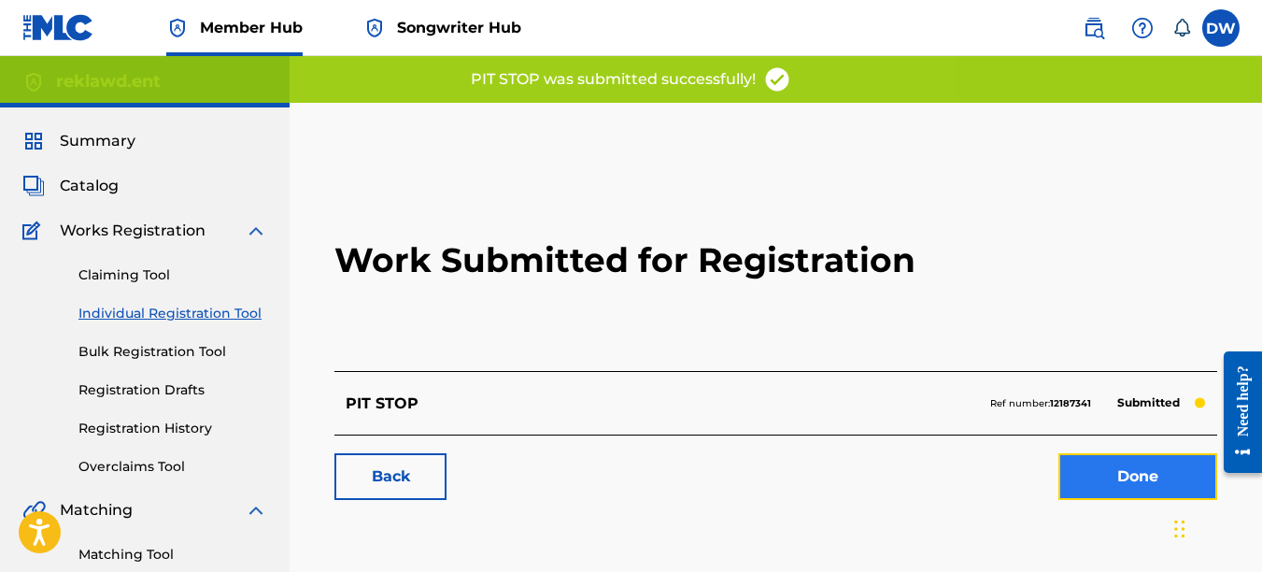
click at [1118, 470] on link "Done" at bounding box center [1138, 476] width 159 height 47
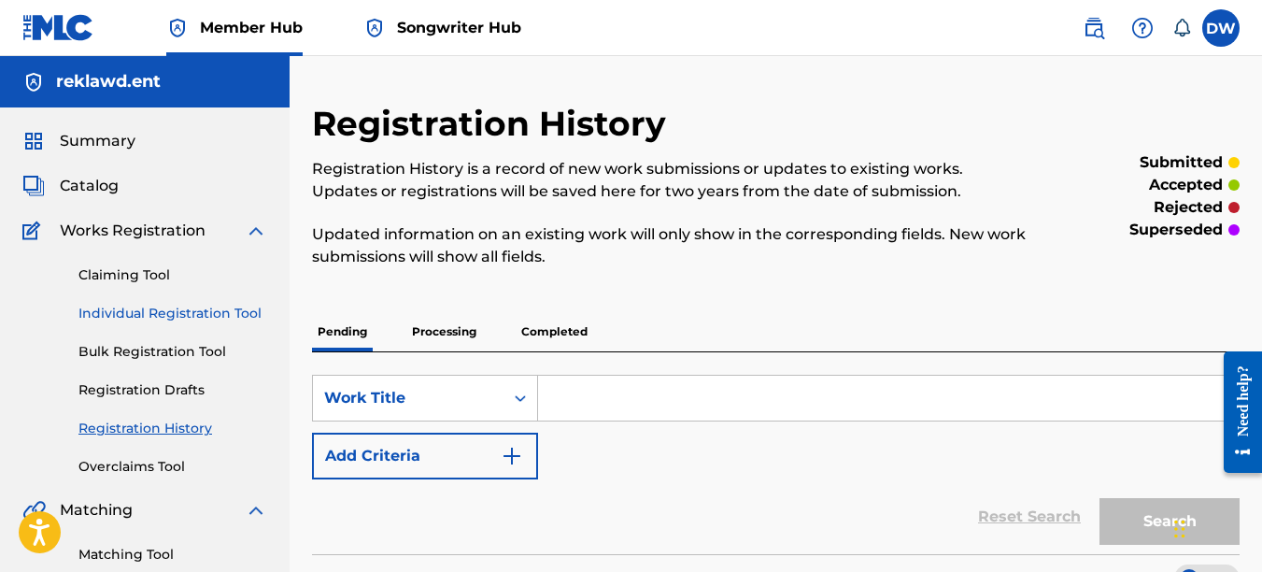
click at [236, 308] on link "Individual Registration Tool" at bounding box center [172, 314] width 189 height 20
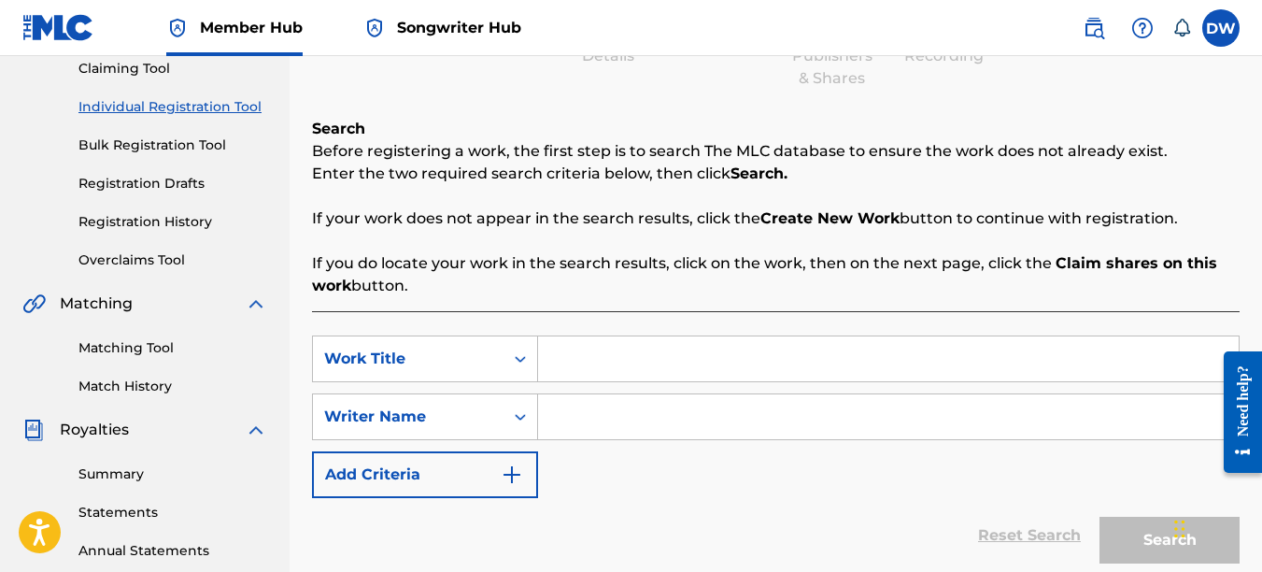
scroll to position [269, 0]
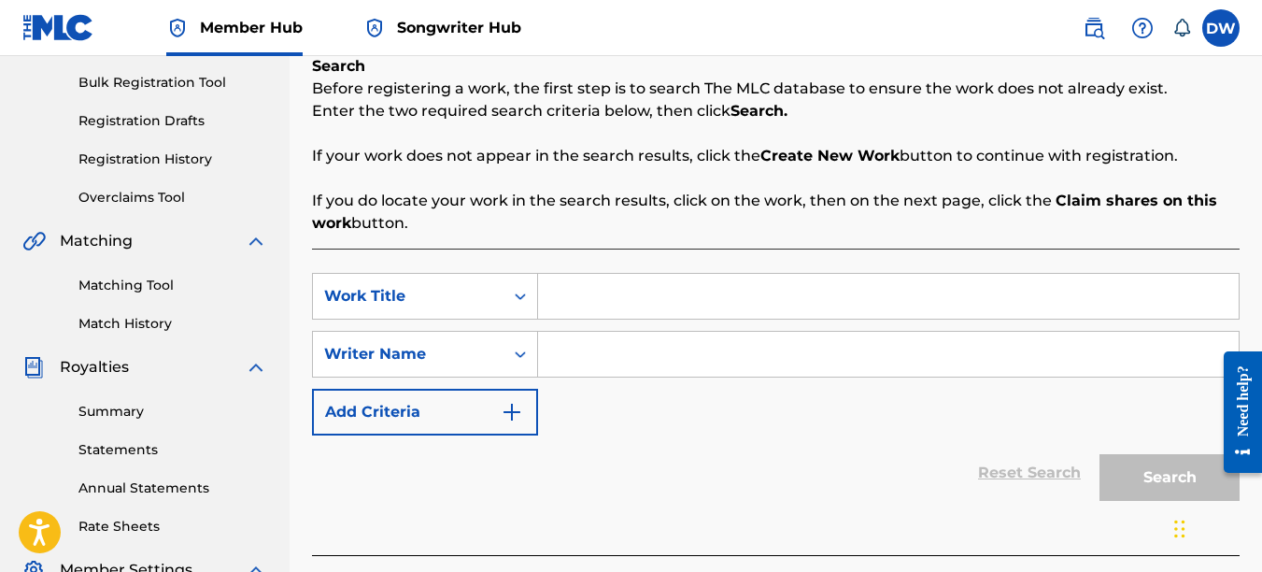
drag, startPoint x: 1264, startPoint y: 206, endPoint x: 40, endPoint y: 2, distance: 1241.0
click at [683, 294] on input "Search Form" at bounding box center [888, 296] width 701 height 45
type input "PRAY NOT PREY"
click at [665, 334] on input "Search Form" at bounding box center [888, 354] width 701 height 45
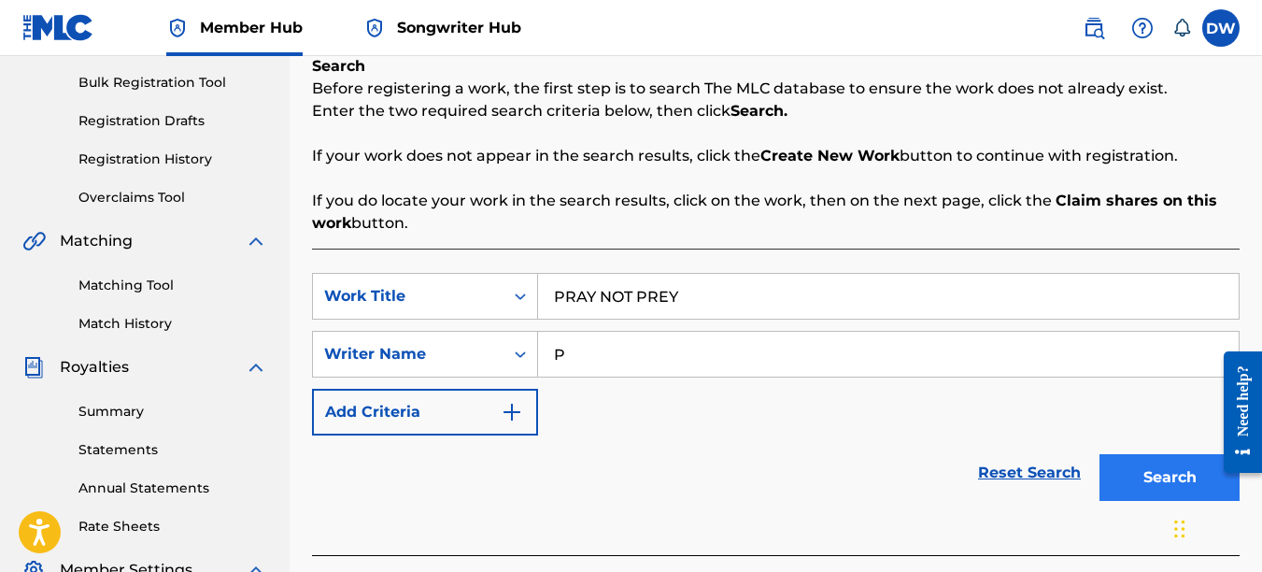
type input "P"
click at [1176, 465] on button "Search" at bounding box center [1170, 477] width 140 height 47
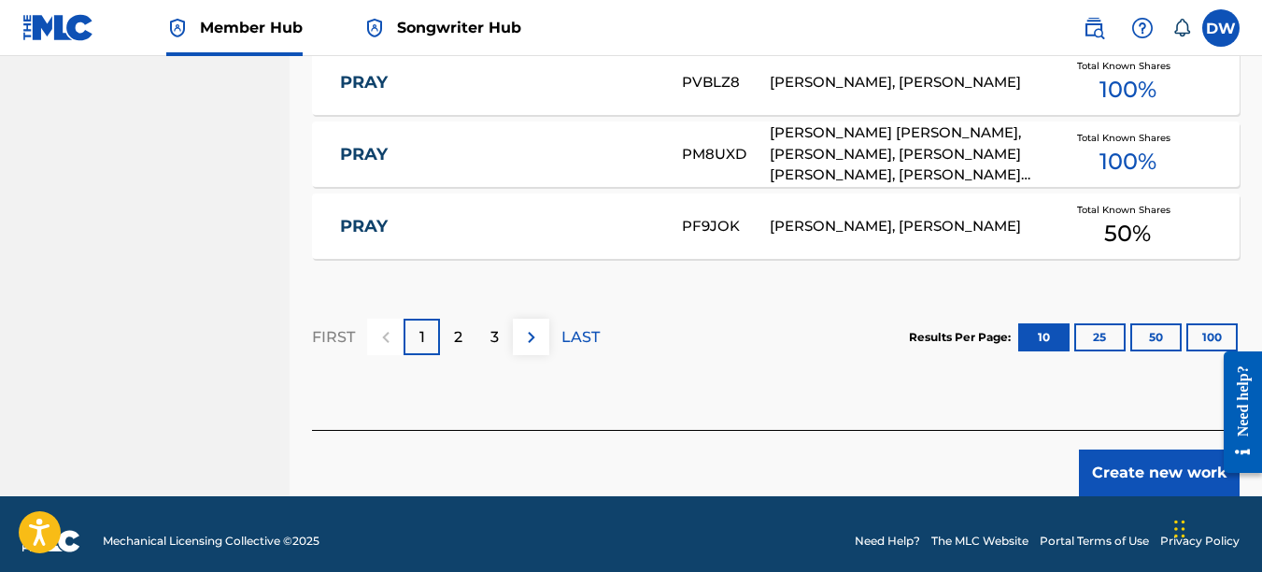
scroll to position [1363, 0]
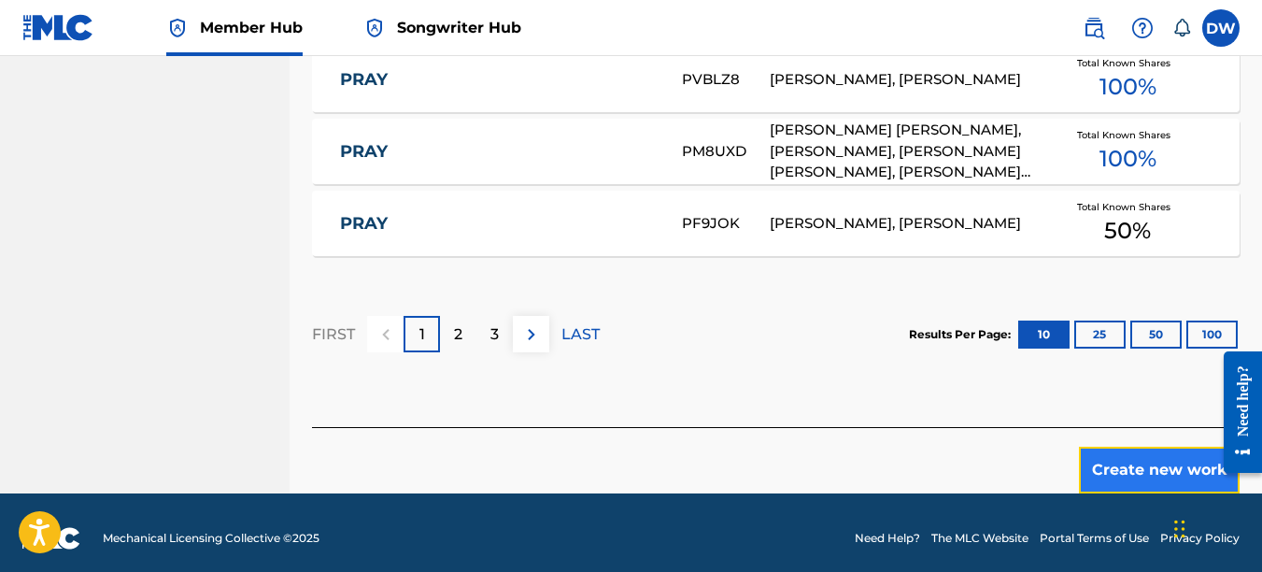
click at [1124, 466] on button "Create new work" at bounding box center [1159, 470] width 161 height 47
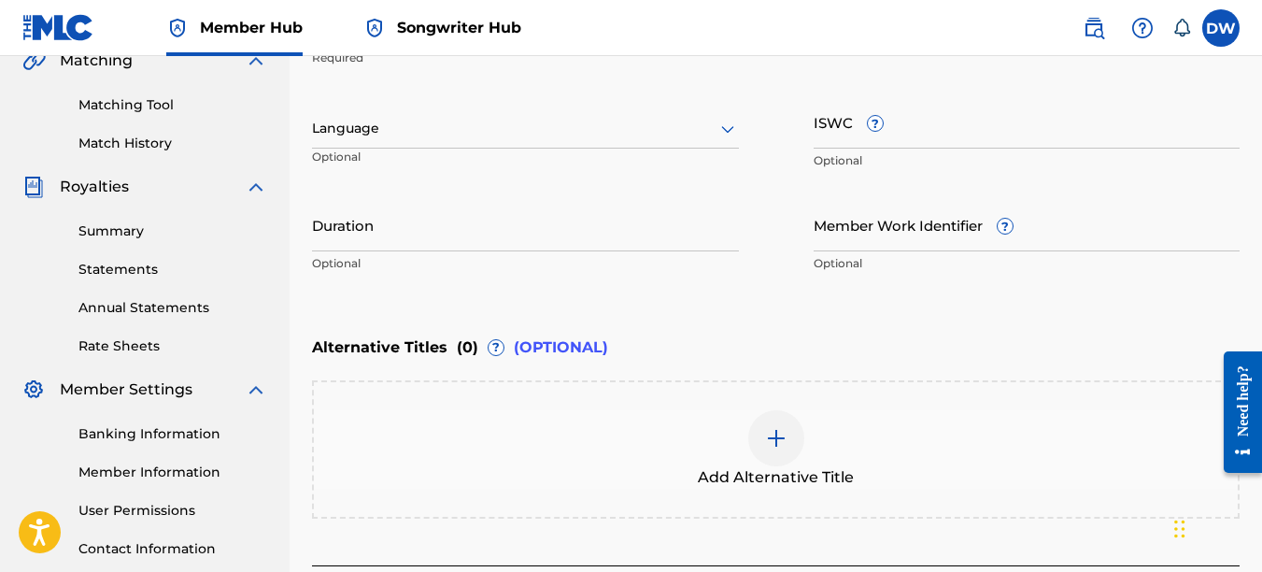
scroll to position [447, 0]
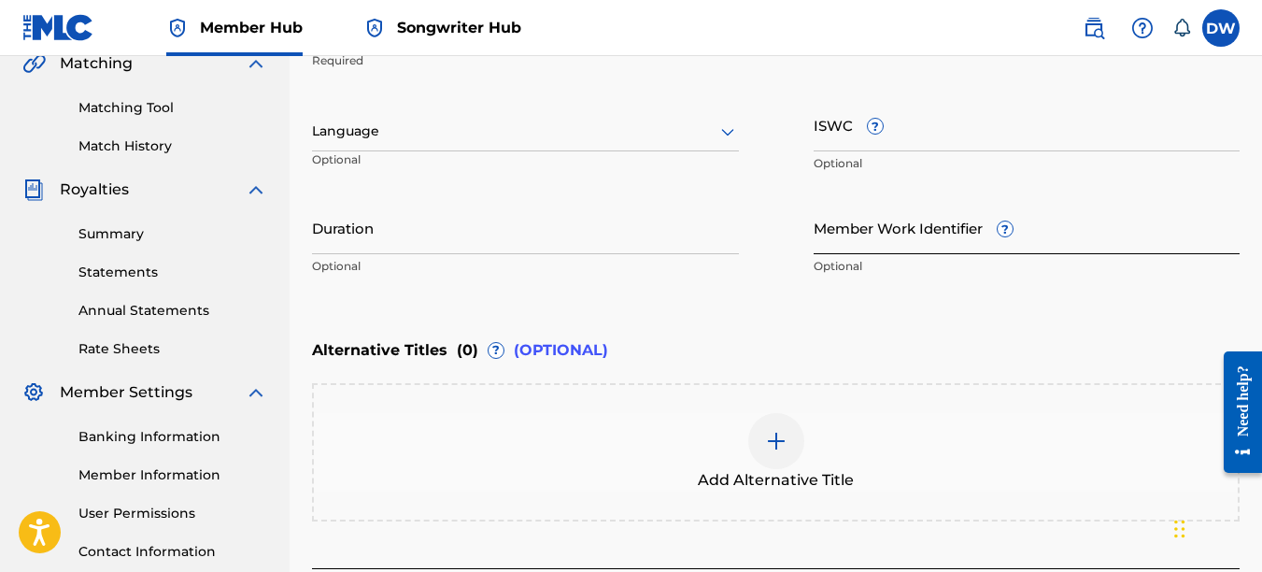
click at [891, 239] on input "Member Work Identifier ?" at bounding box center [1027, 227] width 427 height 53
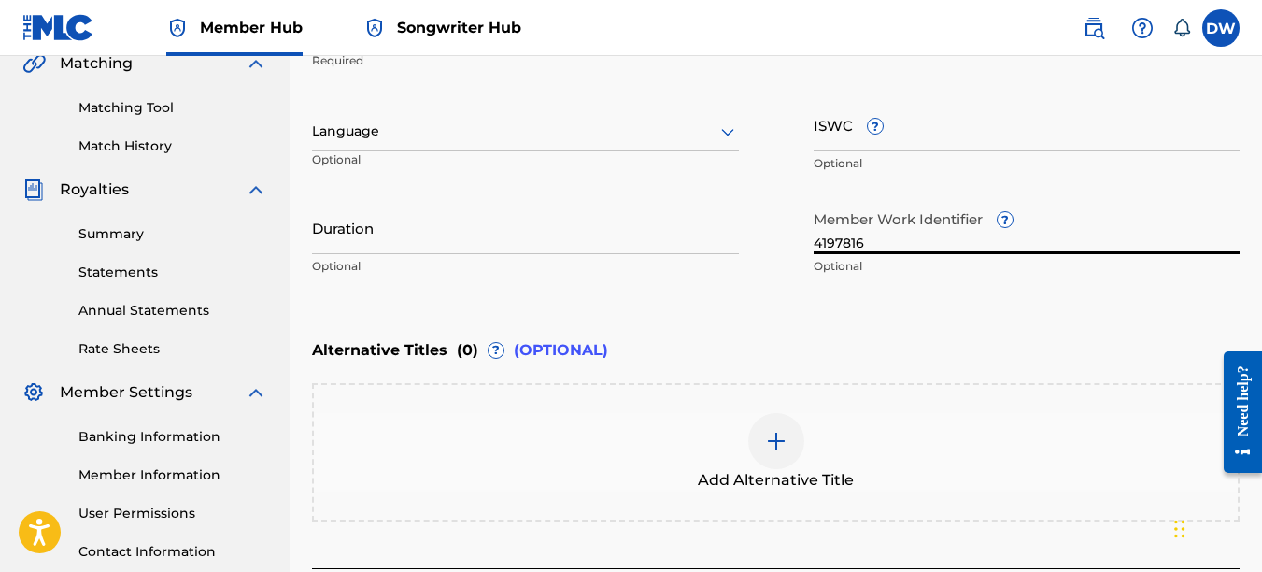
type input "4197816"
click at [721, 133] on icon at bounding box center [728, 132] width 22 height 22
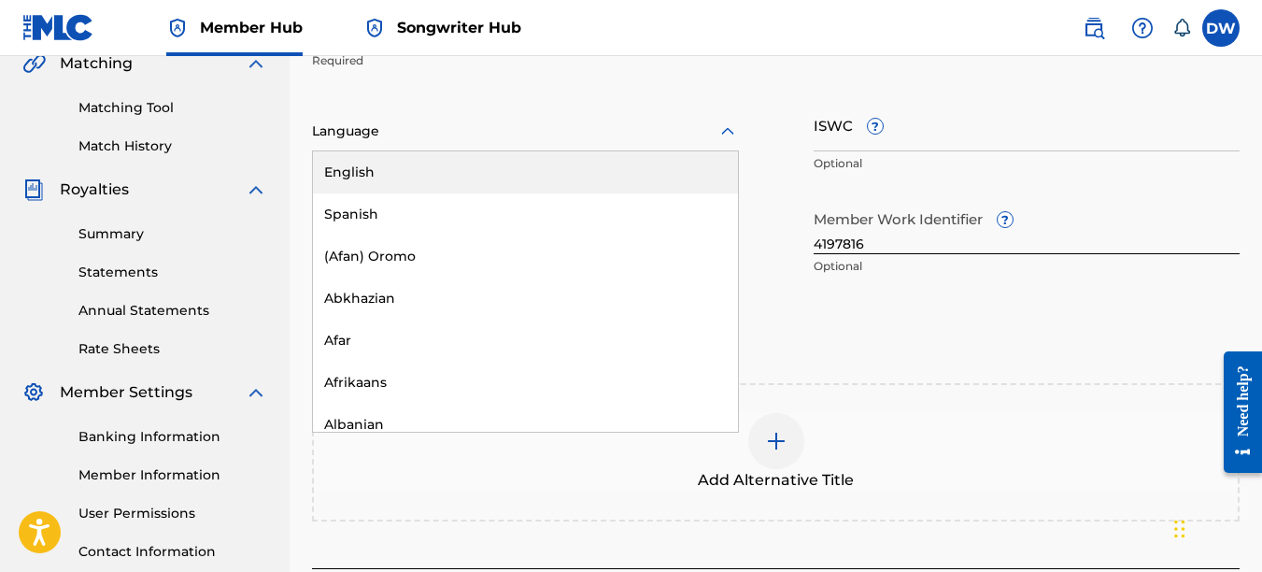
click at [669, 167] on div "English" at bounding box center [525, 172] width 425 height 42
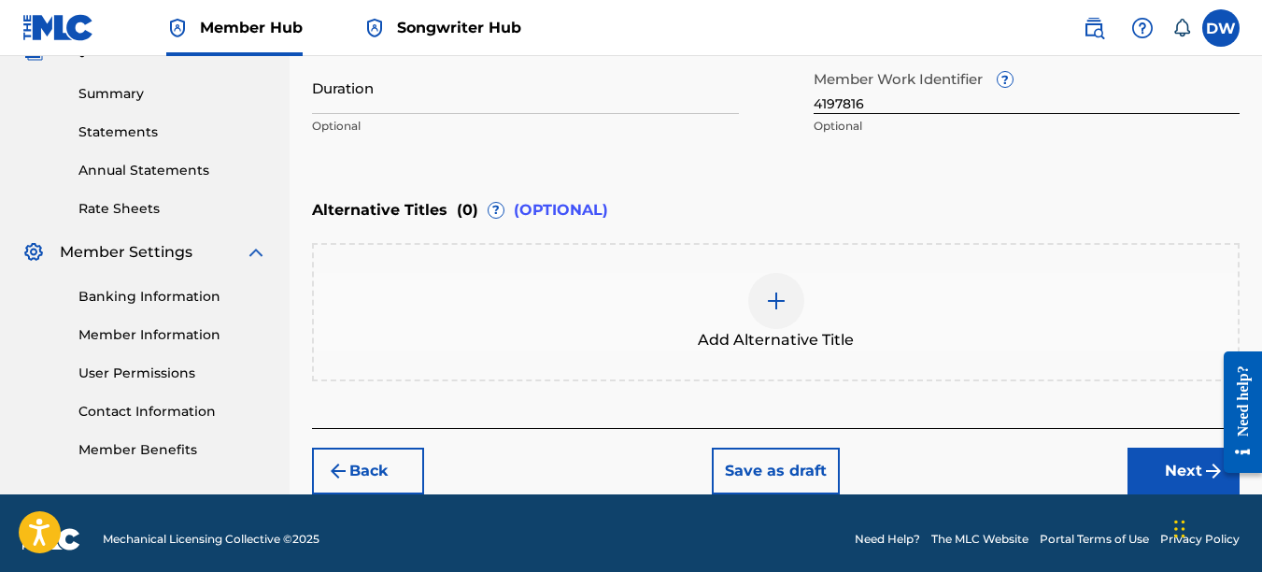
scroll to position [599, 0]
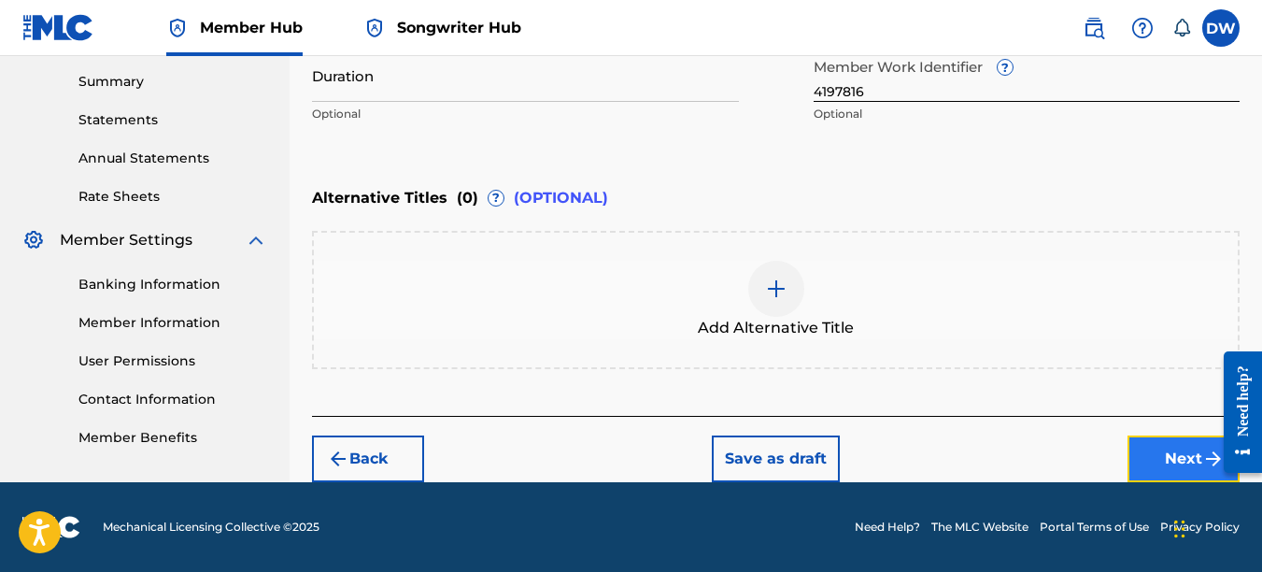
click at [1159, 449] on button "Next" at bounding box center [1184, 458] width 112 height 47
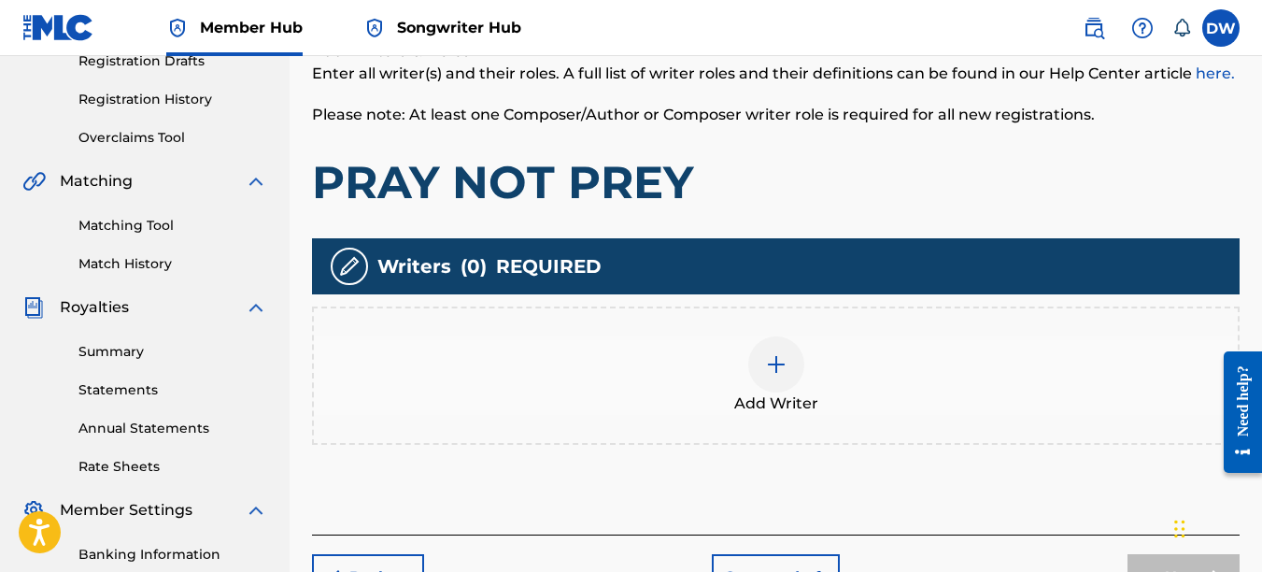
scroll to position [334, 0]
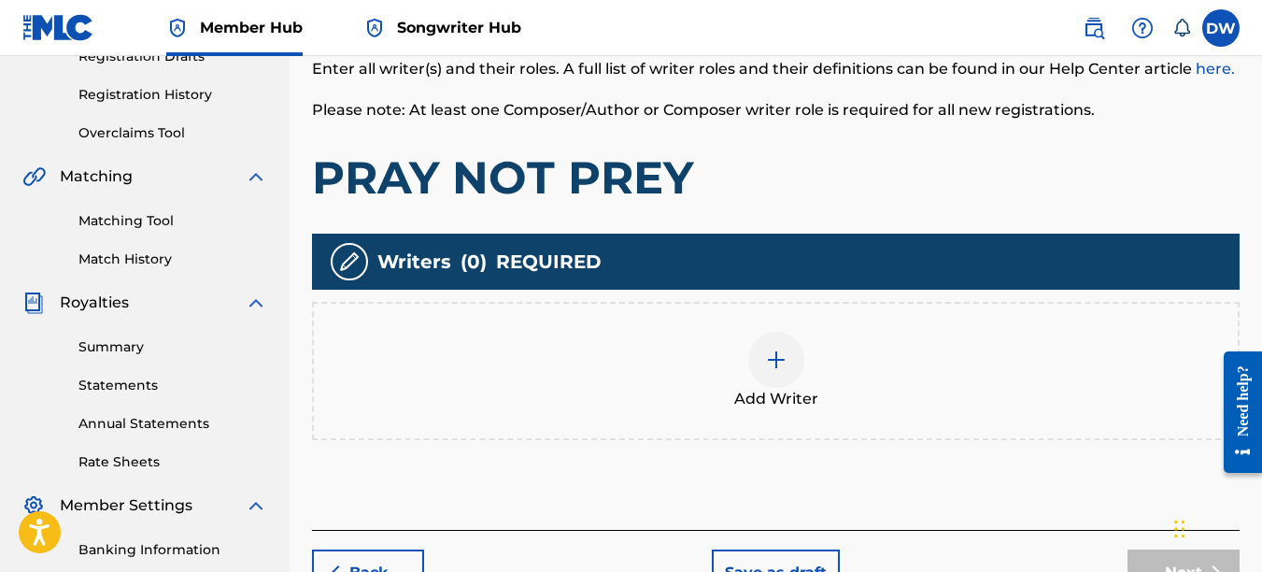
click at [772, 363] on img at bounding box center [776, 360] width 22 height 22
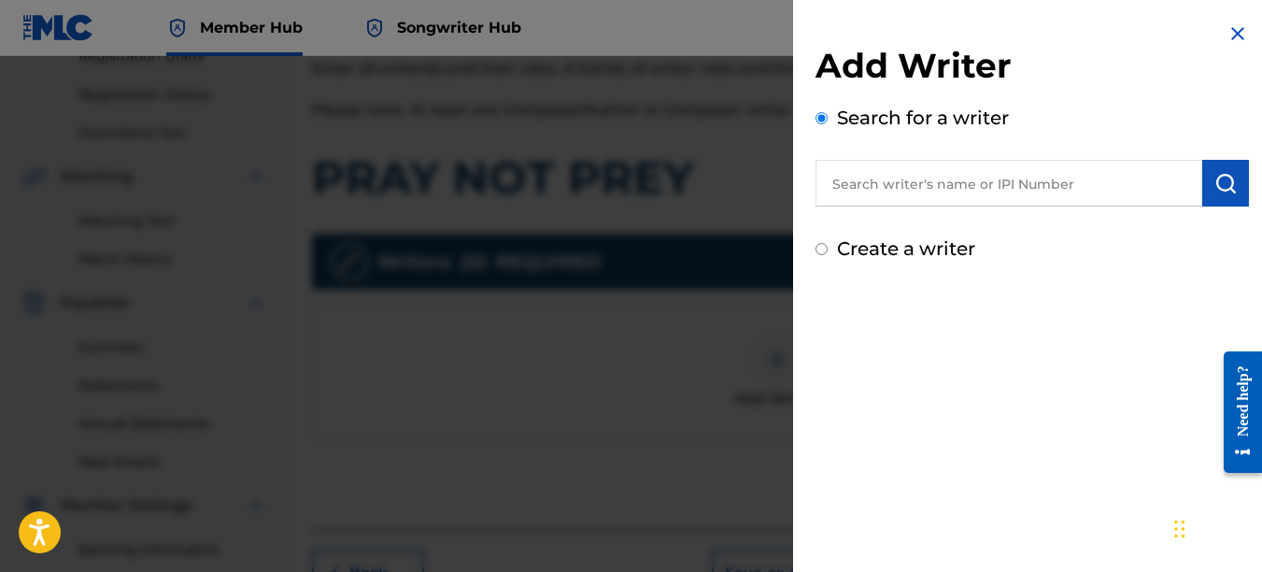
click at [956, 188] on input "text" at bounding box center [1009, 183] width 387 height 47
type input "00742767418"
click at [1224, 192] on img "submit" at bounding box center [1226, 183] width 22 height 22
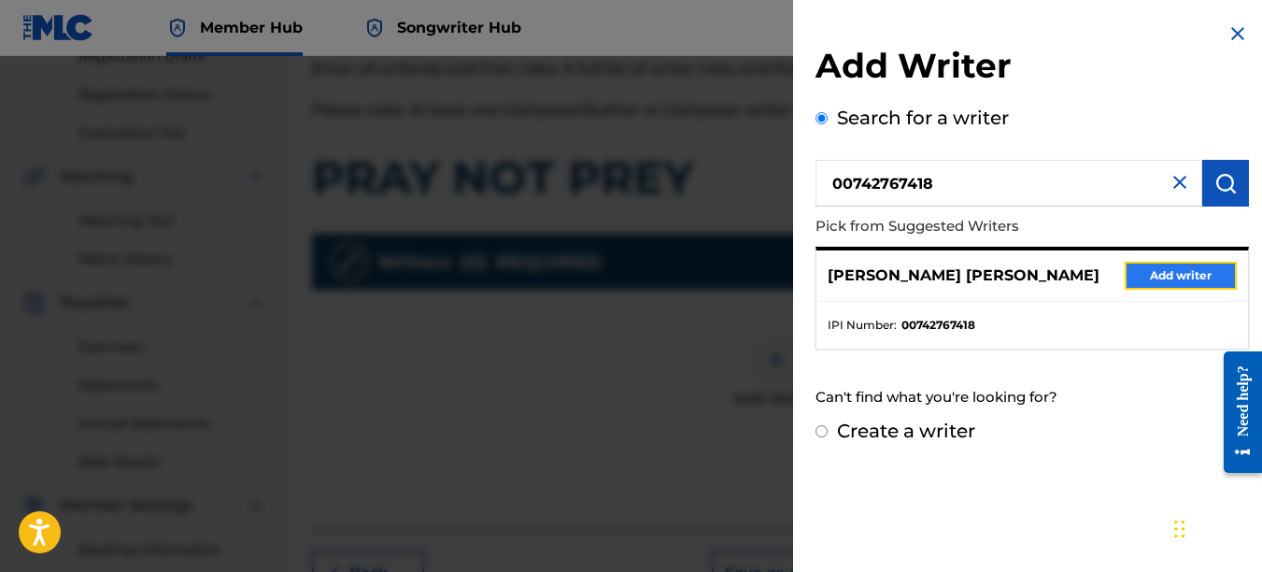
click at [1202, 273] on button "Add writer" at bounding box center [1181, 276] width 112 height 28
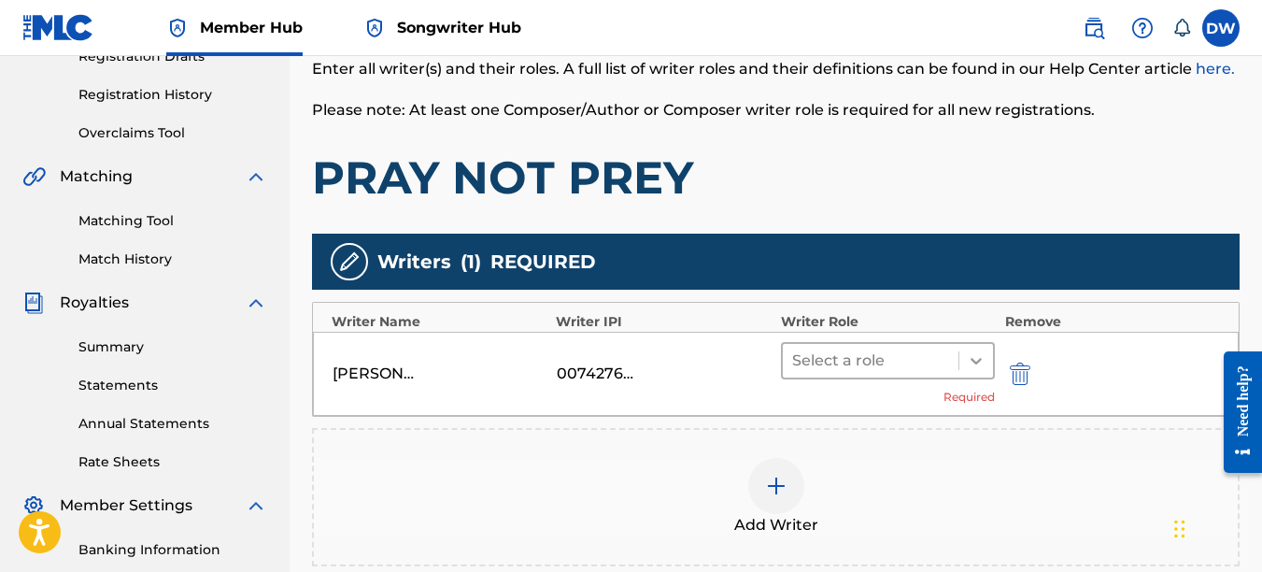
click at [975, 366] on icon at bounding box center [976, 360] width 19 height 19
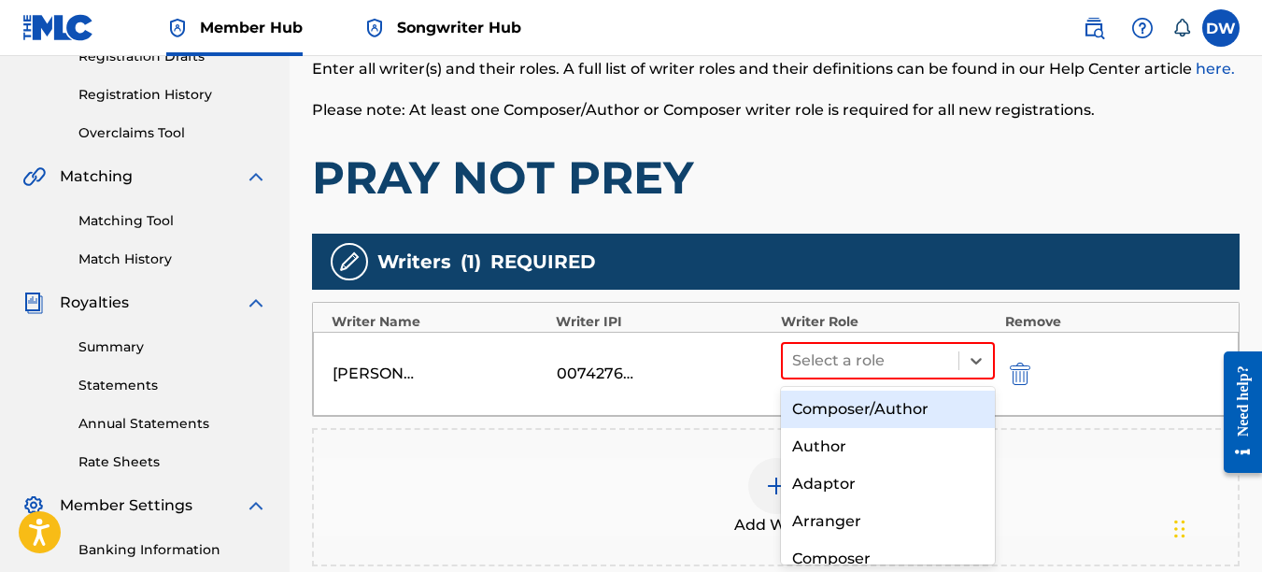
click at [929, 416] on div "Composer/Author" at bounding box center [888, 409] width 215 height 37
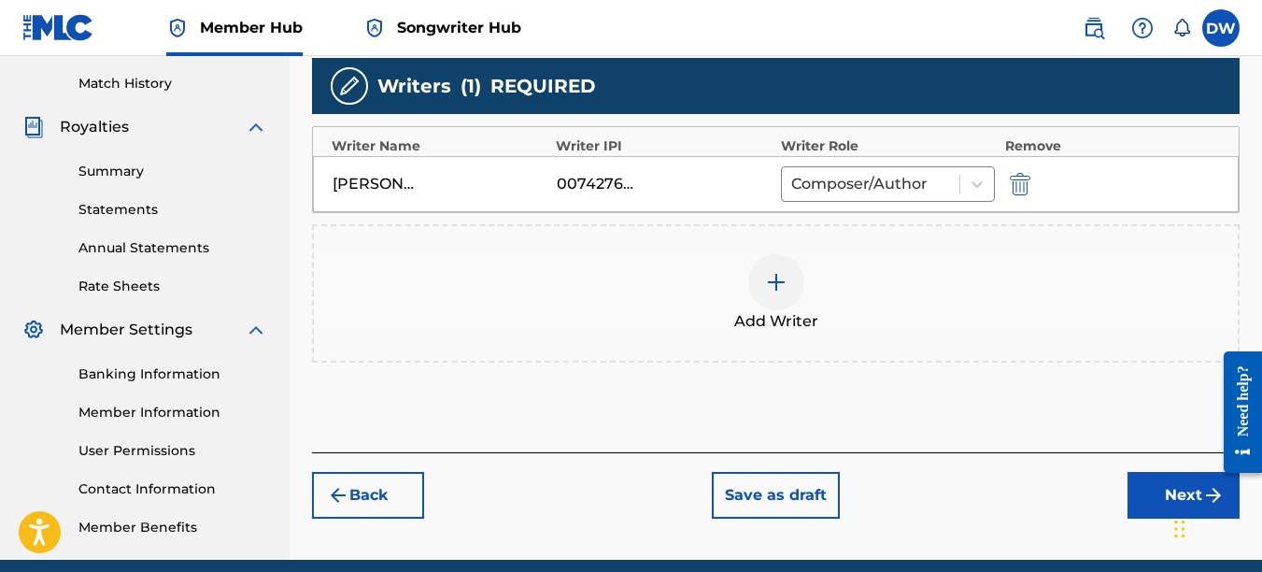
scroll to position [525, 0]
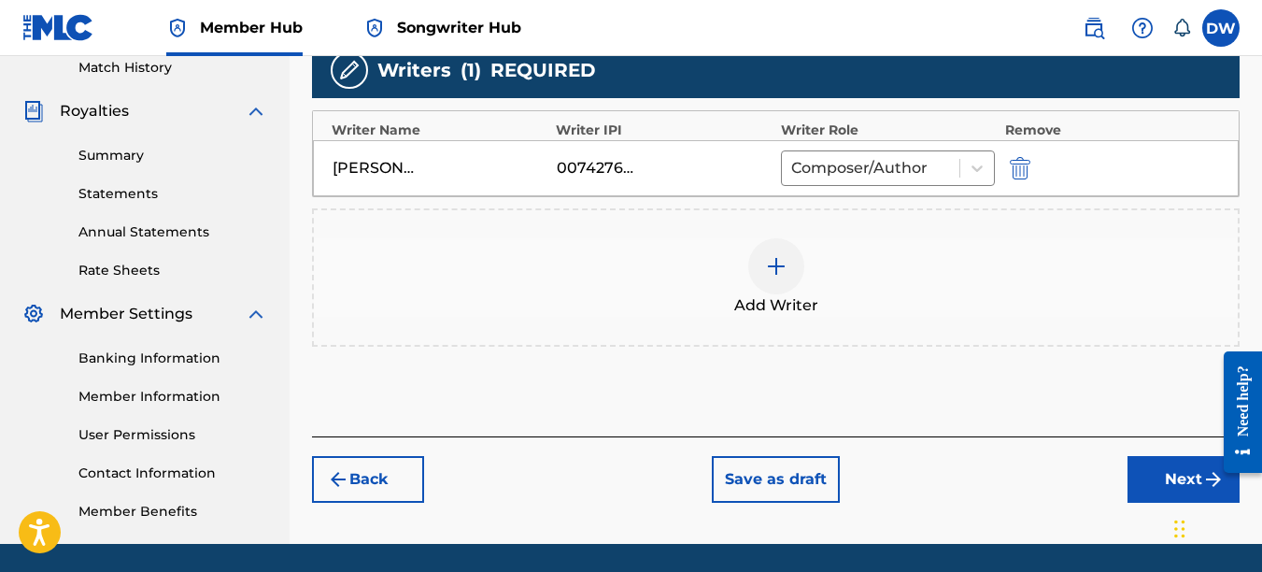
drag, startPoint x: 1262, startPoint y: 284, endPoint x: 51, endPoint y: 41, distance: 1235.0
click at [1159, 477] on button "Next" at bounding box center [1184, 479] width 112 height 47
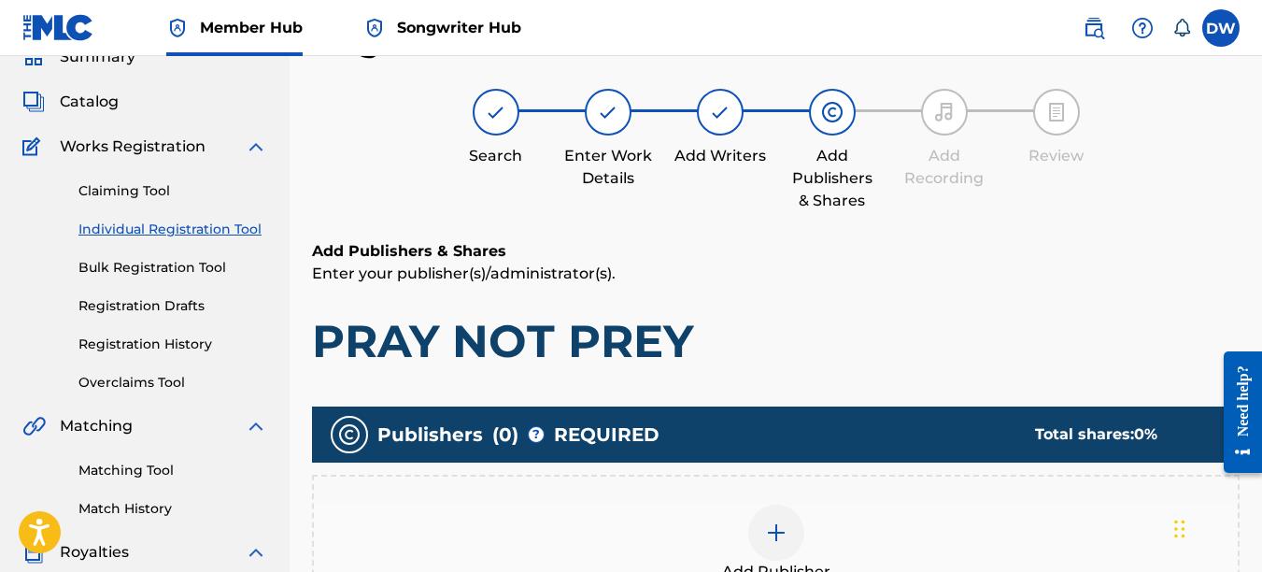
scroll to position [214, 0]
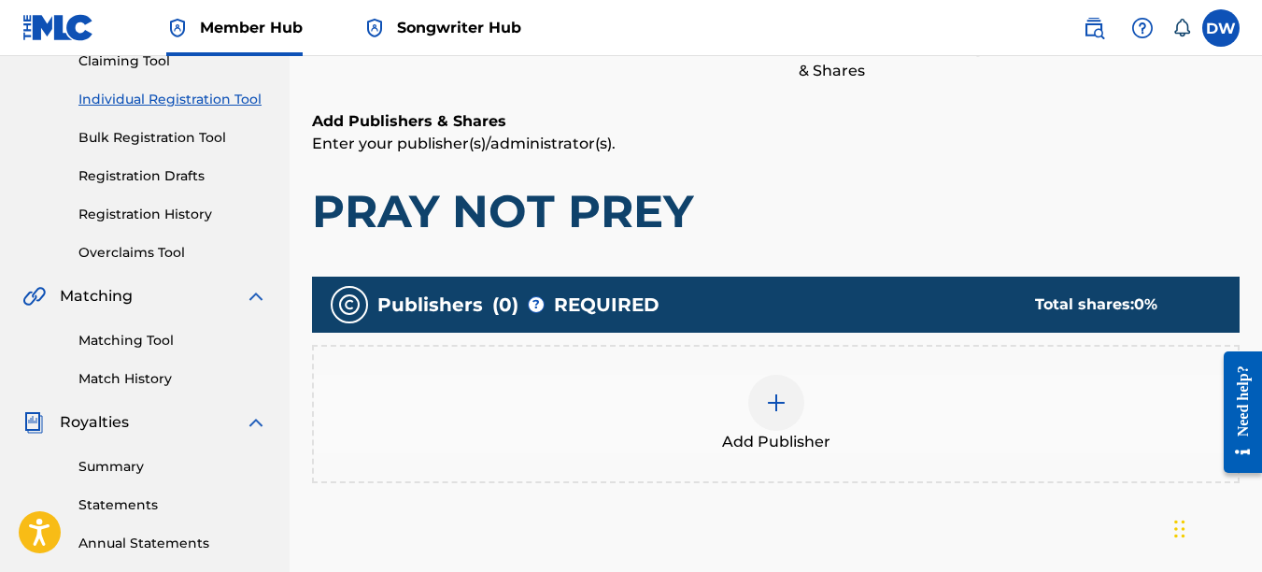
click at [793, 400] on div at bounding box center [776, 403] width 56 height 56
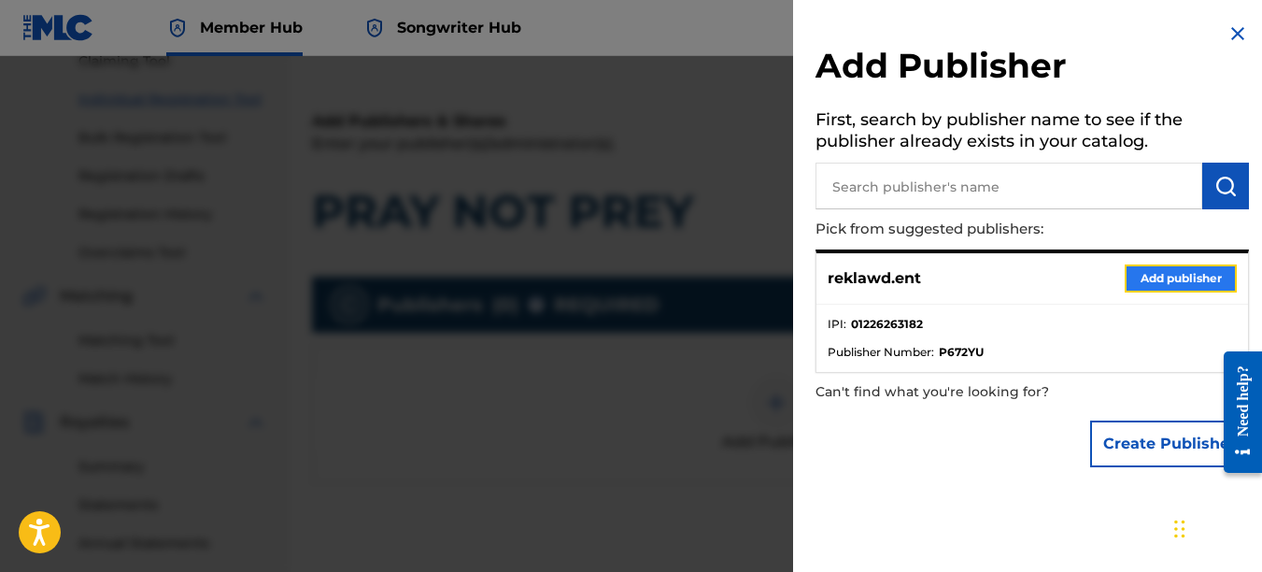
click at [1160, 275] on button "Add publisher" at bounding box center [1181, 278] width 112 height 28
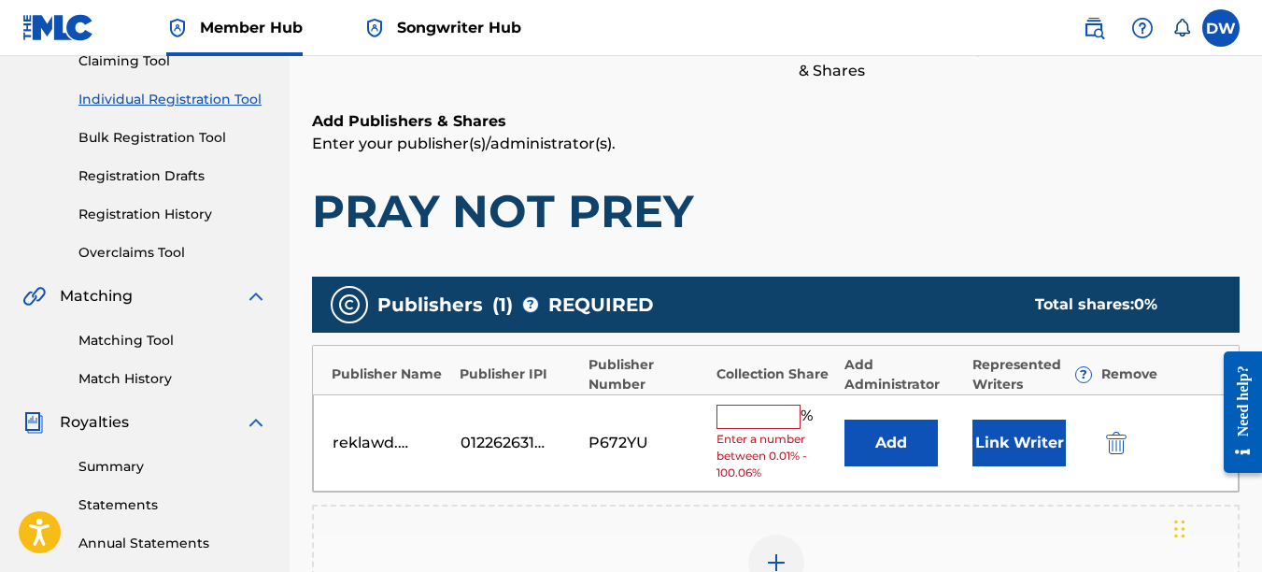
click at [729, 407] on input "text" at bounding box center [759, 417] width 84 height 24
type input "100"
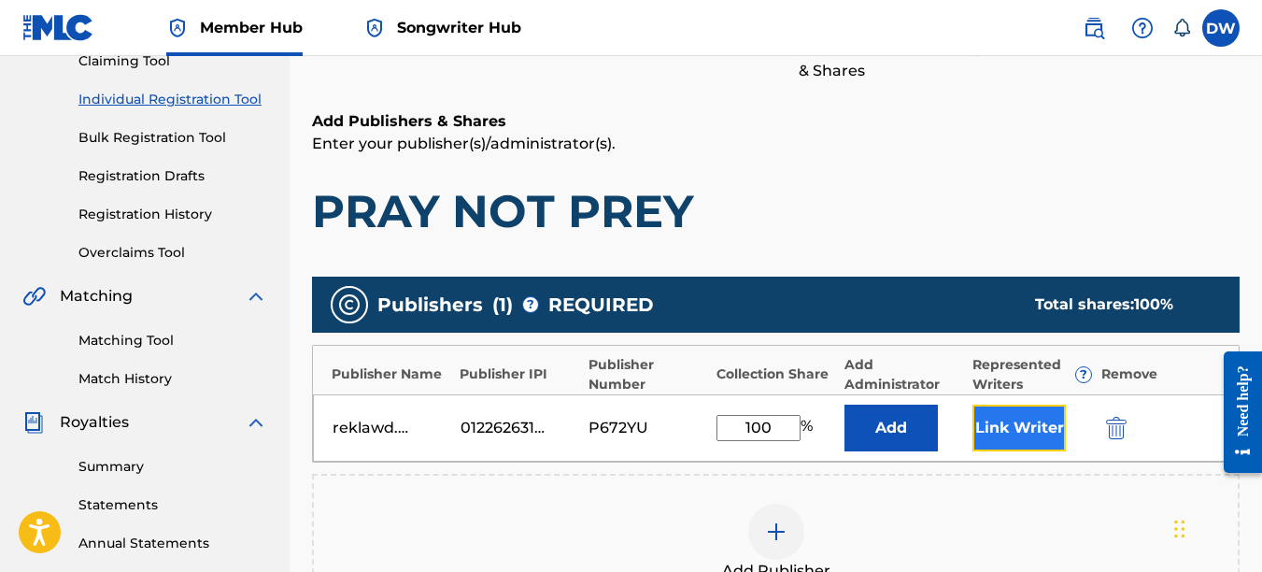
click at [1013, 413] on button "Link Writer" at bounding box center [1019, 428] width 93 height 47
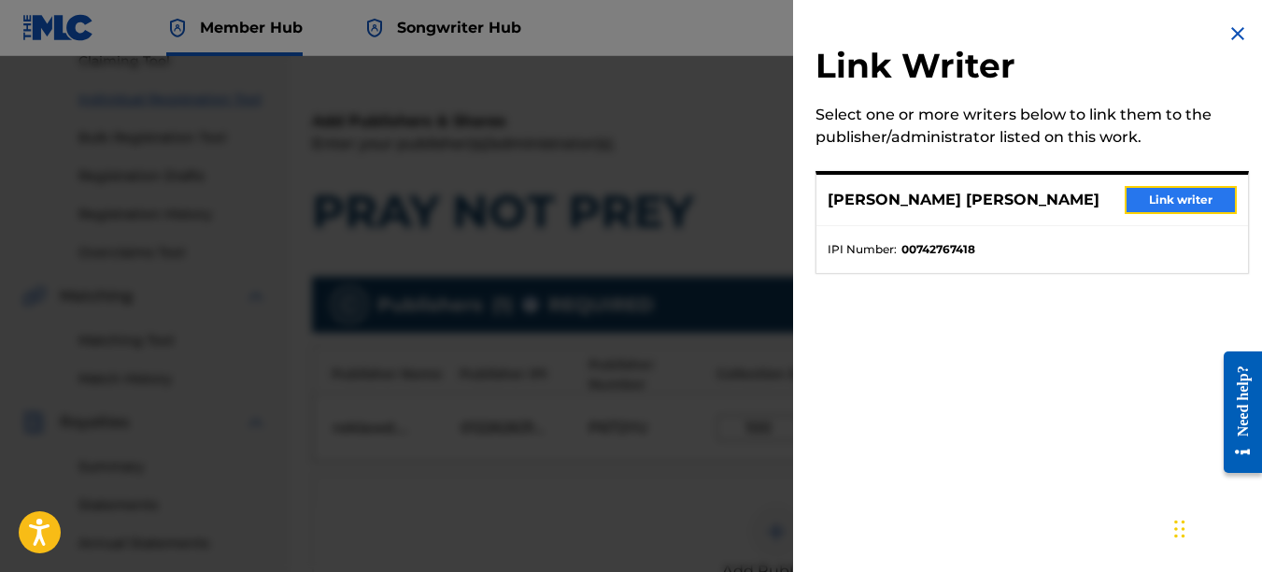
click at [1140, 196] on button "Link writer" at bounding box center [1181, 200] width 112 height 28
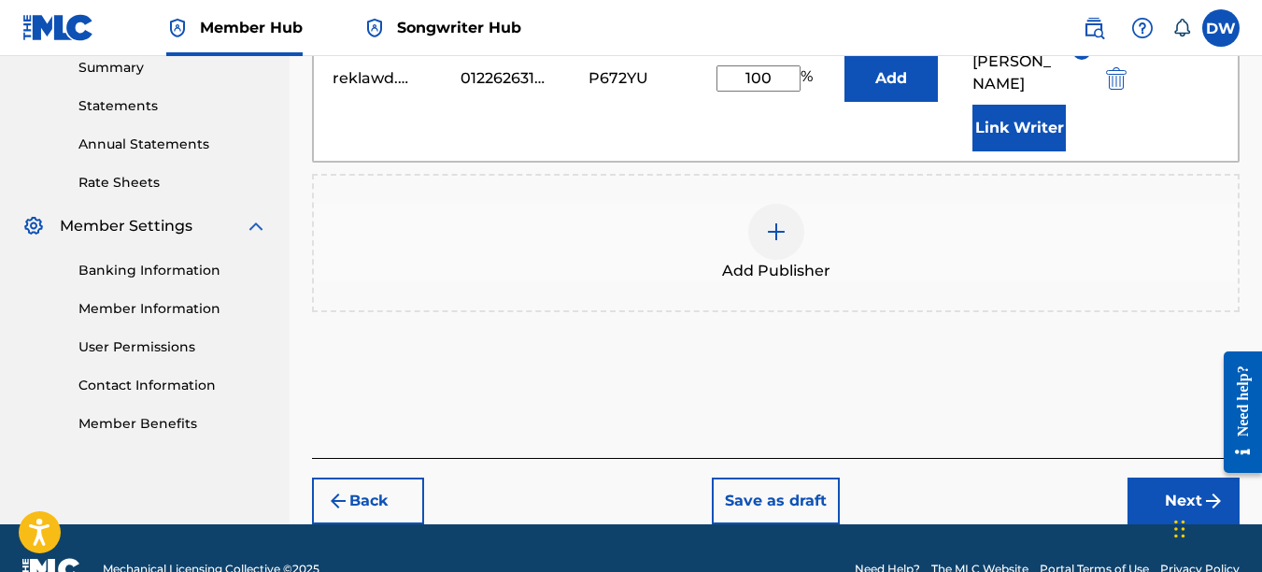
scroll to position [631, 0]
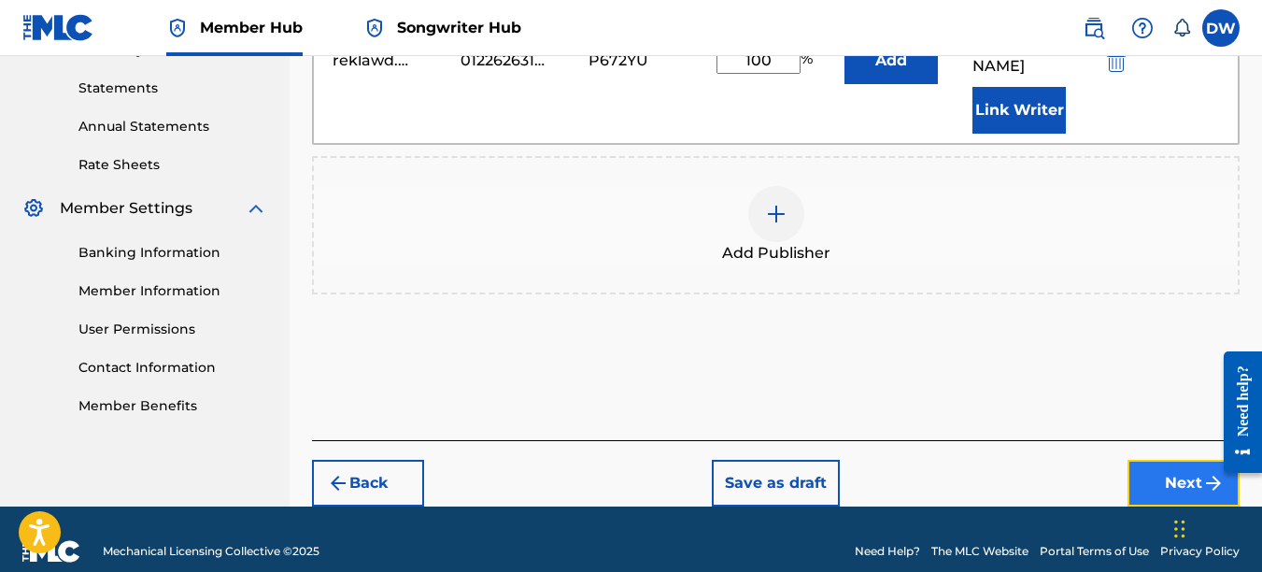
click at [1198, 460] on button "Next" at bounding box center [1184, 483] width 112 height 47
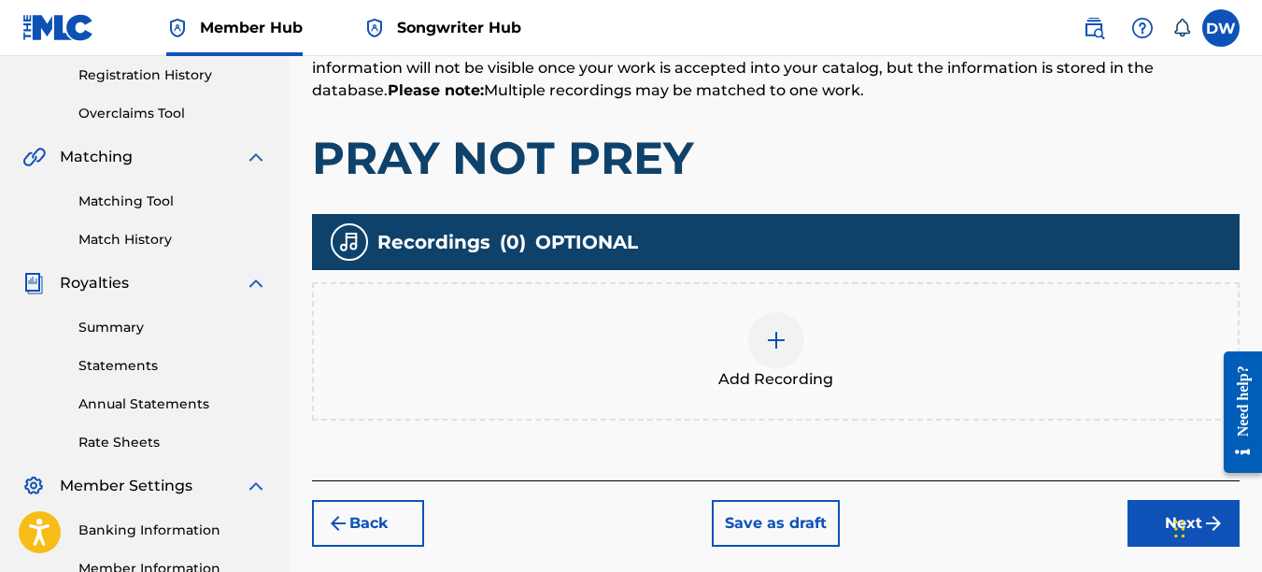
scroll to position [377, 0]
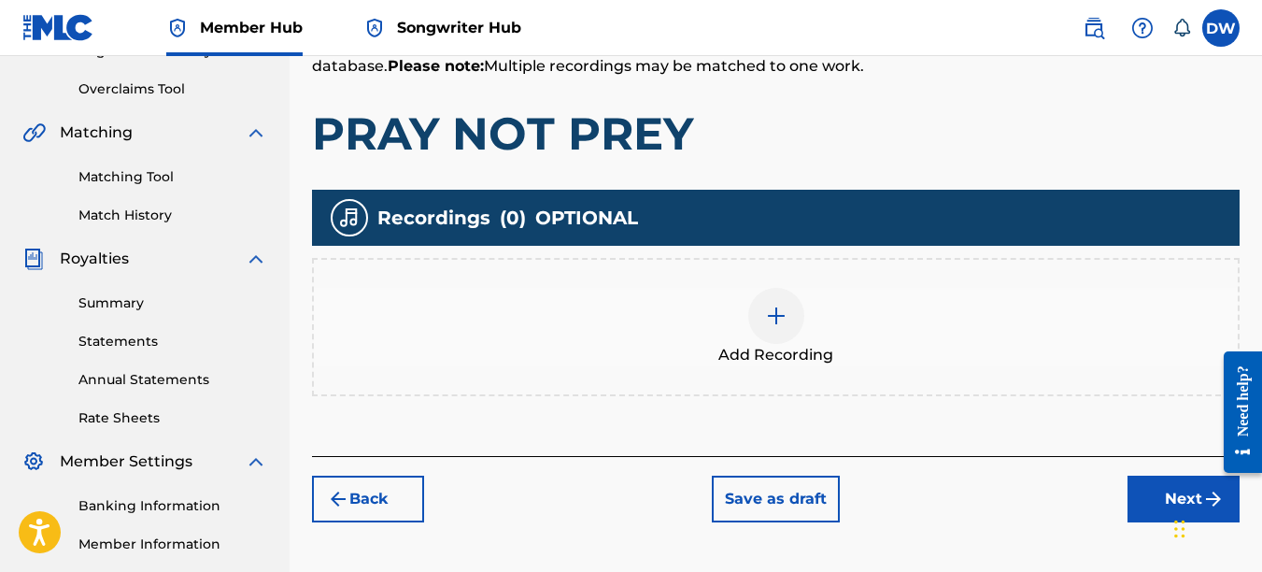
click at [780, 316] on img at bounding box center [776, 316] width 22 height 22
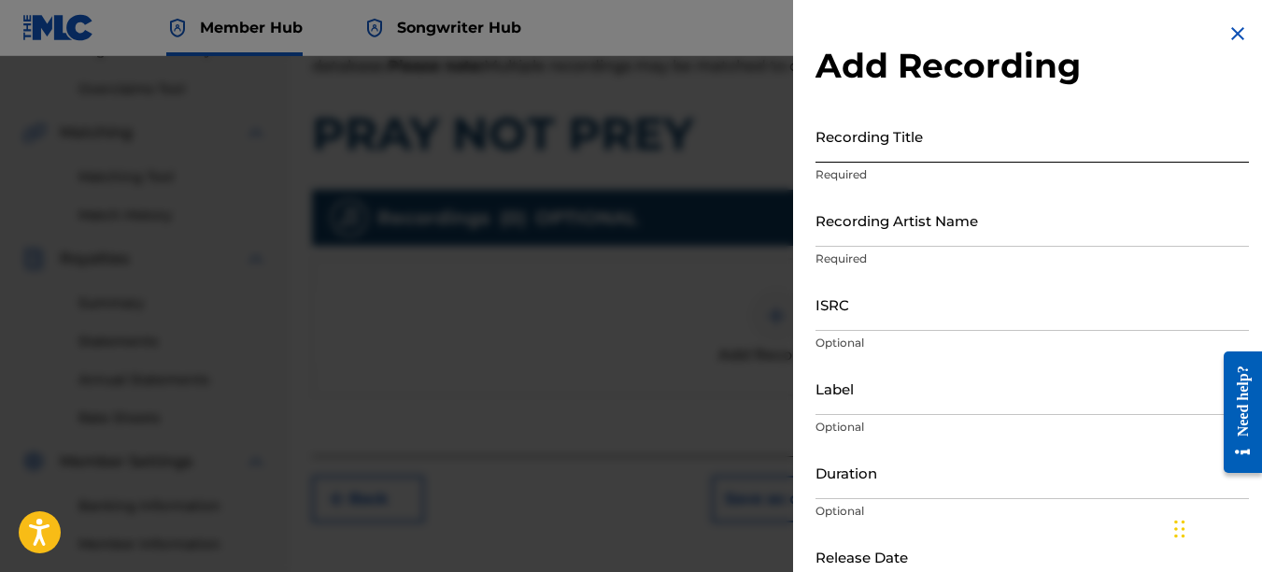
click at [828, 154] on input "Recording Title" at bounding box center [1033, 135] width 434 height 53
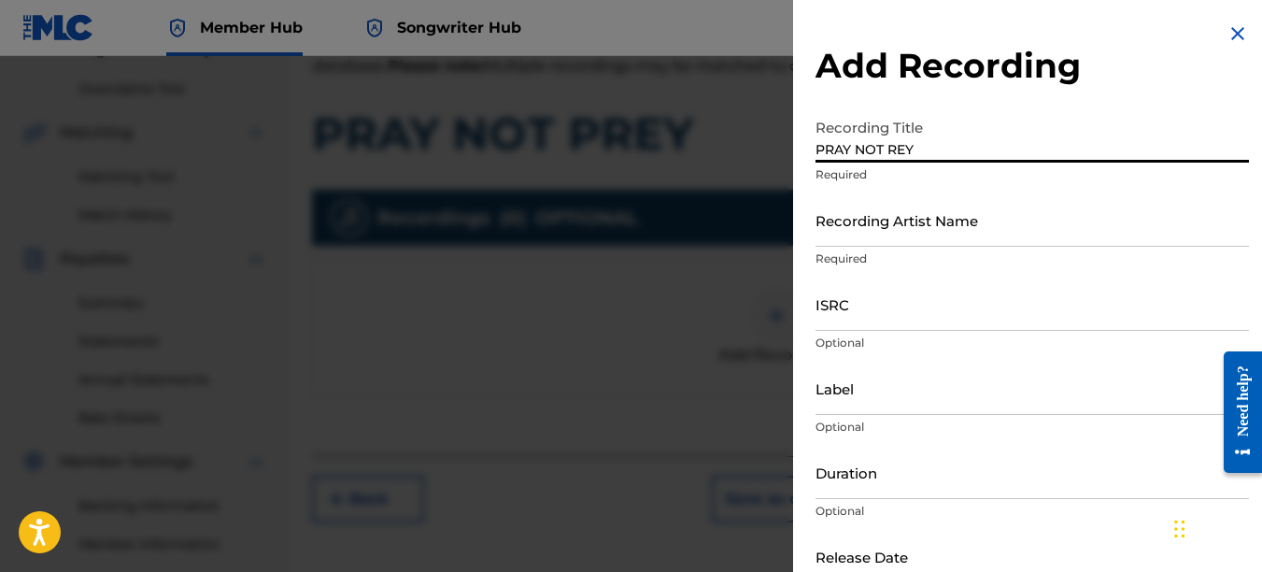
click at [888, 149] on input "PRAY NOT REY" at bounding box center [1033, 135] width 434 height 53
type input "PRAY NOT PREY"
click at [877, 217] on input "Recording Artist Name" at bounding box center [1033, 219] width 434 height 53
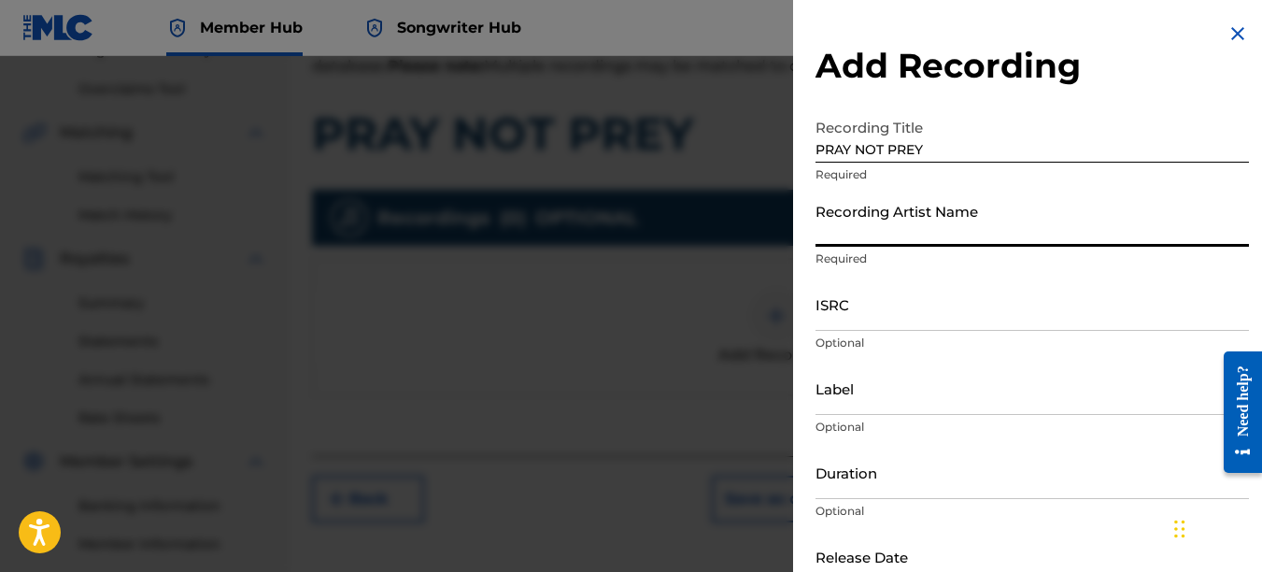
type input "PAIN"
type input "REKLAWD.ENT"
type input "[DATE]"
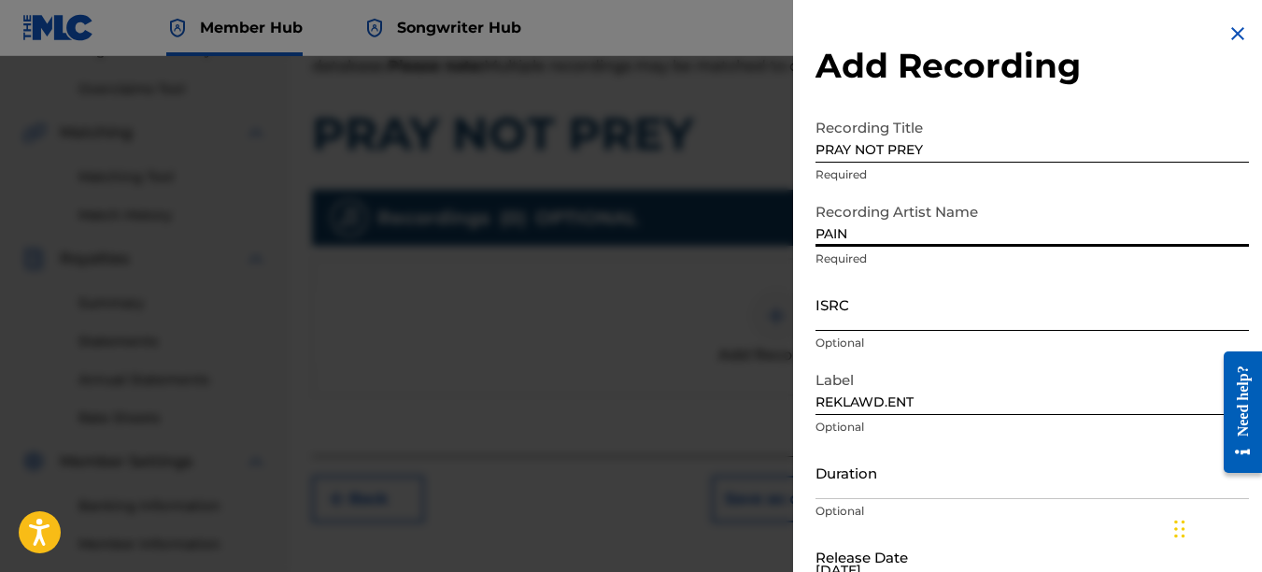
click at [866, 312] on input "ISRC" at bounding box center [1033, 303] width 434 height 53
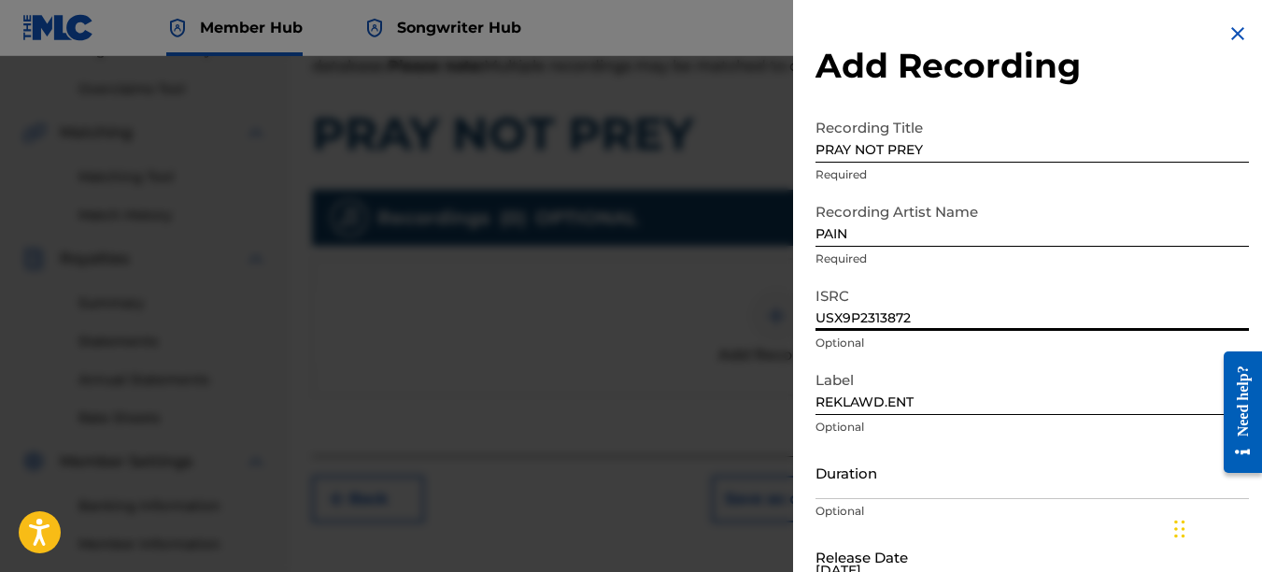
type input "USX9P2313872"
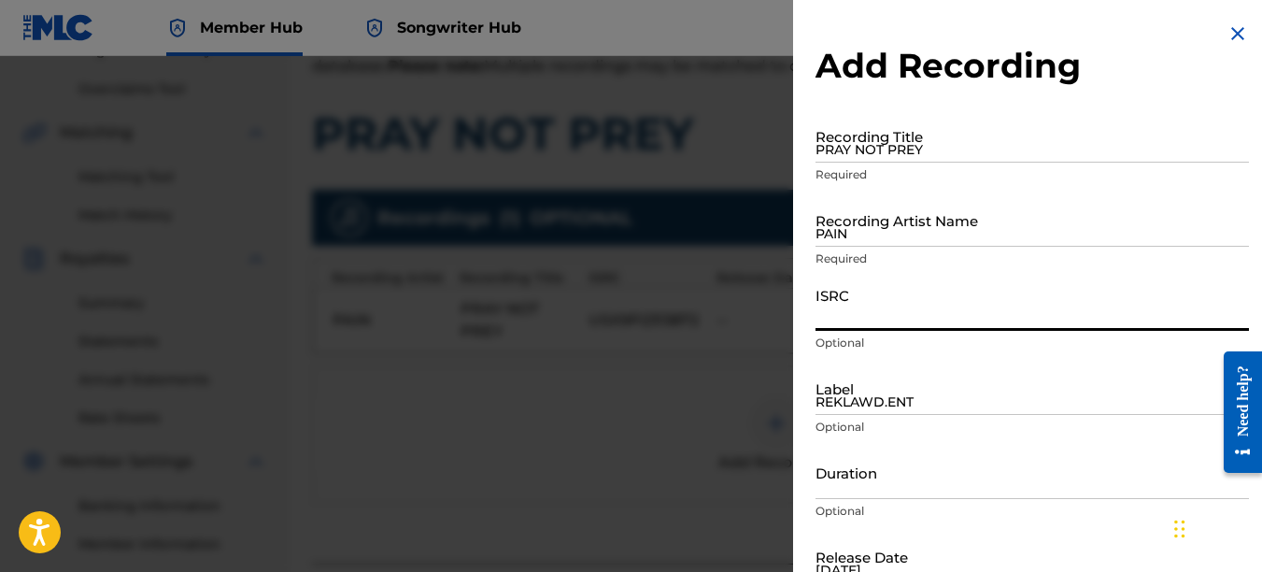
click at [1232, 34] on img at bounding box center [1238, 33] width 22 height 22
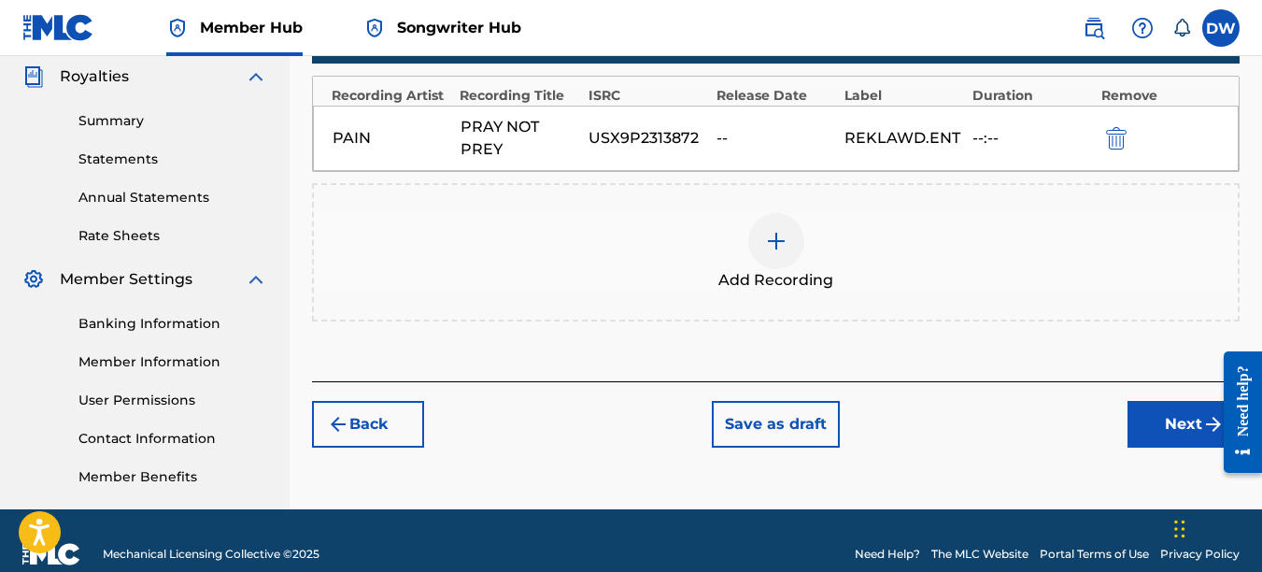
scroll to position [566, 0]
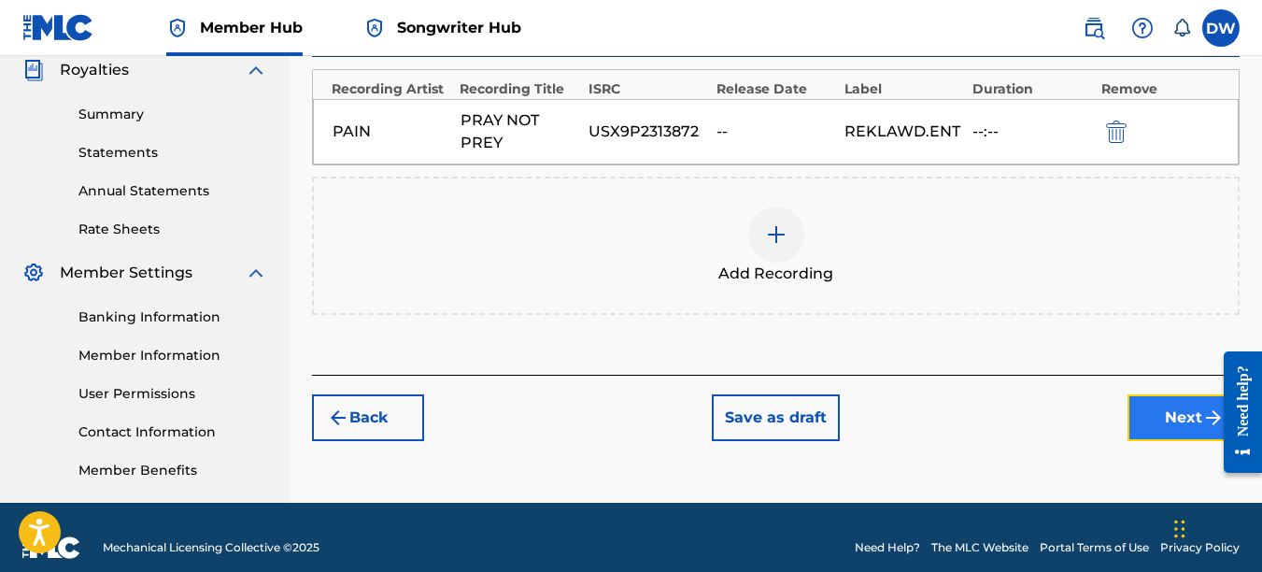
click at [1186, 422] on button "Next" at bounding box center [1184, 417] width 112 height 47
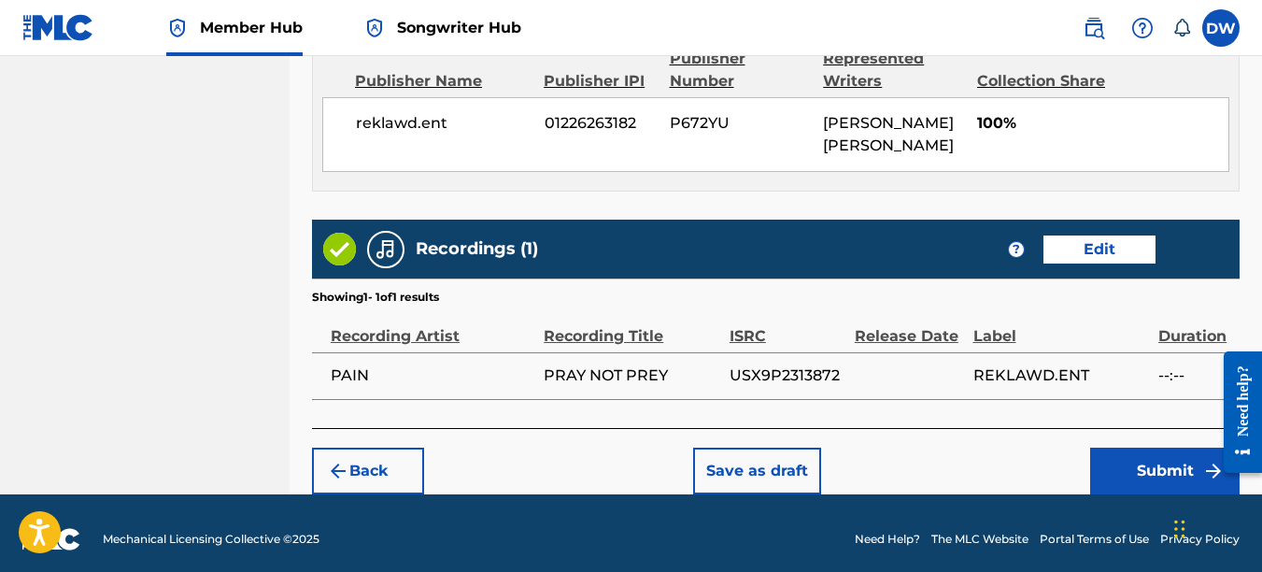
scroll to position [1053, 0]
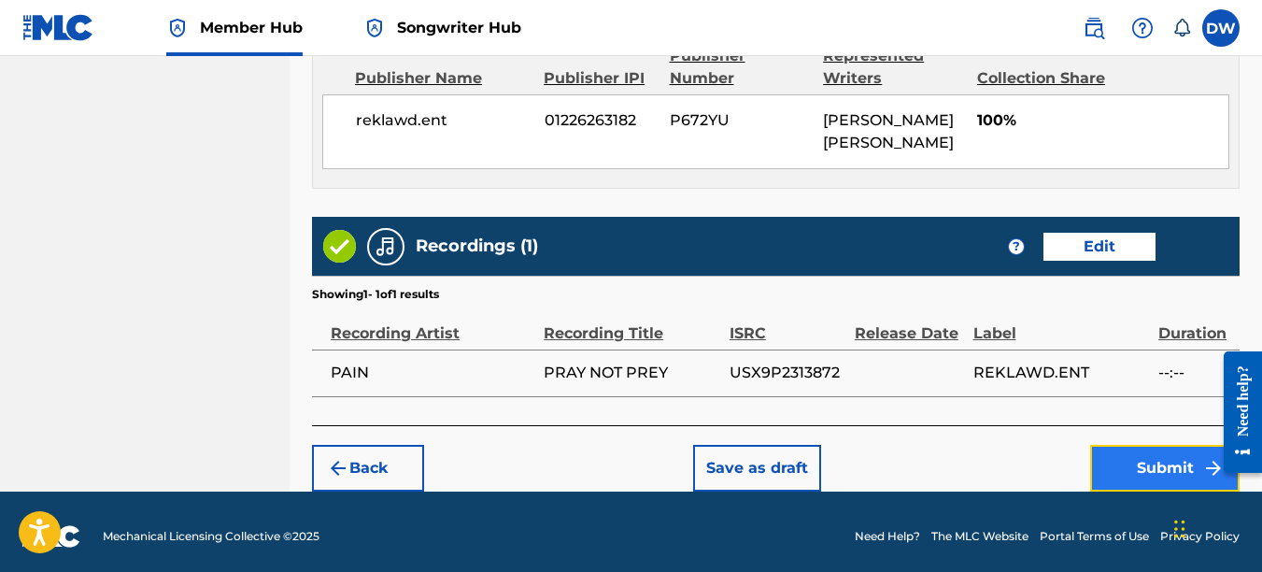
click at [1155, 454] on button "Submit" at bounding box center [1164, 468] width 149 height 47
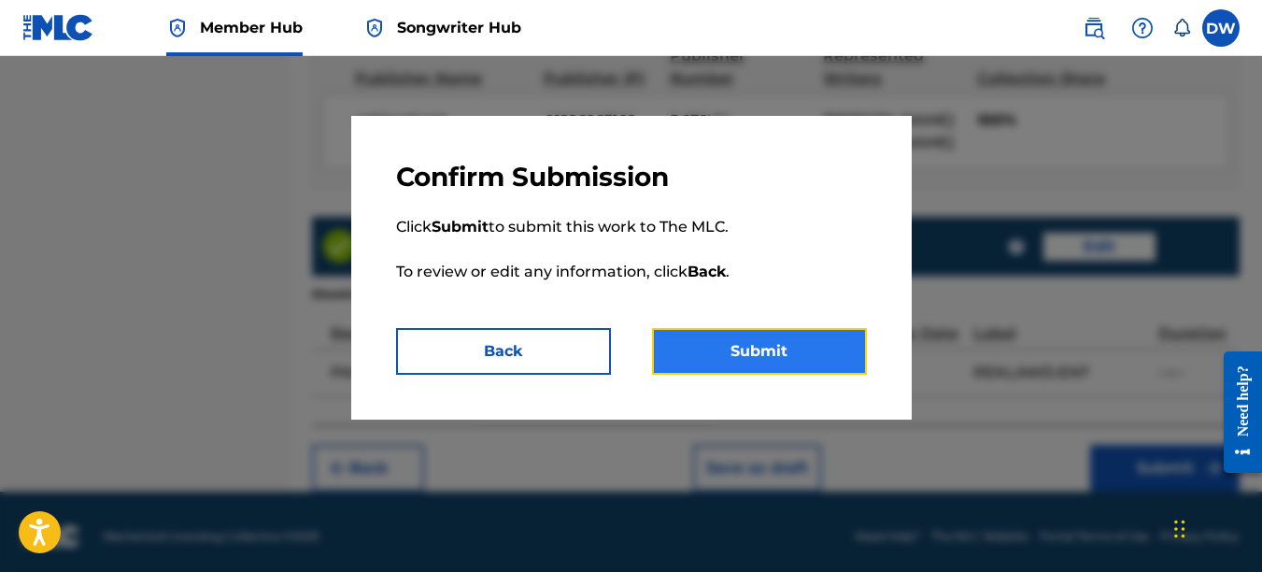
click at [846, 356] on button "Submit" at bounding box center [759, 351] width 215 height 47
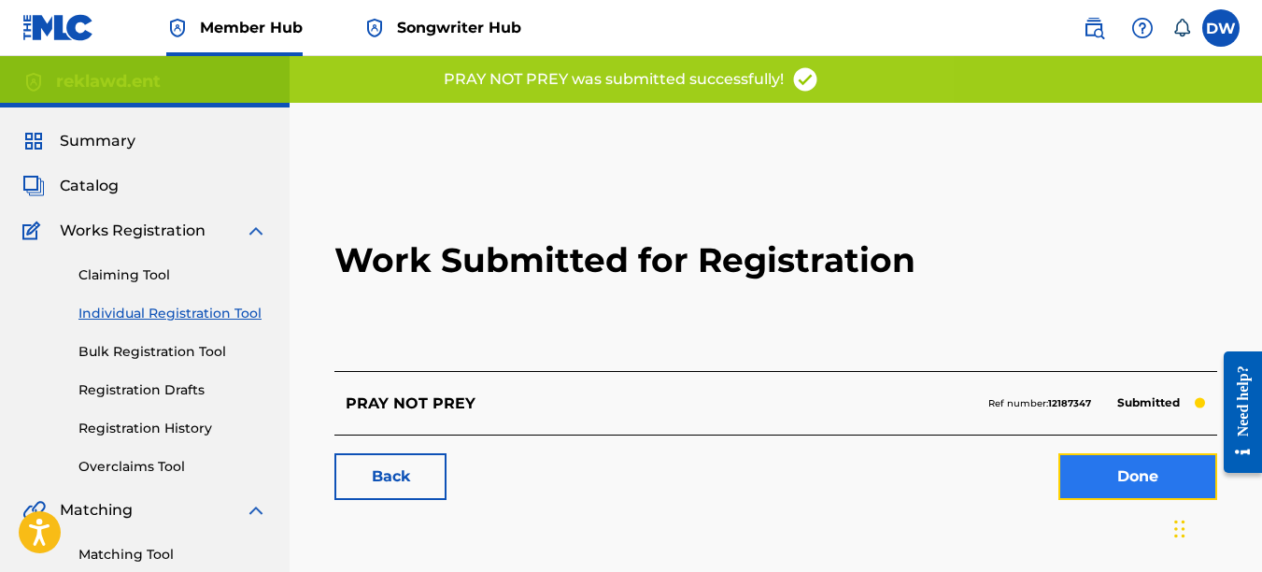
click at [1102, 460] on link "Done" at bounding box center [1138, 476] width 159 height 47
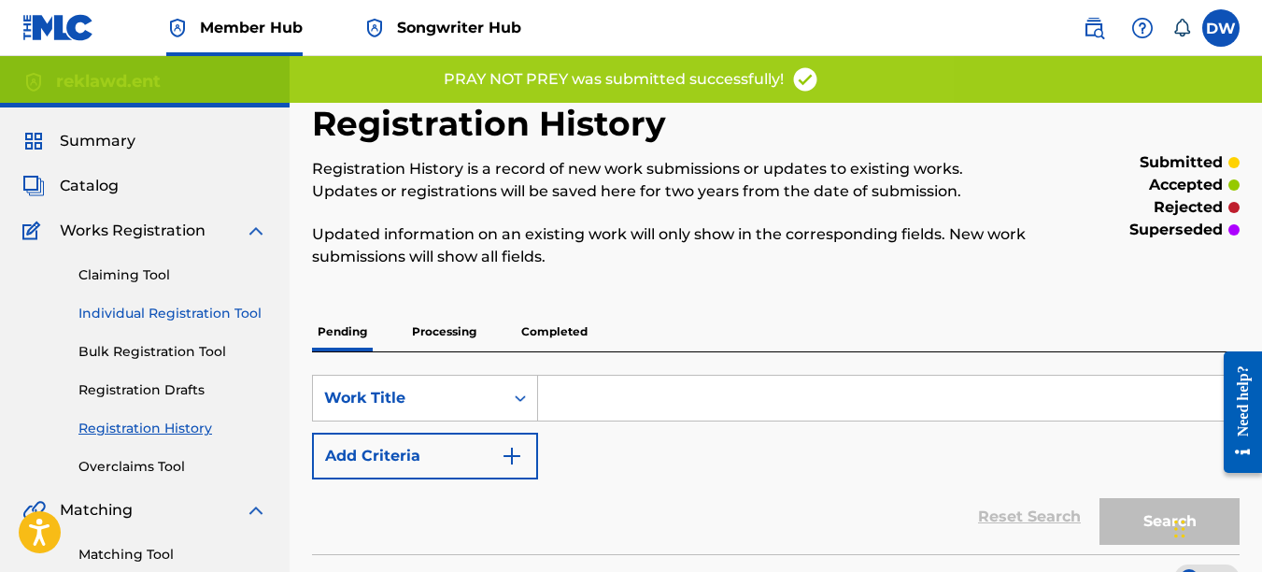
click at [255, 314] on link "Individual Registration Tool" at bounding box center [172, 314] width 189 height 20
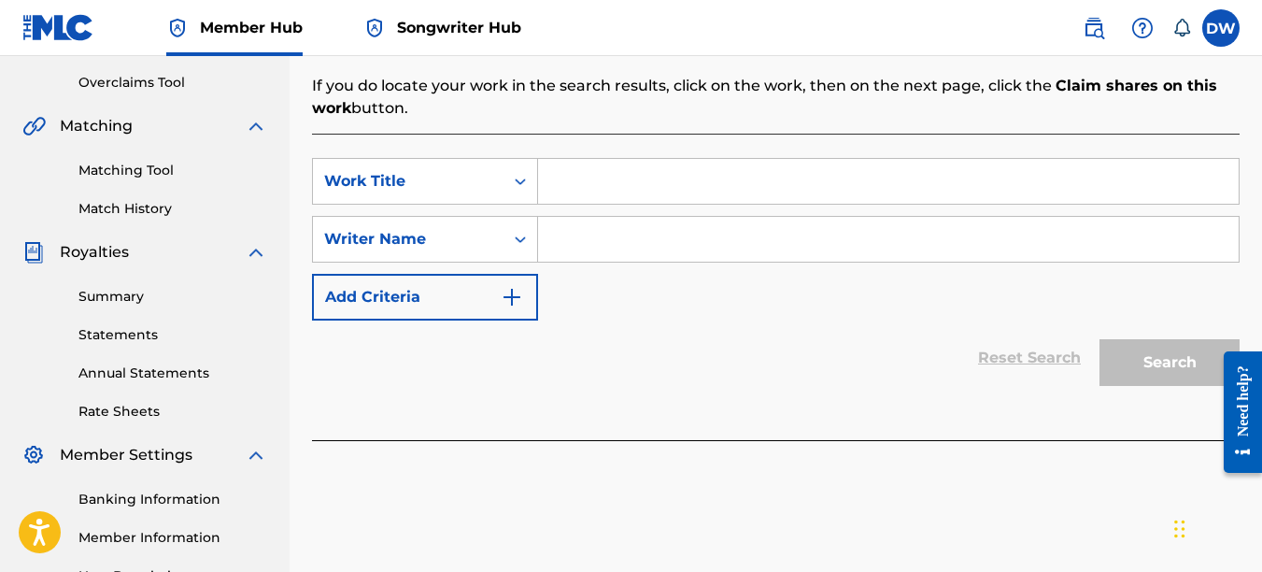
scroll to position [387, 0]
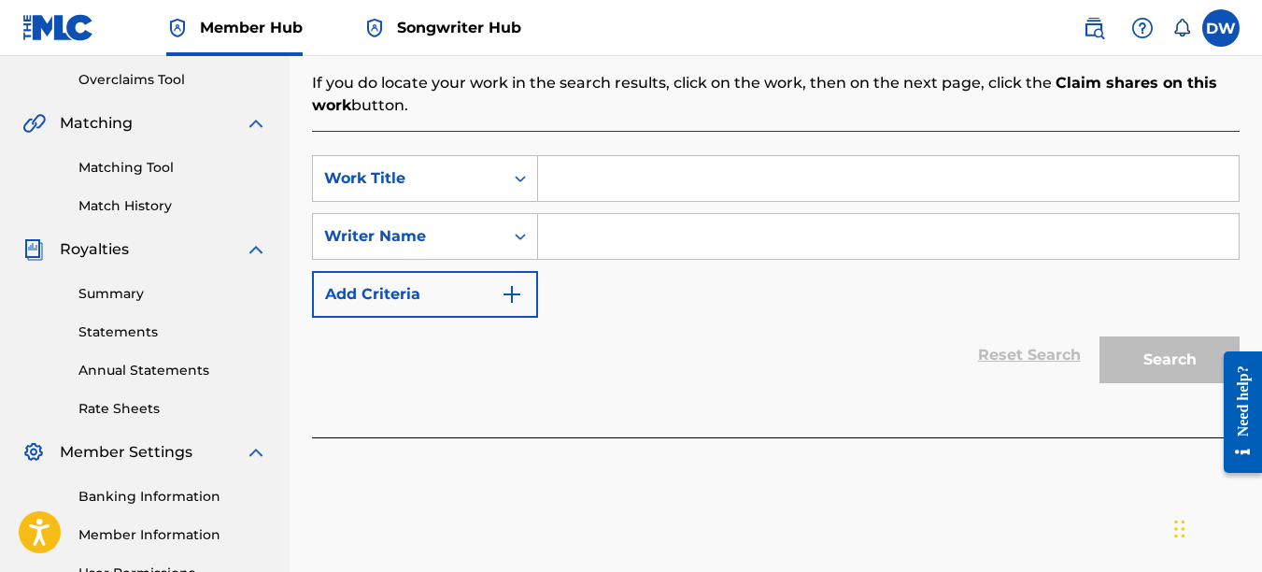
click at [629, 176] on input "Search Form" at bounding box center [888, 178] width 701 height 45
type input "RIGHT NOW"
click at [614, 247] on input "Search Form" at bounding box center [888, 236] width 701 height 45
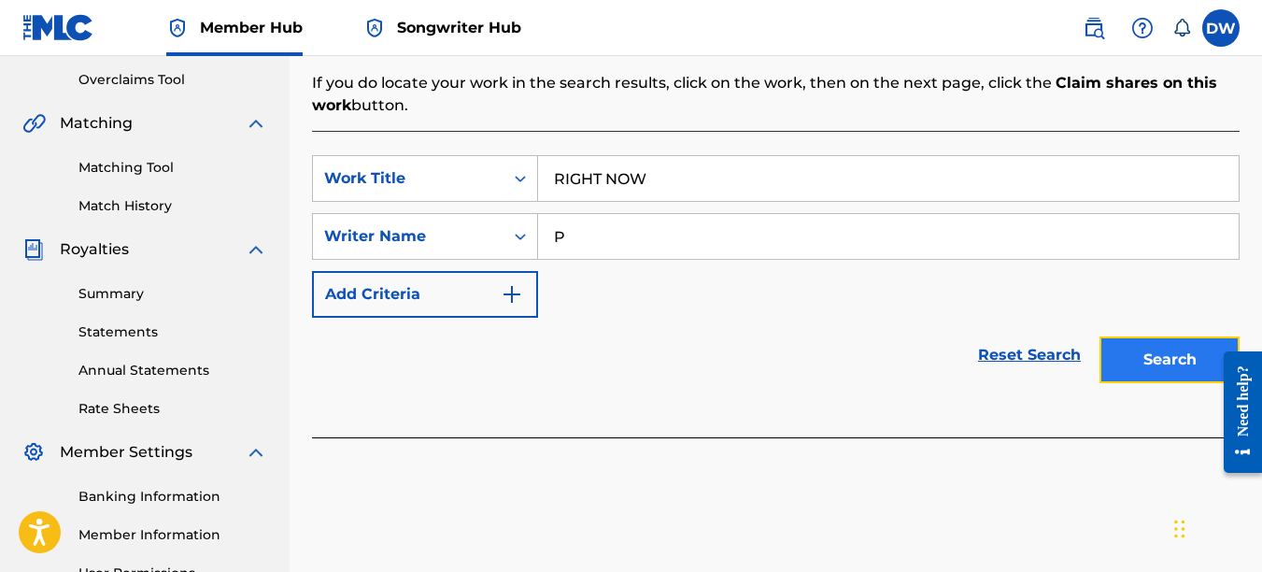
click at [1159, 343] on button "Search" at bounding box center [1170, 359] width 140 height 47
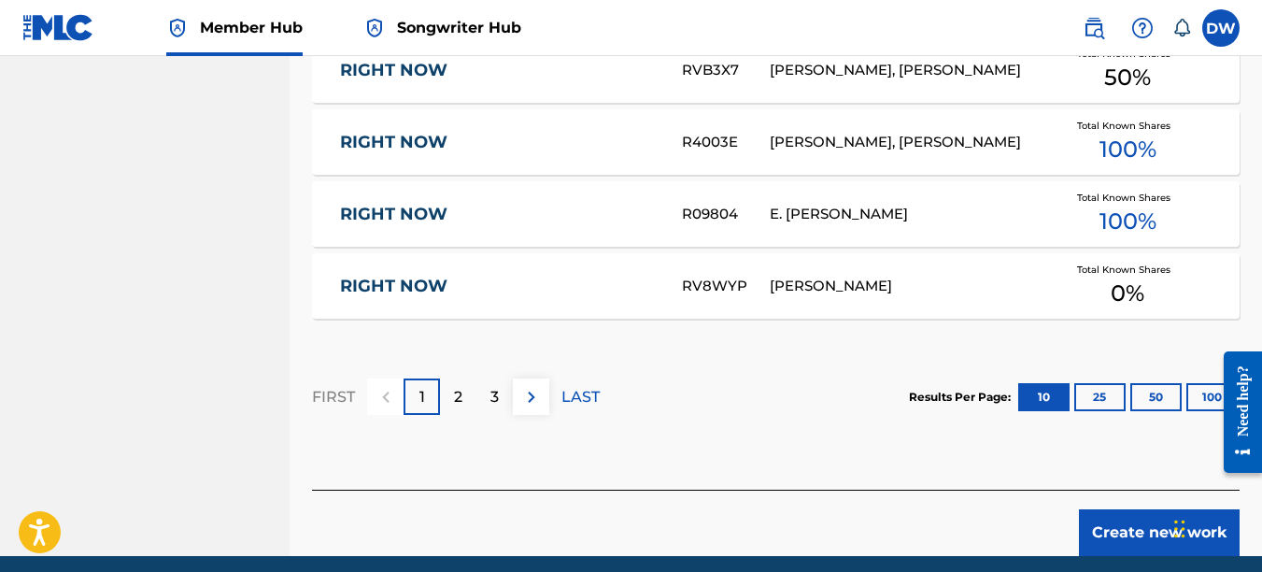
scroll to position [1302, 0]
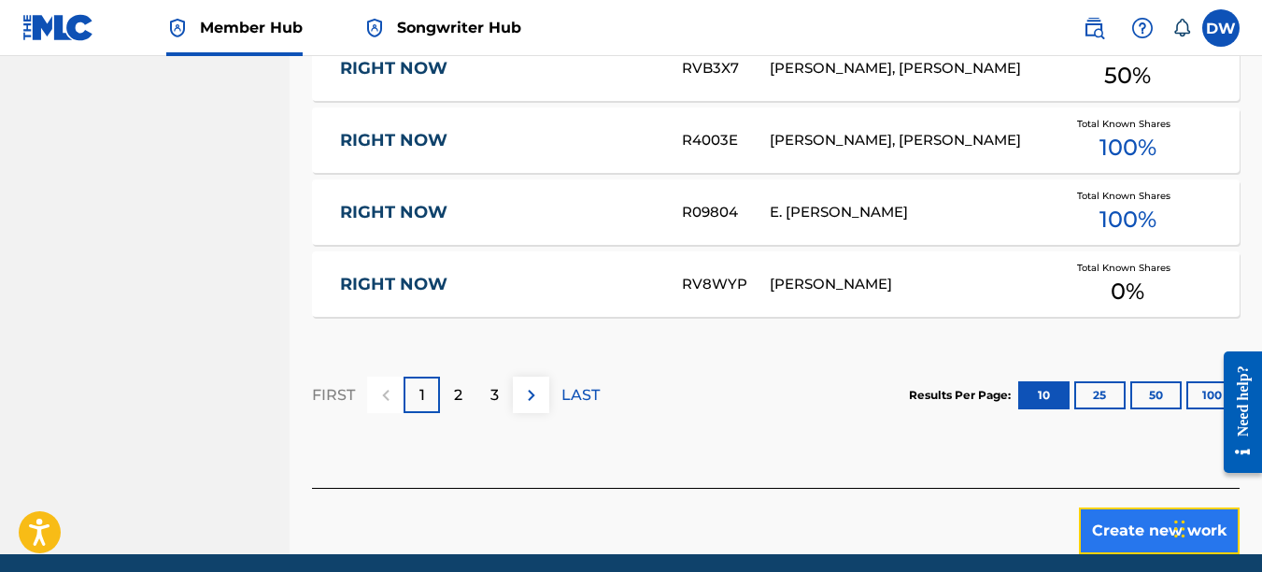
click at [1130, 519] on button "Create new work" at bounding box center [1159, 530] width 161 height 47
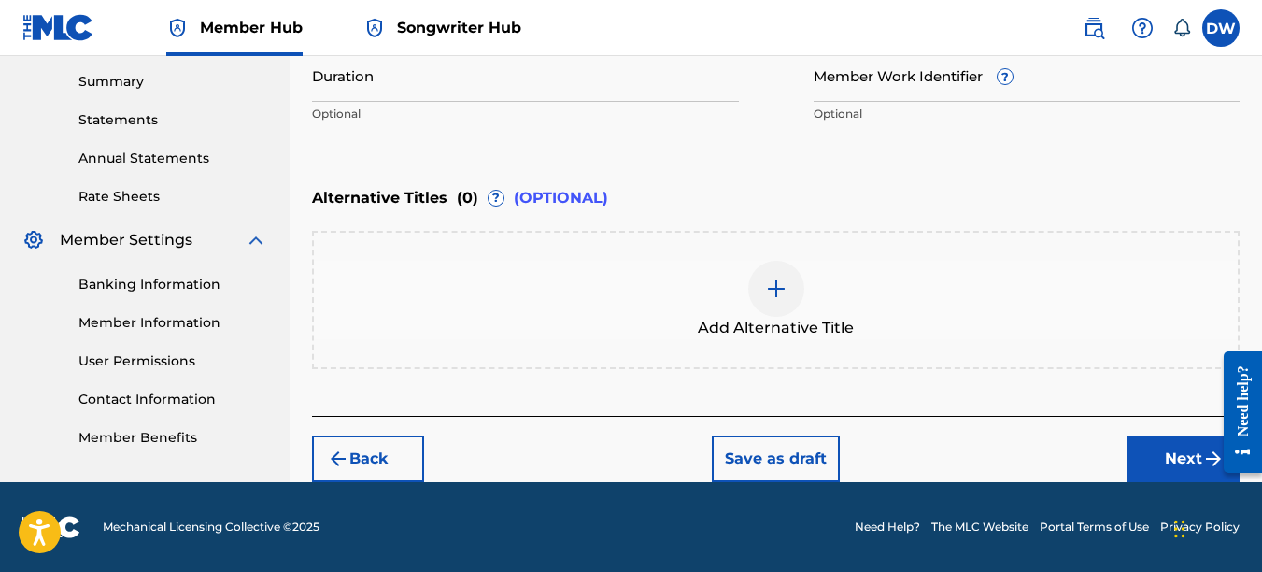
scroll to position [458, 0]
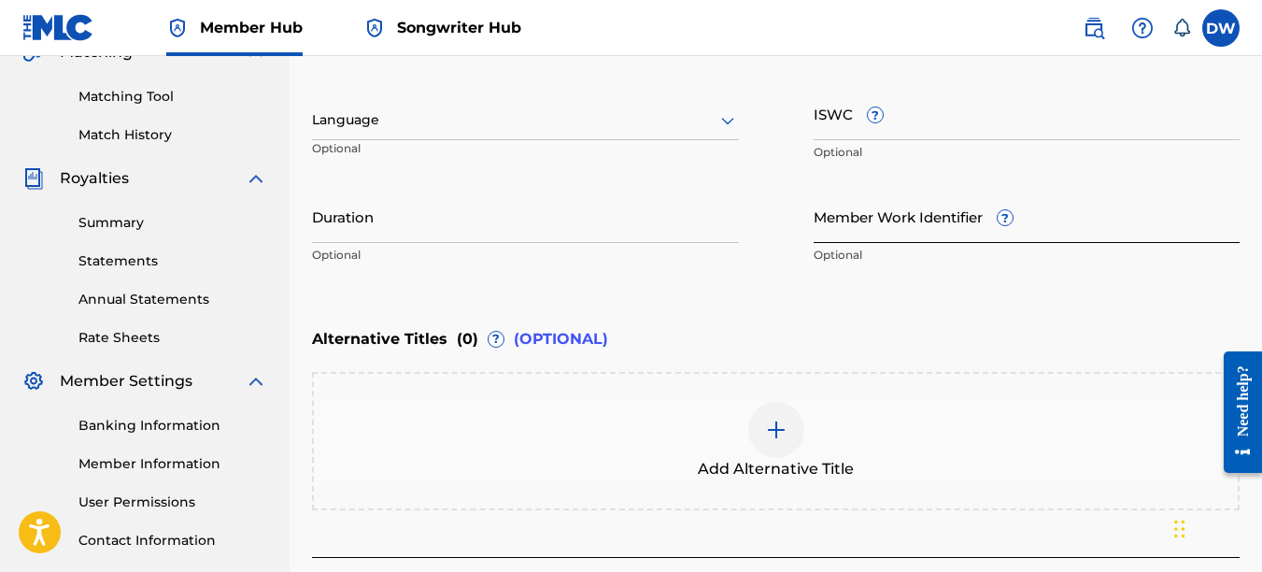
click at [860, 233] on input "Member Work Identifier ?" at bounding box center [1027, 216] width 427 height 53
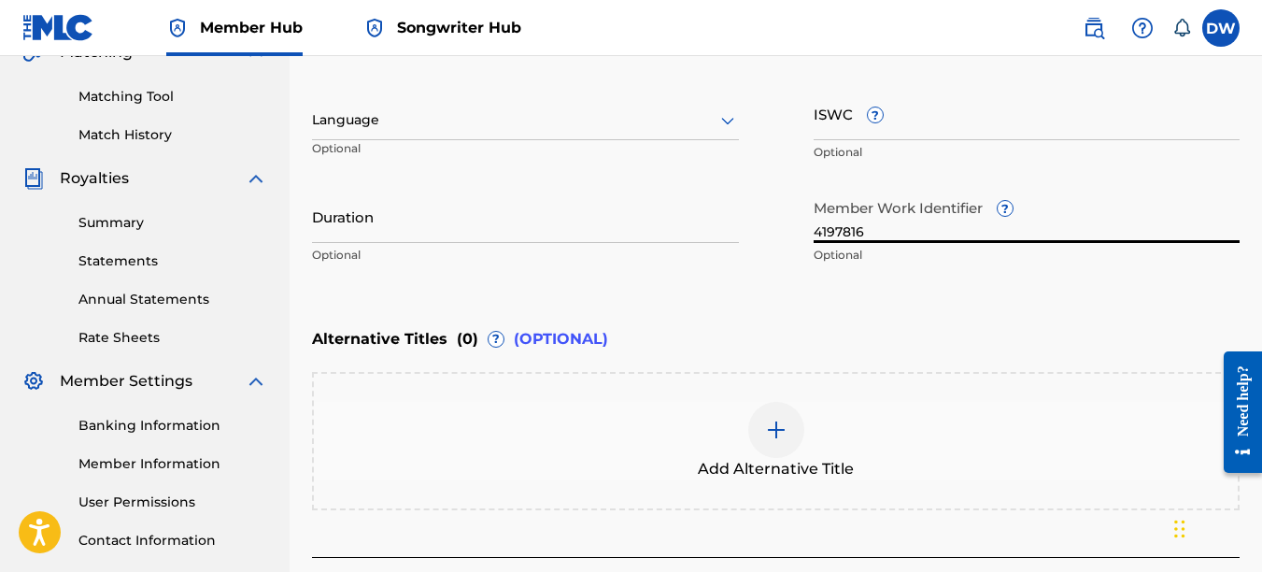
click at [725, 121] on icon at bounding box center [727, 121] width 13 height 7
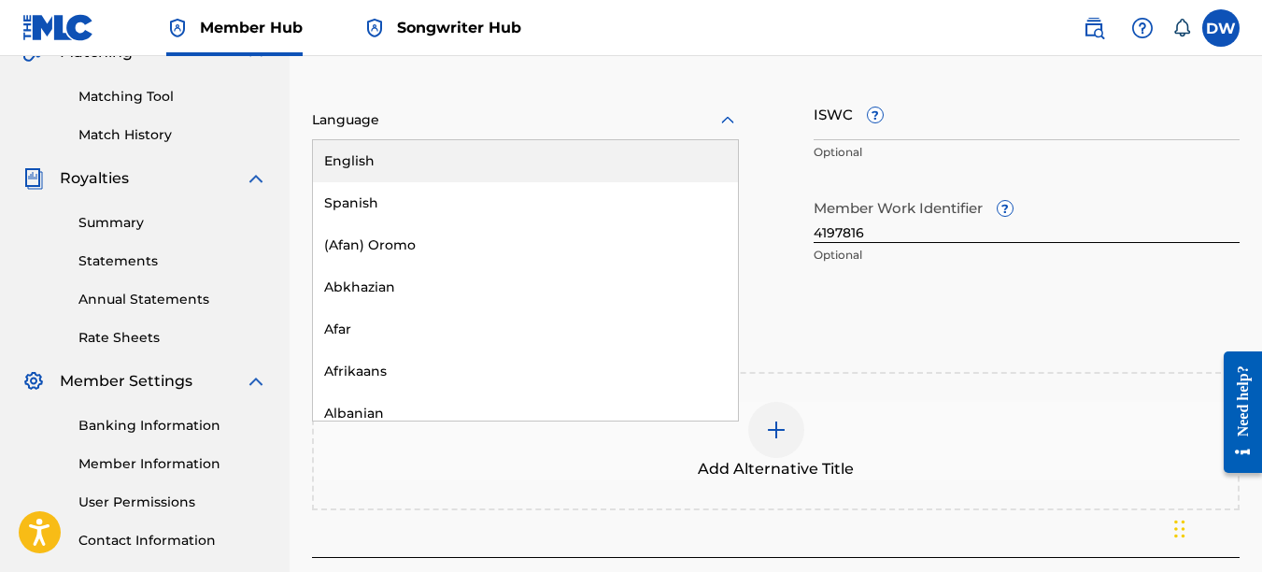
click at [699, 159] on div "English" at bounding box center [525, 161] width 425 height 42
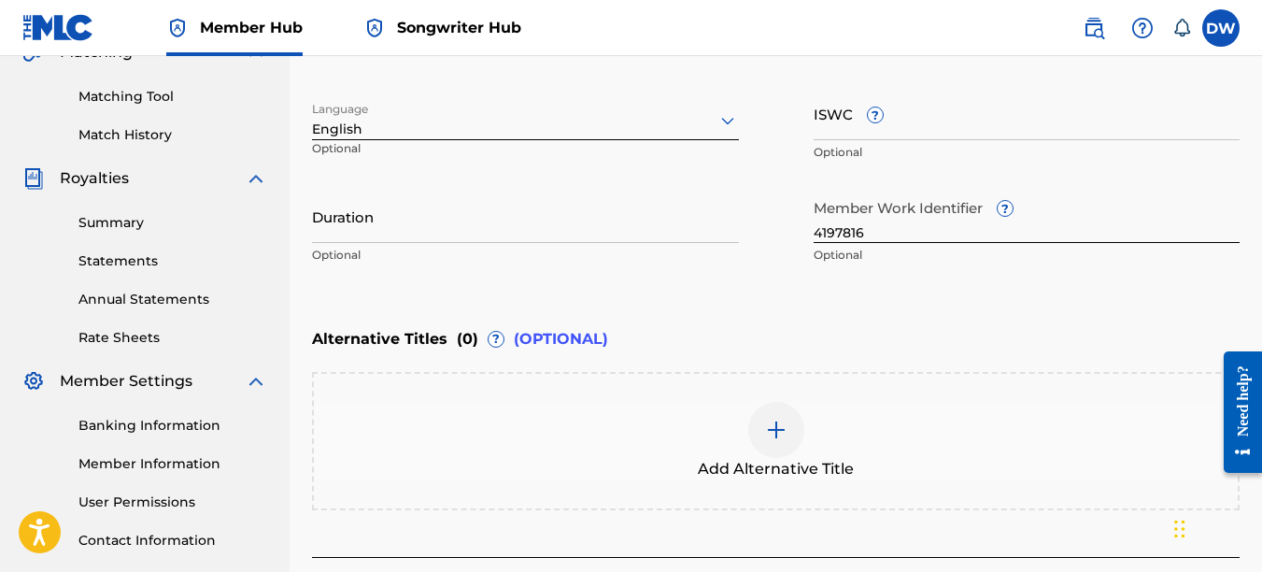
scroll to position [599, 0]
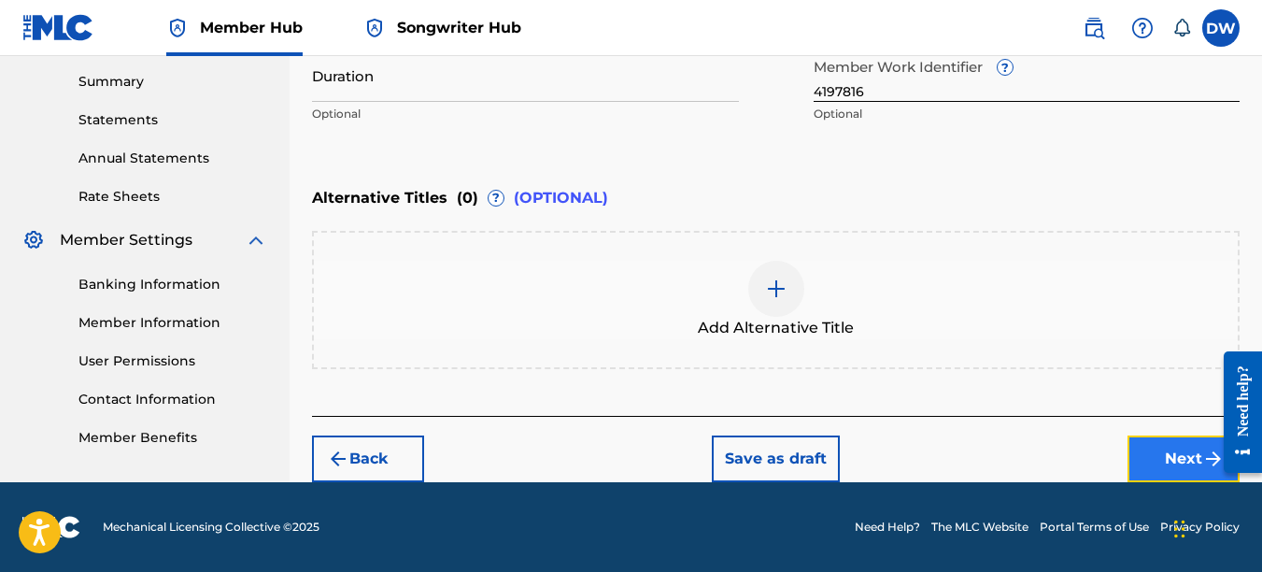
click at [1178, 444] on button "Next" at bounding box center [1184, 458] width 112 height 47
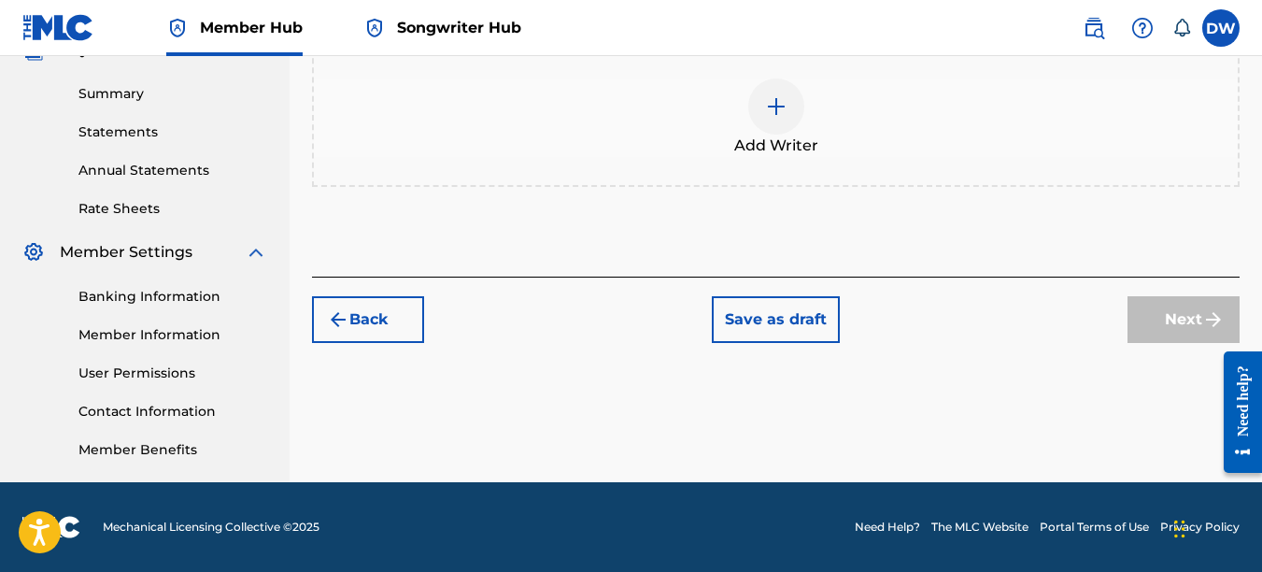
scroll to position [84, 0]
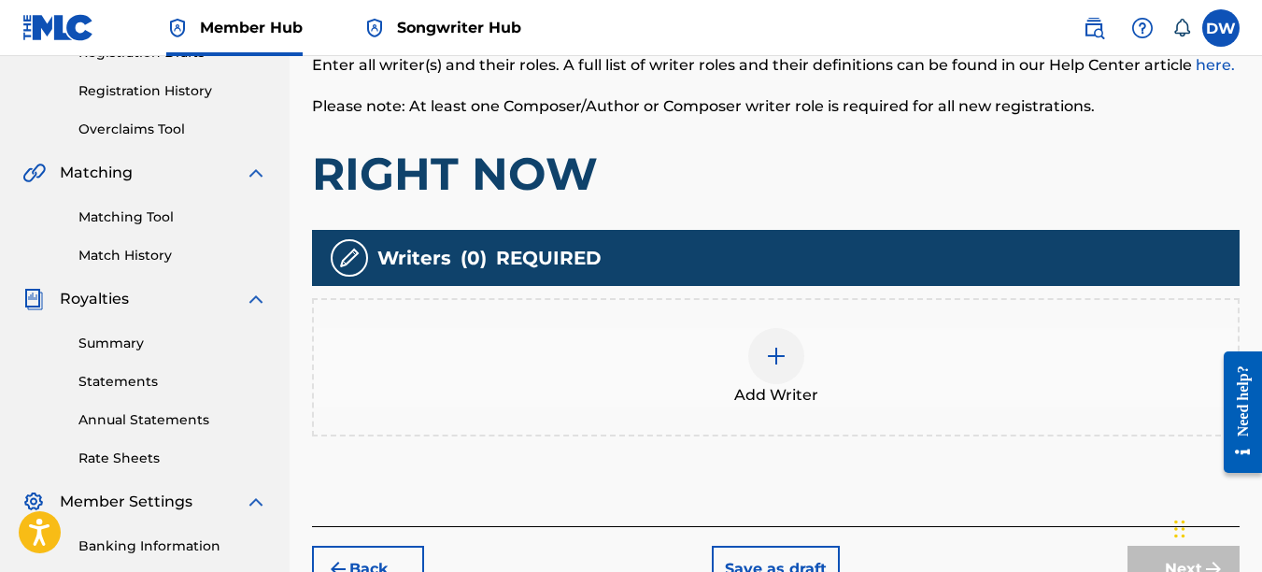
drag, startPoint x: 1264, startPoint y: 246, endPoint x: 50, endPoint y: 40, distance: 1231.9
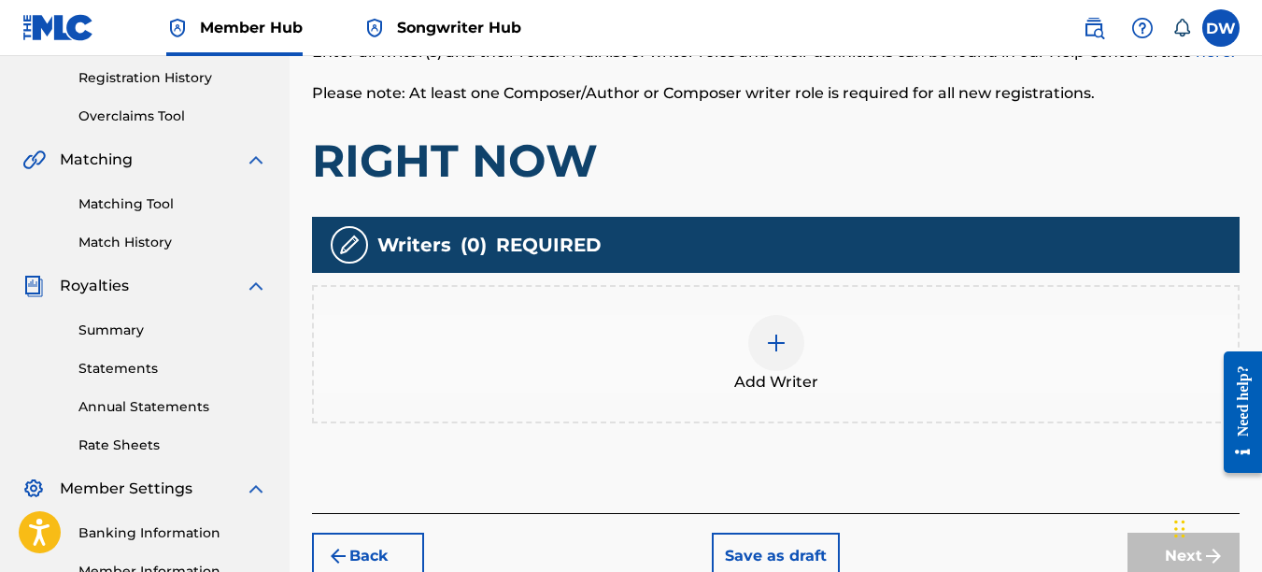
click at [769, 333] on img at bounding box center [776, 343] width 22 height 22
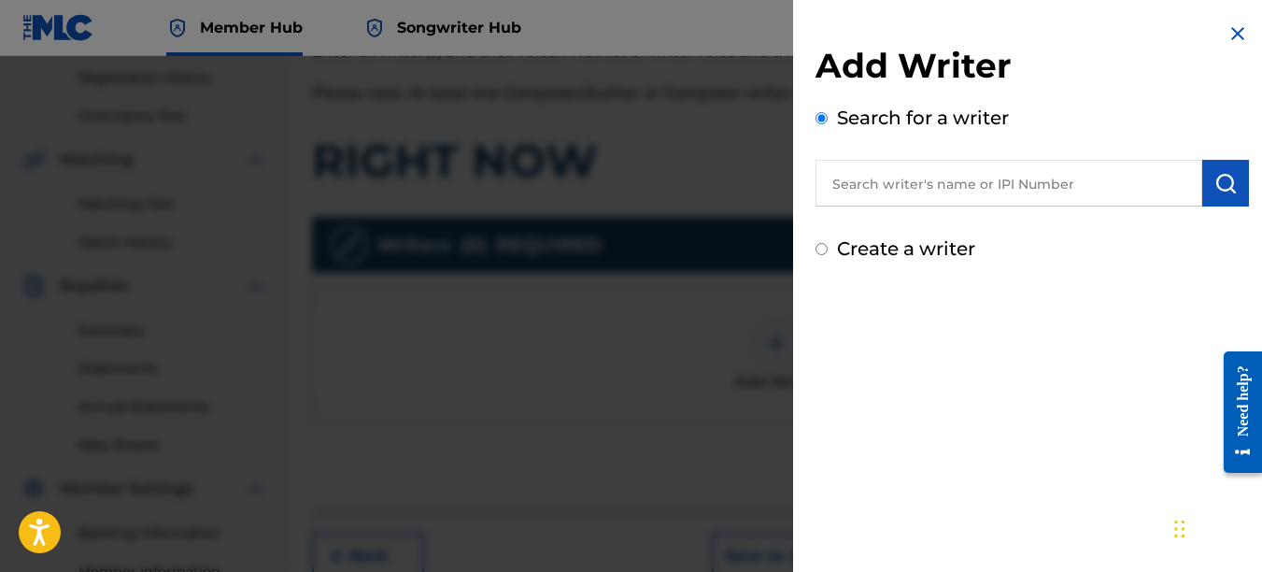
click at [867, 192] on input "text" at bounding box center [1009, 183] width 387 height 47
click at [1216, 194] on button "submit" at bounding box center [1225, 183] width 47 height 47
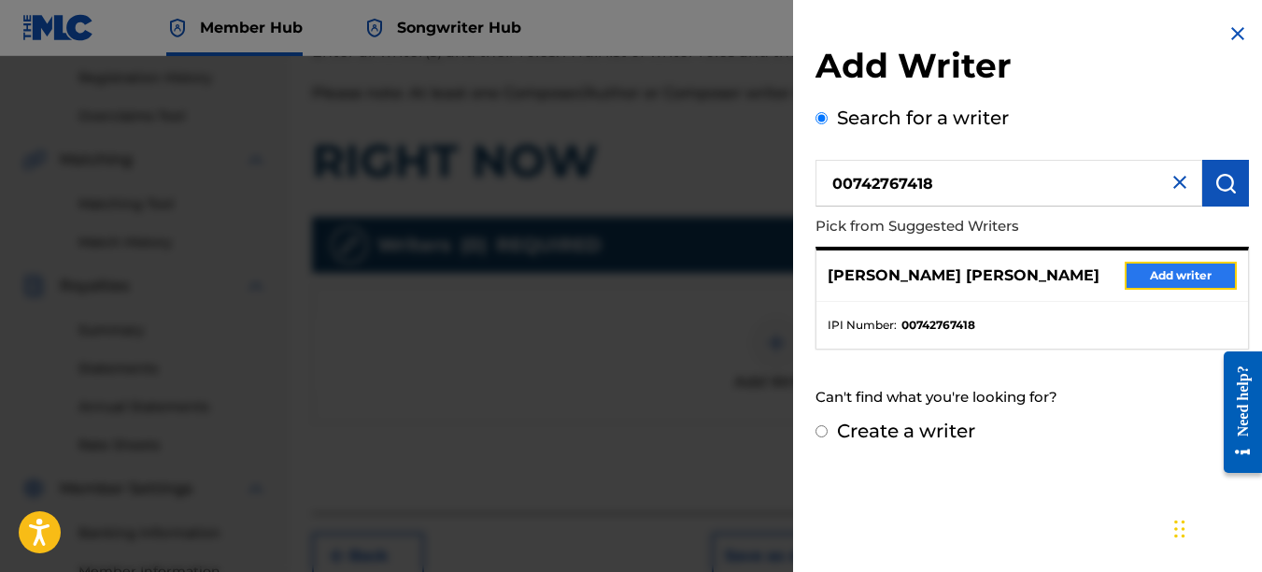
click at [1192, 269] on button "Add writer" at bounding box center [1181, 276] width 112 height 28
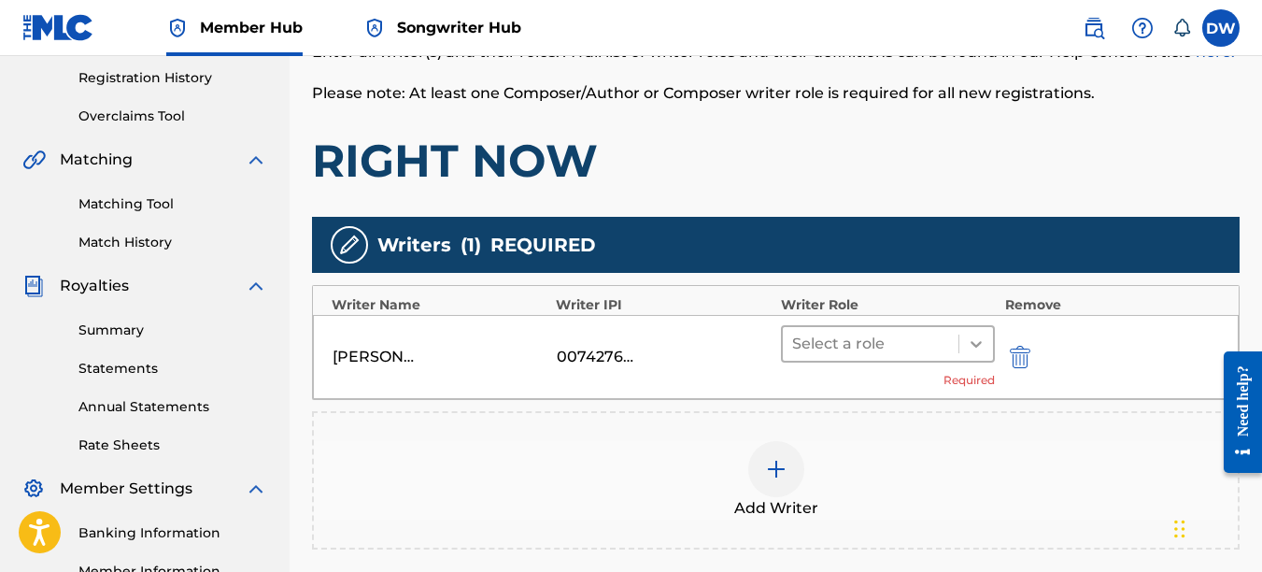
click at [973, 336] on icon at bounding box center [976, 343] width 19 height 19
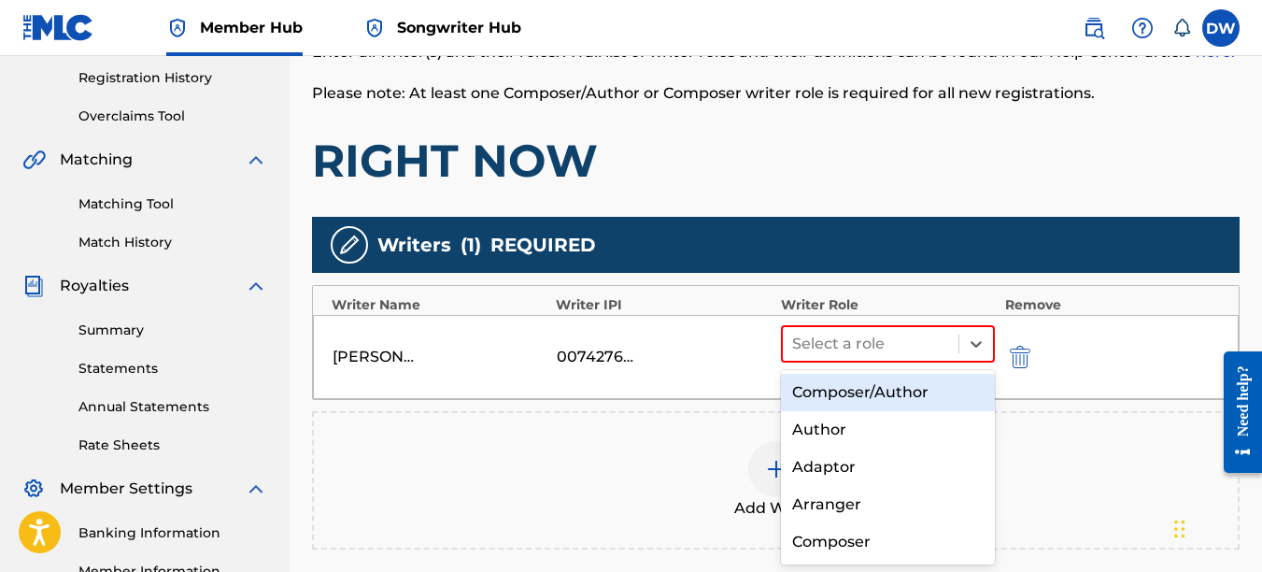
click at [918, 407] on div "Composer/Author" at bounding box center [888, 392] width 215 height 37
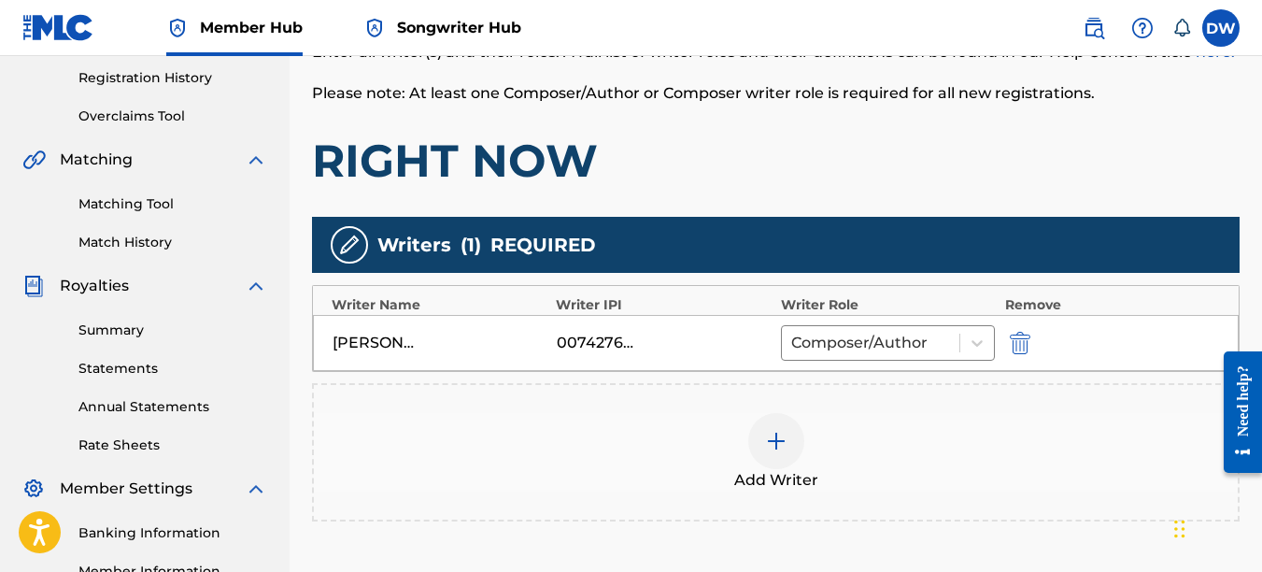
scroll to position [515, 0]
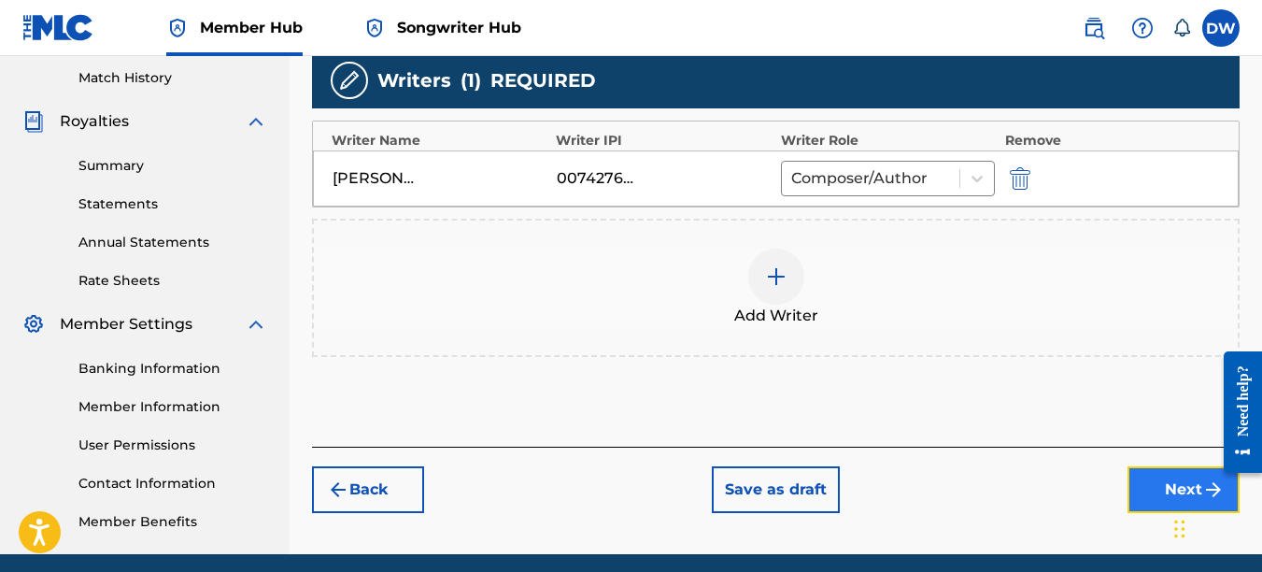
click at [1142, 486] on button "Next" at bounding box center [1184, 489] width 112 height 47
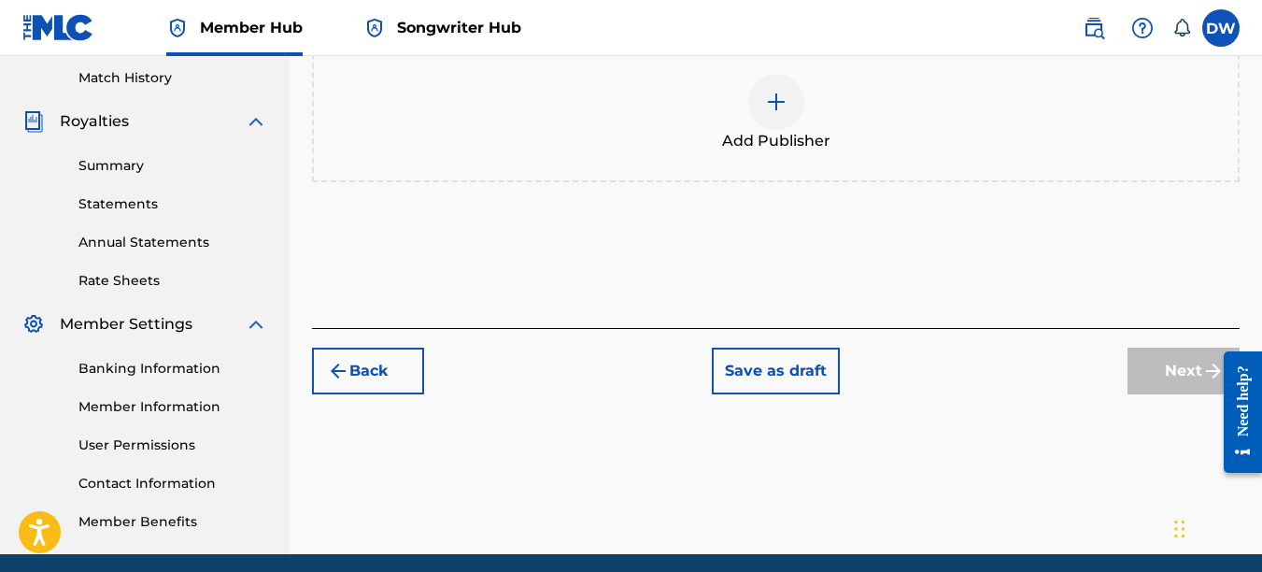
scroll to position [84, 0]
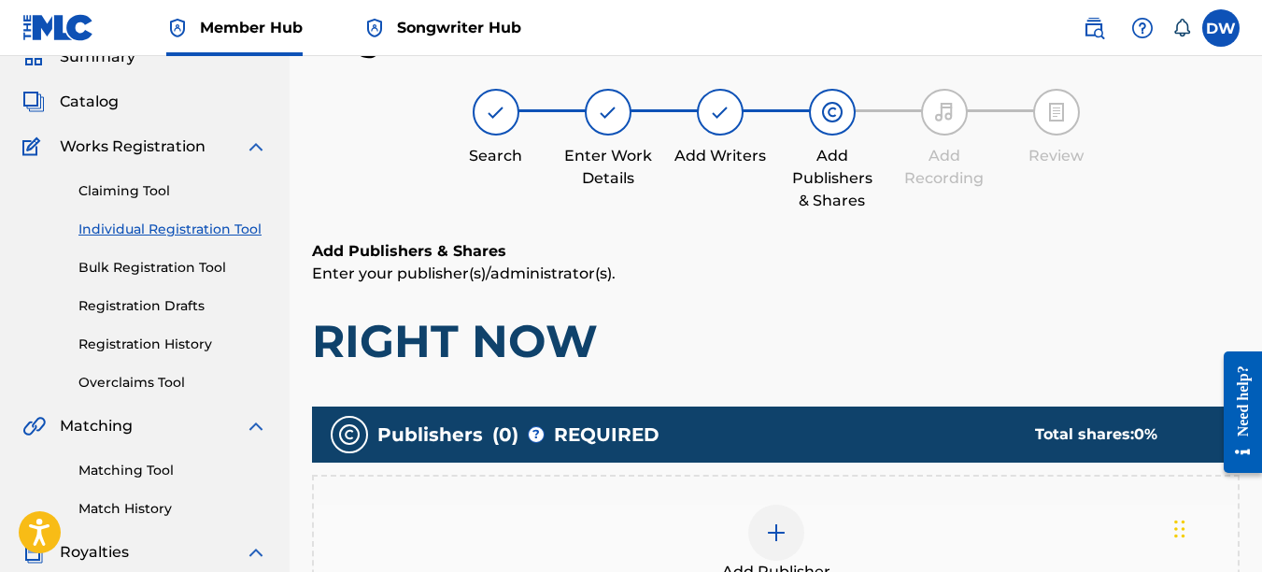
click at [784, 541] on img at bounding box center [776, 532] width 22 height 22
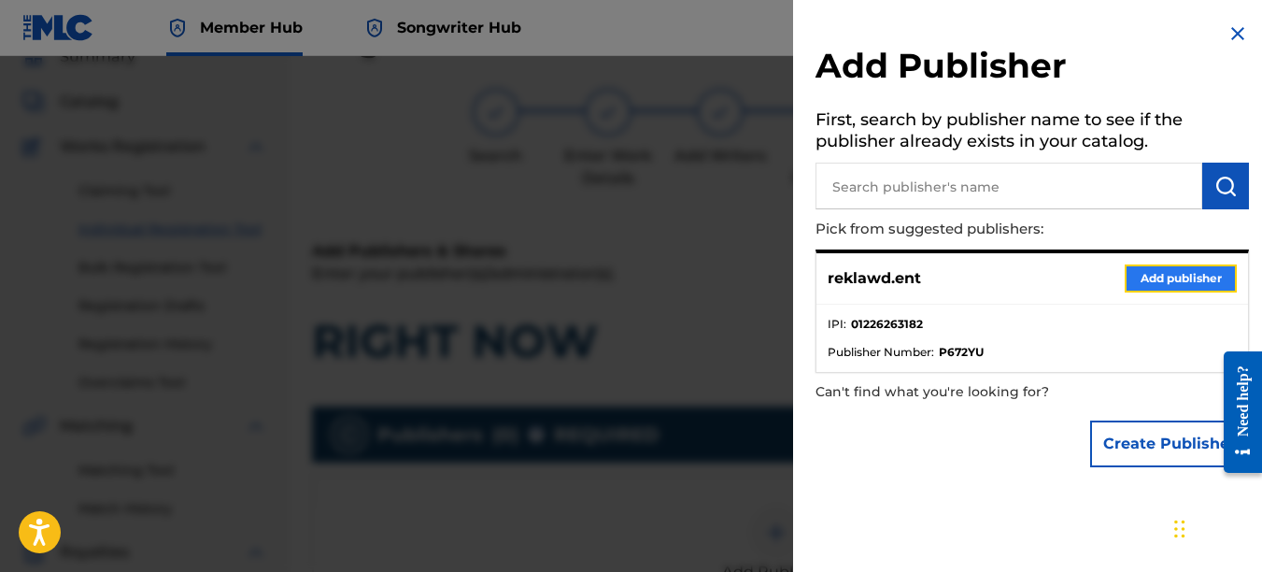
click at [1156, 277] on button "Add publisher" at bounding box center [1181, 278] width 112 height 28
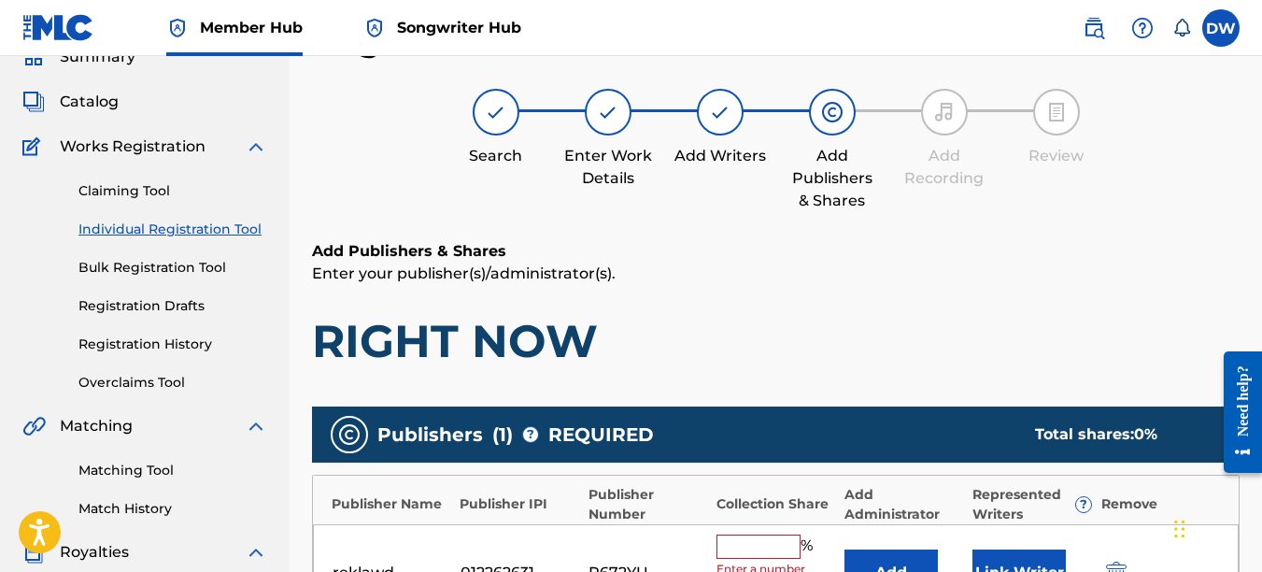
click at [772, 546] on input "text" at bounding box center [759, 546] width 84 height 24
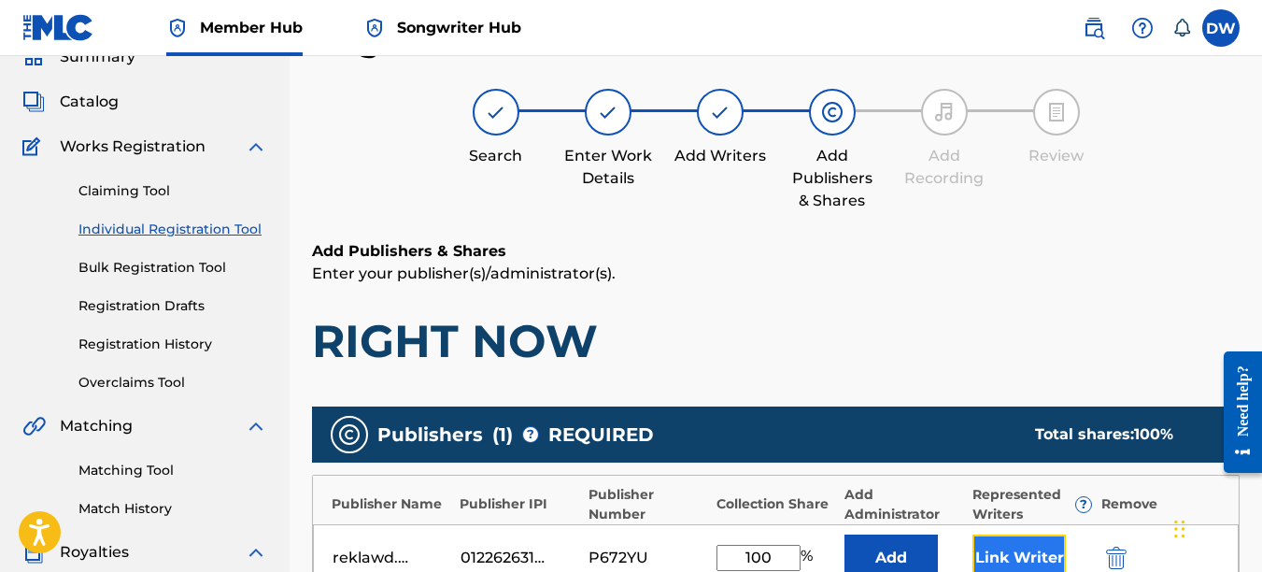
click at [999, 550] on button "Link Writer" at bounding box center [1019, 557] width 93 height 47
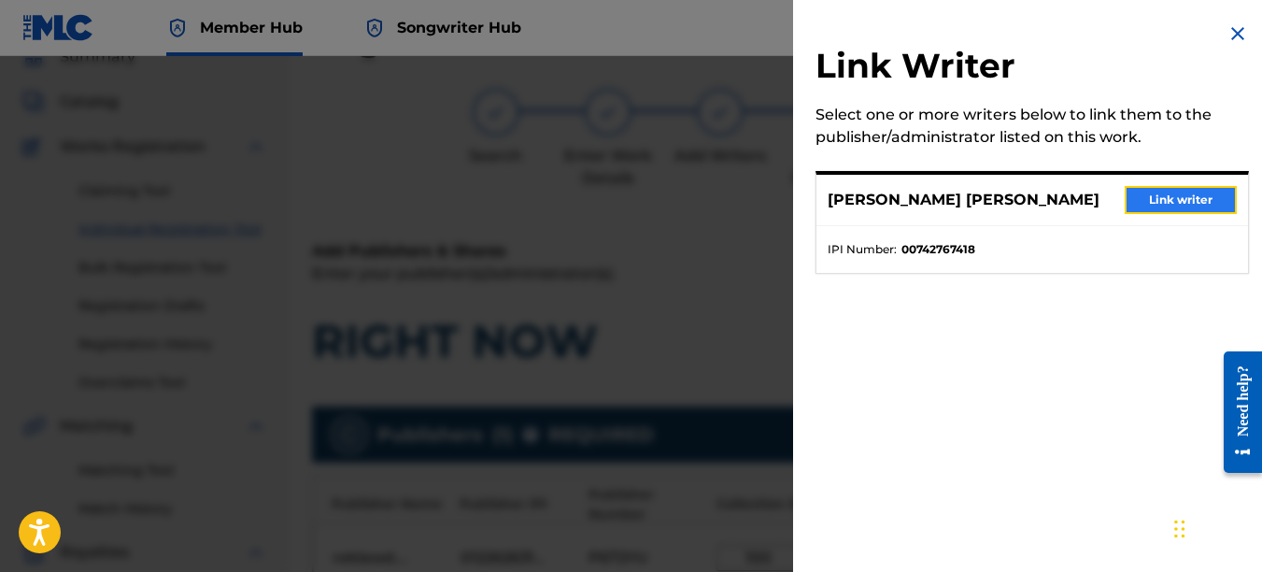
click at [1161, 197] on button "Link writer" at bounding box center [1181, 200] width 112 height 28
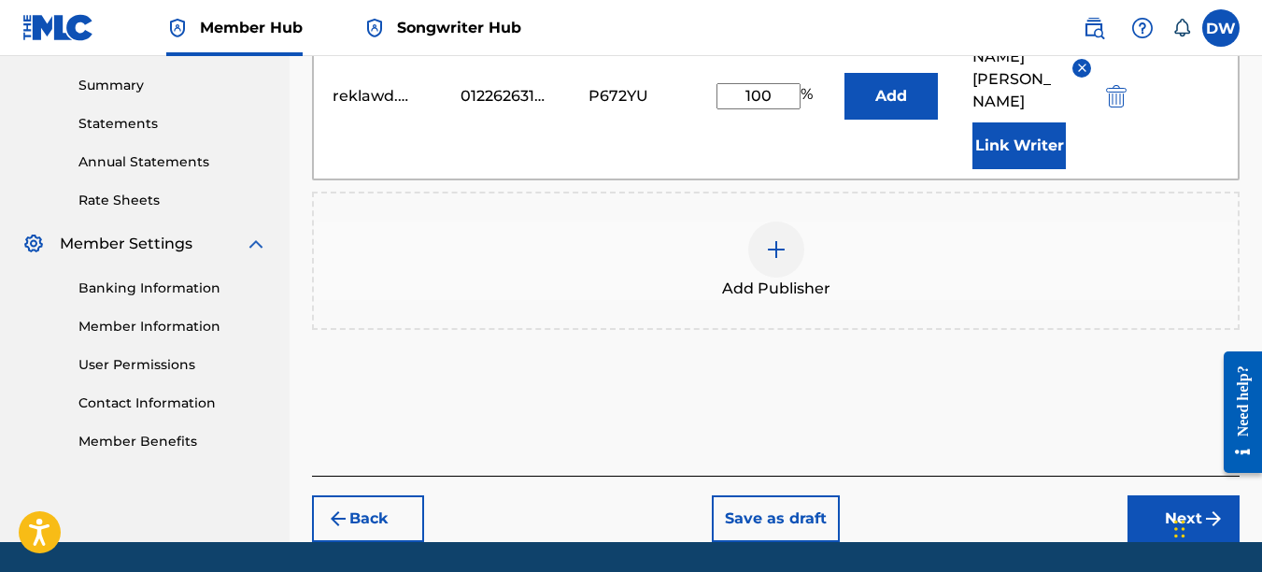
scroll to position [597, 0]
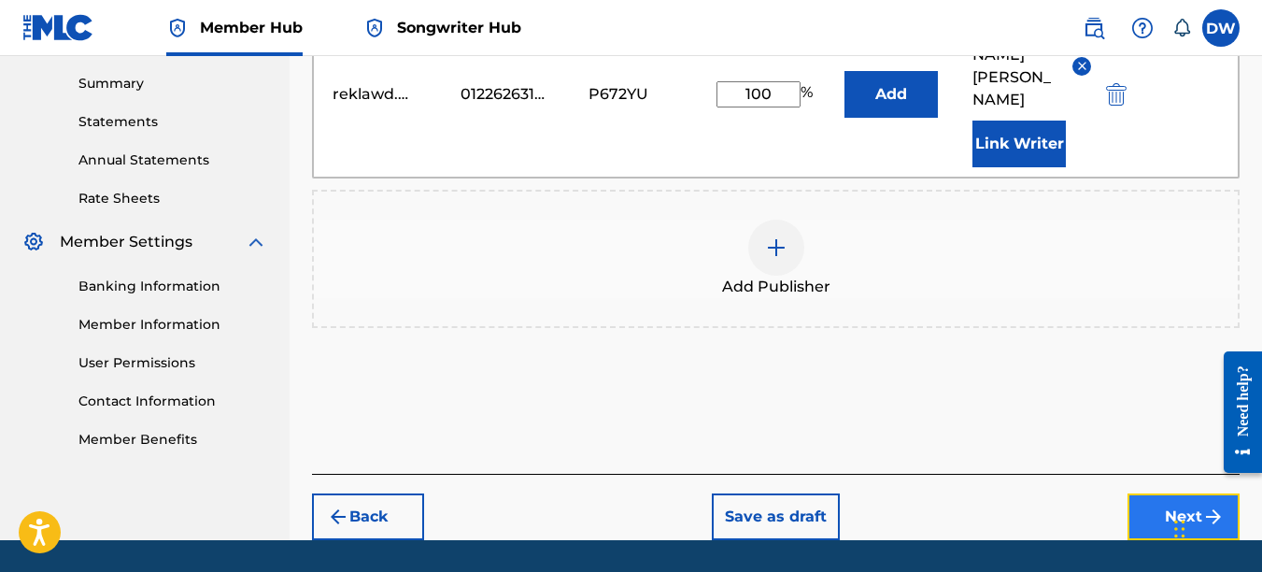
click at [1167, 493] on button "Next" at bounding box center [1184, 516] width 112 height 47
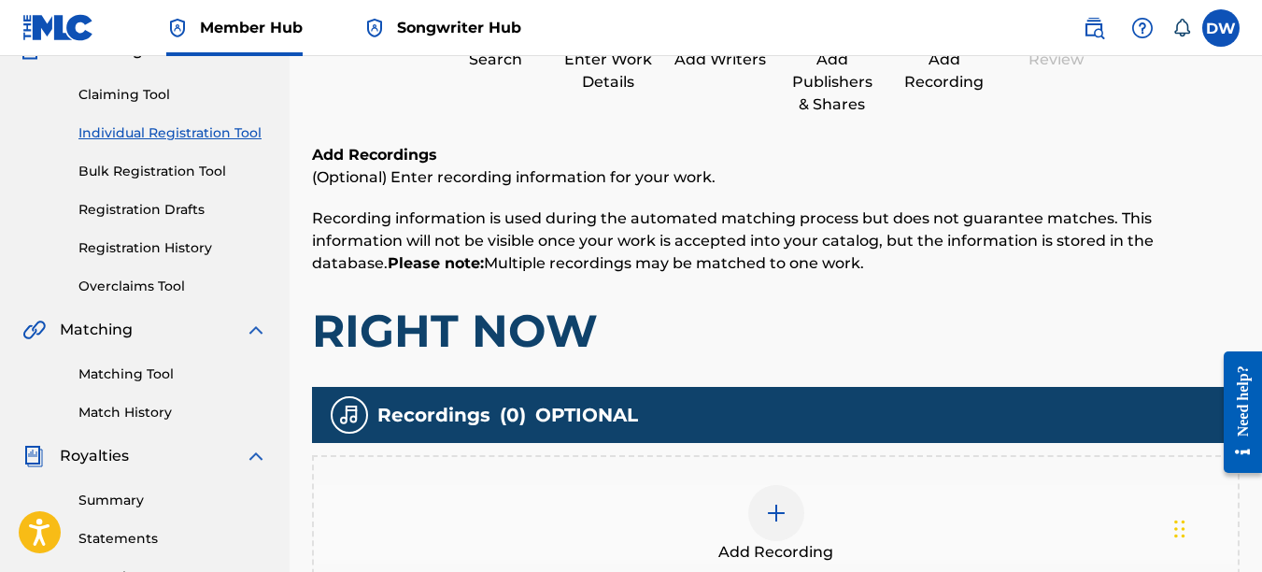
scroll to position [278, 0]
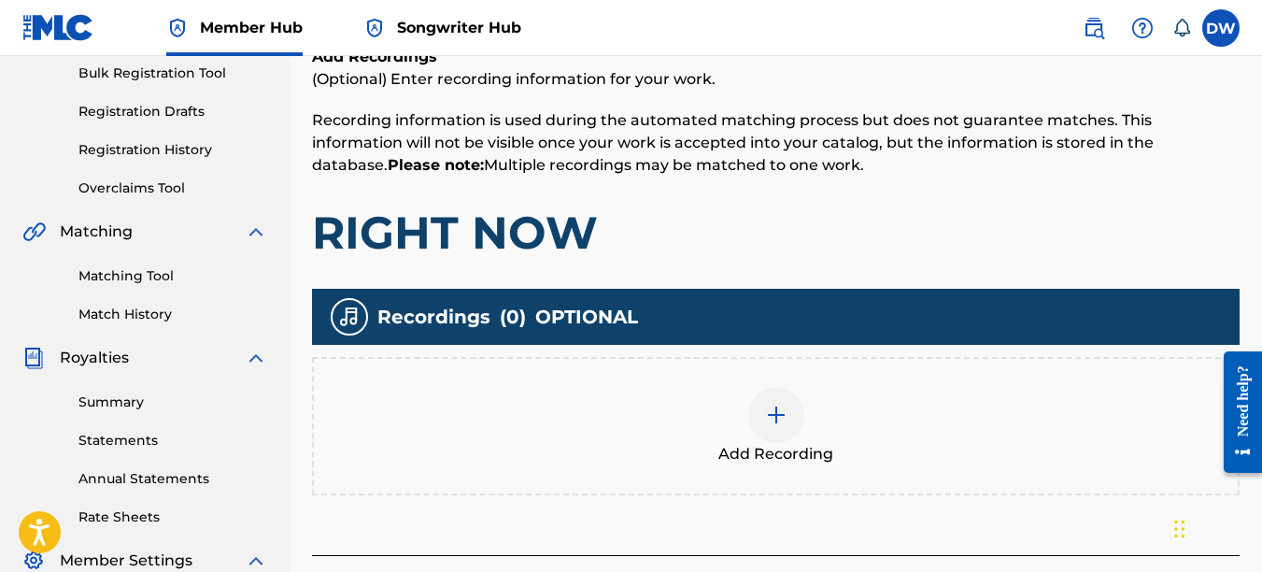
click at [775, 419] on img at bounding box center [776, 415] width 22 height 22
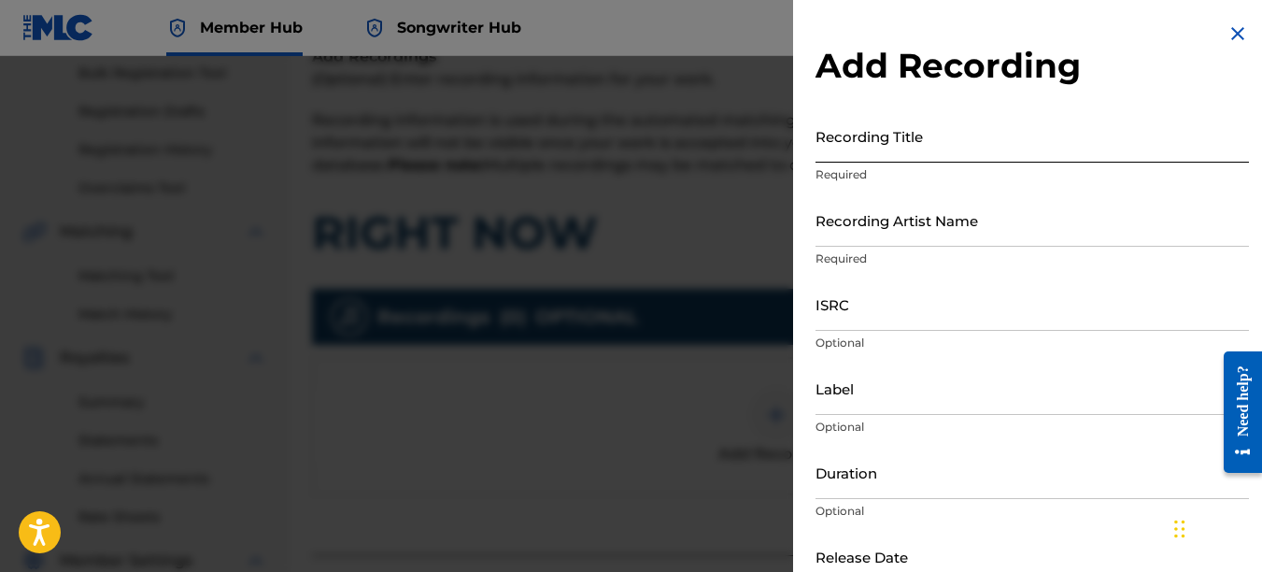
click at [865, 145] on input "Recording Title" at bounding box center [1033, 135] width 434 height 53
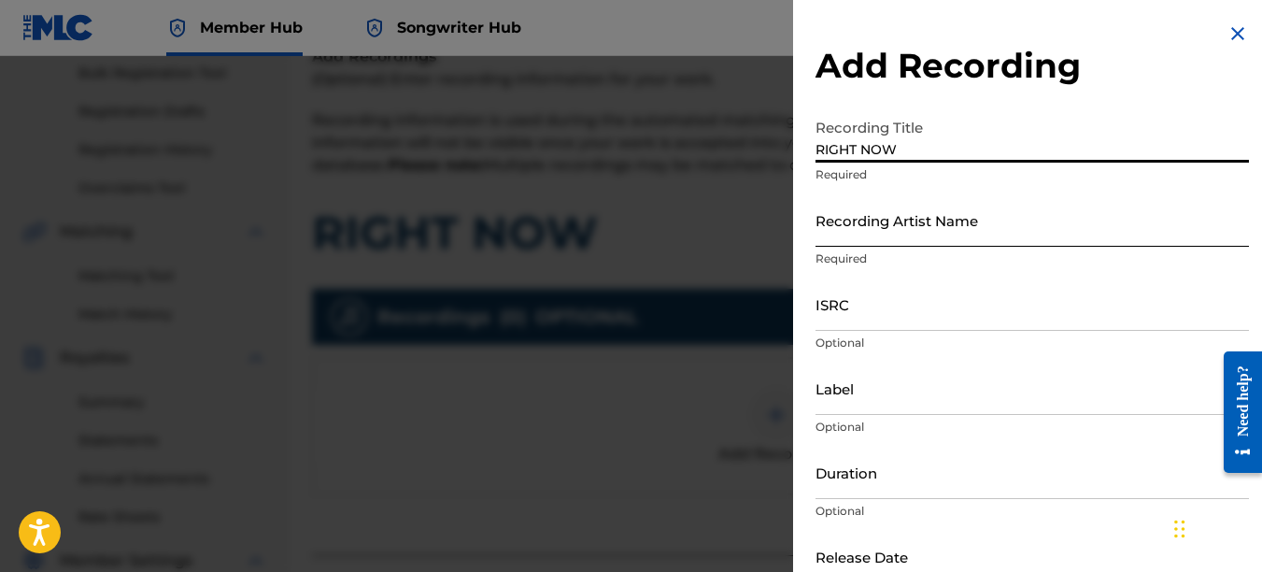
click at [858, 227] on input "Recording Artist Name" at bounding box center [1033, 219] width 434 height 53
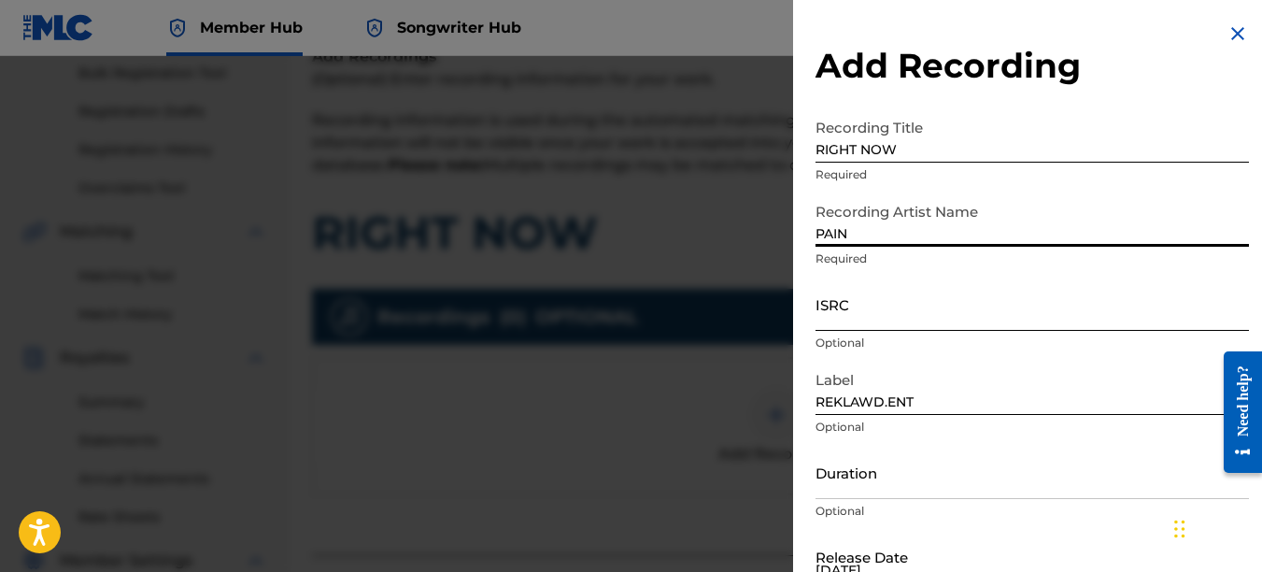
click at [869, 303] on input "ISRC" at bounding box center [1033, 303] width 434 height 53
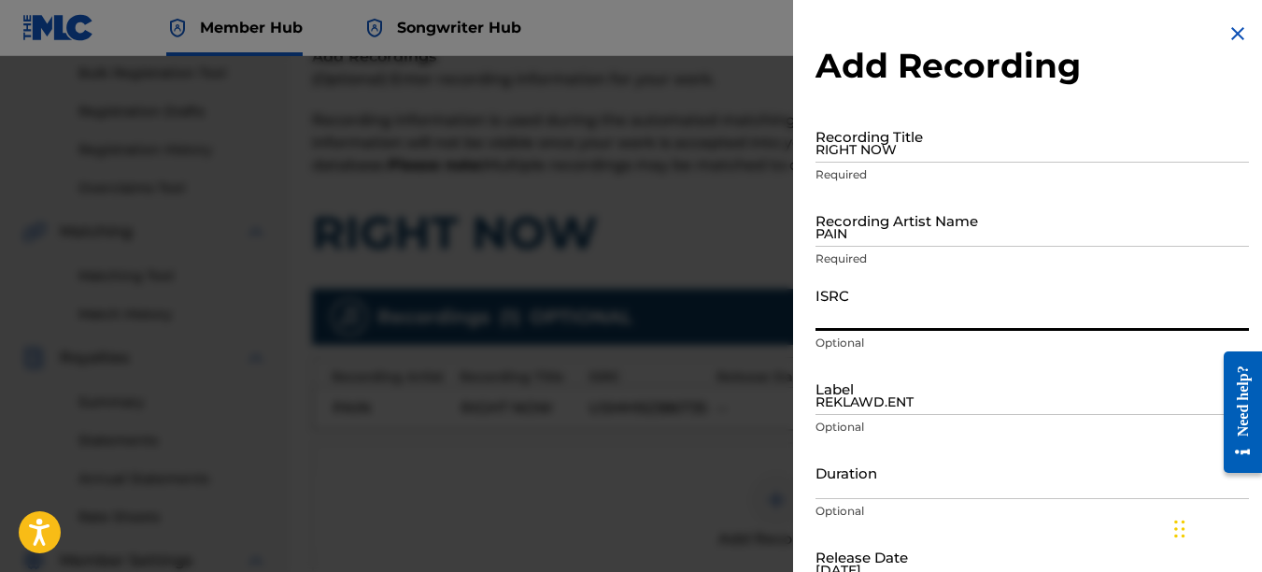
click at [1228, 28] on img at bounding box center [1238, 33] width 22 height 22
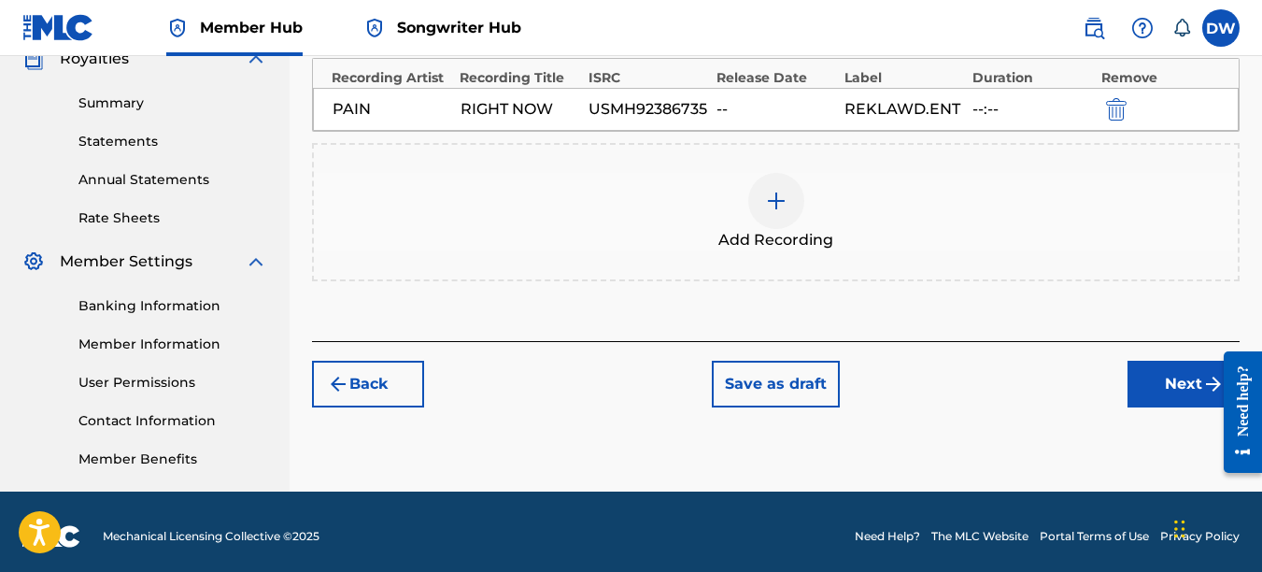
scroll to position [587, 0]
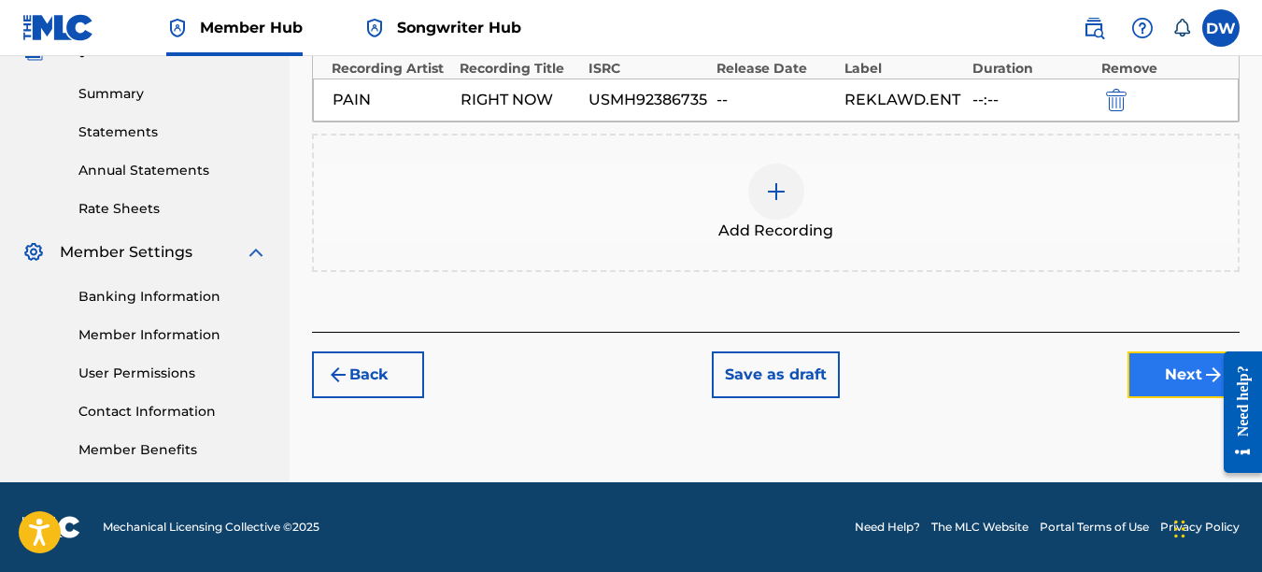
click at [1181, 363] on button "Next" at bounding box center [1184, 374] width 112 height 47
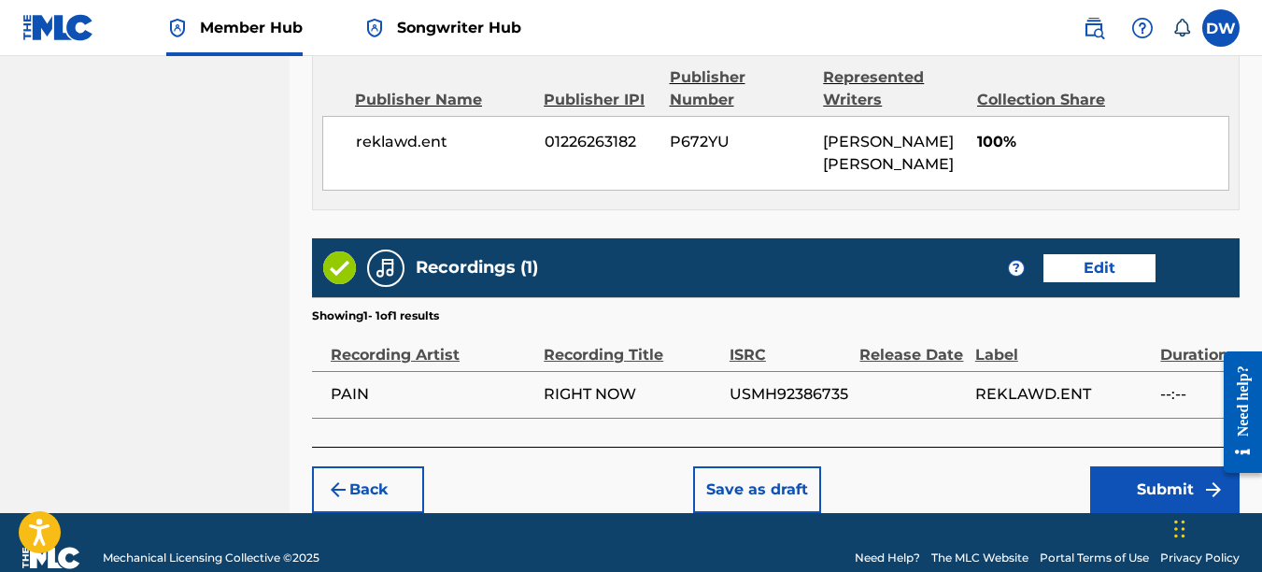
scroll to position [1053, 0]
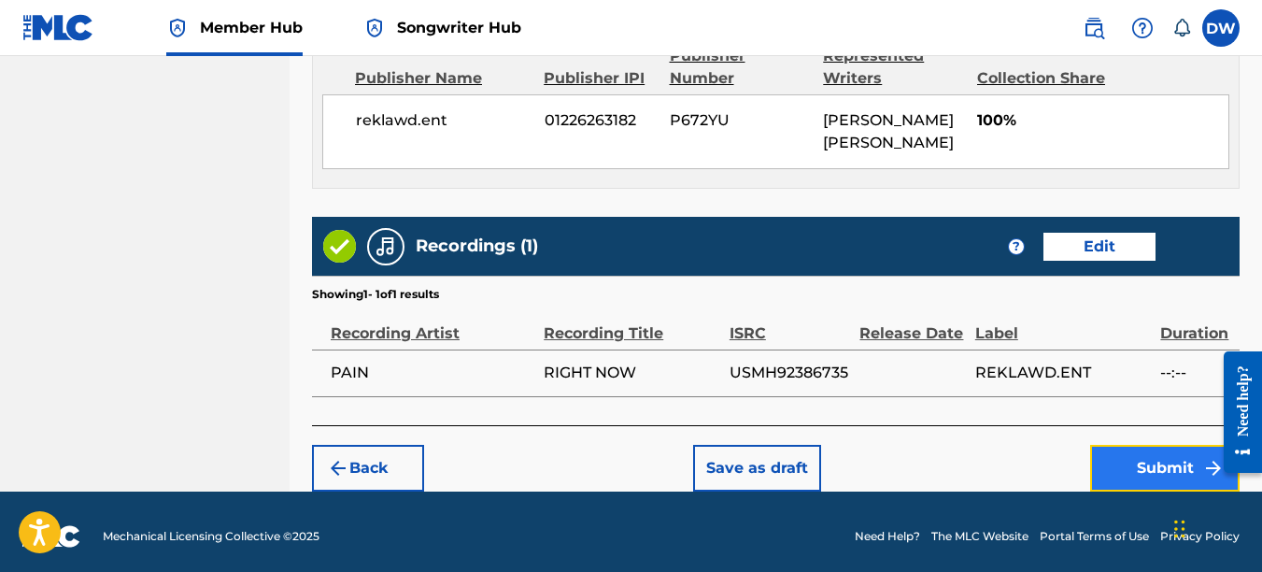
click at [1178, 453] on button "Submit" at bounding box center [1164, 468] width 149 height 47
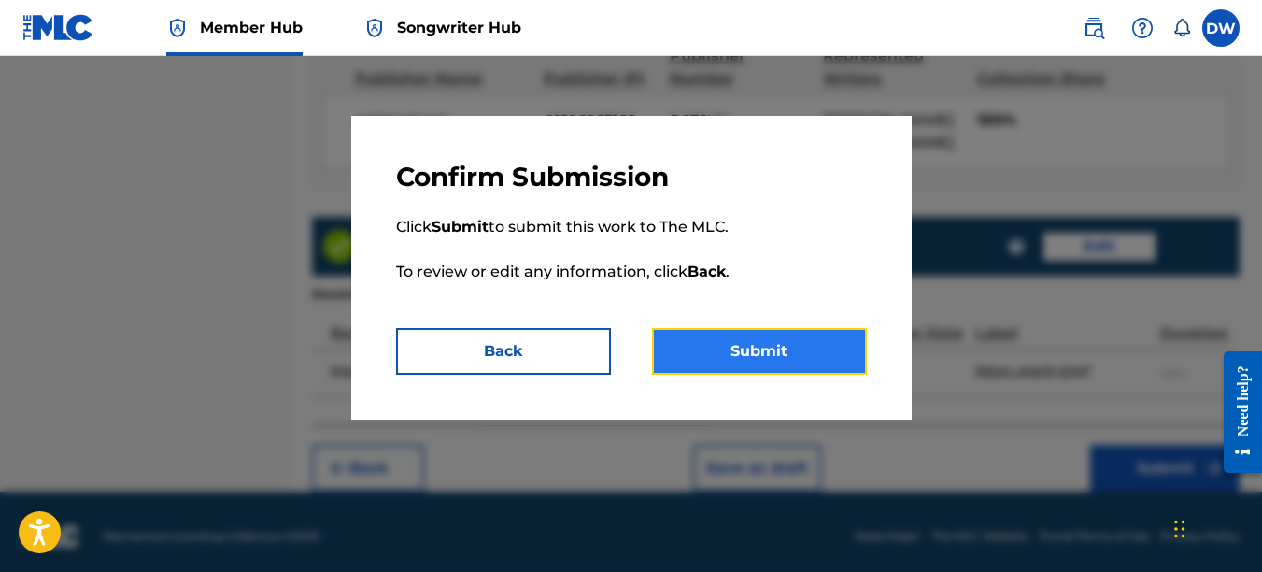
click at [849, 363] on button "Submit" at bounding box center [759, 351] width 215 height 47
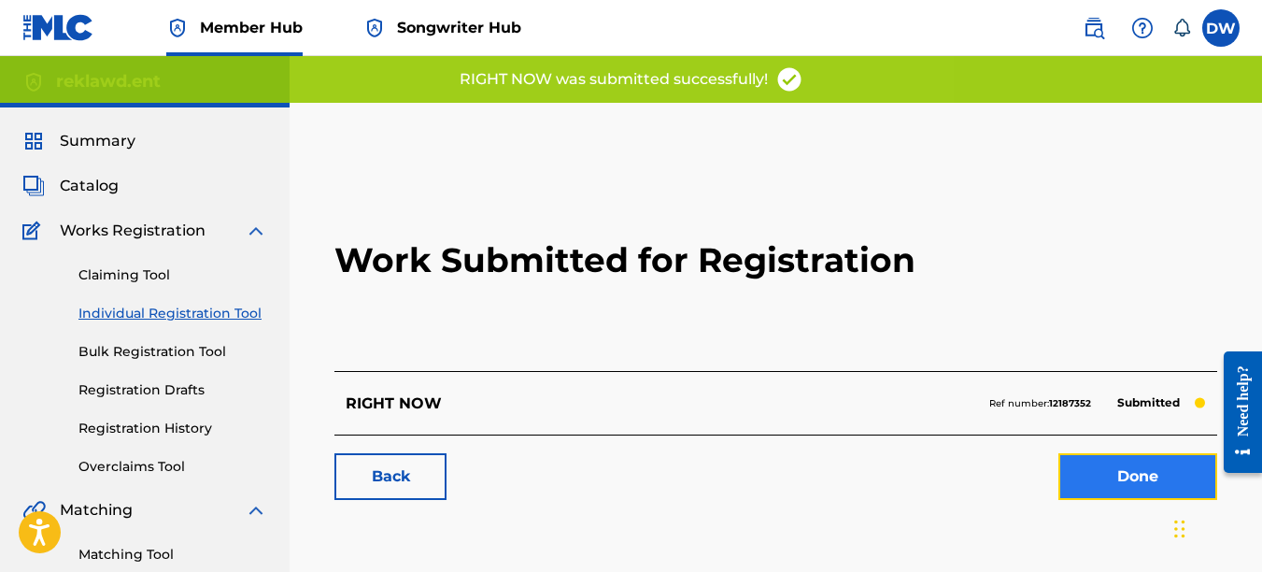
click at [1136, 466] on link "Done" at bounding box center [1138, 476] width 159 height 47
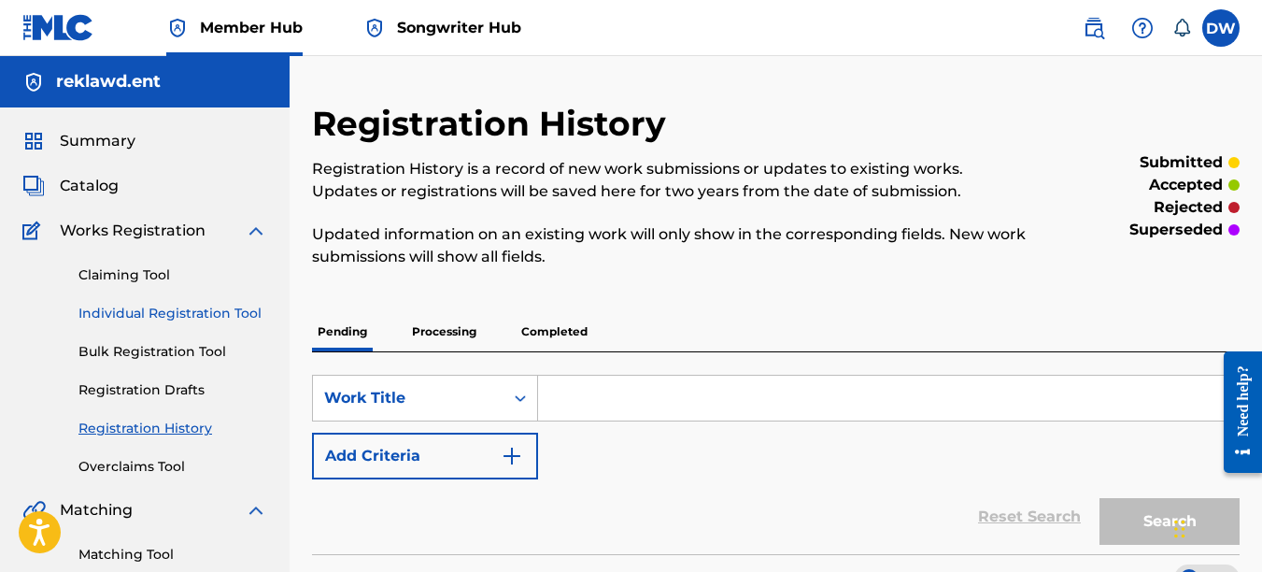
click at [239, 310] on link "Individual Registration Tool" at bounding box center [172, 314] width 189 height 20
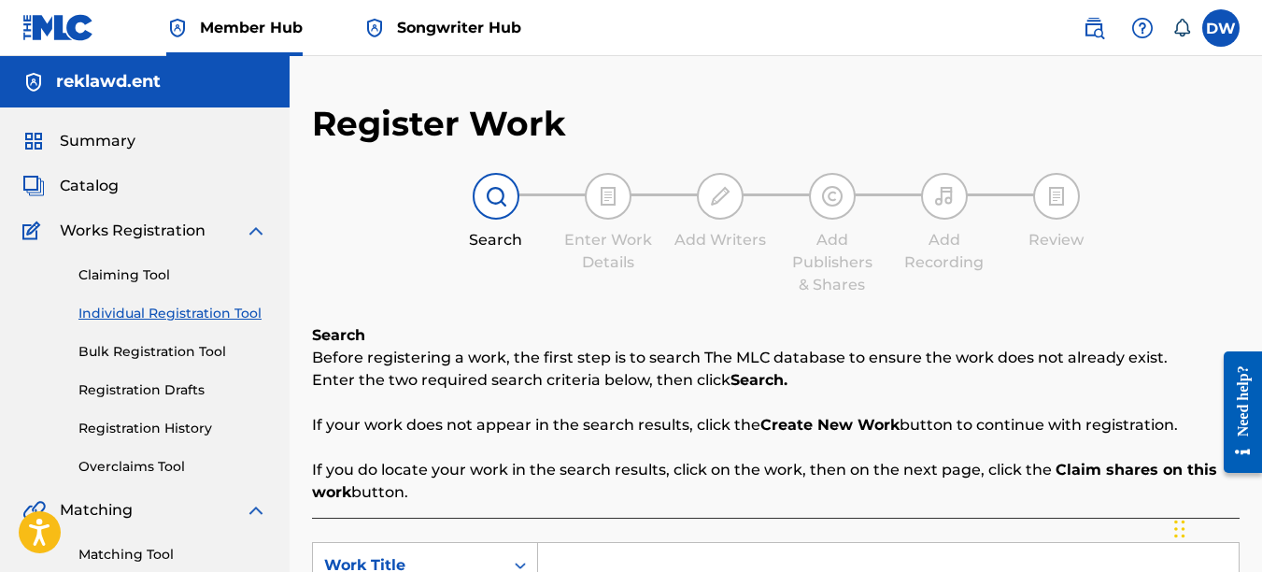
scroll to position [225, 0]
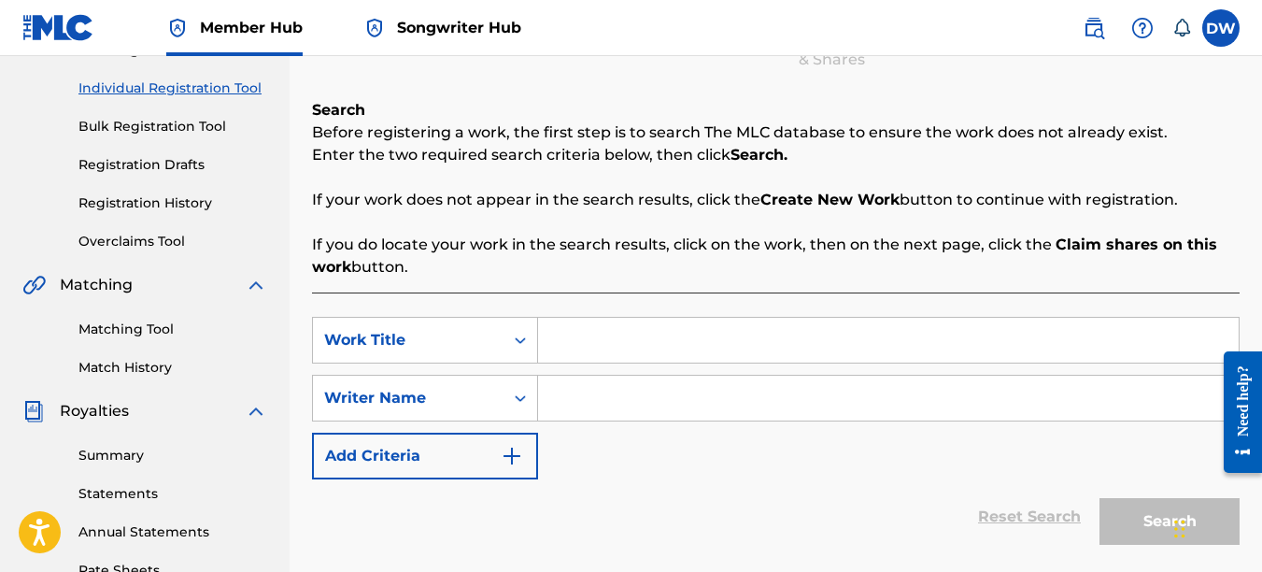
click at [730, 345] on input "Search Form" at bounding box center [888, 340] width 701 height 45
click at [730, 403] on input "Search Form" at bounding box center [888, 398] width 701 height 45
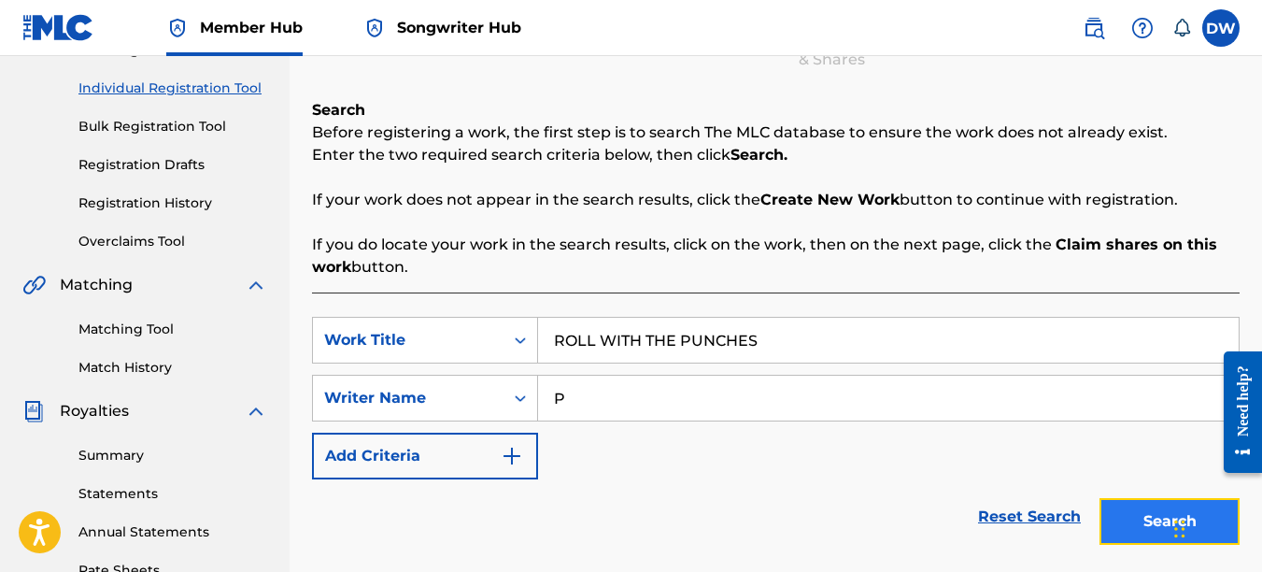
click at [1140, 506] on button "Search" at bounding box center [1170, 521] width 140 height 47
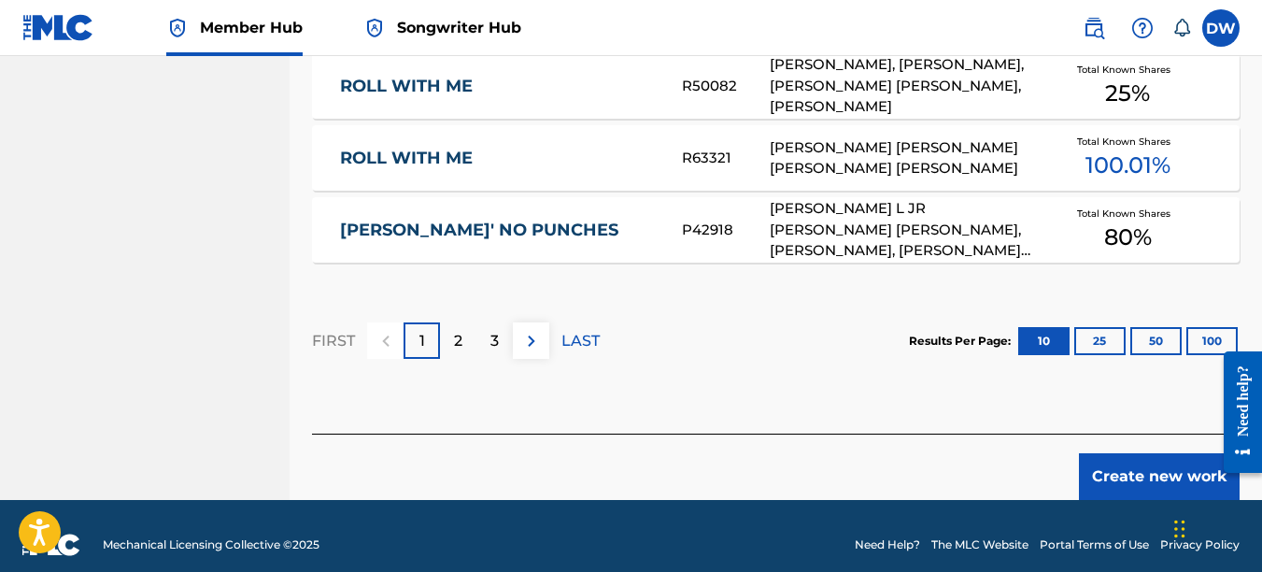
scroll to position [1363, 0]
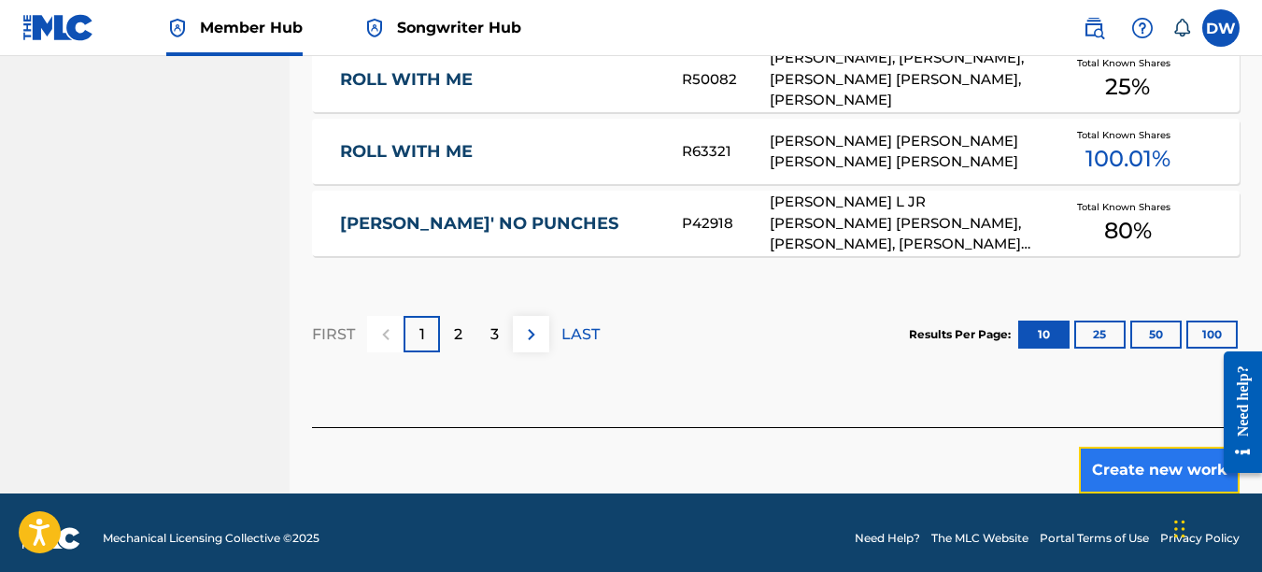
drag, startPoint x: 1134, startPoint y: 454, endPoint x: 49, endPoint y: 28, distance: 1166.3
click at [1134, 454] on button "Create new work" at bounding box center [1159, 470] width 161 height 47
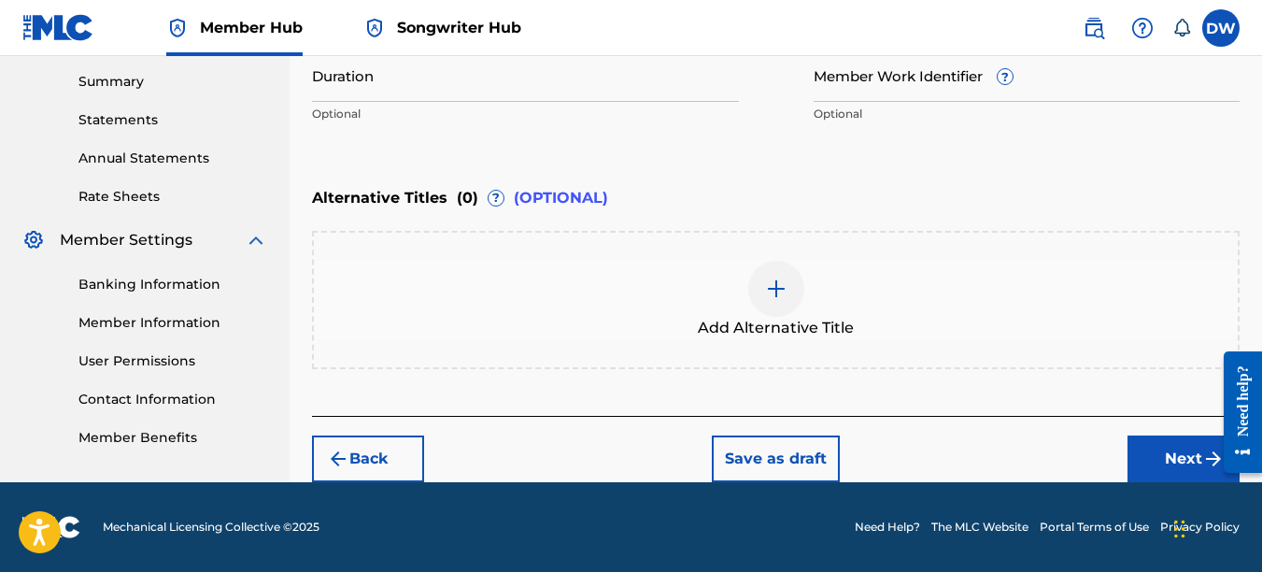
scroll to position [500, 0]
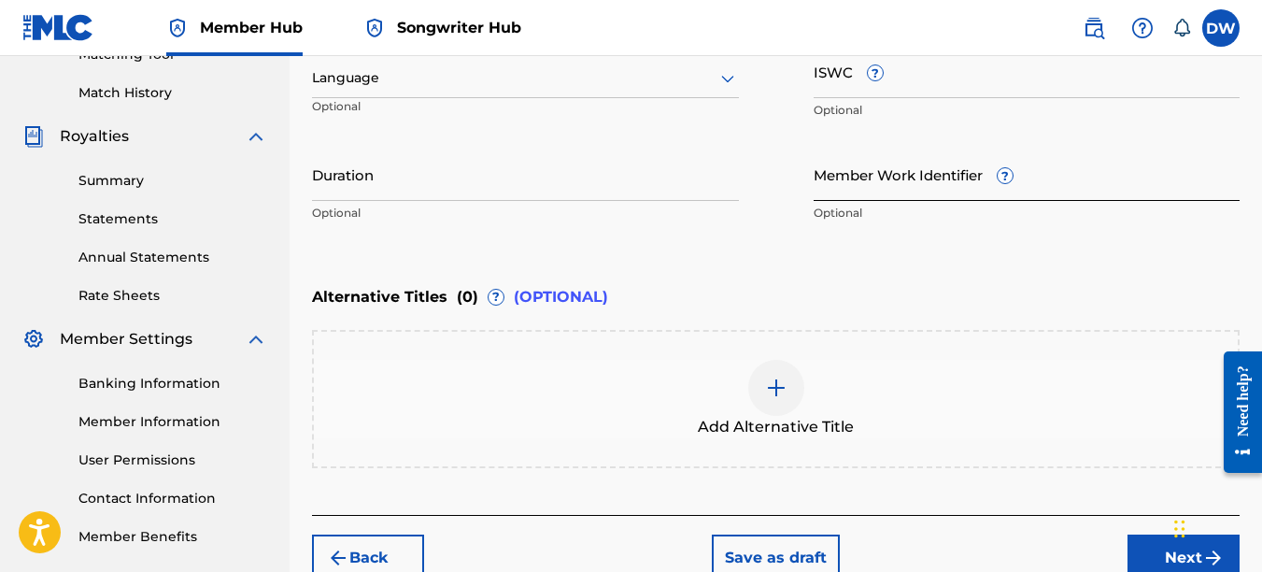
click at [824, 179] on input "Member Work Identifier ?" at bounding box center [1027, 174] width 427 height 53
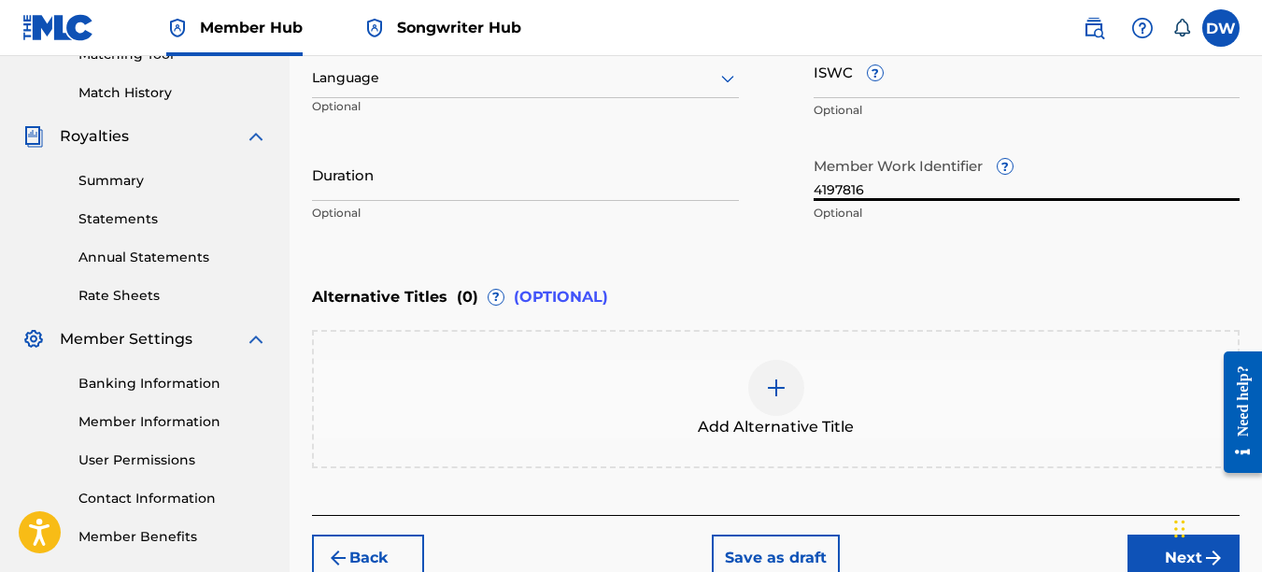
click at [730, 83] on icon at bounding box center [728, 78] width 22 height 22
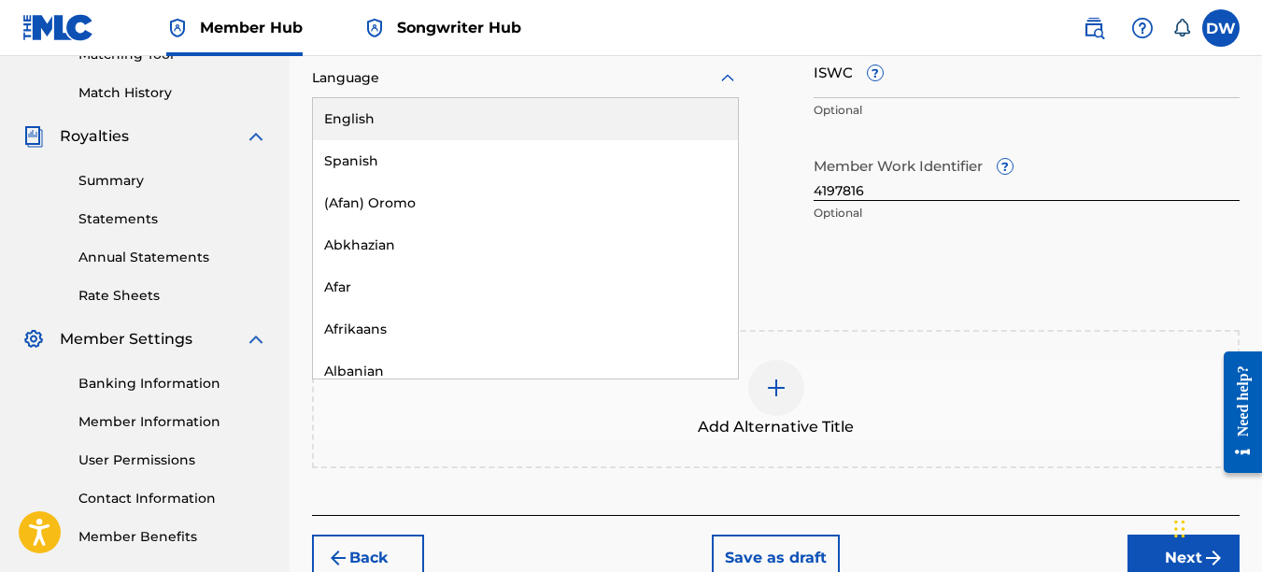
click at [684, 115] on div "English" at bounding box center [525, 119] width 425 height 42
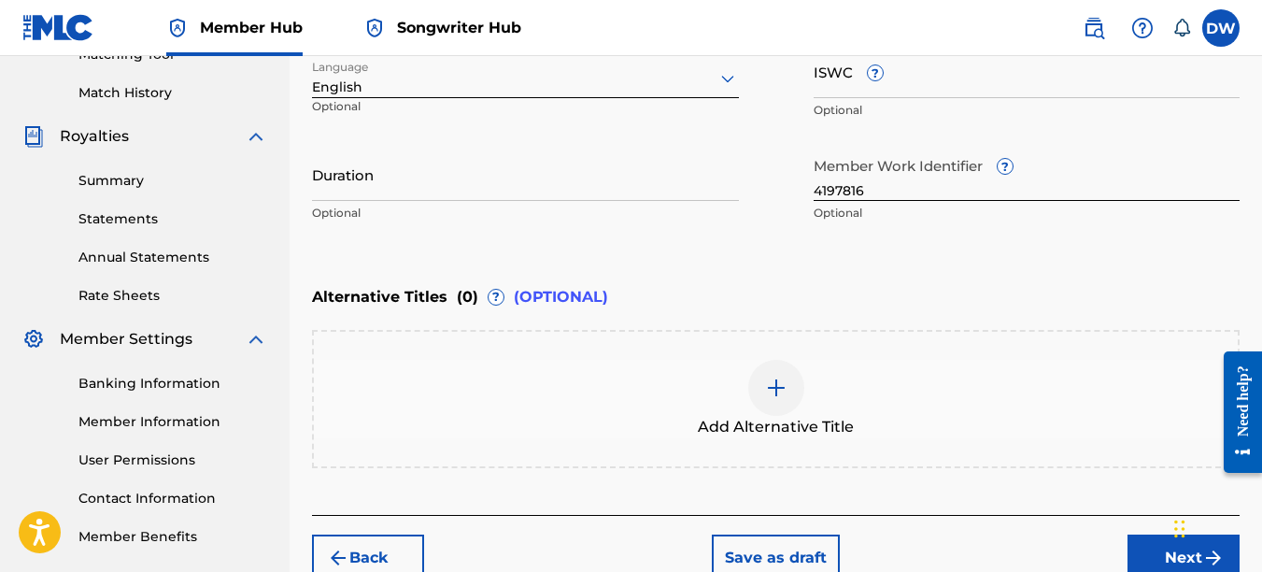
scroll to position [532, 0]
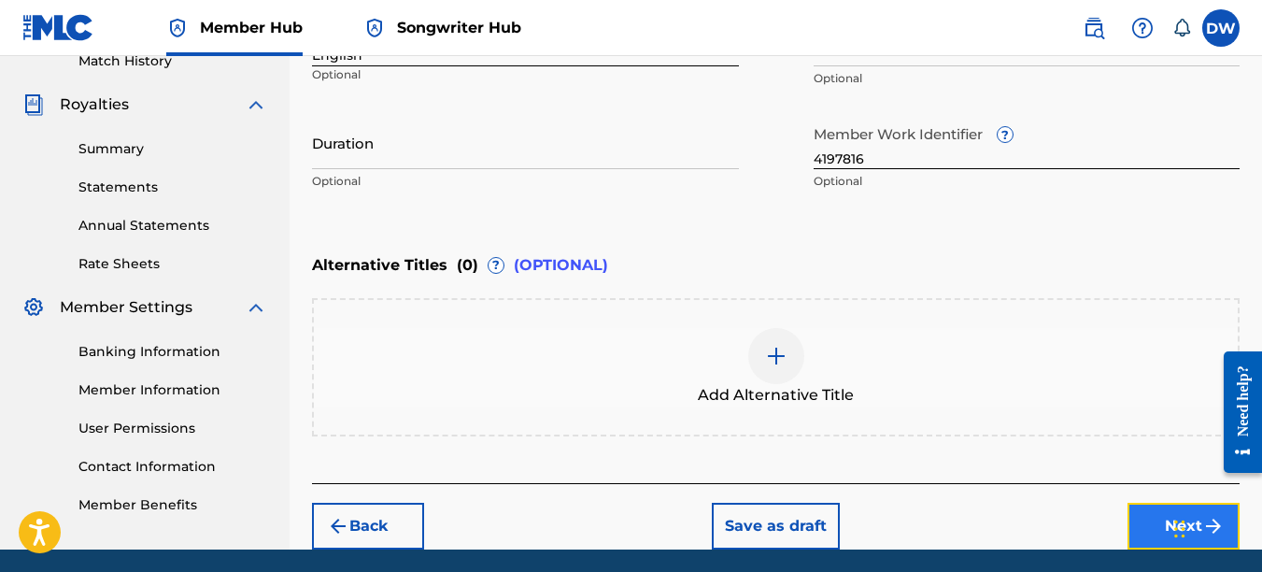
click at [1146, 505] on button "Next" at bounding box center [1184, 526] width 112 height 47
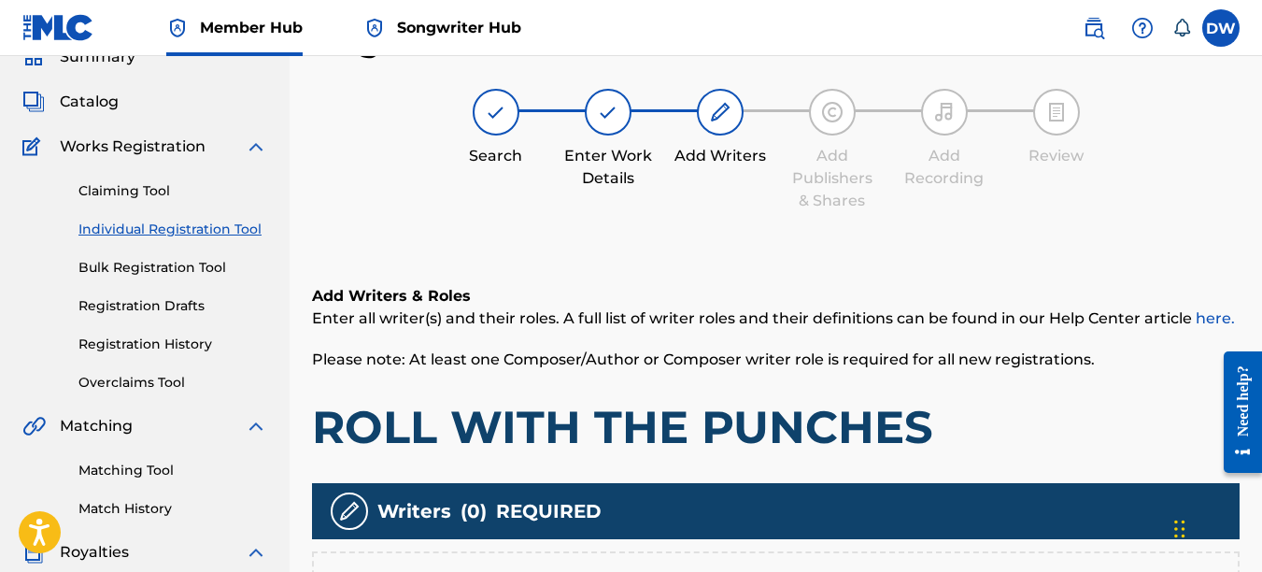
scroll to position [380, 0]
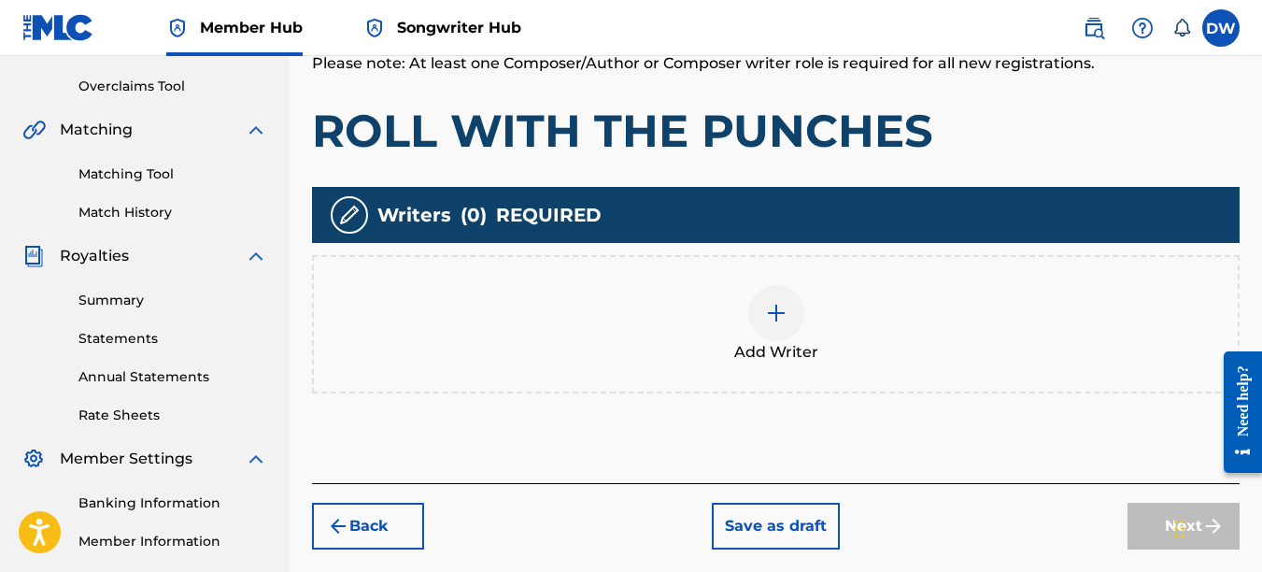
click at [762, 321] on div at bounding box center [776, 313] width 56 height 56
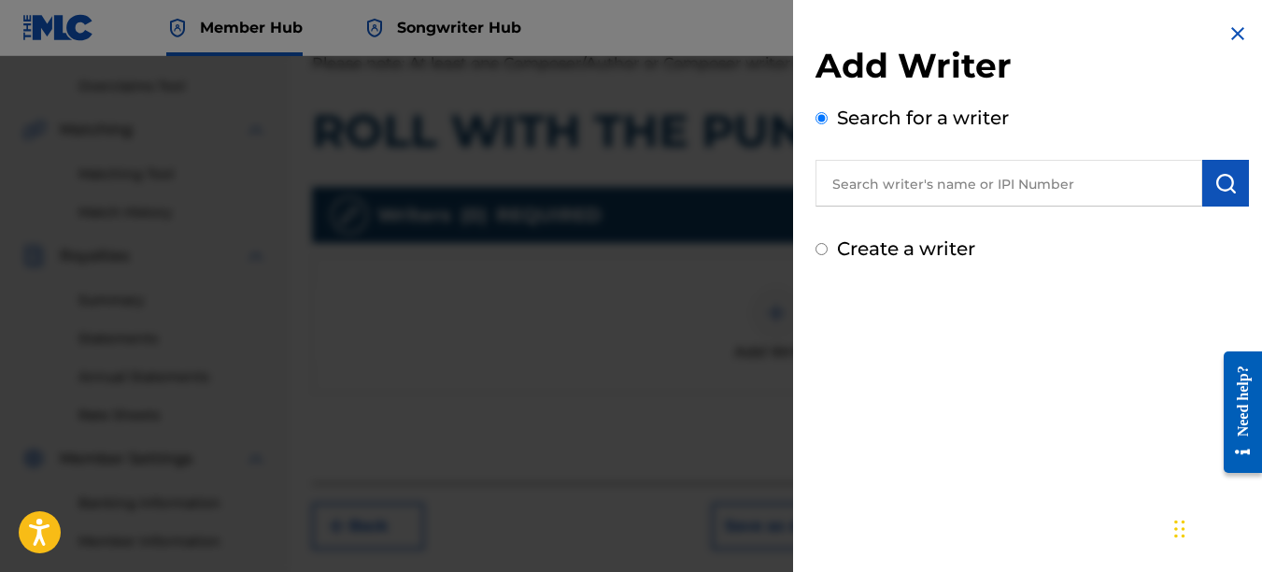
click at [897, 183] on input "text" at bounding box center [1009, 183] width 387 height 47
click at [1215, 179] on img "submit" at bounding box center [1226, 183] width 22 height 22
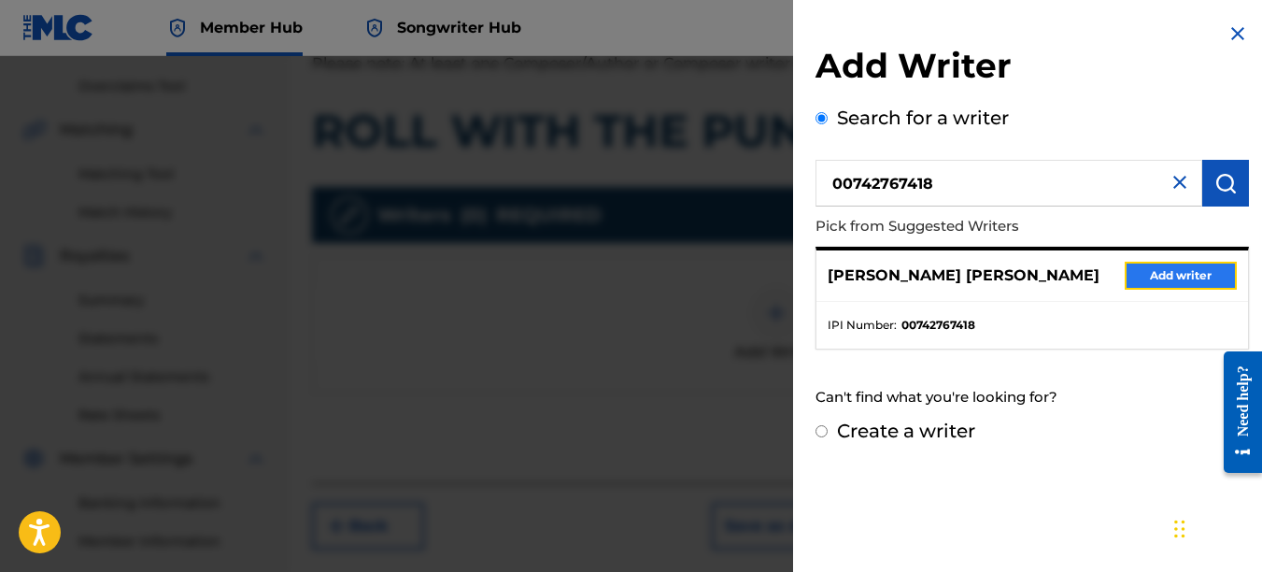
click at [1183, 272] on button "Add writer" at bounding box center [1181, 276] width 112 height 28
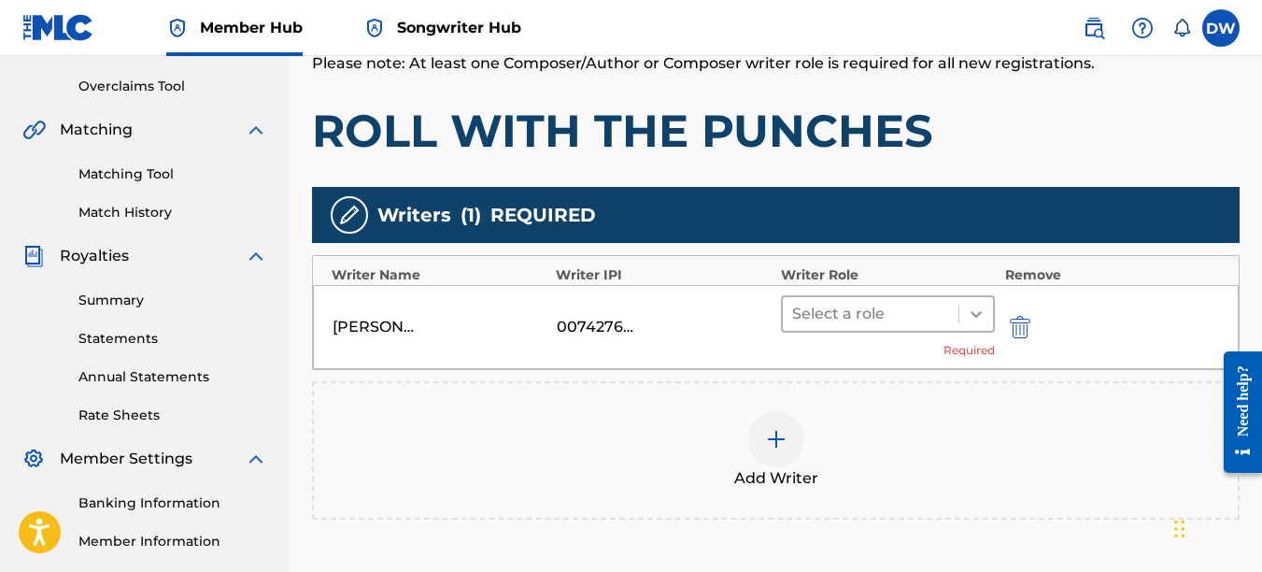
click at [974, 306] on icon at bounding box center [976, 314] width 19 height 19
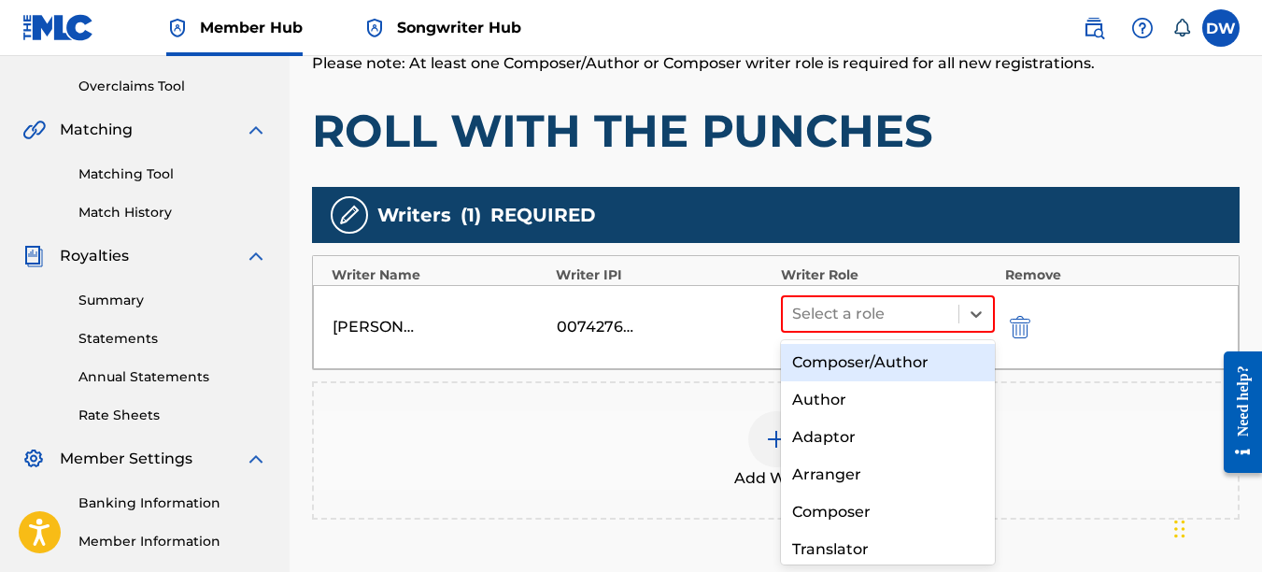
click at [924, 366] on div "Composer/Author" at bounding box center [888, 362] width 215 height 37
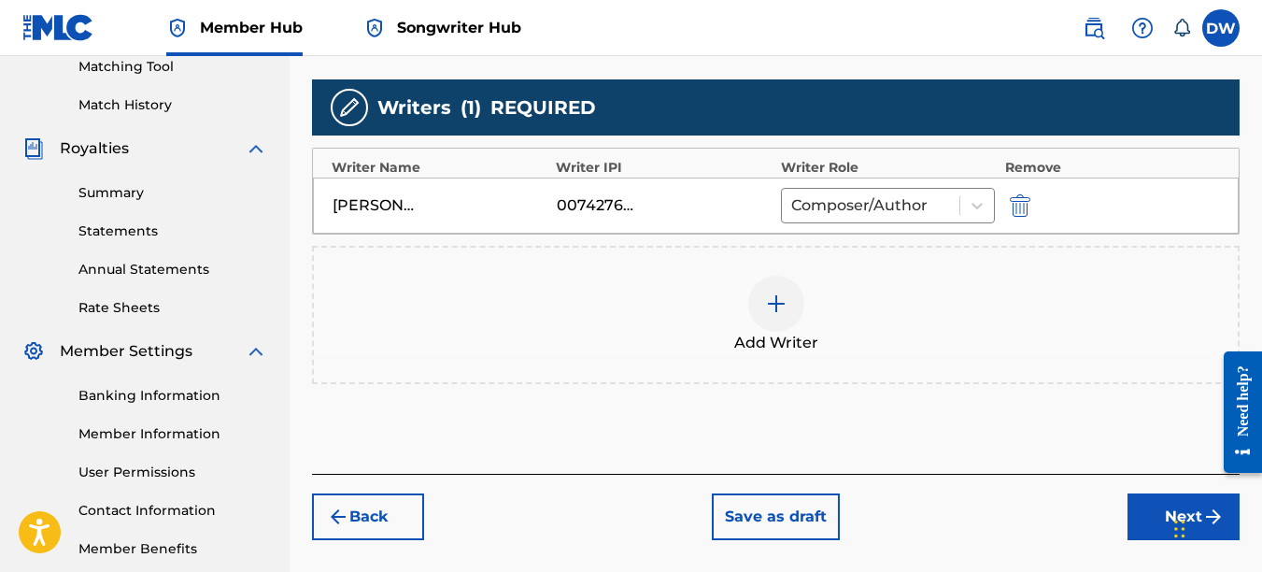
scroll to position [522, 0]
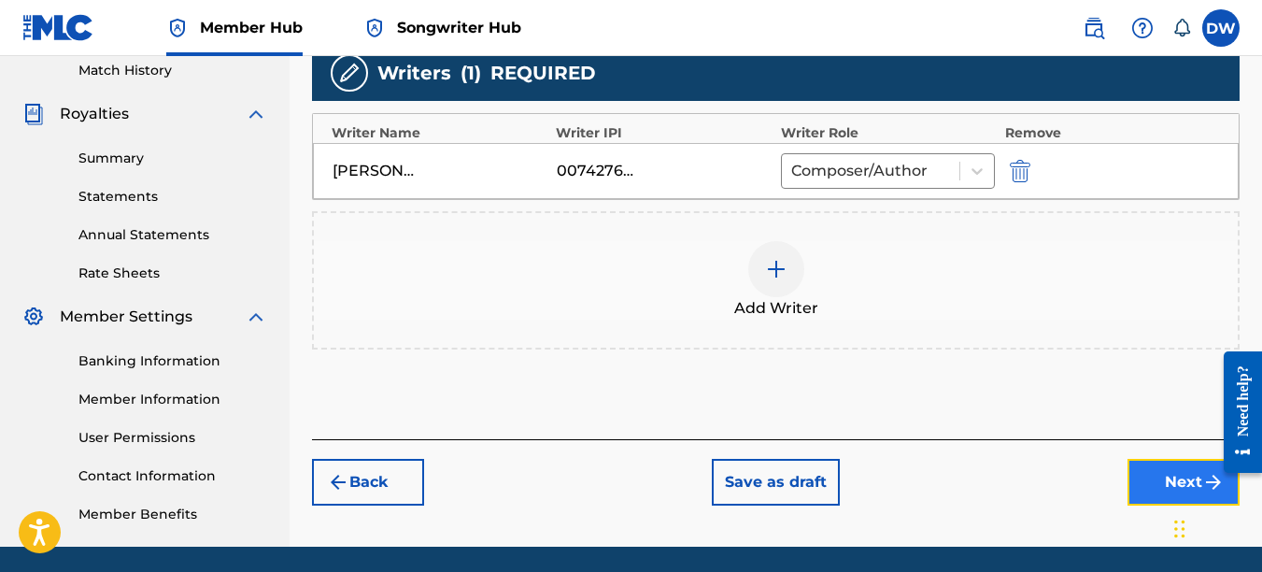
click at [1145, 479] on button "Next" at bounding box center [1184, 482] width 112 height 47
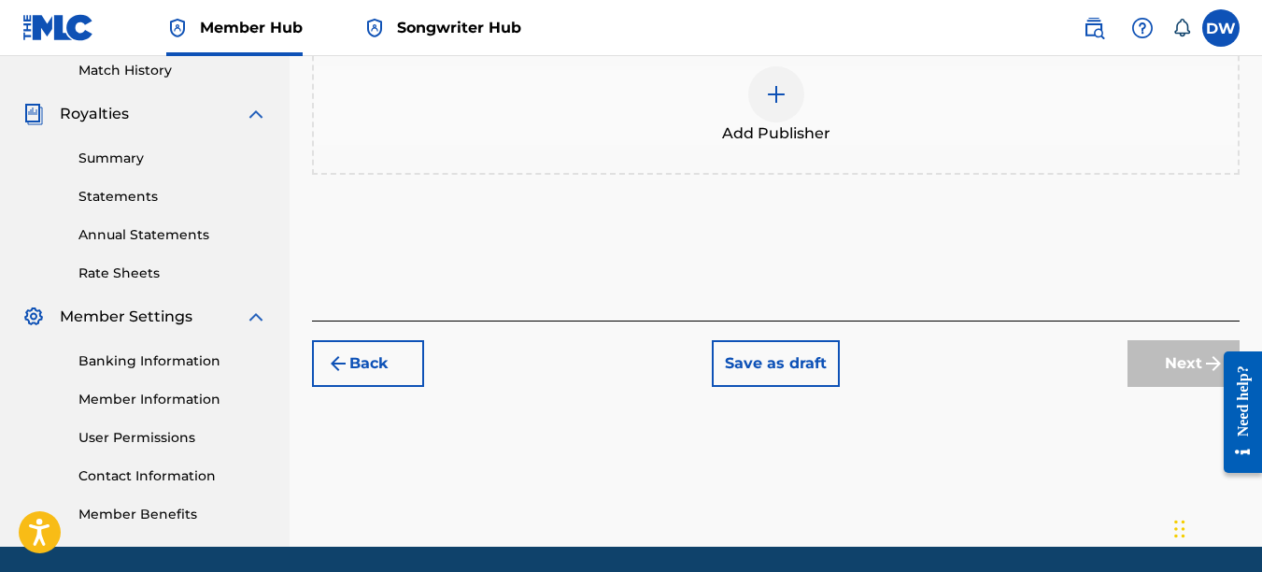
scroll to position [84, 0]
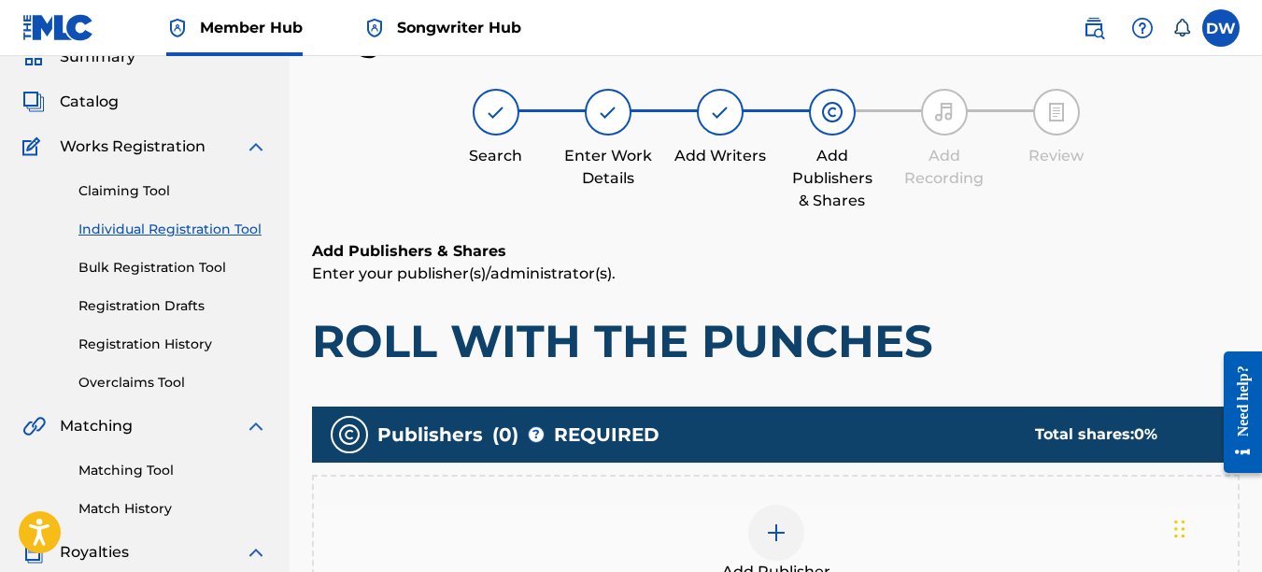
click at [788, 520] on div at bounding box center [776, 533] width 56 height 56
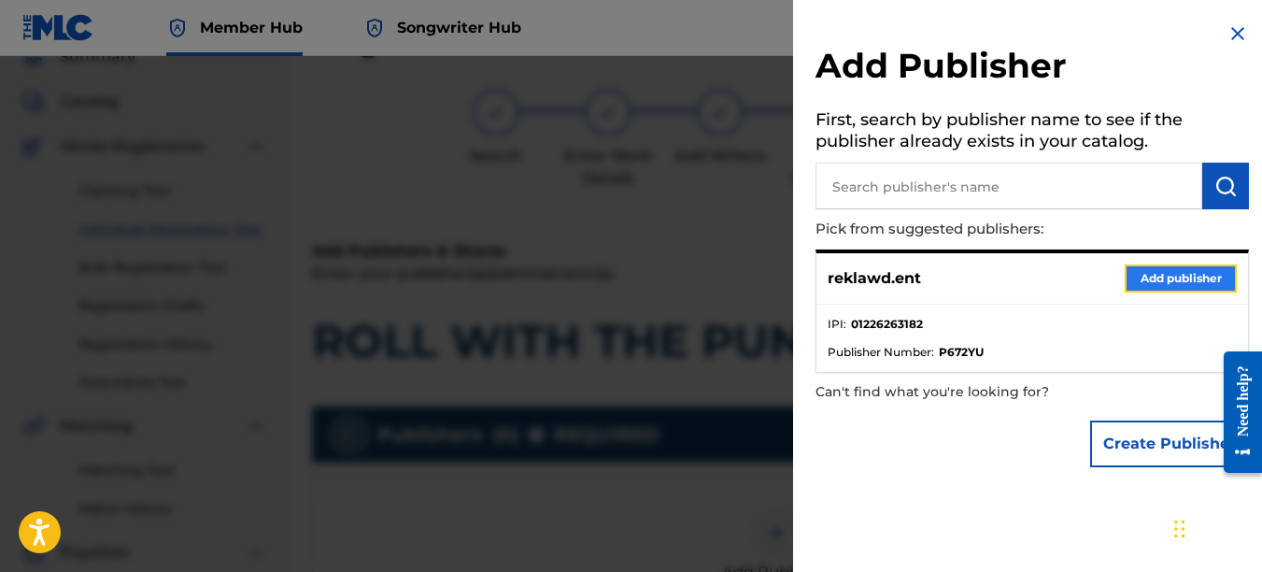
click at [1161, 277] on button "Add publisher" at bounding box center [1181, 278] width 112 height 28
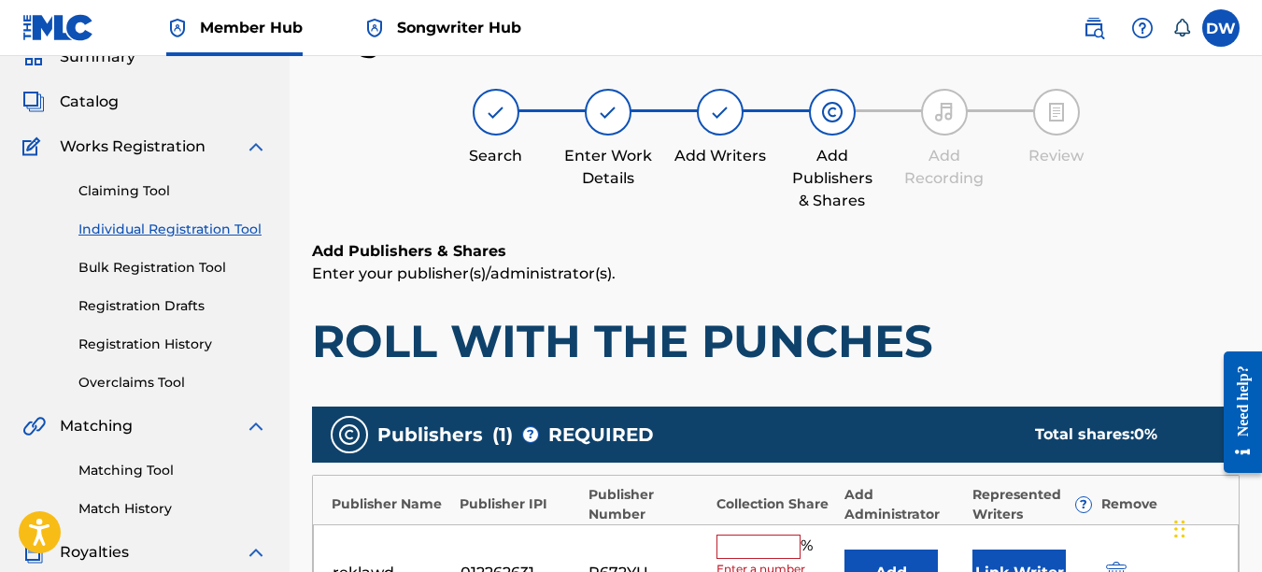
click at [760, 544] on input "text" at bounding box center [759, 546] width 84 height 24
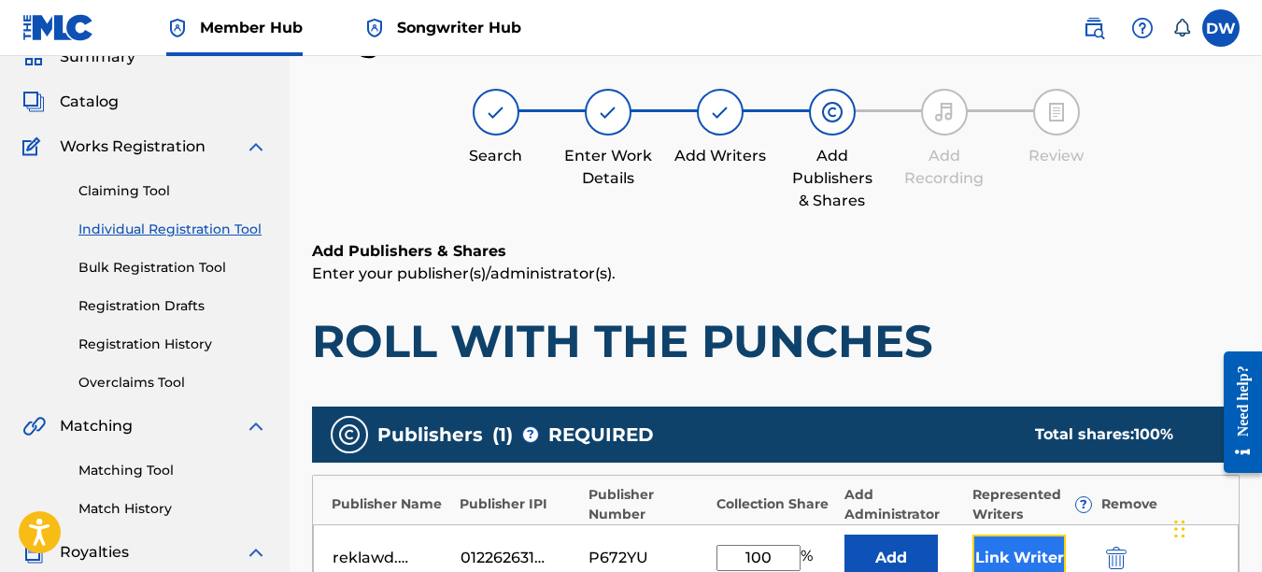
click at [1018, 535] on button "Link Writer" at bounding box center [1019, 557] width 93 height 47
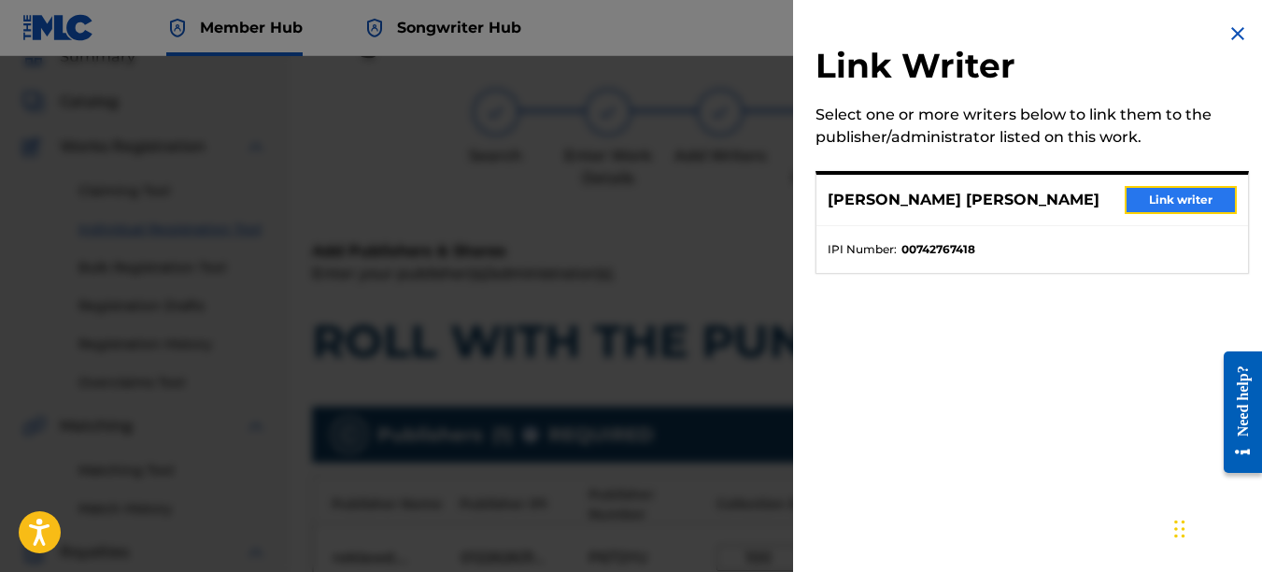
click at [1184, 196] on button "Link writer" at bounding box center [1181, 200] width 112 height 28
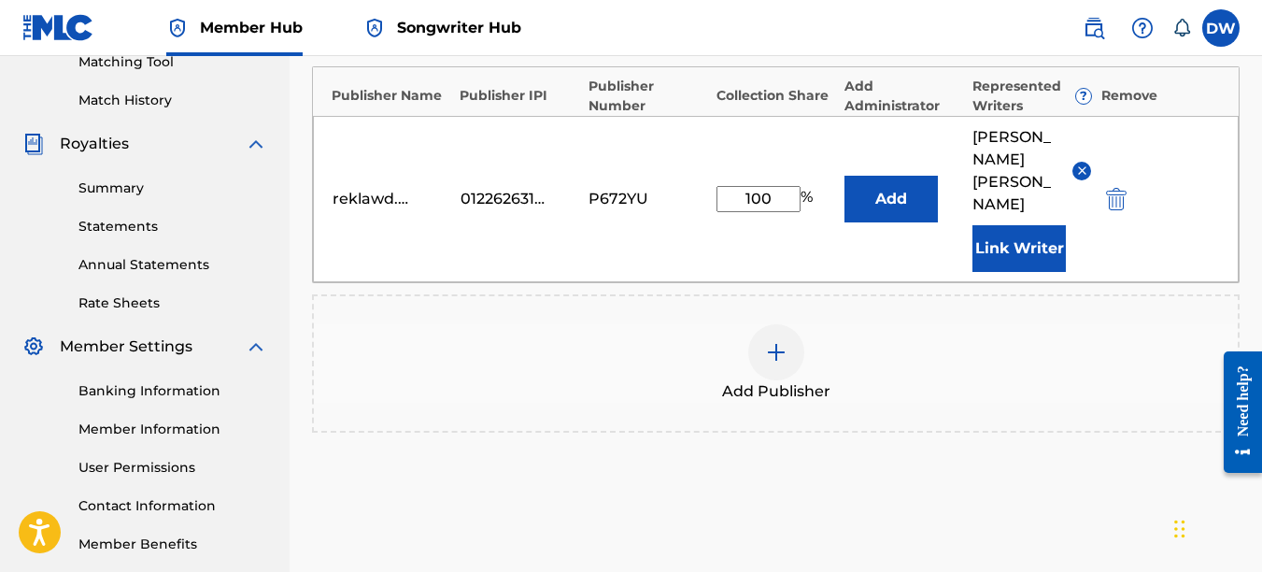
scroll to position [599, 0]
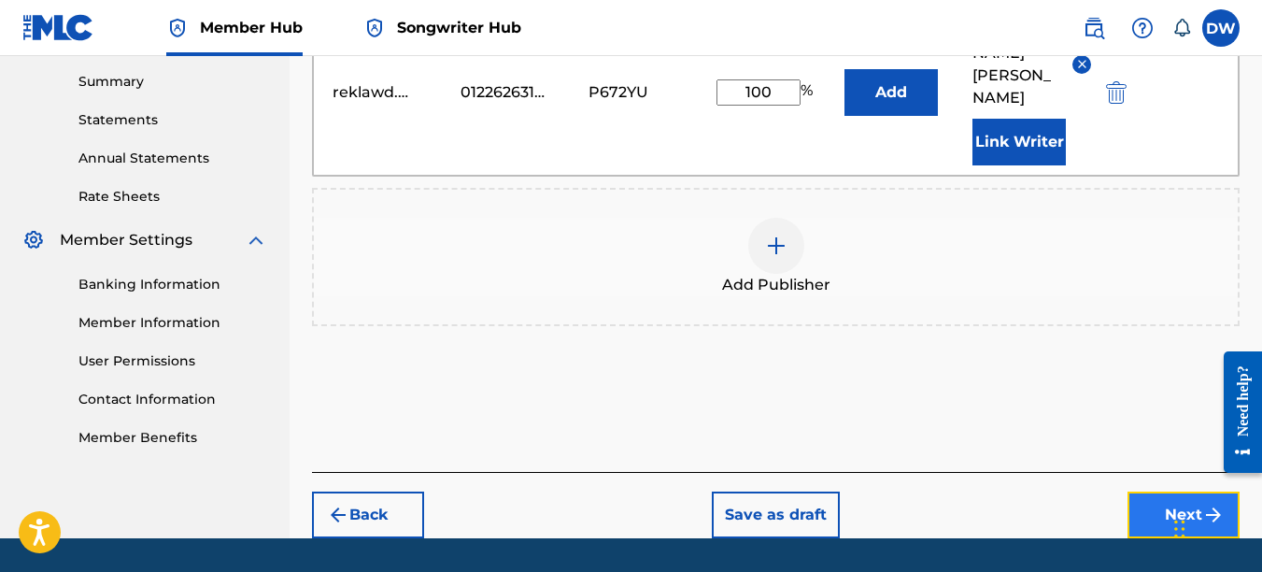
click at [1145, 491] on button "Next" at bounding box center [1184, 514] width 112 height 47
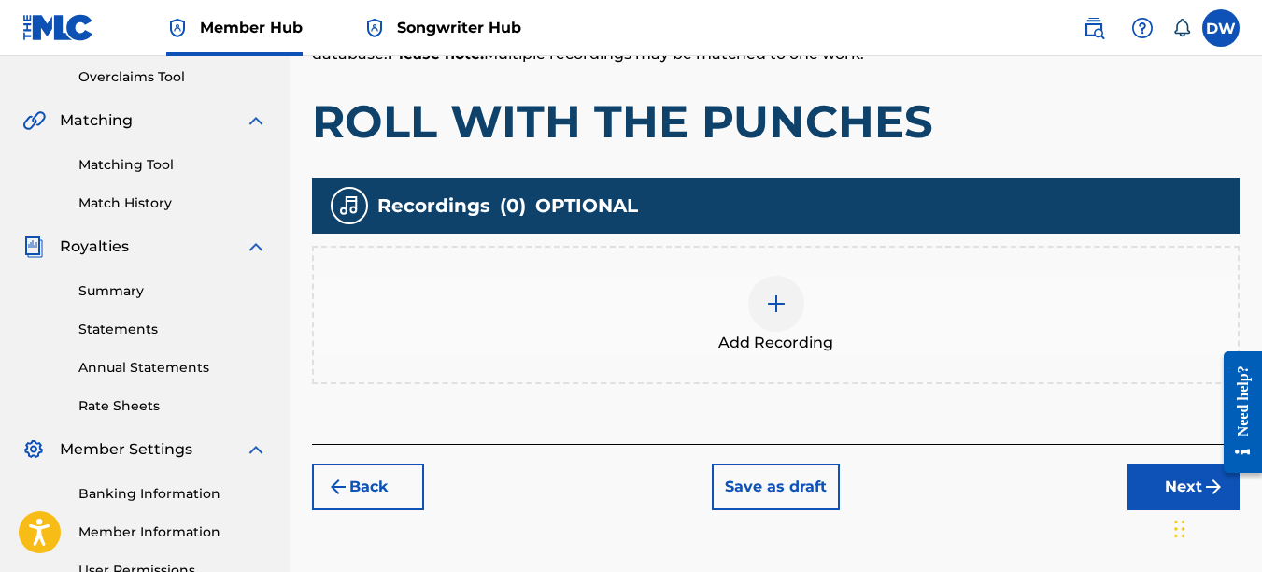
scroll to position [428, 0]
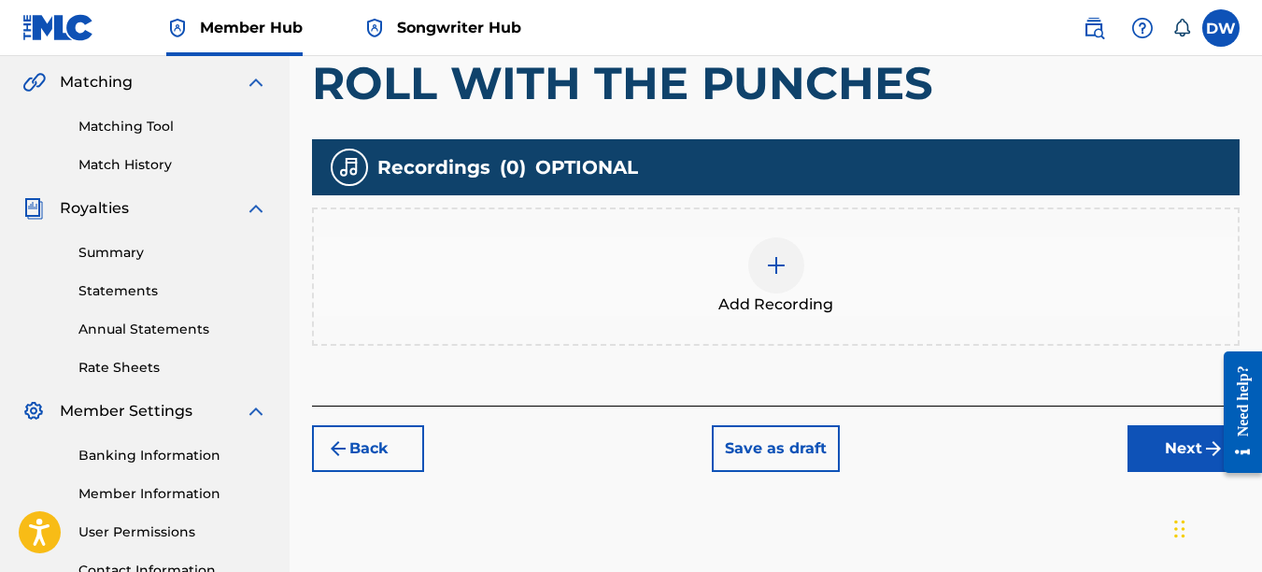
click at [784, 277] on div at bounding box center [776, 265] width 56 height 56
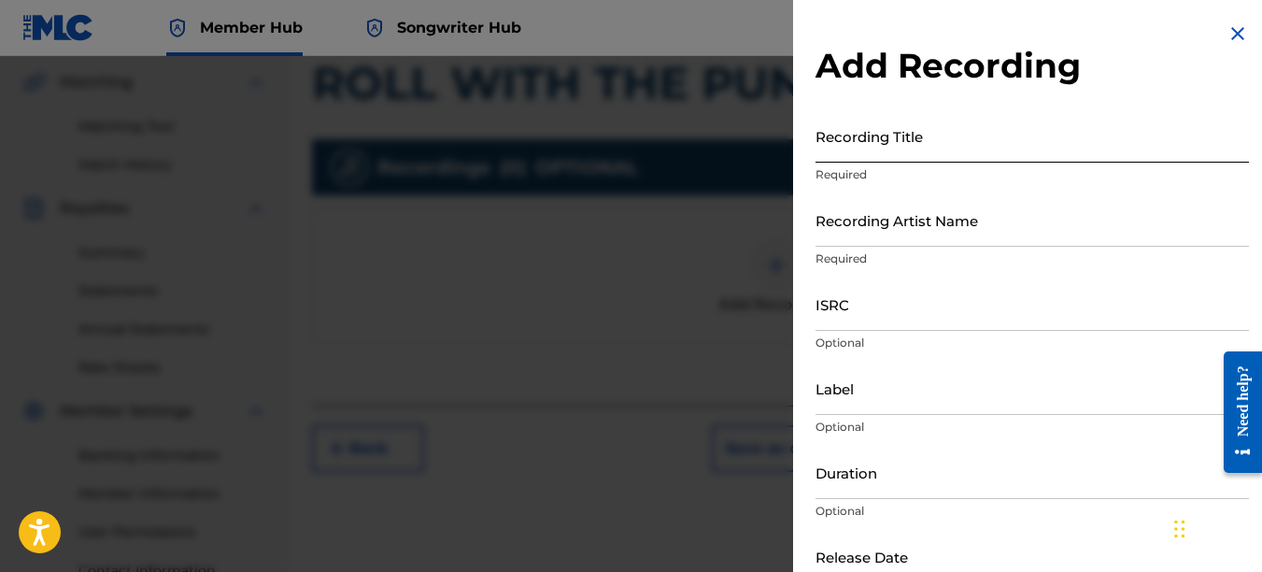
click at [855, 140] on input "Recording Title" at bounding box center [1033, 135] width 434 height 53
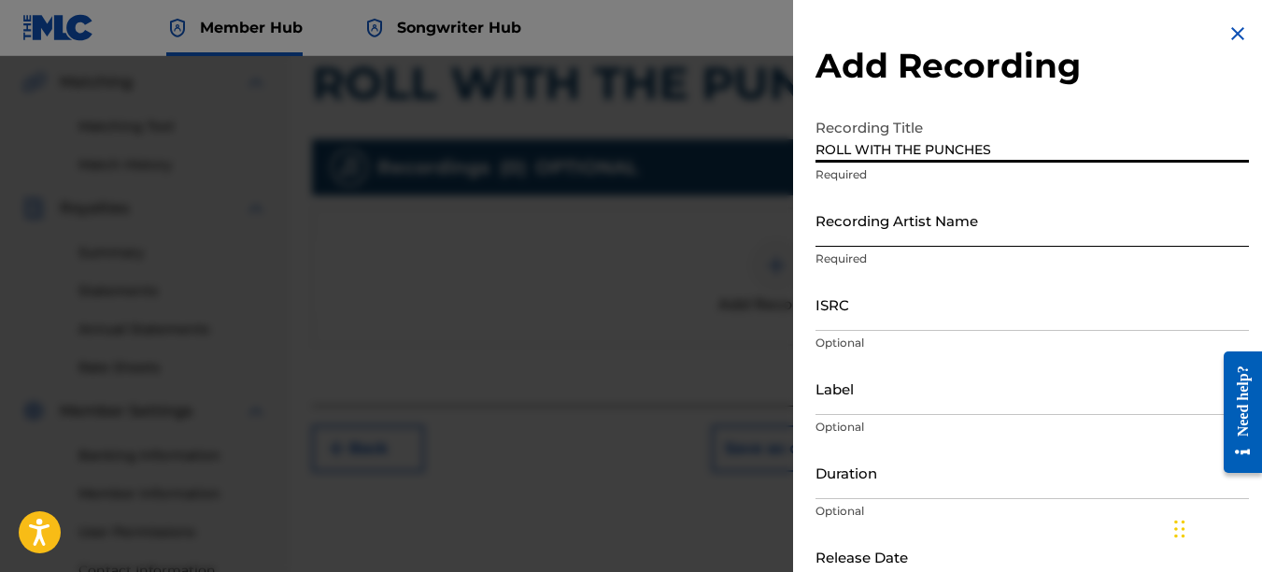
click at [900, 233] on input "Recording Artist Name" at bounding box center [1033, 219] width 434 height 53
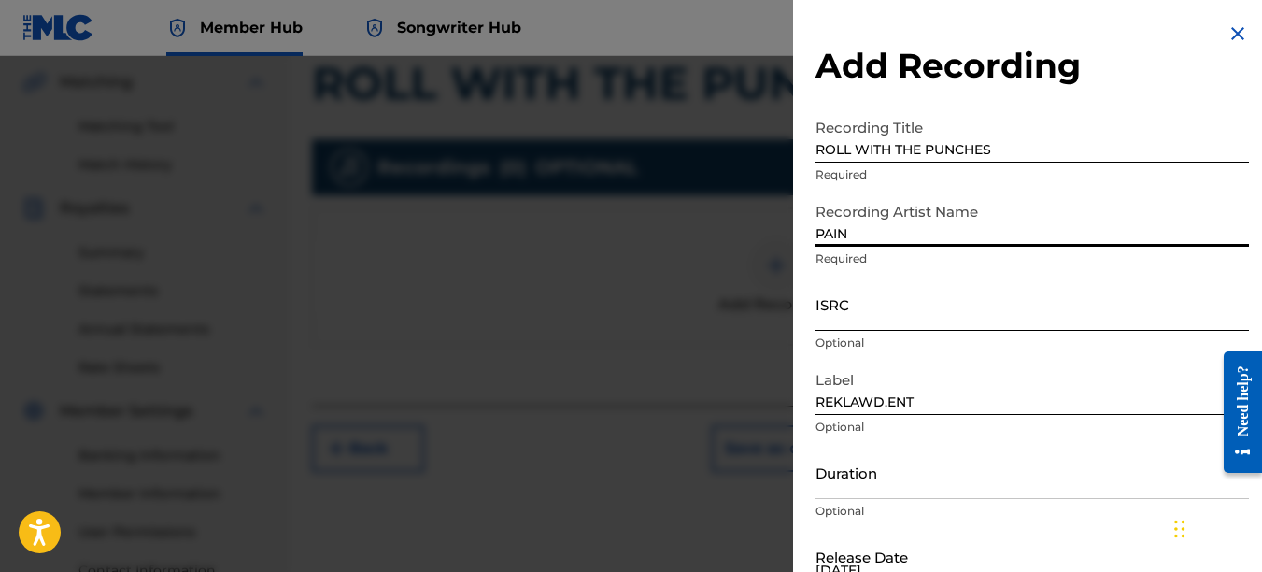
click at [864, 311] on input "ISRC" at bounding box center [1033, 303] width 434 height 53
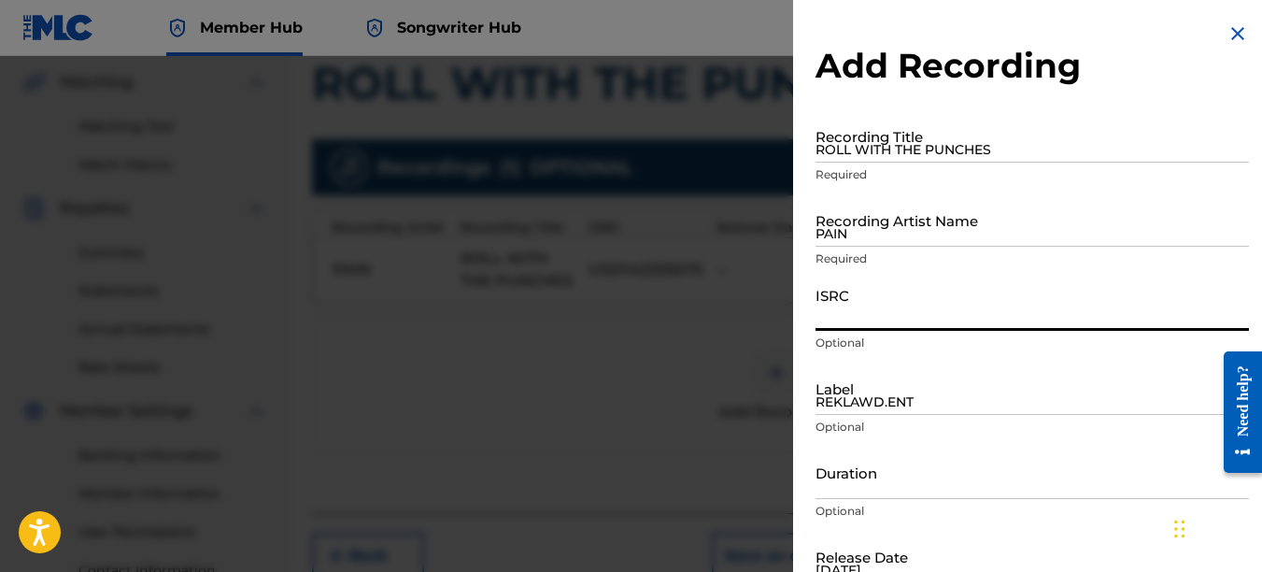
click at [1228, 31] on img at bounding box center [1238, 33] width 22 height 22
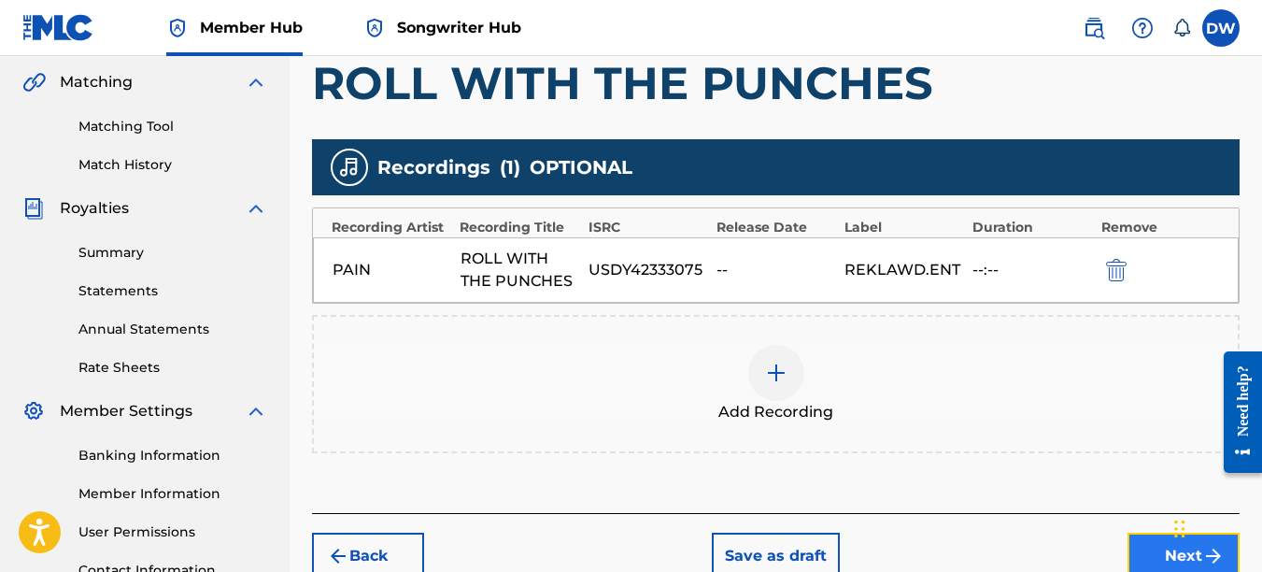
click at [1149, 540] on button "Next" at bounding box center [1184, 556] width 112 height 47
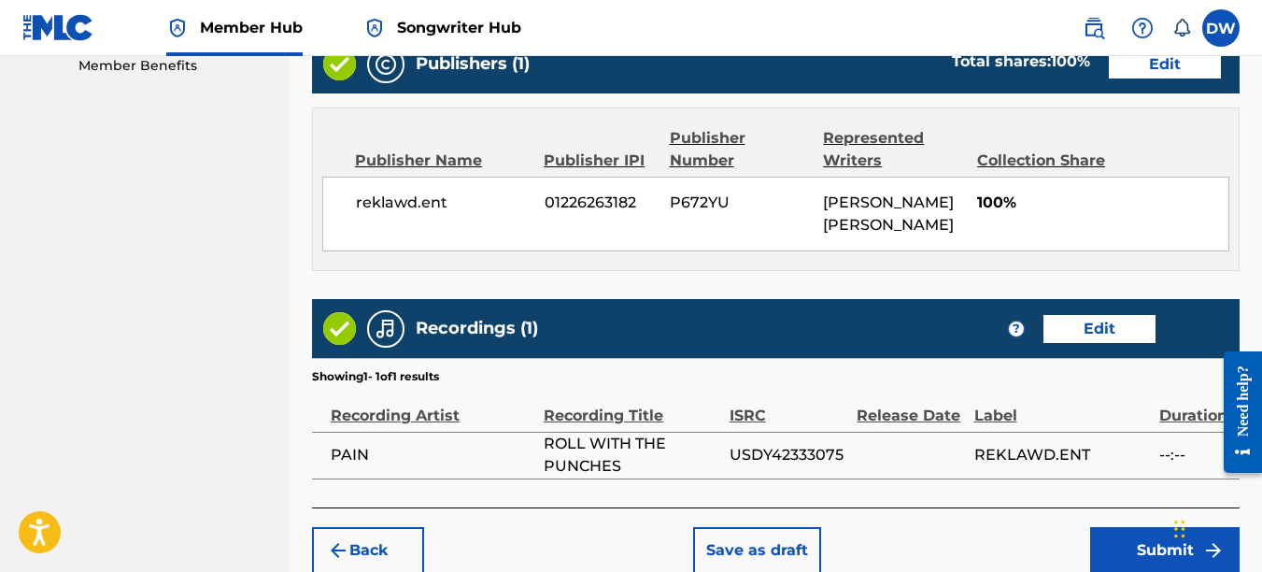
scroll to position [1018, 0]
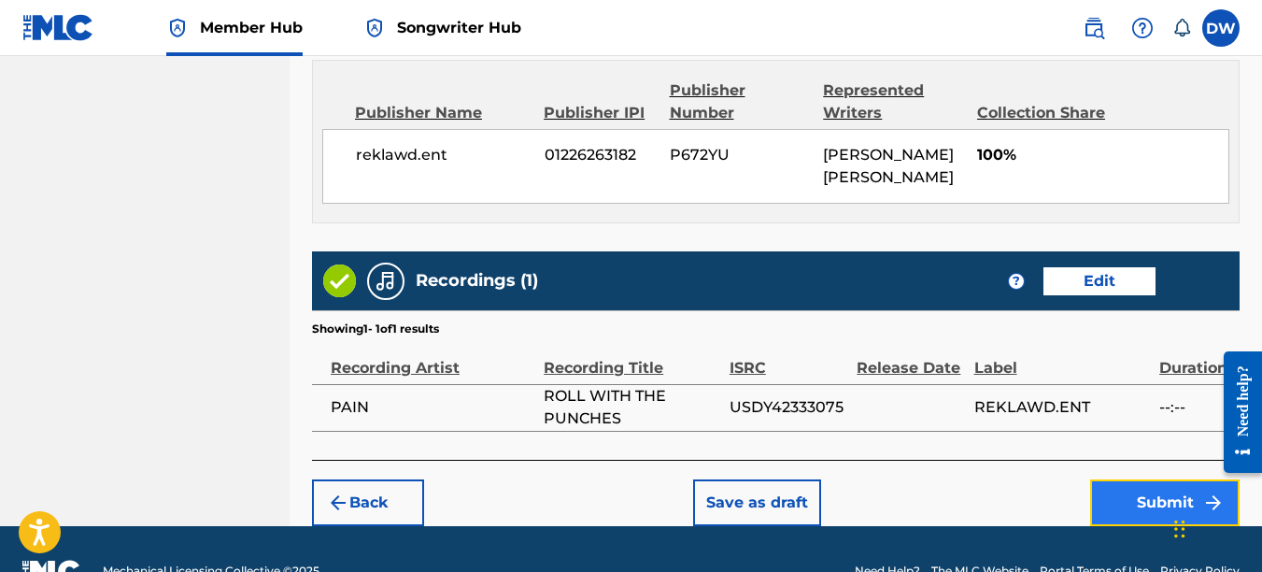
click at [1158, 490] on button "Submit" at bounding box center [1164, 502] width 149 height 47
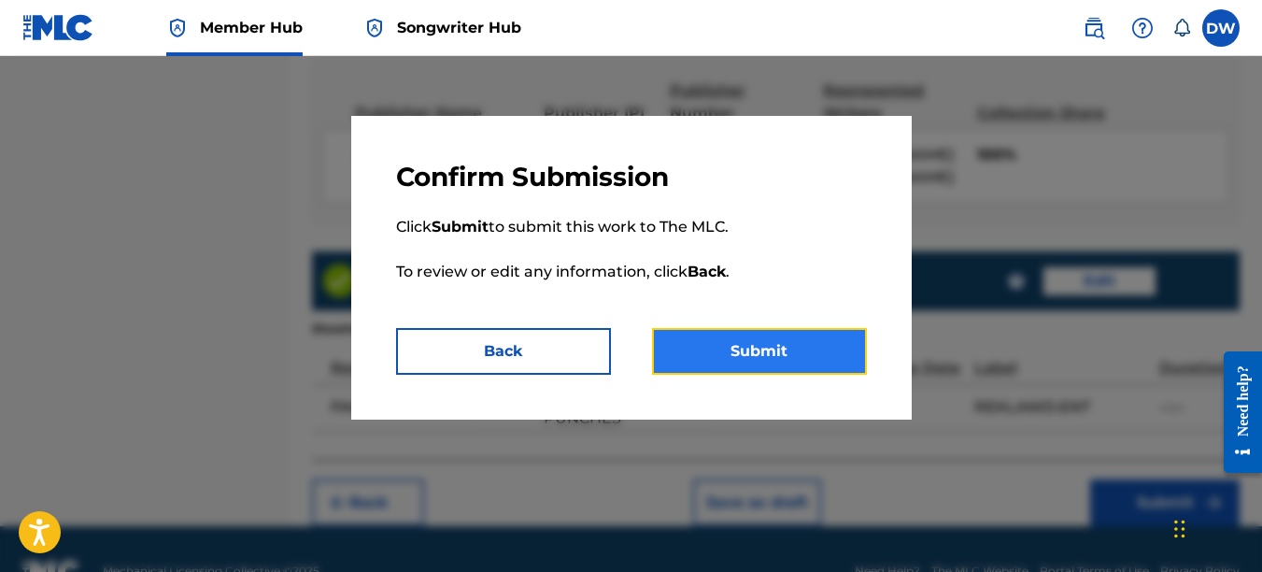
click at [809, 342] on button "Submit" at bounding box center [759, 351] width 215 height 47
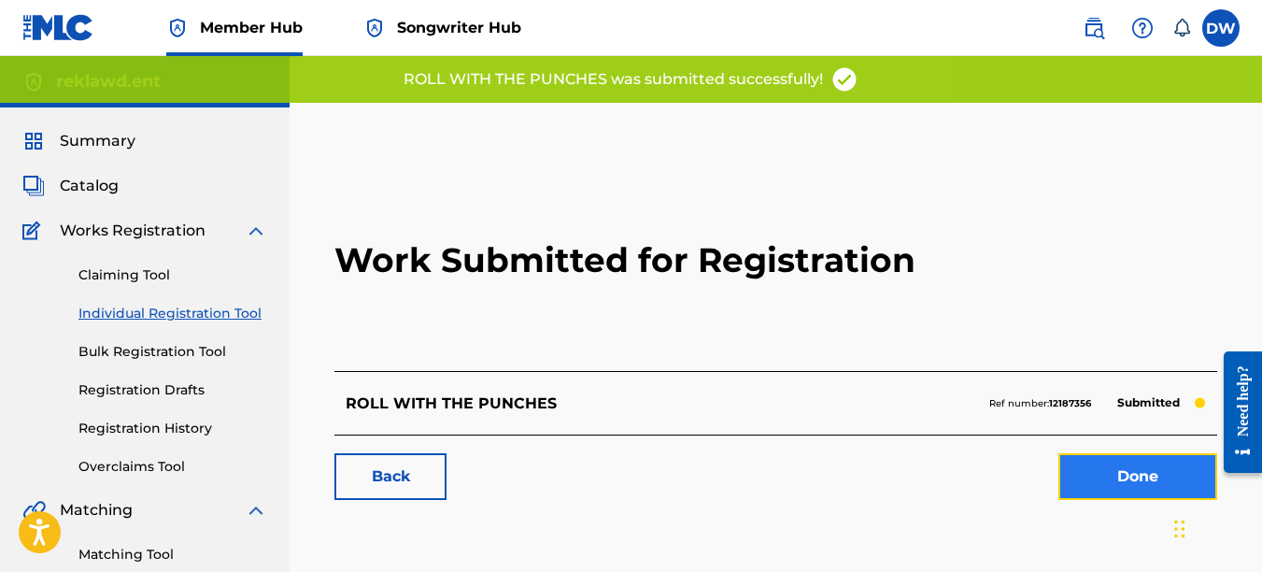
click at [1115, 474] on link "Done" at bounding box center [1138, 476] width 159 height 47
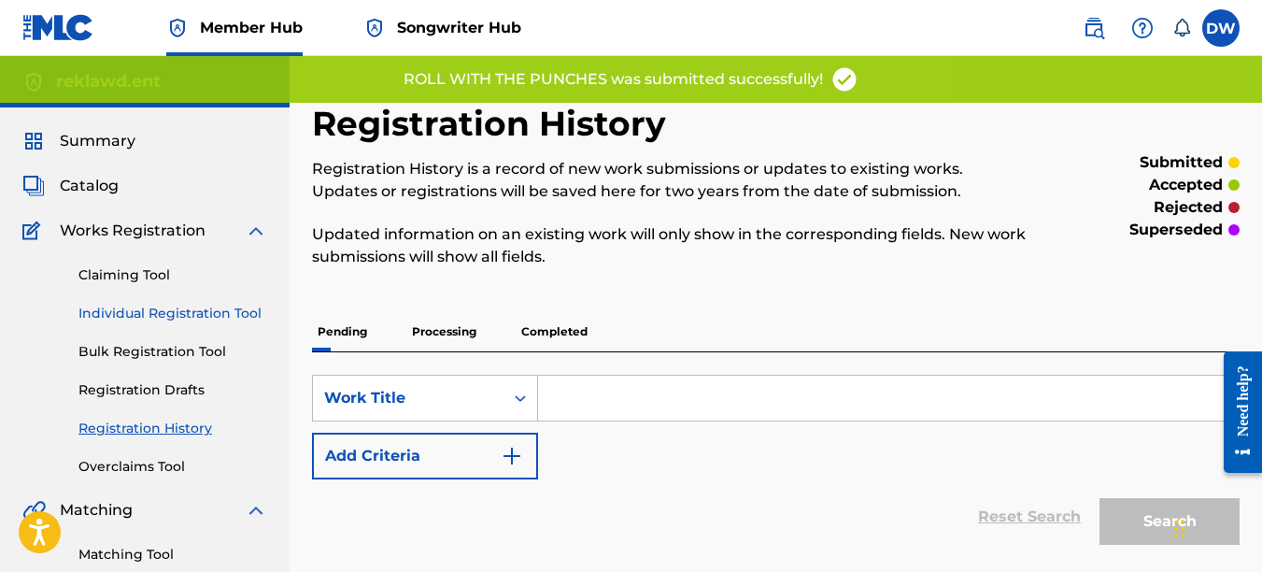
click at [250, 307] on link "Individual Registration Tool" at bounding box center [172, 314] width 189 height 20
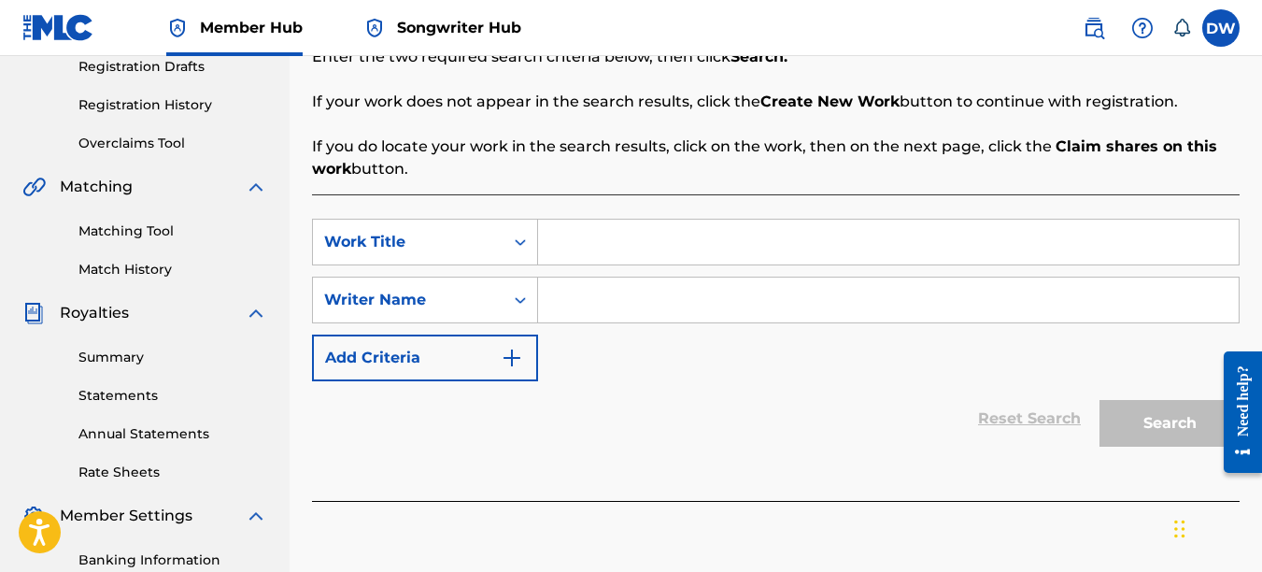
scroll to position [339, 0]
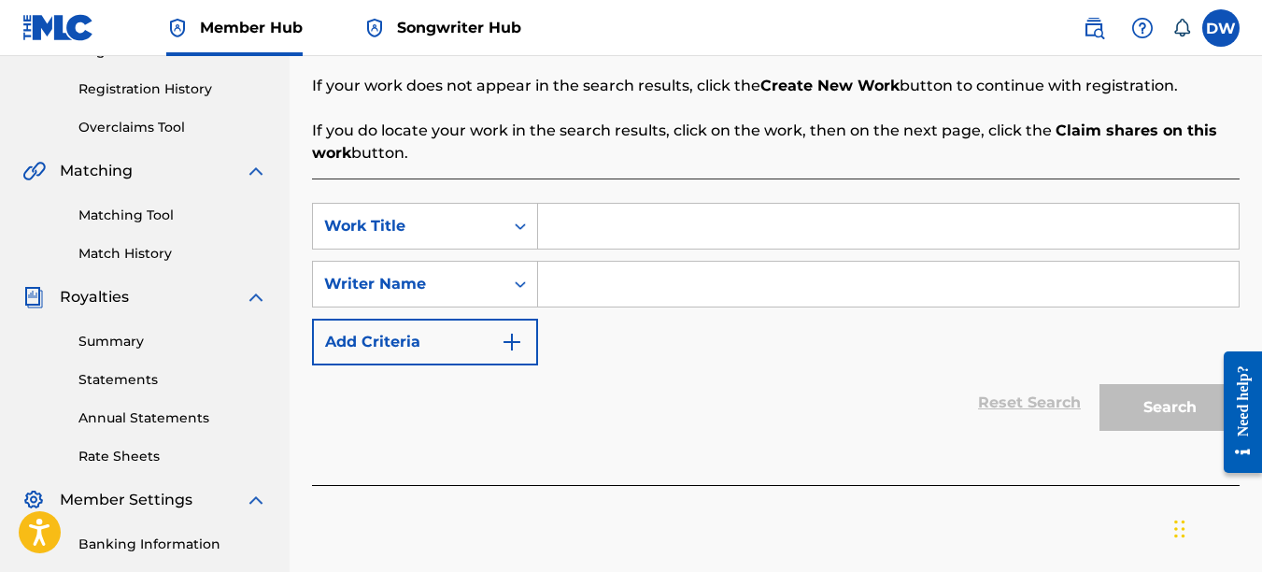
click at [617, 213] on input "Search Form" at bounding box center [888, 226] width 701 height 45
click at [661, 284] on input "Search Form" at bounding box center [888, 284] width 701 height 45
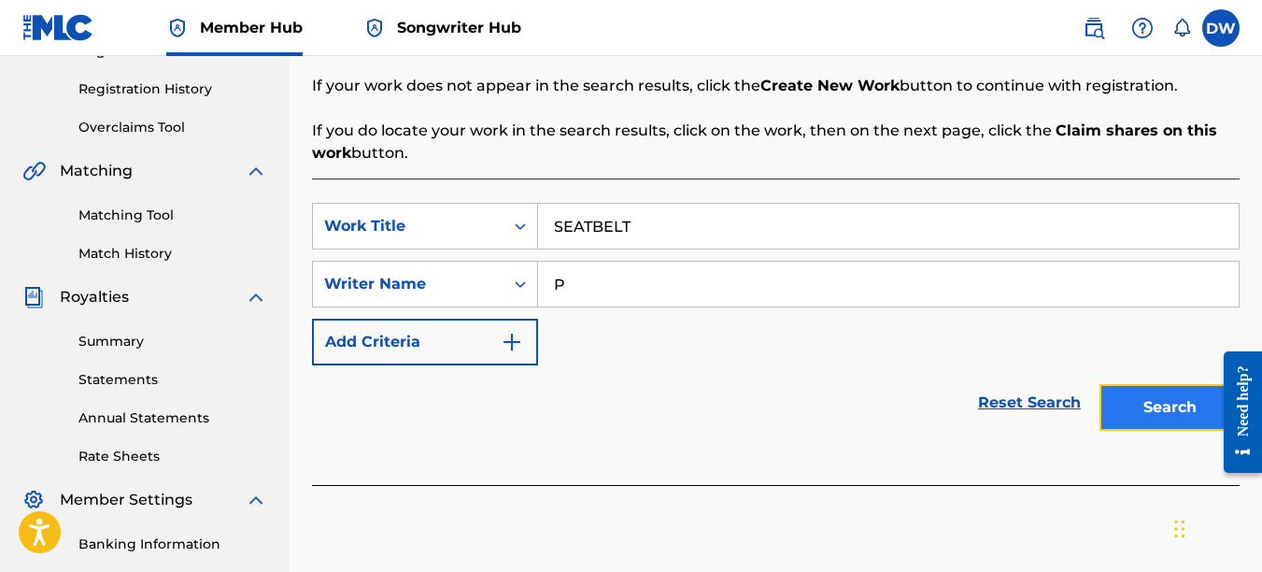
click at [1159, 410] on button "Search" at bounding box center [1170, 407] width 140 height 47
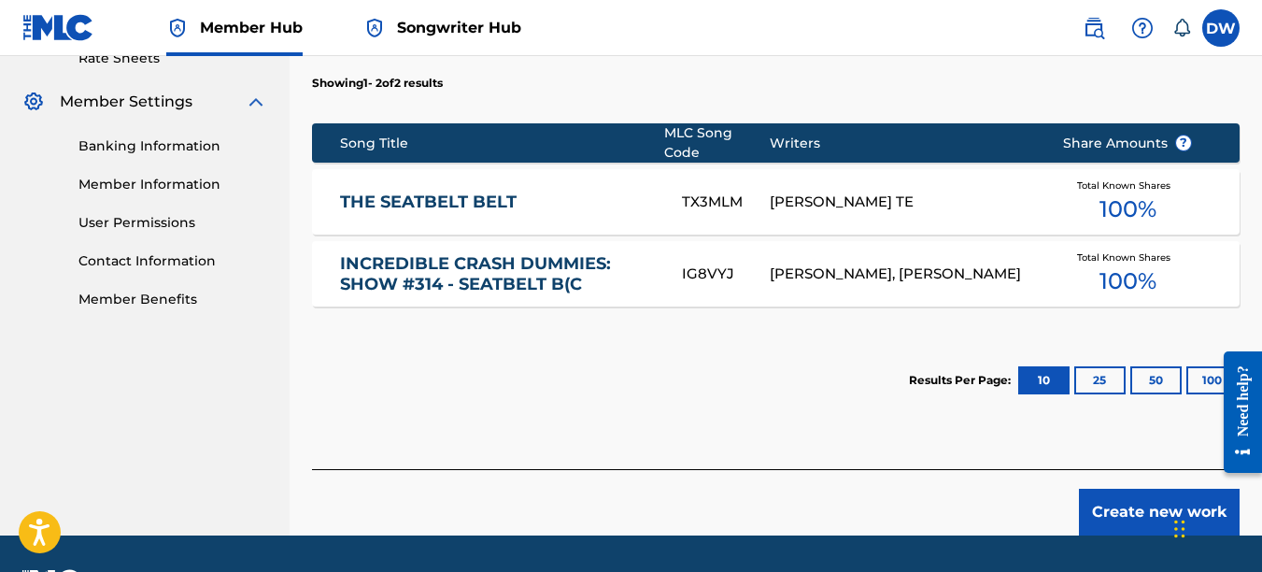
scroll to position [760, 0]
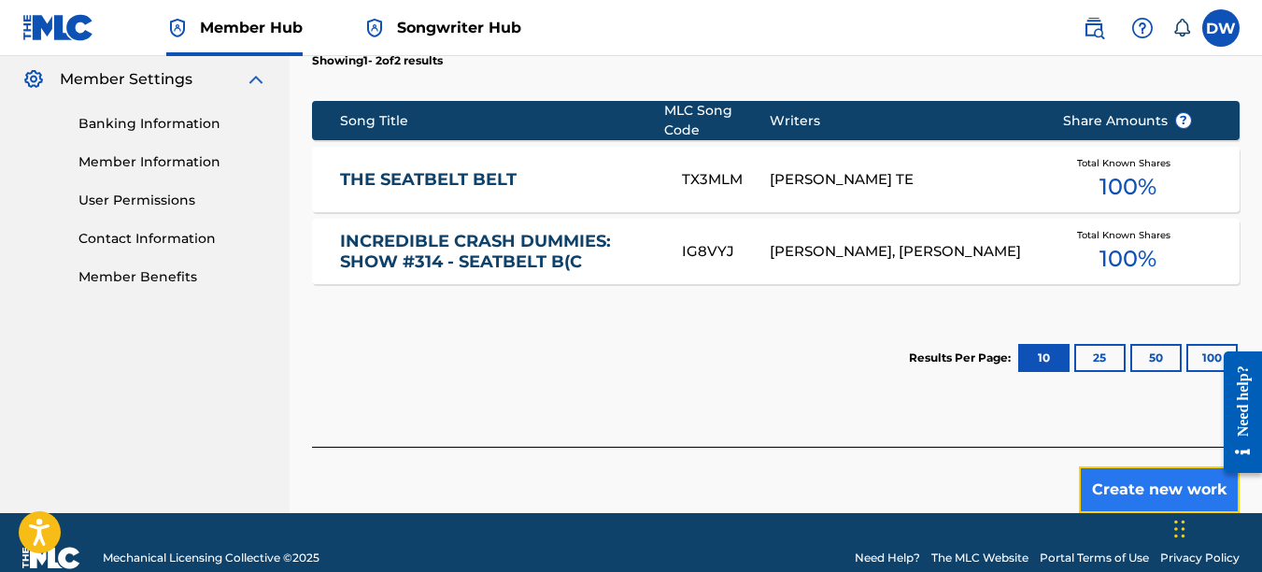
click at [1126, 478] on button "Create new work" at bounding box center [1159, 489] width 161 height 47
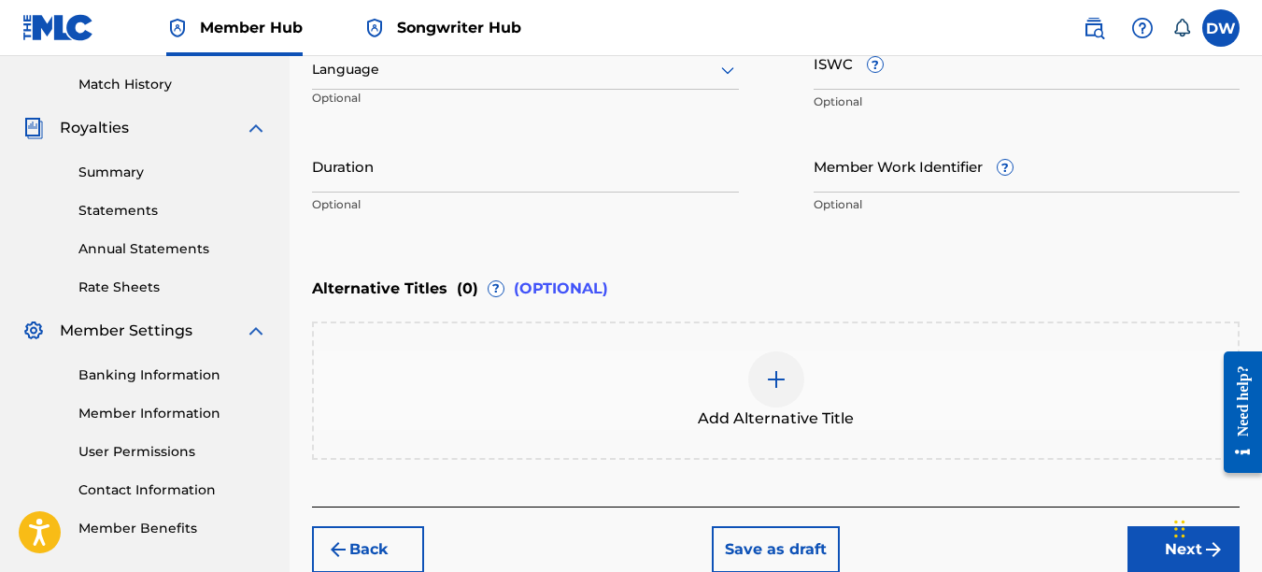
scroll to position [458, 0]
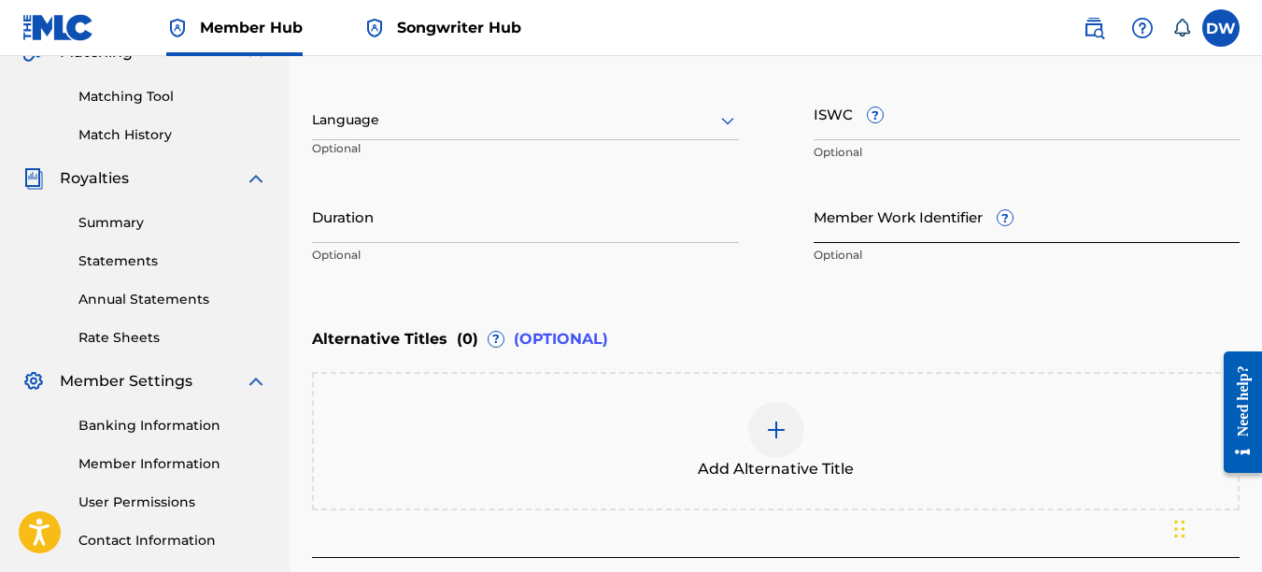
click at [897, 221] on input "Member Work Identifier ?" at bounding box center [1027, 216] width 427 height 53
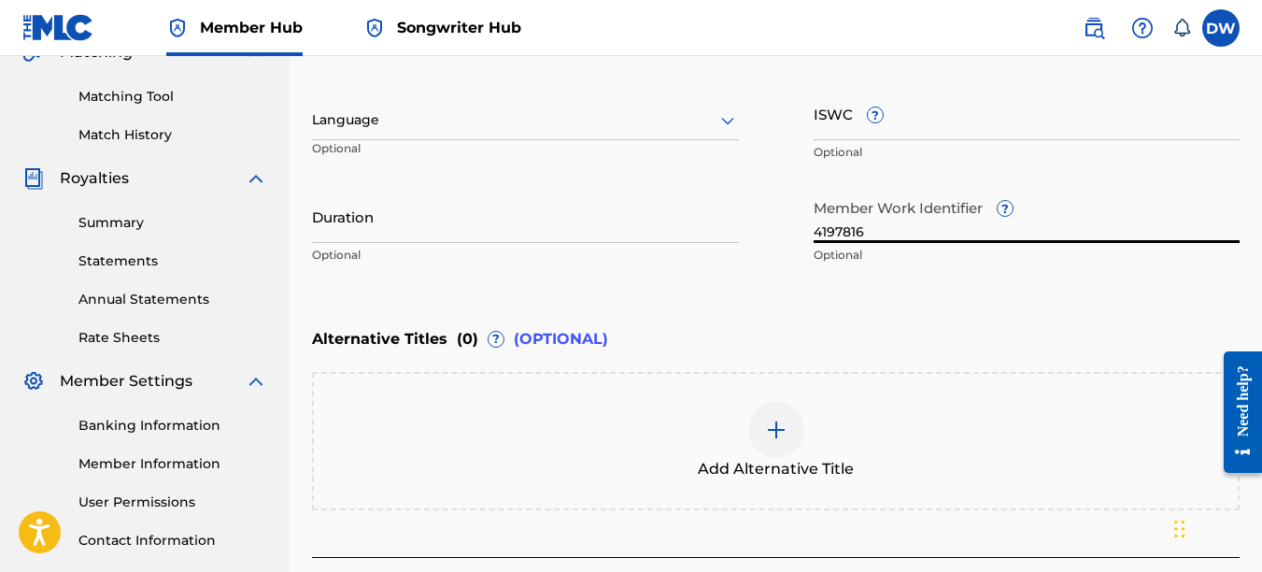
click at [729, 122] on icon at bounding box center [728, 120] width 22 height 22
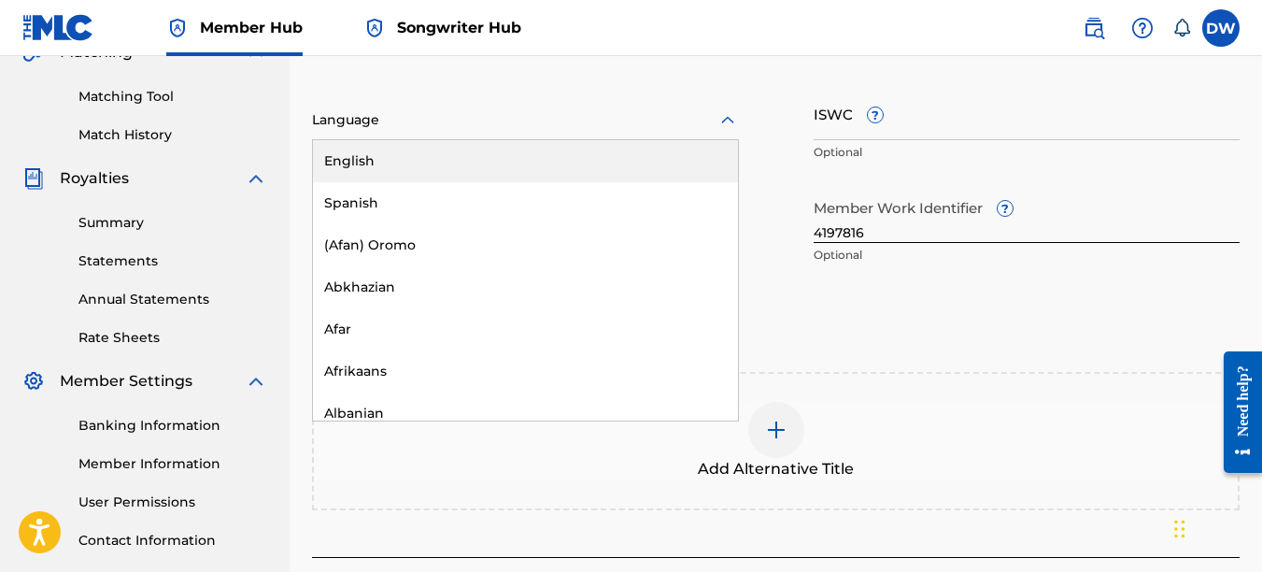
click at [653, 175] on div "English" at bounding box center [525, 161] width 425 height 42
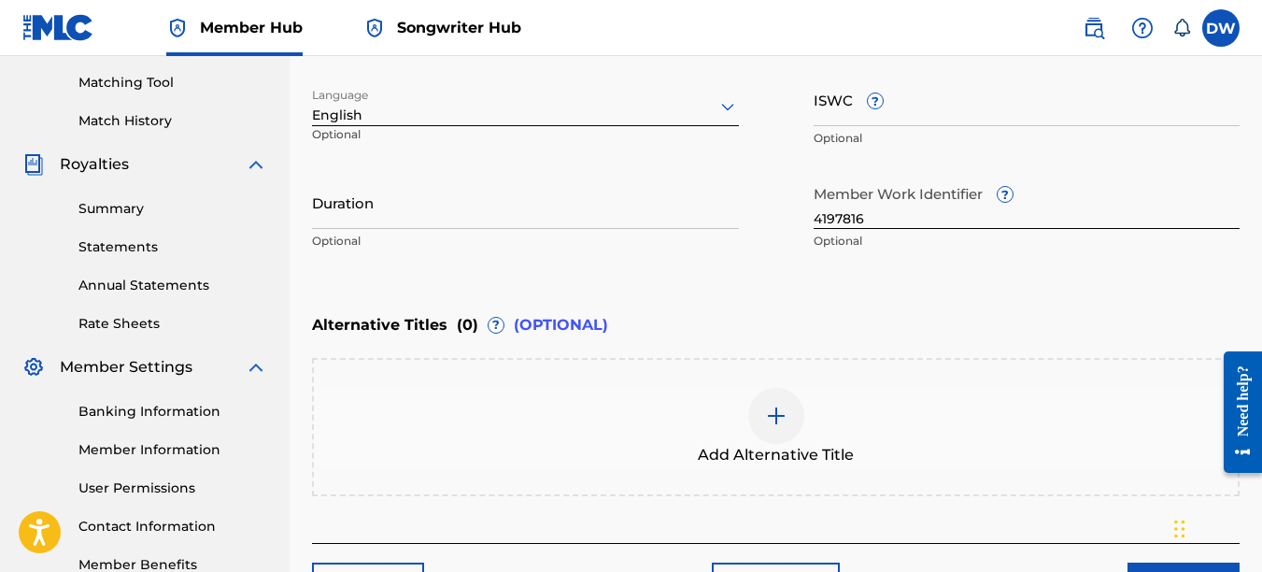
scroll to position [570, 0]
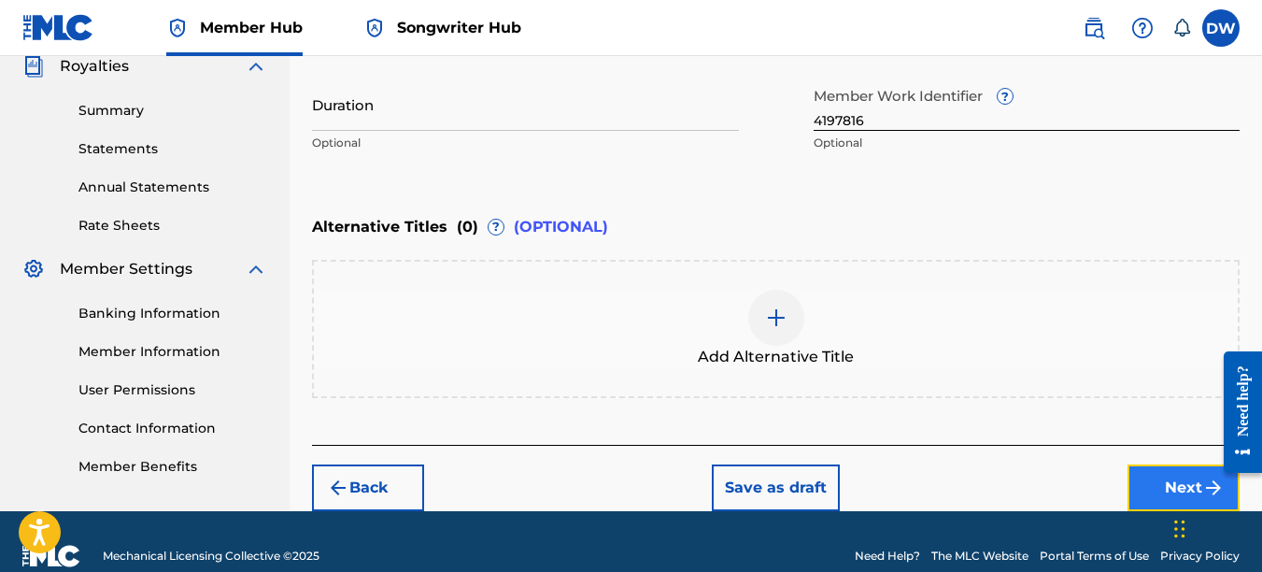
click at [1158, 477] on button "Next" at bounding box center [1184, 487] width 112 height 47
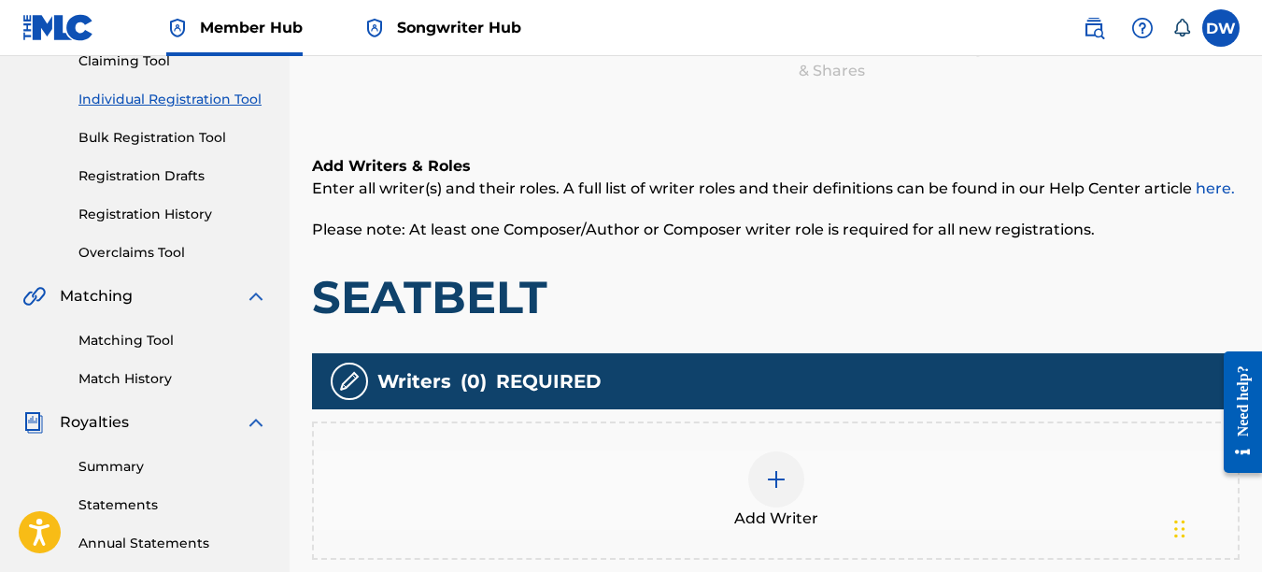
scroll to position [225, 0]
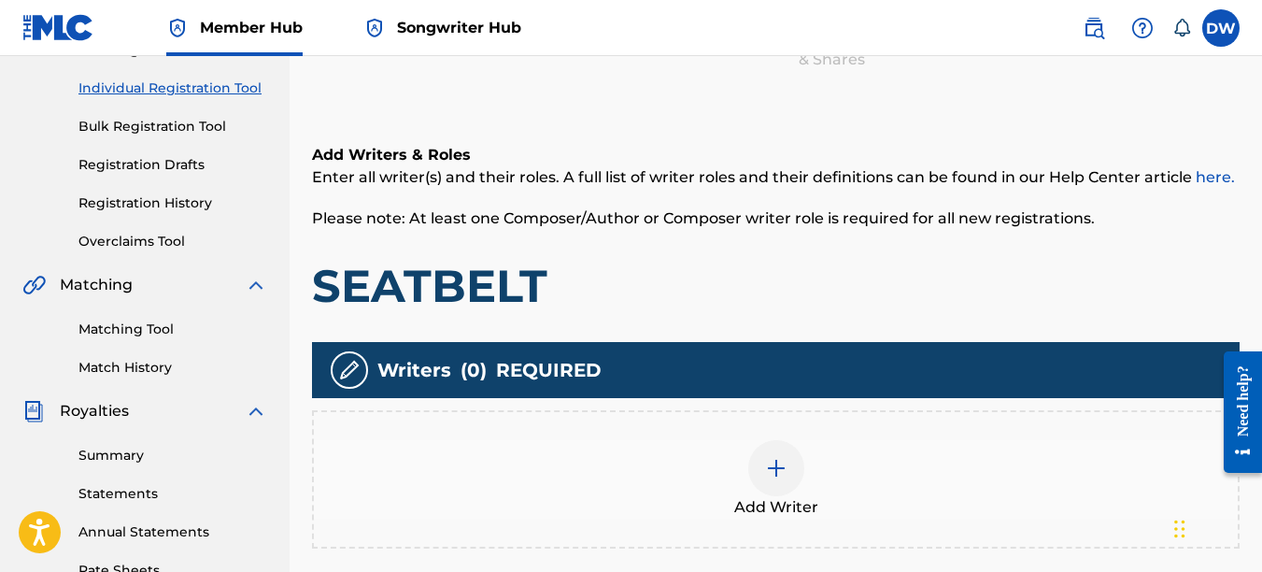
click at [767, 473] on img at bounding box center [776, 468] width 22 height 22
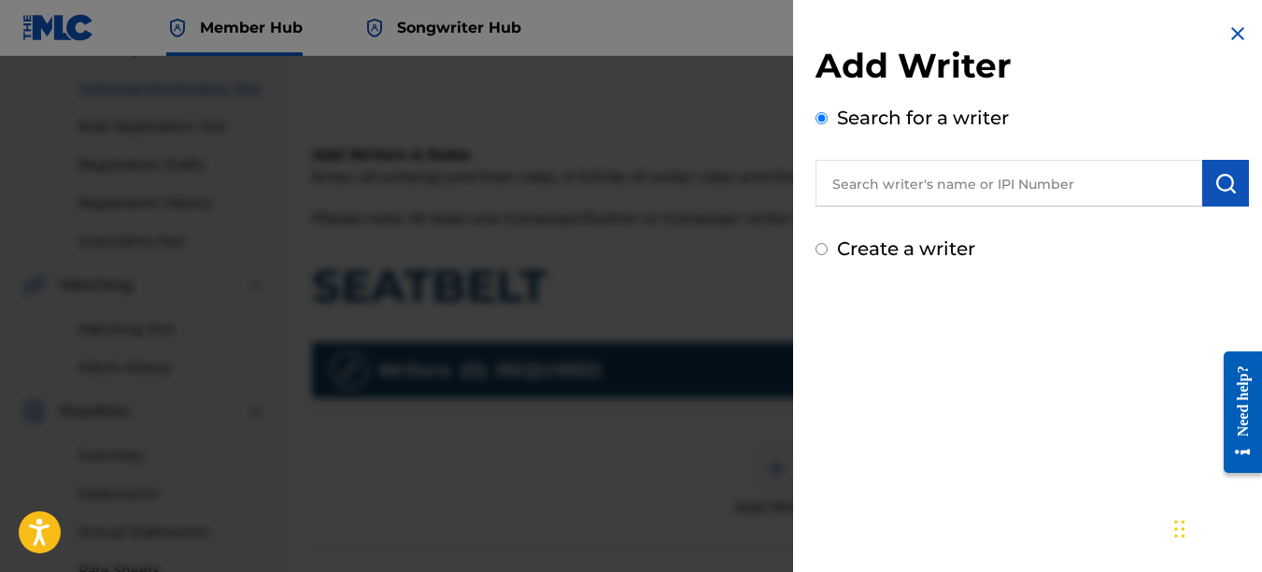
click at [879, 188] on input "text" at bounding box center [1009, 183] width 387 height 47
click at [1218, 177] on img "submit" at bounding box center [1226, 183] width 22 height 22
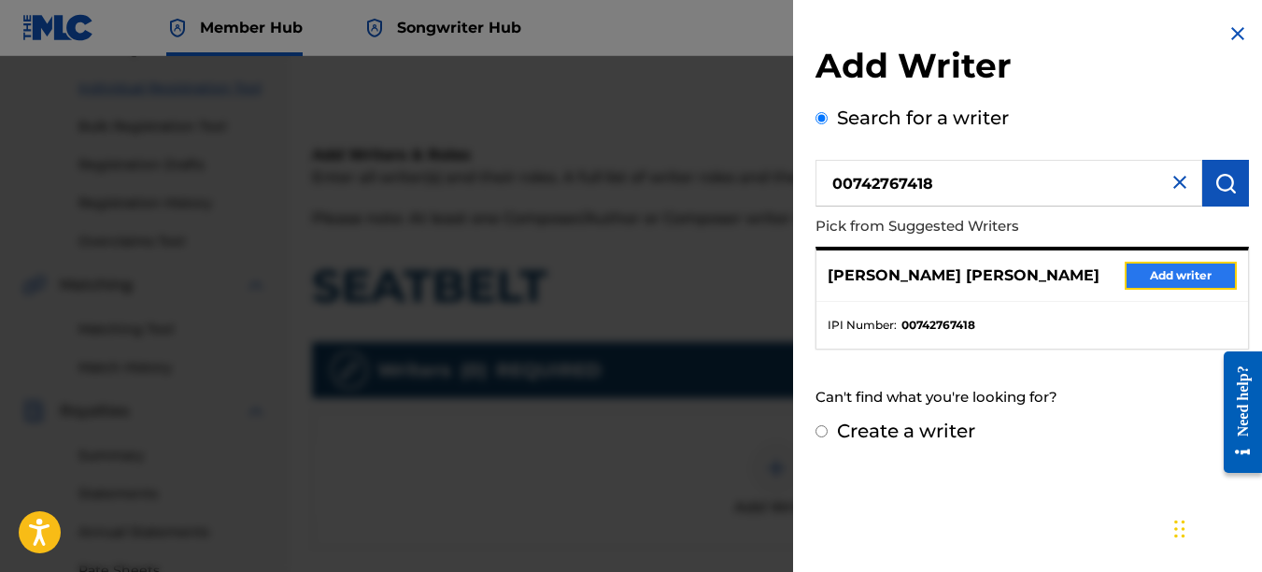
click at [1195, 266] on button "Add writer" at bounding box center [1181, 276] width 112 height 28
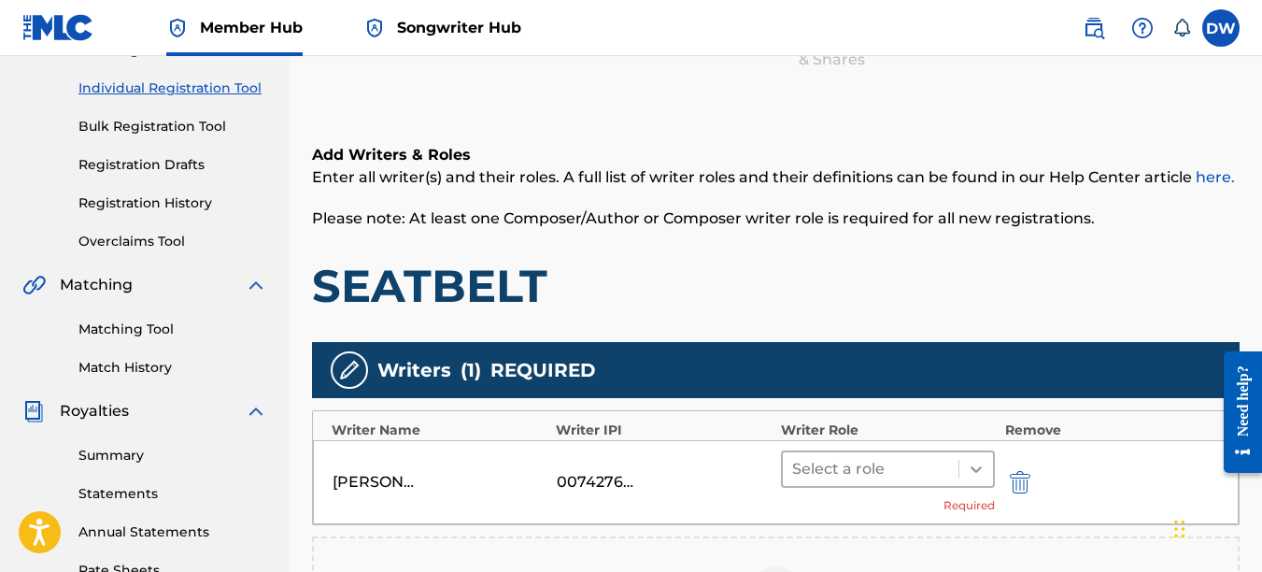
click at [980, 465] on icon at bounding box center [976, 469] width 19 height 19
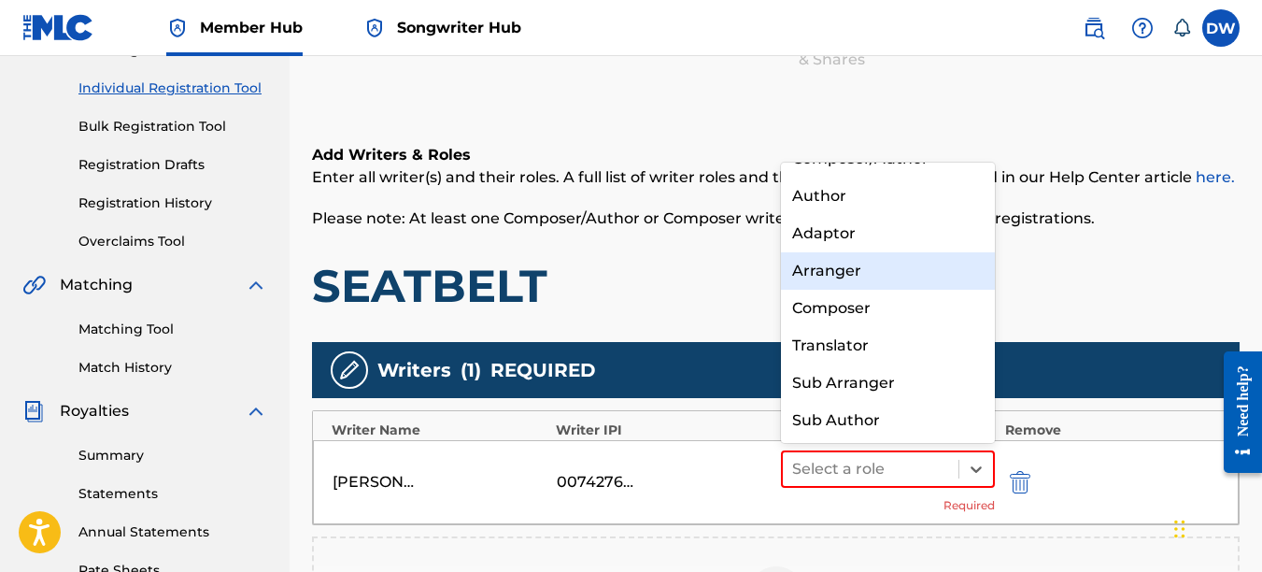
scroll to position [0, 0]
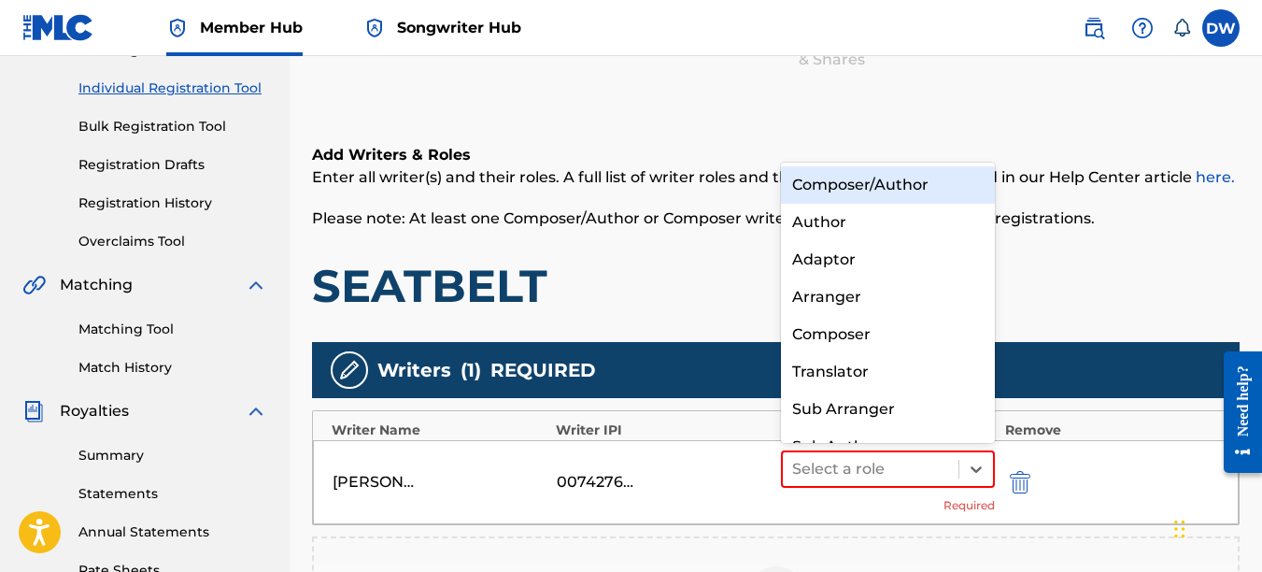
click at [905, 179] on div "Composer/Author" at bounding box center [888, 184] width 215 height 37
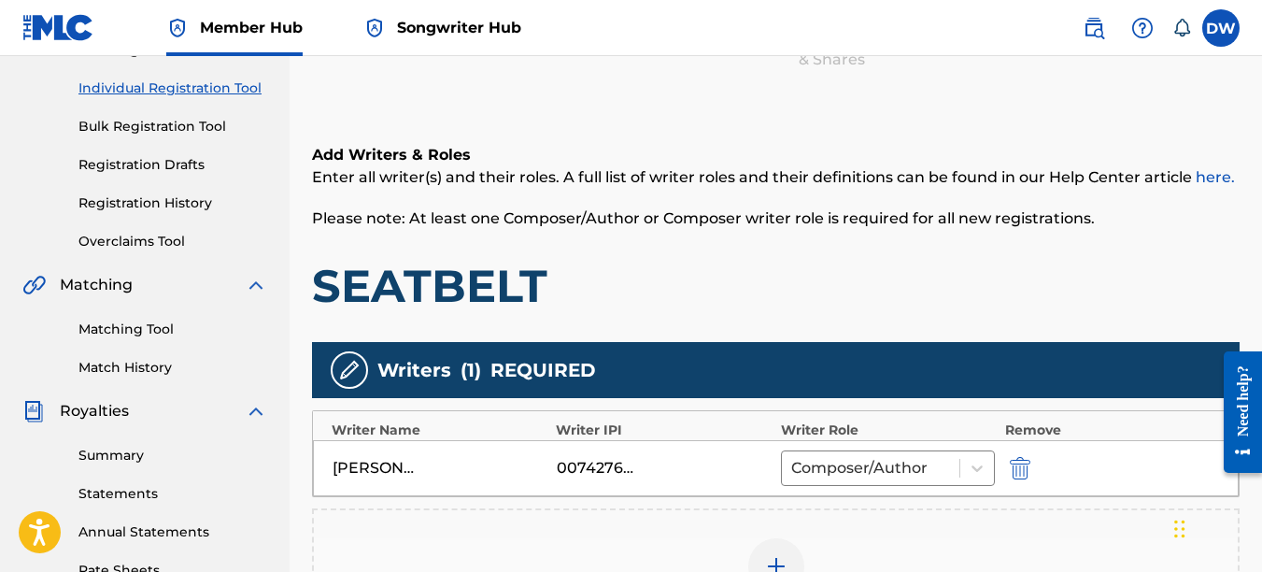
scroll to position [515, 0]
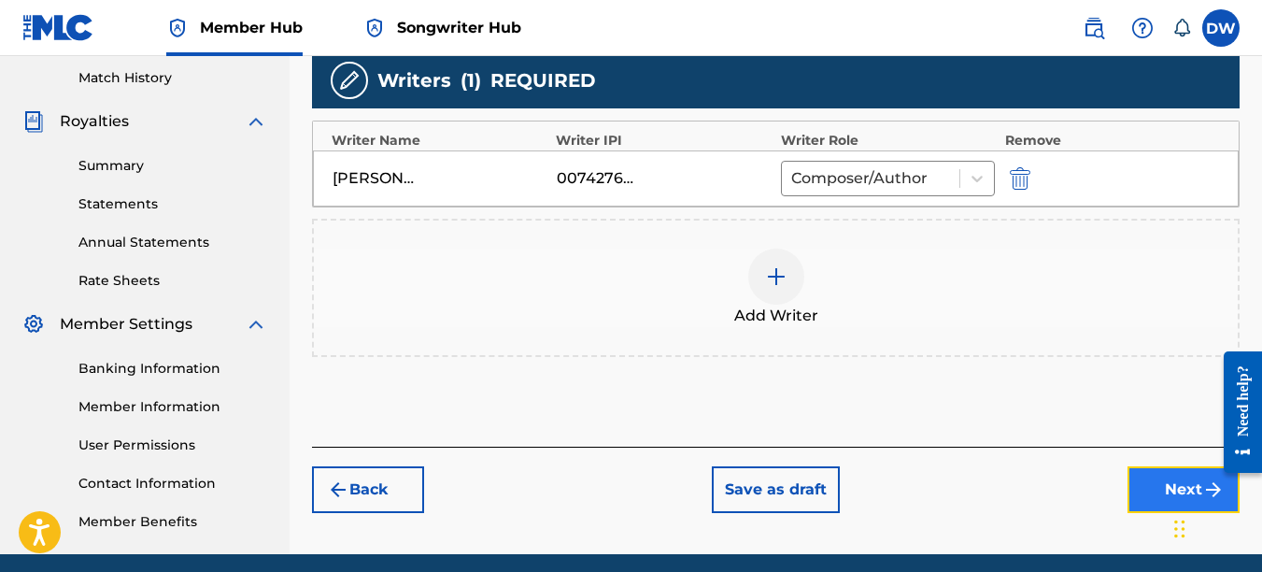
click at [1163, 473] on button "Next" at bounding box center [1184, 489] width 112 height 47
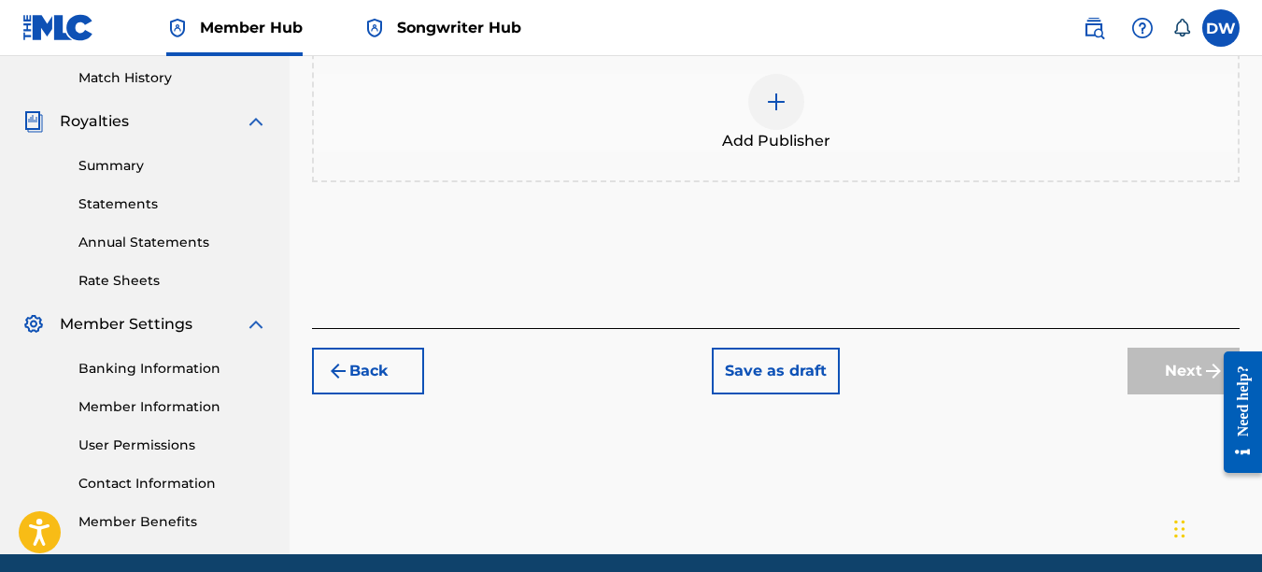
scroll to position [84, 0]
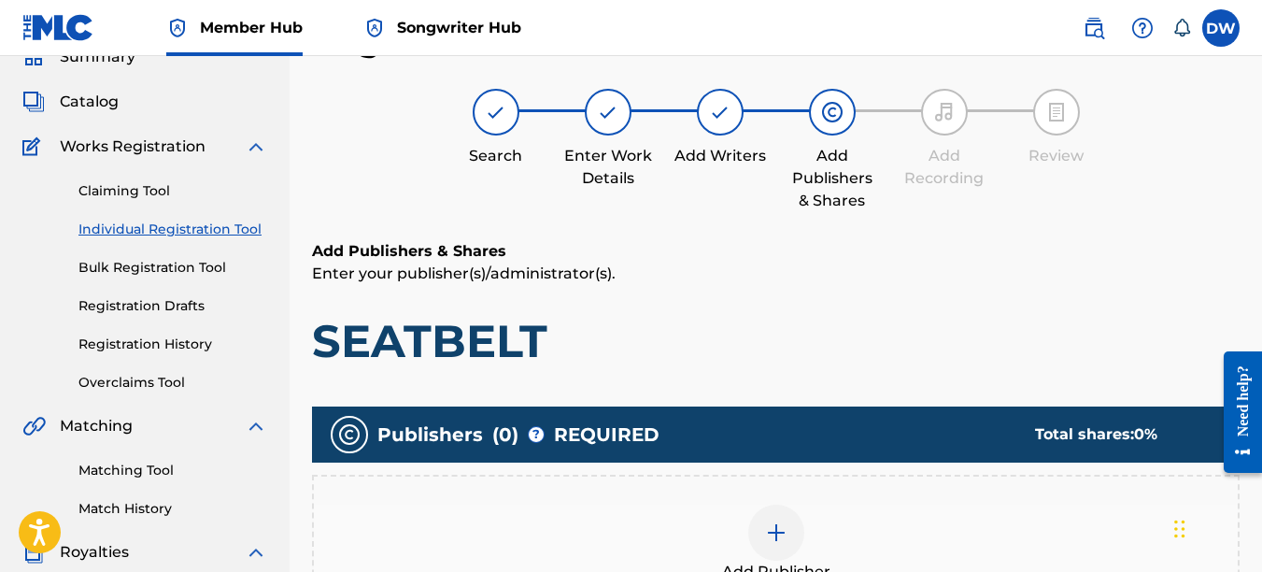
click at [1261, 241] on div "Register Work Search Enter Work Details Add Writers Add Publishers & Shares Add…" at bounding box center [776, 502] width 973 height 966
click at [777, 535] on img at bounding box center [776, 532] width 22 height 22
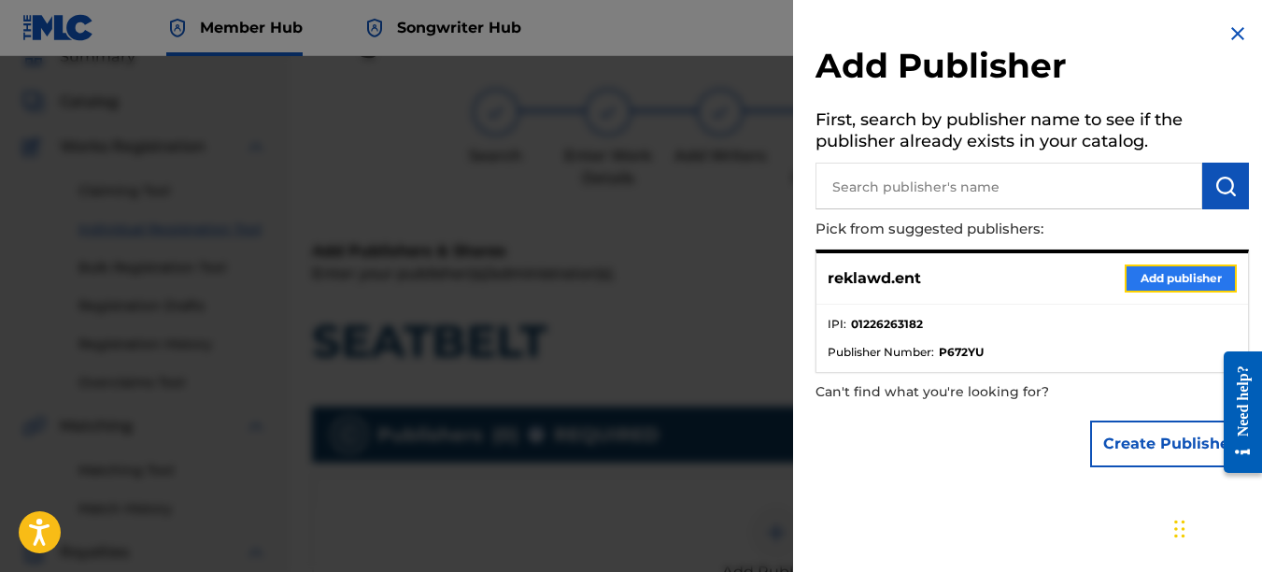
click at [1145, 283] on button "Add publisher" at bounding box center [1181, 278] width 112 height 28
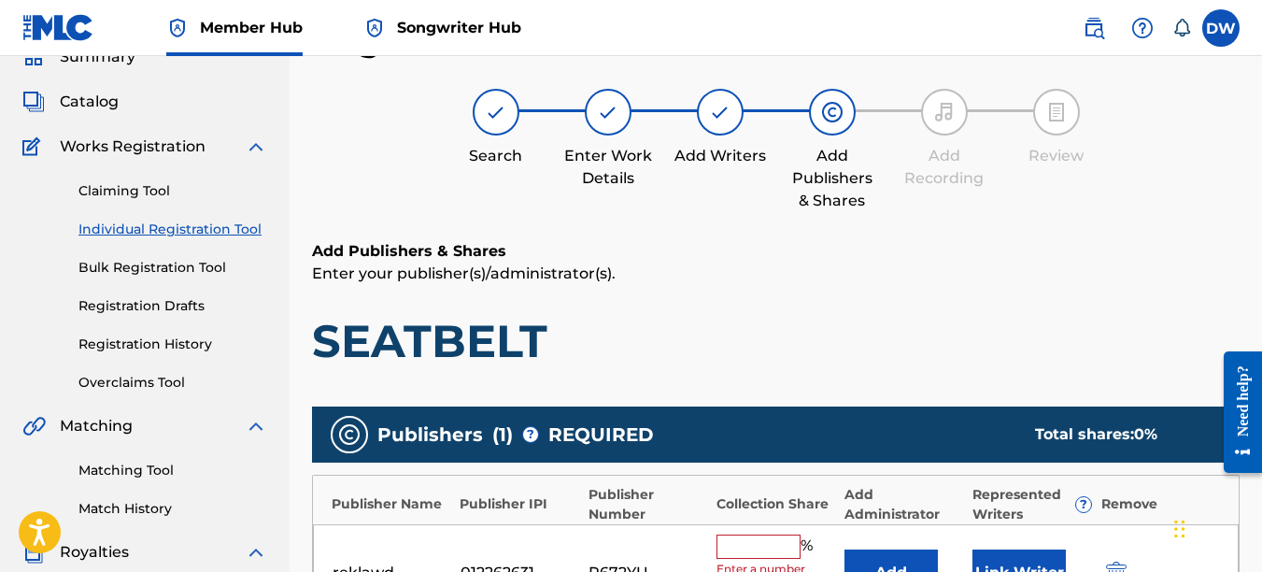
click at [745, 537] on input "text" at bounding box center [759, 546] width 84 height 24
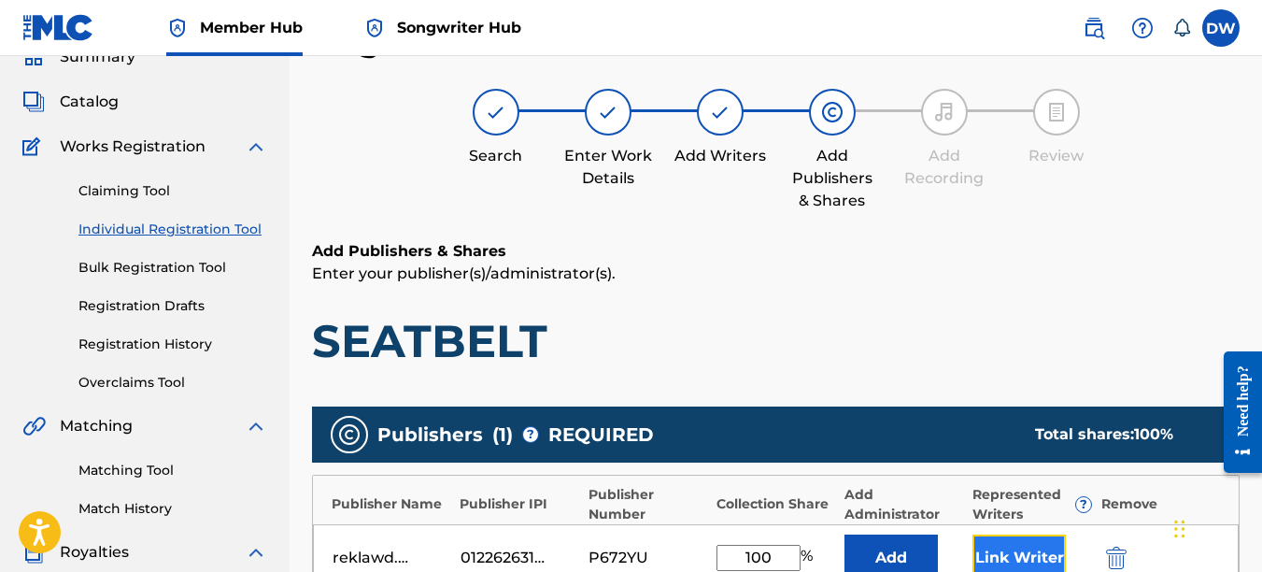
click at [1020, 543] on button "Link Writer" at bounding box center [1019, 557] width 93 height 47
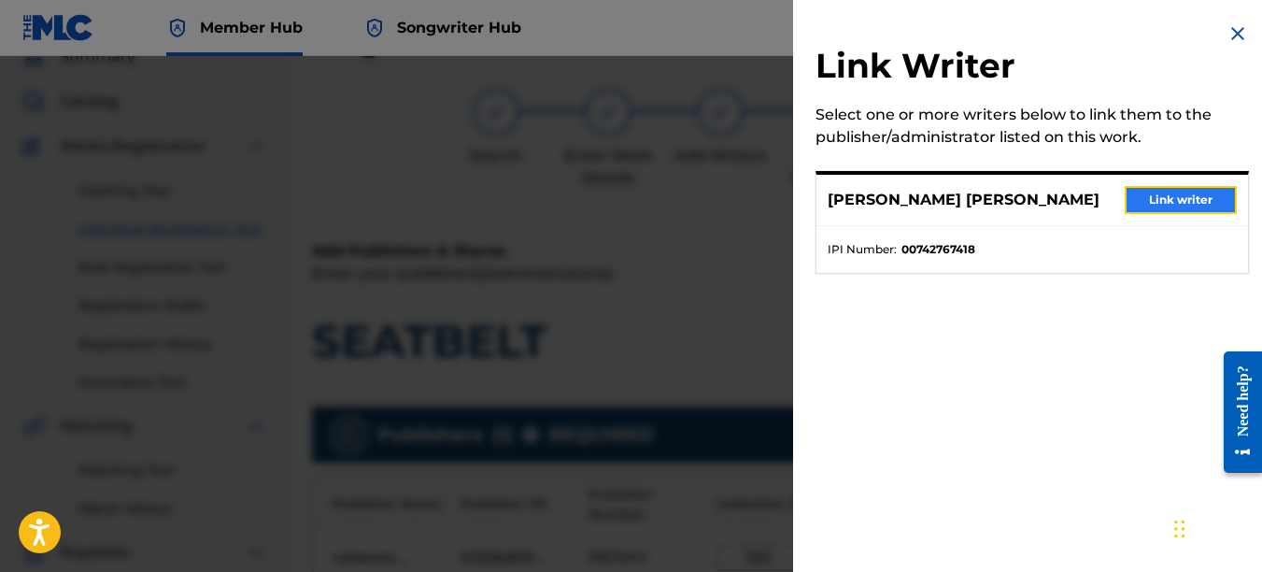
click at [1184, 206] on button "Link writer" at bounding box center [1181, 200] width 112 height 28
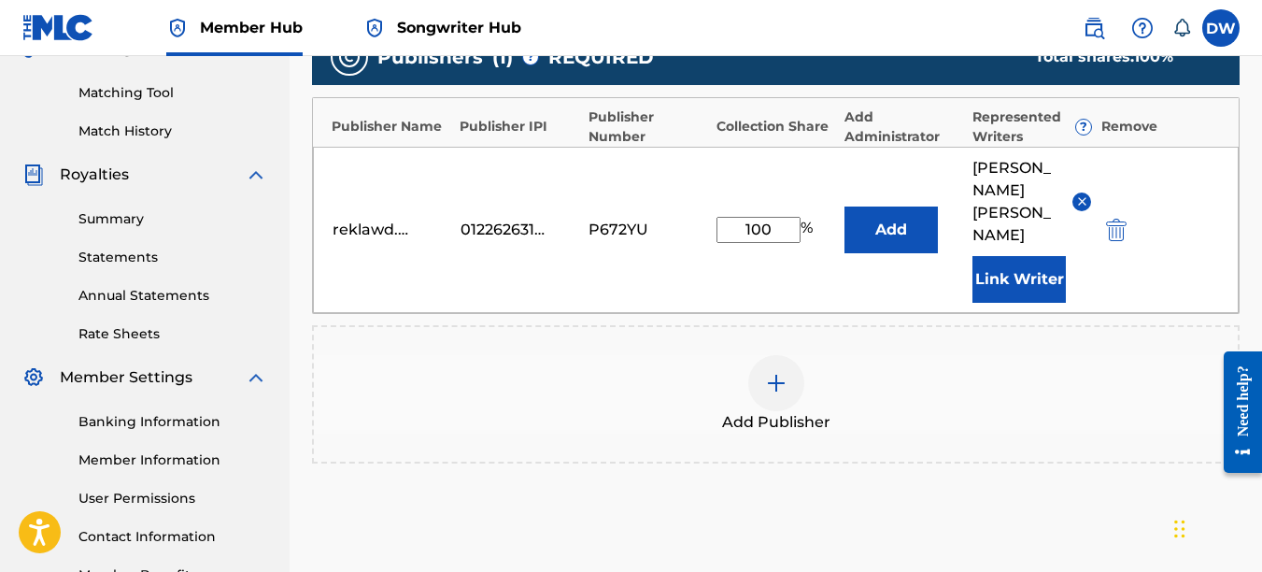
scroll to position [577, 0]
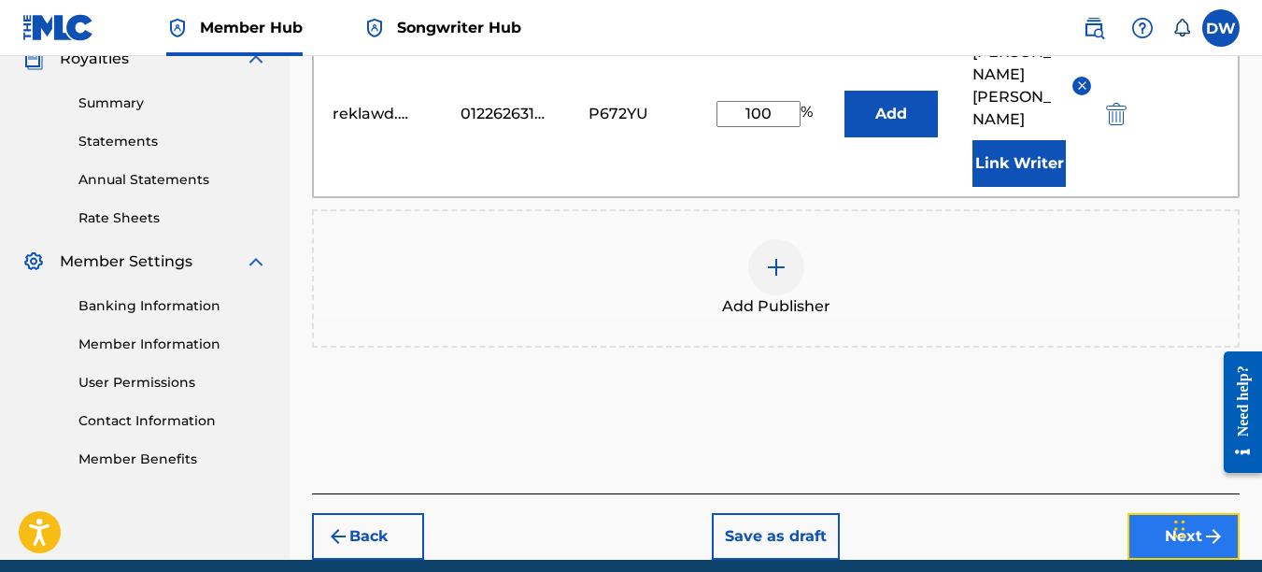
click at [1162, 513] on button "Next" at bounding box center [1184, 536] width 112 height 47
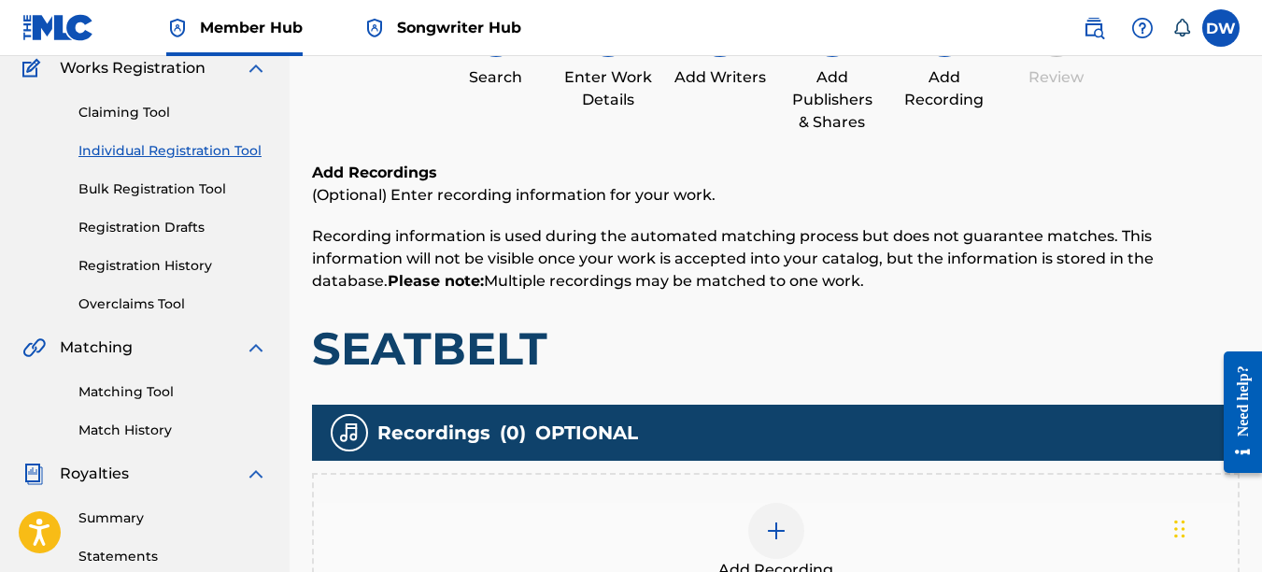
scroll to position [179, 0]
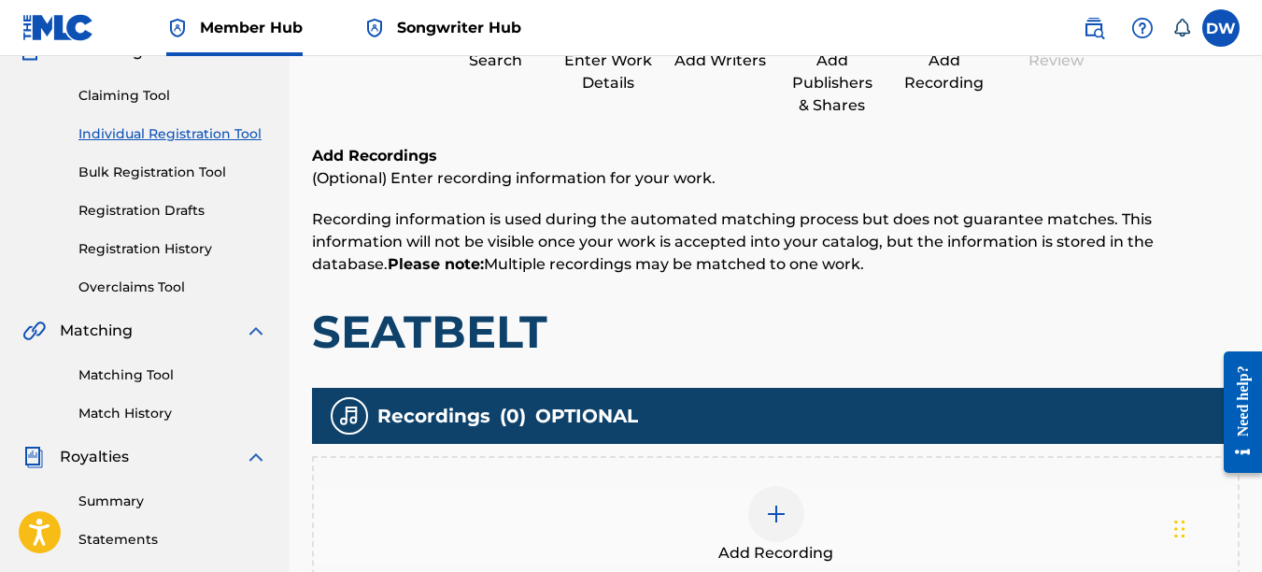
click at [784, 510] on img at bounding box center [776, 514] width 22 height 22
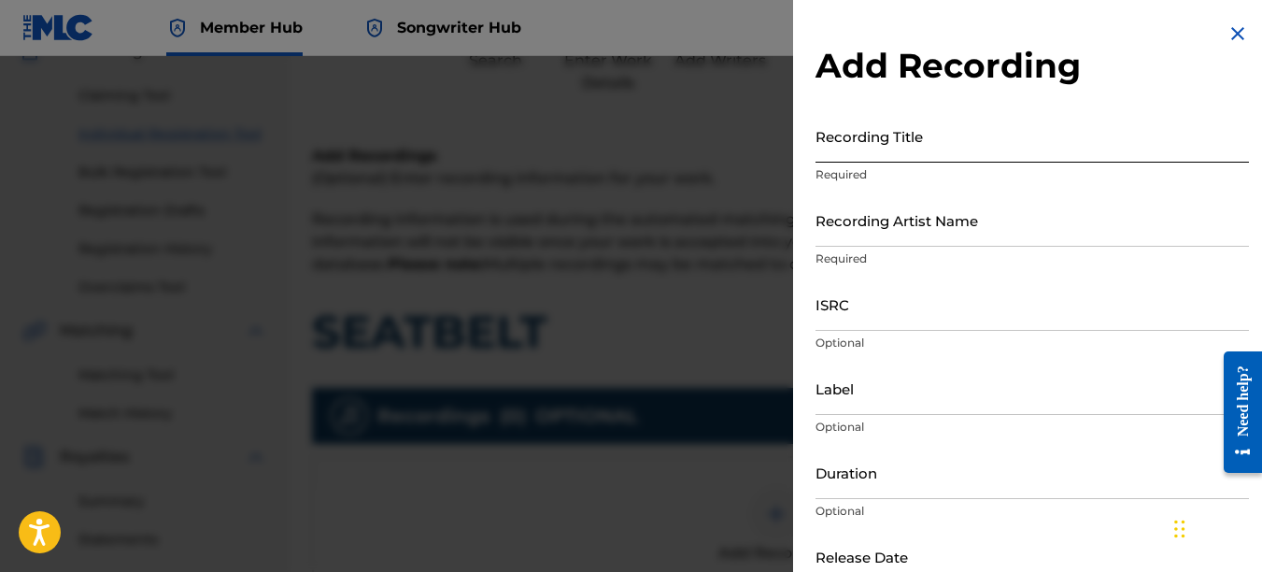
click at [873, 126] on input "Recording Title" at bounding box center [1033, 135] width 434 height 53
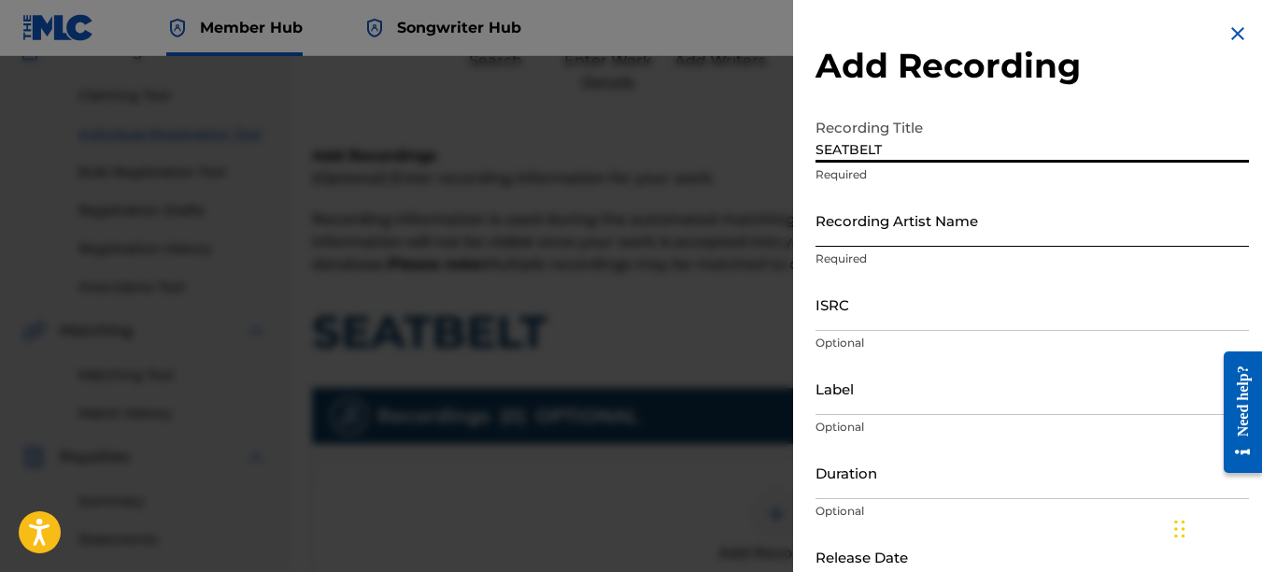
click at [857, 228] on input "Recording Artist Name" at bounding box center [1033, 219] width 434 height 53
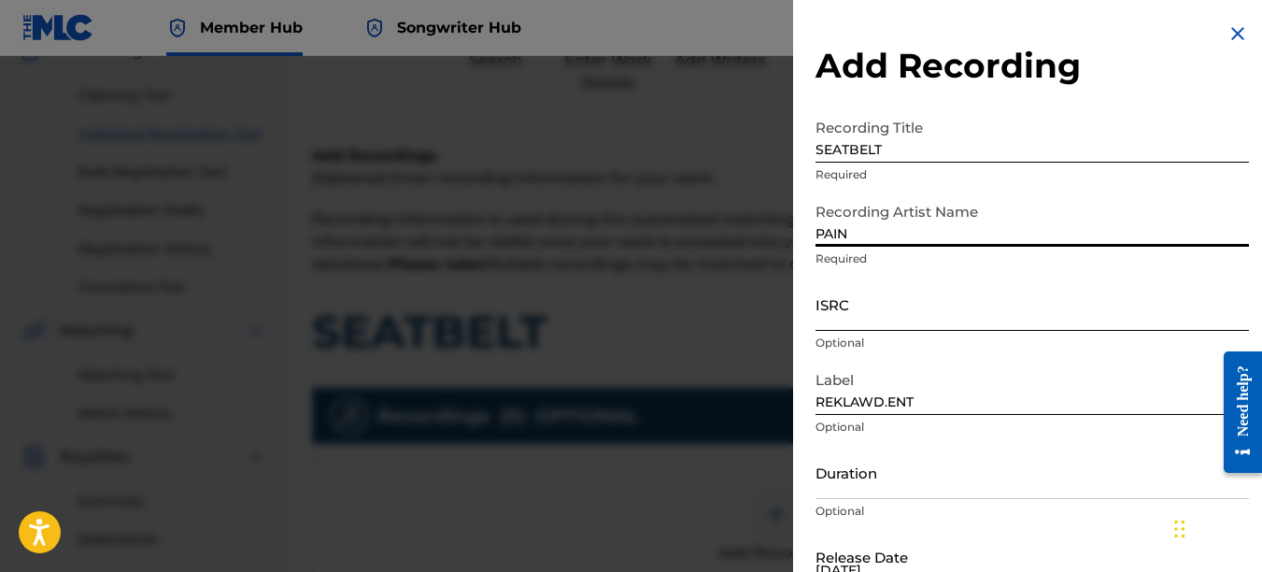
click at [856, 309] on input "ISRC" at bounding box center [1033, 303] width 434 height 53
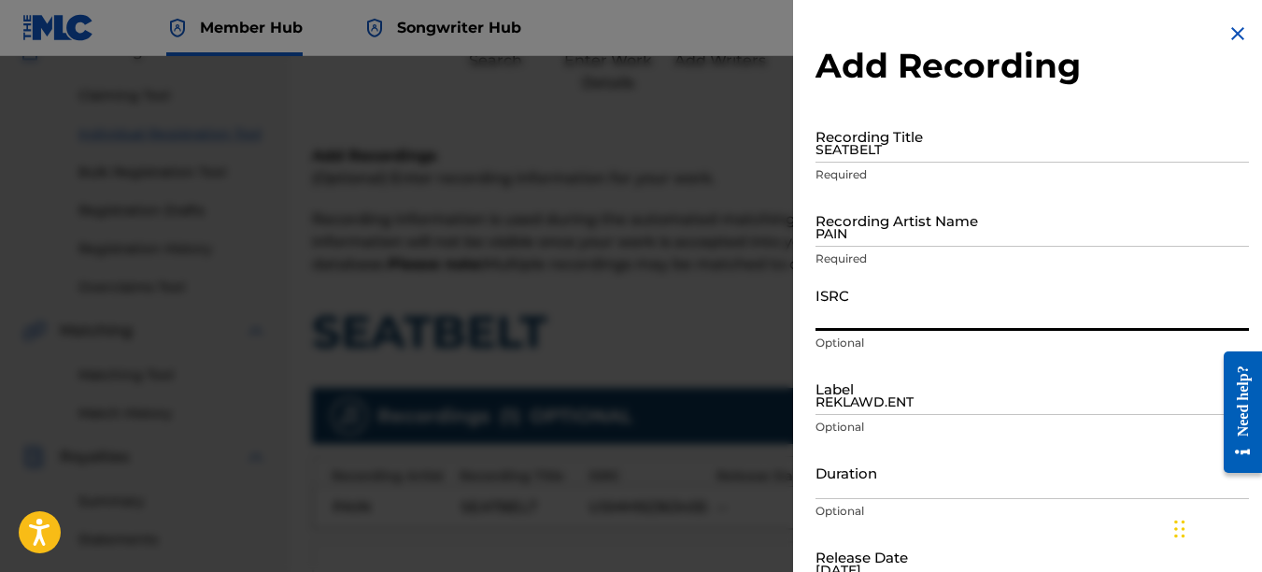
click at [1227, 30] on img at bounding box center [1238, 33] width 22 height 22
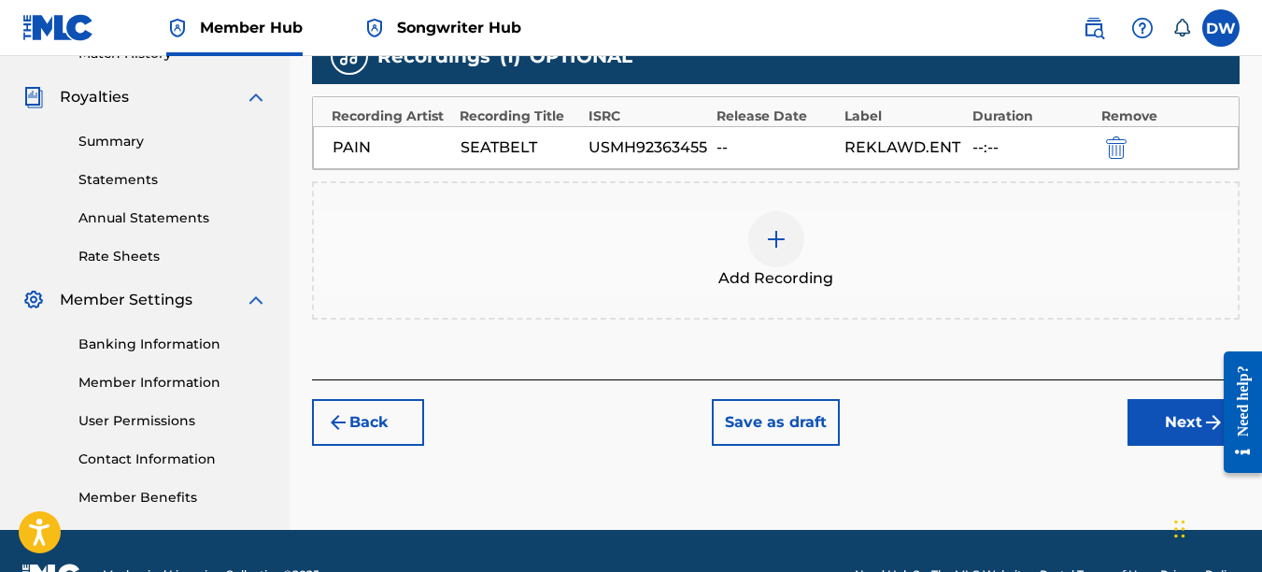
scroll to position [587, 0]
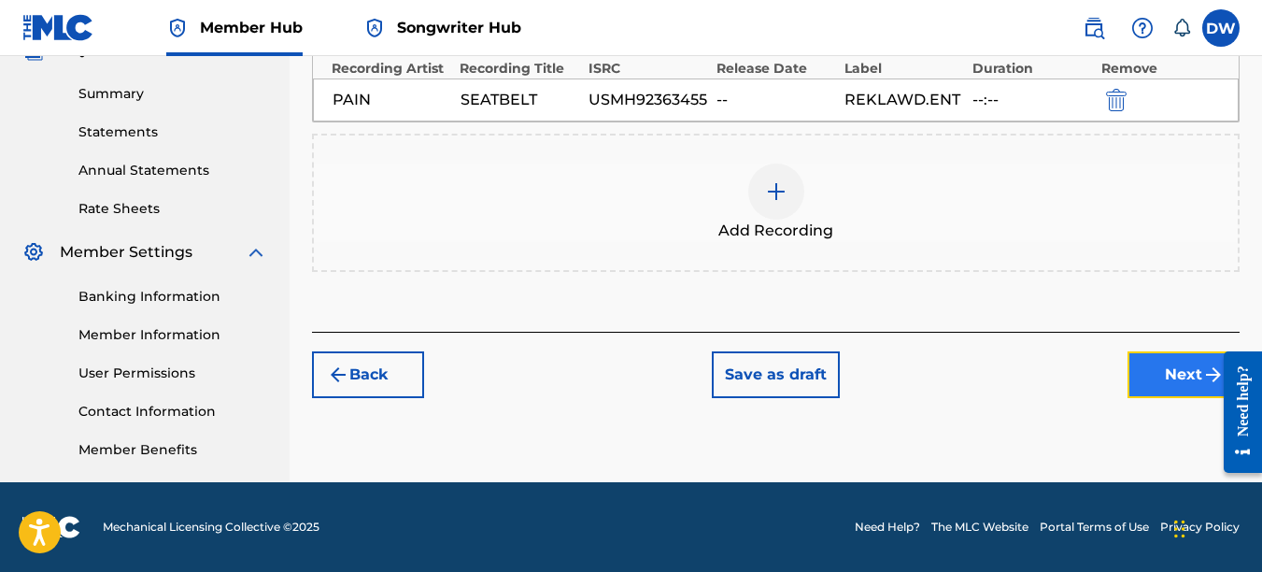
click at [1174, 393] on button "Next" at bounding box center [1184, 374] width 112 height 47
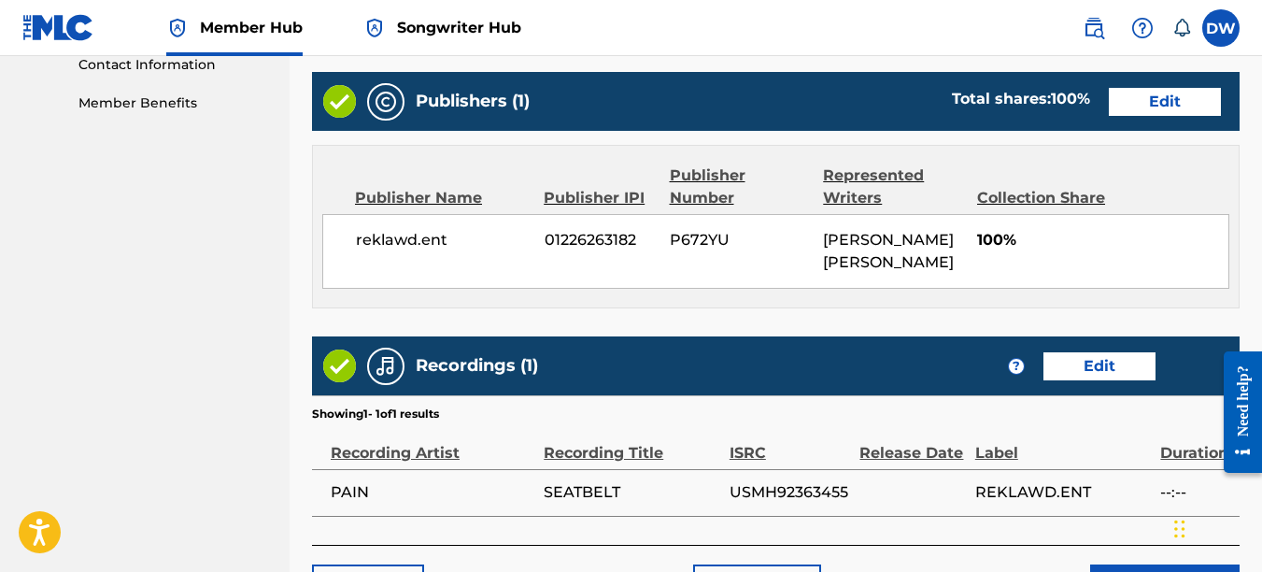
scroll to position [1026, 0]
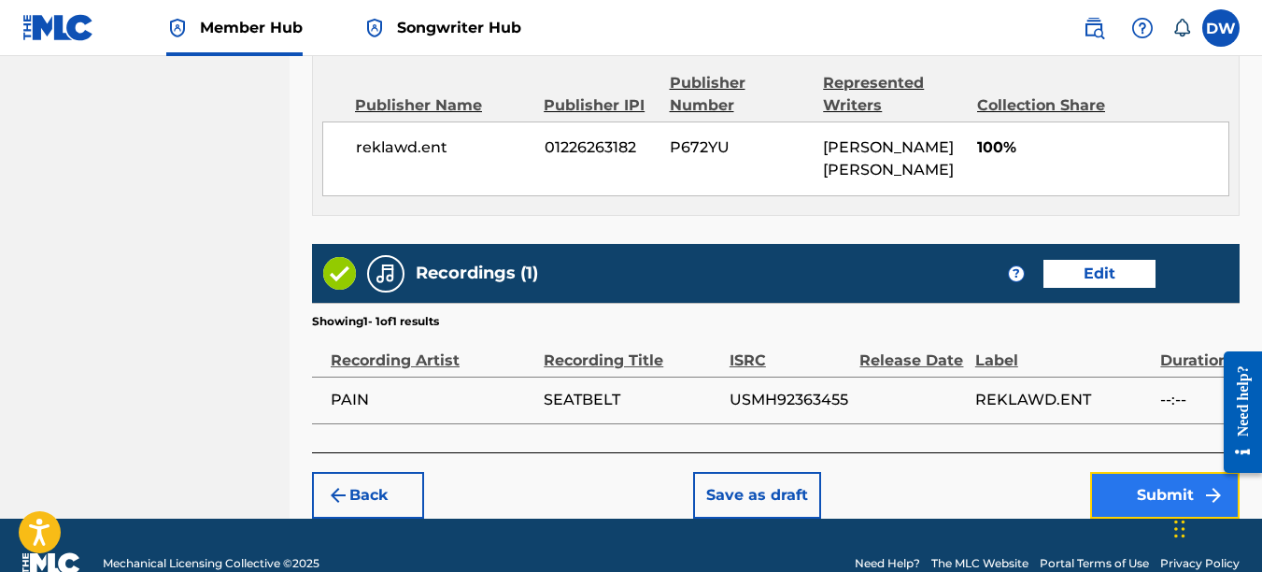
click at [1136, 491] on button "Submit" at bounding box center [1164, 495] width 149 height 47
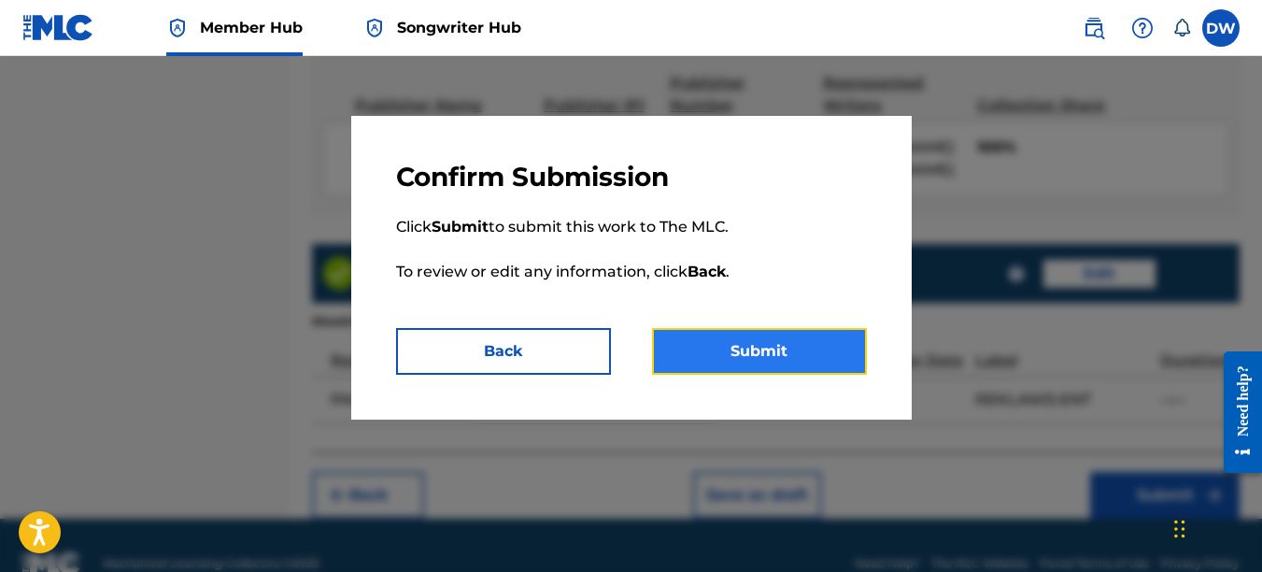
click at [827, 363] on button "Submit" at bounding box center [759, 351] width 215 height 47
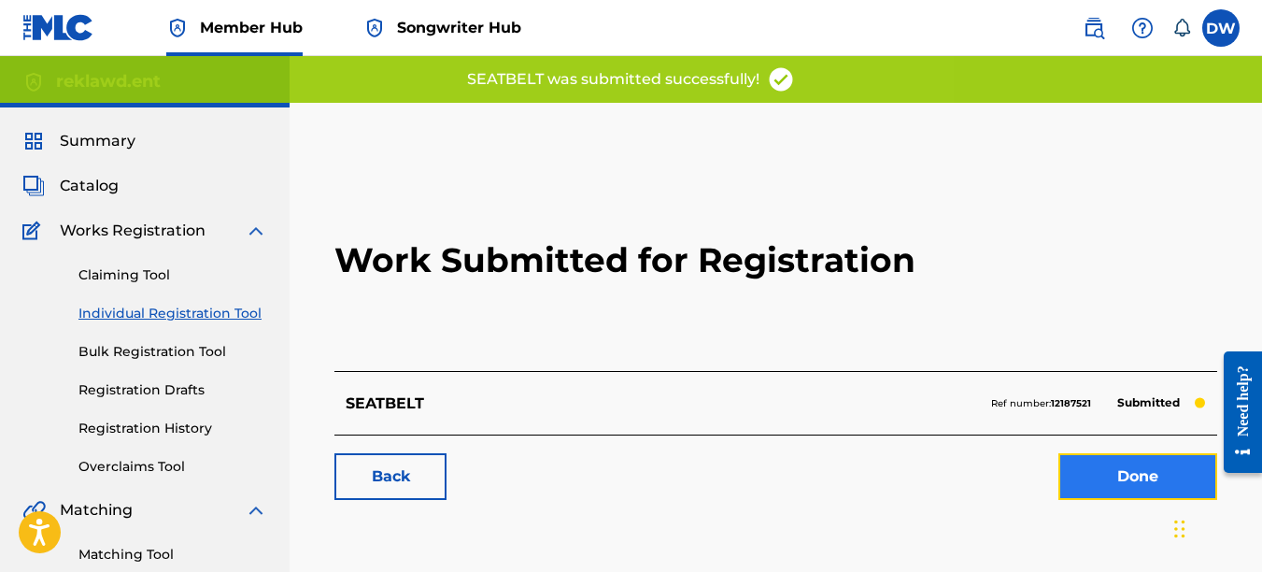
click at [1133, 466] on link "Done" at bounding box center [1138, 476] width 159 height 47
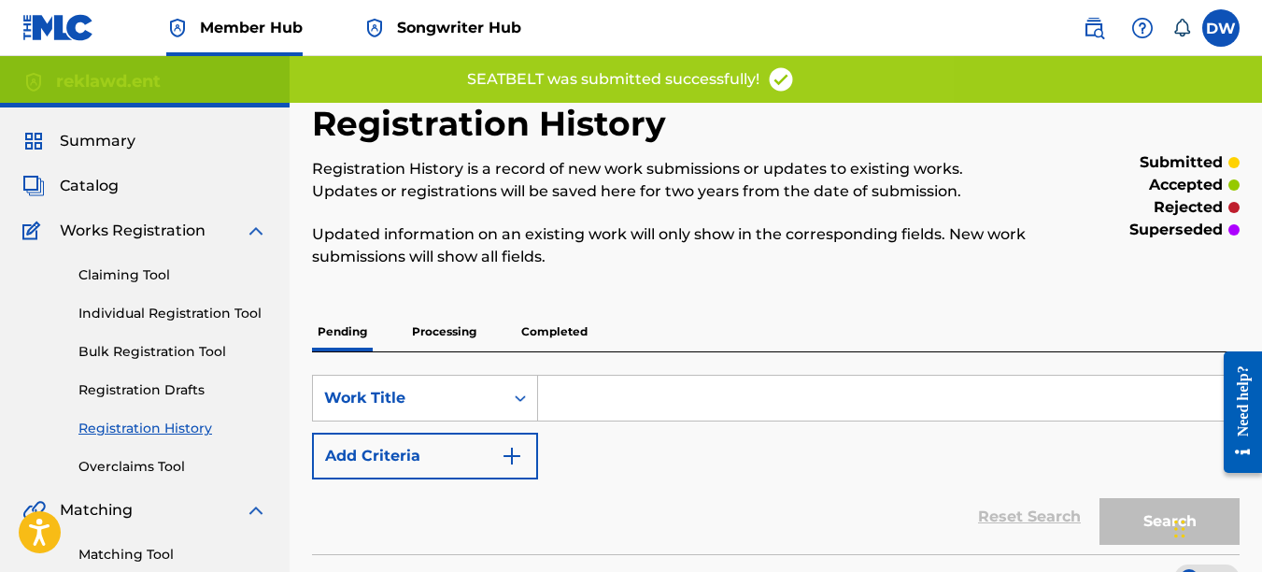
click at [249, 299] on div "Claiming Tool Individual Registration Tool Bulk Registration Tool Registration …" at bounding box center [144, 359] width 245 height 235
click at [249, 309] on link "Individual Registration Tool" at bounding box center [172, 314] width 189 height 20
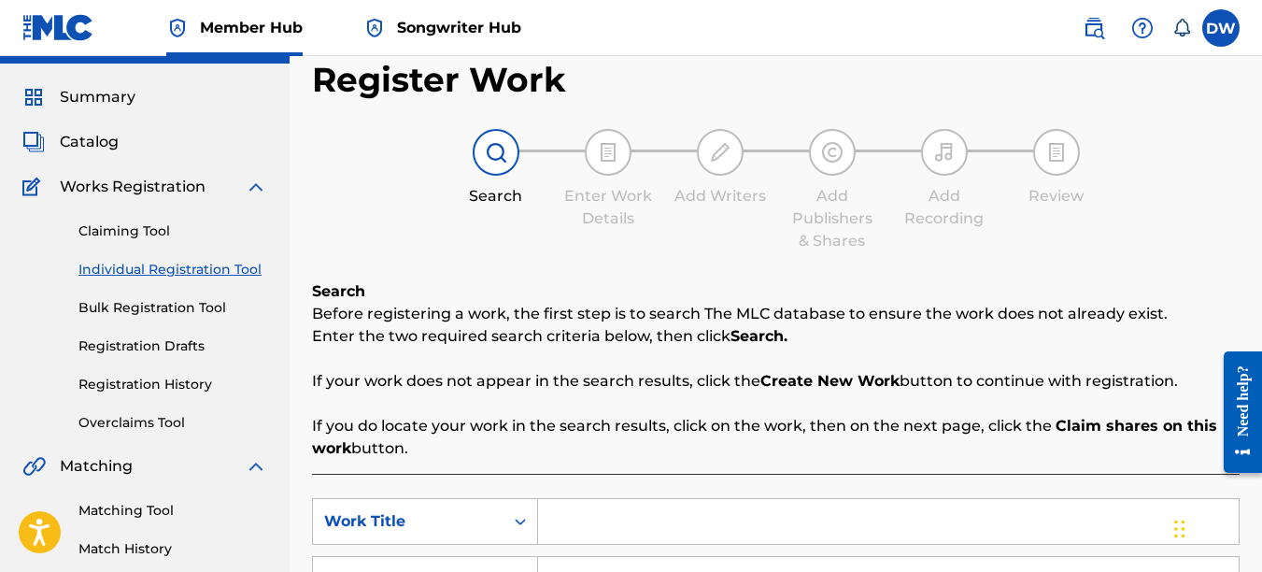
scroll to position [268, 0]
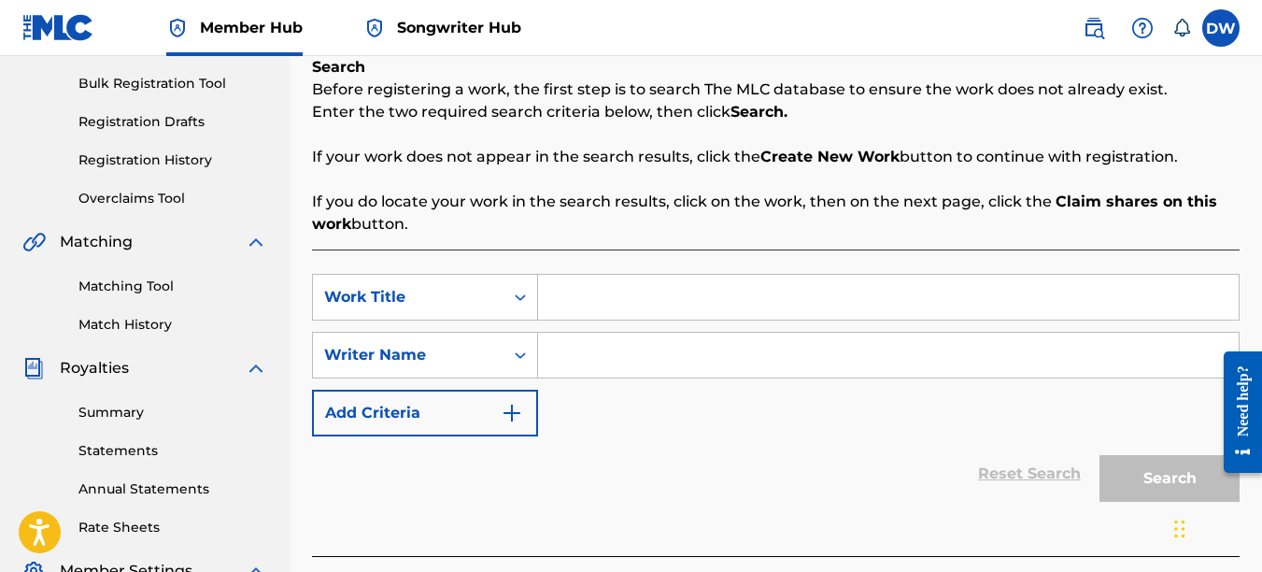
click at [720, 301] on input "Search Form" at bounding box center [888, 297] width 701 height 45
click at [699, 365] on input "Search Form" at bounding box center [888, 355] width 701 height 45
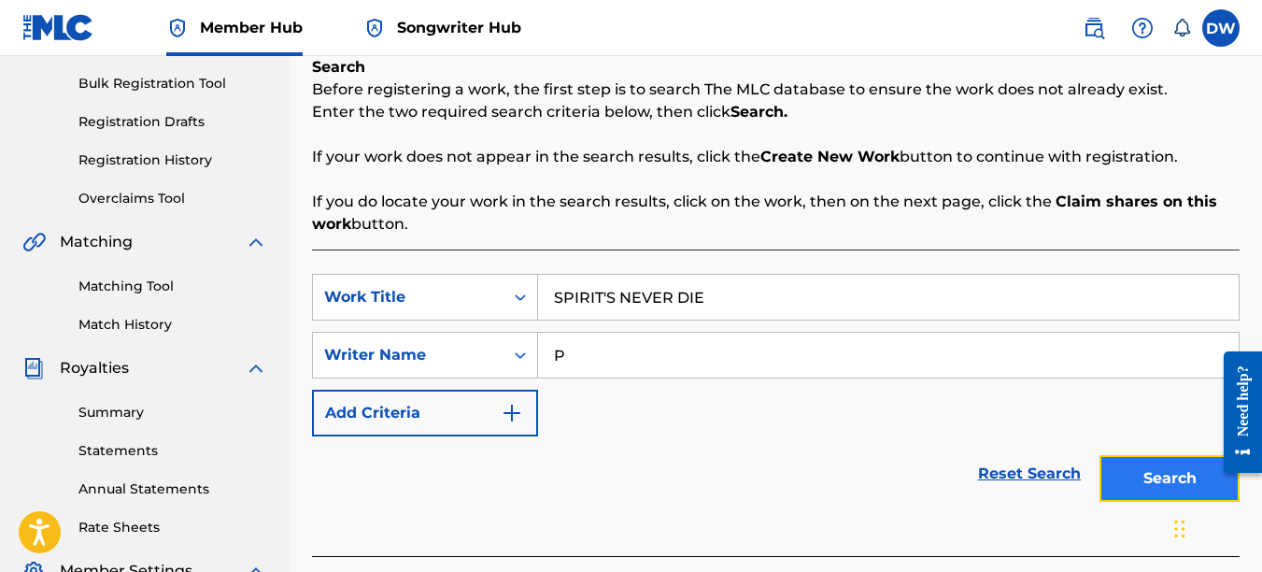
click at [1158, 467] on button "Search" at bounding box center [1170, 478] width 140 height 47
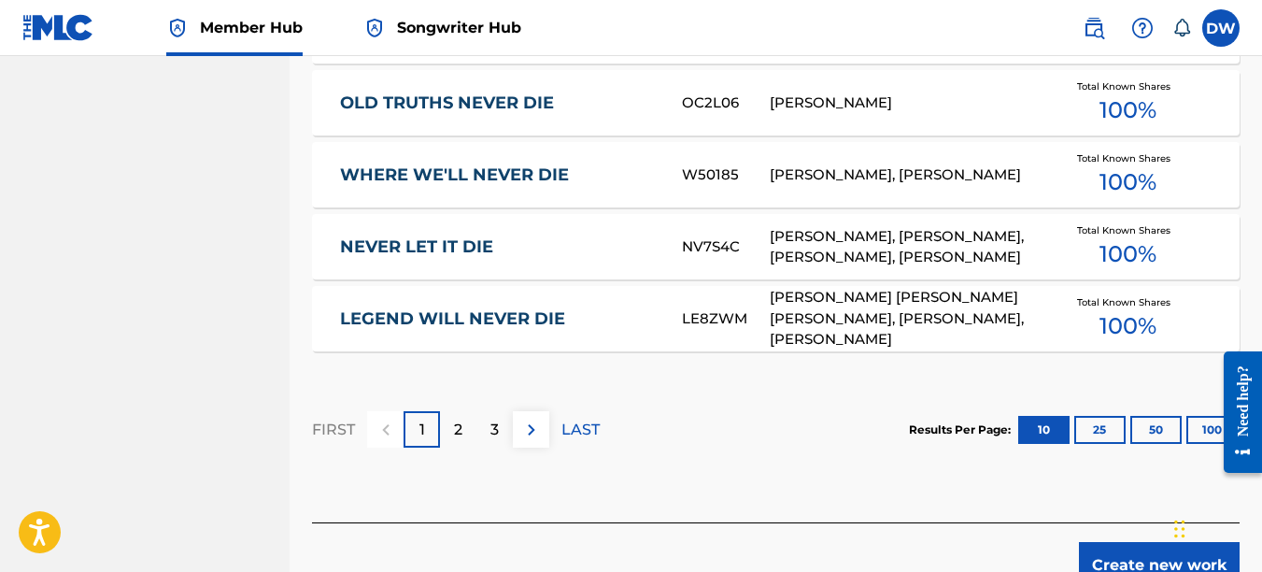
scroll to position [1272, 0]
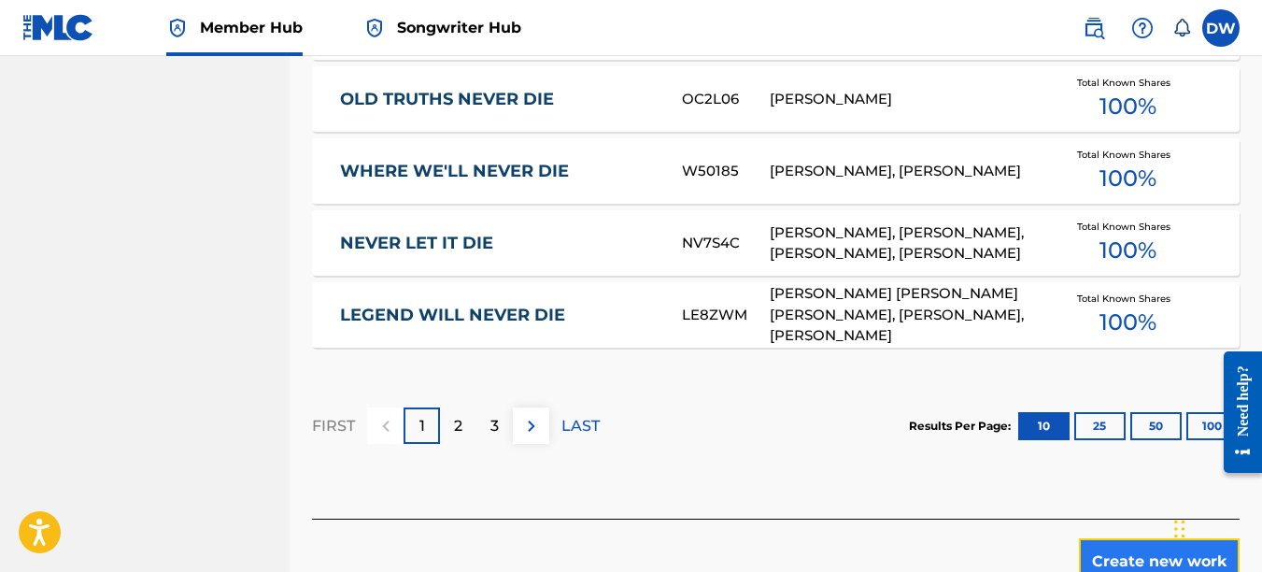
click at [1113, 548] on button "Create new work" at bounding box center [1159, 561] width 161 height 47
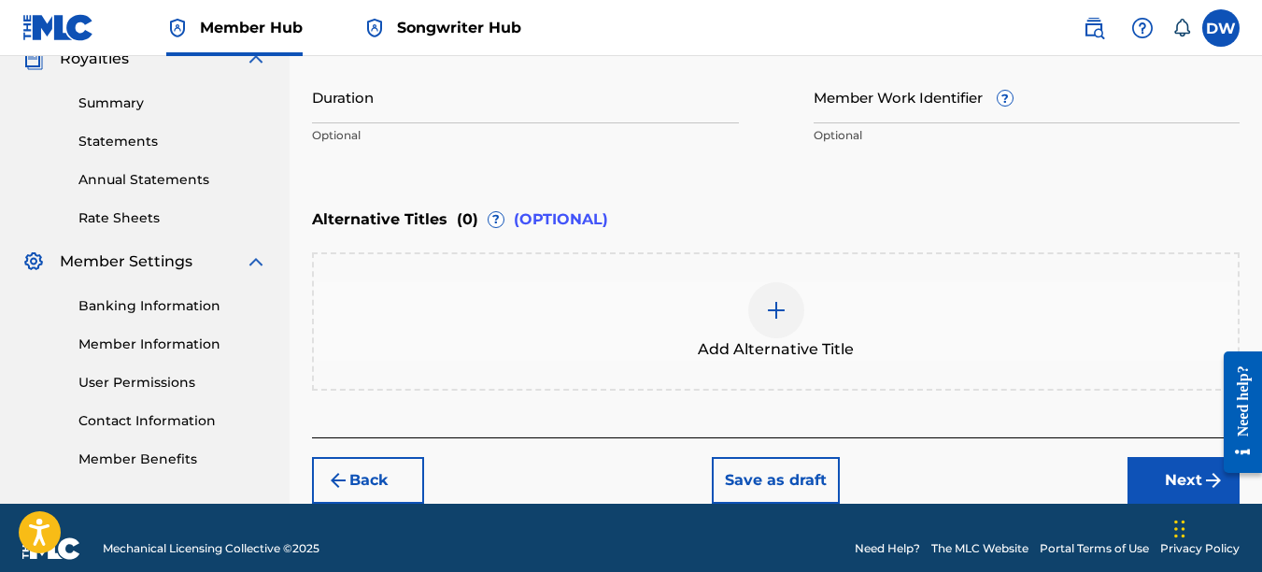
scroll to position [489, 0]
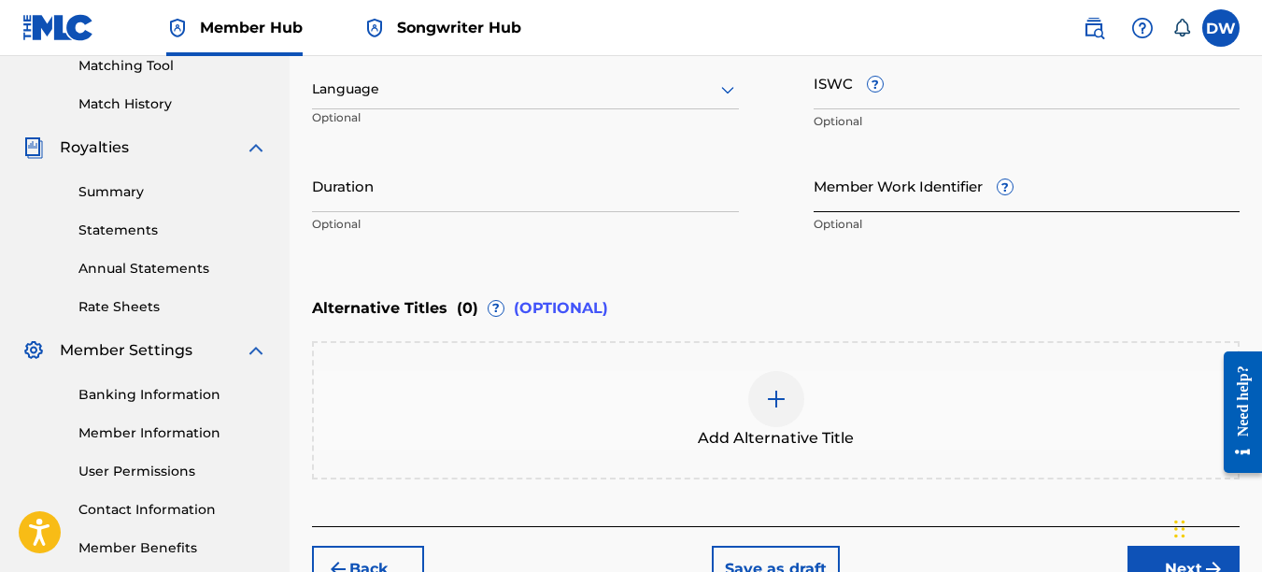
click at [858, 196] on input "Member Work Identifier ?" at bounding box center [1027, 185] width 427 height 53
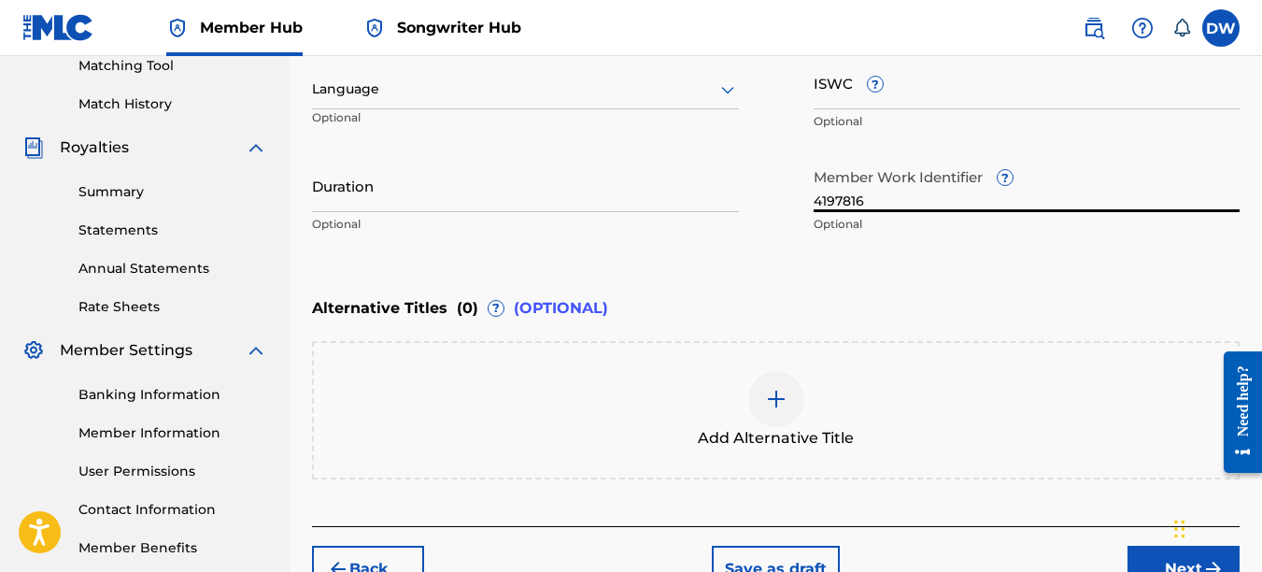
click at [724, 95] on icon at bounding box center [728, 89] width 22 height 22
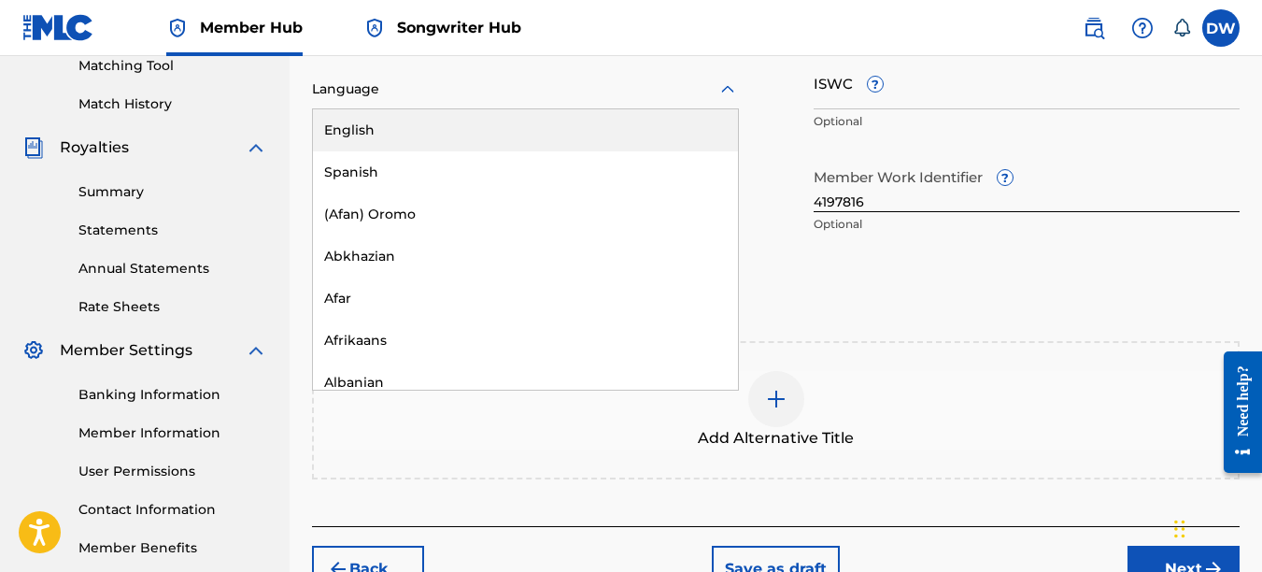
click at [709, 126] on div "English" at bounding box center [525, 130] width 425 height 42
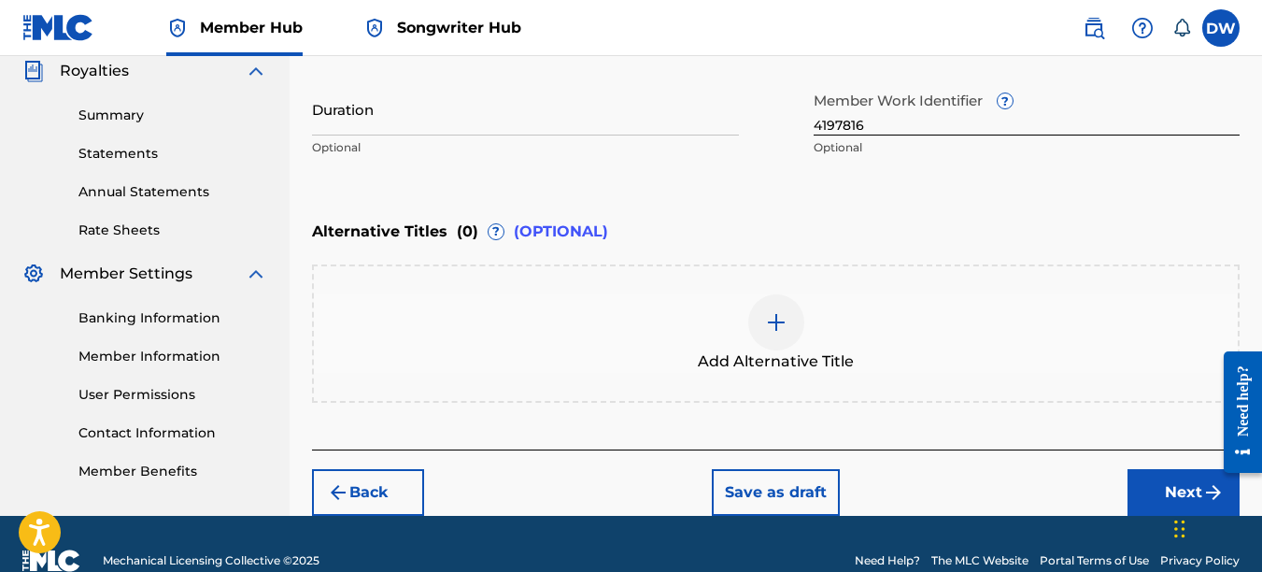
scroll to position [587, 0]
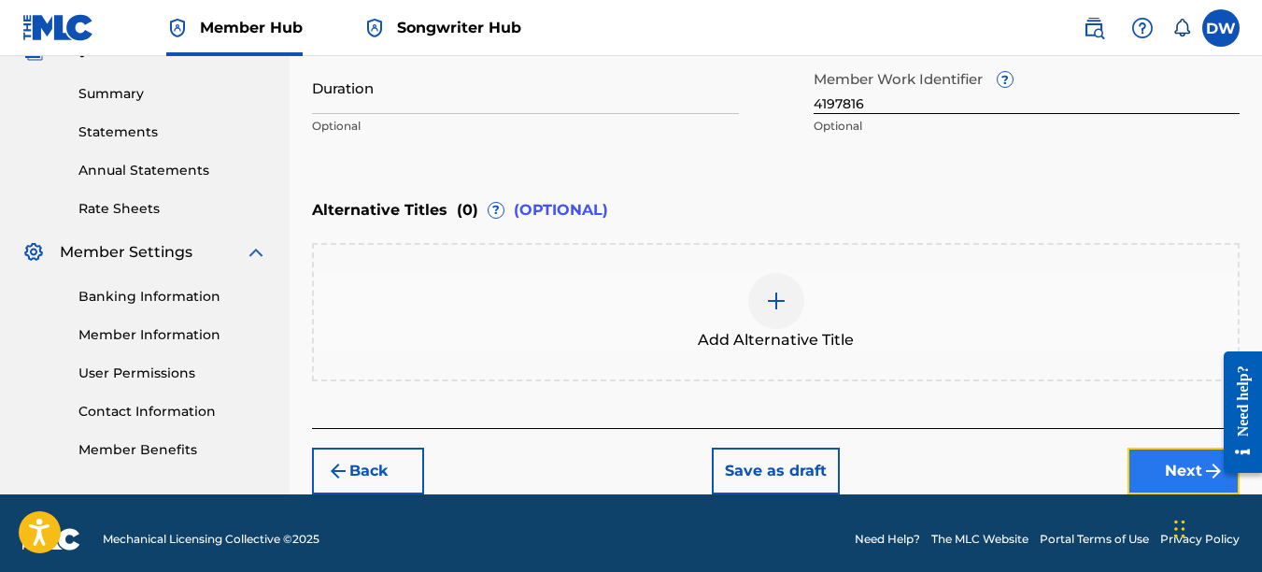
click at [1162, 456] on button "Next" at bounding box center [1184, 471] width 112 height 47
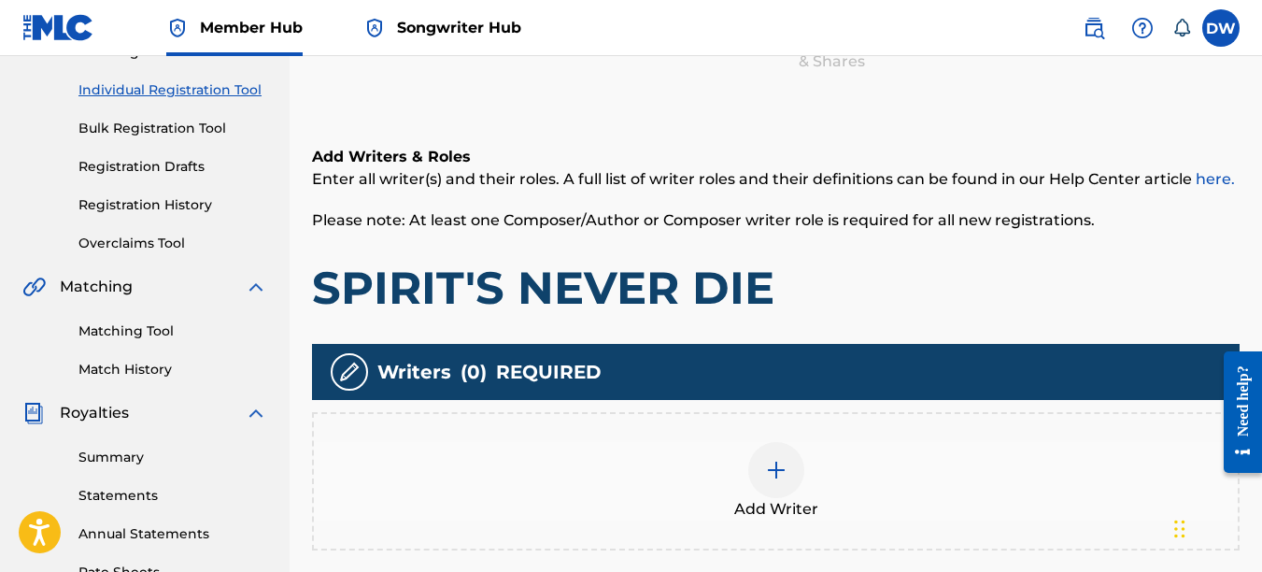
scroll to position [220, 0]
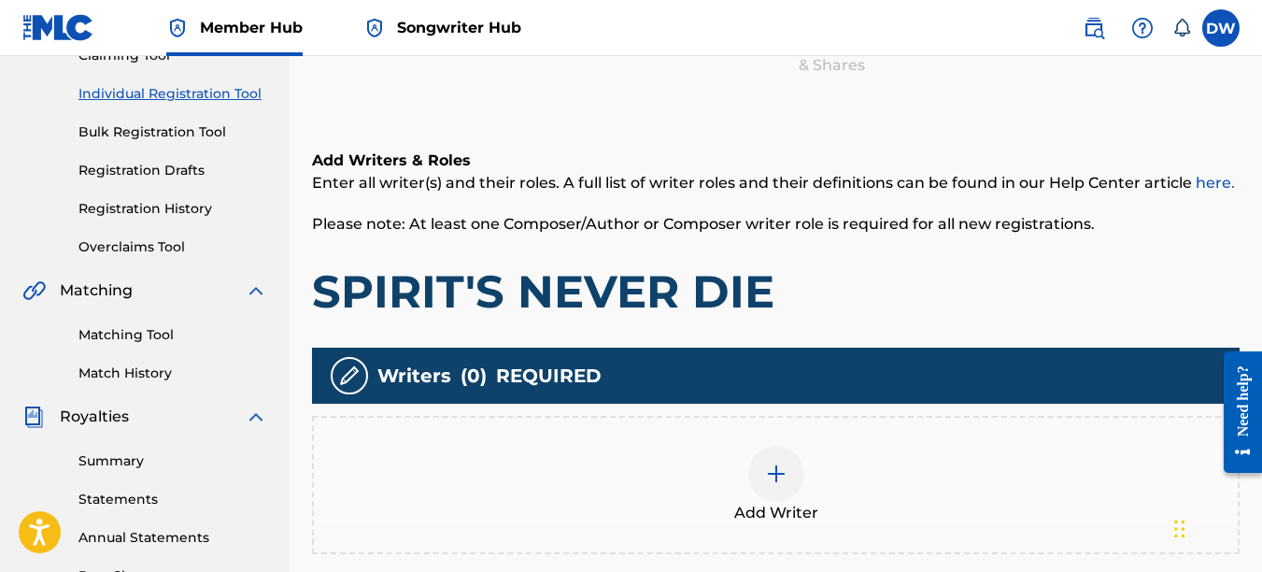
click at [768, 479] on img at bounding box center [776, 473] width 22 height 22
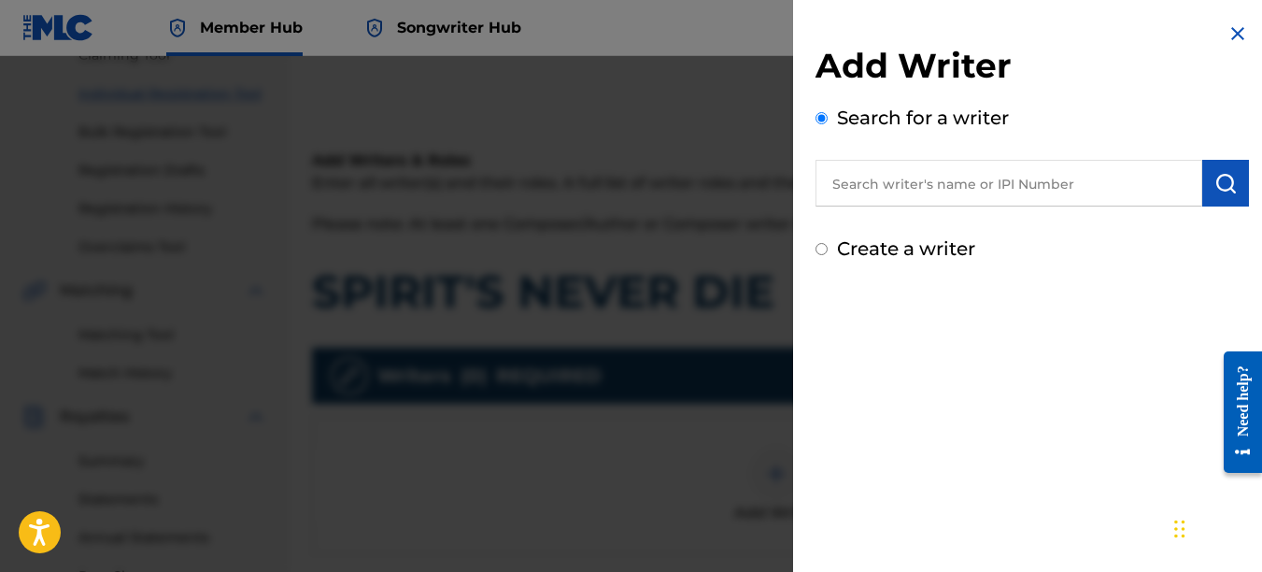
click at [976, 194] on input "text" at bounding box center [1009, 183] width 387 height 47
click at [1221, 194] on button "submit" at bounding box center [1225, 183] width 47 height 47
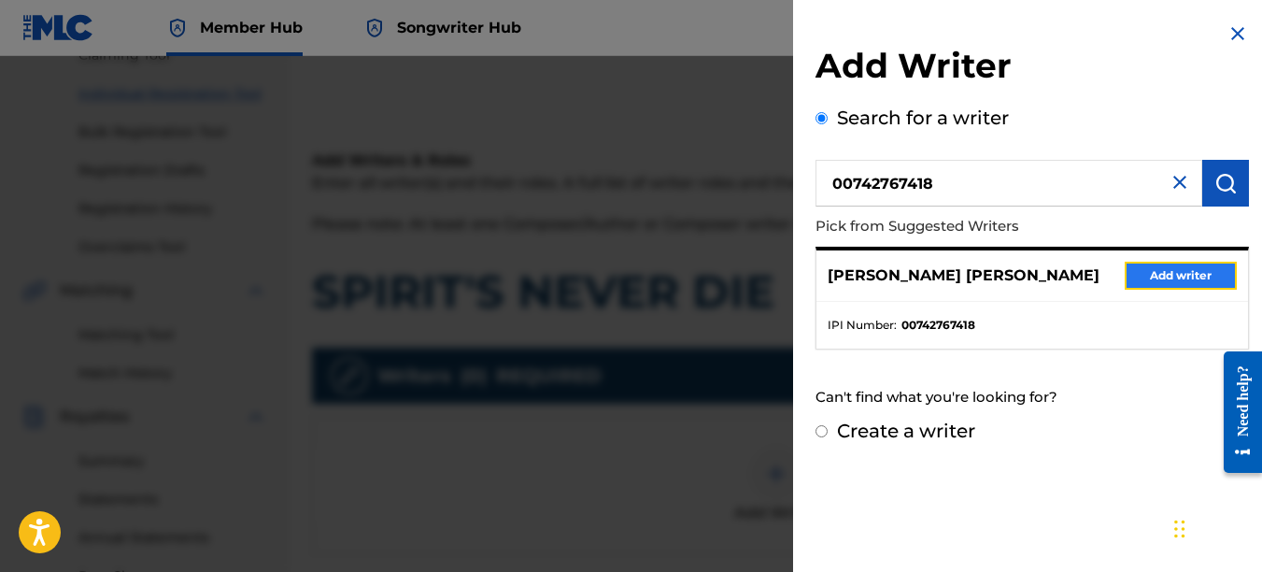
click at [1203, 272] on button "Add writer" at bounding box center [1181, 276] width 112 height 28
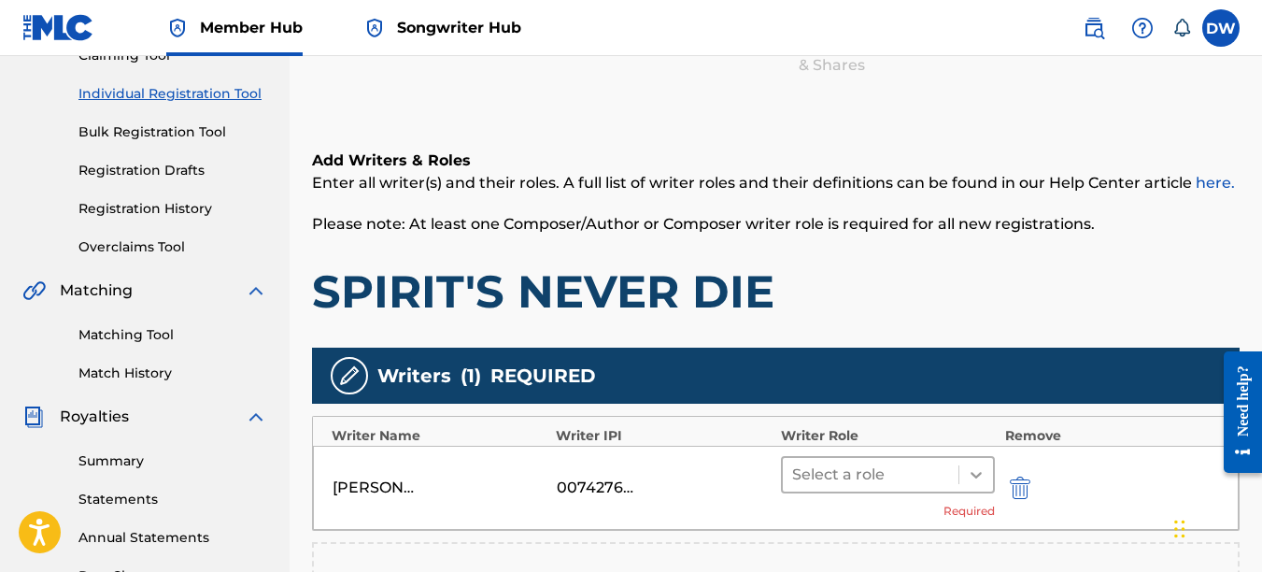
click at [985, 479] on icon at bounding box center [976, 474] width 19 height 19
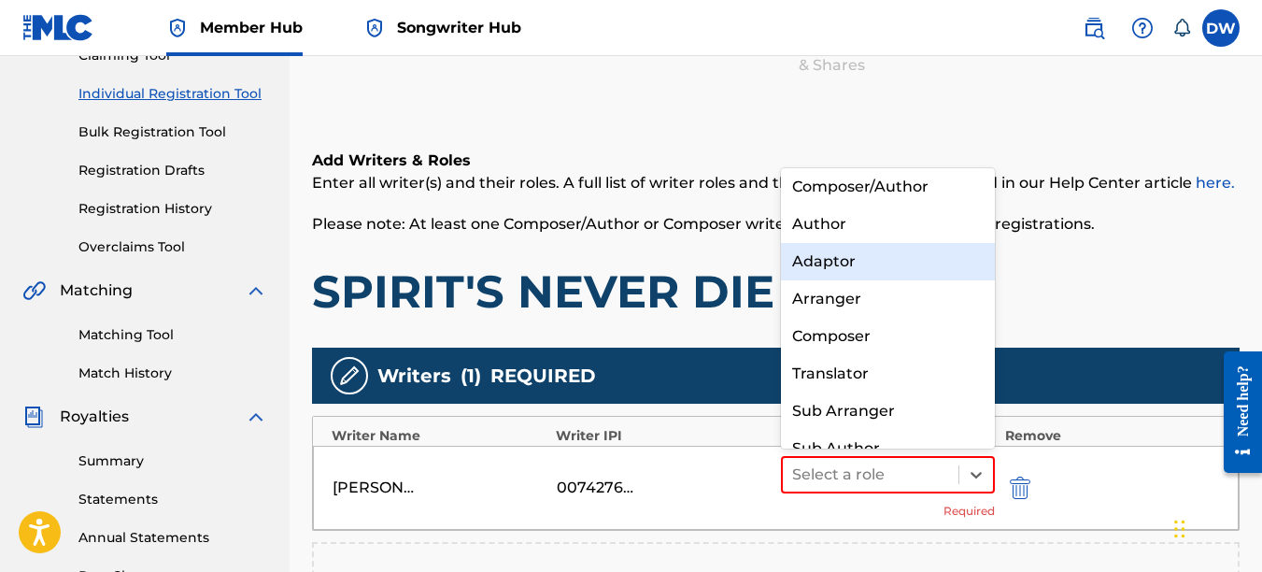
scroll to position [0, 0]
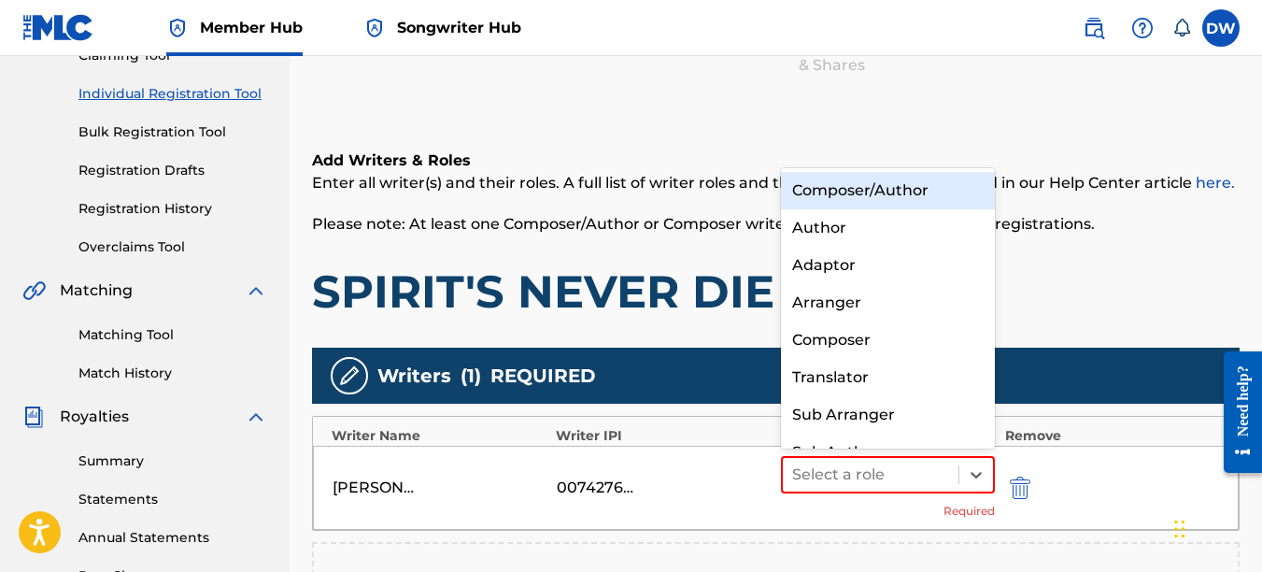
click at [911, 191] on div "Composer/Author" at bounding box center [888, 190] width 215 height 37
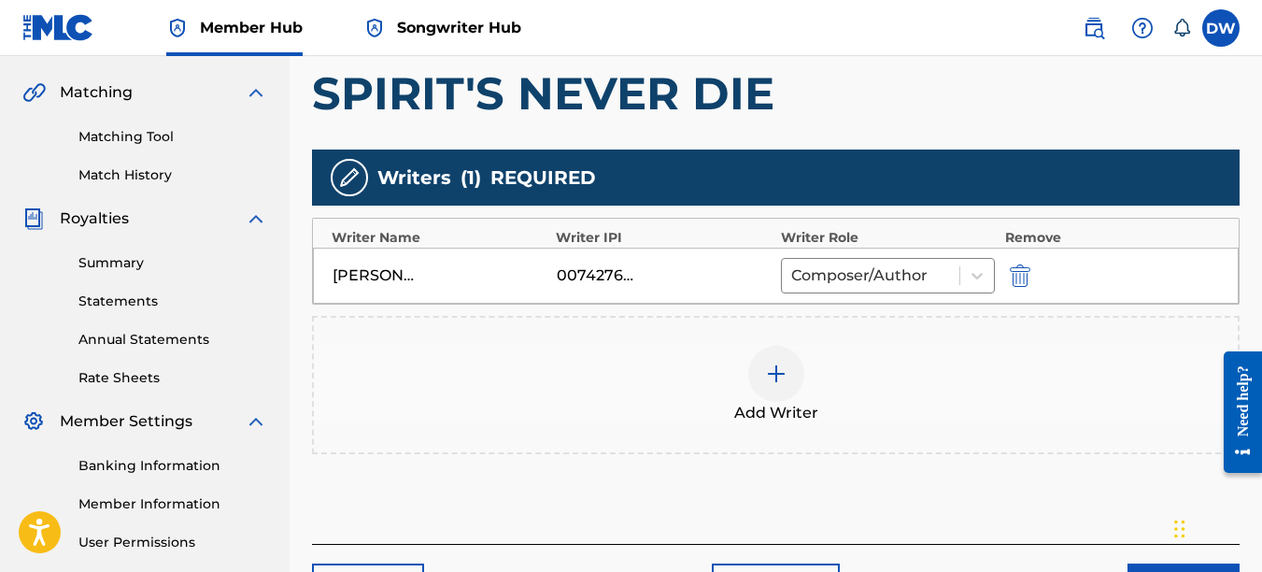
scroll to position [552, 0]
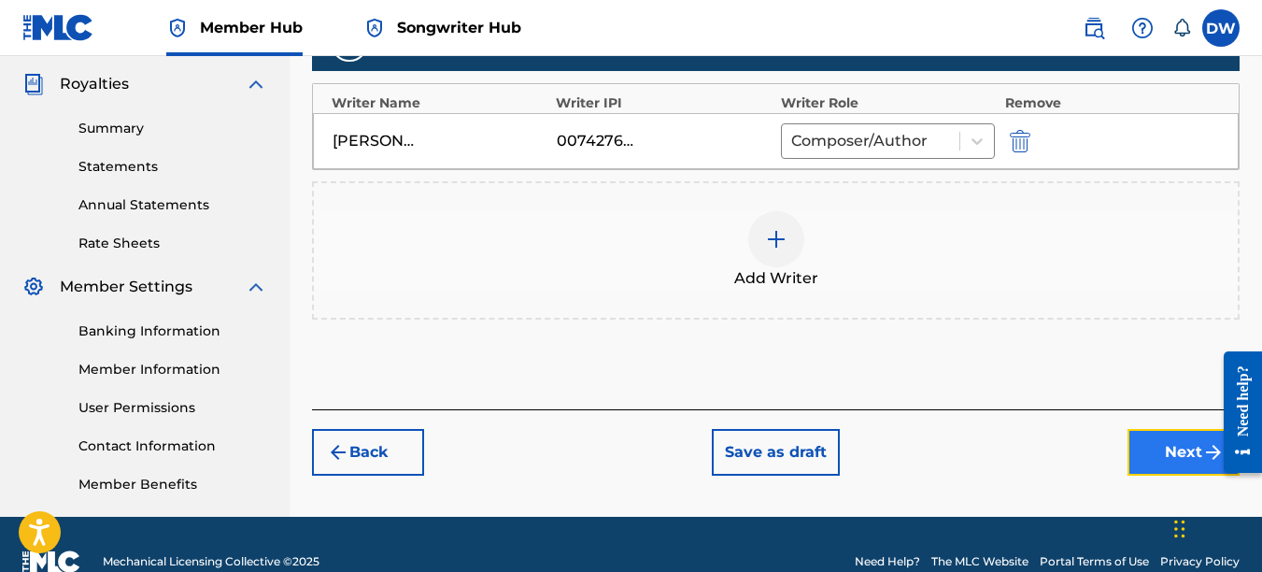
click at [1168, 448] on button "Next" at bounding box center [1184, 452] width 112 height 47
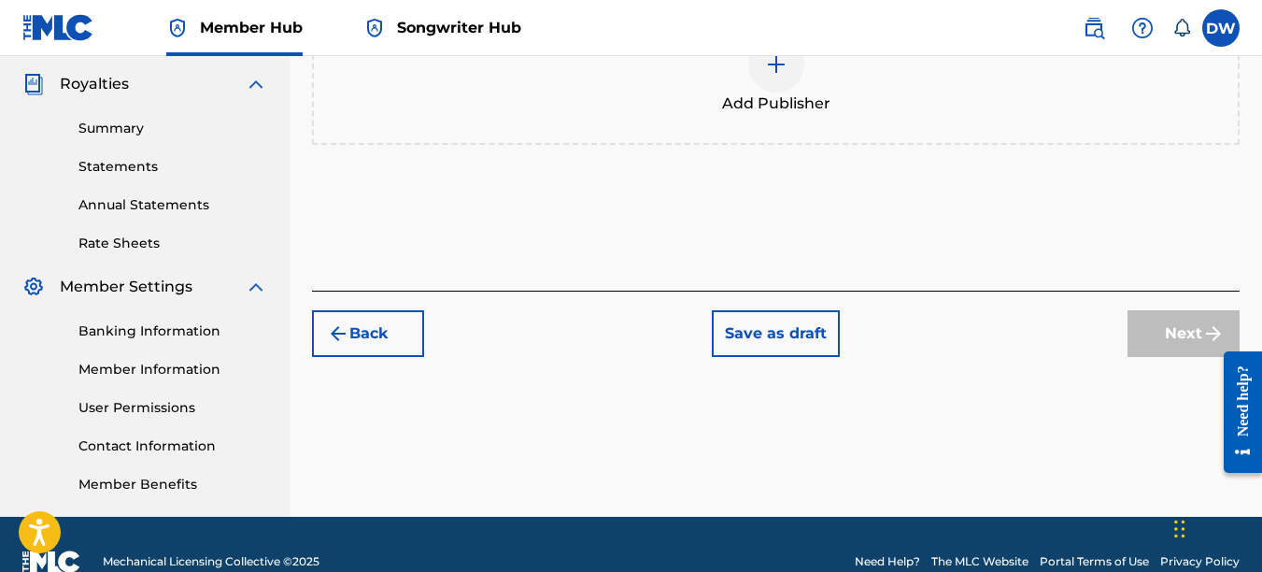
scroll to position [84, 0]
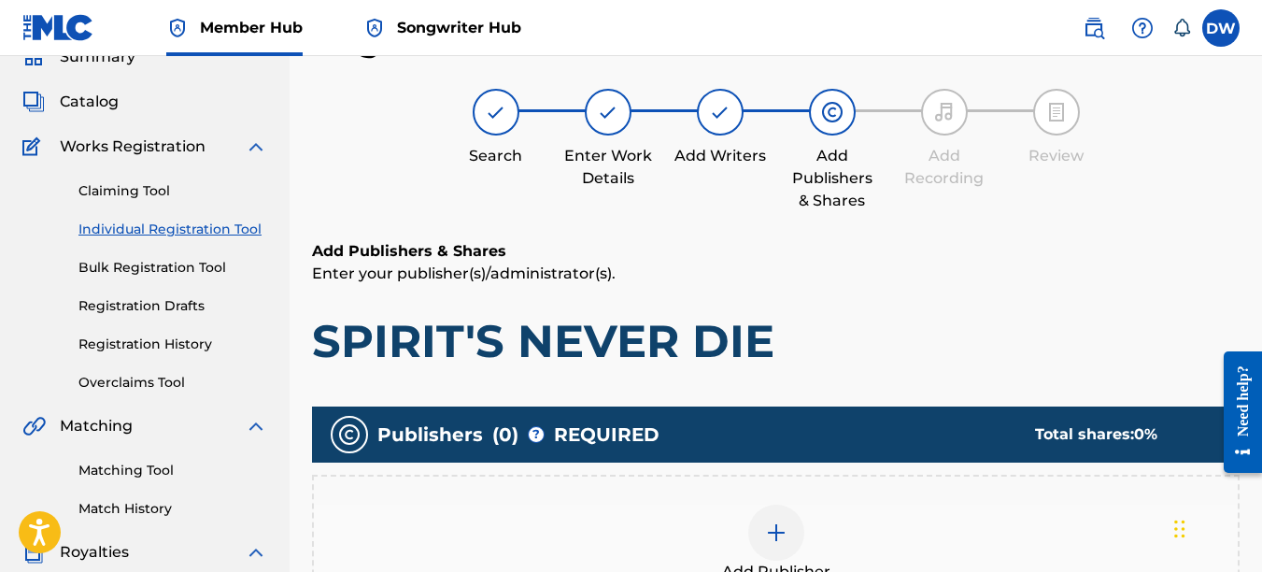
click at [773, 530] on img at bounding box center [776, 532] width 22 height 22
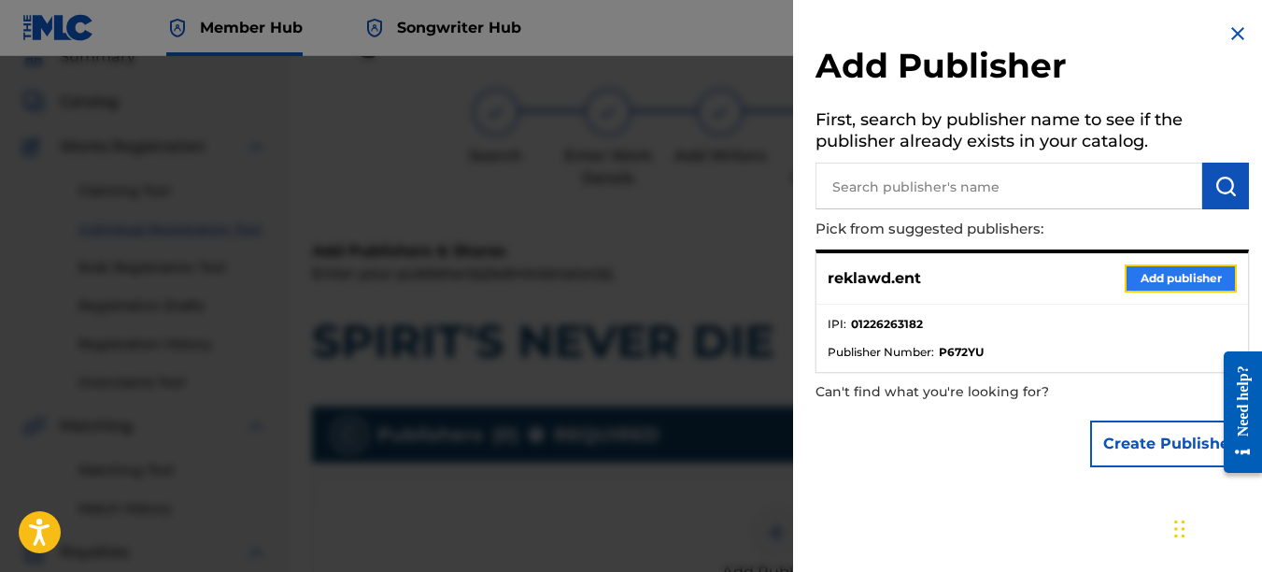
click at [1138, 275] on button "Add publisher" at bounding box center [1181, 278] width 112 height 28
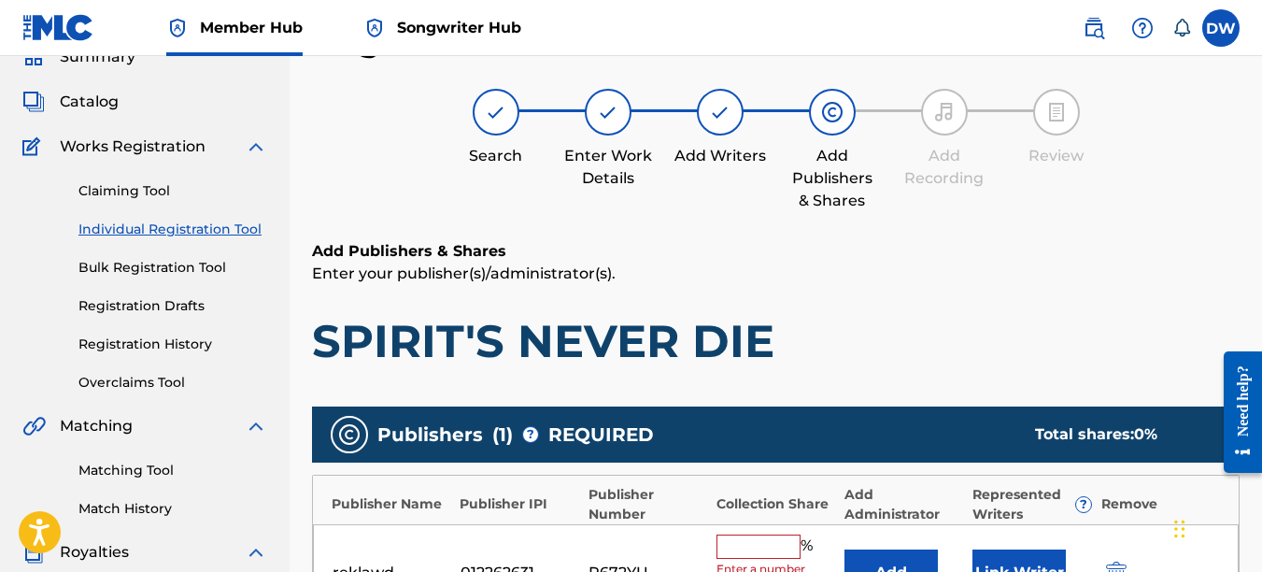
click at [761, 539] on input "text" at bounding box center [759, 546] width 84 height 24
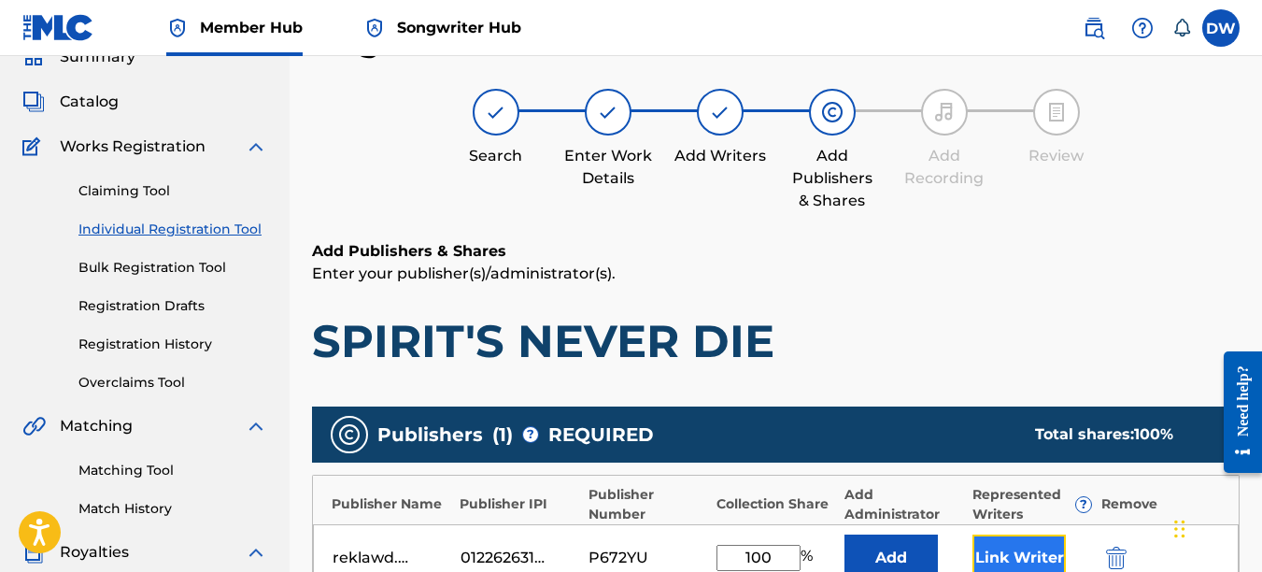
click at [1005, 557] on button "Link Writer" at bounding box center [1019, 557] width 93 height 47
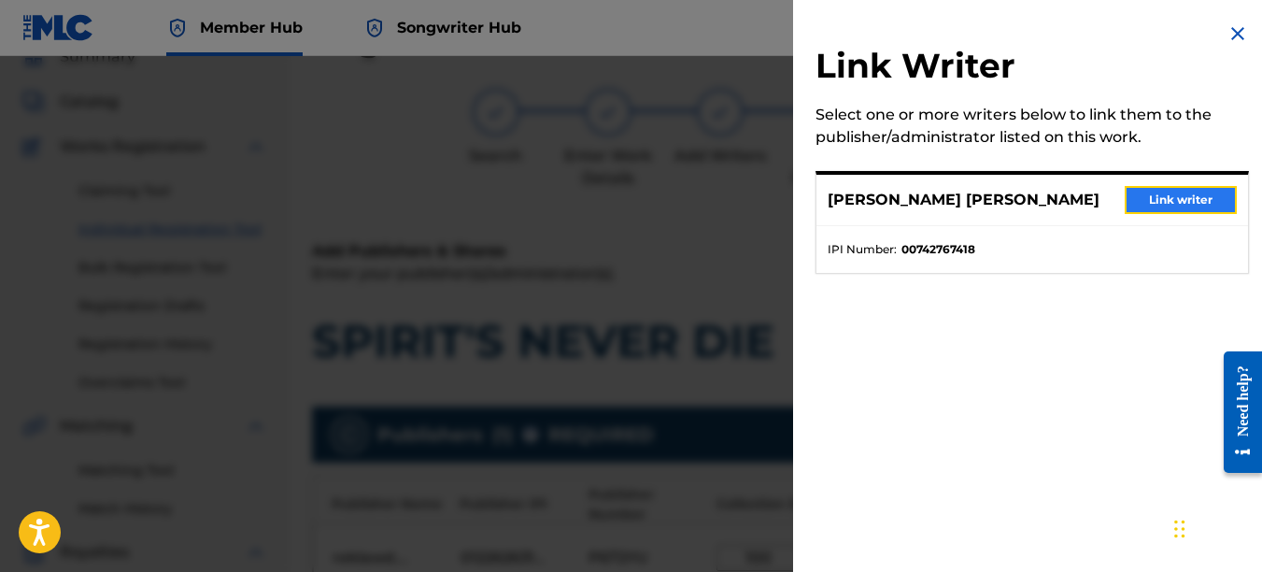
click at [1167, 199] on button "Link writer" at bounding box center [1181, 200] width 112 height 28
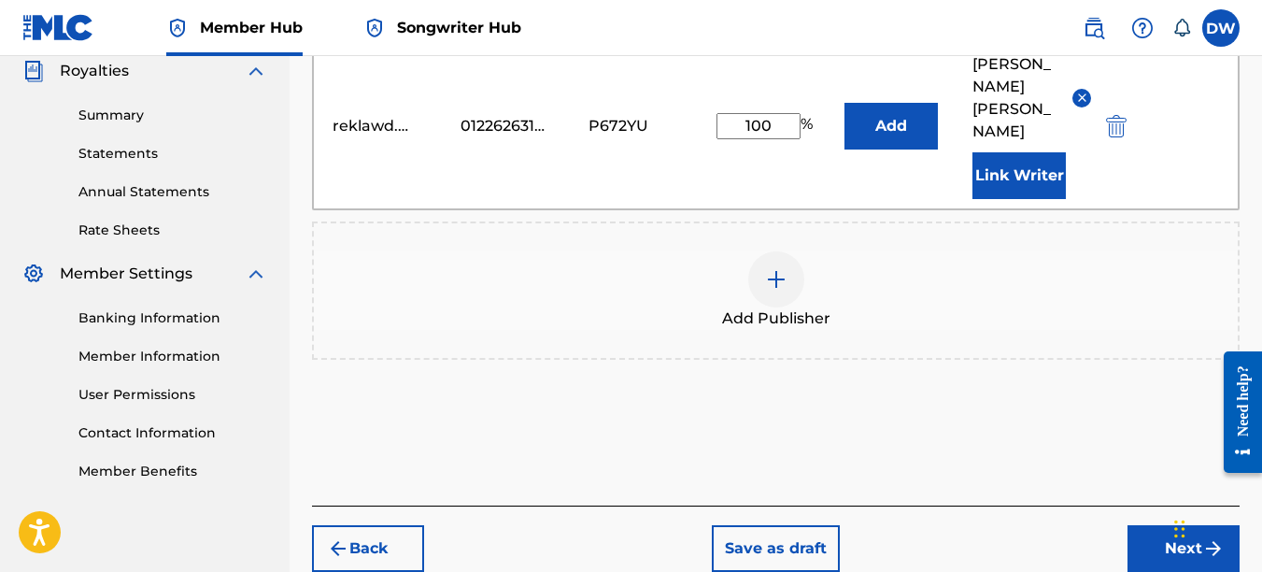
scroll to position [581, 0]
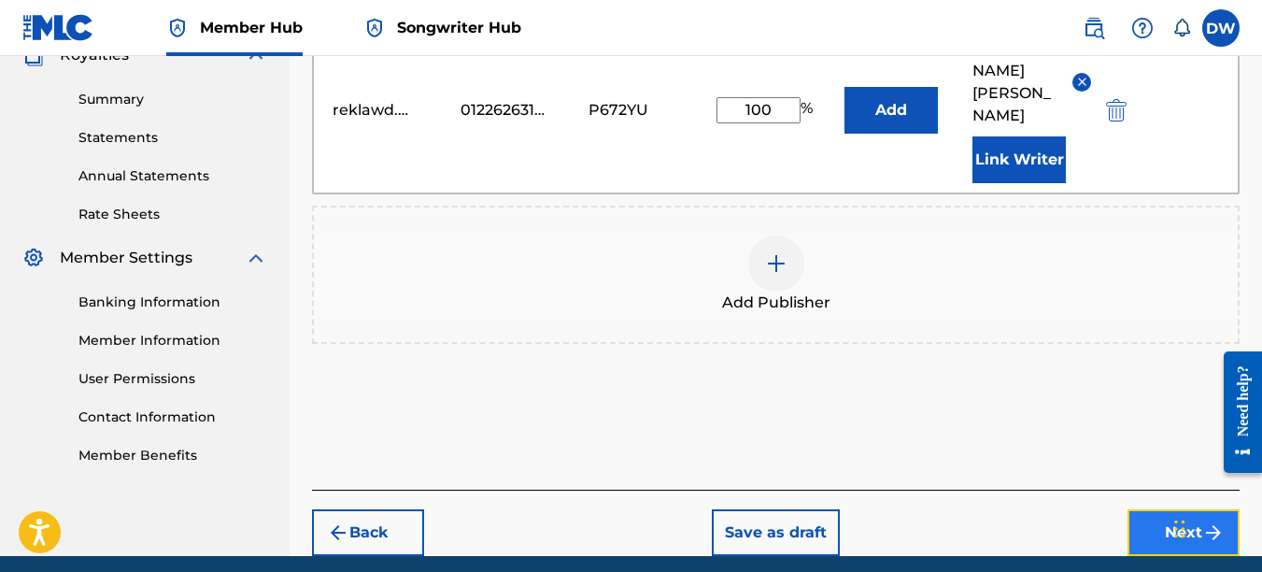
click at [1144, 509] on button "Next" at bounding box center [1184, 532] width 112 height 47
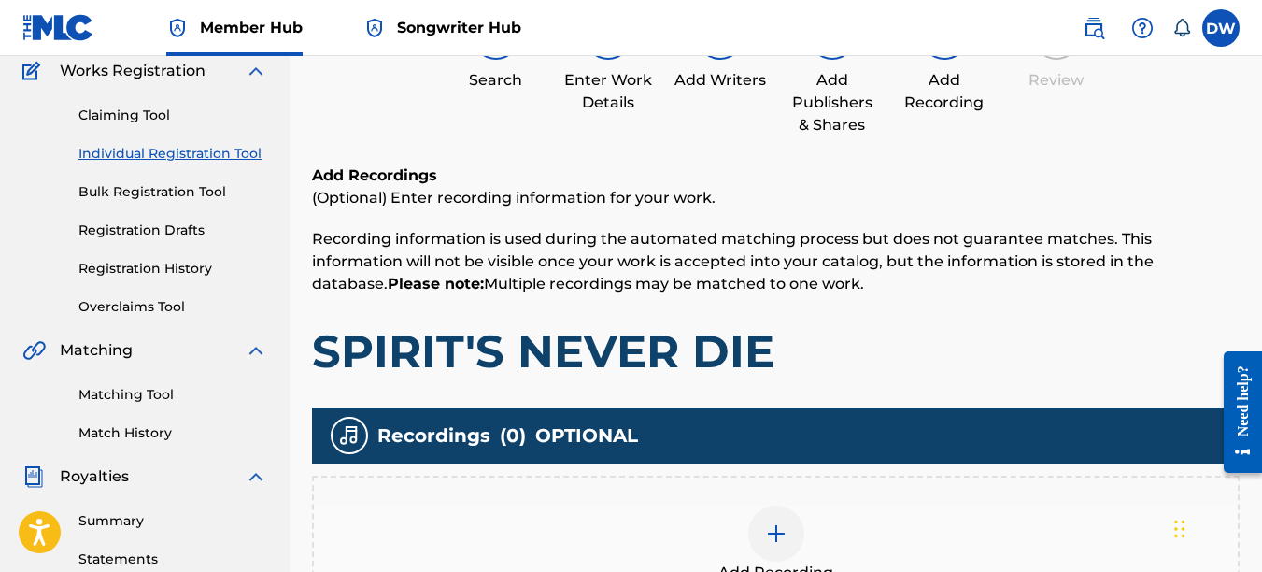
scroll to position [163, 0]
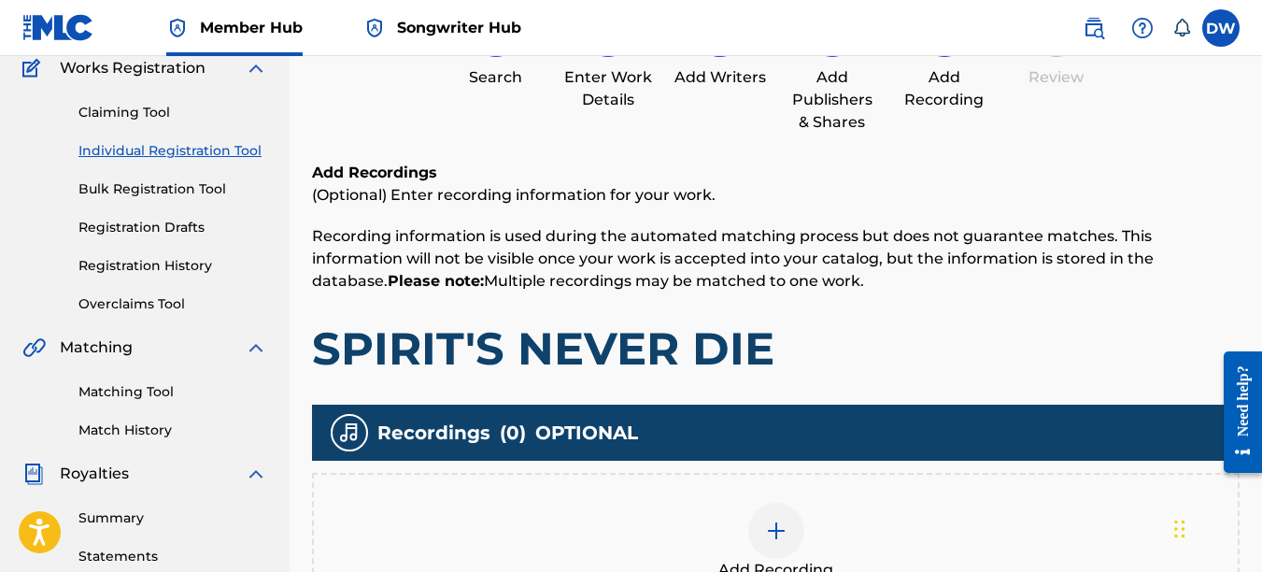
click at [776, 534] on img at bounding box center [776, 530] width 22 height 22
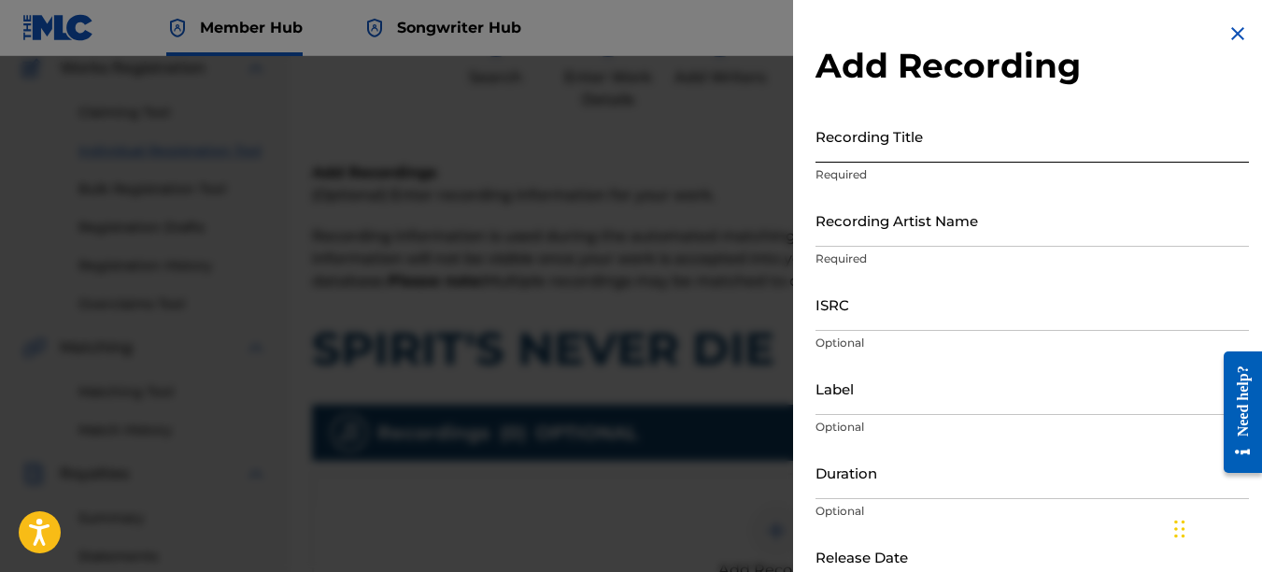
click at [866, 148] on input "Recording Title" at bounding box center [1033, 135] width 434 height 53
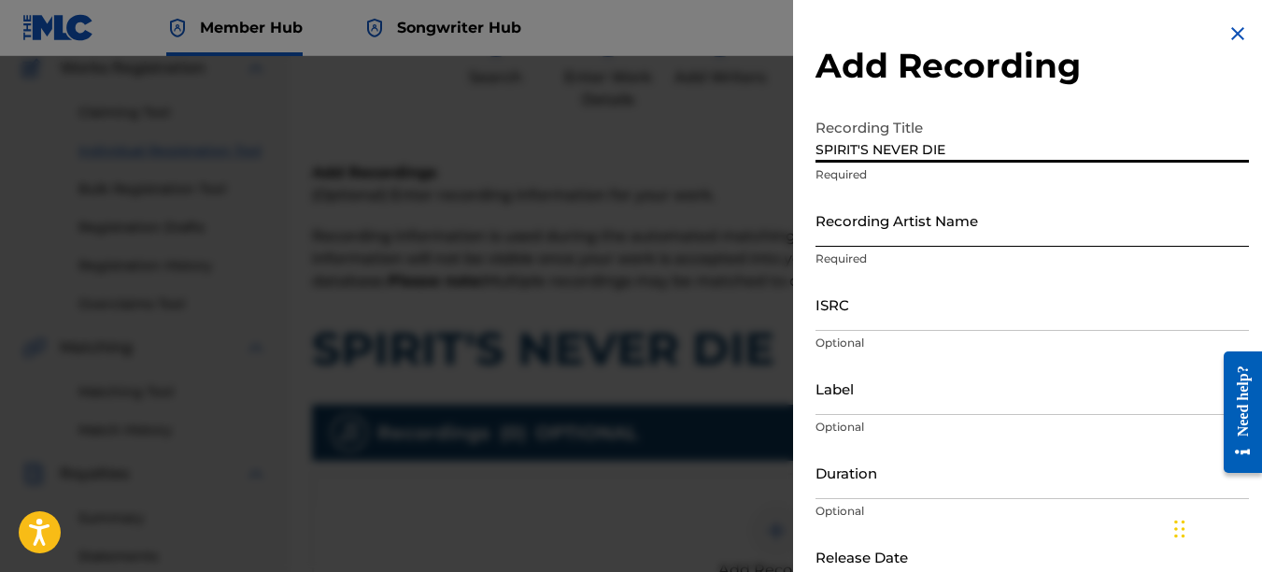
click at [884, 224] on input "Recording Artist Name" at bounding box center [1033, 219] width 434 height 53
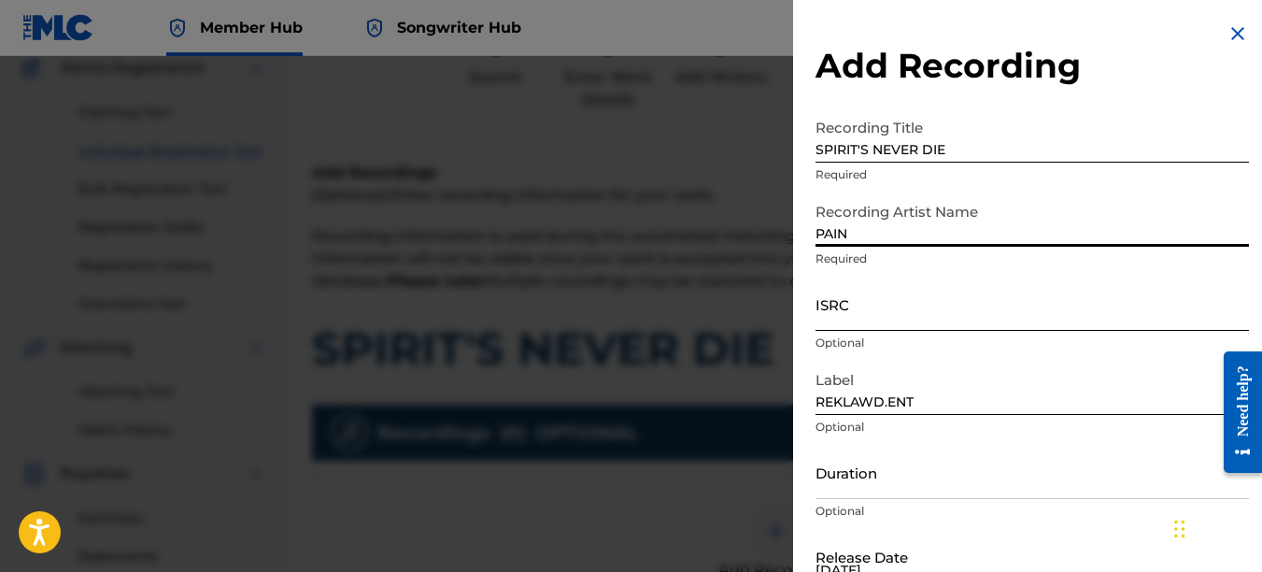
click at [851, 307] on input "ISRC" at bounding box center [1033, 303] width 434 height 53
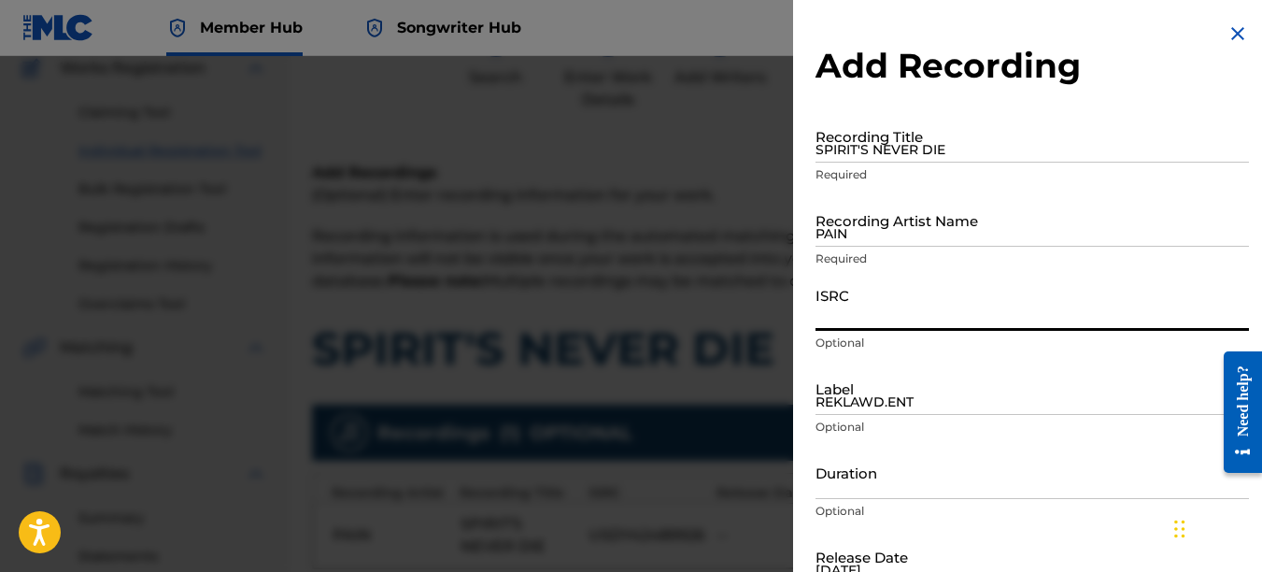
click at [1228, 34] on img at bounding box center [1238, 33] width 22 height 22
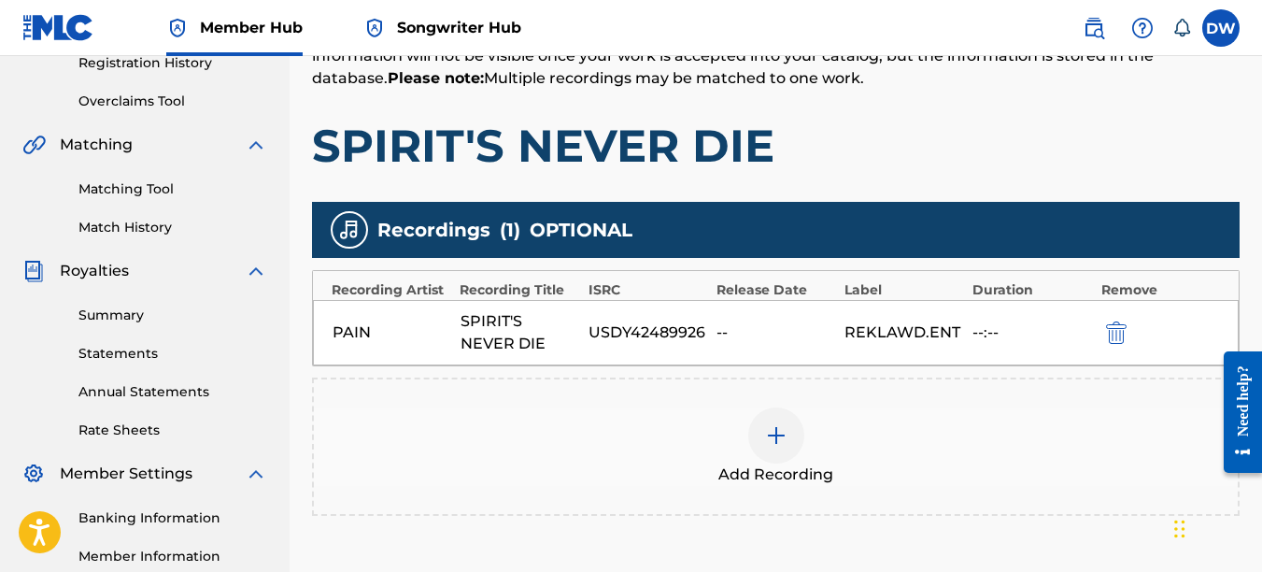
scroll to position [587, 0]
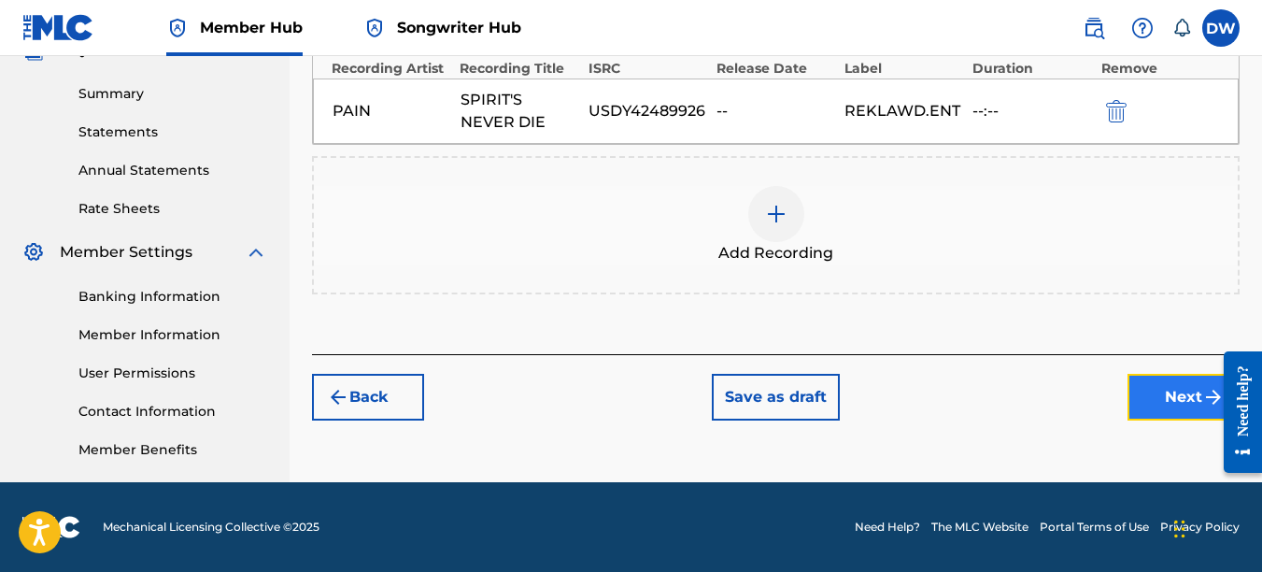
click at [1165, 380] on button "Next" at bounding box center [1184, 397] width 112 height 47
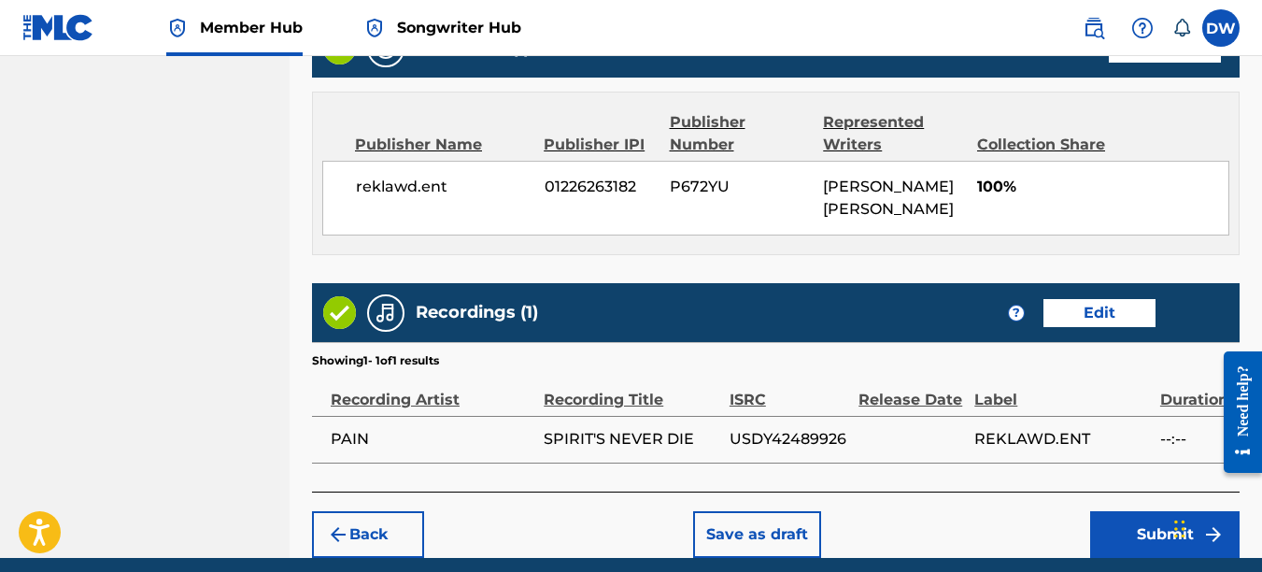
scroll to position [1053, 0]
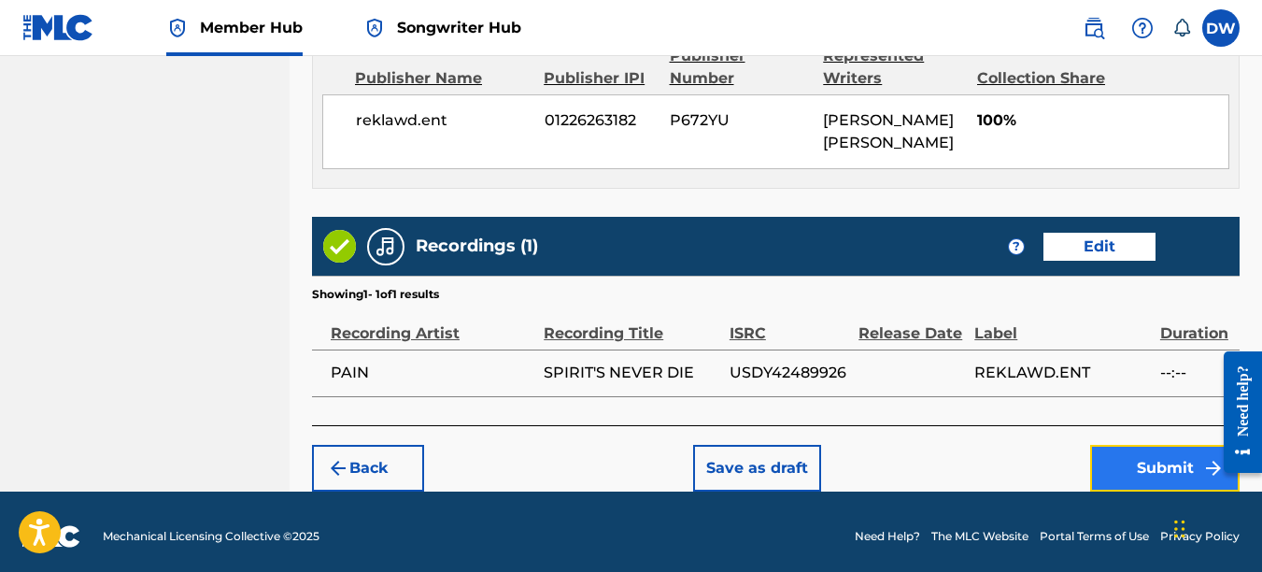
click at [1181, 457] on button "Submit" at bounding box center [1164, 468] width 149 height 47
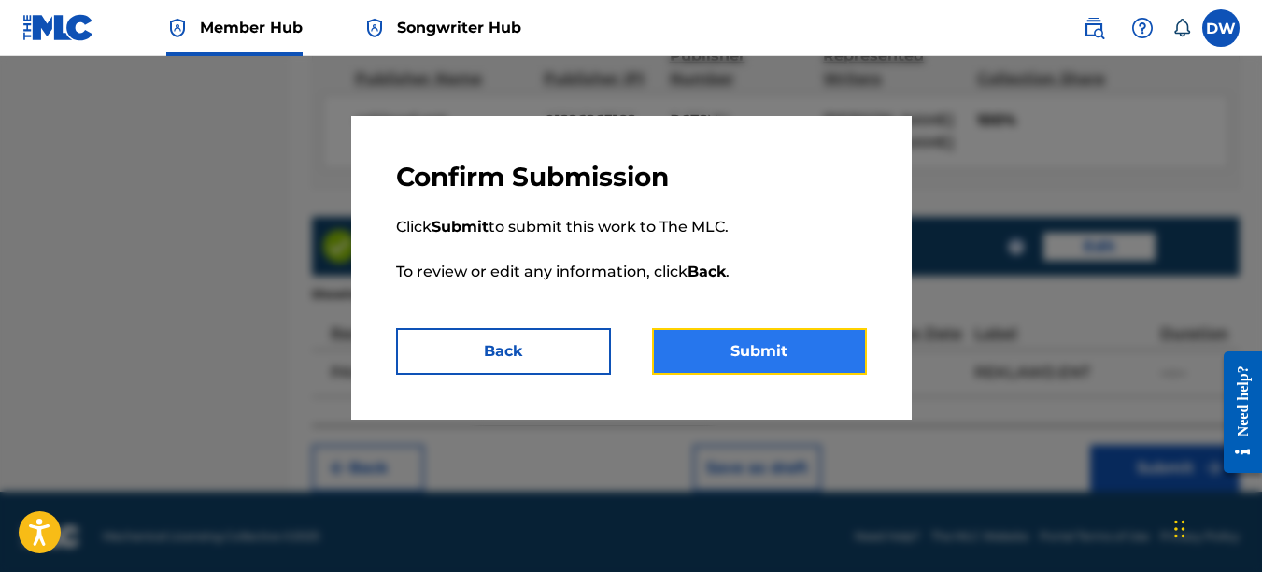
click at [827, 348] on button "Submit" at bounding box center [759, 351] width 215 height 47
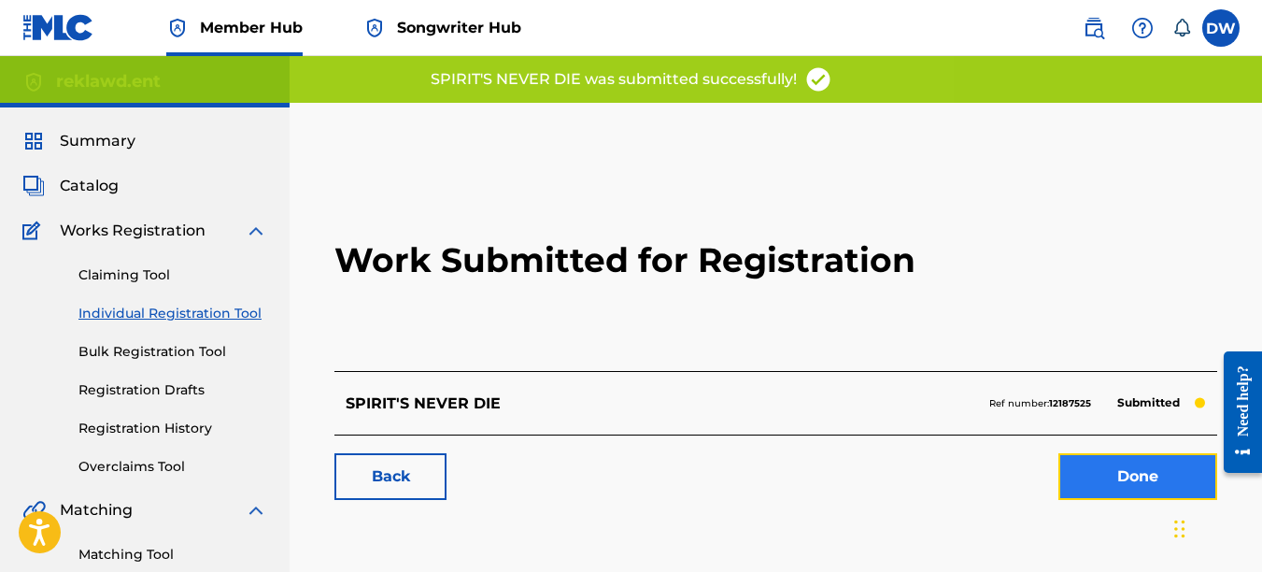
click at [1110, 468] on link "Done" at bounding box center [1138, 476] width 159 height 47
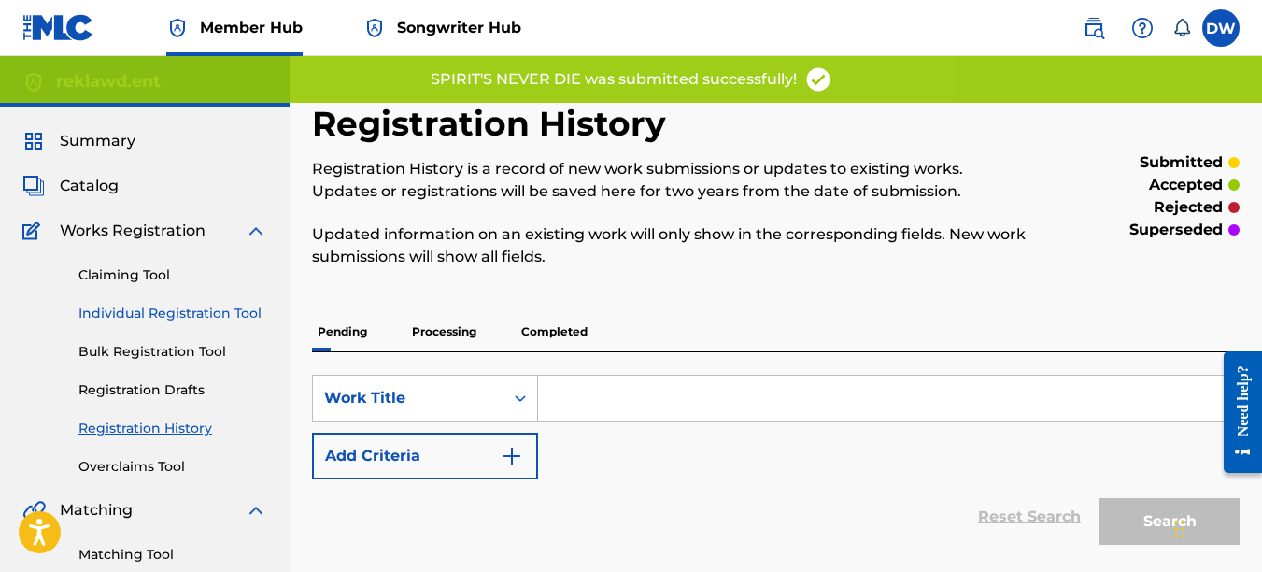
click at [254, 313] on link "Individual Registration Tool" at bounding box center [172, 314] width 189 height 20
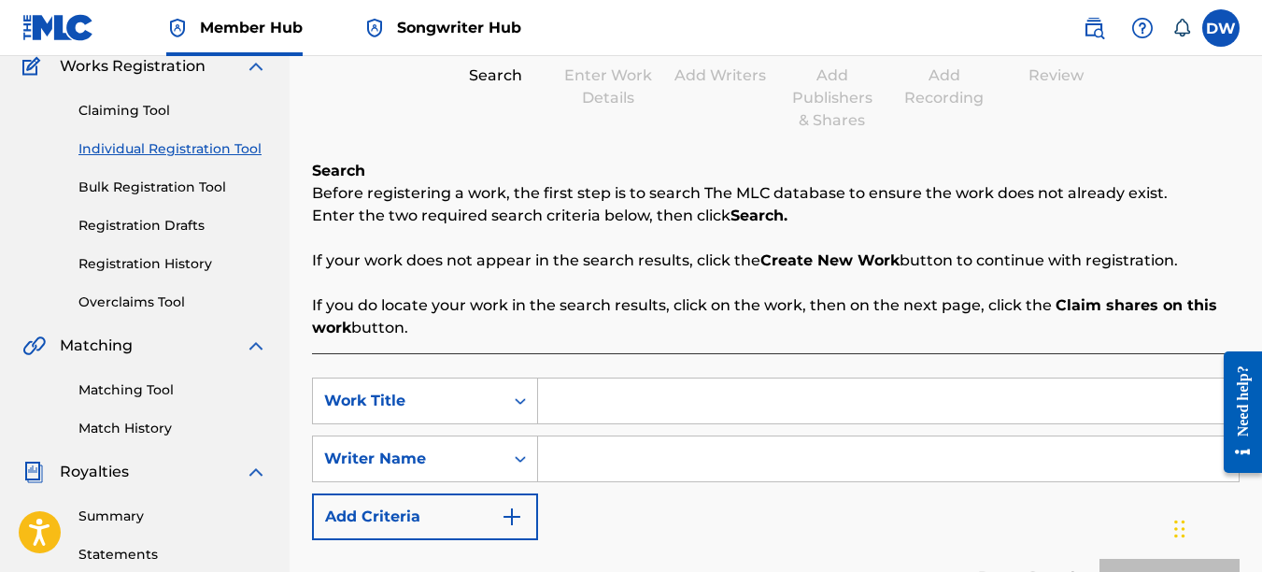
scroll to position [208, 0]
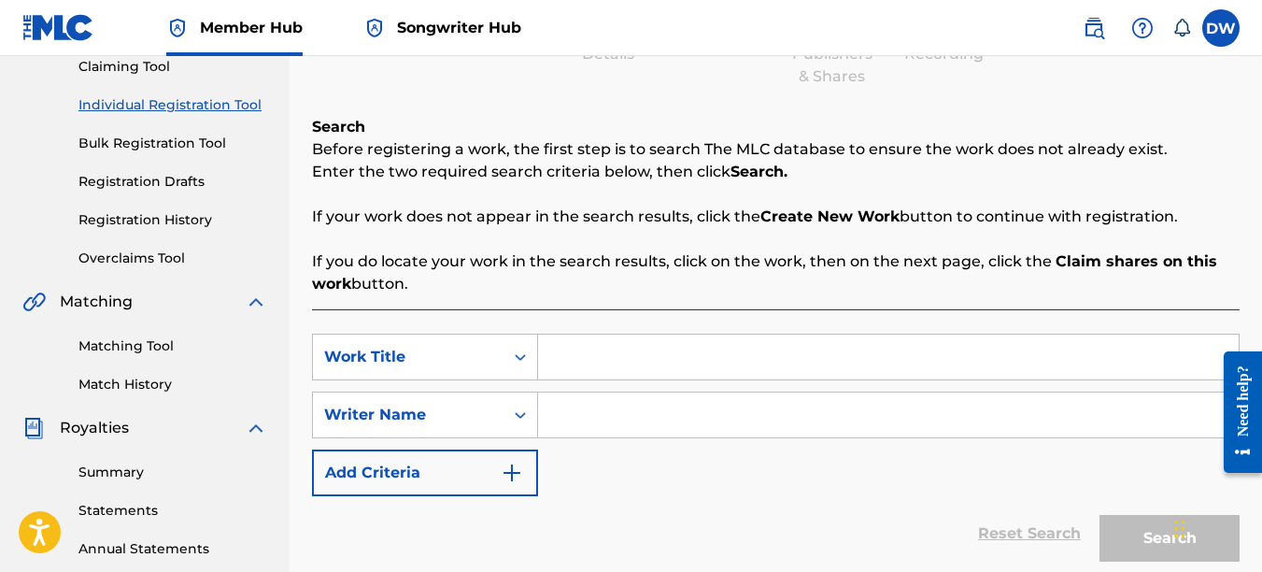
click at [590, 353] on input "Search Form" at bounding box center [888, 356] width 701 height 45
click at [592, 420] on input "Search Form" at bounding box center [888, 414] width 701 height 45
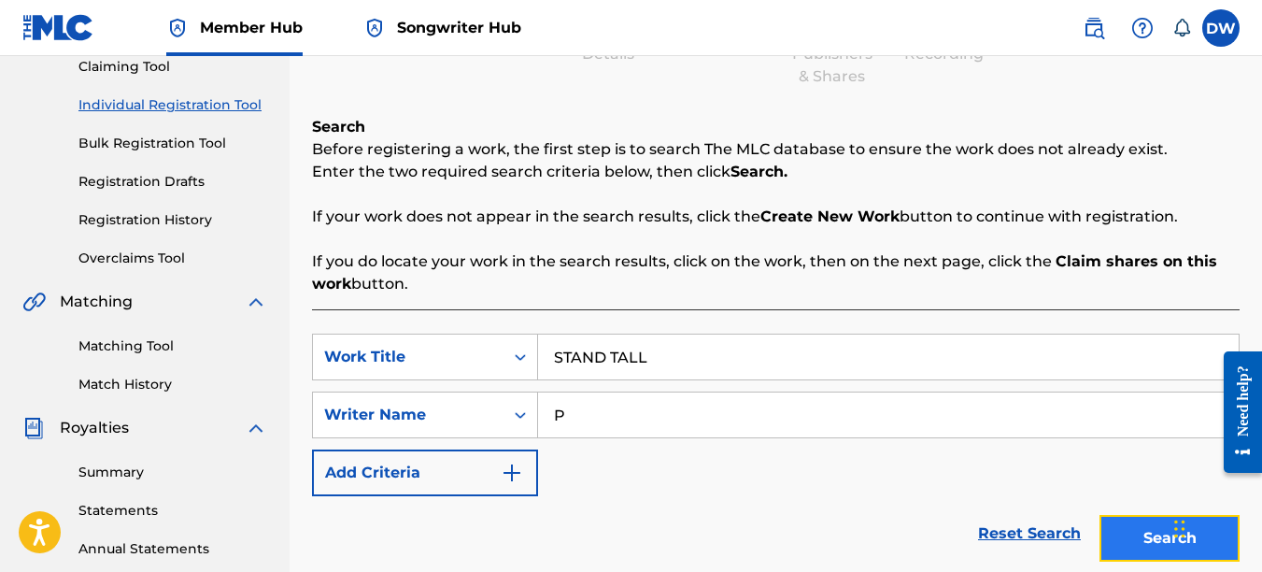
click at [1124, 528] on button "Search" at bounding box center [1170, 538] width 140 height 47
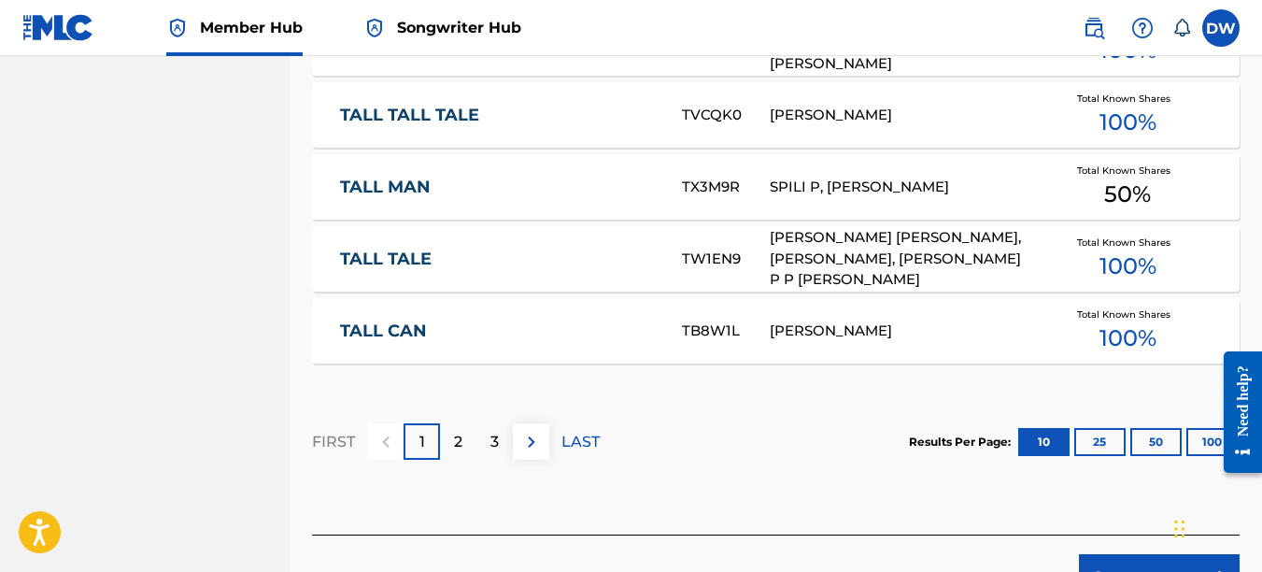
scroll to position [1297, 0]
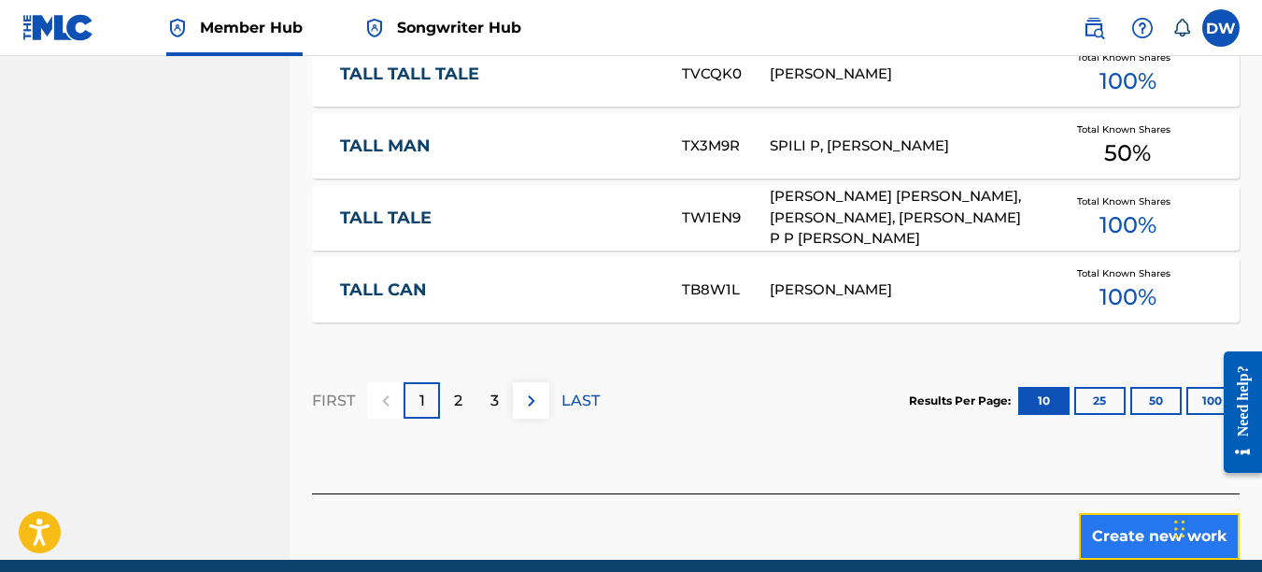
click at [1130, 513] on button "Create new work" at bounding box center [1159, 536] width 161 height 47
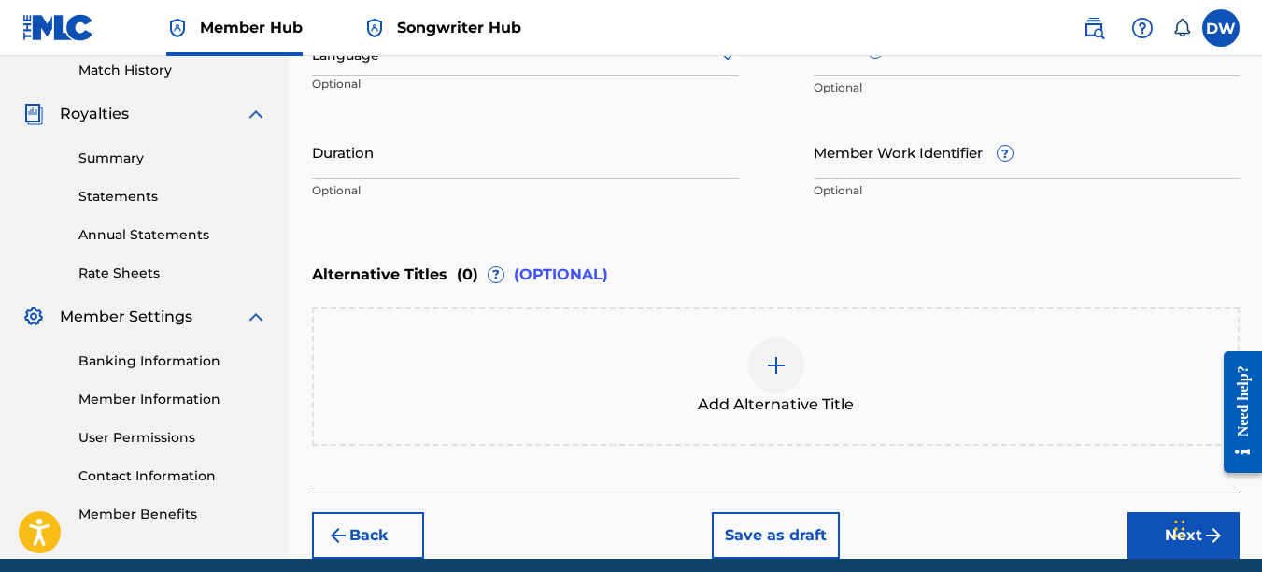
scroll to position [512, 0]
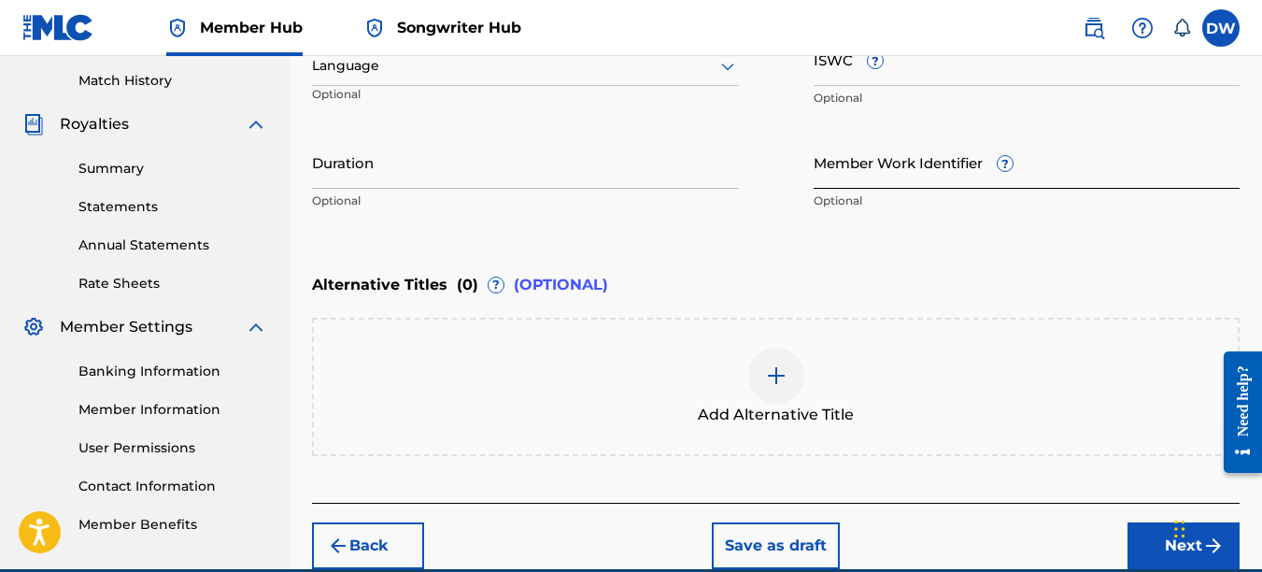
click at [885, 174] on input "Member Work Identifier ?" at bounding box center [1027, 161] width 427 height 53
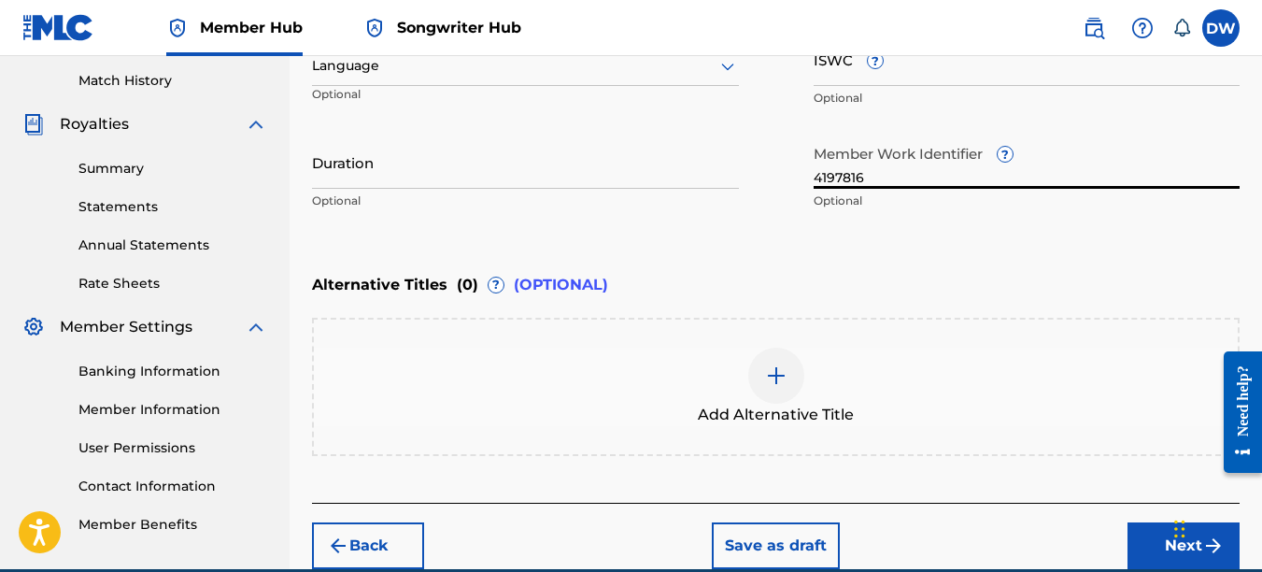
click at [730, 64] on icon at bounding box center [728, 66] width 22 height 22
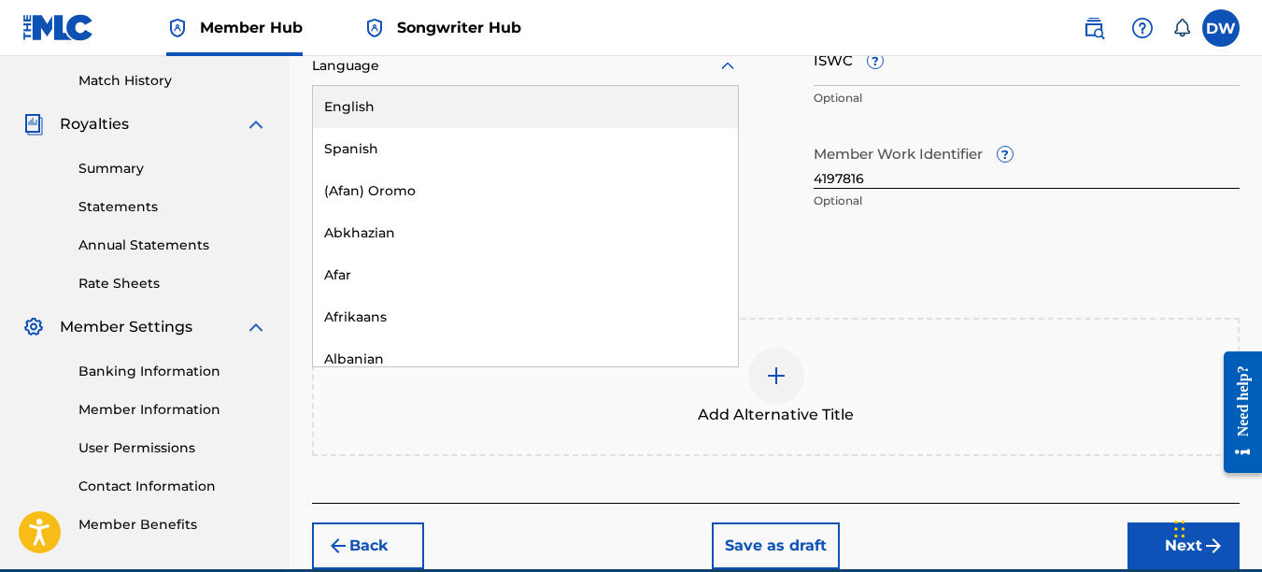
click at [710, 100] on div "English" at bounding box center [525, 107] width 425 height 42
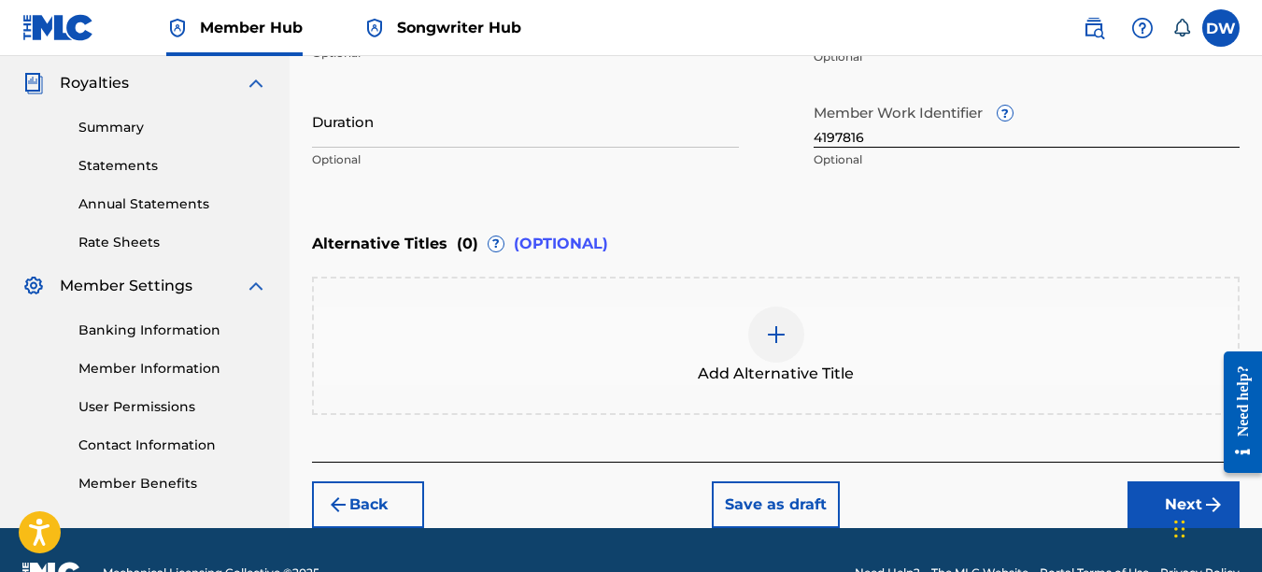
scroll to position [570, 0]
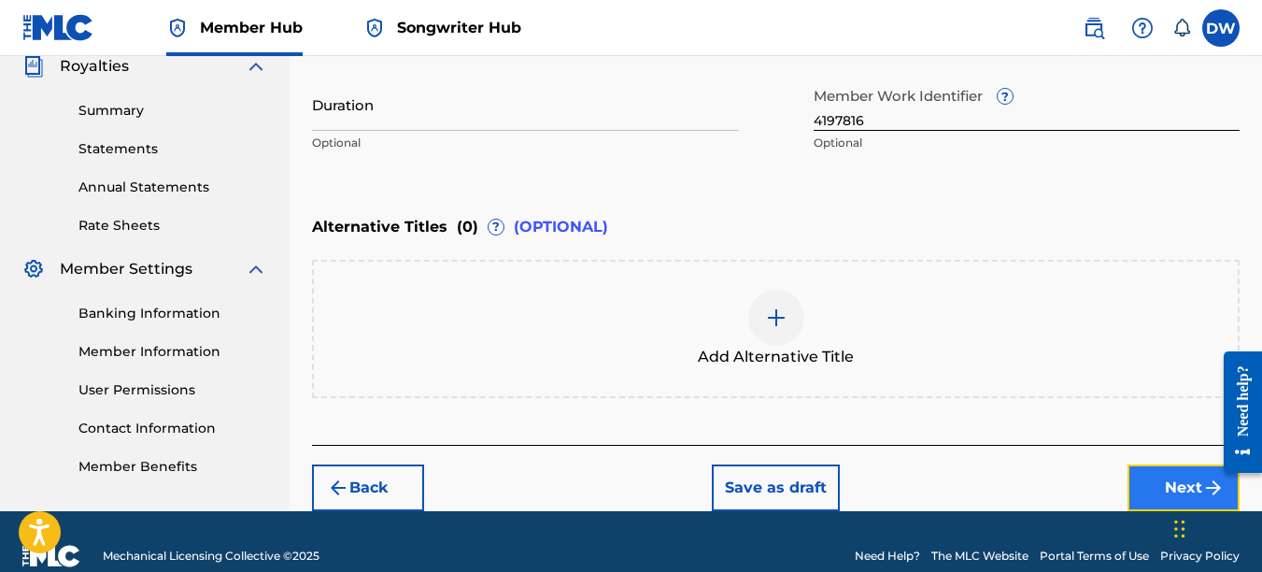
click at [1153, 481] on button "Next" at bounding box center [1184, 487] width 112 height 47
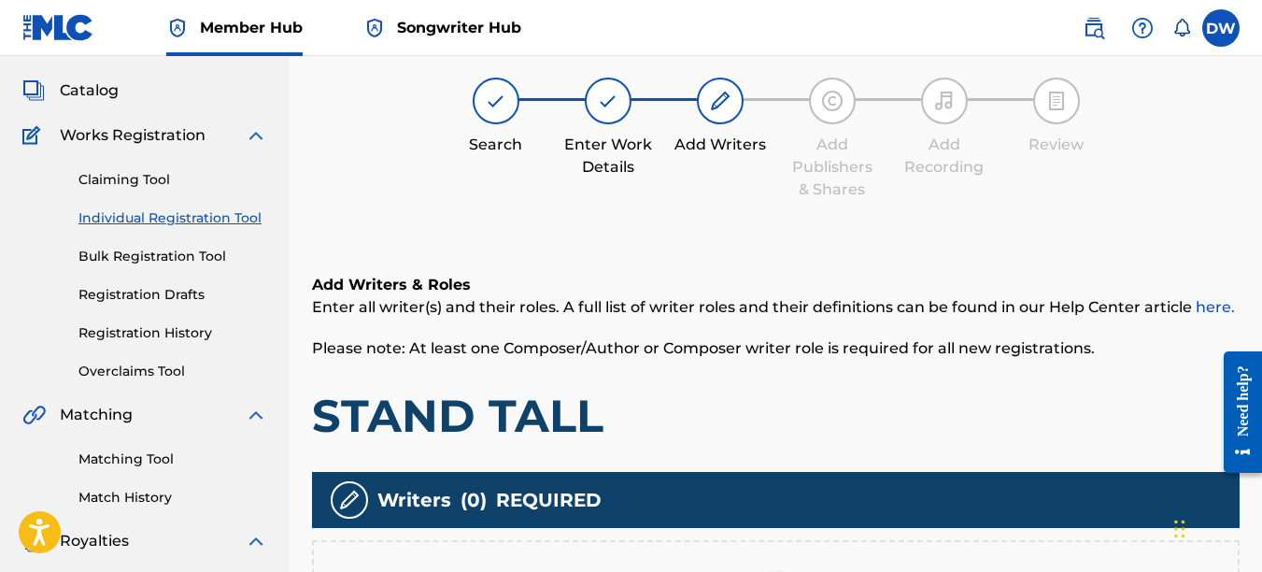
scroll to position [282, 0]
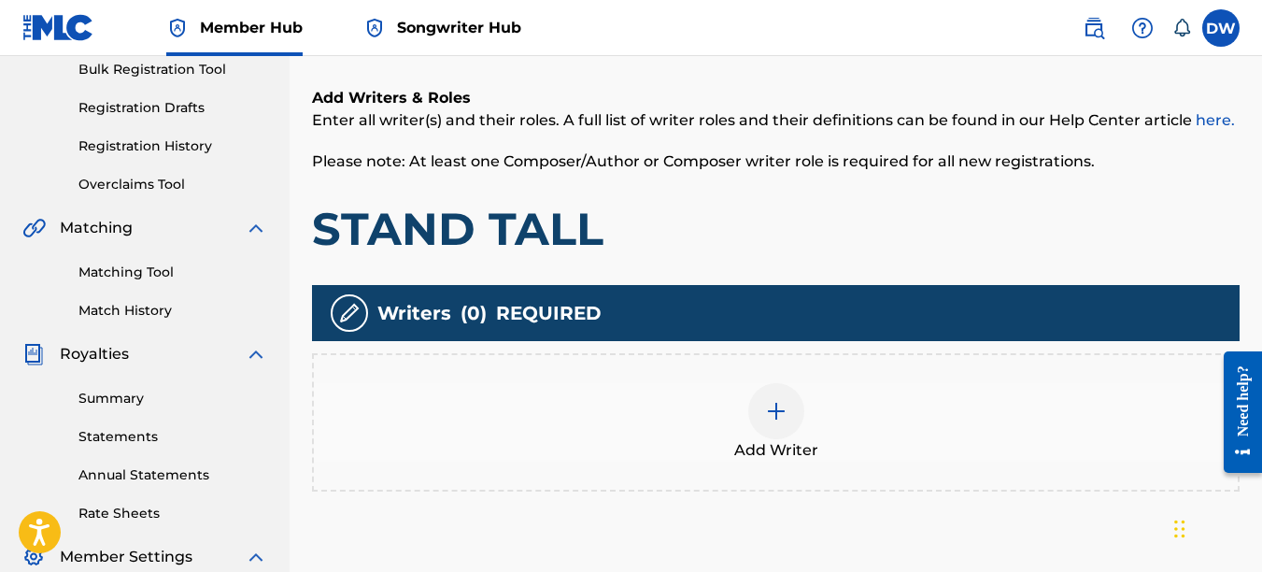
click at [788, 413] on div at bounding box center [776, 411] width 56 height 56
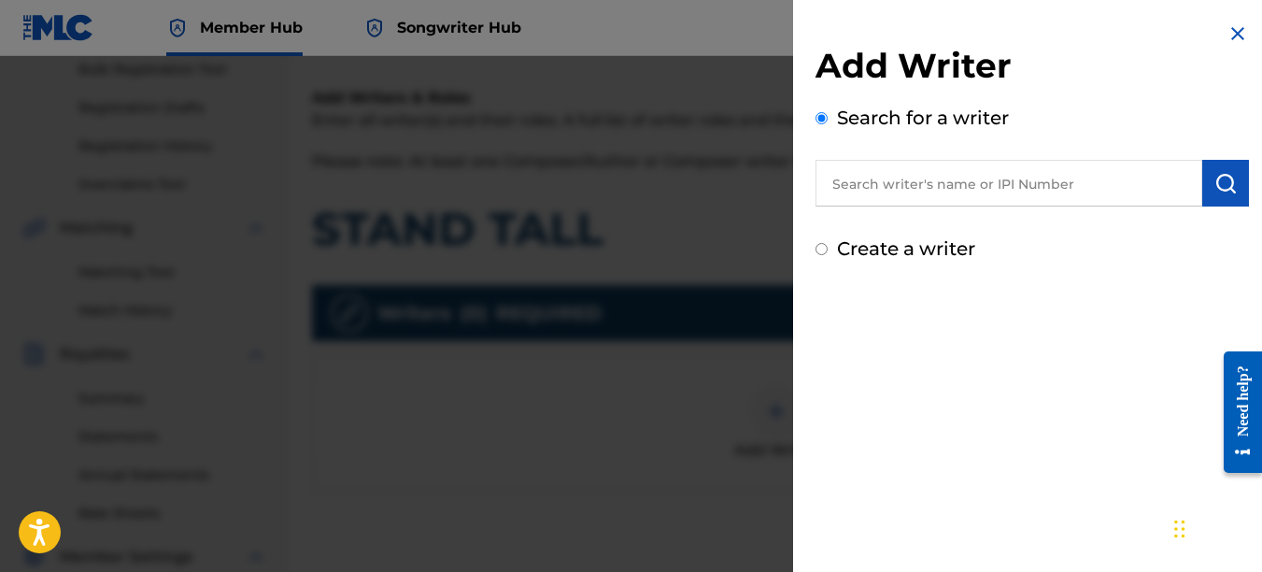
click at [951, 168] on input "text" at bounding box center [1009, 183] width 387 height 47
click at [1209, 202] on button "submit" at bounding box center [1225, 183] width 47 height 47
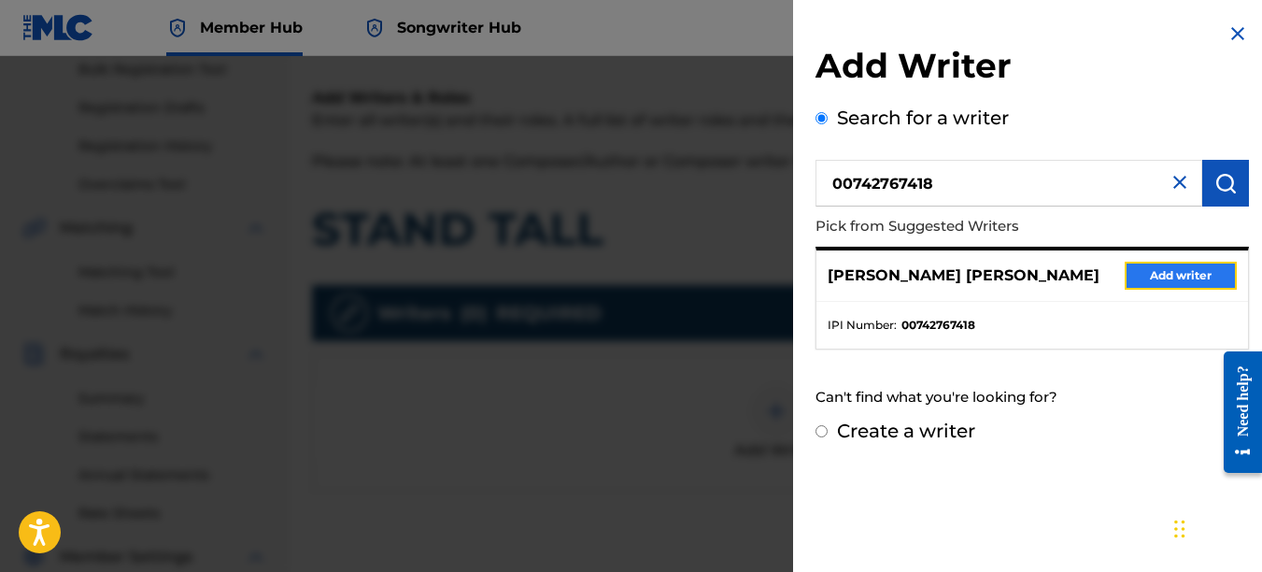
click at [1199, 274] on button "Add writer" at bounding box center [1181, 276] width 112 height 28
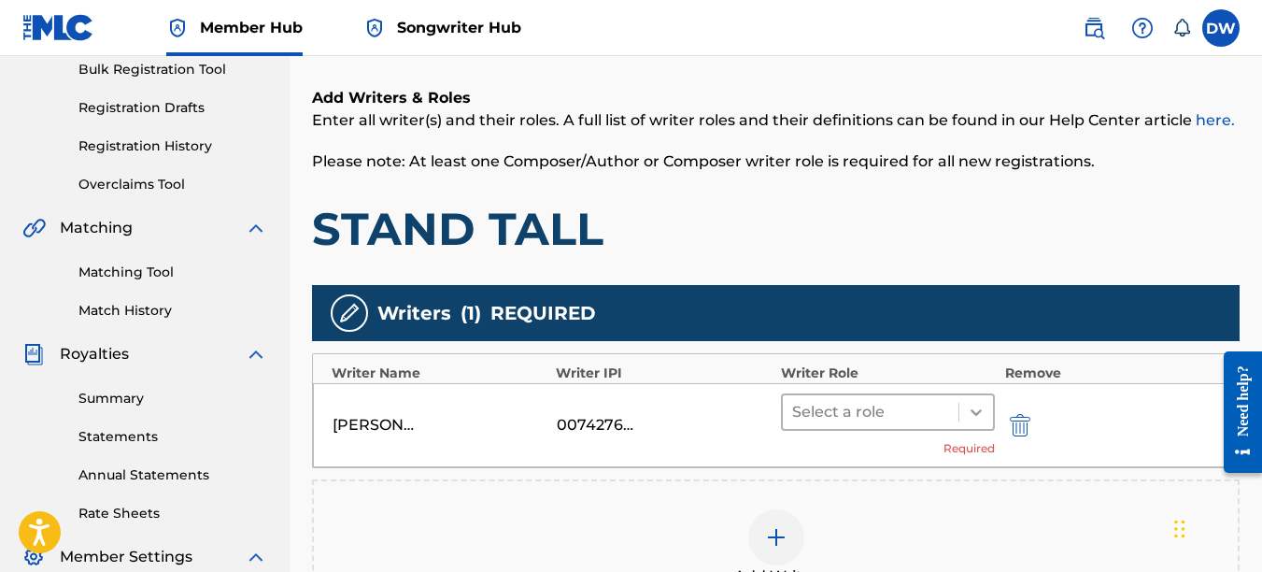
click at [985, 413] on icon at bounding box center [976, 412] width 19 height 19
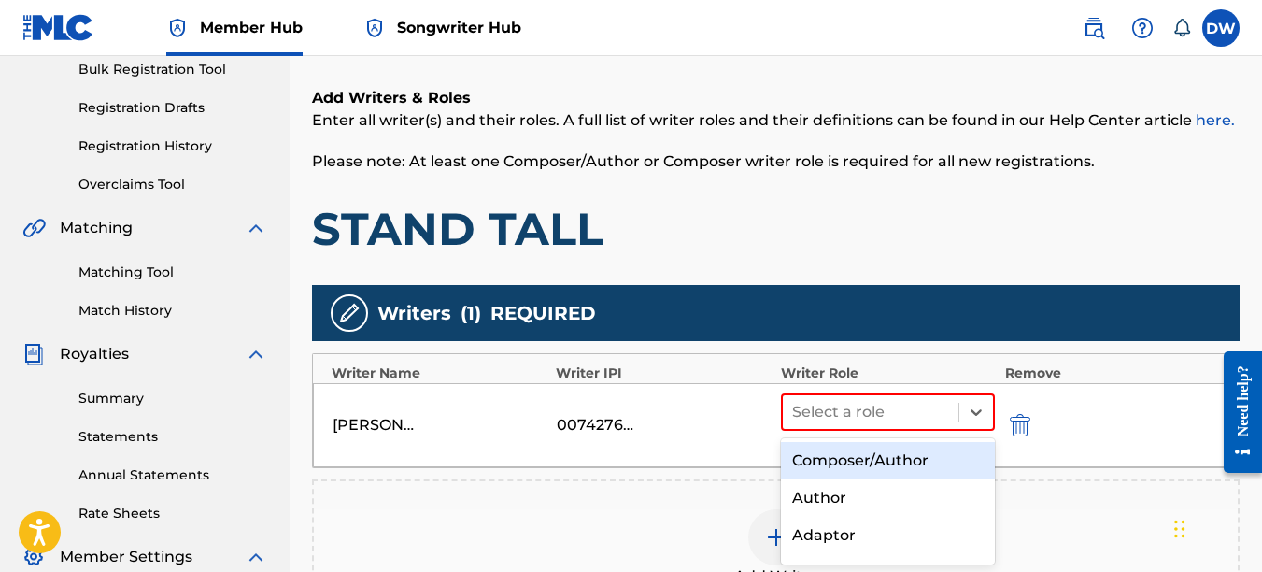
click at [876, 458] on div "Composer/Author" at bounding box center [888, 460] width 215 height 37
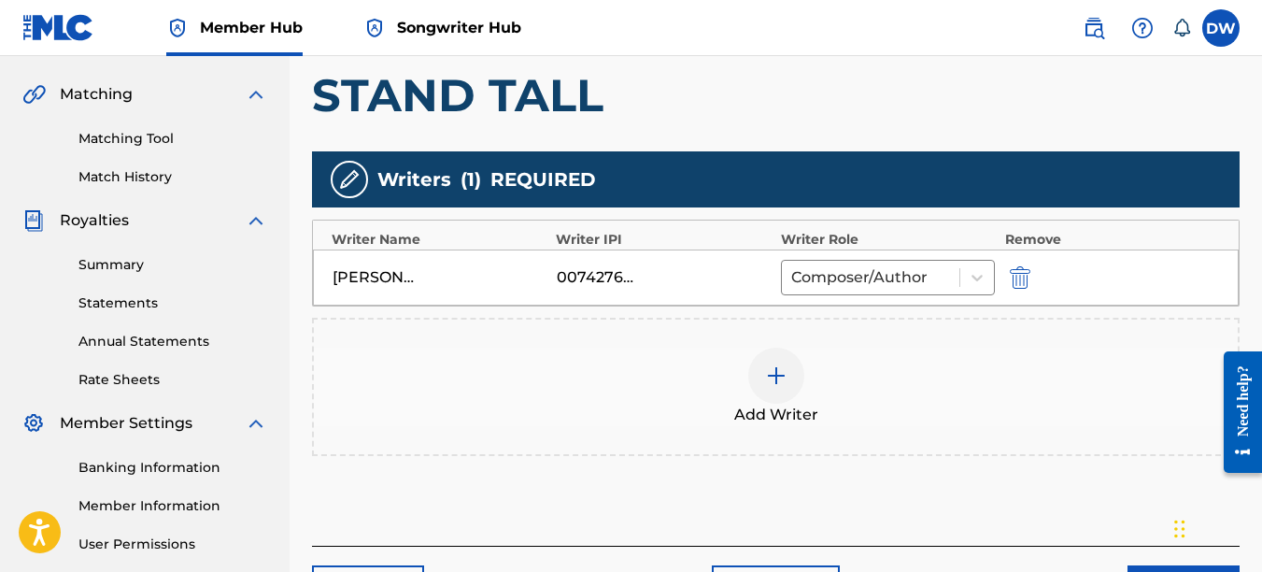
scroll to position [498, 0]
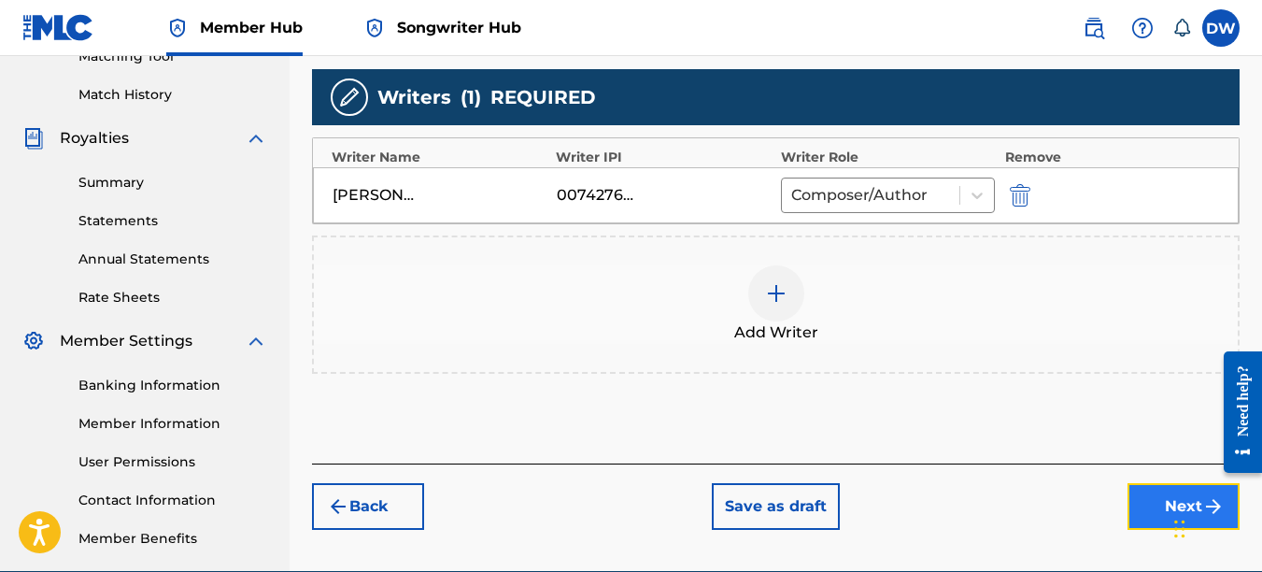
click at [1165, 507] on button "Next" at bounding box center [1184, 506] width 112 height 47
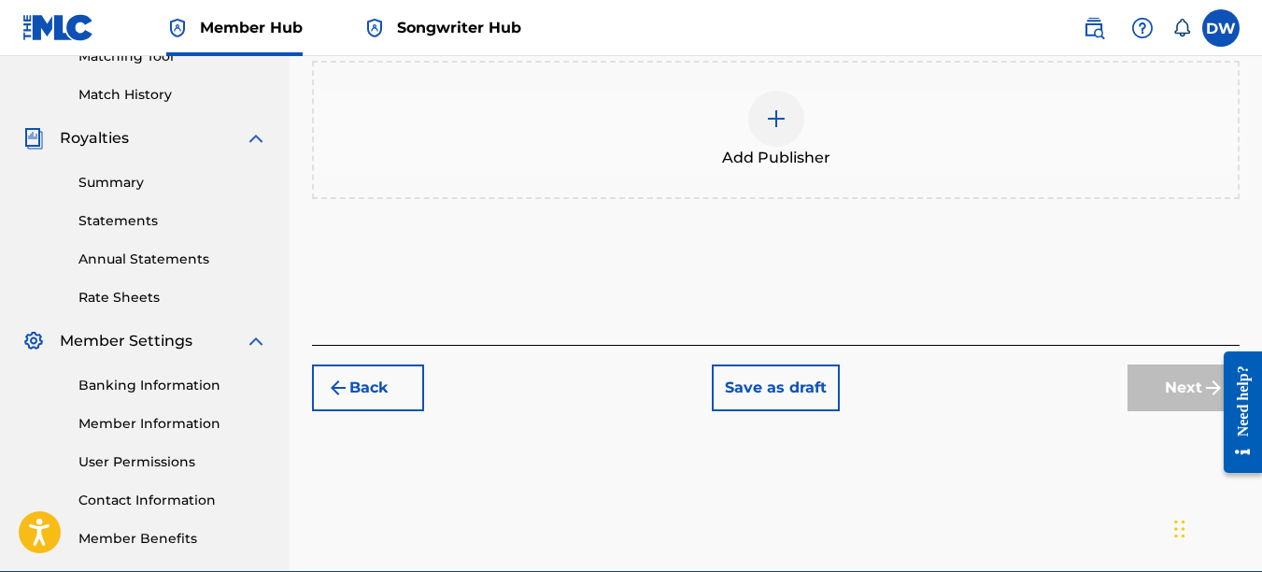
scroll to position [84, 0]
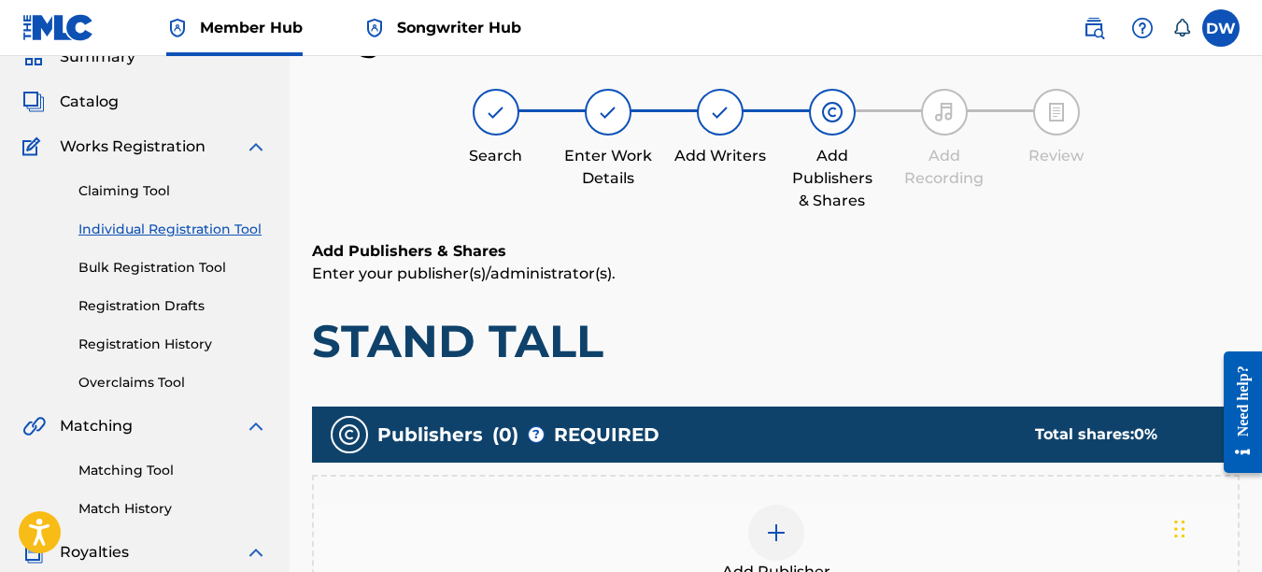
click at [777, 529] on img at bounding box center [776, 532] width 22 height 22
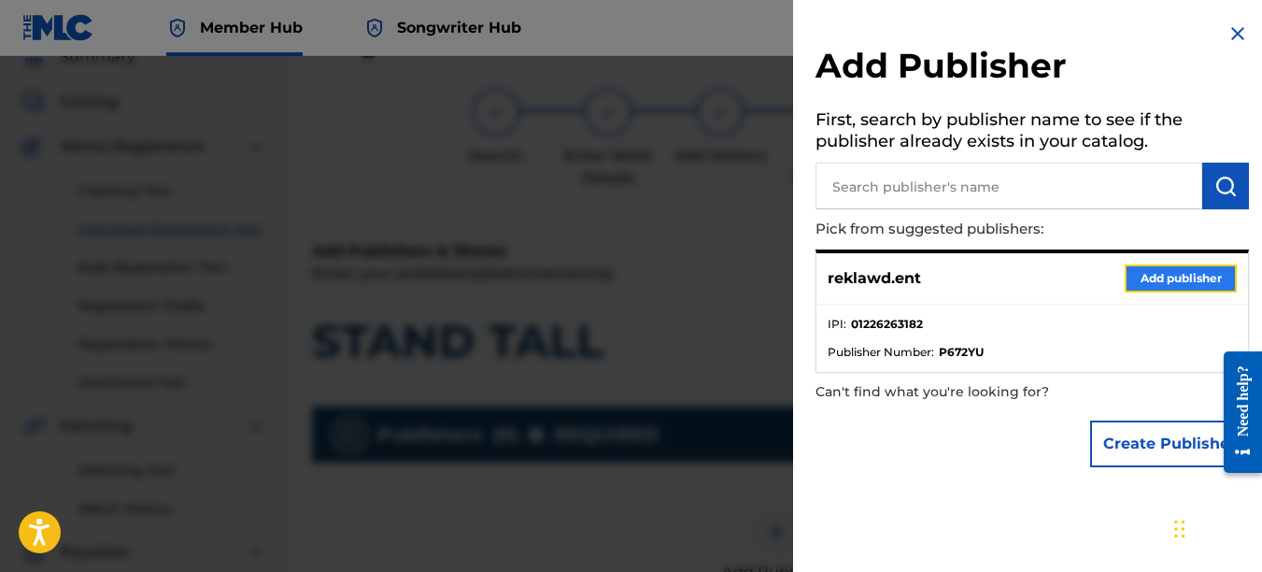
click at [1173, 281] on button "Add publisher" at bounding box center [1181, 278] width 112 height 28
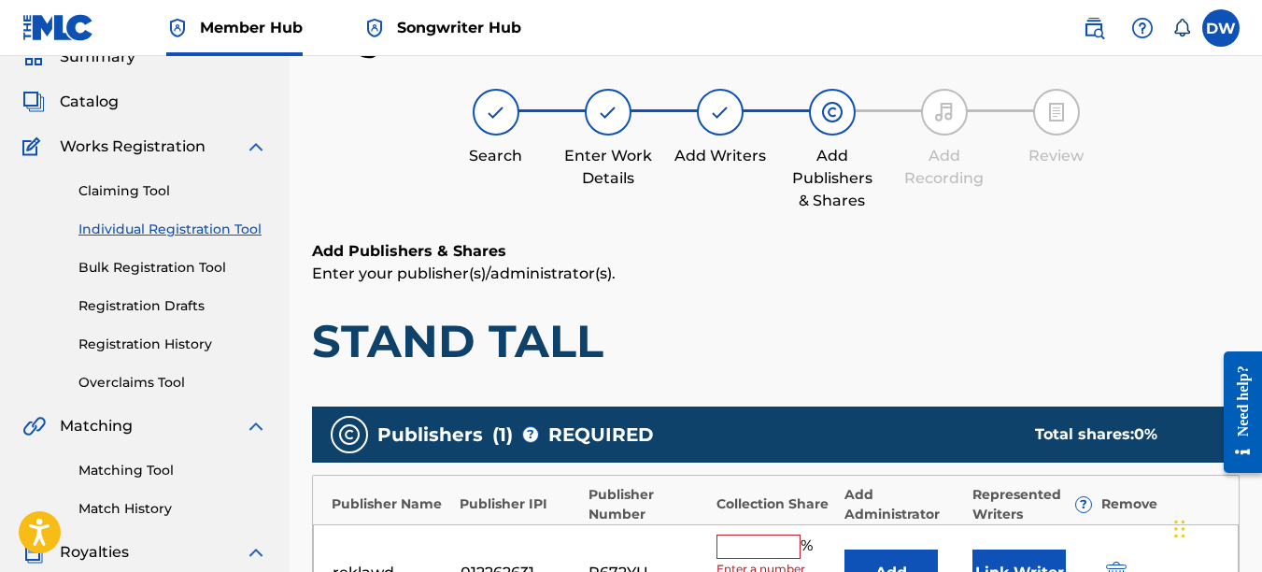
click at [768, 544] on input "text" at bounding box center [759, 546] width 84 height 24
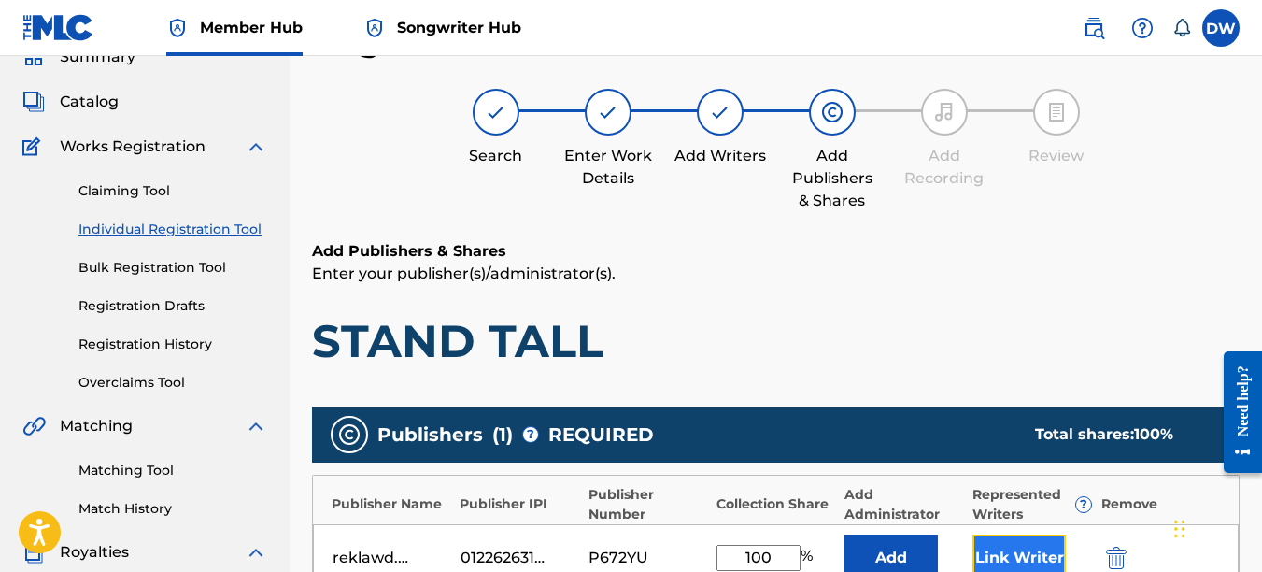
click at [1009, 543] on button "Link Writer" at bounding box center [1019, 557] width 93 height 47
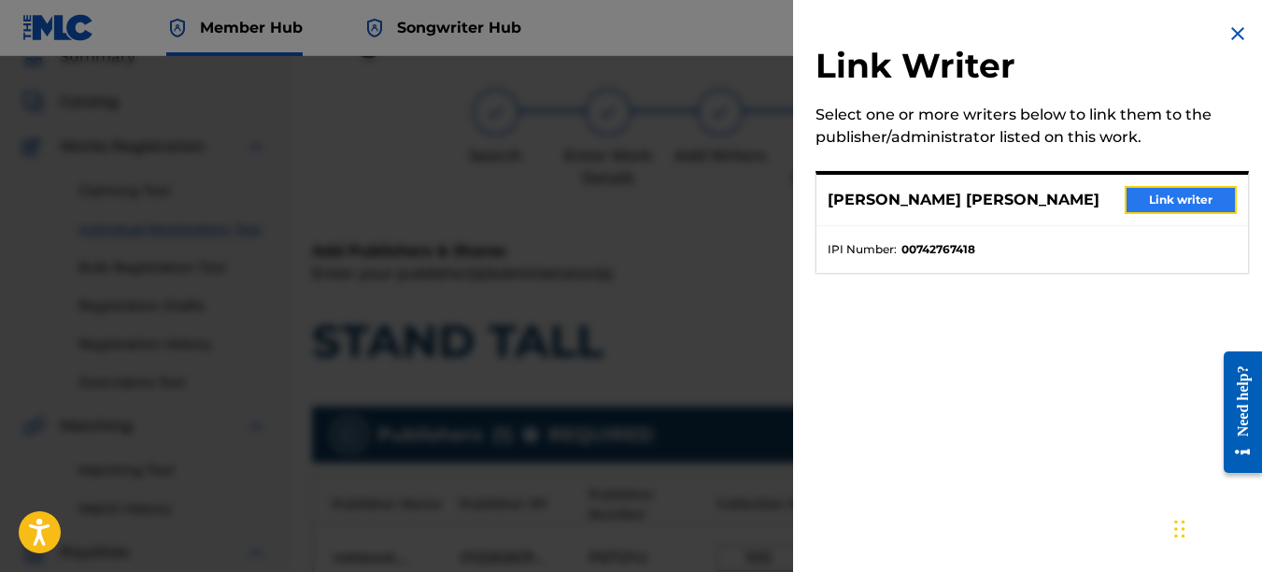
click at [1167, 194] on button "Link writer" at bounding box center [1181, 200] width 112 height 28
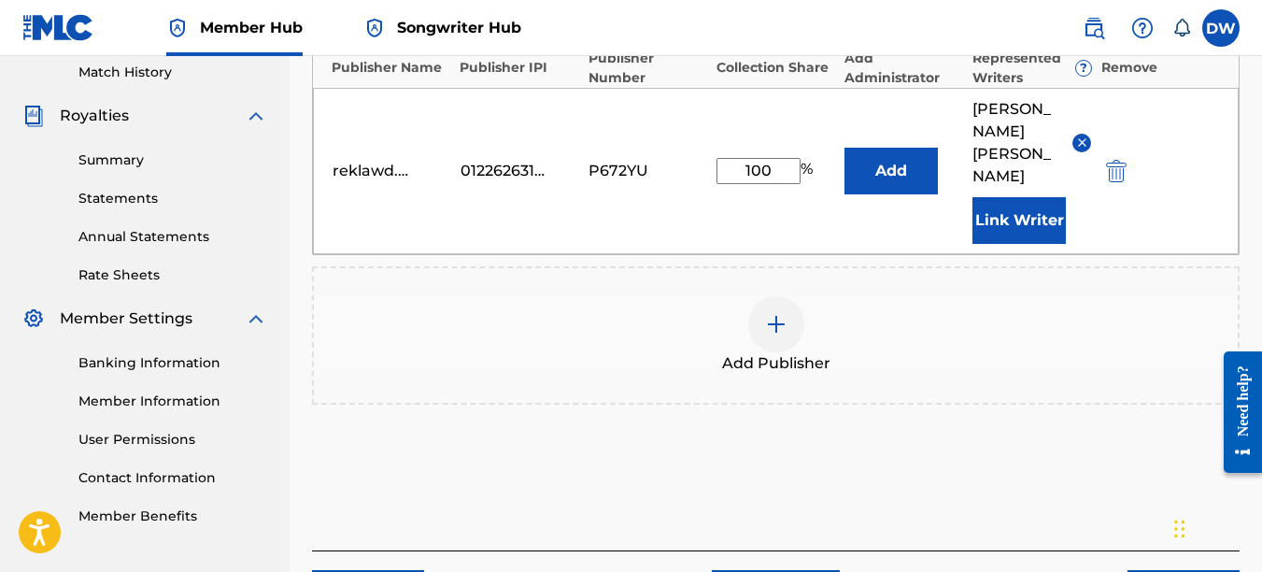
scroll to position [633, 0]
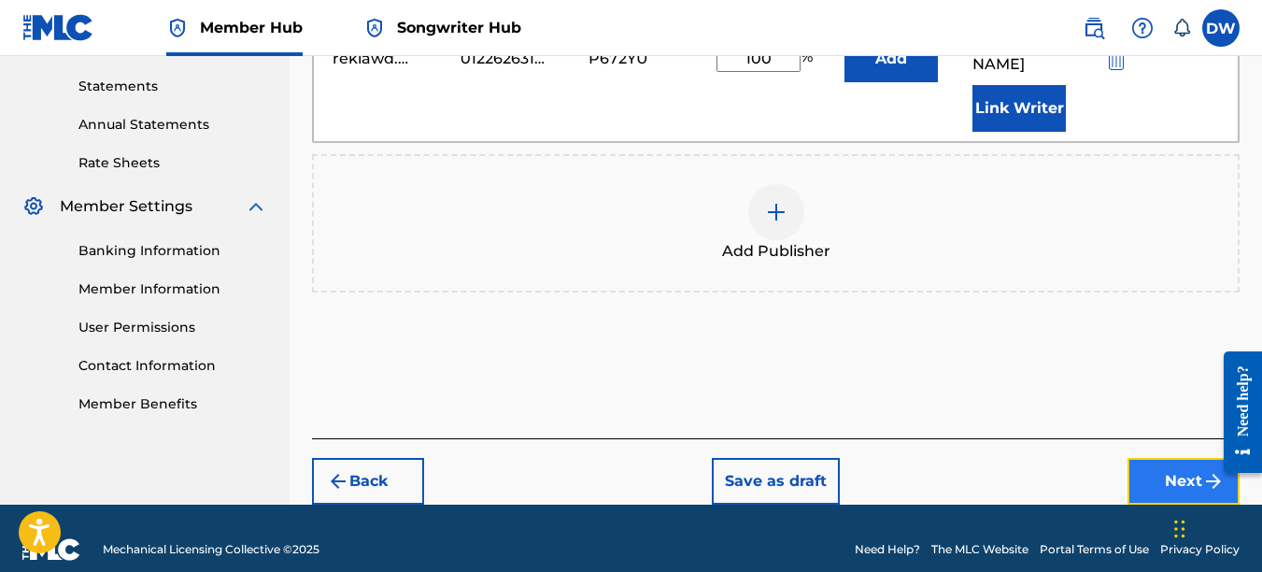
click at [1161, 458] on button "Next" at bounding box center [1184, 481] width 112 height 47
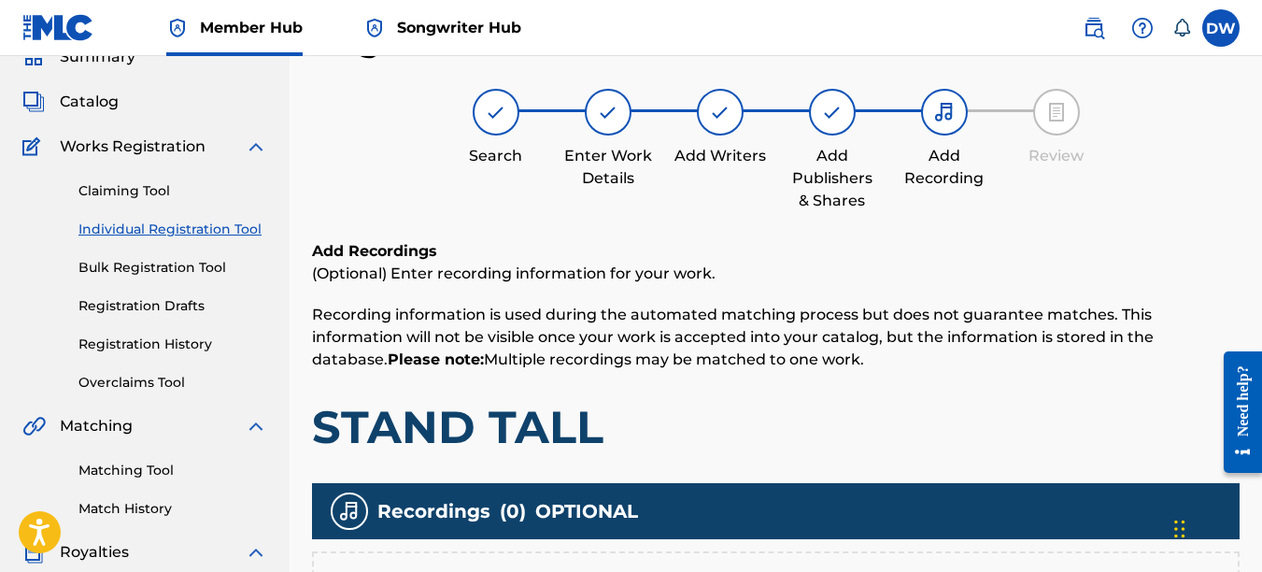
scroll to position [218, 0]
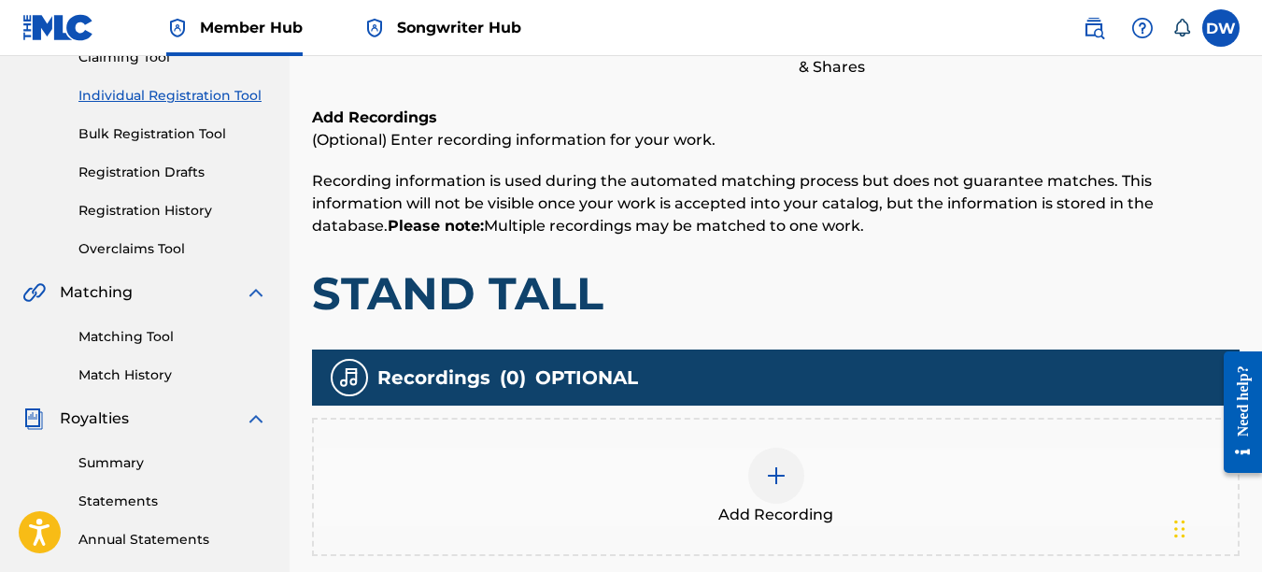
click at [780, 471] on img at bounding box center [776, 475] width 22 height 22
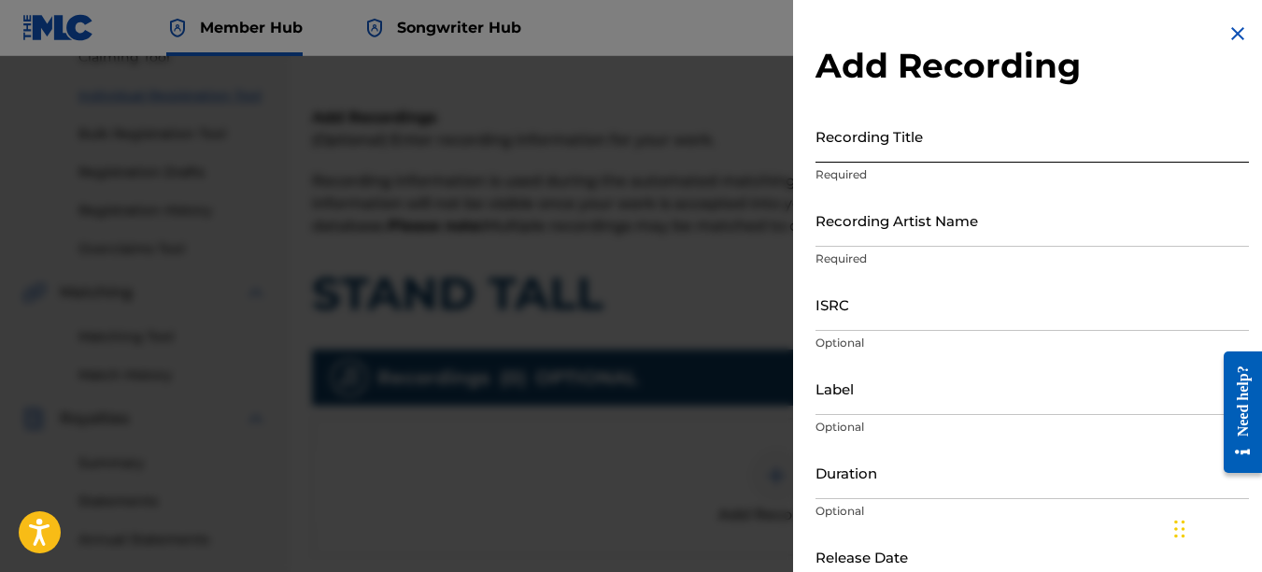
click at [857, 149] on input "Recording Title" at bounding box center [1033, 135] width 434 height 53
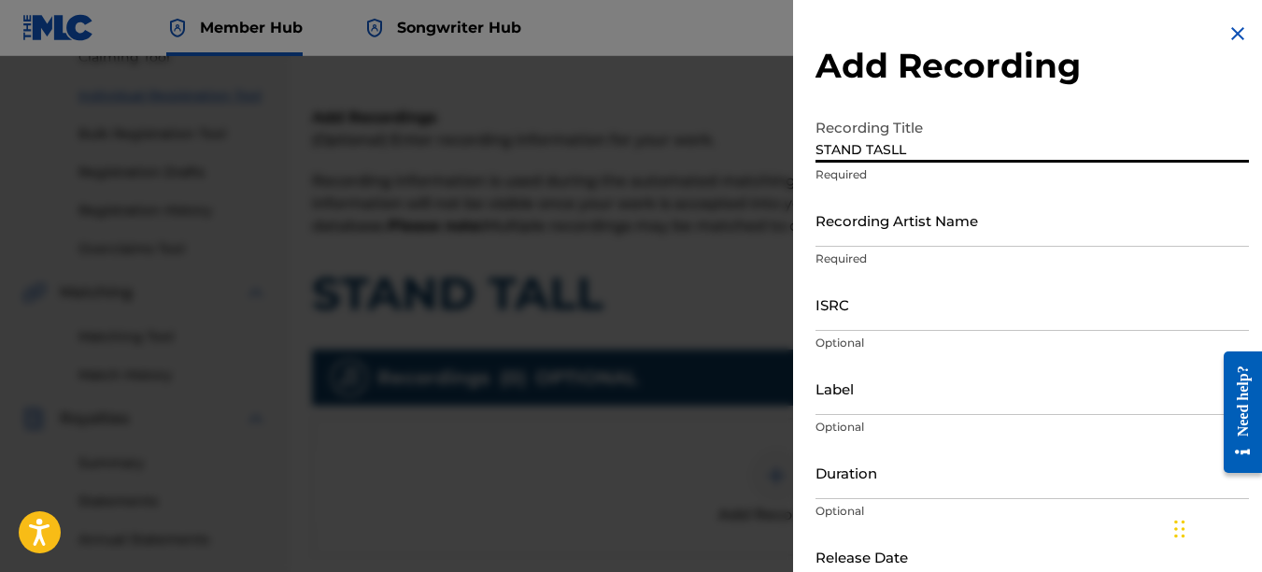
click at [890, 148] on input "STAND TASLL" at bounding box center [1033, 135] width 434 height 53
click at [872, 227] on input "Recording Artist Name" at bounding box center [1033, 219] width 434 height 53
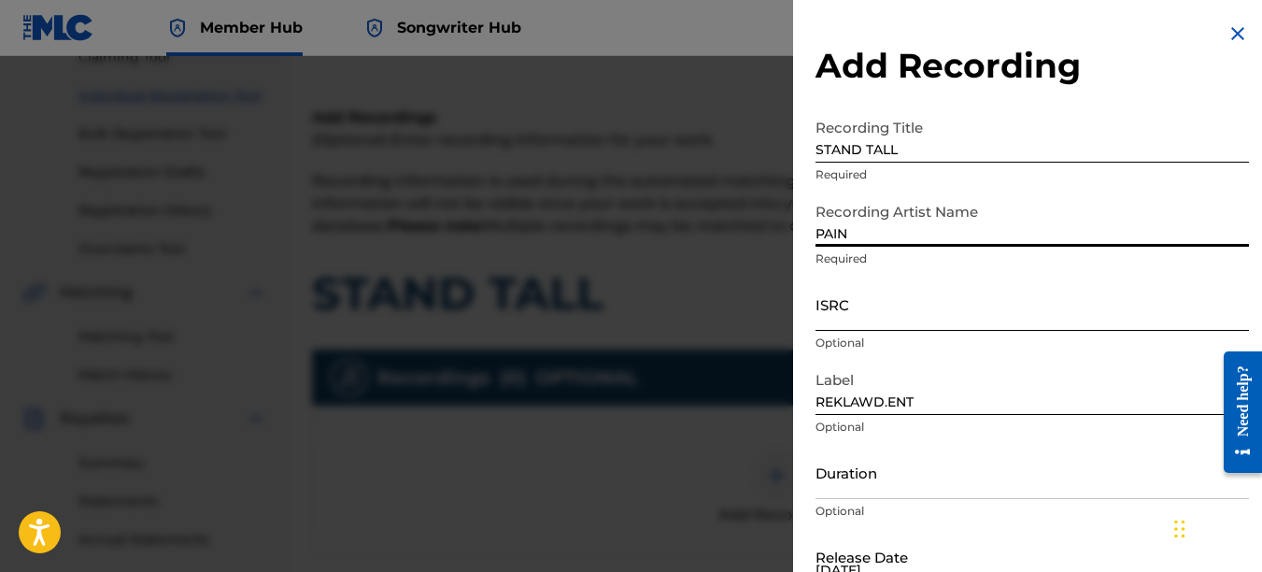
click at [849, 311] on input "ISRC" at bounding box center [1033, 303] width 434 height 53
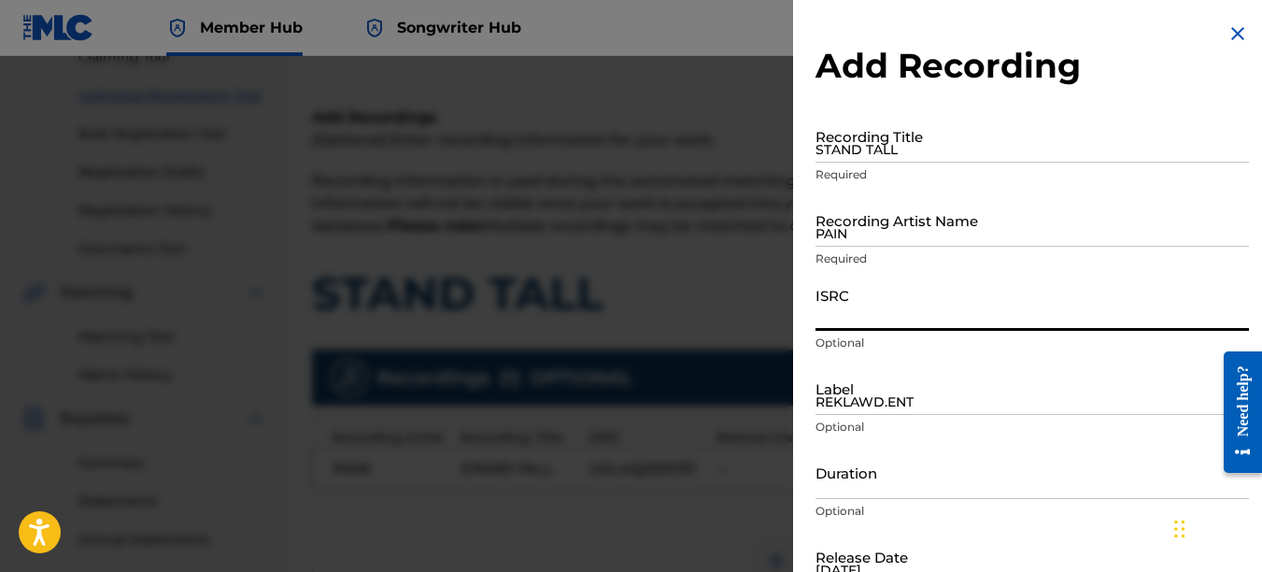
click at [1231, 35] on img at bounding box center [1238, 33] width 22 height 22
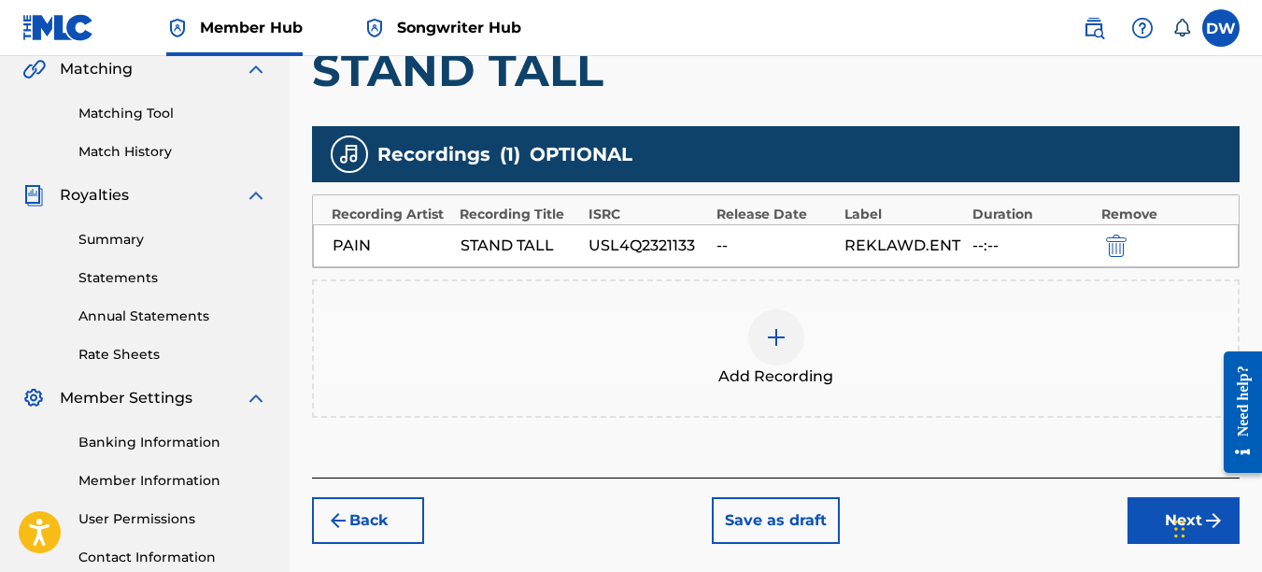
scroll to position [545, 0]
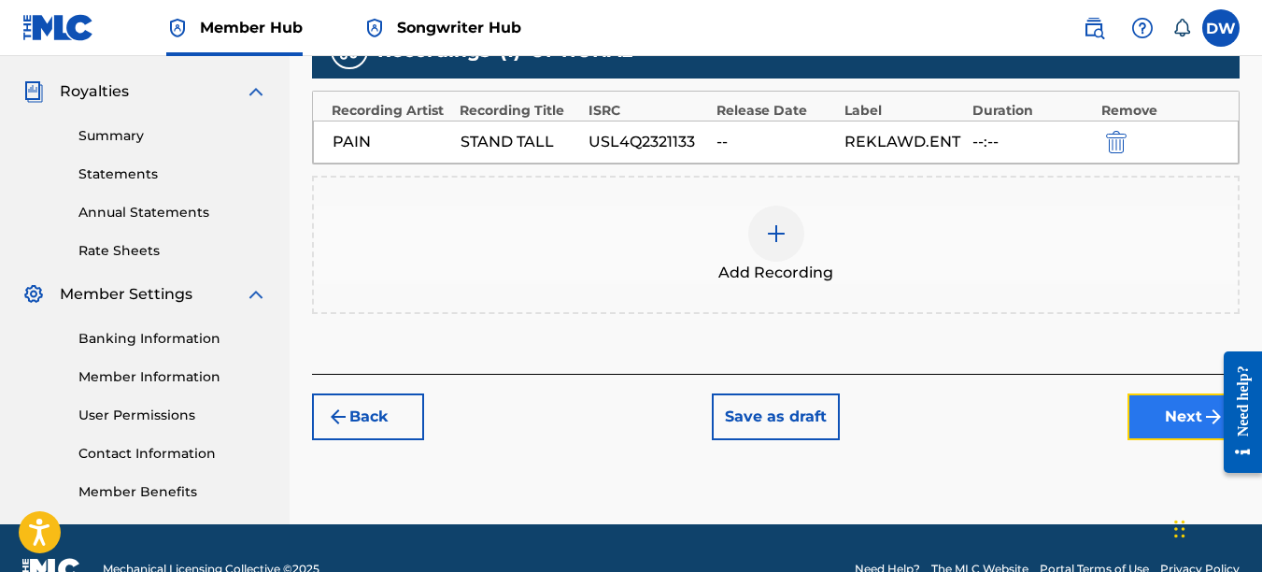
click at [1186, 403] on button "Next" at bounding box center [1184, 416] width 112 height 47
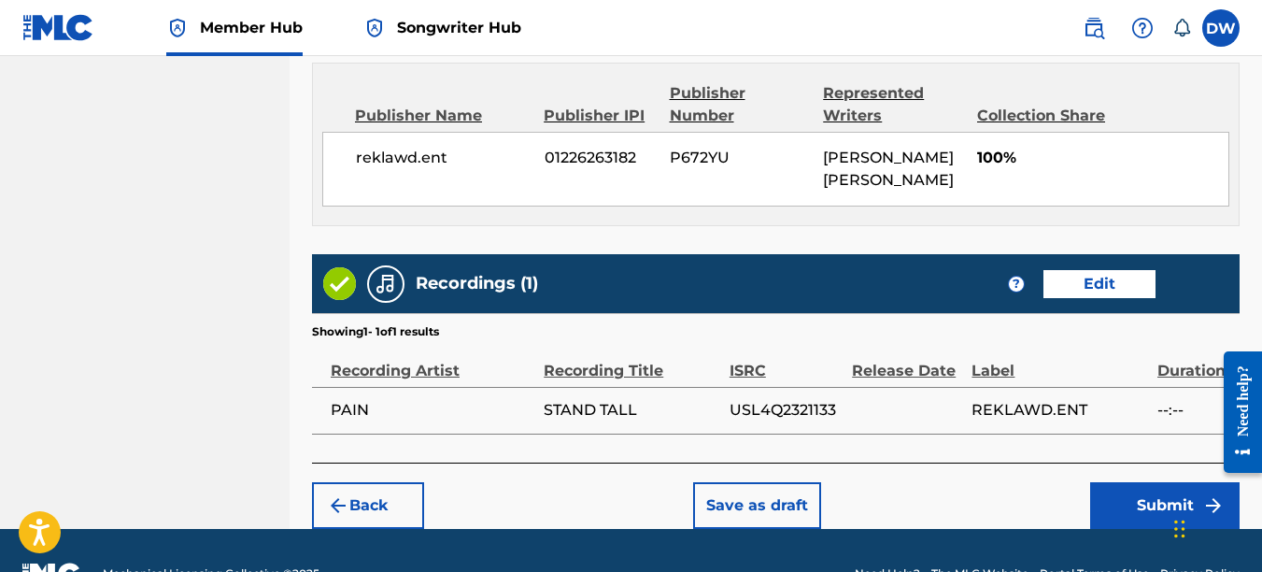
scroll to position [1040, 0]
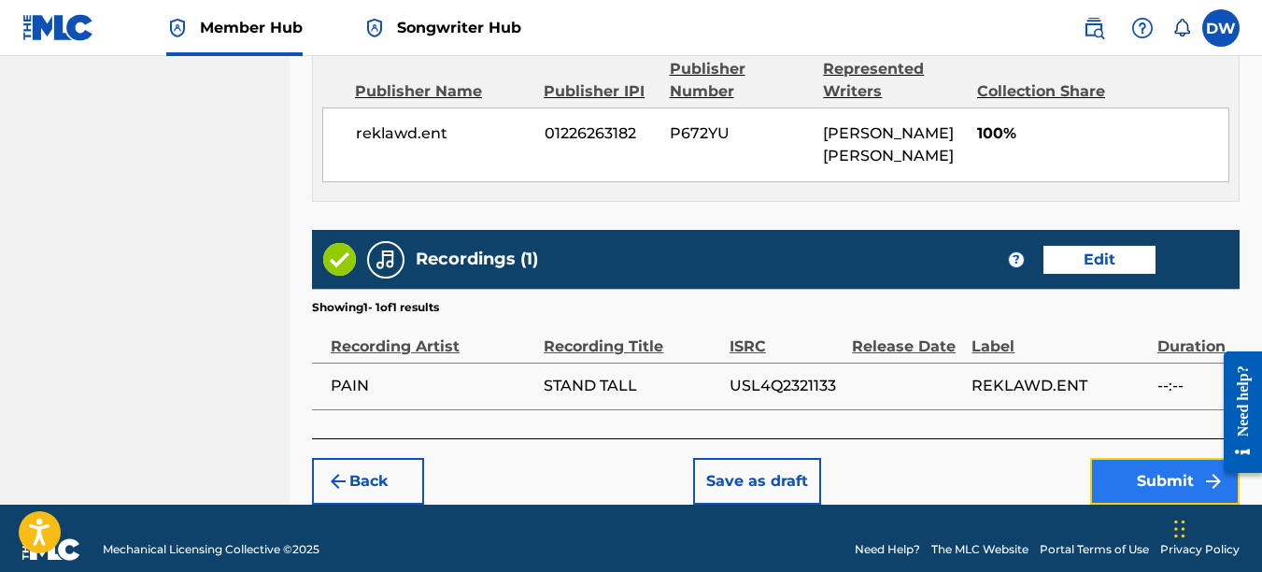
click at [1171, 458] on button "Submit" at bounding box center [1164, 481] width 149 height 47
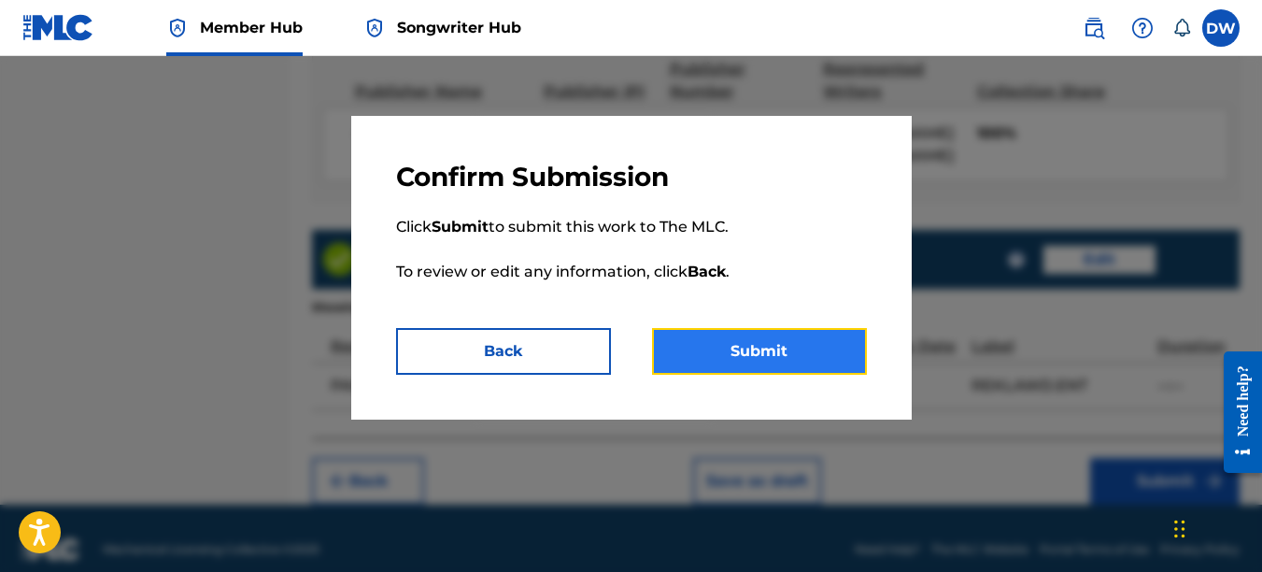
click at [823, 340] on button "Submit" at bounding box center [759, 351] width 215 height 47
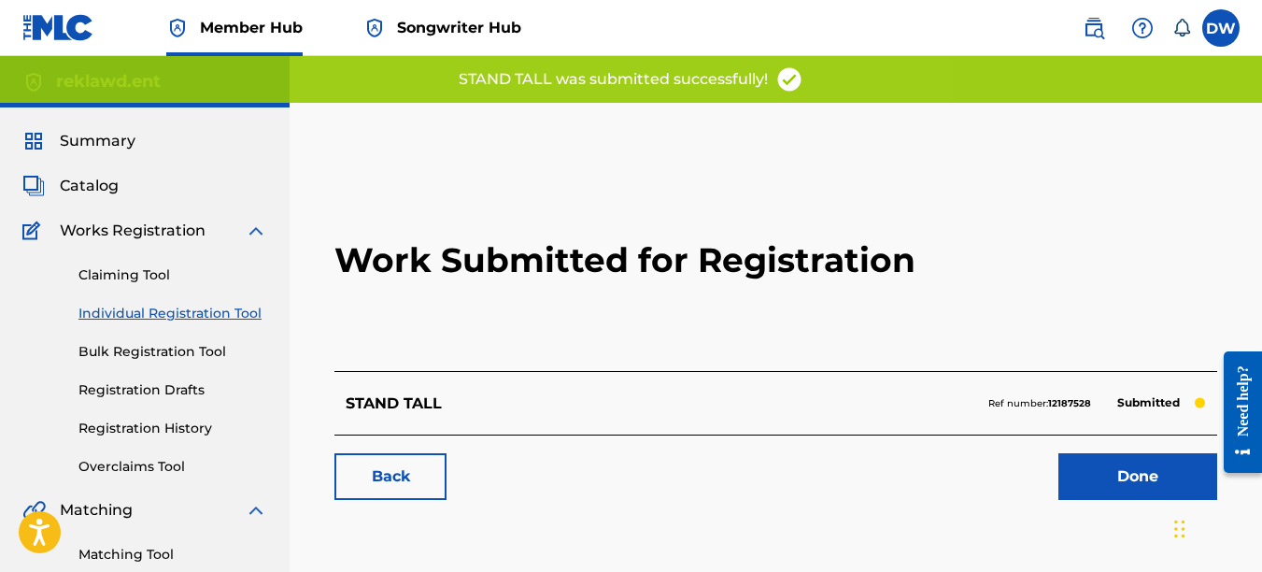
click at [249, 317] on link "Individual Registration Tool" at bounding box center [172, 314] width 189 height 20
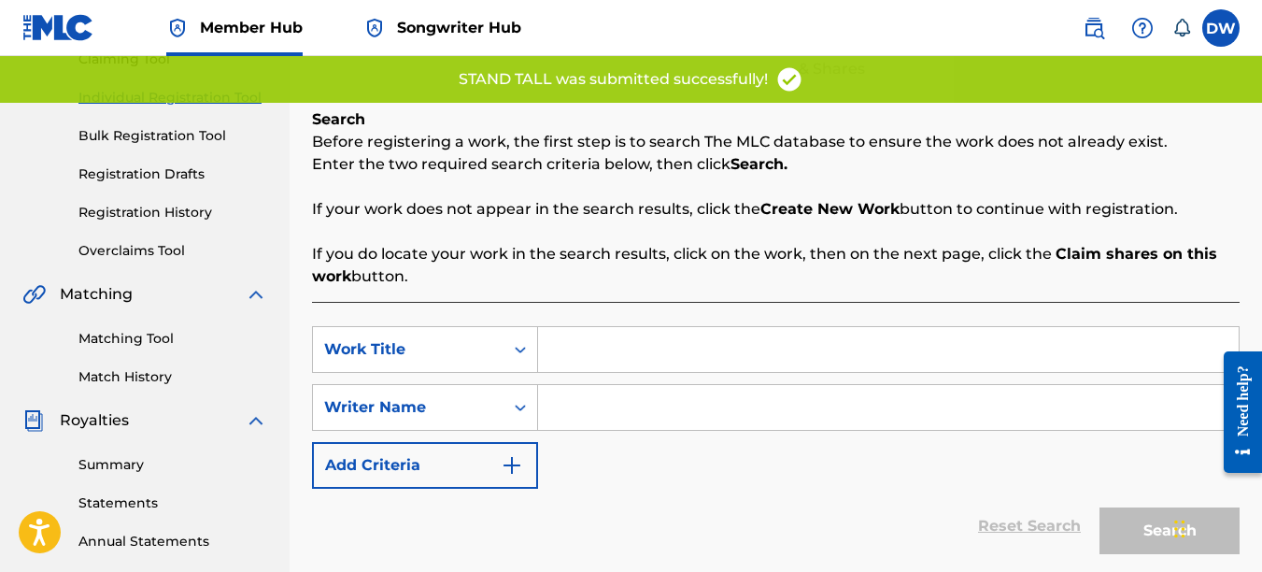
scroll to position [221, 0]
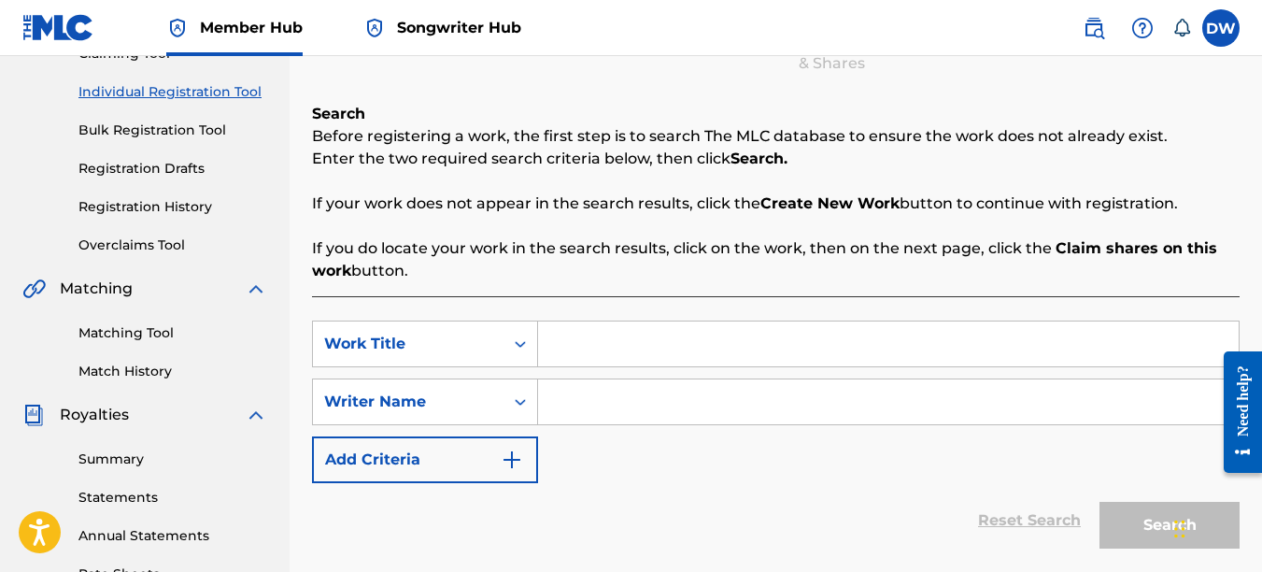
click at [655, 352] on input "Search Form" at bounding box center [888, 343] width 701 height 45
click at [643, 411] on input "Search Form" at bounding box center [888, 401] width 701 height 45
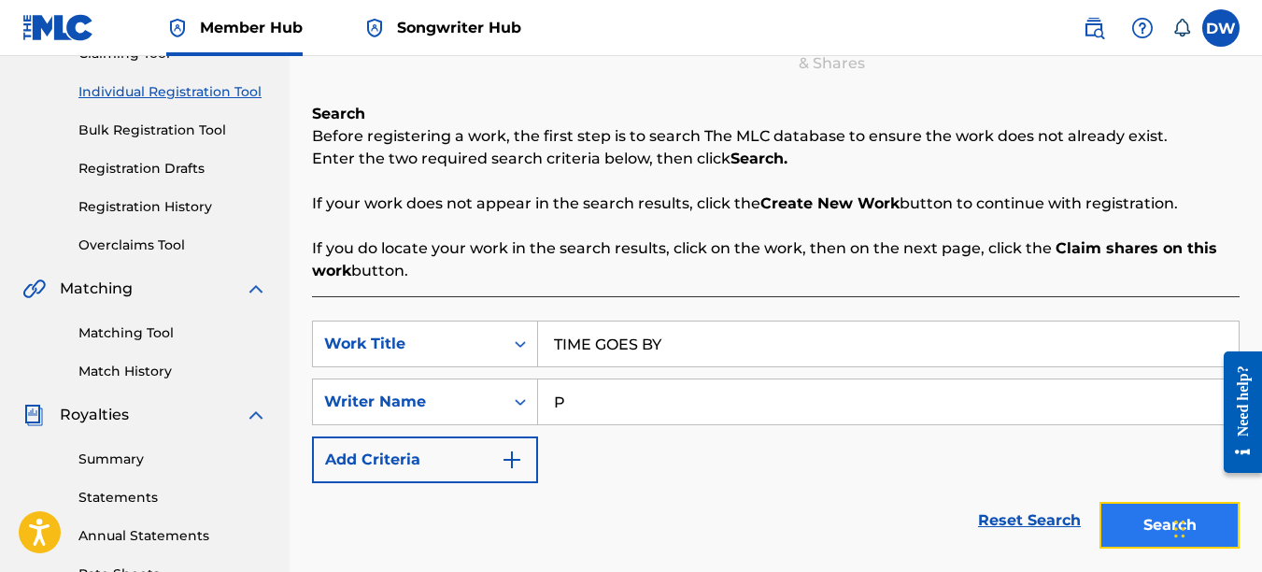
click at [1145, 519] on button "Search" at bounding box center [1170, 525] width 140 height 47
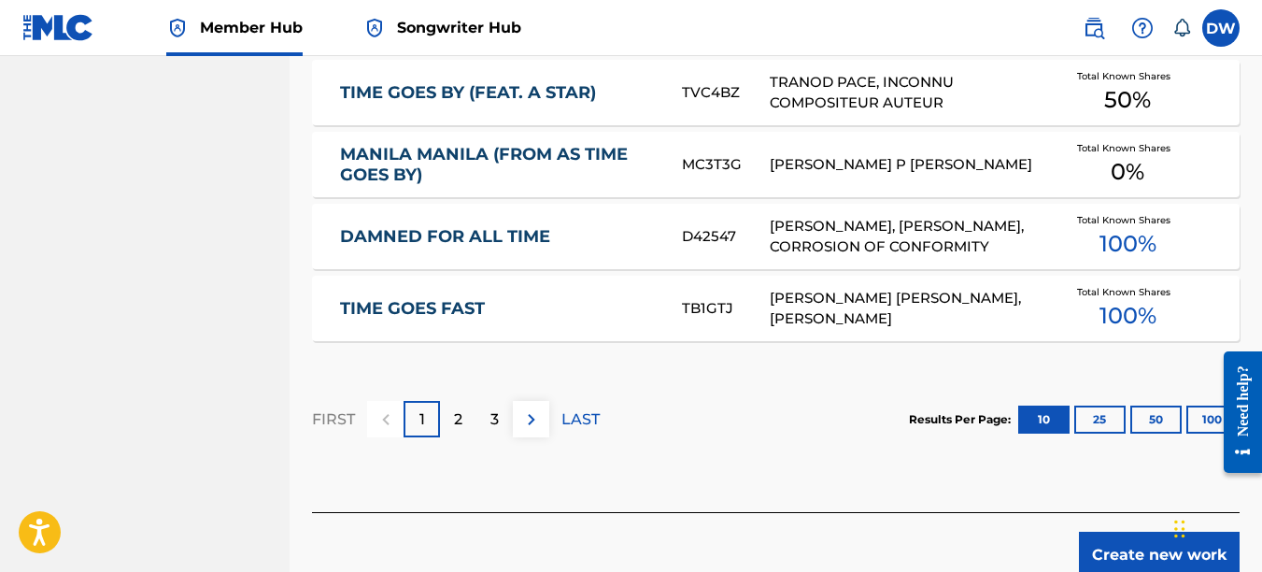
scroll to position [1294, 0]
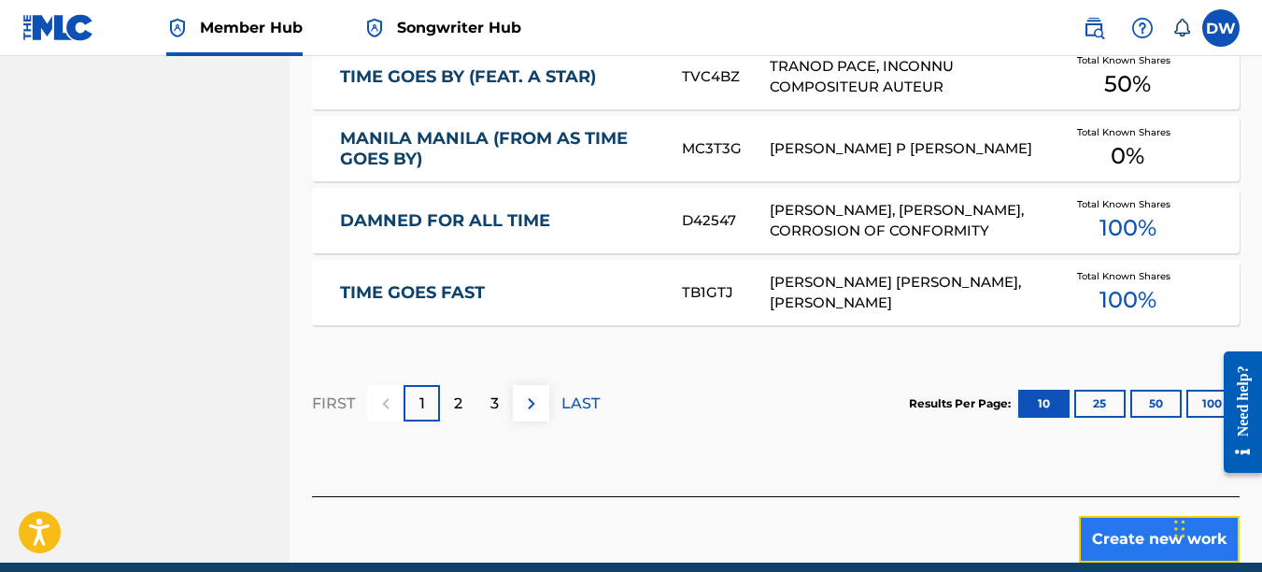
click at [1114, 536] on button "Create new work" at bounding box center [1159, 539] width 161 height 47
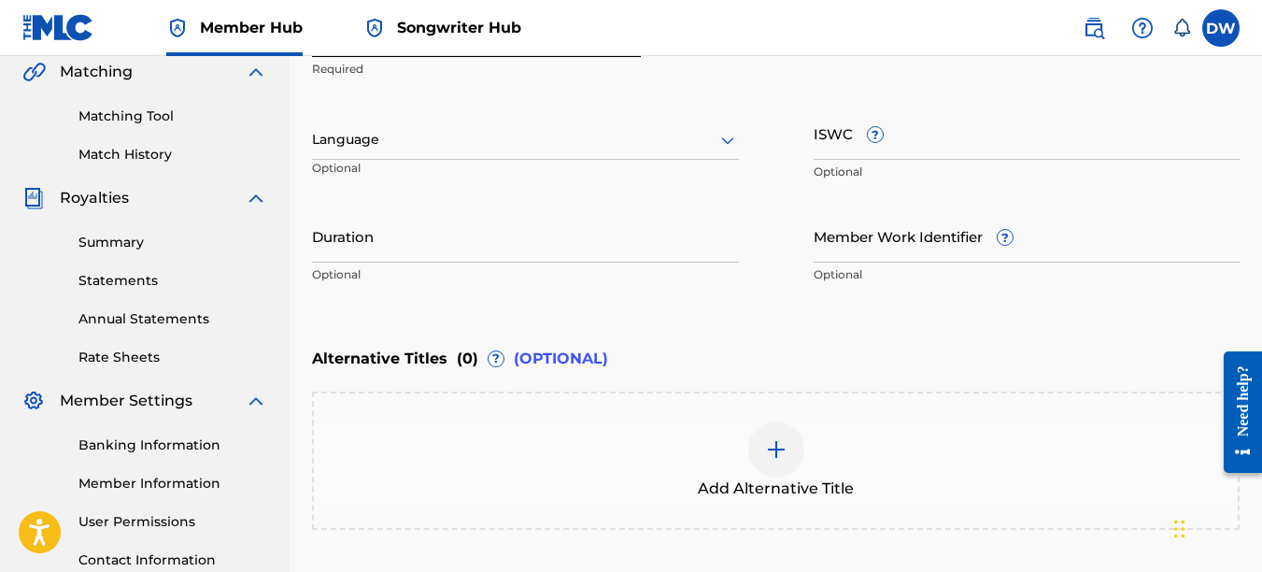
scroll to position [420, 0]
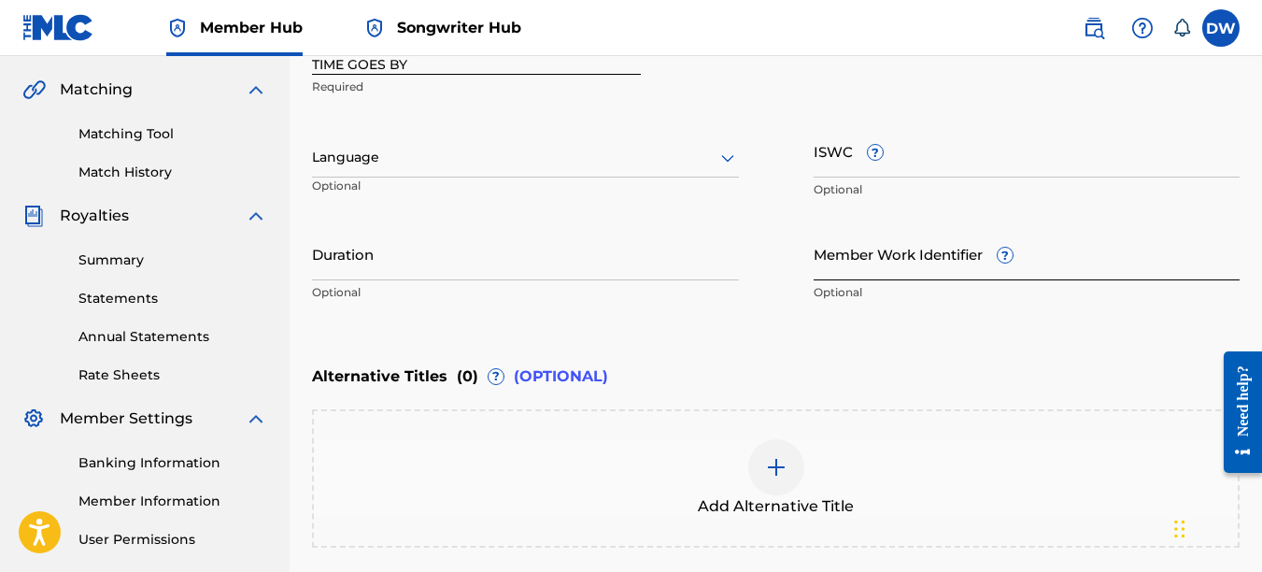
click at [903, 278] on input "Member Work Identifier ?" at bounding box center [1027, 253] width 427 height 53
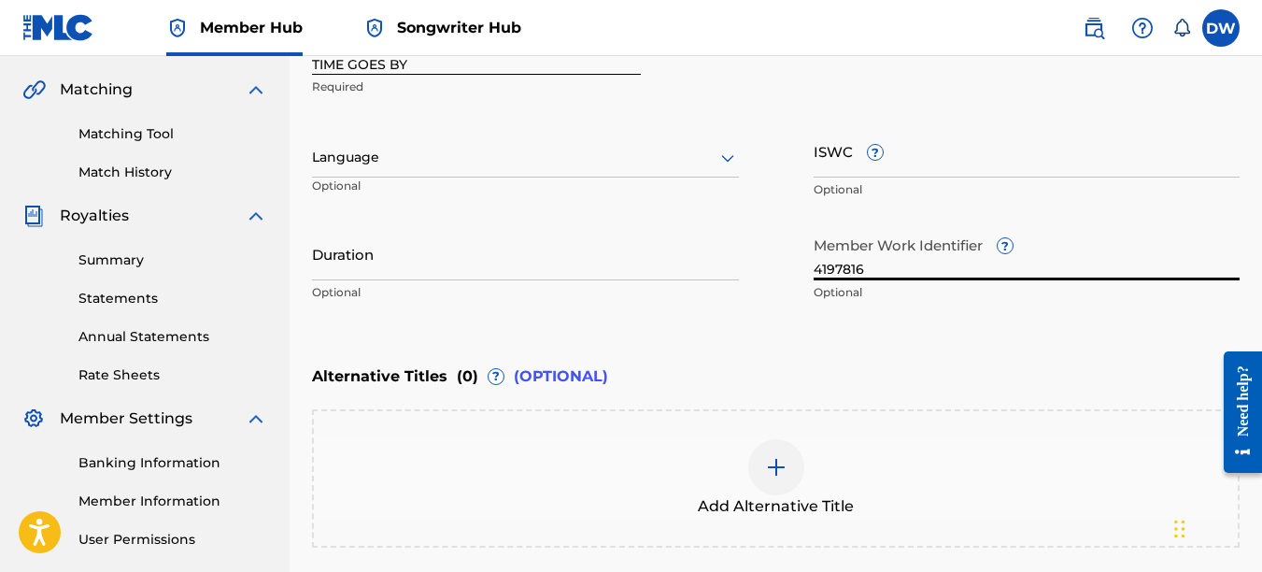
click at [729, 159] on icon at bounding box center [728, 158] width 22 height 22
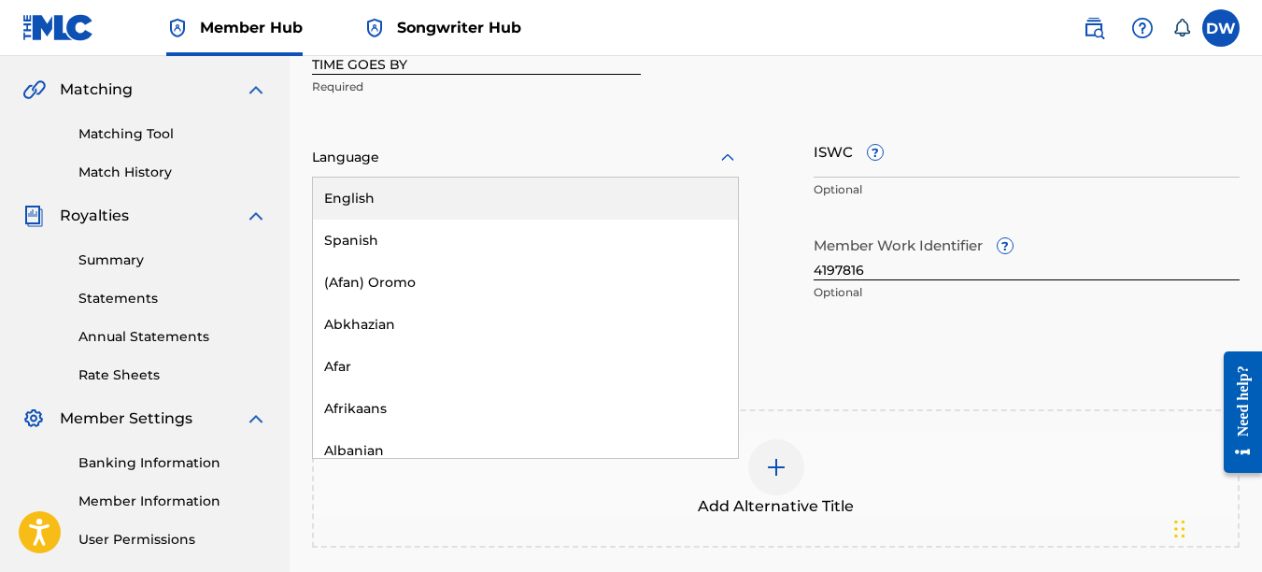
click at [690, 188] on div "English" at bounding box center [525, 199] width 425 height 42
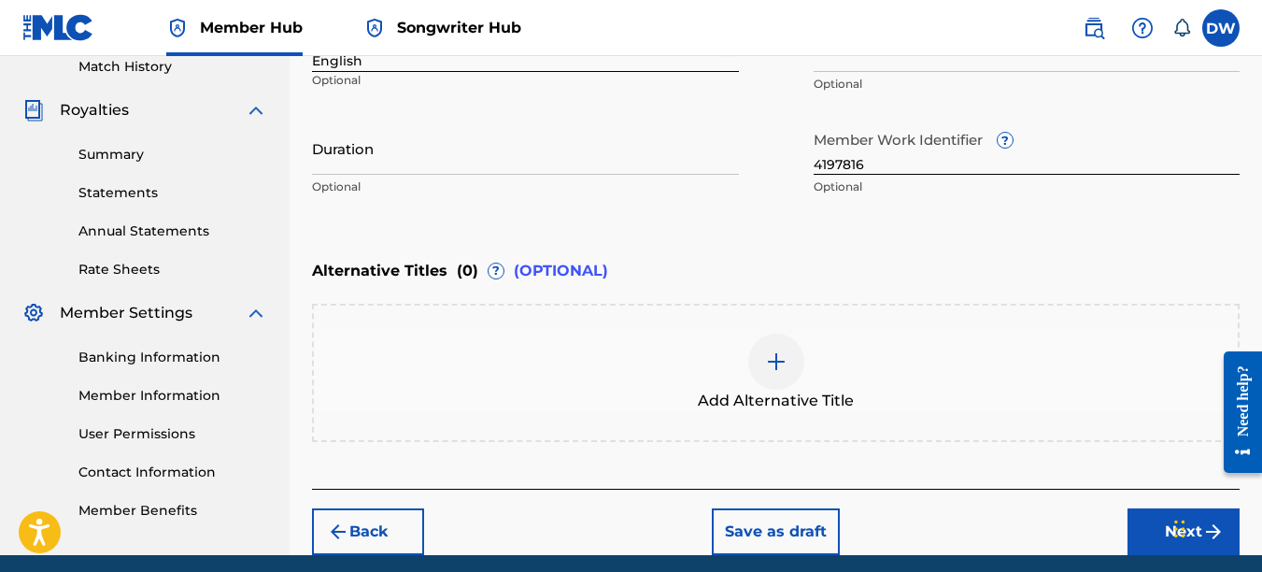
scroll to position [582, 0]
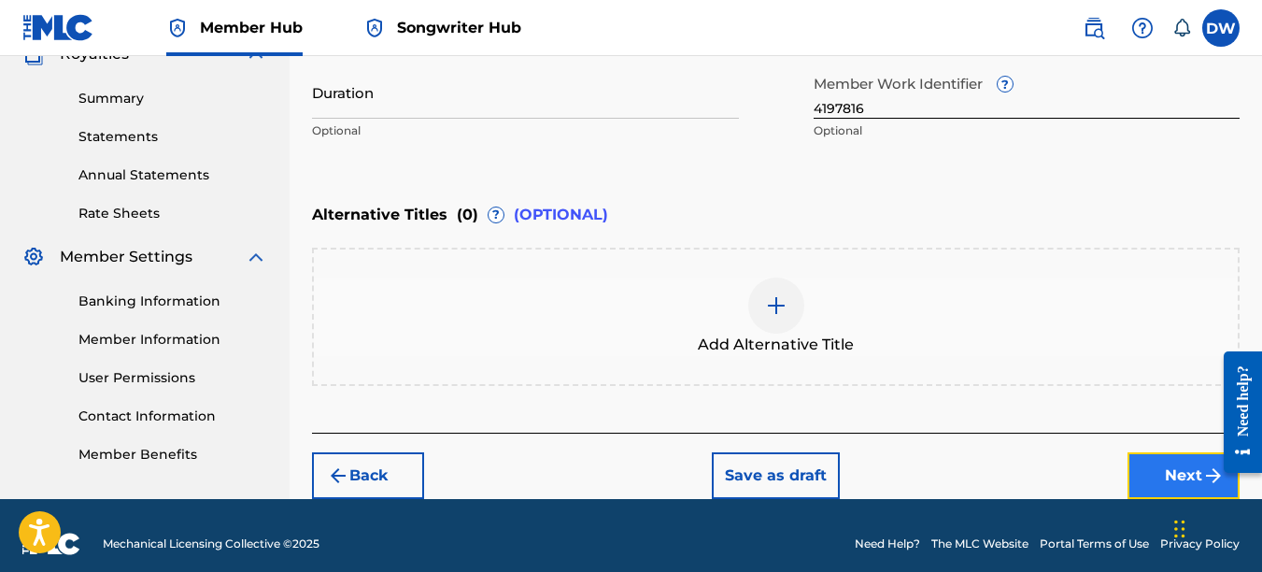
click at [1177, 463] on button "Next" at bounding box center [1184, 475] width 112 height 47
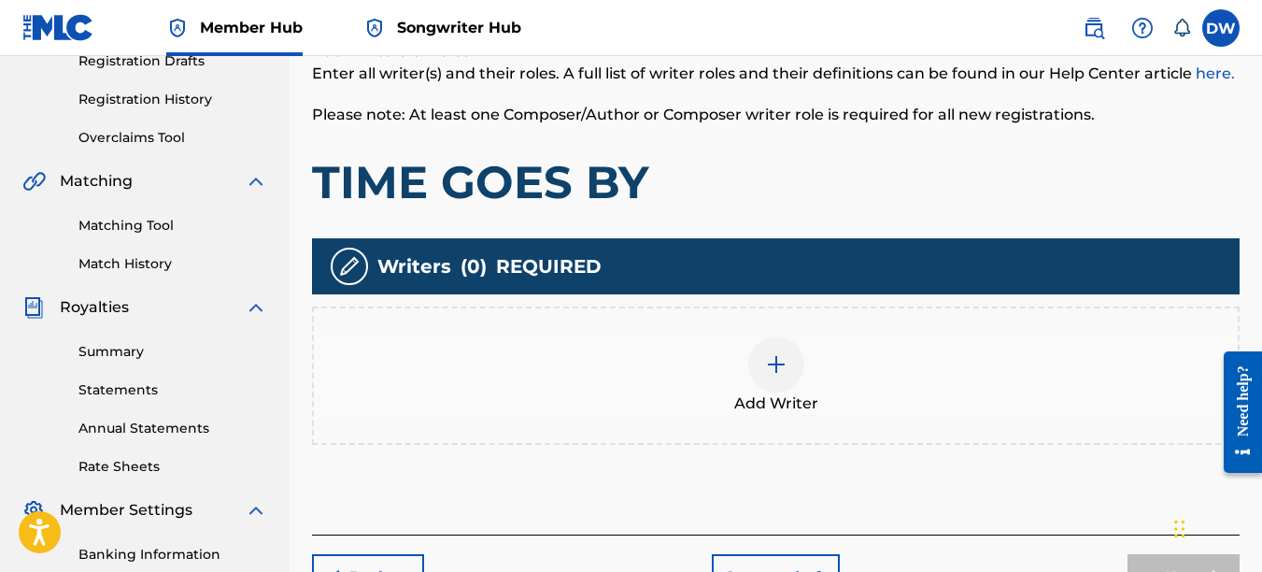
scroll to position [349, 0]
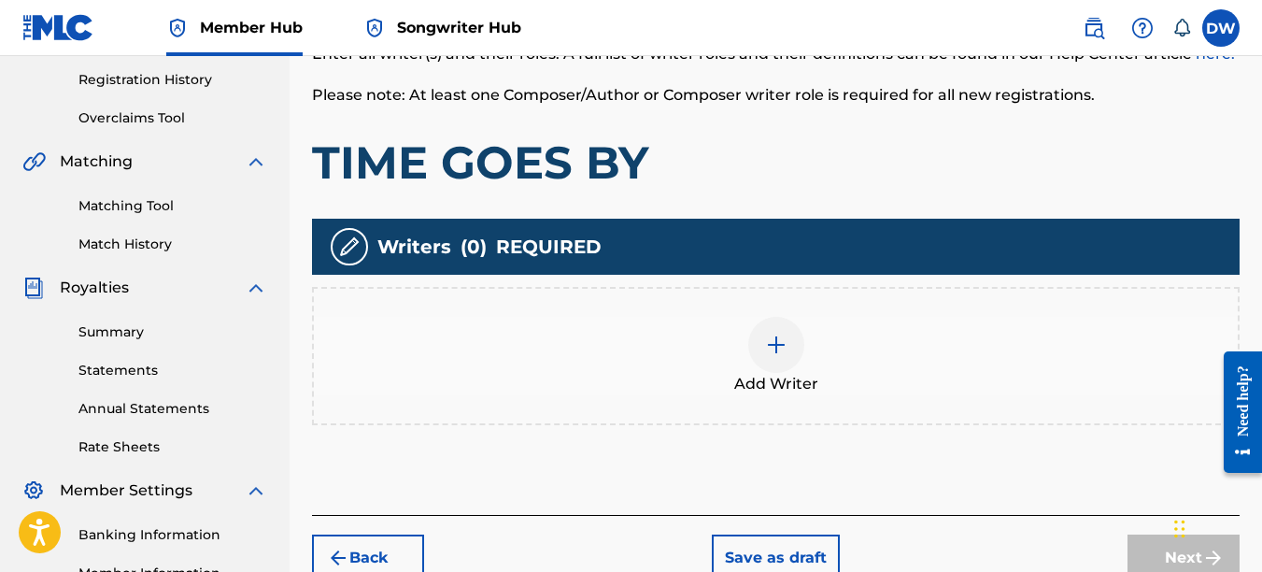
click at [773, 349] on img at bounding box center [776, 345] width 22 height 22
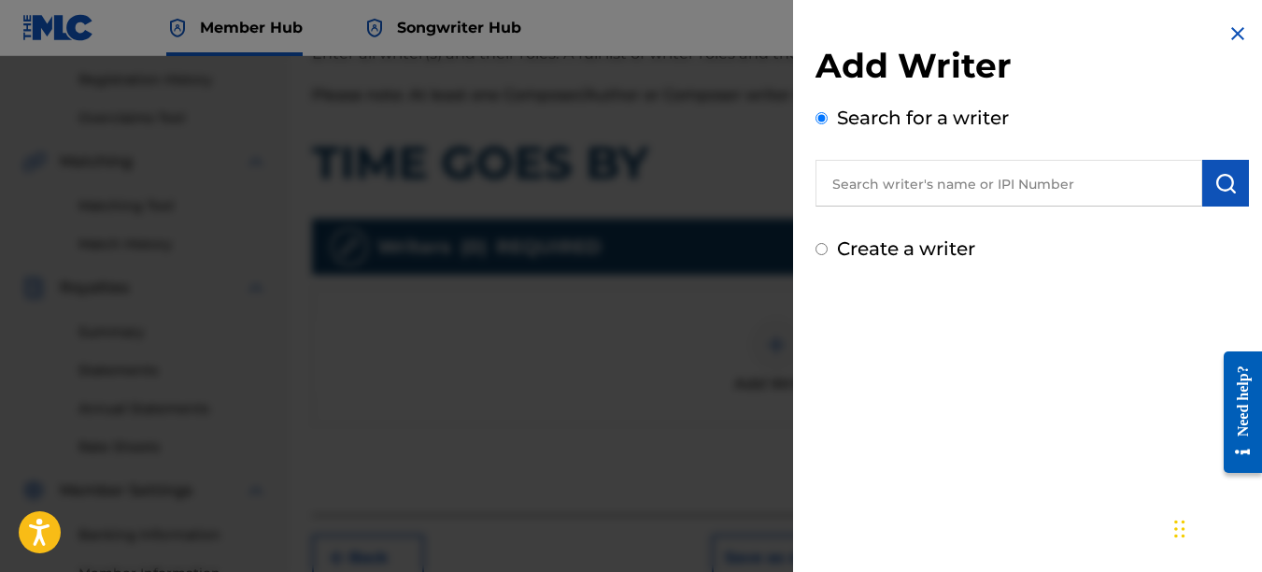
click at [995, 192] on input "text" at bounding box center [1009, 183] width 387 height 47
click at [1216, 190] on img "submit" at bounding box center [1226, 183] width 22 height 22
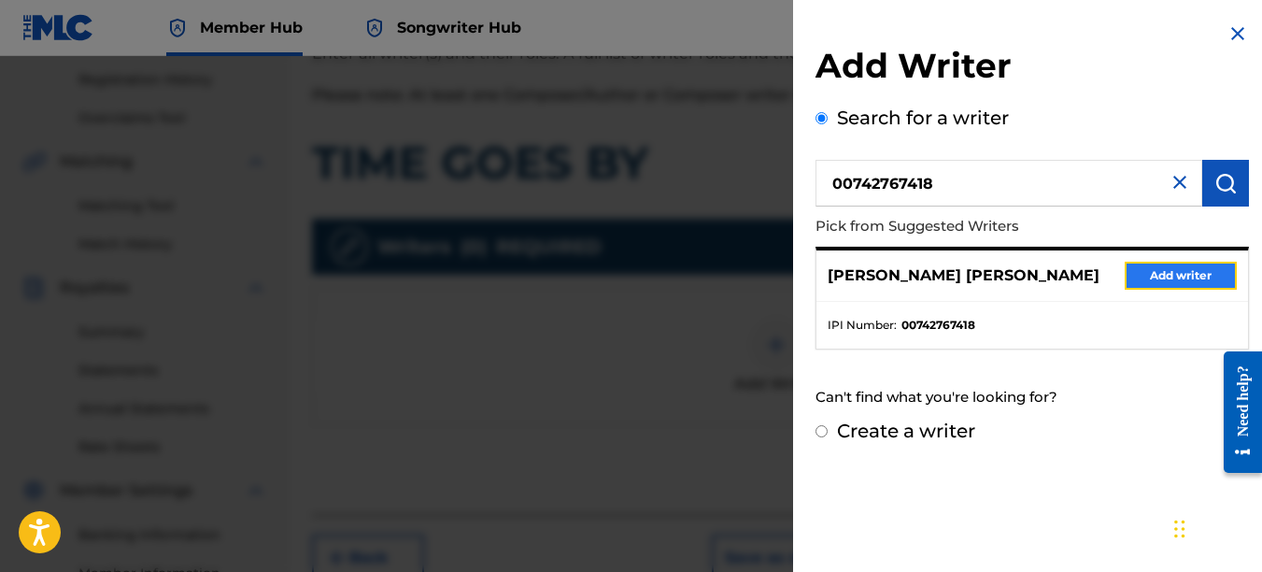
click at [1204, 271] on button "Add writer" at bounding box center [1181, 276] width 112 height 28
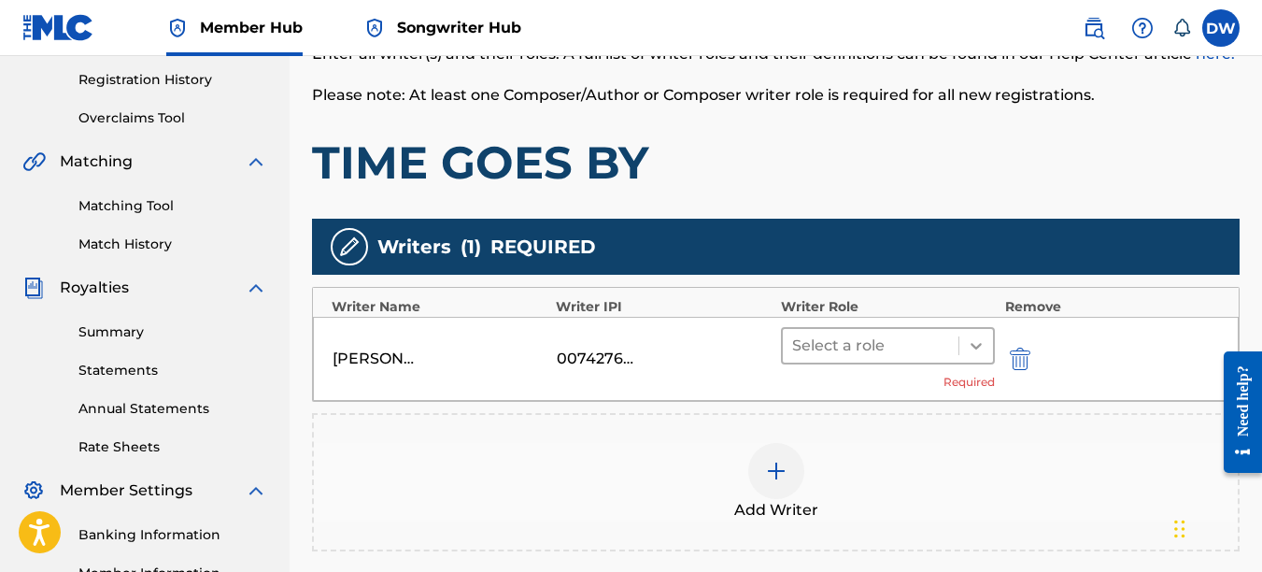
click at [979, 349] on icon at bounding box center [976, 345] width 19 height 19
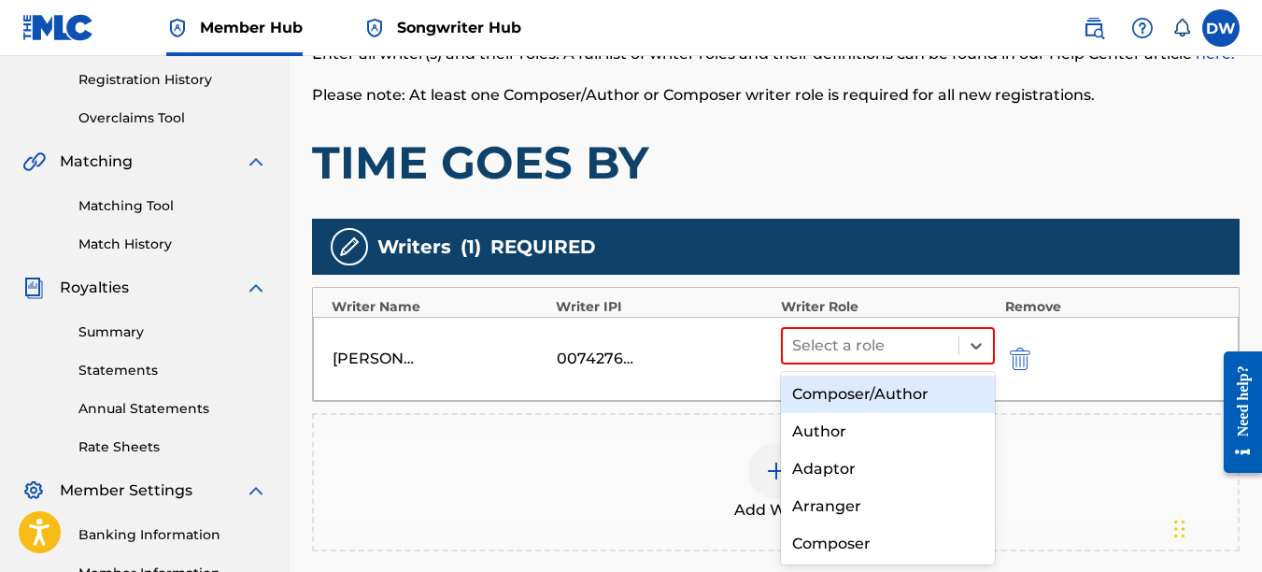
click at [903, 388] on div "Composer/Author" at bounding box center [888, 394] width 215 height 37
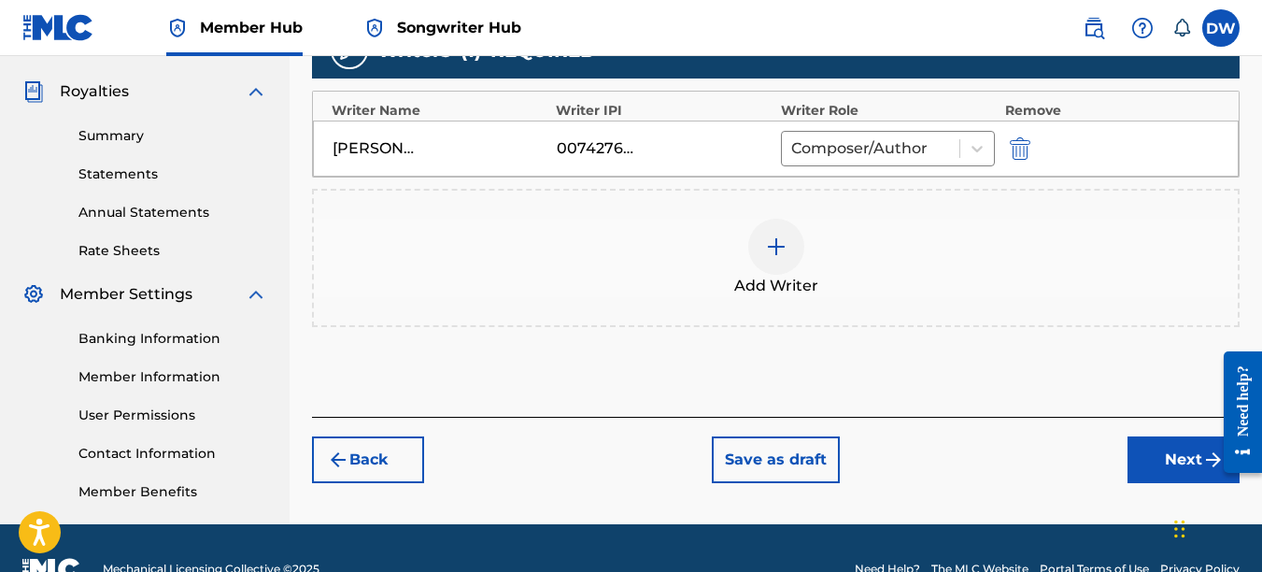
scroll to position [528, 0]
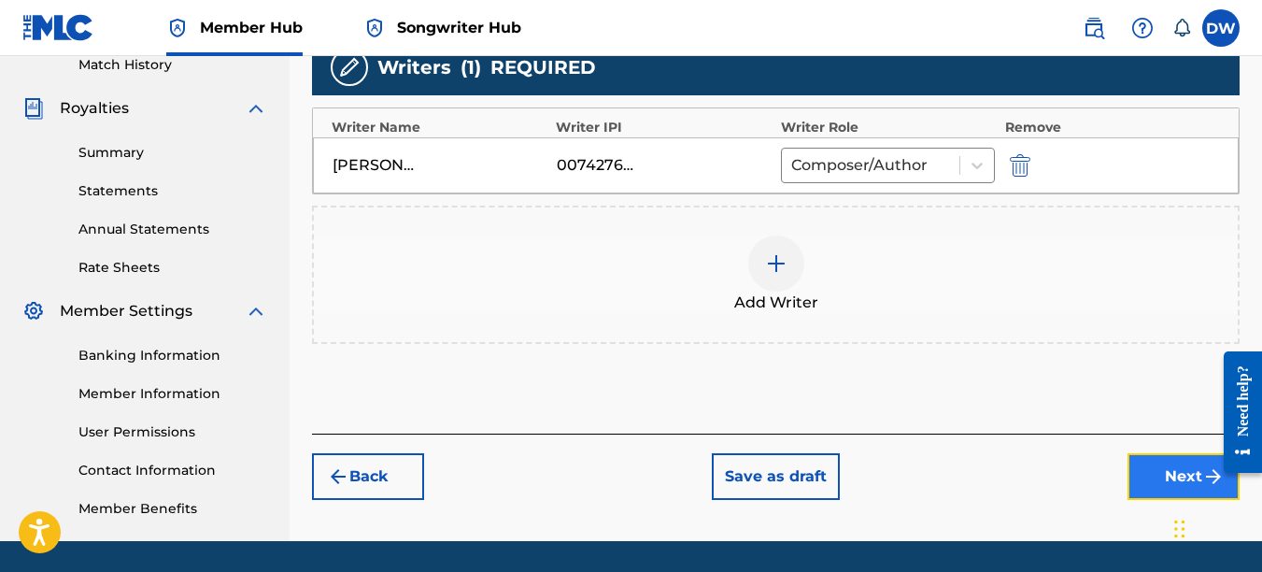
click at [1157, 472] on button "Next" at bounding box center [1184, 476] width 112 height 47
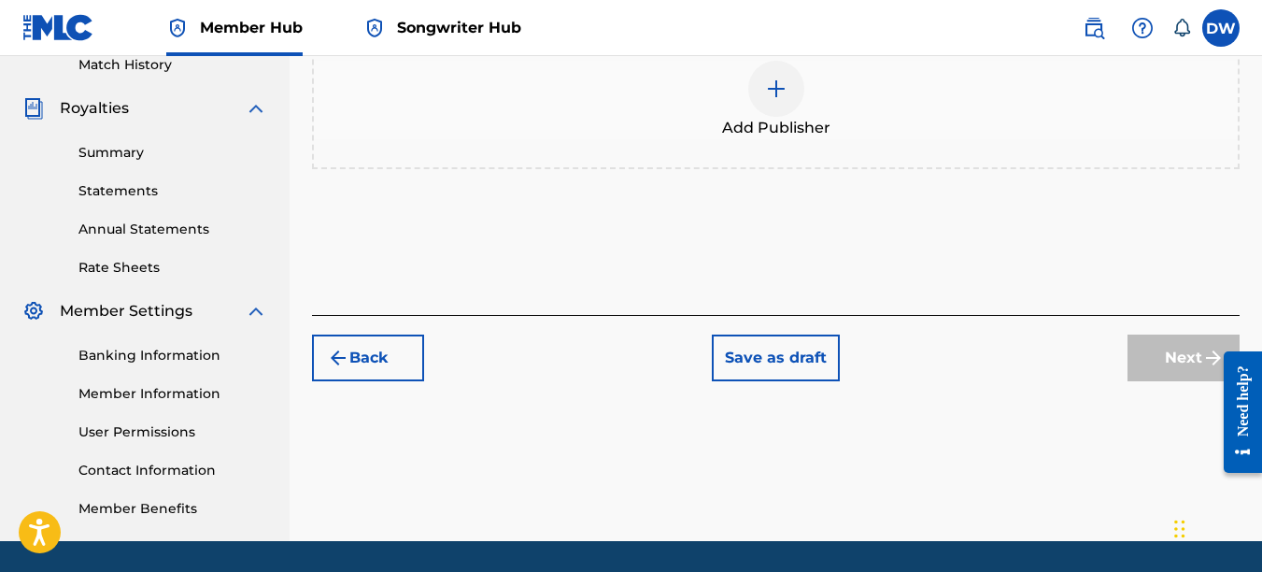
scroll to position [84, 0]
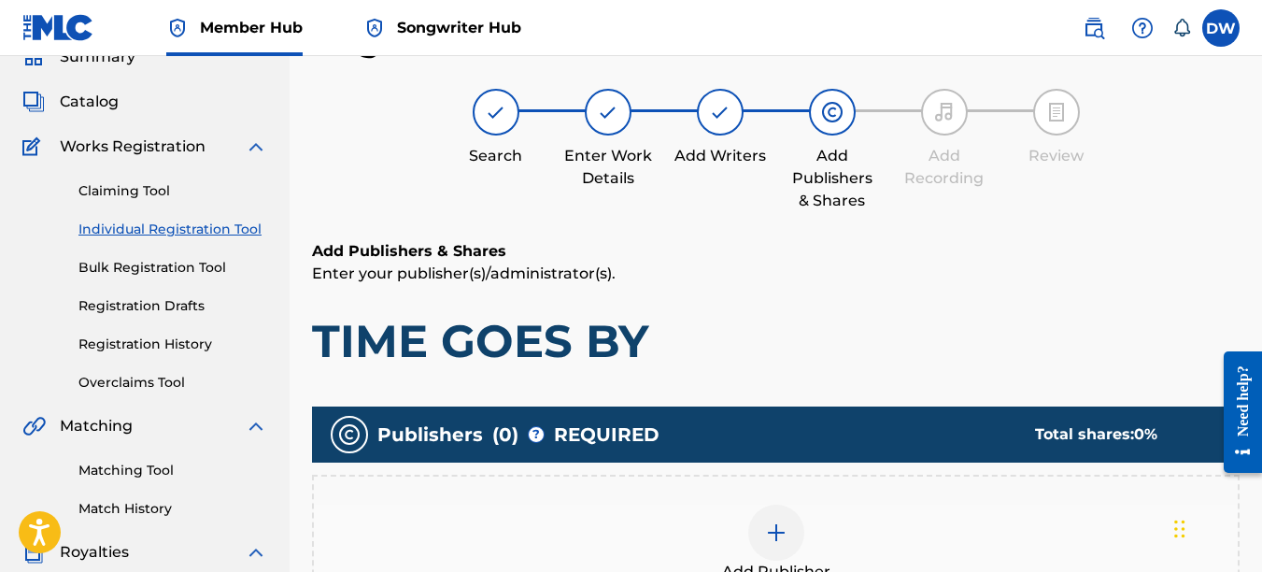
click at [777, 525] on img at bounding box center [776, 532] width 22 height 22
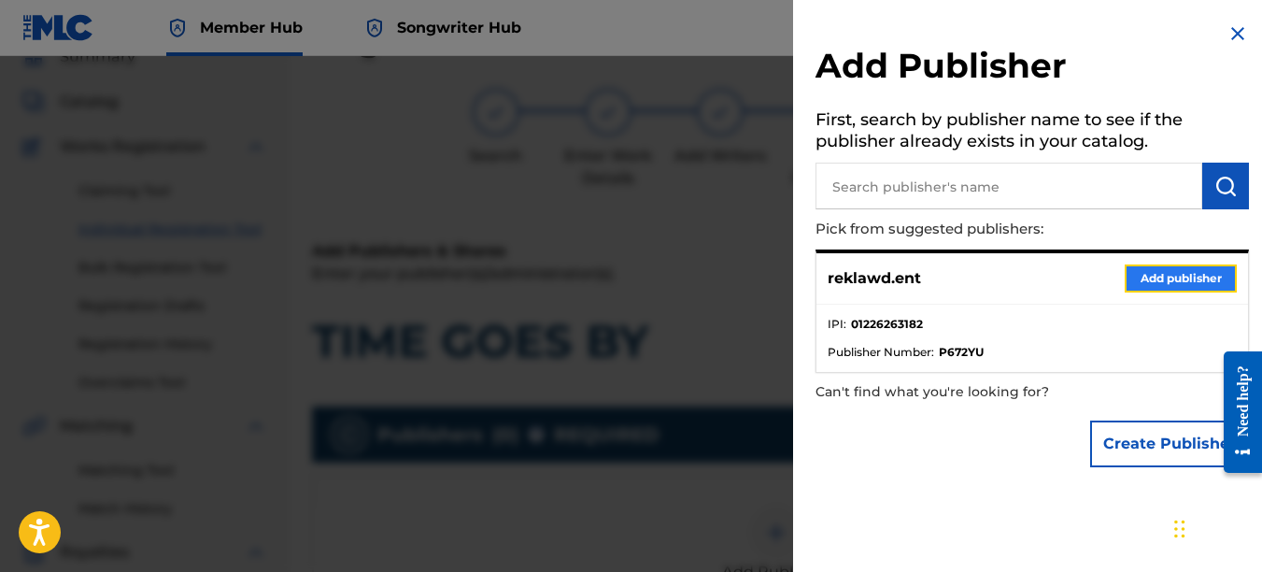
click at [1148, 287] on button "Add publisher" at bounding box center [1181, 278] width 112 height 28
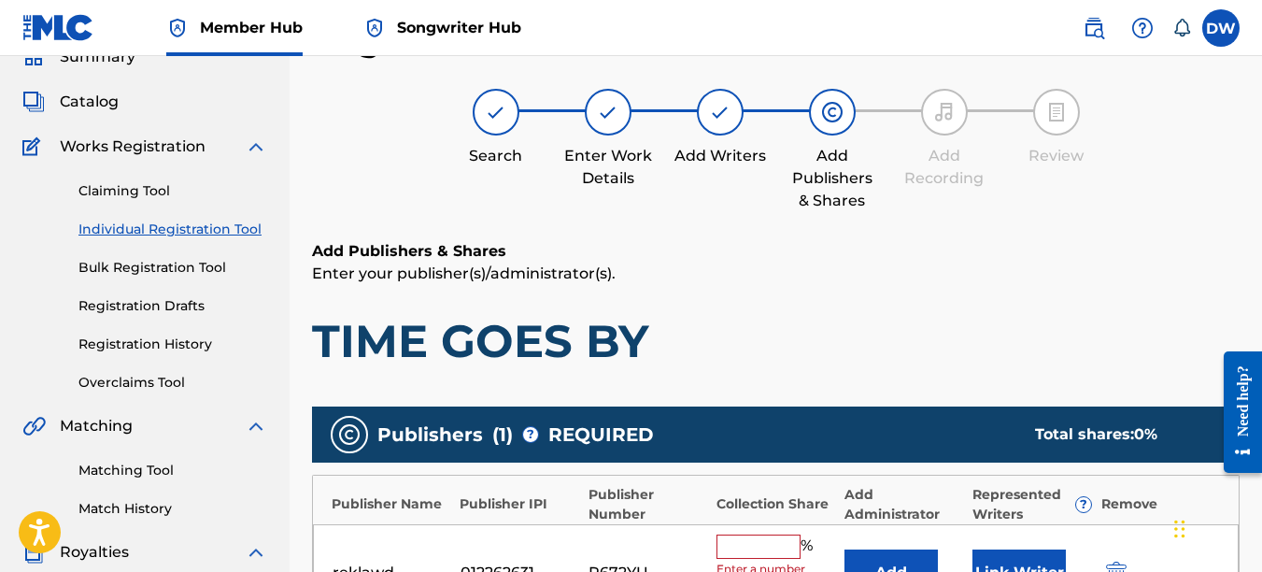
click at [754, 559] on div "% Enter a number between 0.01% - 100.06%" at bounding box center [776, 573] width 119 height 78
click at [752, 540] on input "text" at bounding box center [759, 546] width 84 height 24
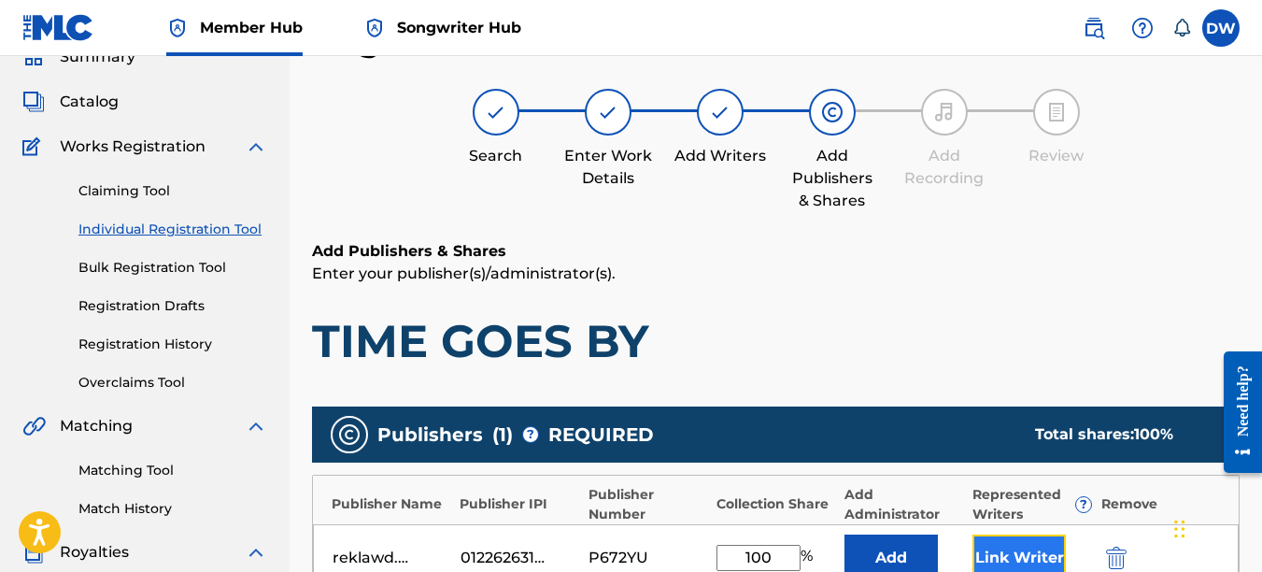
click at [1037, 542] on button "Link Writer" at bounding box center [1019, 557] width 93 height 47
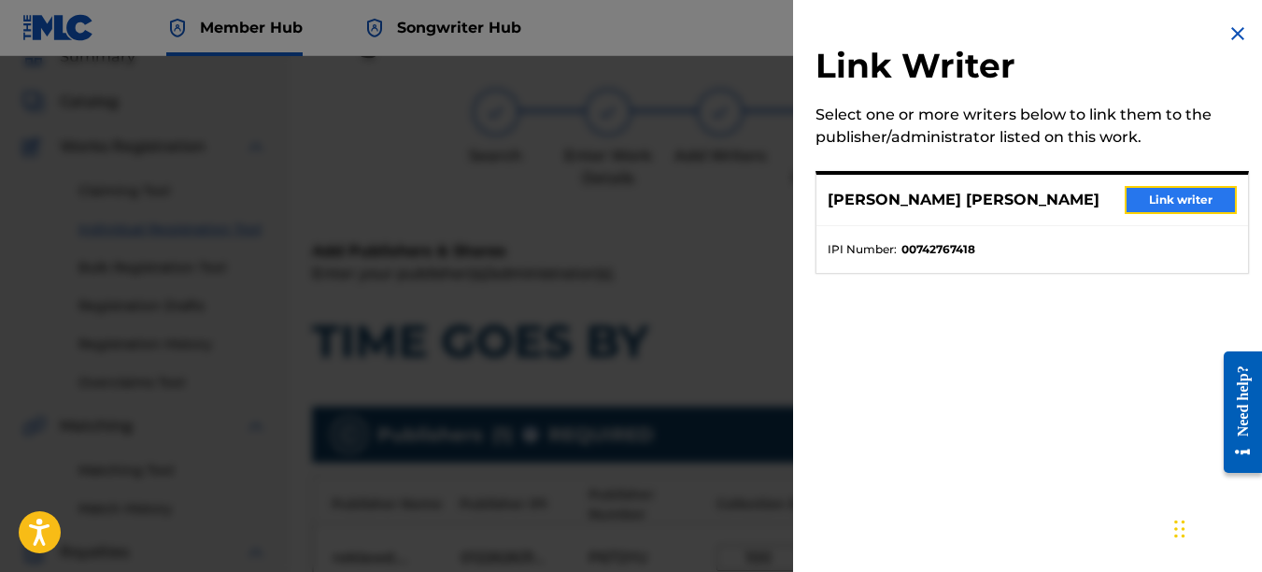
click at [1136, 190] on button "Link writer" at bounding box center [1181, 200] width 112 height 28
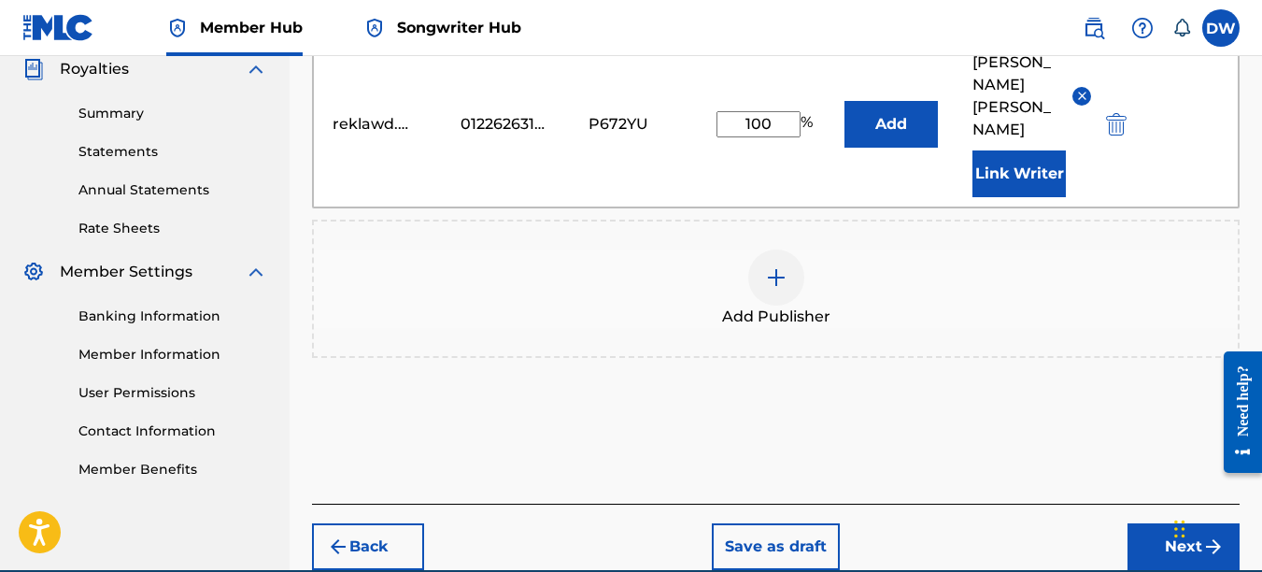
scroll to position [588, 0]
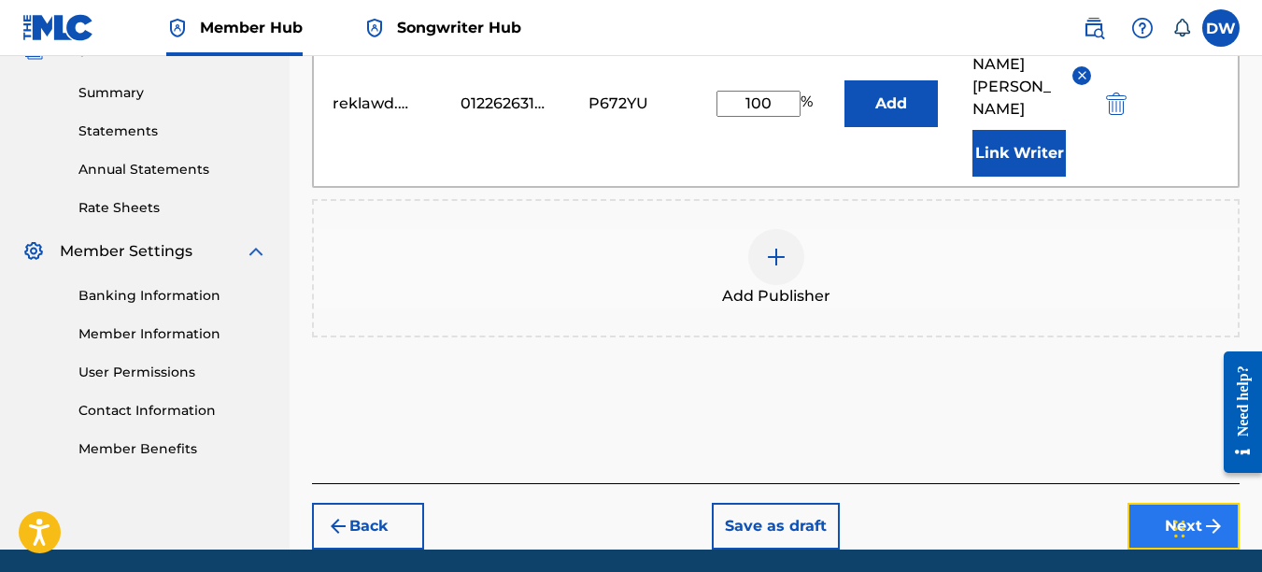
click at [1152, 503] on button "Next" at bounding box center [1184, 526] width 112 height 47
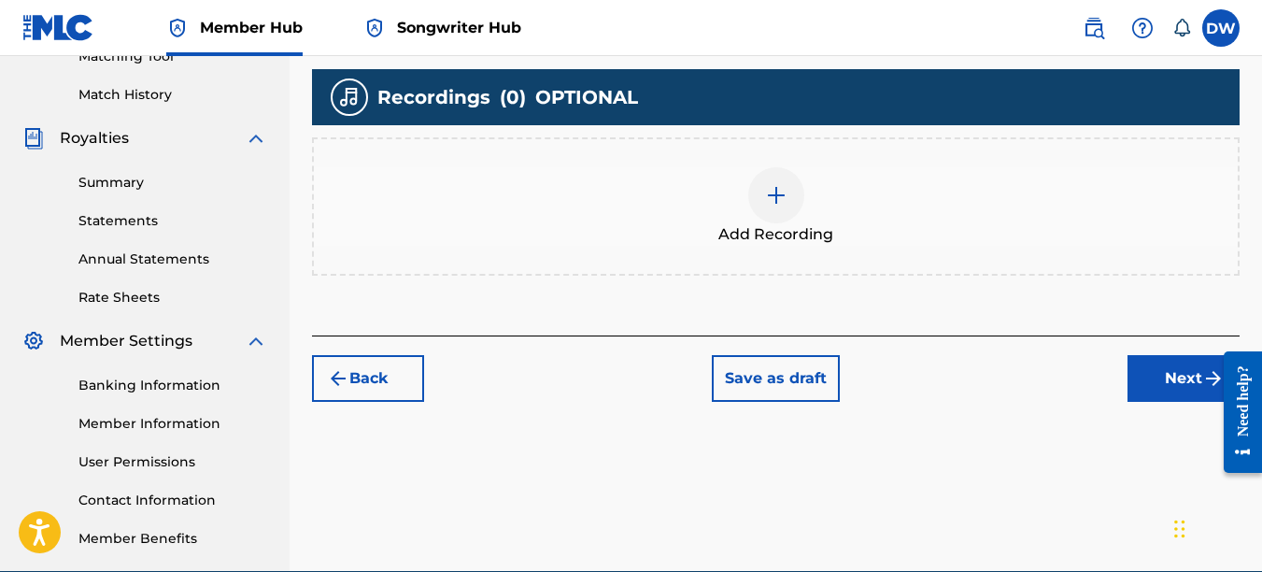
scroll to position [458, 0]
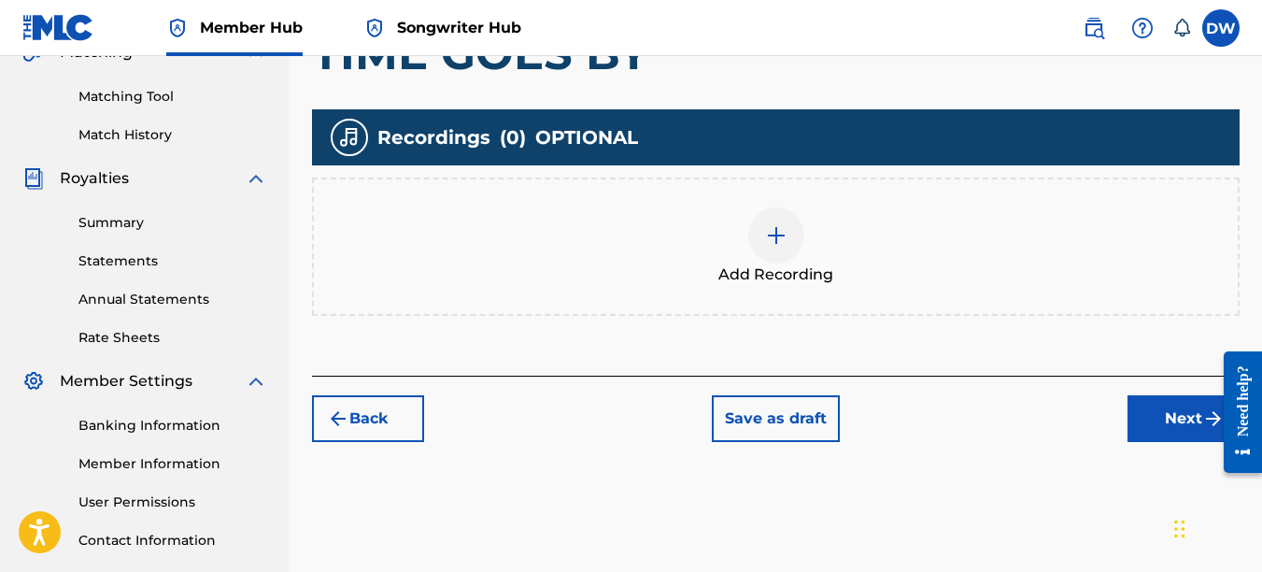
click at [773, 231] on img at bounding box center [776, 235] width 22 height 22
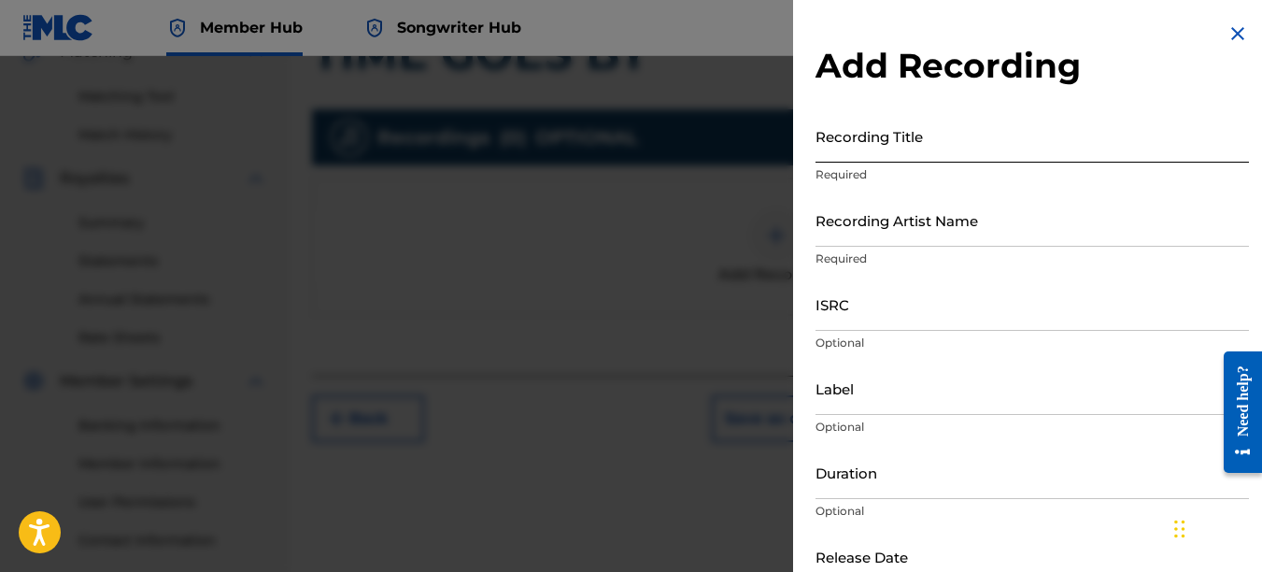
click at [835, 154] on input "Recording Title" at bounding box center [1033, 135] width 434 height 53
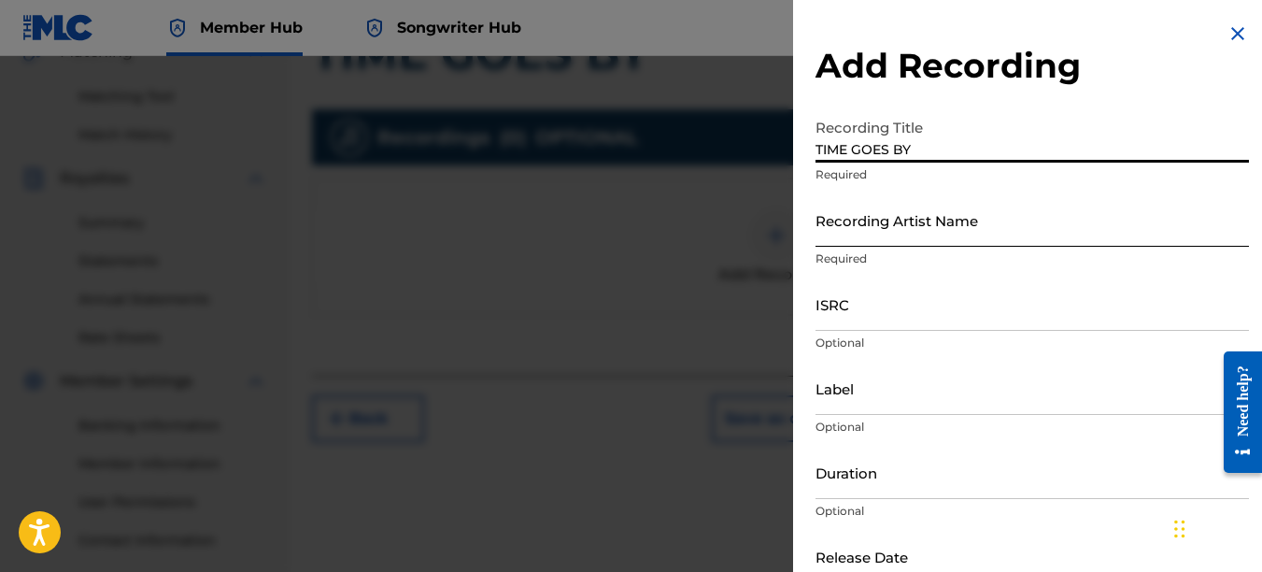
click at [837, 234] on input "Recording Artist Name" at bounding box center [1033, 219] width 434 height 53
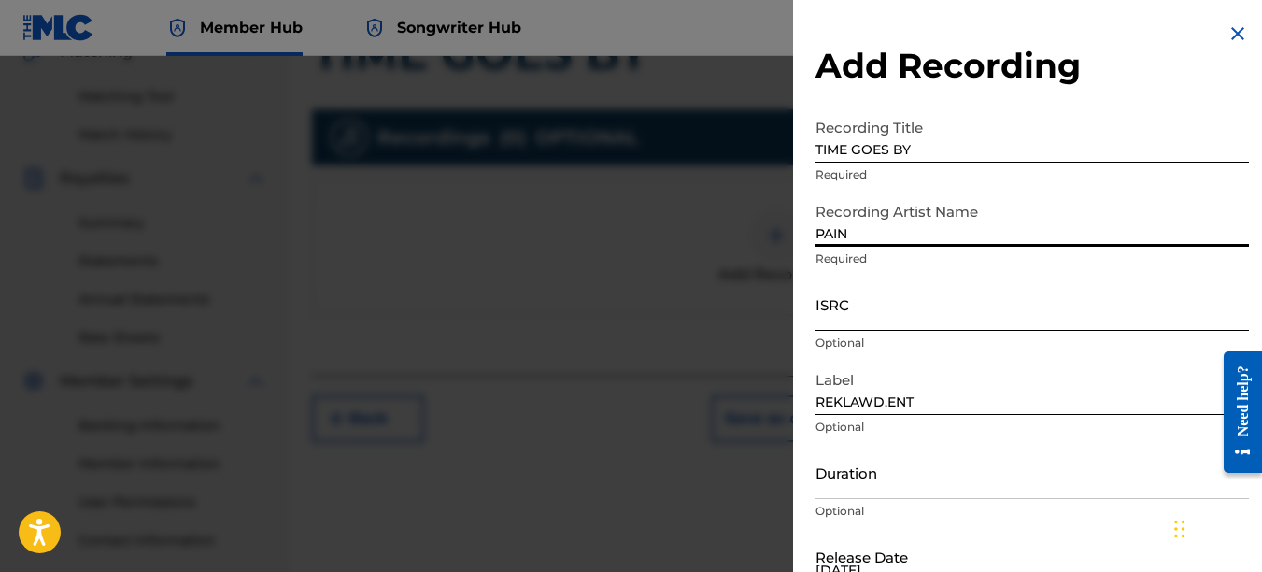
click at [852, 314] on input "ISRC" at bounding box center [1033, 303] width 434 height 53
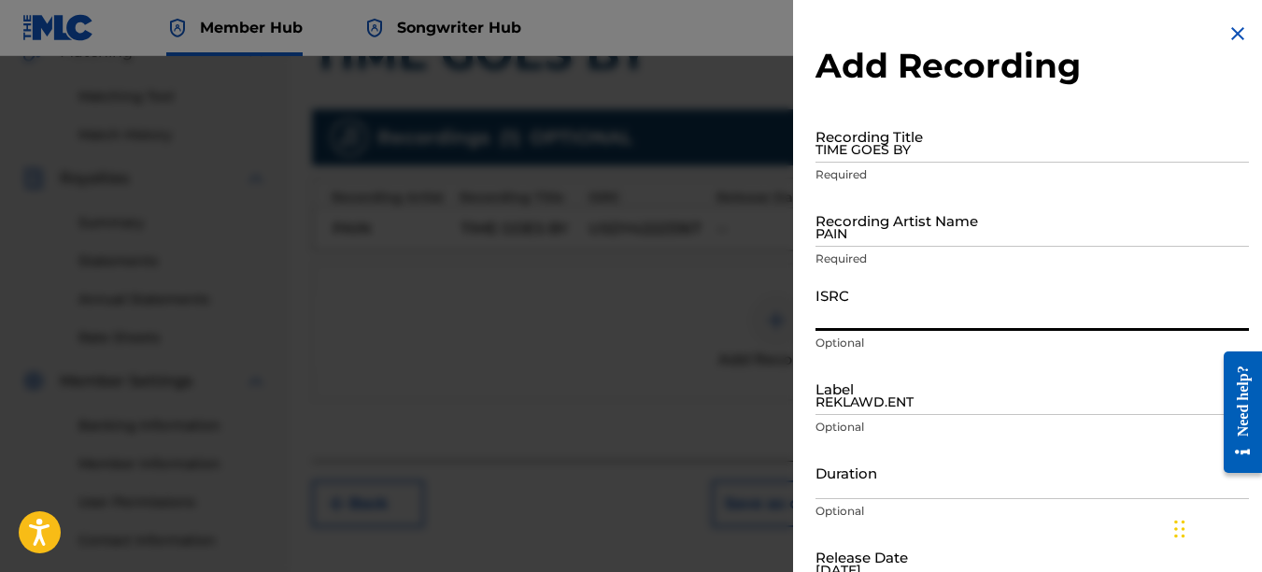
click at [1229, 35] on img at bounding box center [1238, 33] width 22 height 22
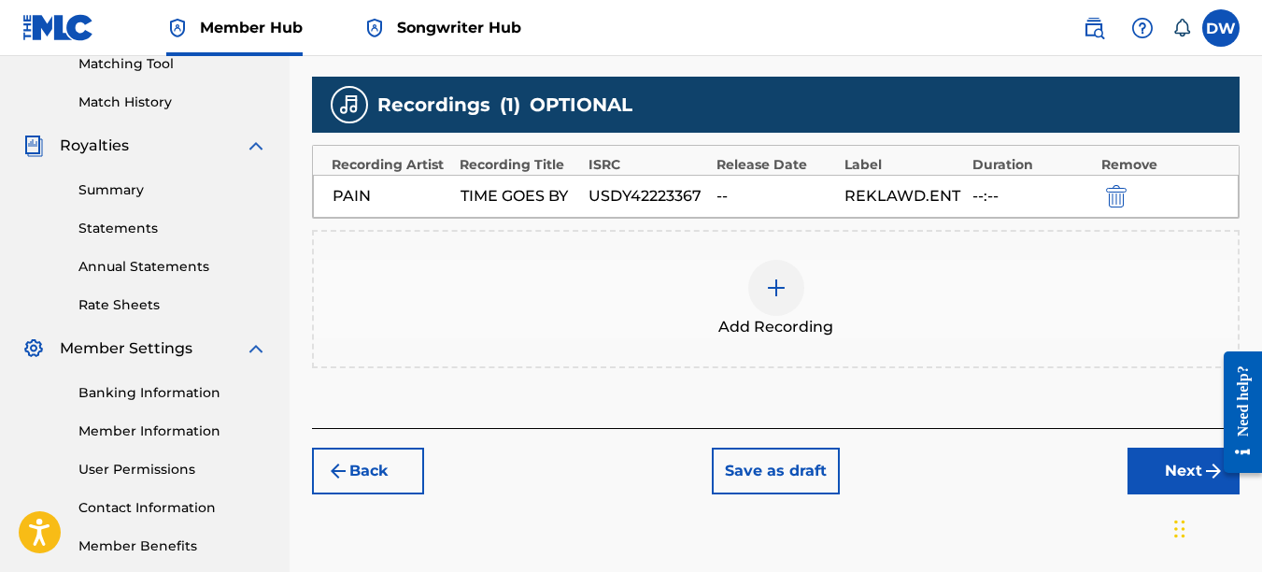
scroll to position [519, 0]
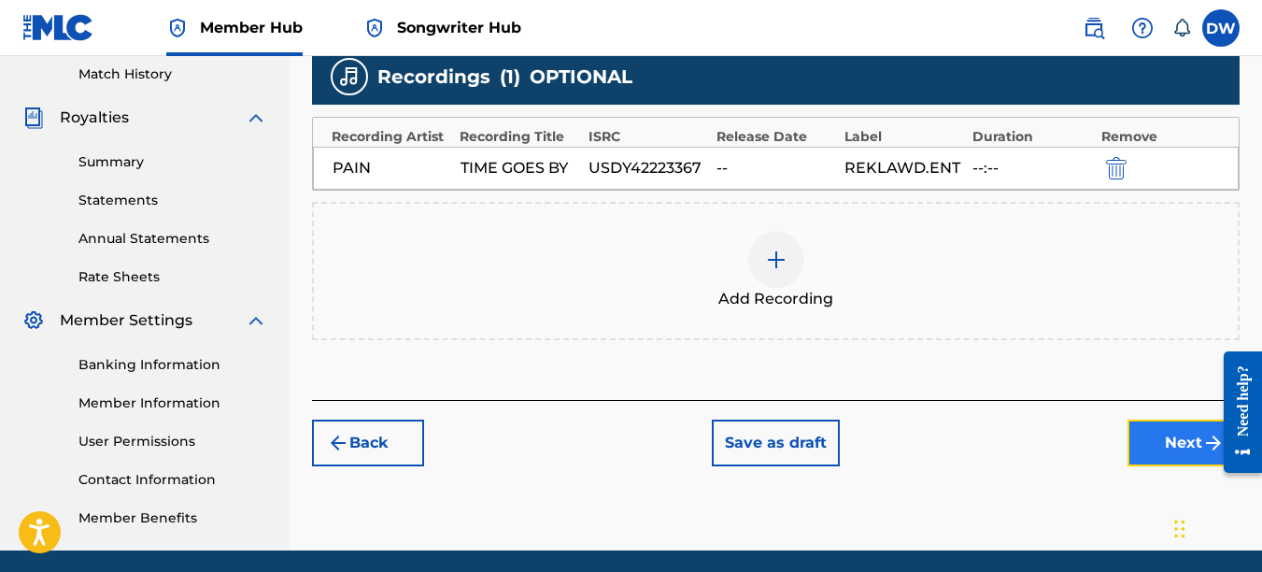
click at [1159, 433] on button "Next" at bounding box center [1184, 443] width 112 height 47
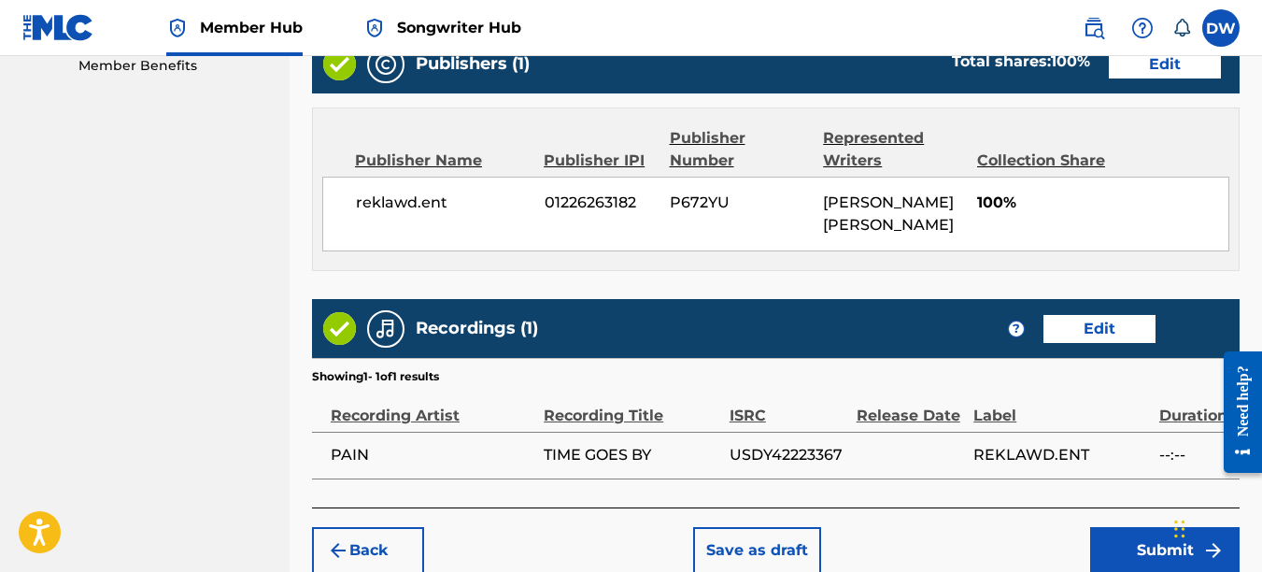
scroll to position [1003, 0]
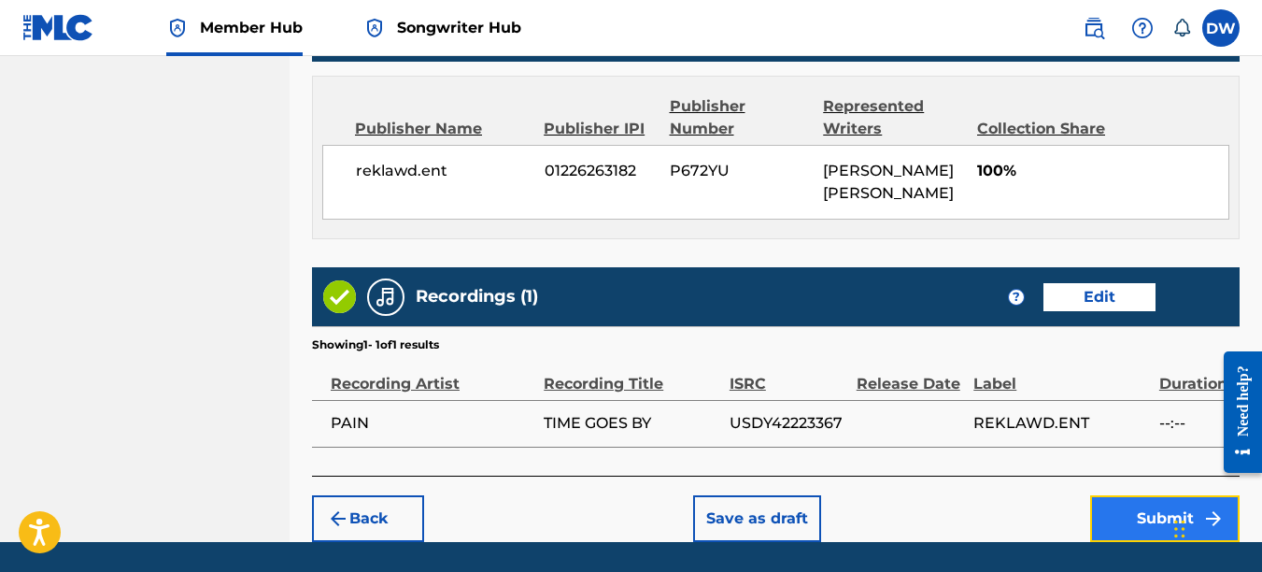
click at [1117, 516] on button "Submit" at bounding box center [1164, 518] width 149 height 47
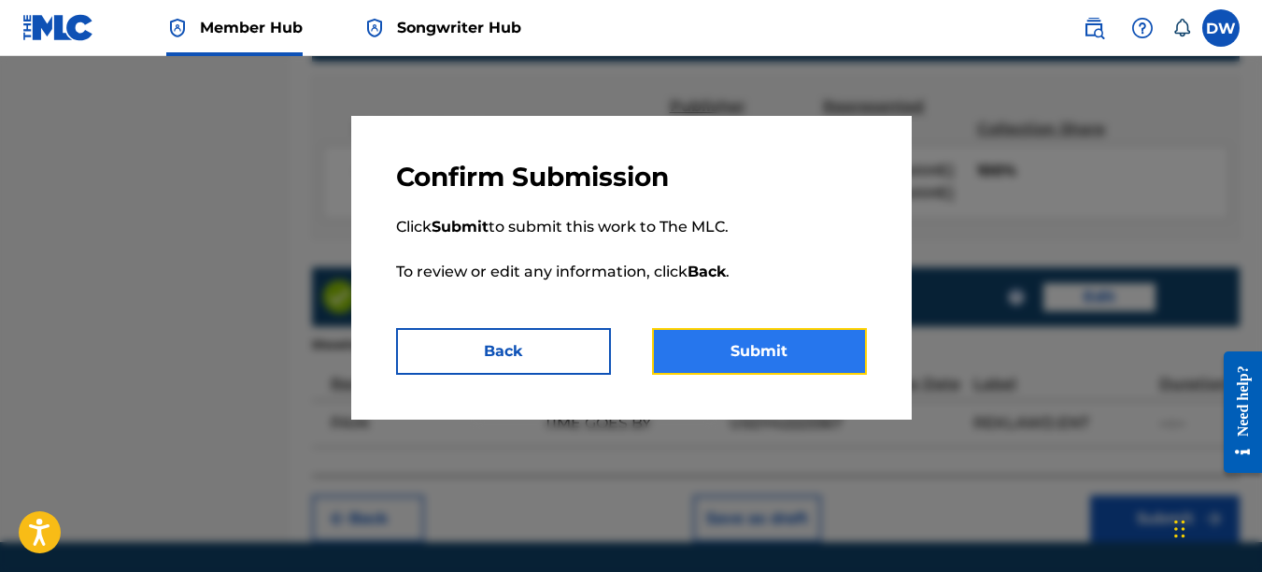
click at [824, 357] on button "Submit" at bounding box center [759, 351] width 215 height 47
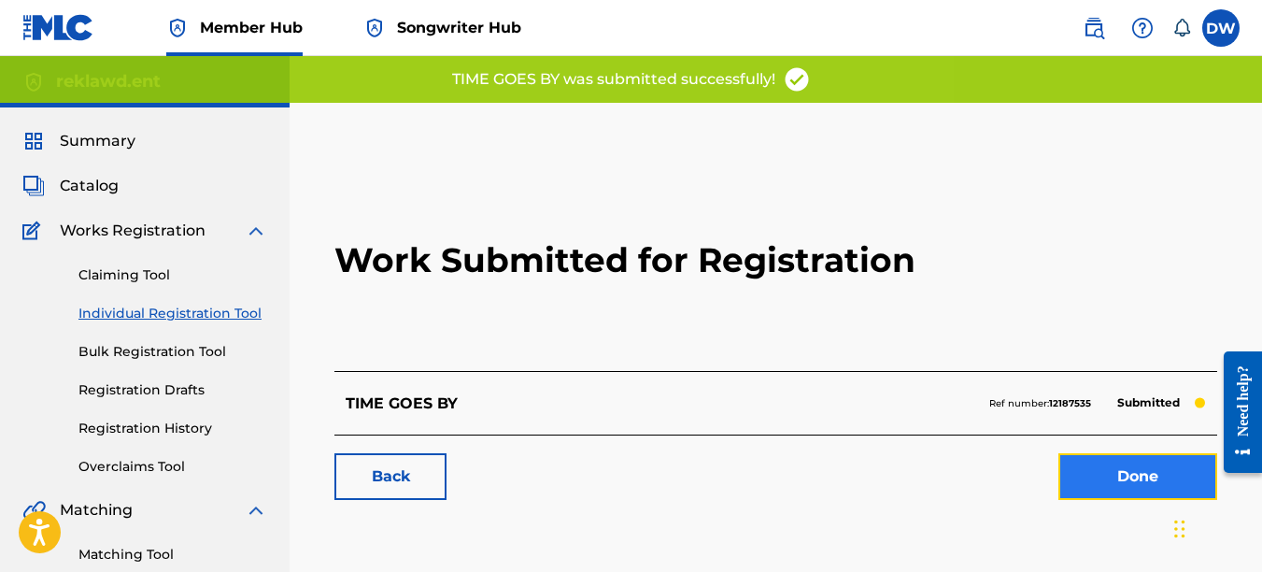
click at [1125, 469] on link "Done" at bounding box center [1138, 476] width 159 height 47
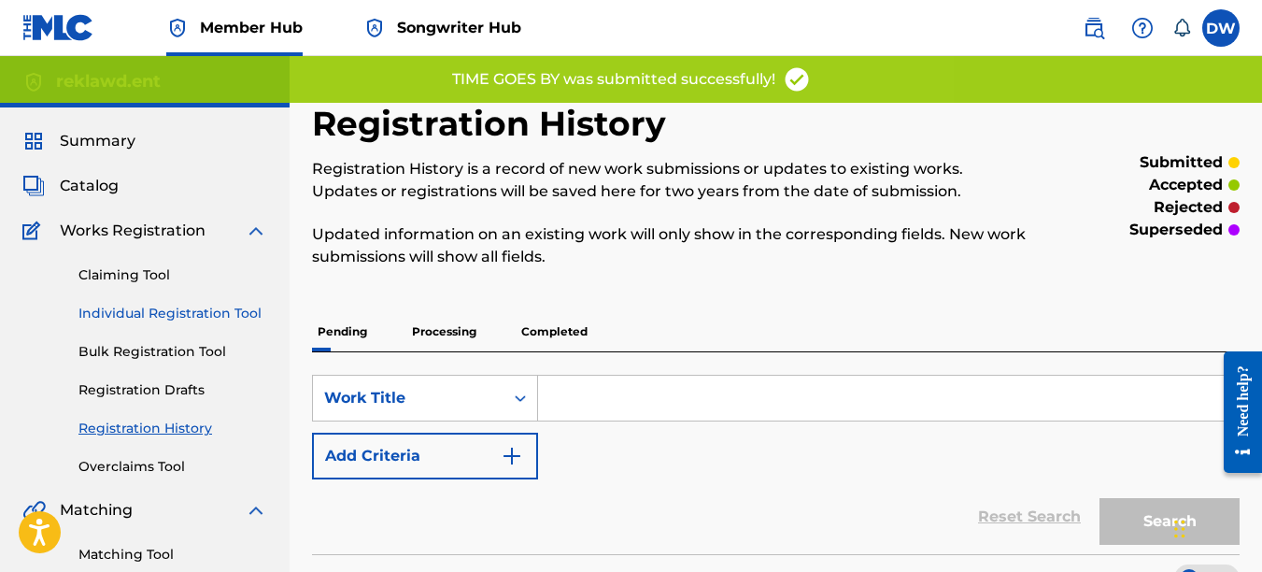
click at [246, 310] on link "Individual Registration Tool" at bounding box center [172, 314] width 189 height 20
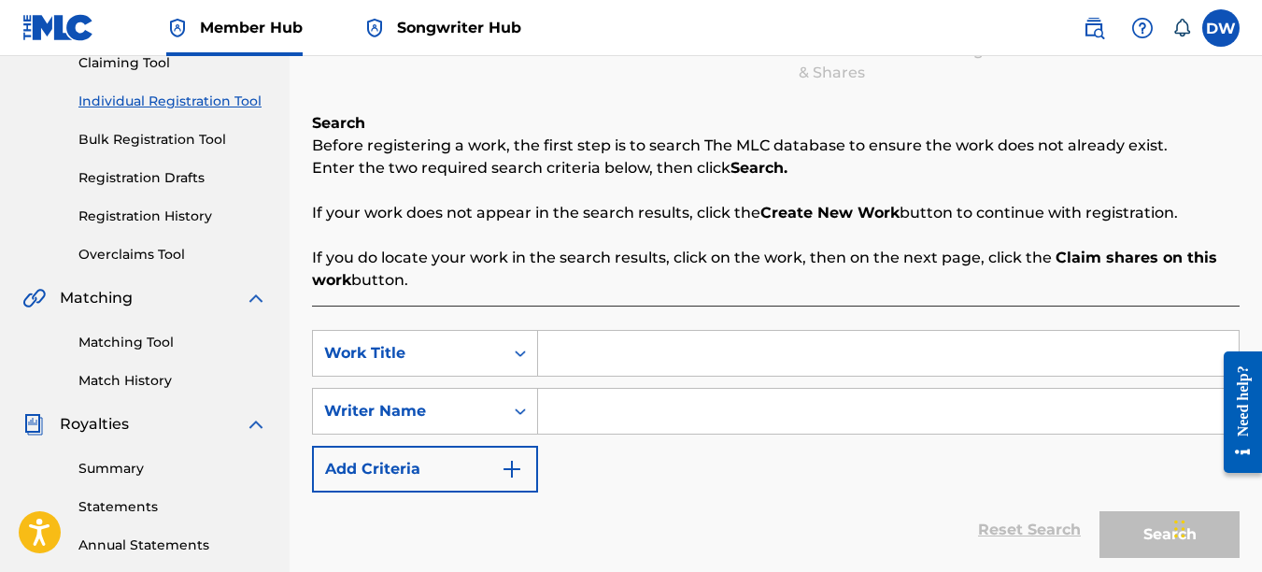
scroll to position [214, 0]
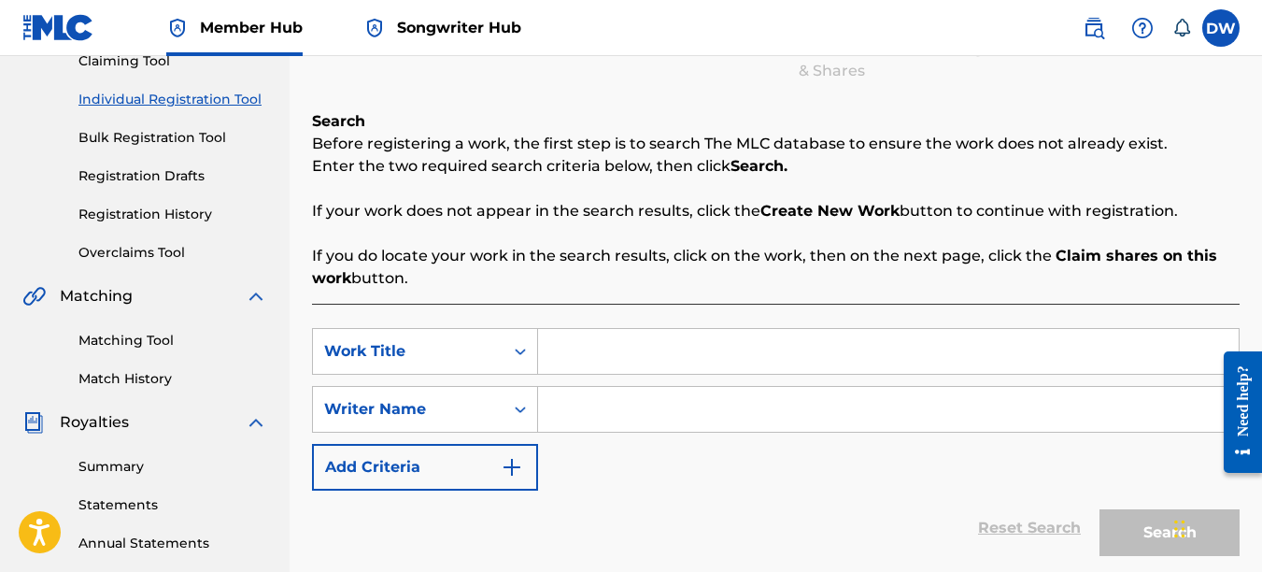
click at [604, 356] on input "Search Form" at bounding box center [888, 351] width 701 height 45
click at [617, 425] on input "Search Form" at bounding box center [888, 409] width 701 height 45
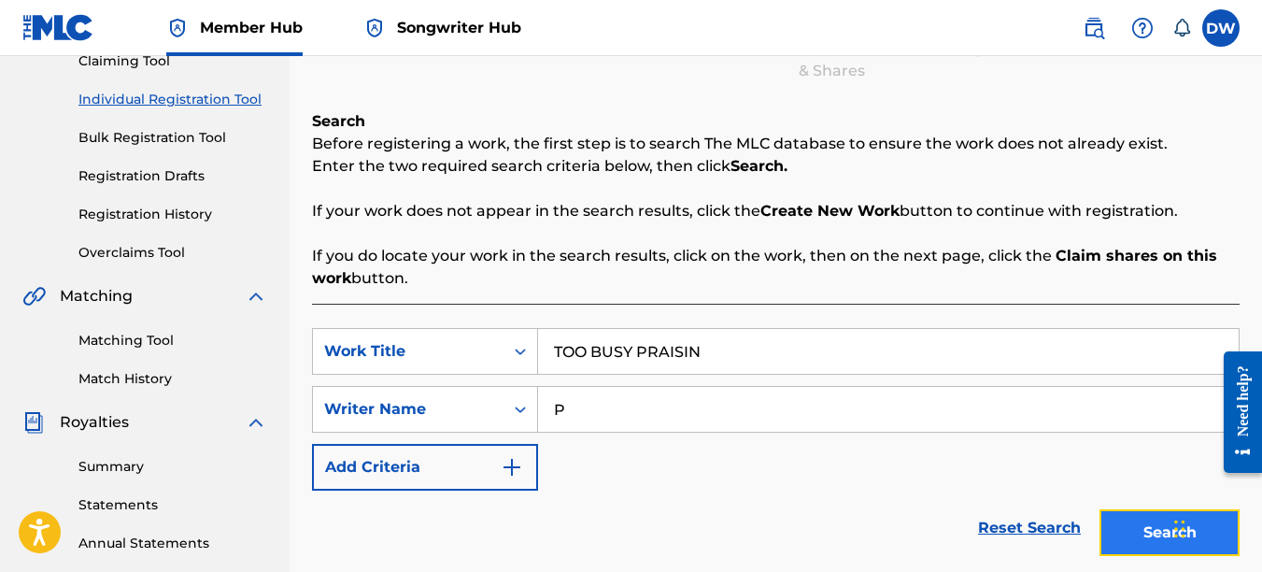
click at [1162, 524] on button "Search" at bounding box center [1170, 532] width 140 height 47
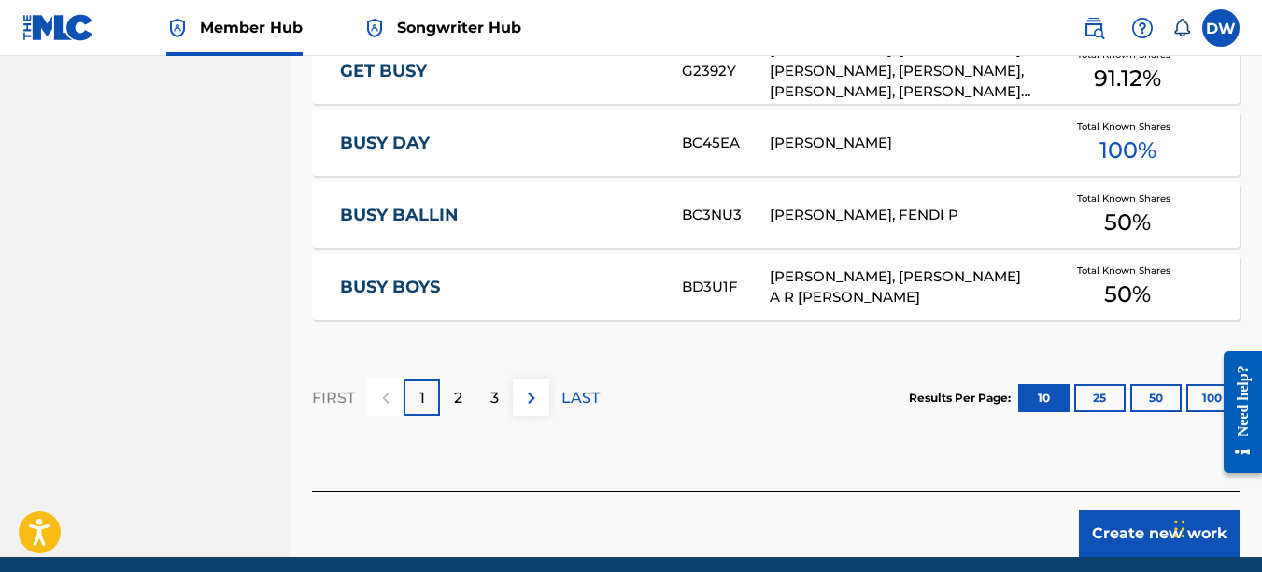
scroll to position [1322, 0]
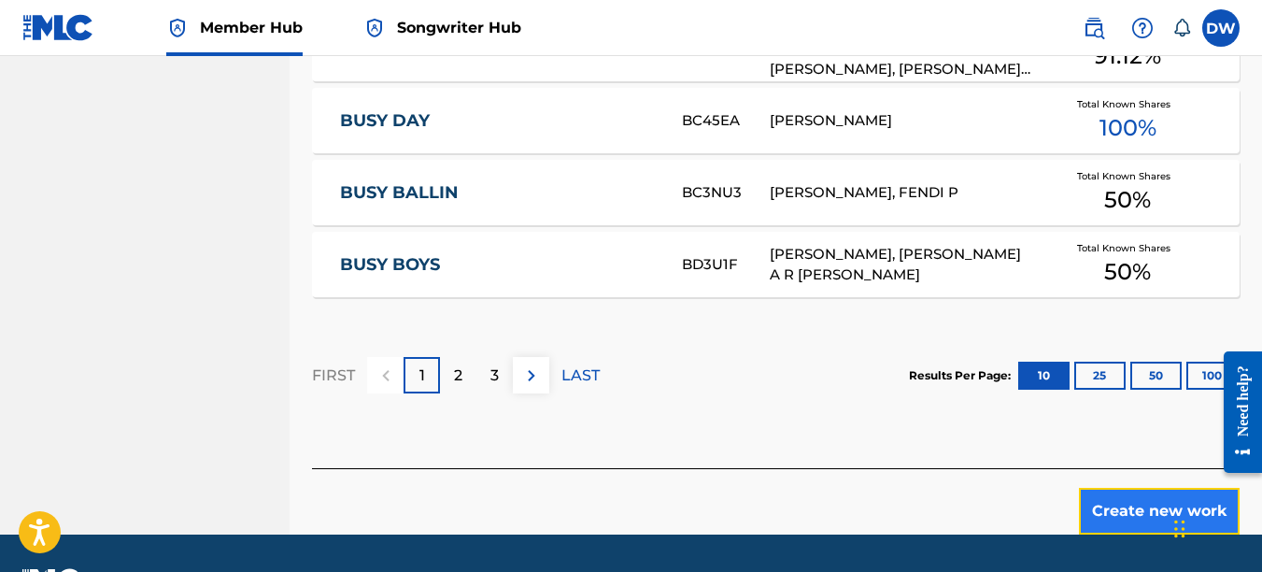
click at [1119, 492] on button "Create new work" at bounding box center [1159, 511] width 161 height 47
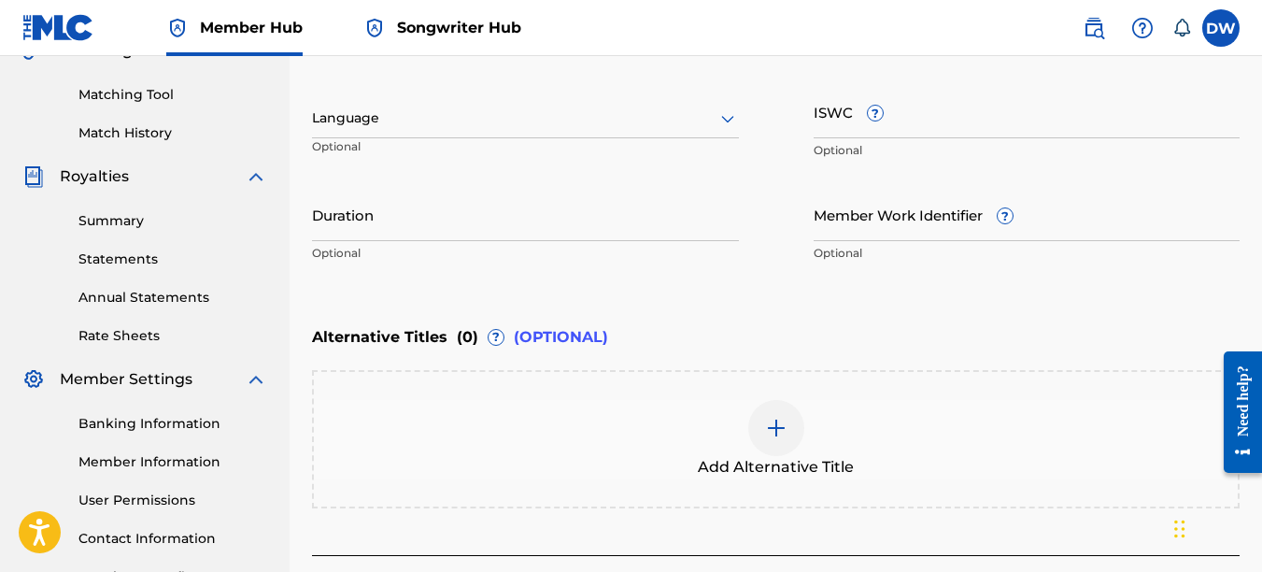
scroll to position [457, 0]
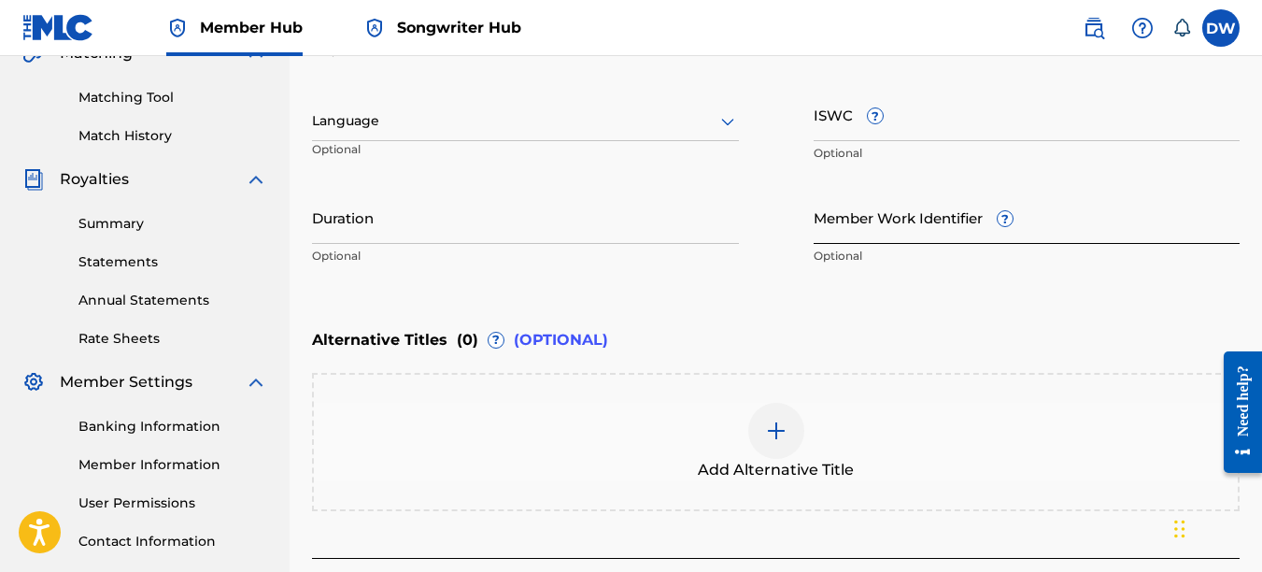
click at [893, 224] on input "Member Work Identifier ?" at bounding box center [1027, 217] width 427 height 53
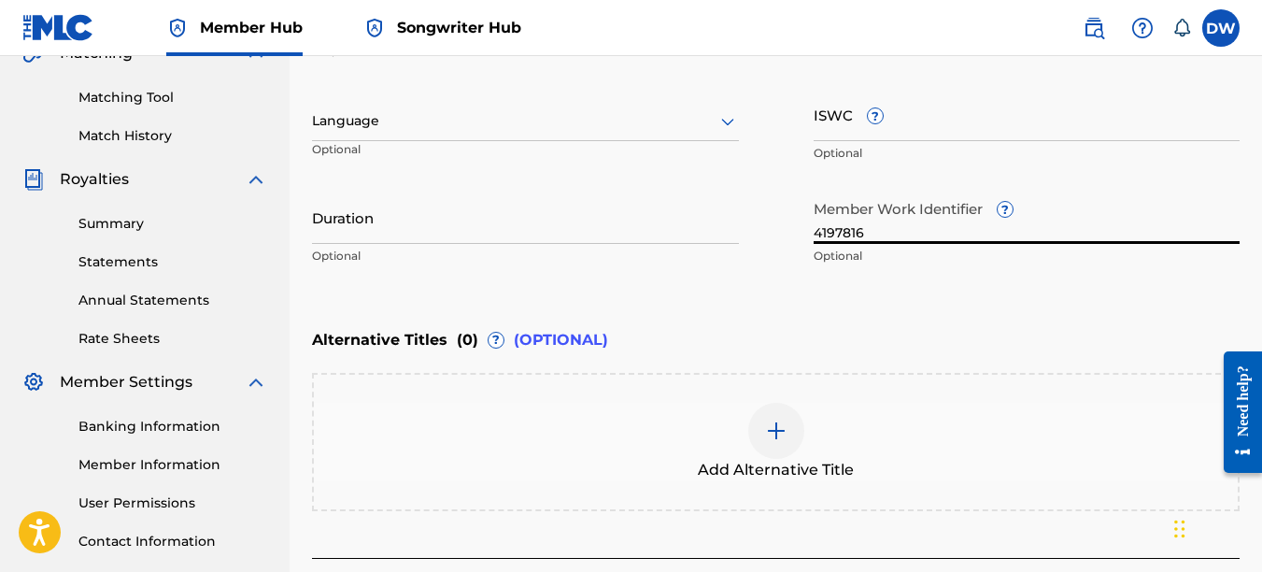
click at [725, 125] on icon at bounding box center [728, 121] width 22 height 22
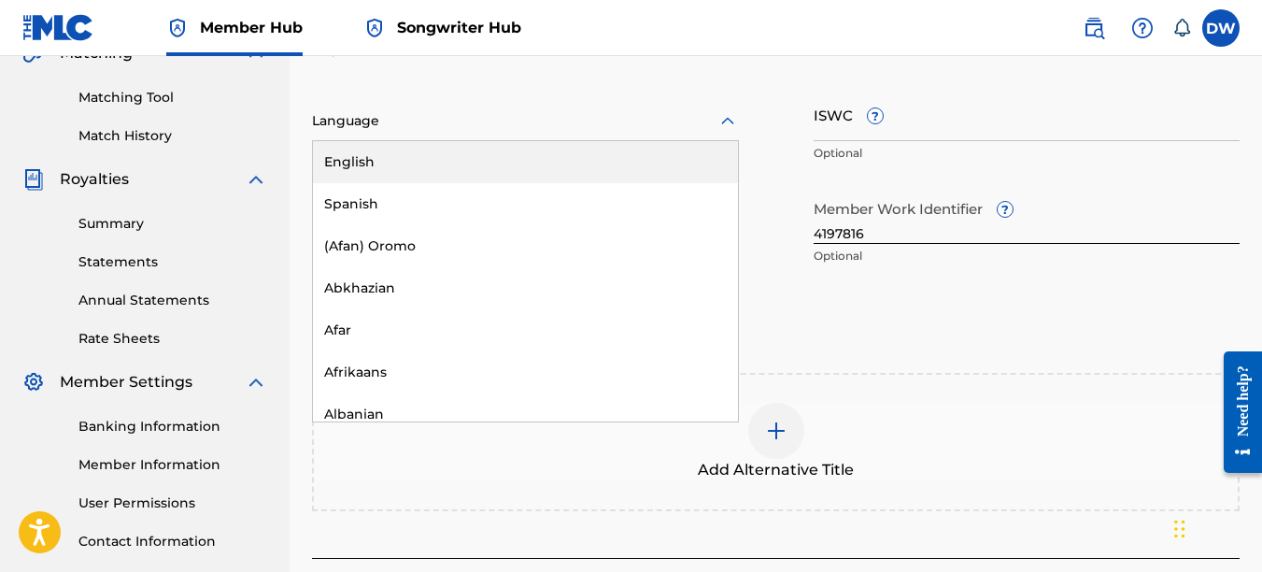
click at [643, 171] on div "English" at bounding box center [525, 162] width 425 height 42
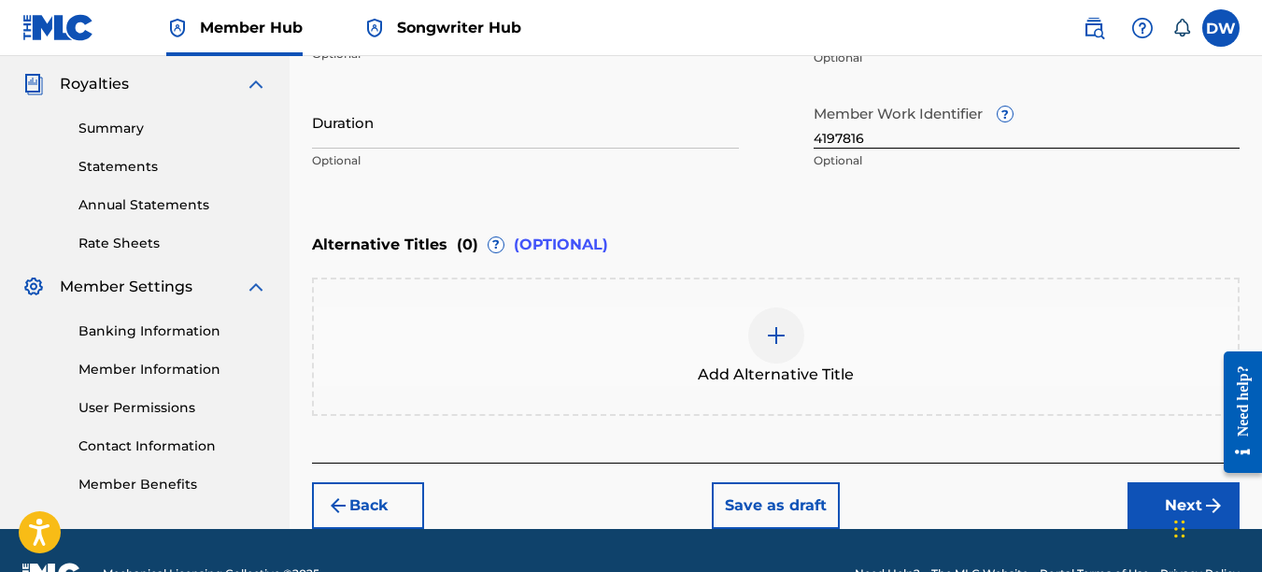
scroll to position [599, 0]
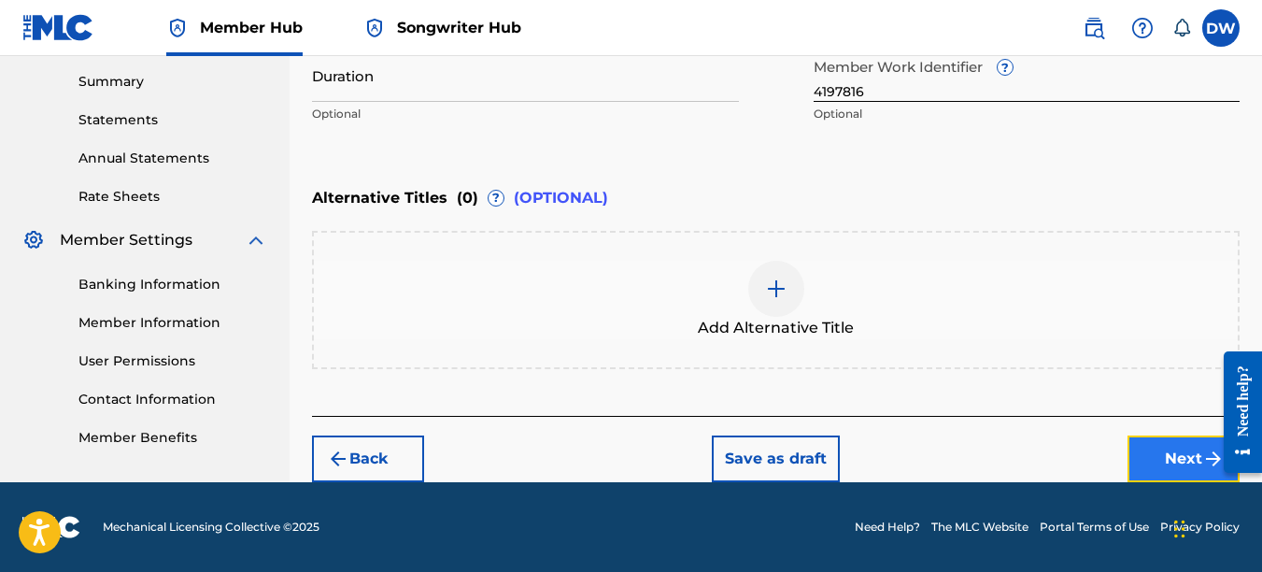
click at [1165, 464] on button "Next" at bounding box center [1184, 458] width 112 height 47
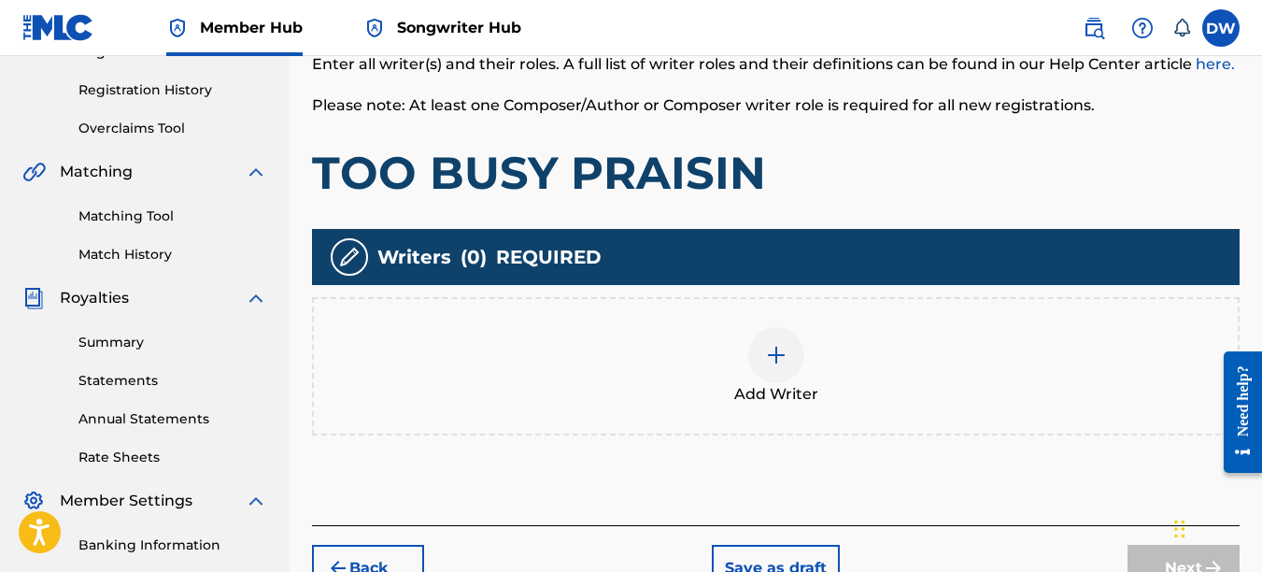
scroll to position [356, 0]
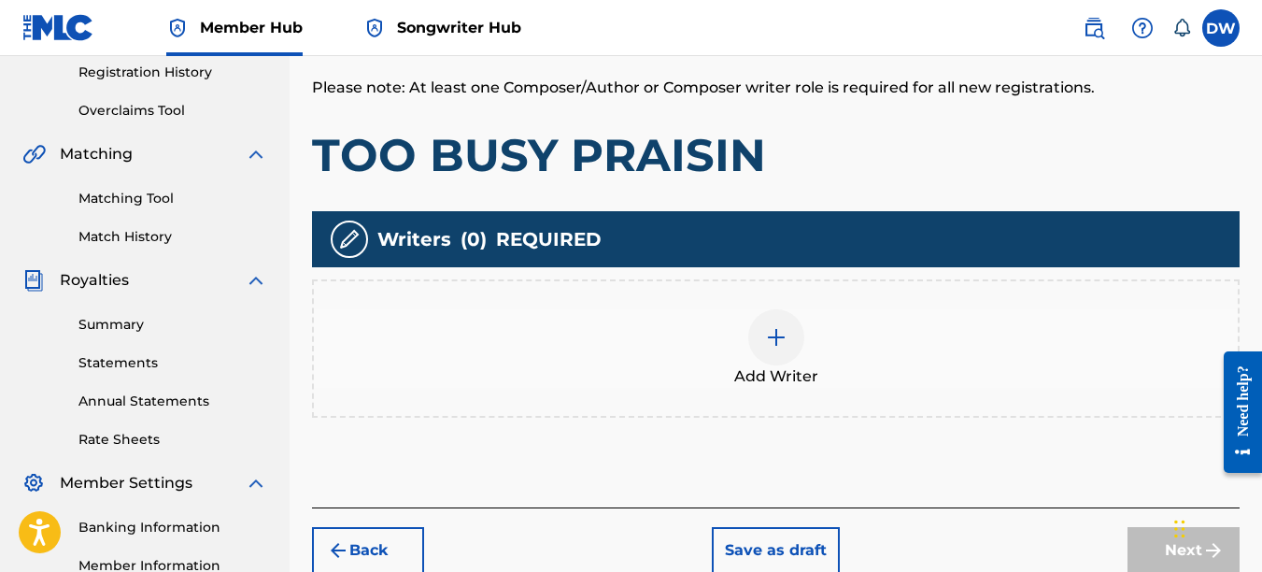
click at [774, 340] on img at bounding box center [776, 337] width 22 height 22
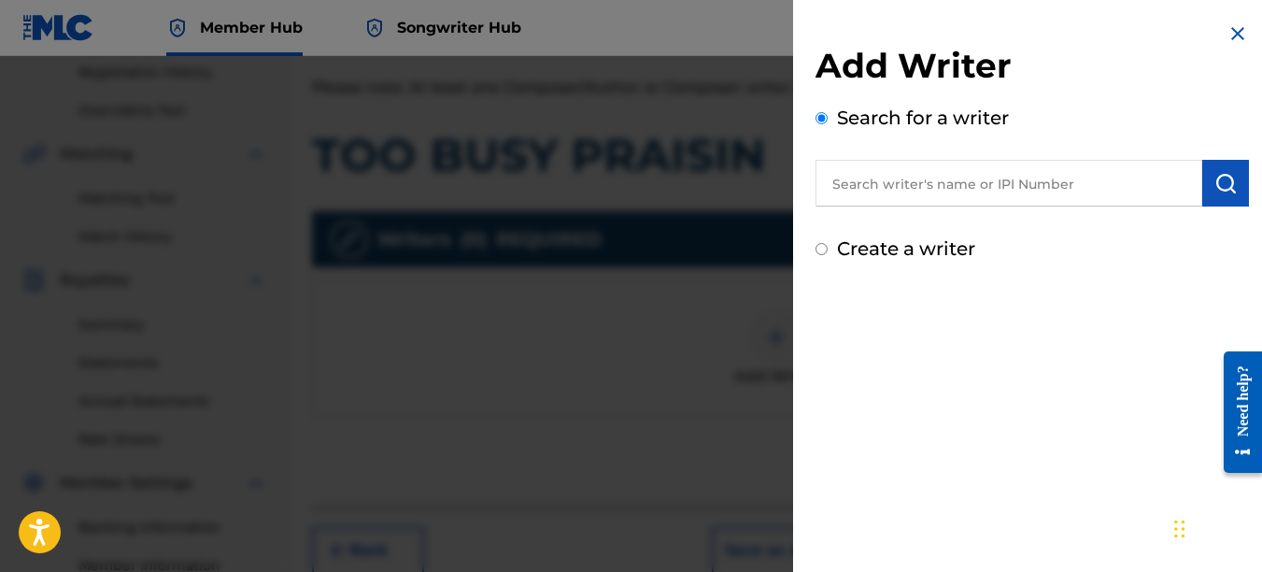
click at [948, 187] on input "text" at bounding box center [1009, 183] width 387 height 47
click at [1223, 181] on img "submit" at bounding box center [1226, 183] width 22 height 22
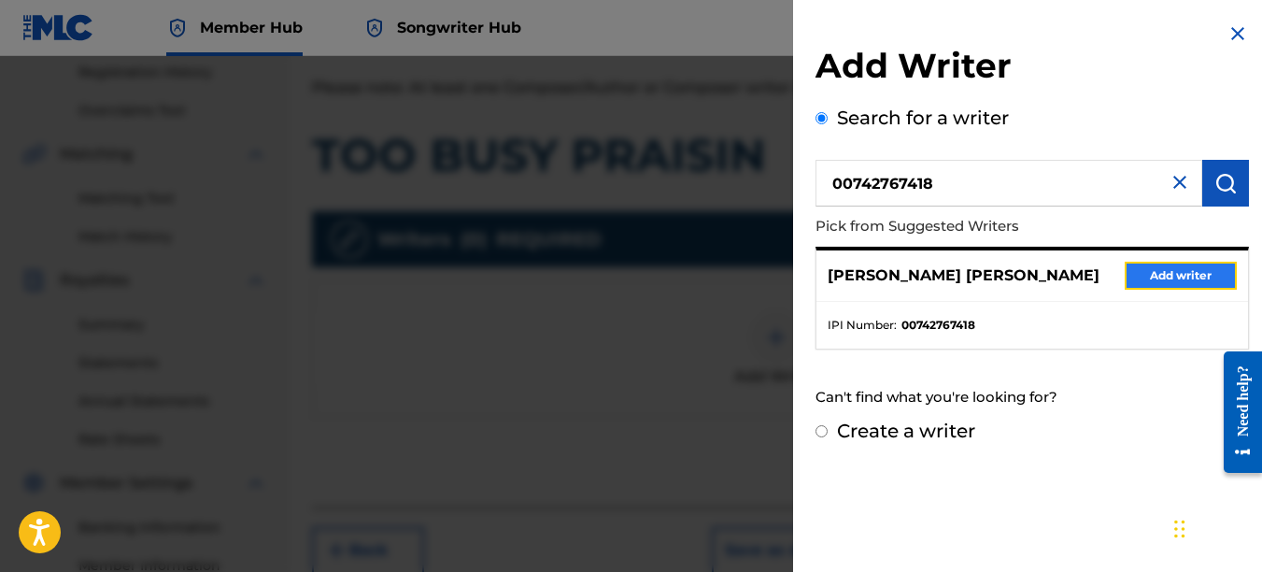
click at [1197, 277] on button "Add writer" at bounding box center [1181, 276] width 112 height 28
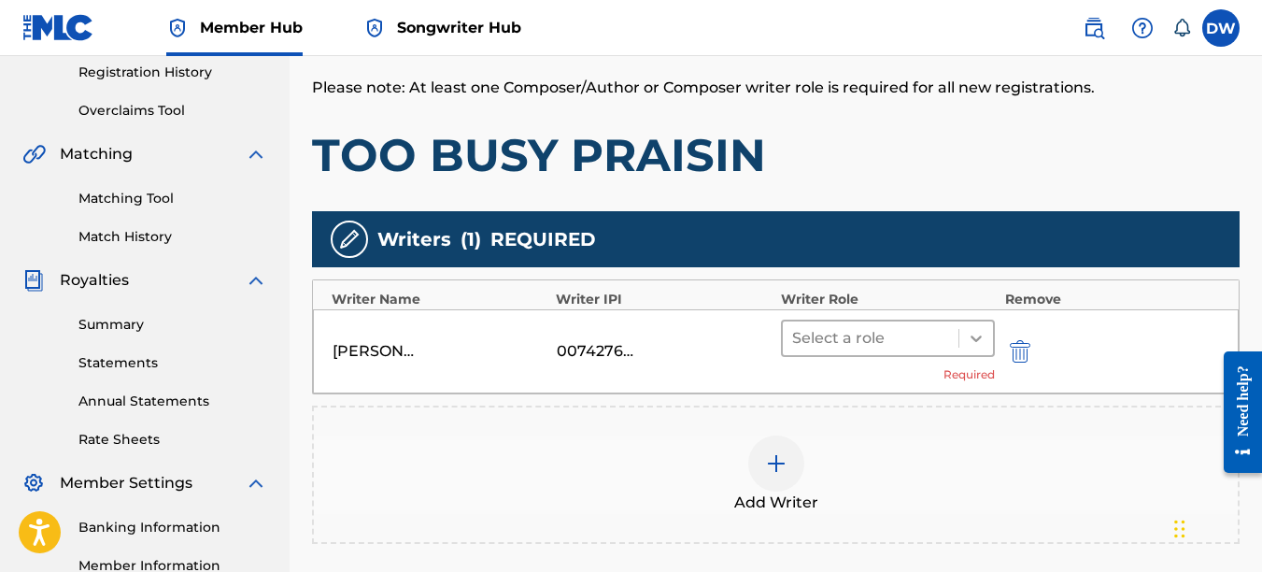
click at [982, 332] on icon at bounding box center [976, 338] width 19 height 19
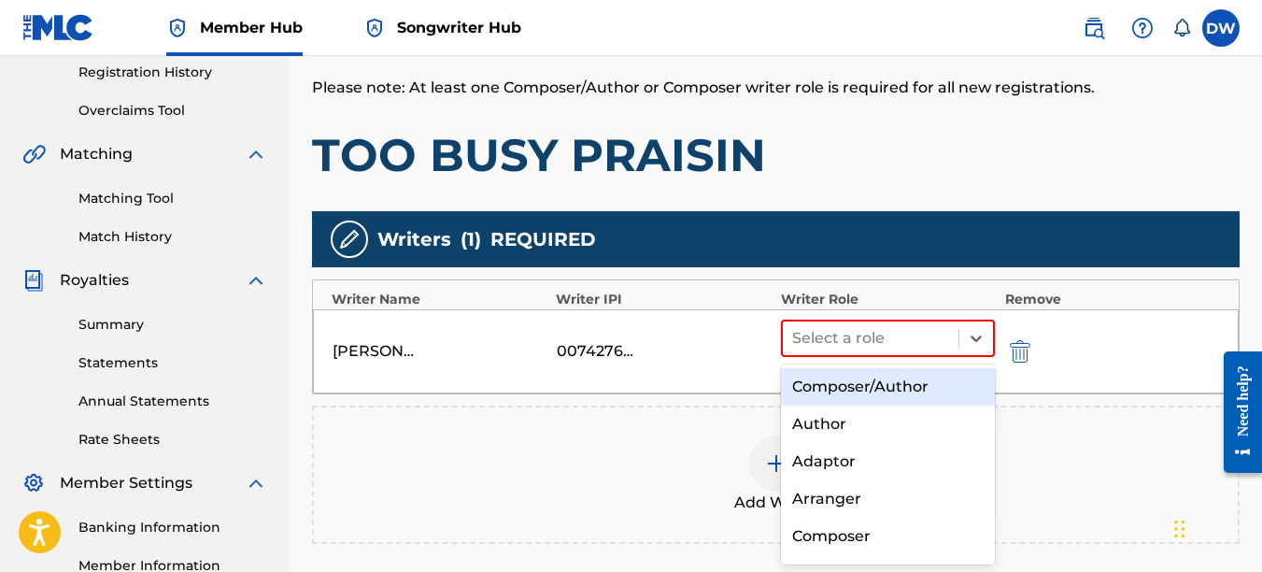
click at [876, 389] on div "Composer/Author" at bounding box center [888, 386] width 215 height 37
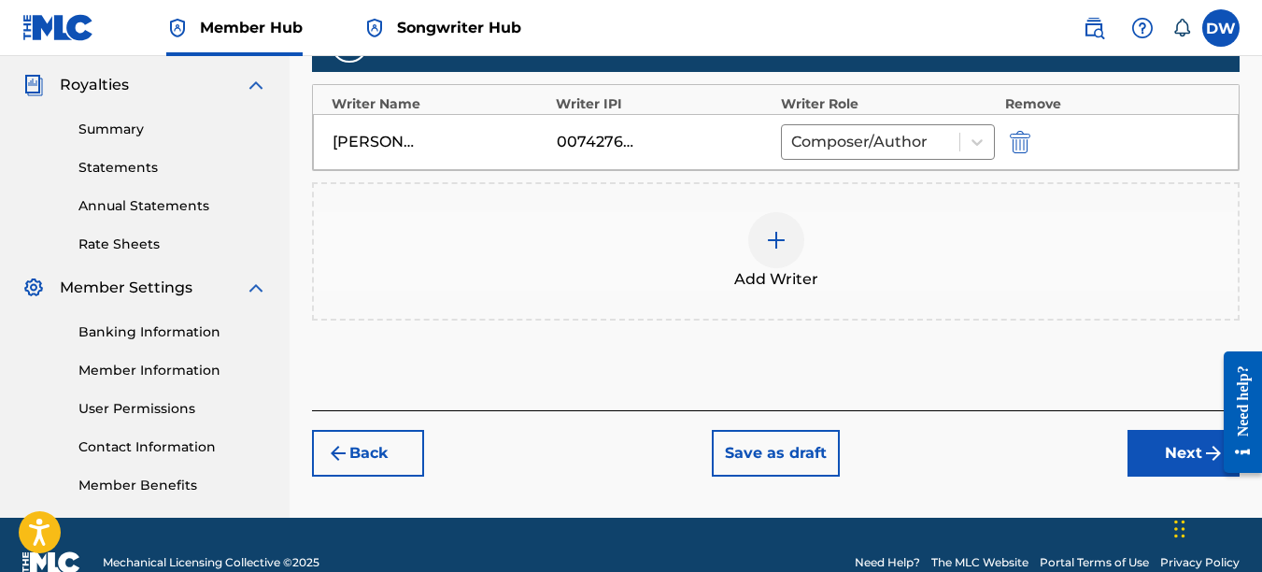
scroll to position [562, 0]
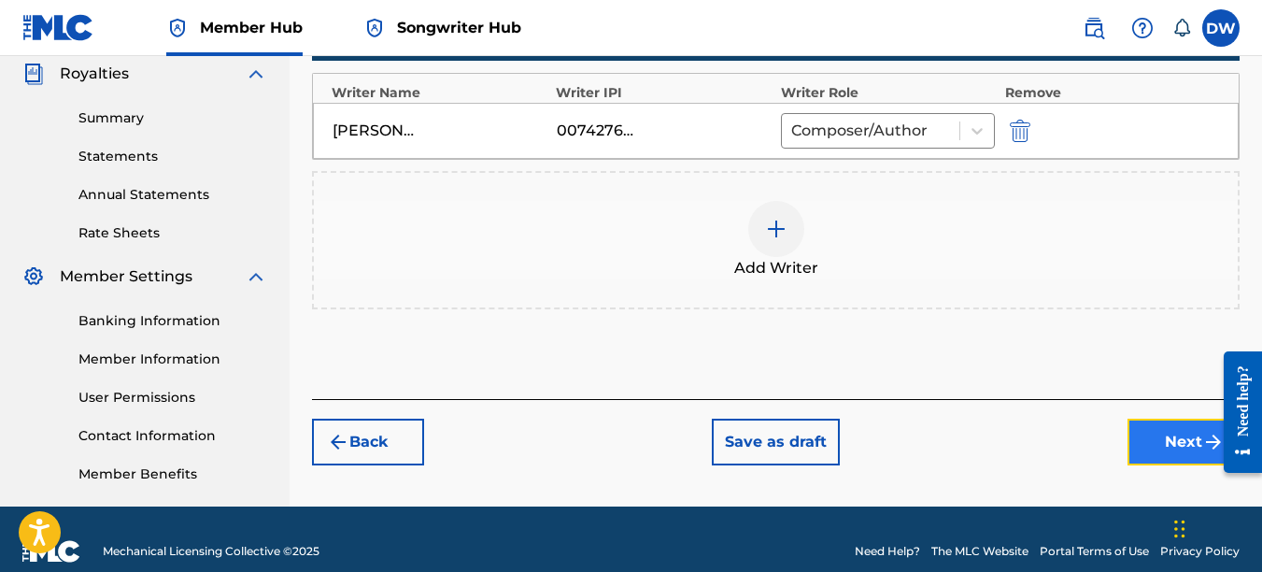
click at [1149, 427] on button "Next" at bounding box center [1184, 442] width 112 height 47
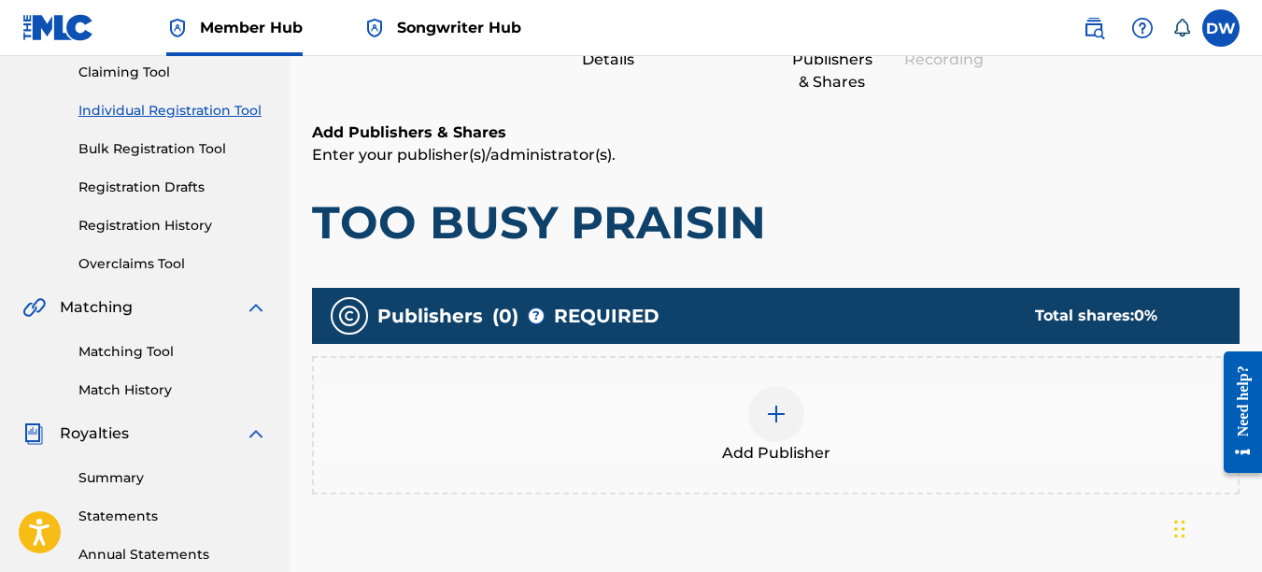
scroll to position [84, 0]
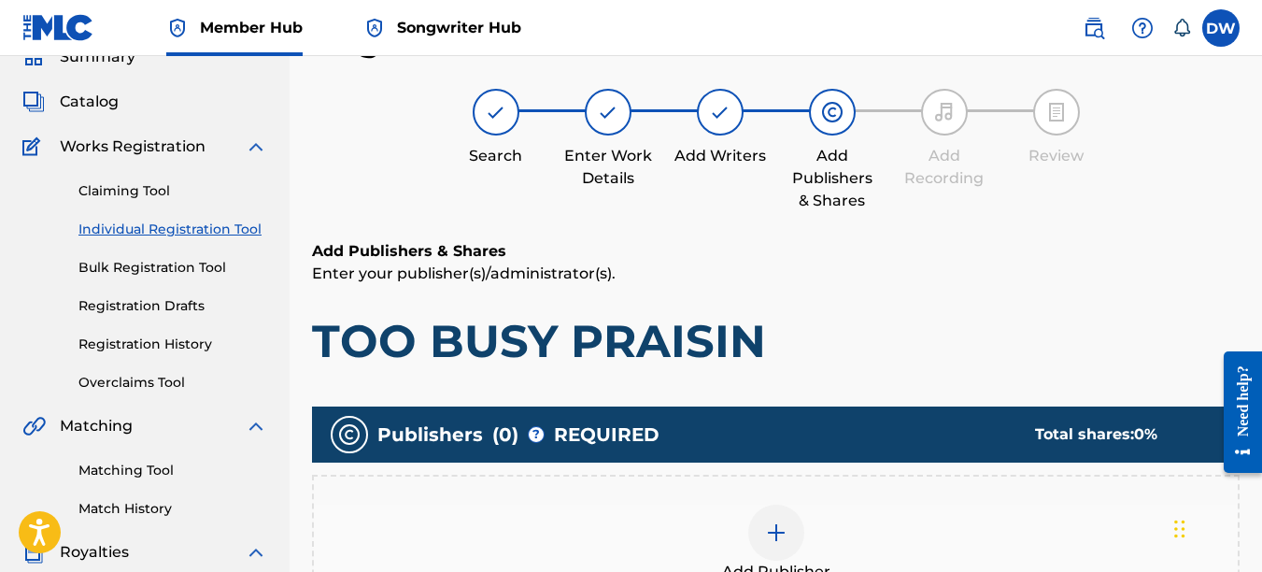
click at [787, 519] on div at bounding box center [776, 533] width 56 height 56
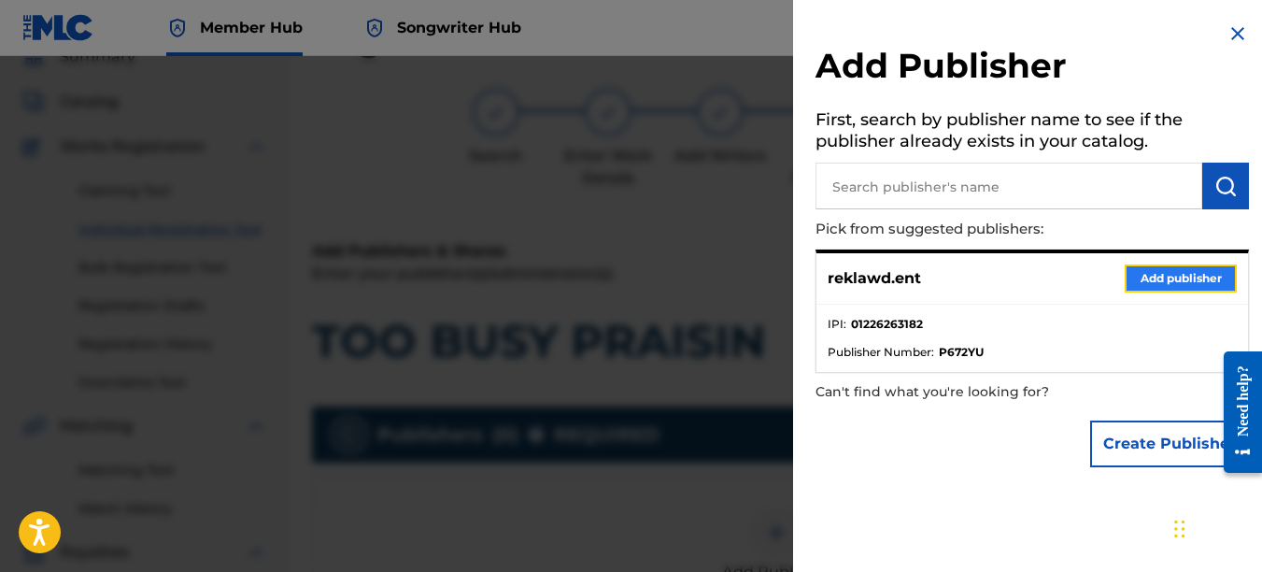
click at [1143, 277] on button "Add publisher" at bounding box center [1181, 278] width 112 height 28
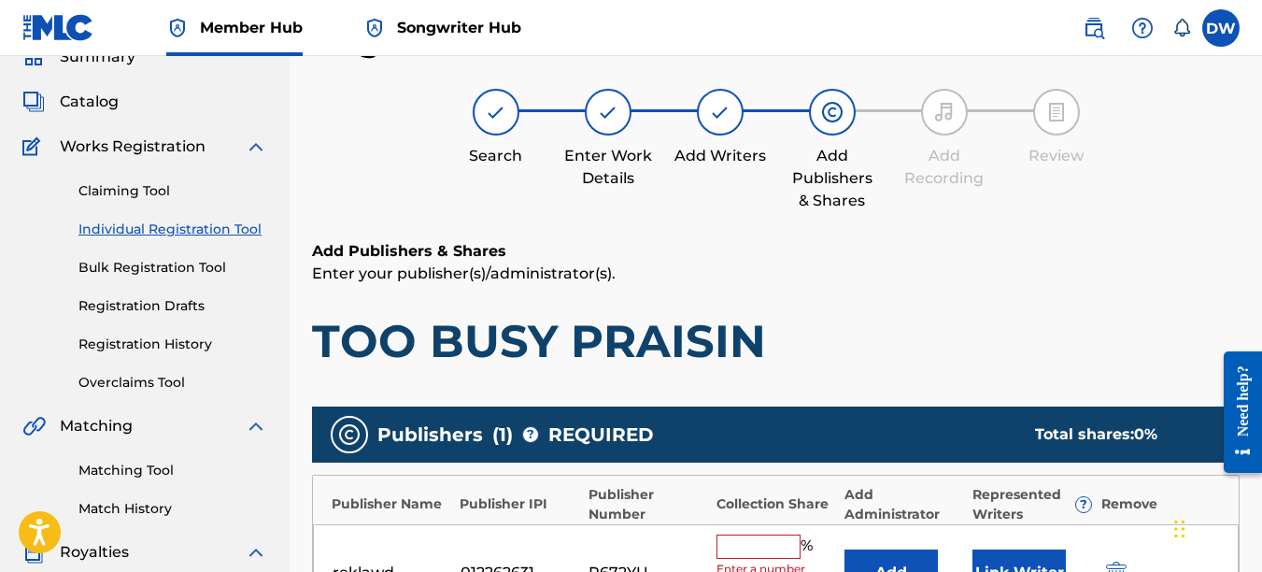
click at [768, 532] on div "reklawd.ent 01226263182 P672YU % Enter a number between 0.01% - 100.06% Add Lin…" at bounding box center [776, 573] width 926 height 98
click at [758, 550] on input "text" at bounding box center [759, 546] width 84 height 24
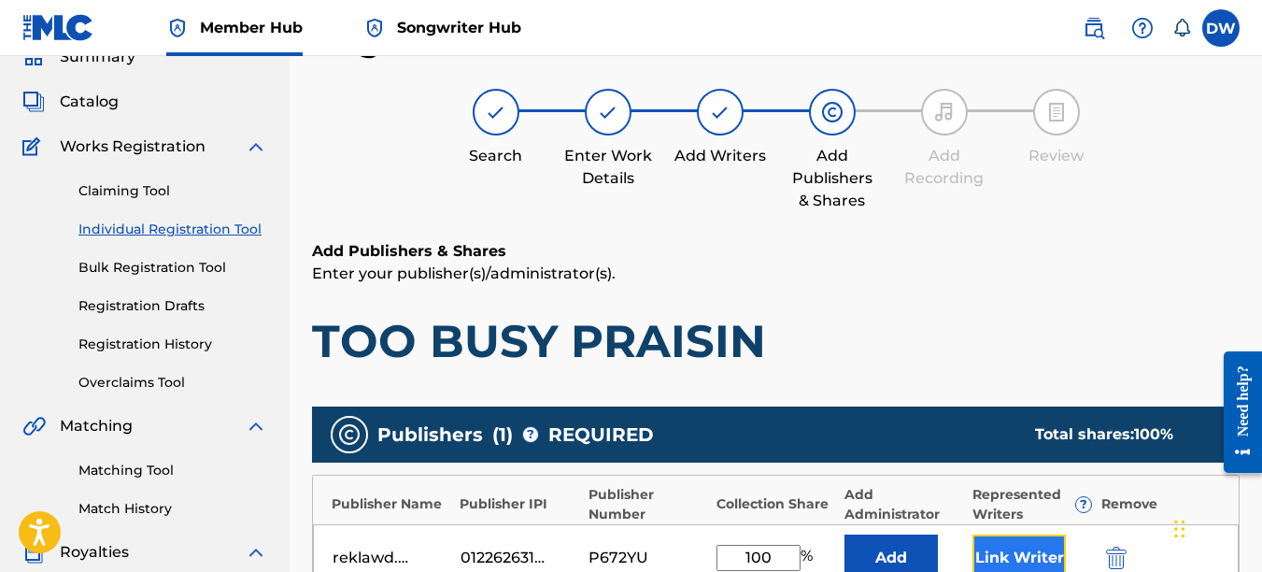
click at [1013, 549] on button "Link Writer" at bounding box center [1019, 557] width 93 height 47
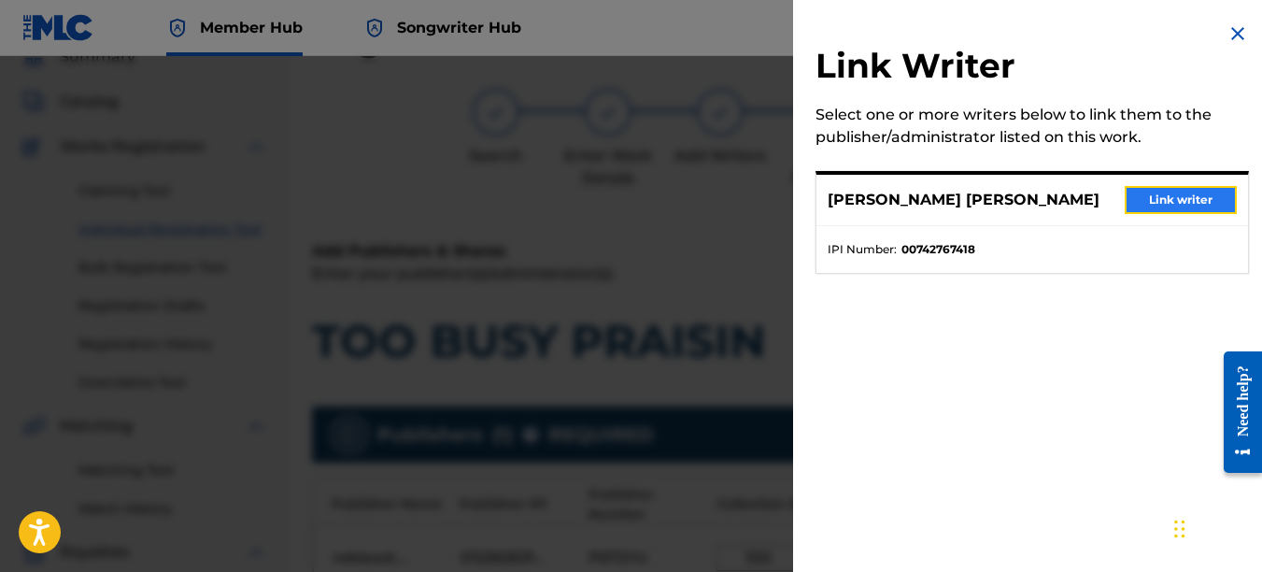
click at [1160, 199] on button "Link writer" at bounding box center [1181, 200] width 112 height 28
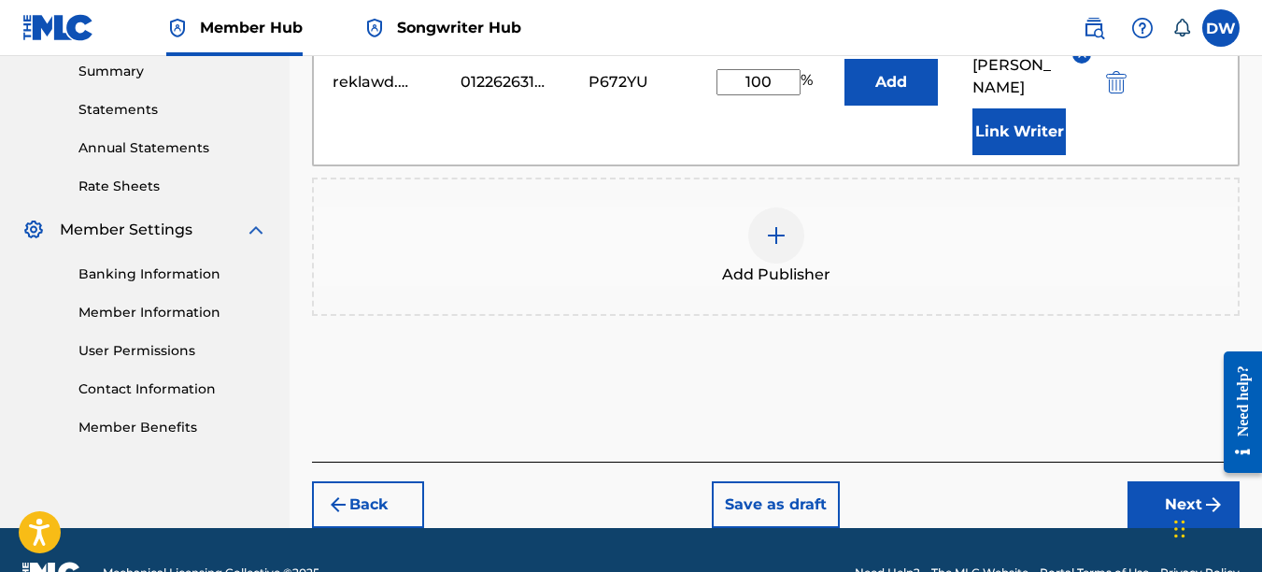
scroll to position [613, 0]
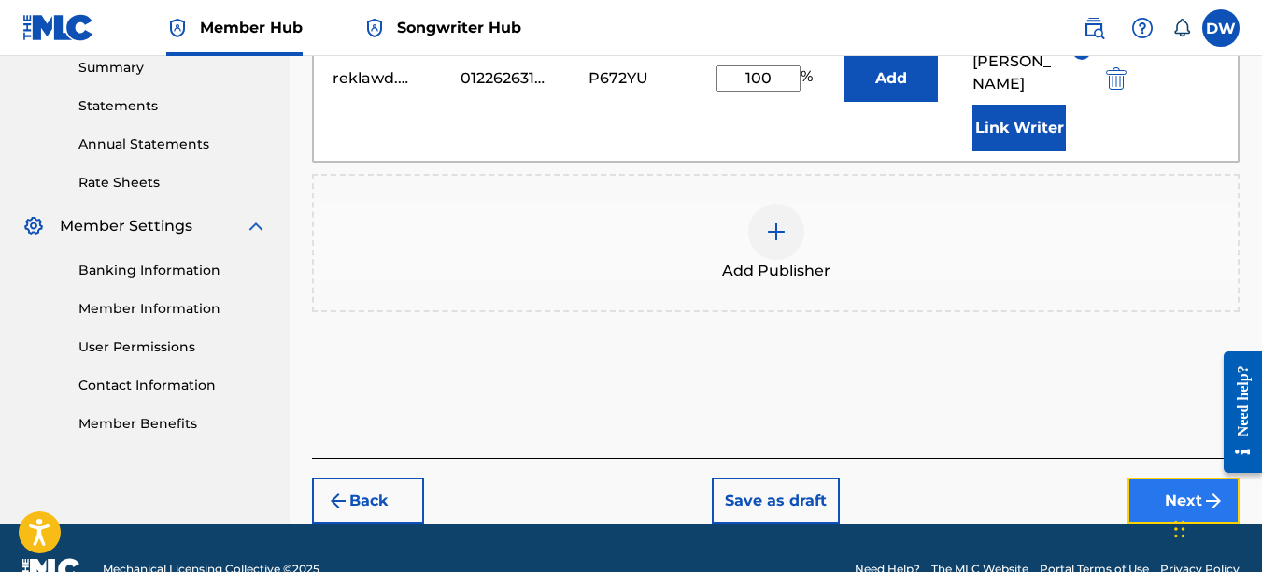
click at [1174, 477] on button "Next" at bounding box center [1184, 500] width 112 height 47
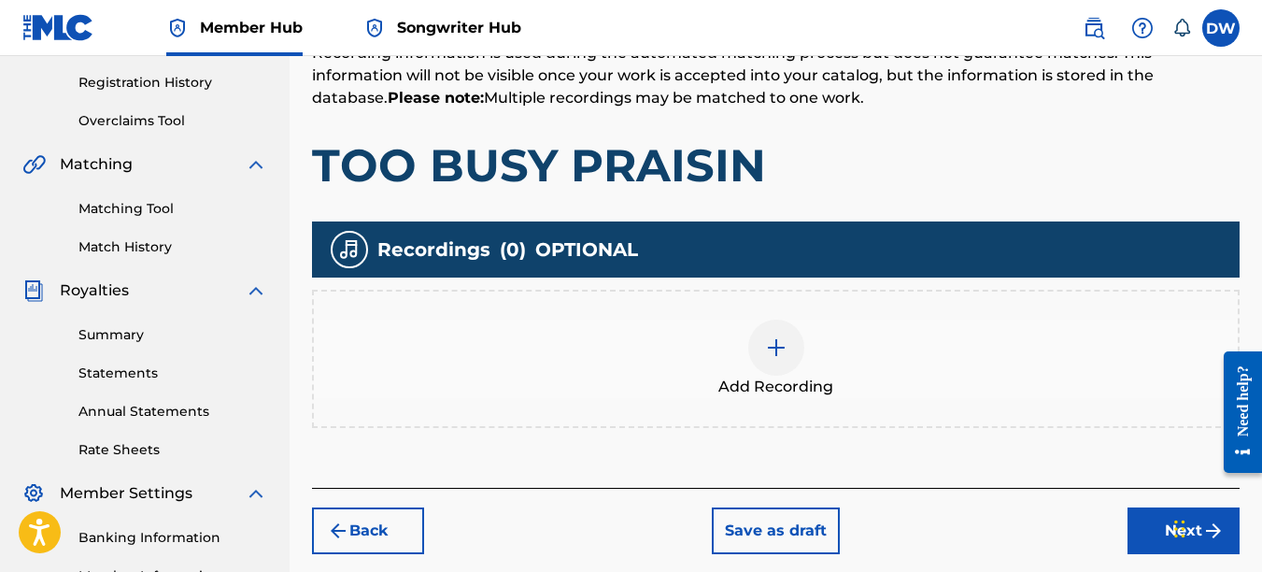
scroll to position [363, 0]
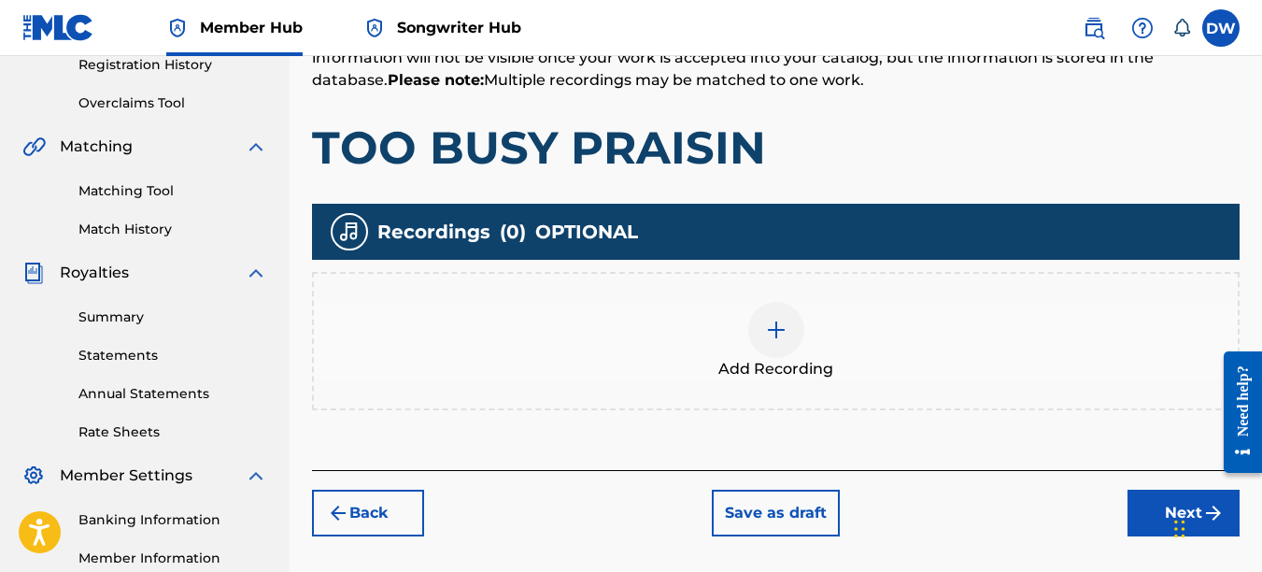
click at [782, 333] on img at bounding box center [776, 330] width 22 height 22
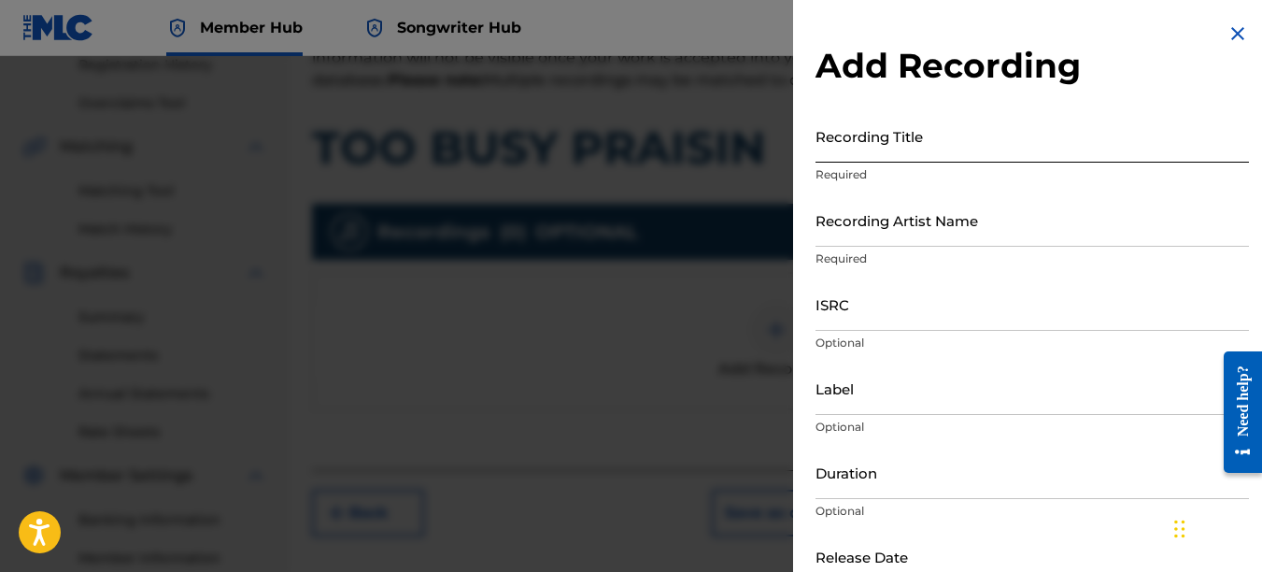
click at [874, 150] on input "Recording Title" at bounding box center [1033, 135] width 434 height 53
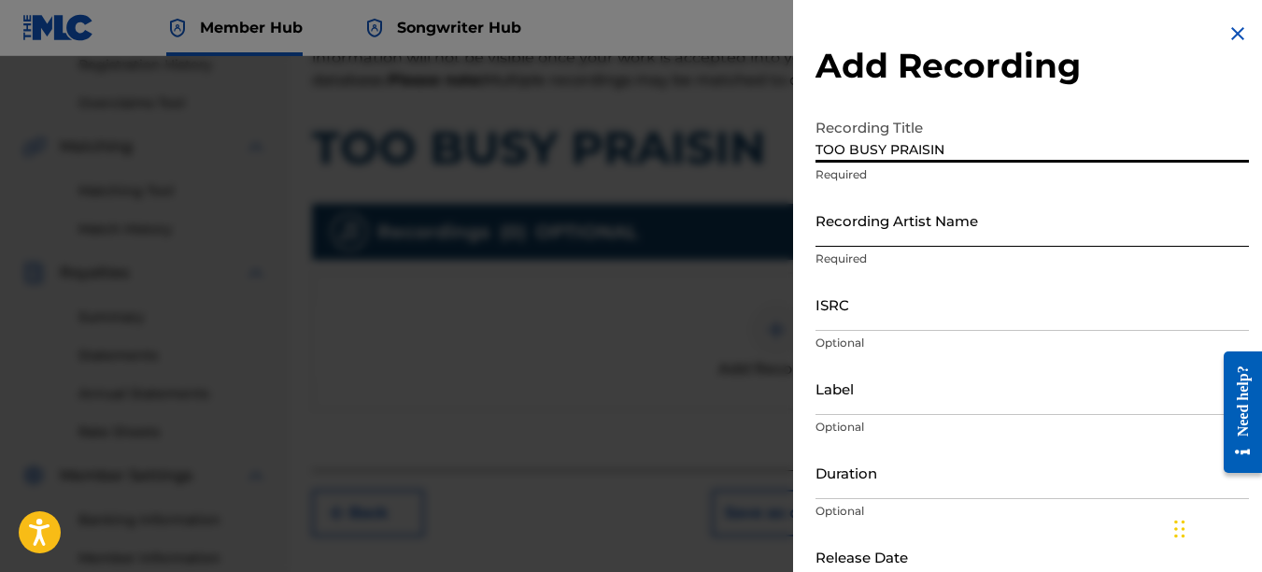
click at [880, 227] on input "Recording Artist Name" at bounding box center [1033, 219] width 434 height 53
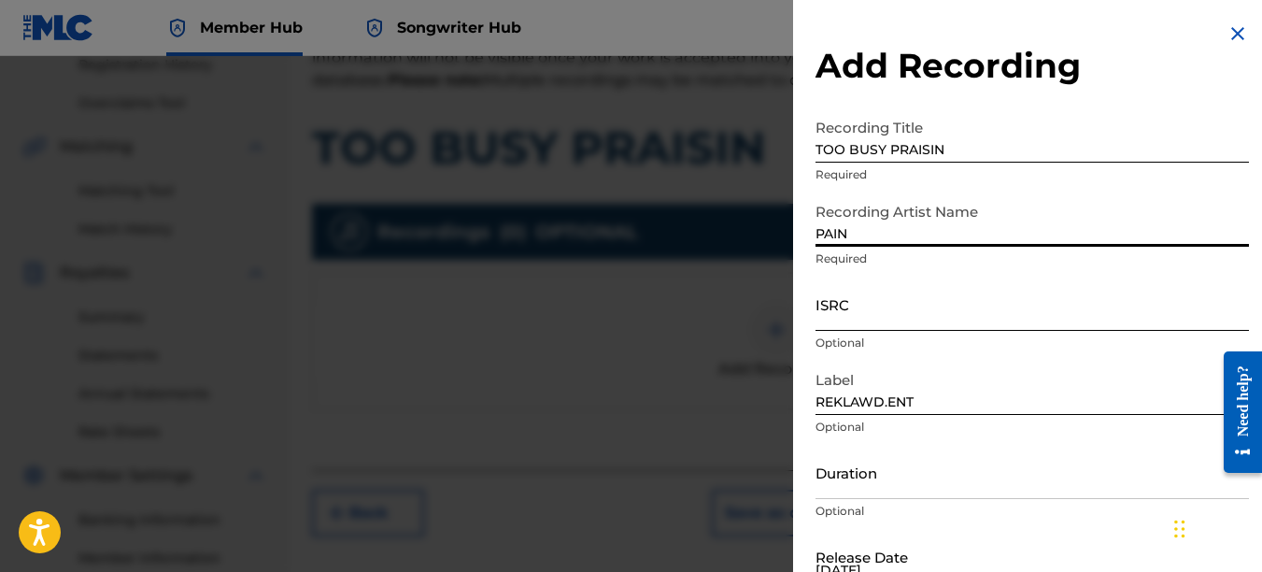
click at [858, 306] on input "ISRC" at bounding box center [1033, 303] width 434 height 53
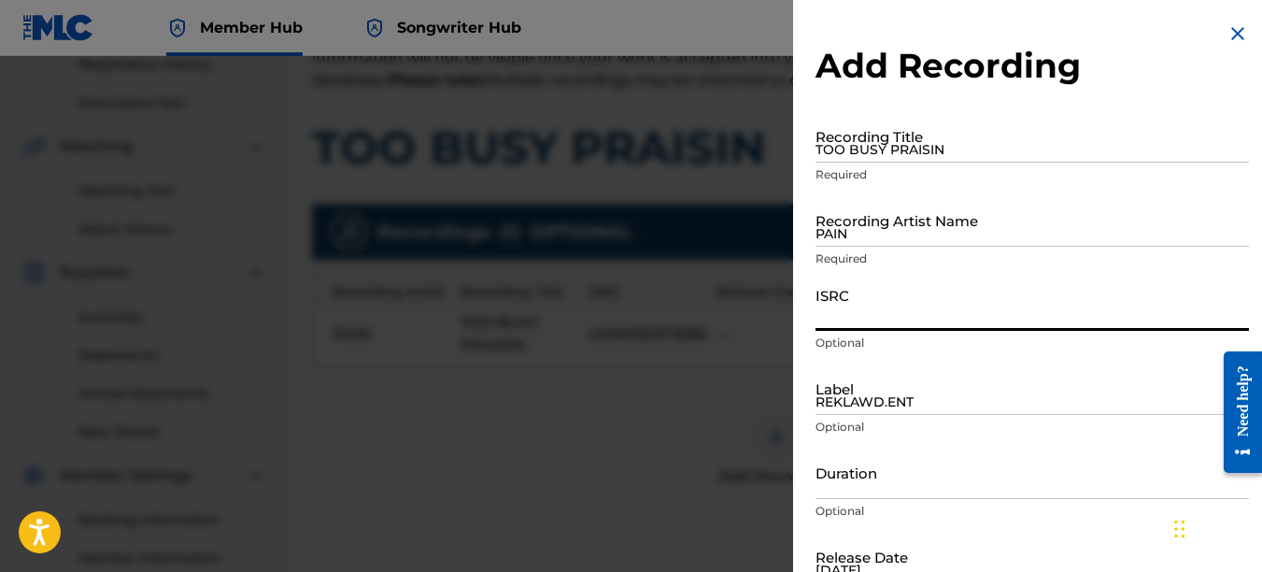
click at [1227, 33] on img at bounding box center [1238, 33] width 22 height 22
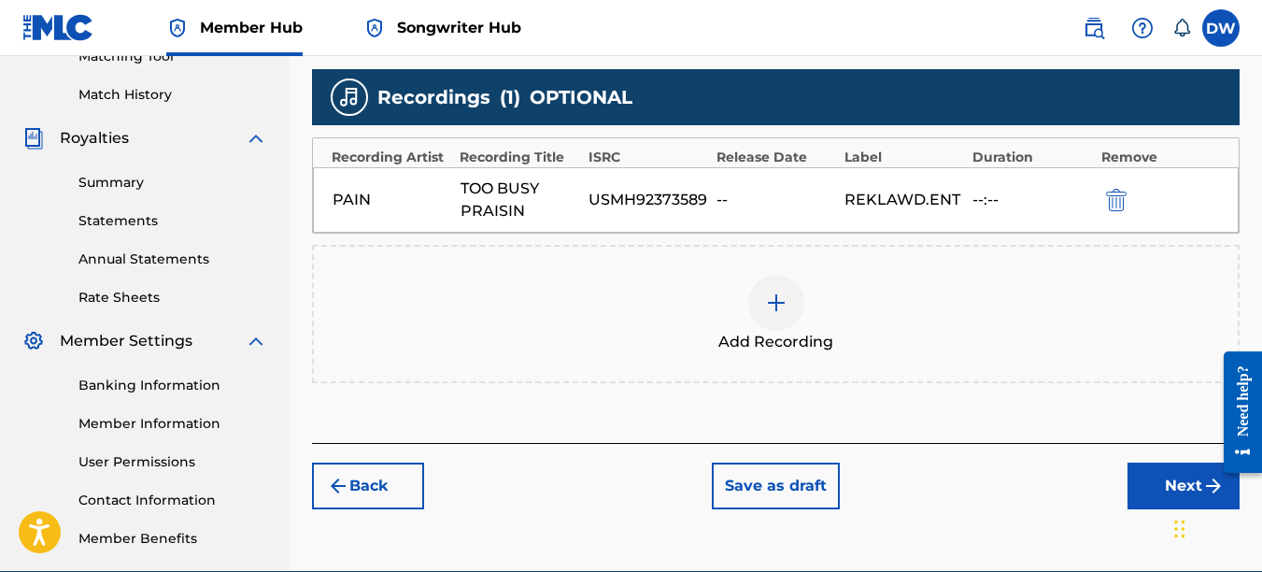
scroll to position [551, 0]
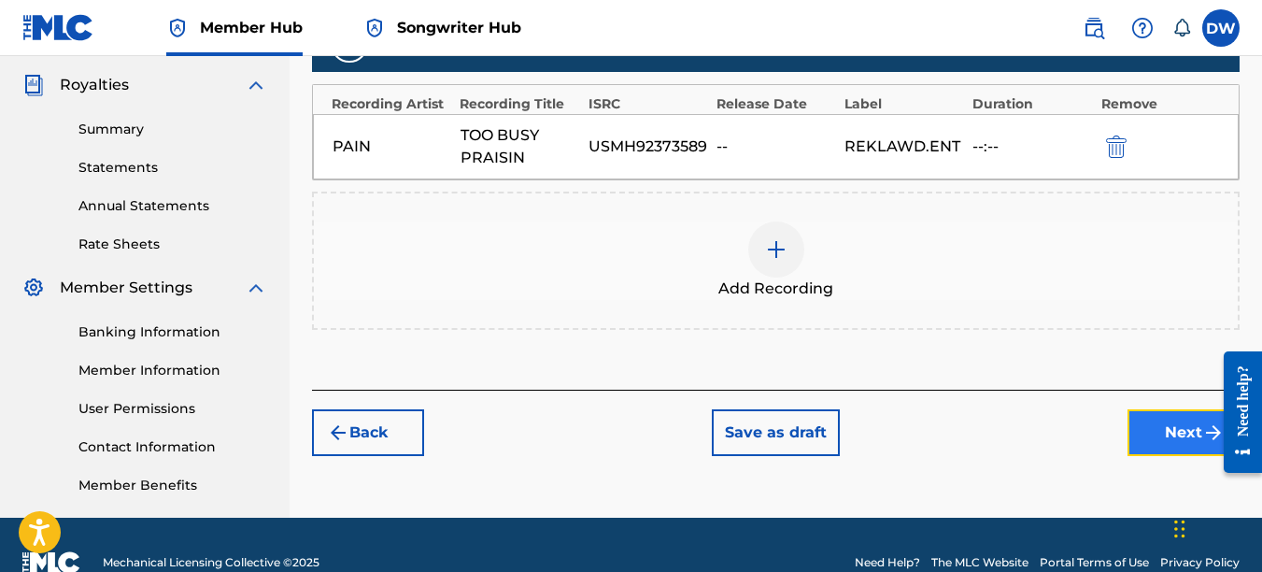
click at [1159, 427] on button "Next" at bounding box center [1184, 432] width 112 height 47
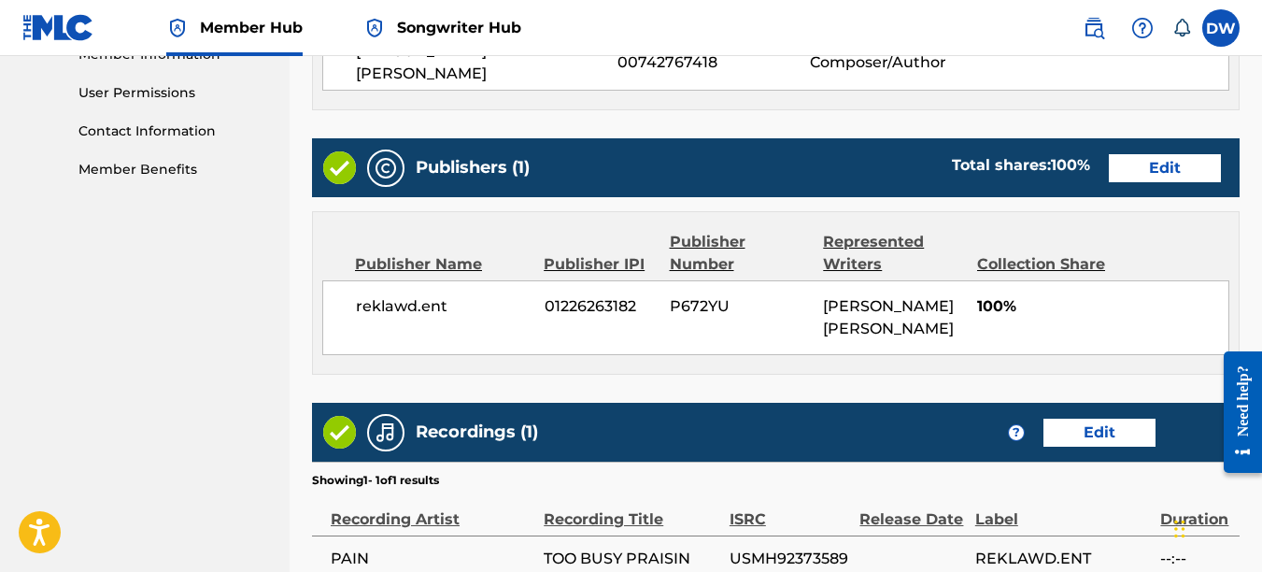
scroll to position [1018, 0]
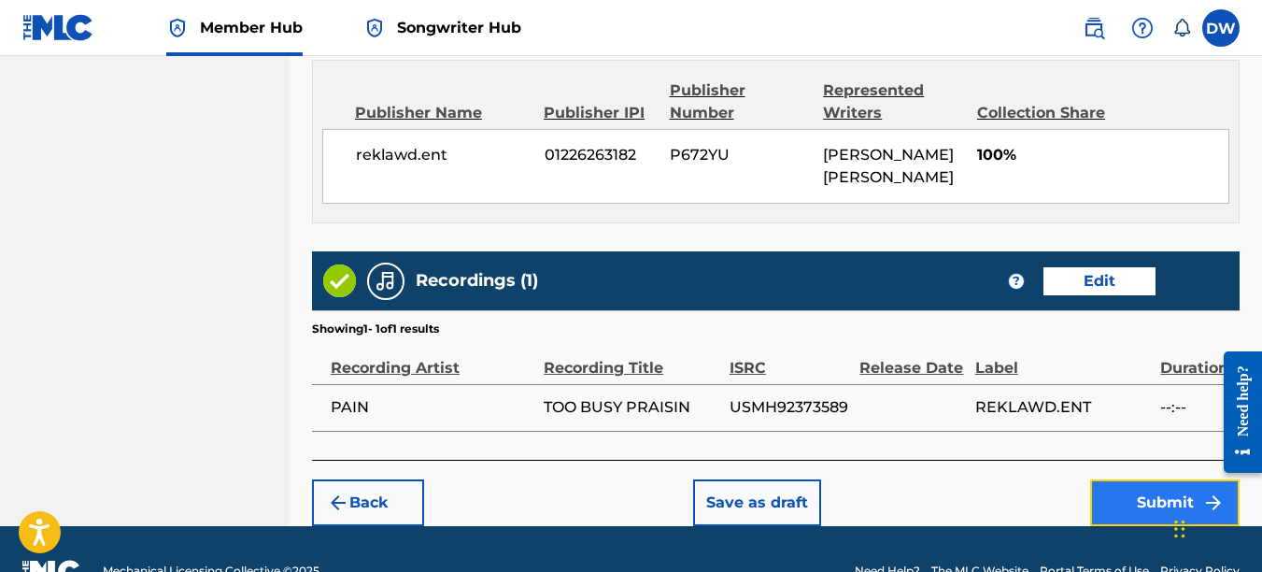
click at [1159, 481] on button "Submit" at bounding box center [1164, 502] width 149 height 47
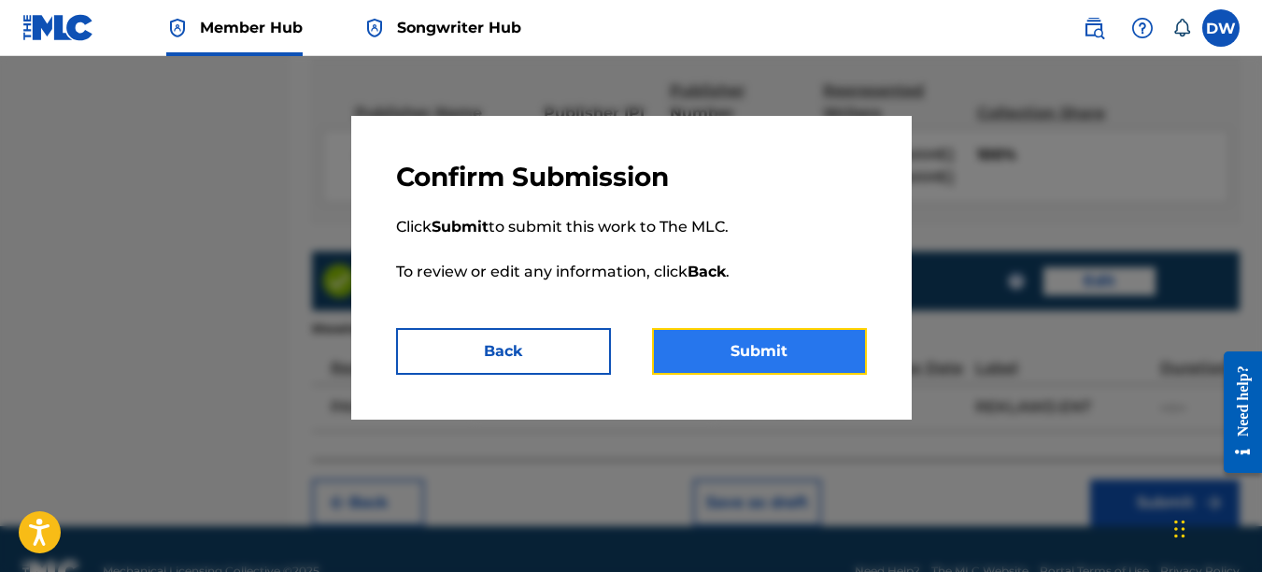
click at [820, 332] on button "Submit" at bounding box center [759, 351] width 215 height 47
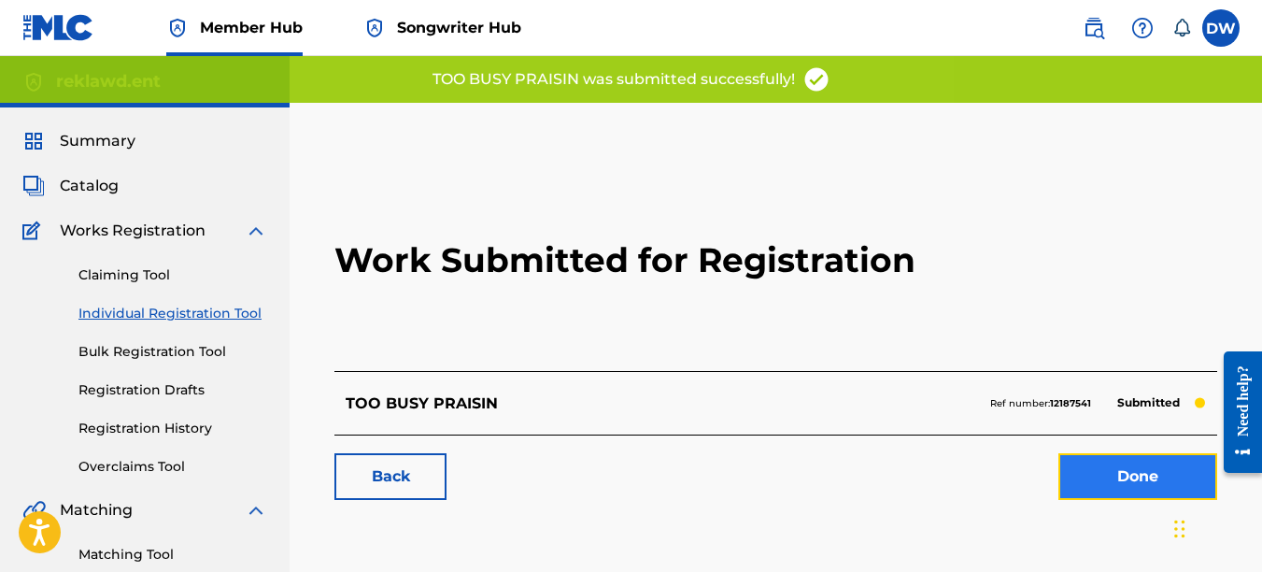
click at [1132, 468] on link "Done" at bounding box center [1138, 476] width 159 height 47
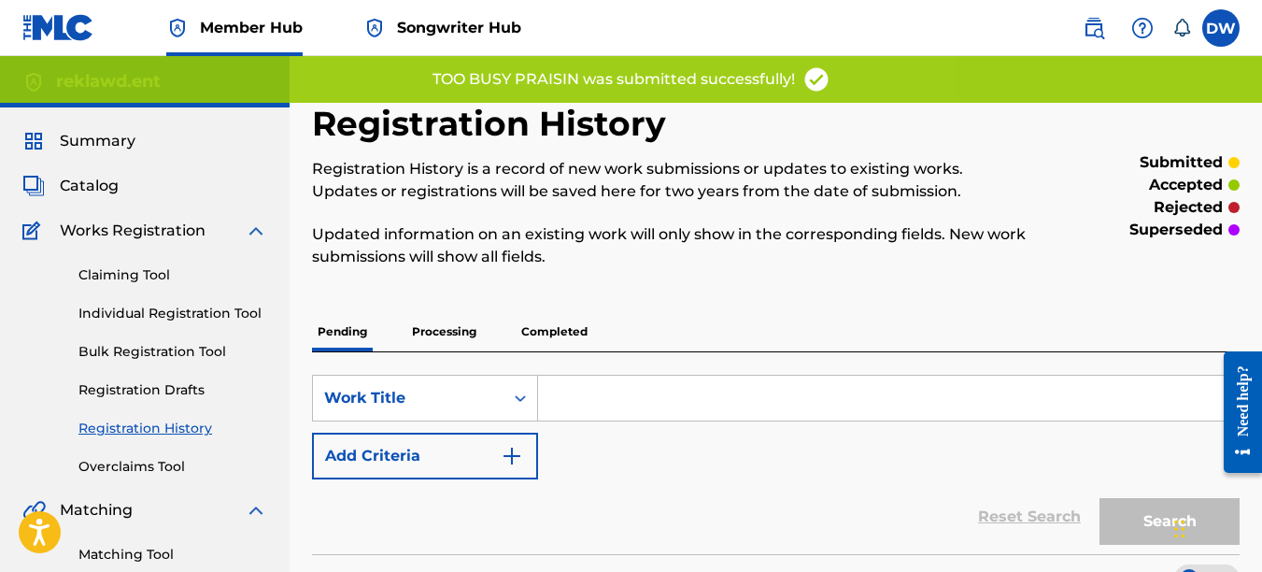
click at [221, 304] on link "Individual Registration Tool" at bounding box center [172, 314] width 189 height 20
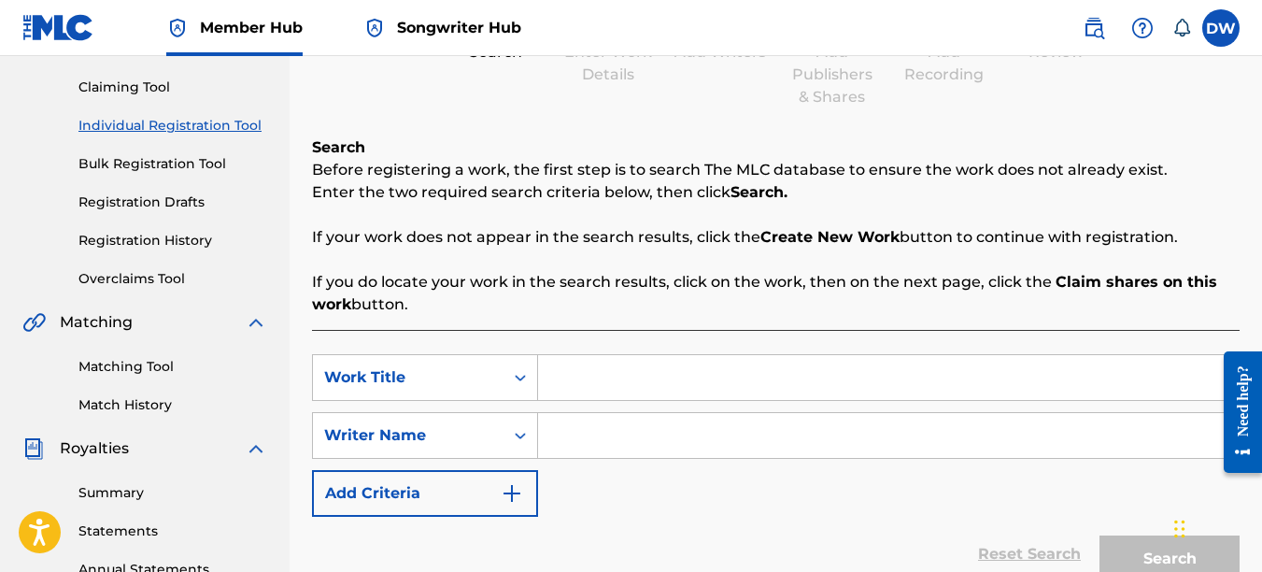
scroll to position [201, 0]
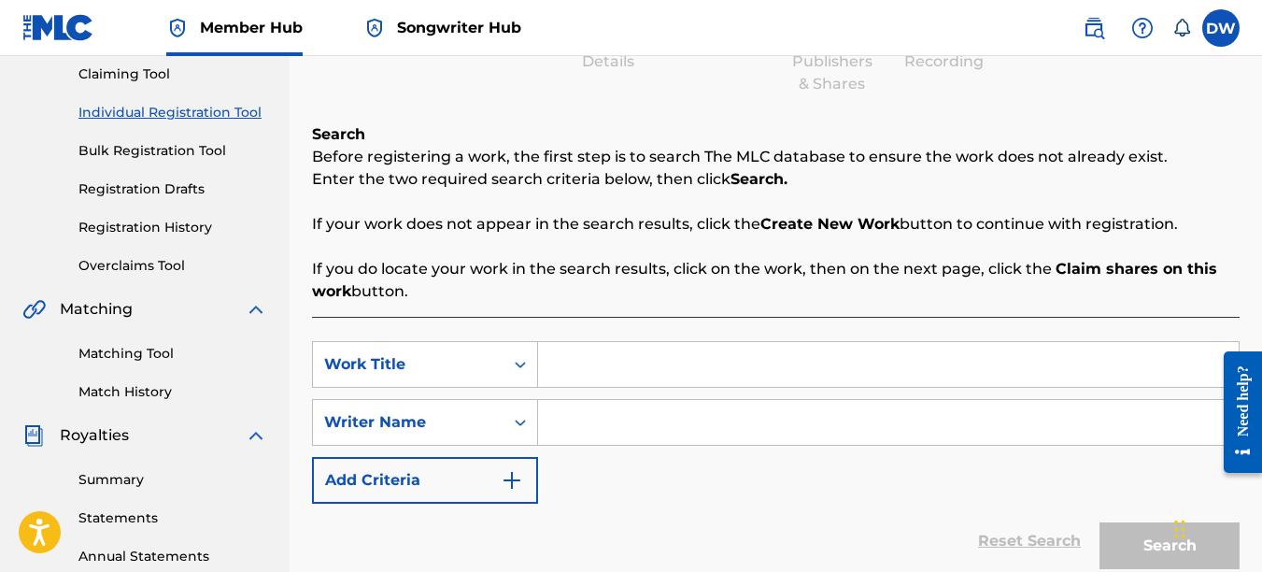
click at [676, 363] on input "Search Form" at bounding box center [888, 364] width 701 height 45
click at [638, 441] on input "Search Form" at bounding box center [888, 422] width 701 height 45
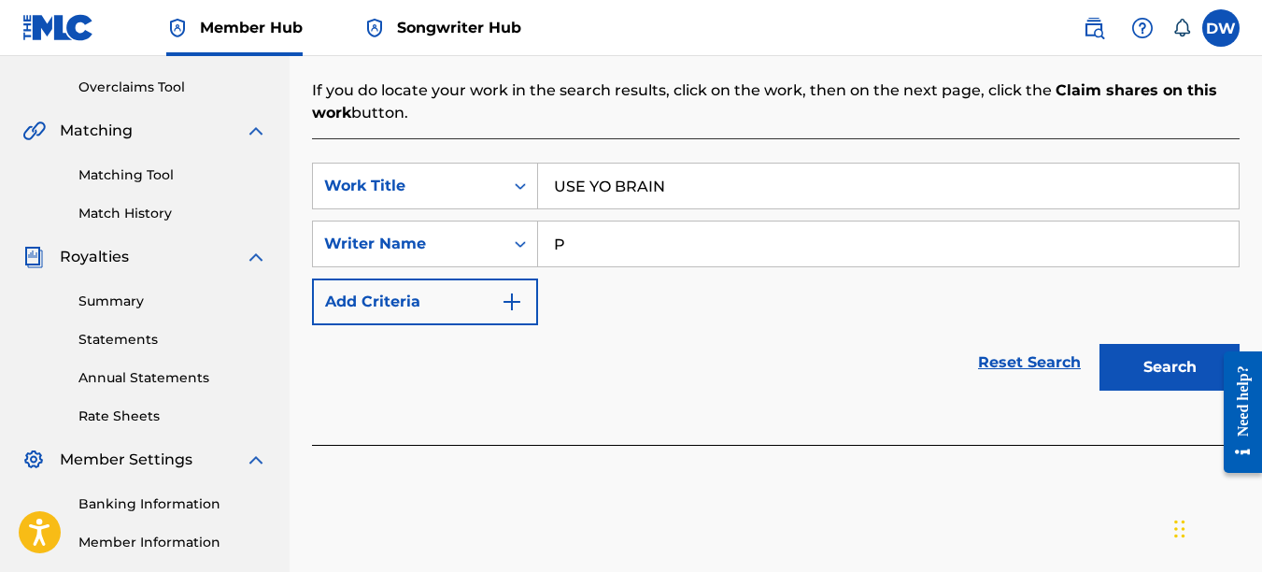
scroll to position [464, 0]
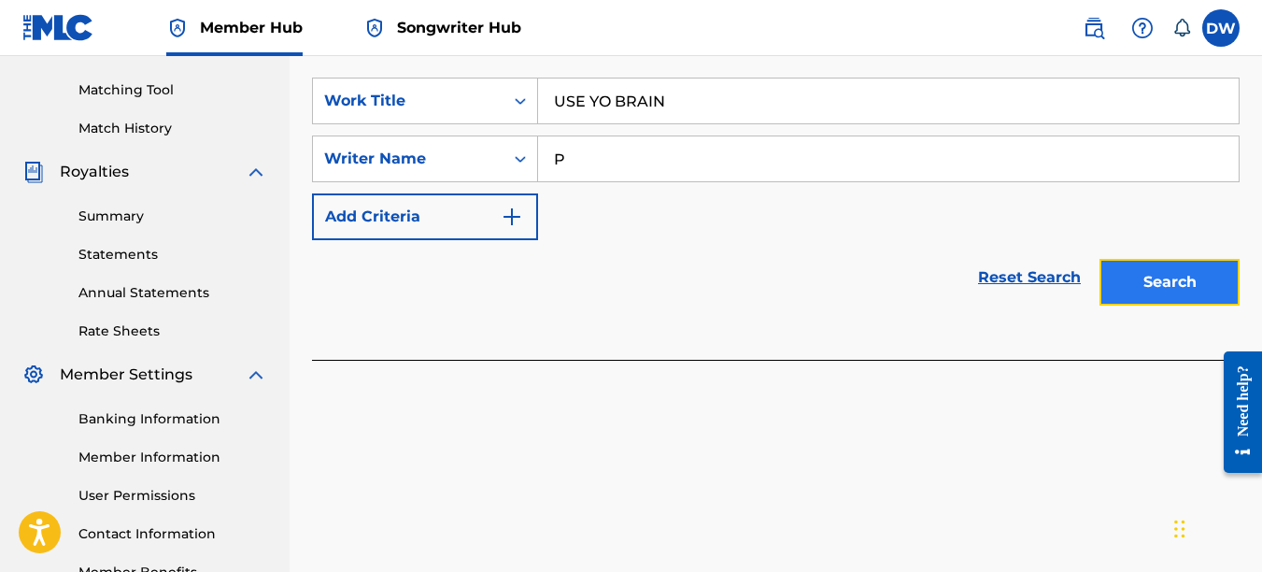
click at [1202, 279] on button "Search" at bounding box center [1170, 282] width 140 height 47
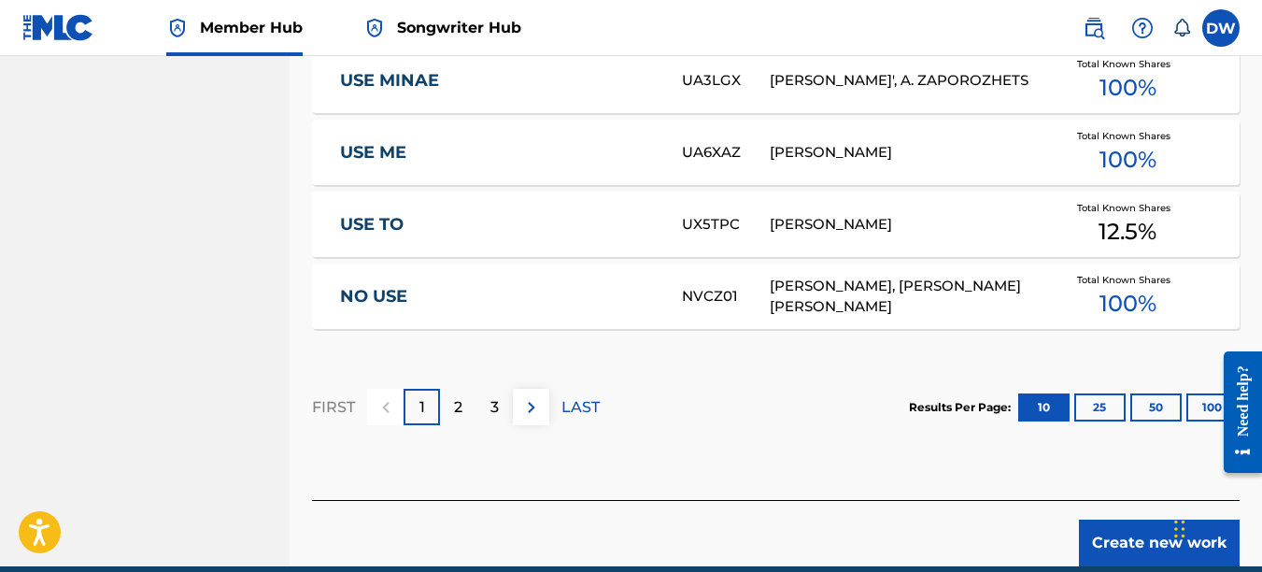
scroll to position [1338, 0]
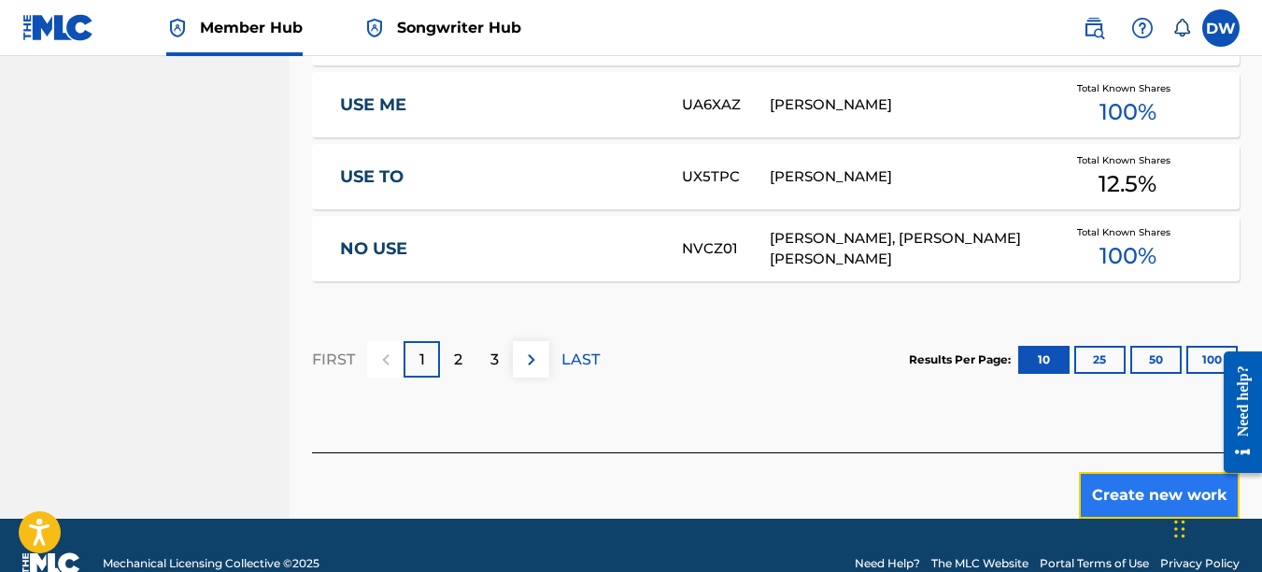
click at [1136, 489] on button "Create new work" at bounding box center [1159, 495] width 161 height 47
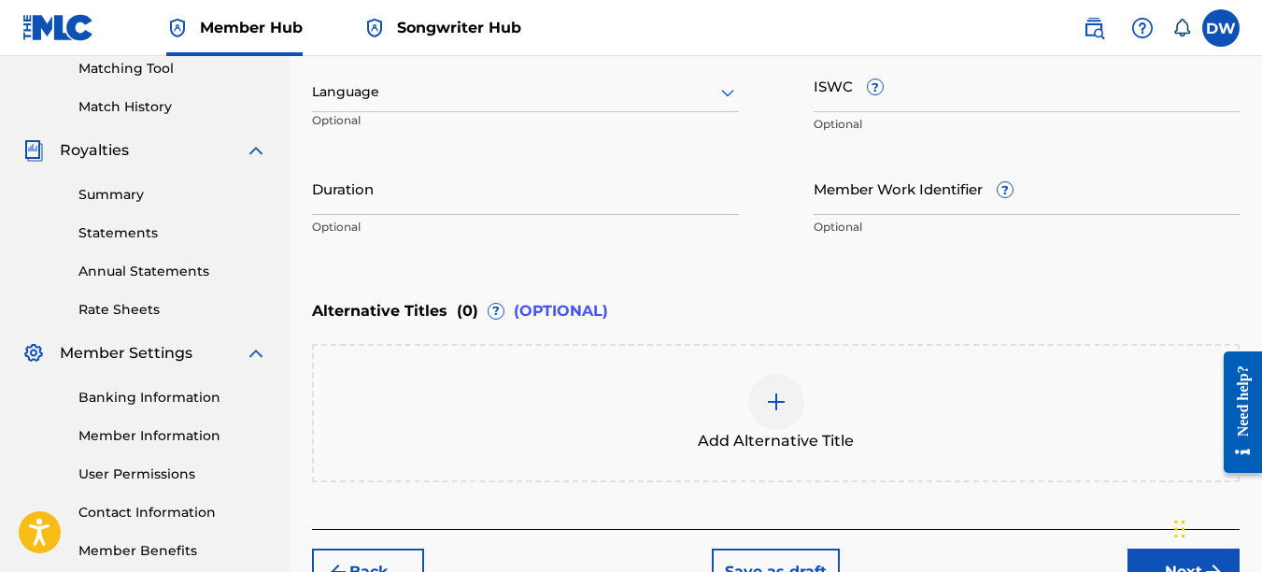
scroll to position [482, 0]
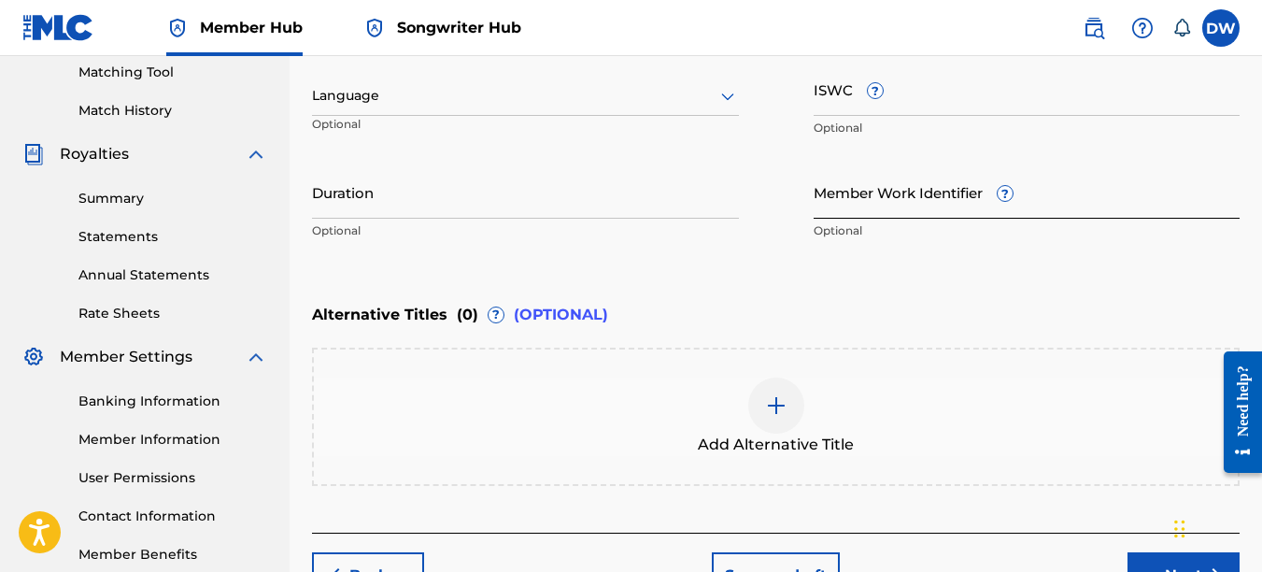
click at [874, 203] on input "Member Work Identifier ?" at bounding box center [1027, 191] width 427 height 53
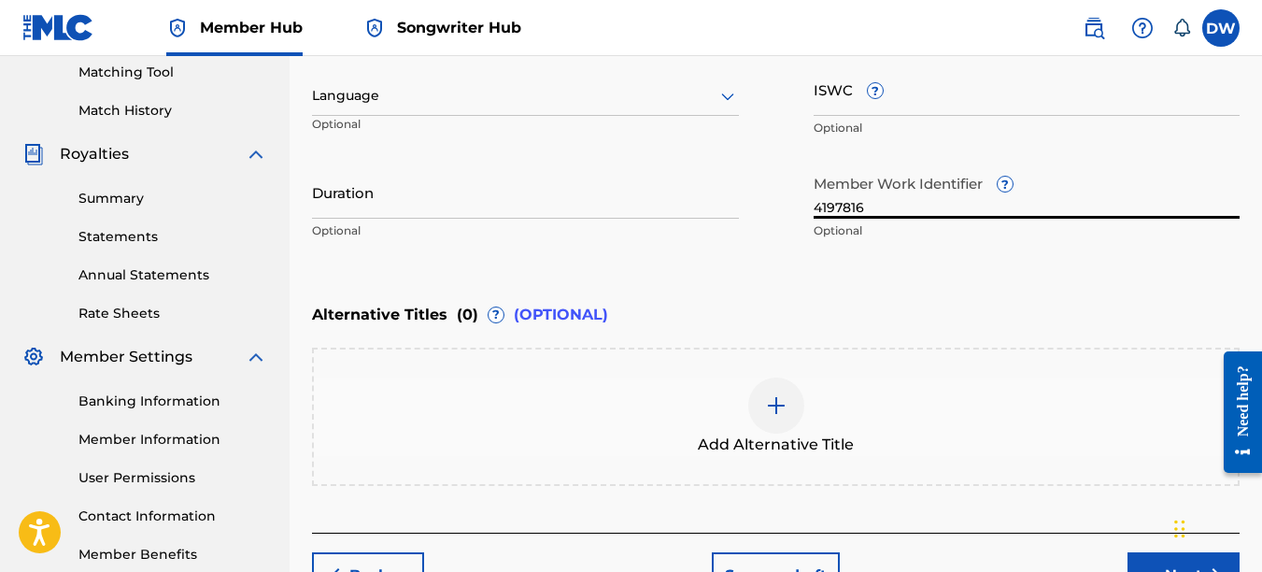
click at [730, 93] on icon at bounding box center [728, 96] width 22 height 22
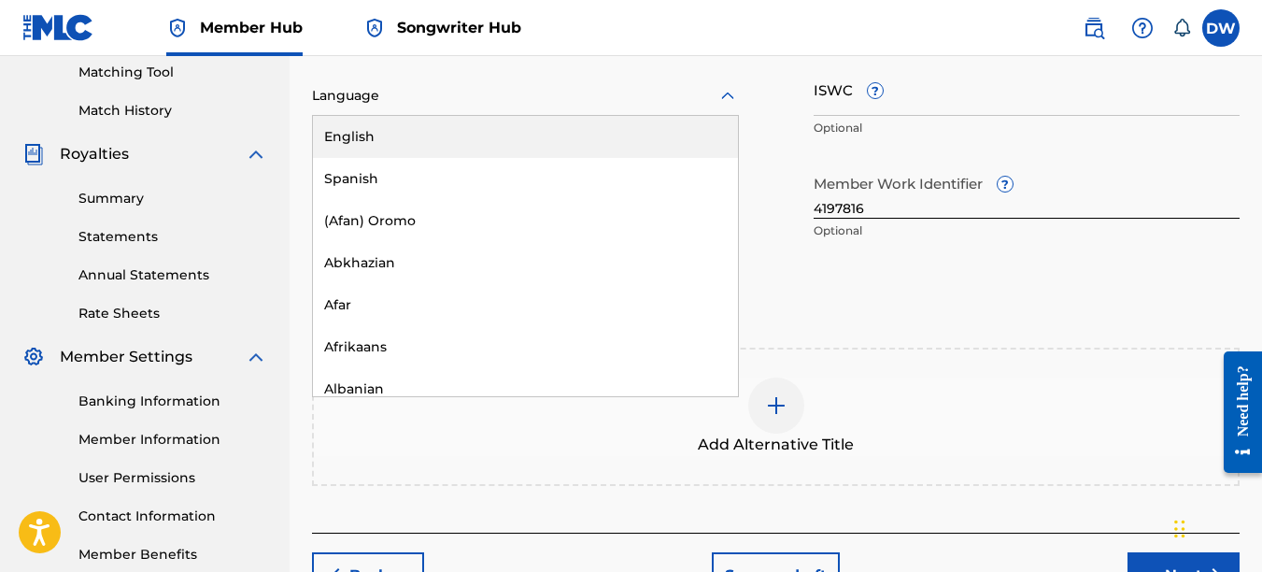
click at [715, 136] on div "English" at bounding box center [525, 137] width 425 height 42
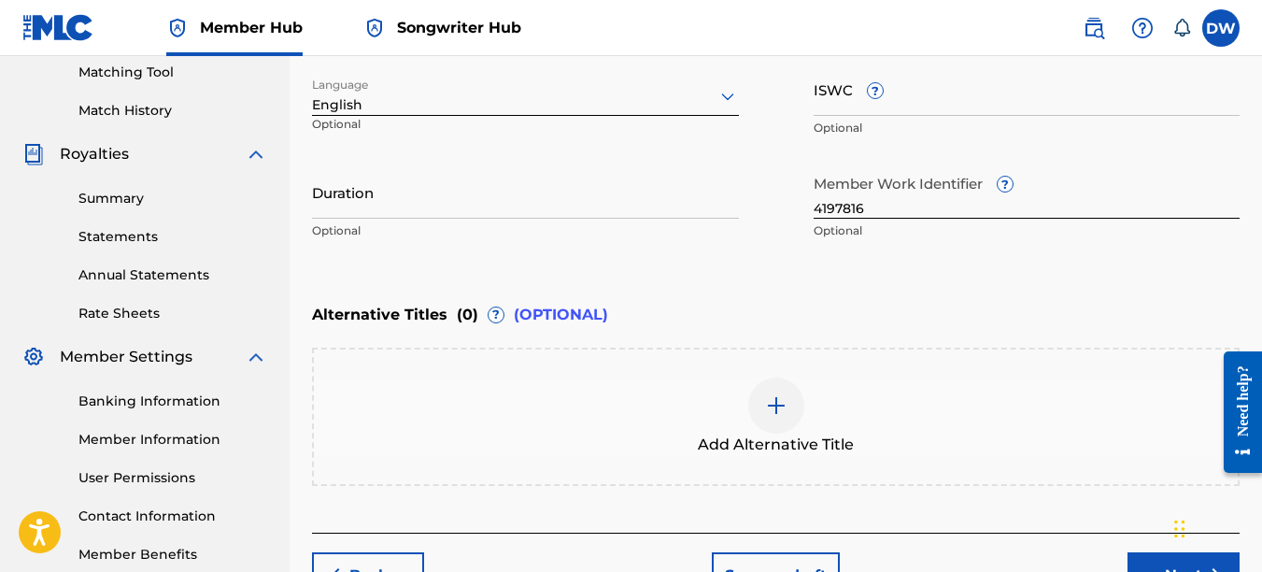
scroll to position [599, 0]
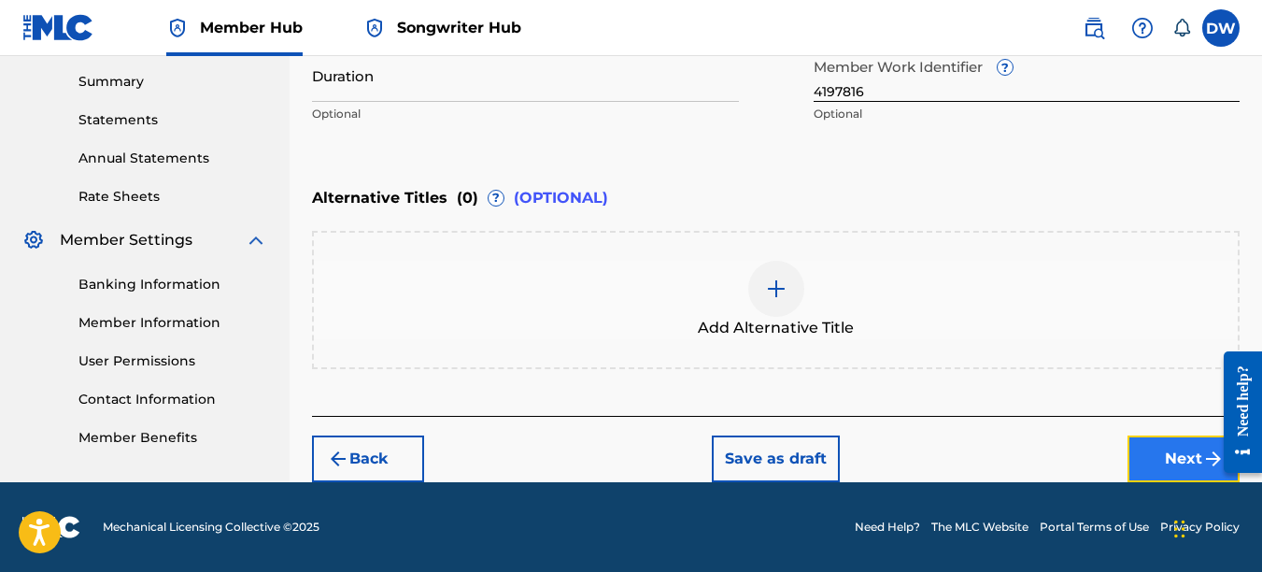
click at [1179, 451] on button "Next" at bounding box center [1184, 458] width 112 height 47
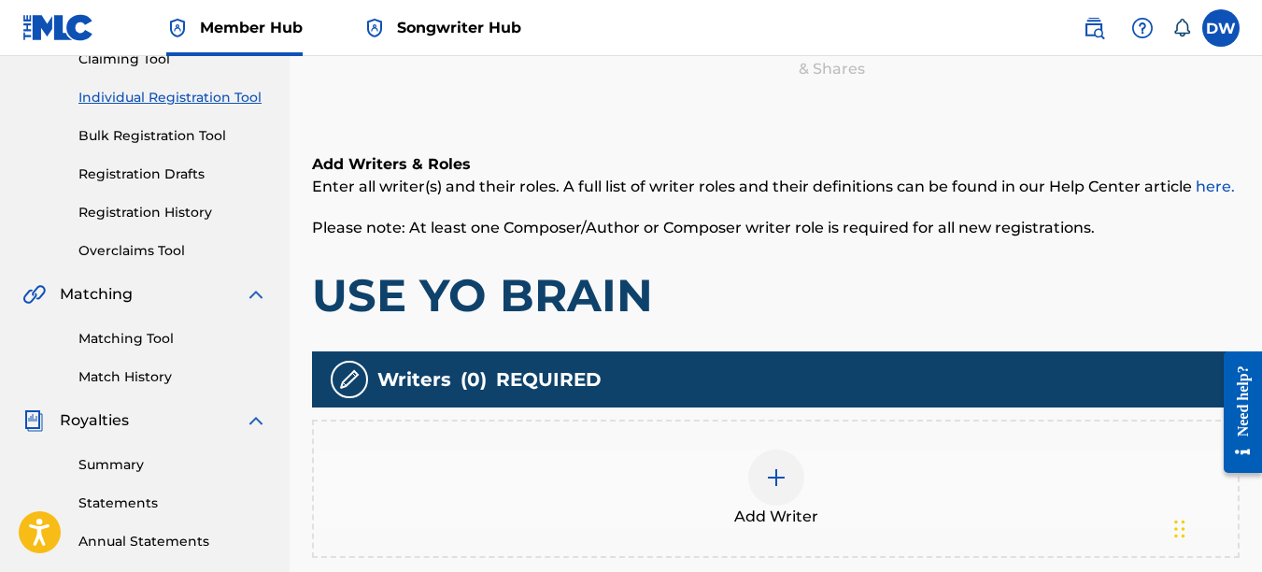
scroll to position [277, 0]
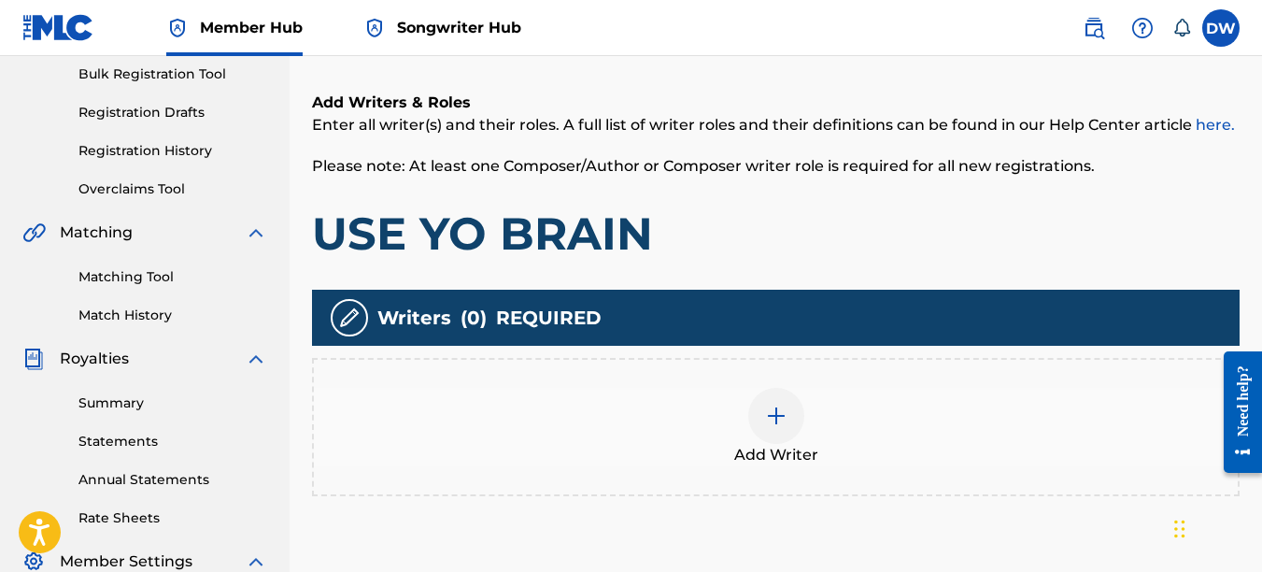
click at [793, 416] on div at bounding box center [776, 416] width 56 height 56
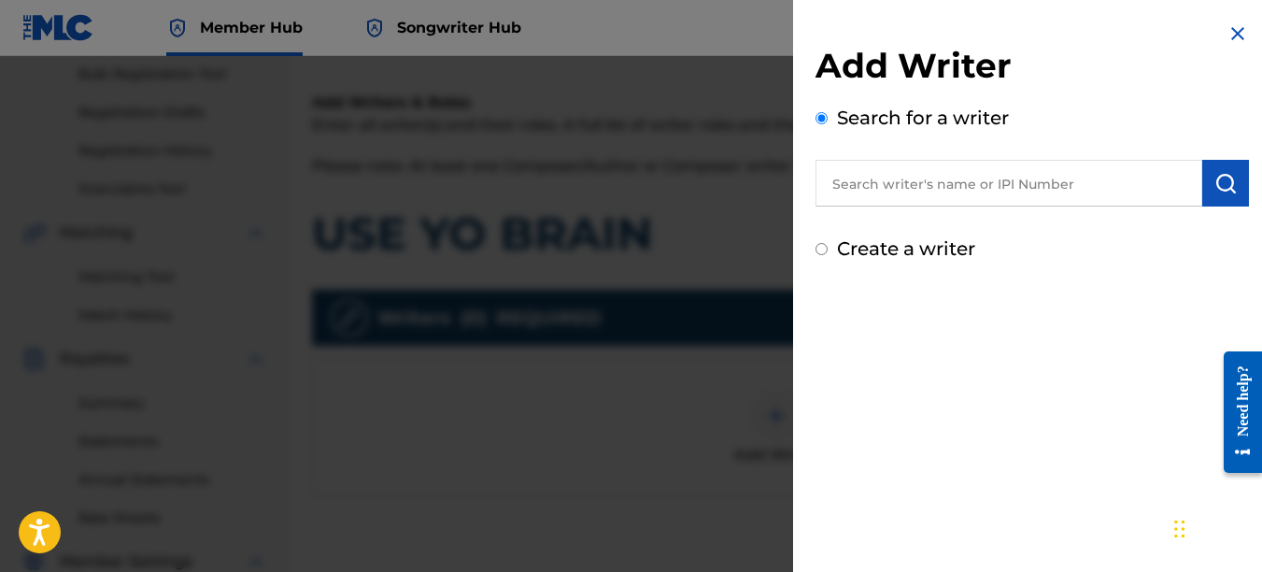
click at [945, 181] on input "text" at bounding box center [1009, 183] width 387 height 47
click at [1236, 192] on button "submit" at bounding box center [1225, 183] width 47 height 47
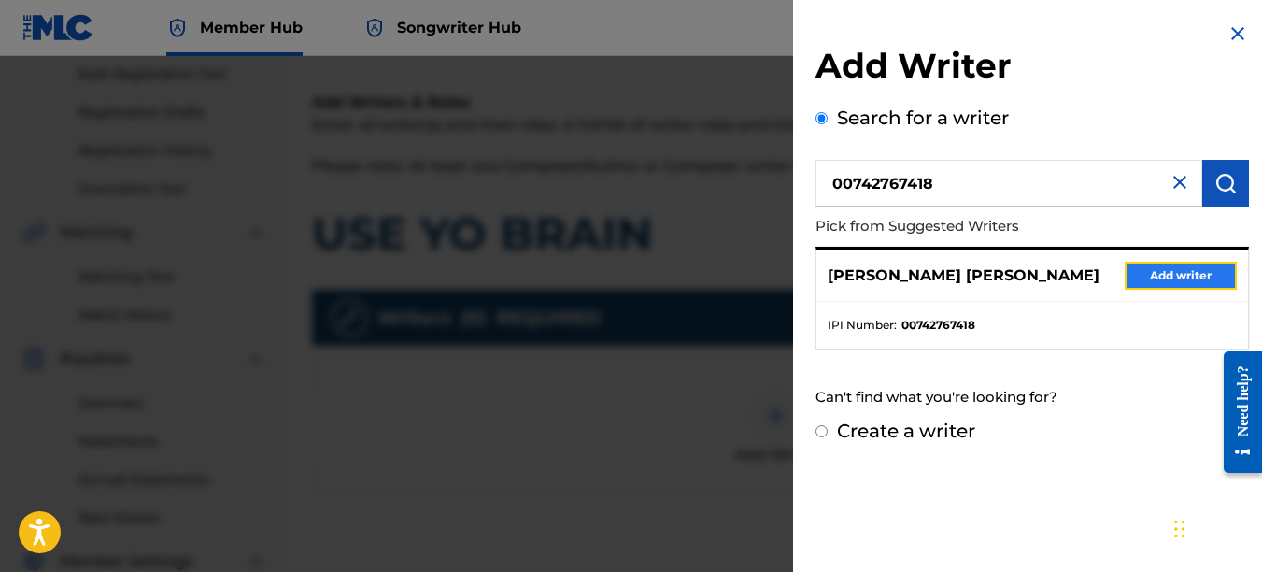
click at [1182, 282] on button "Add writer" at bounding box center [1181, 276] width 112 height 28
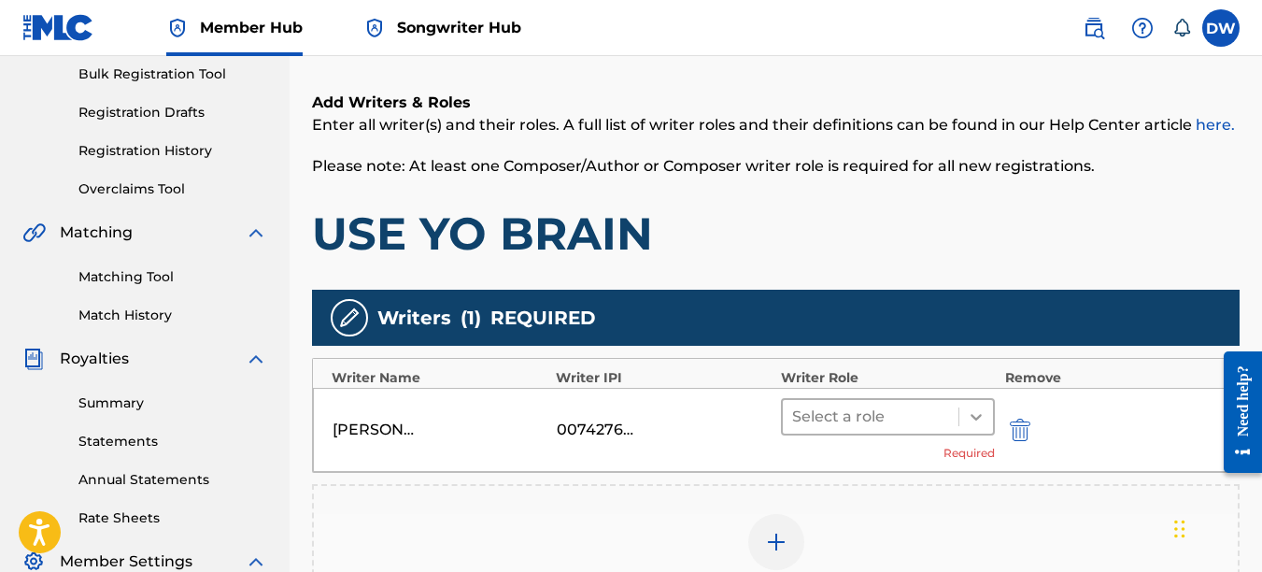
click at [972, 417] on icon at bounding box center [976, 416] width 19 height 19
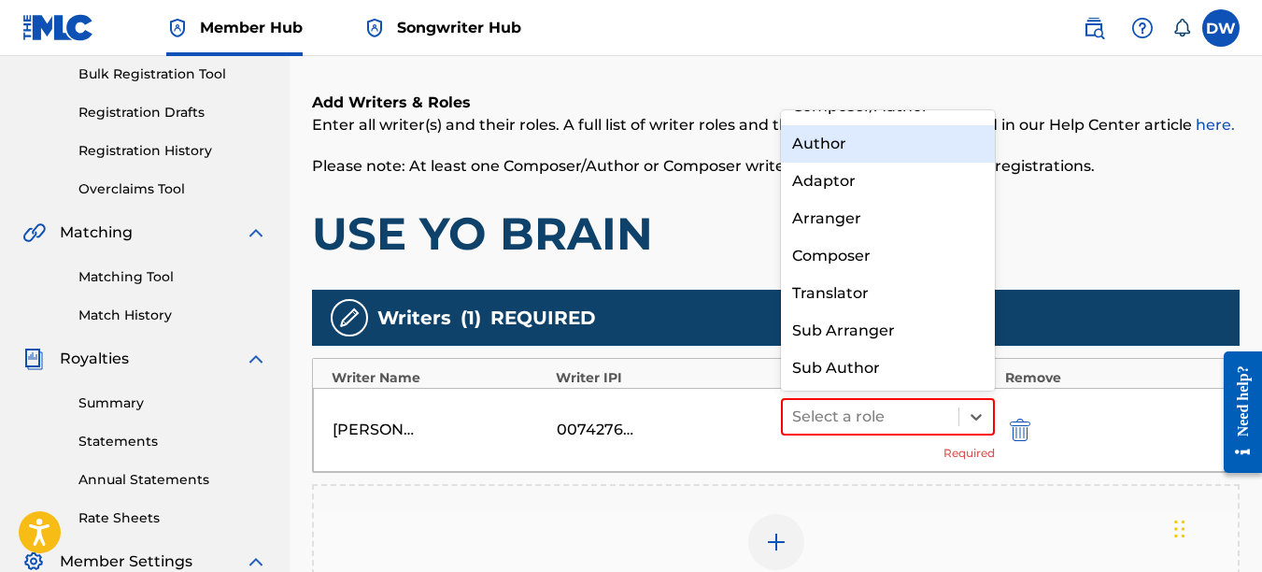
scroll to position [0, 0]
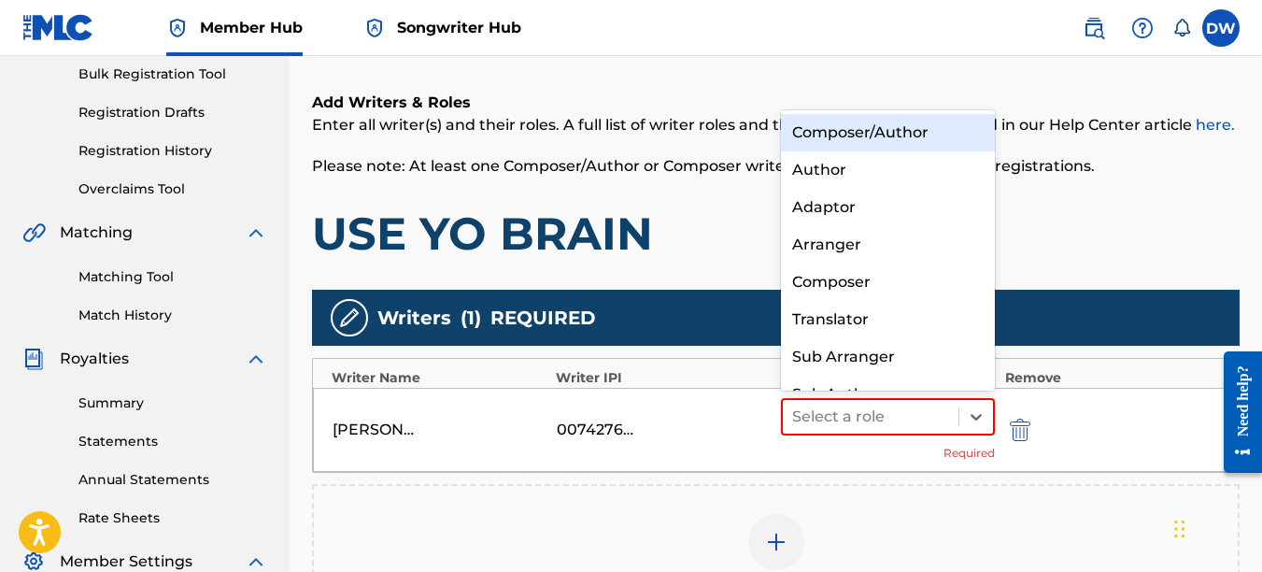
click at [886, 138] on div "Composer/Author" at bounding box center [888, 132] width 215 height 37
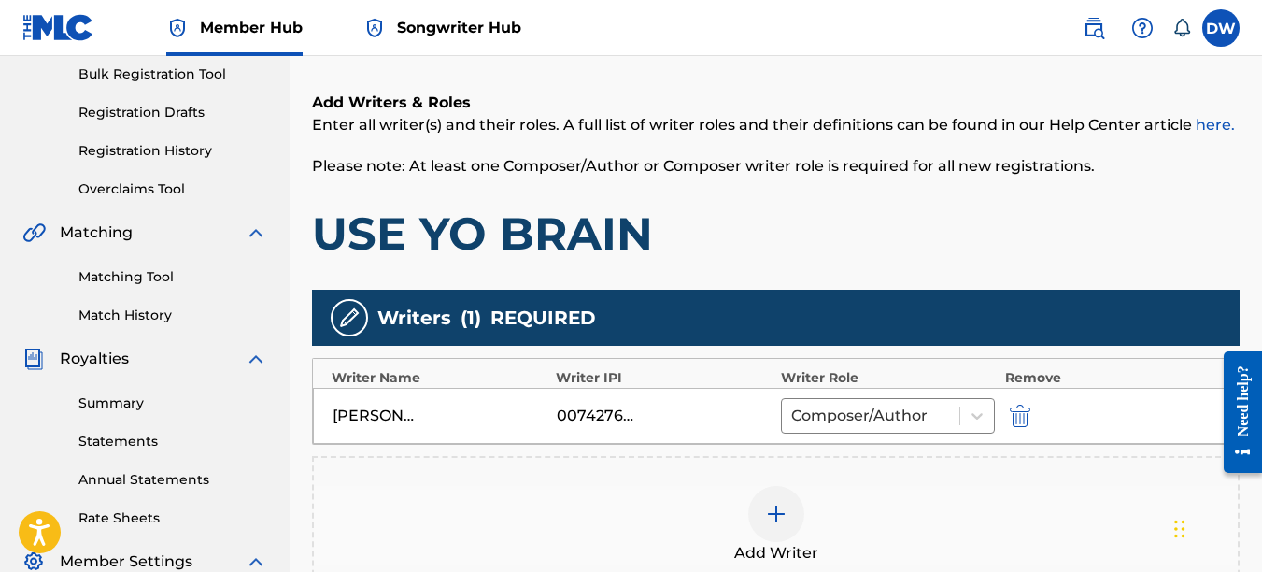
scroll to position [489, 0]
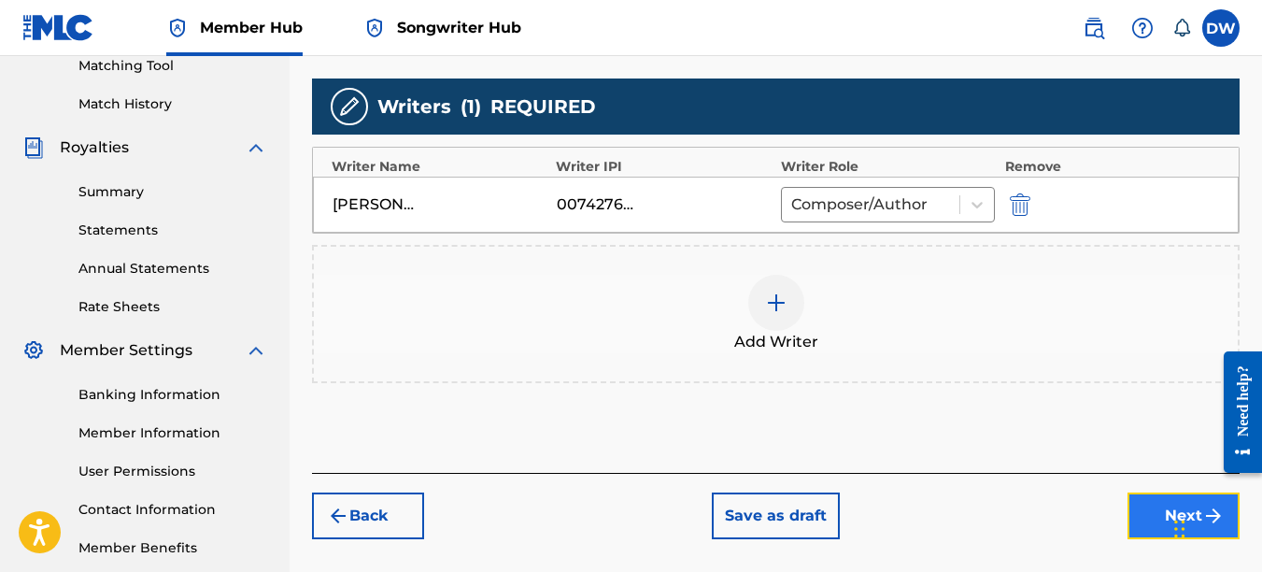
click at [1145, 518] on button "Next" at bounding box center [1184, 515] width 112 height 47
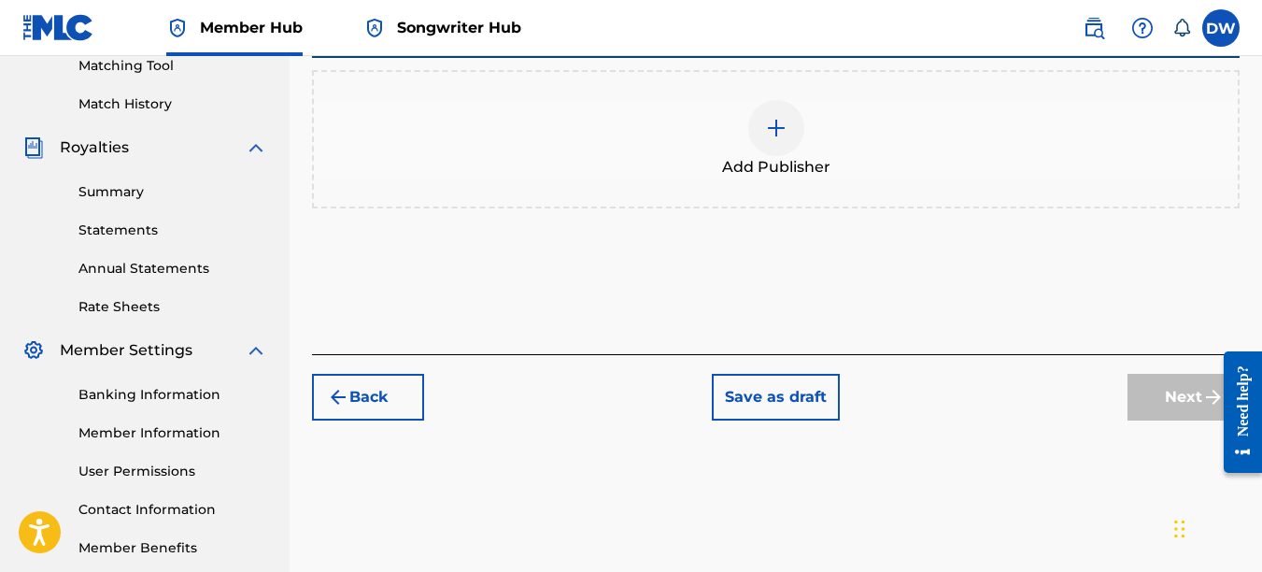
scroll to position [84, 0]
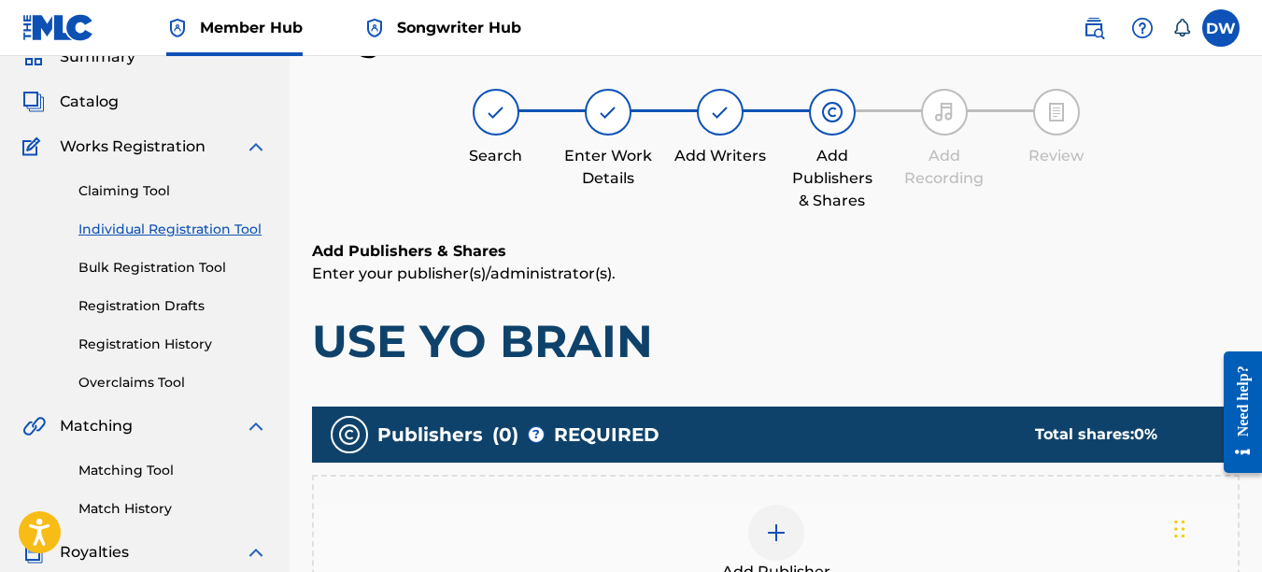
click at [767, 525] on img at bounding box center [776, 532] width 22 height 22
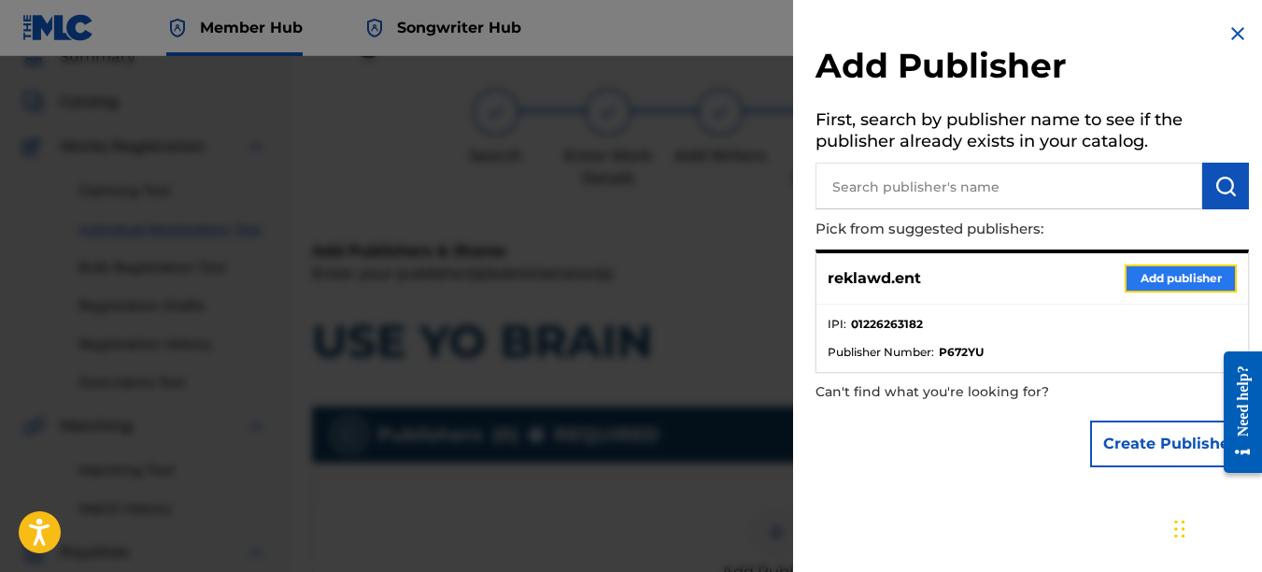
click at [1185, 270] on button "Add publisher" at bounding box center [1181, 278] width 112 height 28
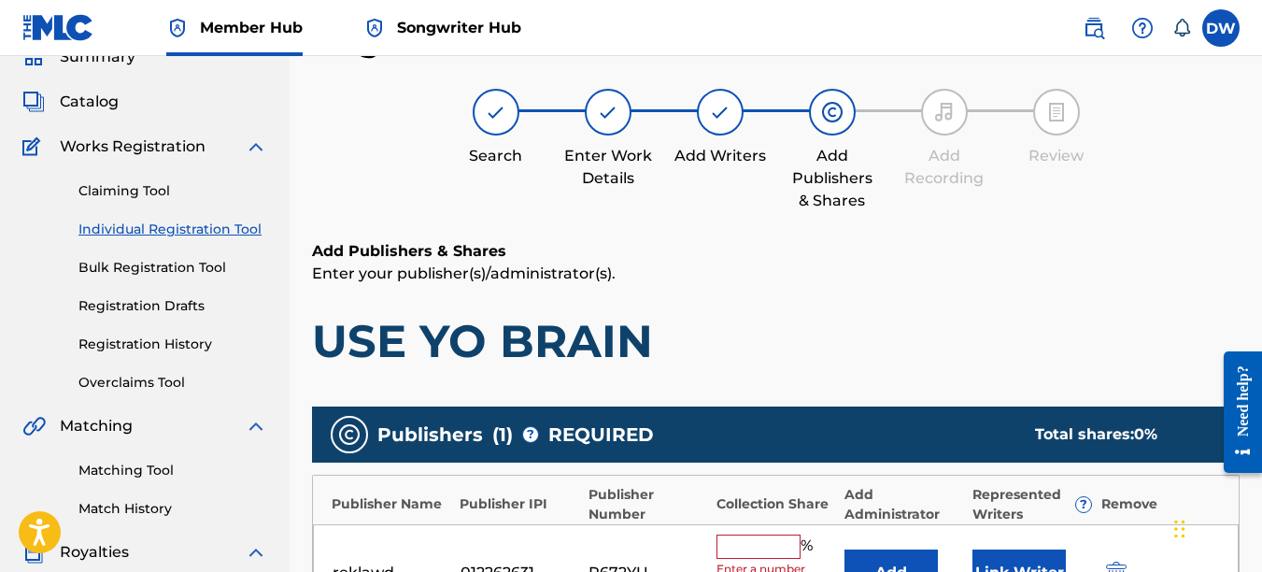
click at [757, 541] on input "text" at bounding box center [759, 546] width 84 height 24
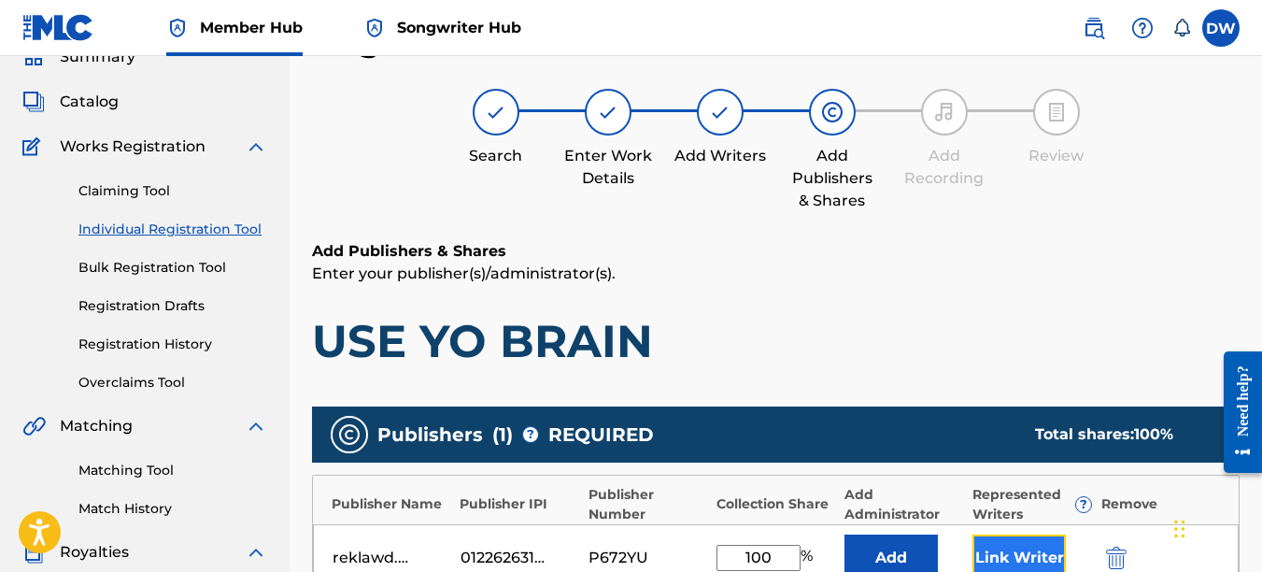
click at [1017, 541] on button "Link Writer" at bounding box center [1019, 557] width 93 height 47
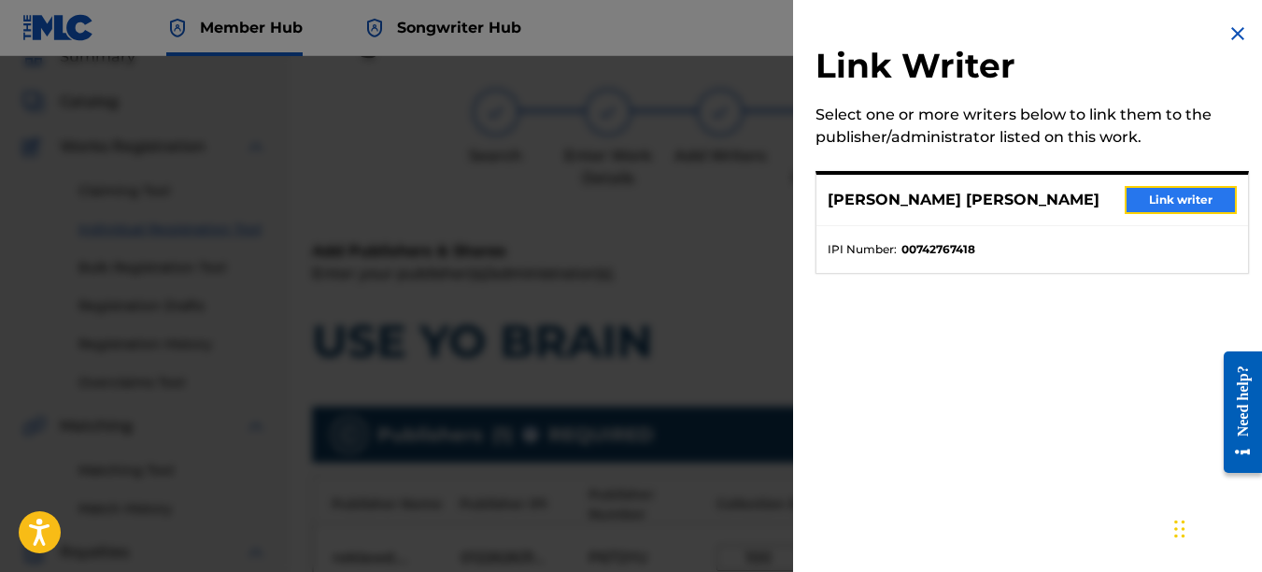
click at [1168, 203] on button "Link writer" at bounding box center [1181, 200] width 112 height 28
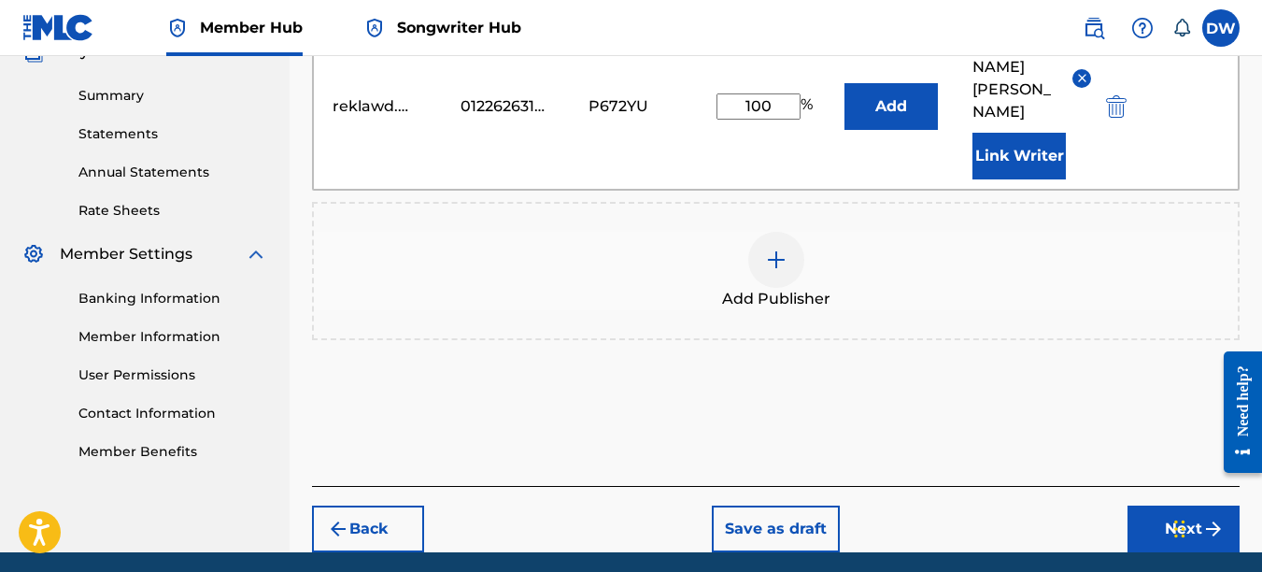
scroll to position [601, 0]
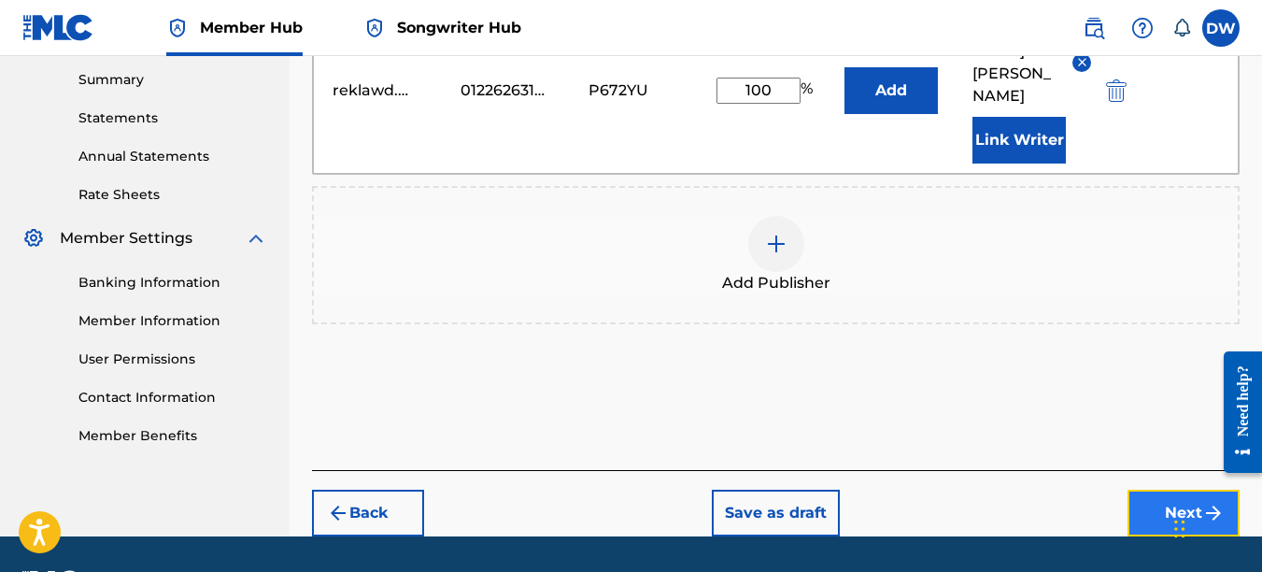
click at [1151, 490] on button "Next" at bounding box center [1184, 513] width 112 height 47
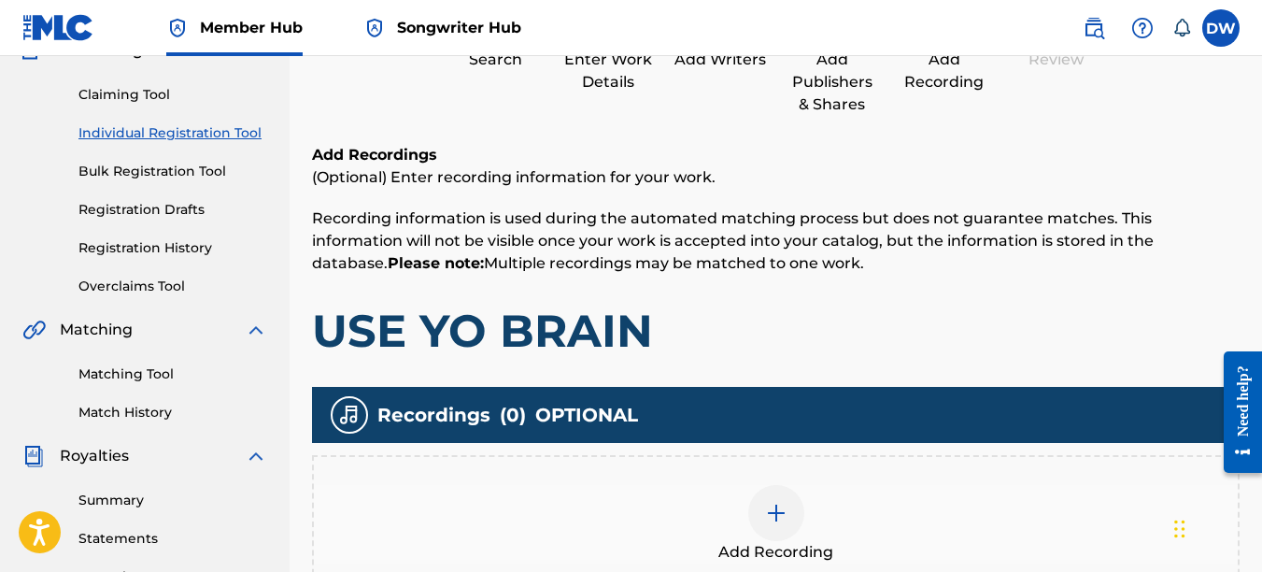
scroll to position [181, 0]
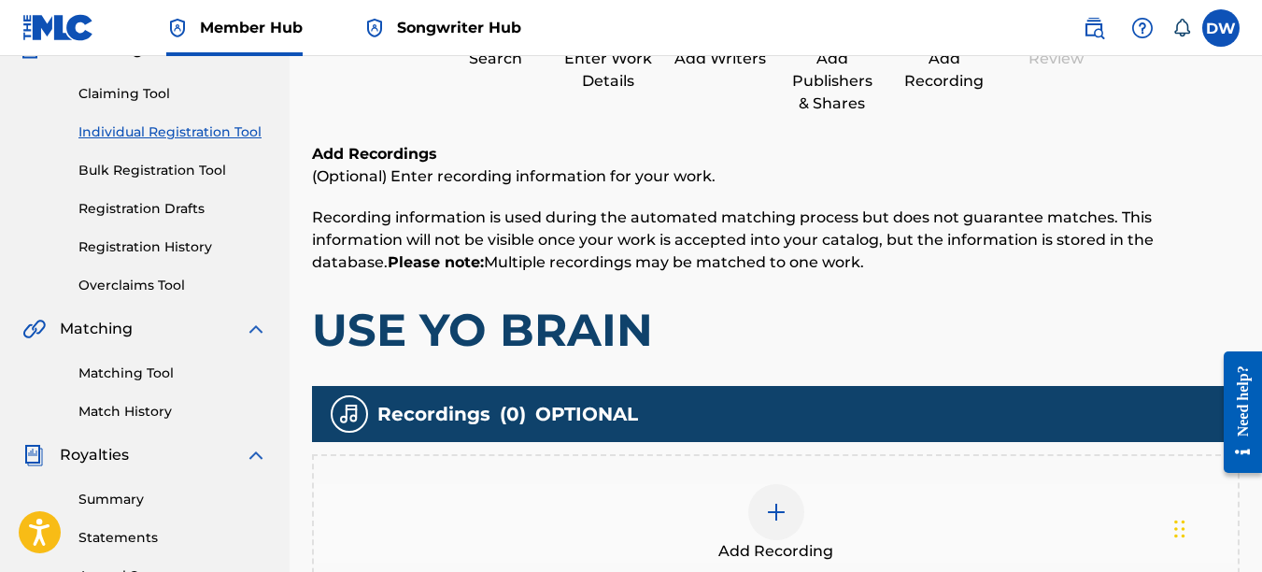
click at [780, 510] on img at bounding box center [776, 512] width 22 height 22
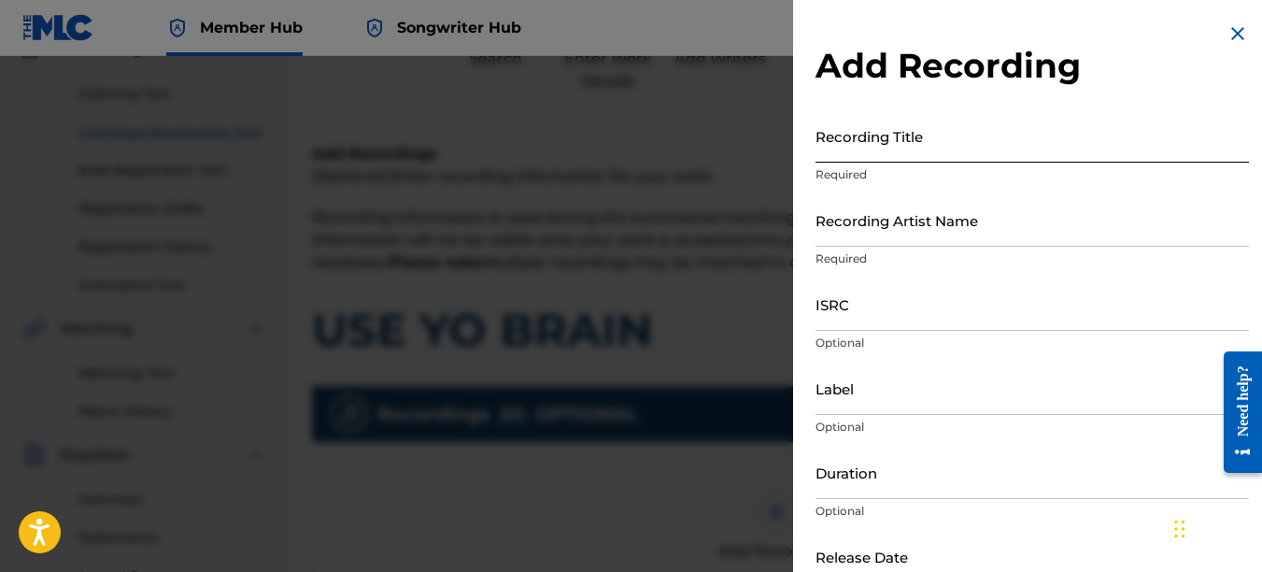
click at [844, 152] on input "Recording Title" at bounding box center [1033, 135] width 434 height 53
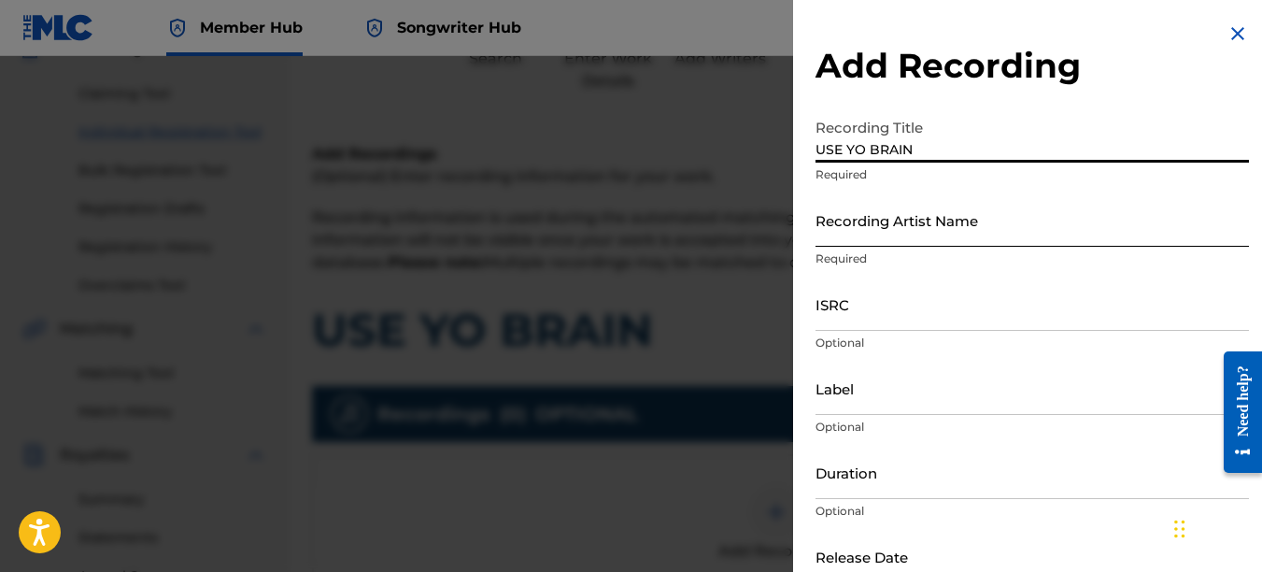
click at [843, 221] on input "Recording Artist Name" at bounding box center [1033, 219] width 434 height 53
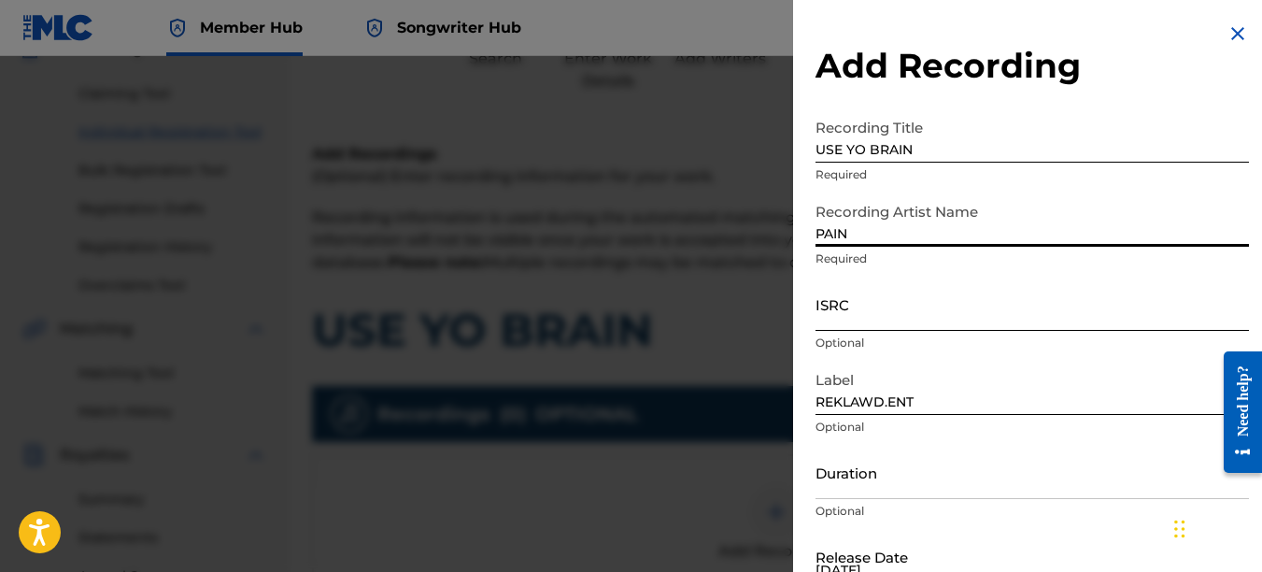
click at [860, 308] on input "ISRC" at bounding box center [1033, 303] width 434 height 53
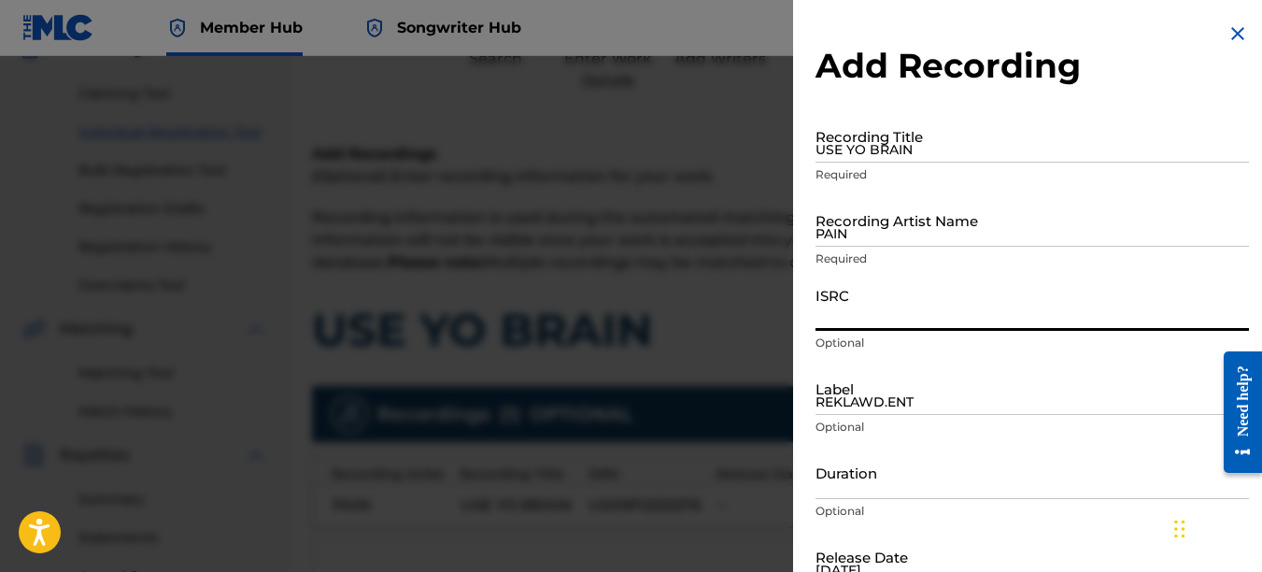
click at [1234, 25] on img at bounding box center [1238, 33] width 22 height 22
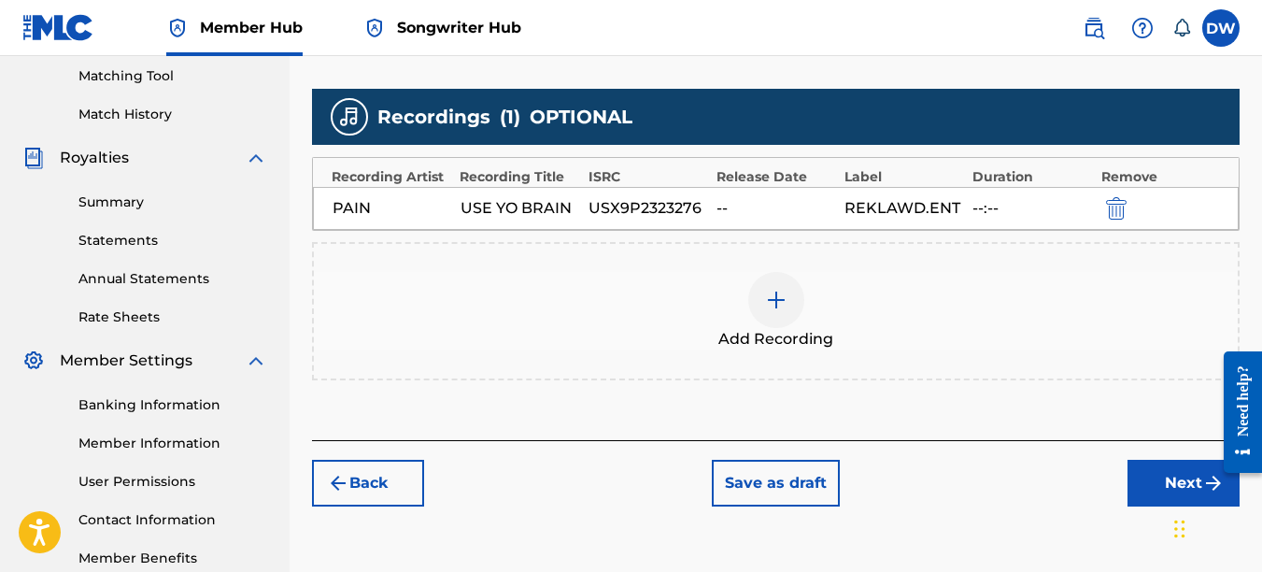
scroll to position [431, 0]
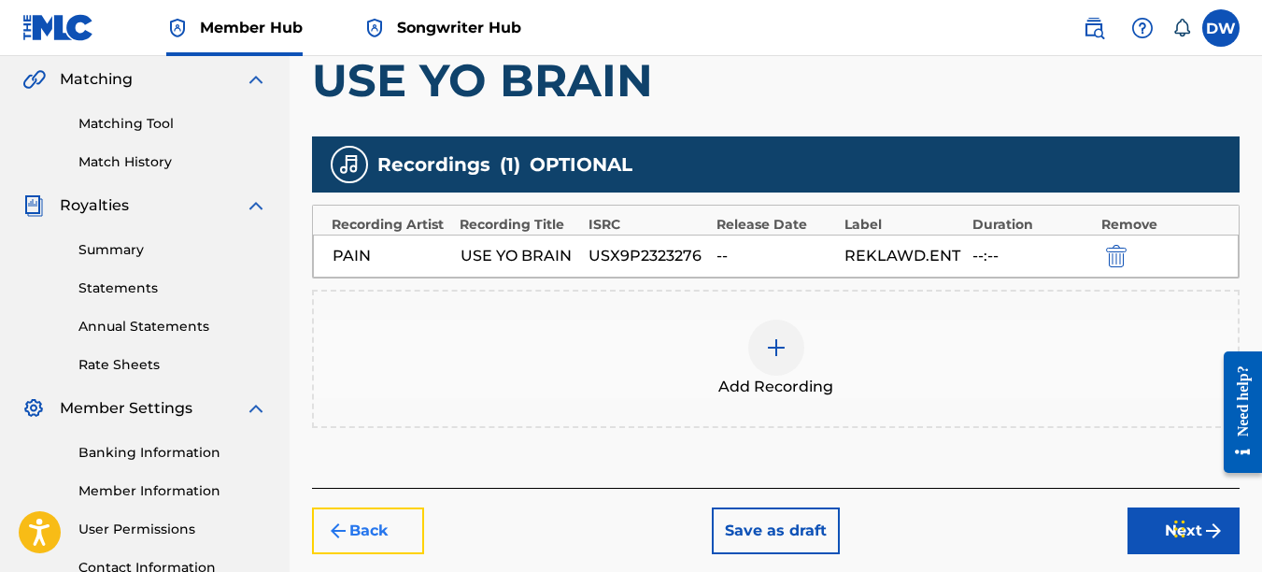
click at [411, 525] on button "Back" at bounding box center [368, 530] width 112 height 47
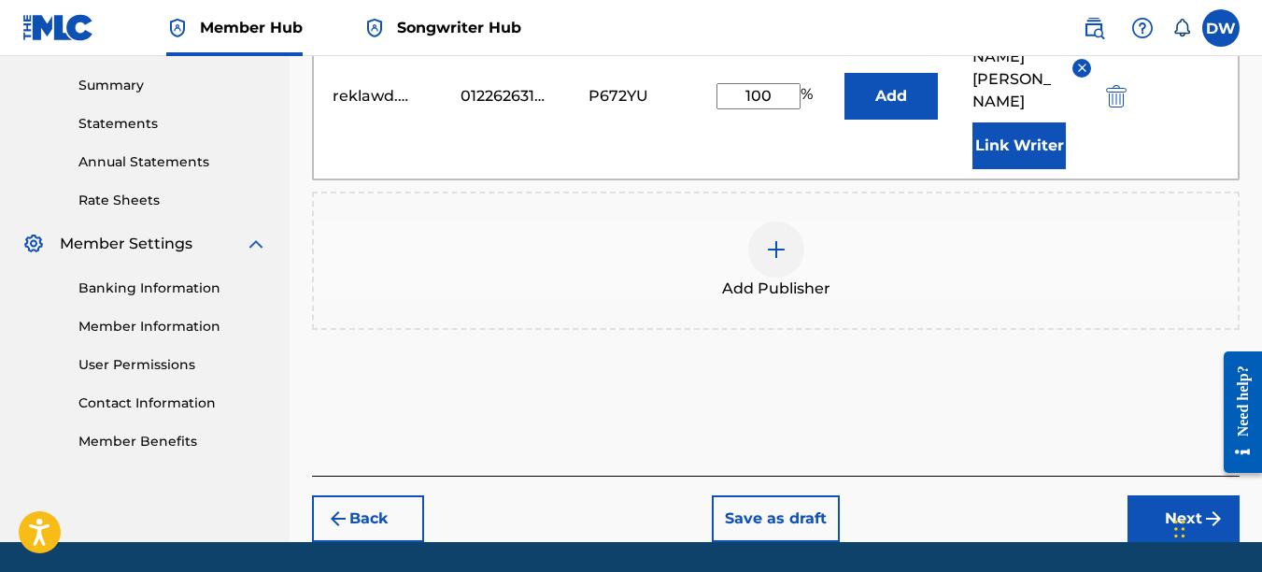
scroll to position [599, 0]
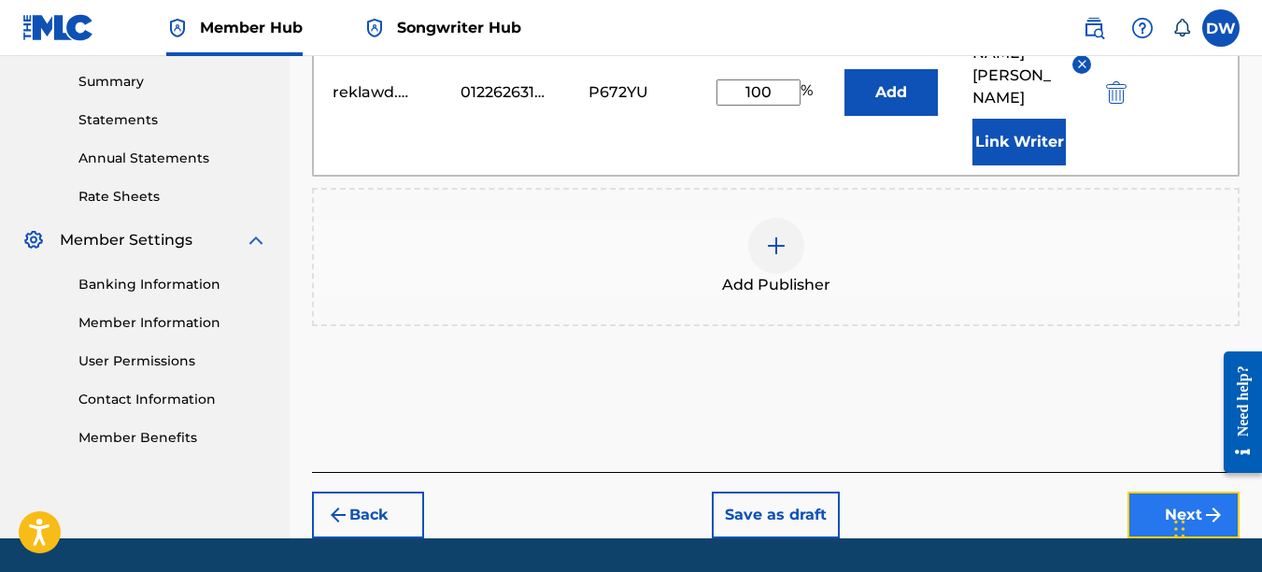
click at [1161, 499] on button "Next" at bounding box center [1184, 514] width 112 height 47
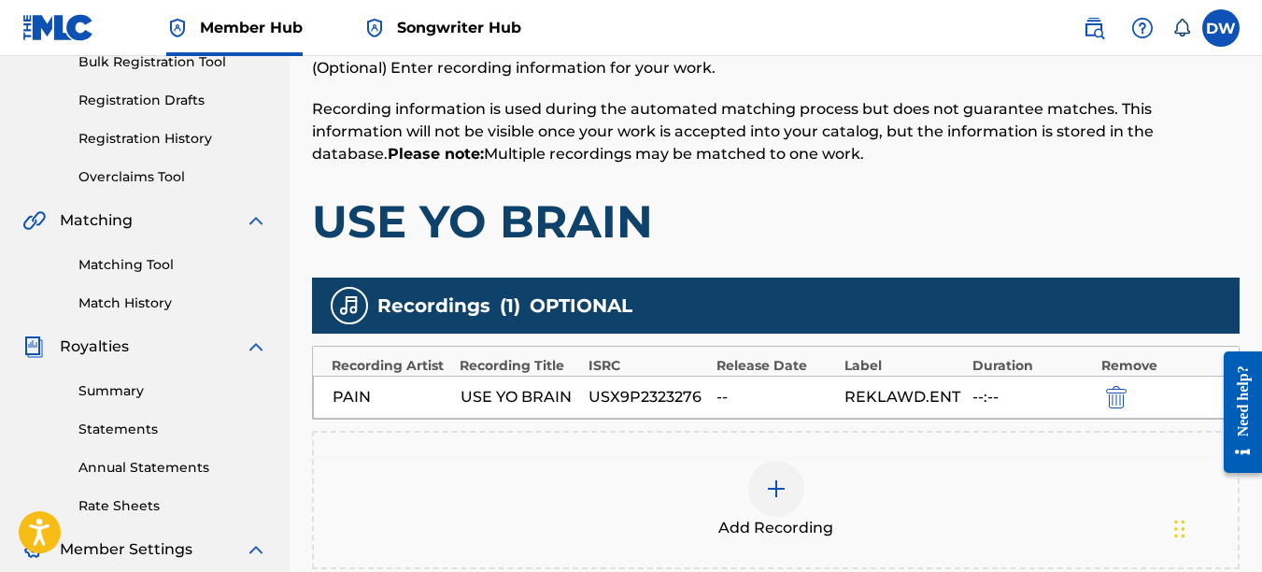
scroll to position [301, 0]
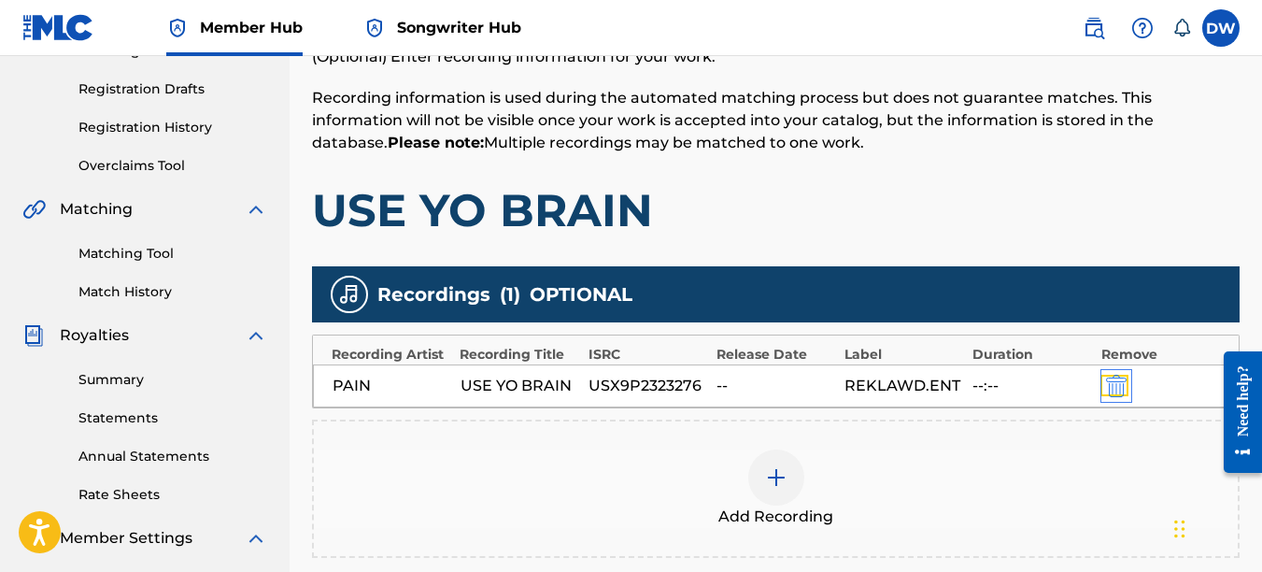
click at [1121, 385] on img "submit" at bounding box center [1116, 386] width 21 height 22
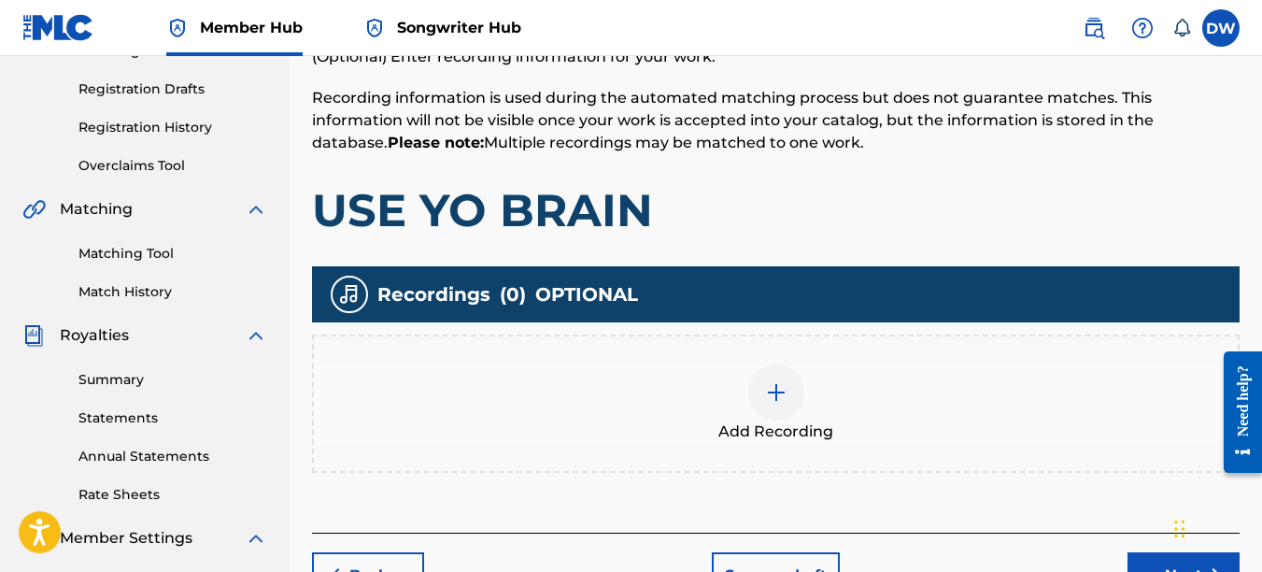
click at [791, 388] on div at bounding box center [776, 392] width 56 height 56
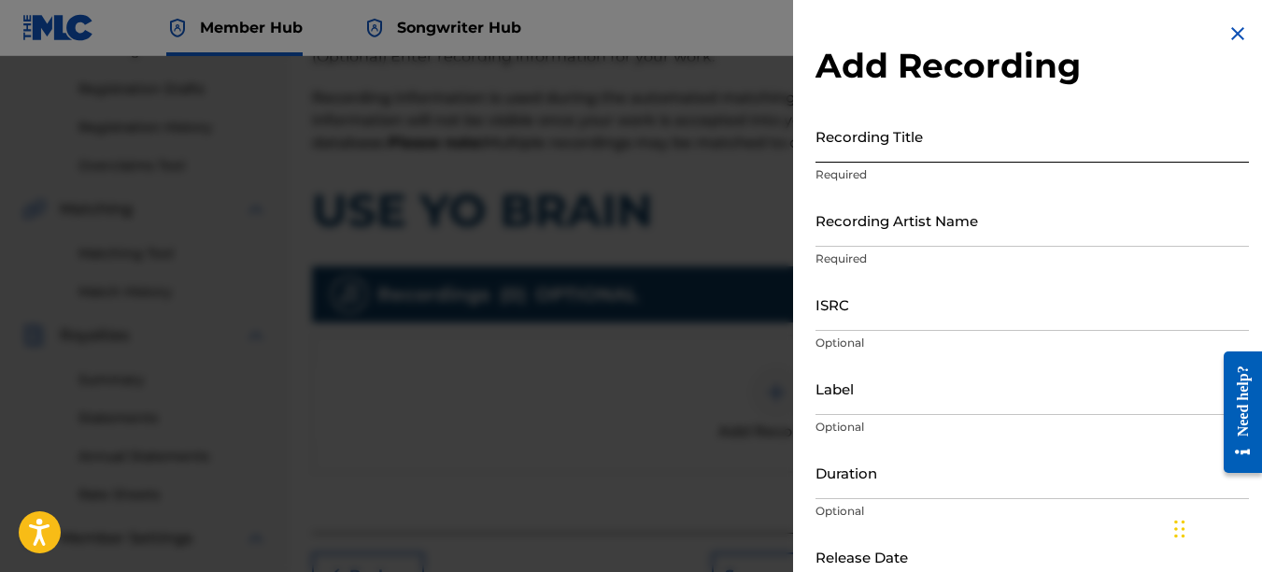
click at [870, 146] on input "Recording Title" at bounding box center [1033, 135] width 434 height 53
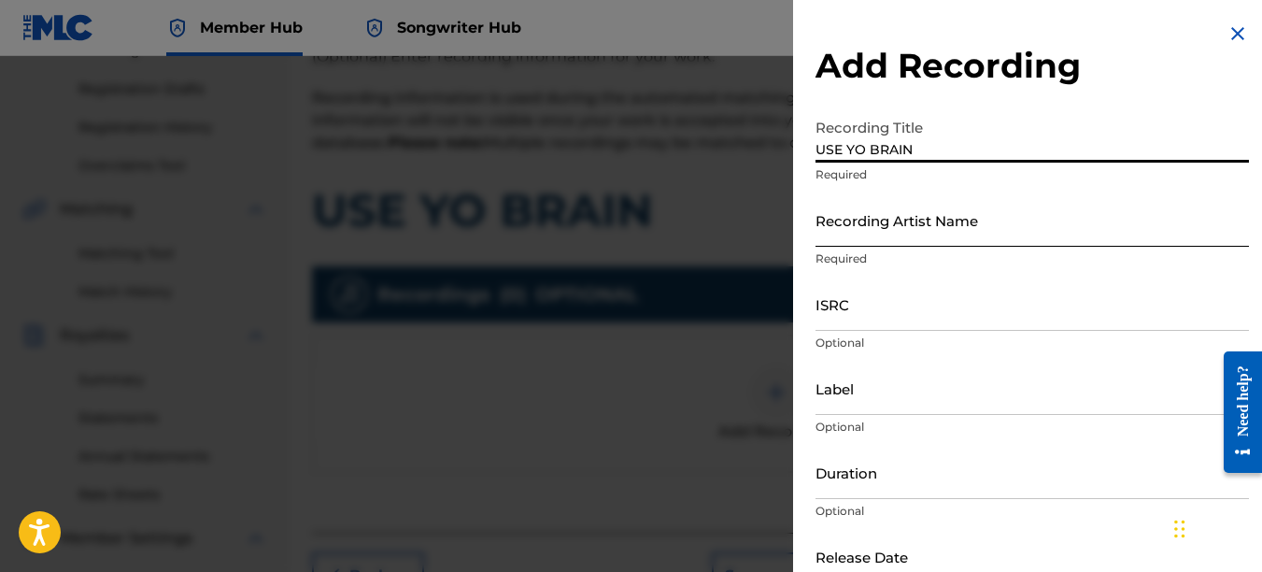
click at [851, 235] on input "Recording Artist Name" at bounding box center [1033, 219] width 434 height 53
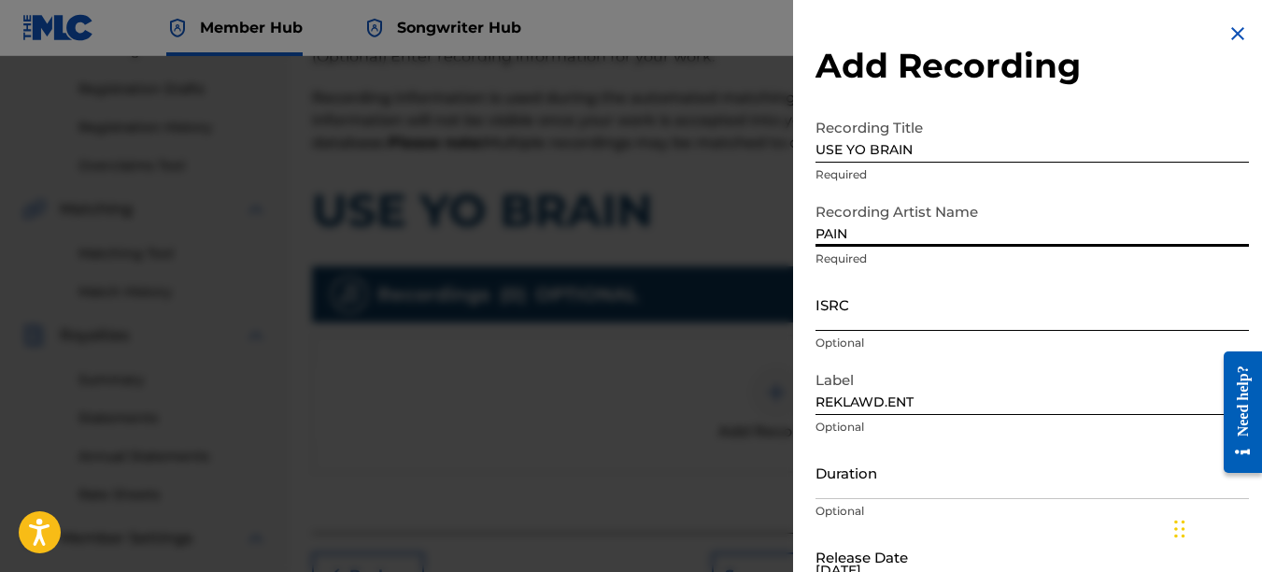
click at [857, 312] on input "ISRC" at bounding box center [1033, 303] width 434 height 53
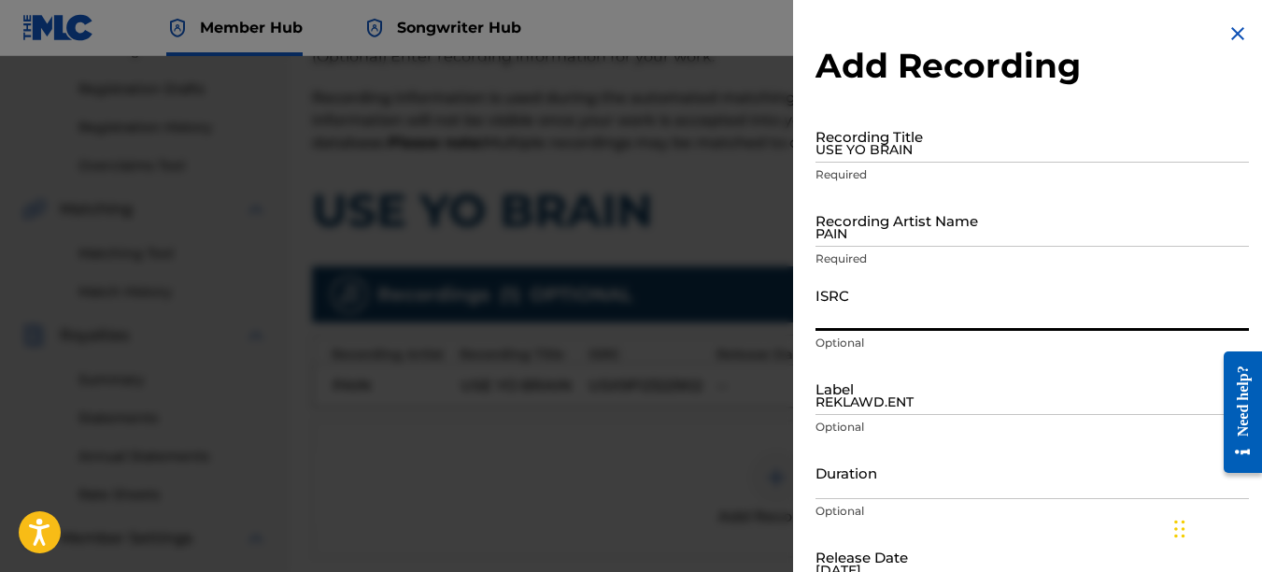
click at [1231, 28] on img at bounding box center [1238, 33] width 22 height 22
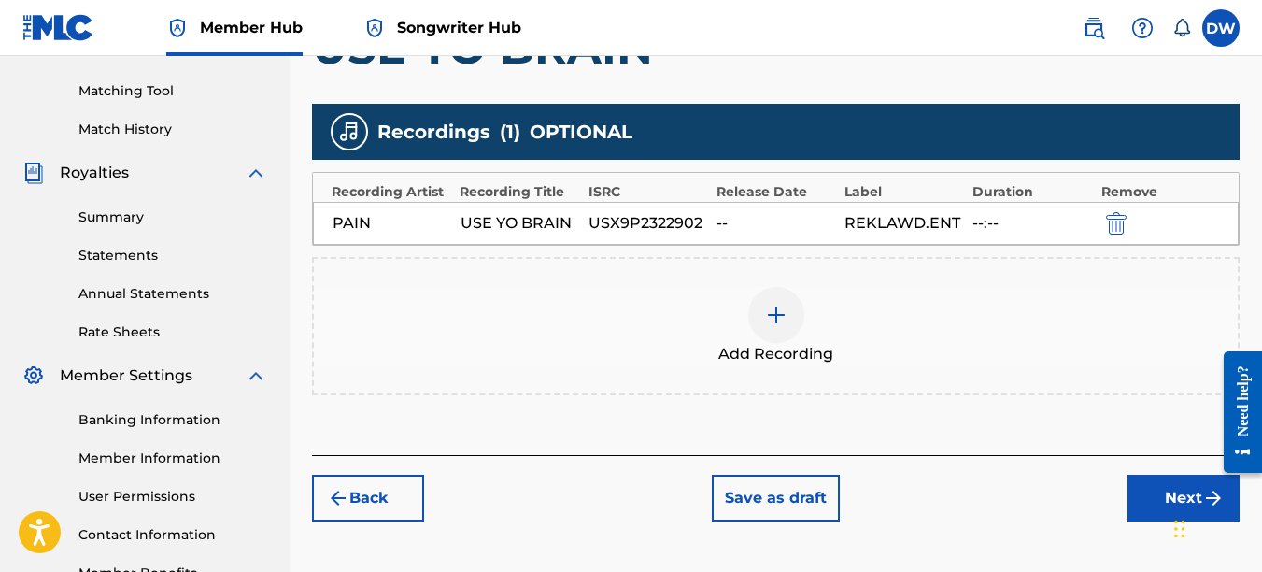
scroll to position [537, 0]
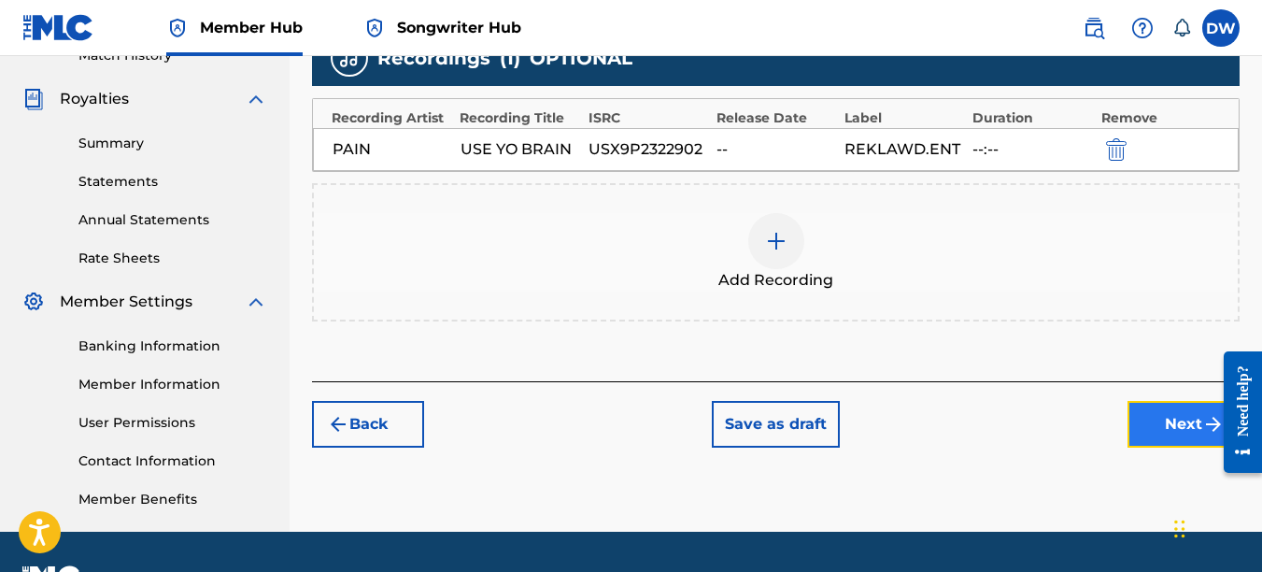
click at [1161, 414] on button "Next" at bounding box center [1184, 424] width 112 height 47
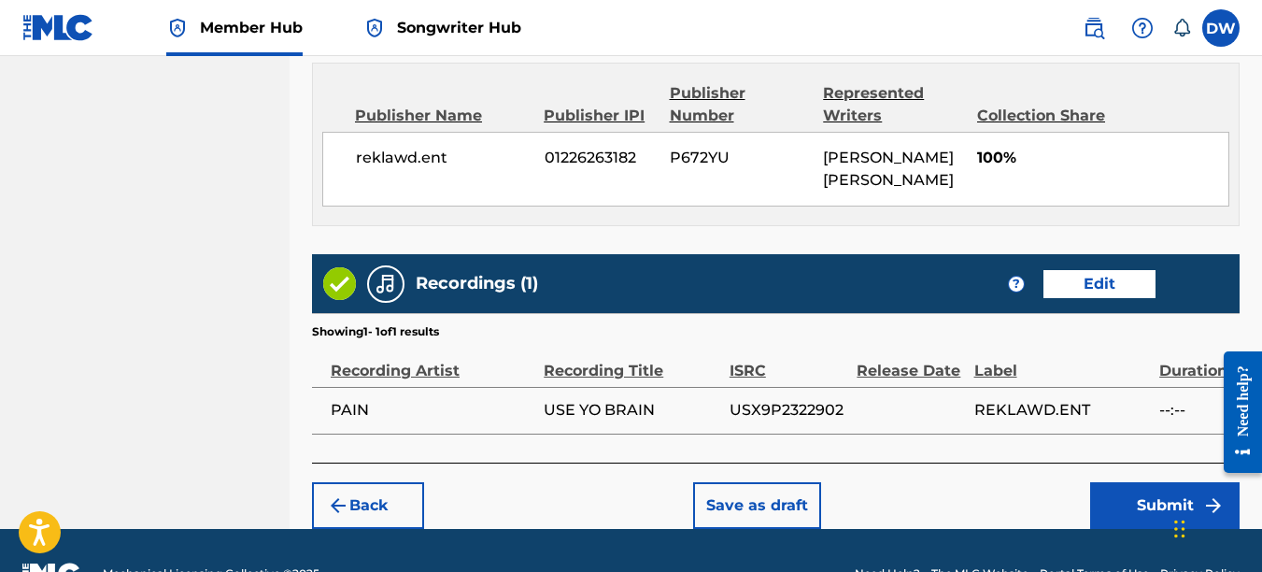
scroll to position [1031, 0]
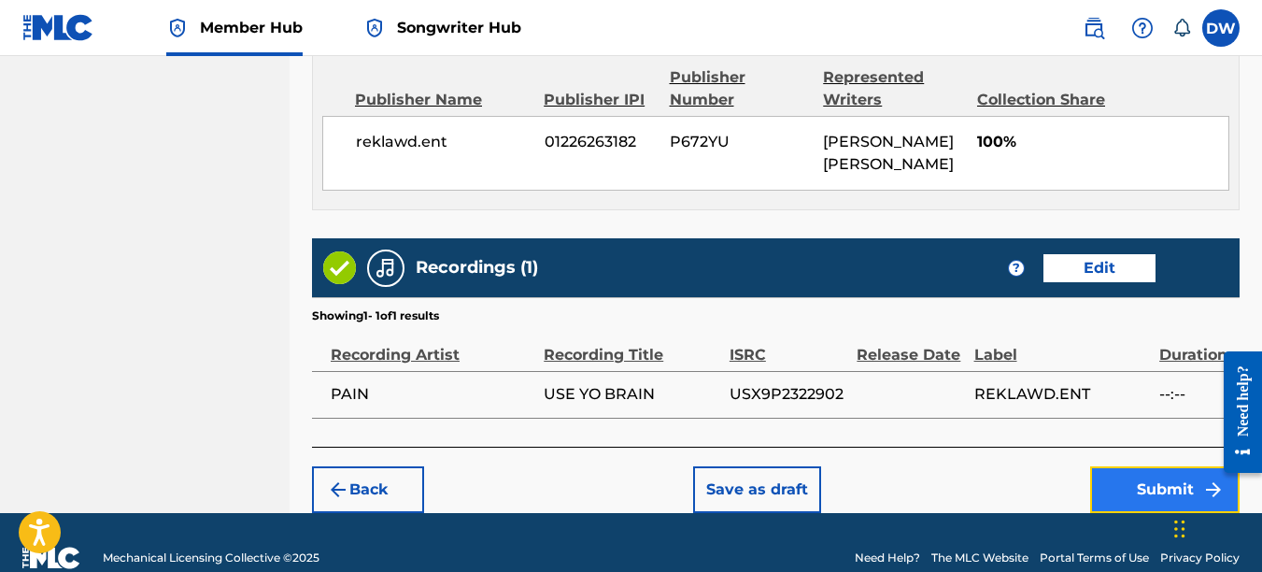
click at [1149, 490] on button "Submit" at bounding box center [1164, 489] width 149 height 47
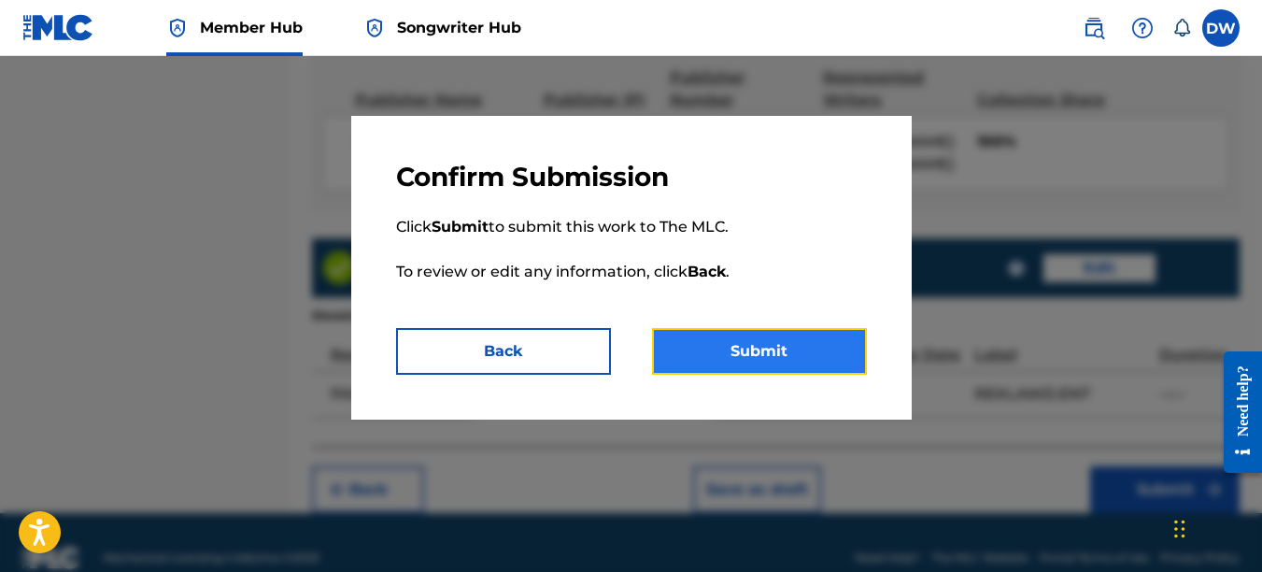
click at [803, 354] on button "Submit" at bounding box center [759, 351] width 215 height 47
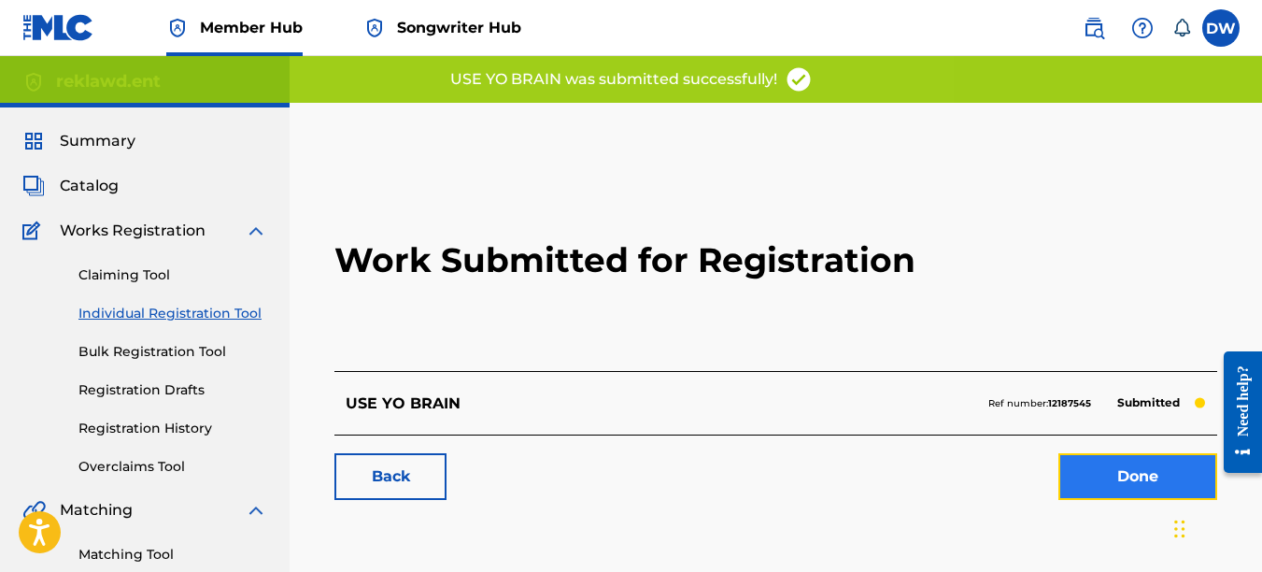
click at [1107, 471] on link "Done" at bounding box center [1138, 476] width 159 height 47
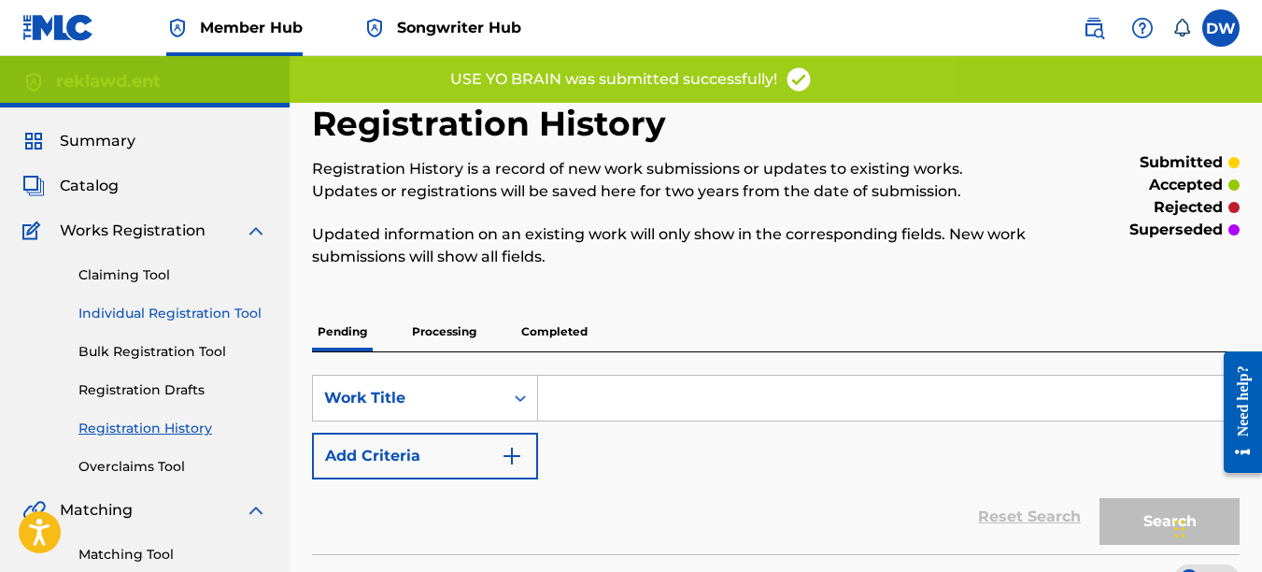
click at [244, 313] on link "Individual Registration Tool" at bounding box center [172, 314] width 189 height 20
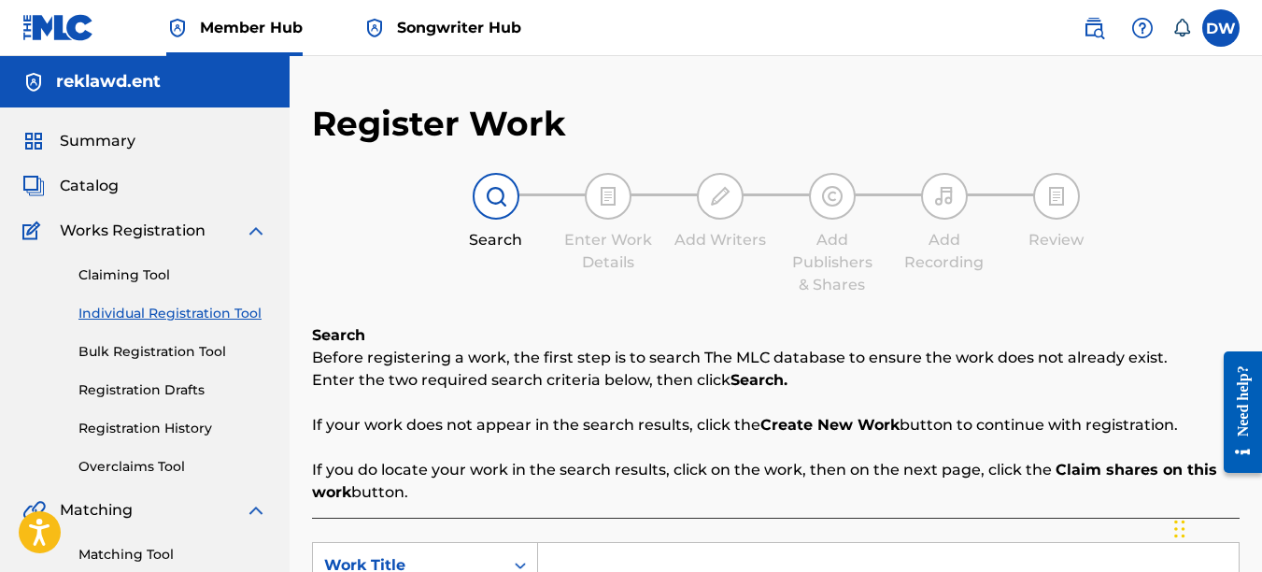
scroll to position [251, 0]
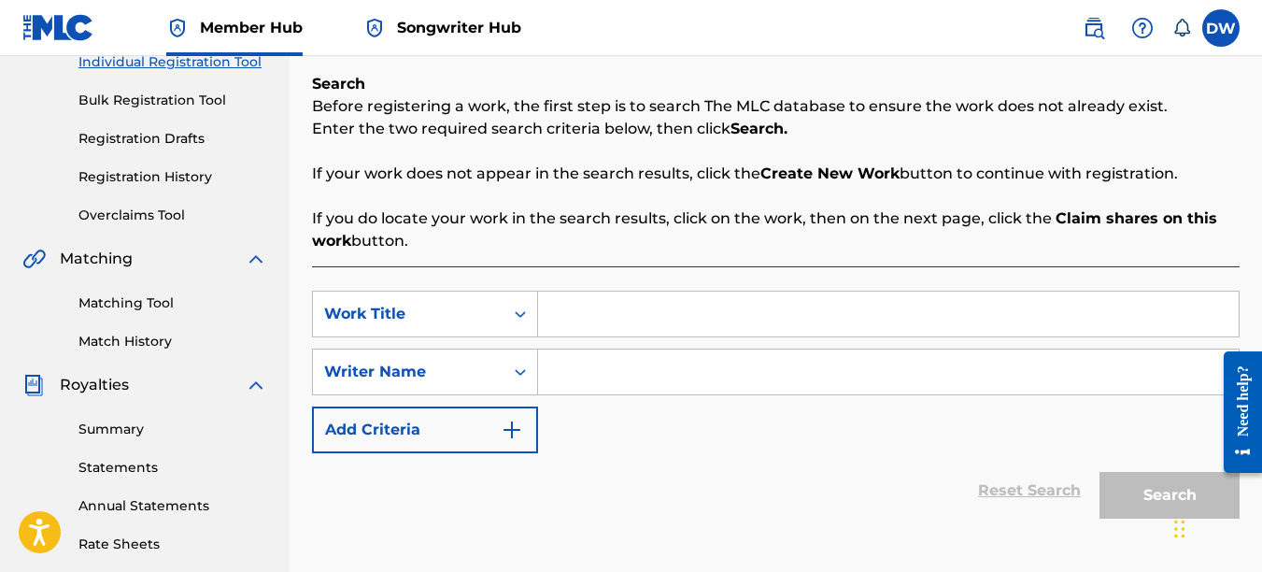
click at [616, 311] on input "Search Form" at bounding box center [888, 314] width 701 height 45
click at [635, 385] on input "Search Form" at bounding box center [888, 371] width 701 height 45
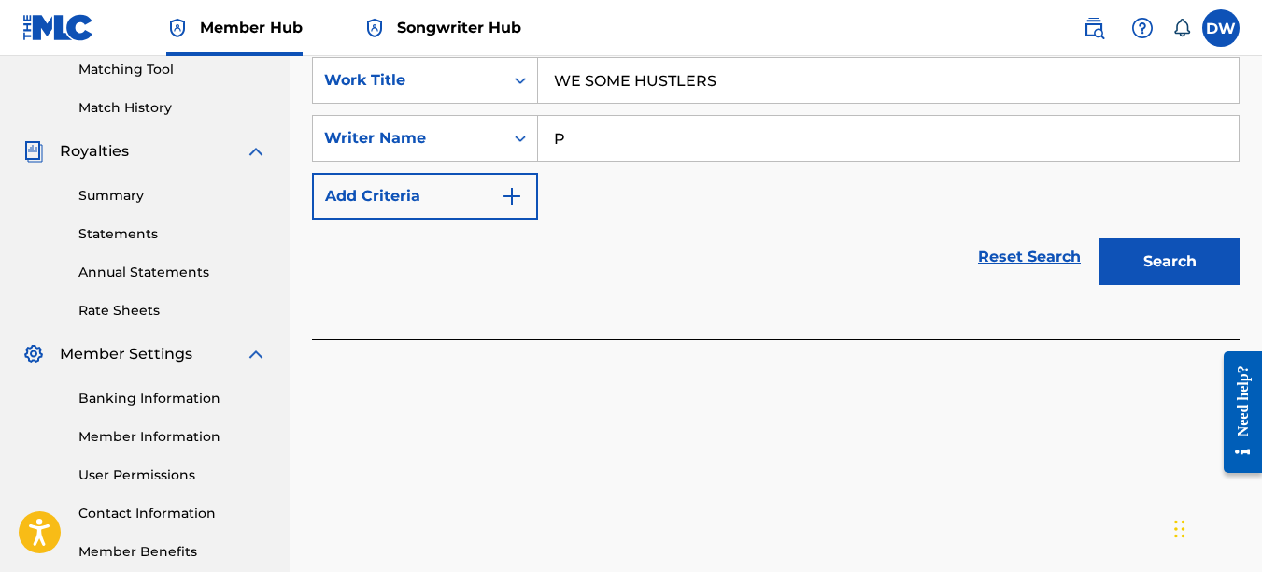
scroll to position [489, 0]
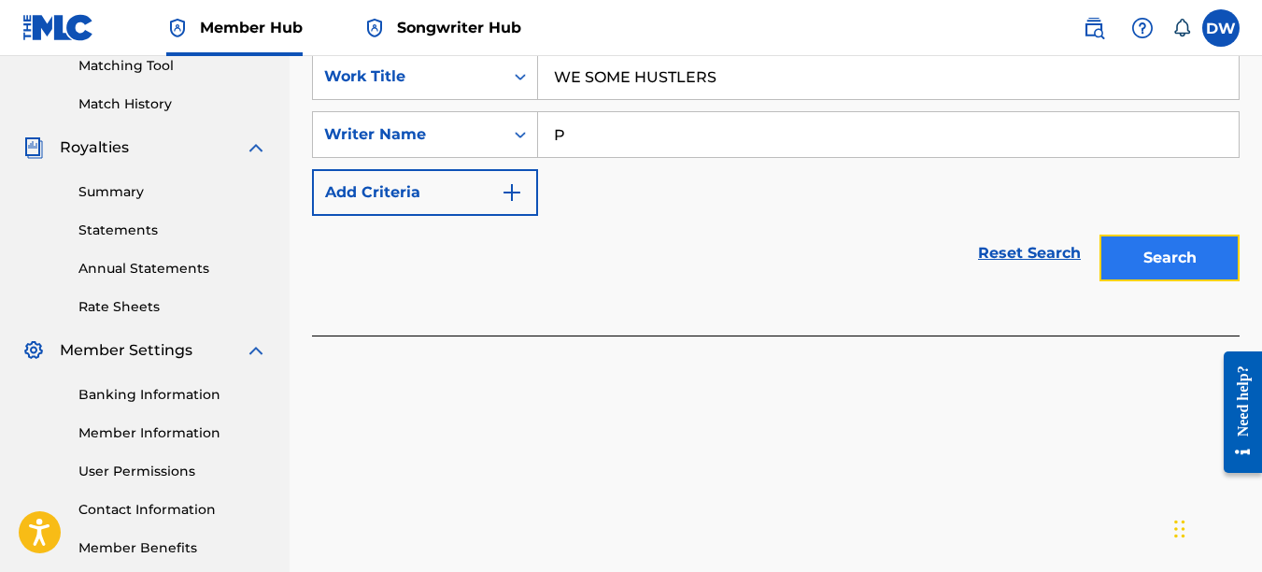
click at [1166, 252] on button "Search" at bounding box center [1170, 258] width 140 height 47
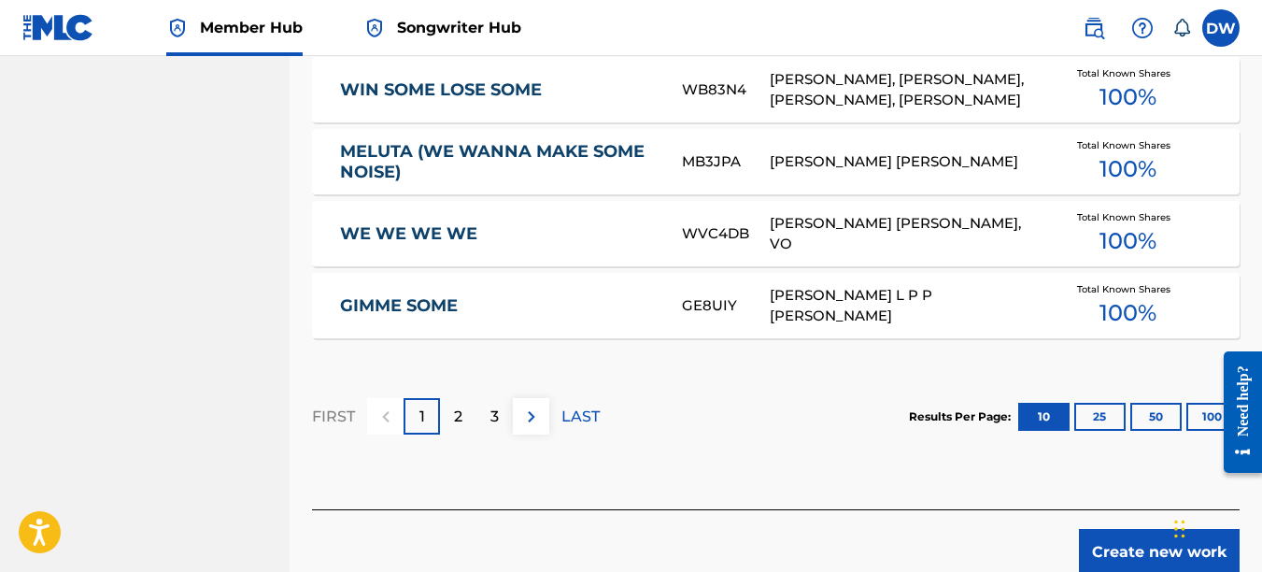
scroll to position [1363, 0]
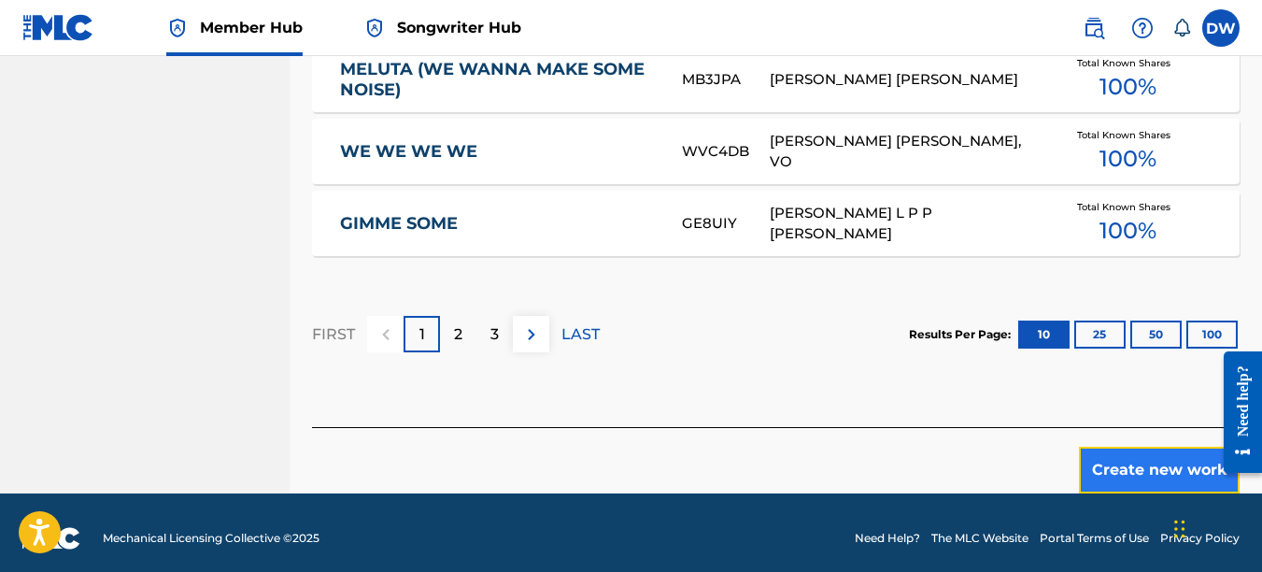
click at [1156, 465] on button "Create new work" at bounding box center [1159, 470] width 161 height 47
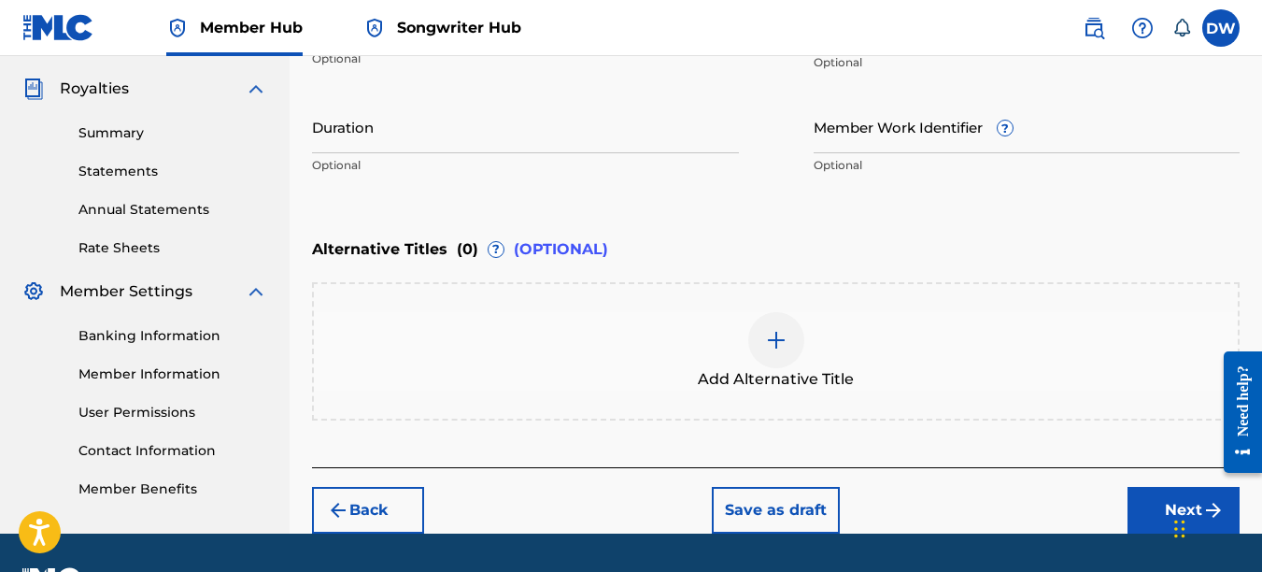
scroll to position [503, 0]
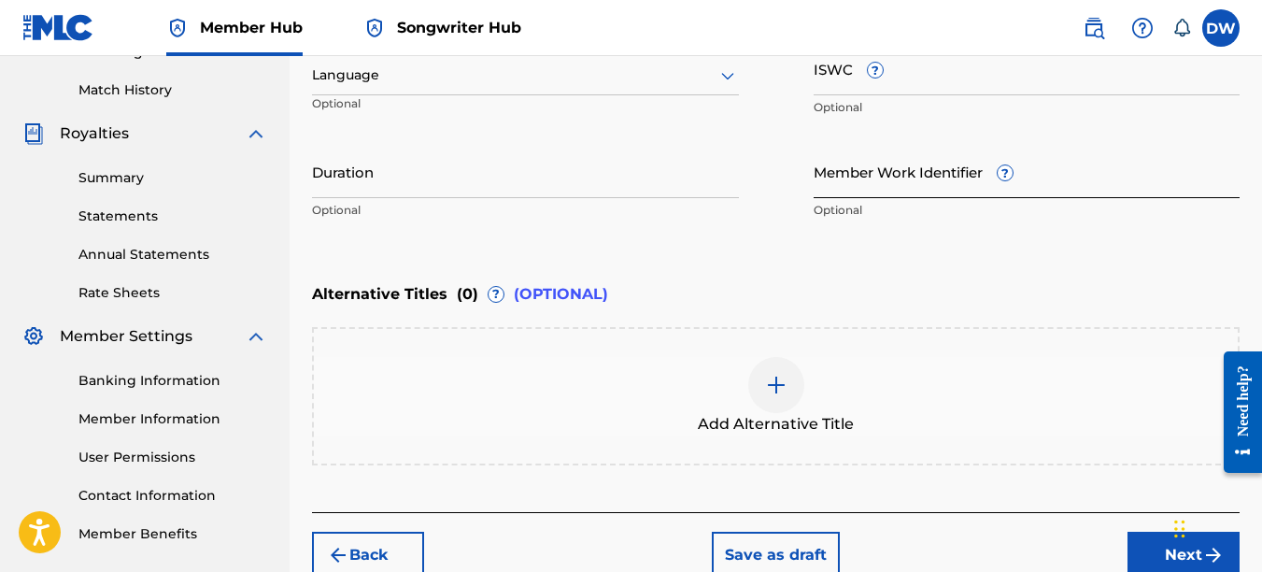
click at [862, 185] on input "Member Work Identifier ?" at bounding box center [1027, 171] width 427 height 53
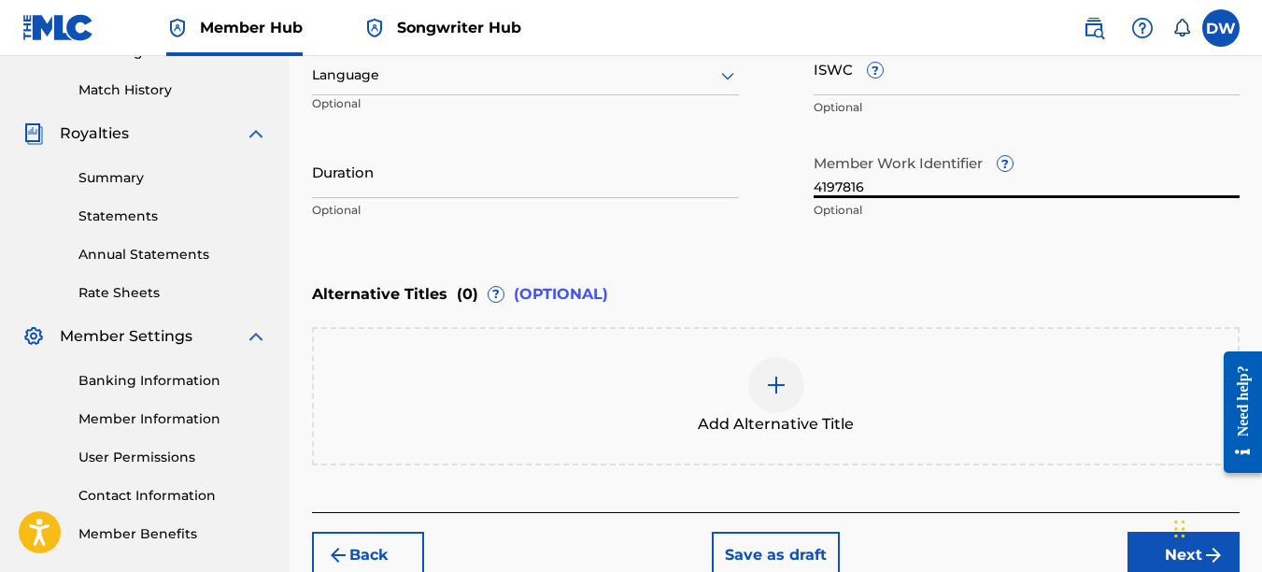
click at [733, 82] on icon at bounding box center [728, 75] width 22 height 22
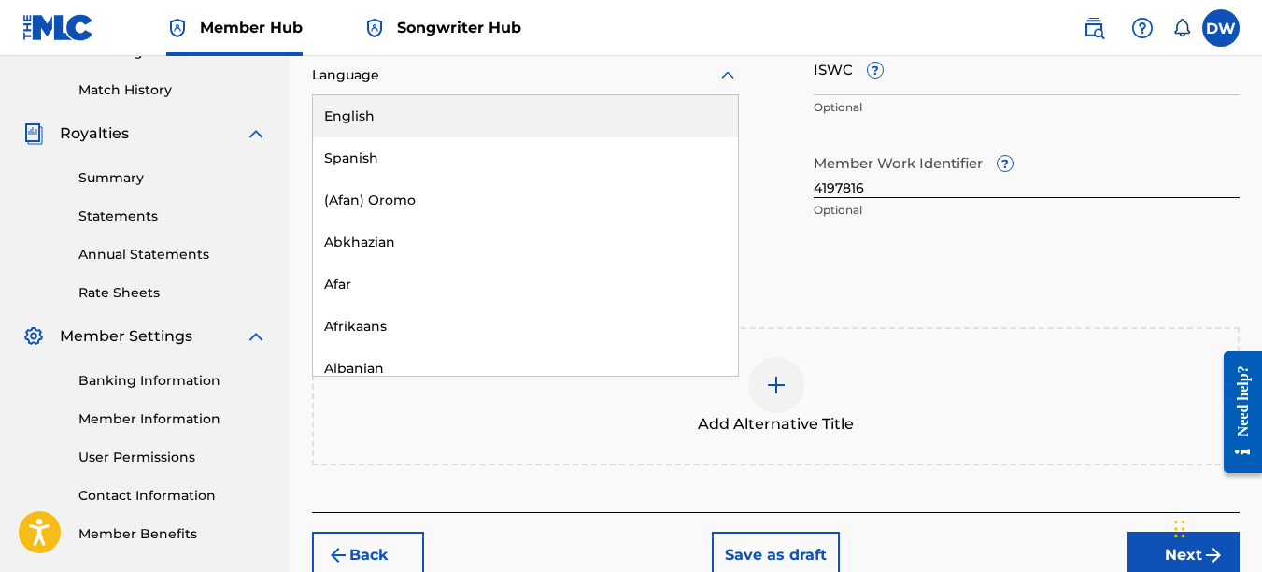
click at [695, 127] on div "English" at bounding box center [525, 116] width 425 height 42
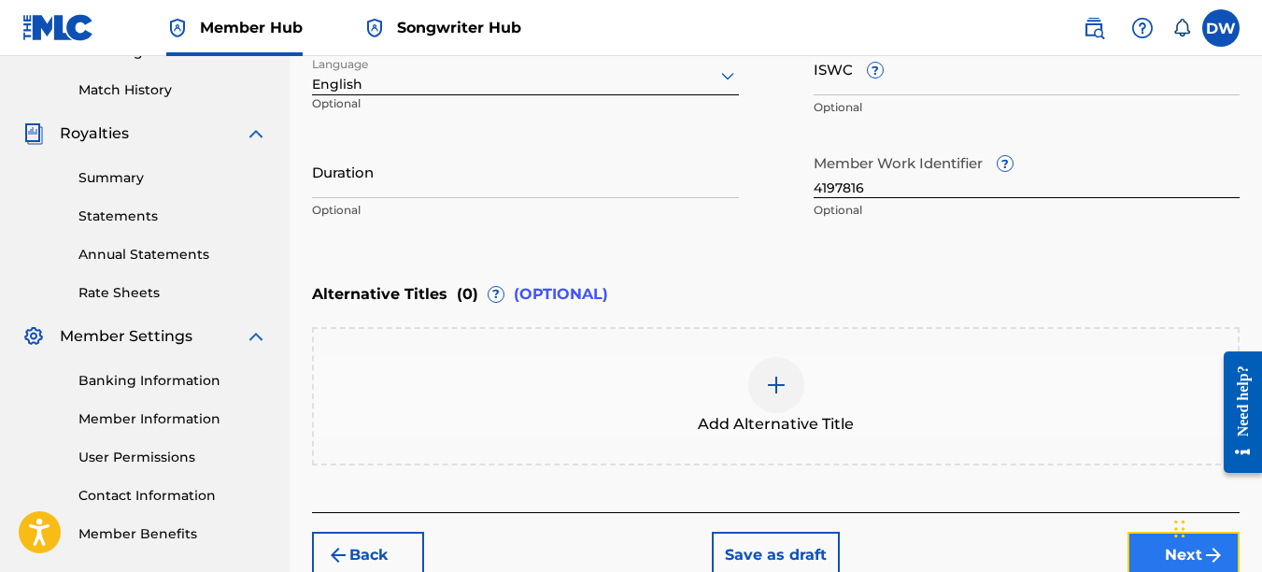
click at [1151, 546] on button "Next" at bounding box center [1184, 555] width 112 height 47
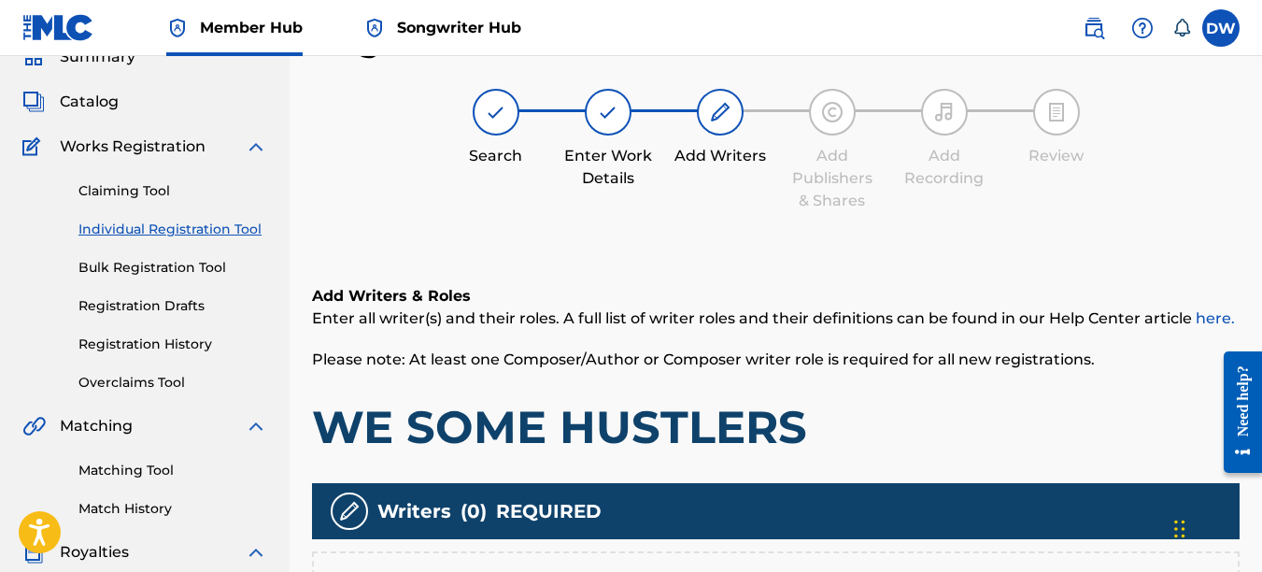
scroll to position [214, 0]
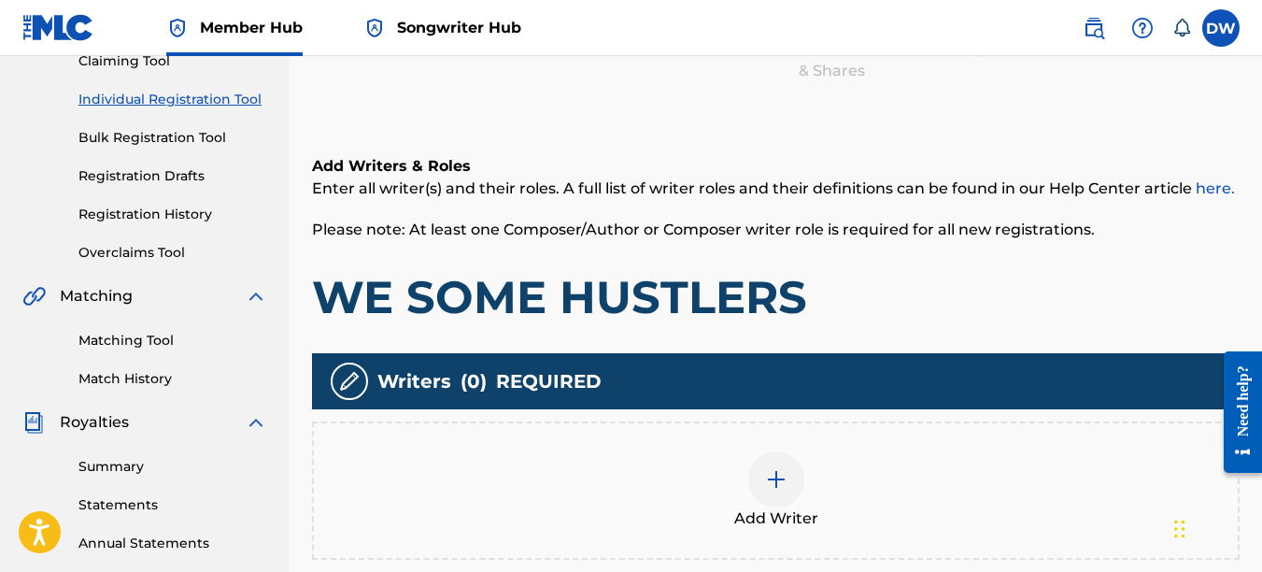
click at [768, 483] on img at bounding box center [776, 479] width 22 height 22
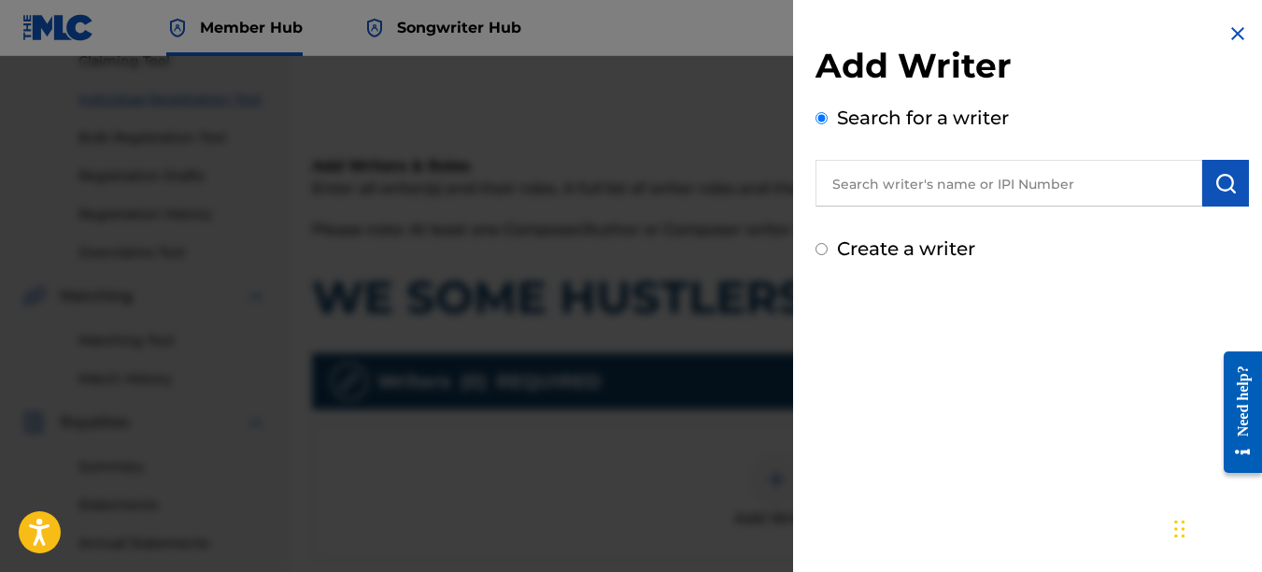
click at [1017, 180] on input "text" at bounding box center [1009, 183] width 387 height 47
click at [1208, 195] on button "submit" at bounding box center [1225, 183] width 47 height 47
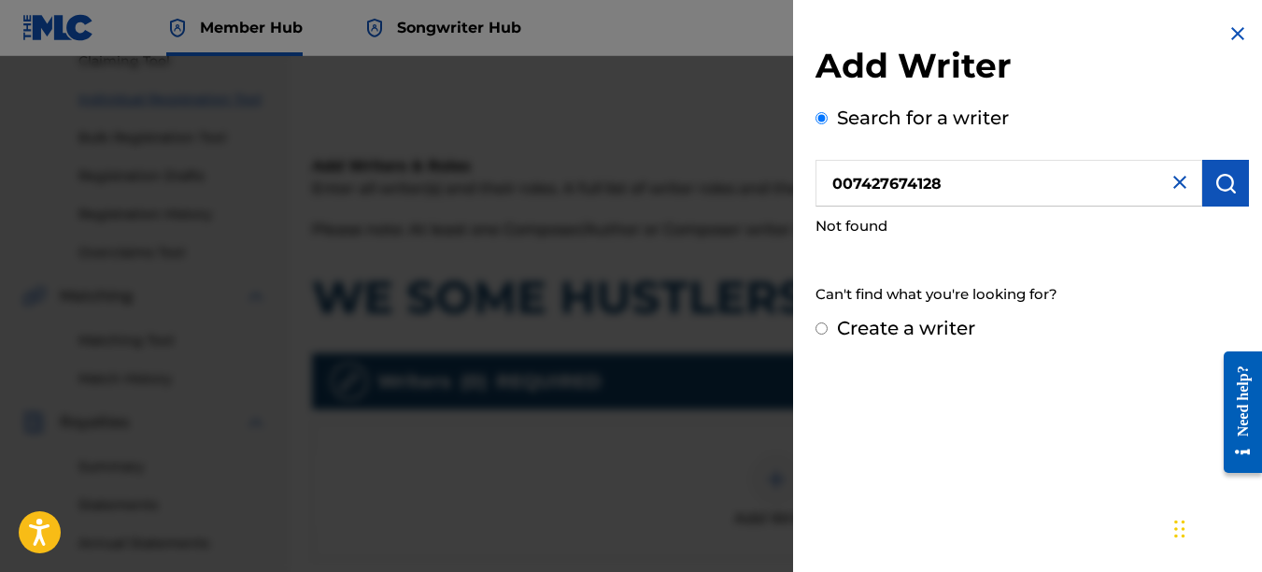
click at [945, 183] on input "007427674128" at bounding box center [1009, 183] width 387 height 47
click at [1239, 188] on button "submit" at bounding box center [1225, 183] width 47 height 47
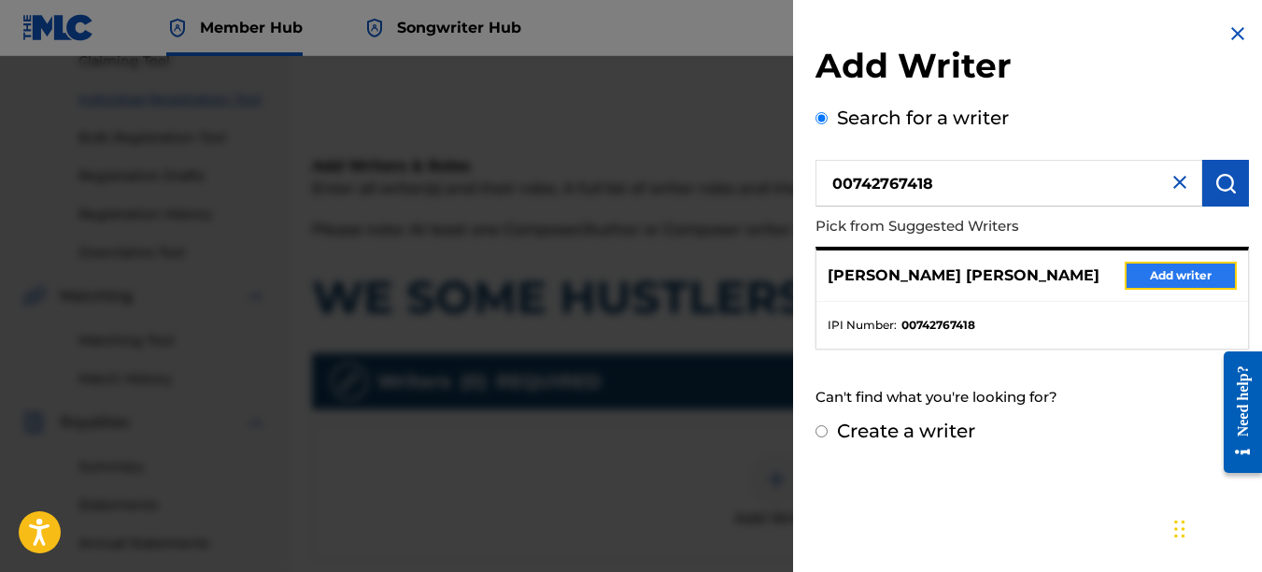
click at [1194, 274] on button "Add writer" at bounding box center [1181, 276] width 112 height 28
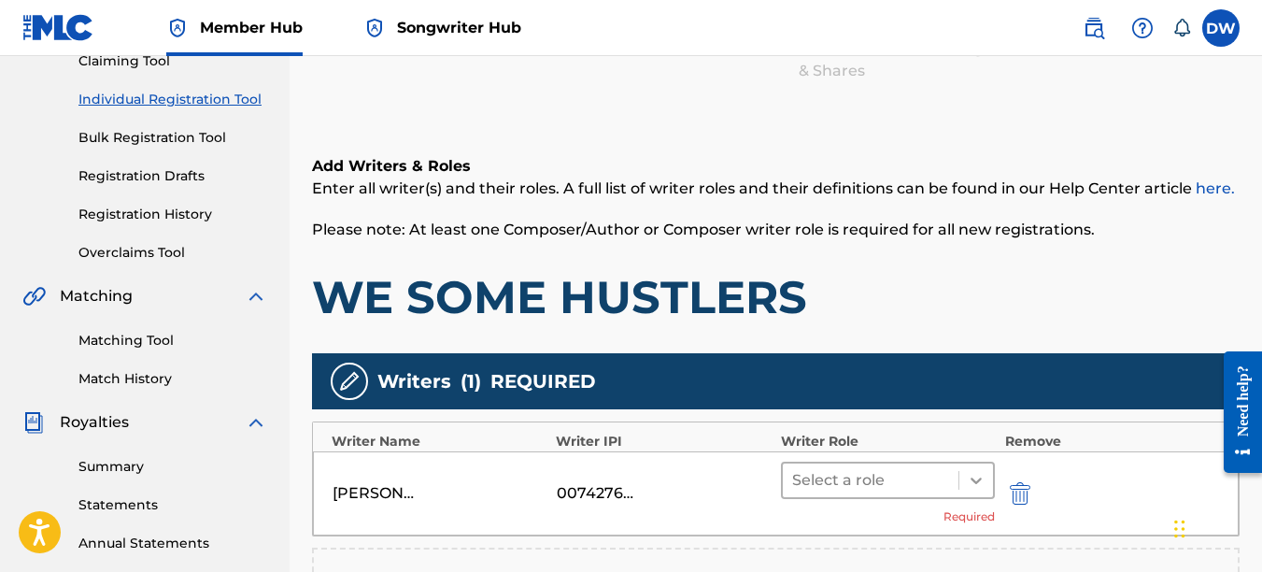
click at [974, 477] on icon at bounding box center [976, 480] width 19 height 19
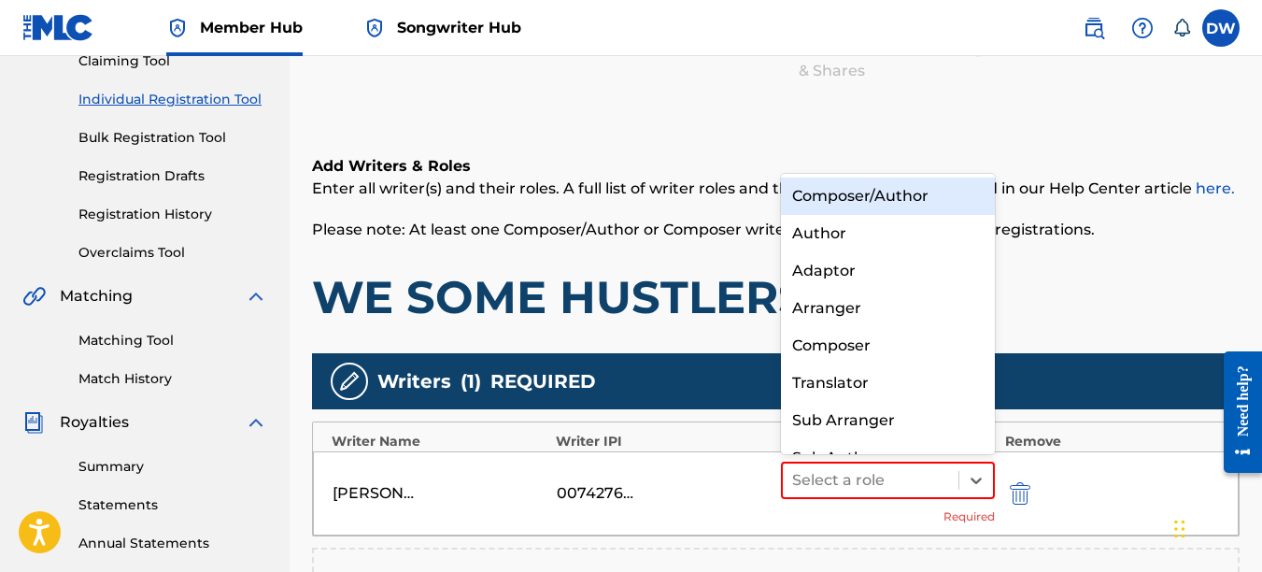
click at [889, 197] on div "Composer/Author" at bounding box center [888, 196] width 215 height 37
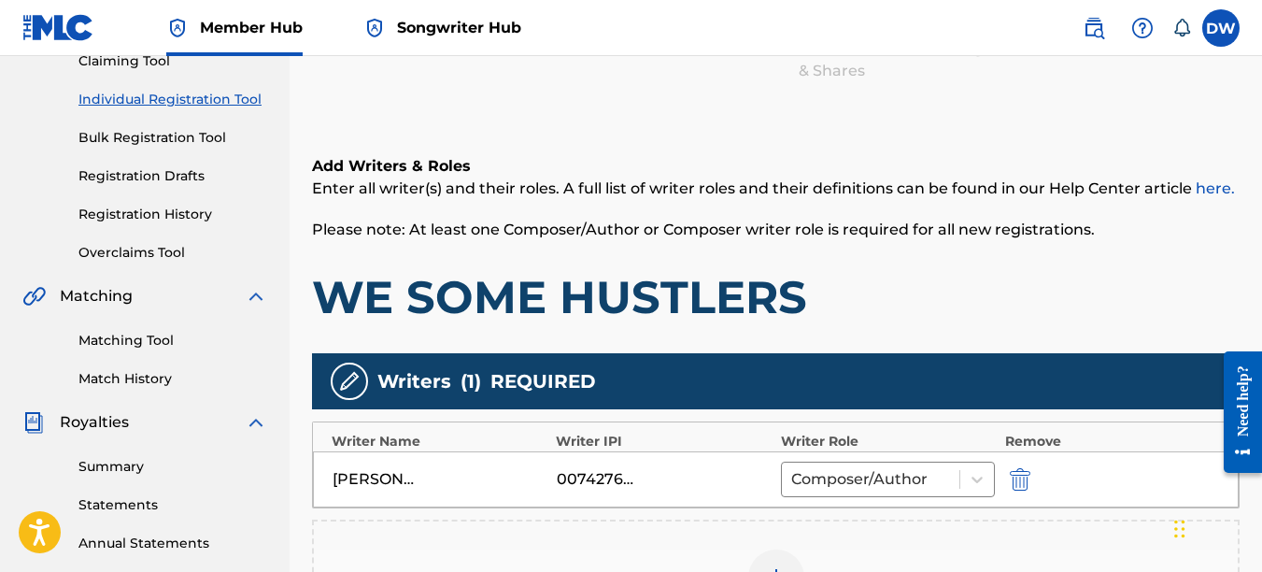
scroll to position [470, 0]
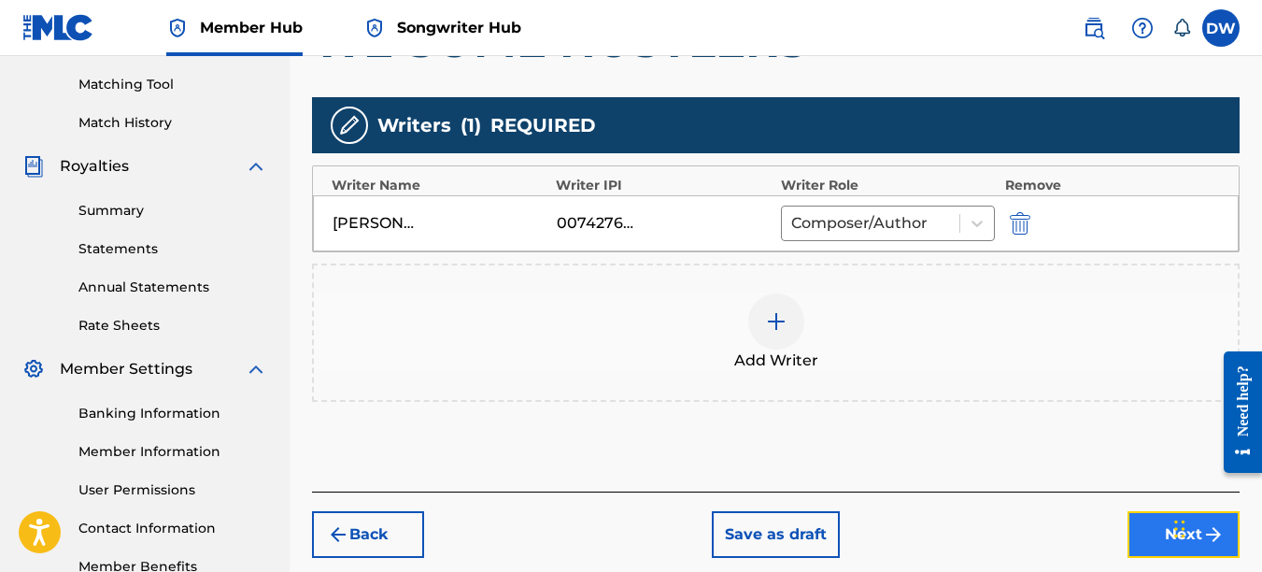
click at [1151, 541] on button "Next" at bounding box center [1184, 534] width 112 height 47
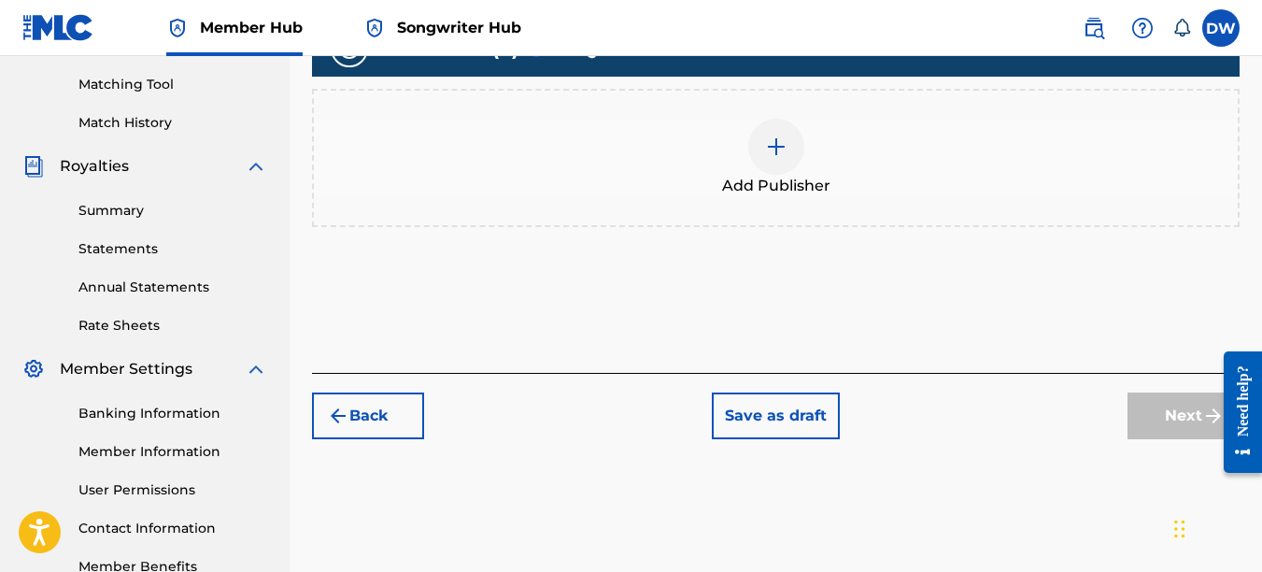
scroll to position [84, 0]
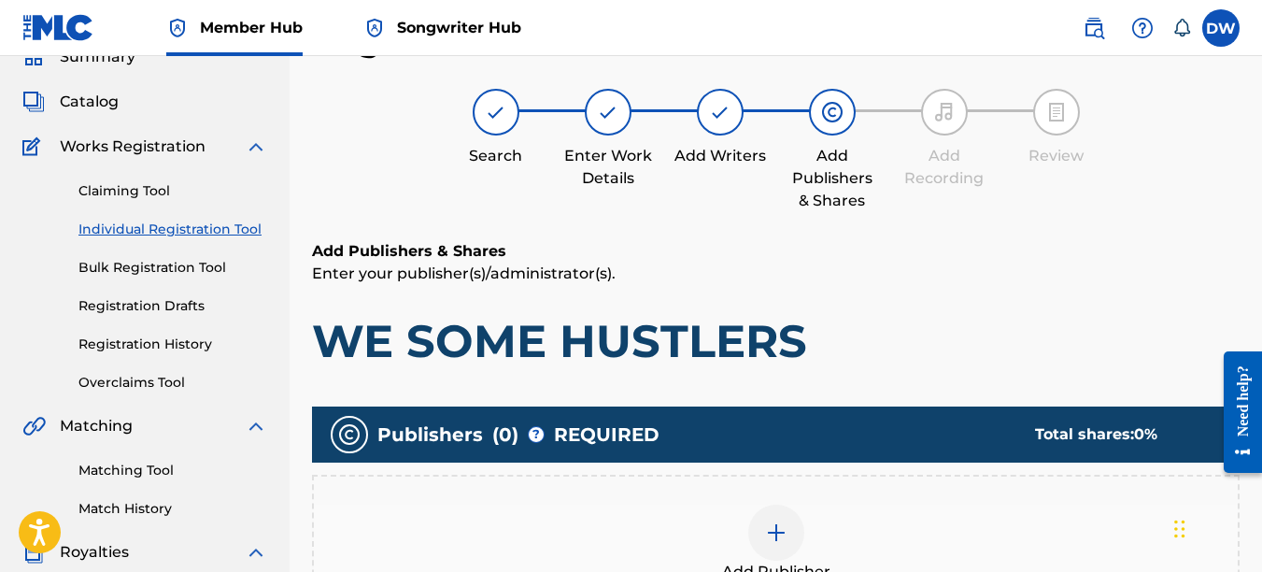
click at [770, 527] on img at bounding box center [776, 532] width 22 height 22
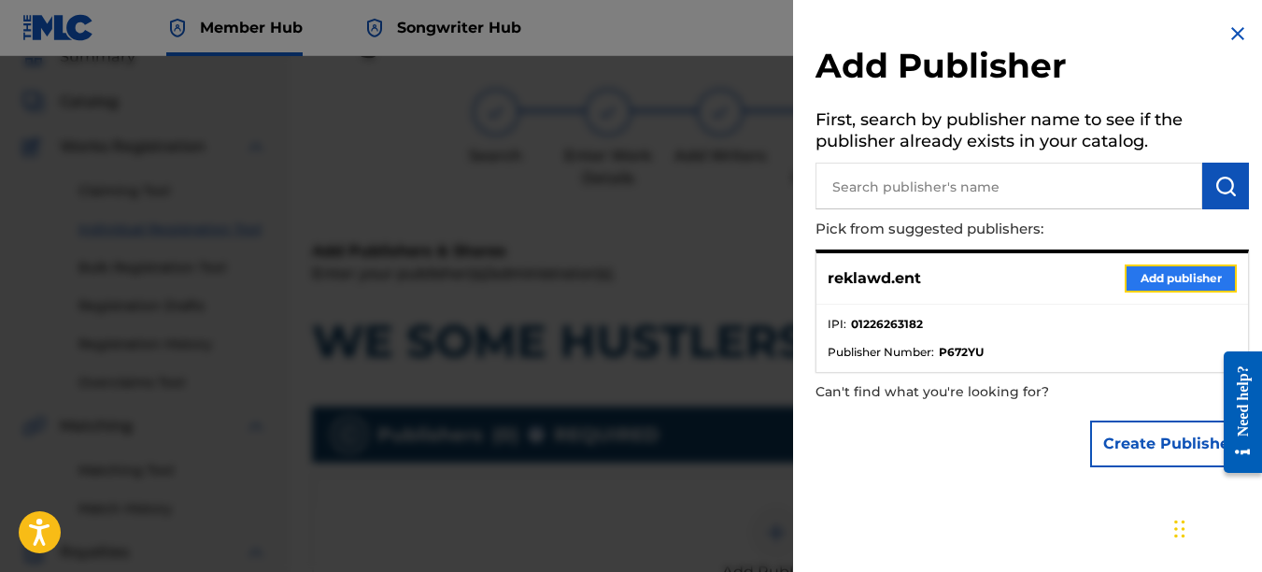
click at [1150, 279] on button "Add publisher" at bounding box center [1181, 278] width 112 height 28
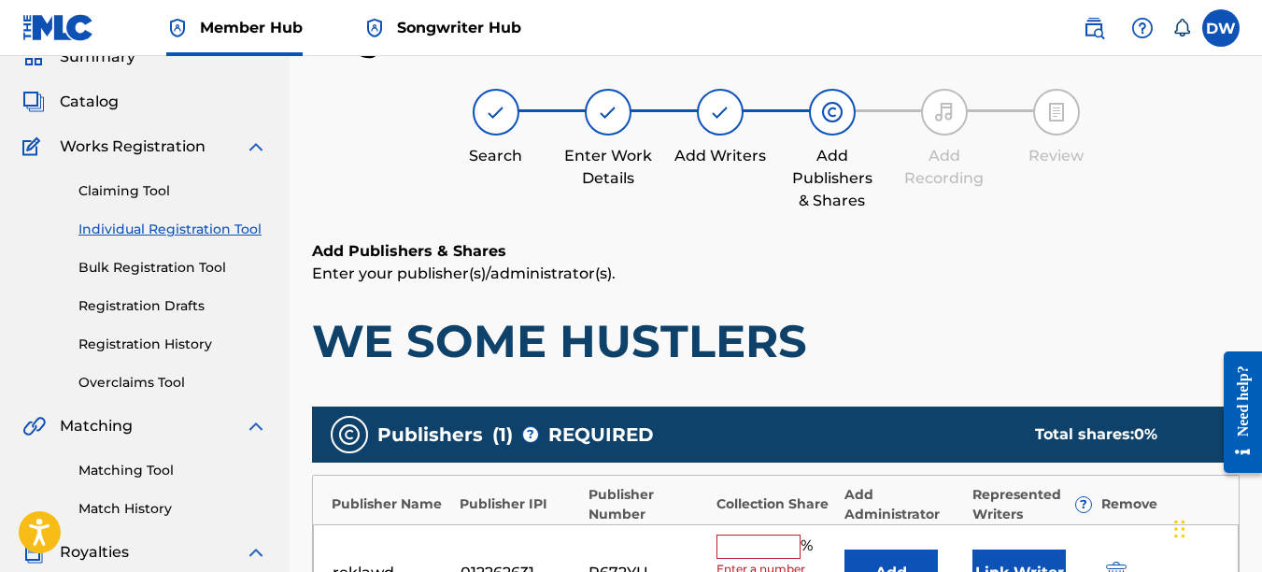
click at [751, 538] on input "text" at bounding box center [759, 546] width 84 height 24
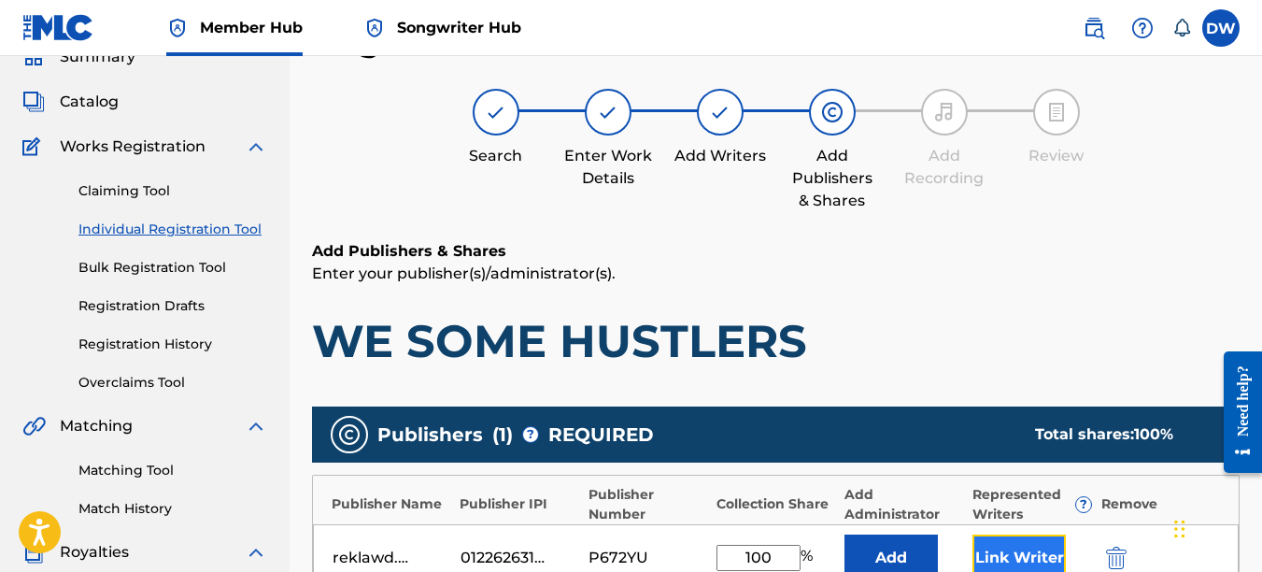
click at [1023, 539] on button "Link Writer" at bounding box center [1019, 557] width 93 height 47
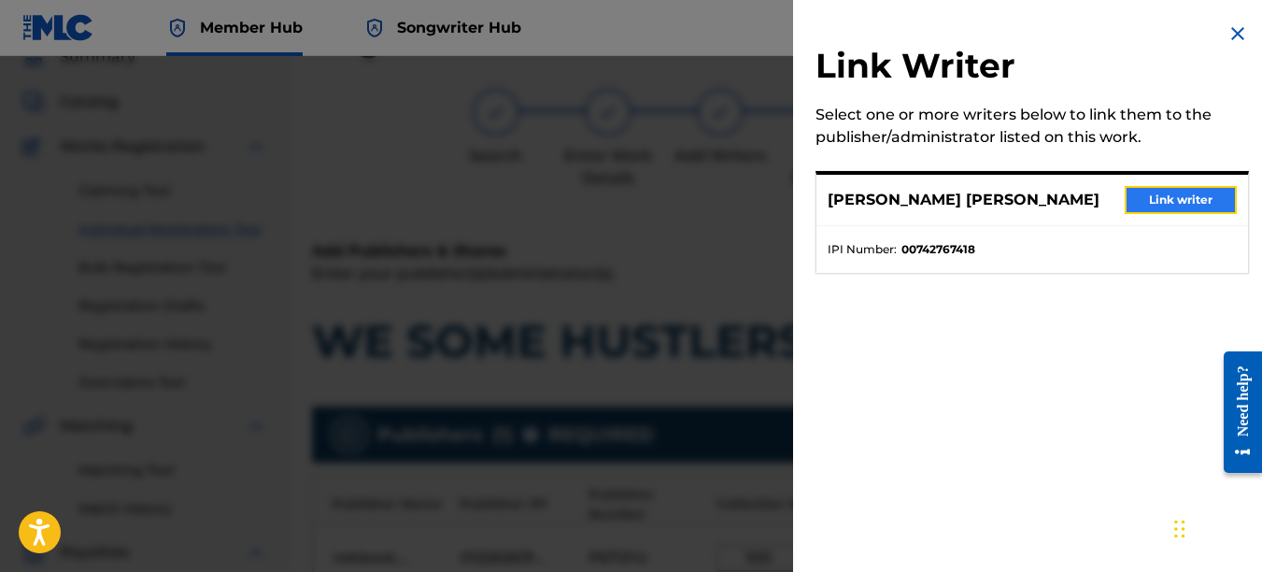
click at [1149, 196] on button "Link writer" at bounding box center [1181, 200] width 112 height 28
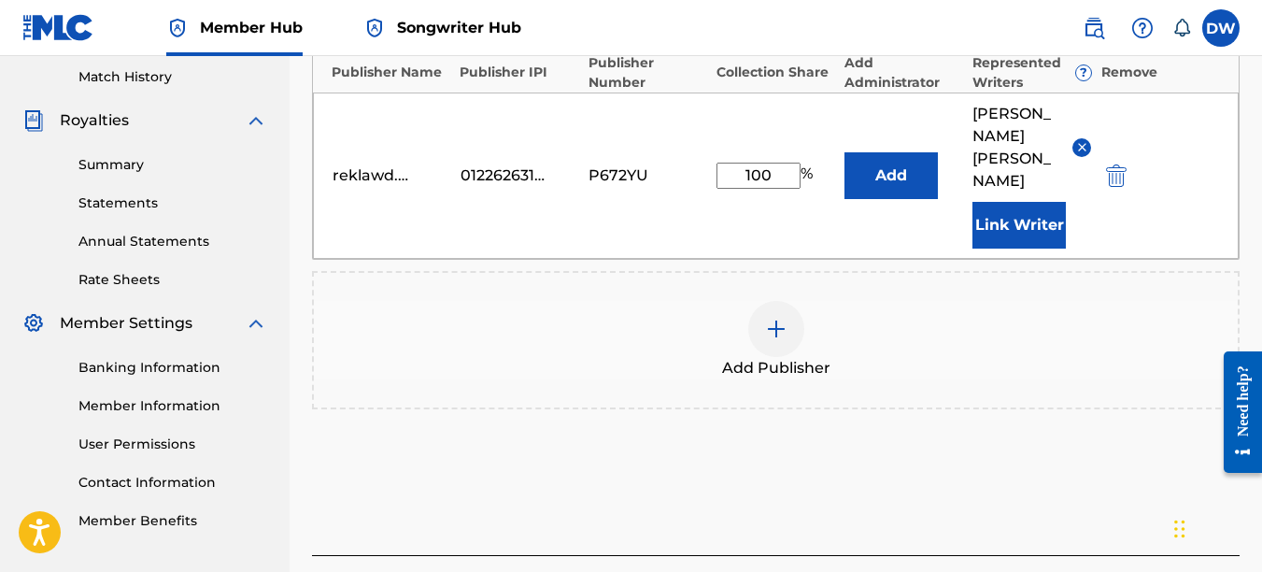
scroll to position [524, 0]
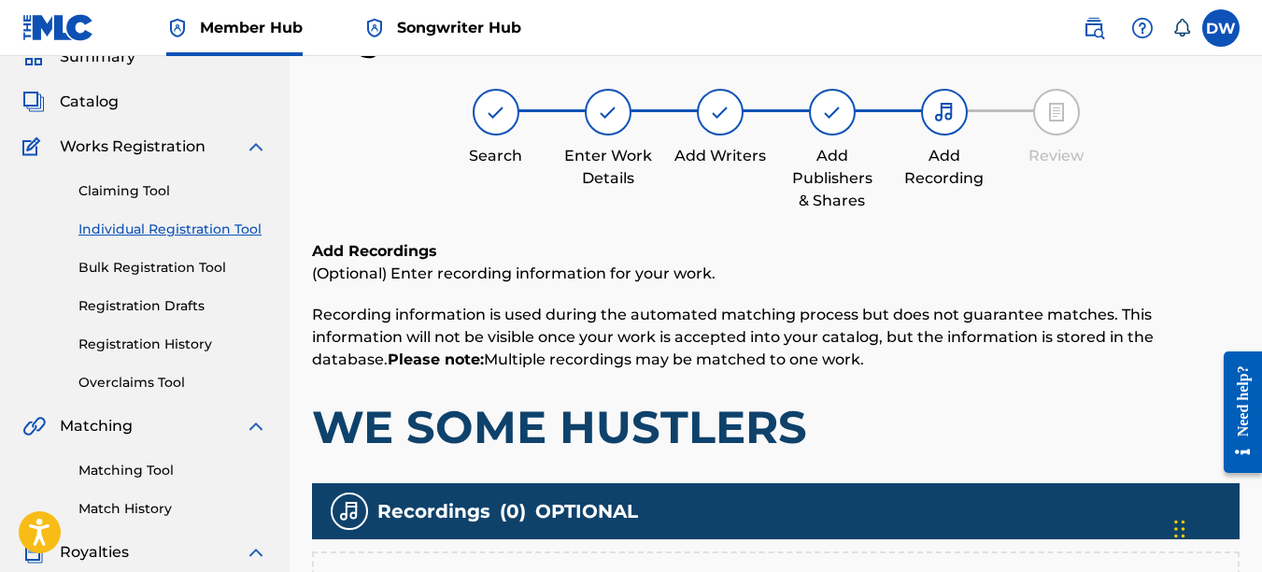
scroll to position [235, 0]
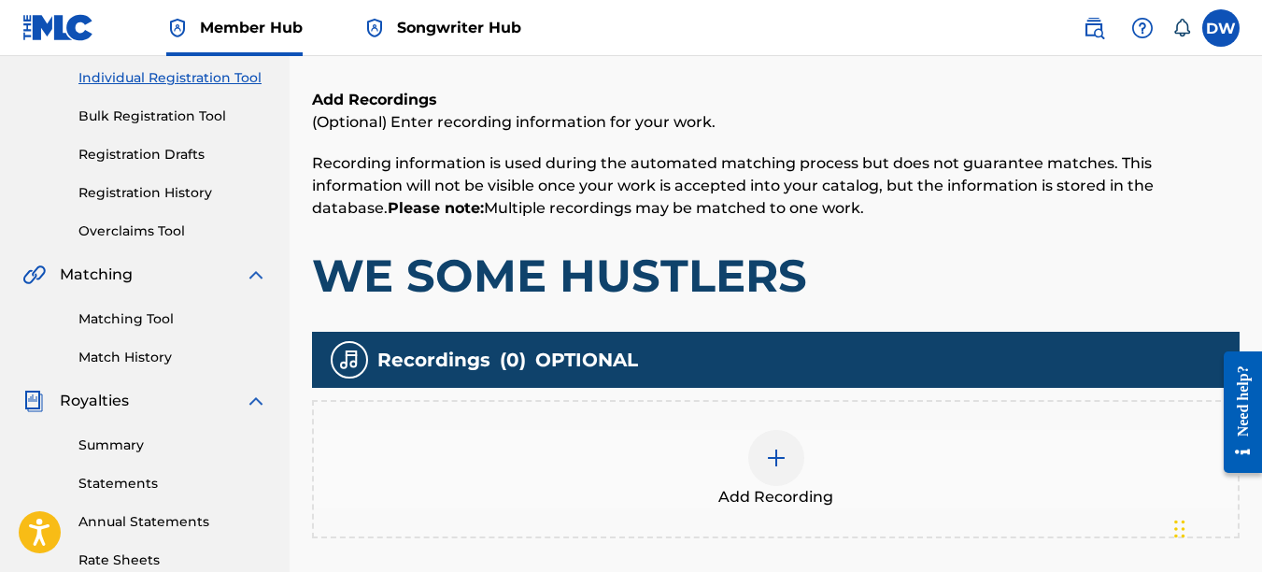
click at [777, 467] on img at bounding box center [776, 458] width 22 height 22
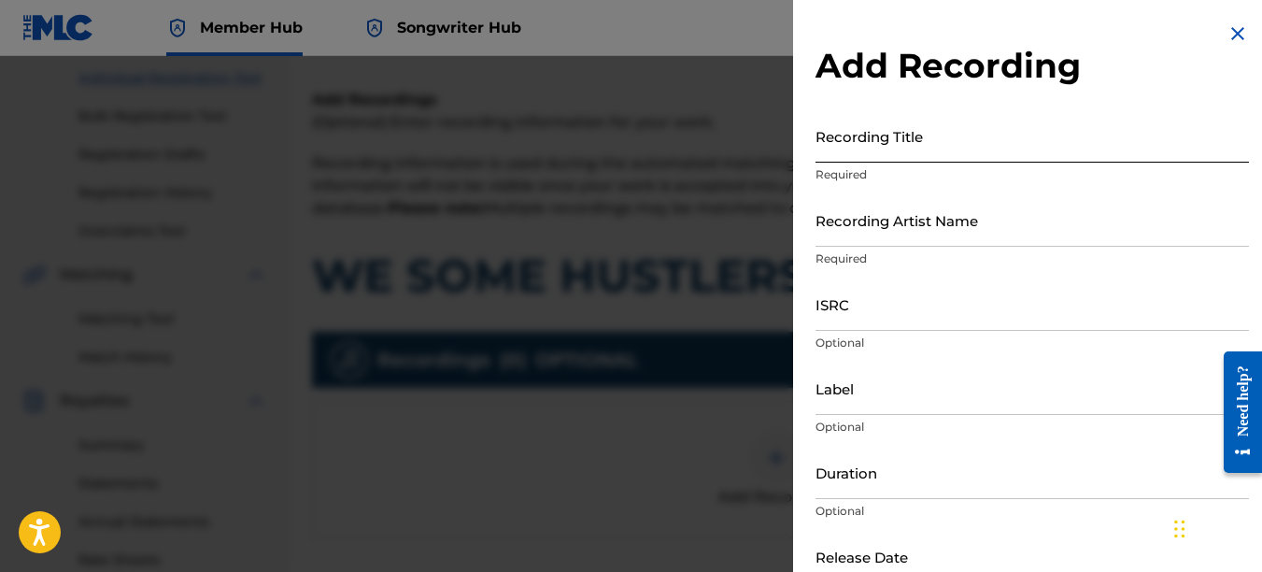
click at [848, 146] on input "Recording Title" at bounding box center [1033, 135] width 434 height 53
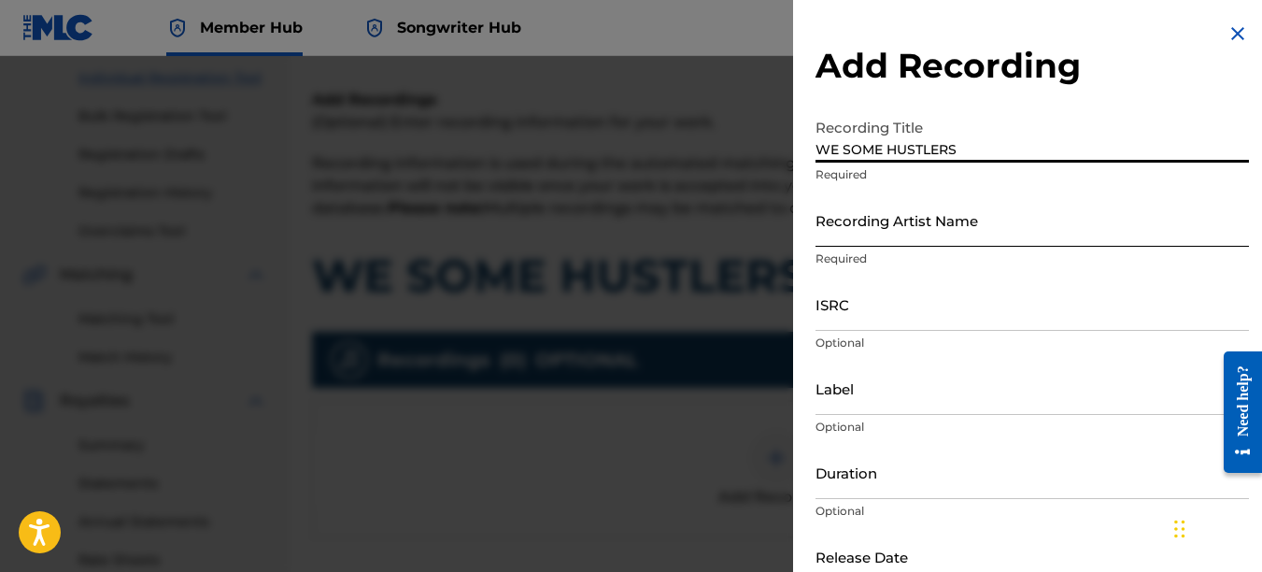
click at [872, 229] on input "Recording Artist Name" at bounding box center [1033, 219] width 434 height 53
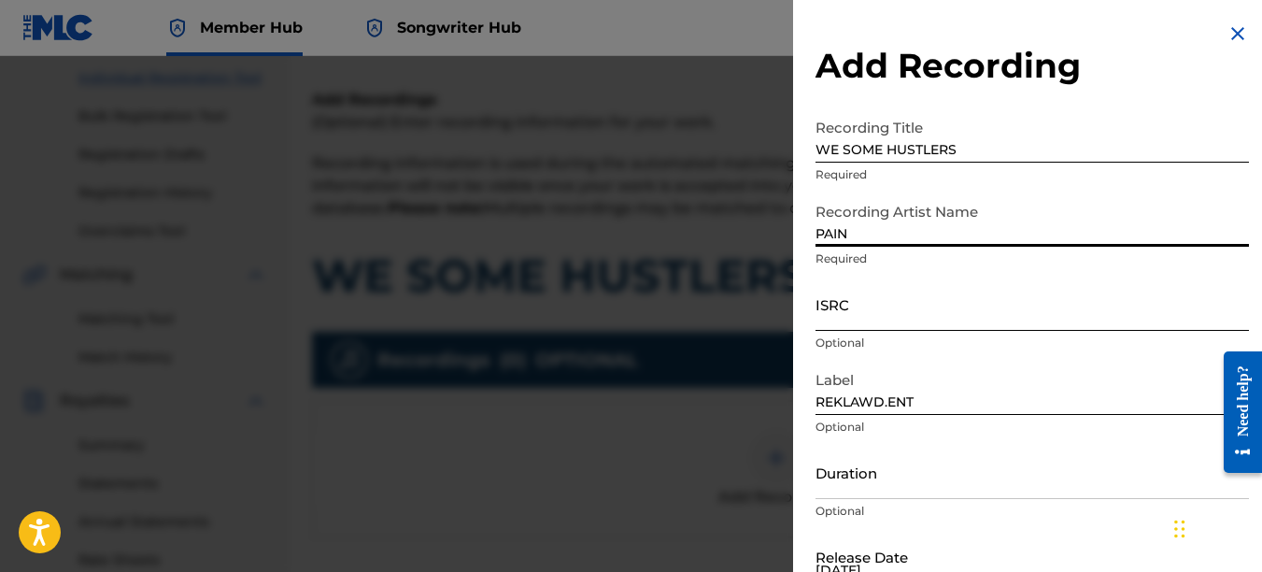
click at [866, 301] on input "ISRC" at bounding box center [1033, 303] width 434 height 53
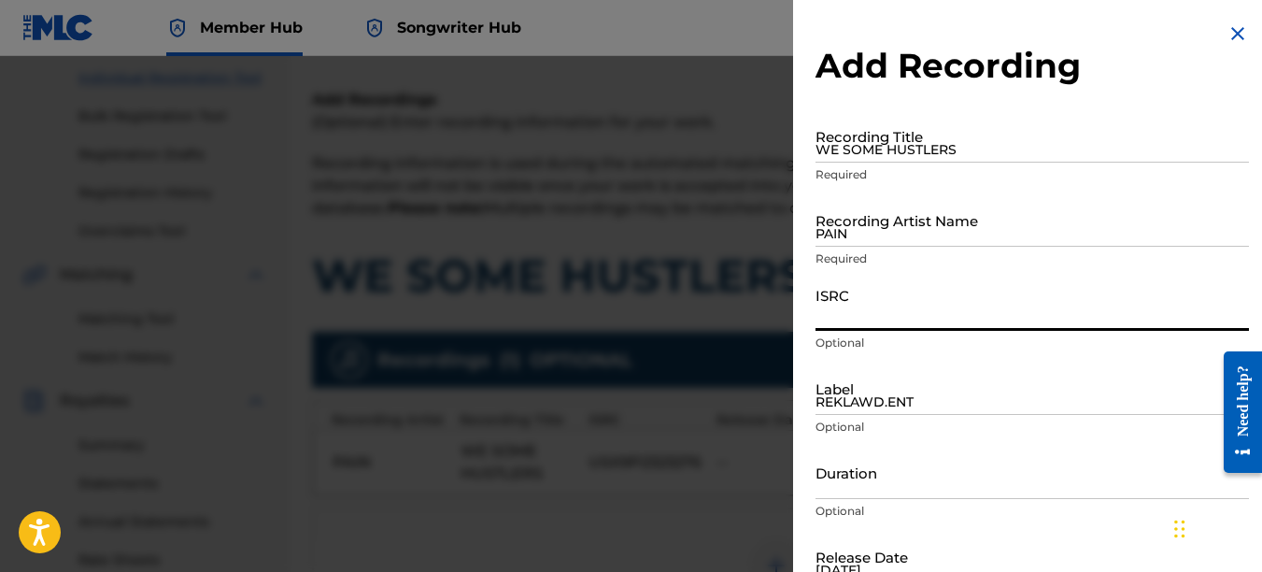
click at [1229, 26] on img at bounding box center [1238, 33] width 22 height 22
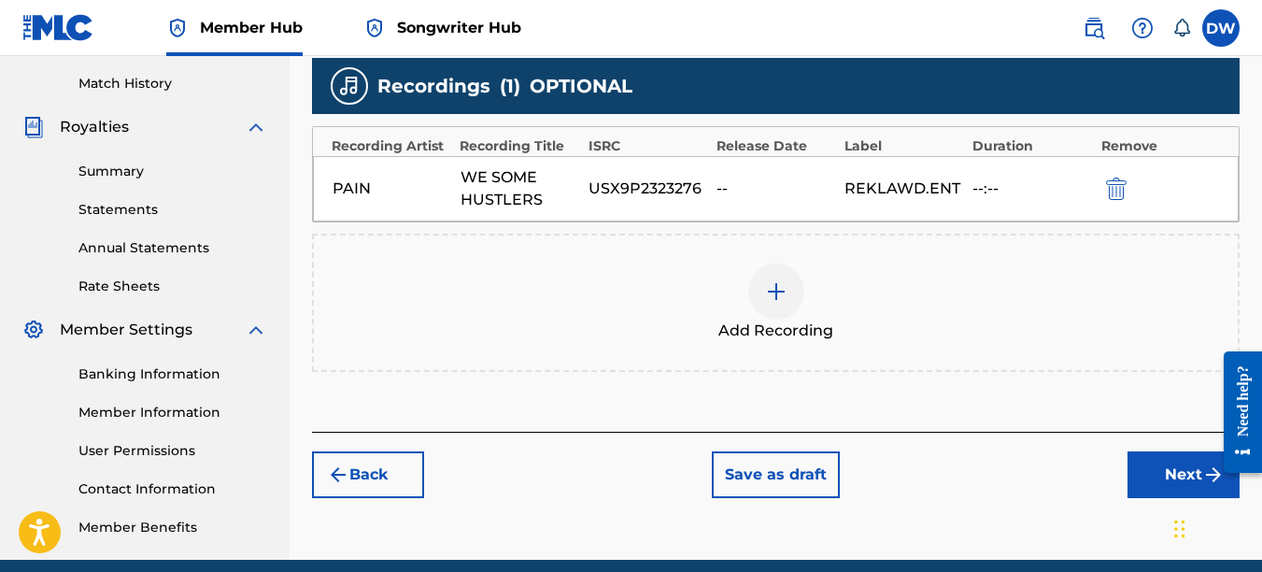
scroll to position [554, 0]
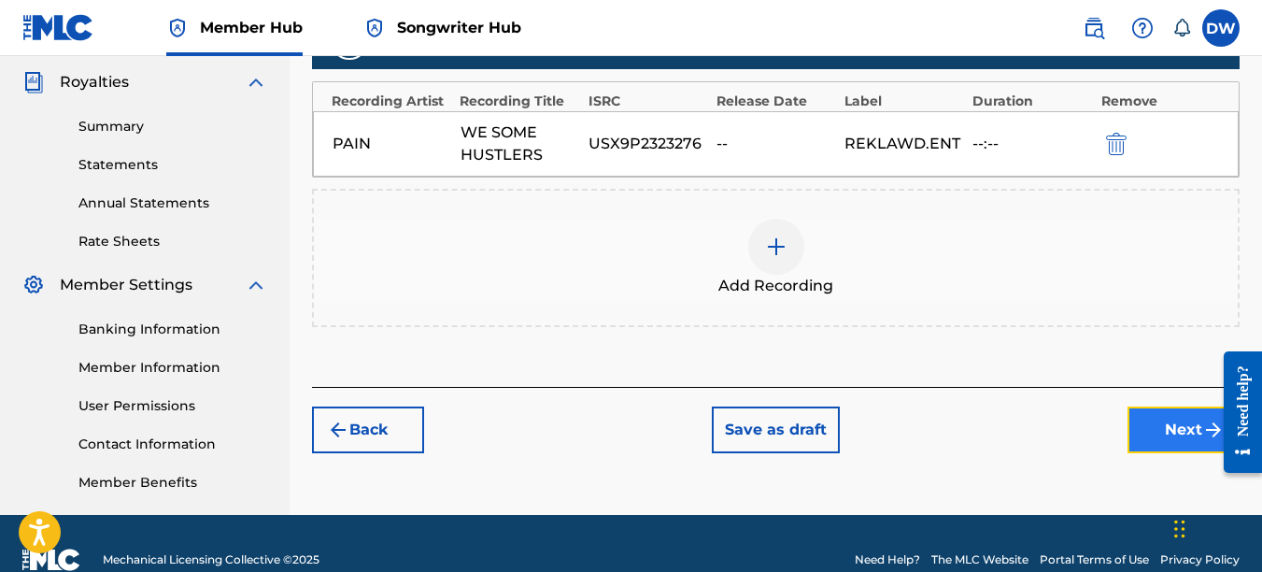
click at [1160, 429] on button "Next" at bounding box center [1184, 429] width 112 height 47
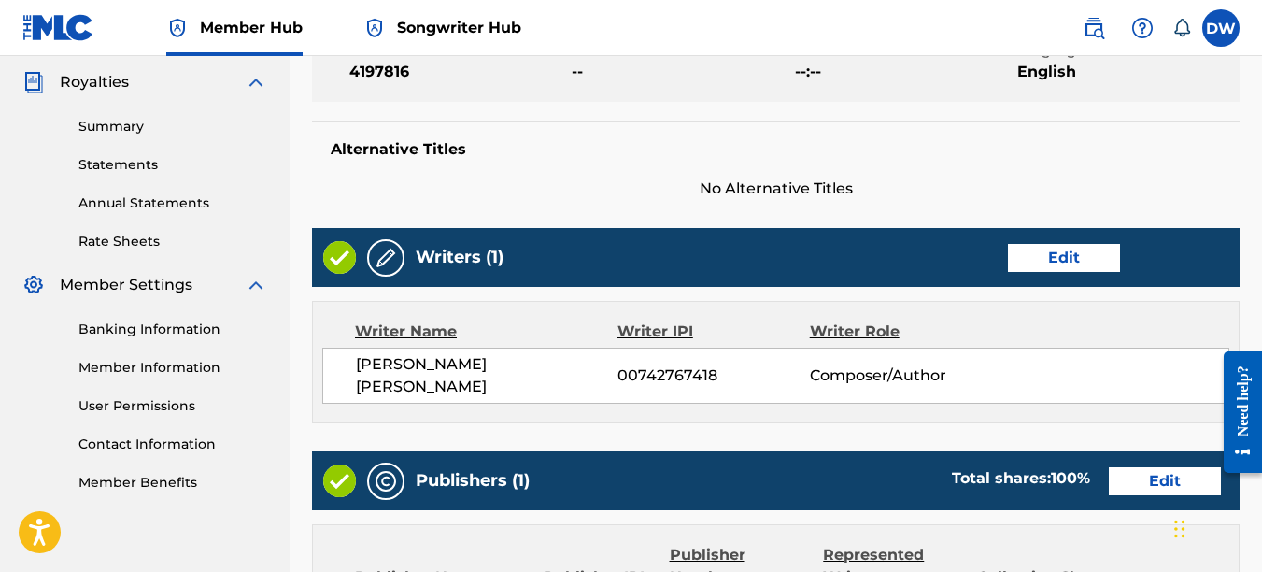
scroll to position [84, 0]
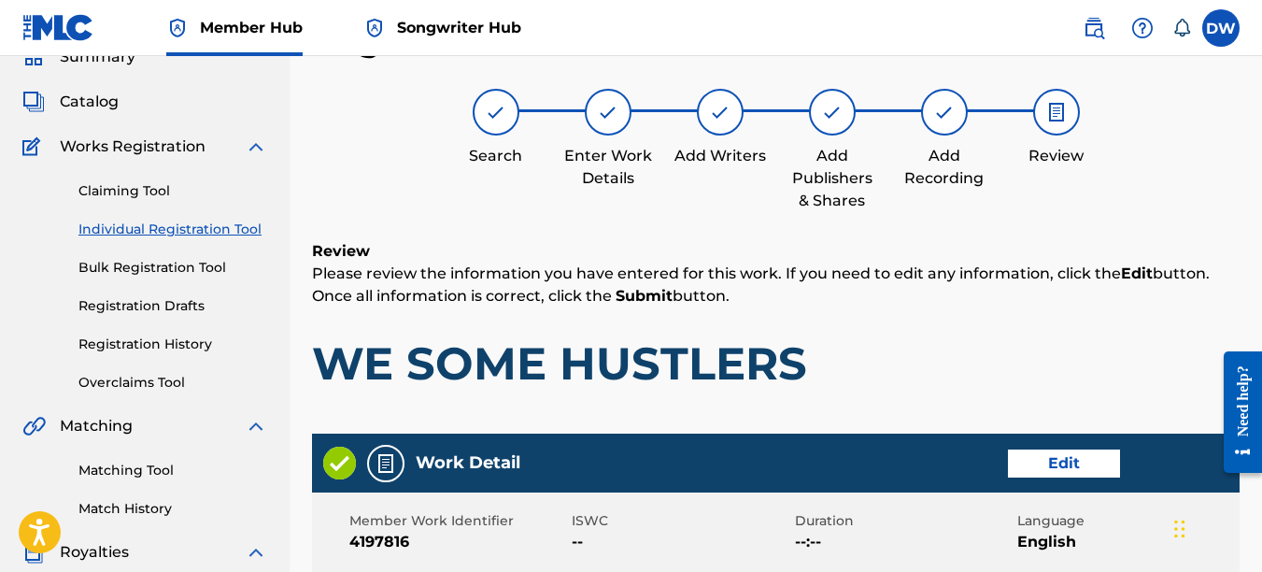
drag, startPoint x: 1261, startPoint y: 174, endPoint x: 1262, endPoint y: 192, distance: 17.8
click at [1261, 192] on html "Accessibility Screen-Reader Guide, Feedback, and Issue Reporting | New window 0…" at bounding box center [631, 202] width 1262 height 572
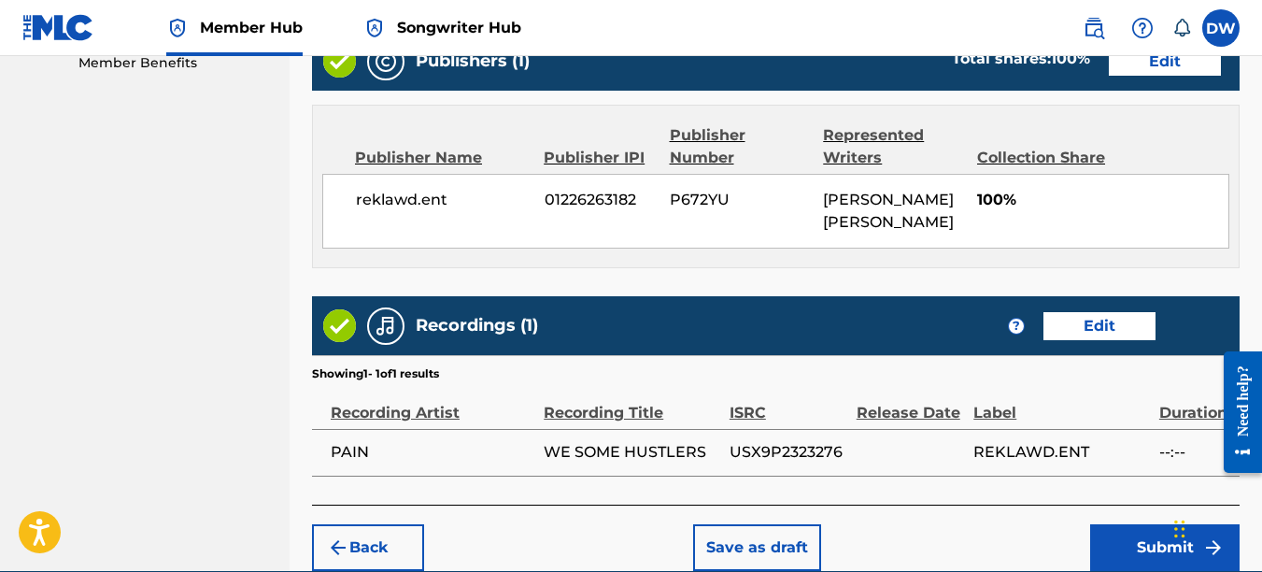
scroll to position [1050, 0]
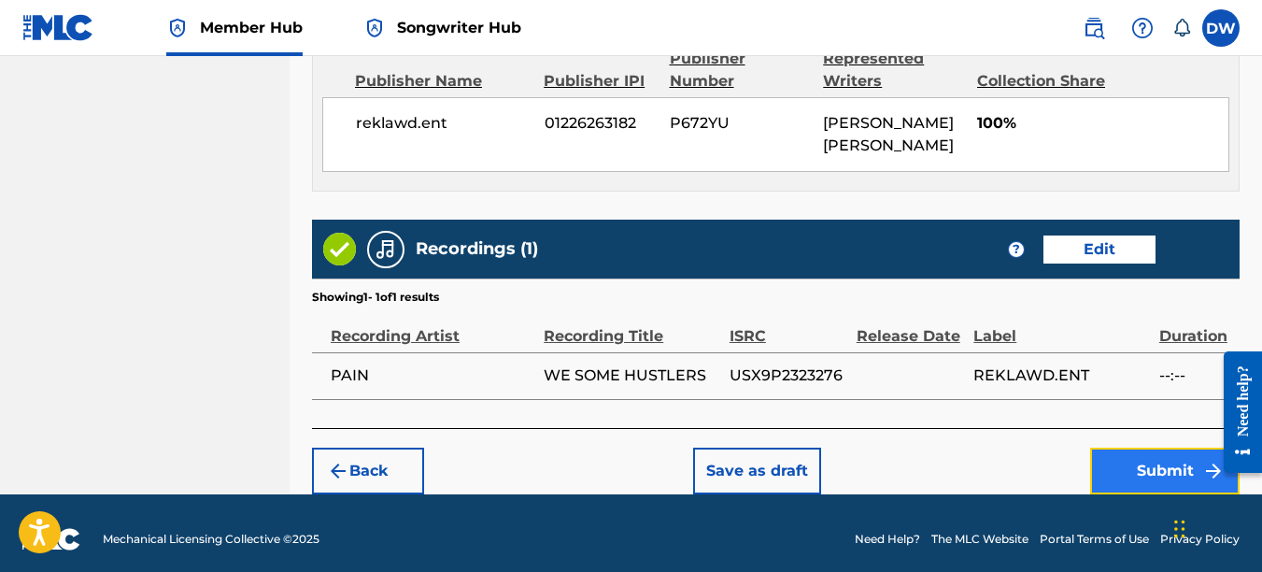
click at [1136, 454] on button "Submit" at bounding box center [1164, 471] width 149 height 47
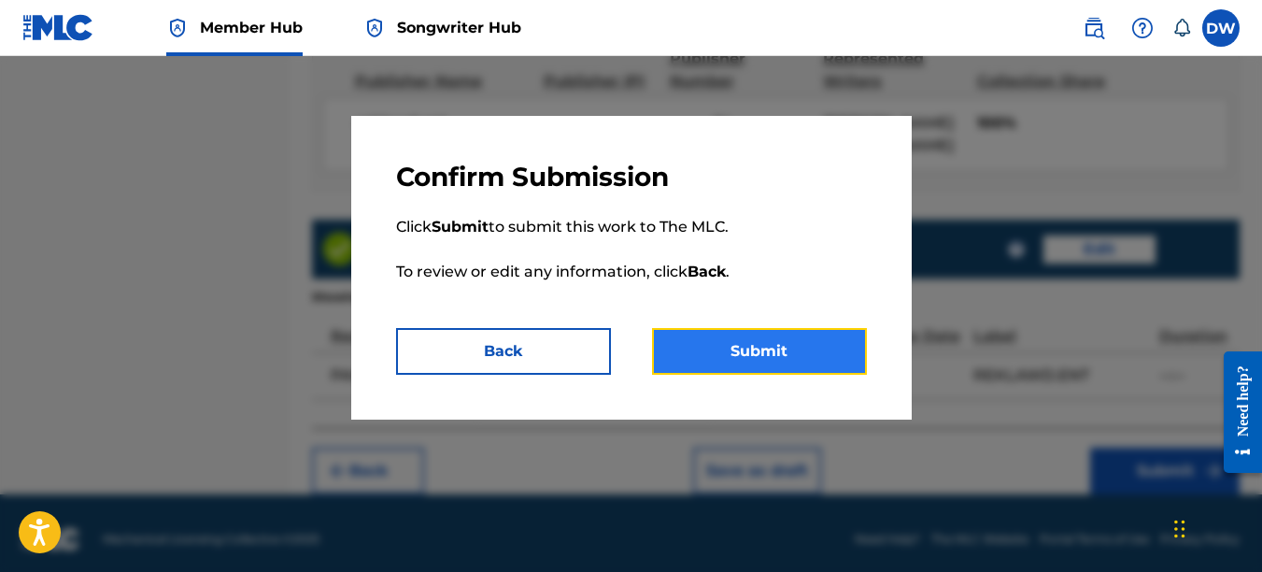
click at [814, 346] on button "Submit" at bounding box center [759, 351] width 215 height 47
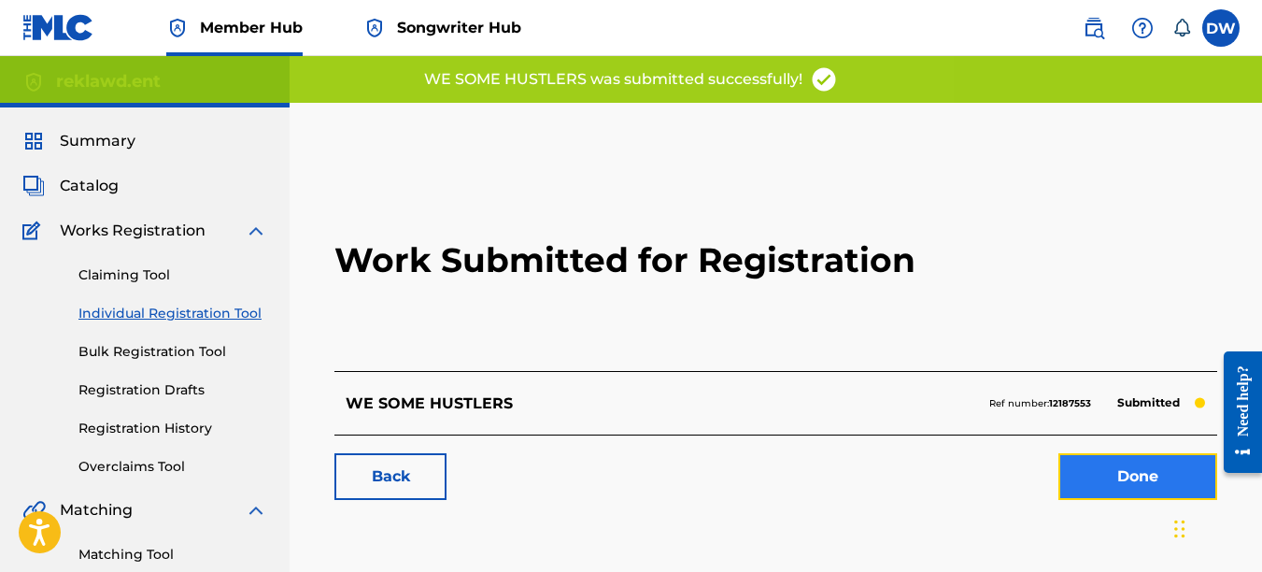
click at [1107, 472] on link "Done" at bounding box center [1138, 476] width 159 height 47
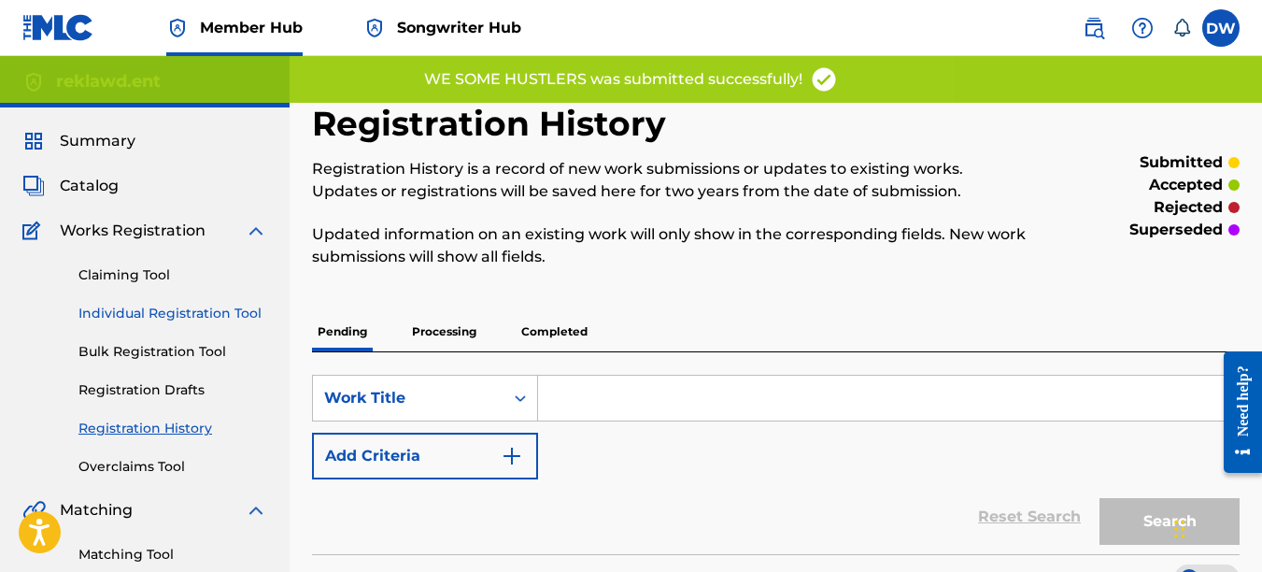
click at [209, 313] on link "Individual Registration Tool" at bounding box center [172, 314] width 189 height 20
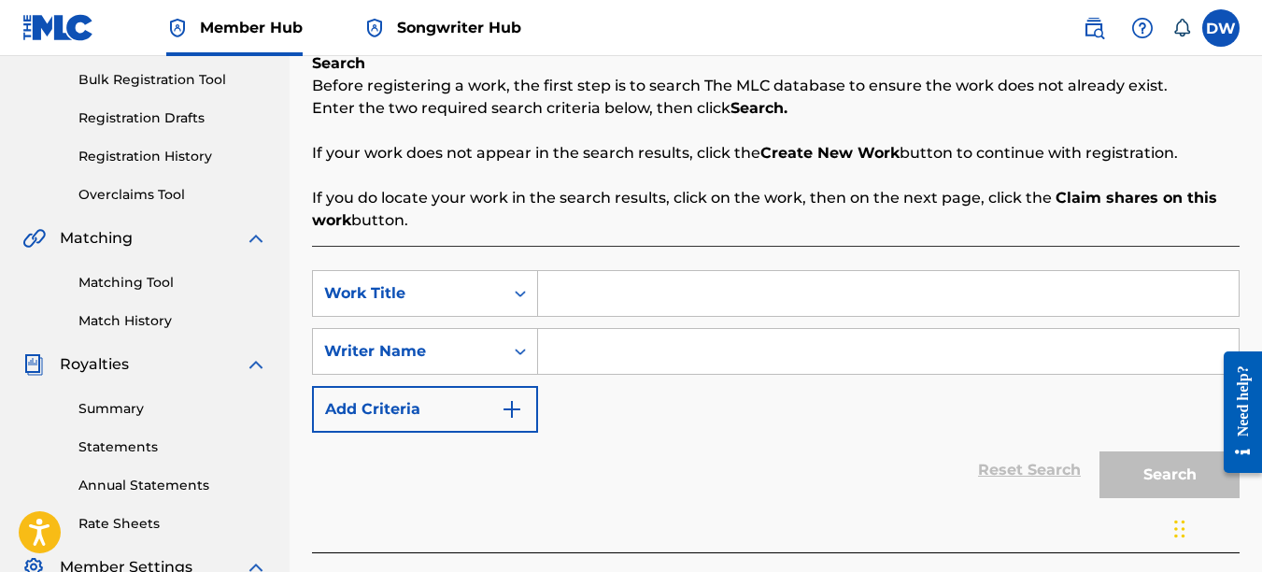
scroll to position [303, 0]
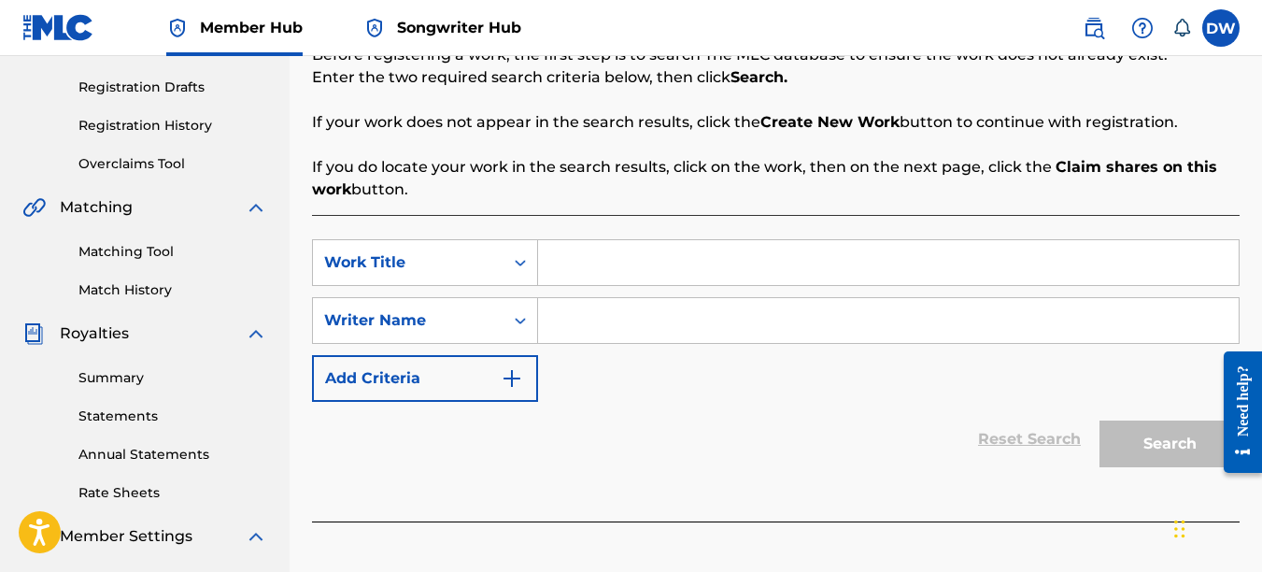
click at [664, 277] on input "Search Form" at bounding box center [888, 262] width 701 height 45
click at [666, 323] on input "Search Form" at bounding box center [888, 320] width 701 height 45
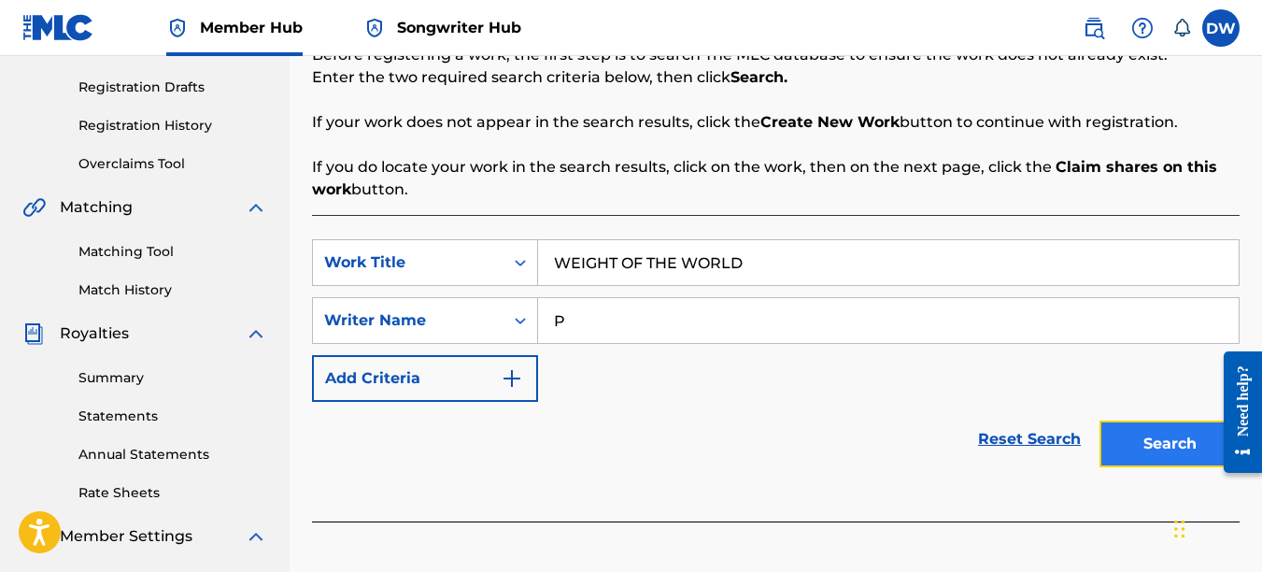
click at [1153, 449] on button "Search" at bounding box center [1170, 443] width 140 height 47
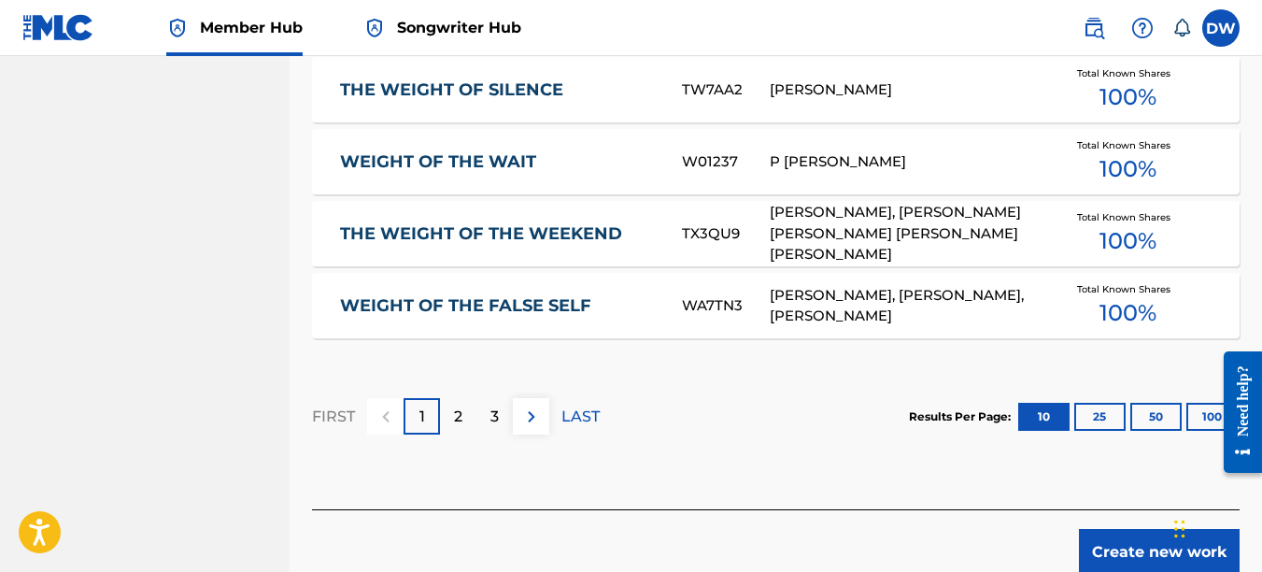
scroll to position [1319, 0]
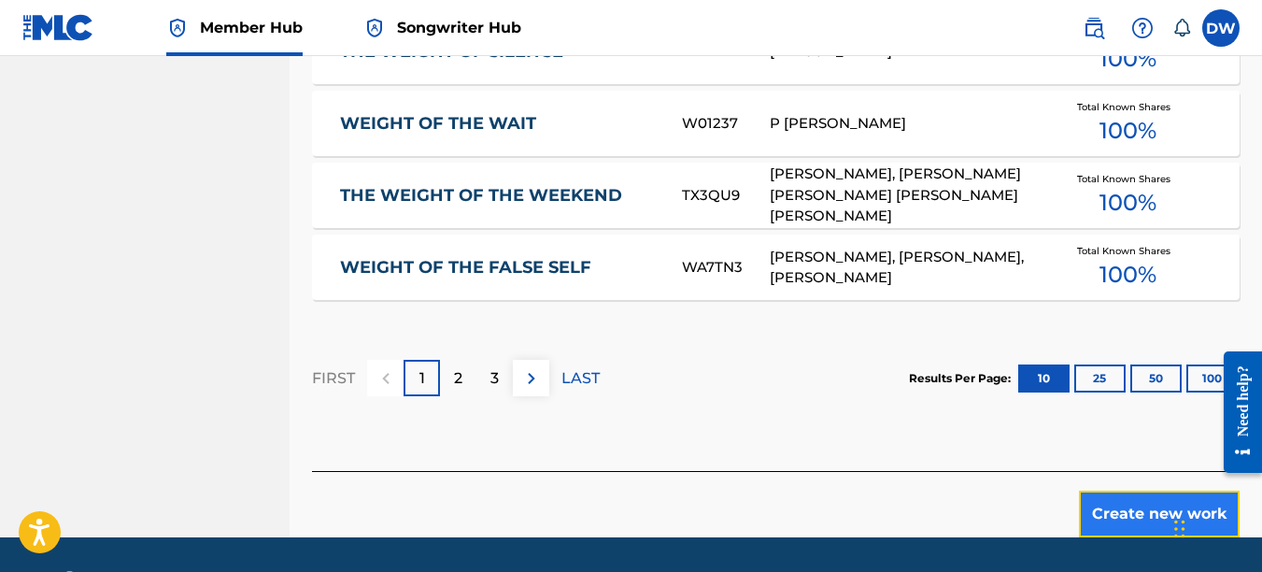
click at [1110, 491] on button "Create new work" at bounding box center [1159, 514] width 161 height 47
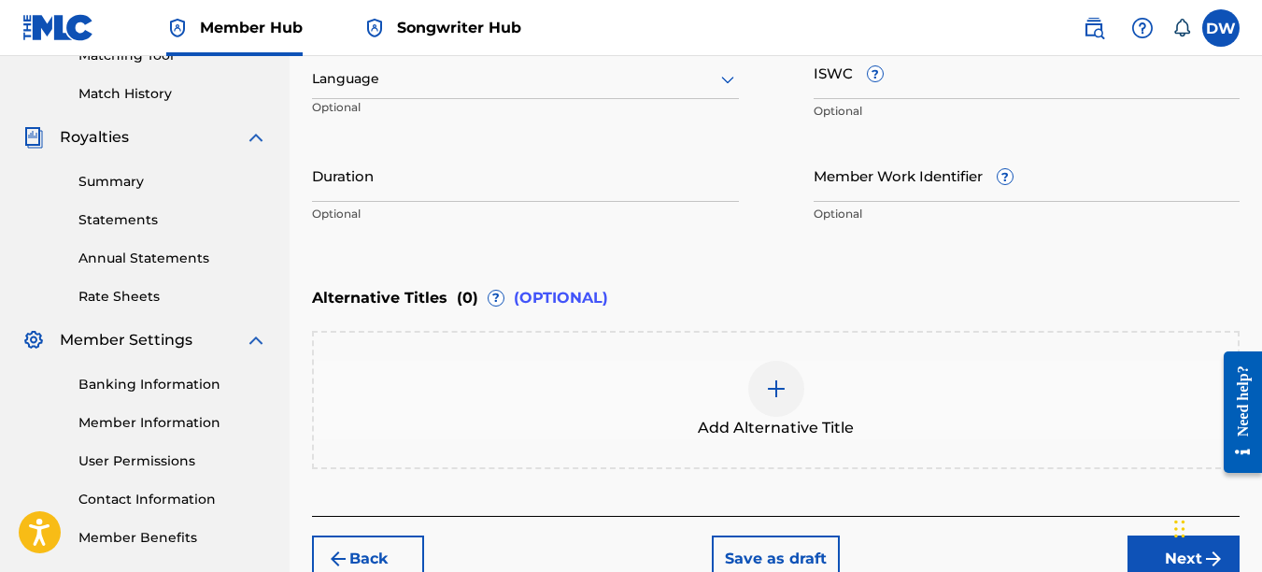
scroll to position [496, 0]
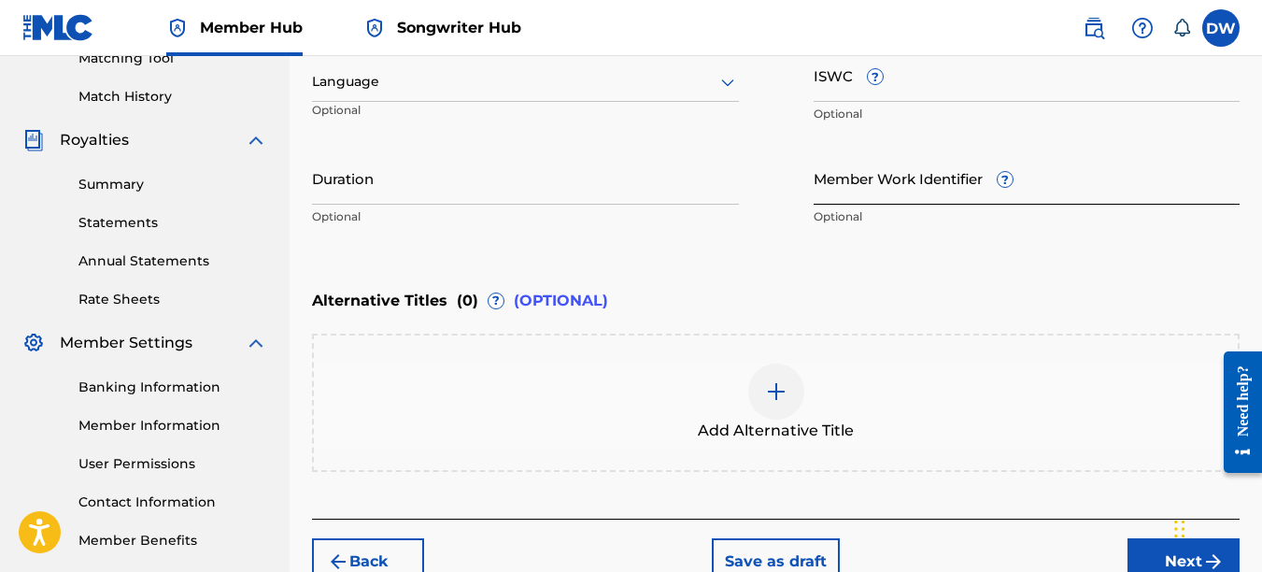
click at [889, 192] on input "Member Work Identifier ?" at bounding box center [1027, 177] width 427 height 53
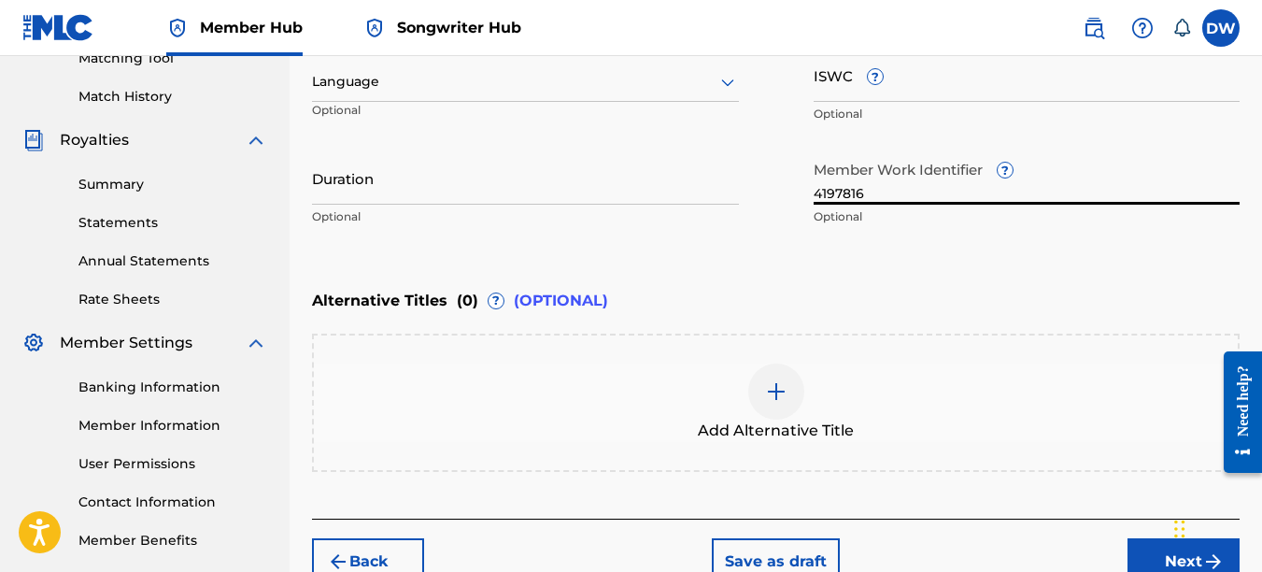
click at [729, 86] on icon at bounding box center [728, 82] width 22 height 22
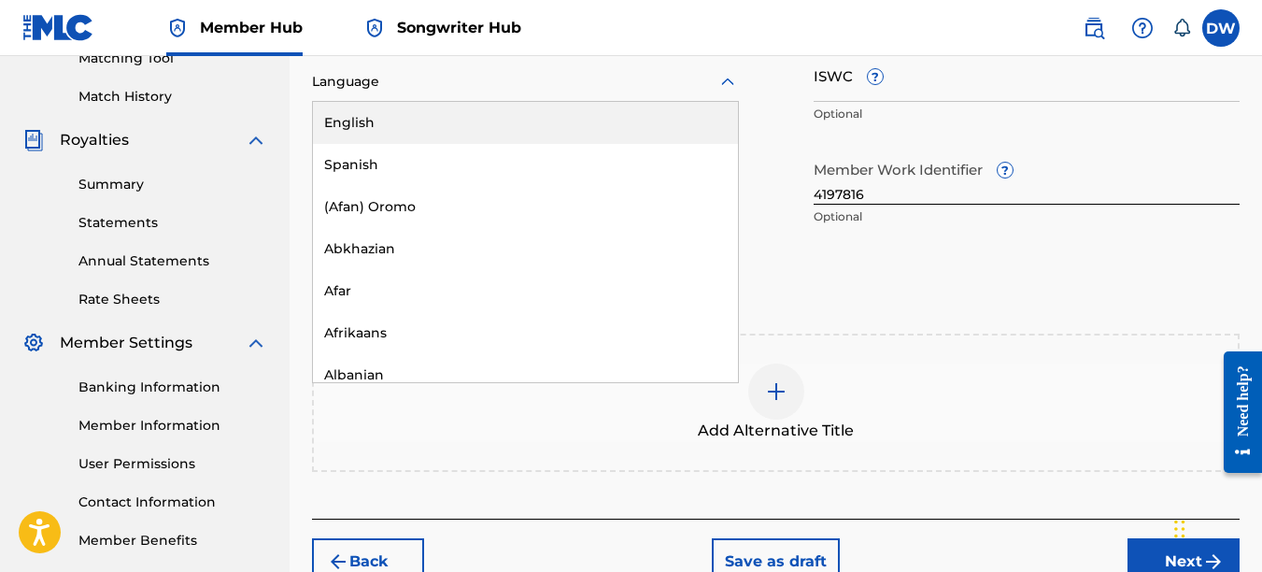
click at [698, 123] on div "English" at bounding box center [525, 123] width 425 height 42
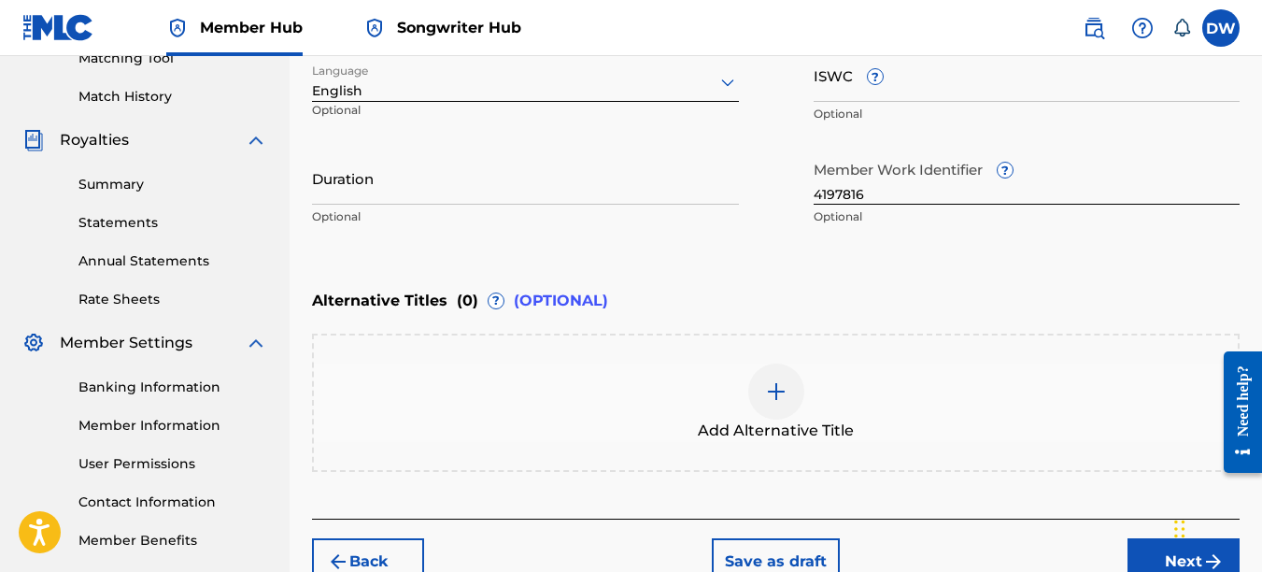
scroll to position [584, 0]
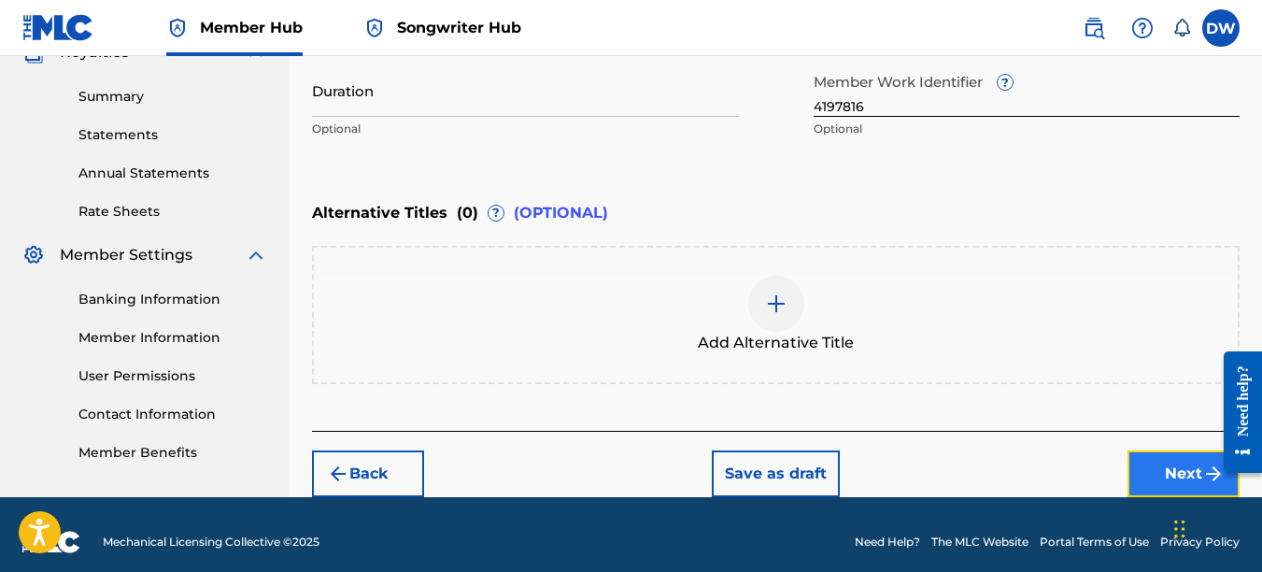
click at [1166, 479] on button "Next" at bounding box center [1184, 473] width 112 height 47
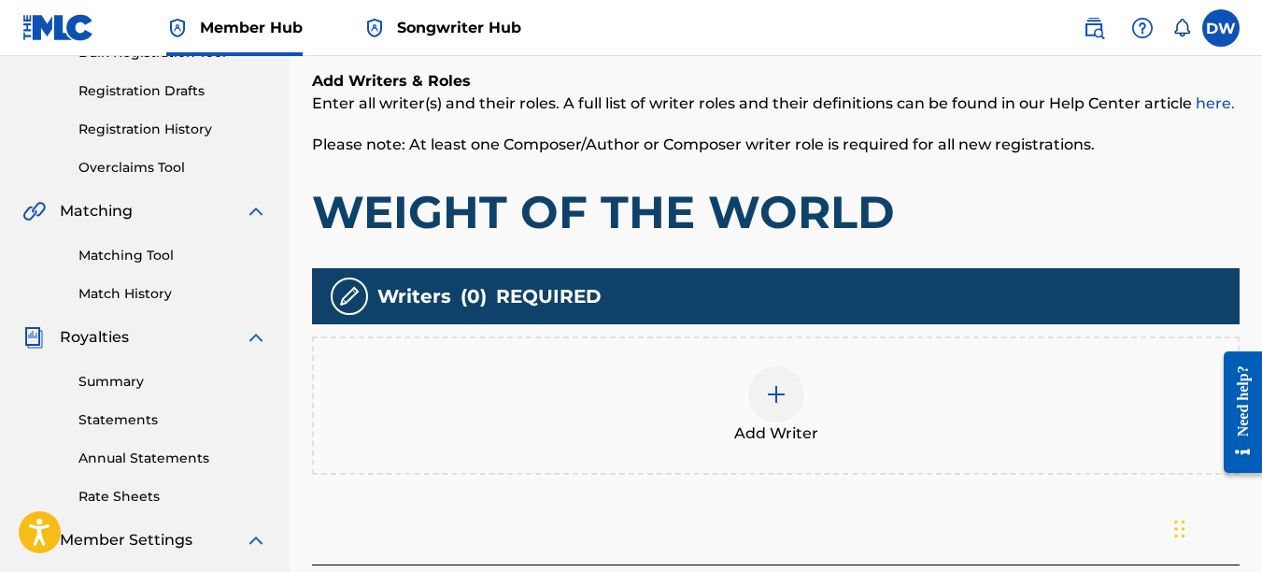
scroll to position [306, 0]
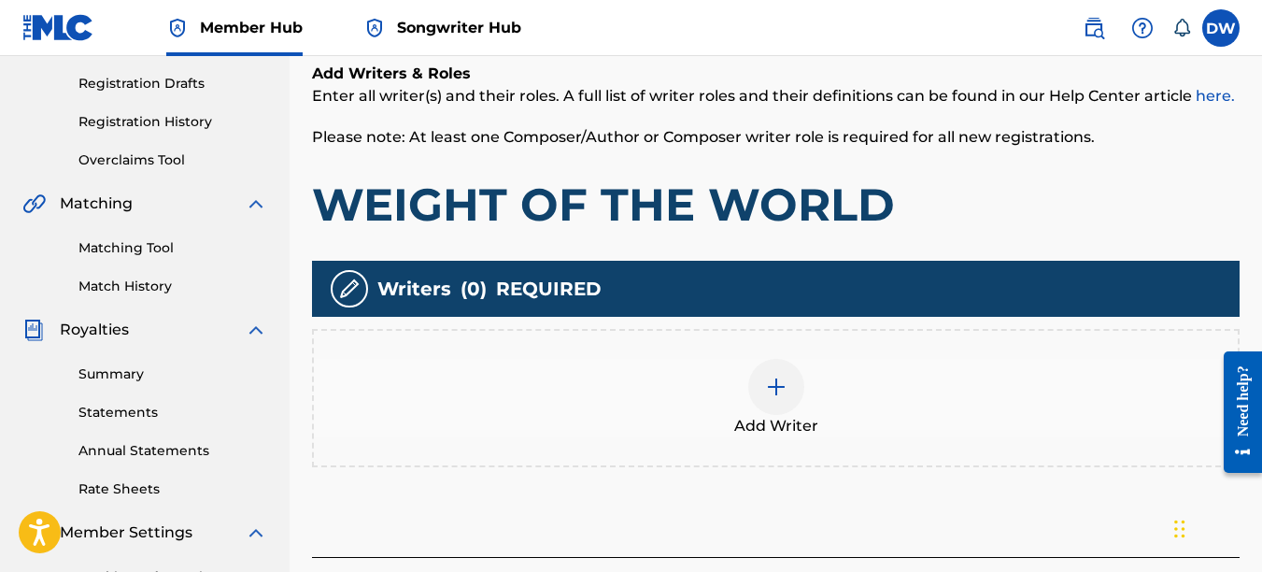
click at [782, 393] on img at bounding box center [776, 387] width 22 height 22
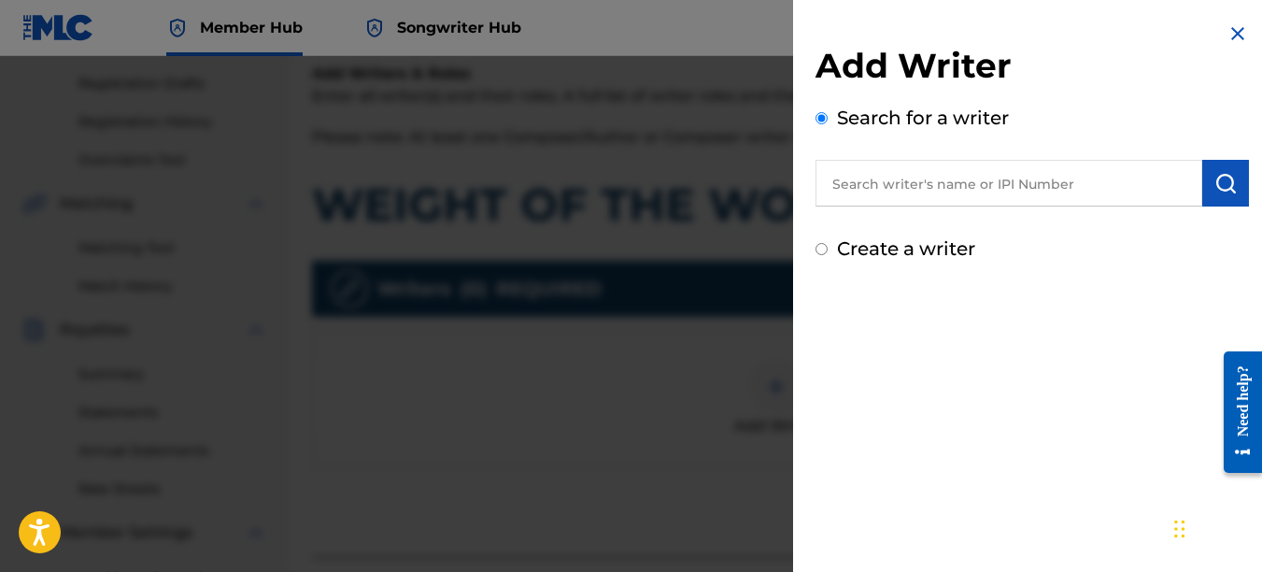
click at [952, 190] on input "text" at bounding box center [1009, 183] width 387 height 47
click at [1215, 179] on img "submit" at bounding box center [1226, 183] width 22 height 22
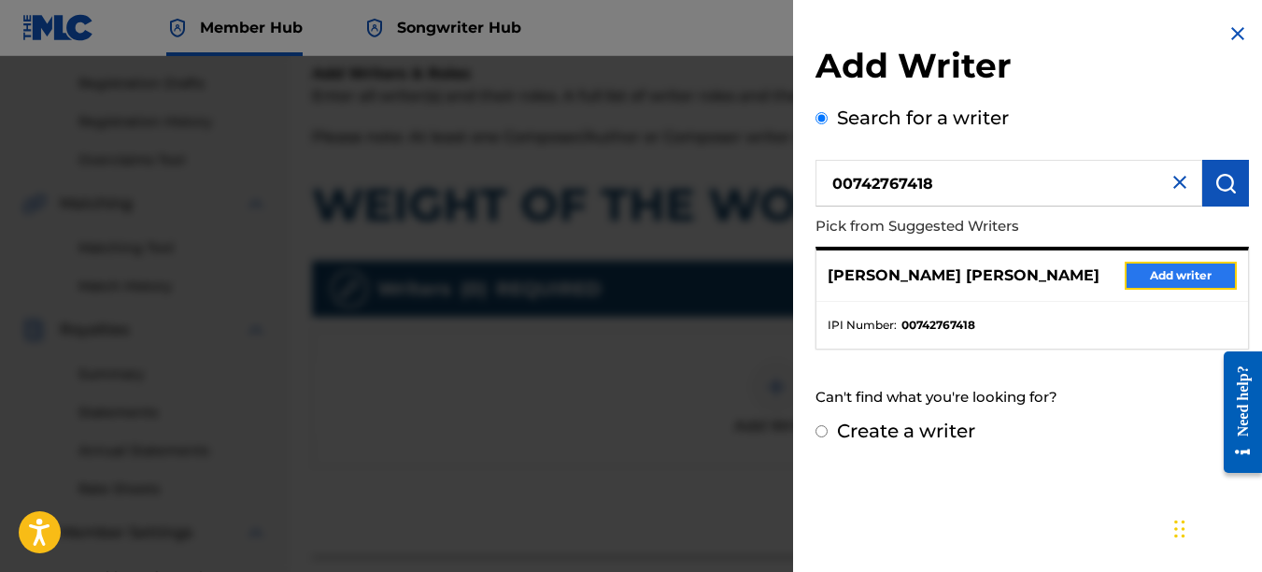
click at [1190, 270] on button "Add writer" at bounding box center [1181, 276] width 112 height 28
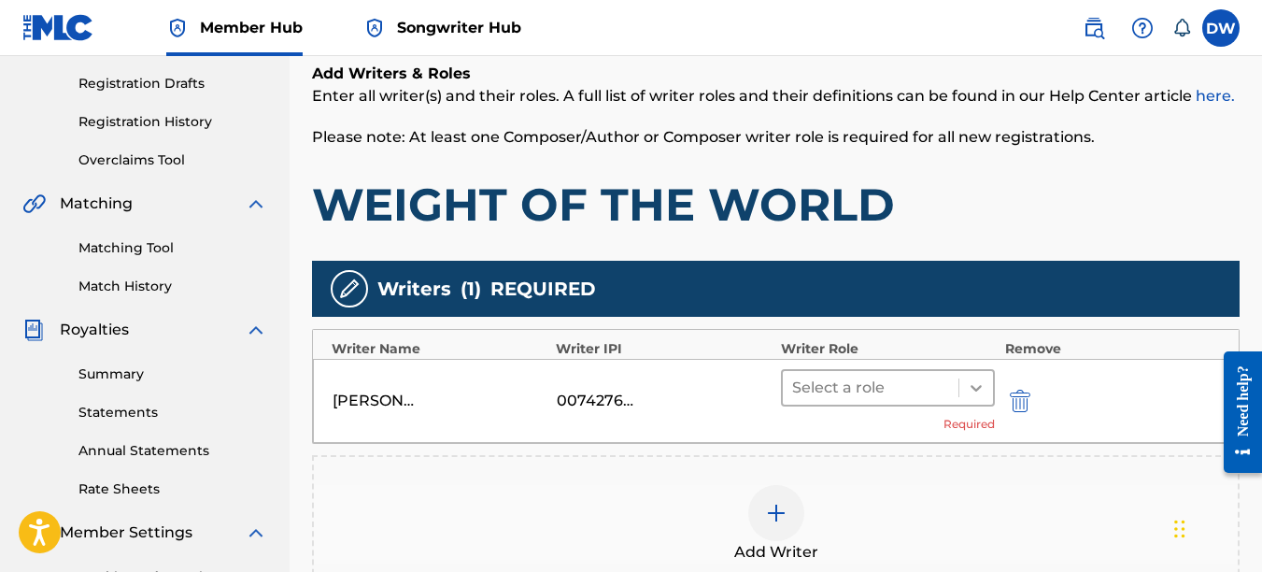
click at [978, 385] on icon at bounding box center [976, 387] width 19 height 19
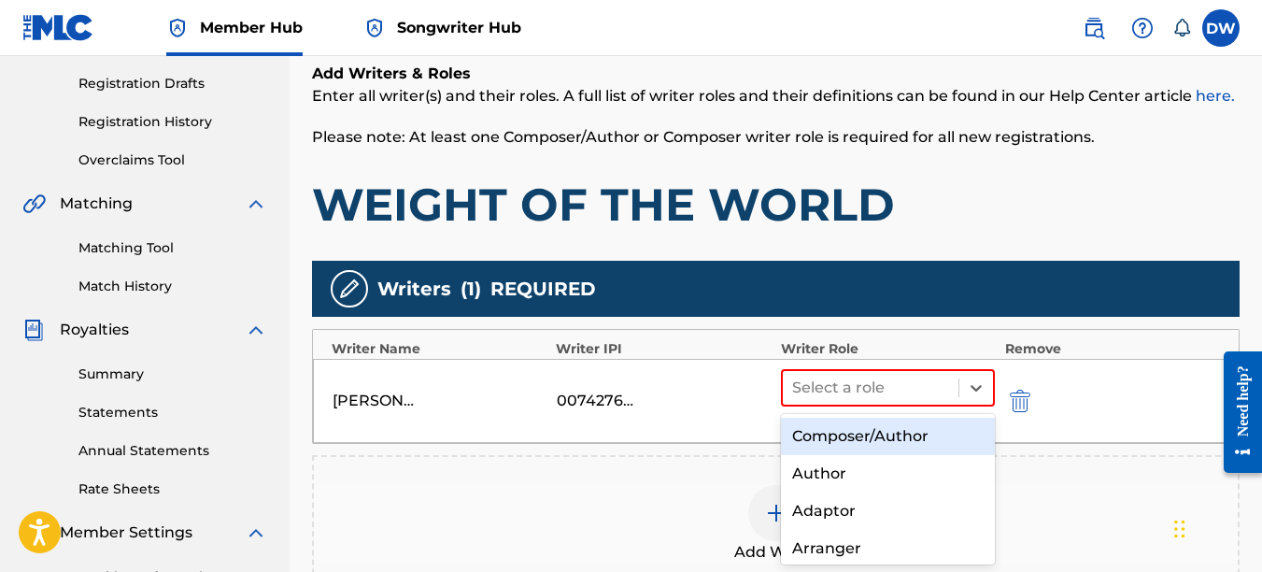
click at [911, 433] on div "Composer/Author" at bounding box center [888, 436] width 215 height 37
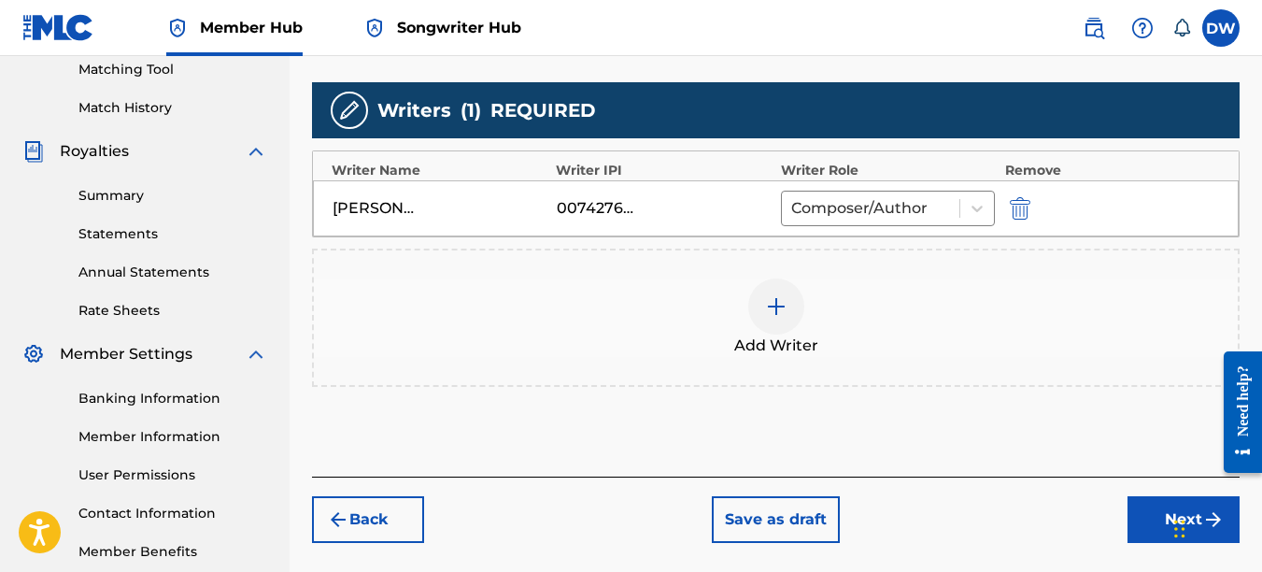
scroll to position [530, 0]
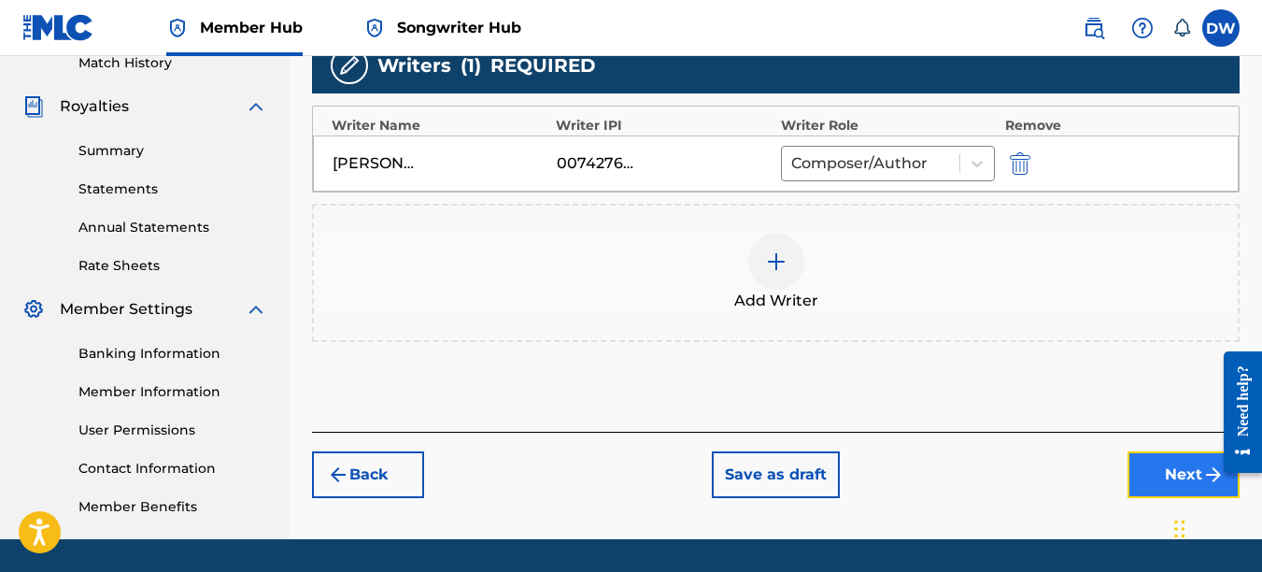
click at [1146, 469] on button "Next" at bounding box center [1184, 474] width 112 height 47
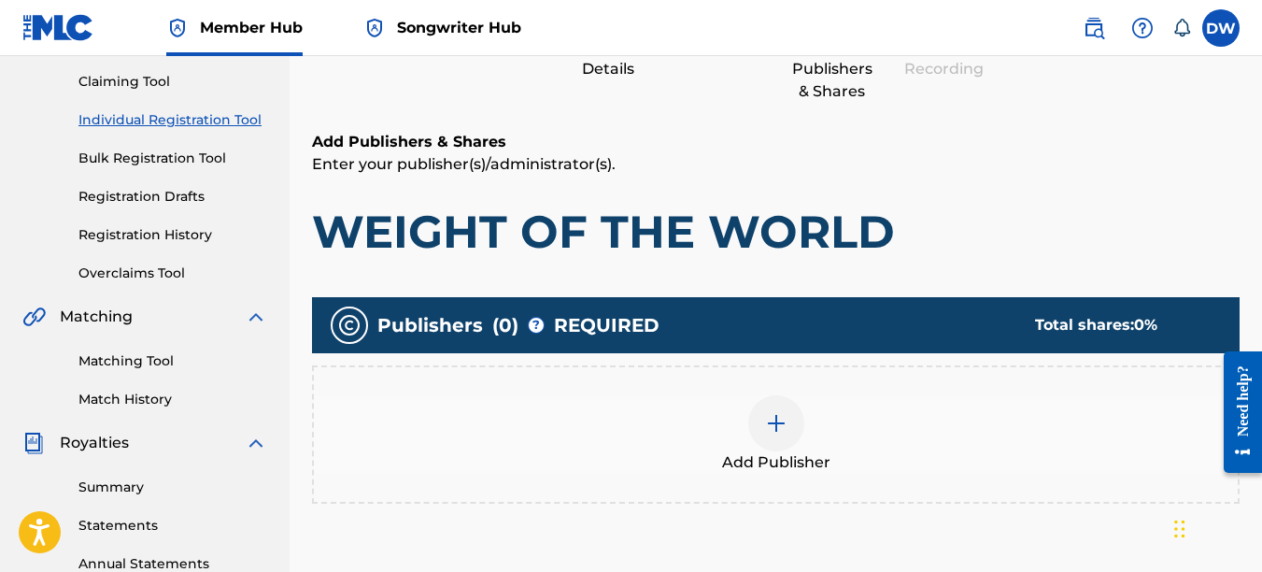
scroll to position [214, 0]
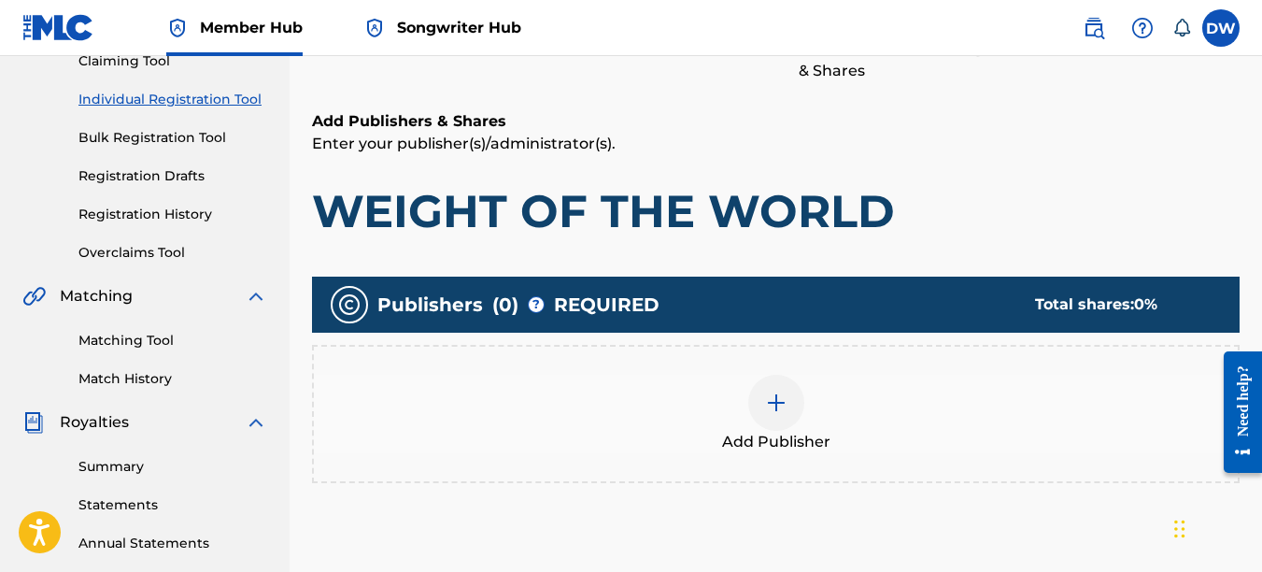
click at [789, 405] on div at bounding box center [776, 403] width 56 height 56
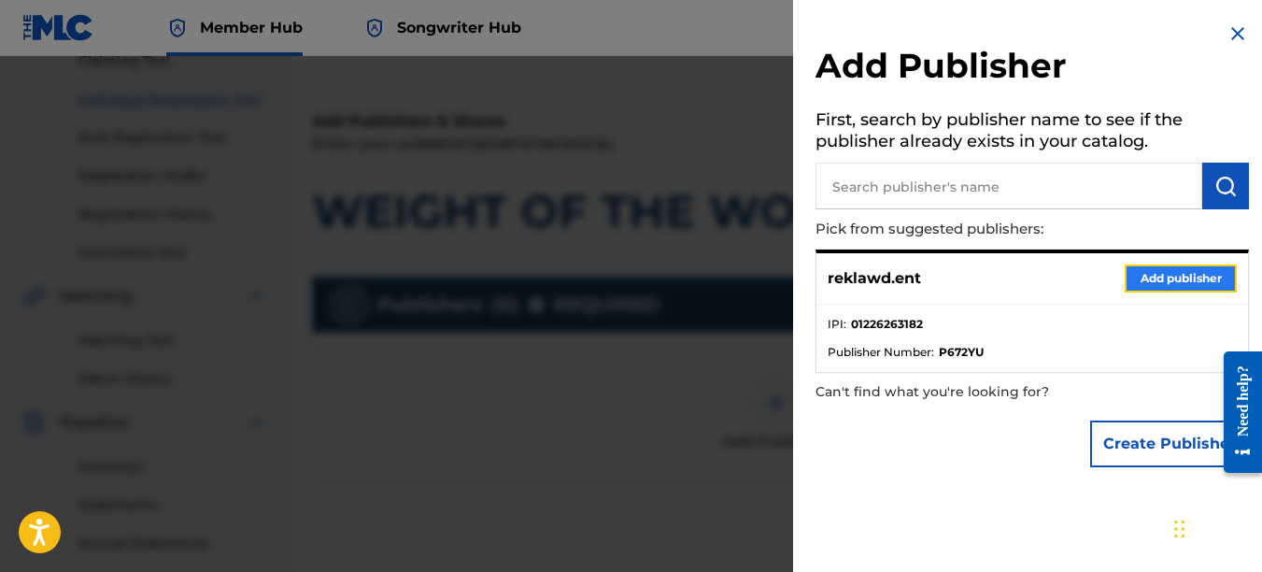
click at [1151, 267] on button "Add publisher" at bounding box center [1181, 278] width 112 height 28
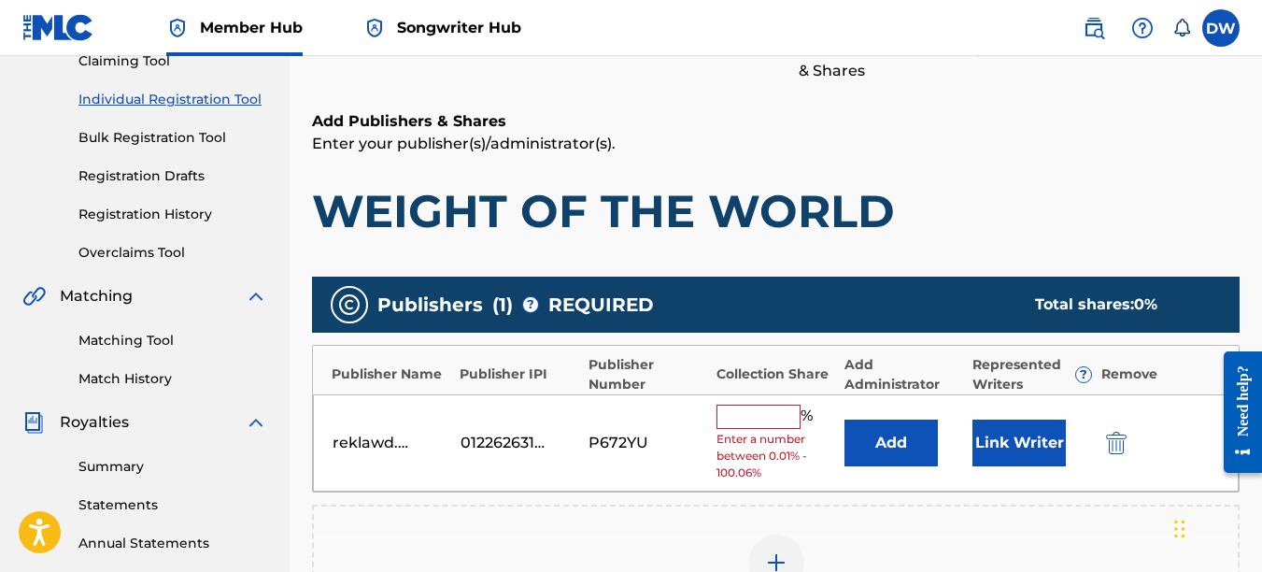
click at [739, 421] on input "text" at bounding box center [759, 417] width 84 height 24
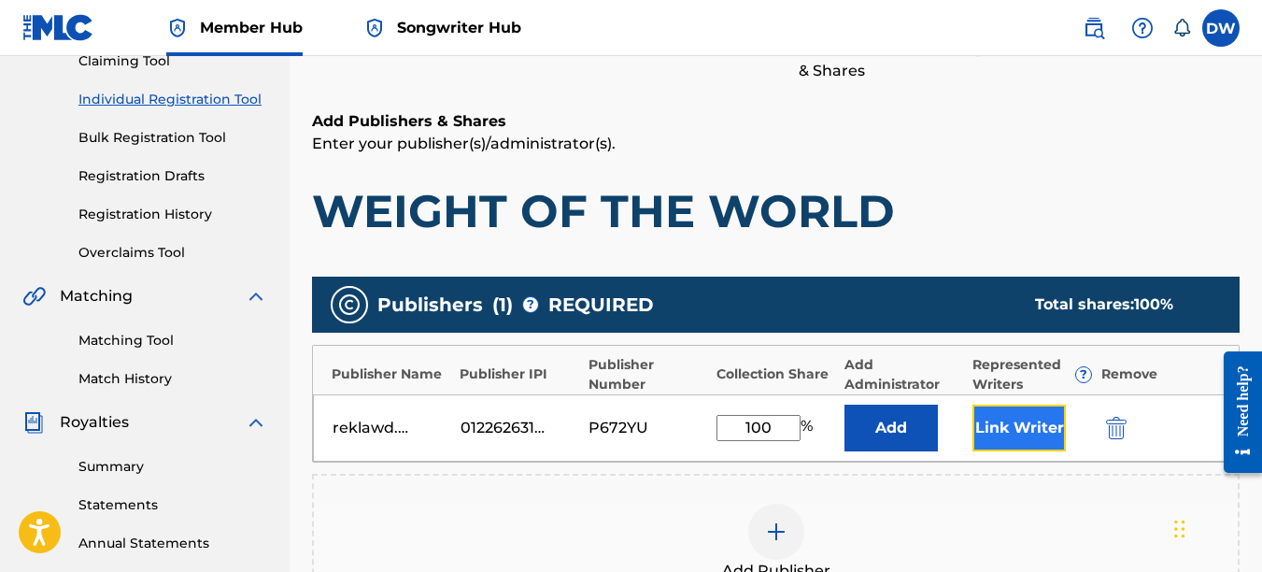
click at [1014, 419] on button "Link Writer" at bounding box center [1019, 428] width 93 height 47
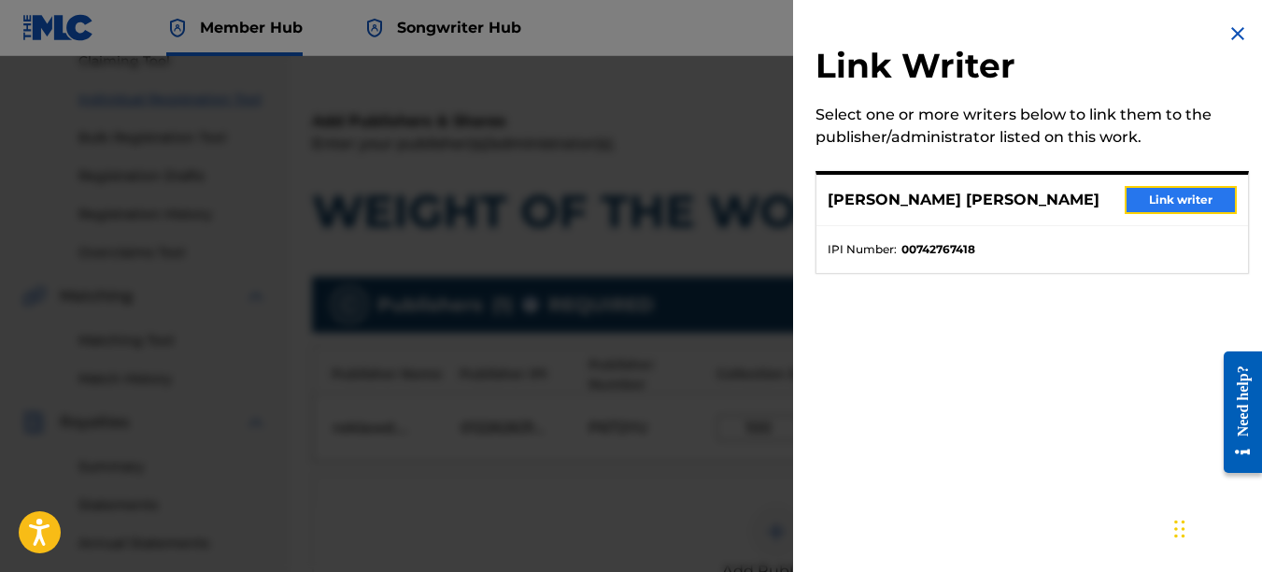
click at [1157, 198] on button "Link writer" at bounding box center [1181, 200] width 112 height 28
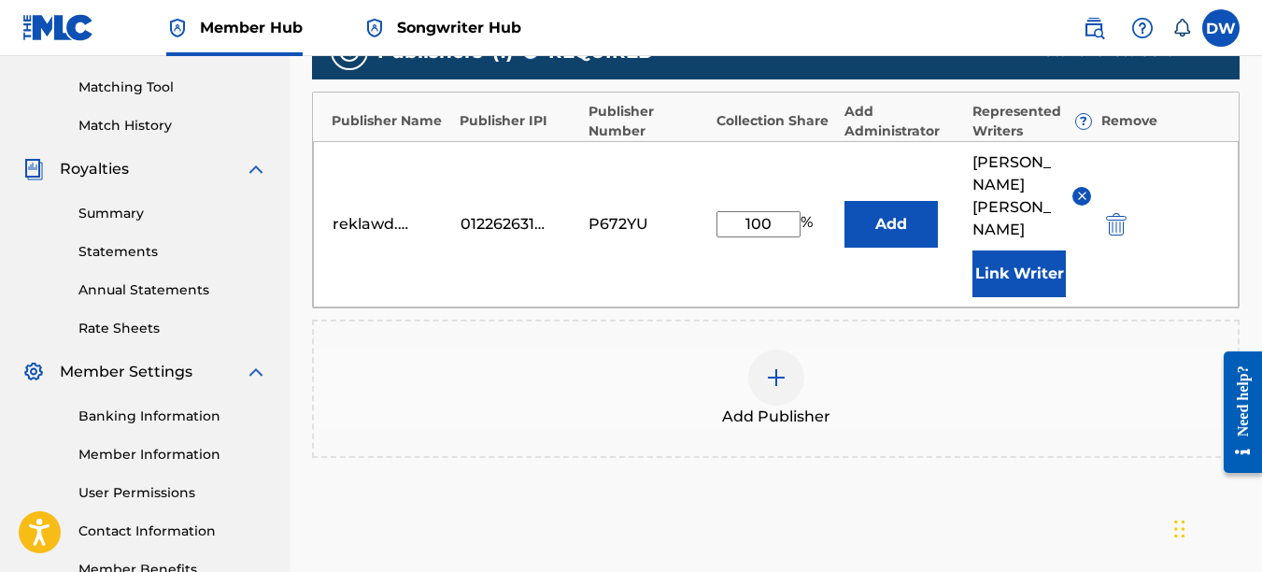
scroll to position [579, 0]
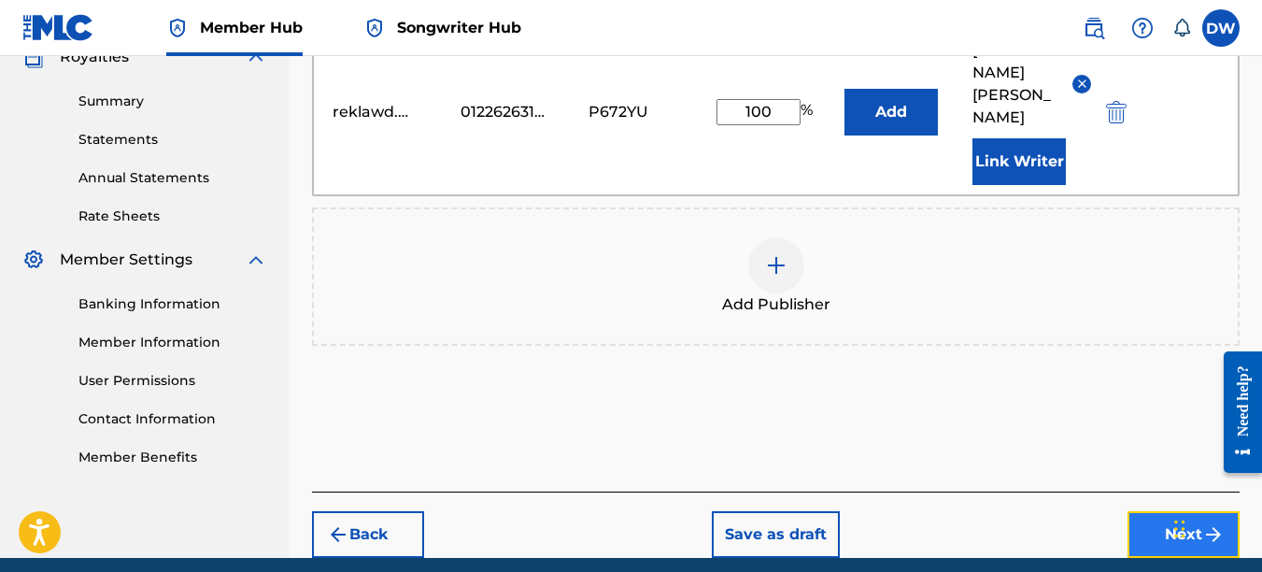
drag, startPoint x: 1161, startPoint y: 516, endPoint x: 4, endPoint y: 26, distance: 1256.9
click at [1161, 516] on button "Next" at bounding box center [1184, 534] width 112 height 47
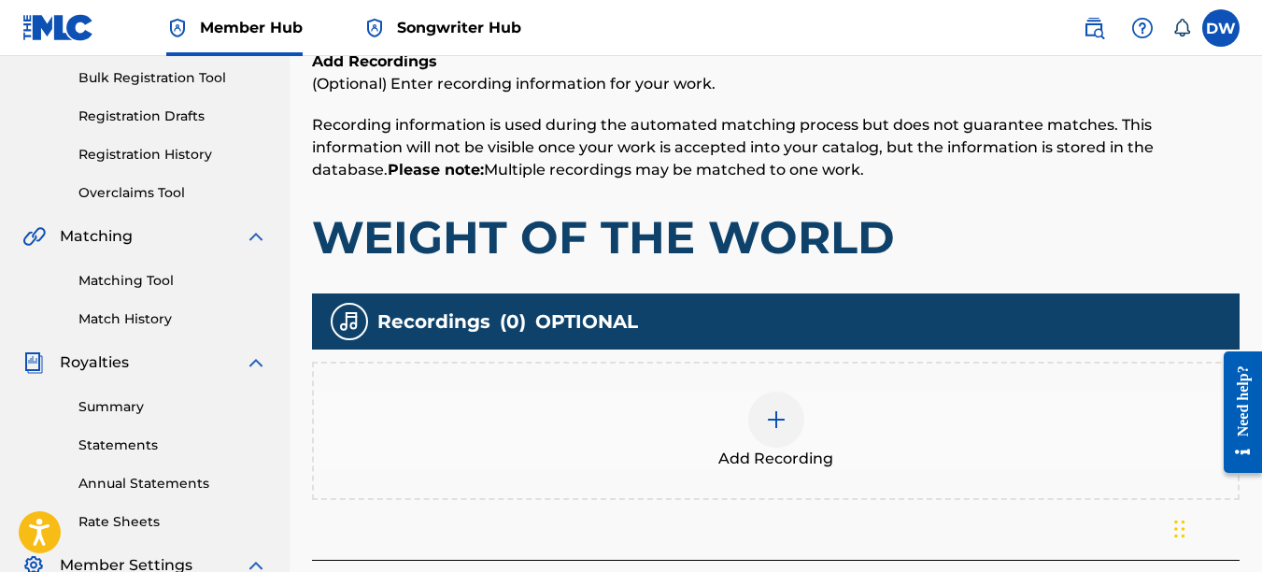
scroll to position [369, 0]
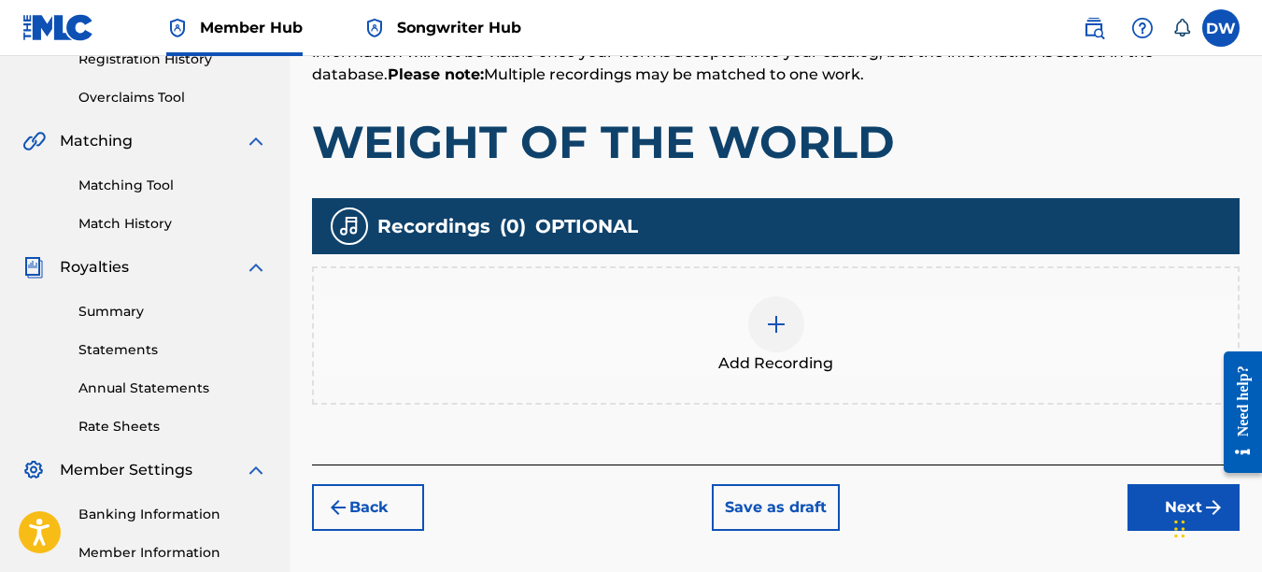
click at [781, 320] on img at bounding box center [776, 324] width 22 height 22
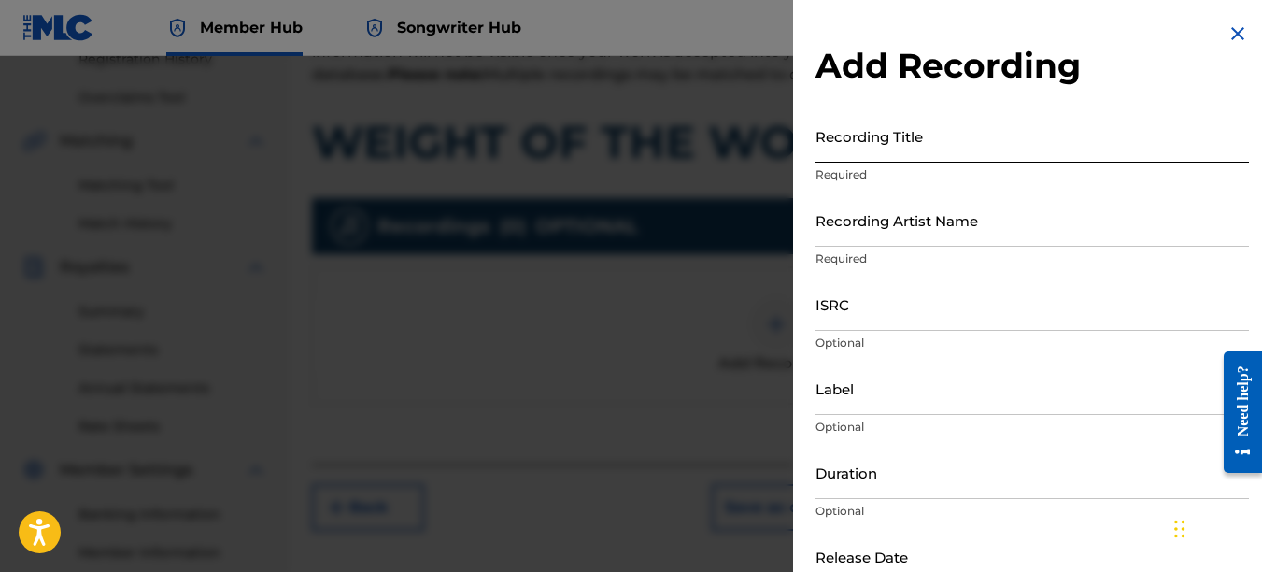
click at [835, 152] on input "Recording Title" at bounding box center [1033, 135] width 434 height 53
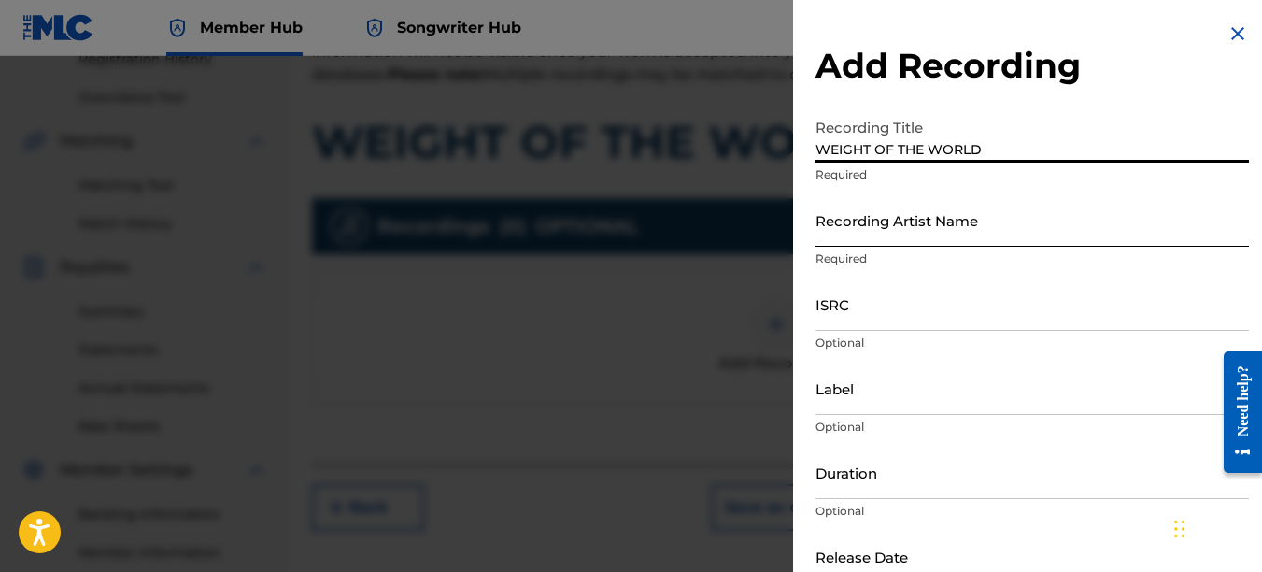
click at [836, 229] on input "Recording Artist Name" at bounding box center [1033, 219] width 434 height 53
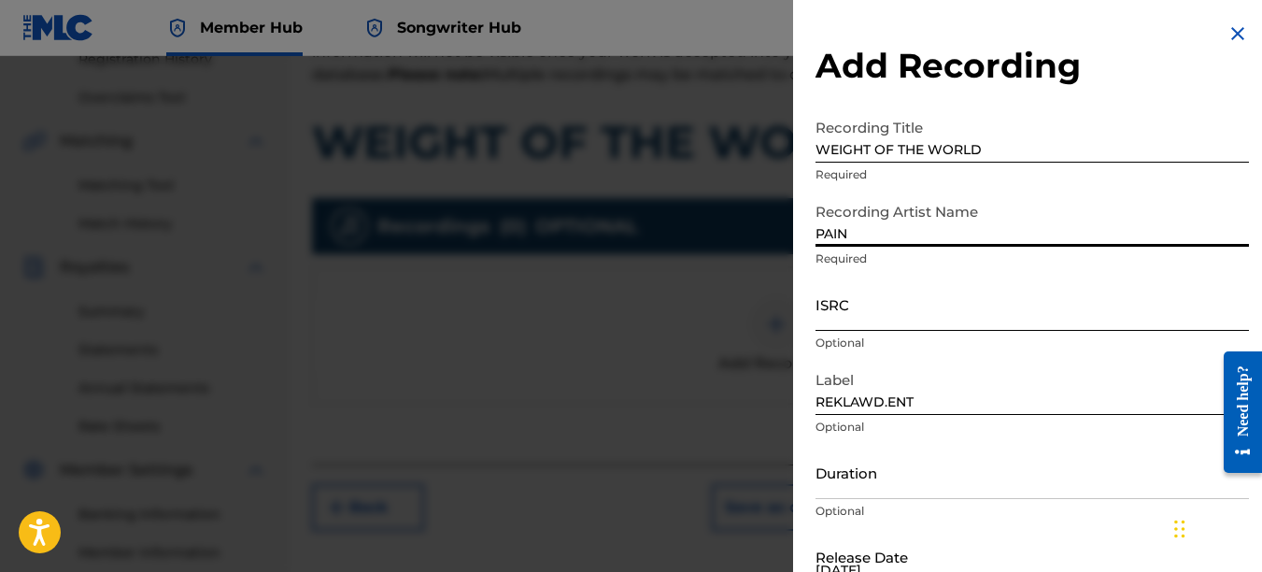
click at [849, 315] on input "ISRC" at bounding box center [1033, 303] width 434 height 53
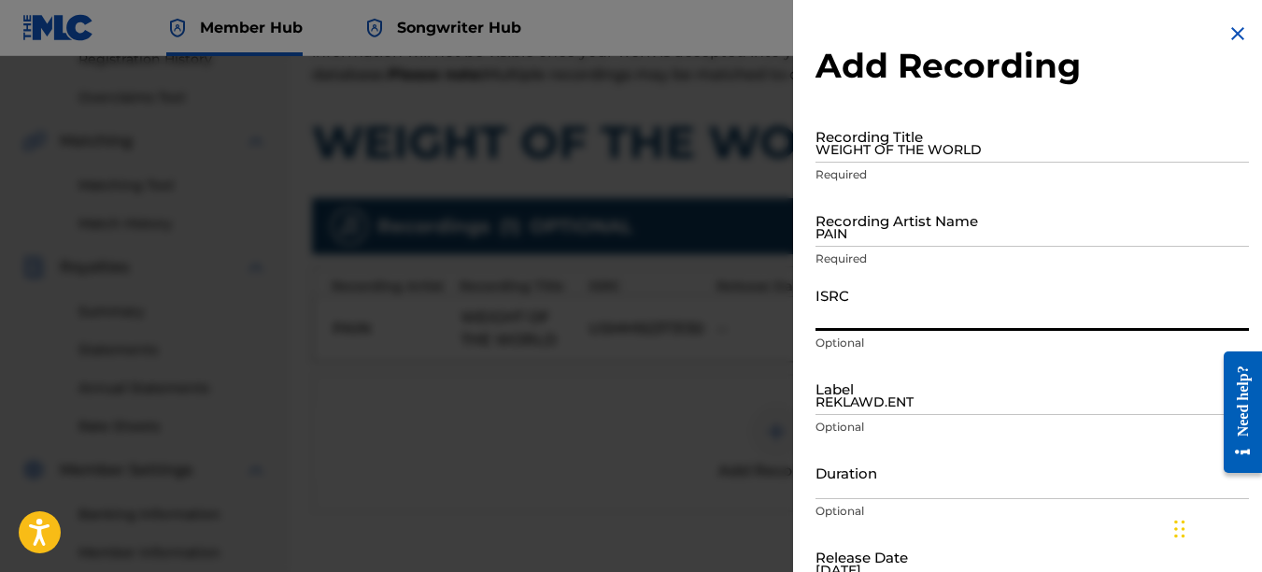
click at [1227, 25] on img at bounding box center [1238, 33] width 22 height 22
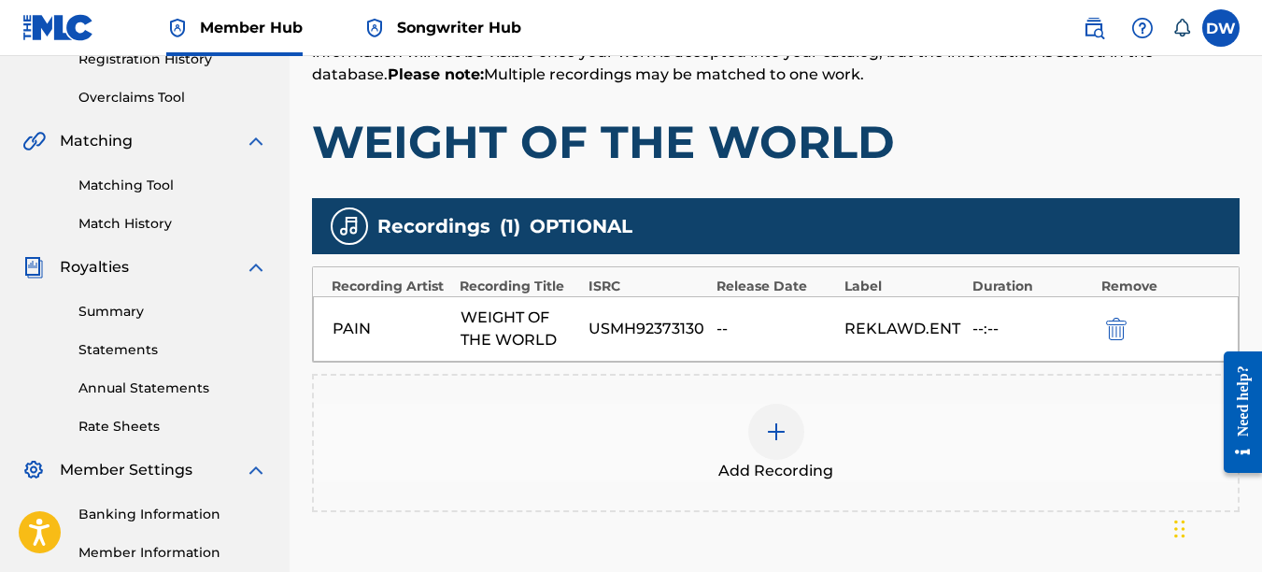
scroll to position [463, 0]
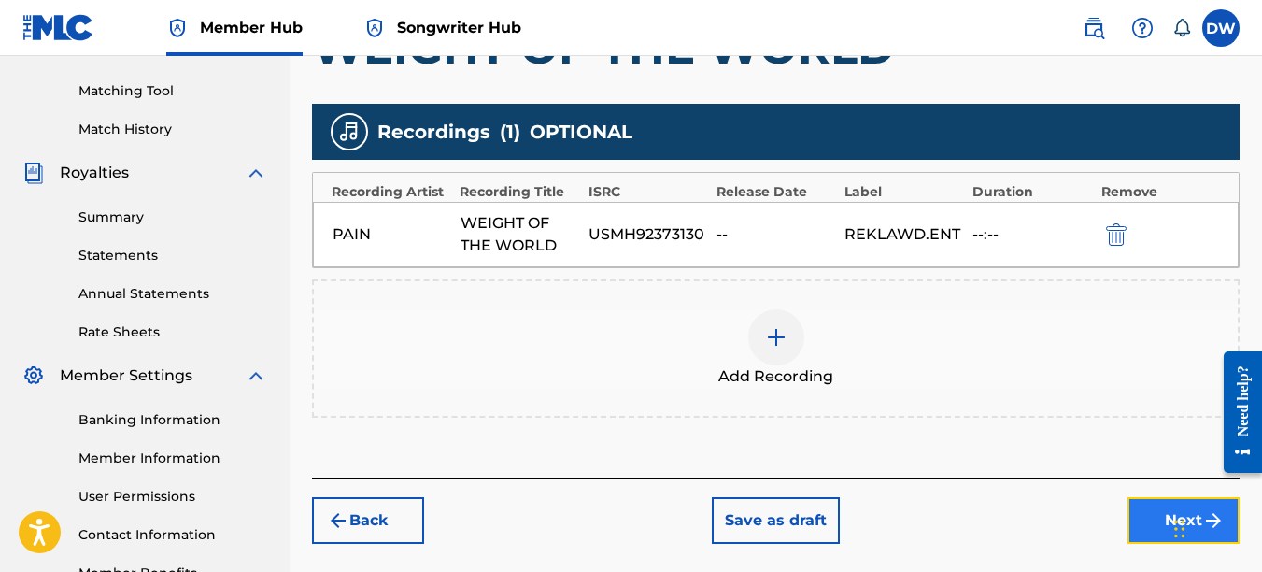
click at [1145, 510] on button "Next" at bounding box center [1184, 520] width 112 height 47
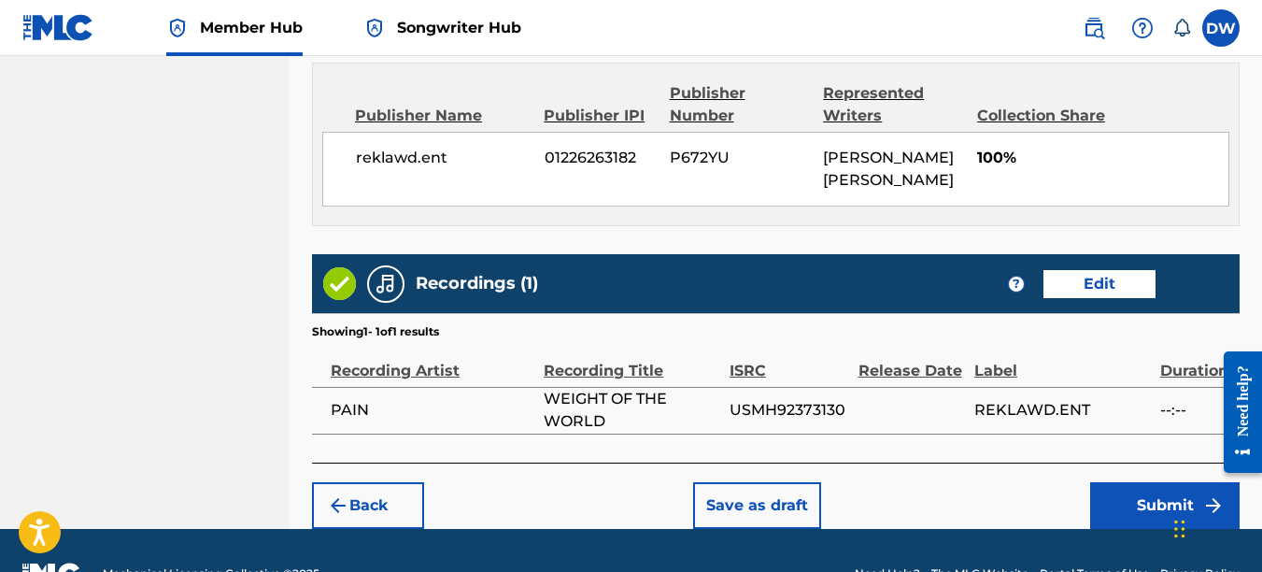
scroll to position [1021, 0]
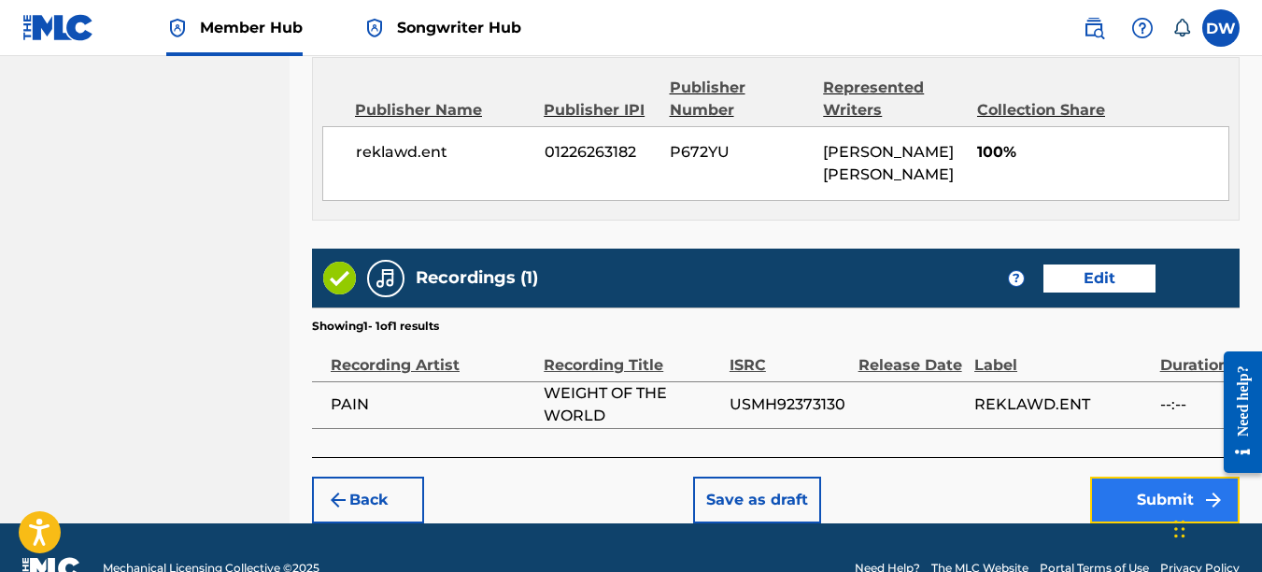
click at [1154, 489] on button "Submit" at bounding box center [1164, 500] width 149 height 47
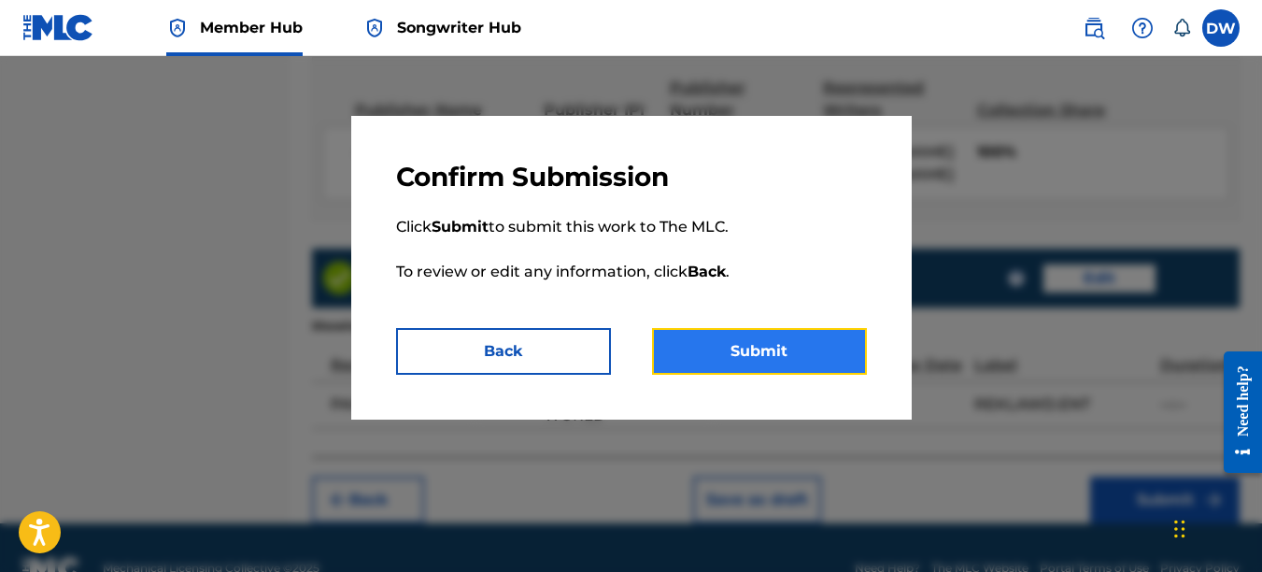
click at [819, 361] on button "Submit" at bounding box center [759, 351] width 215 height 47
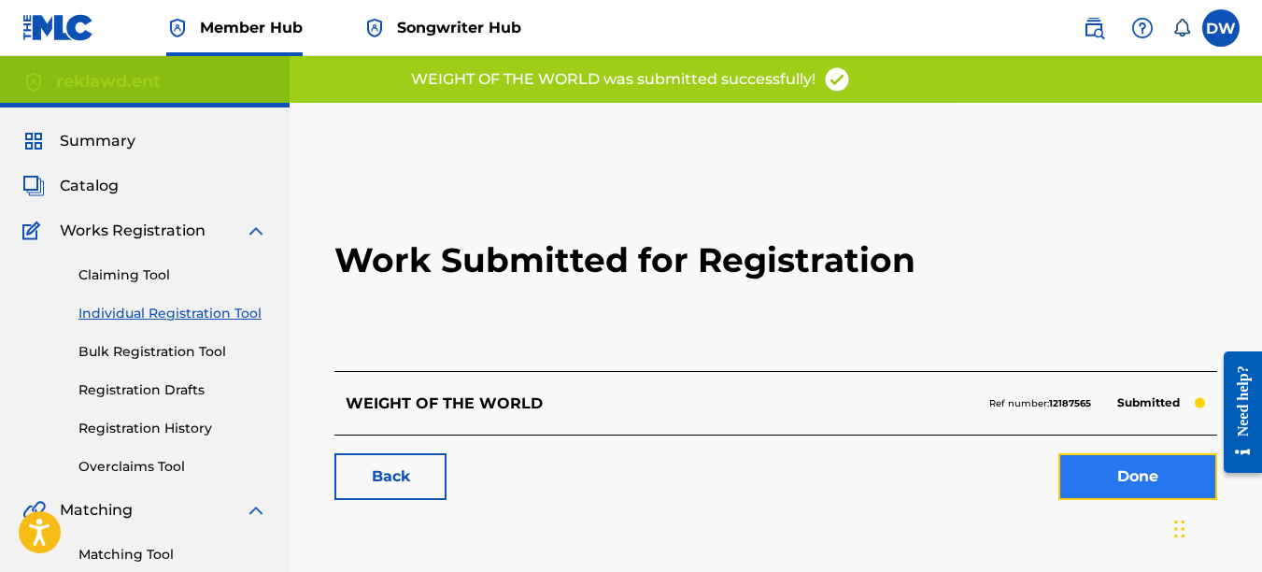
click at [1167, 465] on link "Done" at bounding box center [1138, 476] width 159 height 47
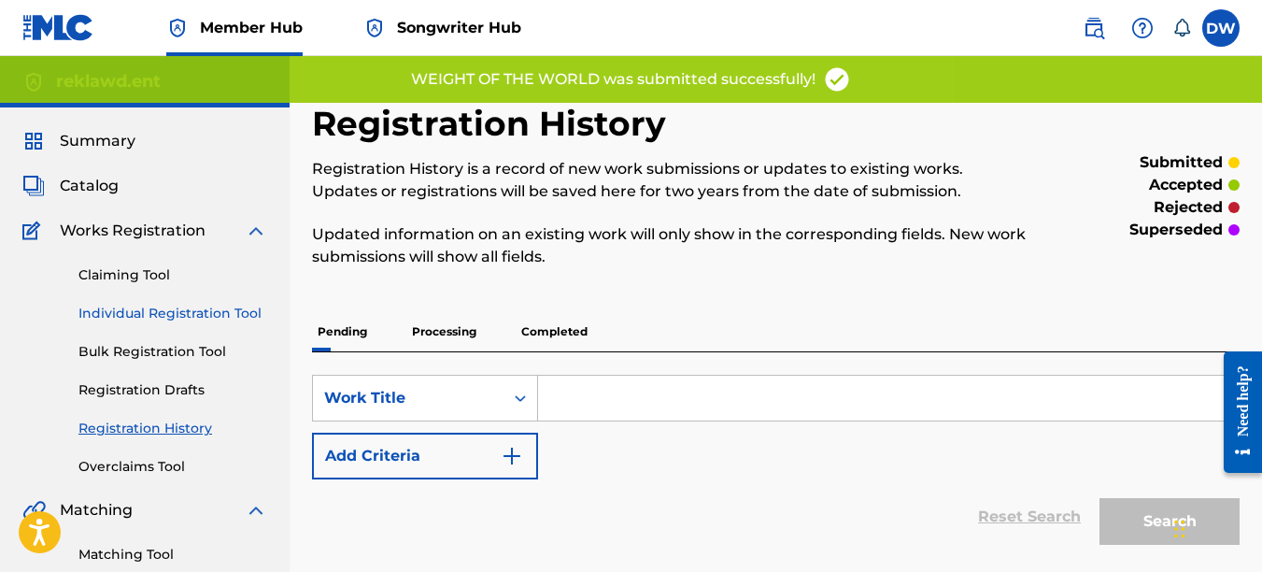
click at [249, 307] on link "Individual Registration Tool" at bounding box center [172, 314] width 189 height 20
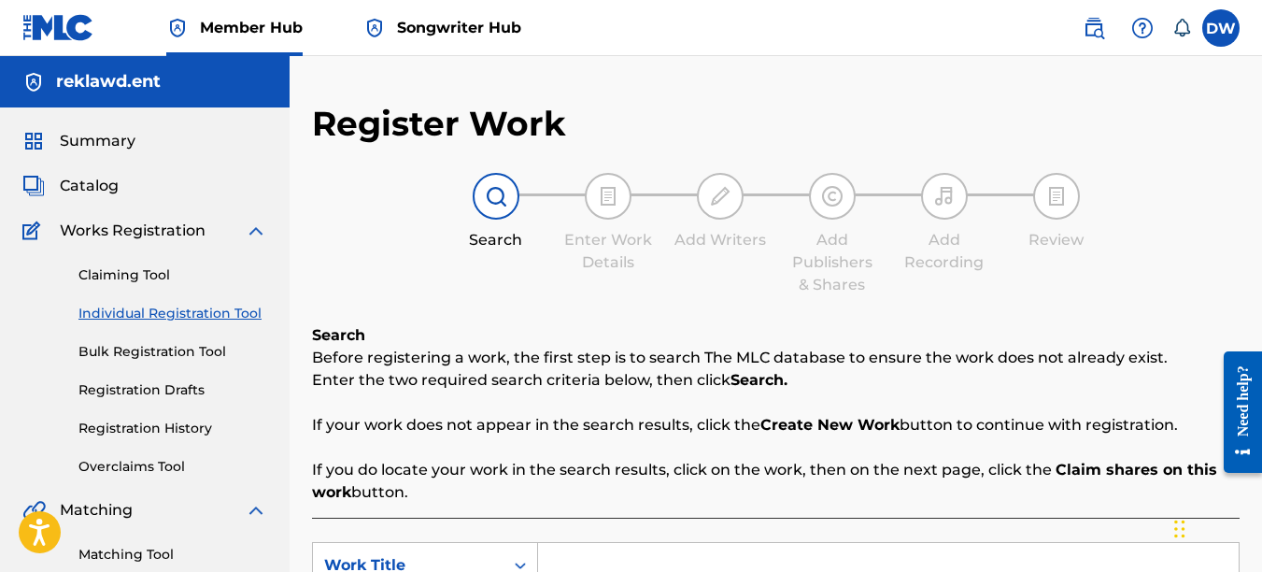
scroll to position [258, 0]
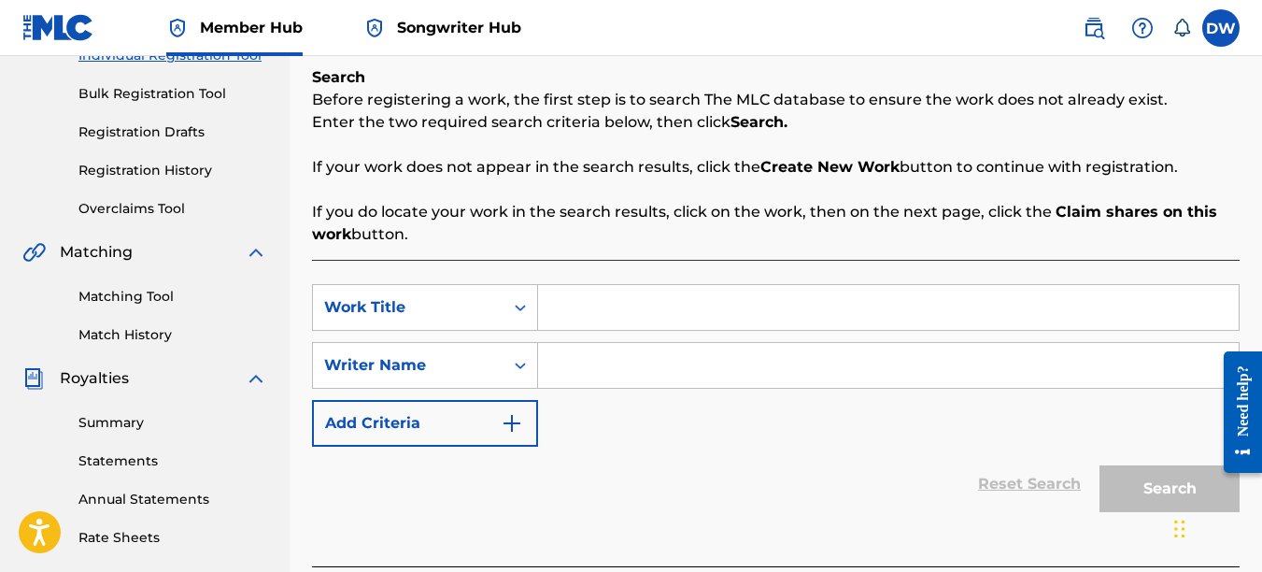
click at [635, 298] on input "Search Form" at bounding box center [888, 307] width 701 height 45
click at [638, 367] on input "Search Form" at bounding box center [888, 365] width 701 height 45
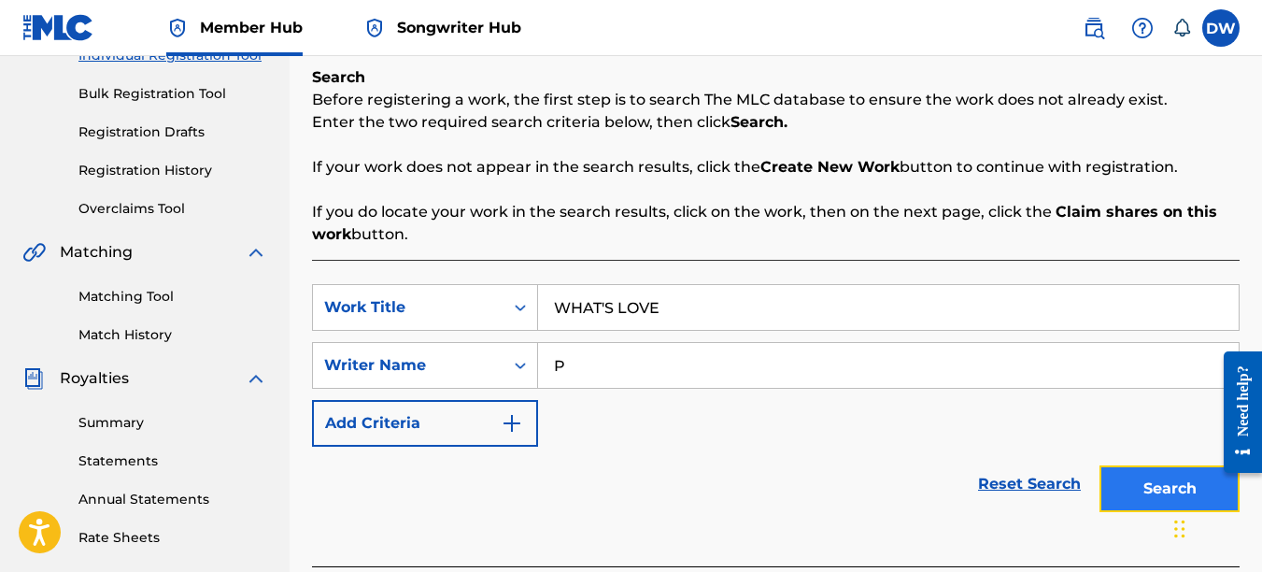
click at [1144, 485] on button "Search" at bounding box center [1170, 488] width 140 height 47
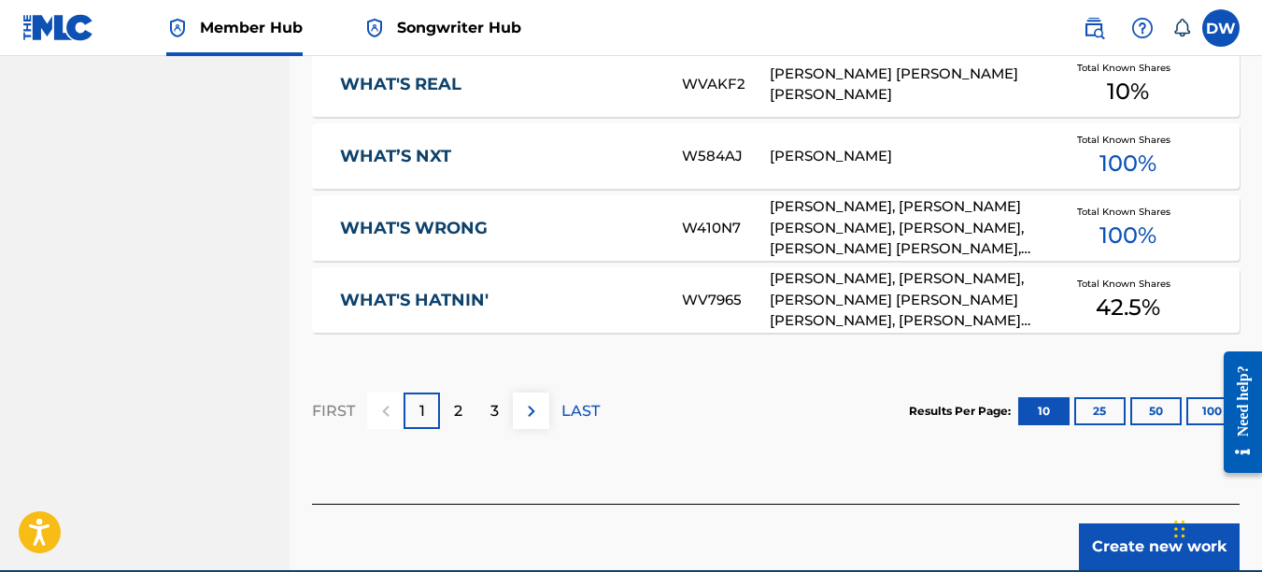
scroll to position [1363, 0]
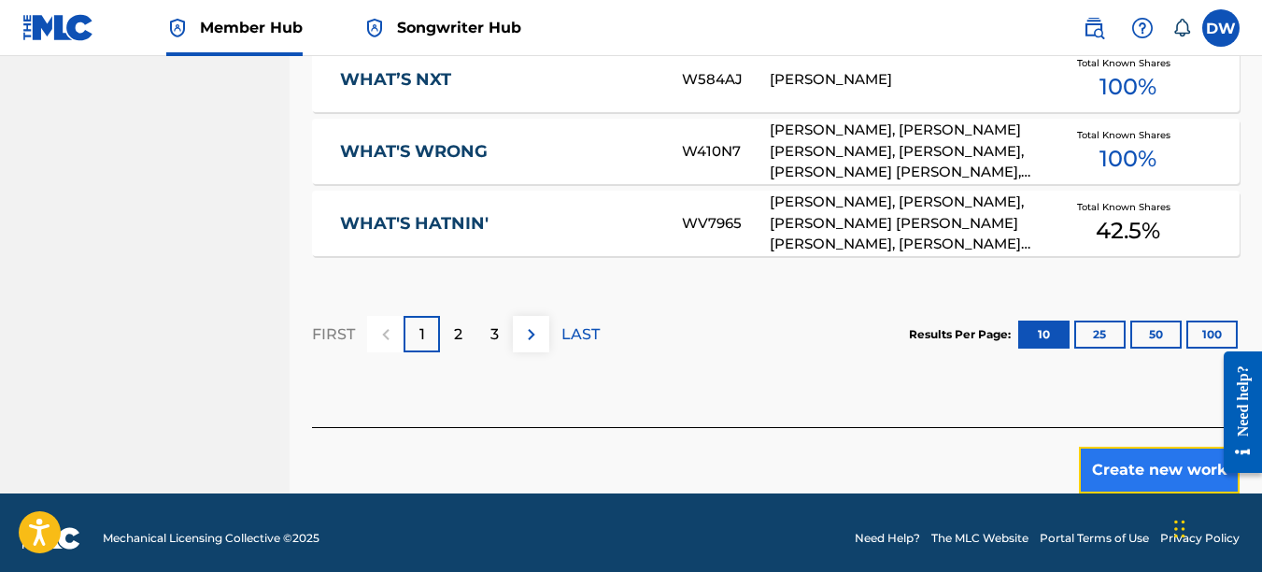
click at [1133, 450] on button "Create new work" at bounding box center [1159, 470] width 161 height 47
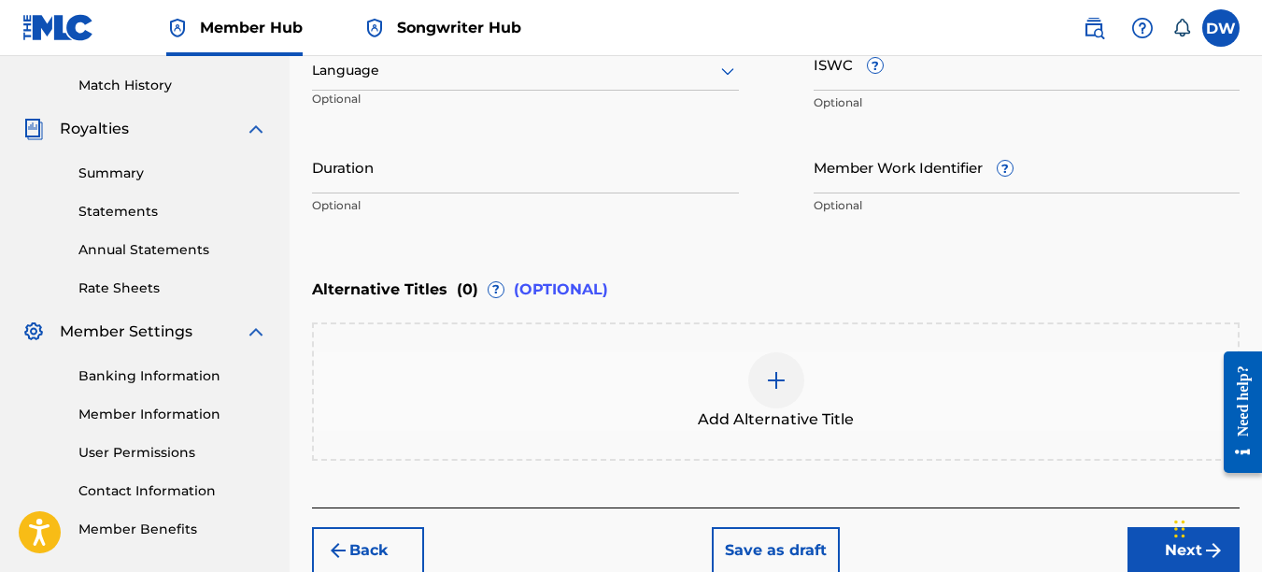
scroll to position [505, 0]
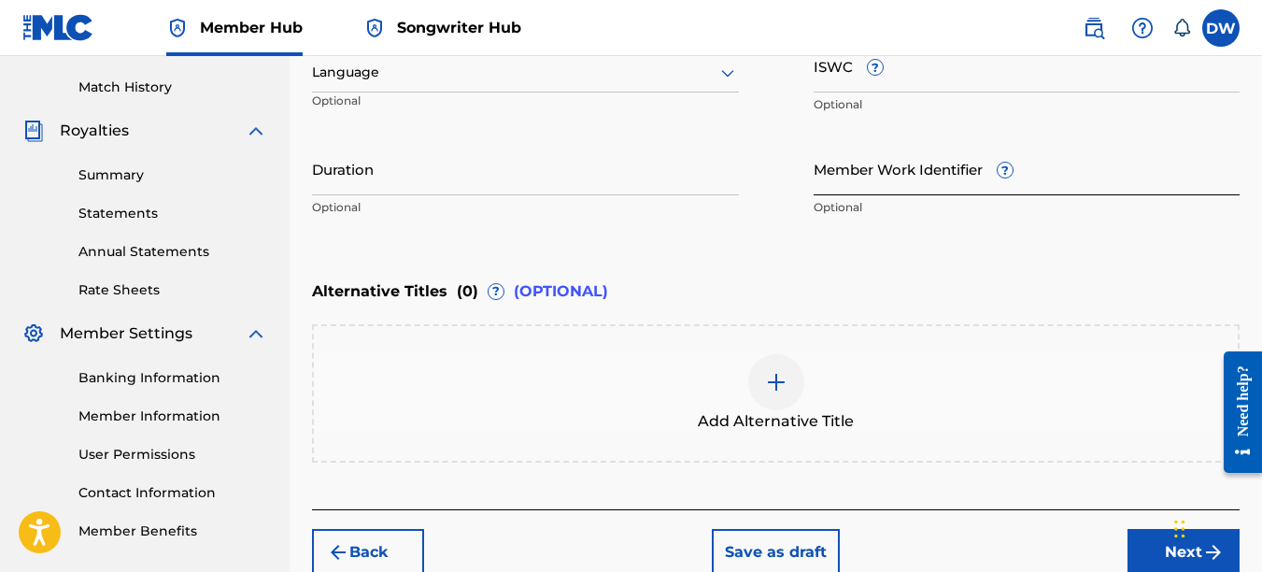
click at [837, 188] on input "Member Work Identifier ?" at bounding box center [1027, 168] width 427 height 53
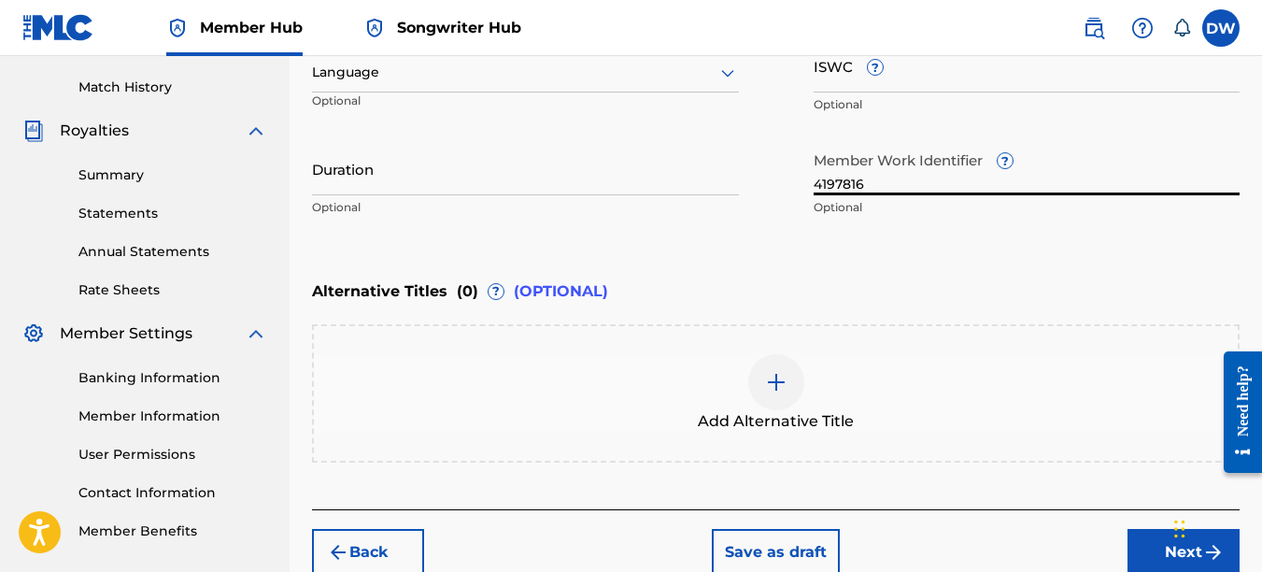
click at [724, 77] on icon at bounding box center [728, 73] width 22 height 22
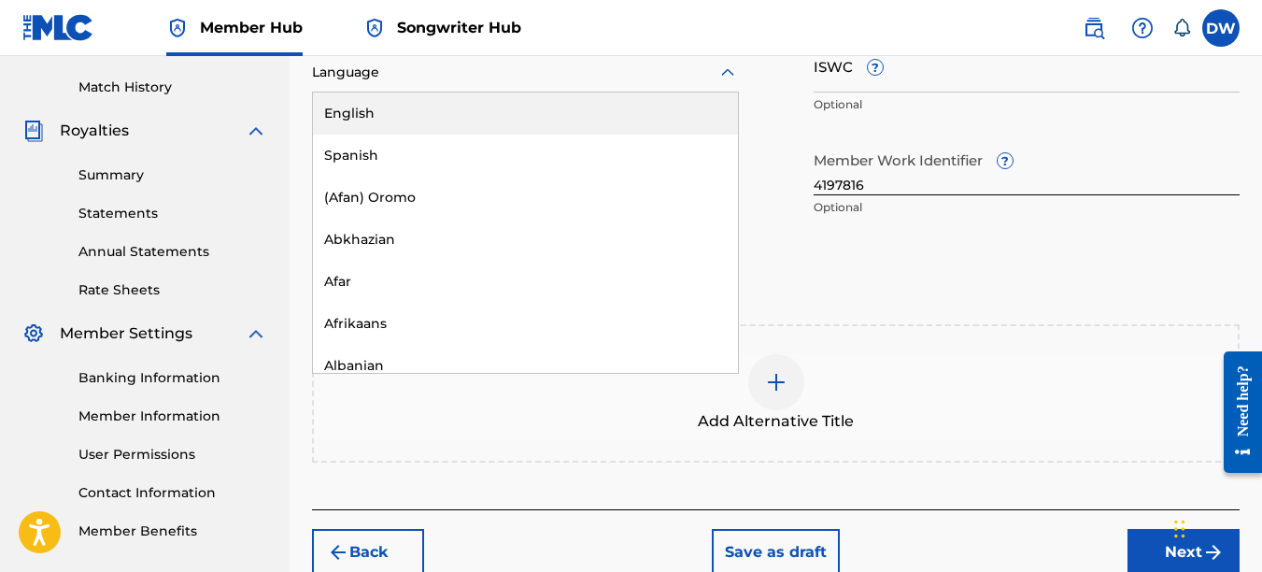
click at [704, 118] on div "English" at bounding box center [525, 113] width 425 height 42
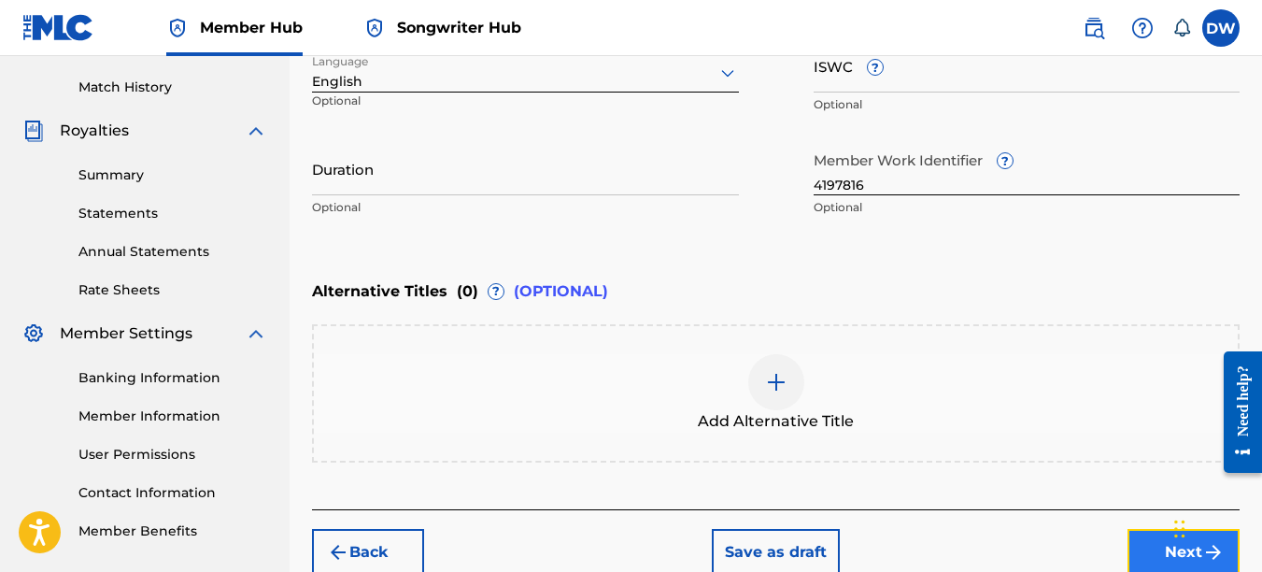
click at [1152, 539] on button "Next" at bounding box center [1184, 552] width 112 height 47
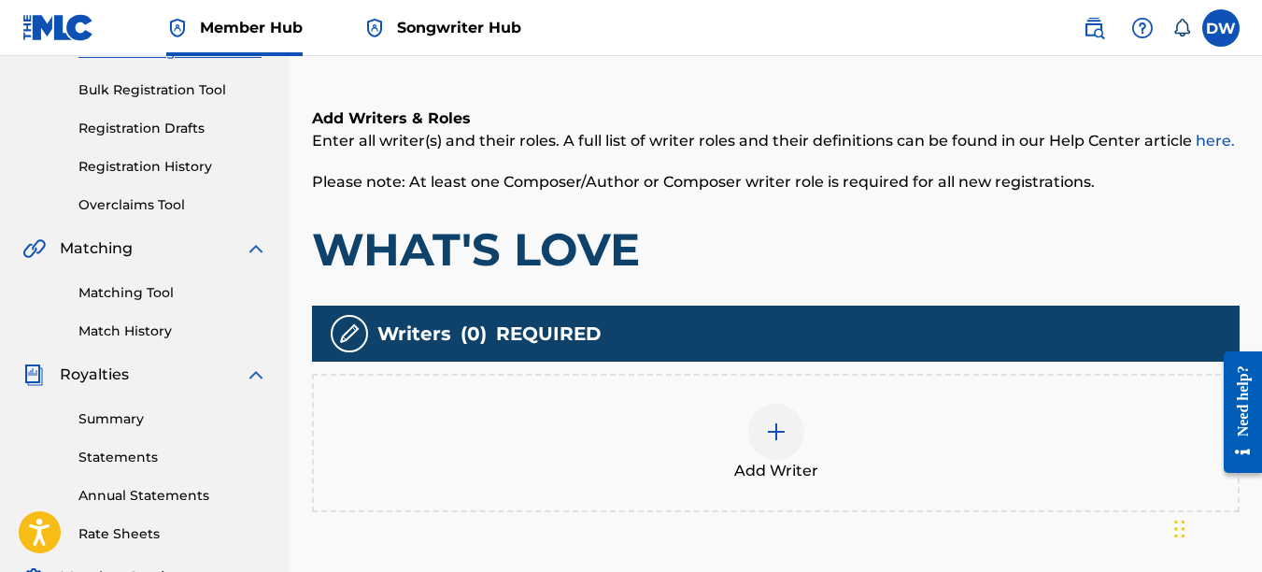
scroll to position [335, 0]
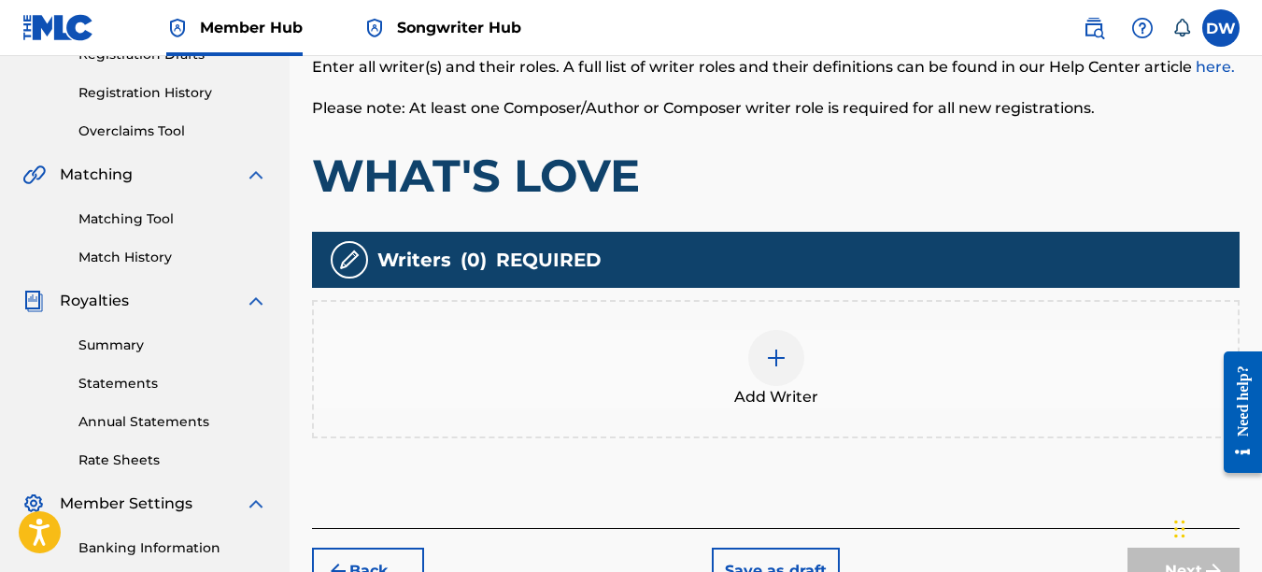
click at [777, 365] on img at bounding box center [776, 358] width 22 height 22
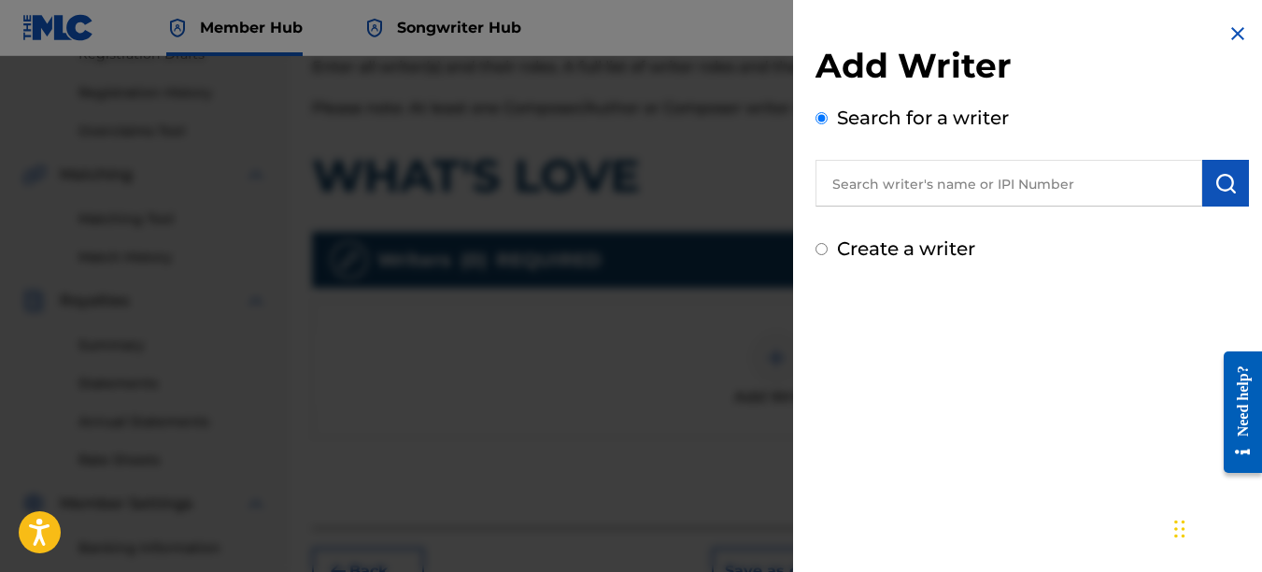
click at [954, 190] on input "text" at bounding box center [1009, 183] width 387 height 47
click at [1245, 192] on div "Add Writer Search for a writer 00742767418 Create a writer" at bounding box center [1032, 142] width 478 height 285
click at [1239, 188] on button "submit" at bounding box center [1225, 183] width 47 height 47
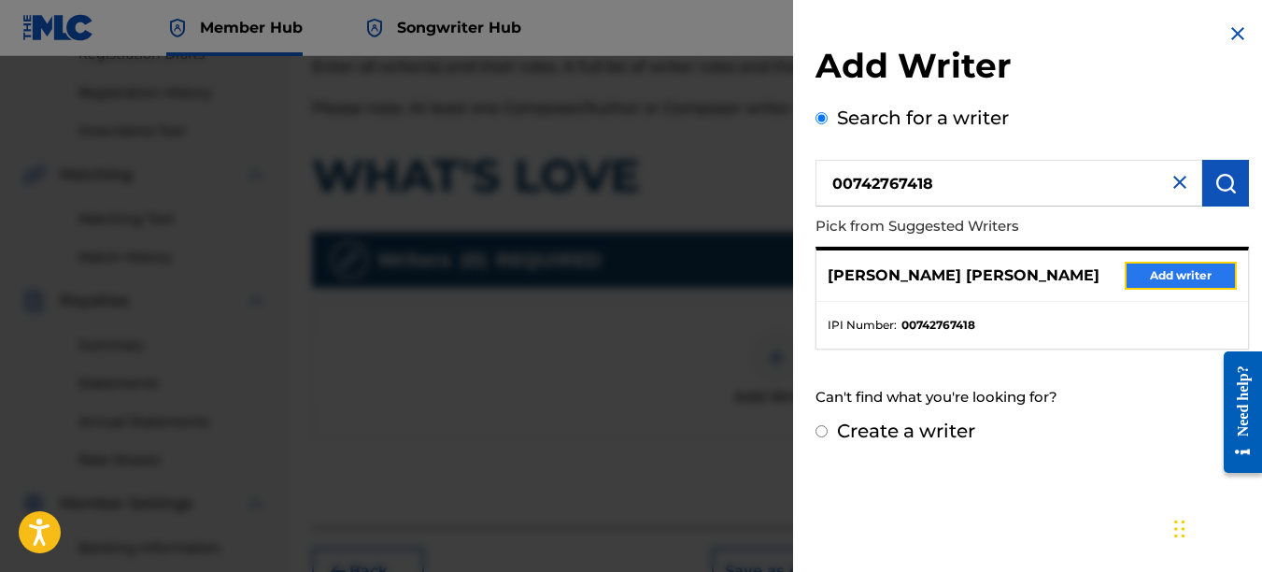
click at [1186, 283] on button "Add writer" at bounding box center [1181, 276] width 112 height 28
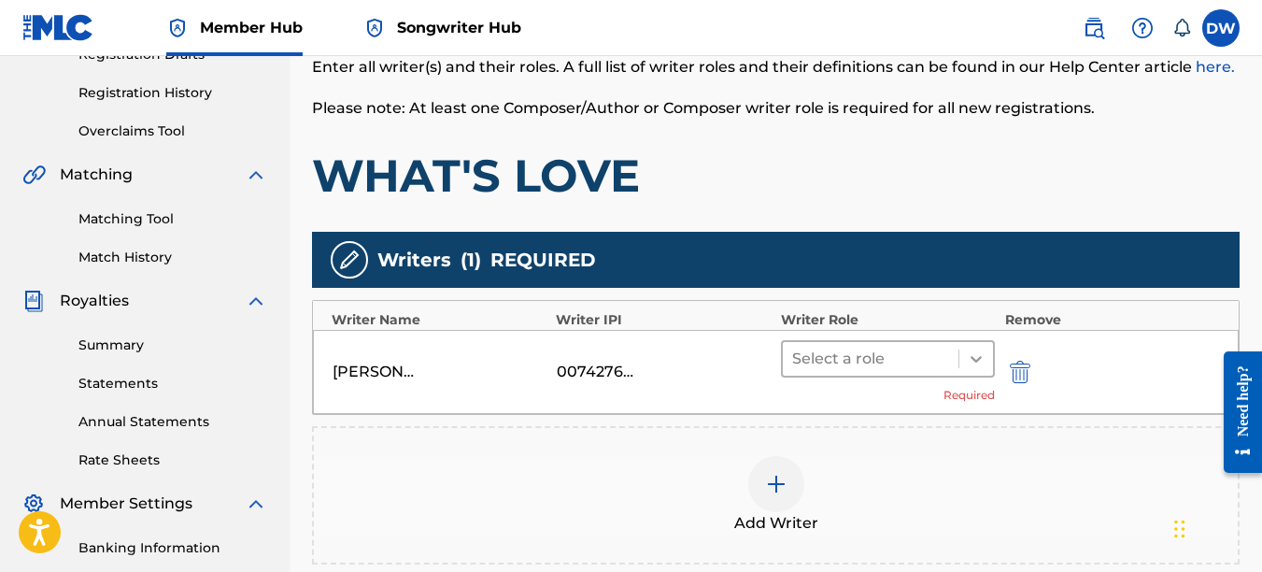
click at [975, 352] on icon at bounding box center [976, 358] width 19 height 19
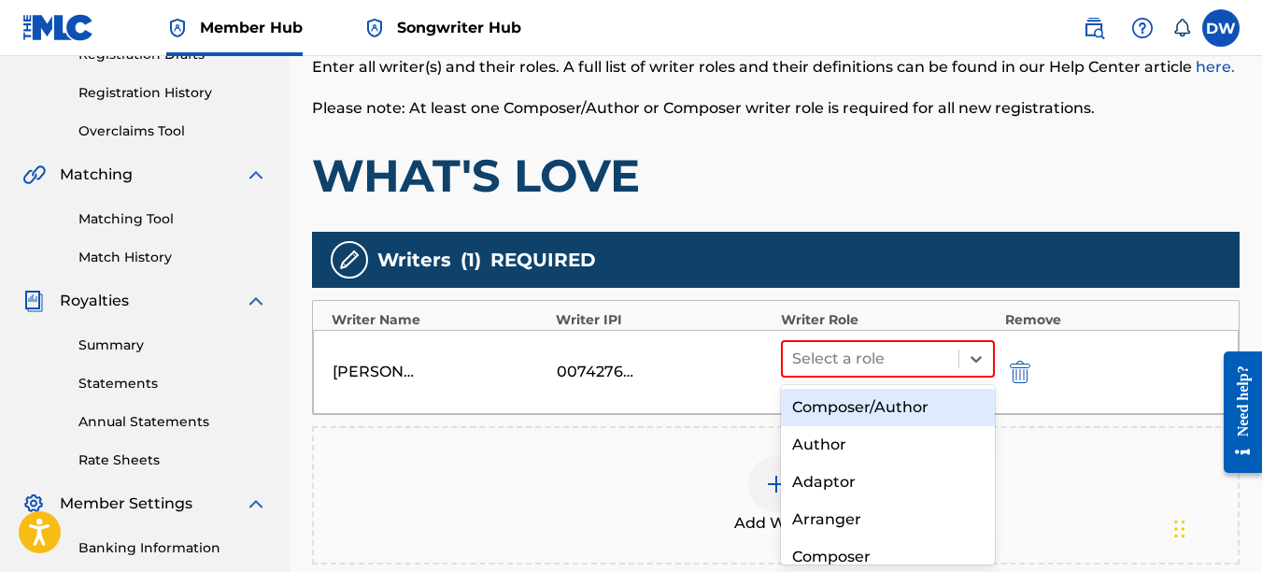
click at [916, 410] on div "Composer/Author" at bounding box center [888, 407] width 215 height 37
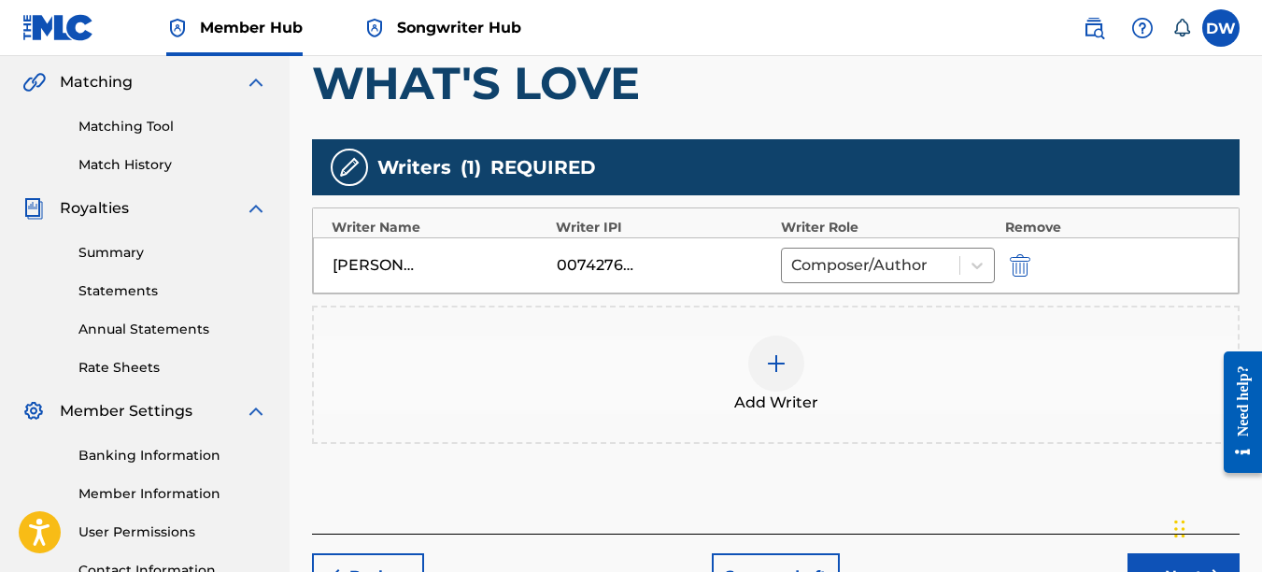
scroll to position [546, 0]
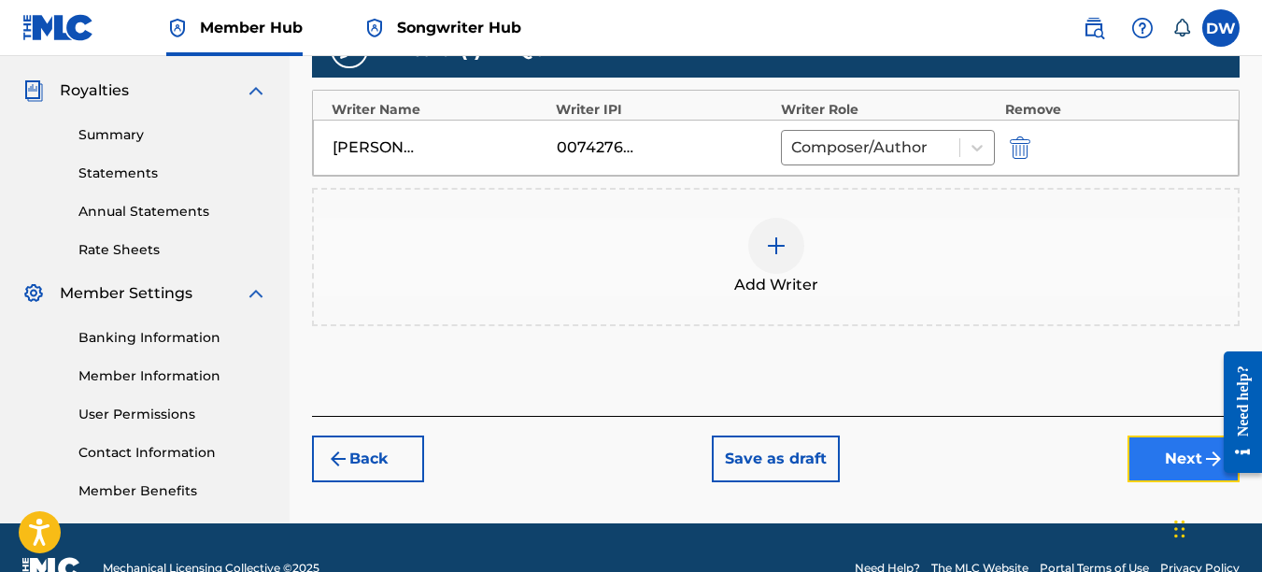
click at [1171, 447] on button "Next" at bounding box center [1184, 458] width 112 height 47
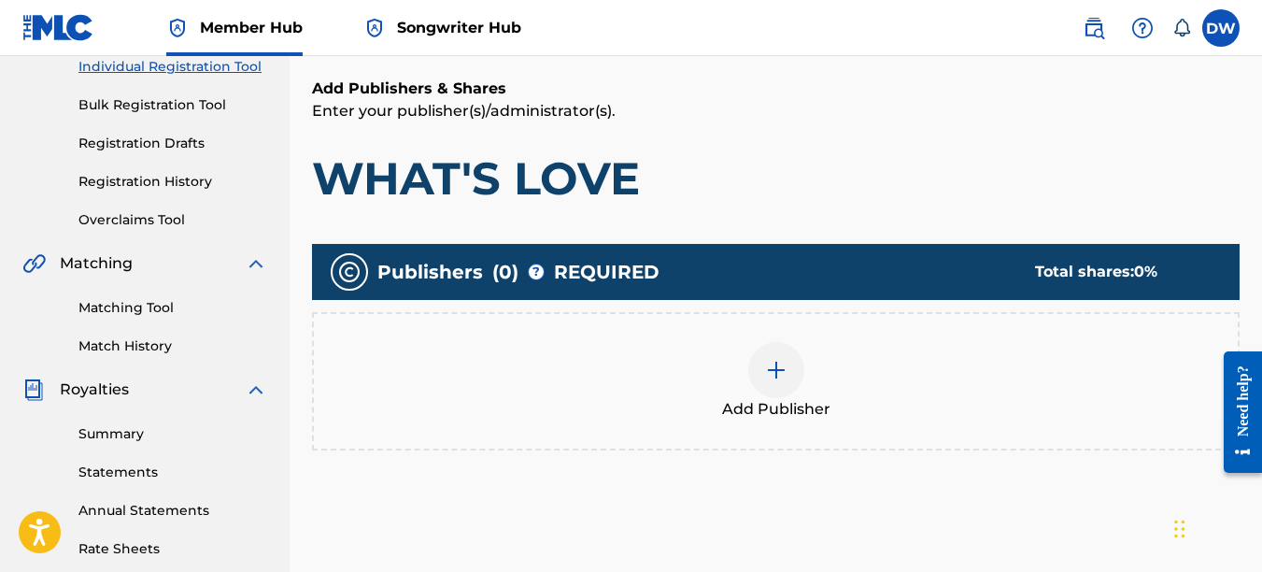
scroll to position [248, 0]
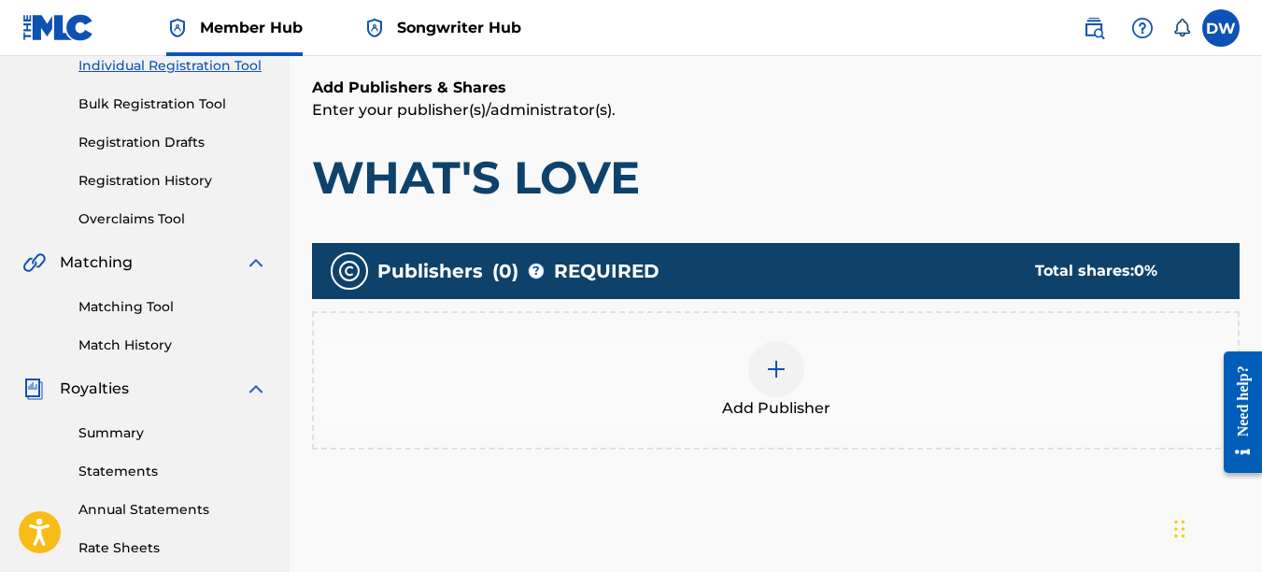
click at [773, 375] on img at bounding box center [776, 369] width 22 height 22
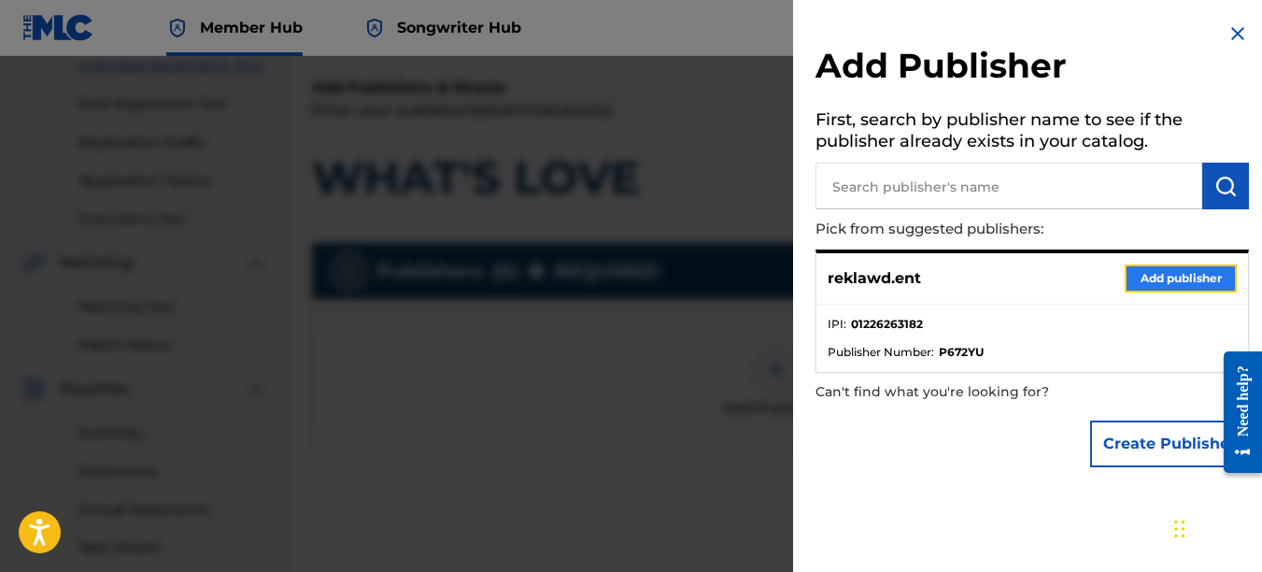
click at [1174, 278] on button "Add publisher" at bounding box center [1181, 278] width 112 height 28
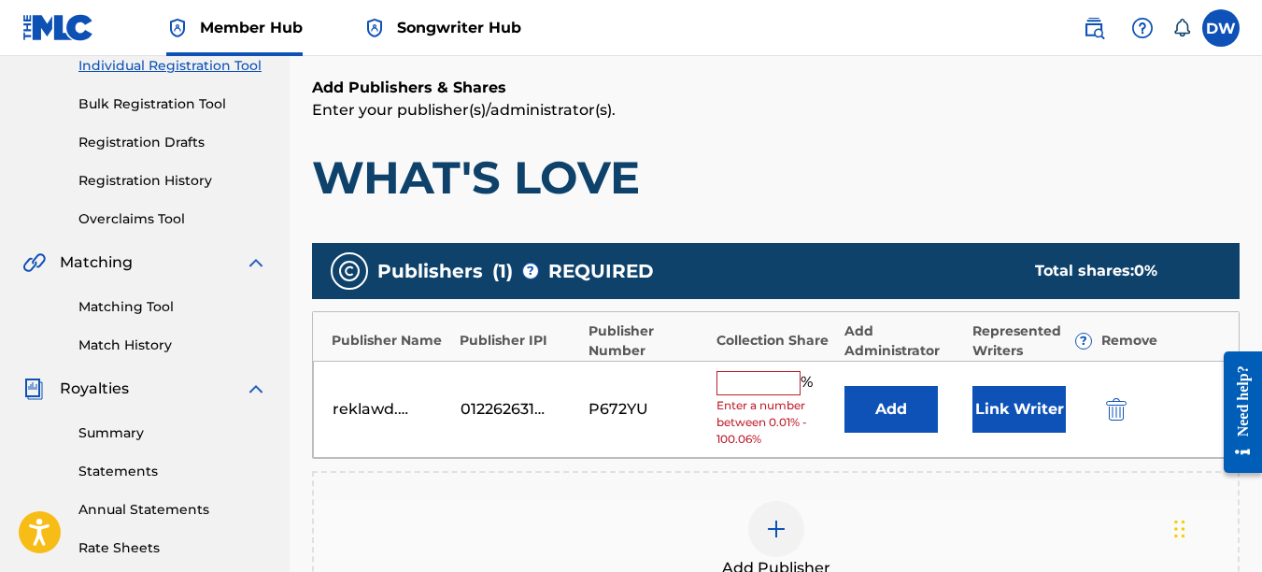
click at [744, 394] on input "text" at bounding box center [759, 383] width 84 height 24
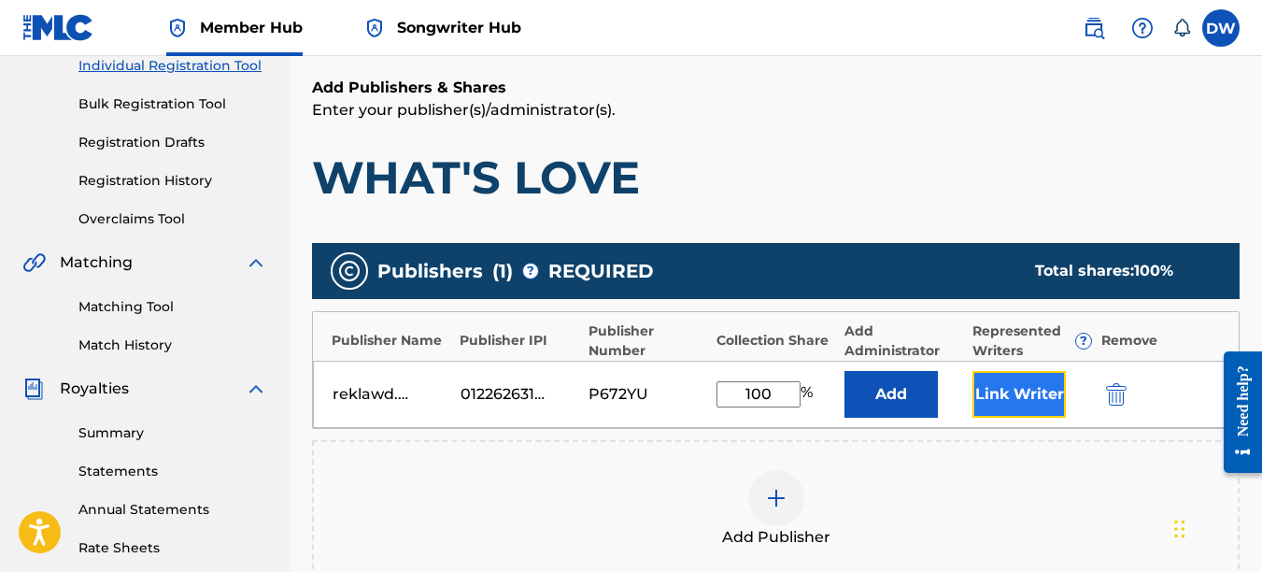
click at [1006, 378] on button "Link Writer" at bounding box center [1019, 394] width 93 height 47
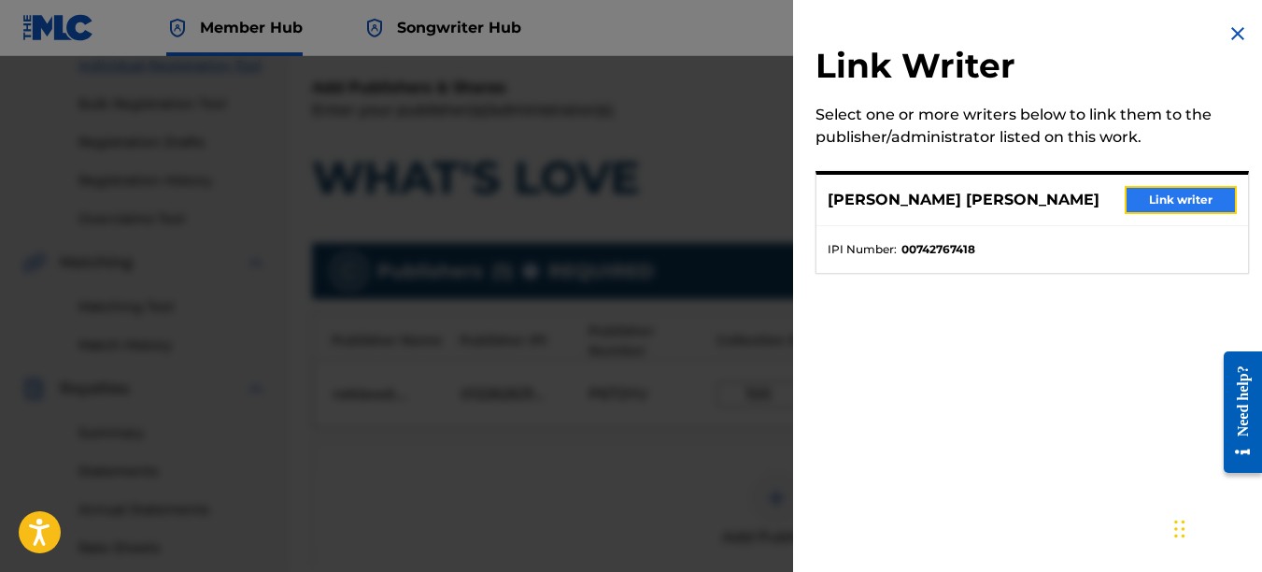
click at [1179, 187] on button "Link writer" at bounding box center [1181, 200] width 112 height 28
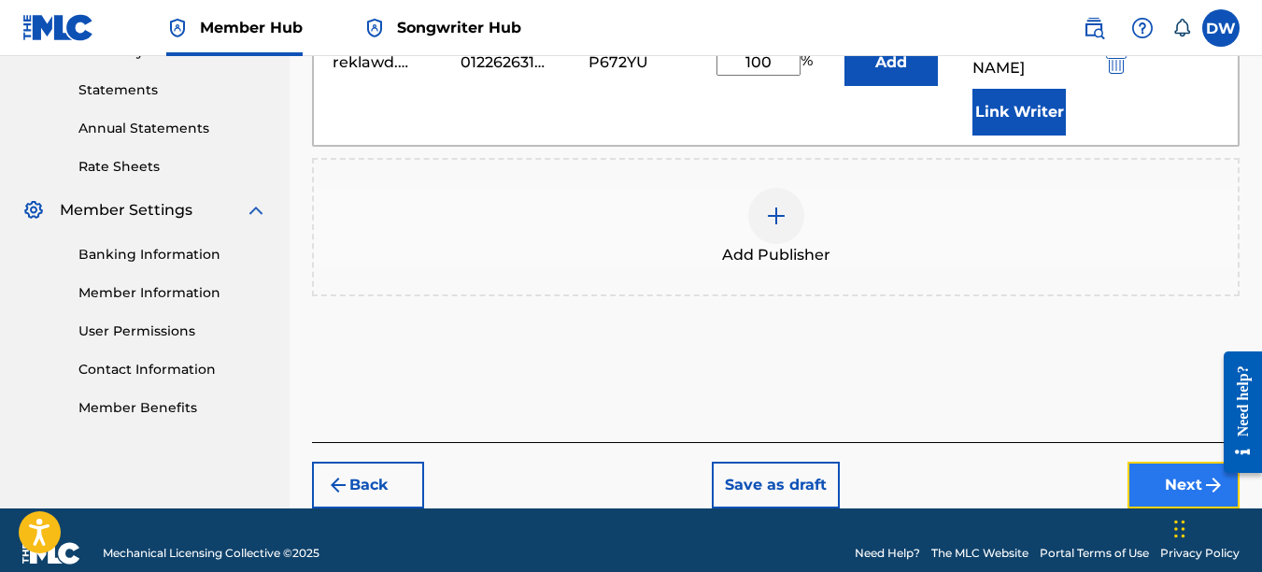
click at [1158, 462] on button "Next" at bounding box center [1184, 485] width 112 height 47
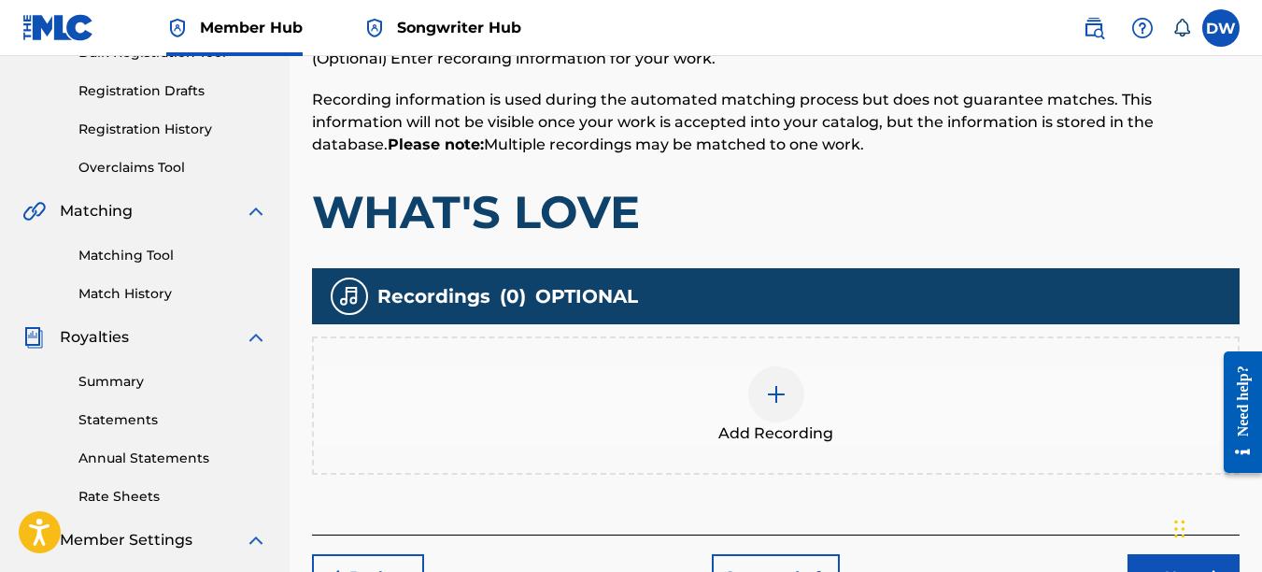
scroll to position [394, 0]
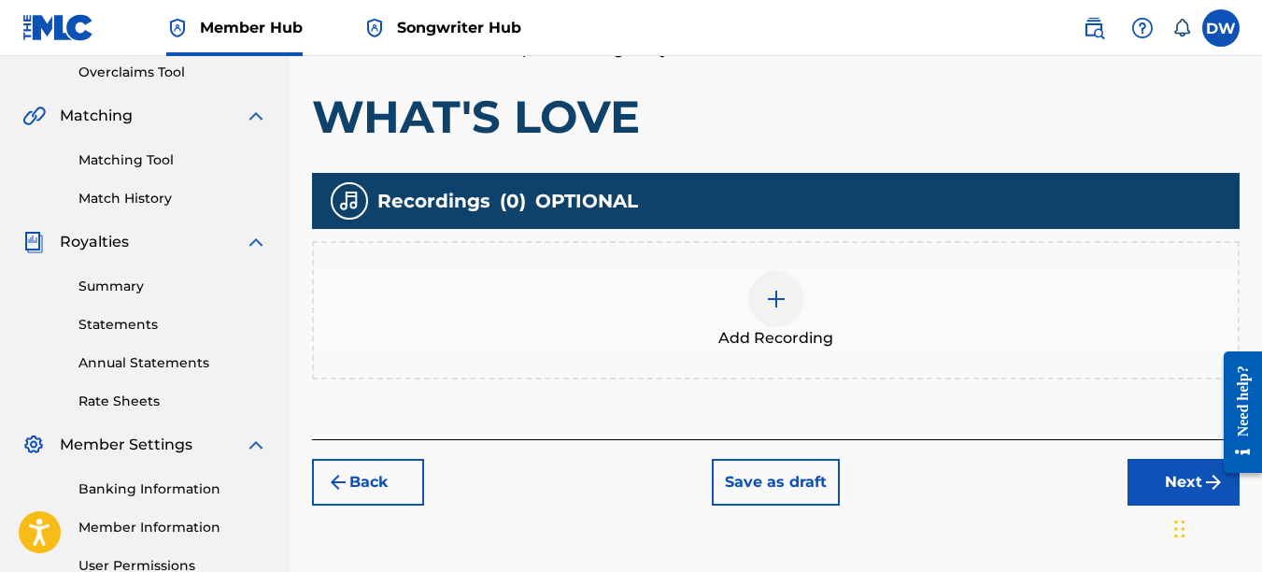
click at [775, 296] on img at bounding box center [776, 299] width 22 height 22
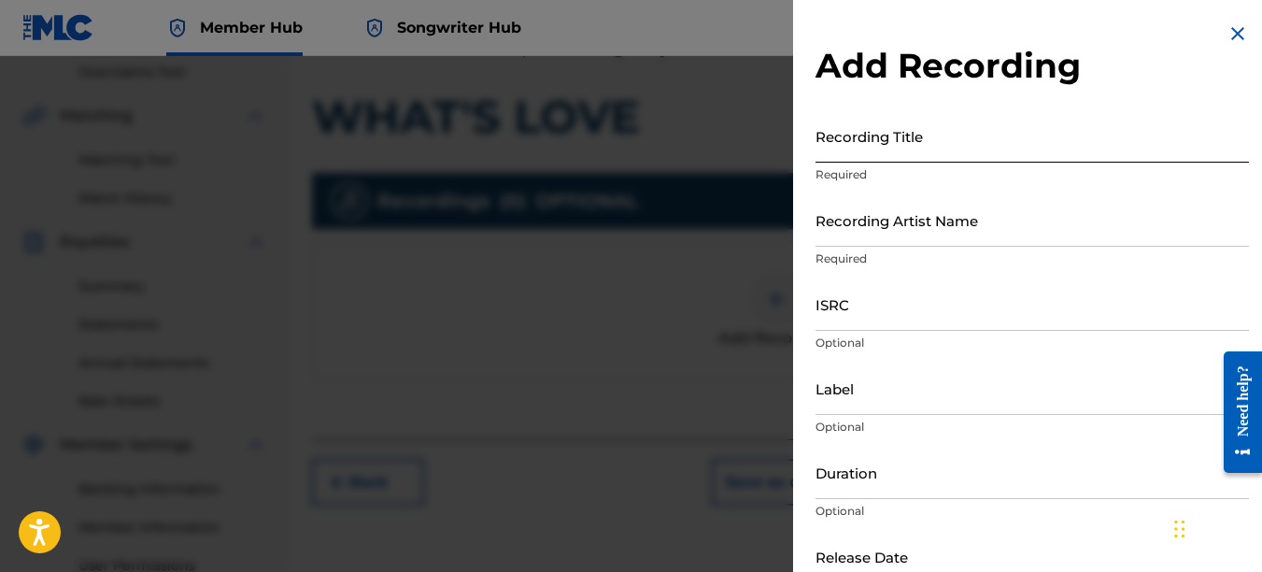
click at [841, 152] on input "Recording Title" at bounding box center [1033, 135] width 434 height 53
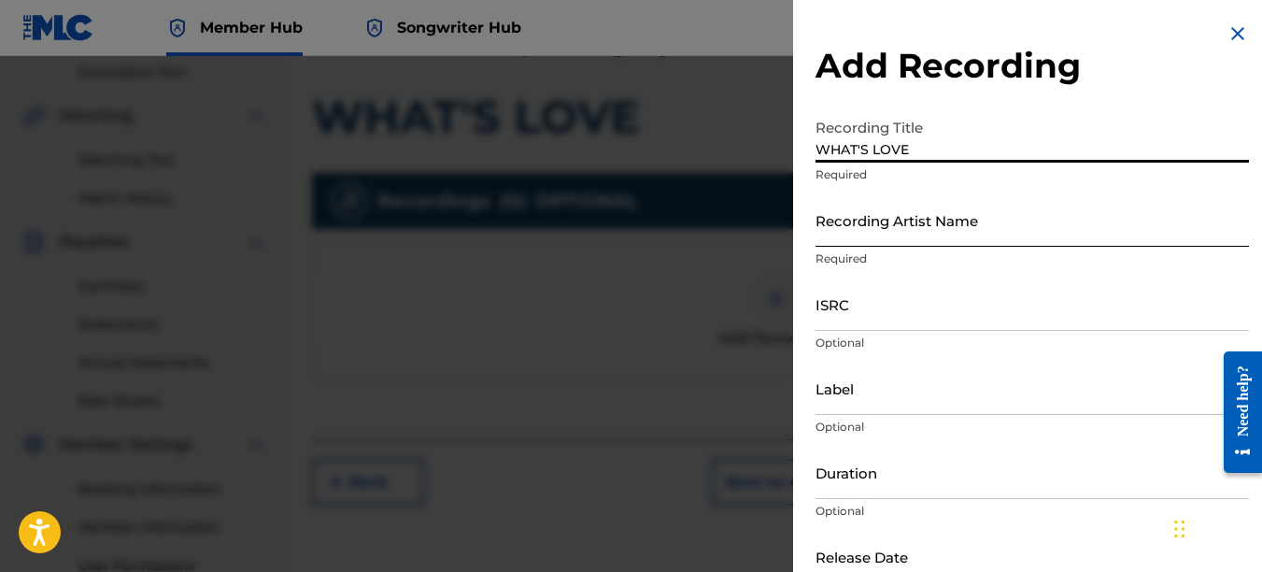
click at [866, 242] on input "Recording Artist Name" at bounding box center [1033, 219] width 434 height 53
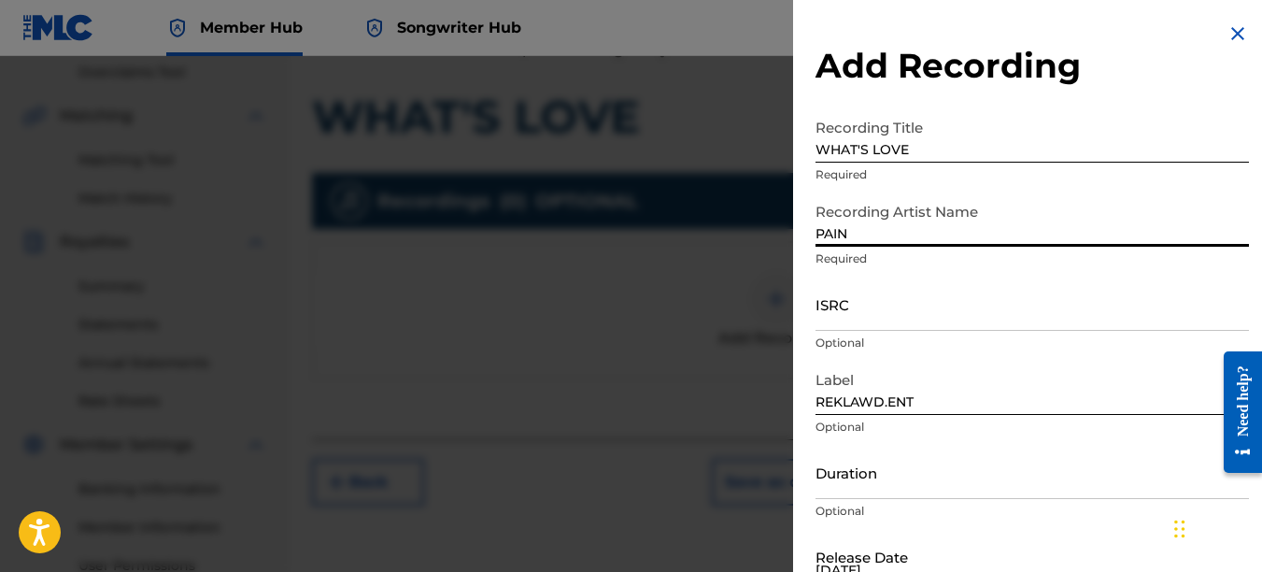
click at [851, 314] on input "ISRC" at bounding box center [1033, 303] width 434 height 53
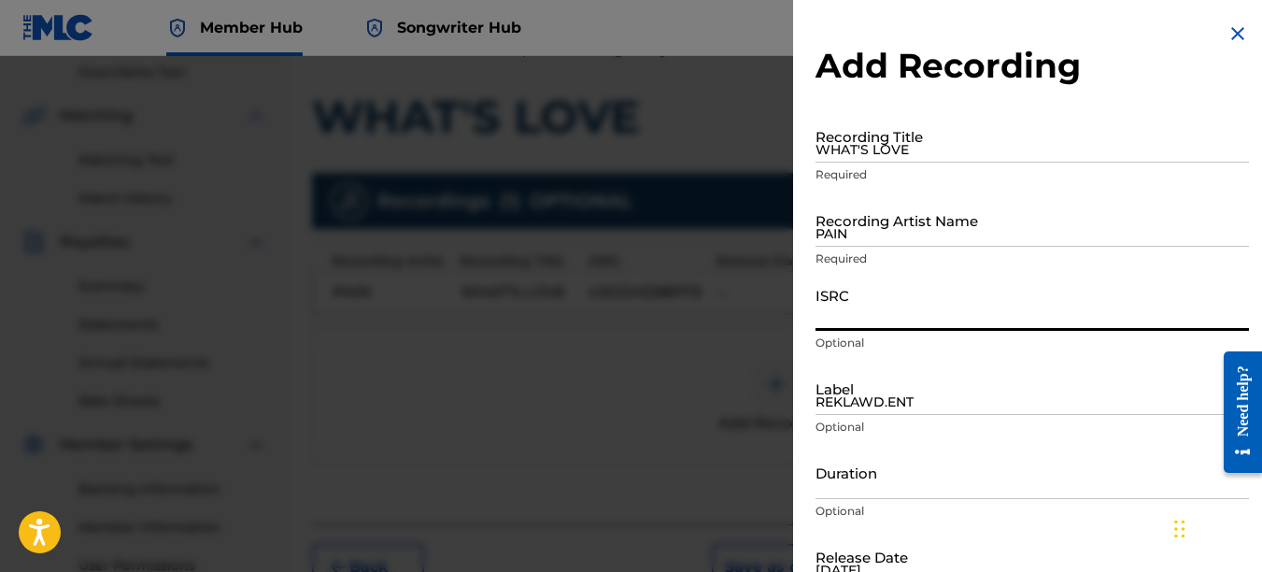
click at [1229, 36] on img at bounding box center [1238, 33] width 22 height 22
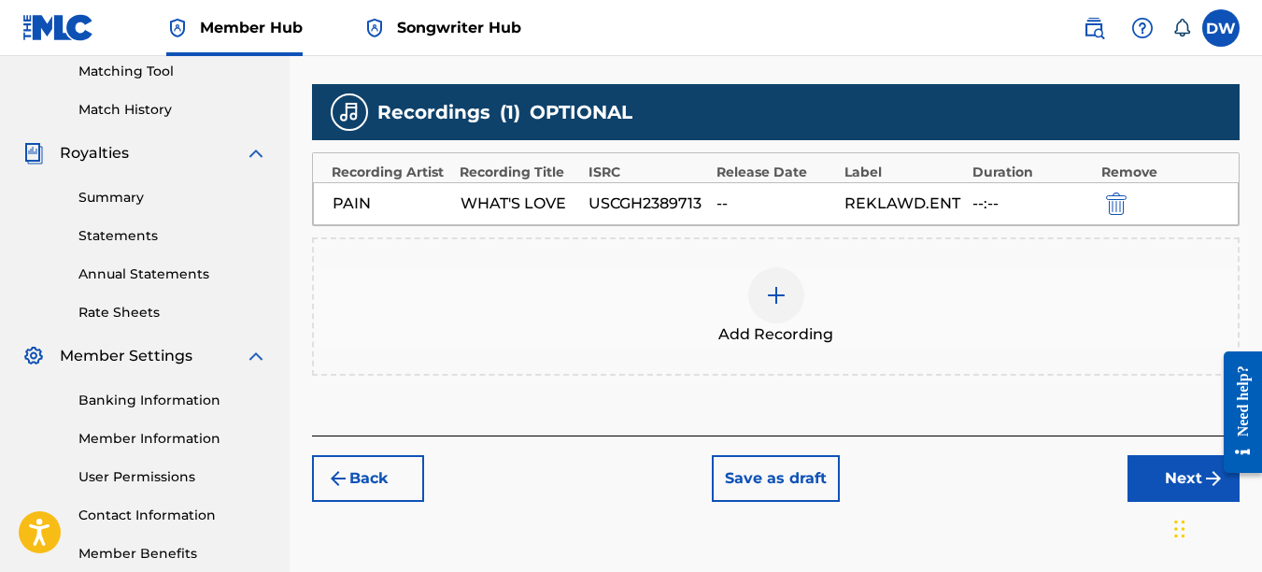
scroll to position [557, 0]
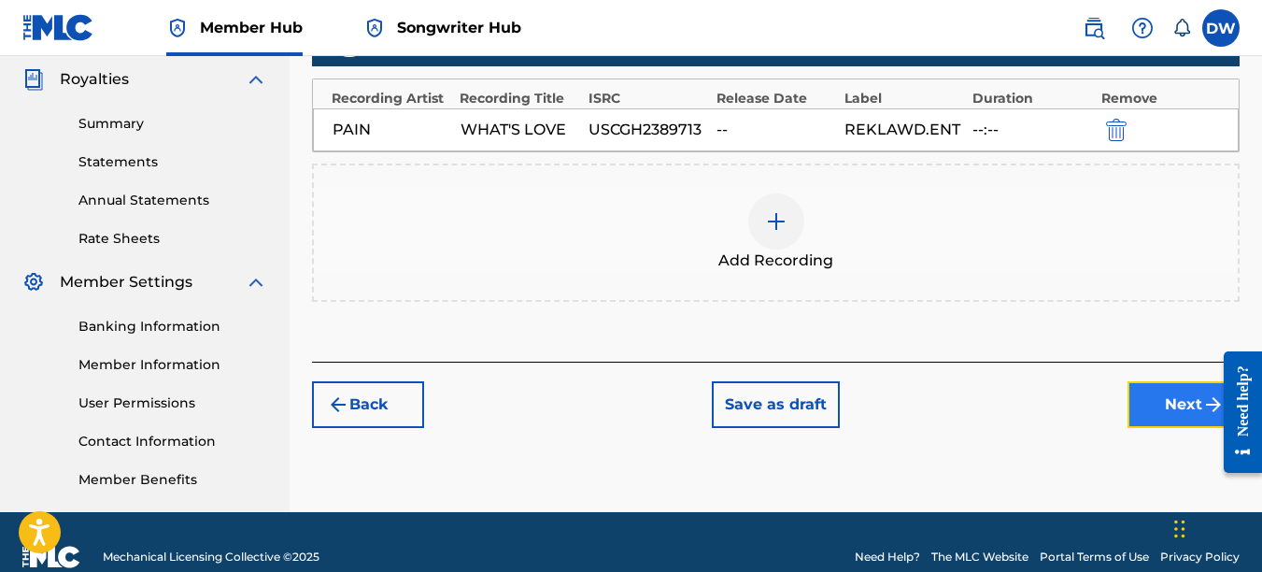
click at [1188, 403] on button "Next" at bounding box center [1184, 404] width 112 height 47
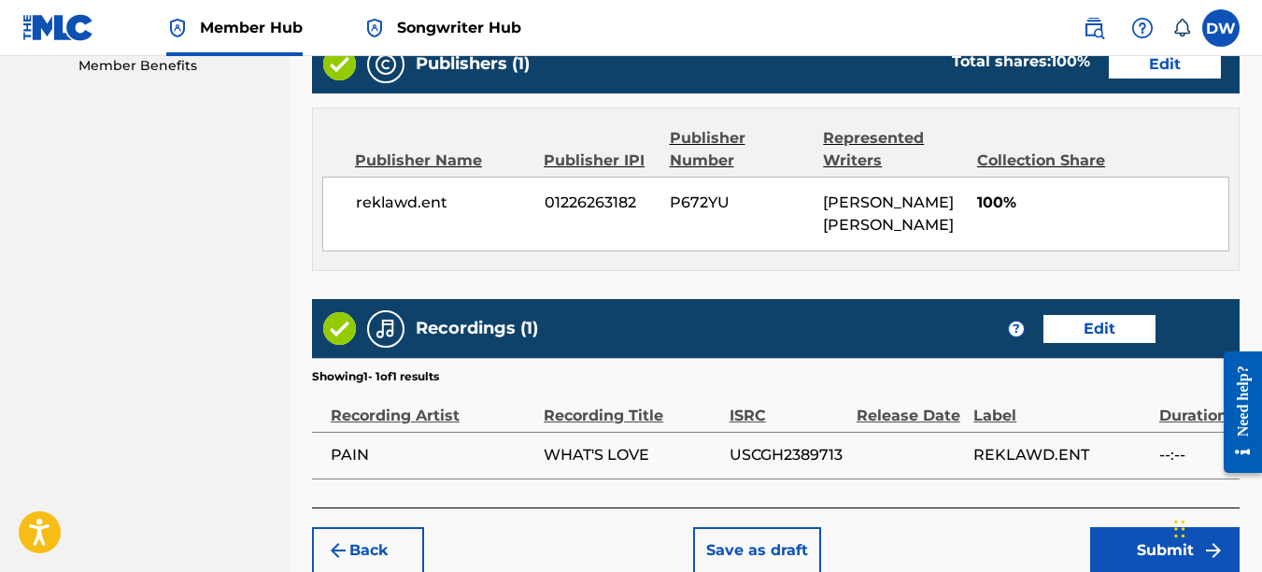
scroll to position [1034, 0]
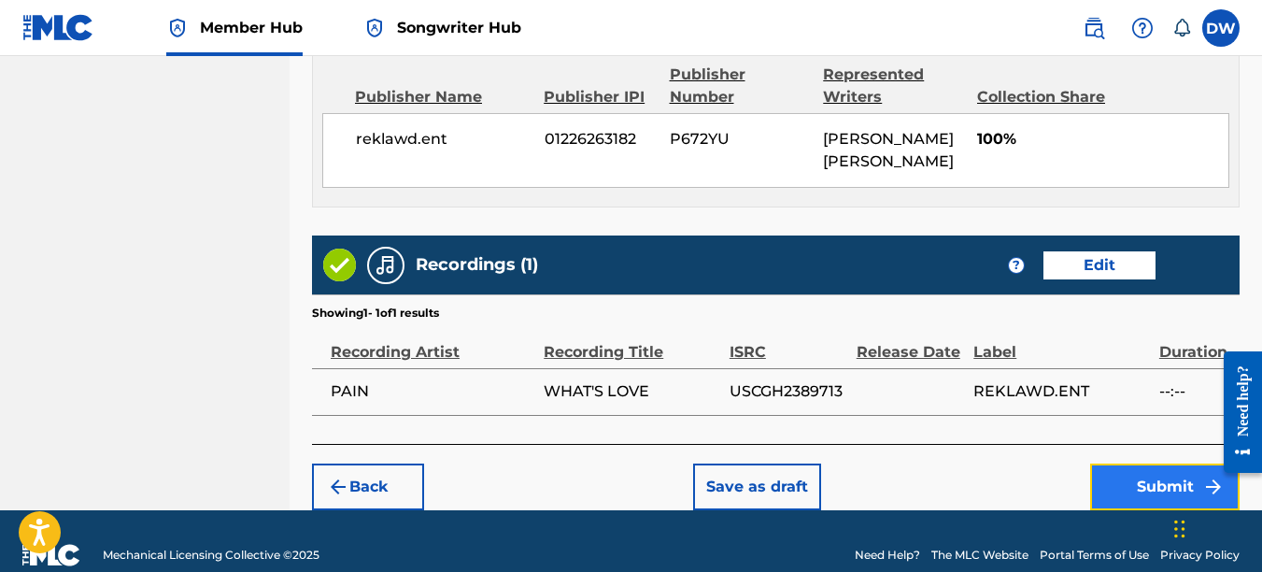
click at [1133, 463] on button "Submit" at bounding box center [1164, 486] width 149 height 47
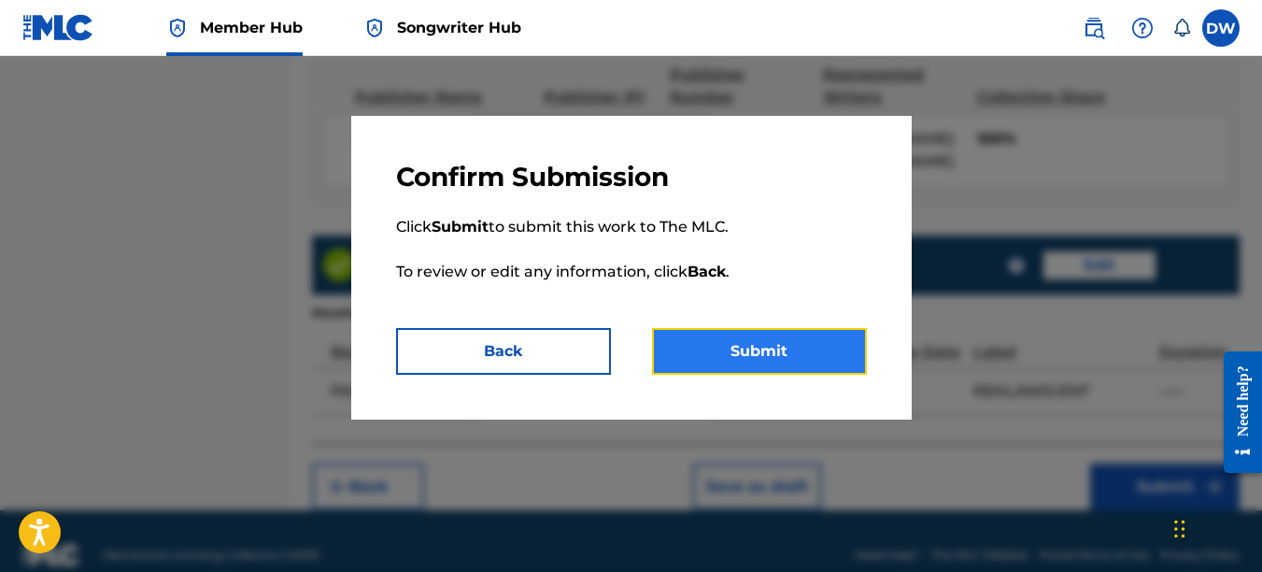
click at [845, 334] on button "Submit" at bounding box center [759, 351] width 215 height 47
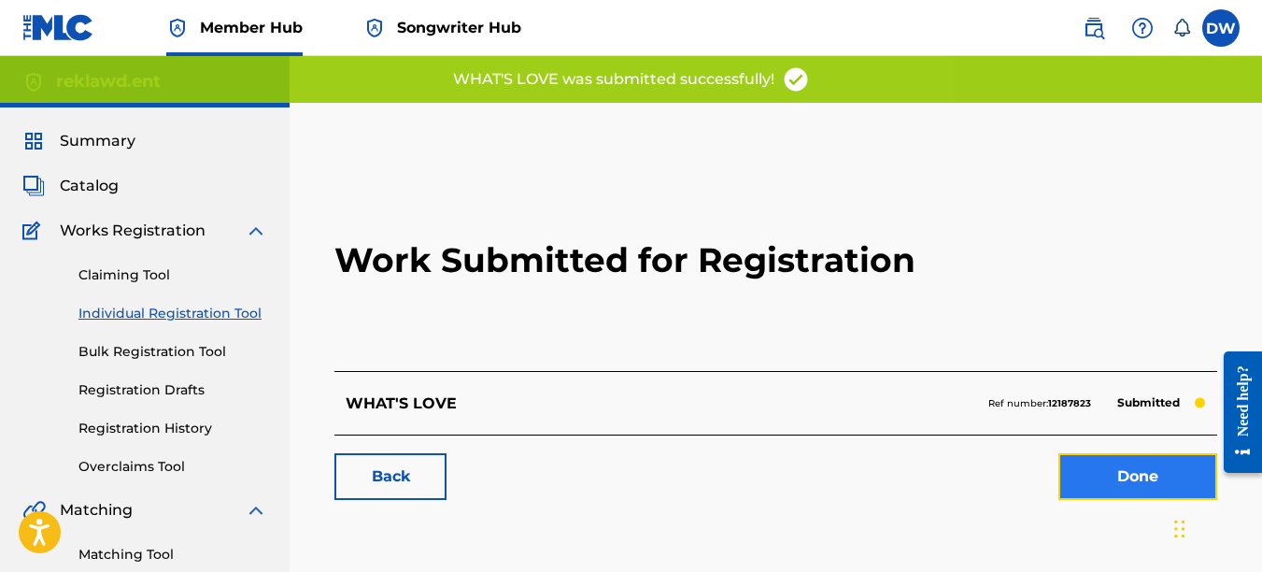
click at [1105, 468] on link "Done" at bounding box center [1138, 476] width 159 height 47
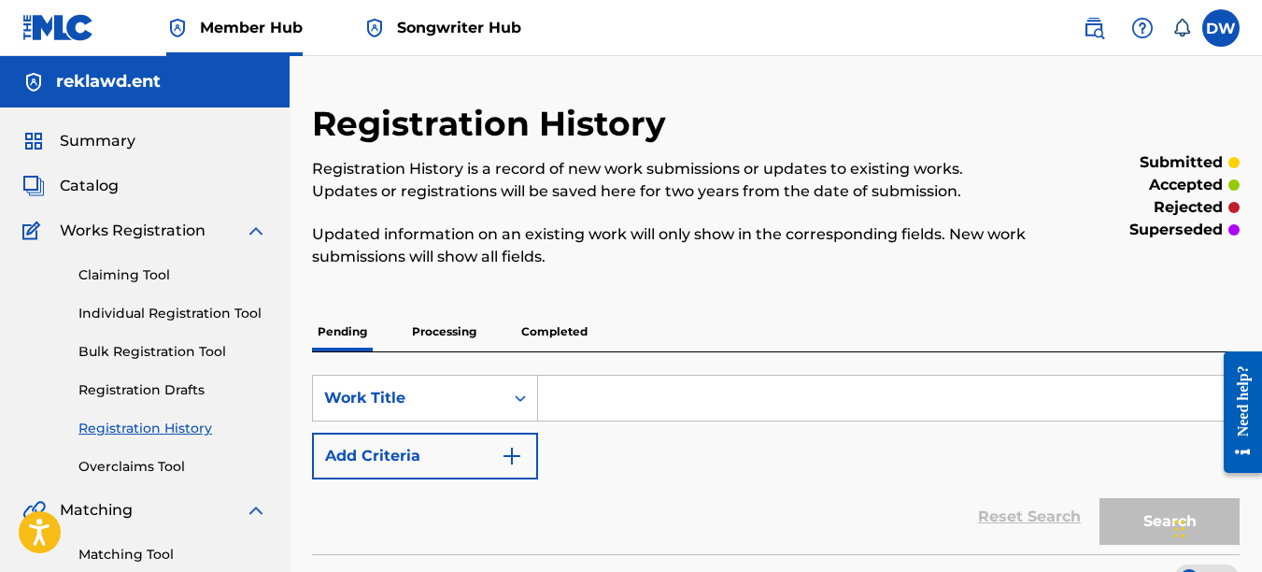
click at [197, 430] on link "Registration History" at bounding box center [172, 429] width 189 height 20
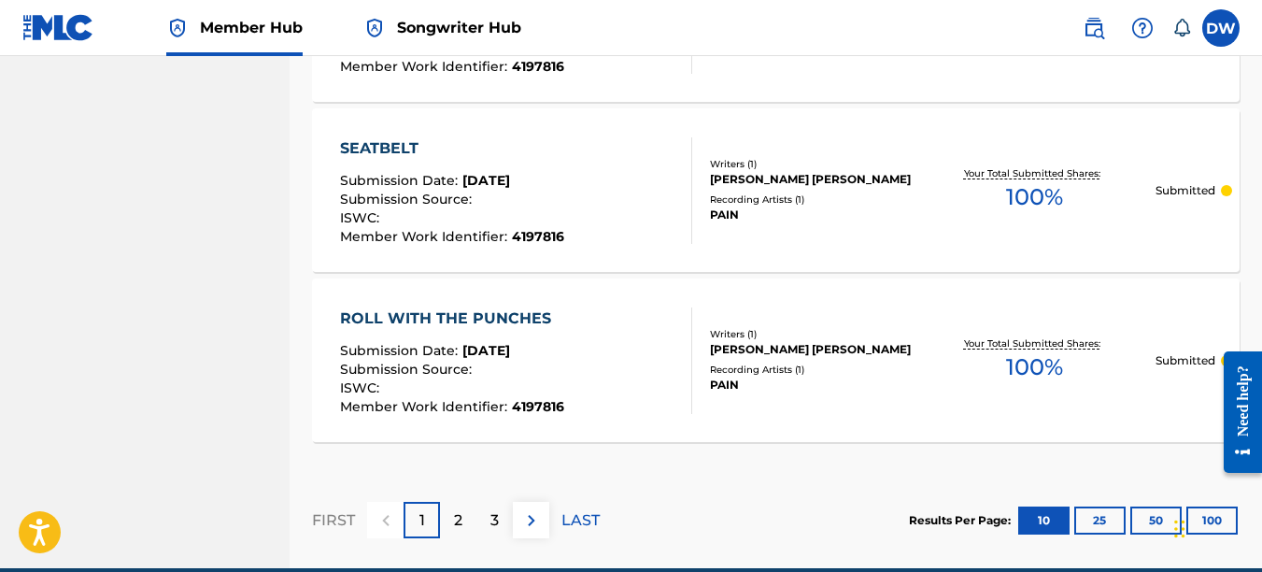
scroll to position [1940, 0]
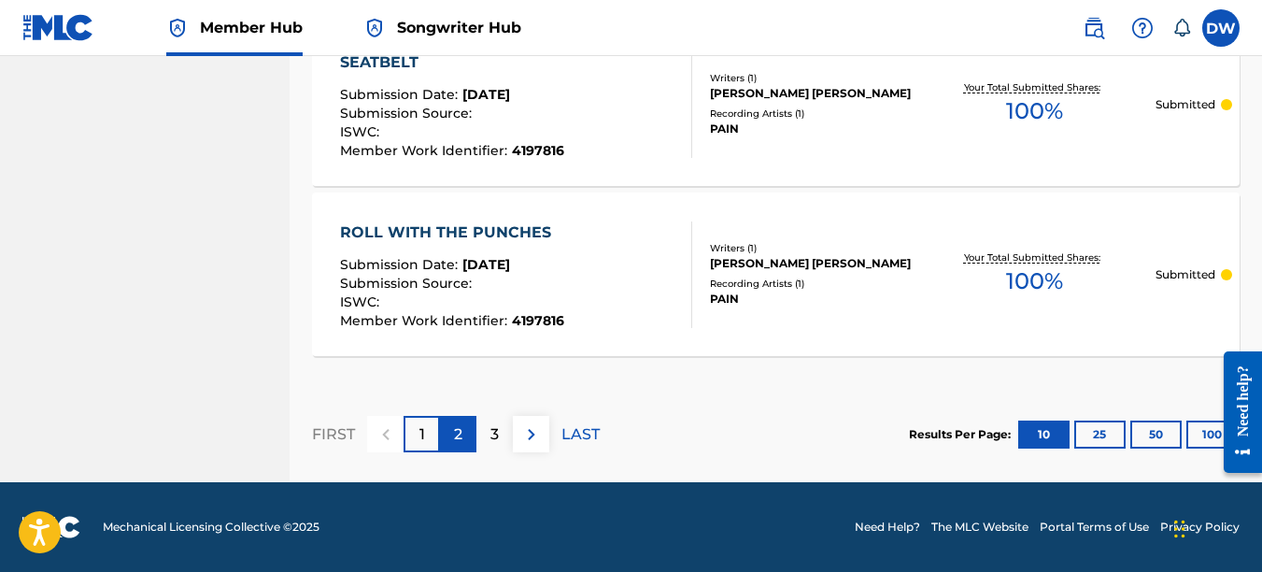
click at [467, 425] on div "2" at bounding box center [458, 434] width 36 height 36
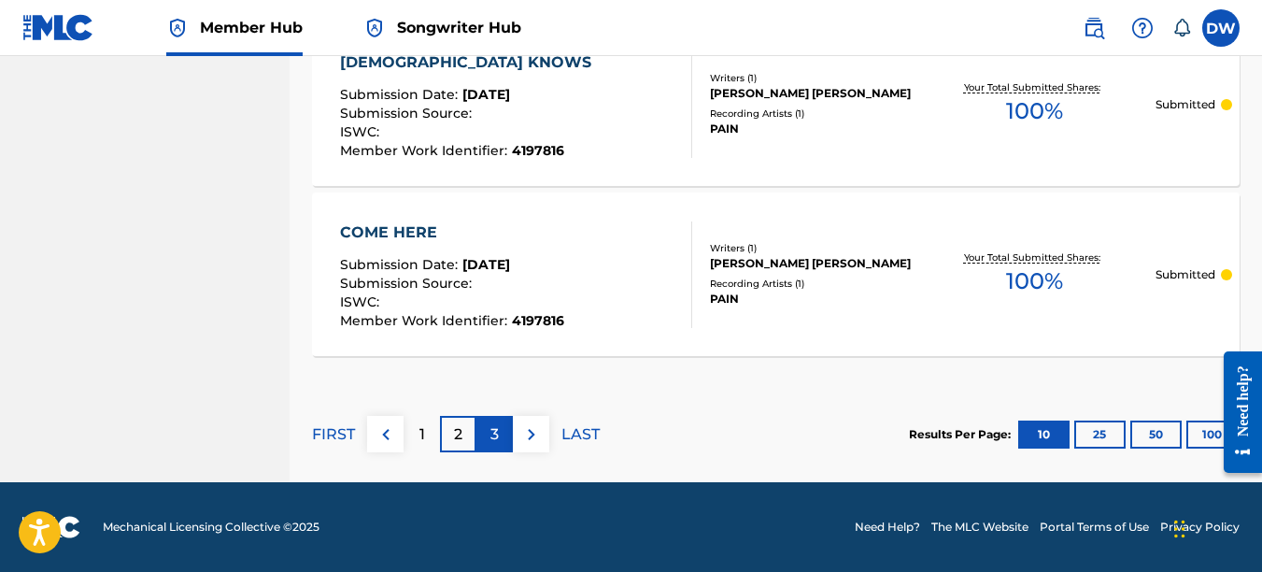
click at [492, 431] on p "3" at bounding box center [495, 434] width 8 height 22
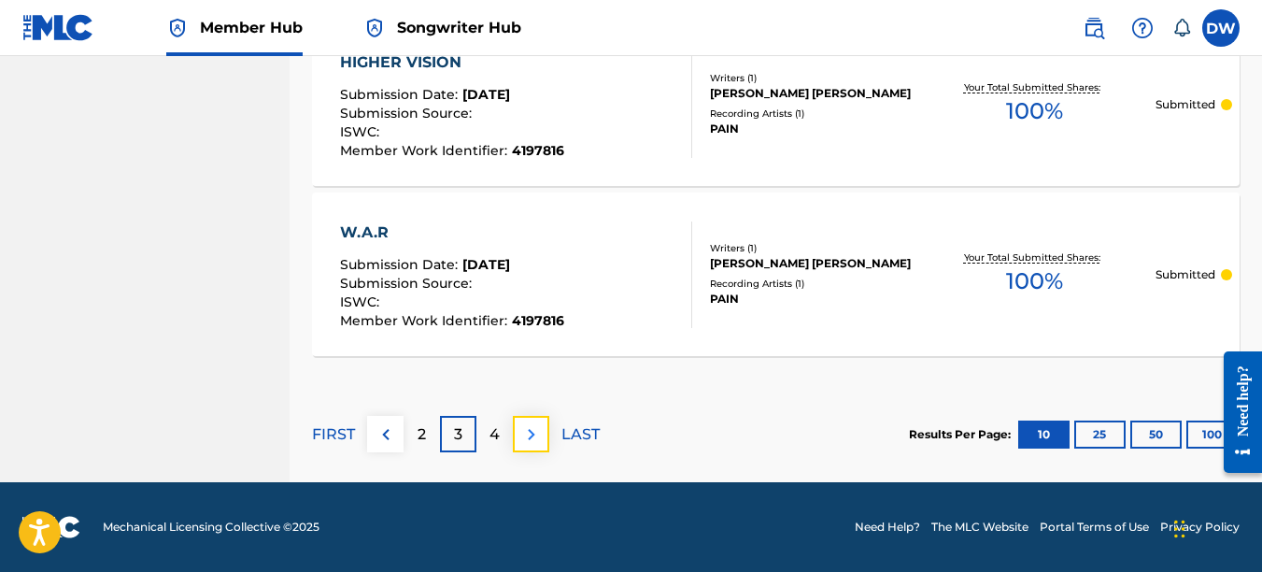
click at [528, 436] on img at bounding box center [531, 434] width 22 height 22
click at [577, 431] on p "LAST" at bounding box center [581, 434] width 38 height 22
click at [577, 440] on p "LAST" at bounding box center [581, 434] width 38 height 22
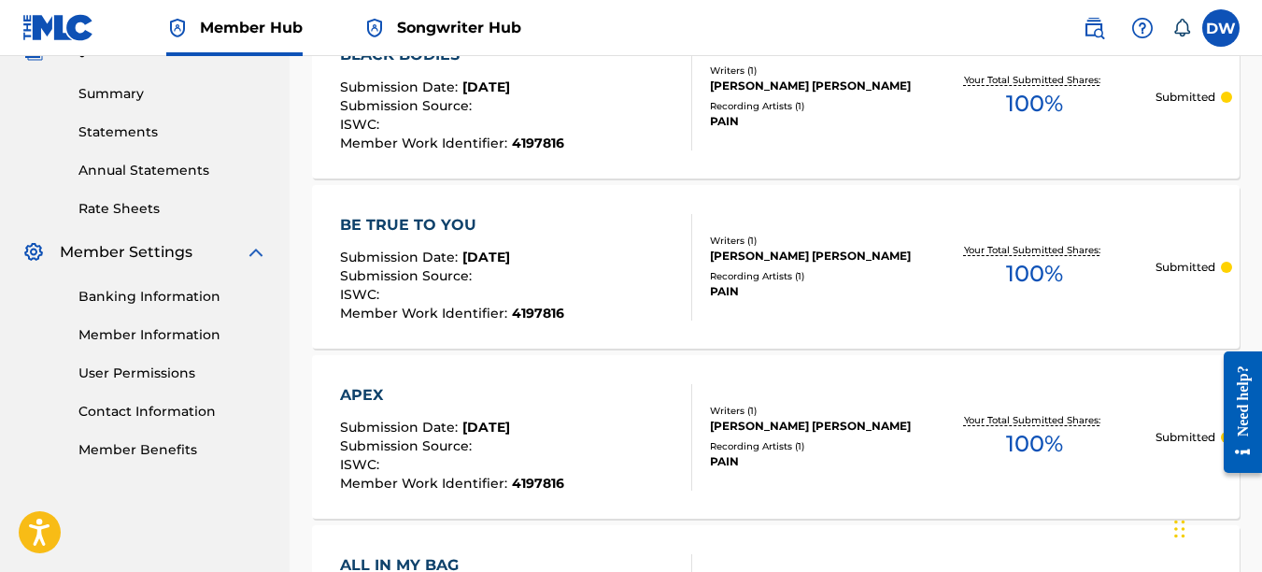
scroll to position [1259, 0]
